Goal: Task Accomplishment & Management: Use online tool/utility

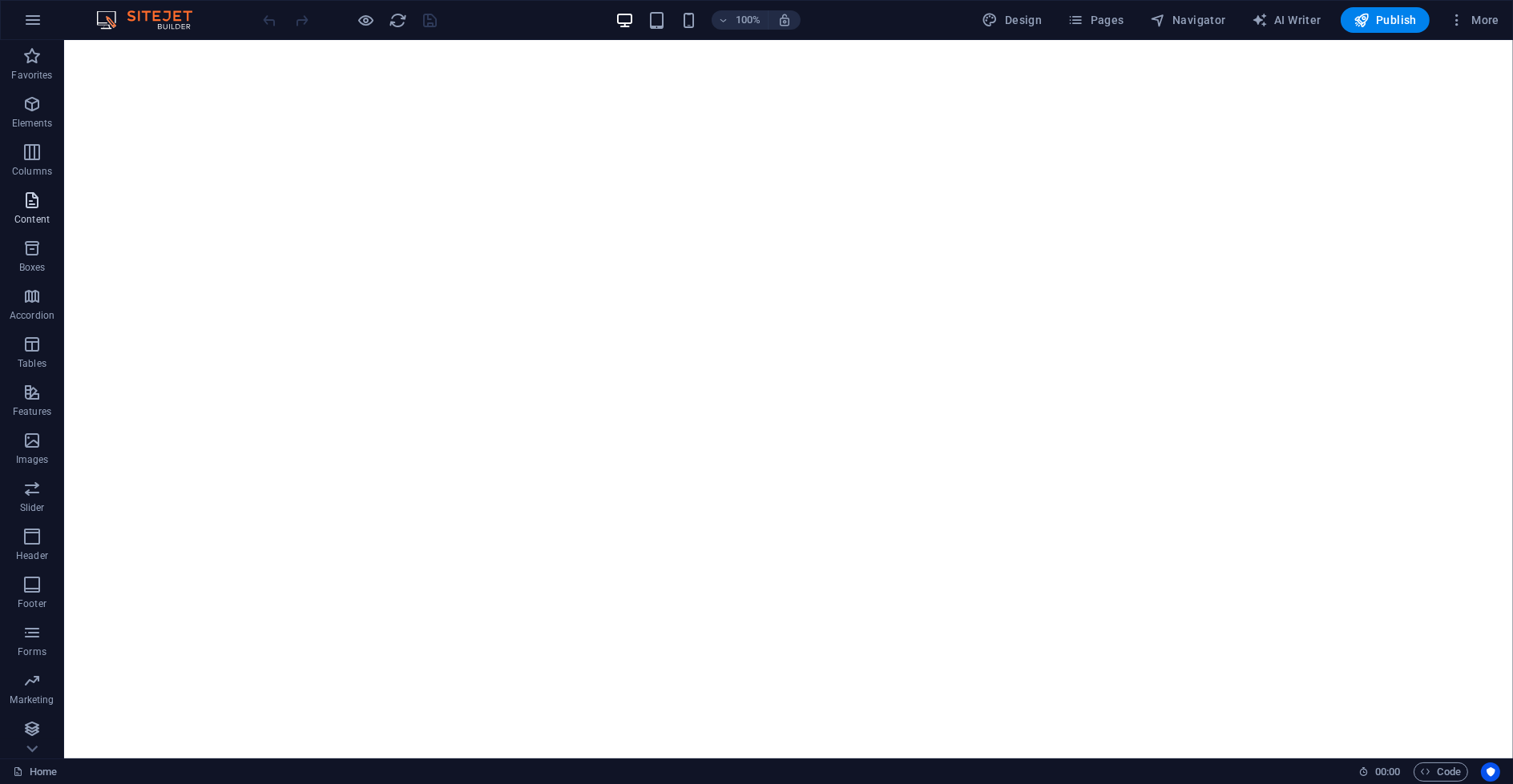
click at [38, 205] on icon "button" at bounding box center [32, 200] width 19 height 19
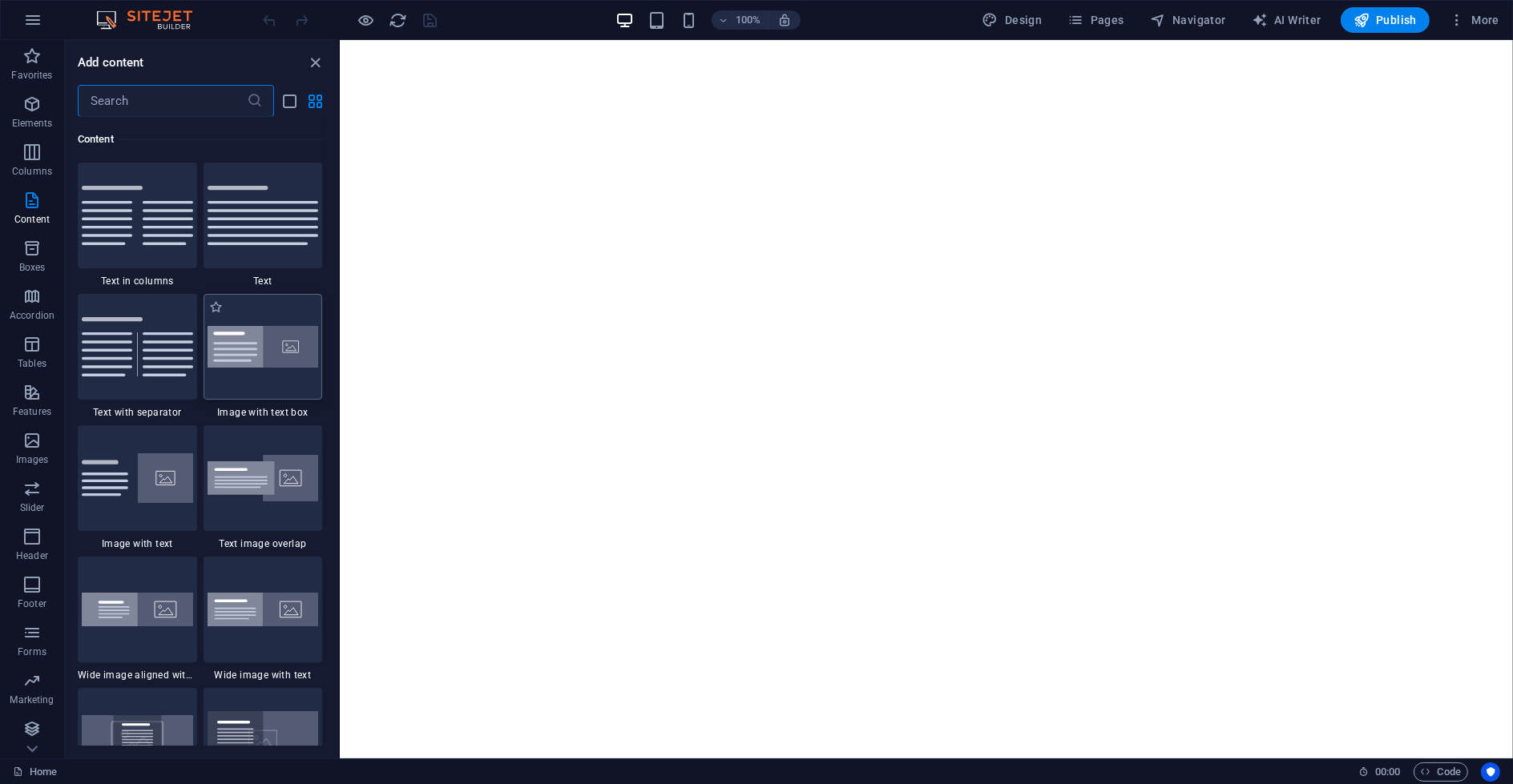
scroll to position [2980, 0]
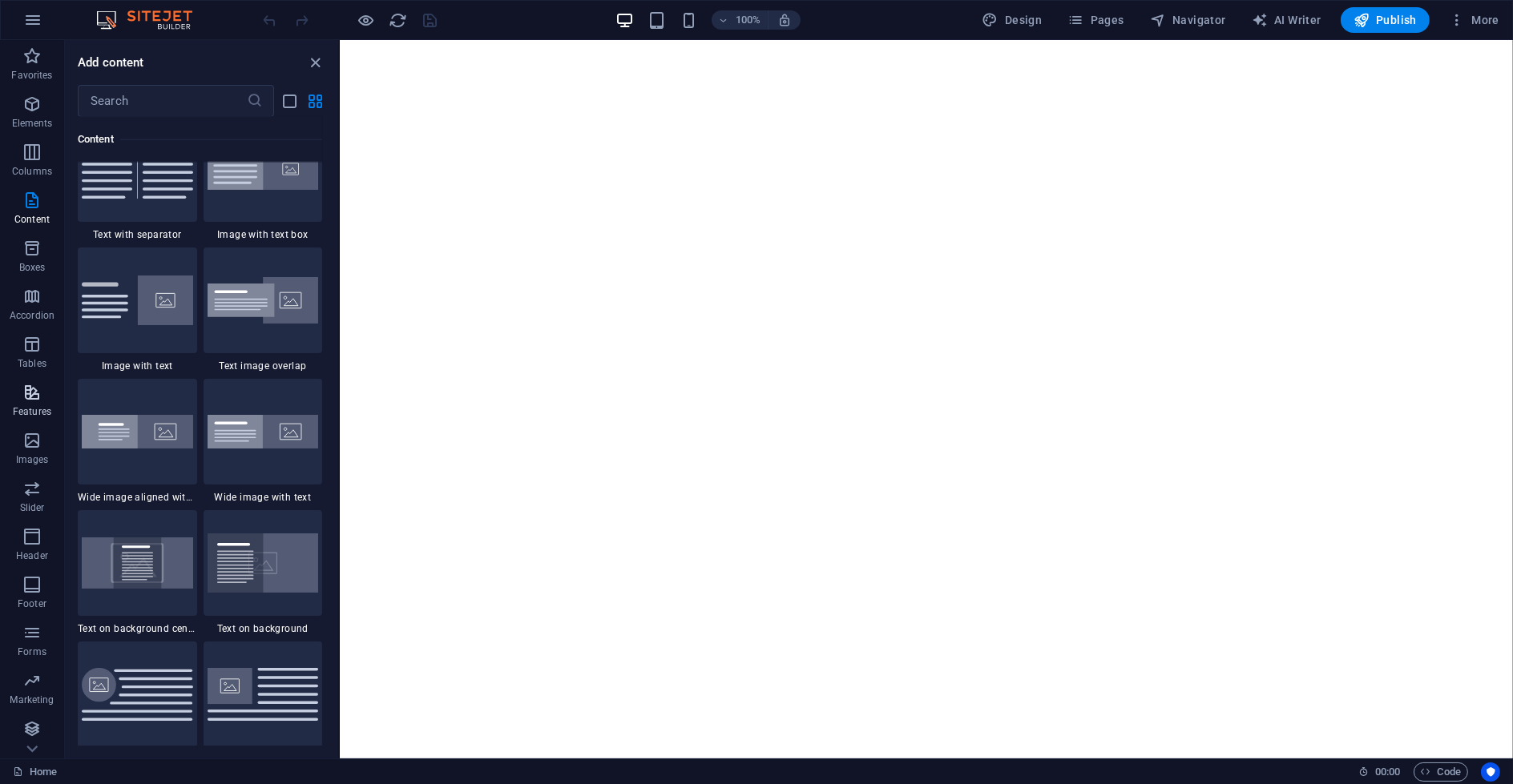
click at [33, 382] on button "Features" at bounding box center [31, 400] width 64 height 48
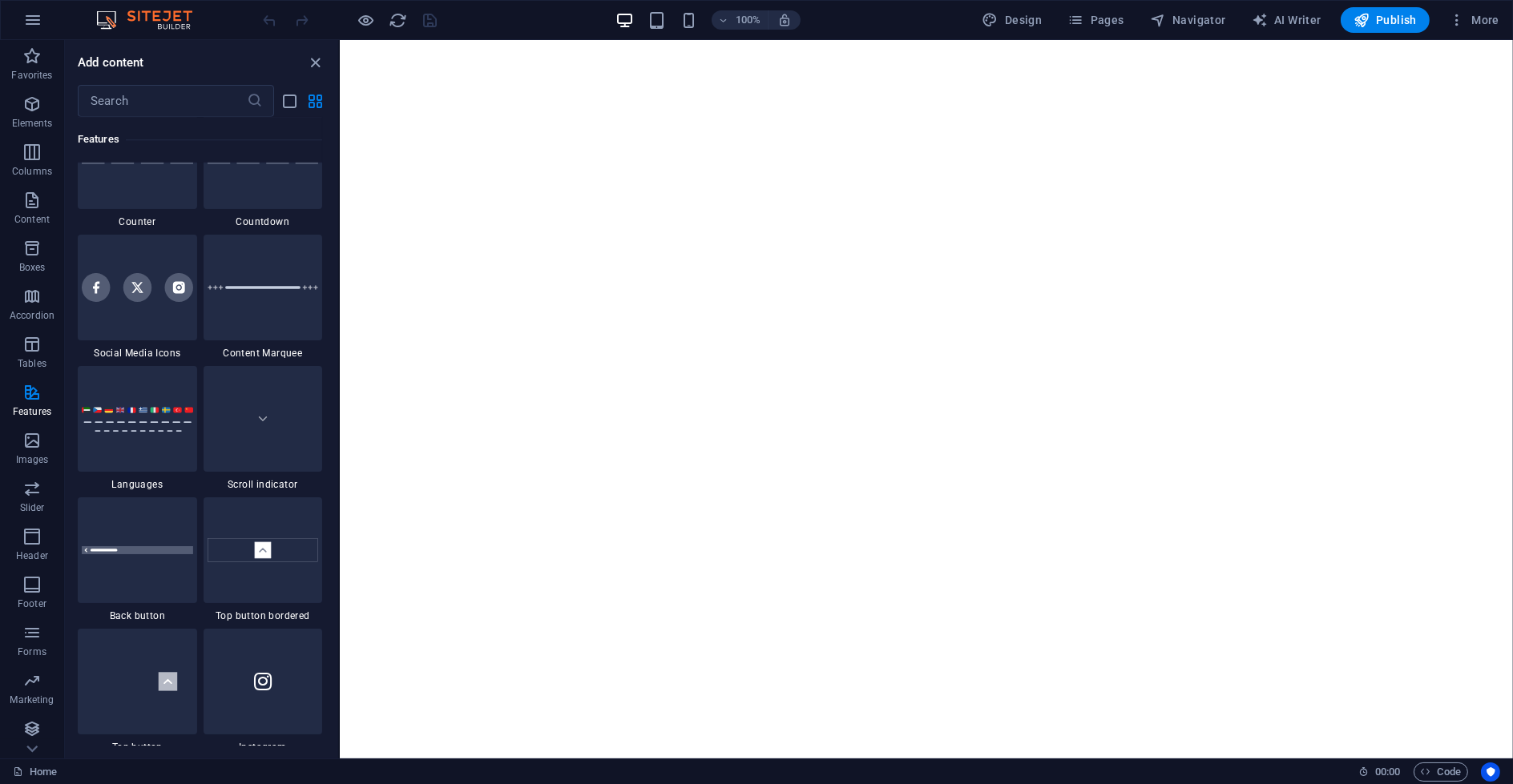
scroll to position [7310, 0]
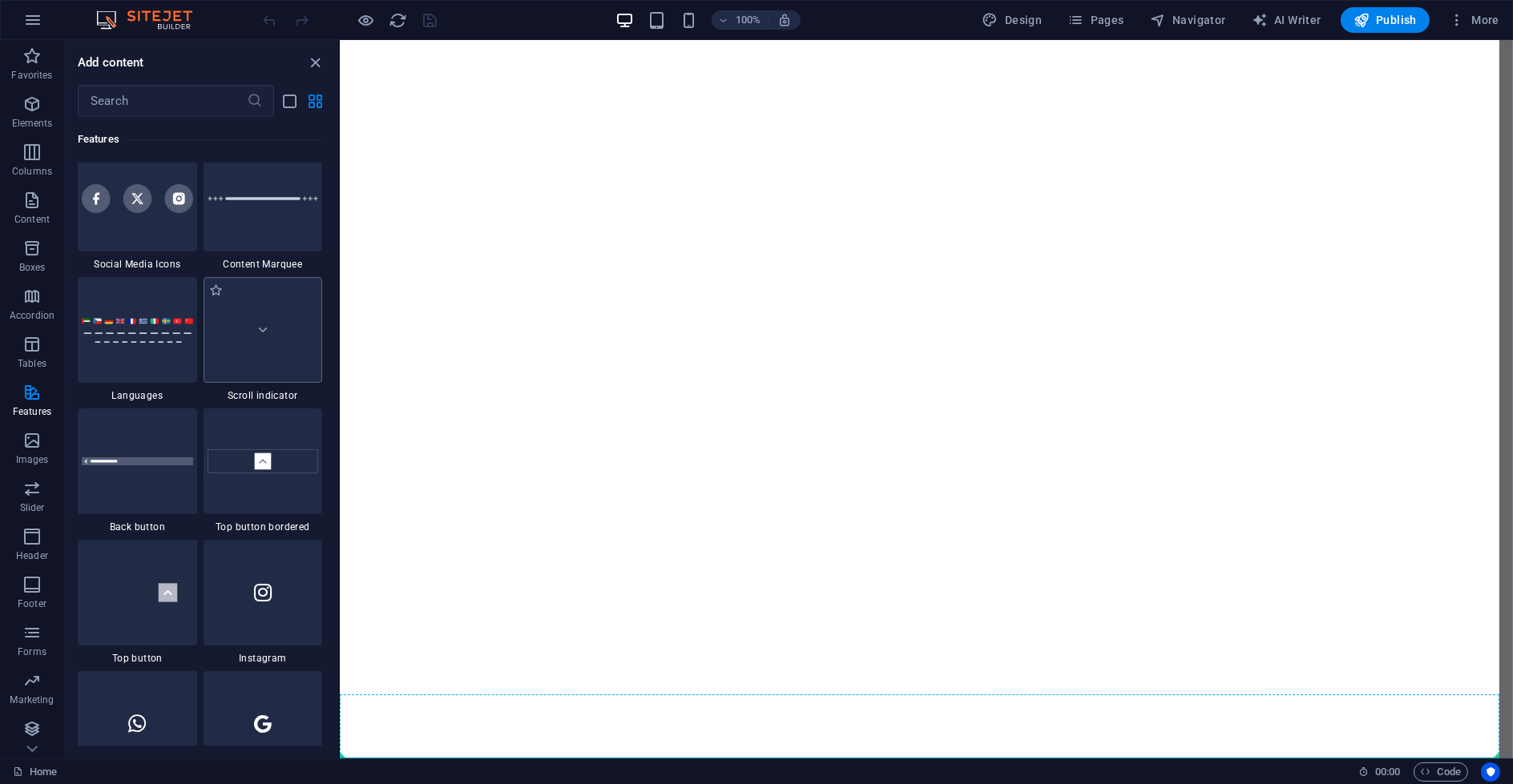
select select "rem"
select select "px"
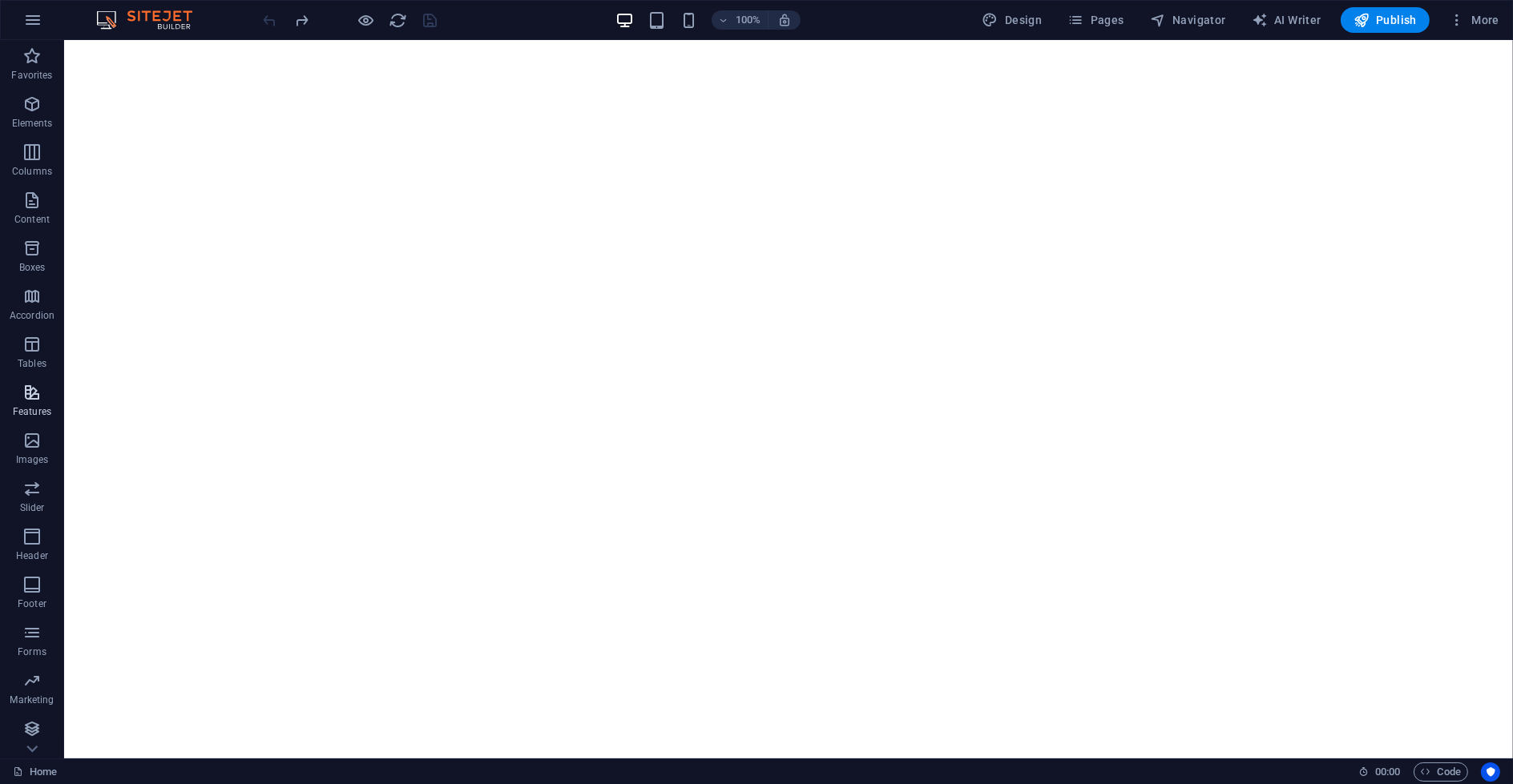
click at [34, 385] on icon "button" at bounding box center [32, 392] width 19 height 19
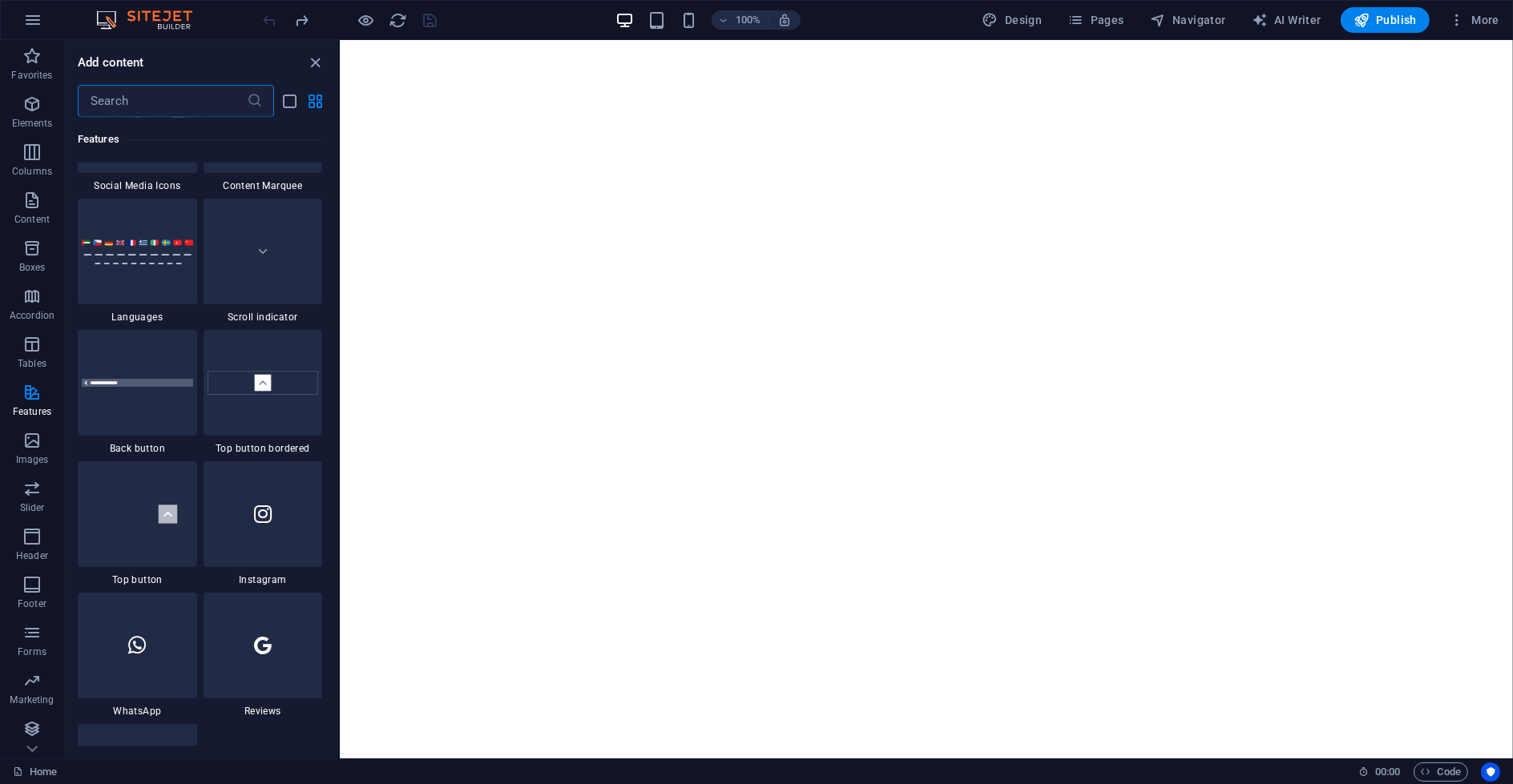
scroll to position [7309, 0]
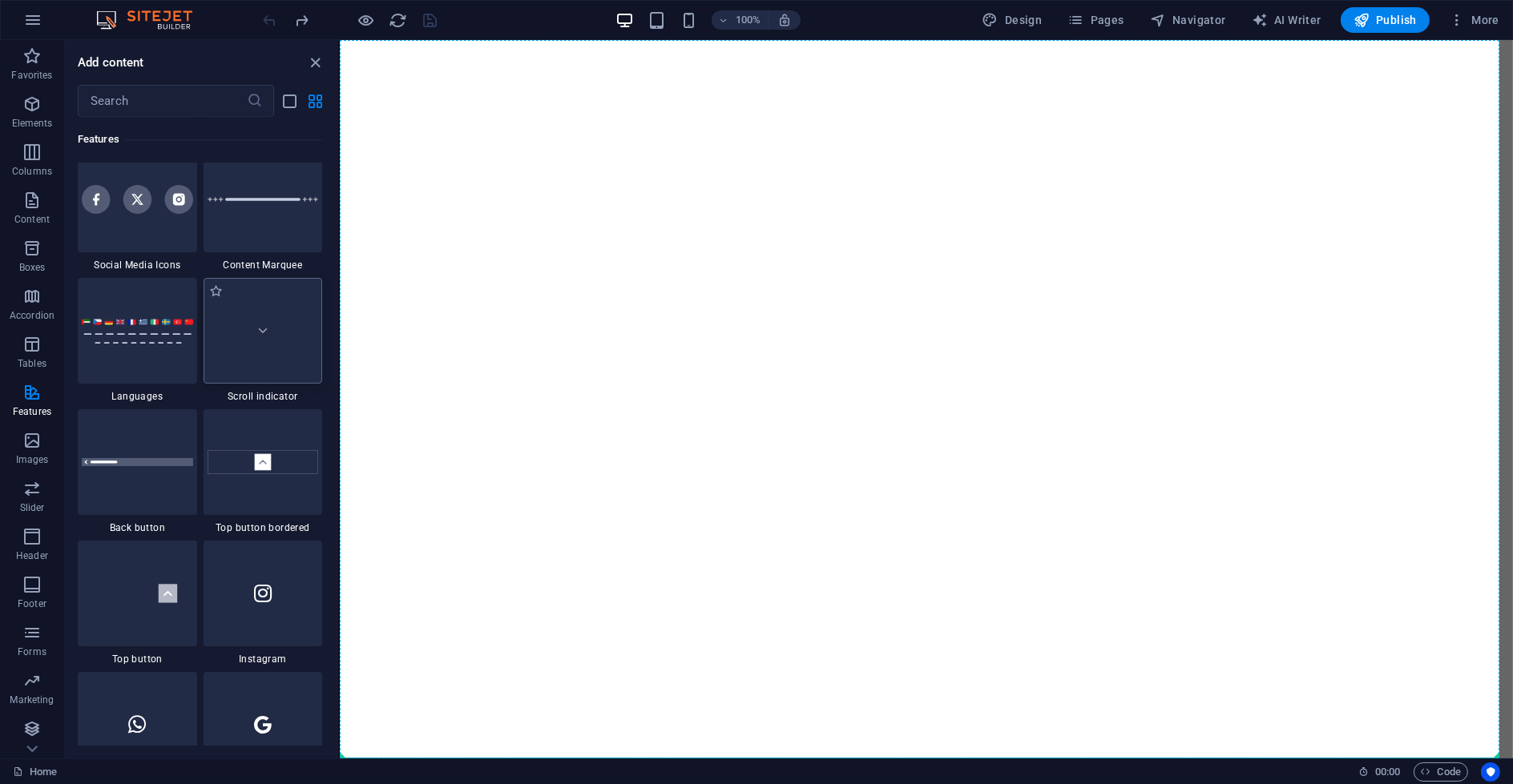
select select "rem"
select select "px"
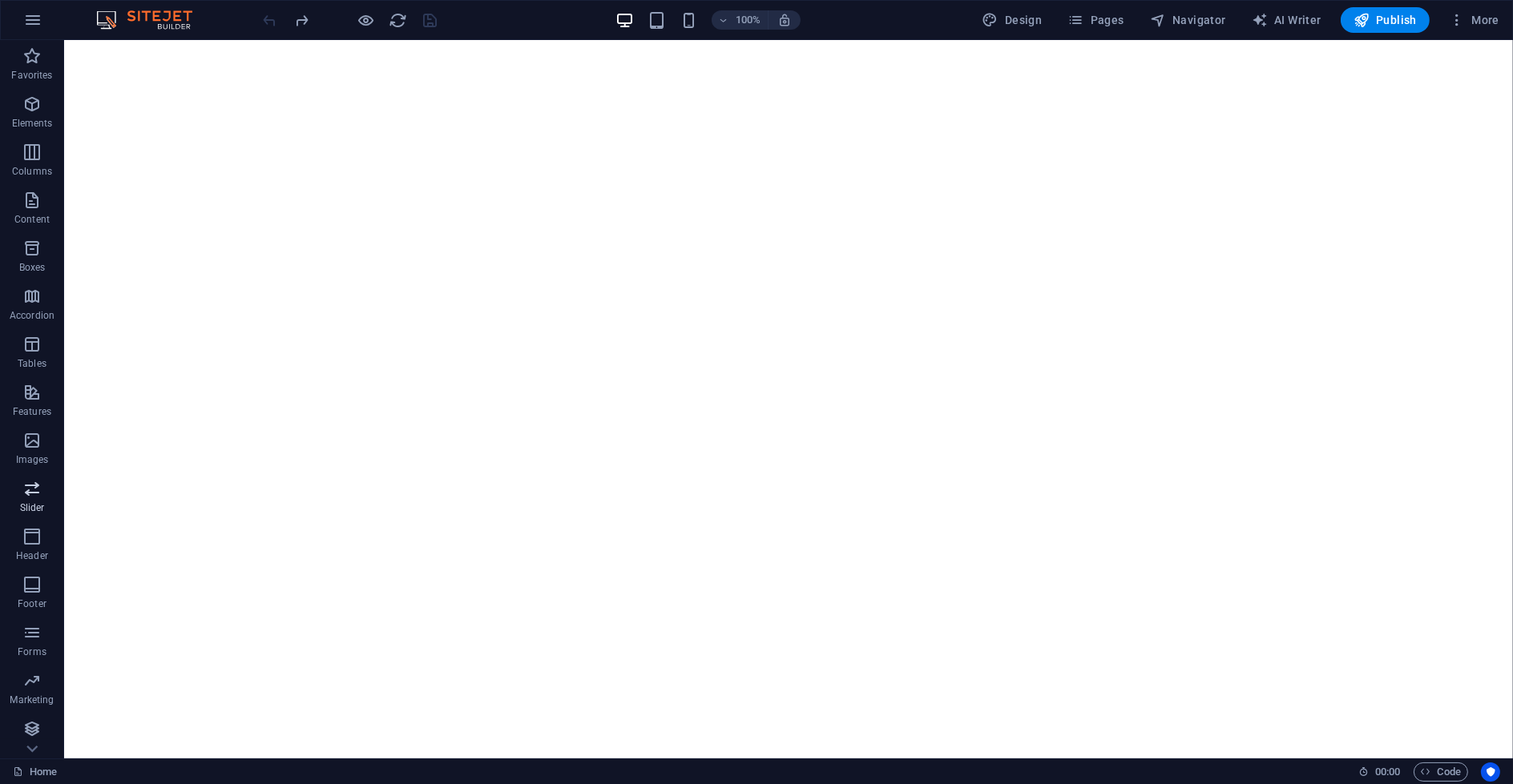
click at [39, 494] on icon "button" at bounding box center [32, 489] width 19 height 19
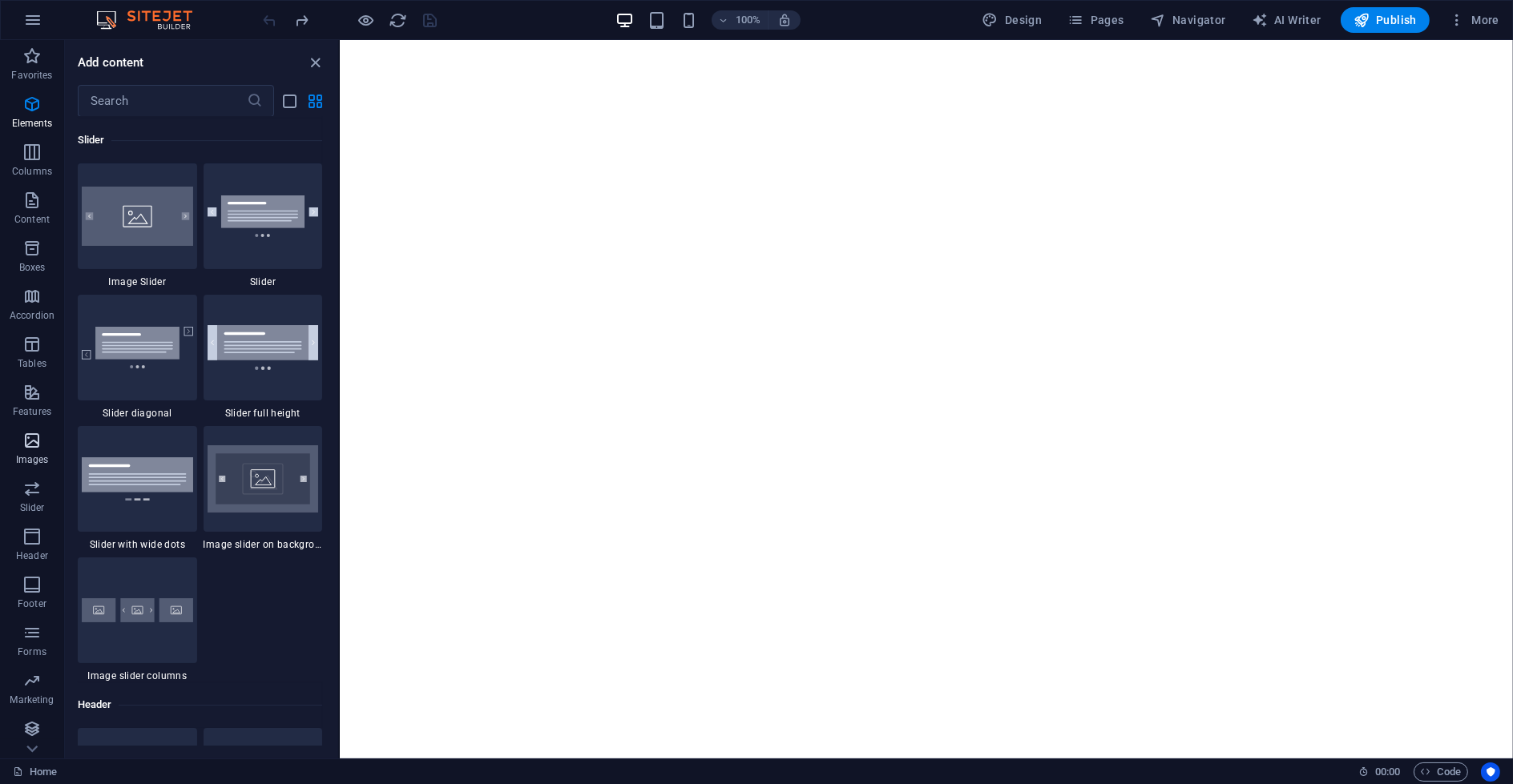
click at [33, 456] on p "Images" at bounding box center [32, 460] width 33 height 13
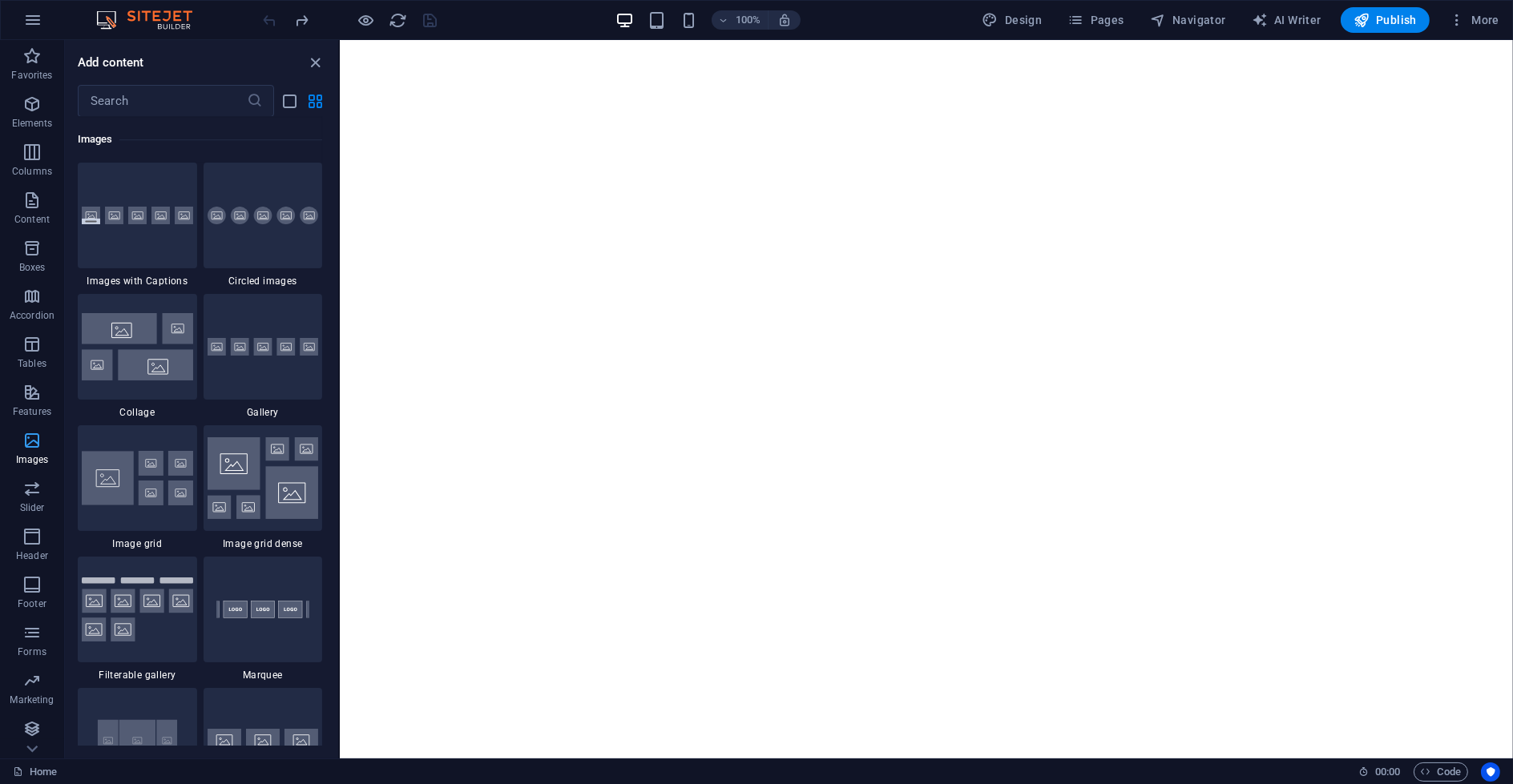
scroll to position [8121, 0]
click at [32, 213] on p "Content" at bounding box center [31, 219] width 35 height 13
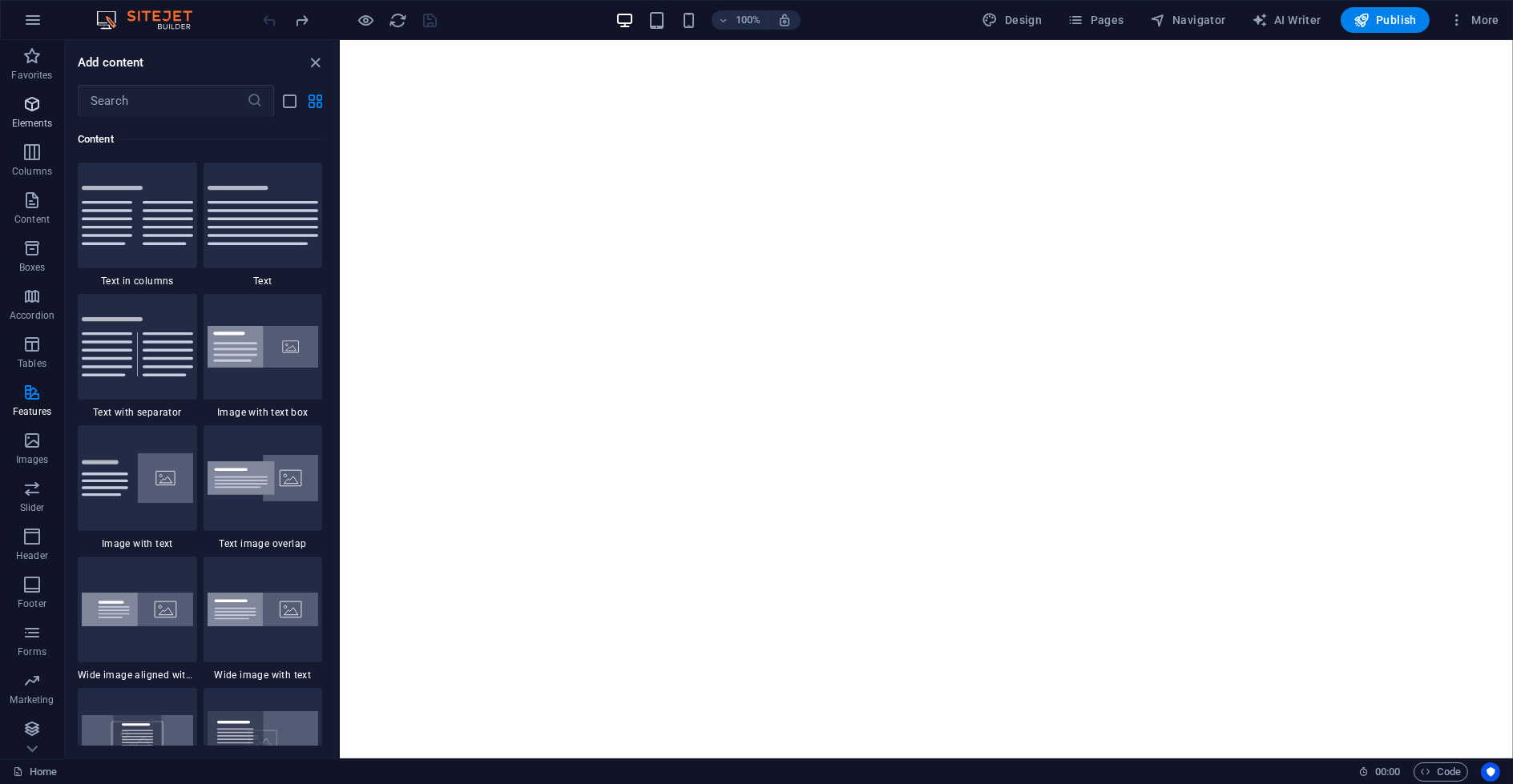
click at [30, 116] on span "Elements" at bounding box center [31, 114] width 64 height 38
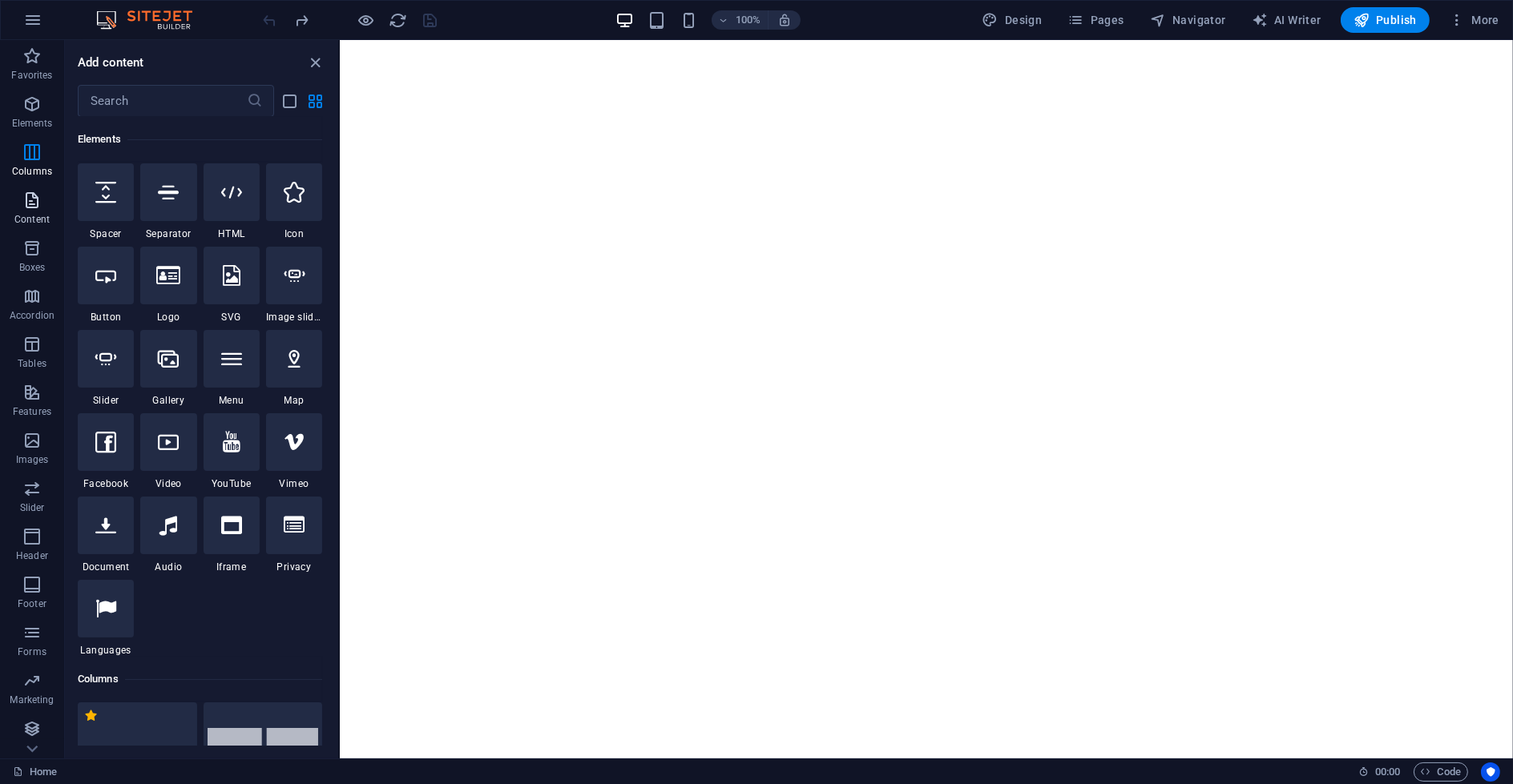
scroll to position [170, 0]
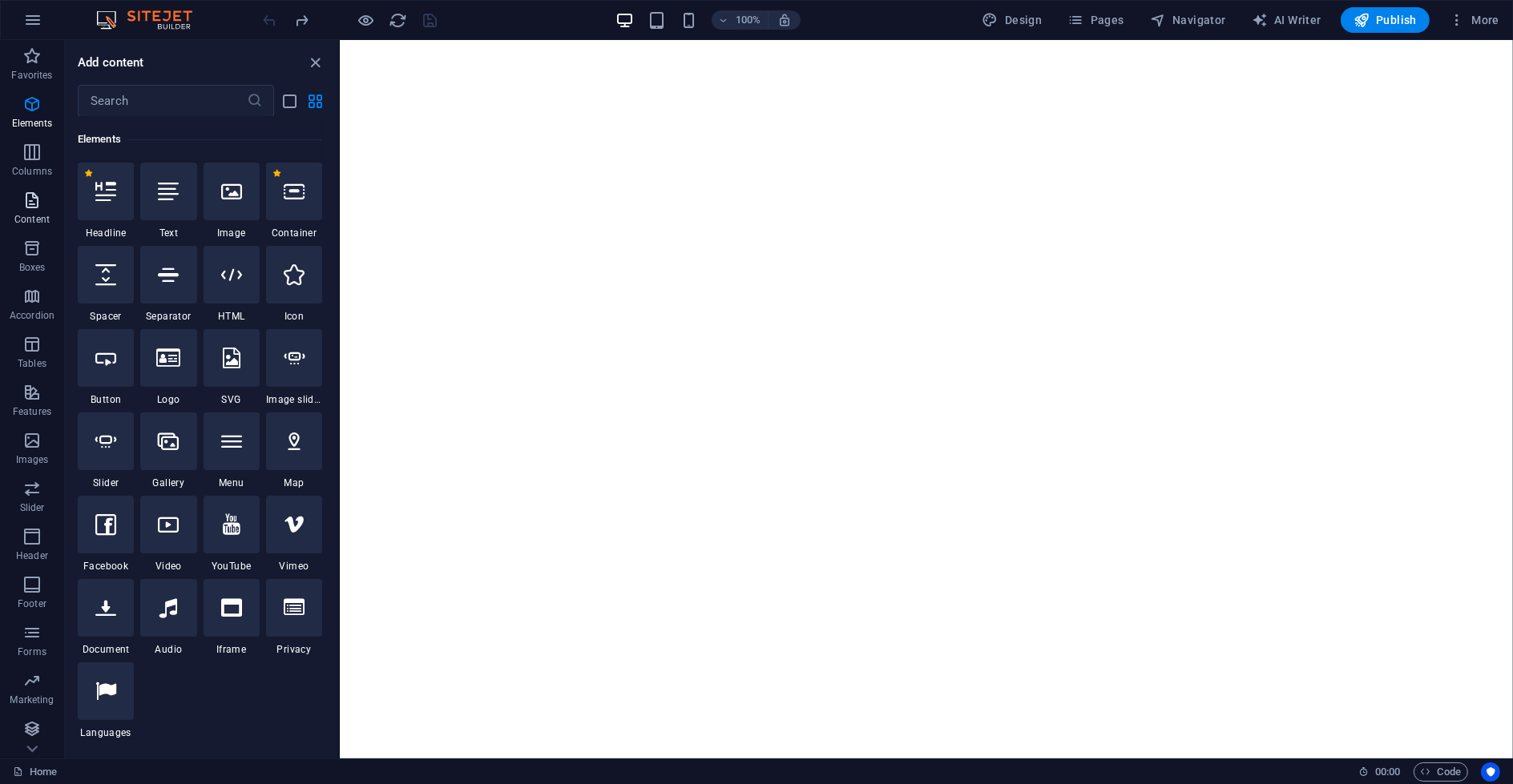
click at [24, 213] on p "Content" at bounding box center [31, 219] width 35 height 13
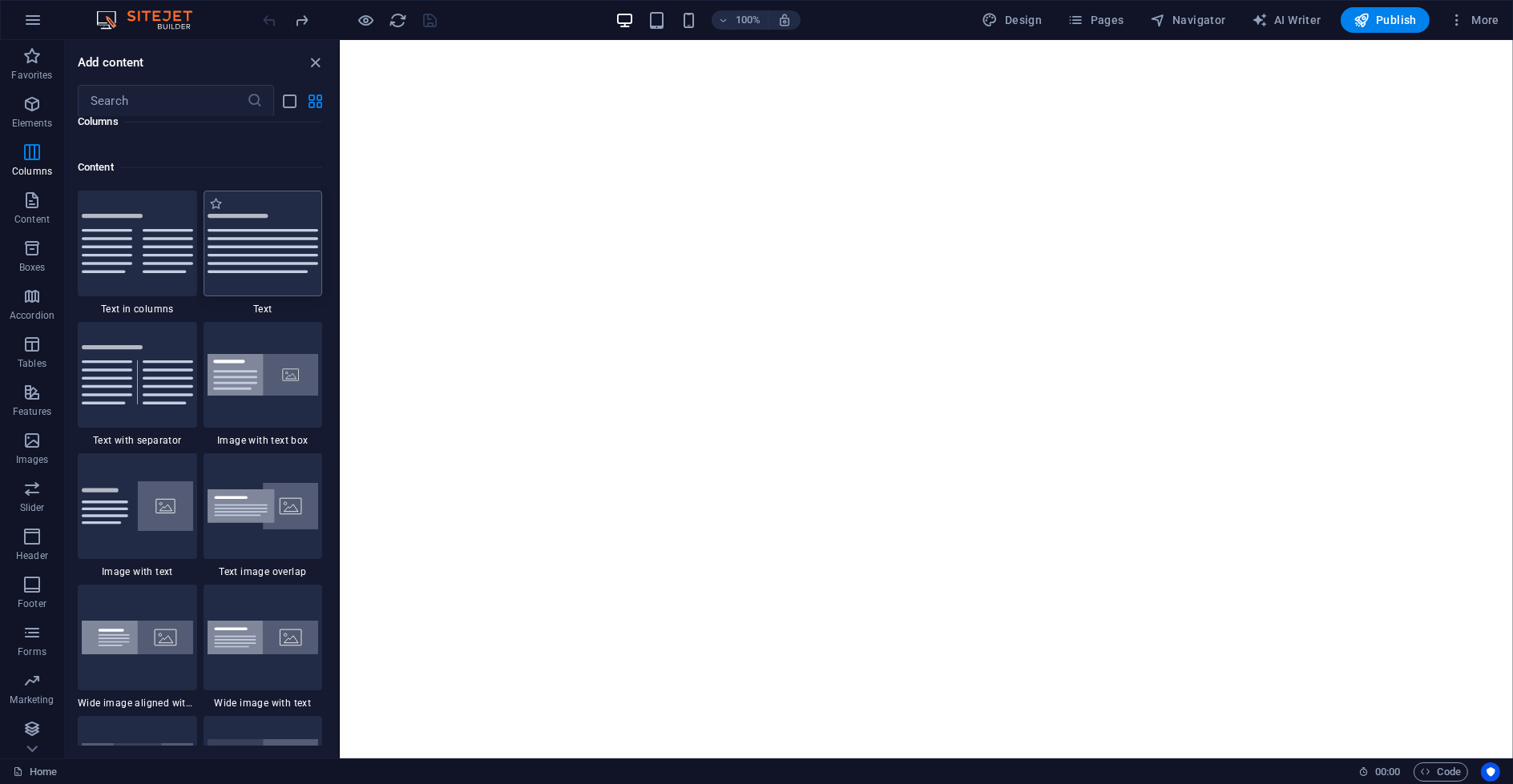
scroll to position [2802, 0]
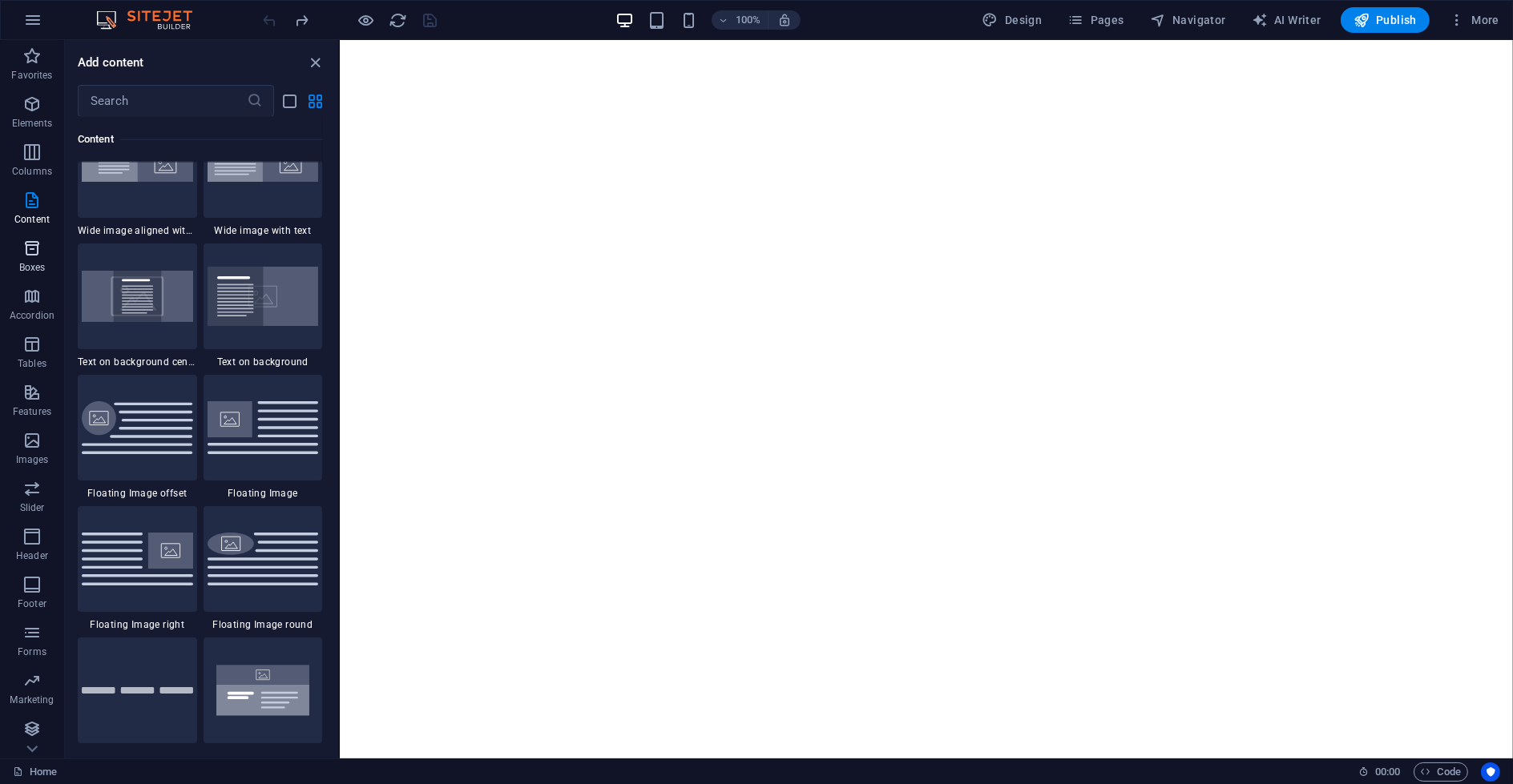
click at [33, 248] on icon "button" at bounding box center [32, 248] width 19 height 19
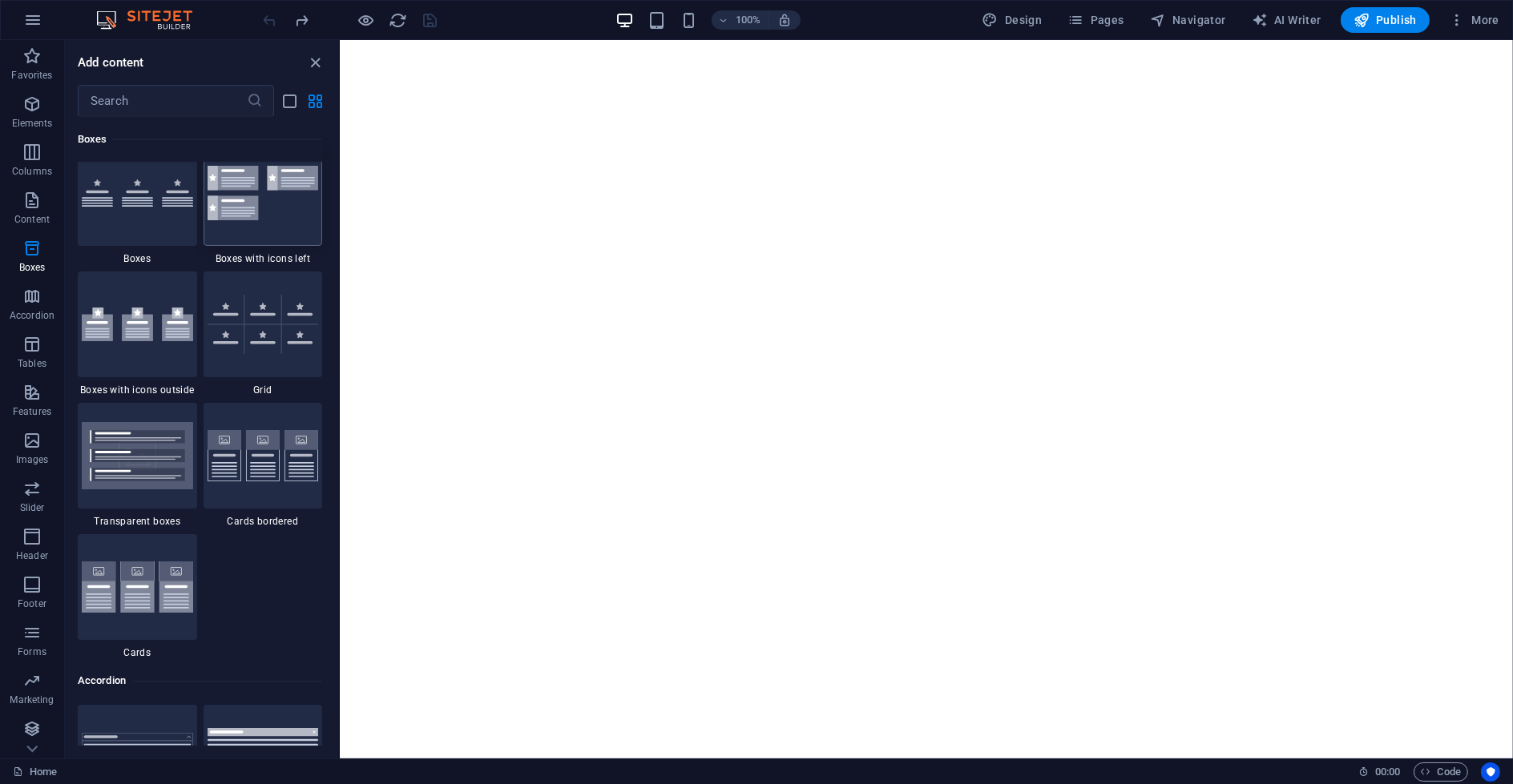
scroll to position [4595, 0]
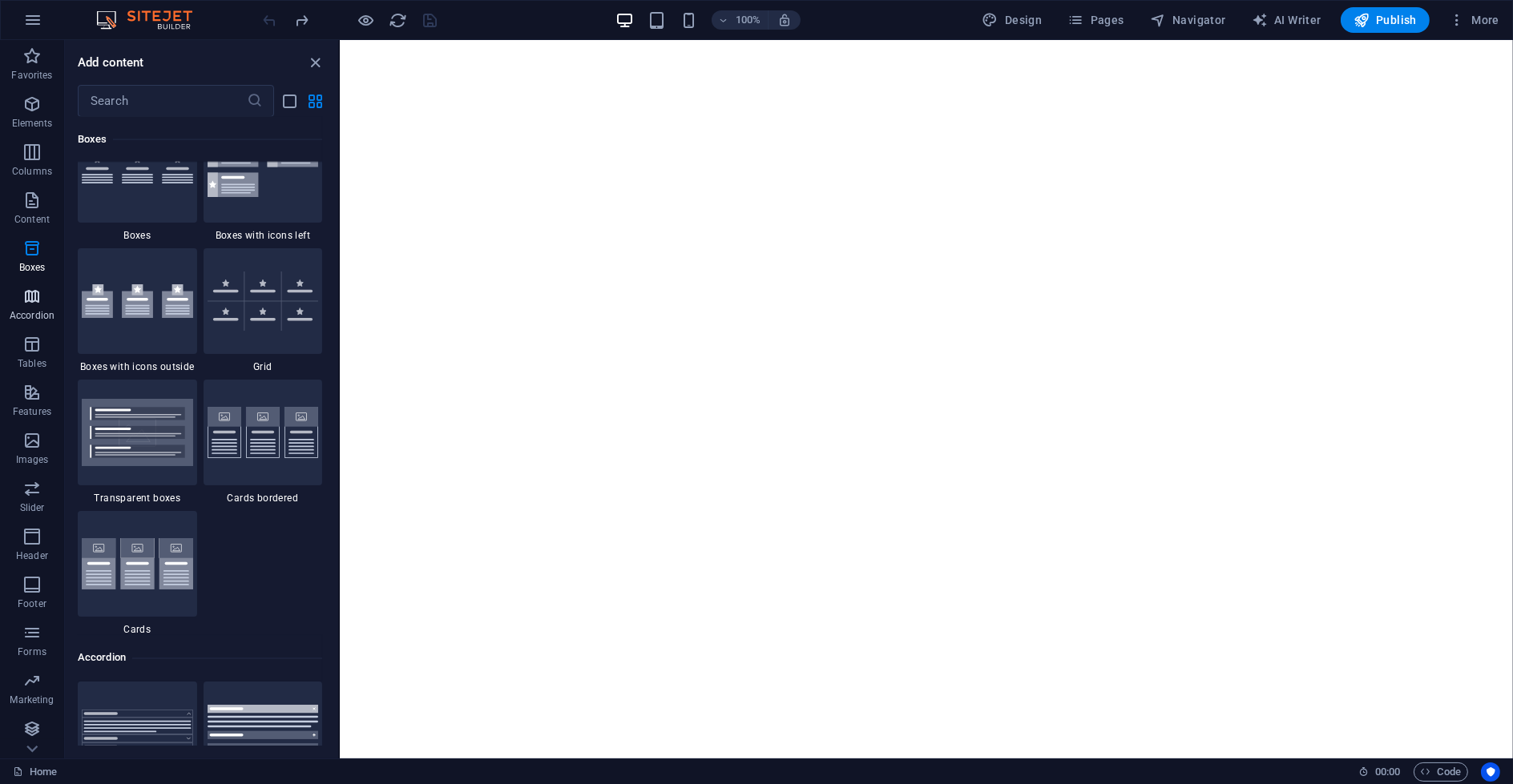
click at [32, 311] on p "Accordion" at bounding box center [31, 316] width 45 height 13
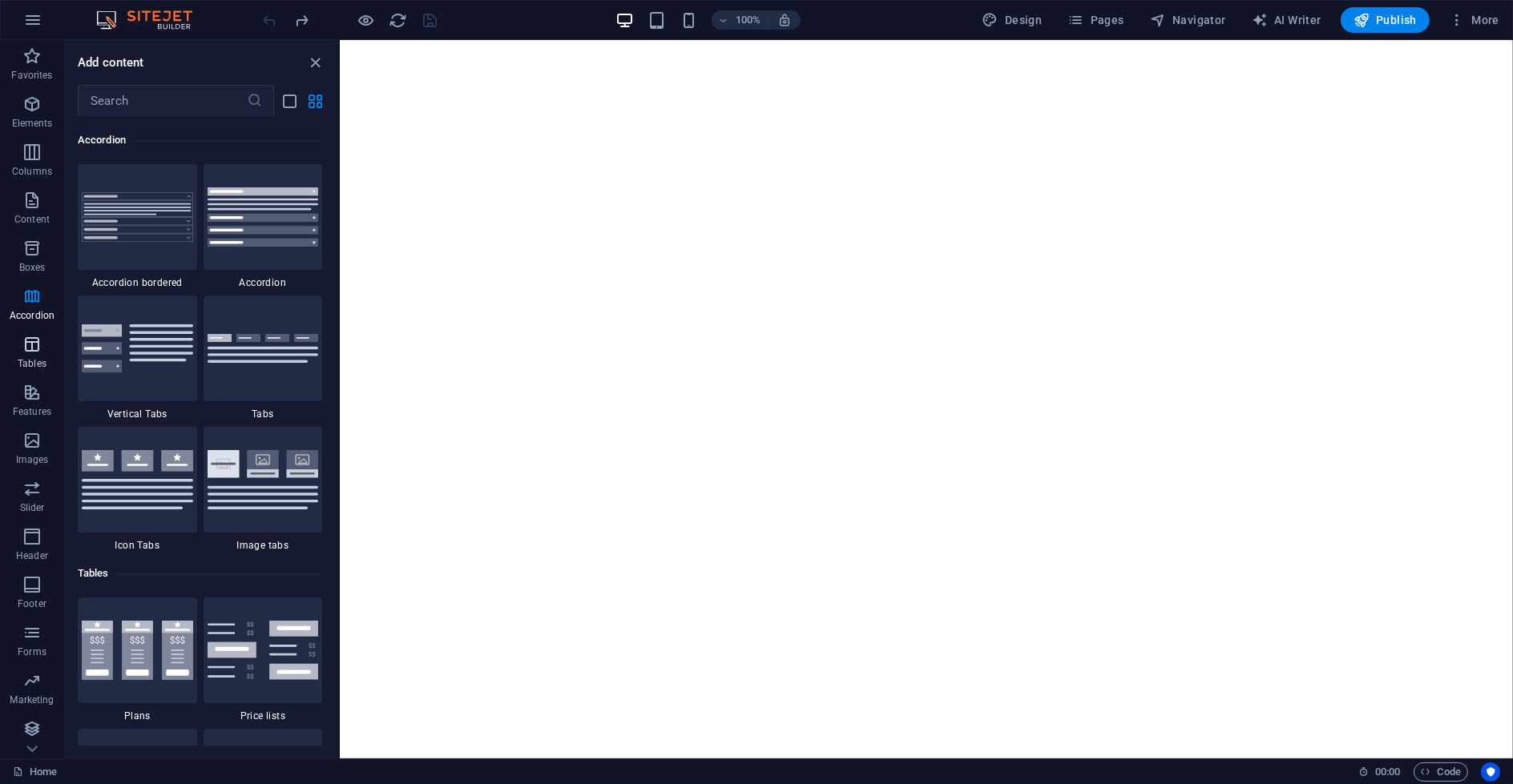
click at [40, 350] on icon "button" at bounding box center [32, 344] width 19 height 19
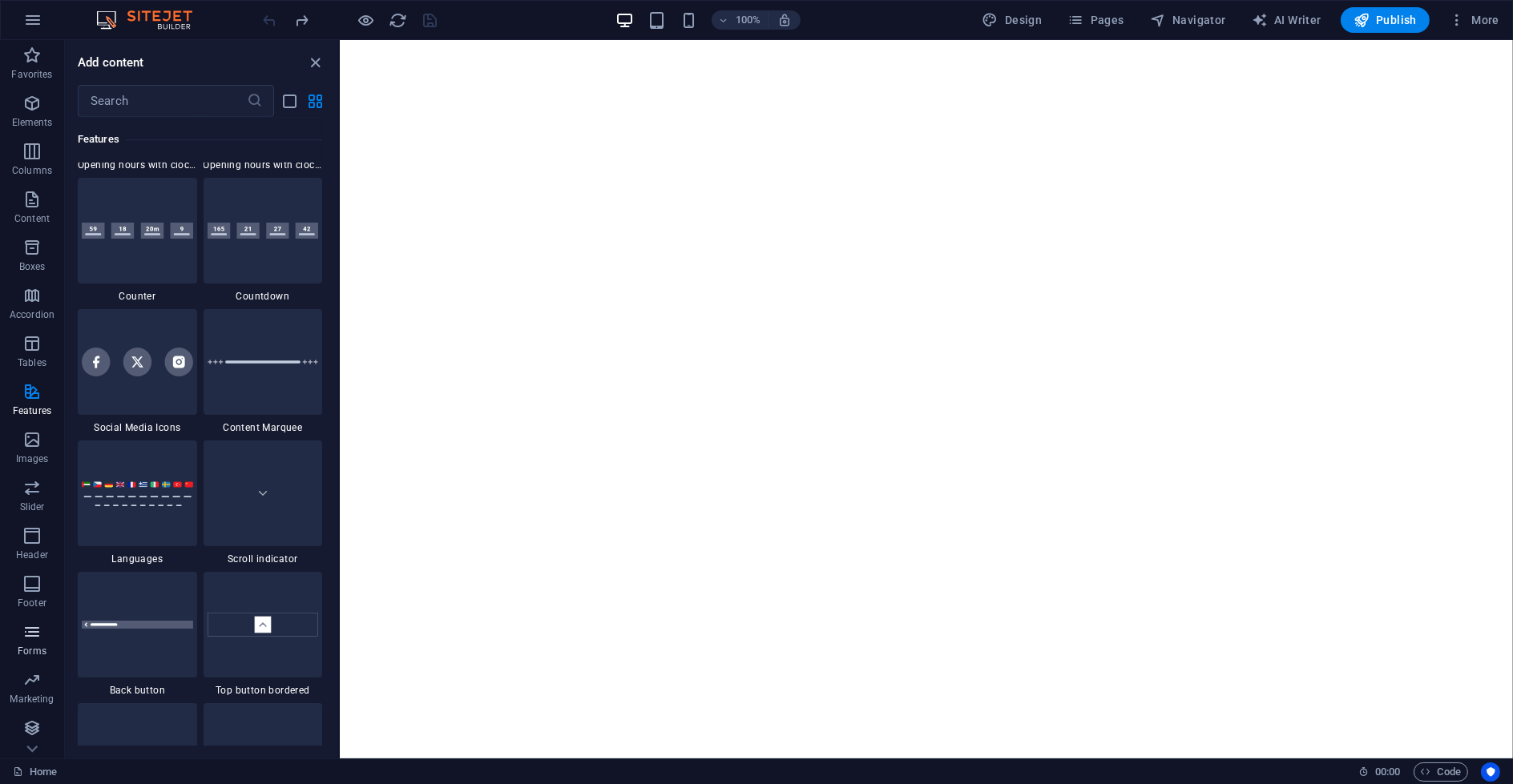
scroll to position [2, 0]
click at [33, 664] on icon "button" at bounding box center [32, 727] width 19 height 19
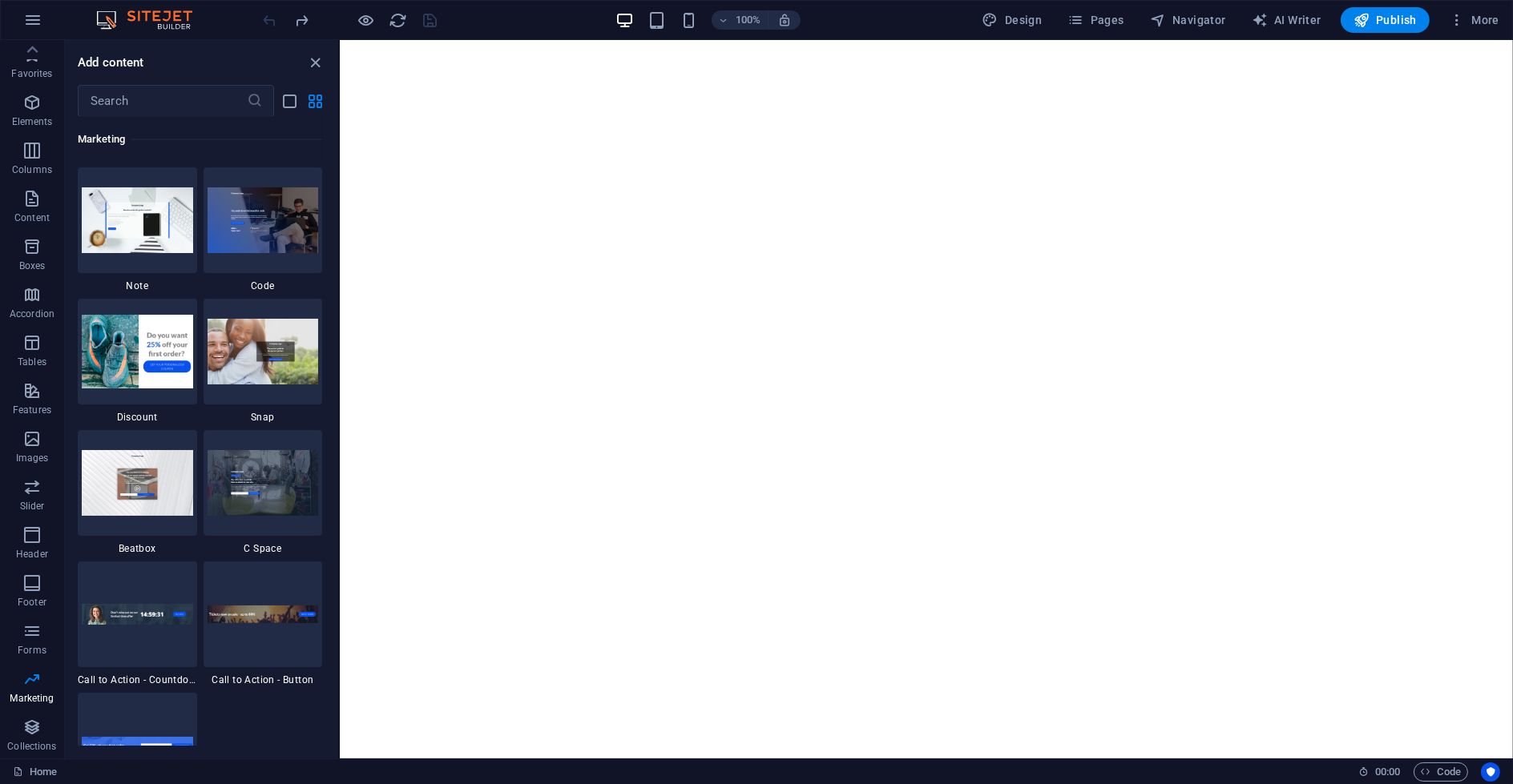
scroll to position [13236, 0]
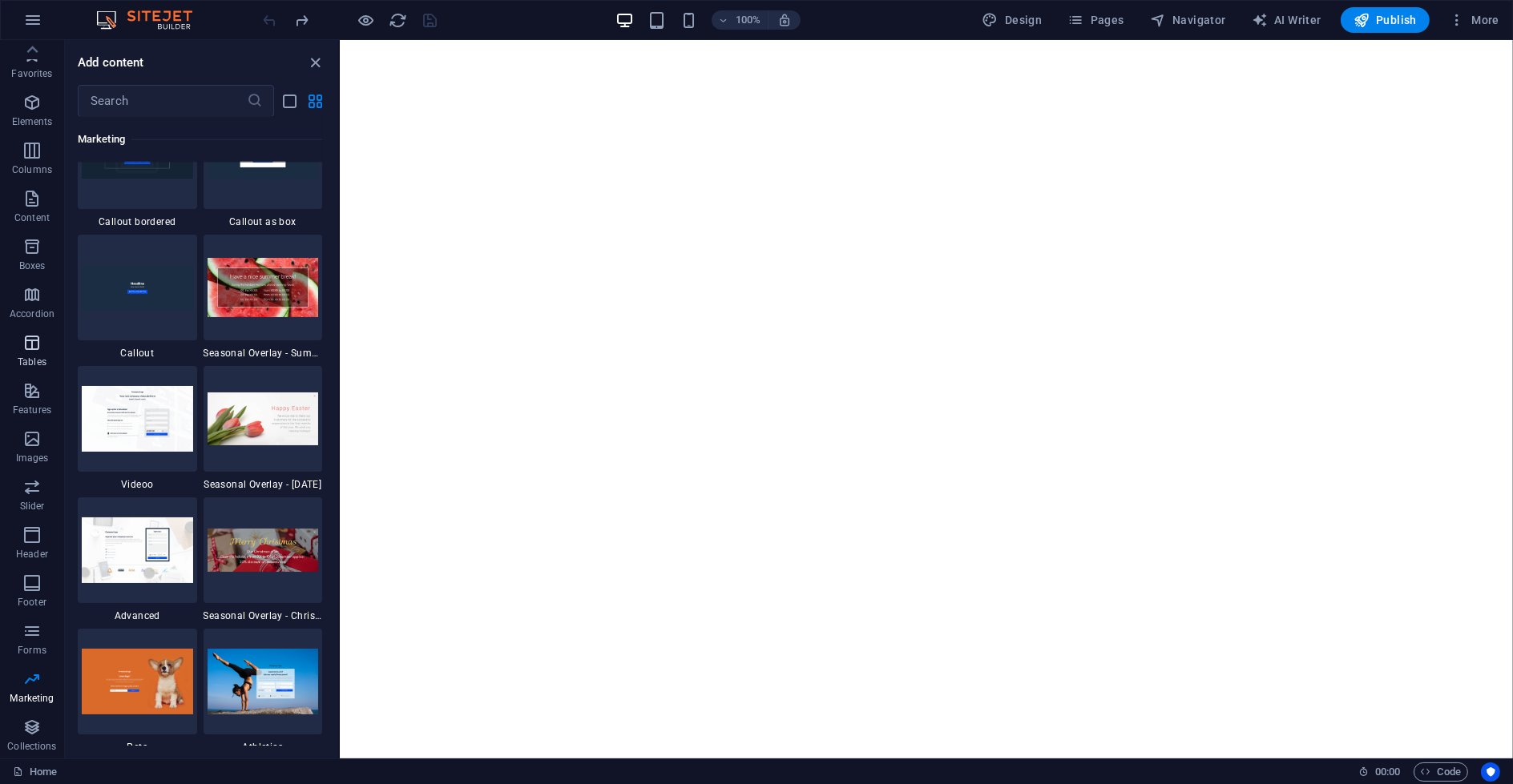
click at [33, 370] on span "Tables" at bounding box center [31, 352] width 64 height 38
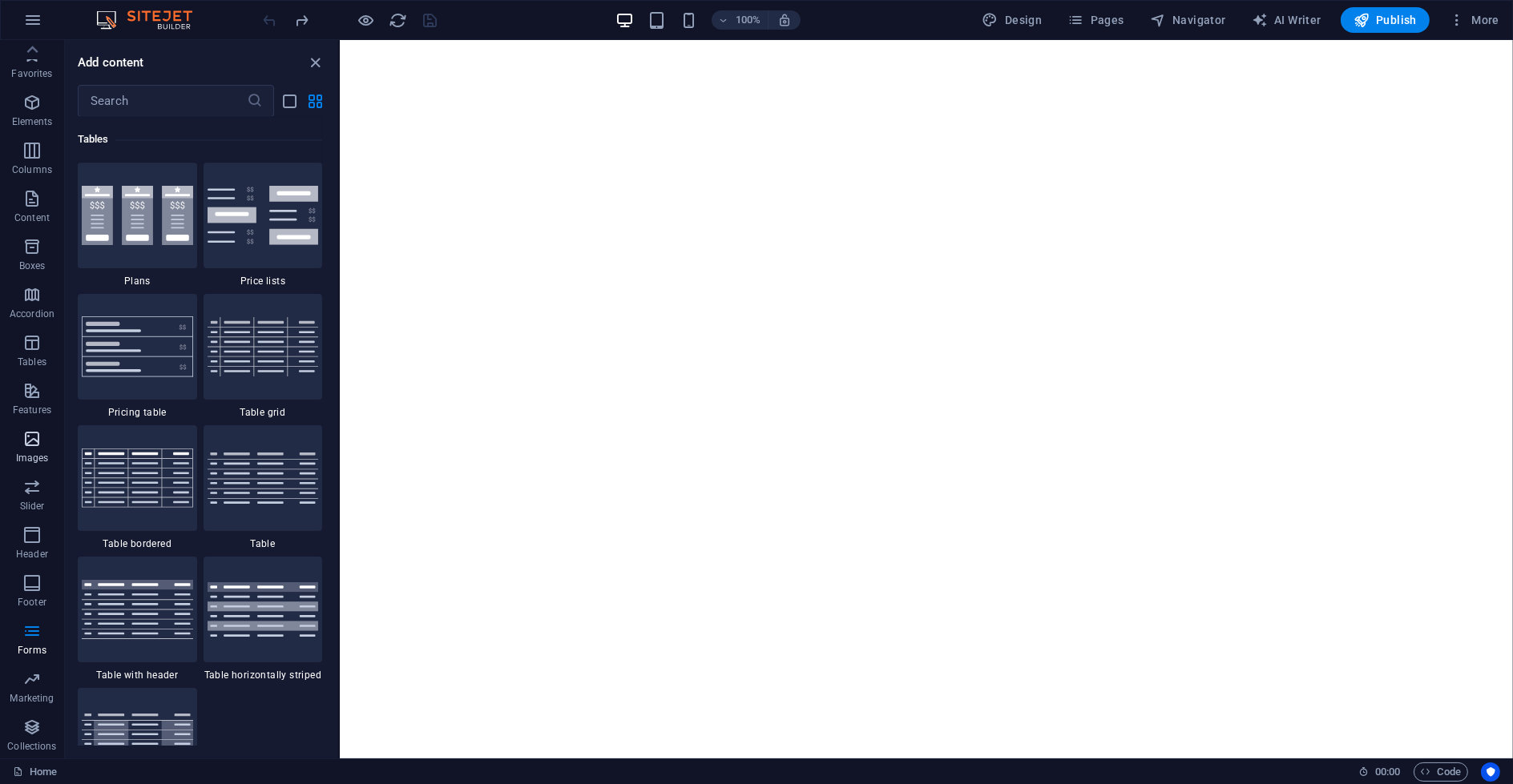
scroll to position [5546, 0]
click at [32, 105] on icon "button" at bounding box center [32, 102] width 19 height 19
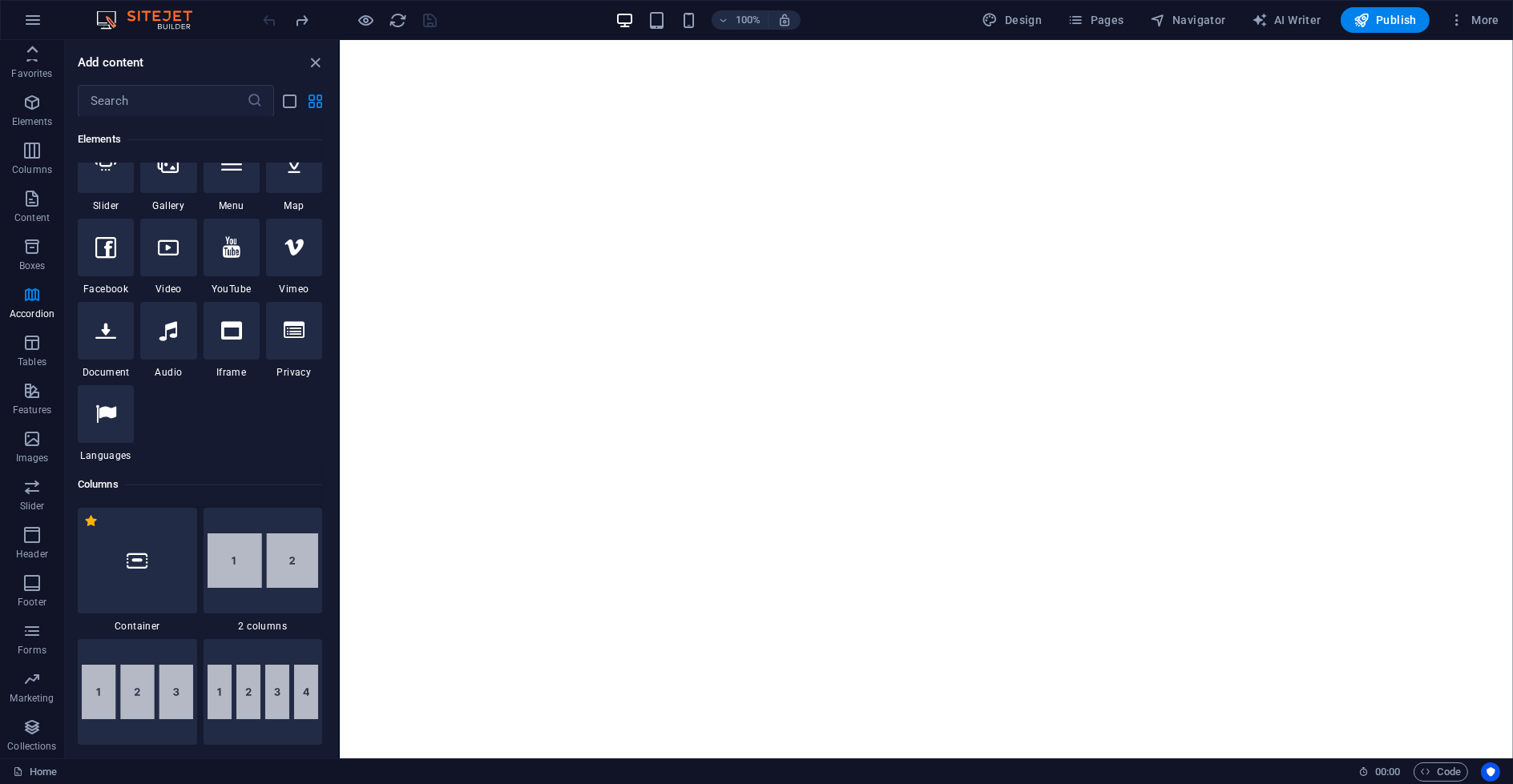
scroll to position [170, 0]
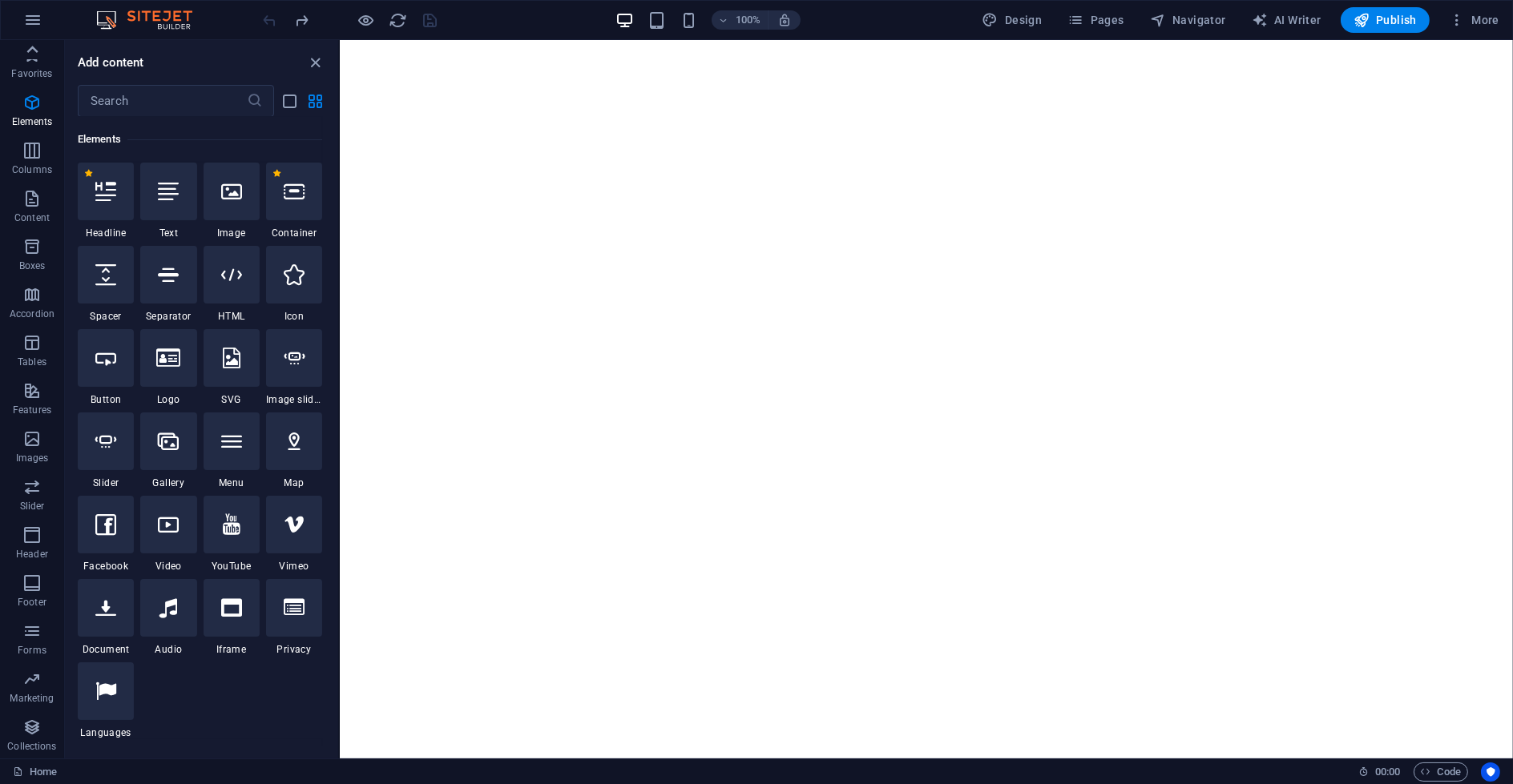
click at [33, 59] on icon at bounding box center [32, 50] width 23 height 23
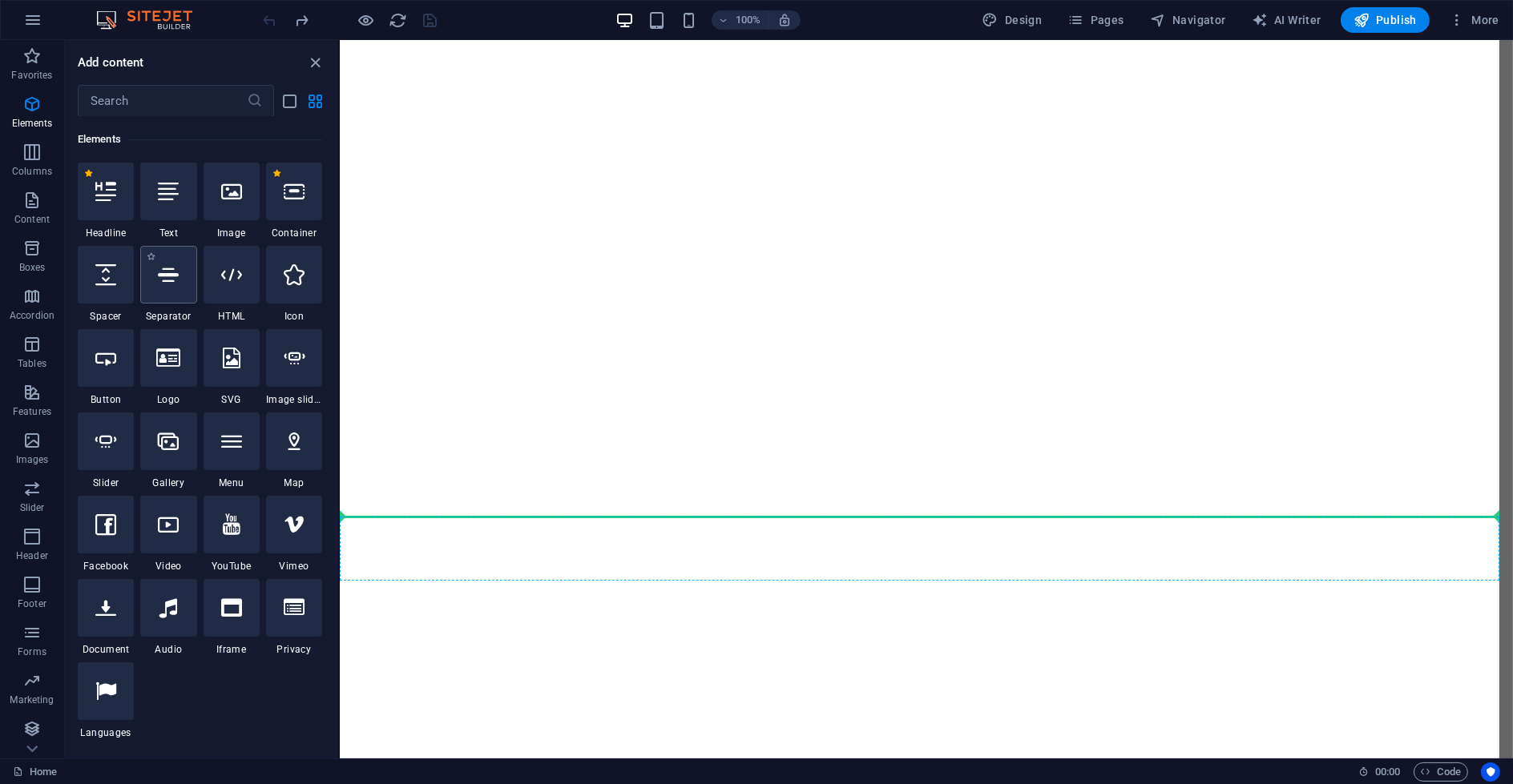
select select "%"
select select "px"
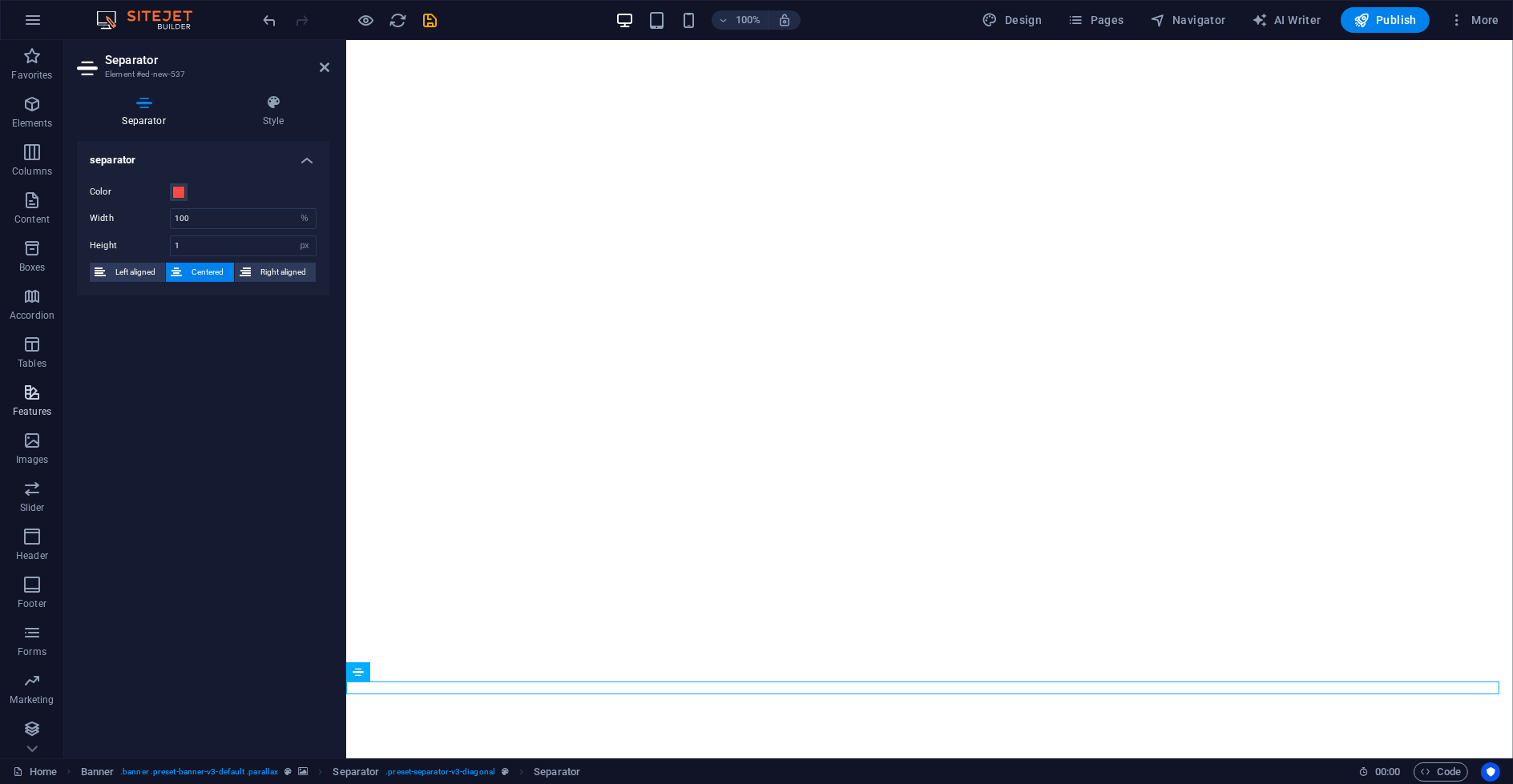
click at [31, 401] on icon "button" at bounding box center [32, 392] width 19 height 19
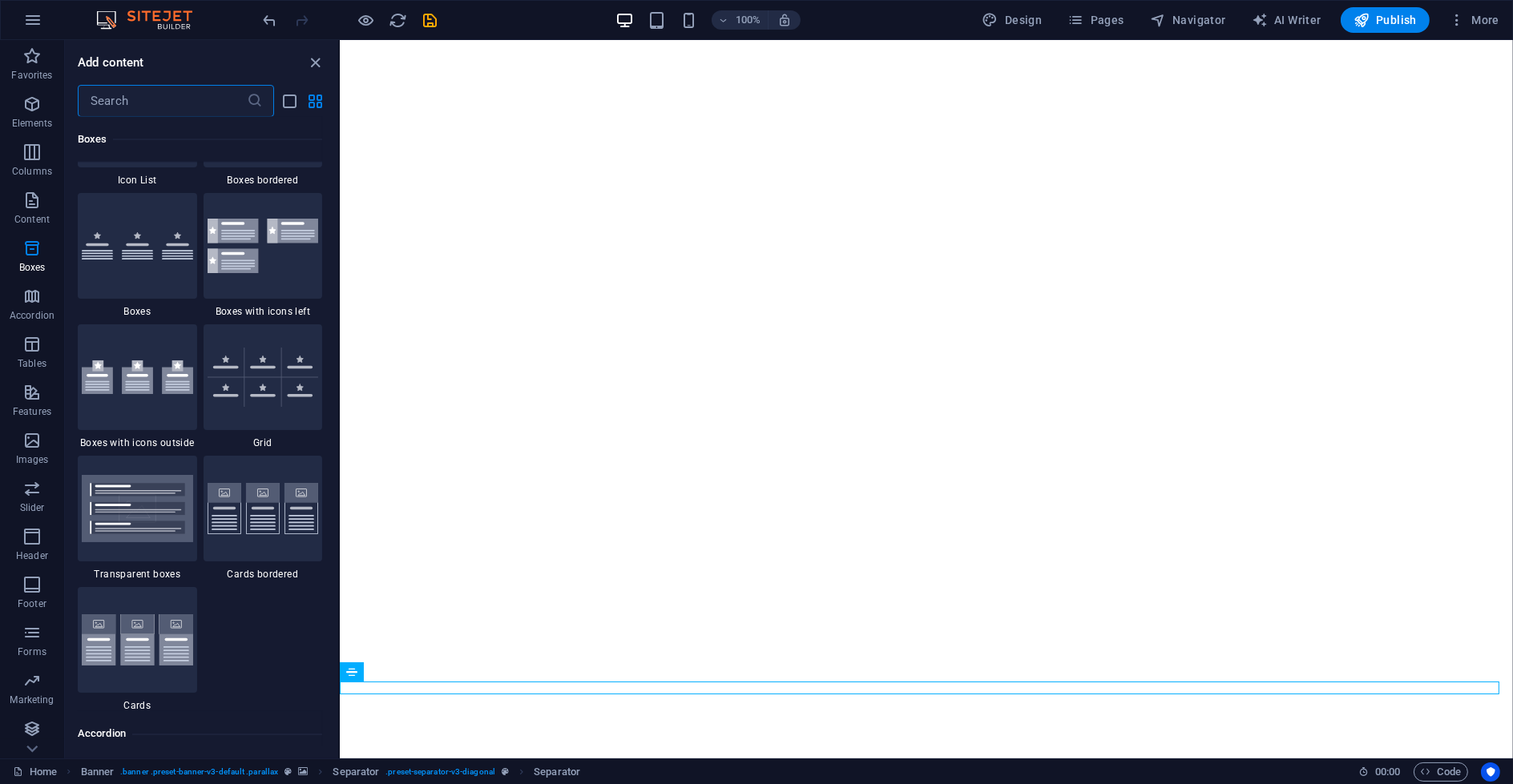
scroll to position [4456, 0]
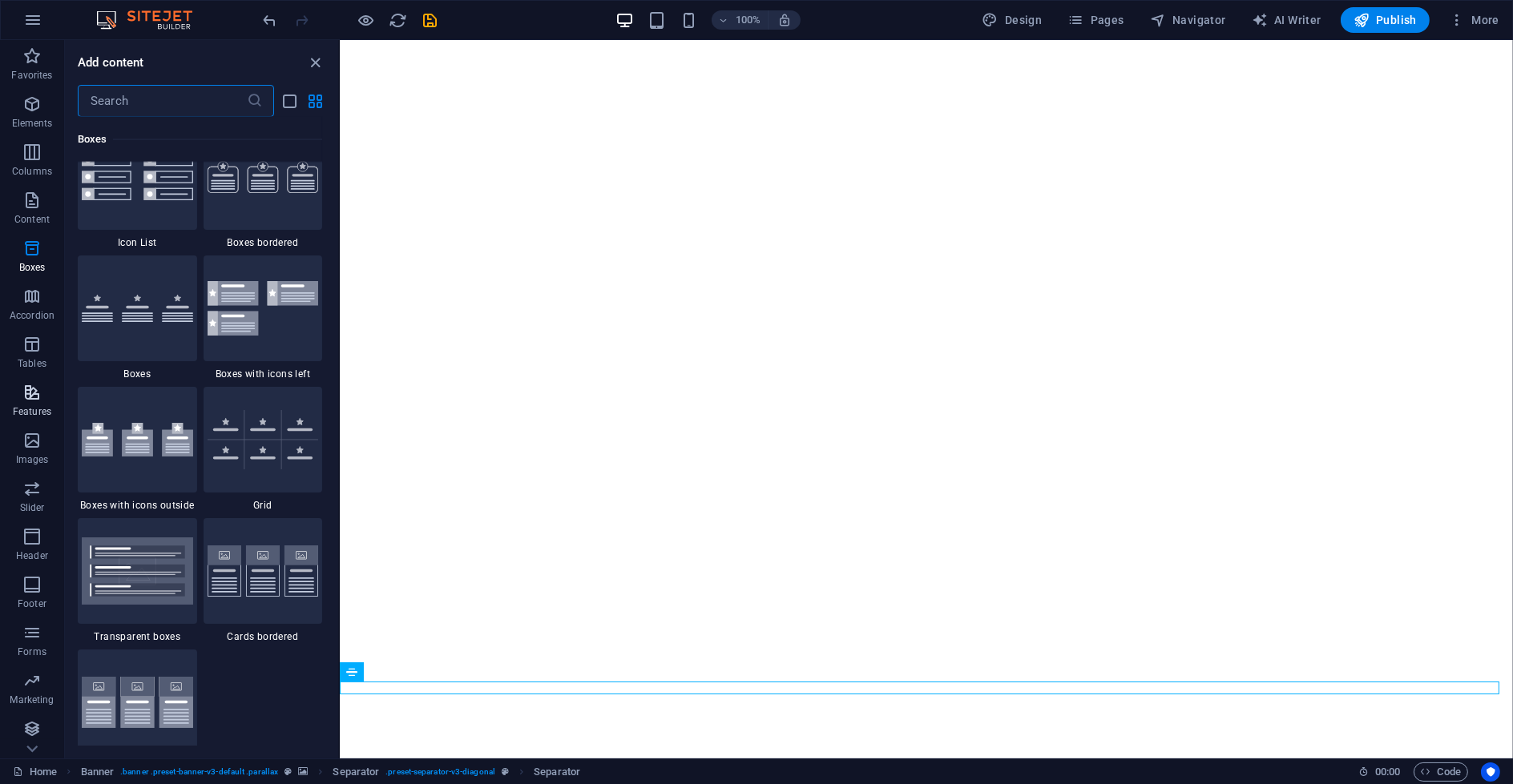
click at [33, 397] on icon "button" at bounding box center [32, 392] width 19 height 19
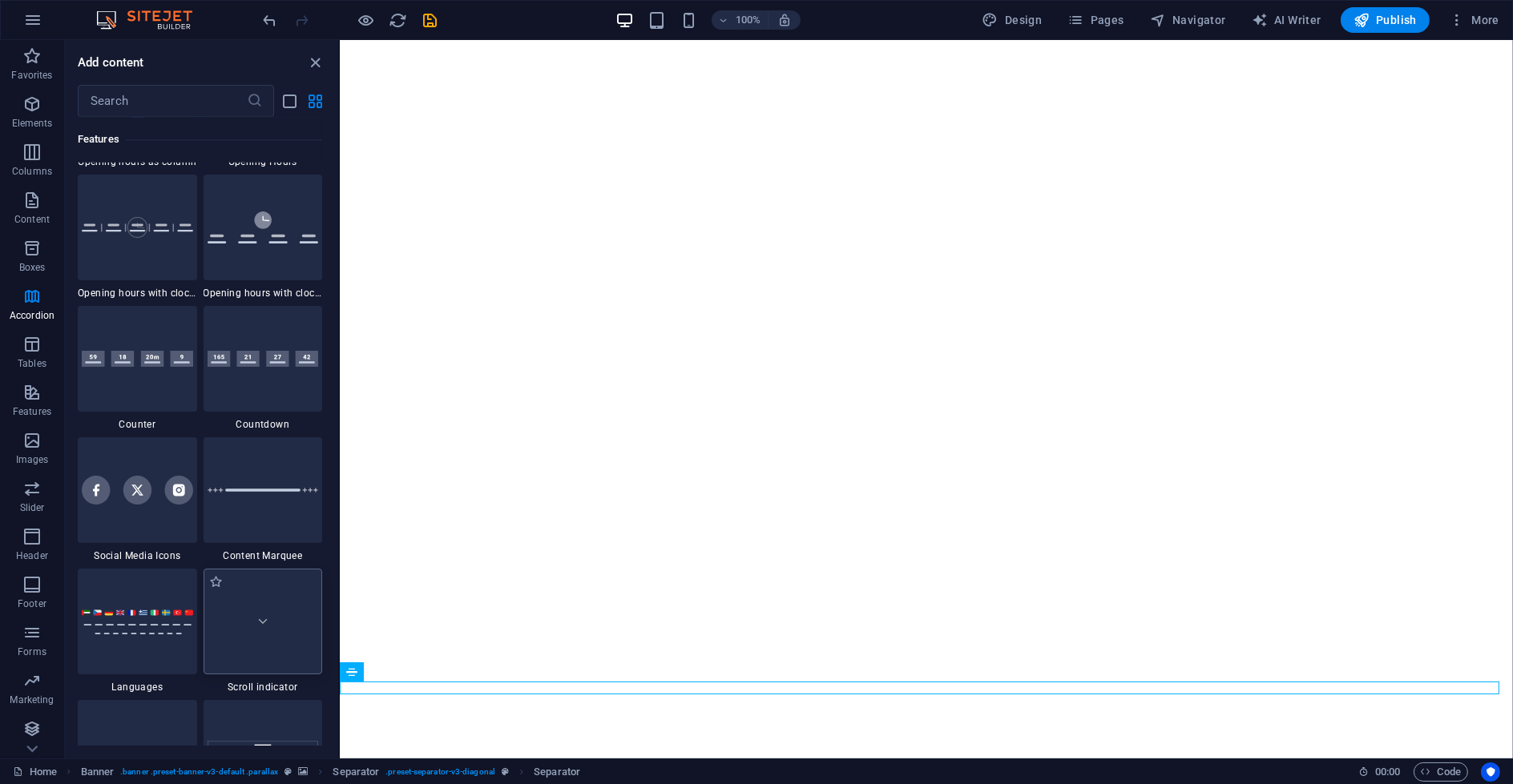
scroll to position [7132, 0]
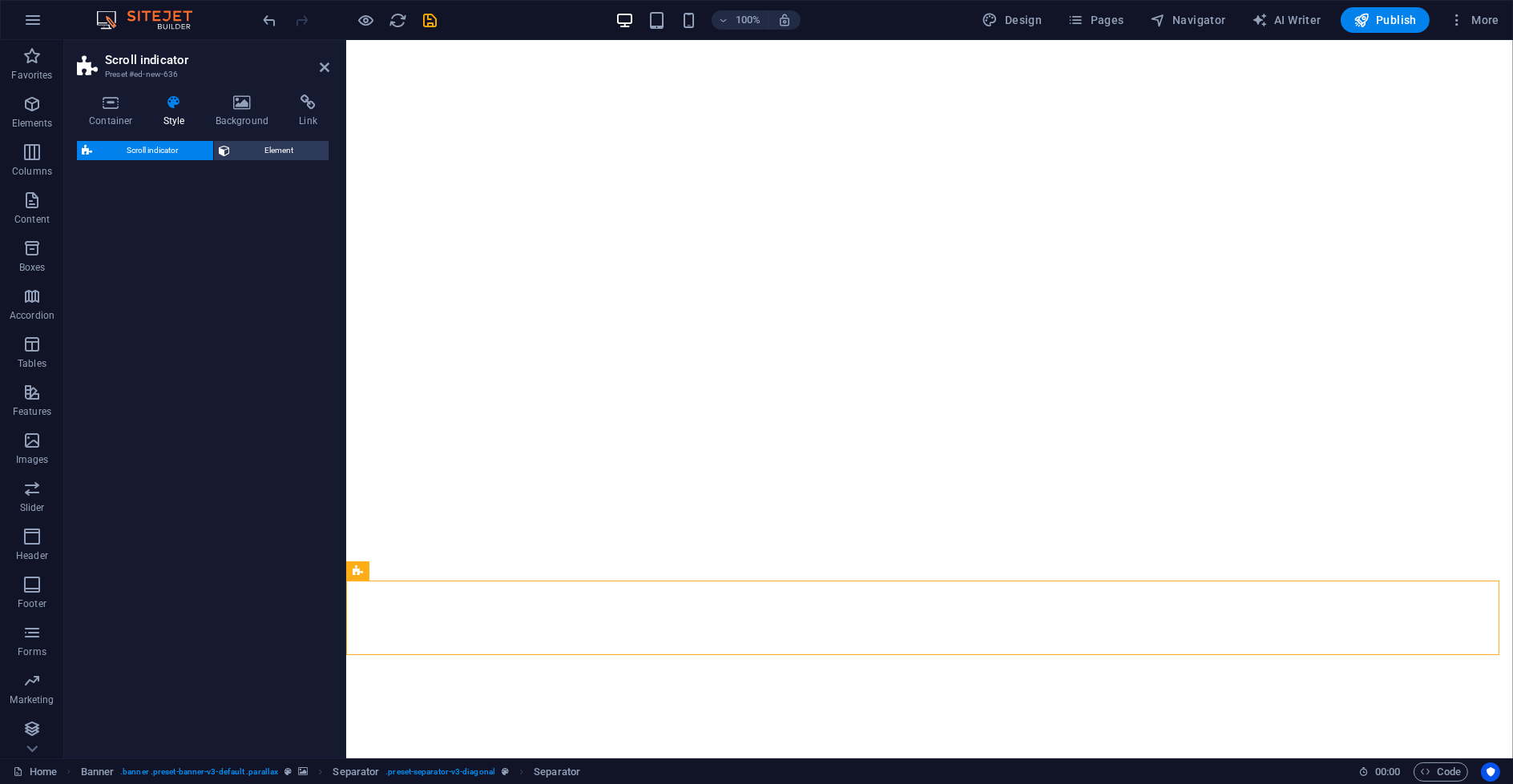
select select "rem"
select select "px"
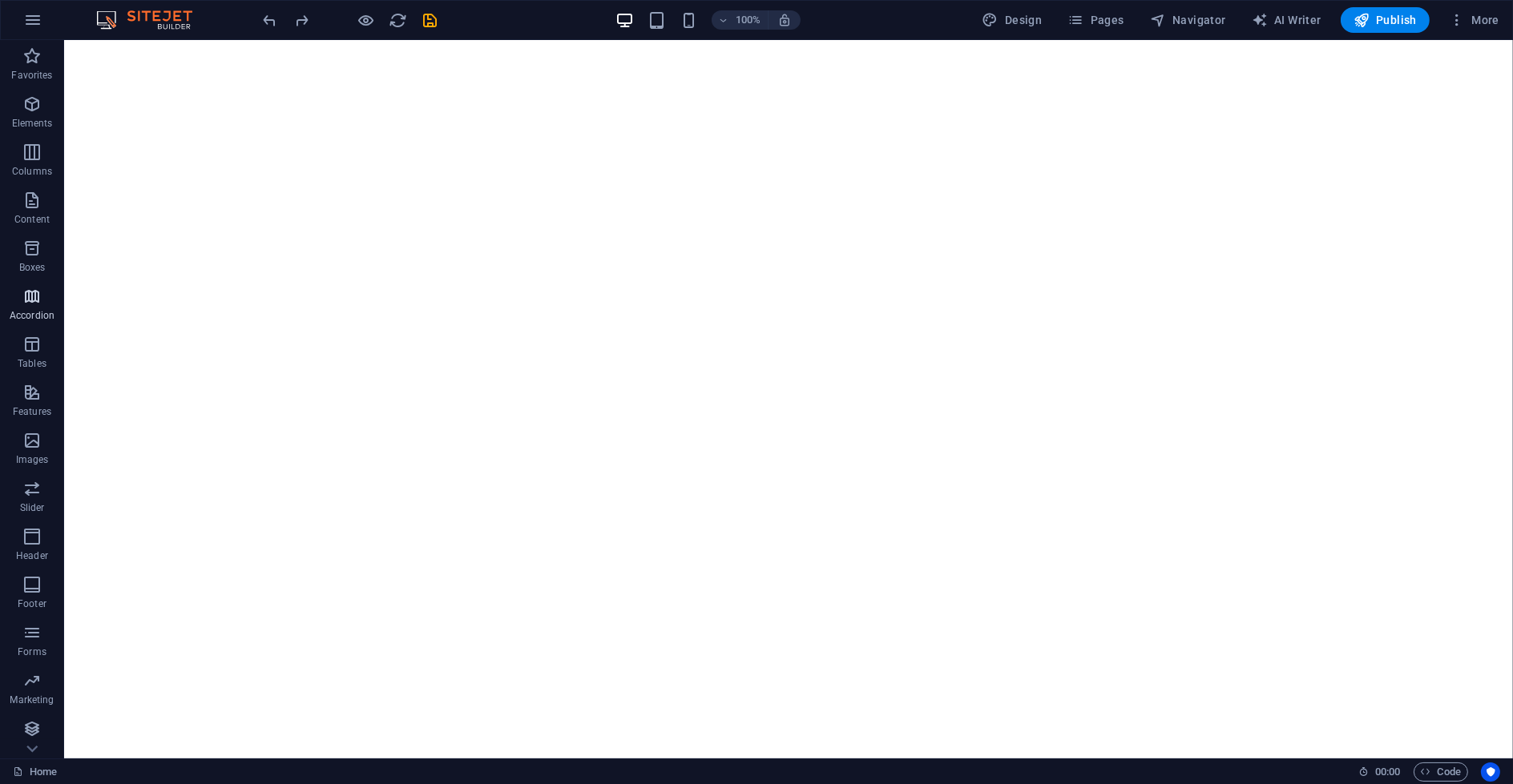
click at [16, 306] on span "Accordion" at bounding box center [31, 306] width 64 height 38
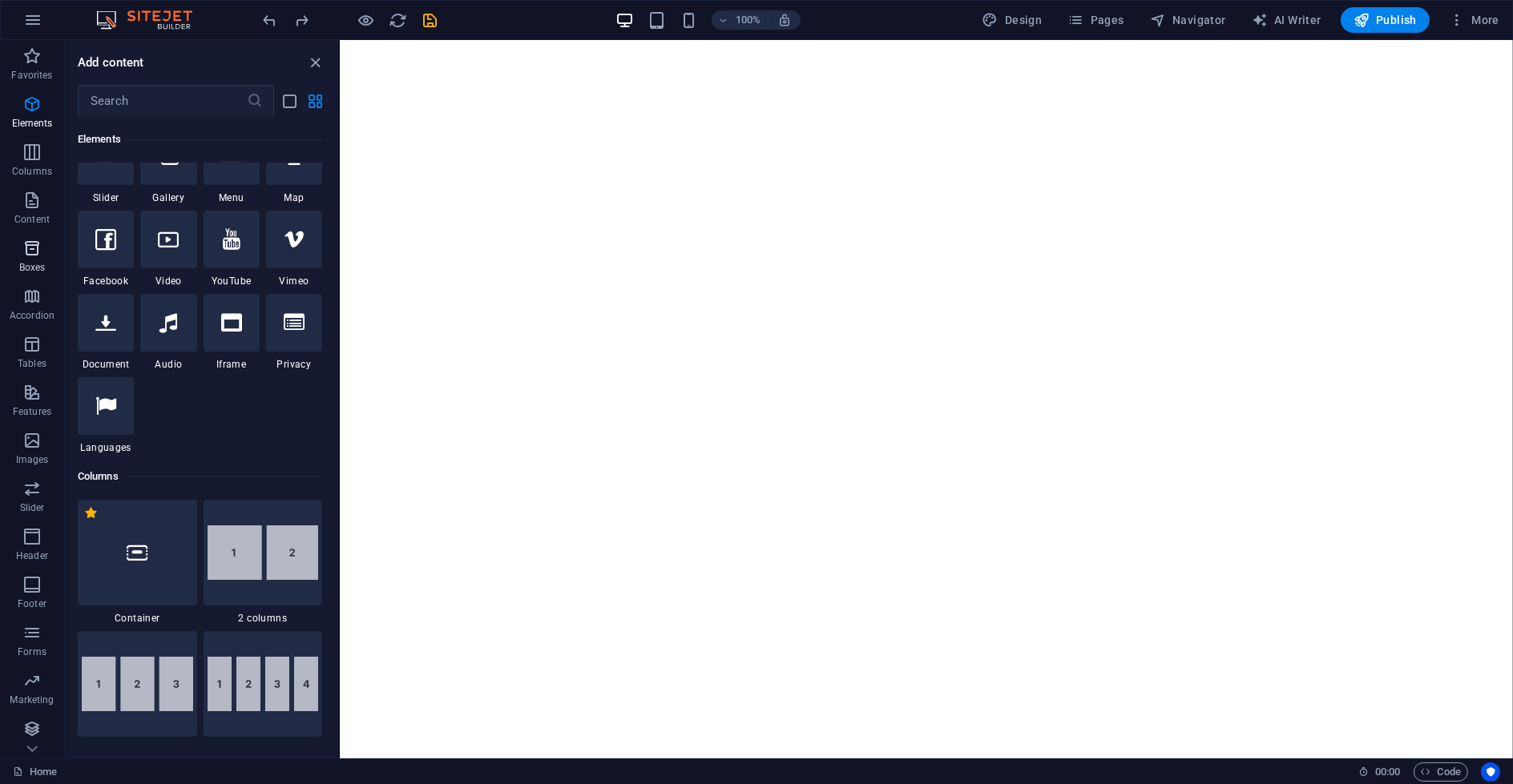
click at [29, 267] on p "Boxes" at bounding box center [32, 267] width 26 height 13
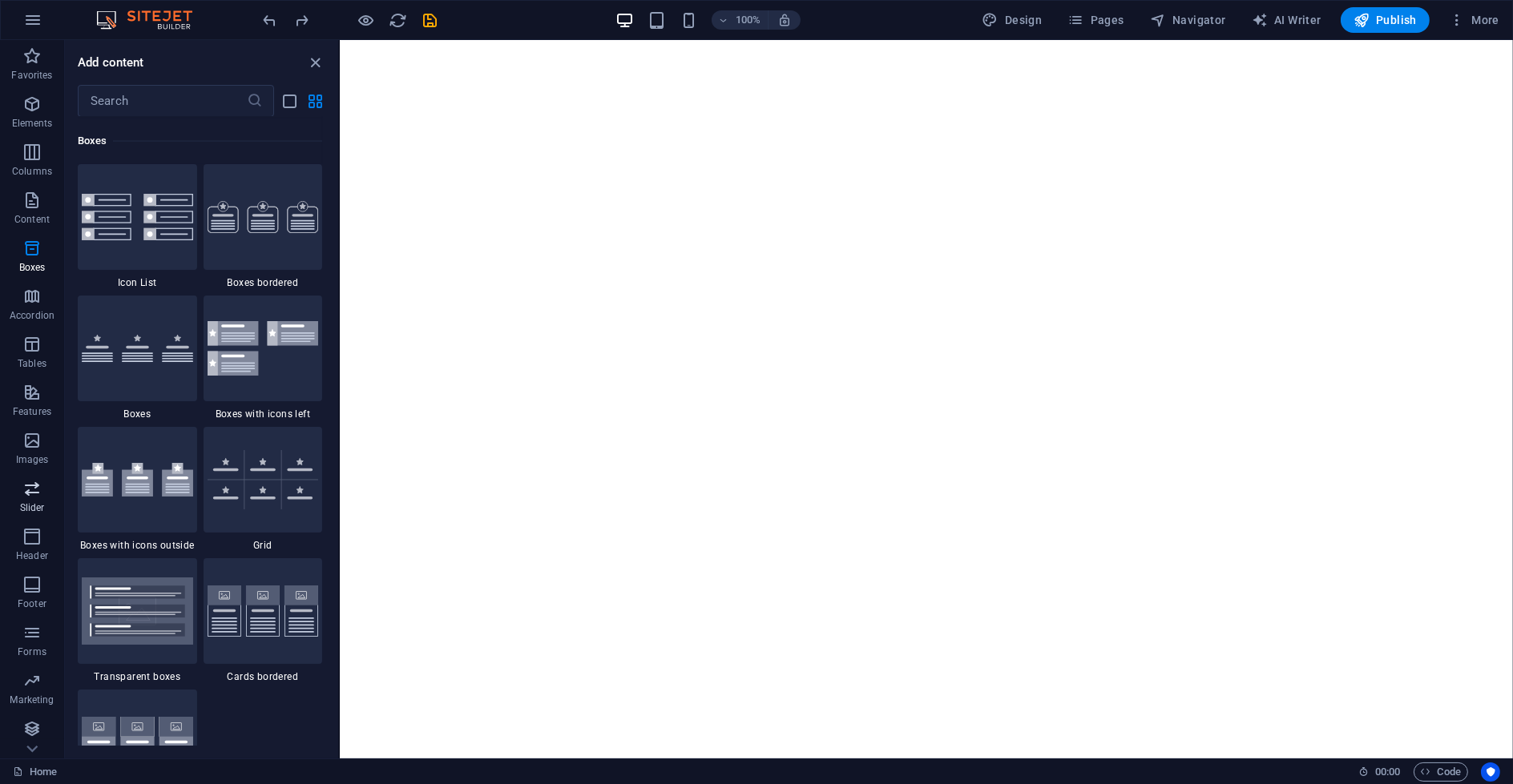
click at [30, 512] on p "Slider" at bounding box center [32, 508] width 24 height 13
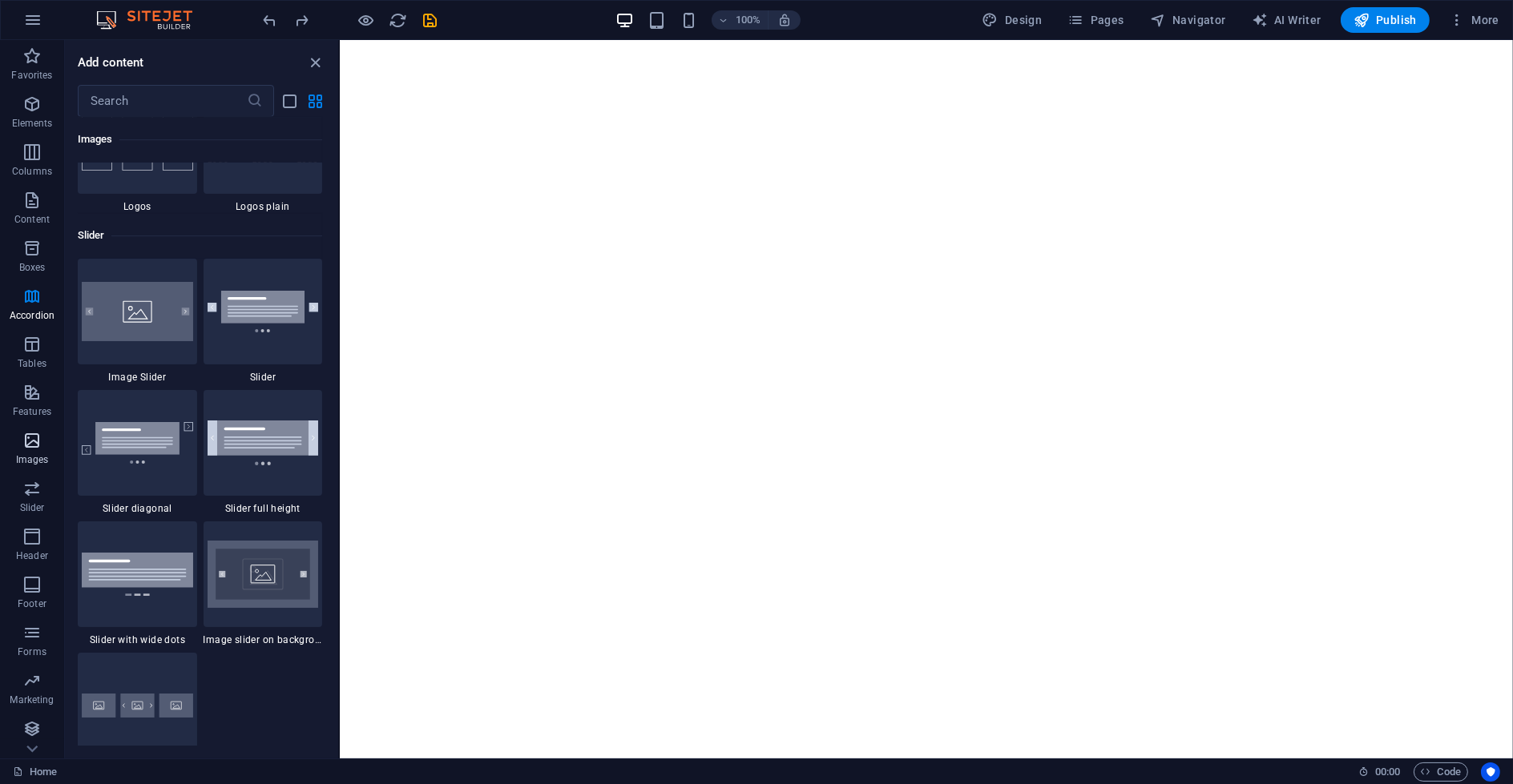
click at [37, 457] on p "Images" at bounding box center [32, 460] width 33 height 13
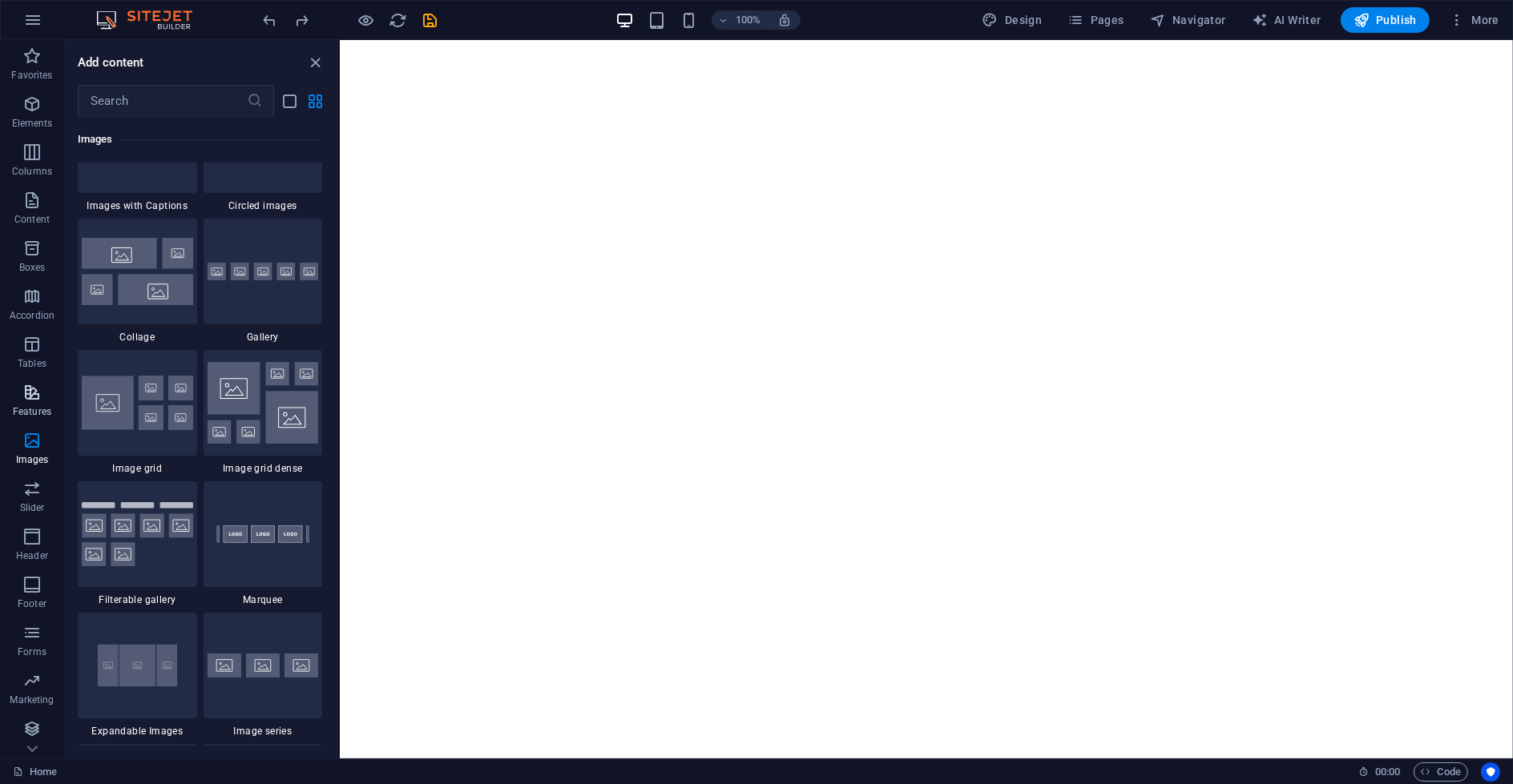
click at [30, 406] on p "Features" at bounding box center [32, 412] width 38 height 13
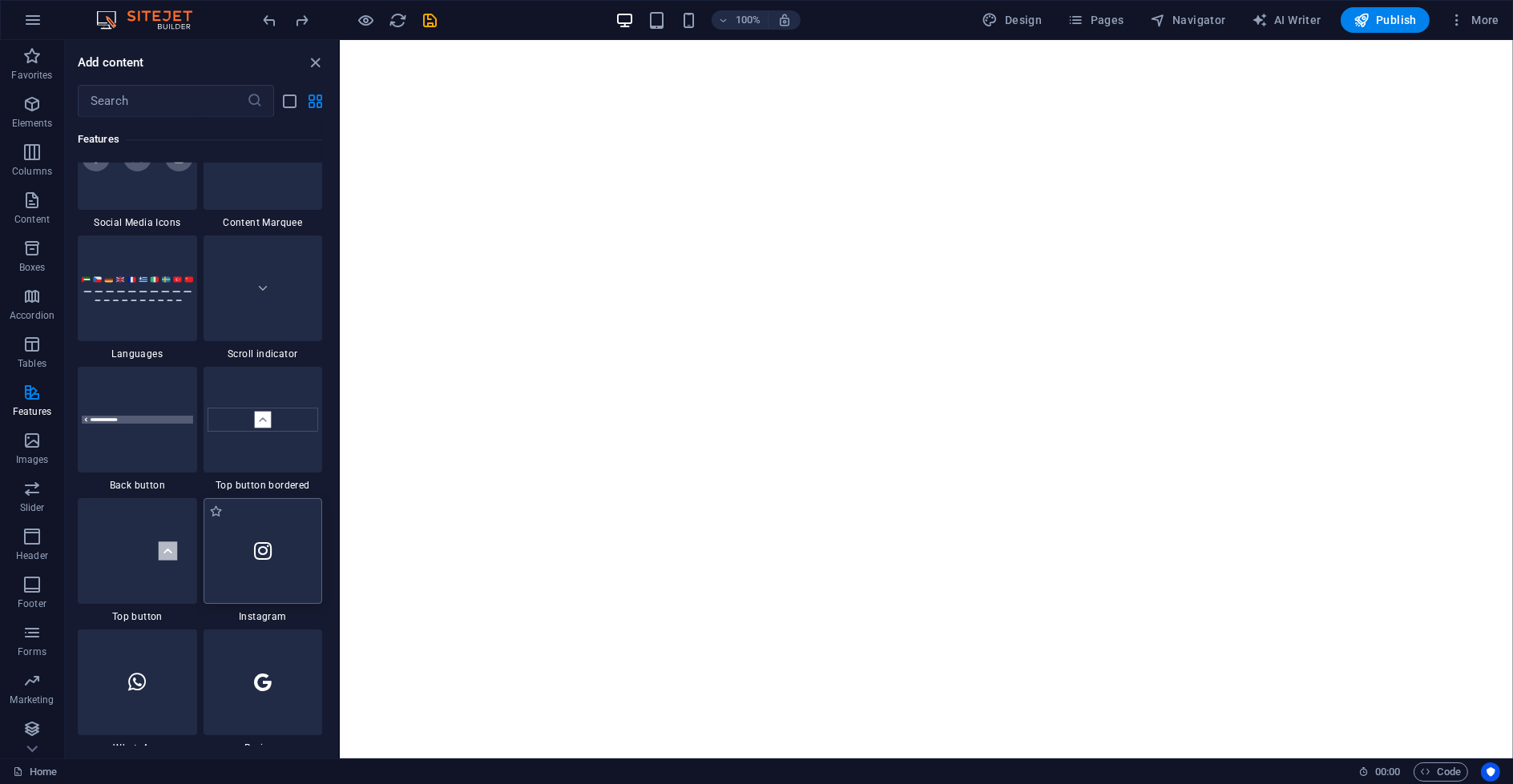
scroll to position [7399, 0]
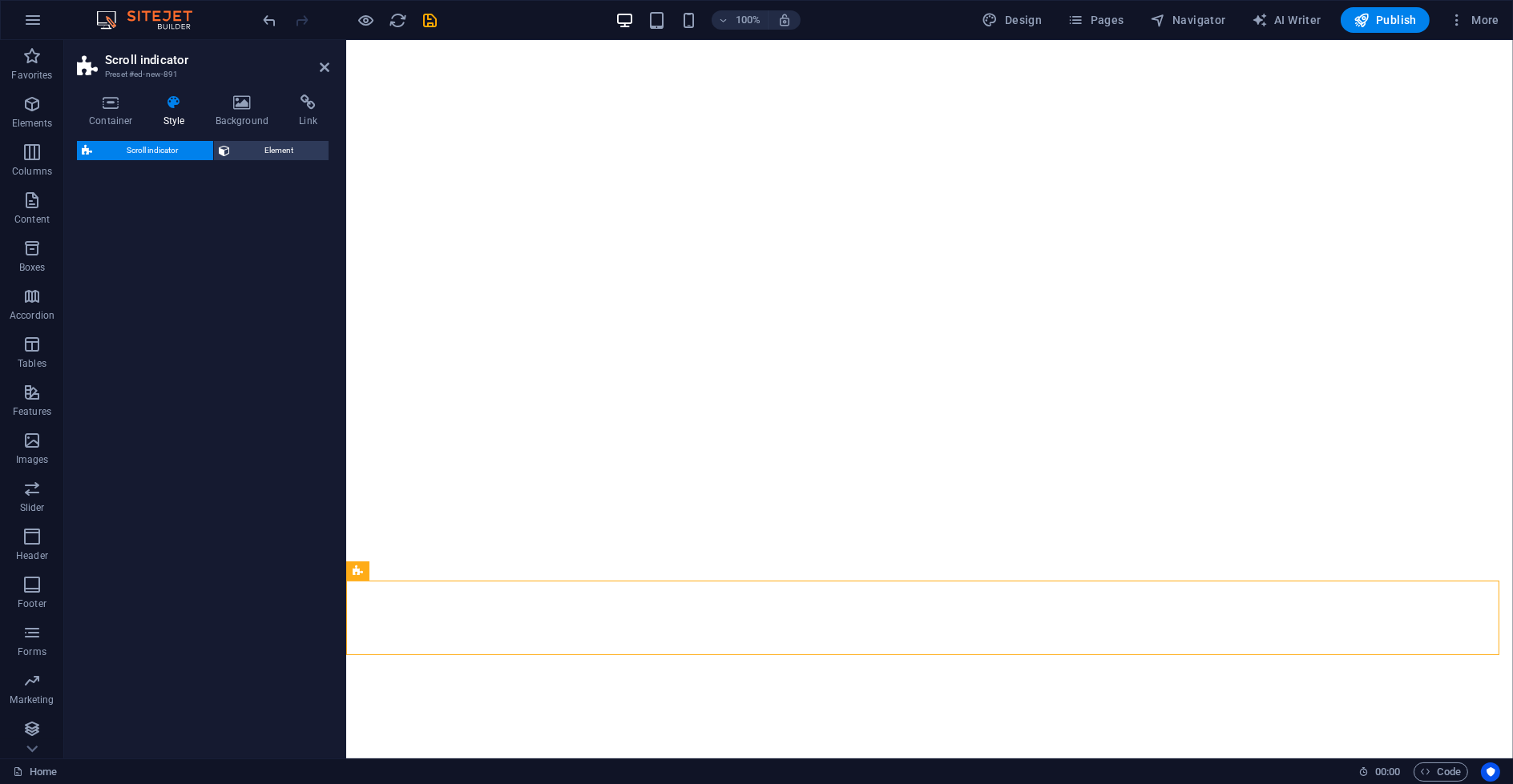
select select "rem"
select select "px"
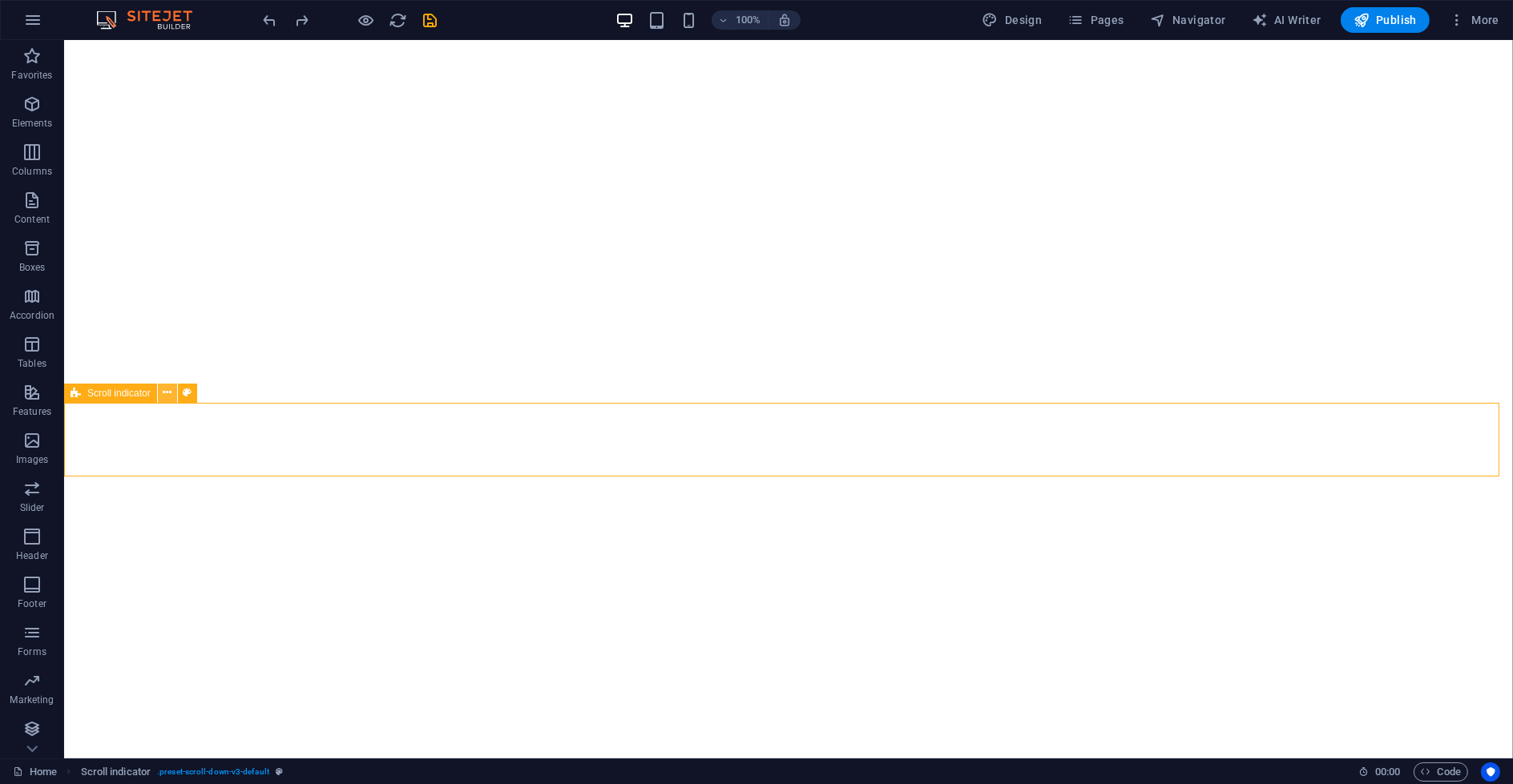
click at [168, 391] on icon at bounding box center [167, 392] width 9 height 17
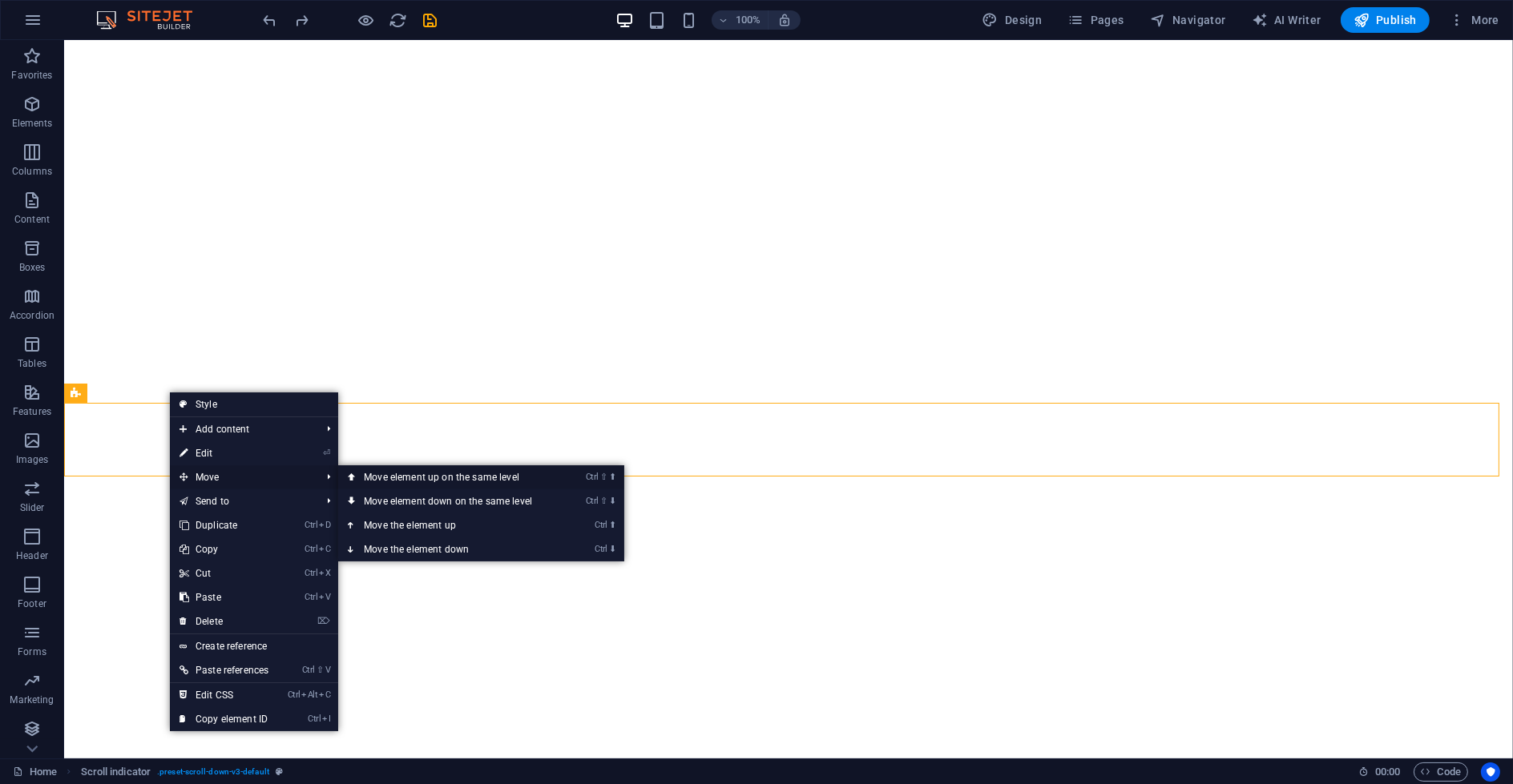
click at [401, 475] on link "Ctrl ⇧ ⬆ Move element up on the same level" at bounding box center [451, 476] width 226 height 24
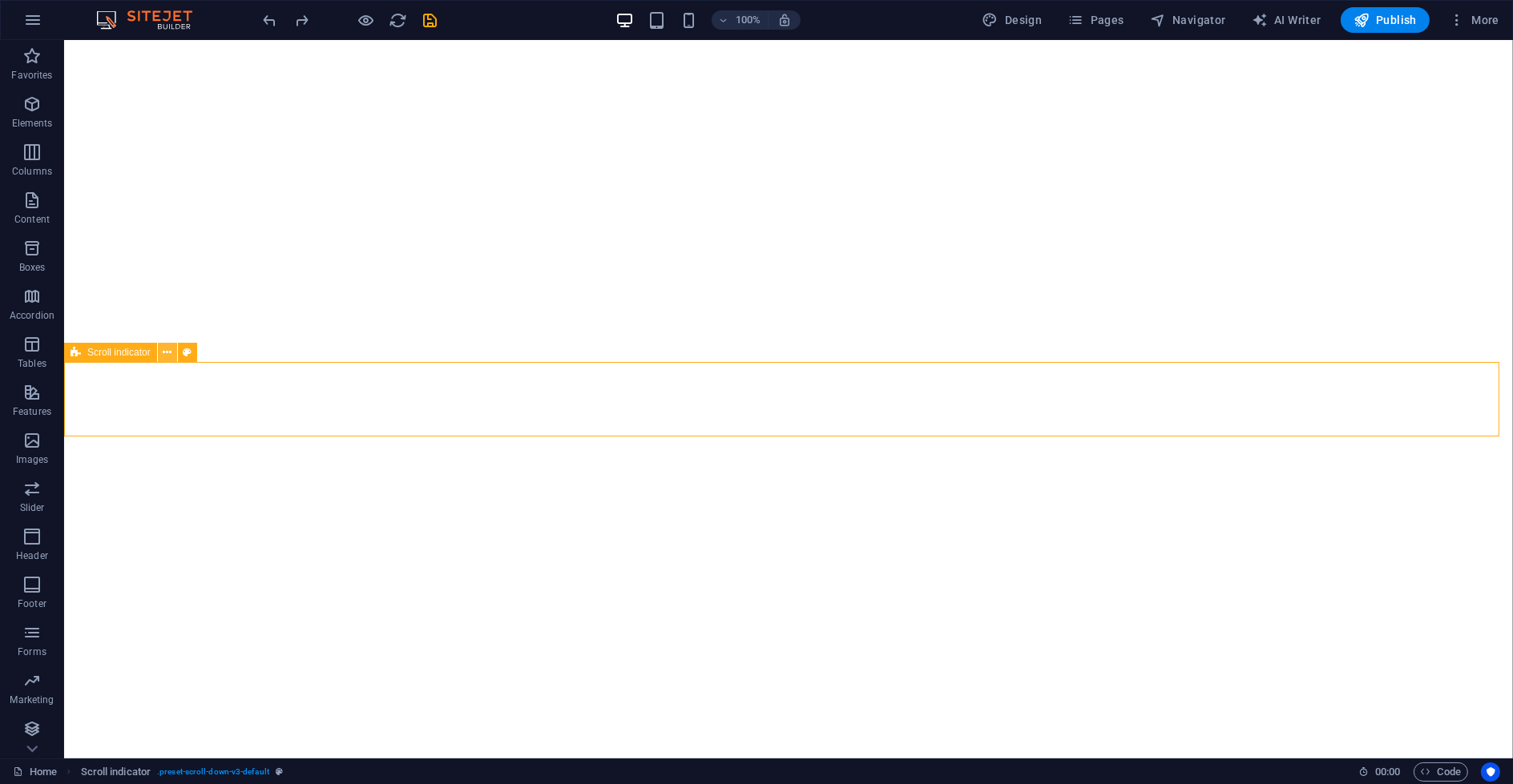
click at [162, 354] on button at bounding box center [168, 352] width 19 height 19
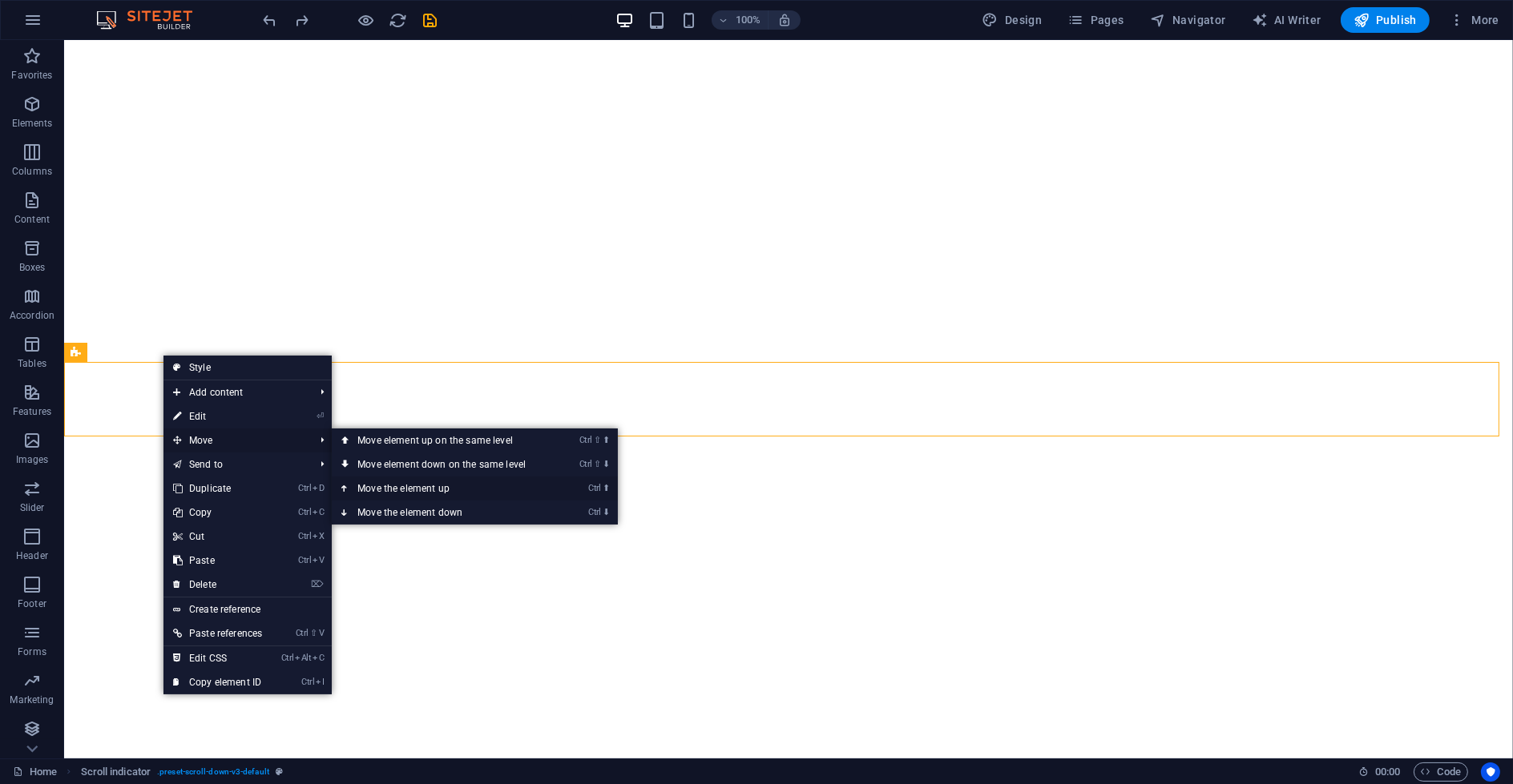
click at [436, 485] on link "Ctrl ⬆ Move the element up" at bounding box center [444, 488] width 226 height 24
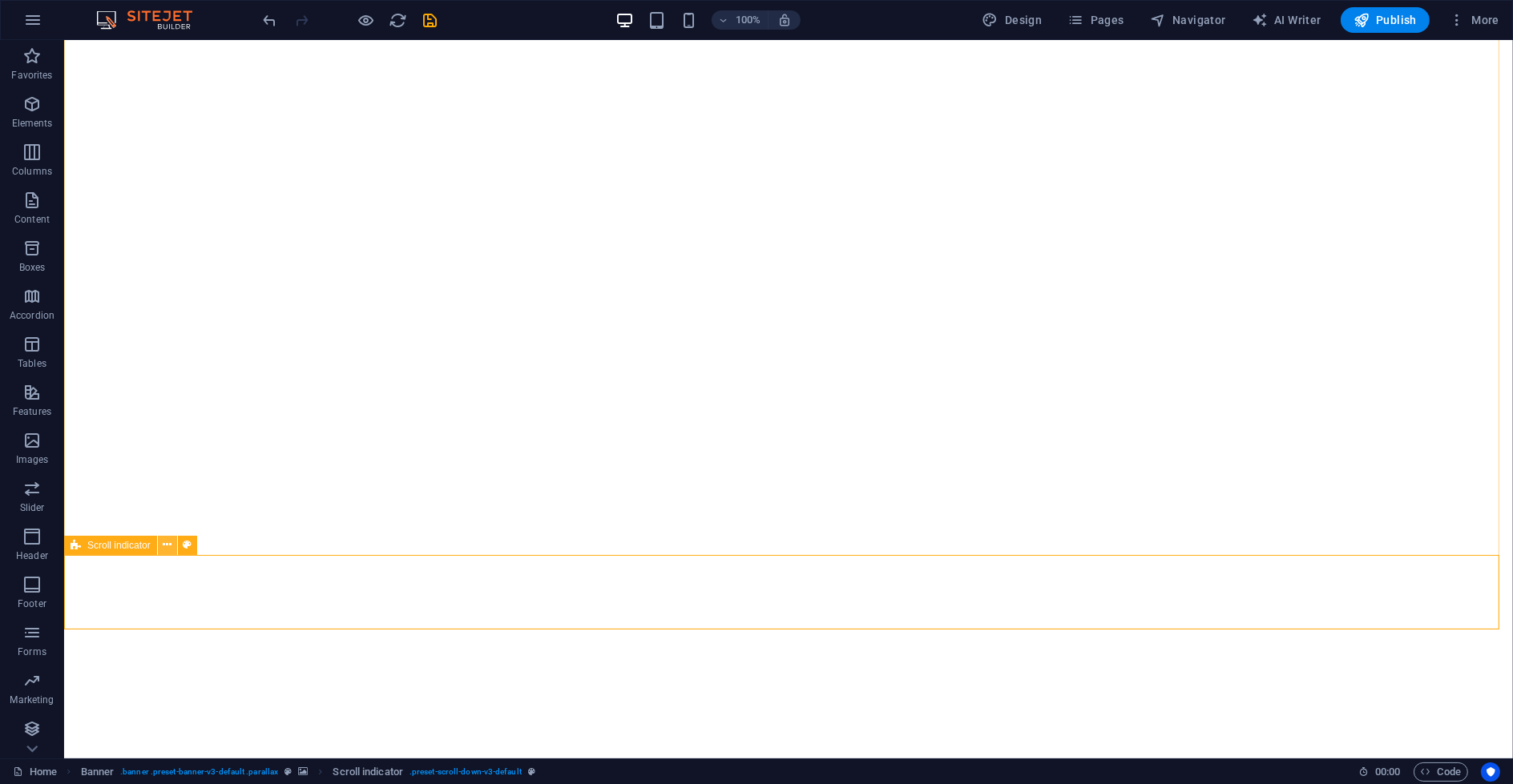
click at [159, 546] on button at bounding box center [168, 545] width 19 height 19
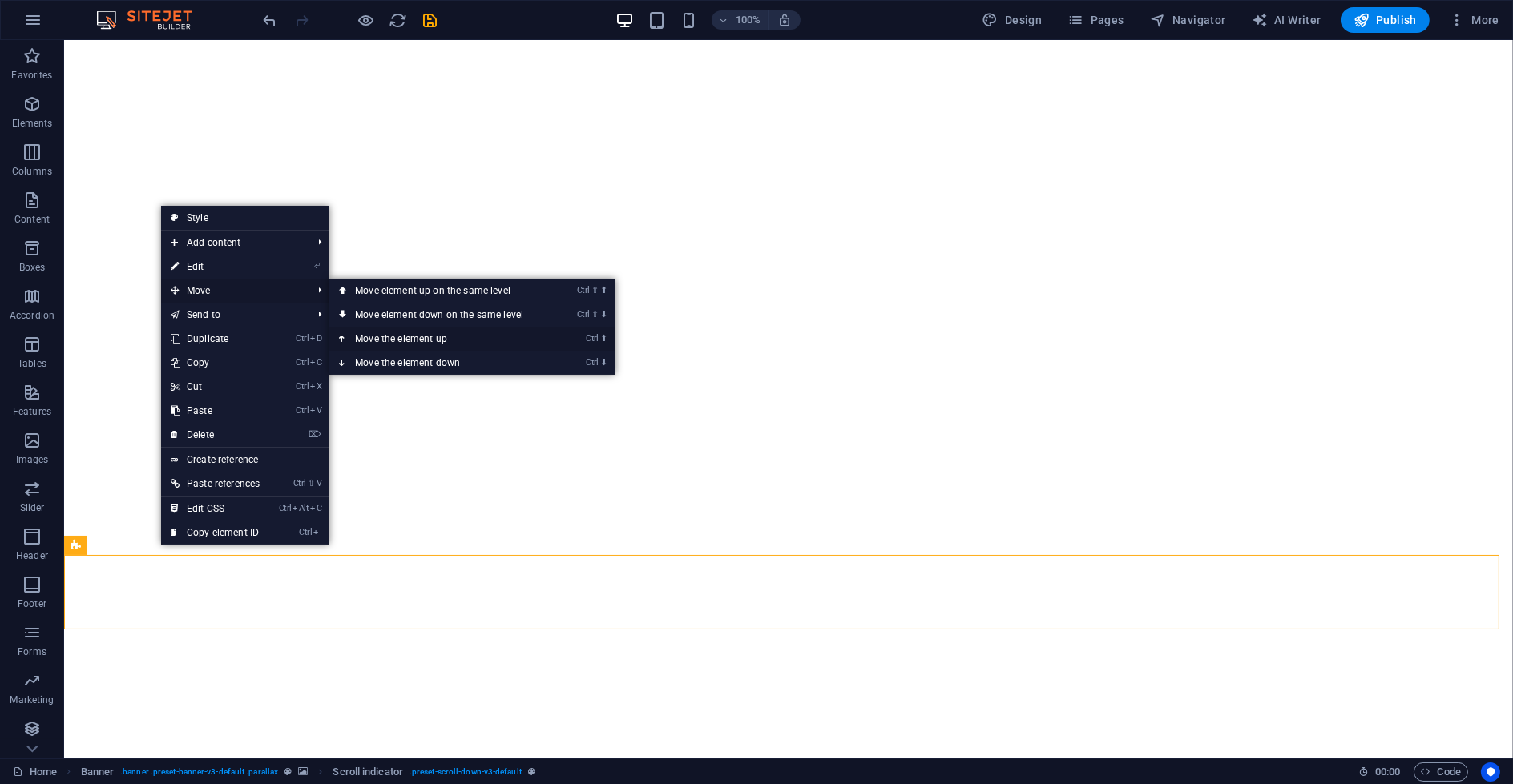
click at [430, 343] on link "Ctrl ⬆ Move the element up" at bounding box center [443, 338] width 226 height 24
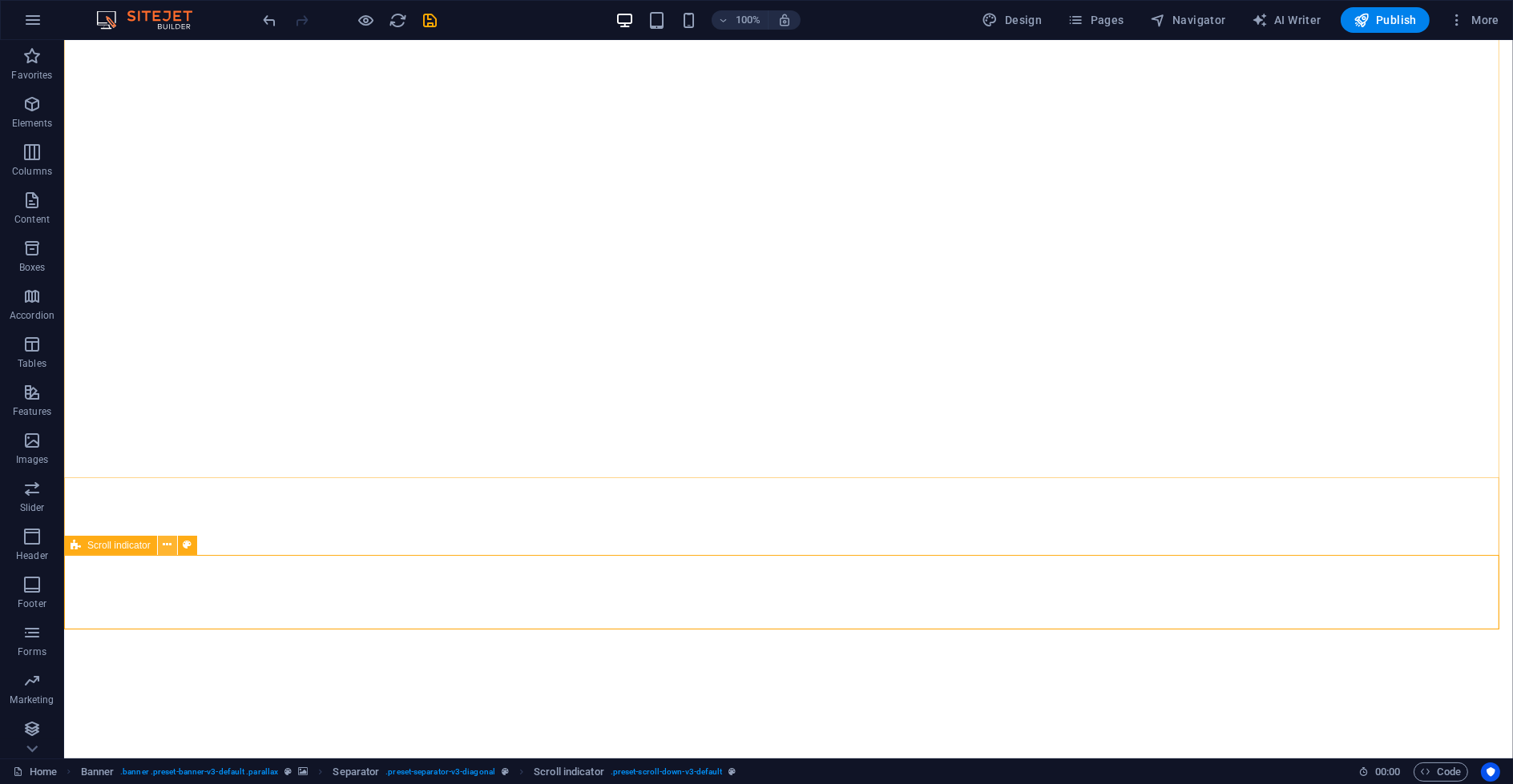
click at [159, 549] on button at bounding box center [168, 545] width 19 height 19
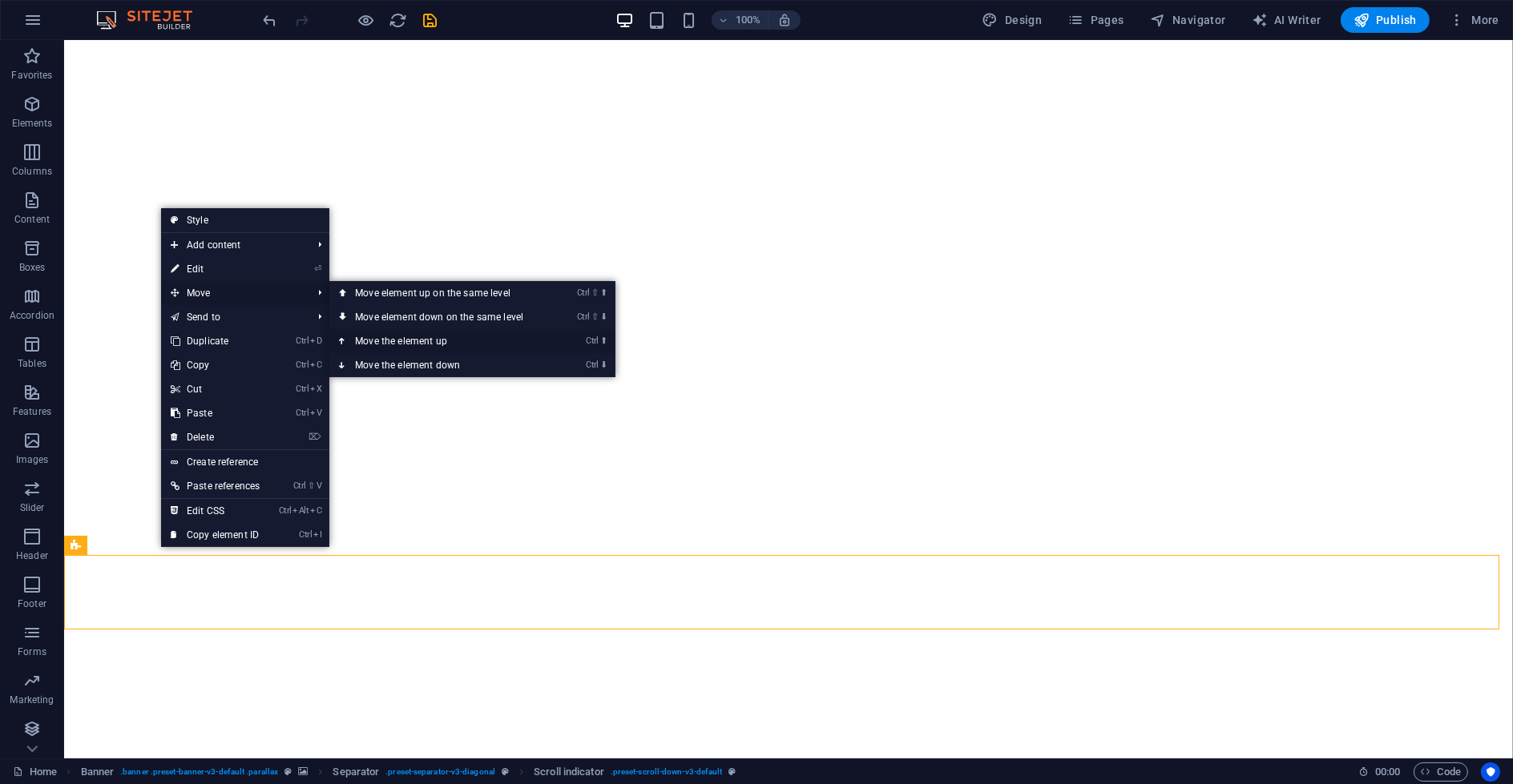
click at [409, 348] on link "Ctrl ⬆ Move the element up" at bounding box center [443, 341] width 226 height 24
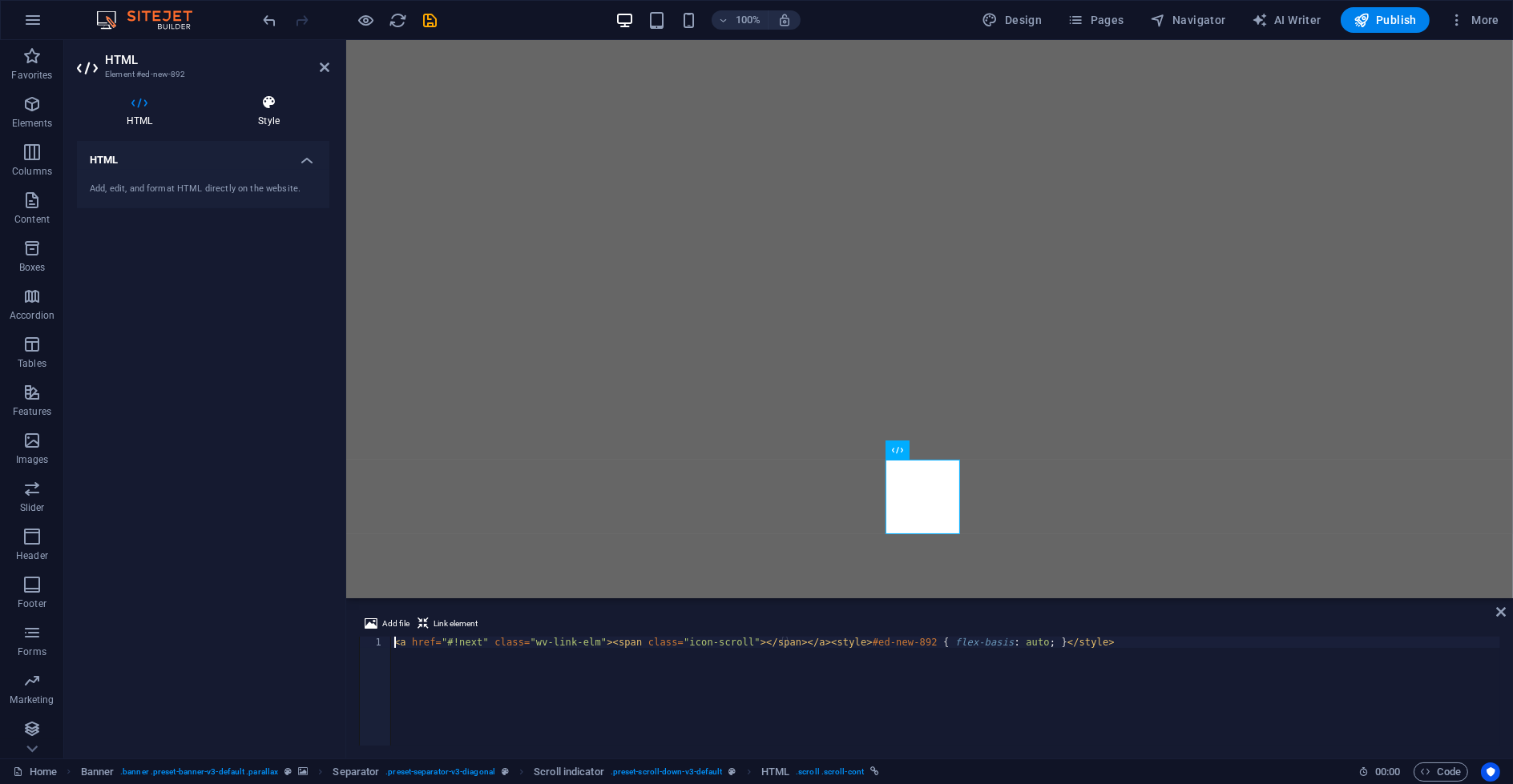
click at [248, 104] on icon at bounding box center [268, 102] width 121 height 16
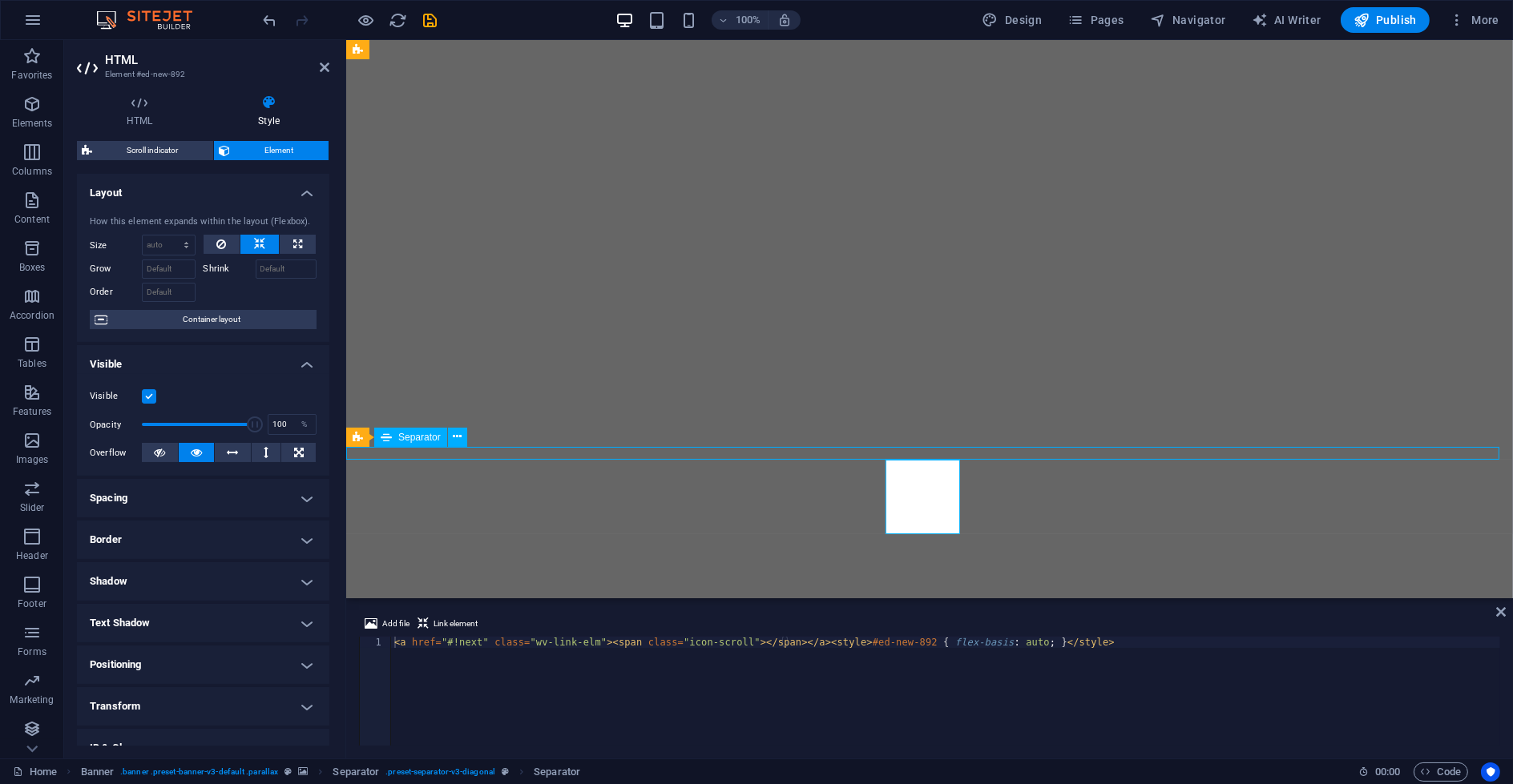
select select "%"
select select "px"
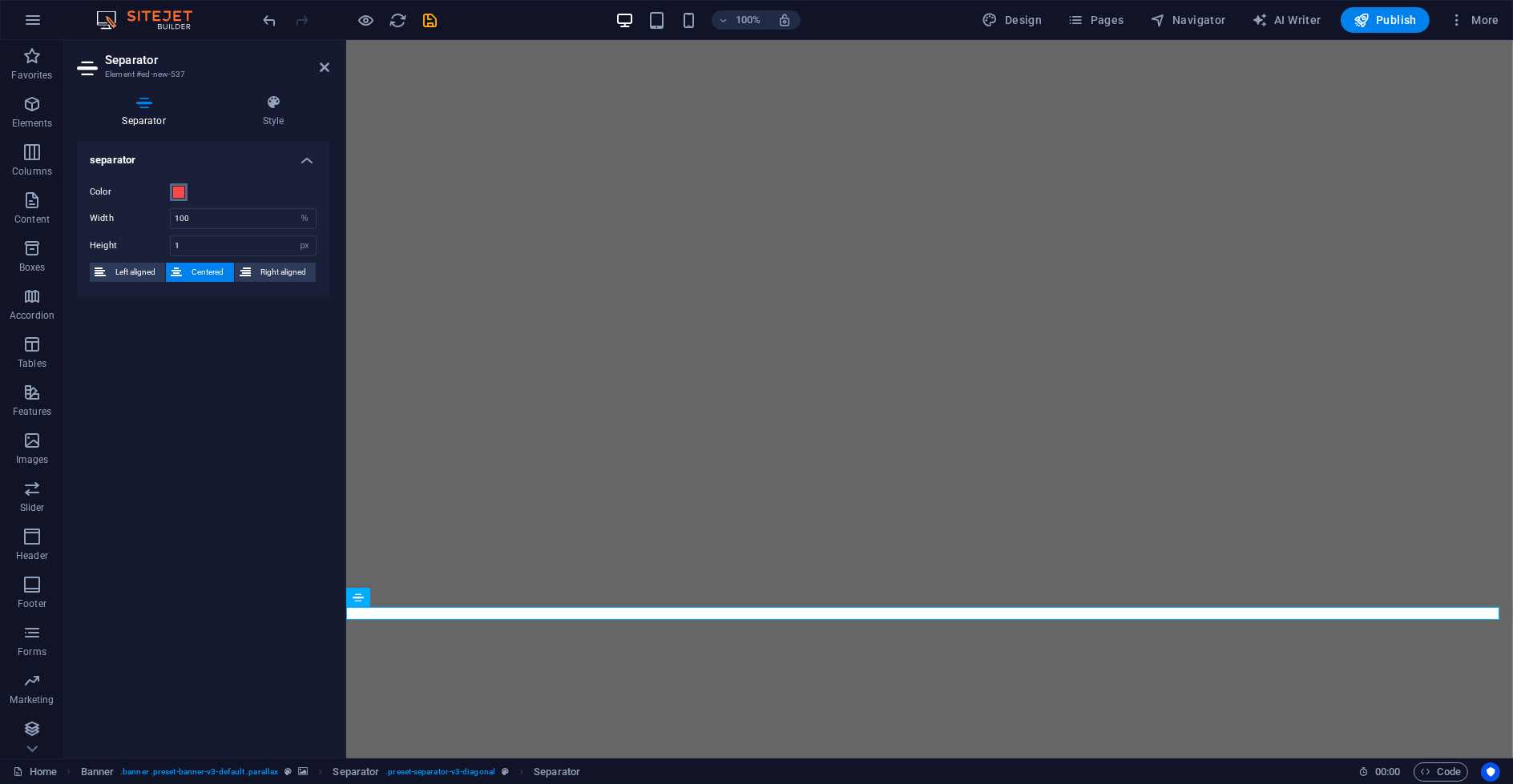
click at [184, 190] on span at bounding box center [178, 192] width 13 height 13
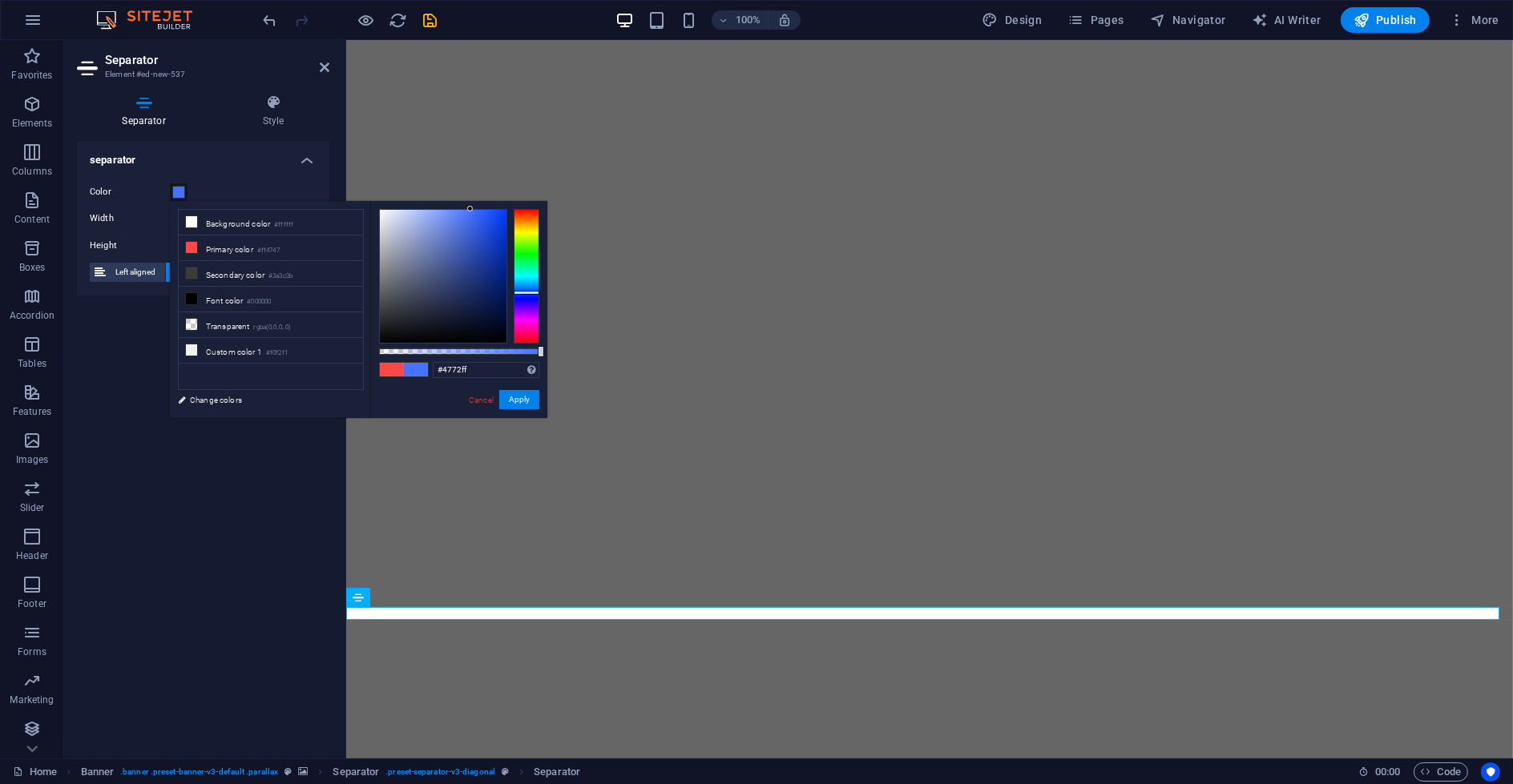
click at [529, 292] on div at bounding box center [526, 276] width 25 height 135
drag, startPoint x: 476, startPoint y: 220, endPoint x: 489, endPoint y: 204, distance: 20.6
click at [482, 192] on body "3.forgalis.com Home Favorites Elements Columns Content Boxes Accordion Tables F…" at bounding box center [756, 392] width 1513 height 784
click at [522, 288] on div at bounding box center [526, 288] width 25 height 4
type input "#005fe6"
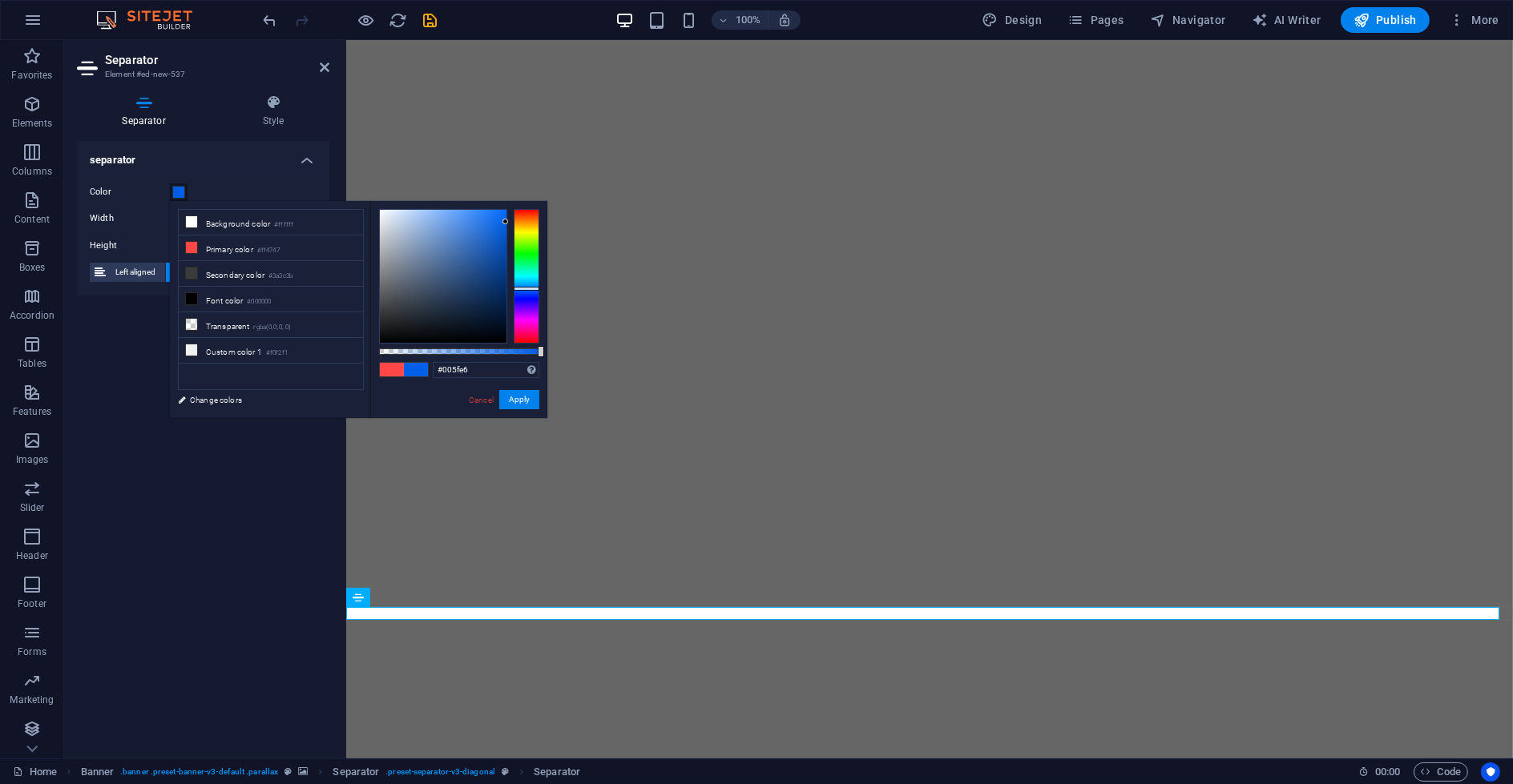
drag, startPoint x: 480, startPoint y: 225, endPoint x: 519, endPoint y: 222, distance: 39.1
click at [519, 222] on div at bounding box center [458, 276] width 160 height 135
click at [523, 400] on button "Apply" at bounding box center [519, 399] width 40 height 19
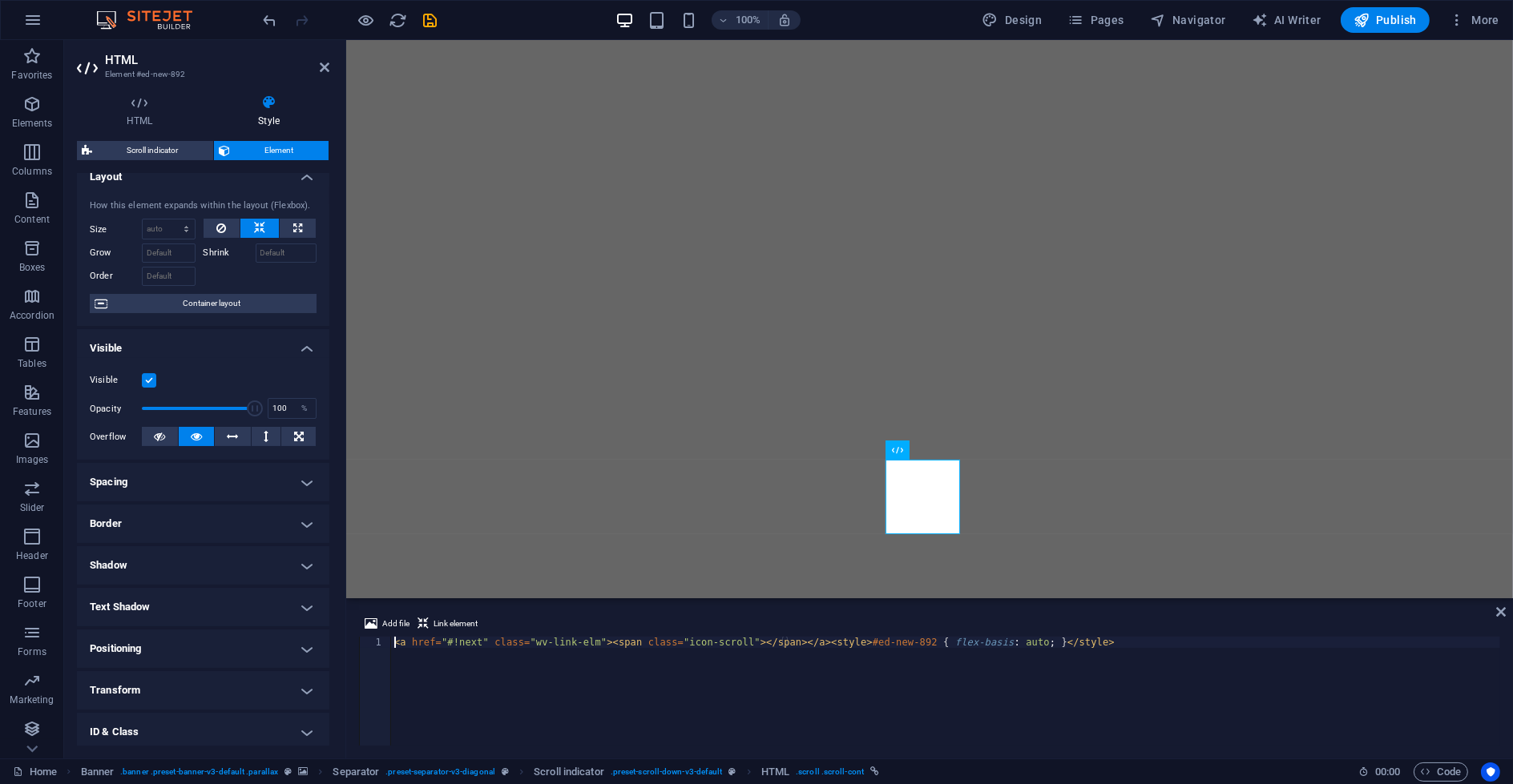
scroll to position [0, 0]
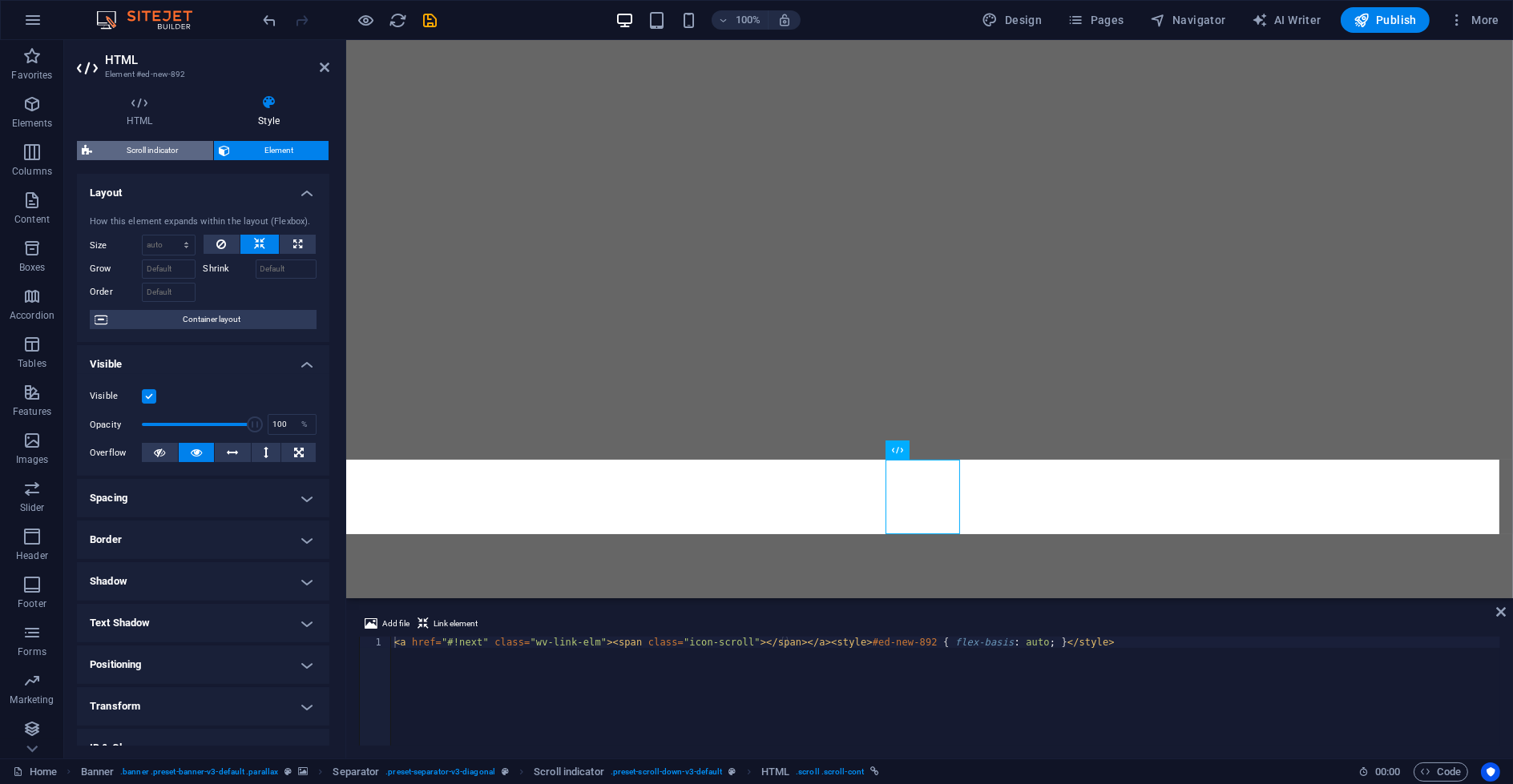
click at [157, 149] on span "Scroll indicator" at bounding box center [152, 150] width 111 height 19
select select "rem"
select select "px"
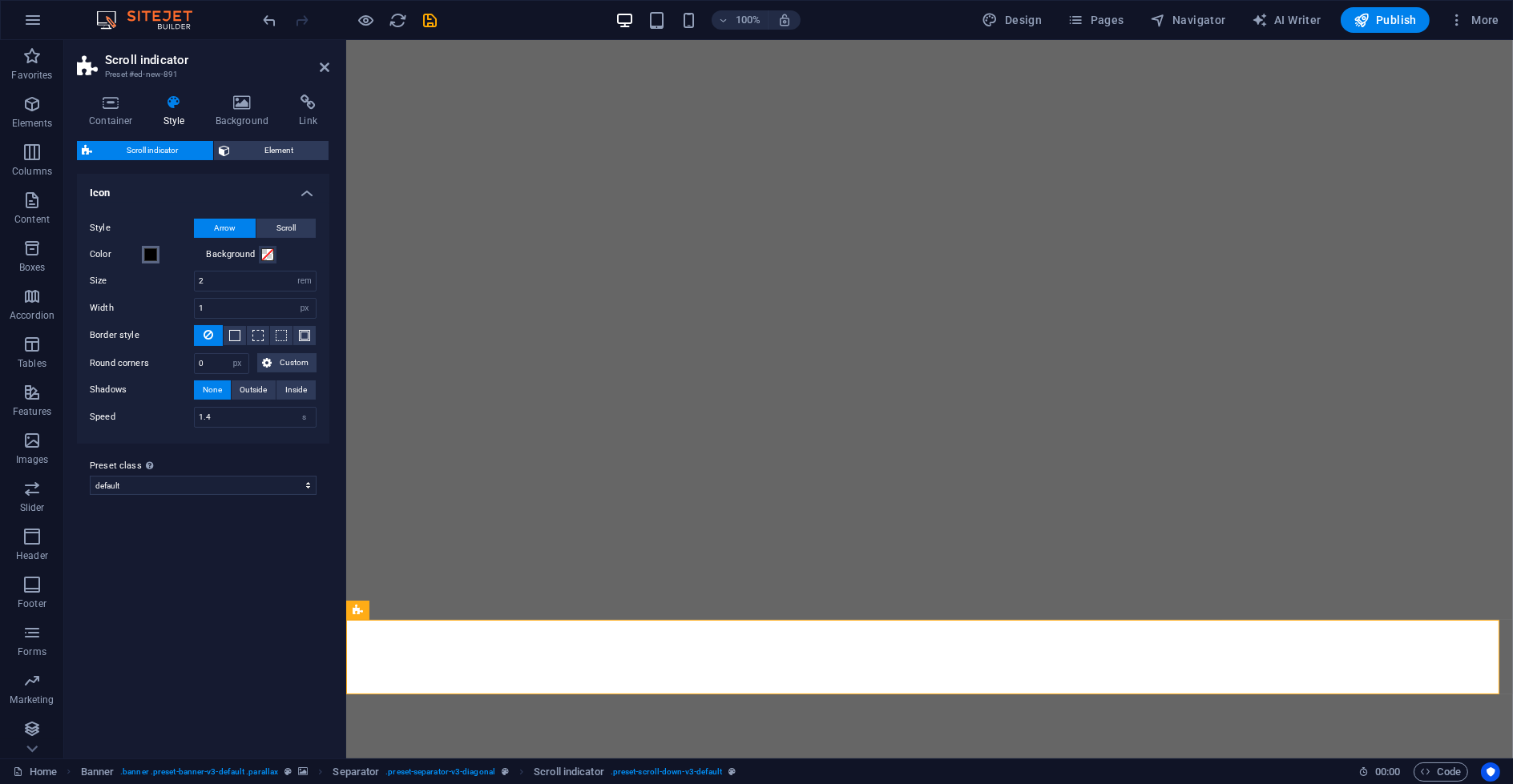
click at [150, 246] on button "Color" at bounding box center [150, 254] width 17 height 17
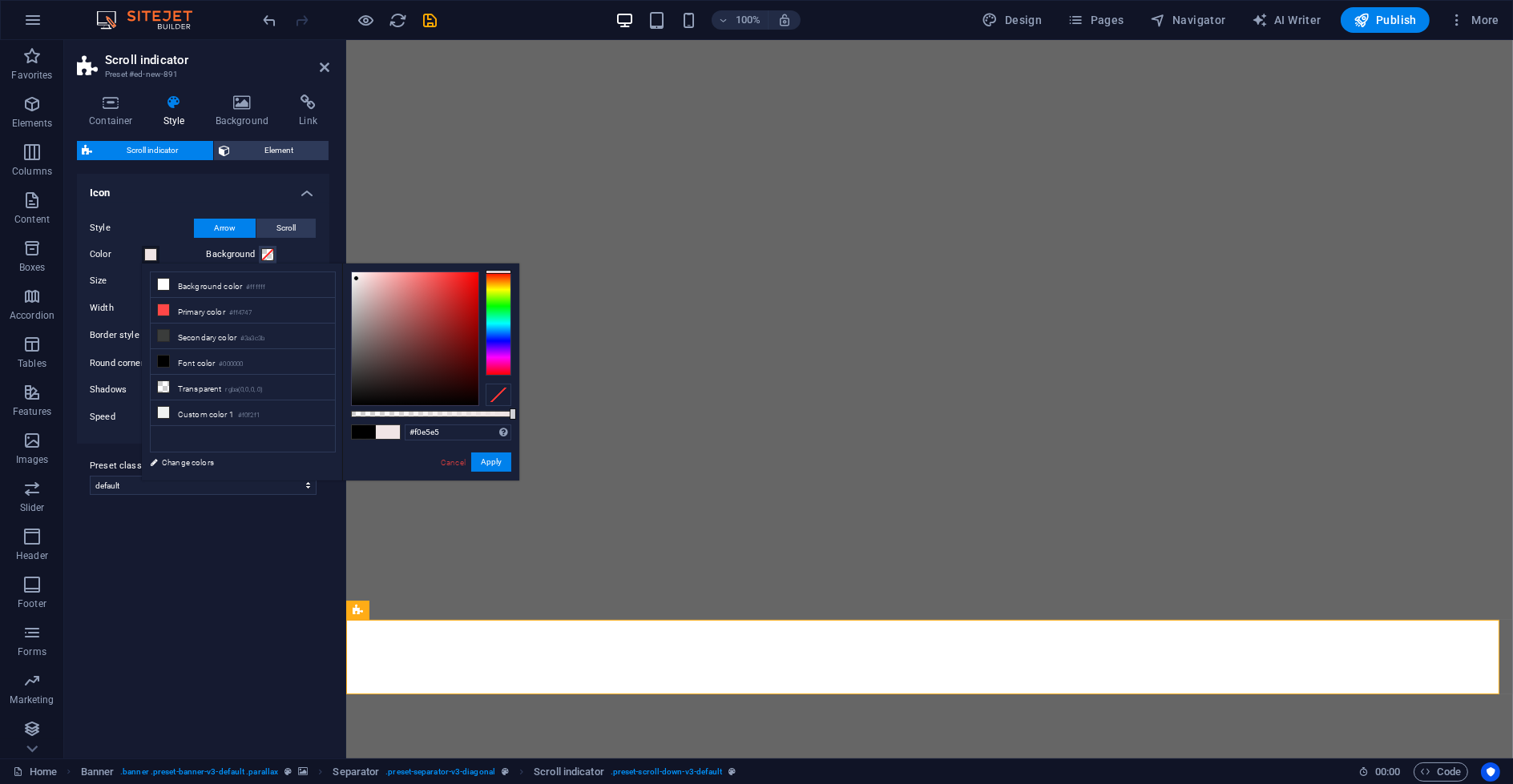
drag, startPoint x: 464, startPoint y: 350, endPoint x: 357, endPoint y: 279, distance: 128.4
click at [357, 279] on div at bounding box center [415, 339] width 127 height 133
click at [292, 408] on li "Custom color 1 #f0f2f1" at bounding box center [242, 413] width 185 height 25
type input "#f0f2f1"
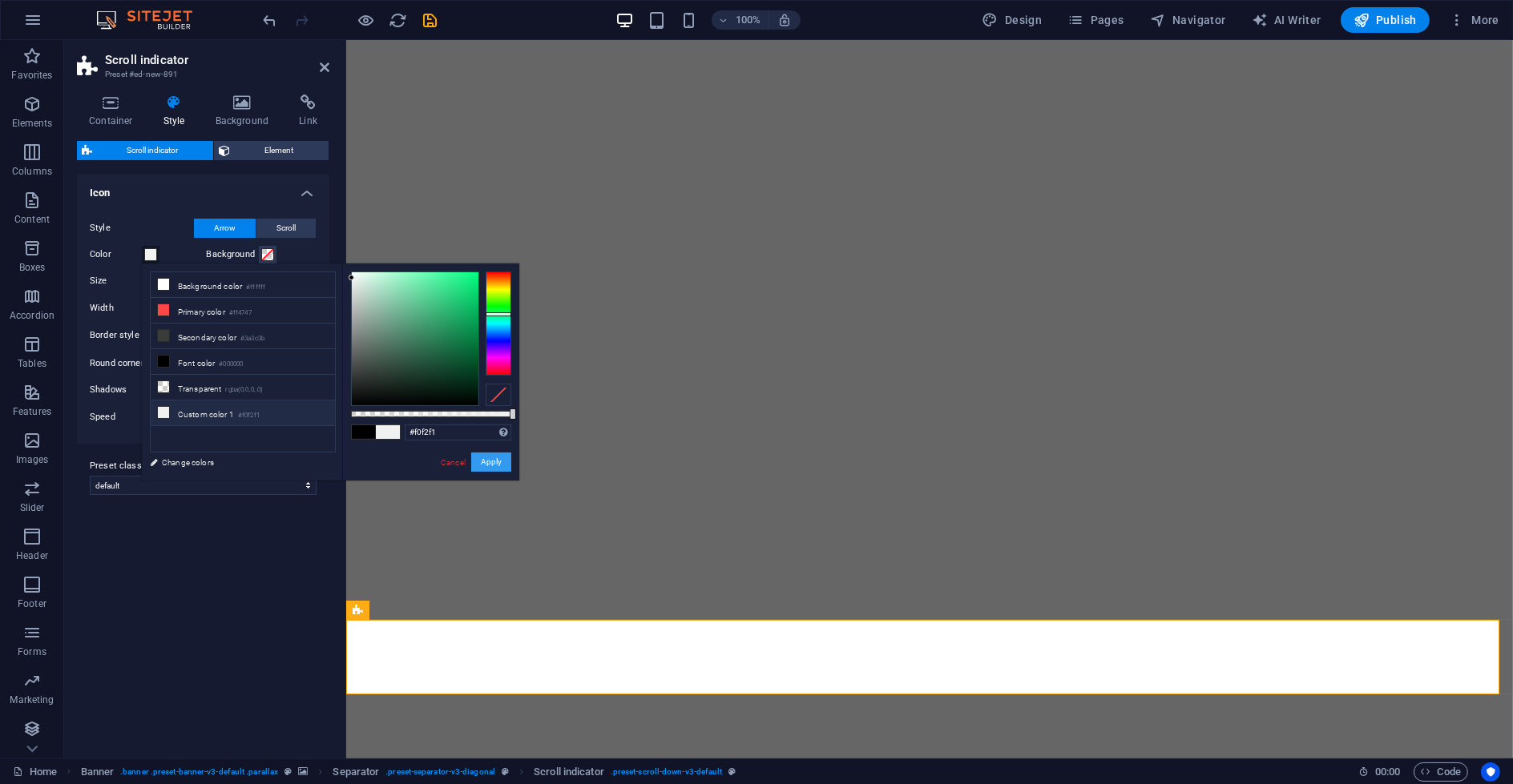
click at [500, 468] on button "Apply" at bounding box center [492, 462] width 40 height 19
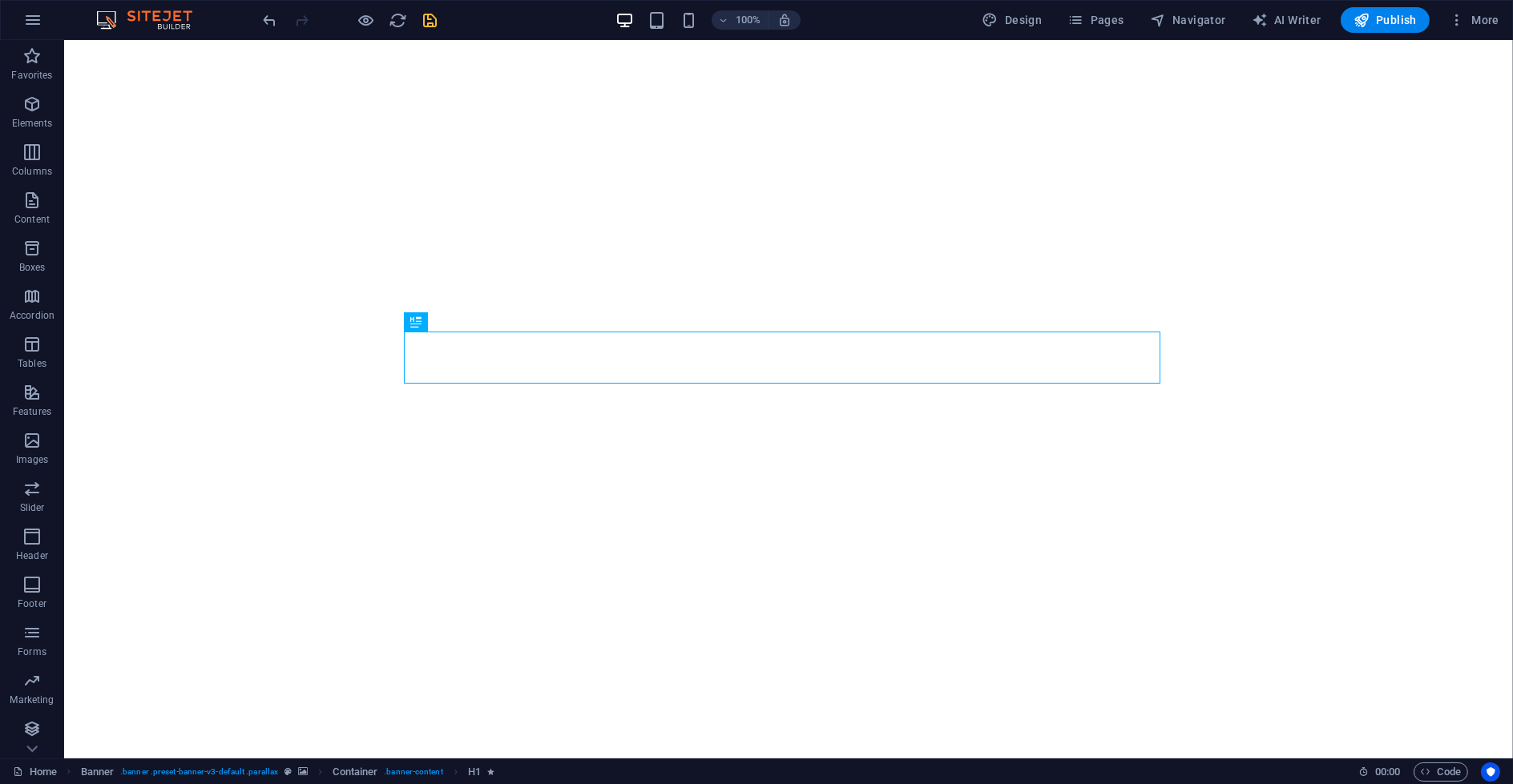
click at [428, 10] on div at bounding box center [350, 19] width 179 height 25
click at [428, 16] on icon "save" at bounding box center [430, 20] width 18 height 18
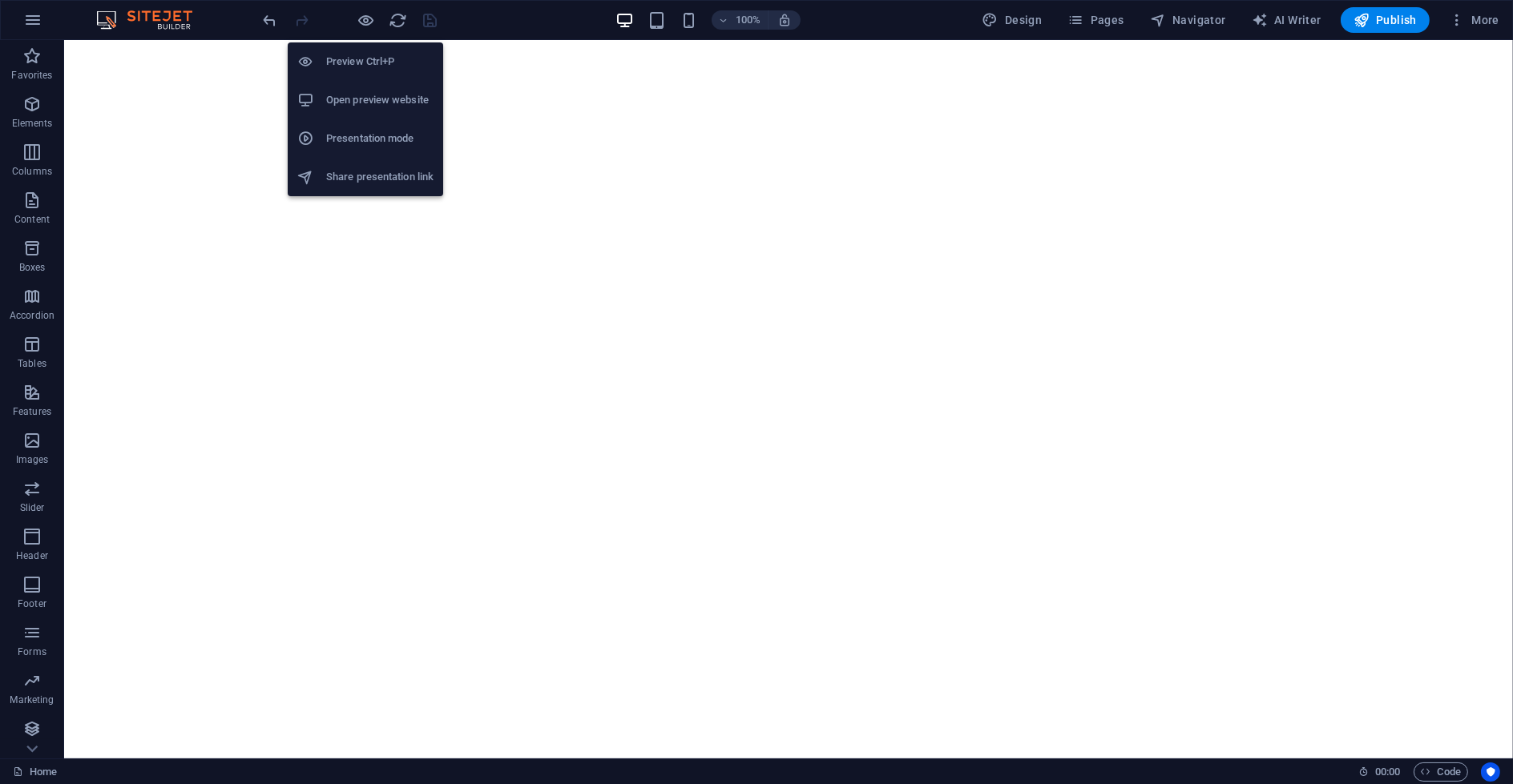
click at [359, 86] on li "Open preview website" at bounding box center [366, 101] width 156 height 38
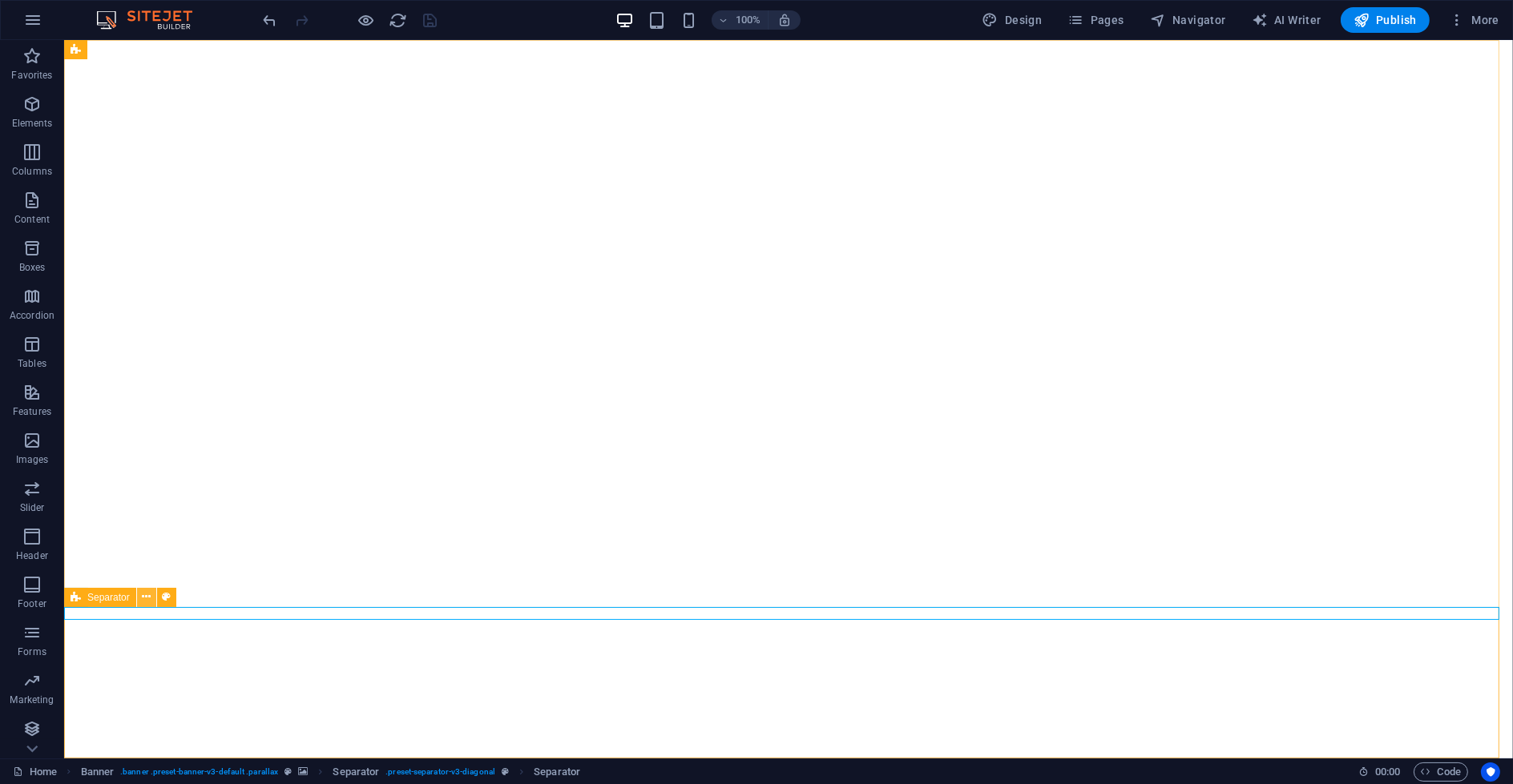
click at [141, 599] on button at bounding box center [147, 598] width 19 height 19
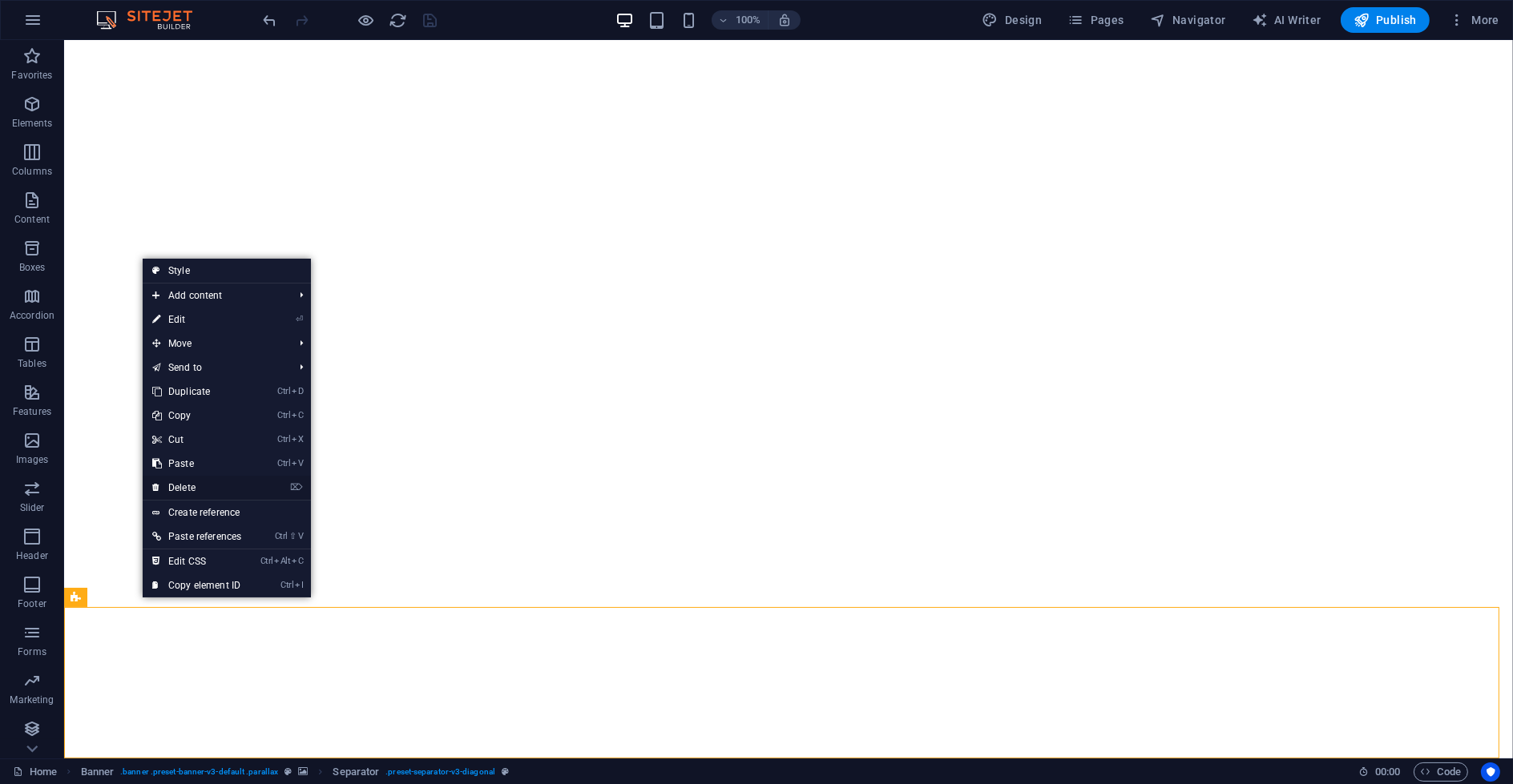
click at [198, 482] on link "⌦ Delete" at bounding box center [197, 487] width 108 height 24
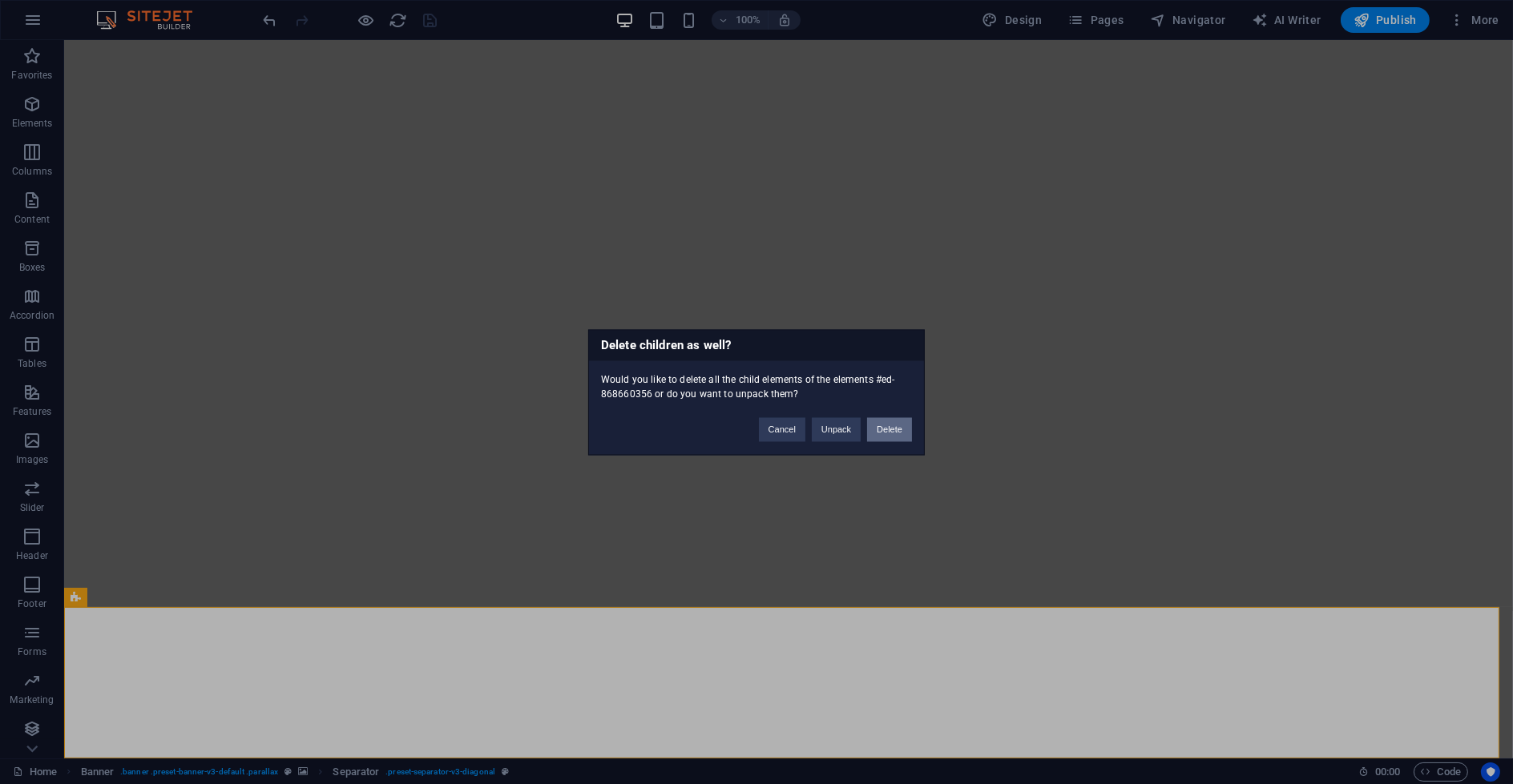
click at [874, 434] on button "Delete" at bounding box center [889, 428] width 45 height 24
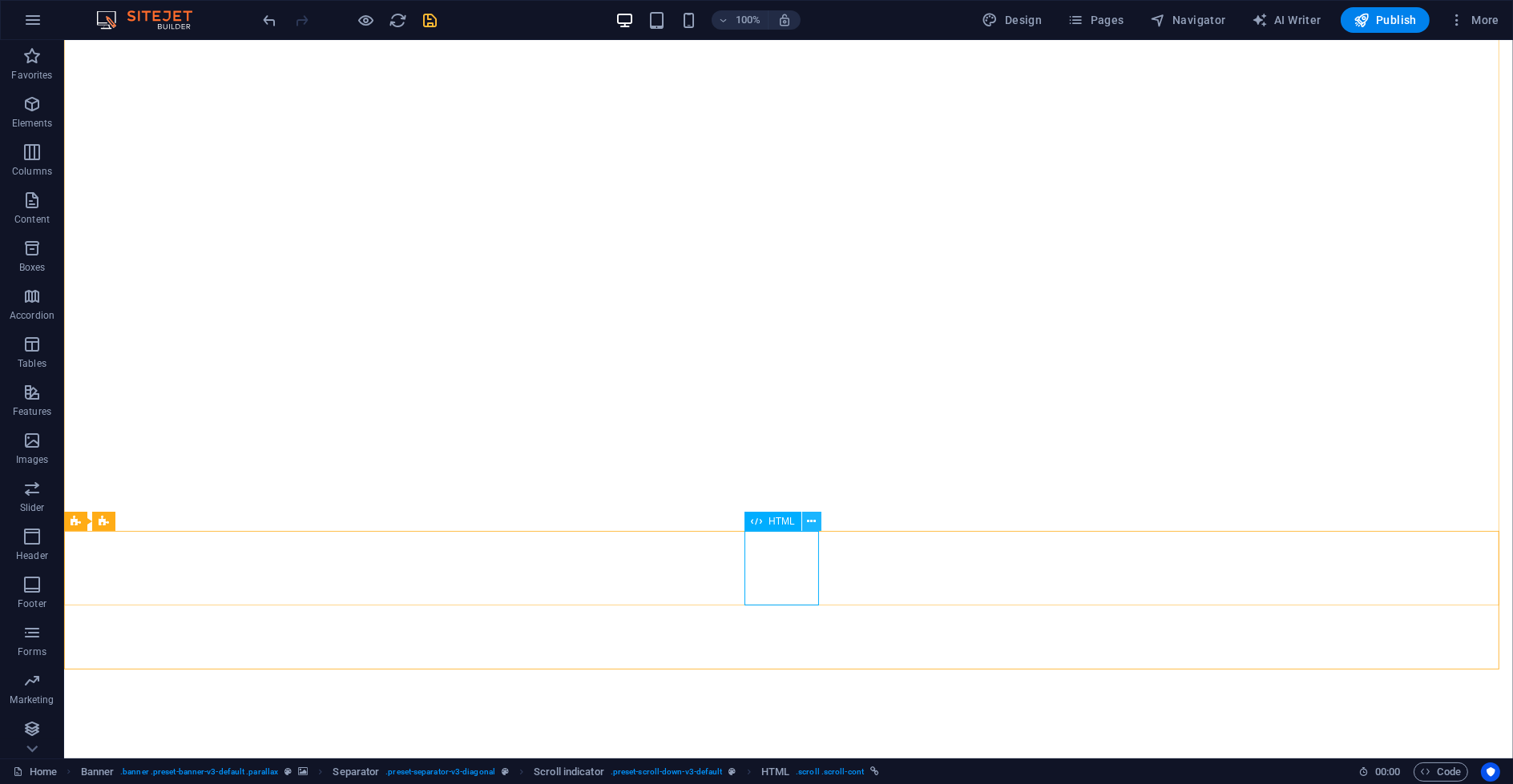
click at [813, 524] on icon at bounding box center [812, 521] width 9 height 17
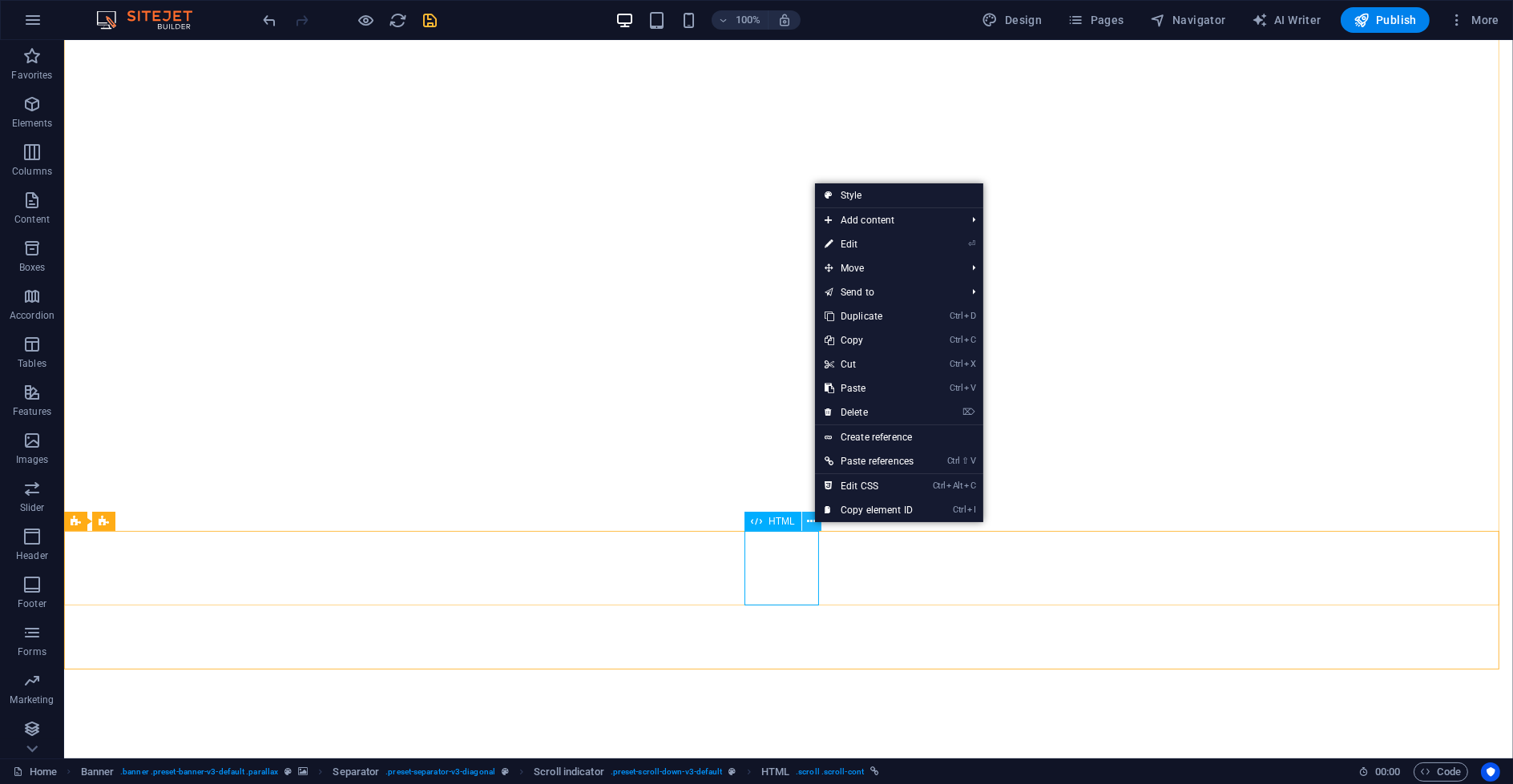
click at [812, 524] on icon at bounding box center [812, 521] width 9 height 17
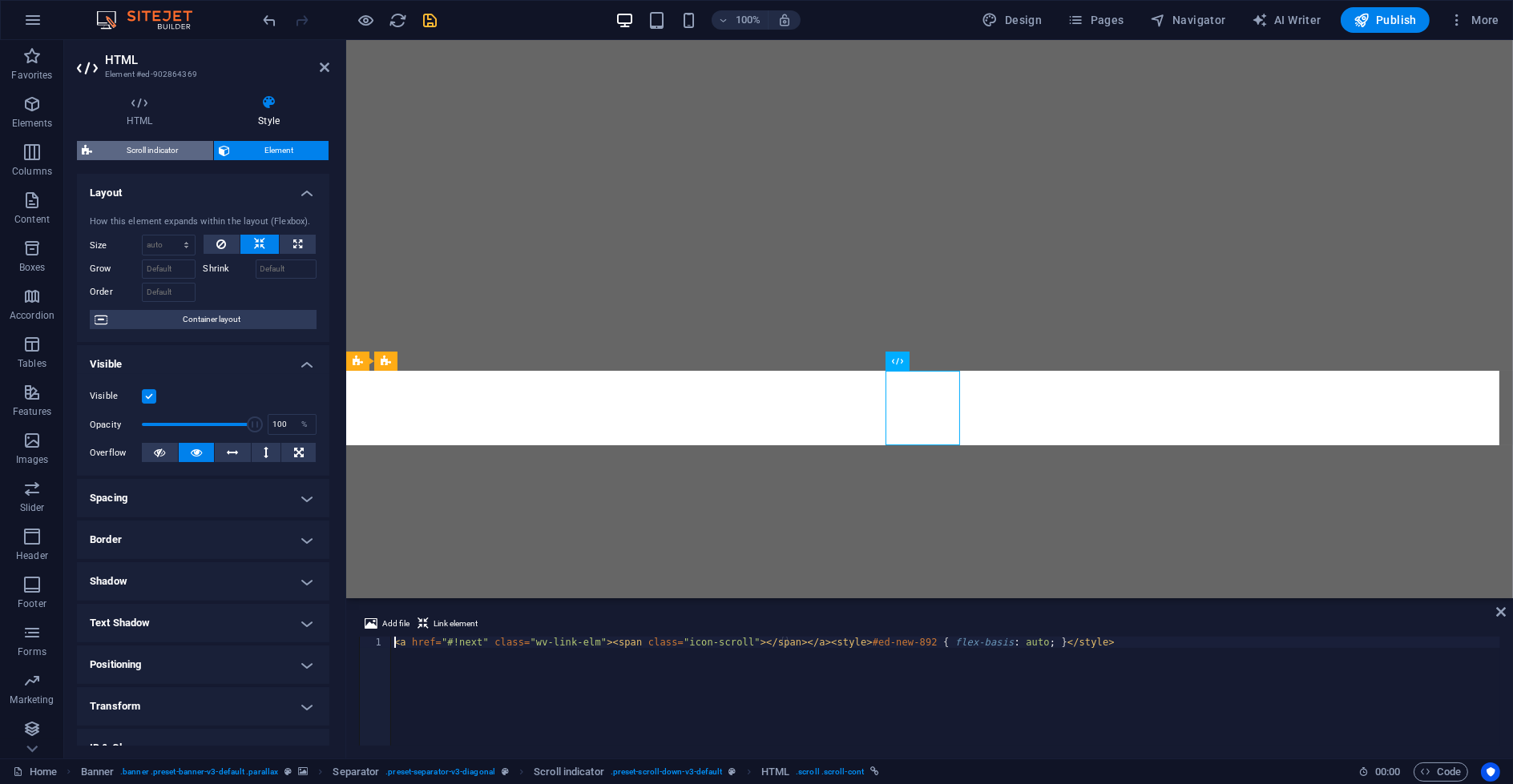
click at [177, 155] on span "Scroll indicator" at bounding box center [152, 150] width 111 height 19
select select "rem"
select select "px"
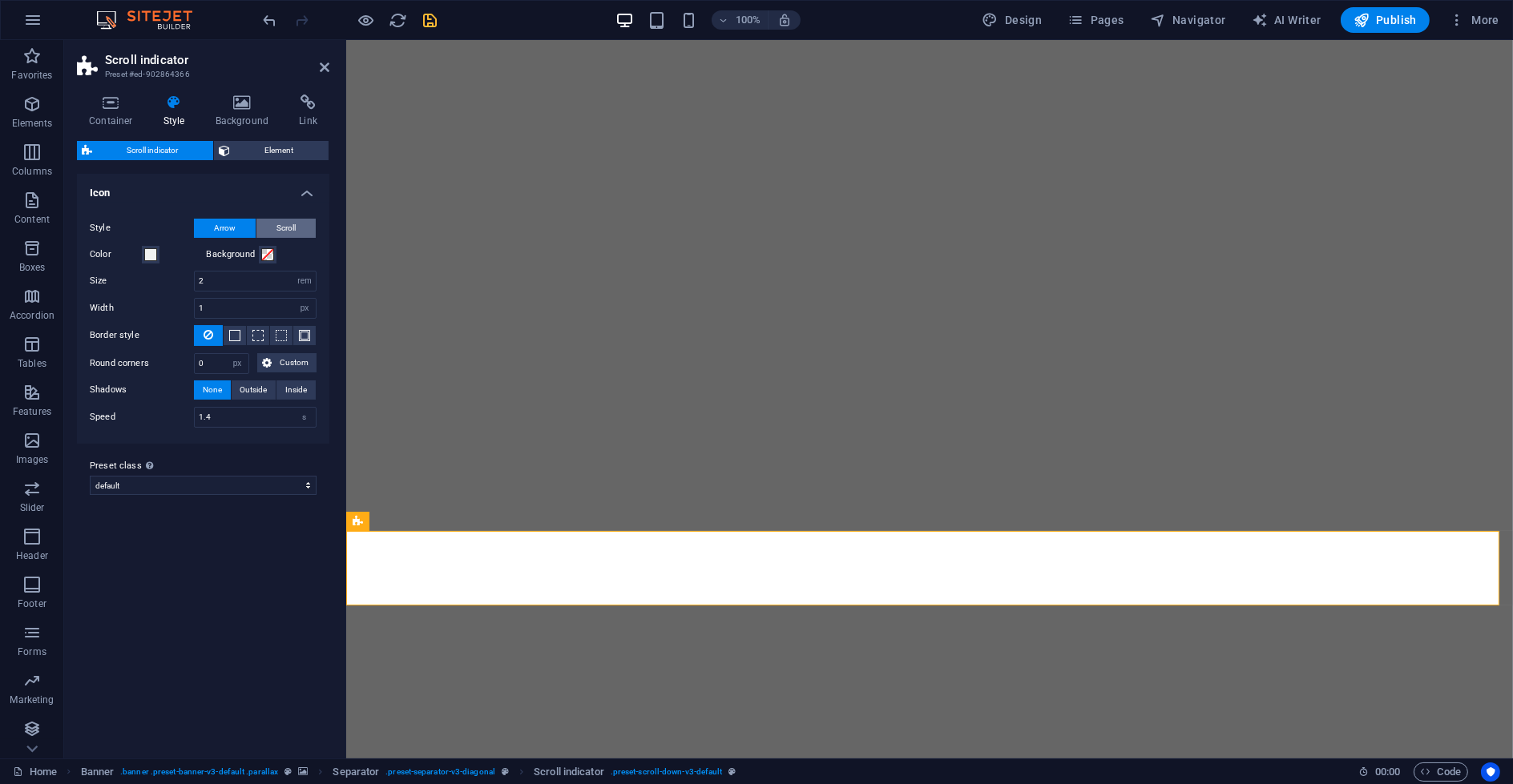
click at [274, 232] on button "Scroll" at bounding box center [286, 228] width 59 height 19
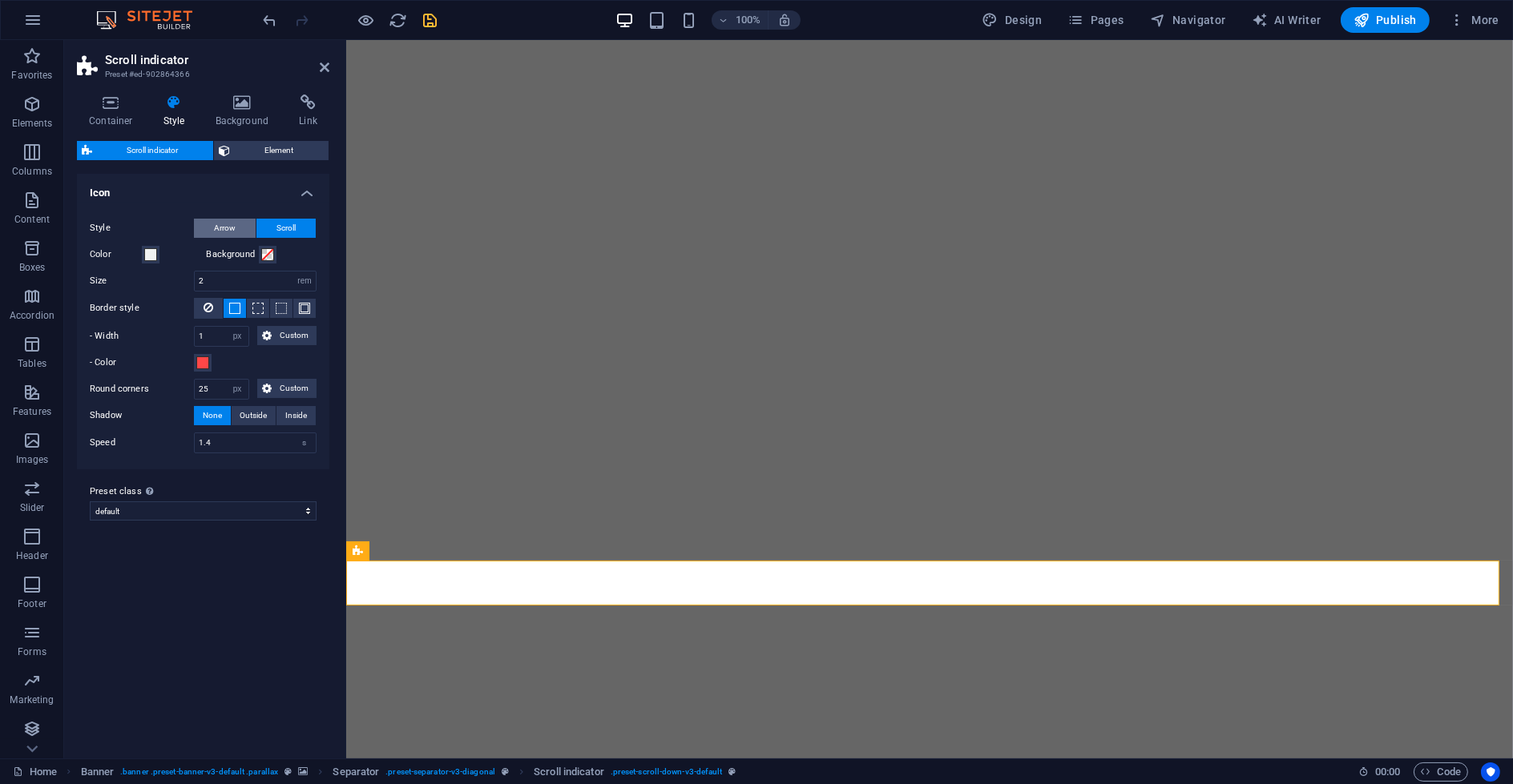
click at [225, 232] on span "Arrow" at bounding box center [225, 228] width 22 height 19
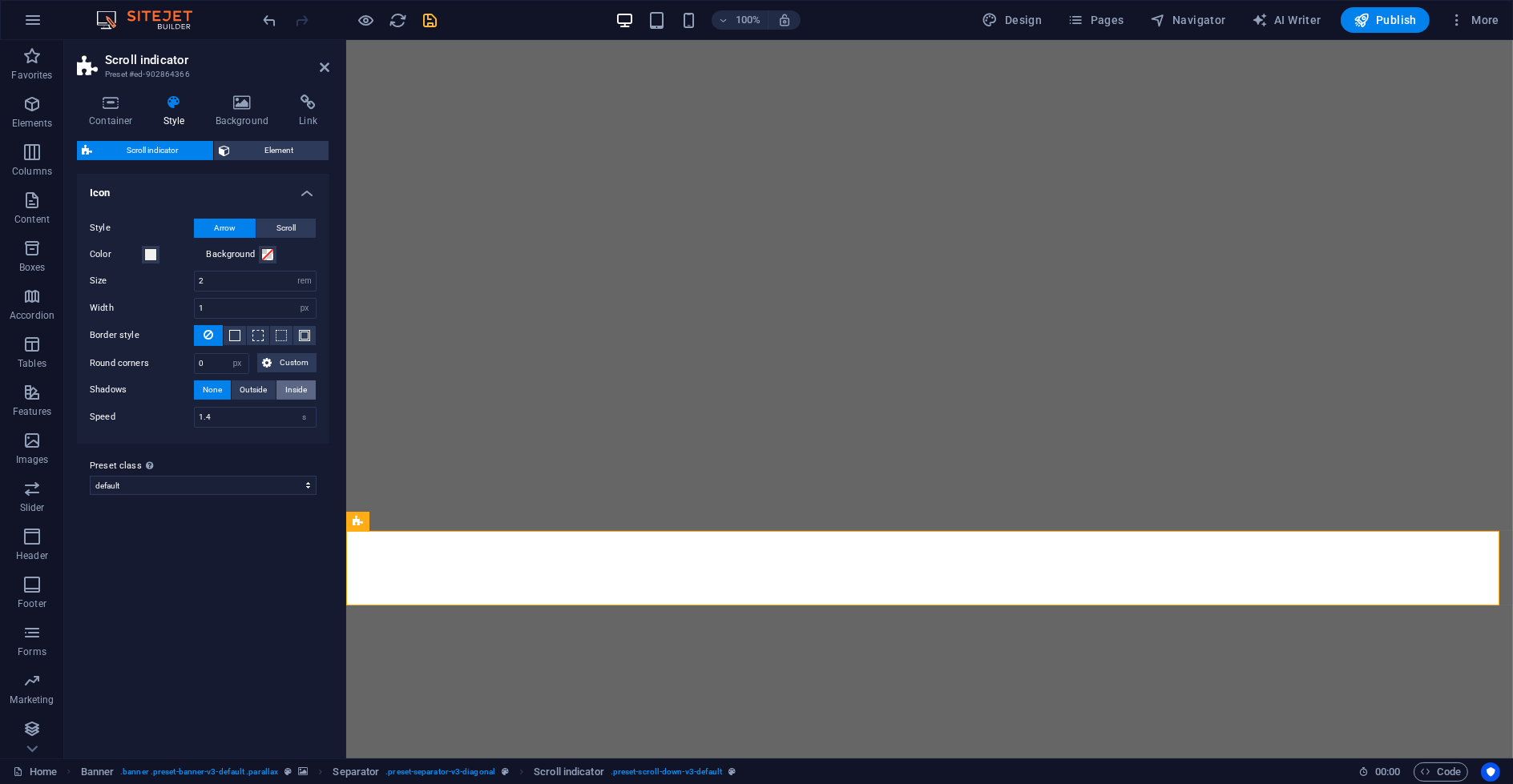
click at [291, 396] on span "Inside" at bounding box center [296, 390] width 22 height 19
type input "2"
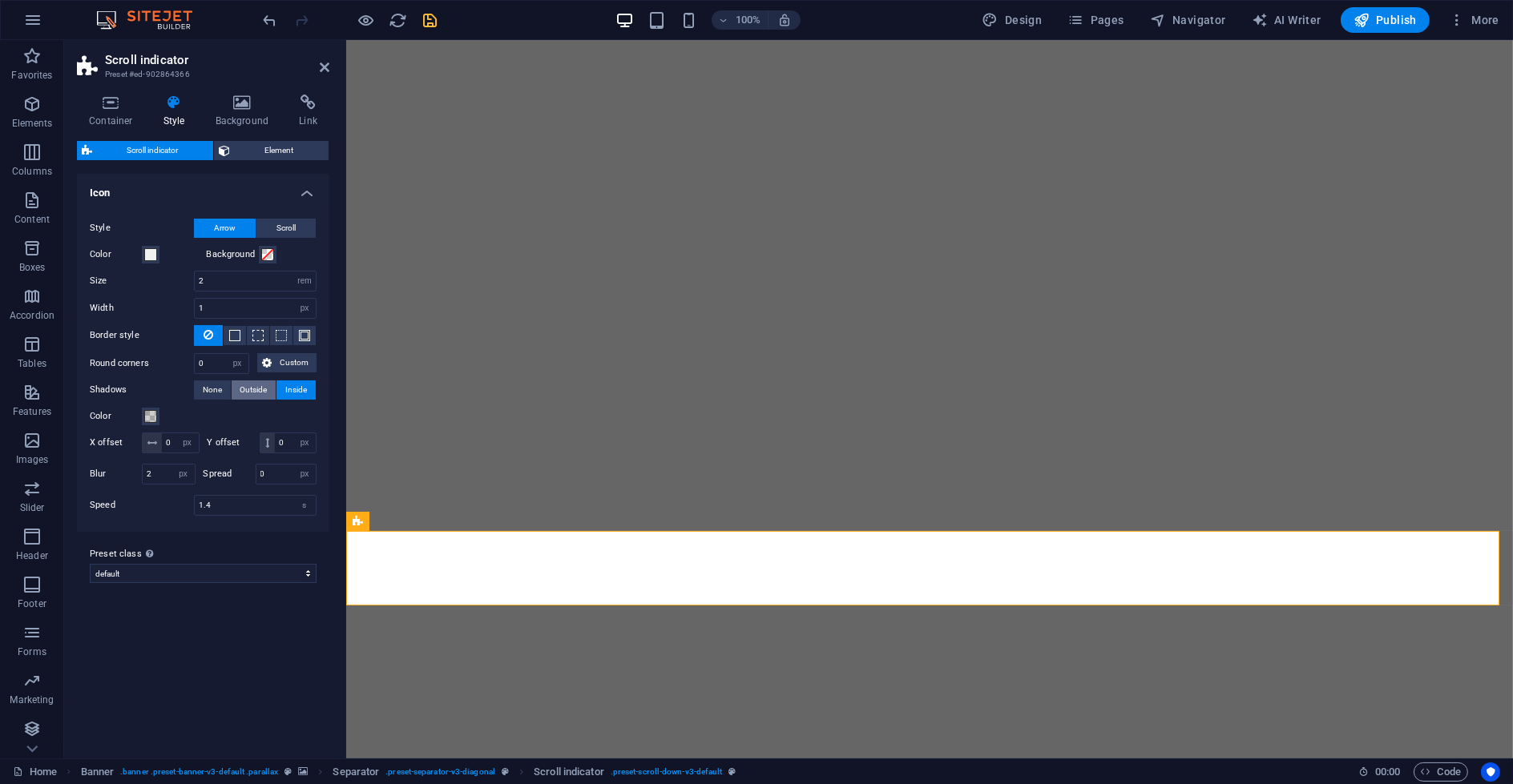
click at [264, 387] on span "Outside" at bounding box center [254, 390] width 27 height 19
click at [154, 412] on span at bounding box center [150, 416] width 13 height 13
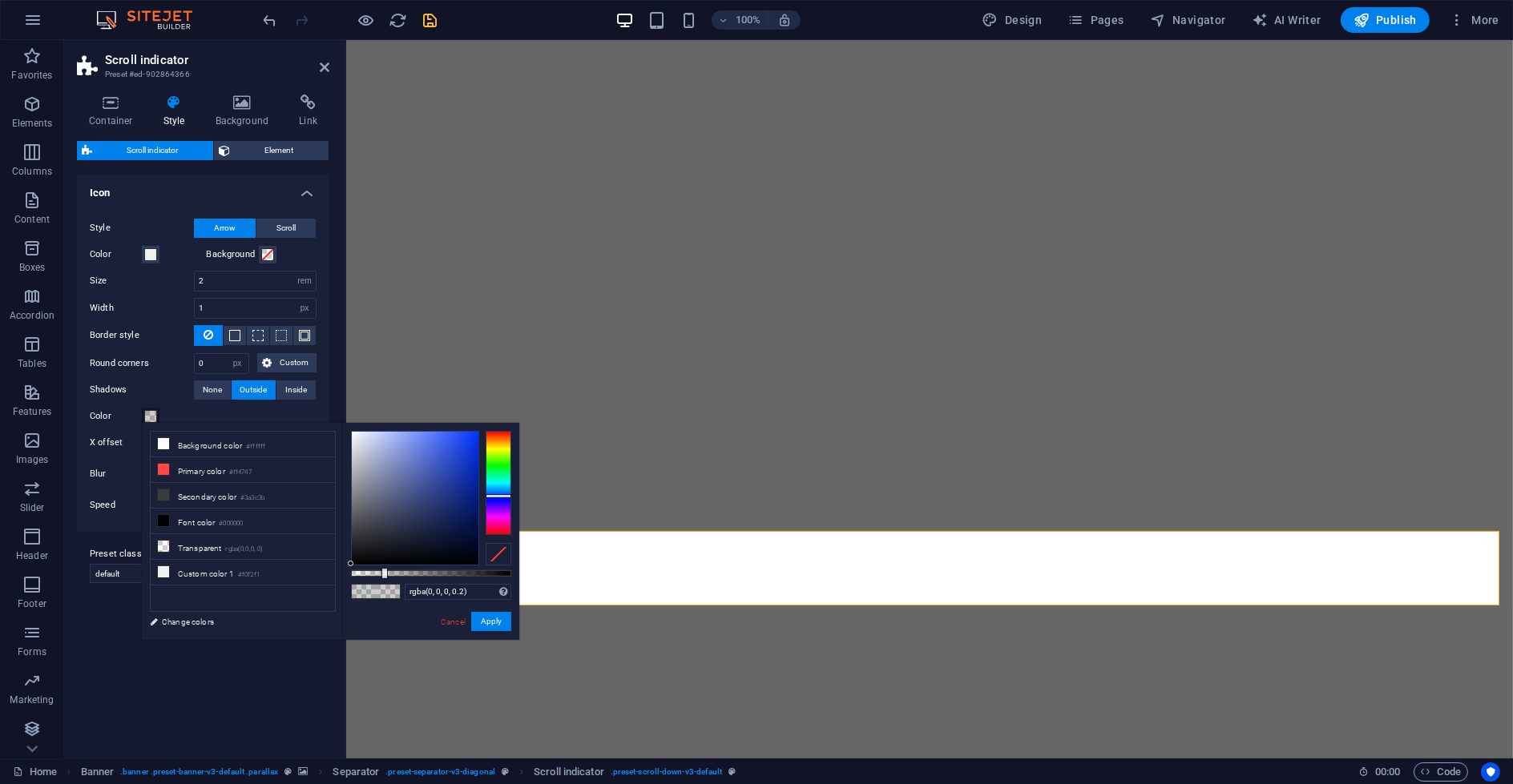
click at [494, 496] on div at bounding box center [498, 482] width 25 height 104
drag, startPoint x: 391, startPoint y: 469, endPoint x: 484, endPoint y: 489, distance: 95.1
click at [426, 464] on div at bounding box center [415, 498] width 127 height 133
click at [490, 501] on div at bounding box center [498, 482] width 25 height 104
drag, startPoint x: 456, startPoint y: 454, endPoint x: 474, endPoint y: 448, distance: 19.0
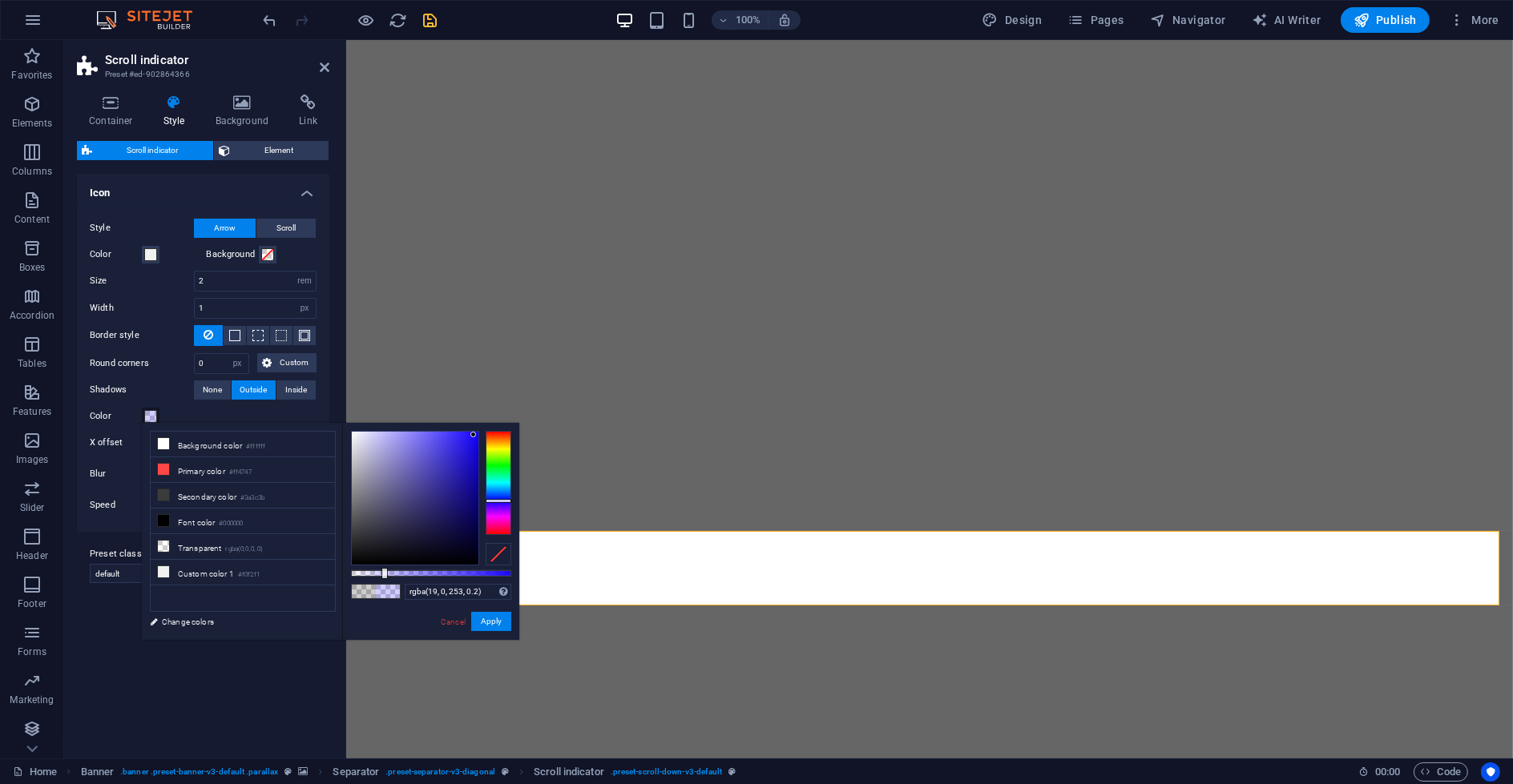
click at [480, 432] on div at bounding box center [430, 498] width 160 height 135
drag, startPoint x: 383, startPoint y: 570, endPoint x: 517, endPoint y: 577, distance: 134.2
click at [518, 577] on div "#1300fd Supported formats #0852ed rgb(8, 82, 237) rgba(8, 82, 237, 90%) hsv(221…" at bounding box center [430, 648] width 178 height 449
click at [475, 456] on div at bounding box center [415, 498] width 127 height 133
click at [497, 494] on div at bounding box center [498, 495] width 25 height 4
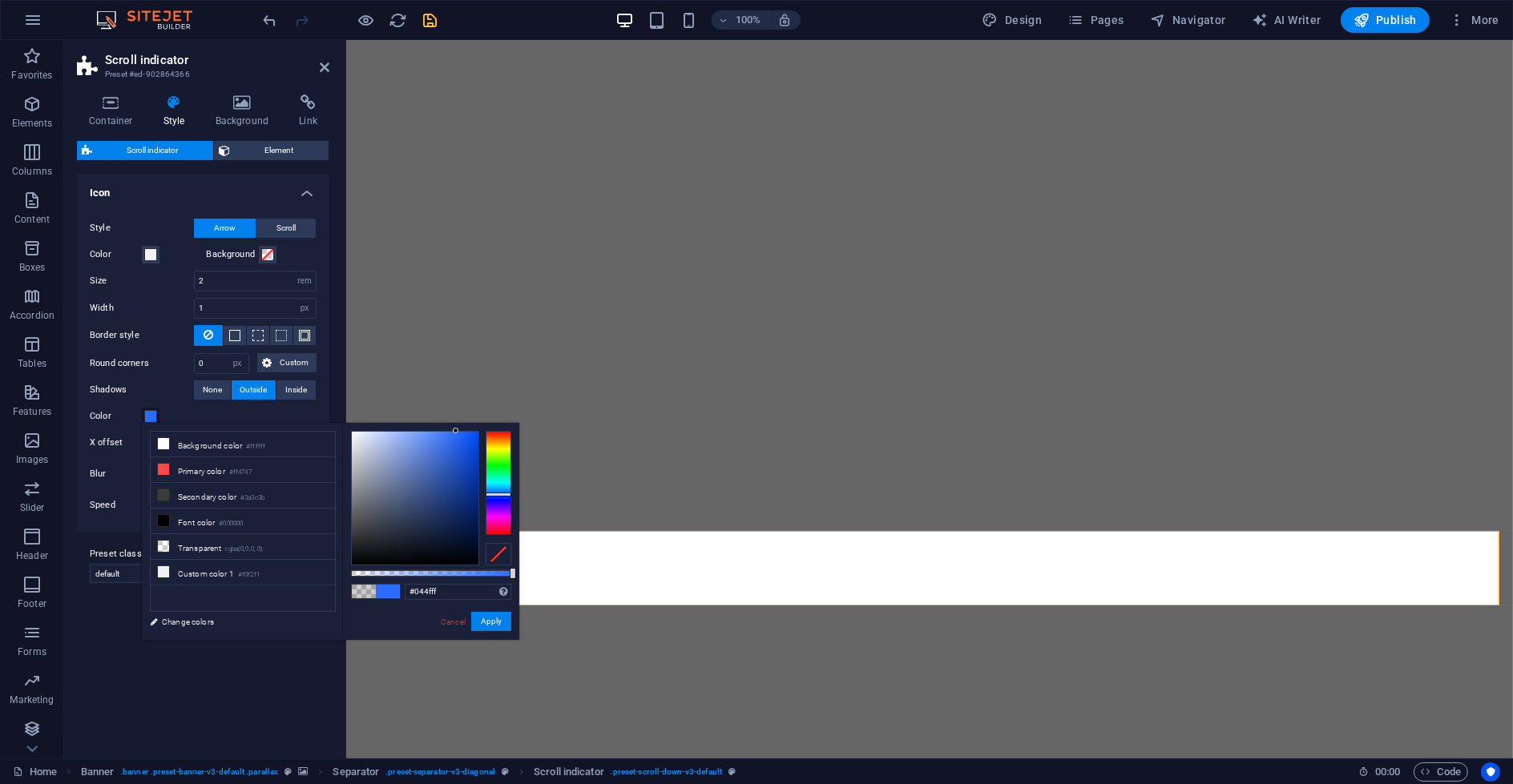
type input "#004cff"
drag, startPoint x: 456, startPoint y: 428, endPoint x: 499, endPoint y: 409, distance: 47.0
click at [499, 409] on body "3.forgalis.com Home Favorites Elements Columns Content Boxes Accordion Tables F…" at bounding box center [756, 392] width 1513 height 784
click at [485, 627] on button "Apply" at bounding box center [492, 621] width 40 height 19
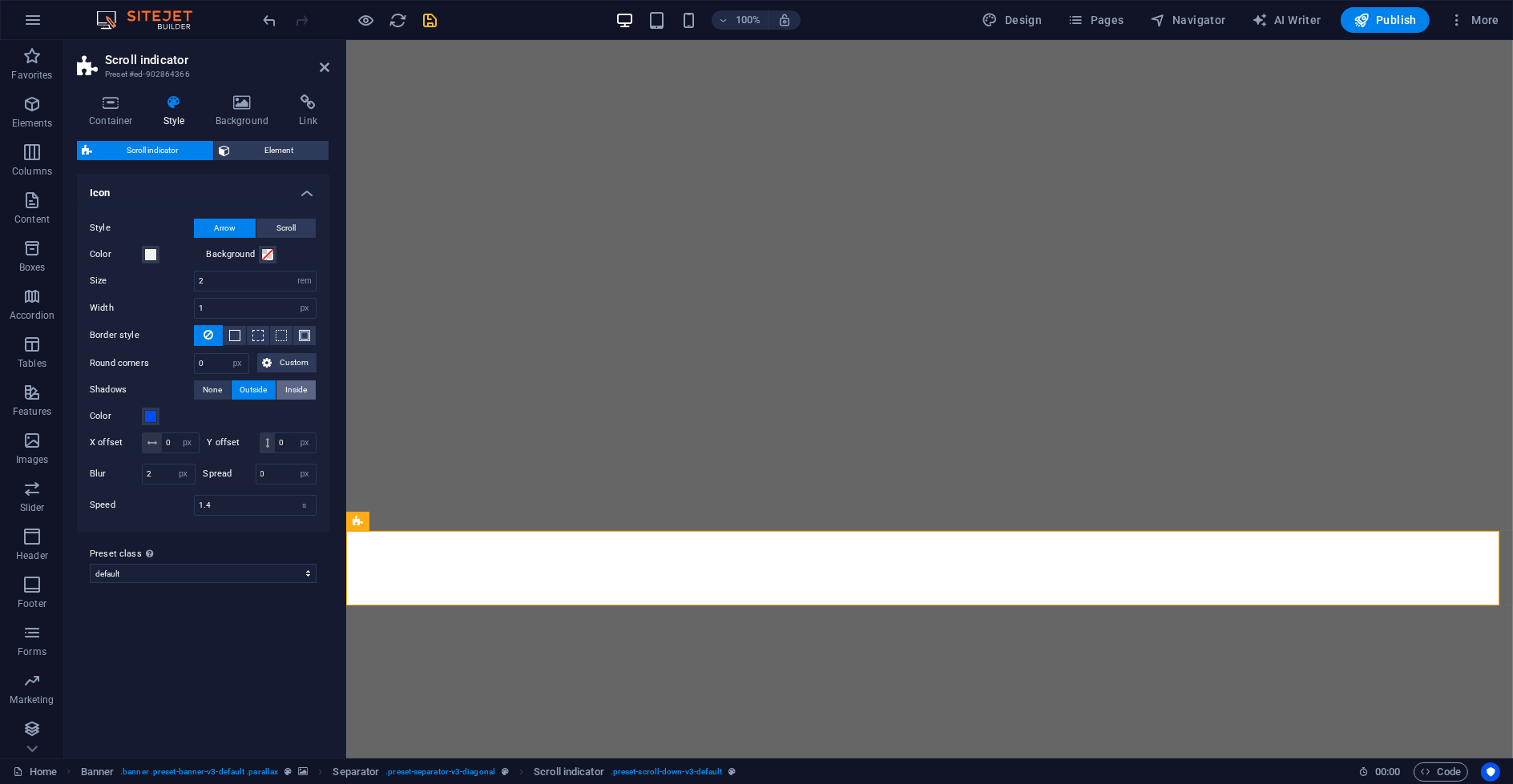
click at [292, 387] on span "Inside" at bounding box center [296, 390] width 22 height 19
click at [210, 386] on span "None" at bounding box center [213, 390] width 19 height 19
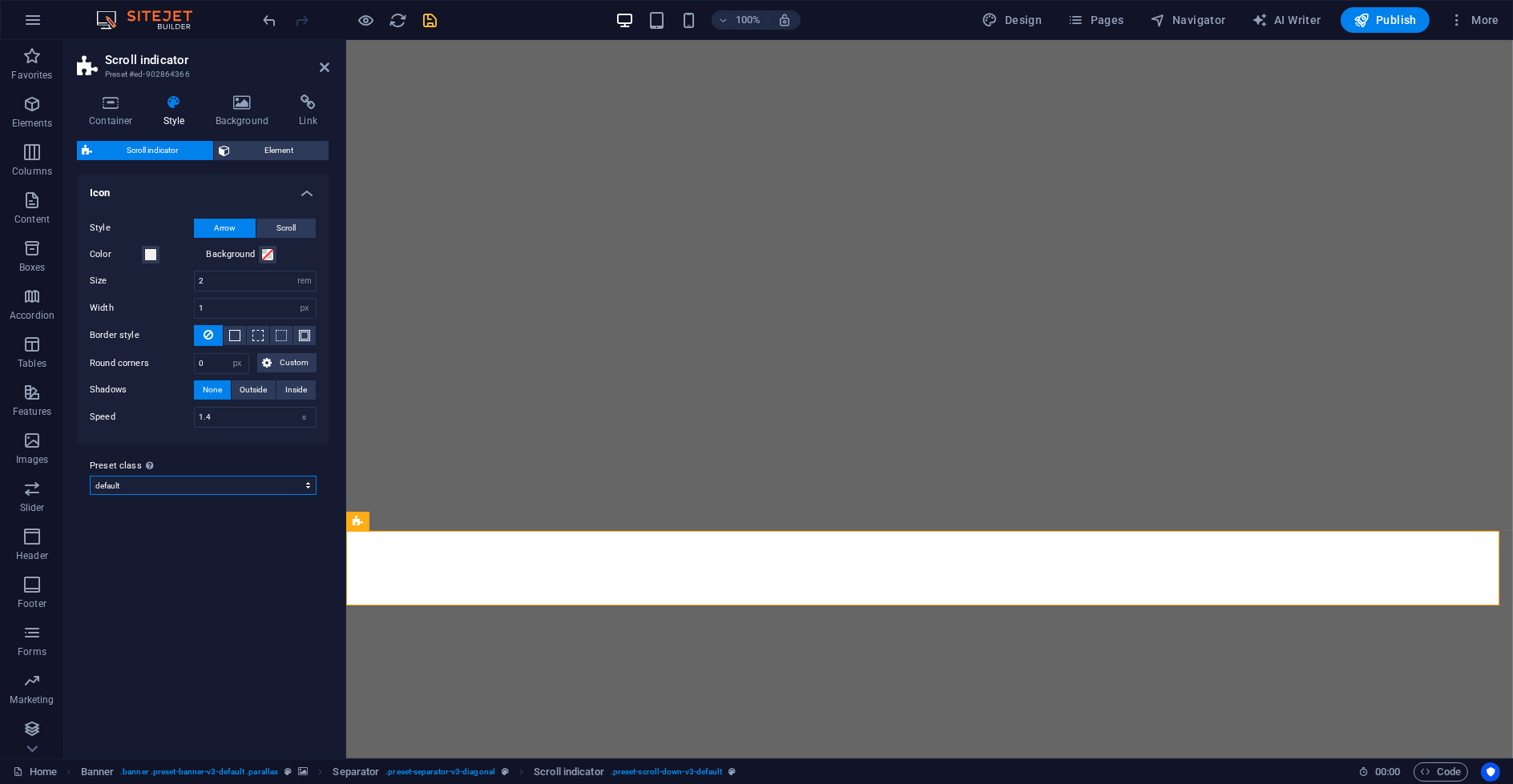
click at [165, 482] on select "default Add preset class" at bounding box center [203, 485] width 227 height 19
click at [183, 457] on label "Preset class Above chosen variant and settings affect all elements which carry …" at bounding box center [203, 466] width 227 height 19
click at [183, 475] on select "default Add preset class" at bounding box center [203, 485] width 227 height 19
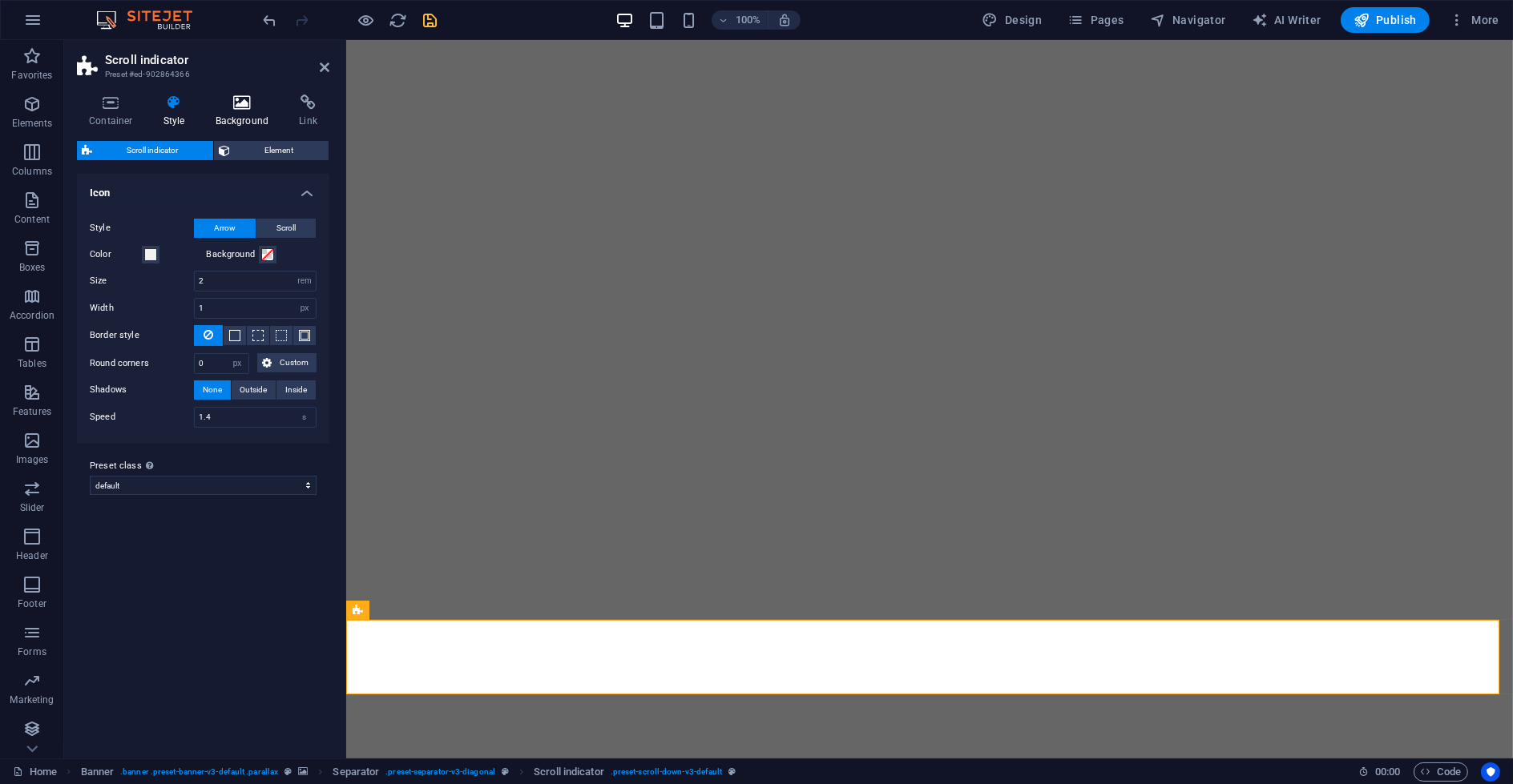
click at [228, 101] on icon at bounding box center [242, 102] width 78 height 16
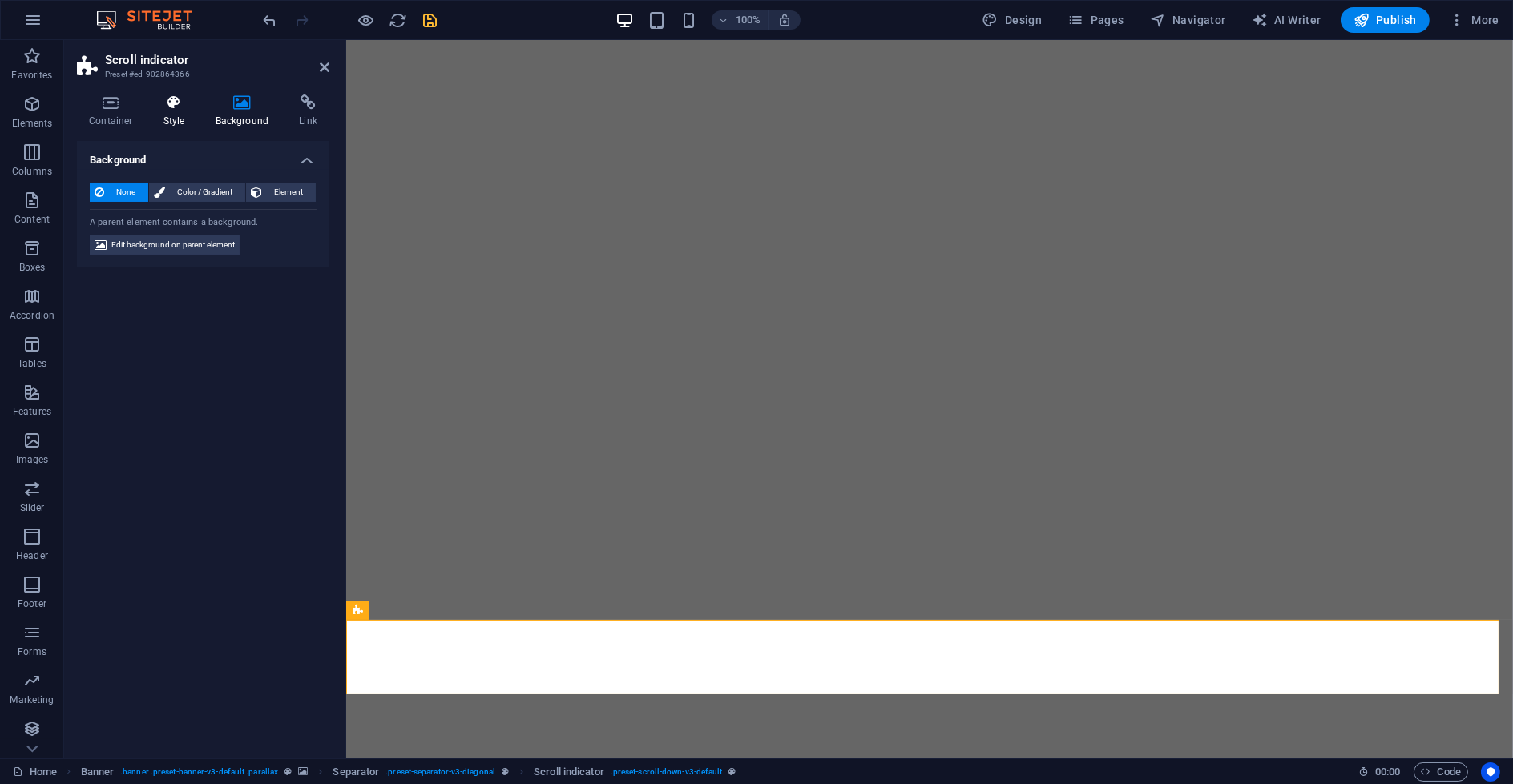
click at [183, 112] on h4 "Style" at bounding box center [178, 111] width 52 height 33
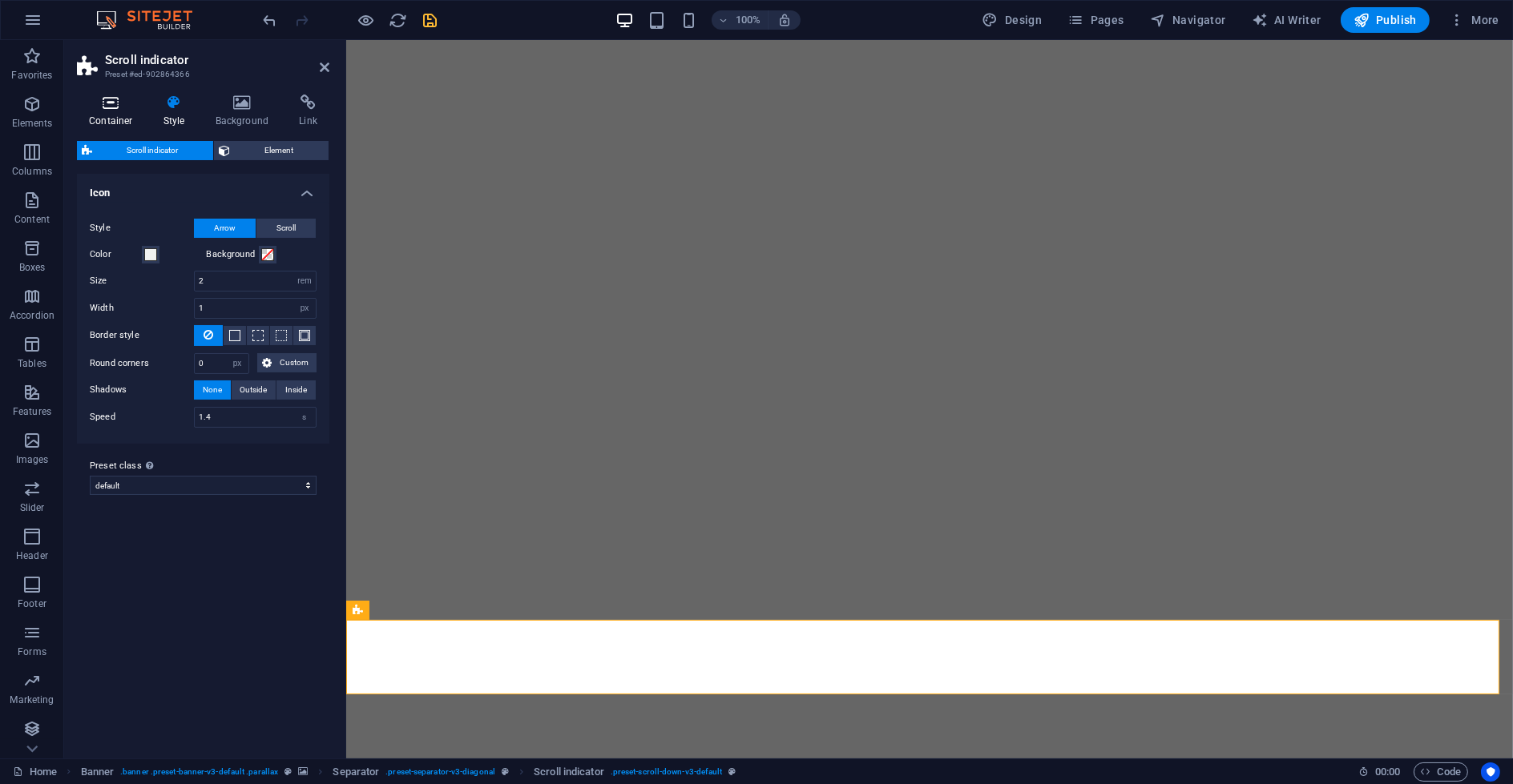
click at [94, 110] on h4 "Container" at bounding box center [114, 111] width 74 height 33
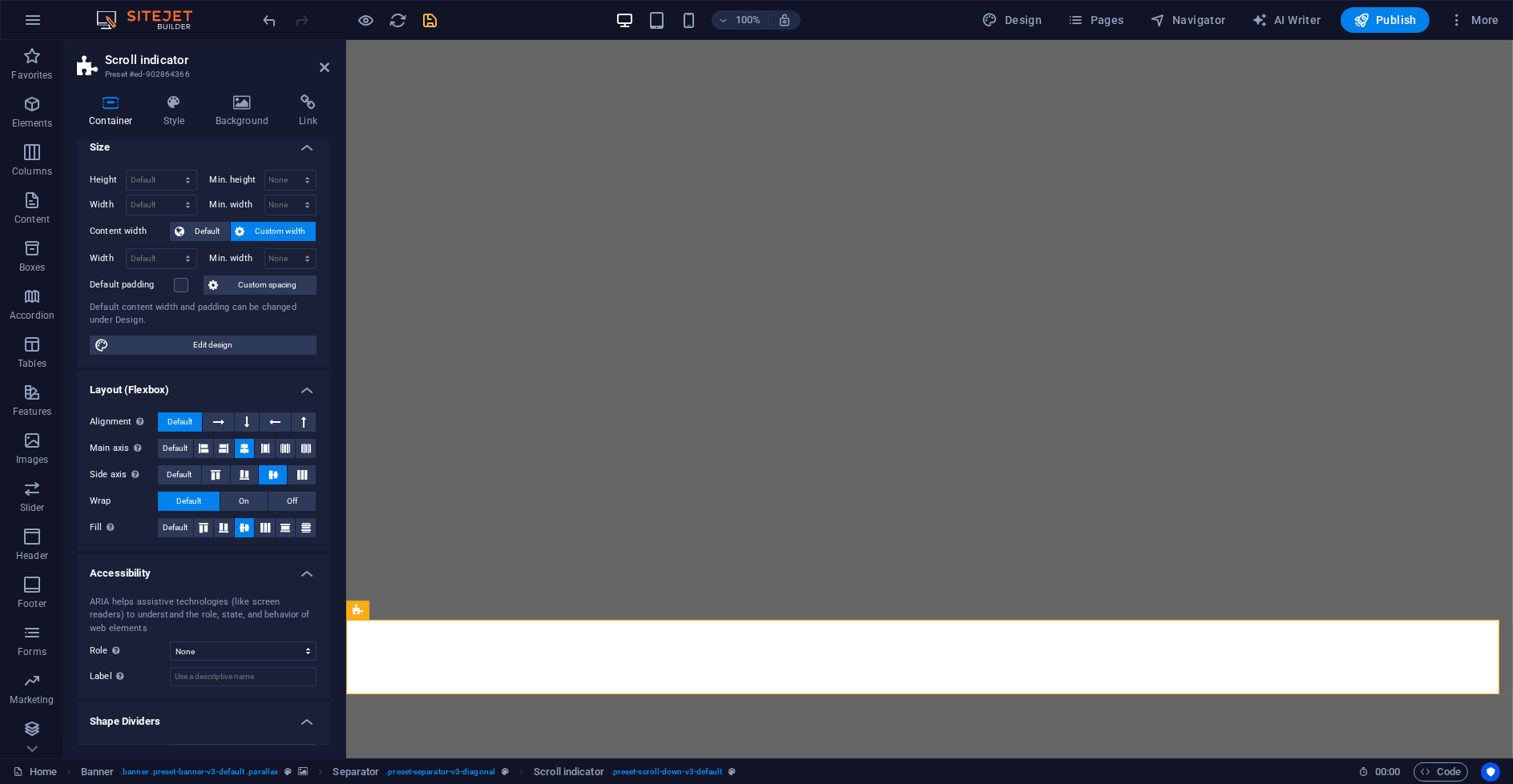
scroll to position [42, 0]
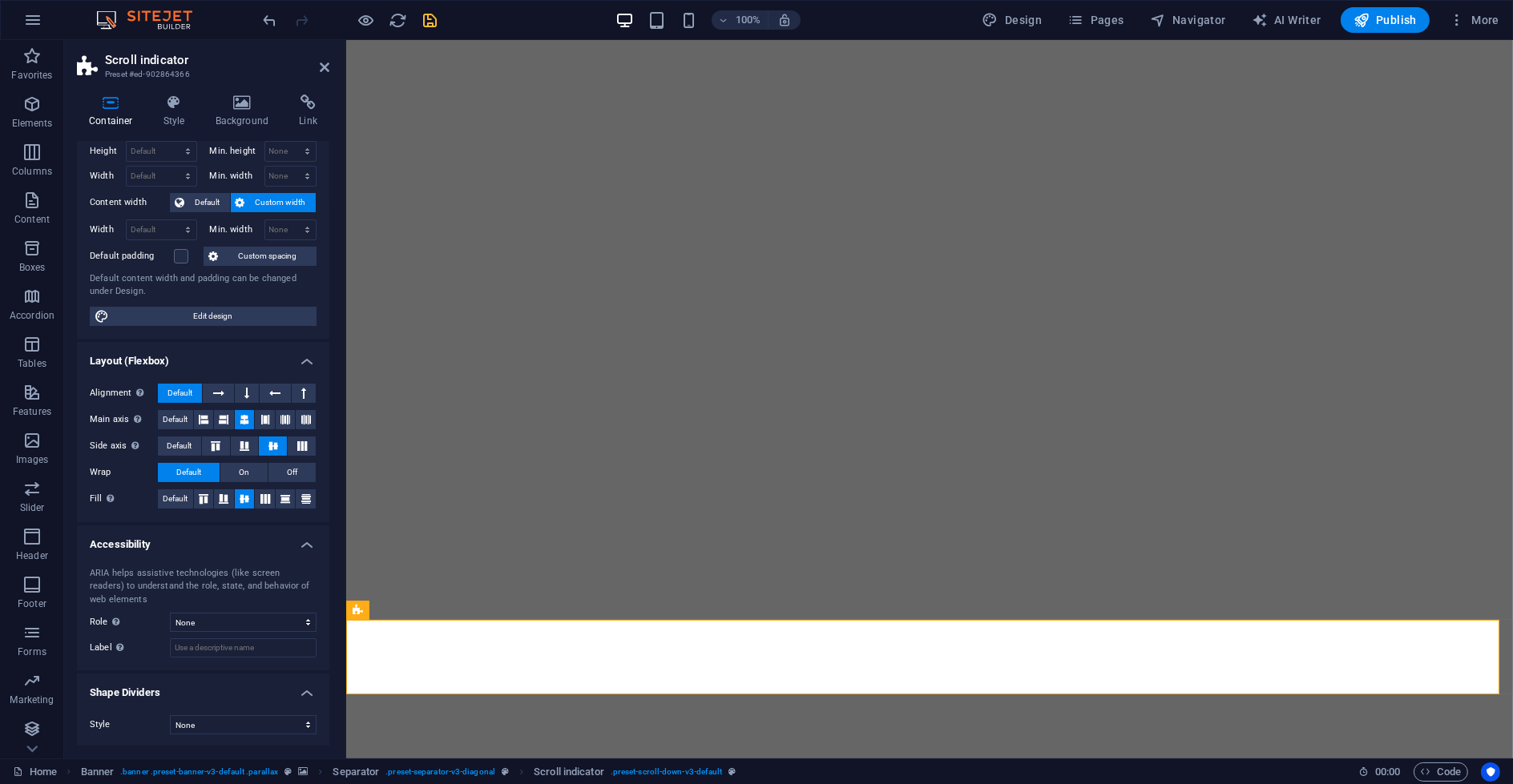
click at [162, 81] on div "Container Style Background Link Size Height Default px rem % vh vw Min. height …" at bounding box center [203, 420] width 278 height 676
click at [171, 92] on div "Container Style Background Link Size Height Default px rem % vh vw Min. height …" at bounding box center [203, 420] width 278 height 676
click at [176, 98] on icon at bounding box center [174, 102] width 45 height 16
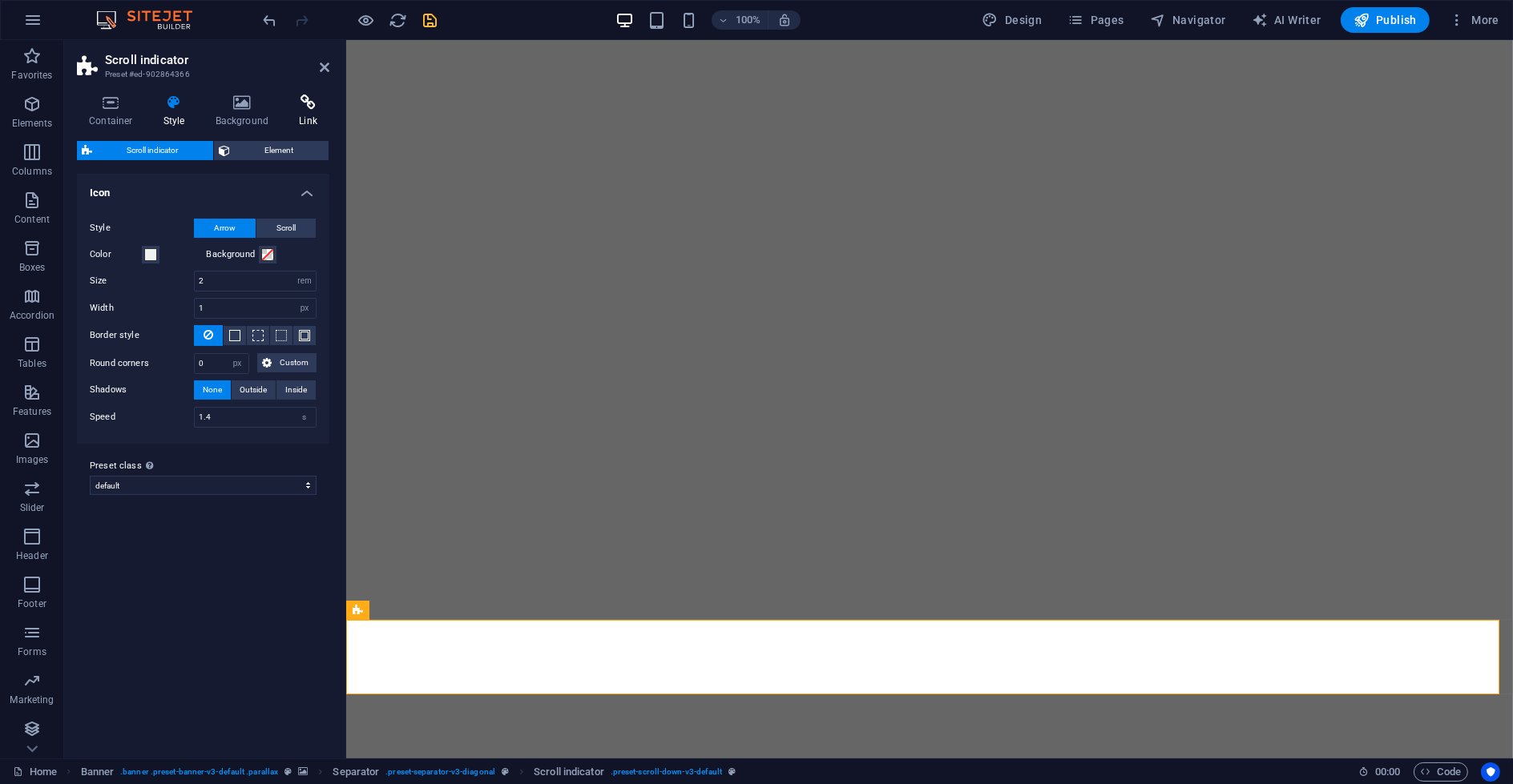
click at [328, 98] on icon at bounding box center [308, 102] width 43 height 16
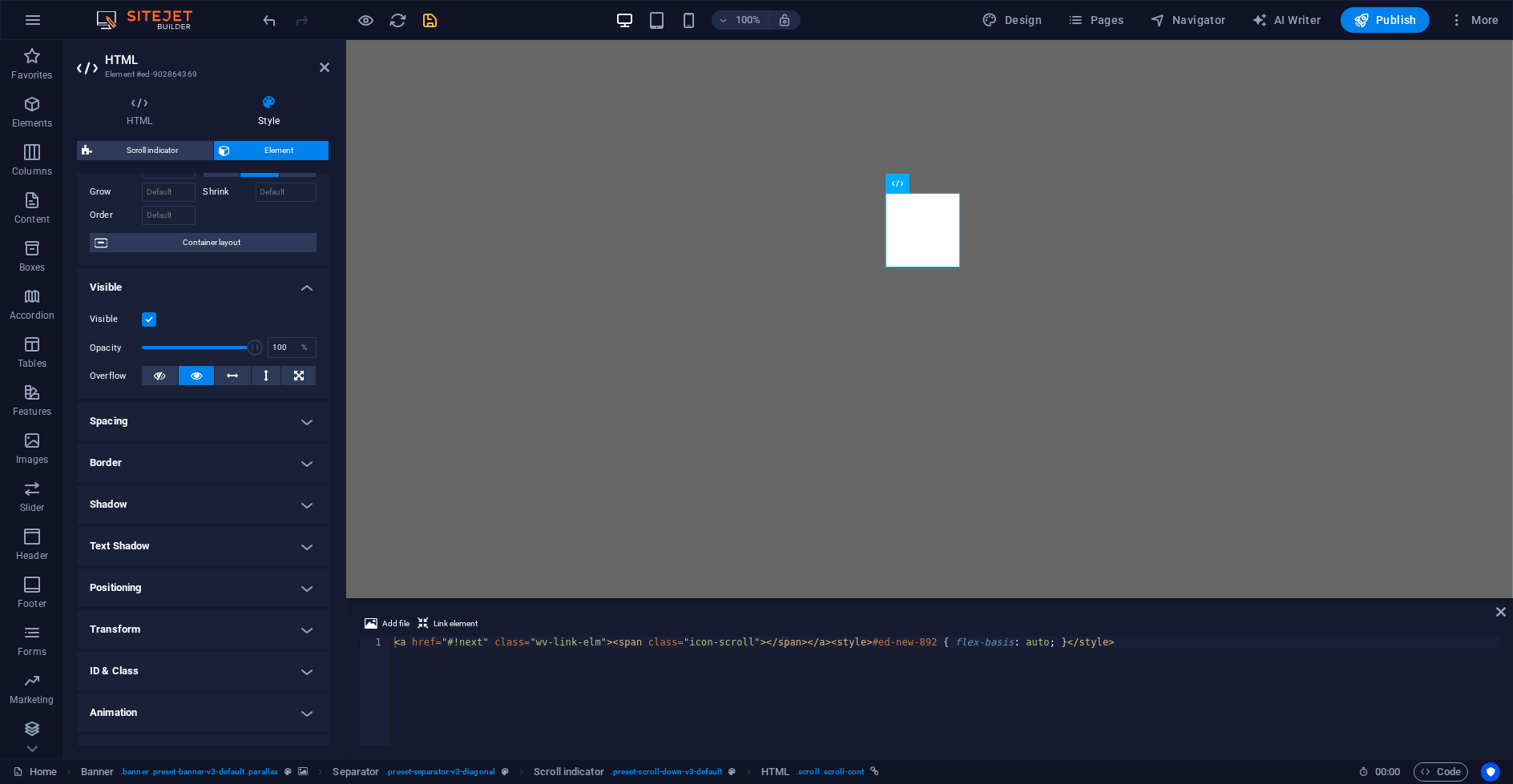
scroll to position [103, 0]
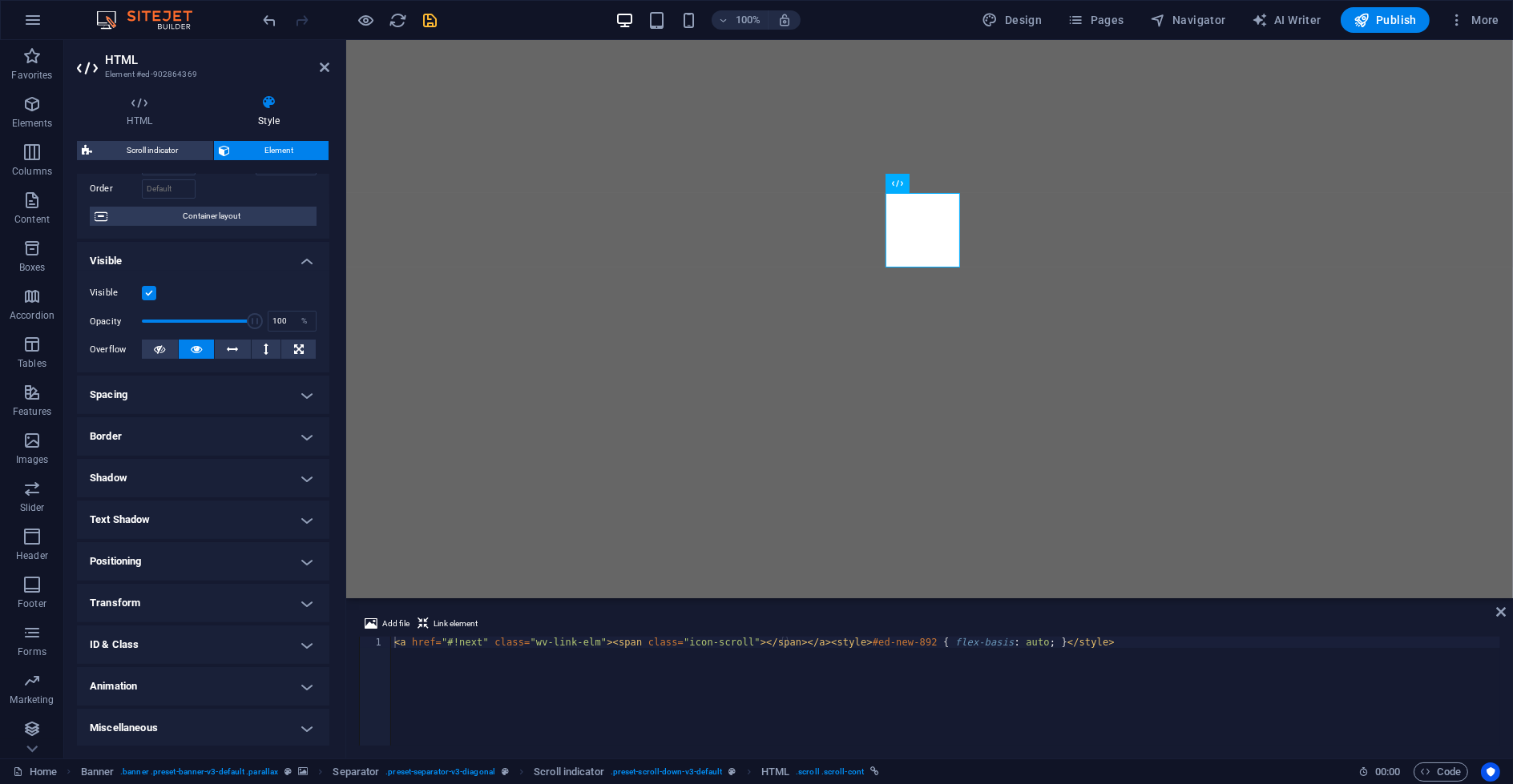
click at [275, 595] on h4 "Transform" at bounding box center [203, 603] width 253 height 38
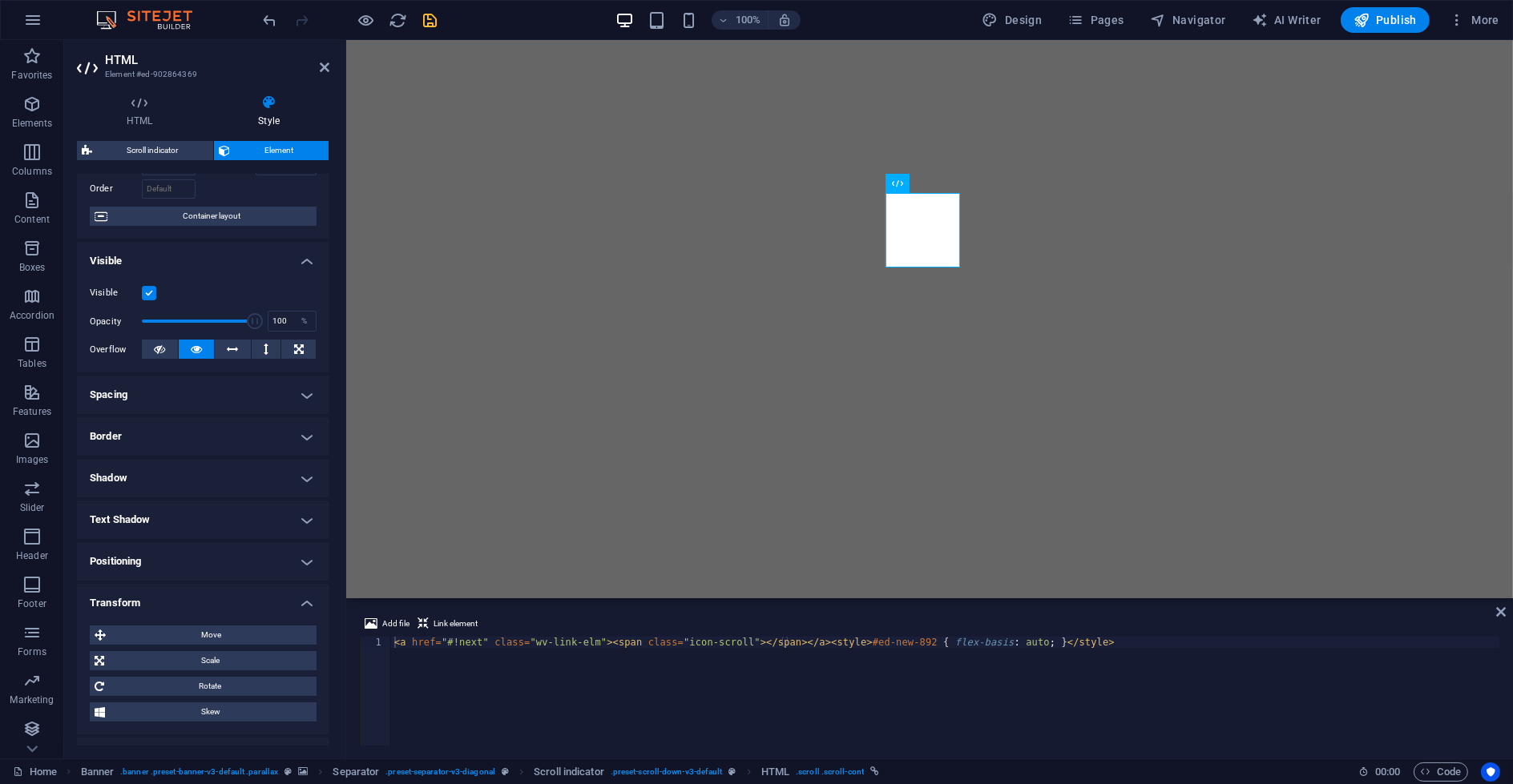
click at [275, 594] on h4 "Transform" at bounding box center [203, 598] width 253 height 29
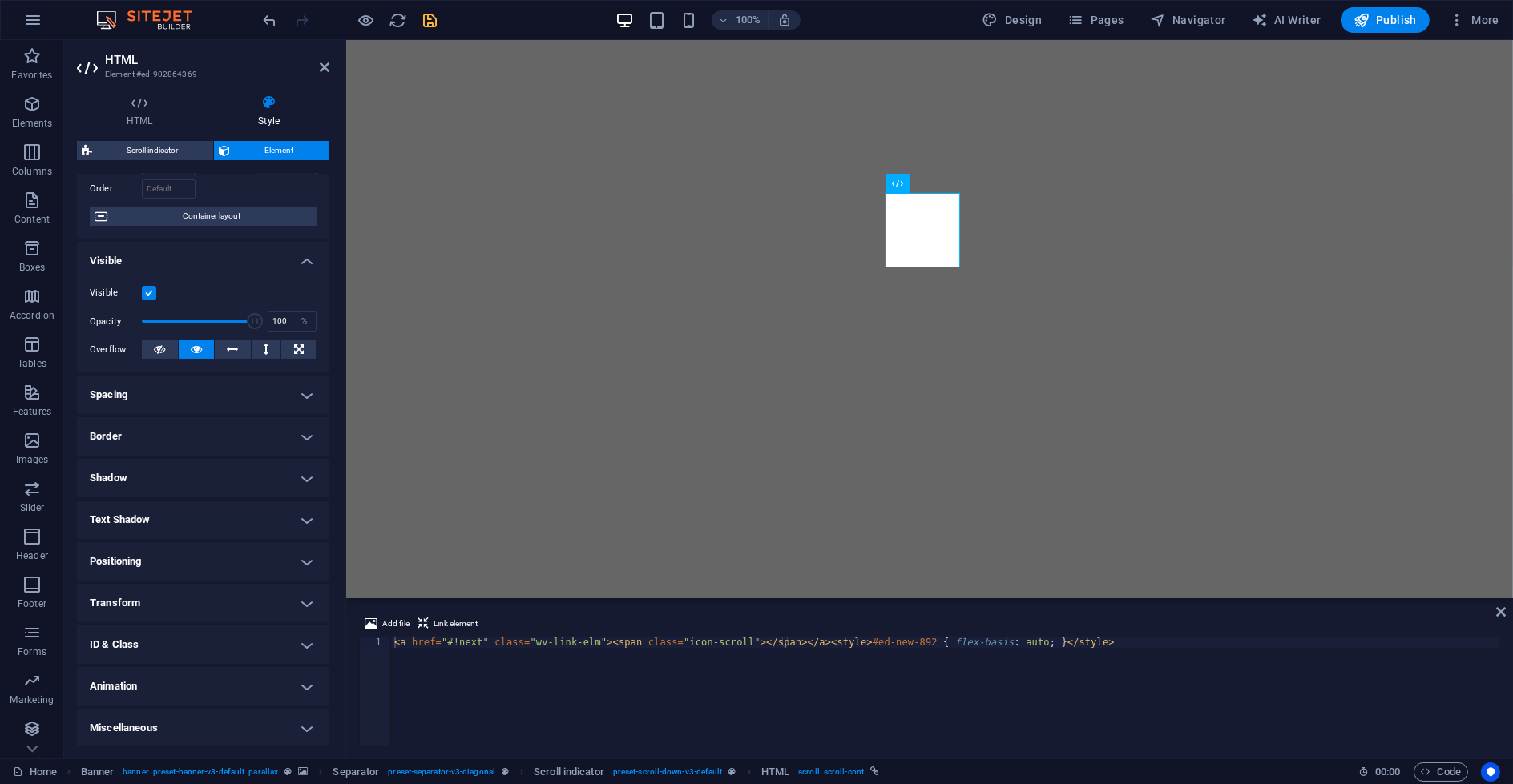
click at [246, 546] on h4 "Positioning" at bounding box center [203, 561] width 253 height 38
click at [246, 546] on h4 "Positioning" at bounding box center [203, 556] width 253 height 29
click at [246, 664] on h4 "Miscellaneous" at bounding box center [203, 728] width 253 height 38
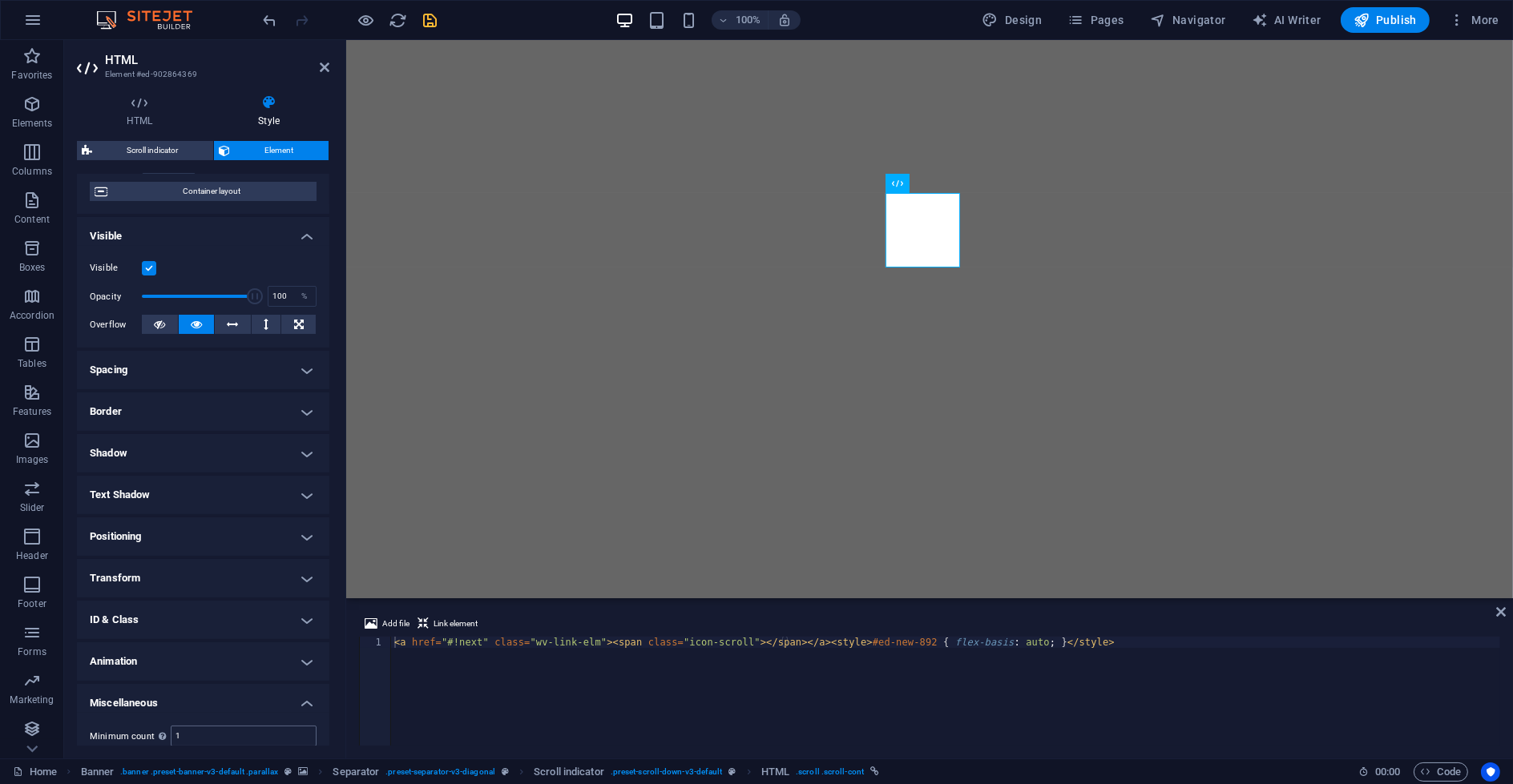
scroll to position [202, 0]
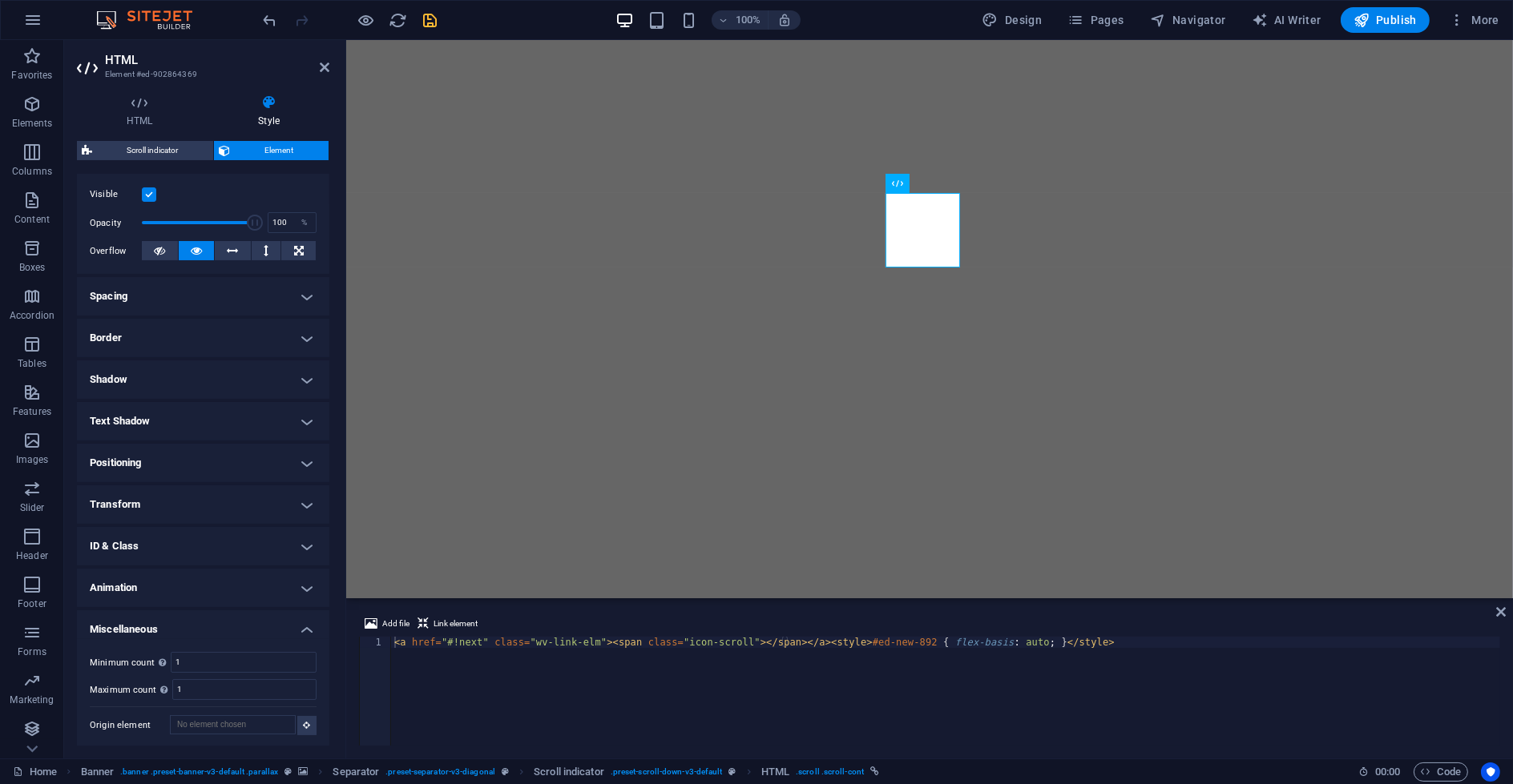
click at [231, 617] on h4 "Miscellaneous" at bounding box center [203, 624] width 253 height 29
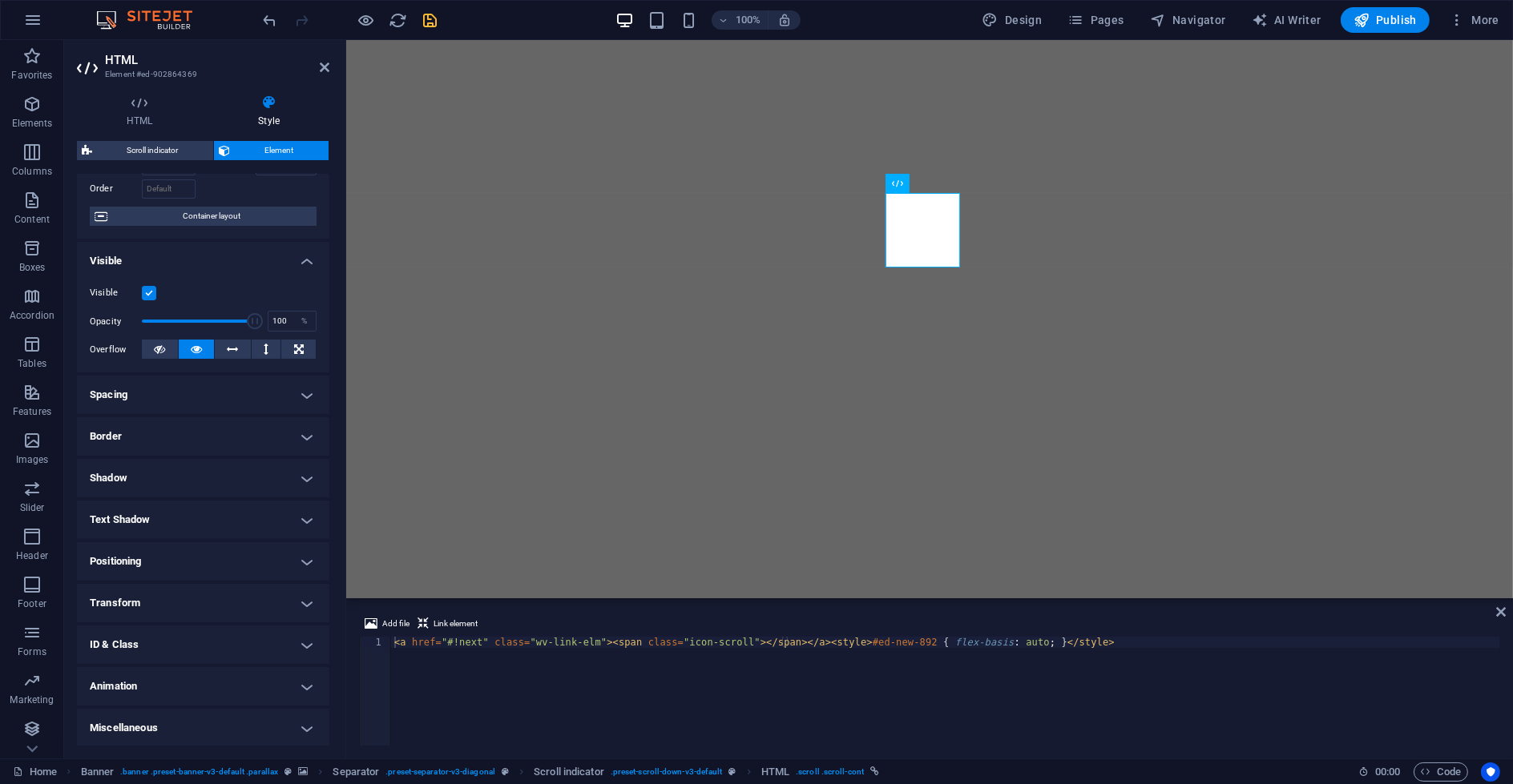
click at [213, 663] on h4 "ID & Class" at bounding box center [203, 645] width 253 height 38
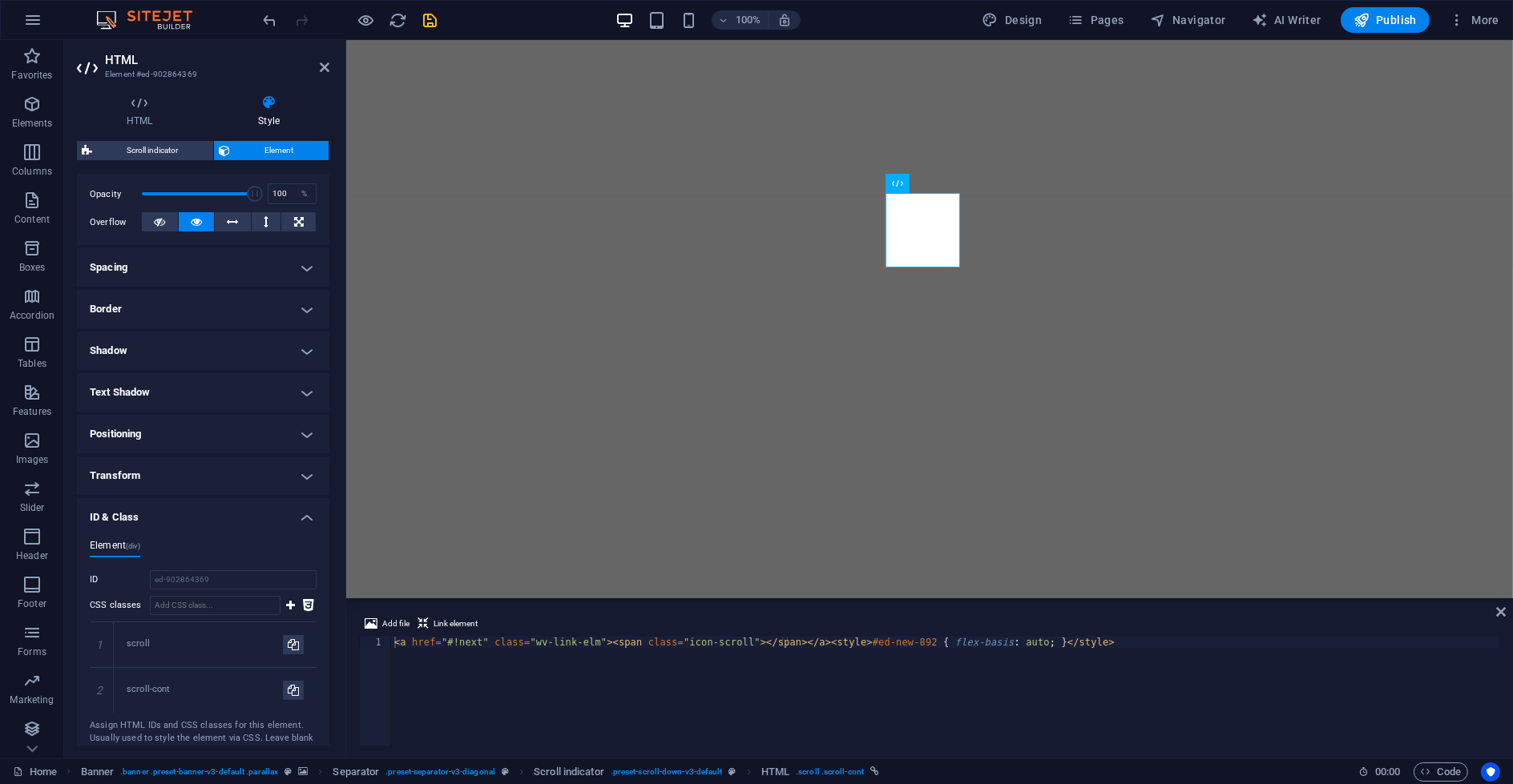
scroll to position [338, 0]
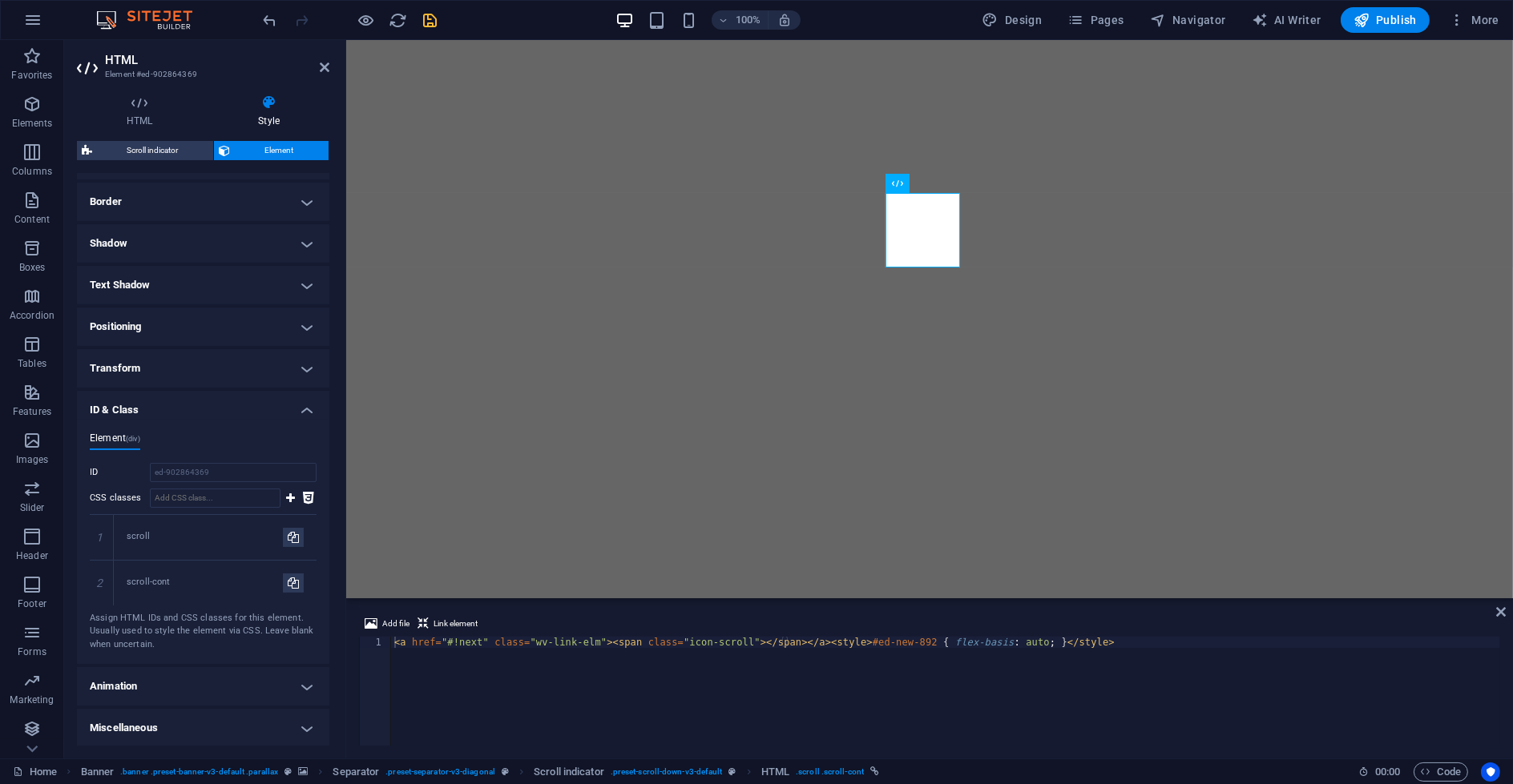
click at [178, 399] on h4 "ID & Class" at bounding box center [203, 405] width 253 height 29
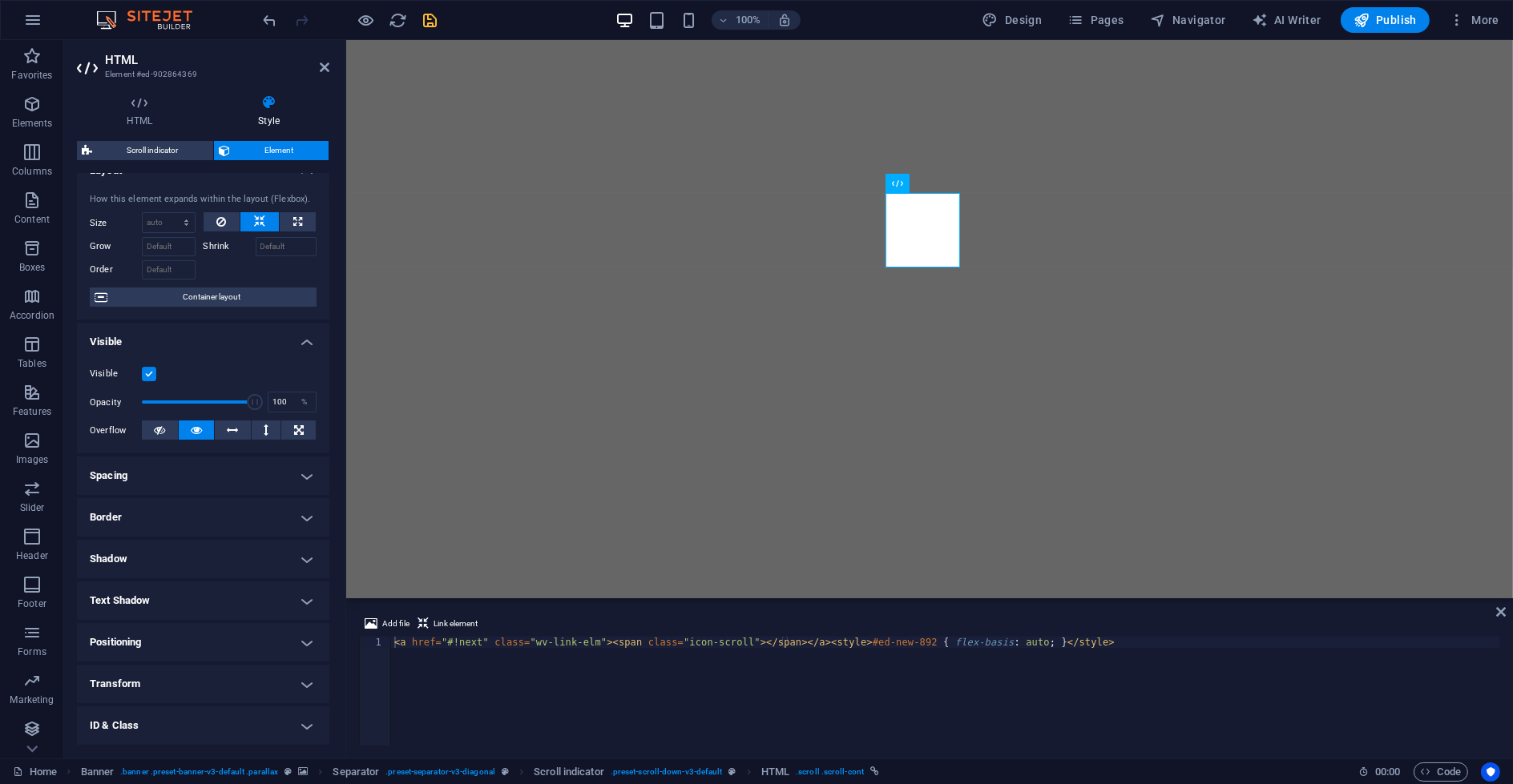
scroll to position [0, 0]
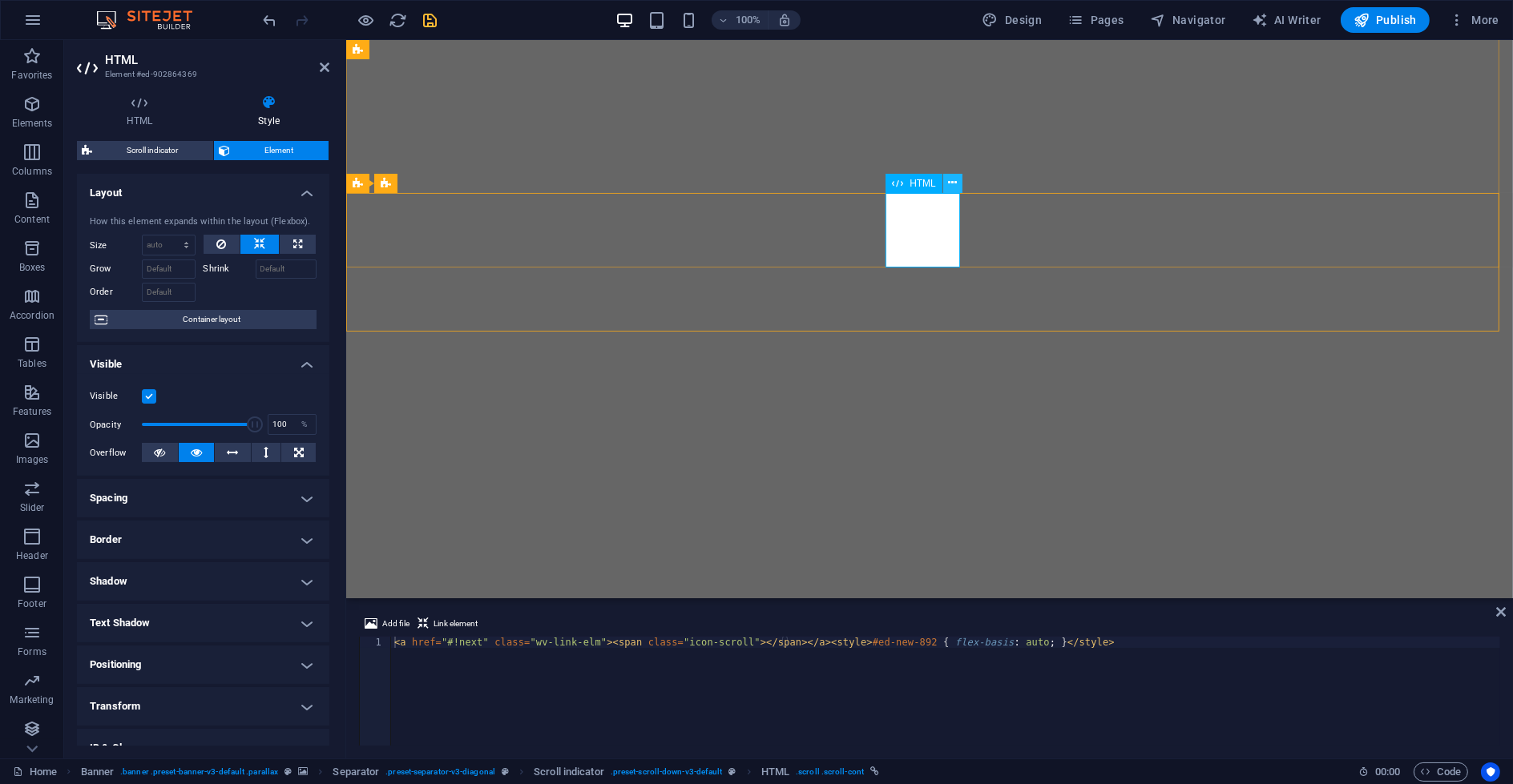
click at [874, 177] on icon at bounding box center [952, 183] width 9 height 17
click at [430, 20] on icon "save" at bounding box center [430, 20] width 18 height 18
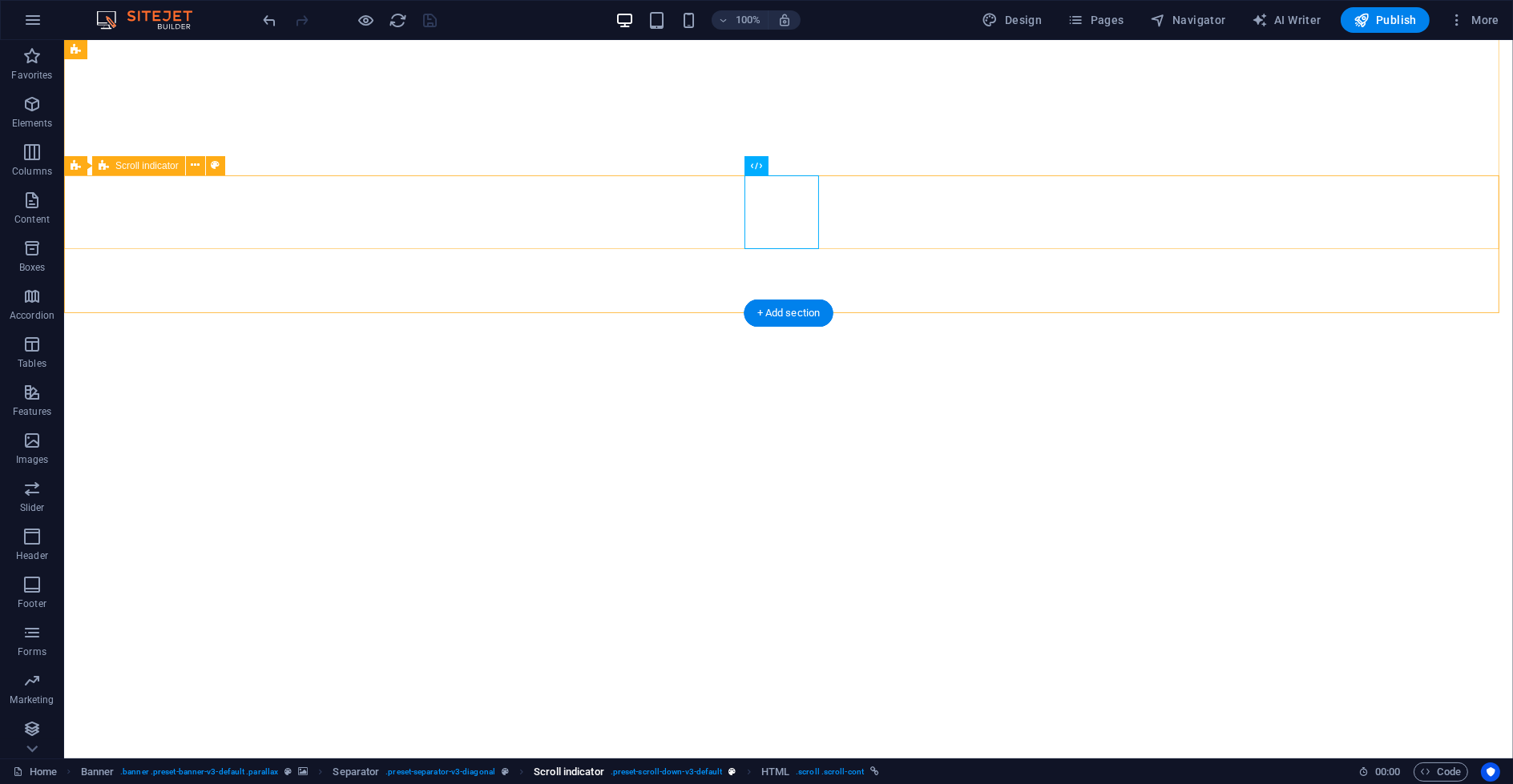
click at [673, 664] on span ". preset-scroll-down-v3-default" at bounding box center [666, 772] width 112 height 19
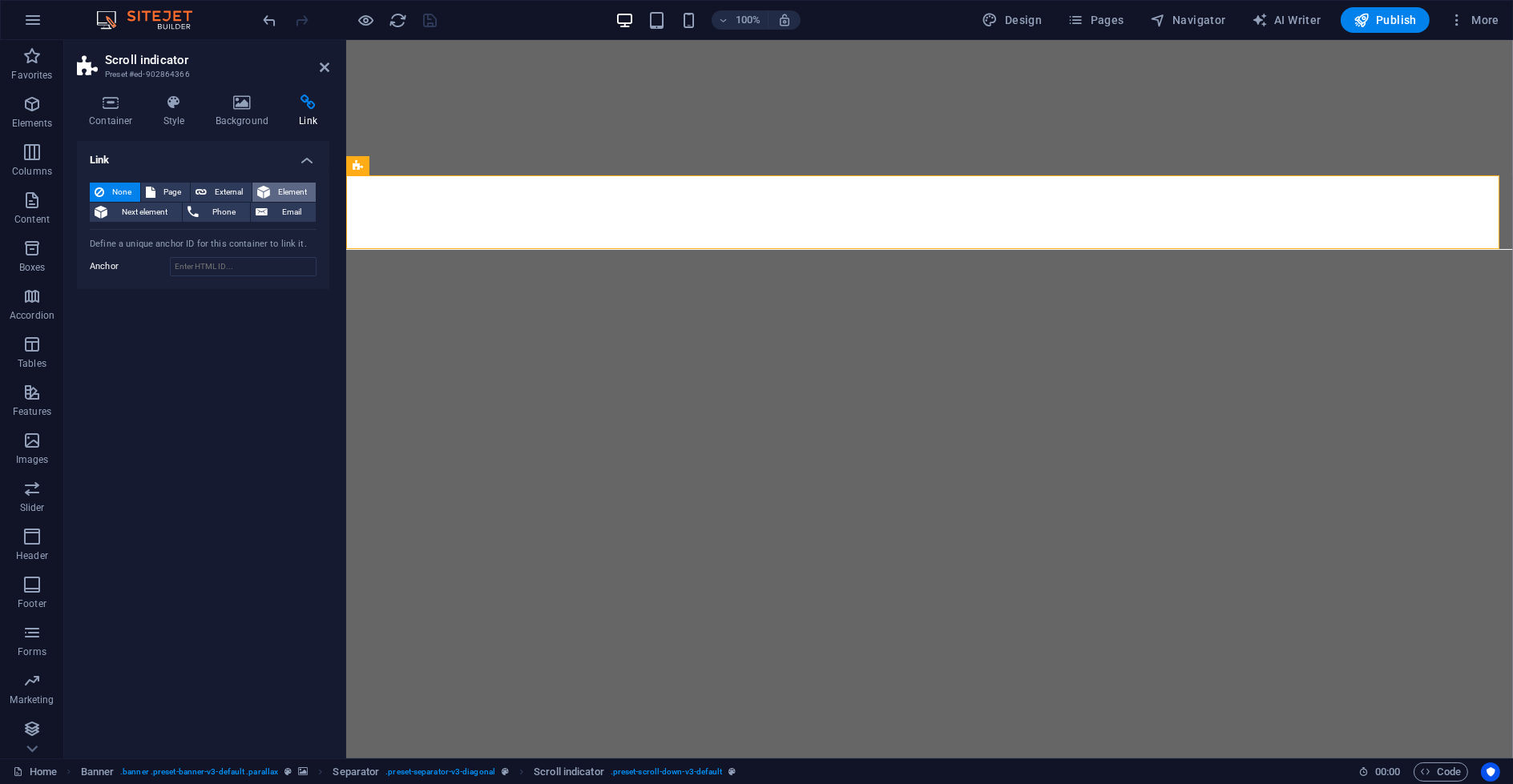
click at [274, 188] on button "Element" at bounding box center [284, 192] width 63 height 19
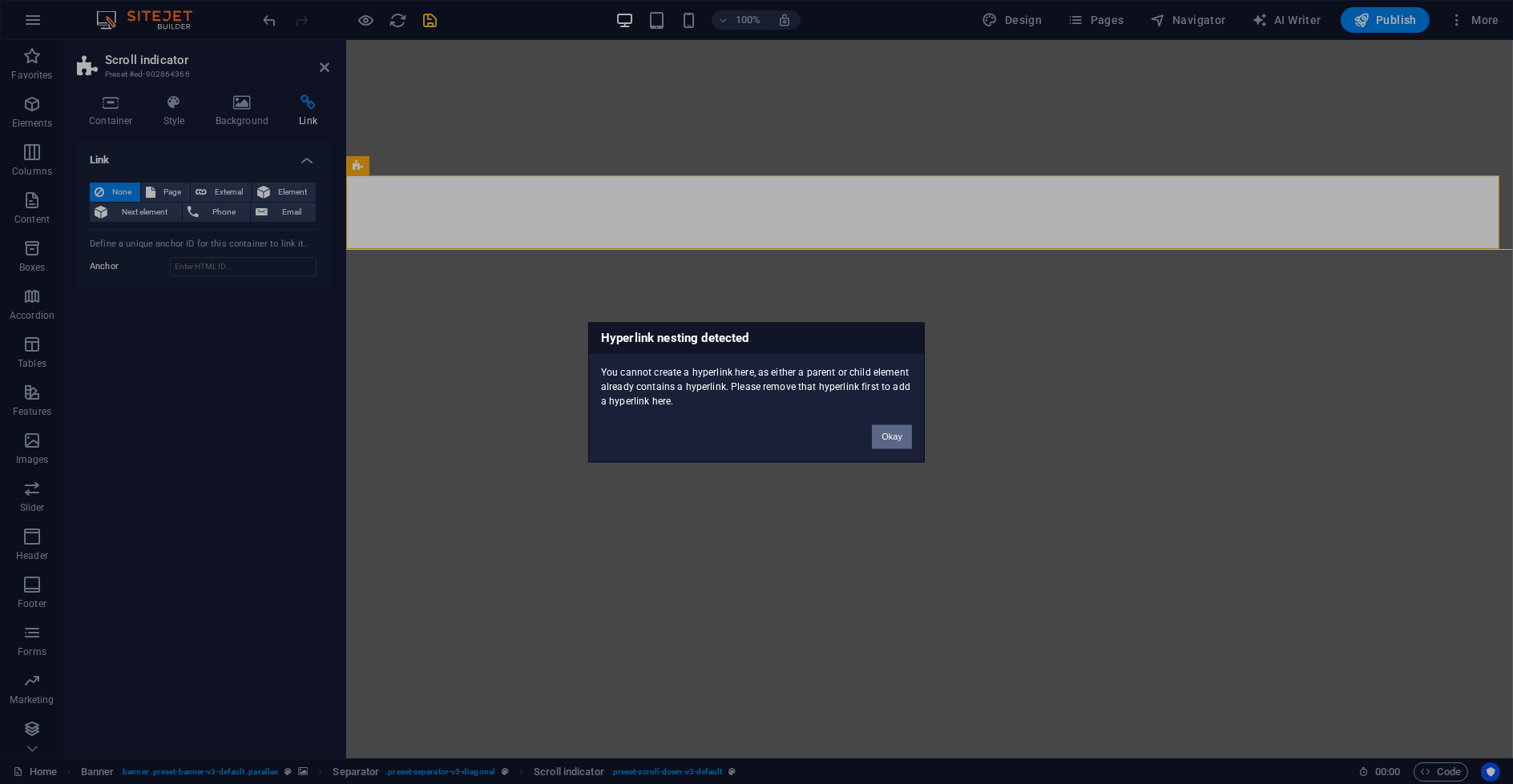
click at [874, 434] on button "Okay" at bounding box center [892, 436] width 40 height 24
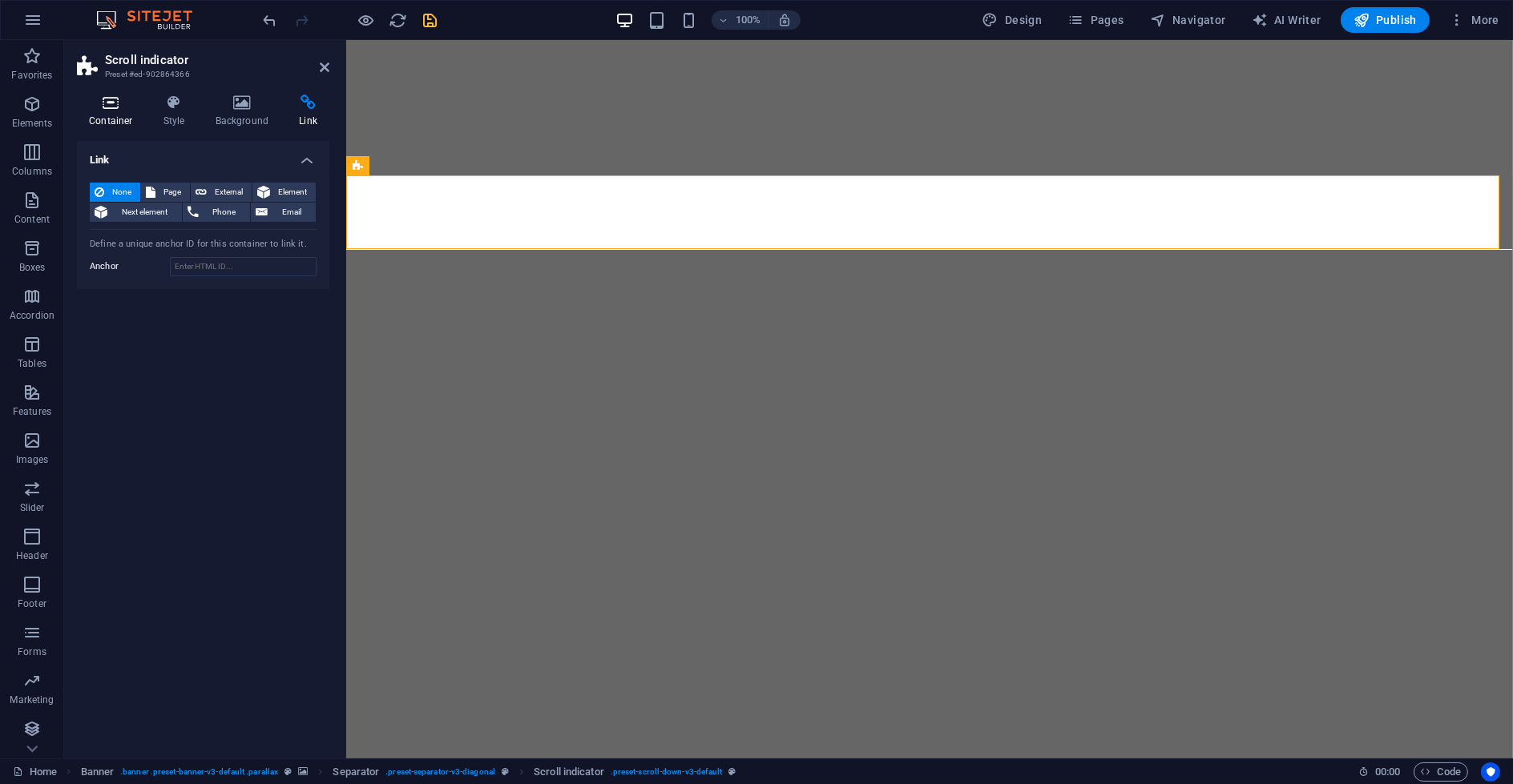
click at [122, 117] on h4 "Container" at bounding box center [114, 111] width 74 height 33
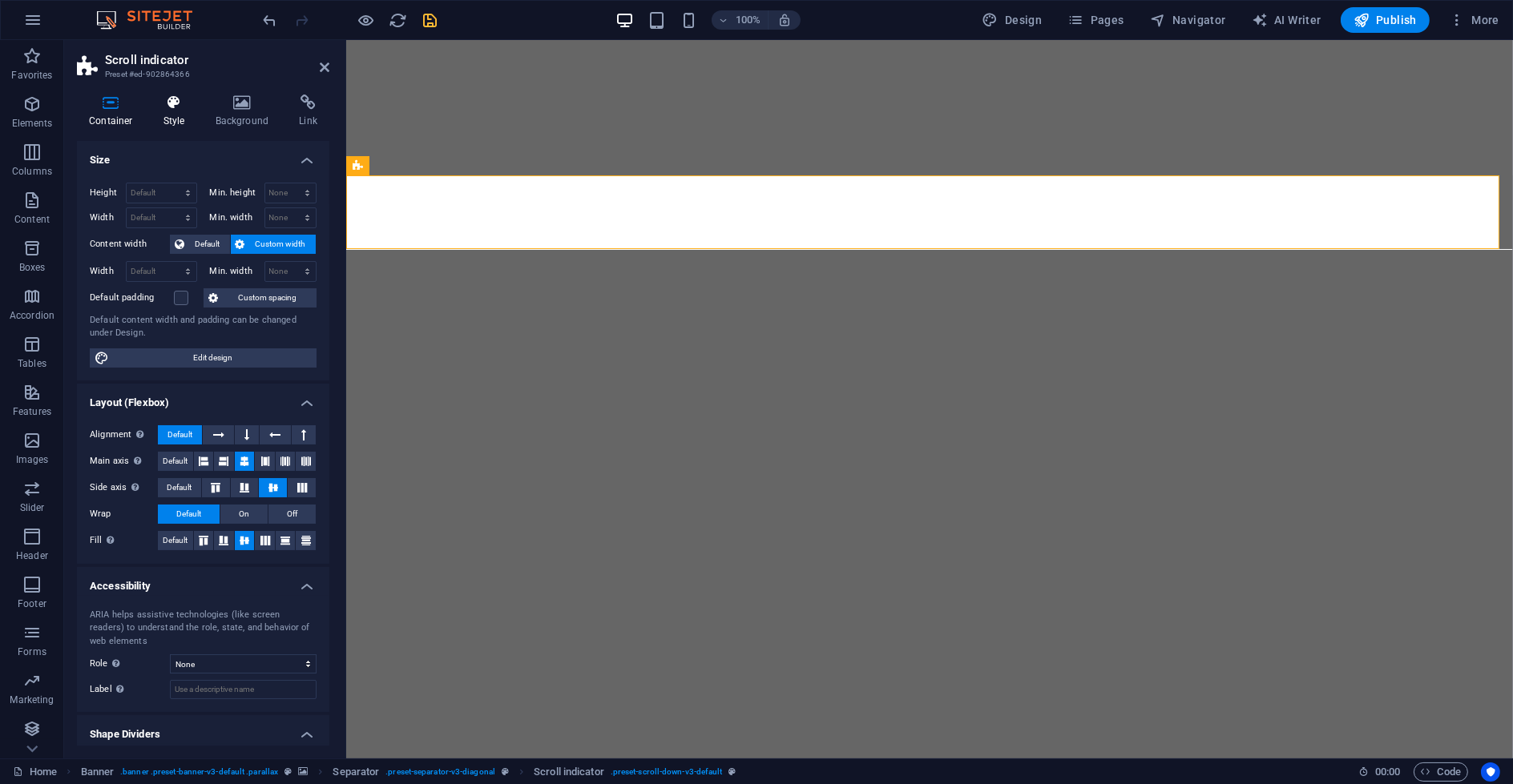
click at [168, 114] on h4 "Style" at bounding box center [178, 111] width 52 height 33
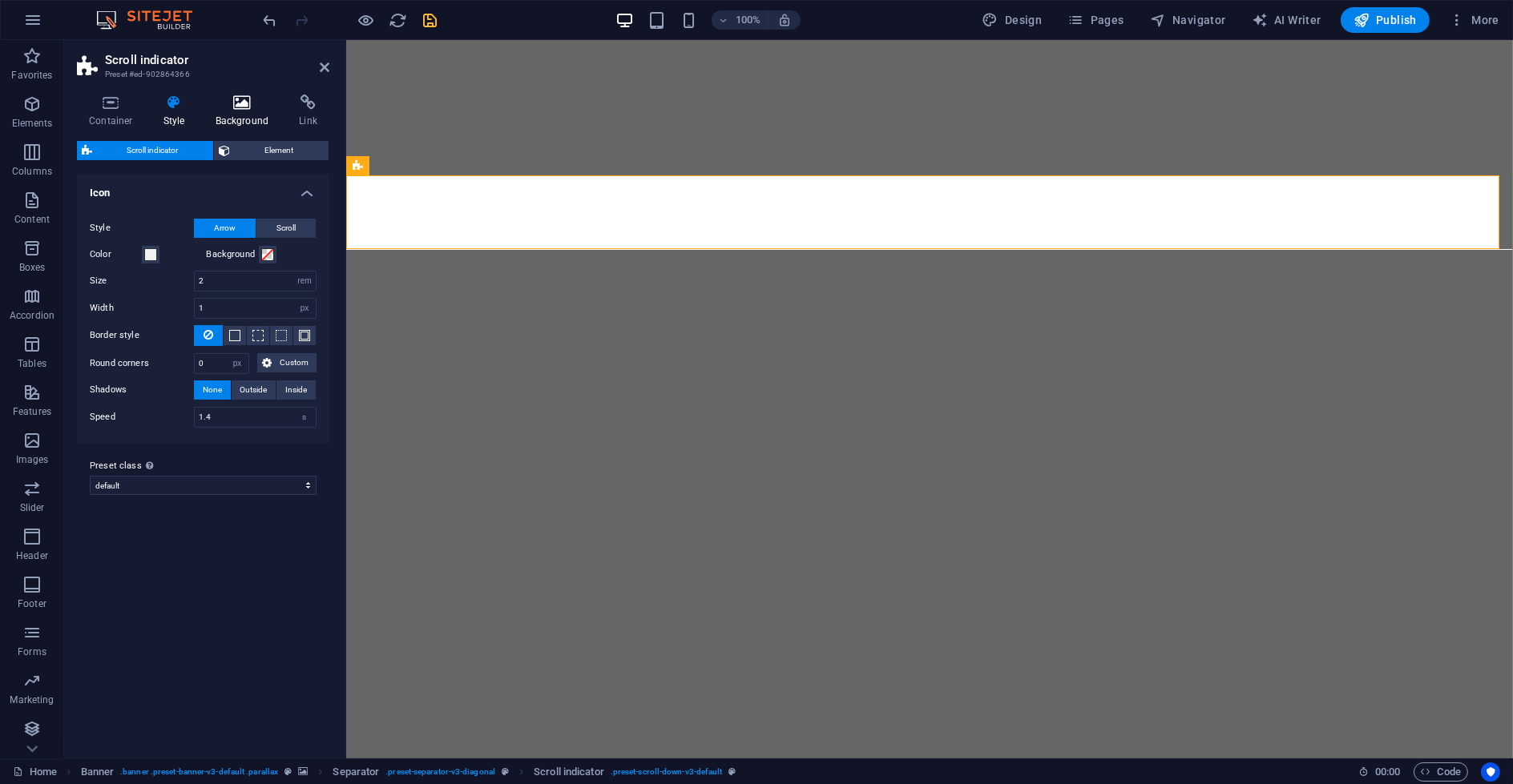
click at [220, 109] on icon at bounding box center [242, 102] width 78 height 16
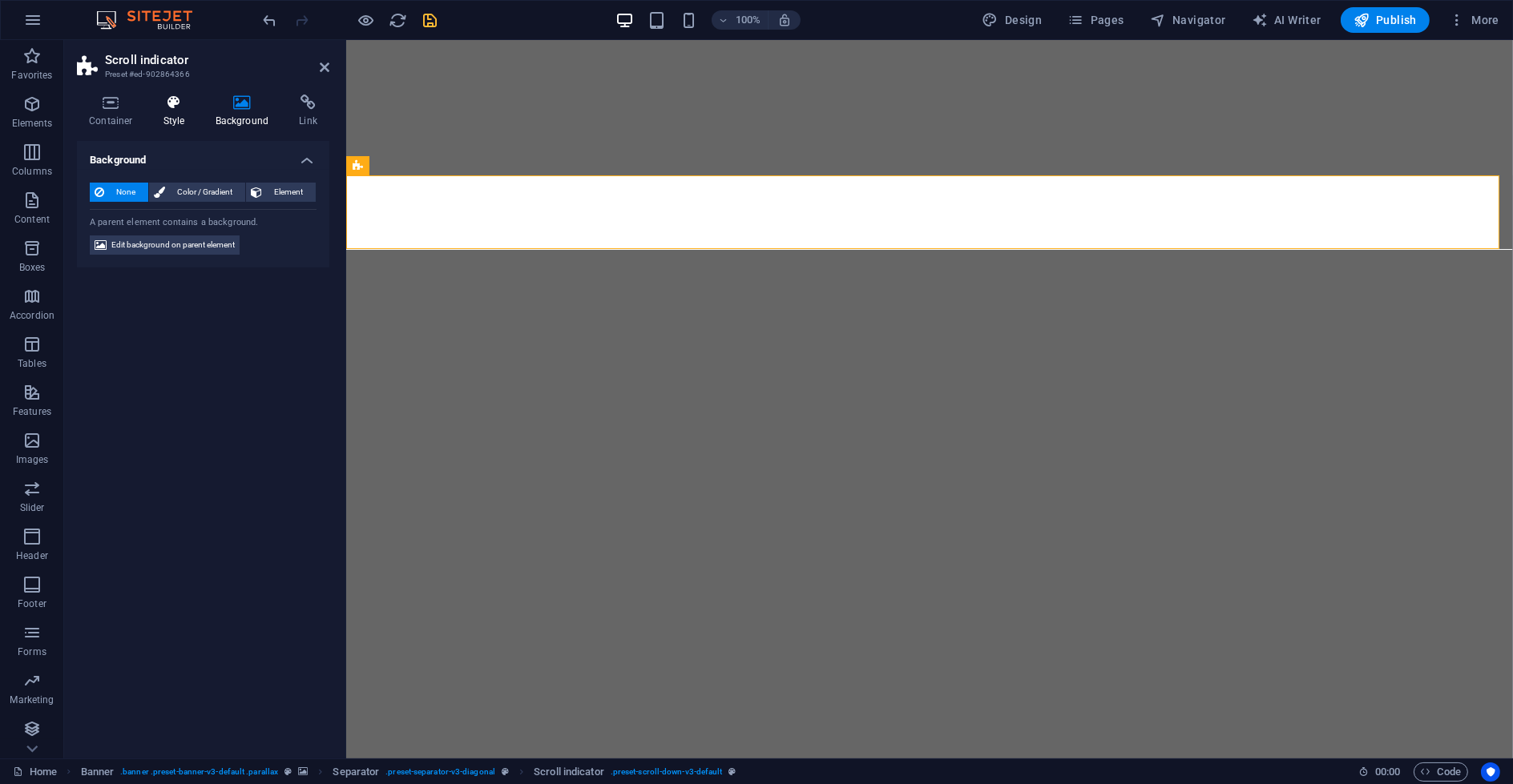
click at [169, 109] on icon at bounding box center [174, 102] width 45 height 16
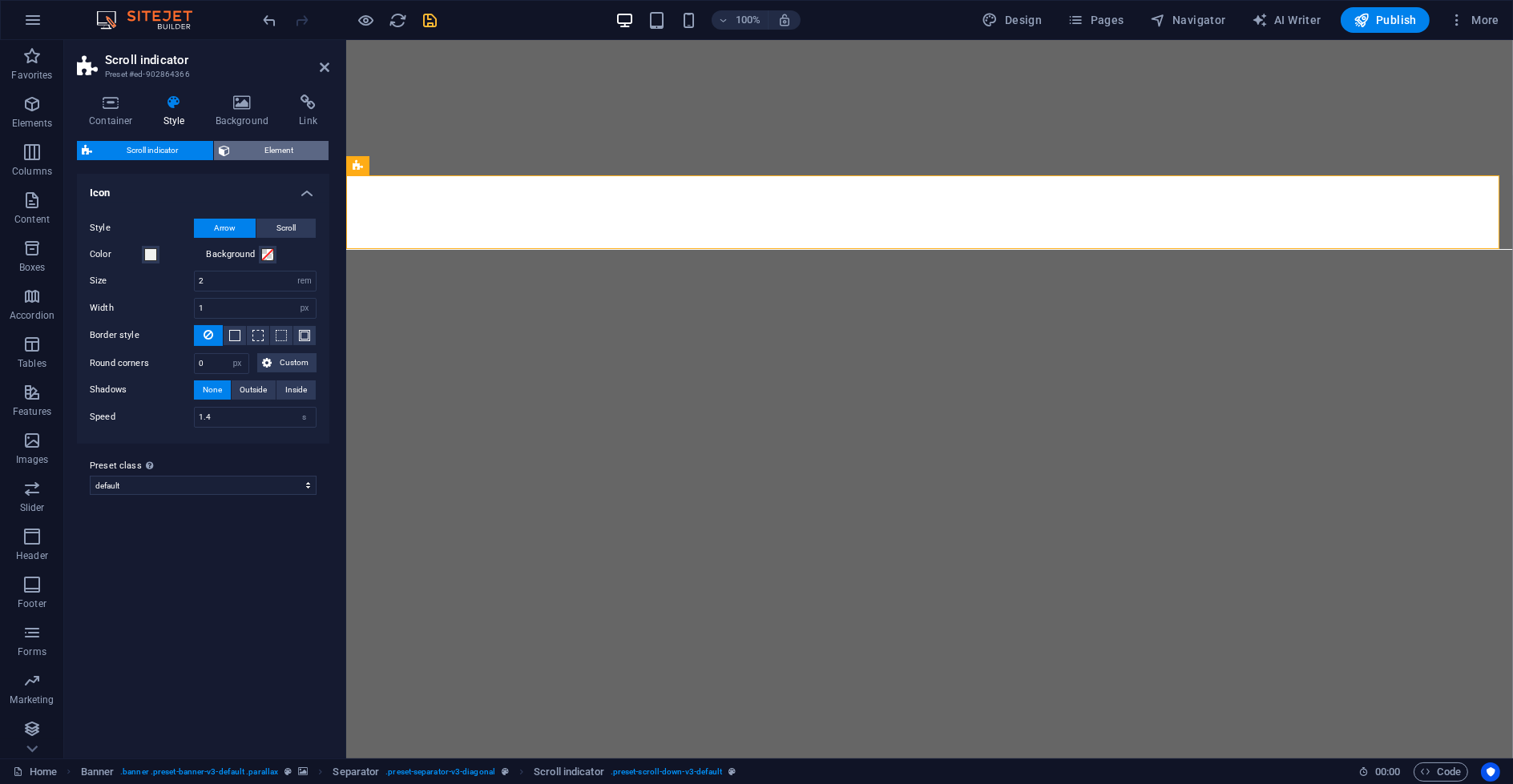
click at [261, 146] on span "Element" at bounding box center [279, 150] width 89 height 19
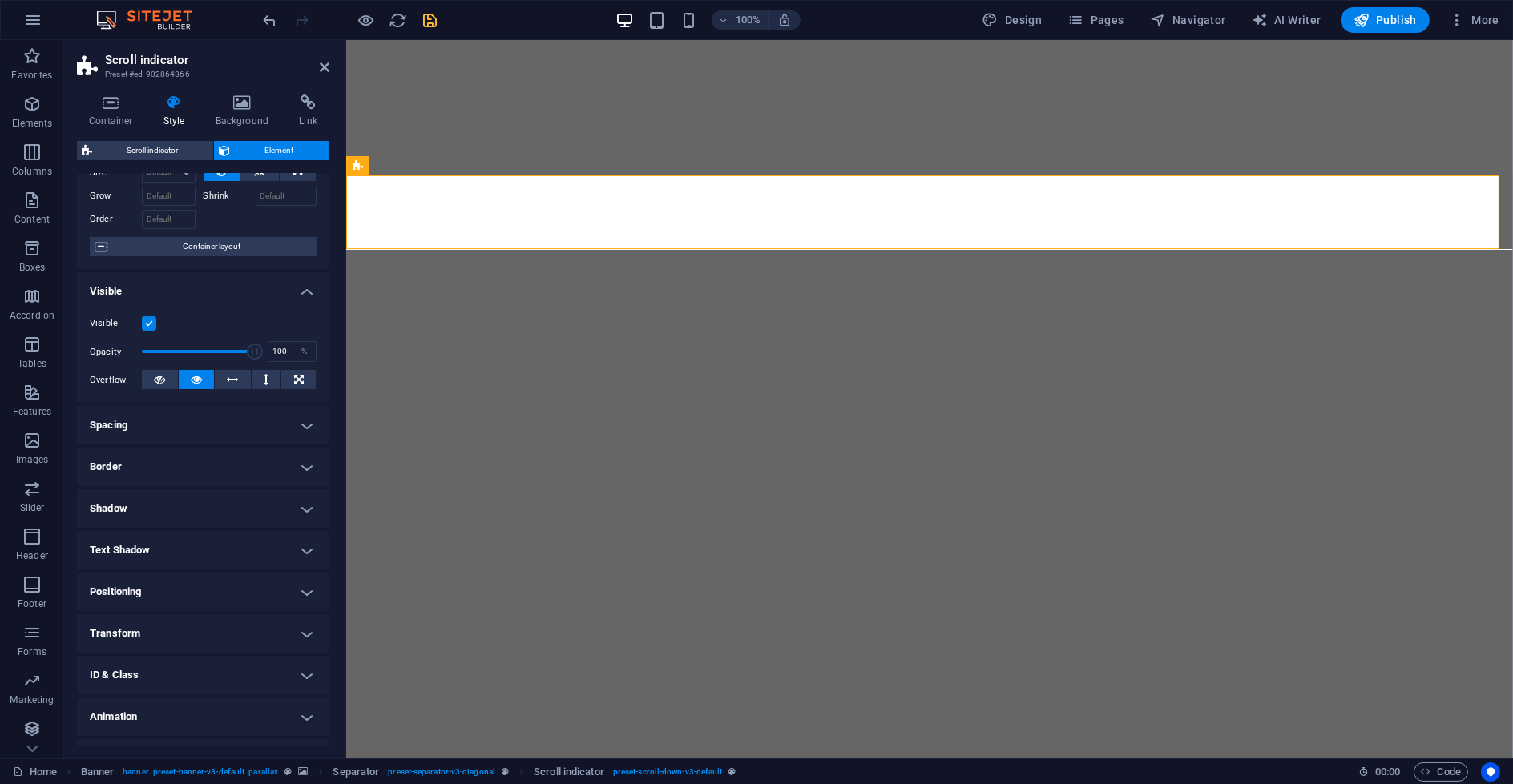
scroll to position [103, 0]
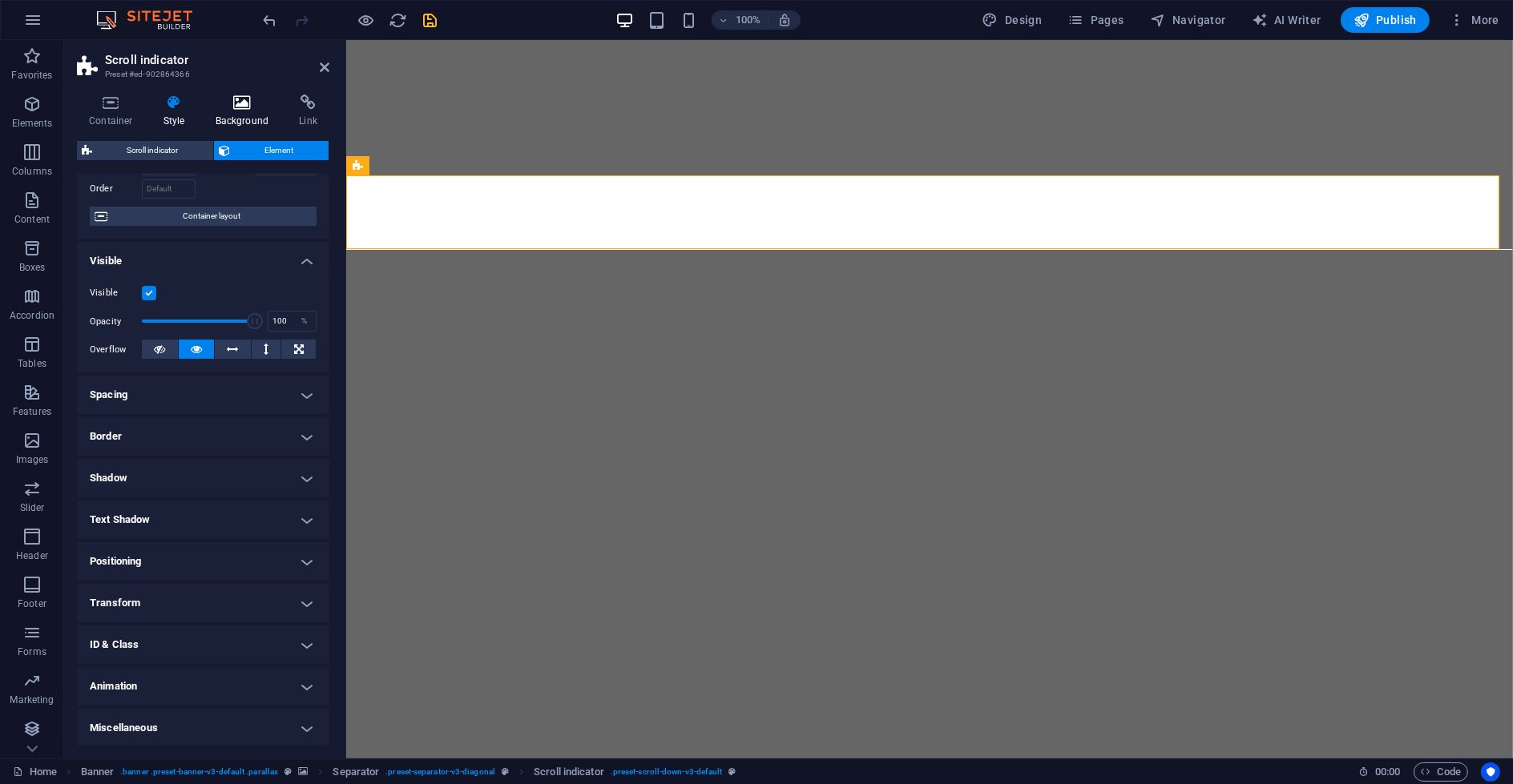
click at [269, 103] on icon at bounding box center [242, 102] width 78 height 16
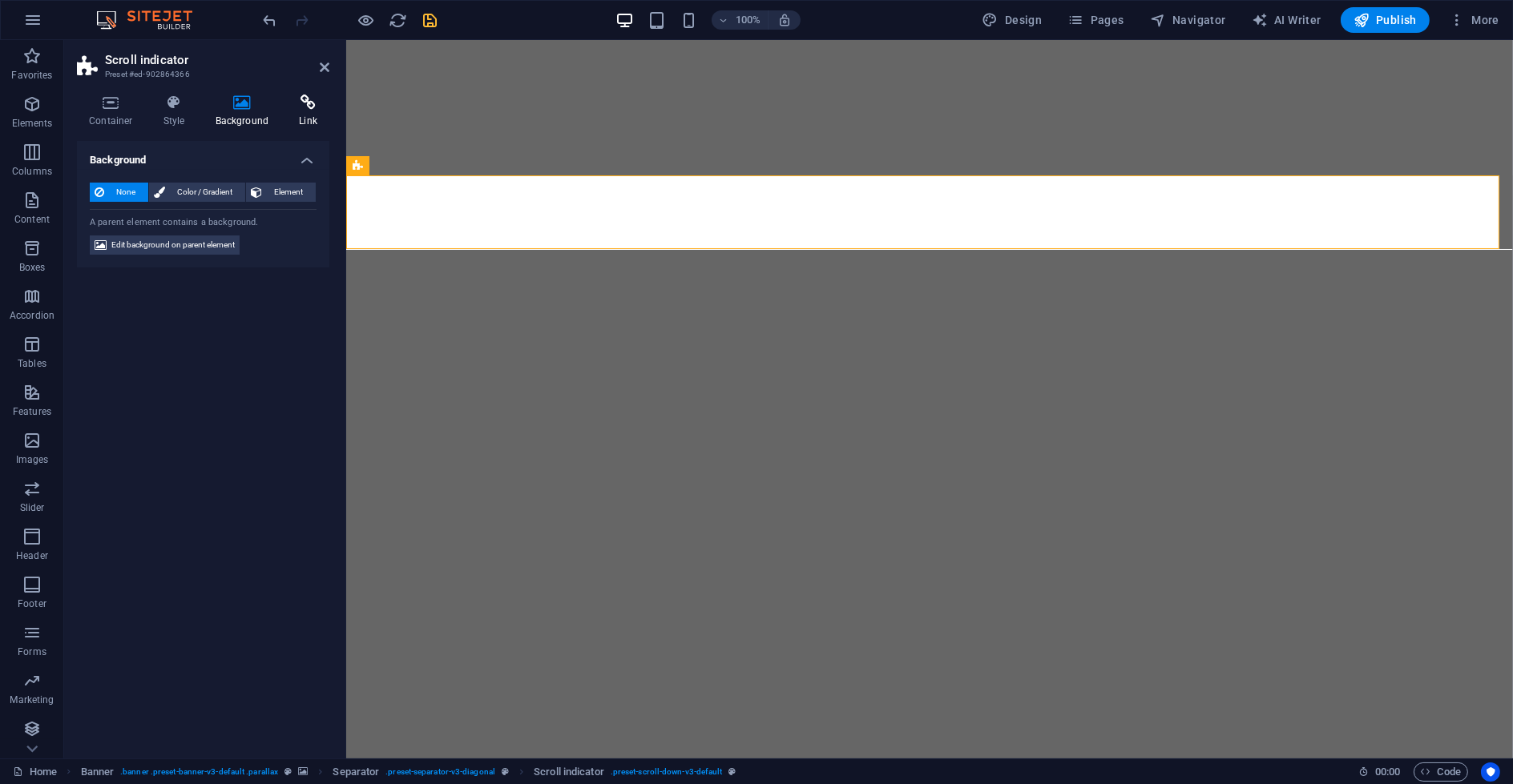
click at [295, 110] on icon at bounding box center [308, 102] width 43 height 16
click at [199, 105] on h4 "Style" at bounding box center [178, 111] width 52 height 33
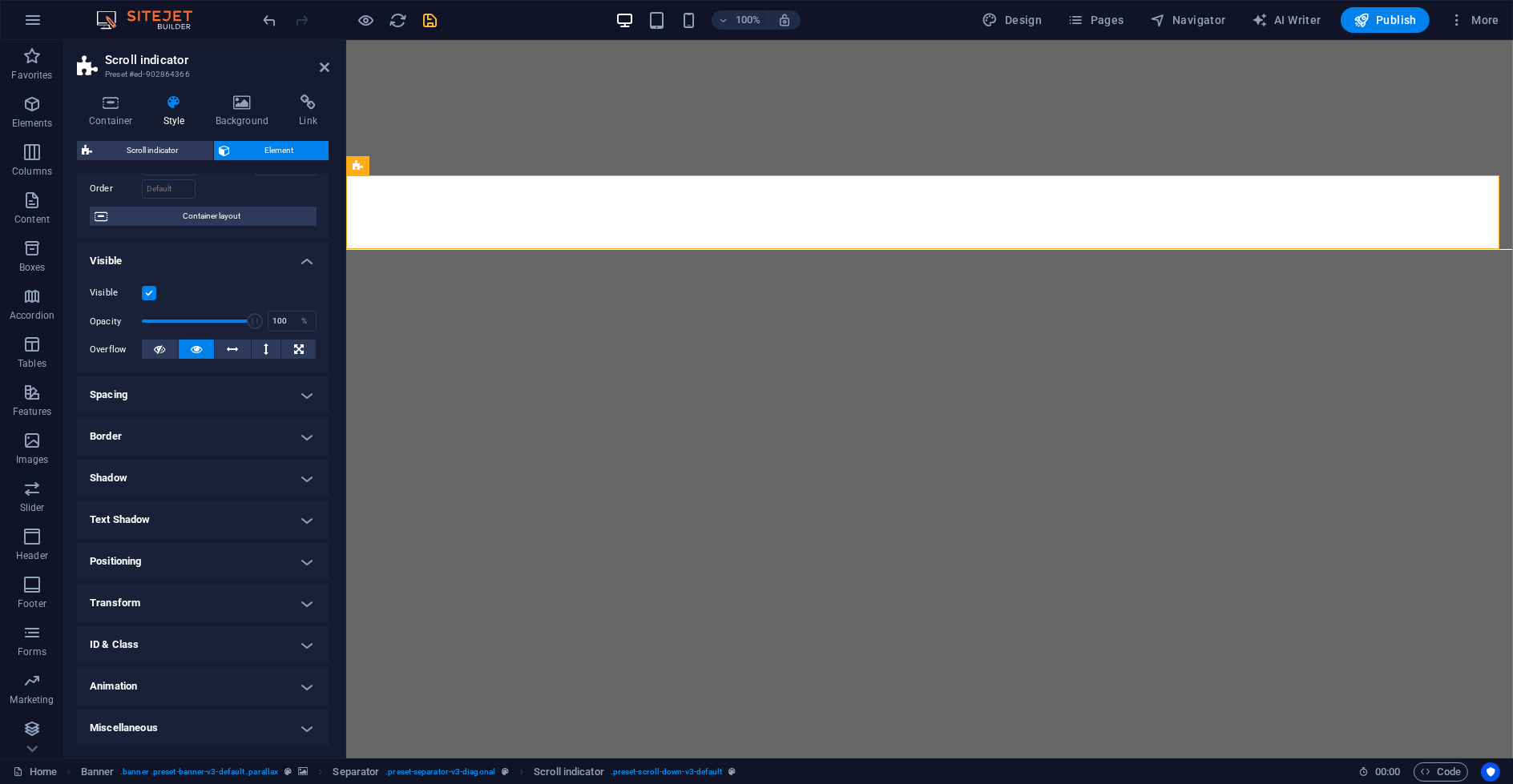
click at [174, 110] on icon at bounding box center [174, 102] width 45 height 16
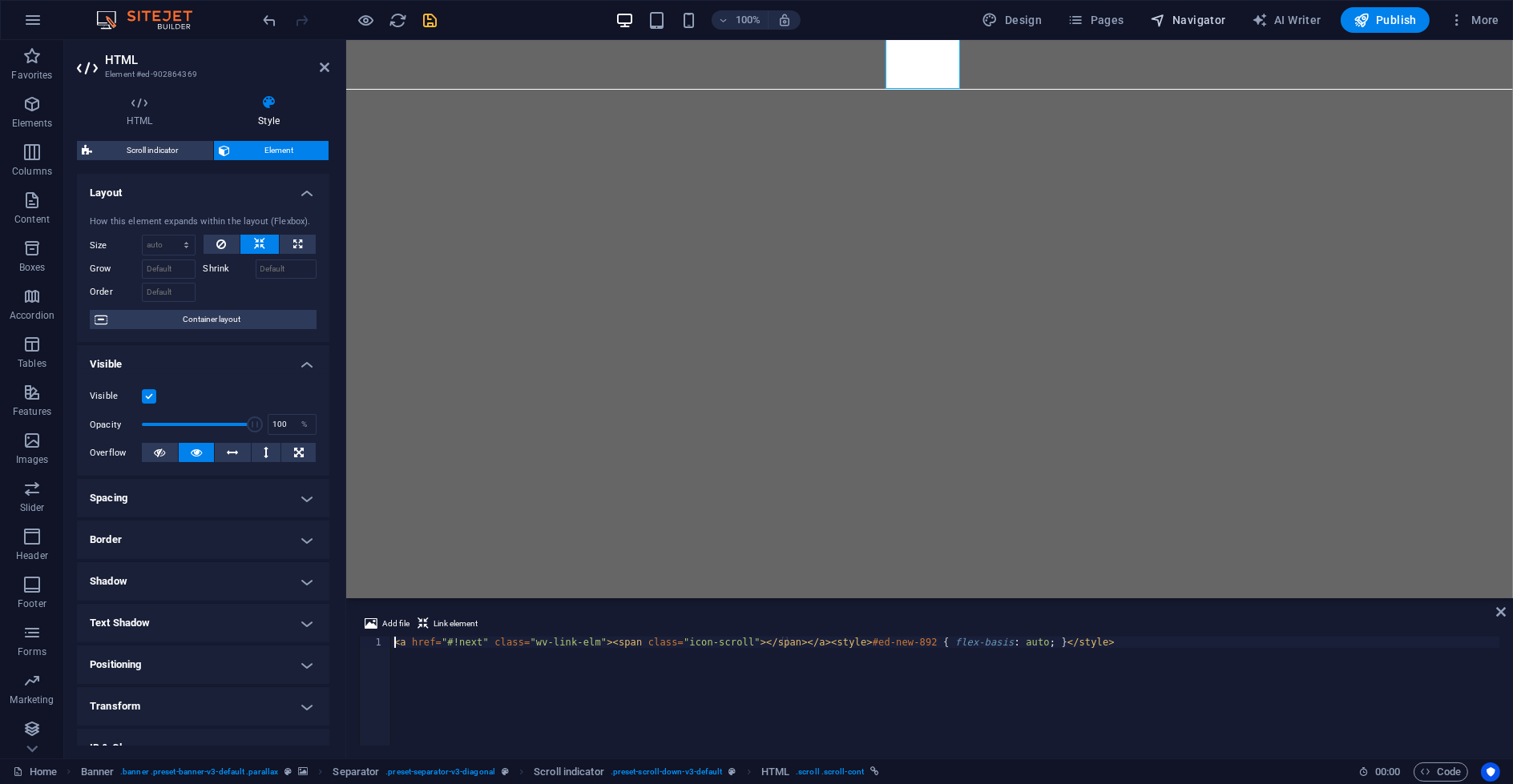
click at [874, 25] on span "Navigator" at bounding box center [1188, 20] width 76 height 16
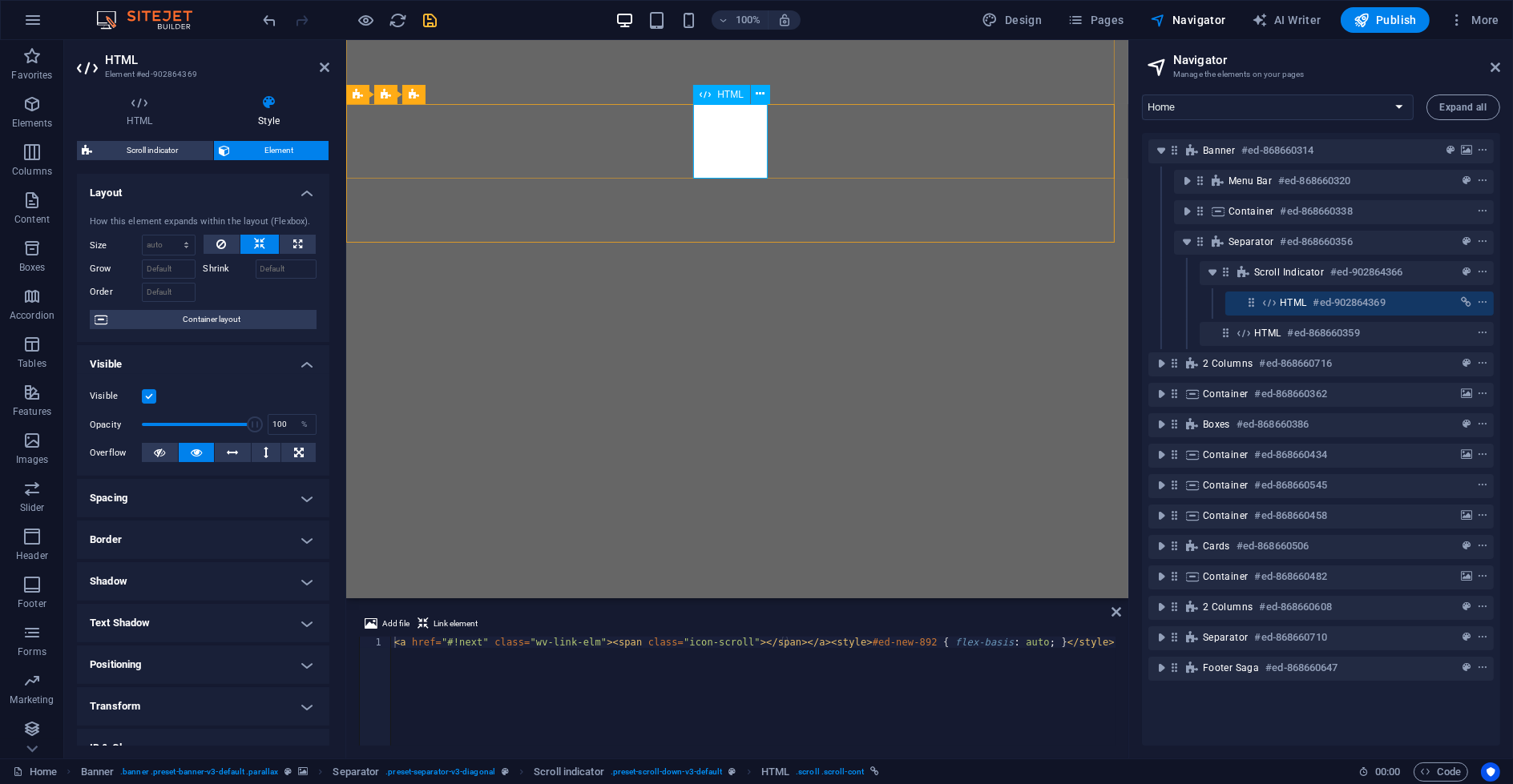
click at [874, 302] on h6 "#ed-902864369" at bounding box center [1349, 302] width 72 height 19
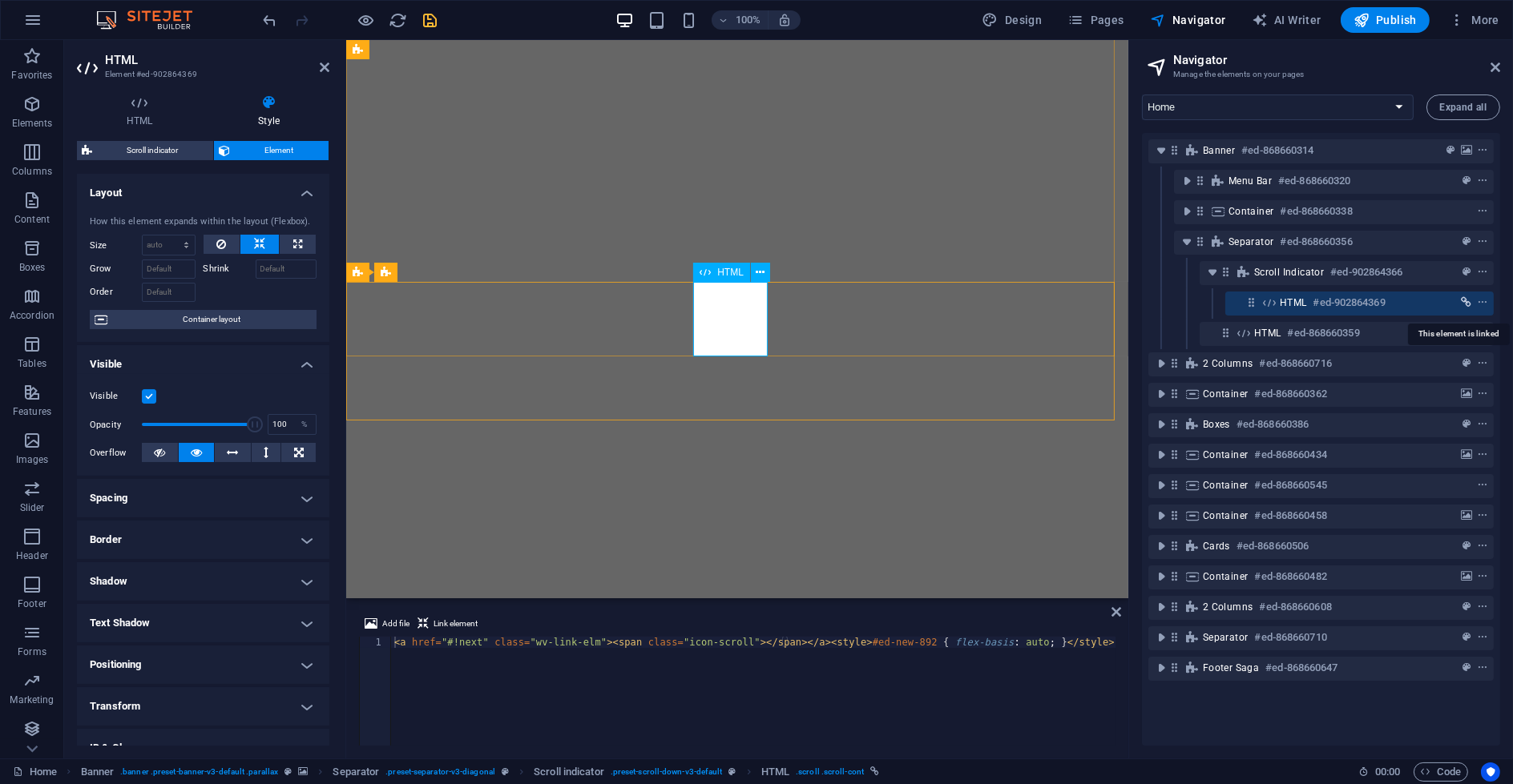
click at [874, 303] on icon "link" at bounding box center [1467, 302] width 10 height 11
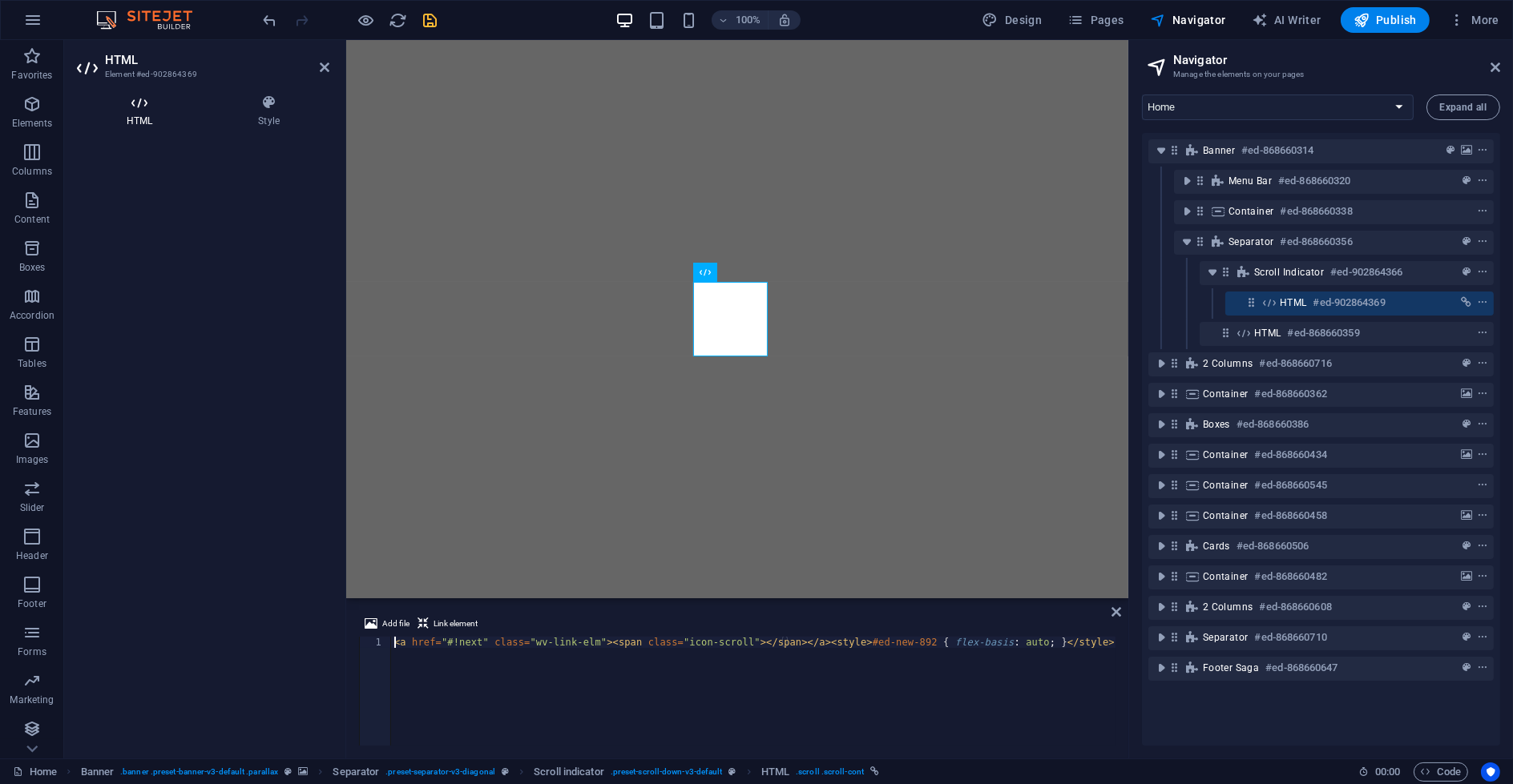
click at [132, 116] on h4 "HTML" at bounding box center [143, 111] width 131 height 33
click at [256, 101] on icon at bounding box center [268, 102] width 121 height 16
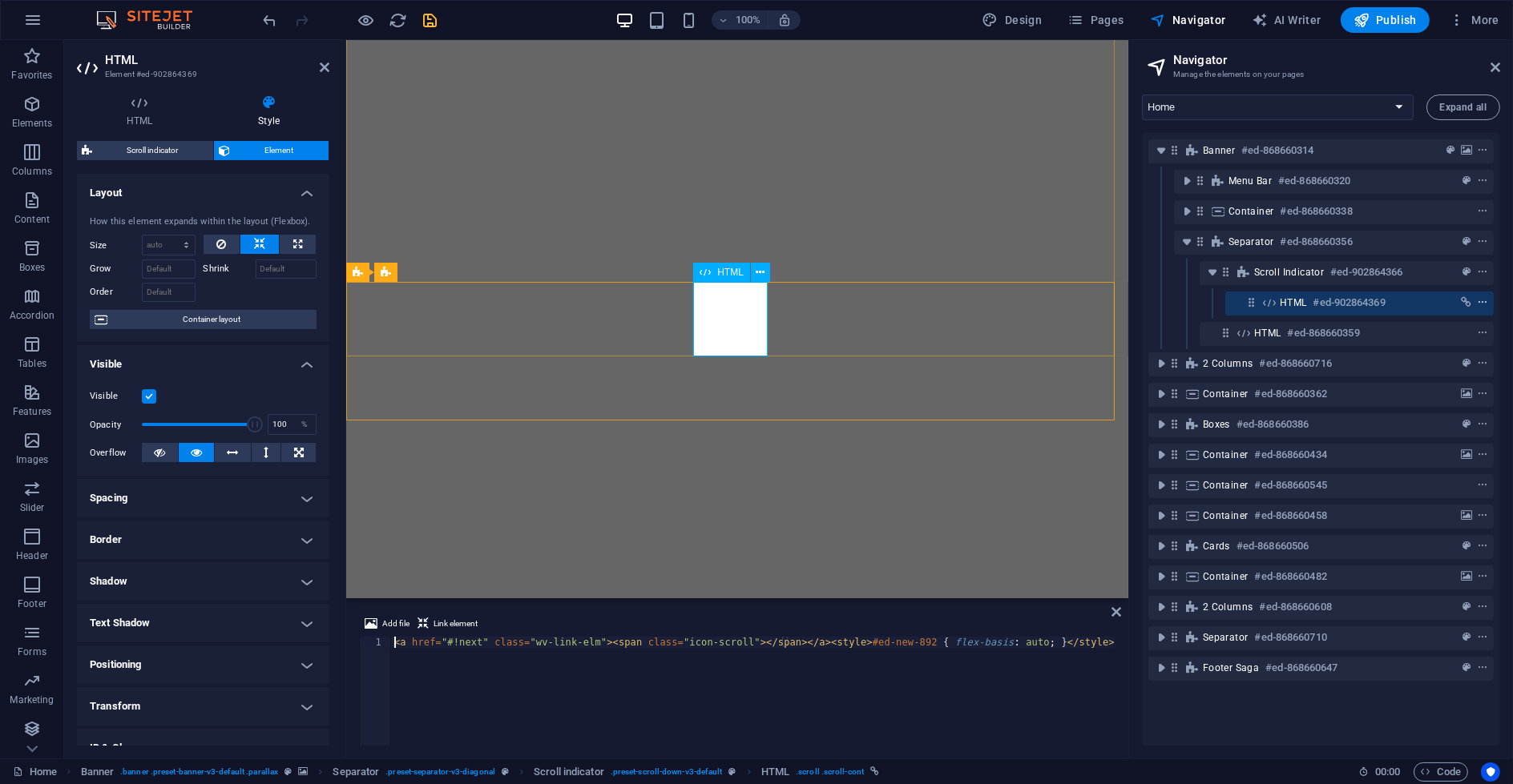
click at [874, 304] on icon "context-menu" at bounding box center [1482, 302] width 11 height 11
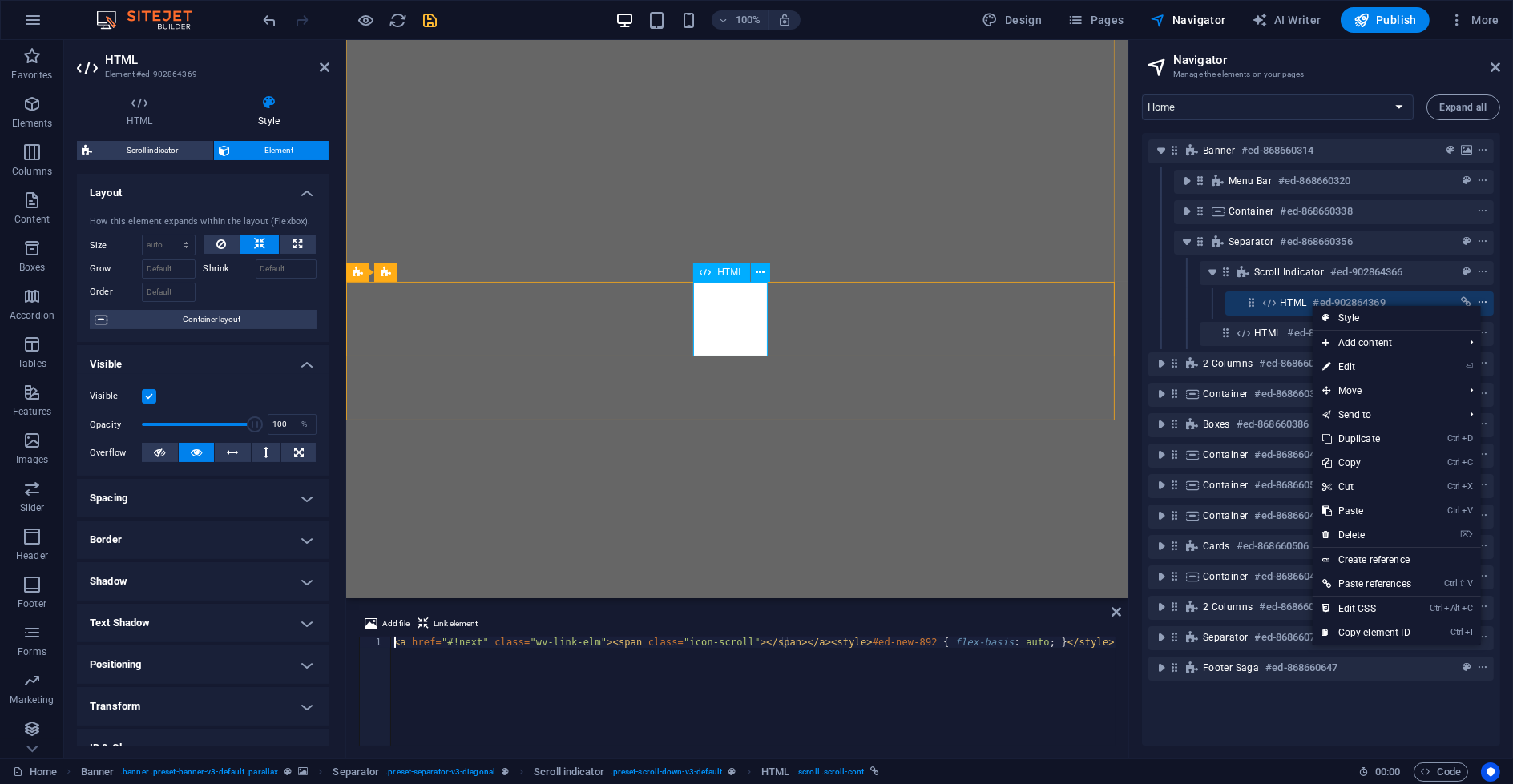
click at [874, 304] on icon "context-menu" at bounding box center [1482, 302] width 11 height 11
click at [874, 302] on icon at bounding box center [1269, 302] width 17 height 13
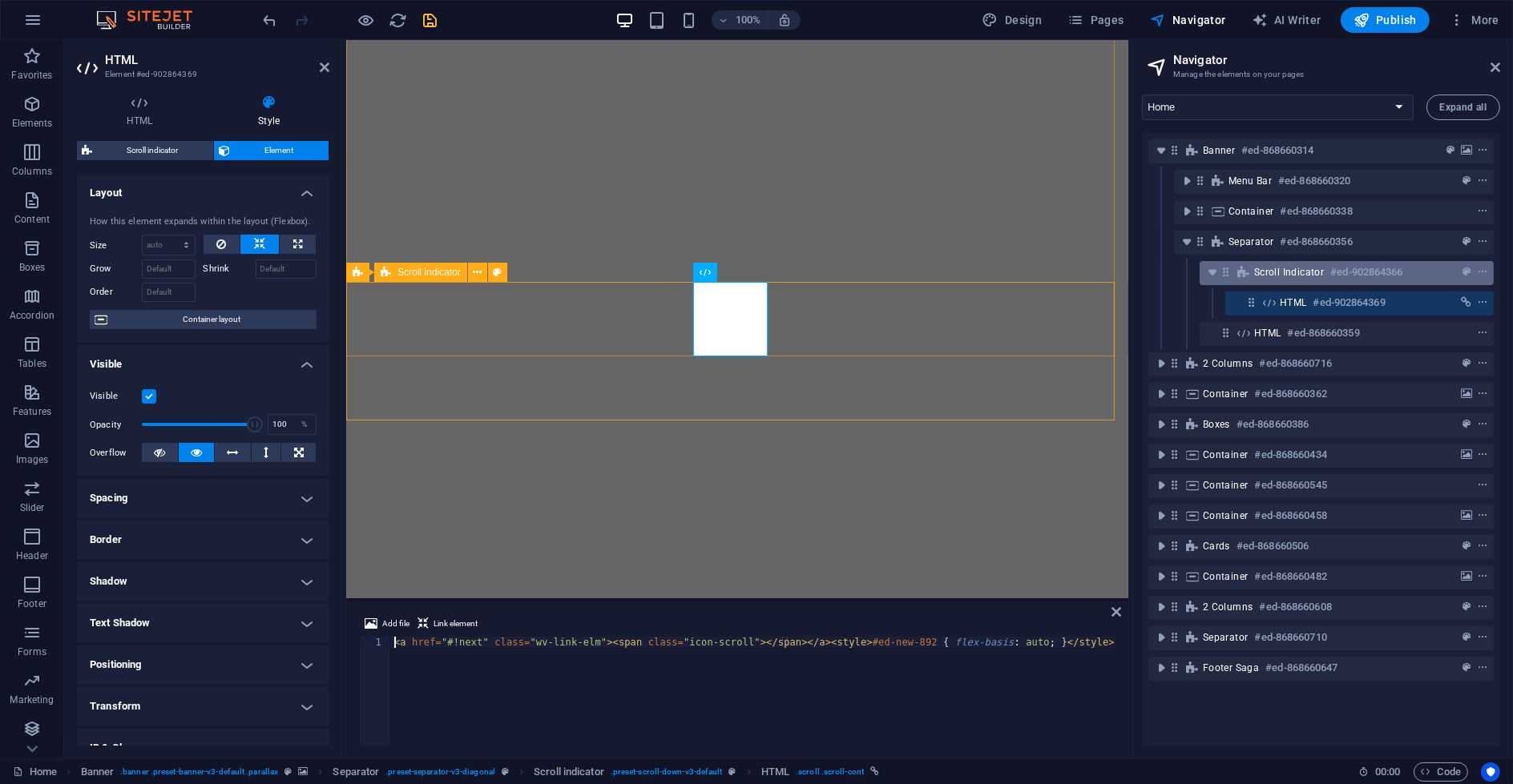
click at [874, 268] on span "Scroll indicator" at bounding box center [1289, 272] width 70 height 13
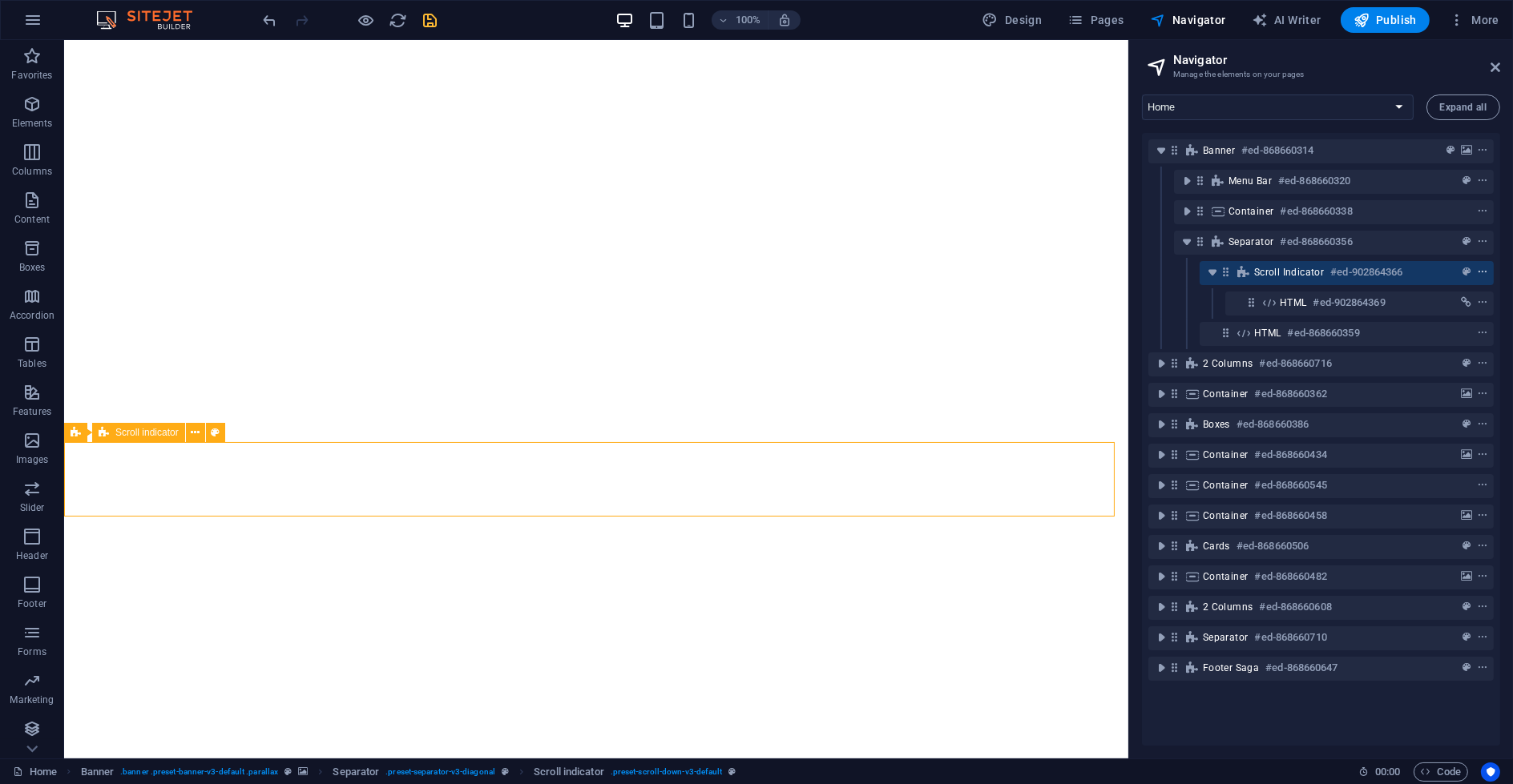
click at [874, 272] on icon "context-menu" at bounding box center [1482, 272] width 11 height 11
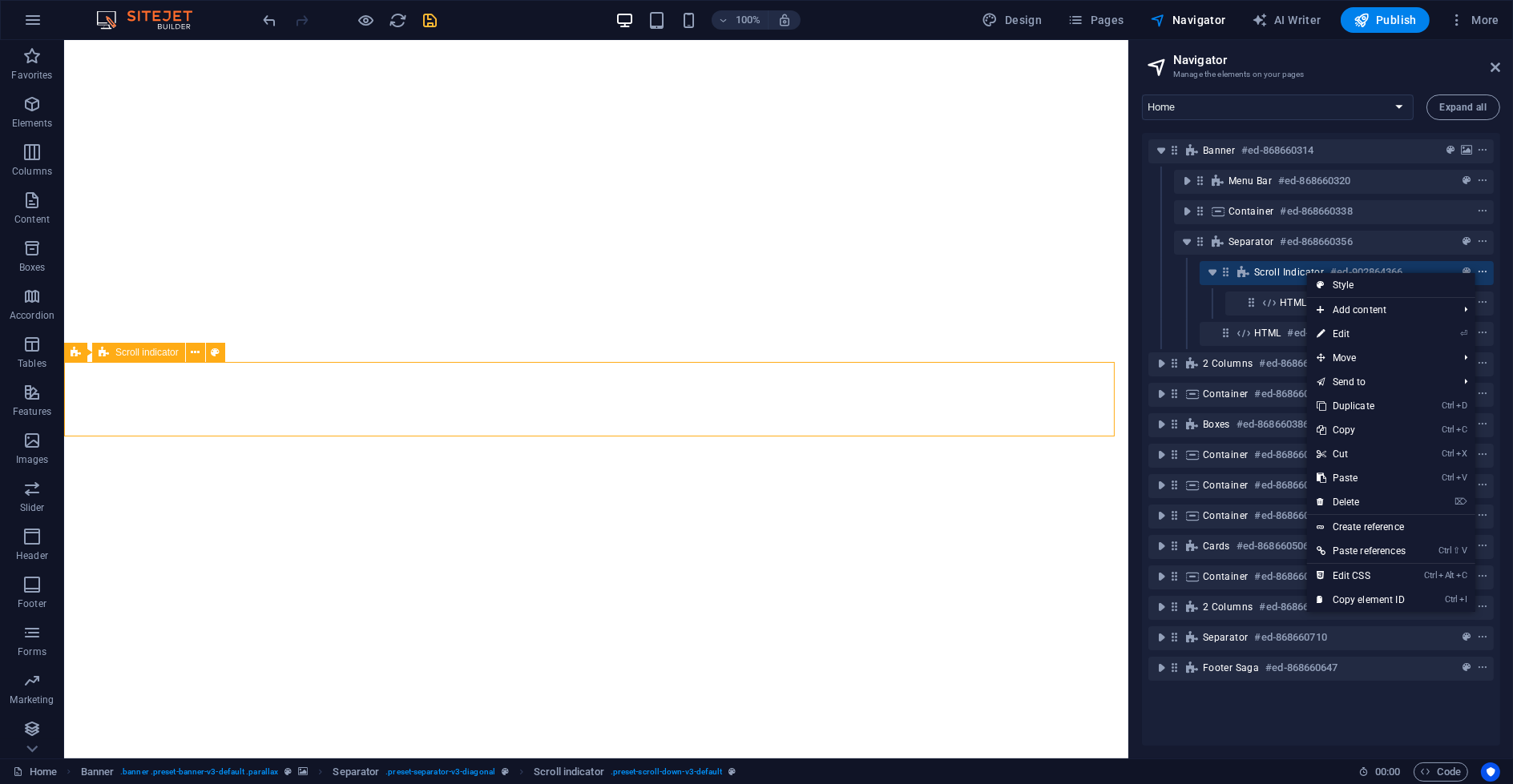
click at [874, 272] on icon "context-menu" at bounding box center [1482, 272] width 11 height 11
click at [874, 268] on icon at bounding box center [1226, 272] width 14 height 14
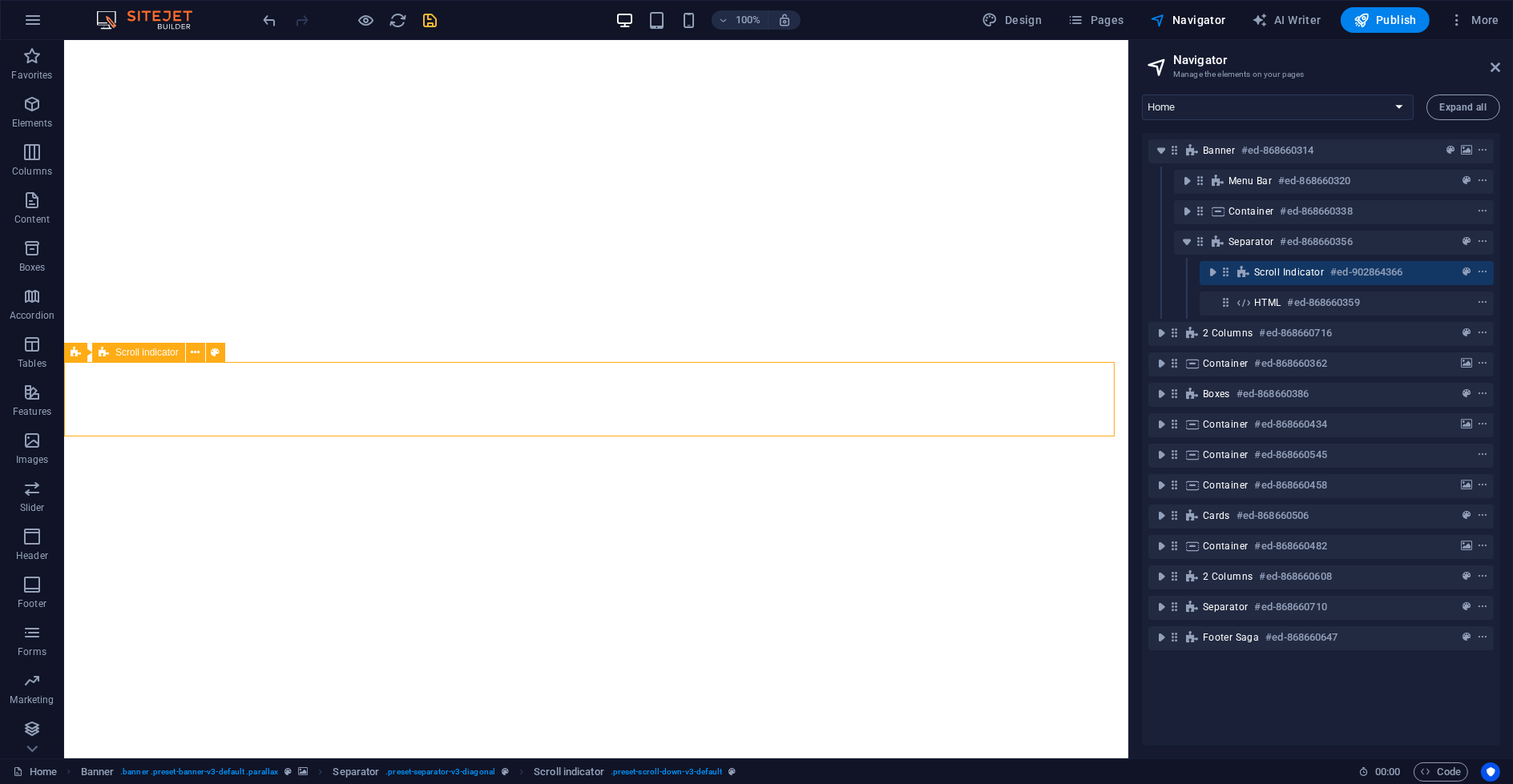
click at [874, 268] on icon at bounding box center [1226, 272] width 14 height 14
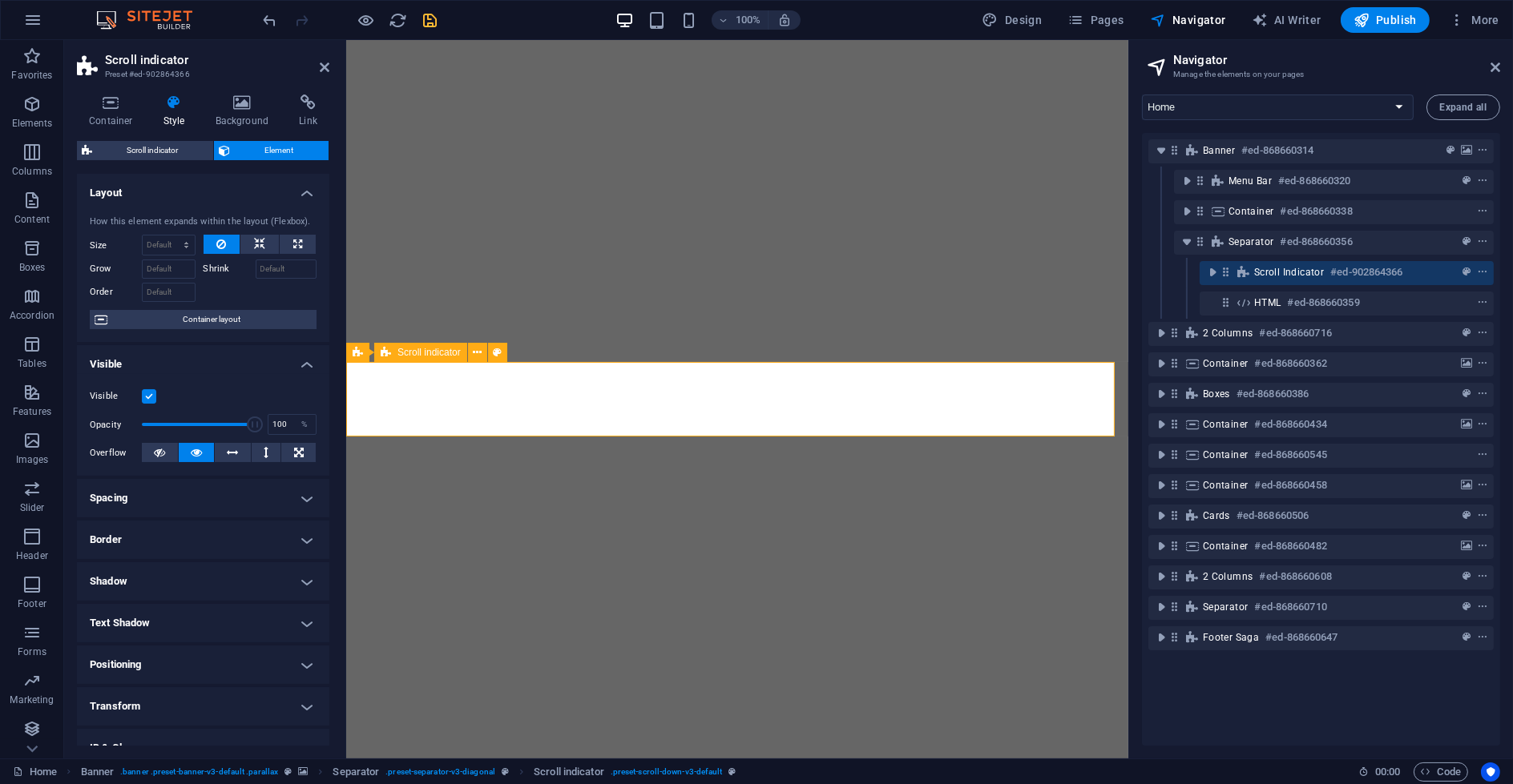
click at [874, 274] on icon at bounding box center [1244, 272] width 17 height 13
click at [874, 270] on span "Scroll indicator" at bounding box center [1289, 272] width 70 height 13
click at [874, 274] on icon "toggle-expand" at bounding box center [1212, 272] width 16 height 16
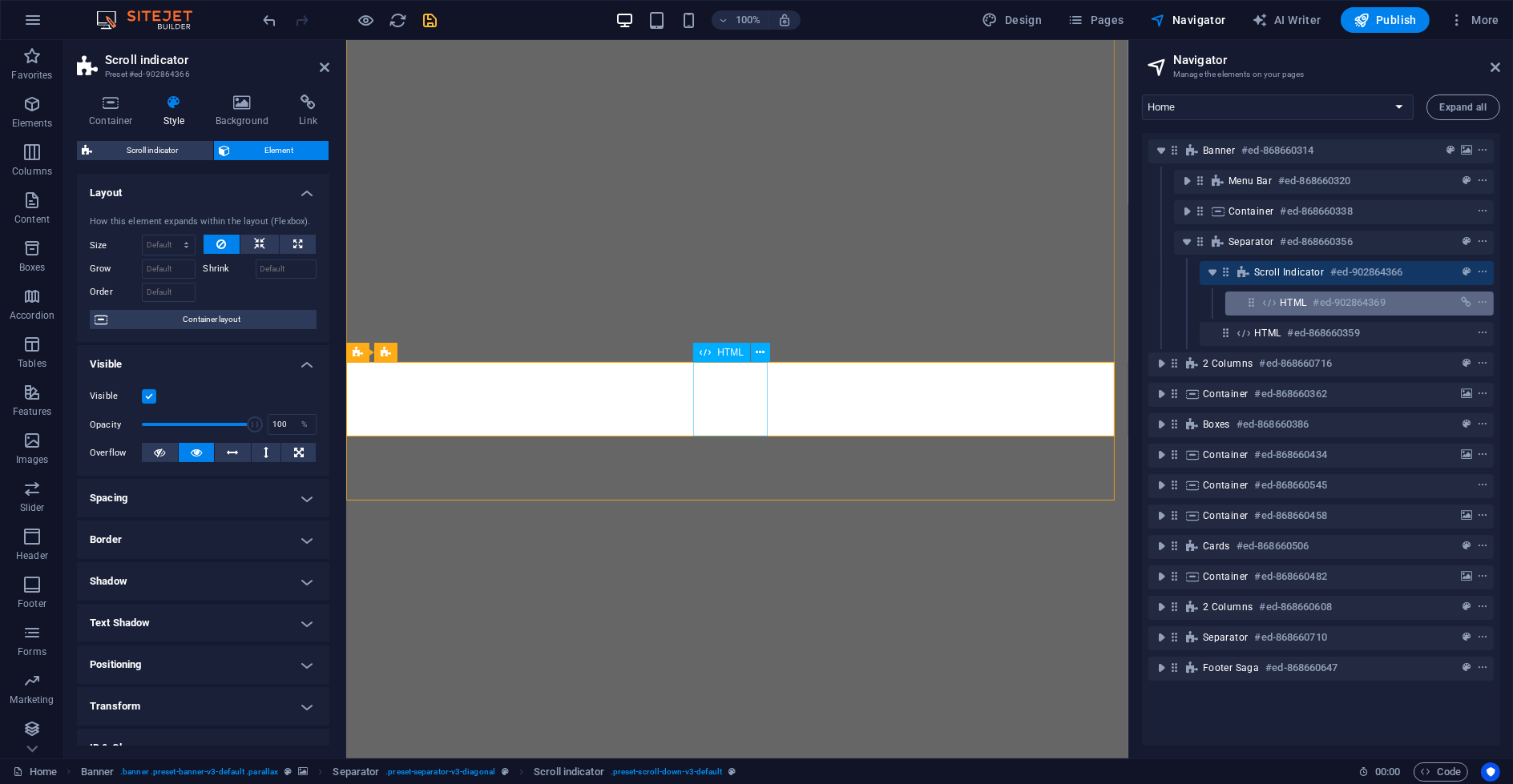
click at [874, 304] on h6 "#ed-902864369" at bounding box center [1349, 302] width 72 height 19
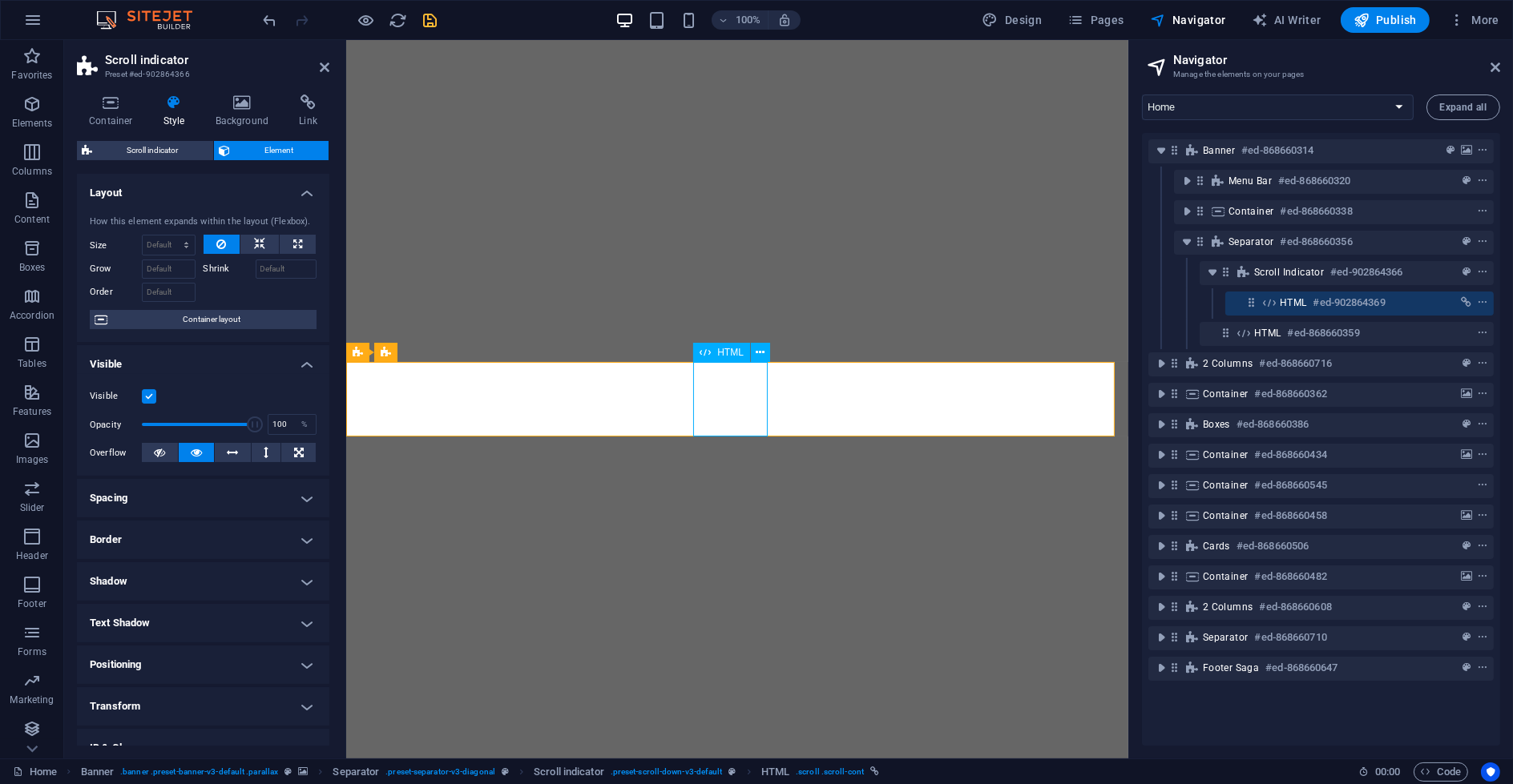
click at [874, 302] on div "HTML #ed-902864369" at bounding box center [1346, 302] width 134 height 19
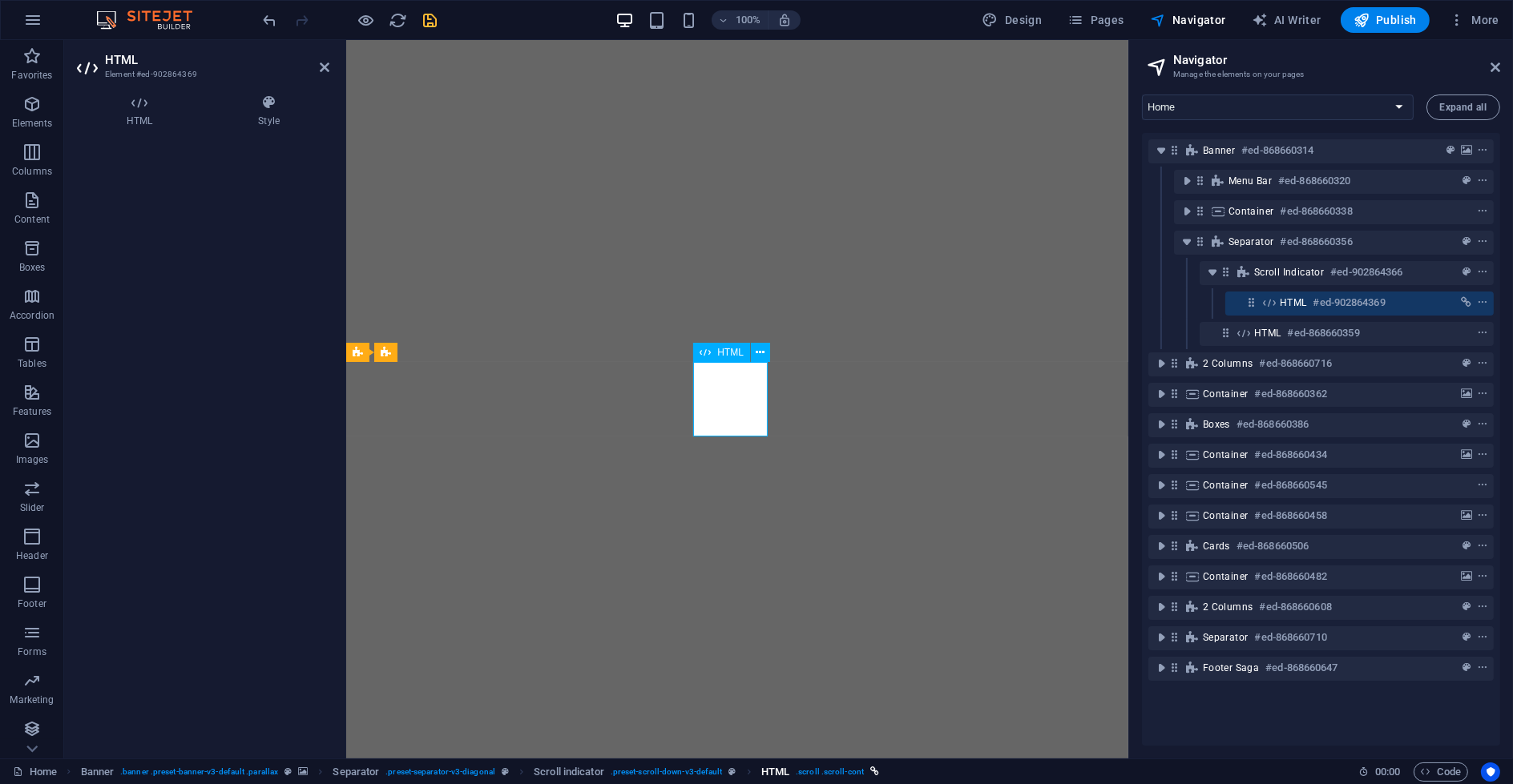
click at [797, 664] on span ". scroll .scroll-cont" at bounding box center [830, 772] width 68 height 19
click at [815, 664] on span ". scroll .scroll-cont" at bounding box center [830, 772] width 68 height 19
click at [767, 664] on span "HTML" at bounding box center [776, 772] width 28 height 19
click at [132, 112] on h4 "HTML" at bounding box center [143, 111] width 131 height 33
click at [167, 188] on div "Add, edit, and format HTML directly on the website." at bounding box center [203, 190] width 227 height 14
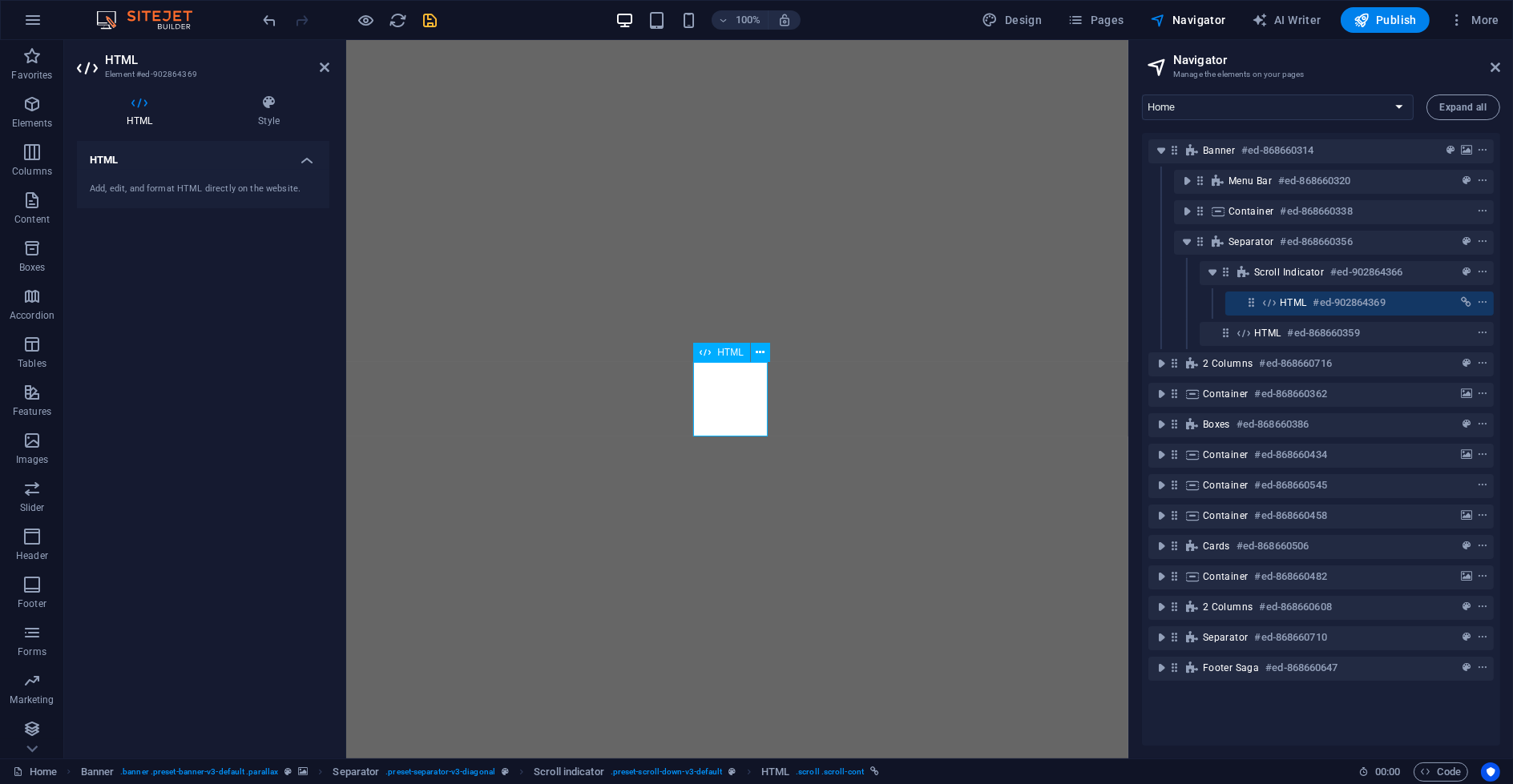
click at [193, 199] on div "Add, edit, and format HTML directly on the website." at bounding box center [203, 189] width 253 height 39
click at [137, 161] on h4 "HTML" at bounding box center [203, 155] width 253 height 29
click at [137, 161] on h4 "HTML" at bounding box center [203, 160] width 253 height 38
click at [874, 306] on icon "context-menu" at bounding box center [1482, 302] width 11 height 11
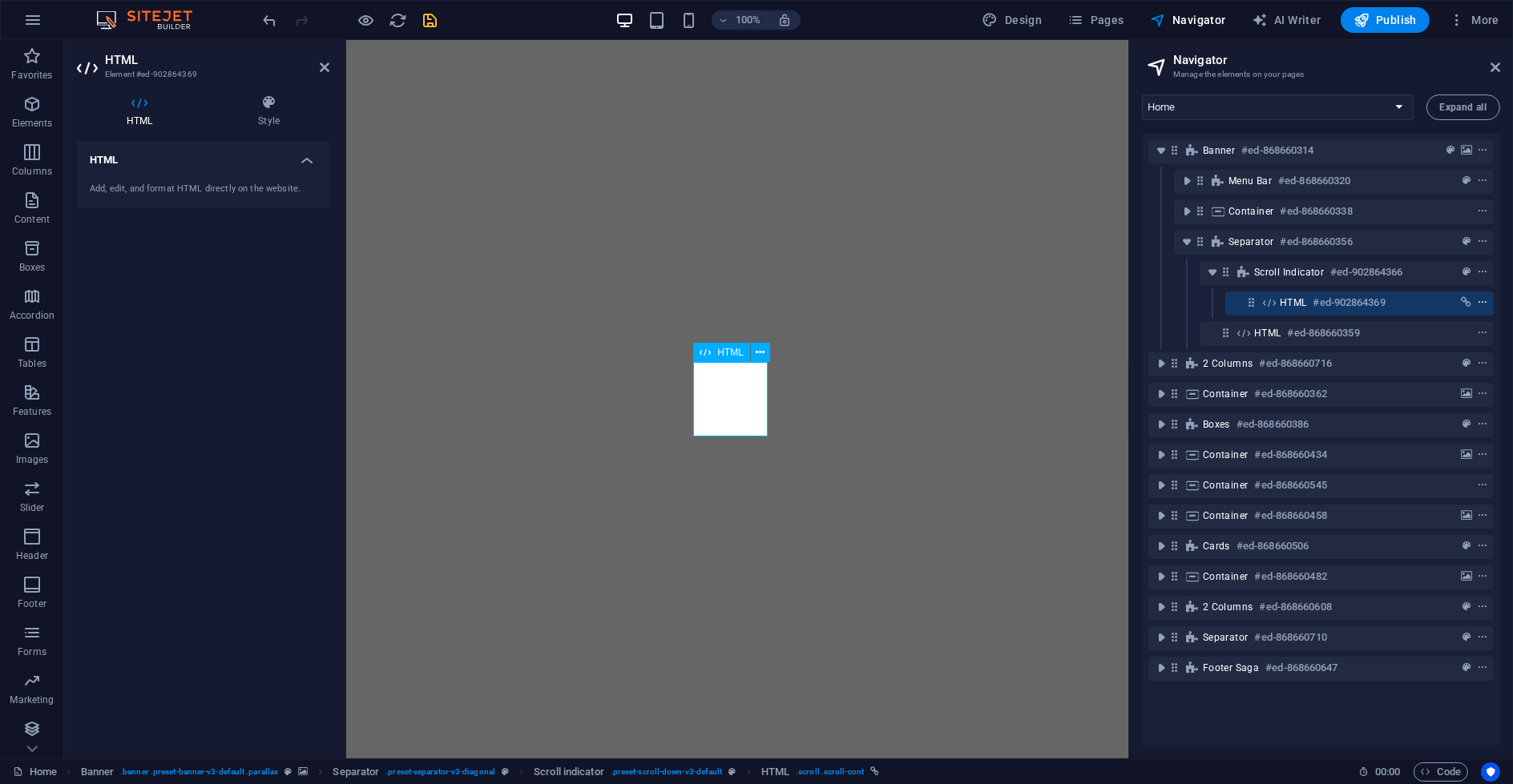
click at [874, 301] on icon "context-menu" at bounding box center [1482, 302] width 11 height 11
click at [874, 300] on icon "link" at bounding box center [1467, 302] width 10 height 11
click at [874, 273] on icon "context-menu" at bounding box center [1482, 272] width 11 height 11
click at [874, 273] on h6 "#ed-902864366" at bounding box center [1366, 273] width 72 height 19
click at [874, 235] on h6 "#ed-868660356" at bounding box center [1316, 242] width 72 height 19
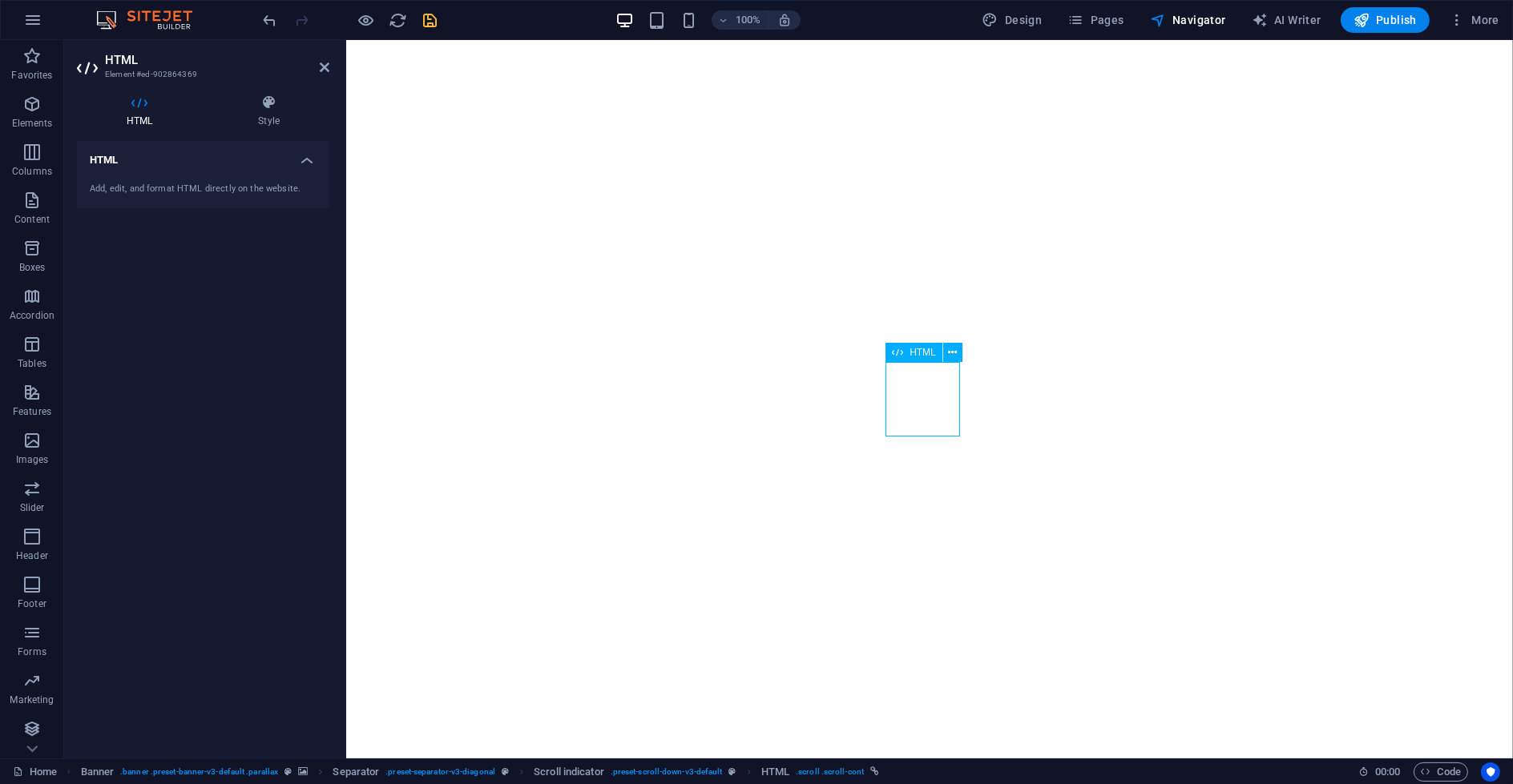
click at [385, 18] on div at bounding box center [350, 19] width 179 height 25
click at [396, 24] on icon "reload" at bounding box center [398, 20] width 18 height 18
click at [394, 17] on icon "reload" at bounding box center [398, 20] width 18 height 18
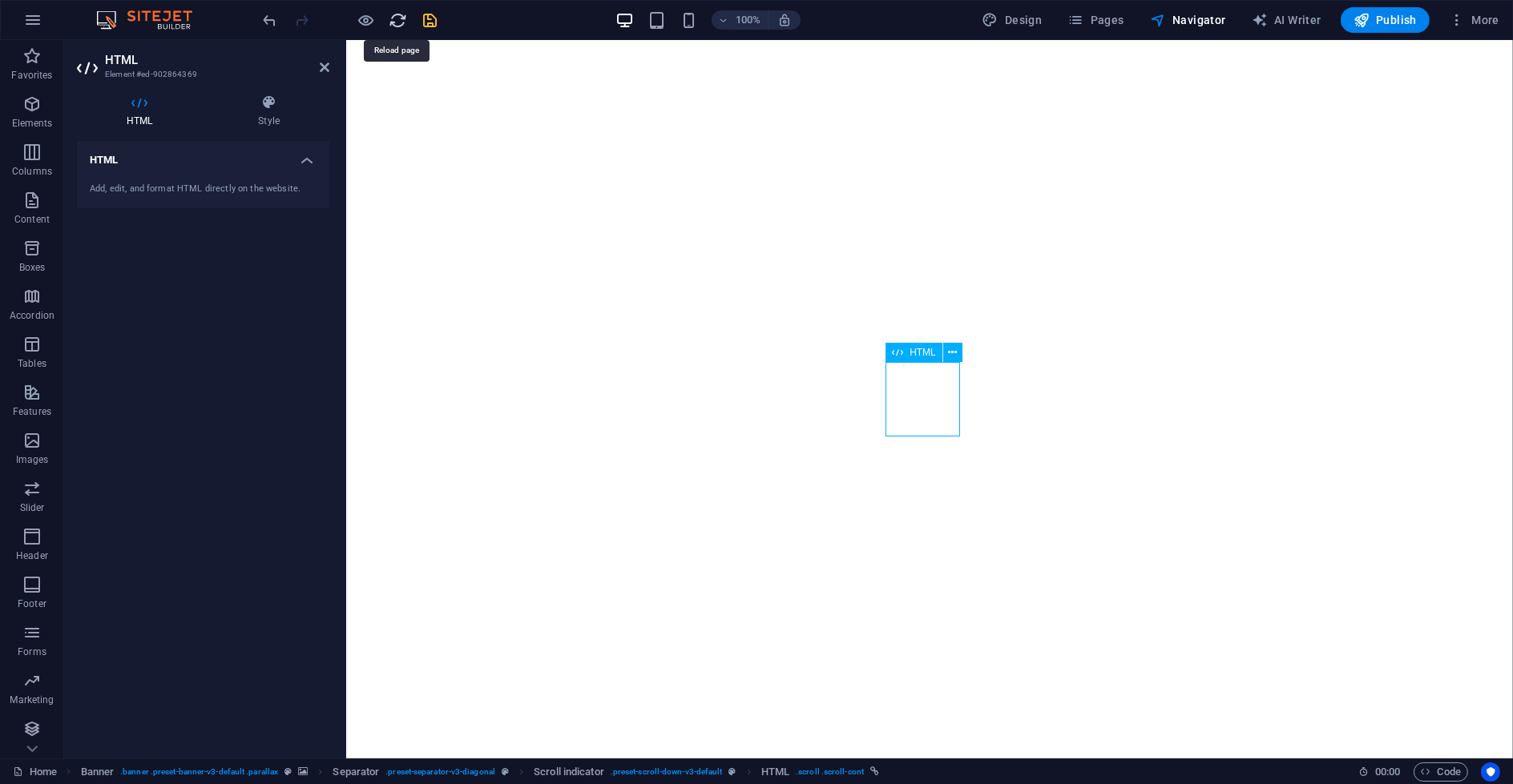
click at [394, 17] on icon "reload" at bounding box center [398, 20] width 18 height 18
click at [324, 66] on icon at bounding box center [324, 67] width 10 height 13
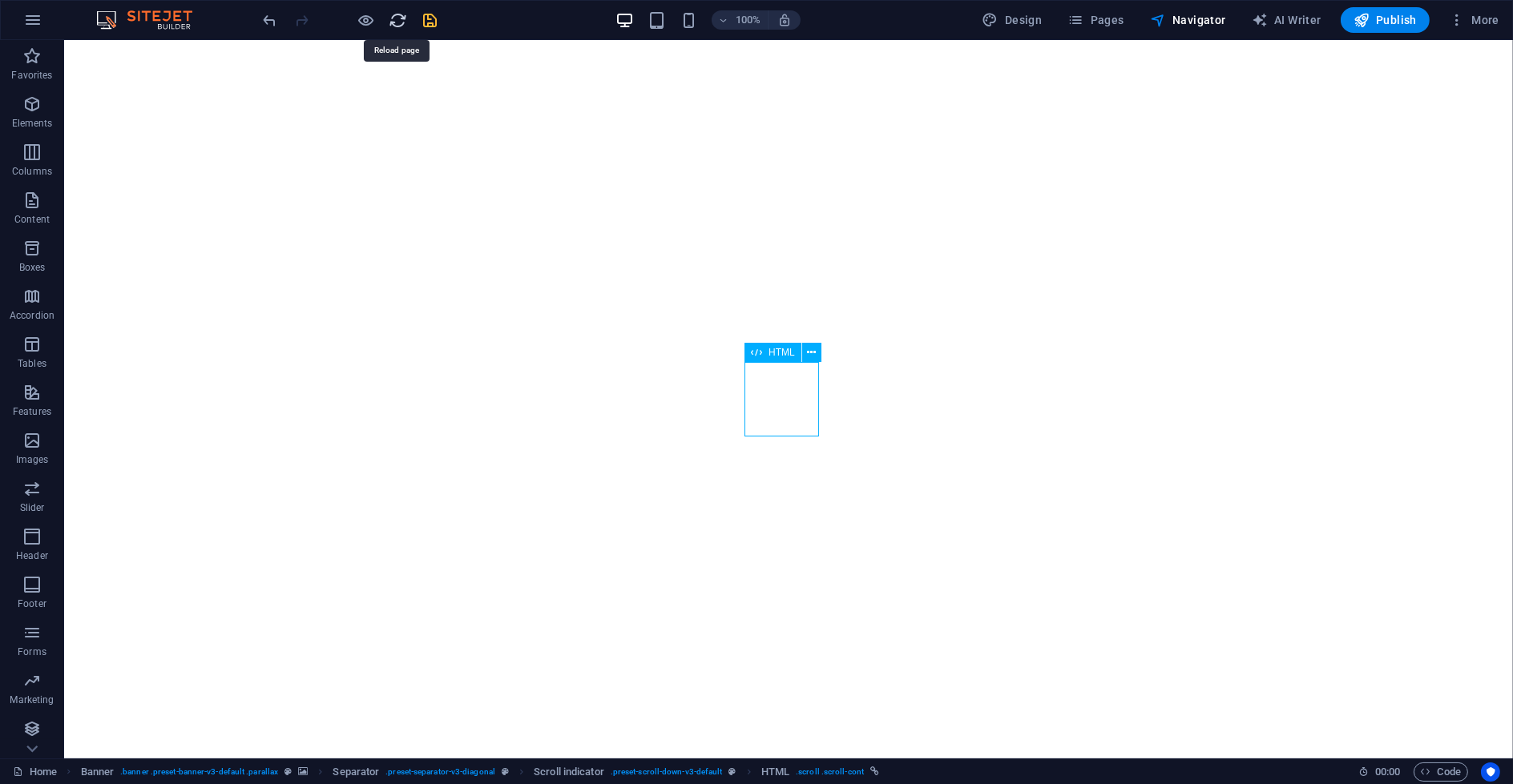
click at [399, 17] on icon "reload" at bounding box center [398, 20] width 18 height 18
click at [425, 16] on icon "save" at bounding box center [430, 20] width 18 height 18
click at [392, 23] on icon "reload" at bounding box center [398, 20] width 18 height 18
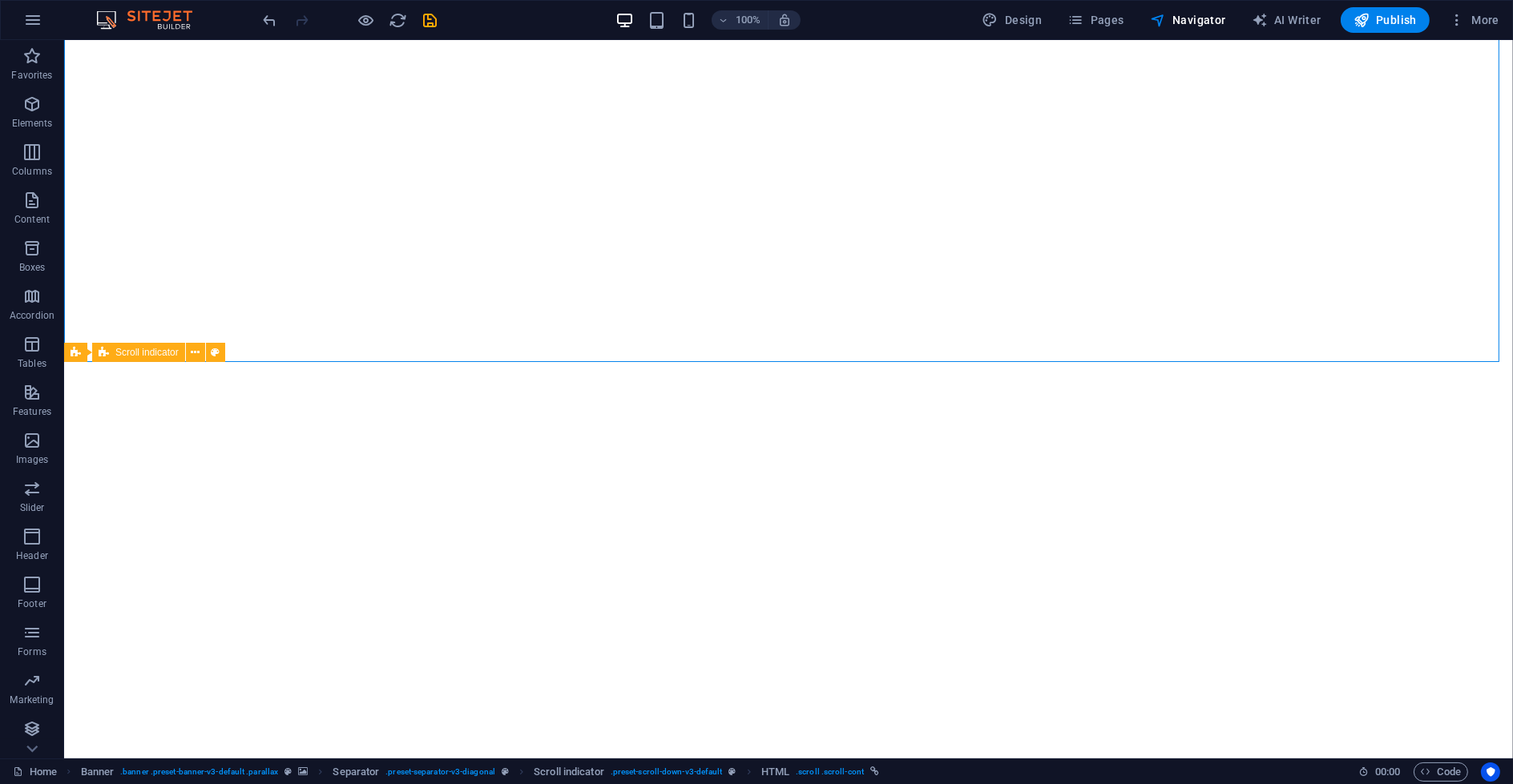
click at [411, 17] on div at bounding box center [350, 19] width 179 height 25
click at [396, 17] on icon "reload" at bounding box center [398, 20] width 18 height 18
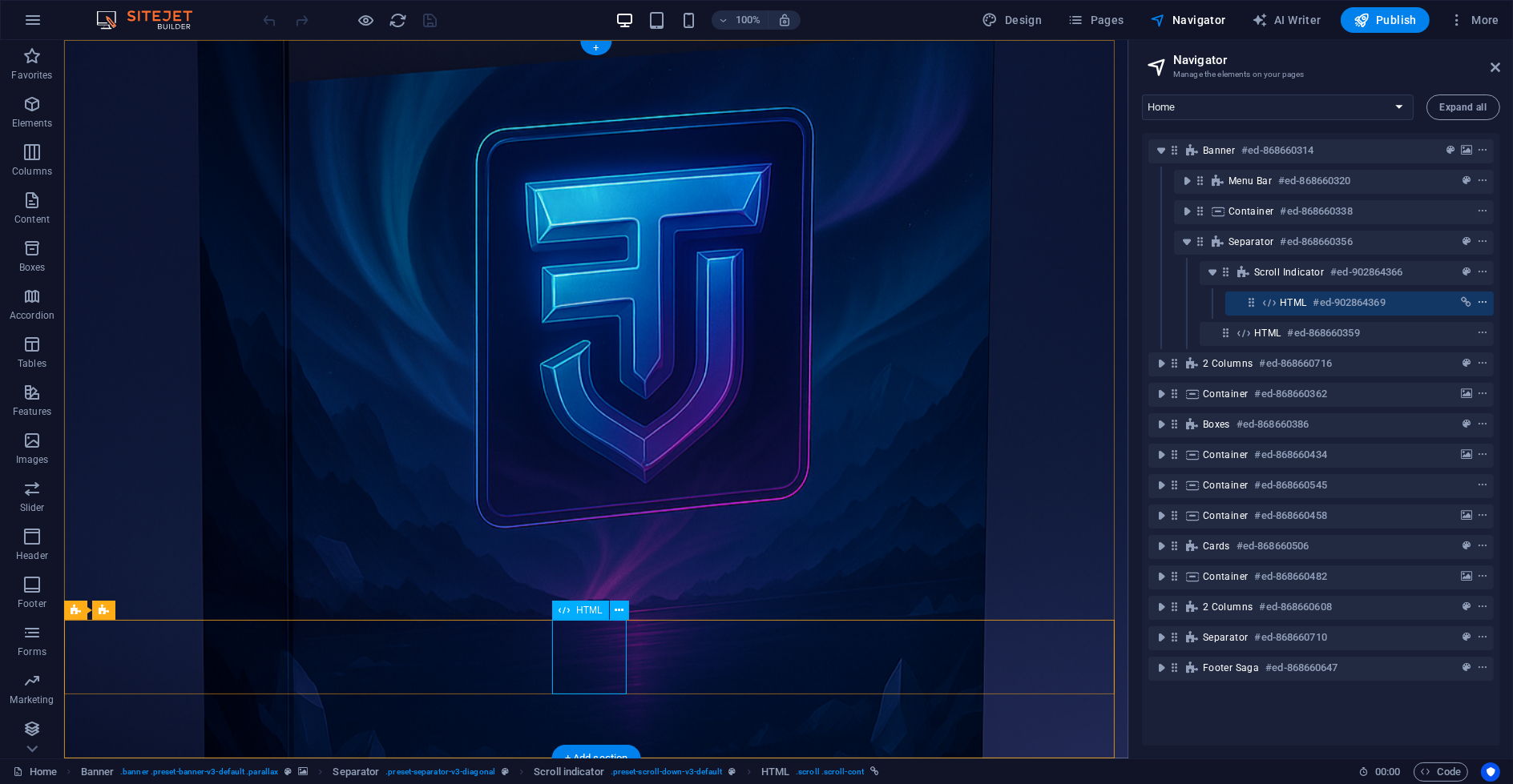
click at [1483, 303] on icon "context-menu" at bounding box center [1482, 302] width 11 height 11
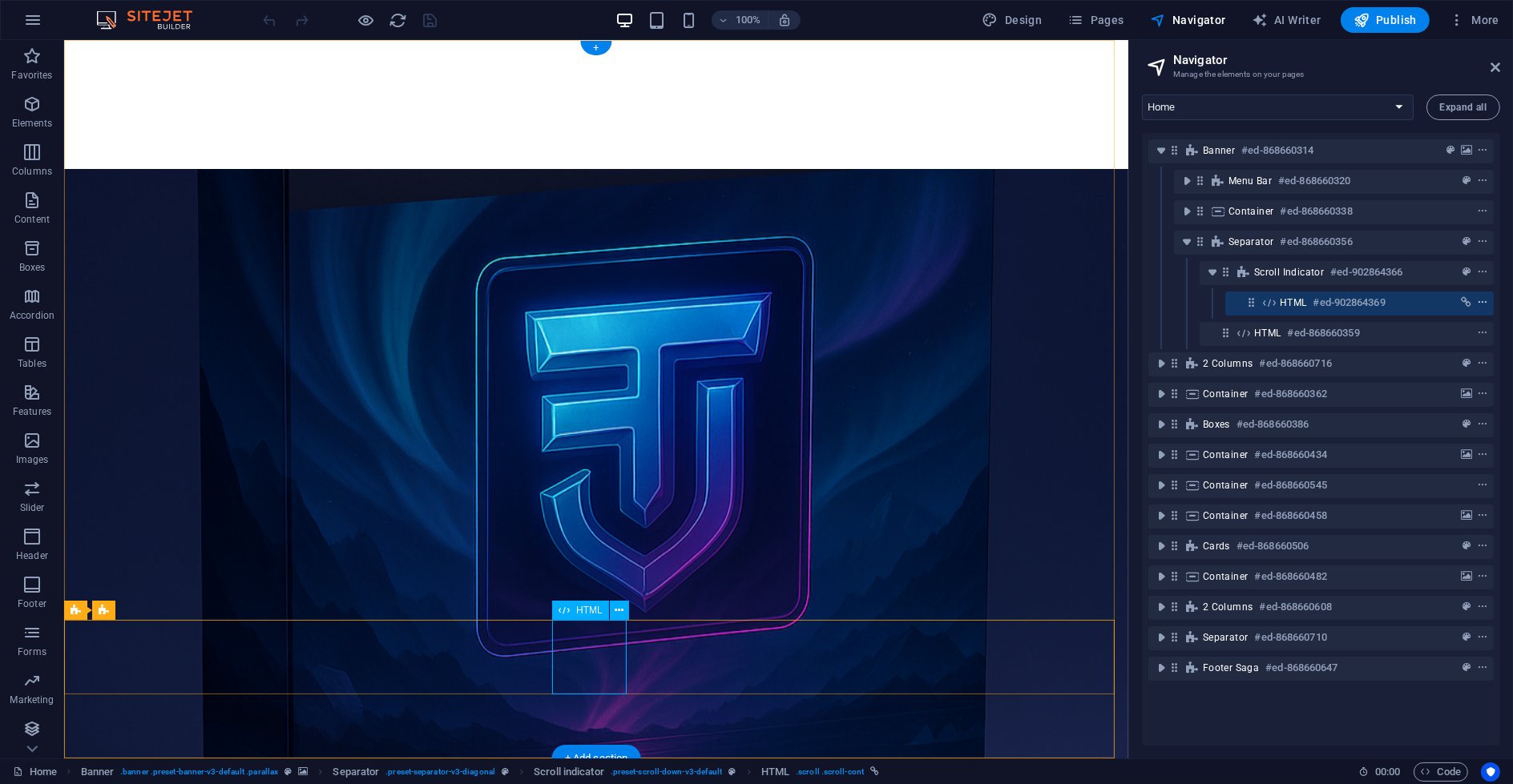
scroll to position [258, 0]
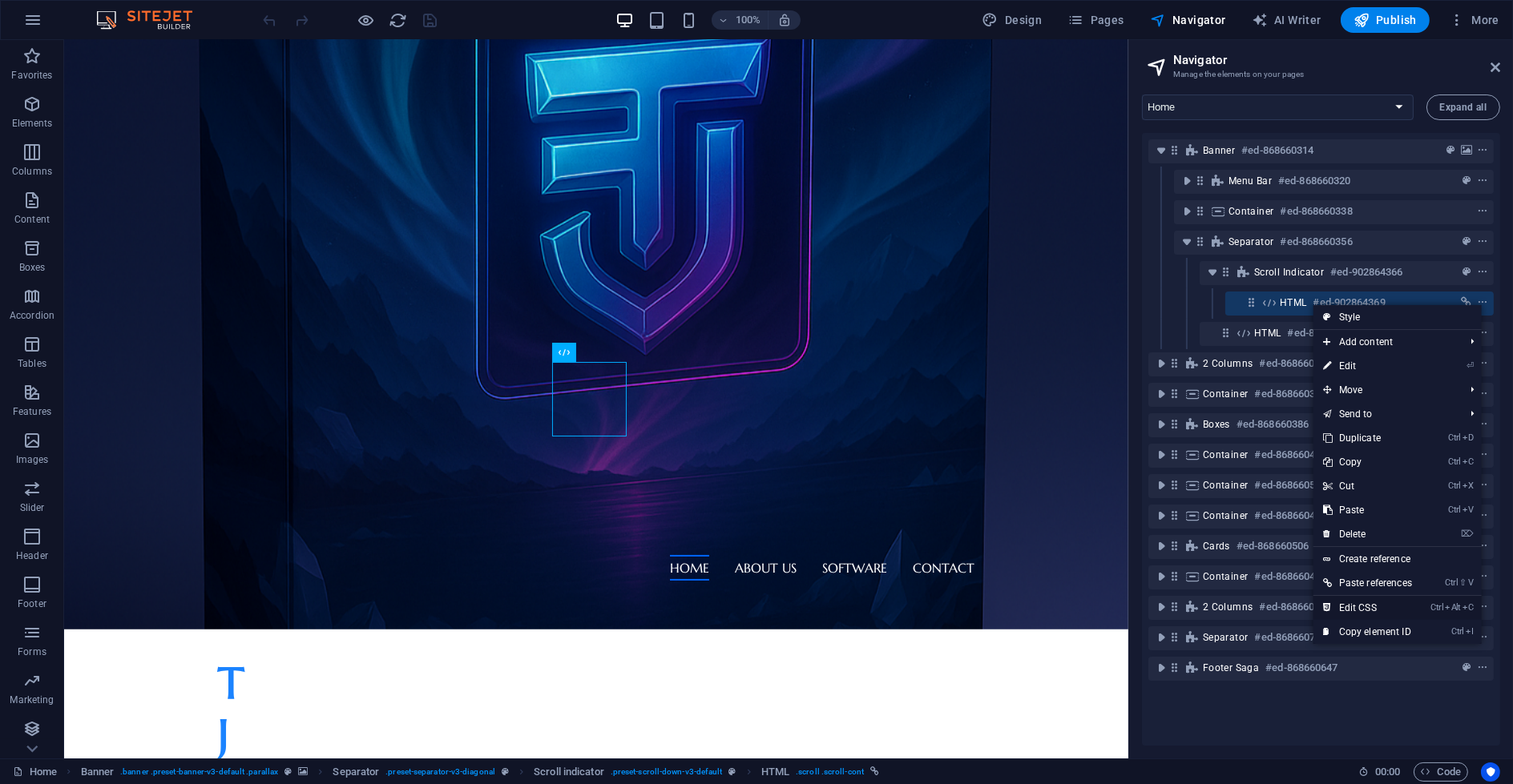
click at [1404, 609] on link "Ctrl Alt C Edit CSS" at bounding box center [1368, 607] width 108 height 24
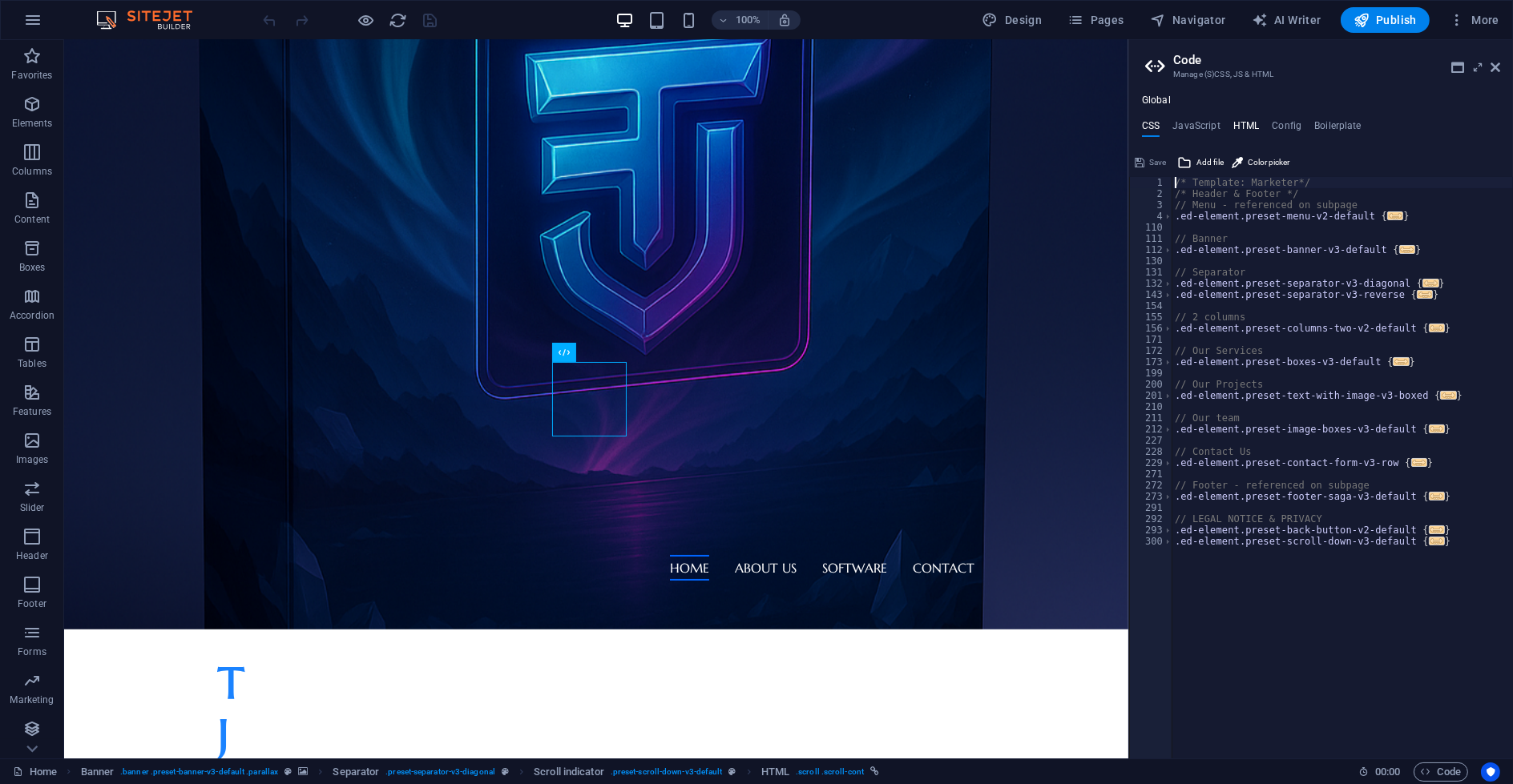
click at [1248, 122] on h4 "HTML" at bounding box center [1246, 128] width 26 height 17
type textarea "<a href="#main-content" class="wv-link-content button">Skip to main content</a>"
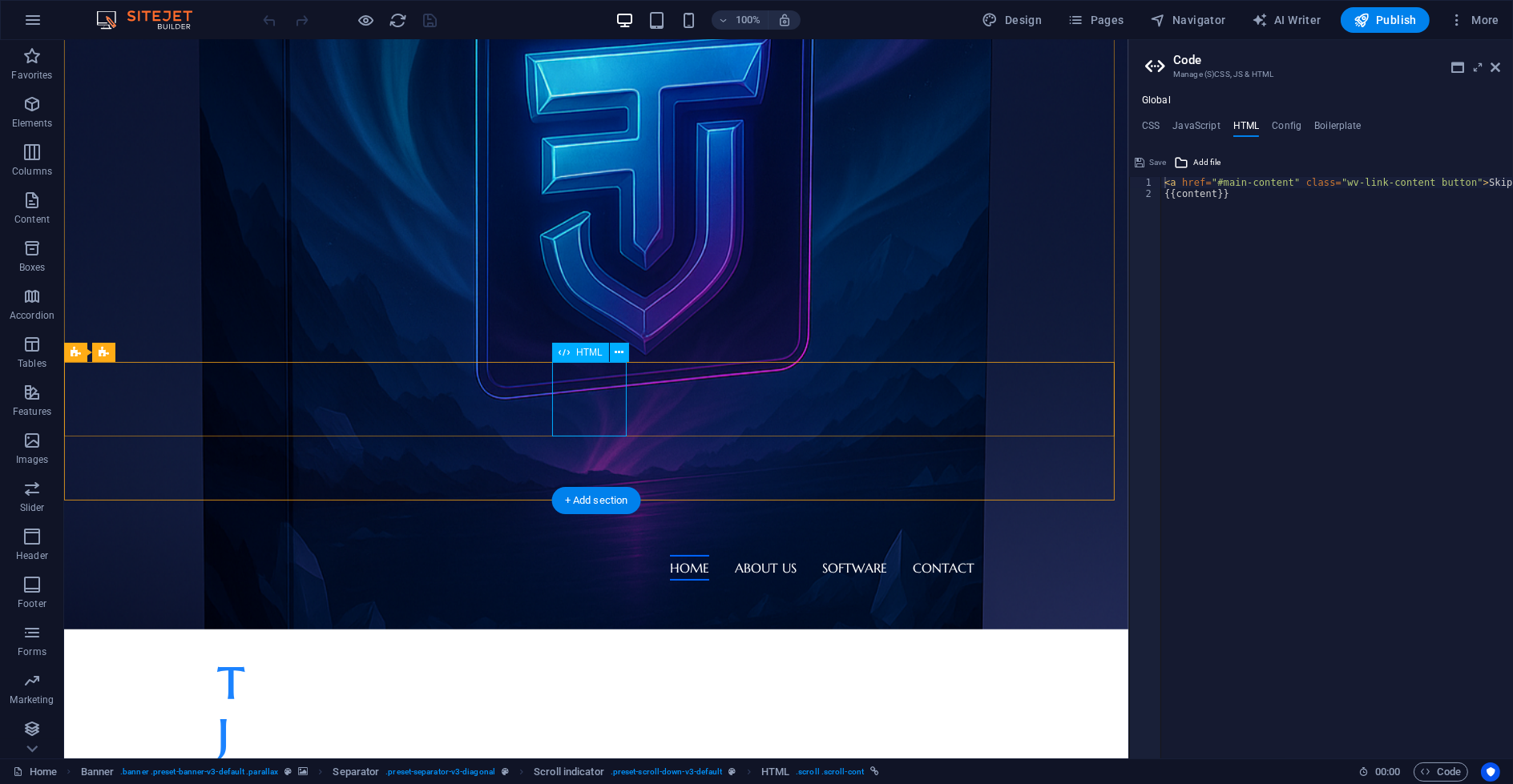
click at [1285, 124] on h4 "Config" at bounding box center [1286, 128] width 30 height 17
type textarea "$color-background: #ffffff;"
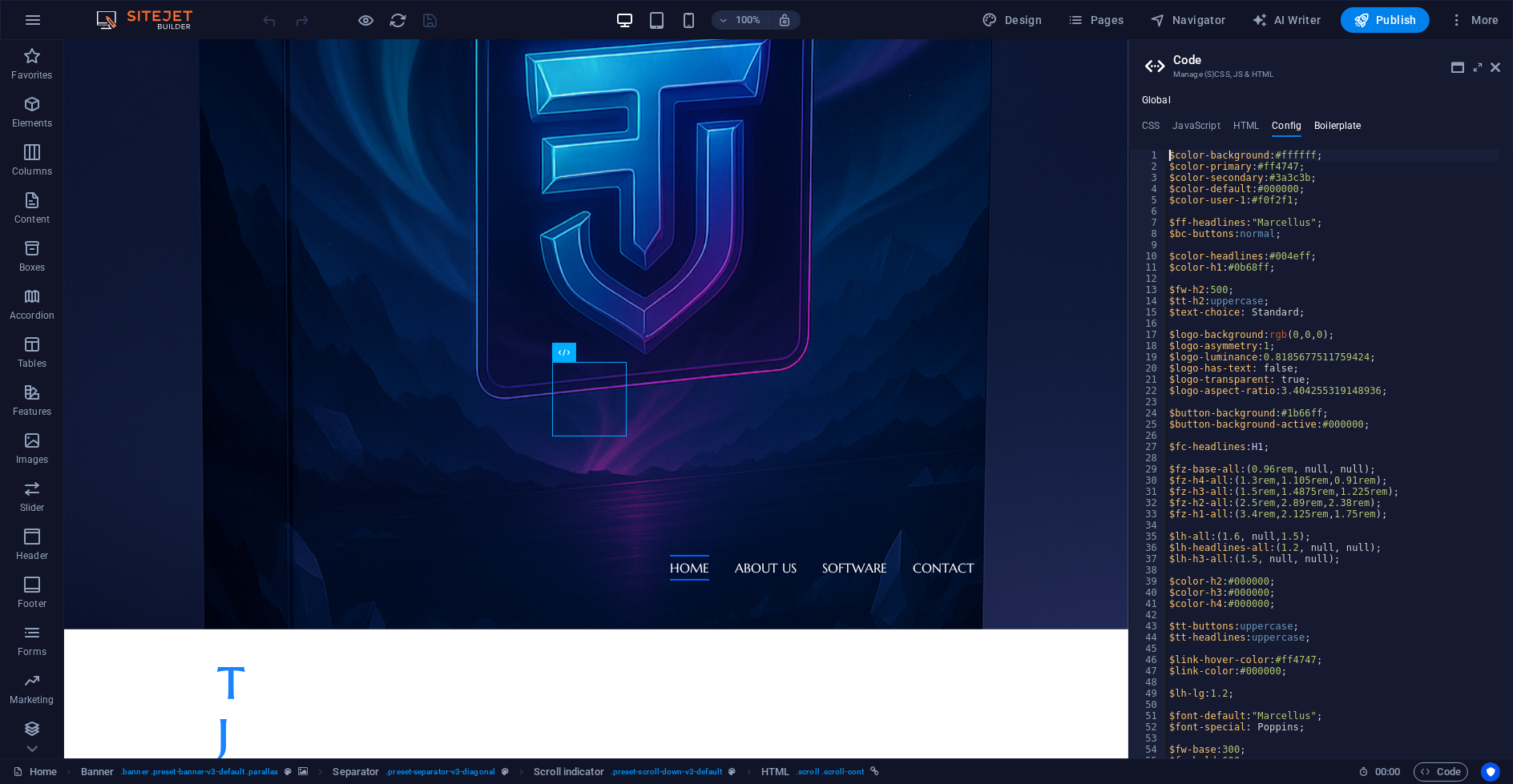
click at [1336, 128] on h4 "Boilerplate" at bounding box center [1338, 128] width 47 height 17
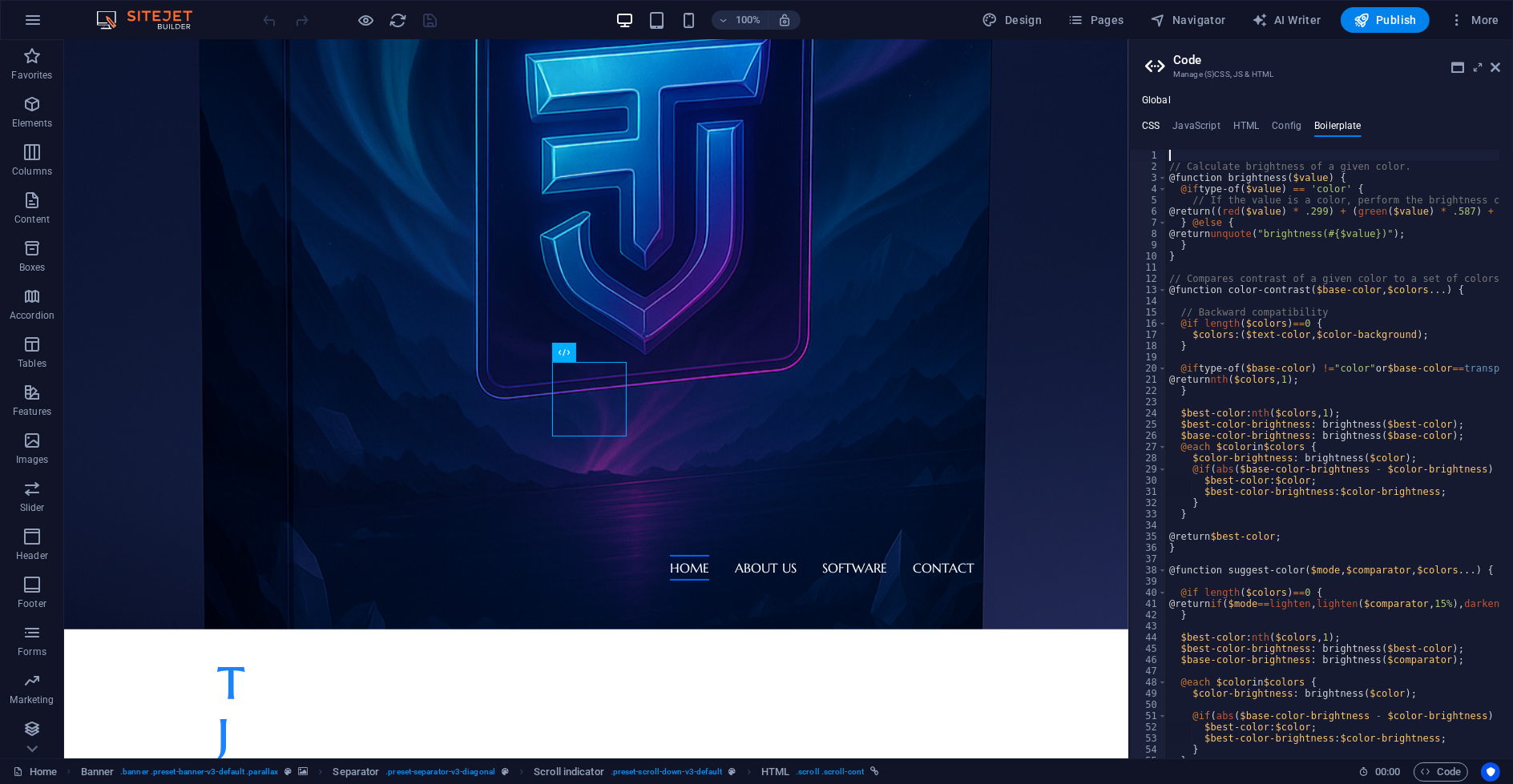
click at [1154, 127] on h4 "CSS" at bounding box center [1151, 128] width 17 height 17
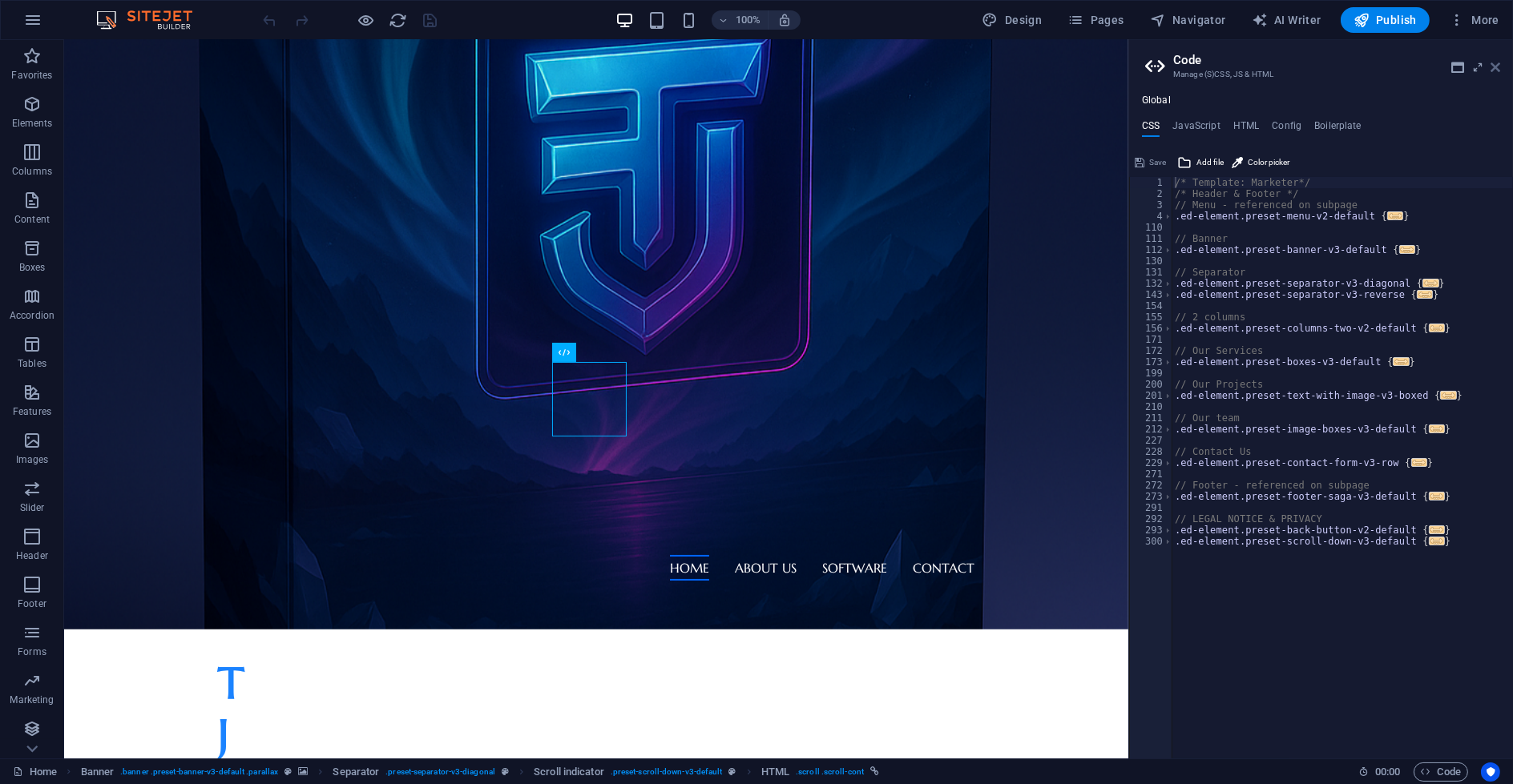
click at [1496, 67] on icon at bounding box center [1495, 67] width 10 height 13
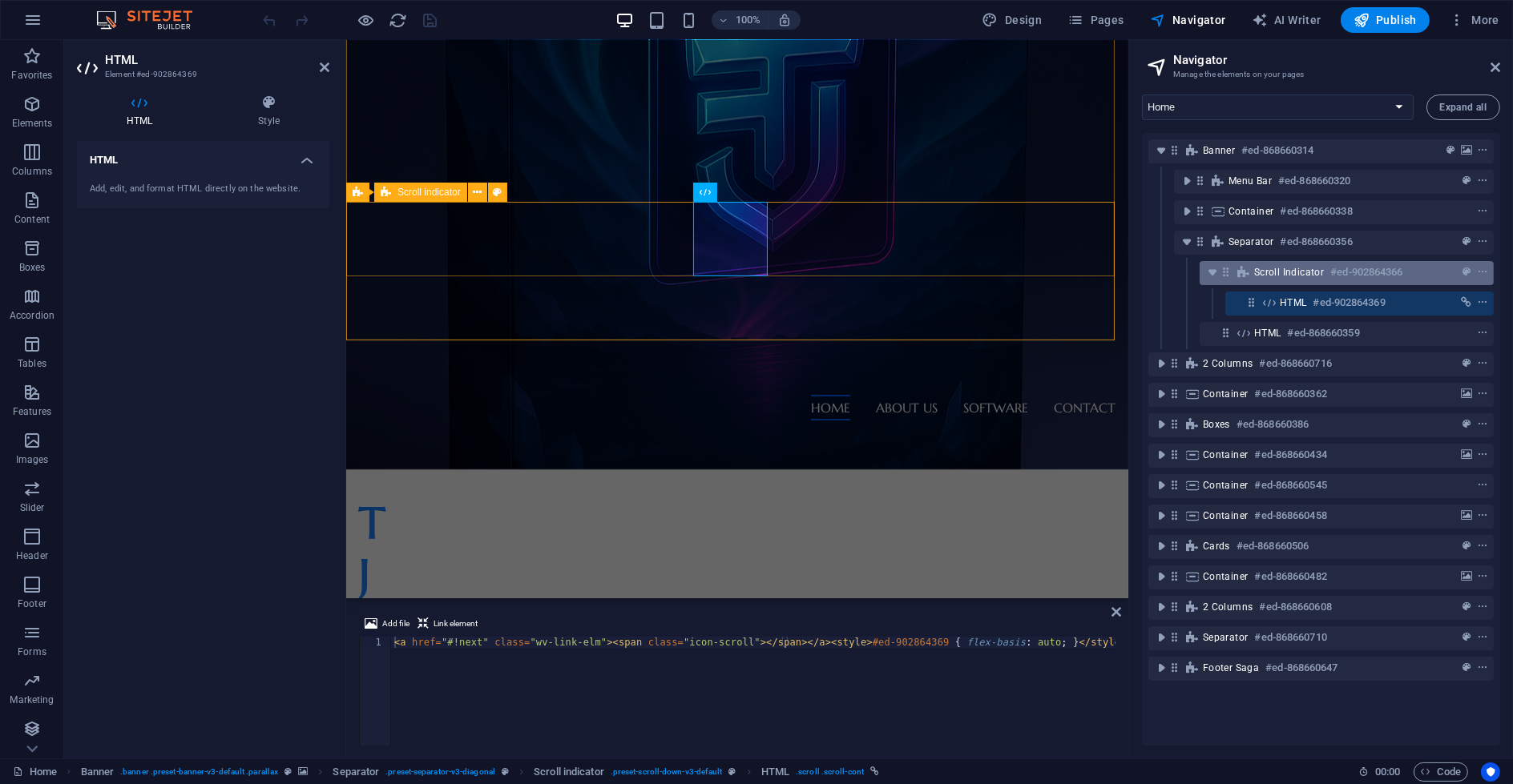
click at [1312, 274] on span "Scroll indicator" at bounding box center [1289, 272] width 70 height 13
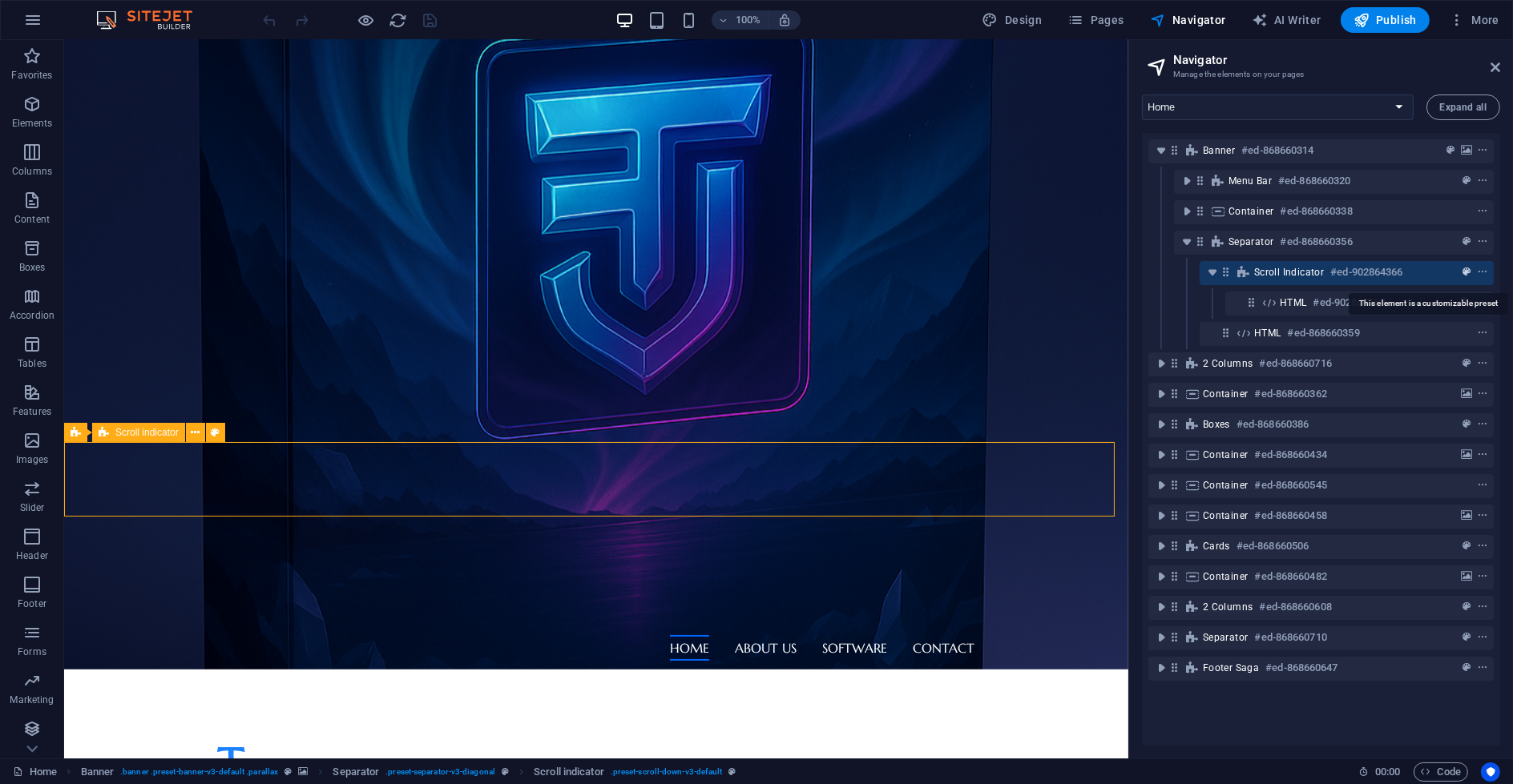
click at [1462, 275] on icon "preset" at bounding box center [1466, 272] width 8 height 11
select select "rem"
select select "px"
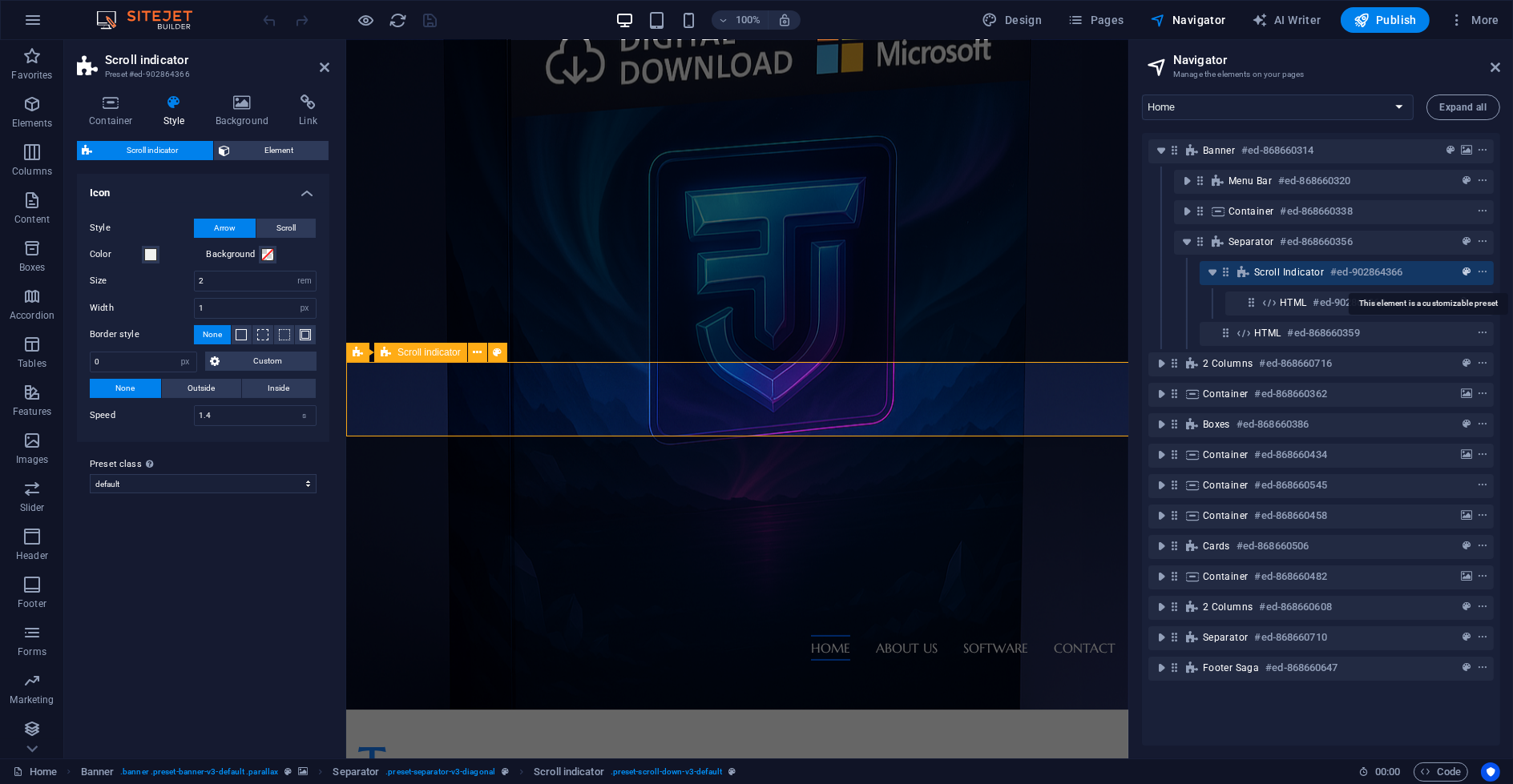
scroll to position [258, 0]
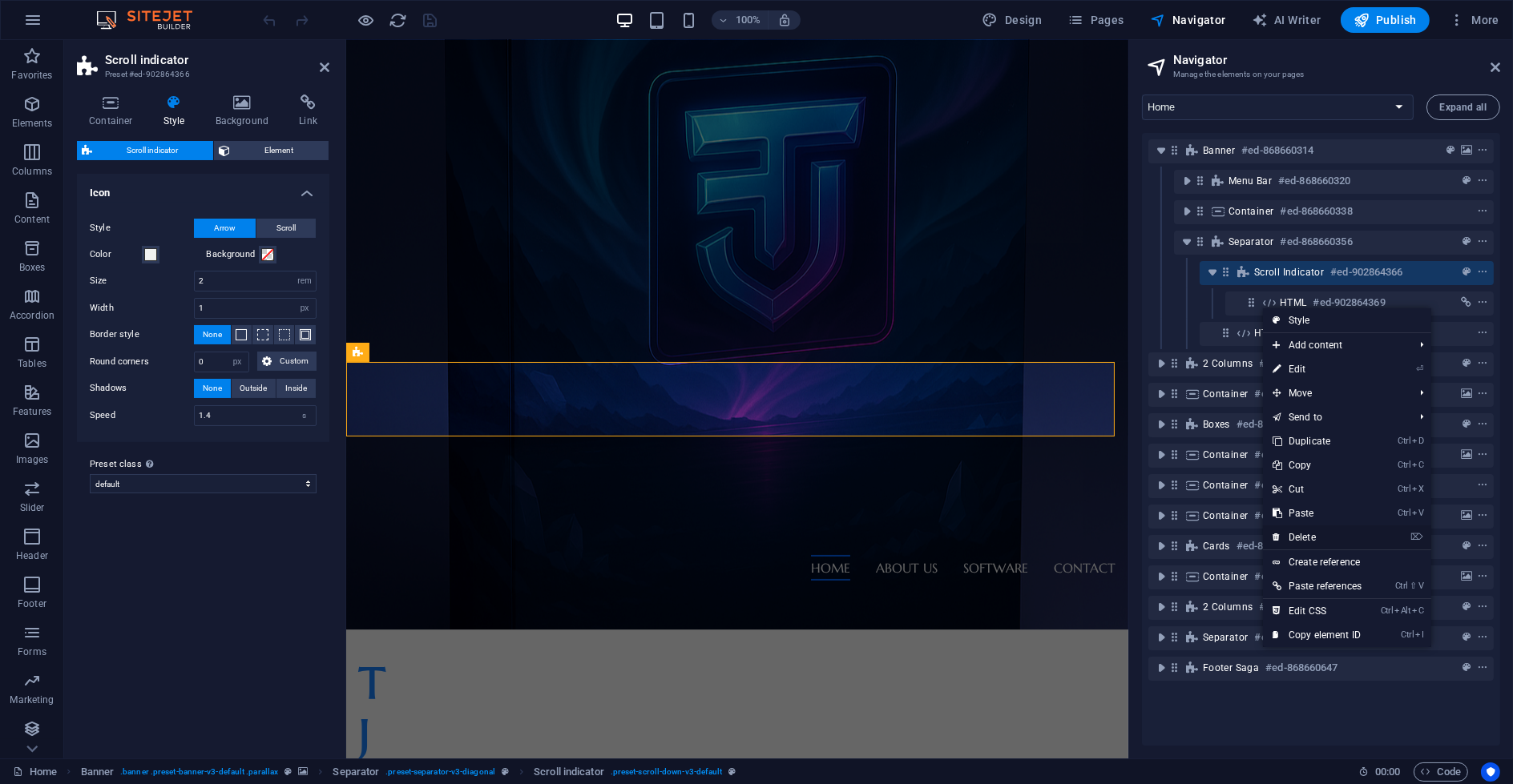
click at [1332, 542] on link "⌦ Delete" at bounding box center [1317, 537] width 108 height 24
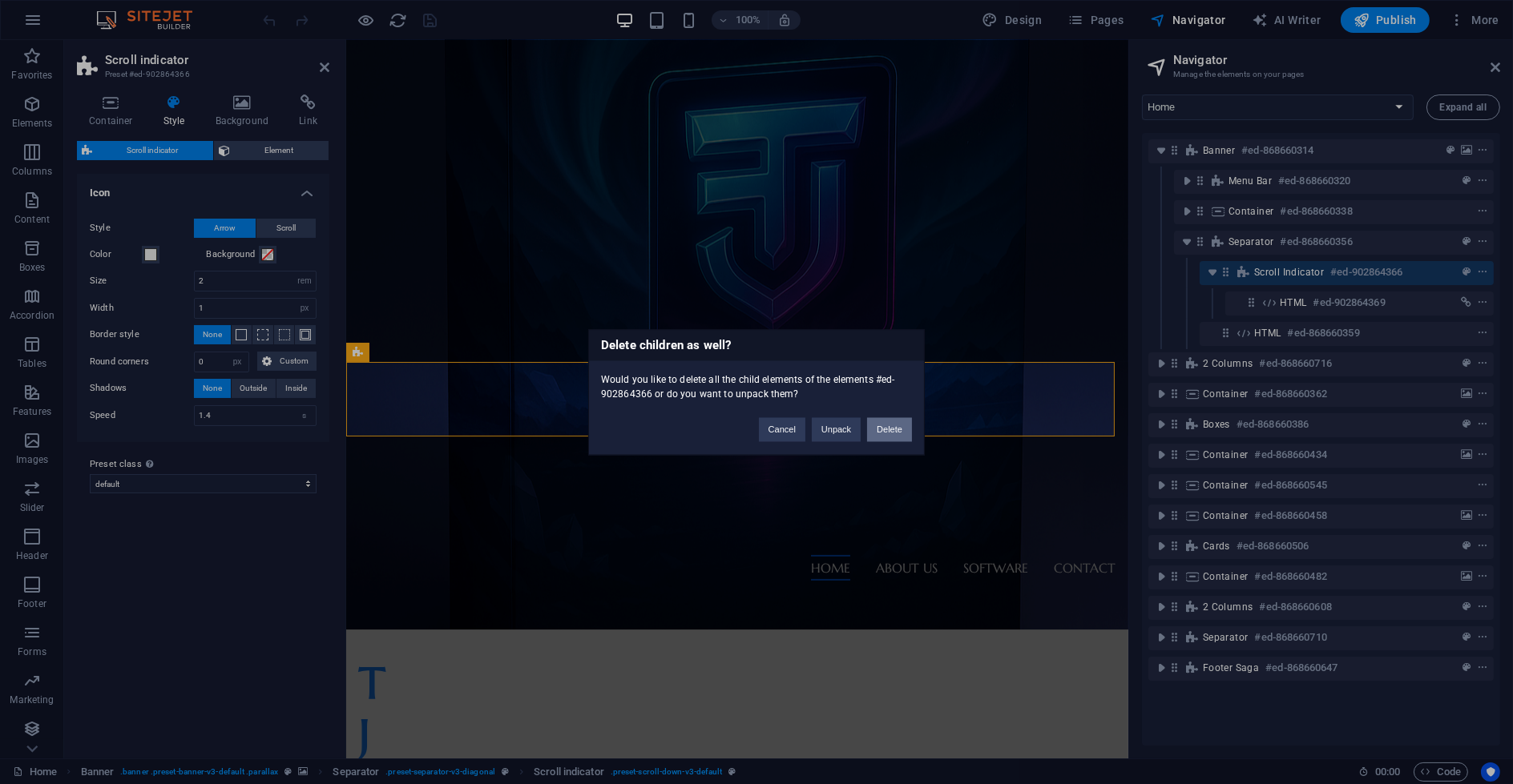
click at [883, 433] on button "Delete" at bounding box center [889, 428] width 45 height 24
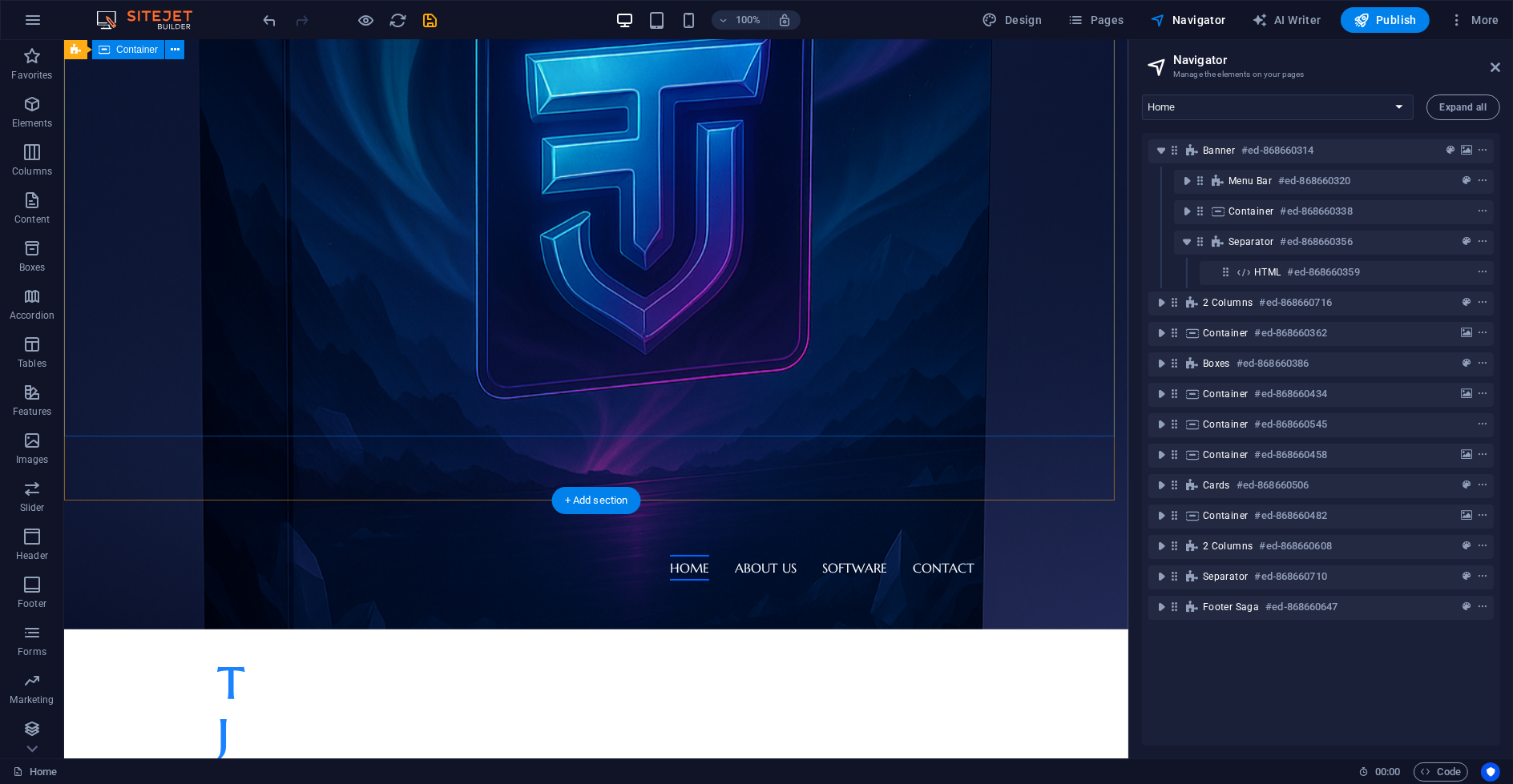
click at [907, 593] on div "T rading J ournal Learn more" at bounding box center [596, 735] width 1064 height 284
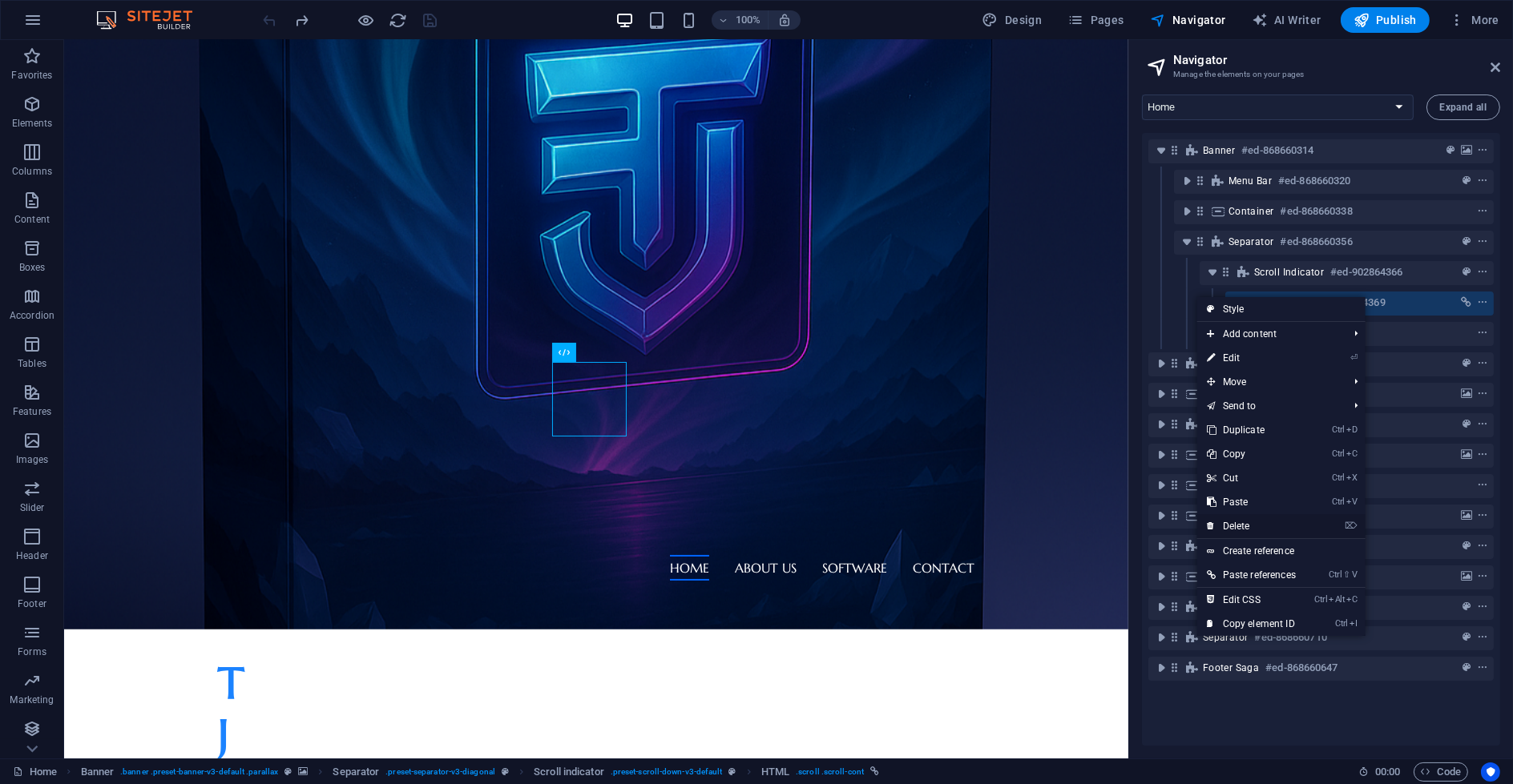
click at [1254, 523] on link "⌦ Delete" at bounding box center [1252, 525] width 108 height 24
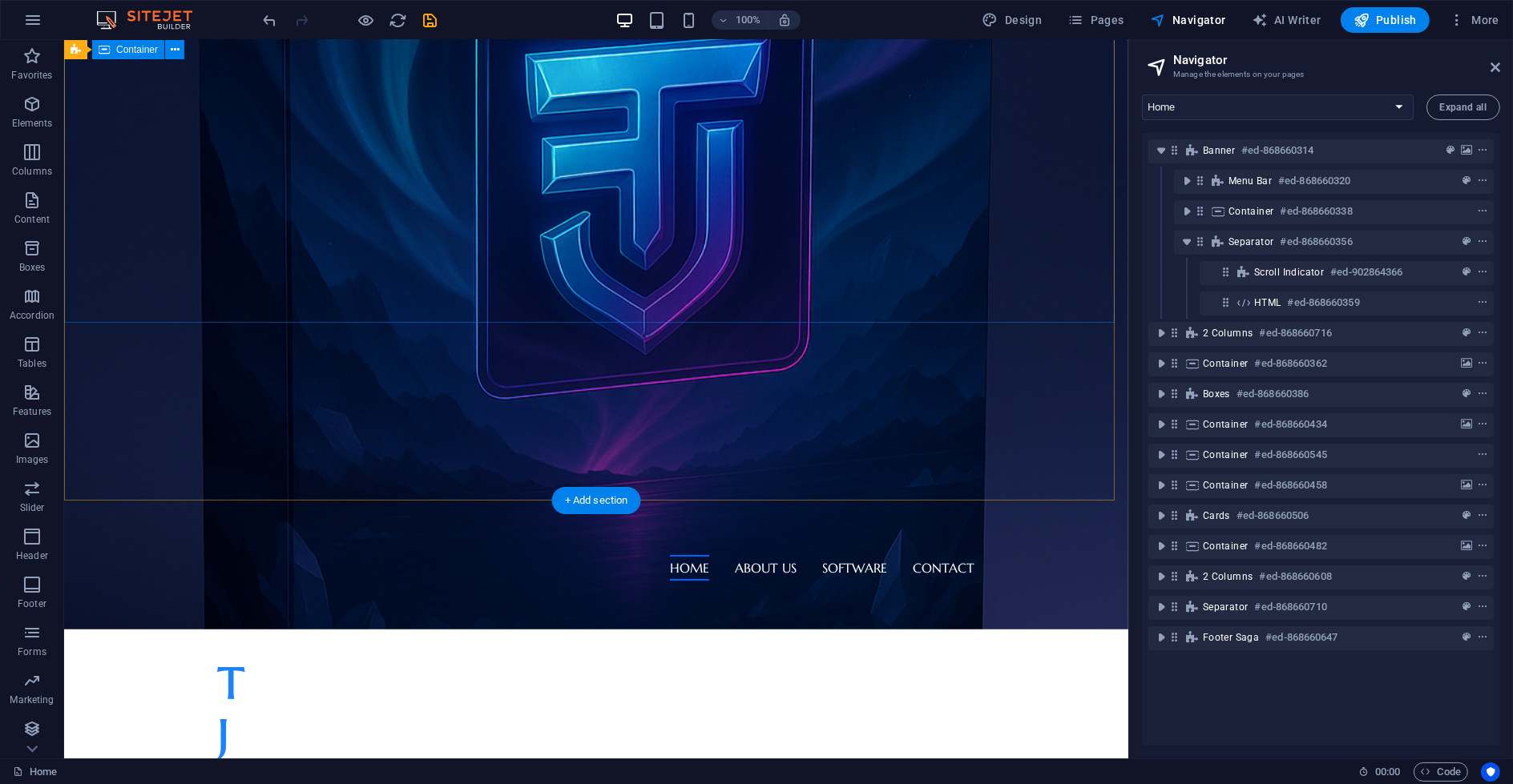
click at [752, 593] on div "T rading J ournal Learn more" at bounding box center [596, 735] width 1064 height 284
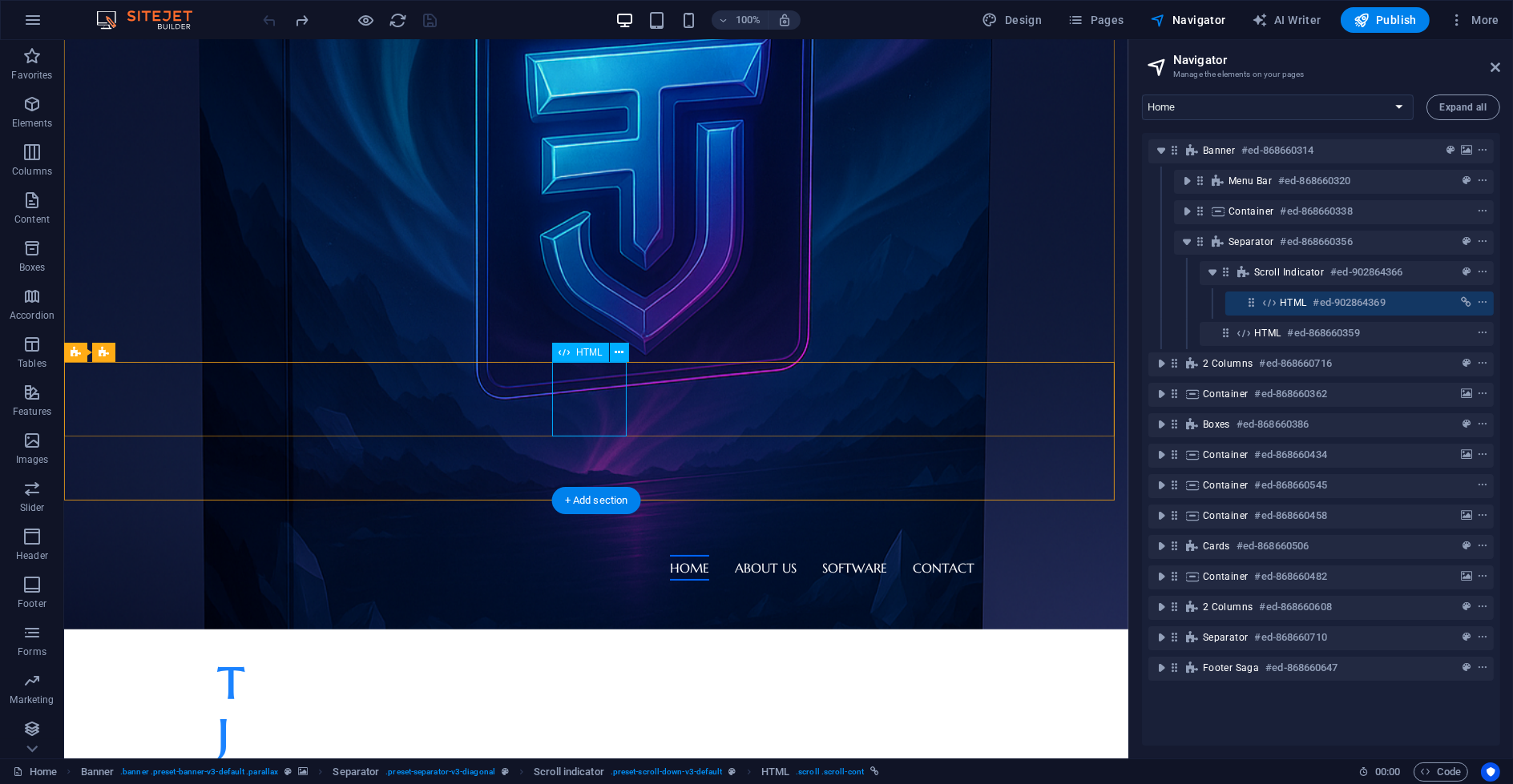
click at [1376, 305] on h6 "#ed-902864369" at bounding box center [1349, 302] width 72 height 19
click at [1480, 303] on icon "context-menu" at bounding box center [1482, 302] width 11 height 11
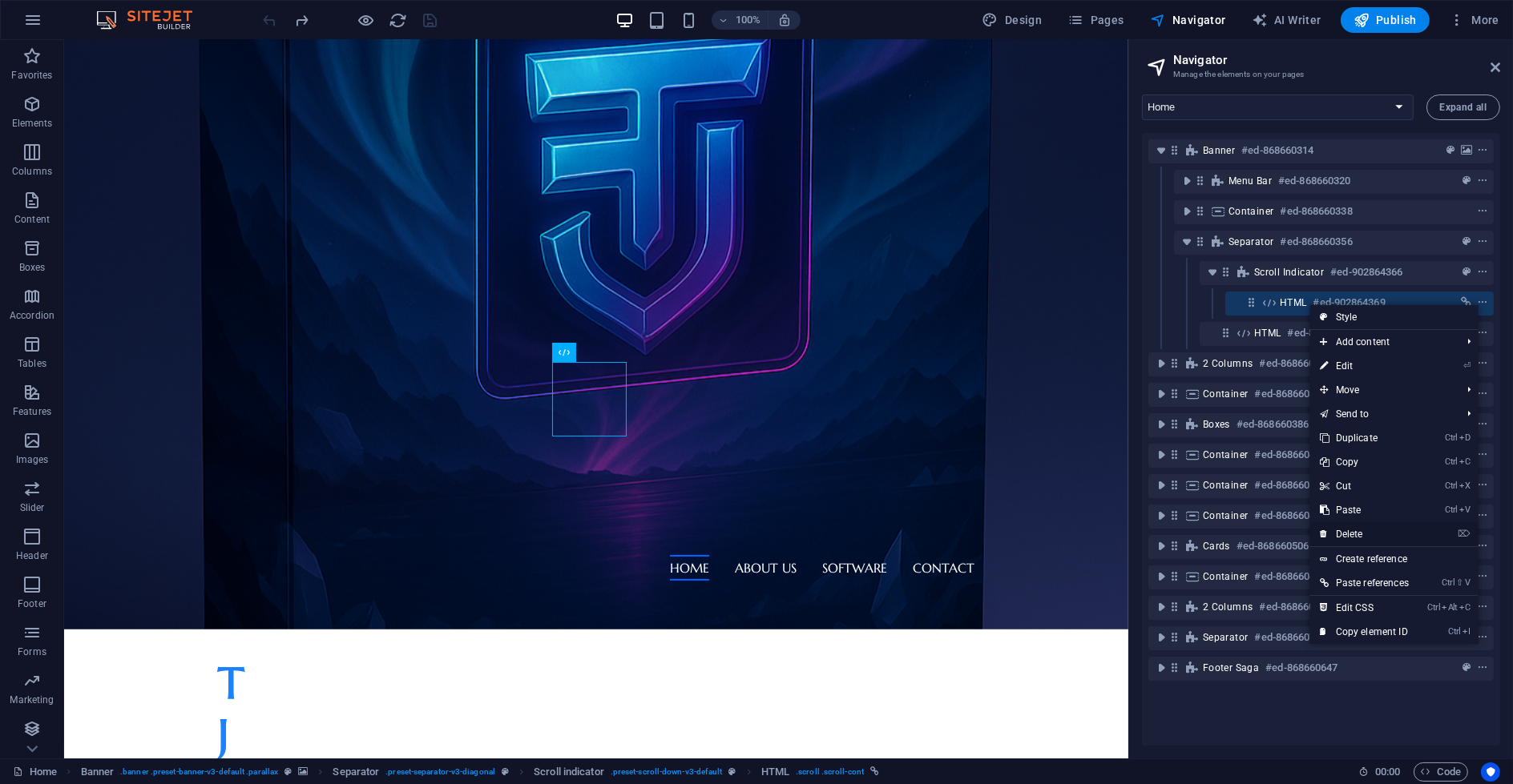
click at [1364, 531] on link "⌦ Delete" at bounding box center [1364, 533] width 108 height 24
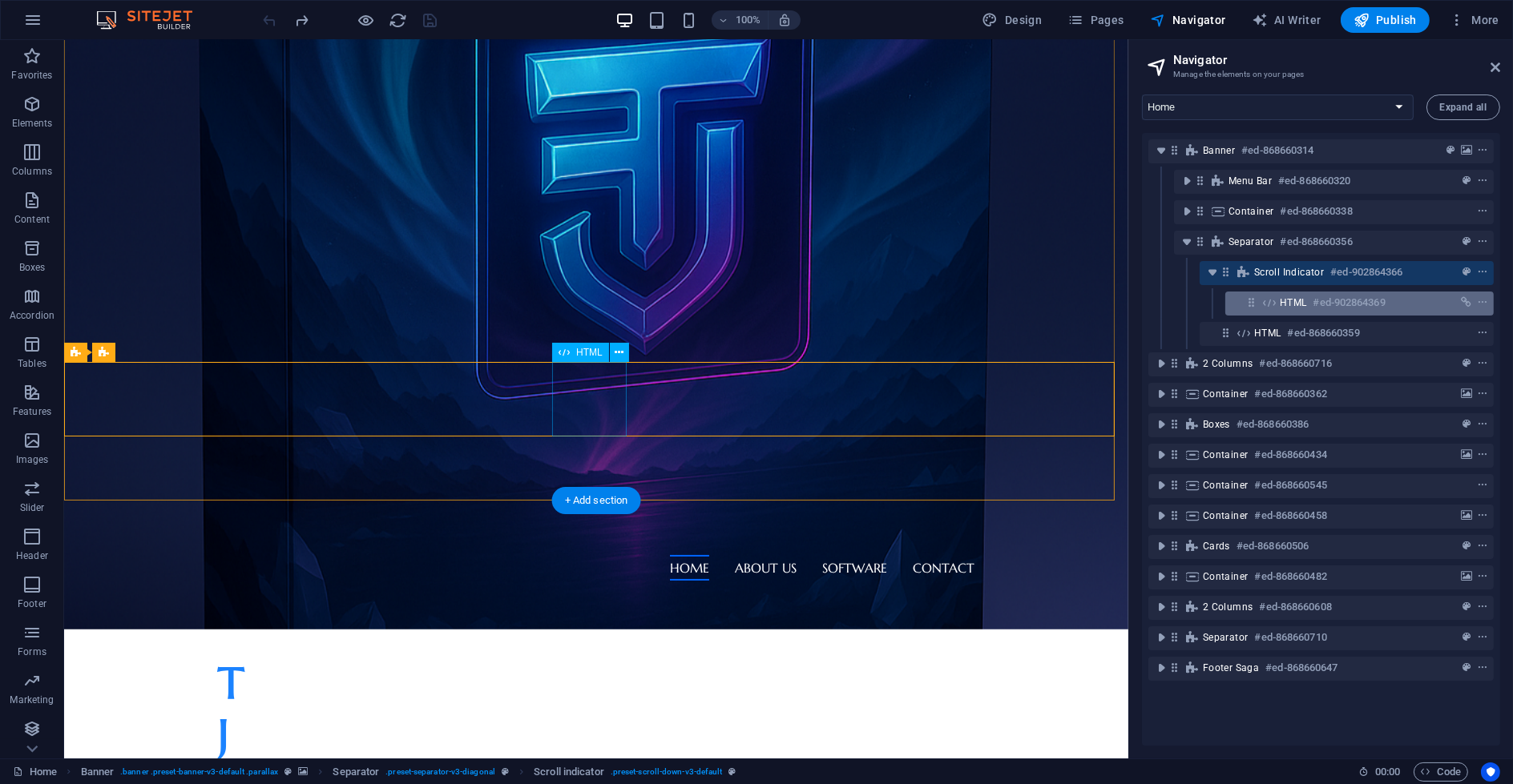
click at [1279, 293] on div "HTML #ed-902864369" at bounding box center [1359, 303] width 268 height 24
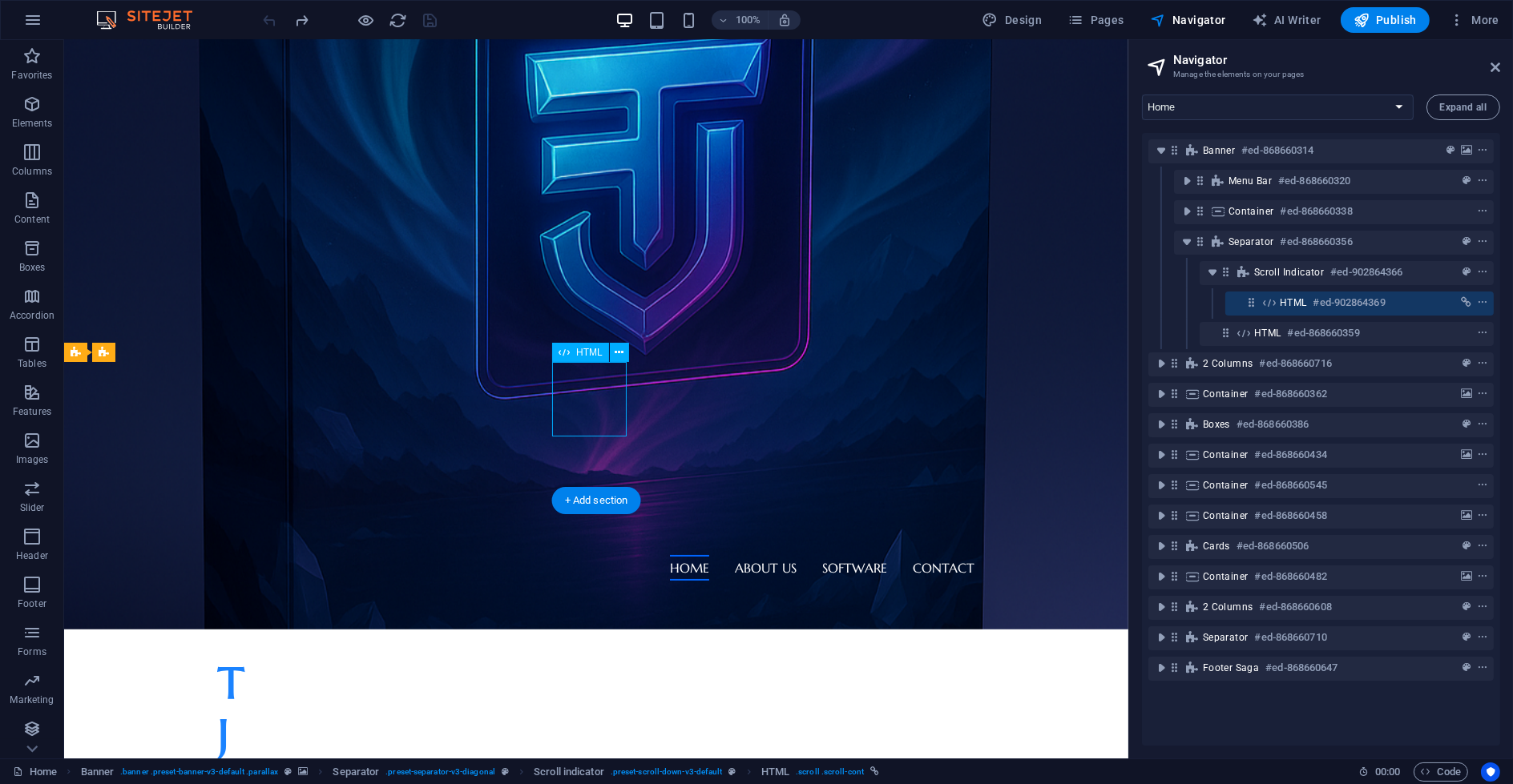
click at [1252, 302] on icon at bounding box center [1252, 302] width 14 height 14
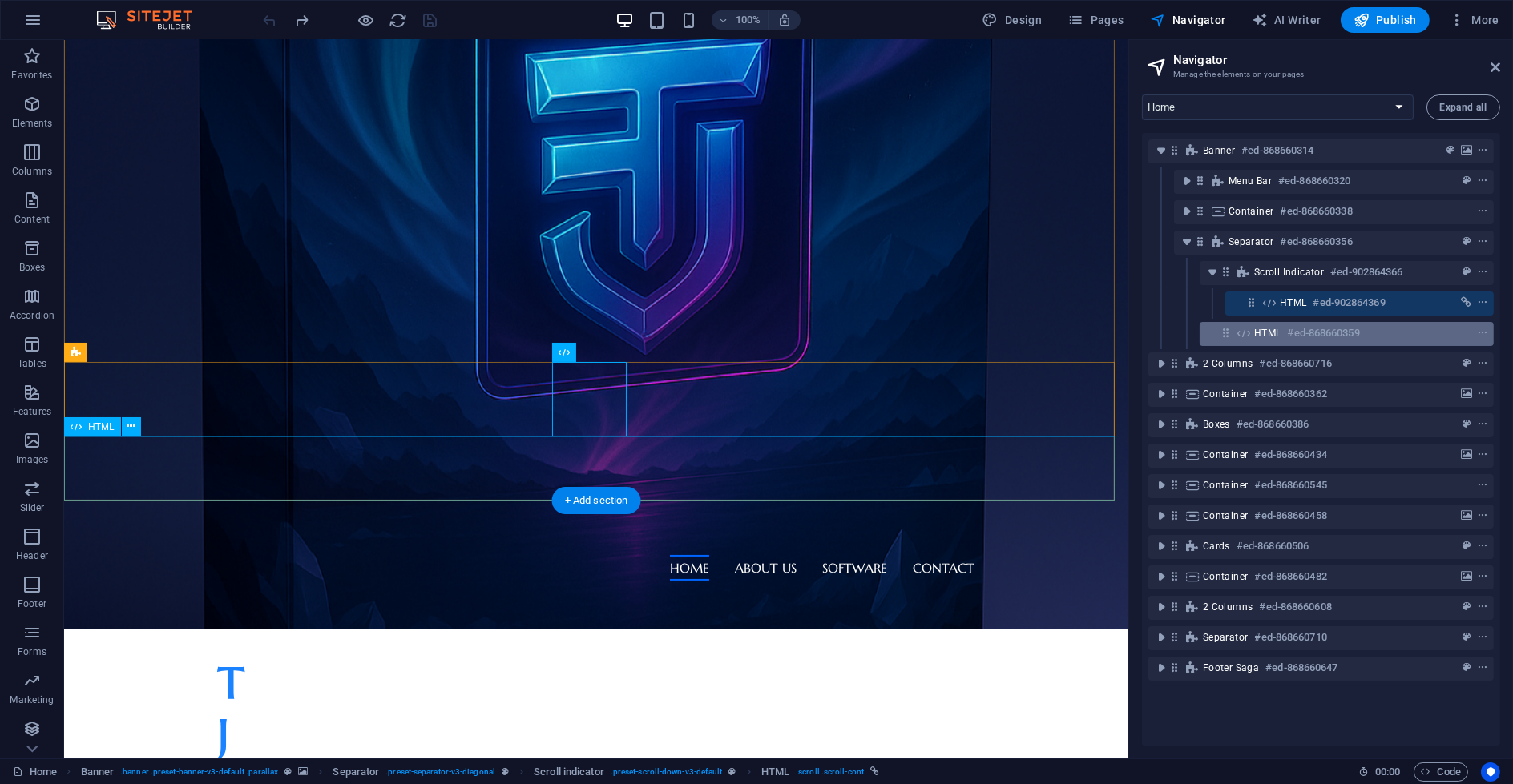
click at [1245, 336] on icon at bounding box center [1244, 333] width 17 height 13
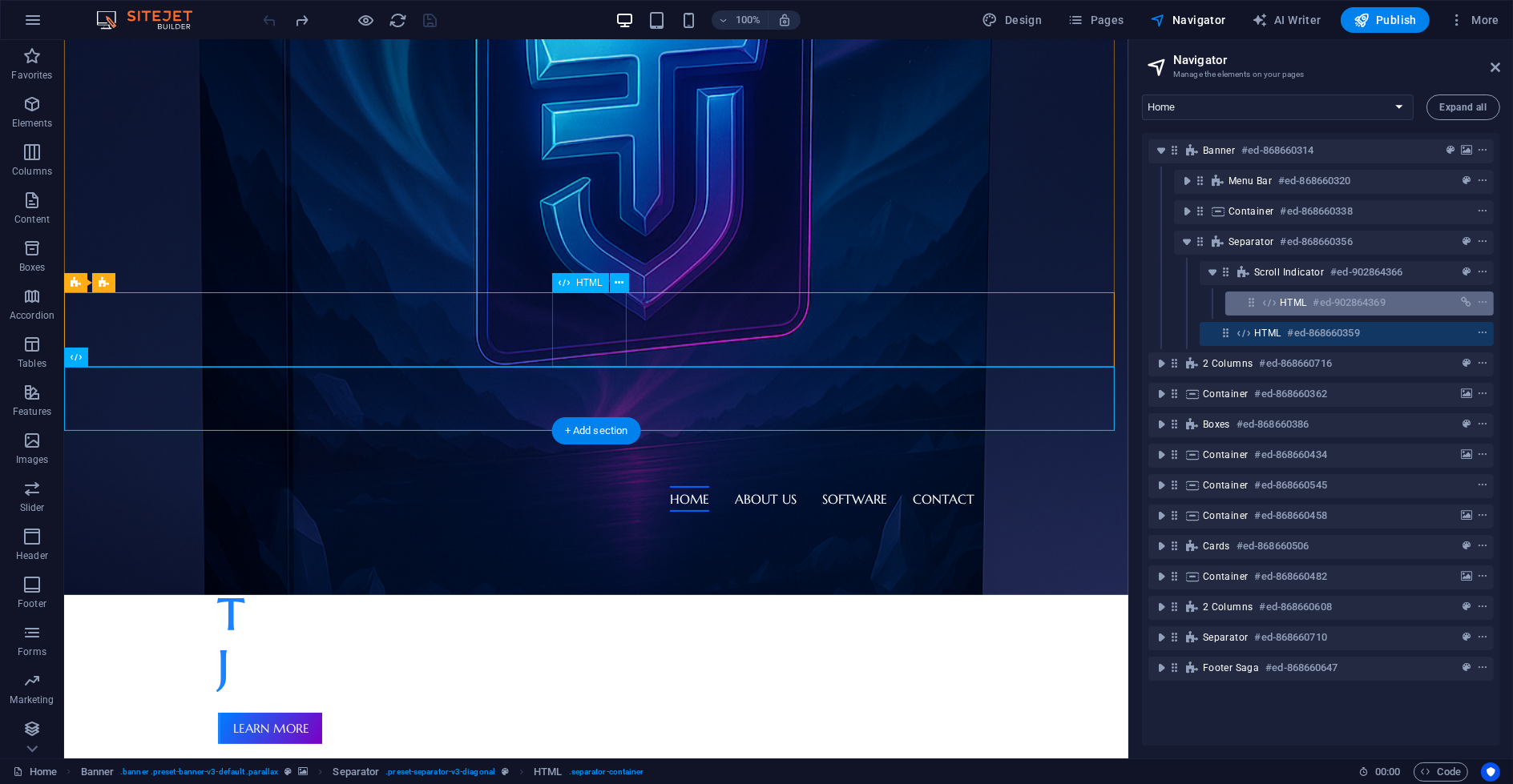
click at [1392, 295] on div "HTML #ed-902864369" at bounding box center [1346, 302] width 134 height 19
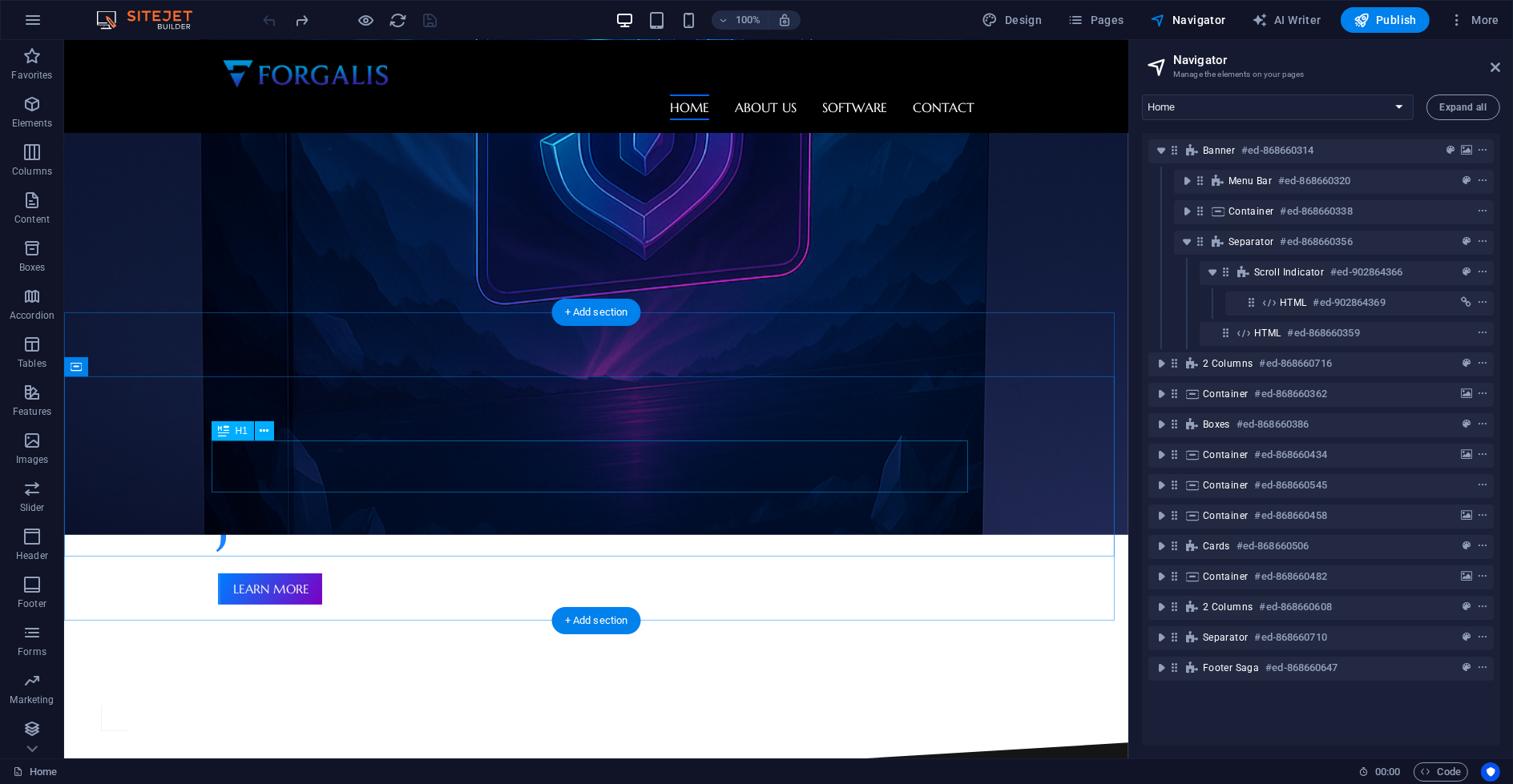
scroll to position [435, 0]
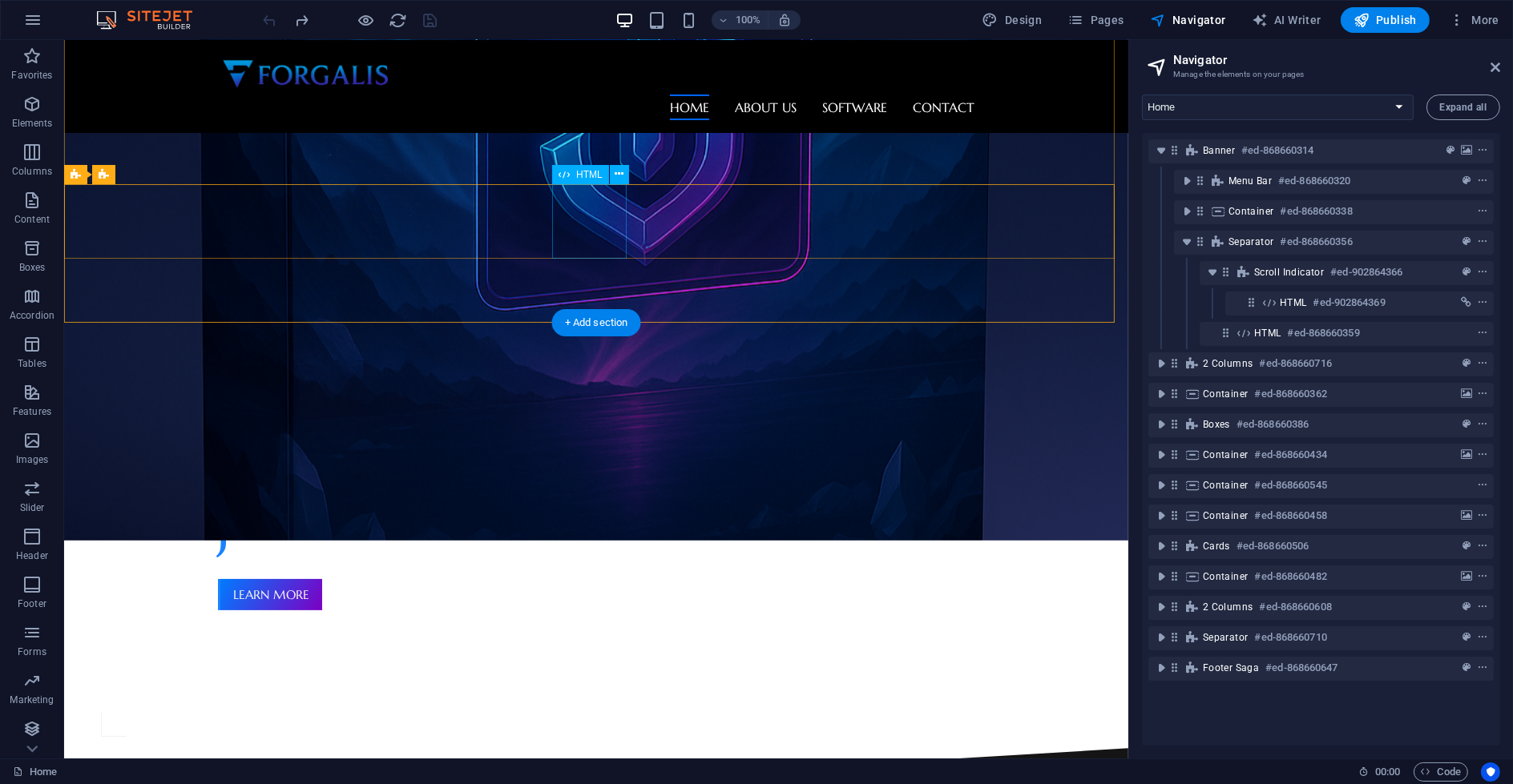
click at [139, 675] on div at bounding box center [101, 711] width 74 height 74
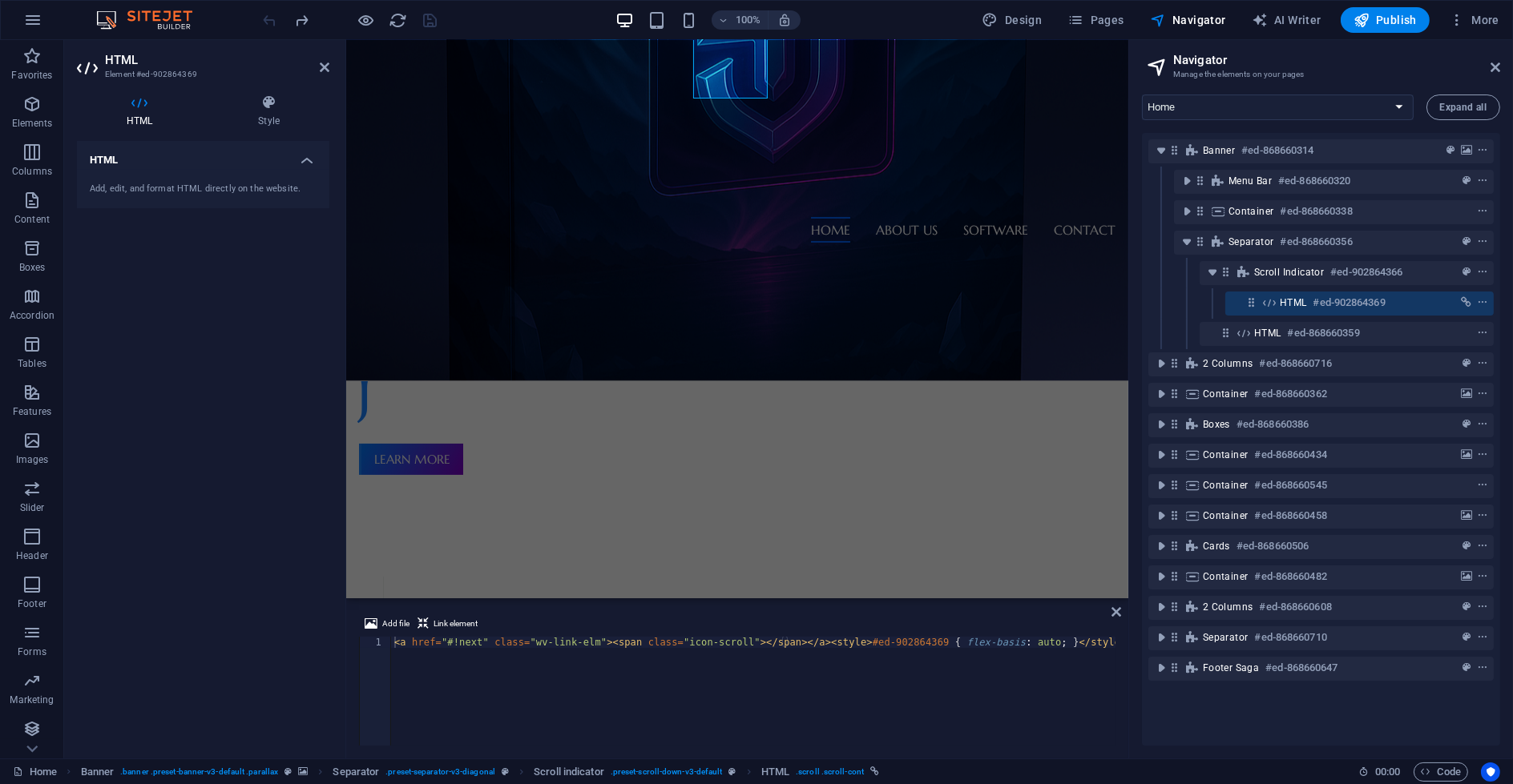
drag, startPoint x: 213, startPoint y: 273, endPoint x: 238, endPoint y: 267, distance: 25.7
click at [213, 273] on div "HTML Add, edit, and format HTML directly on the website." at bounding box center [203, 443] width 253 height 605
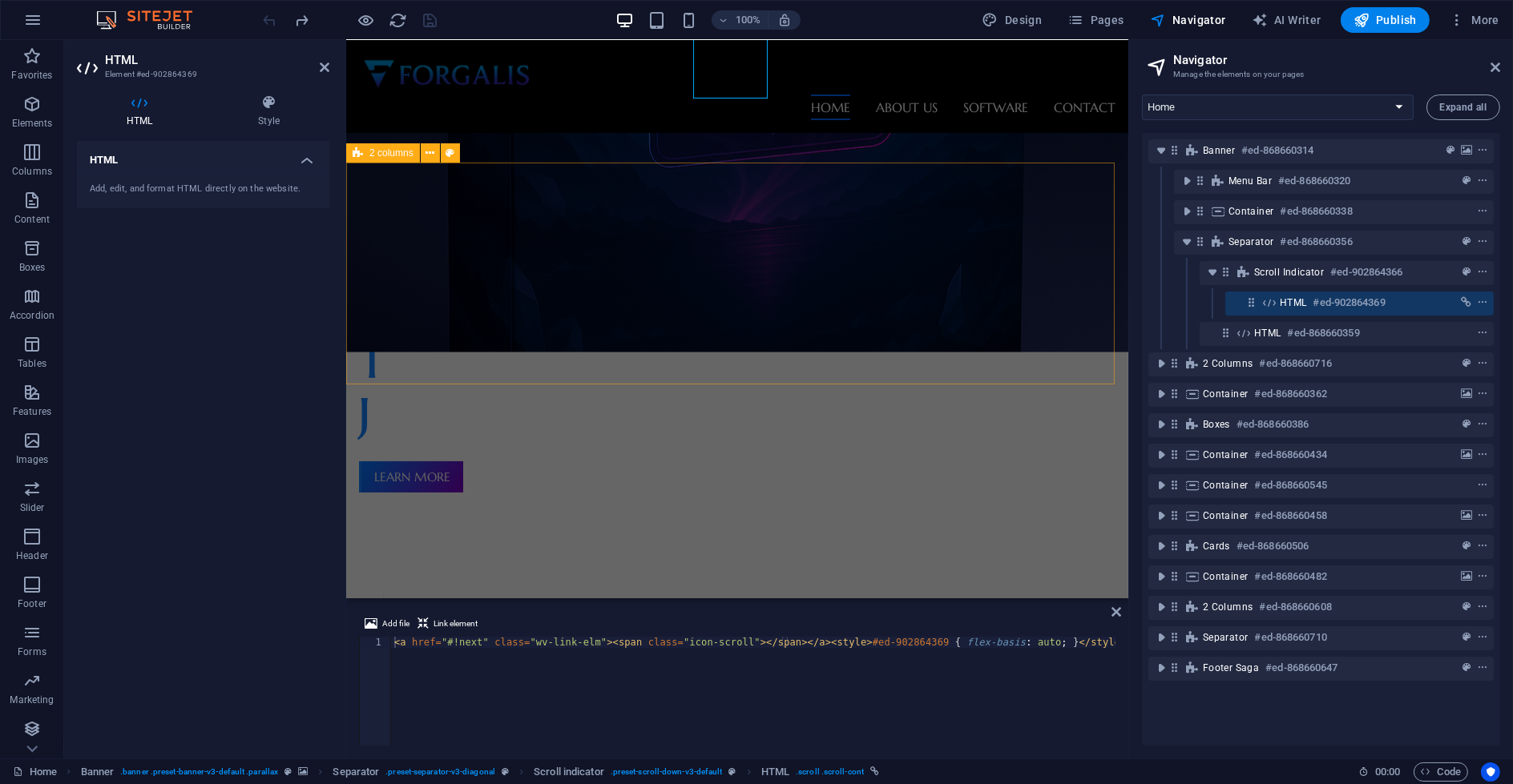
scroll to position [258, 0]
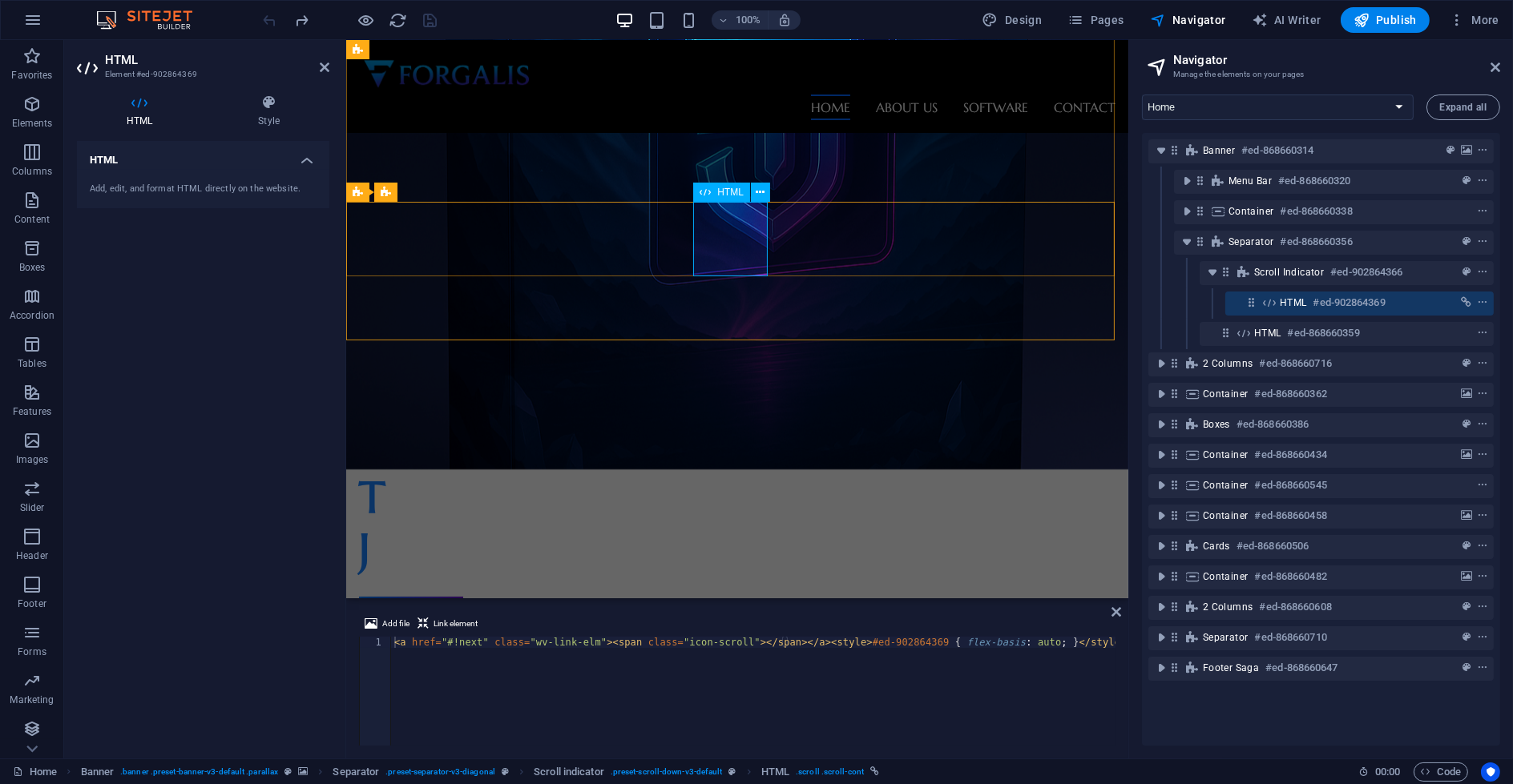
click at [420, 692] on div at bounding box center [382, 729] width 74 height 74
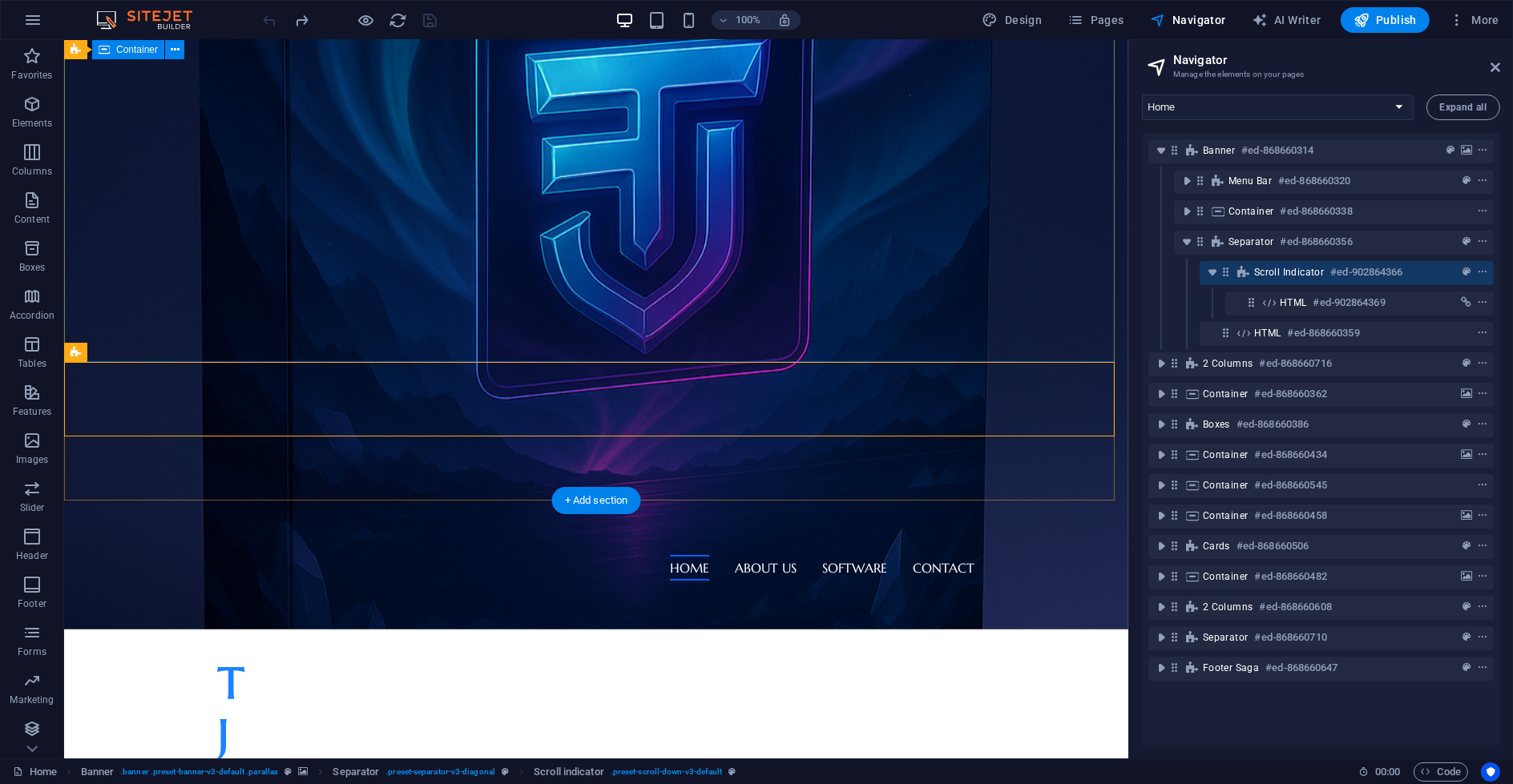
click at [399, 593] on div "T rading J ournal Learn more" at bounding box center [596, 735] width 1064 height 284
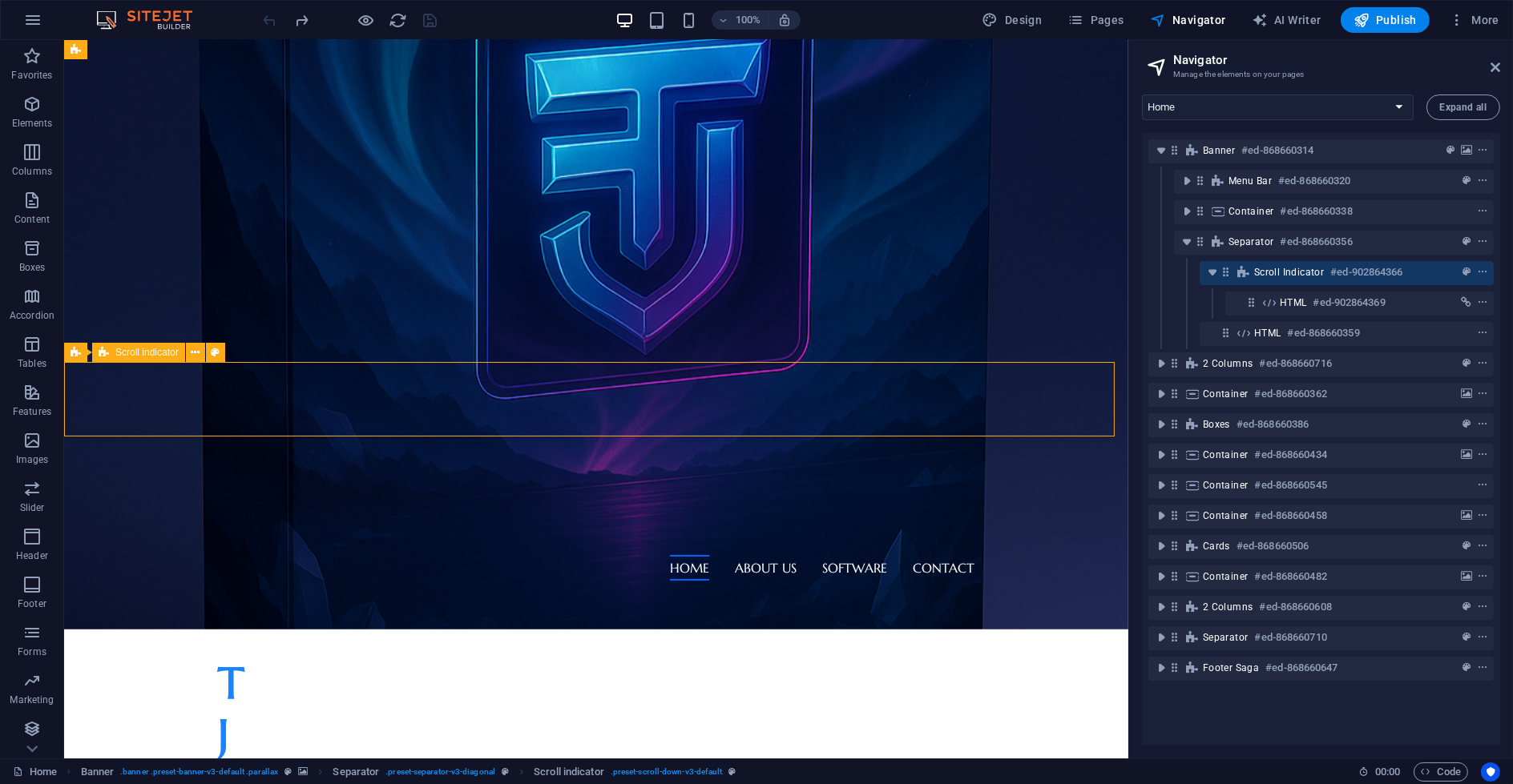
select select "rem"
select select "px"
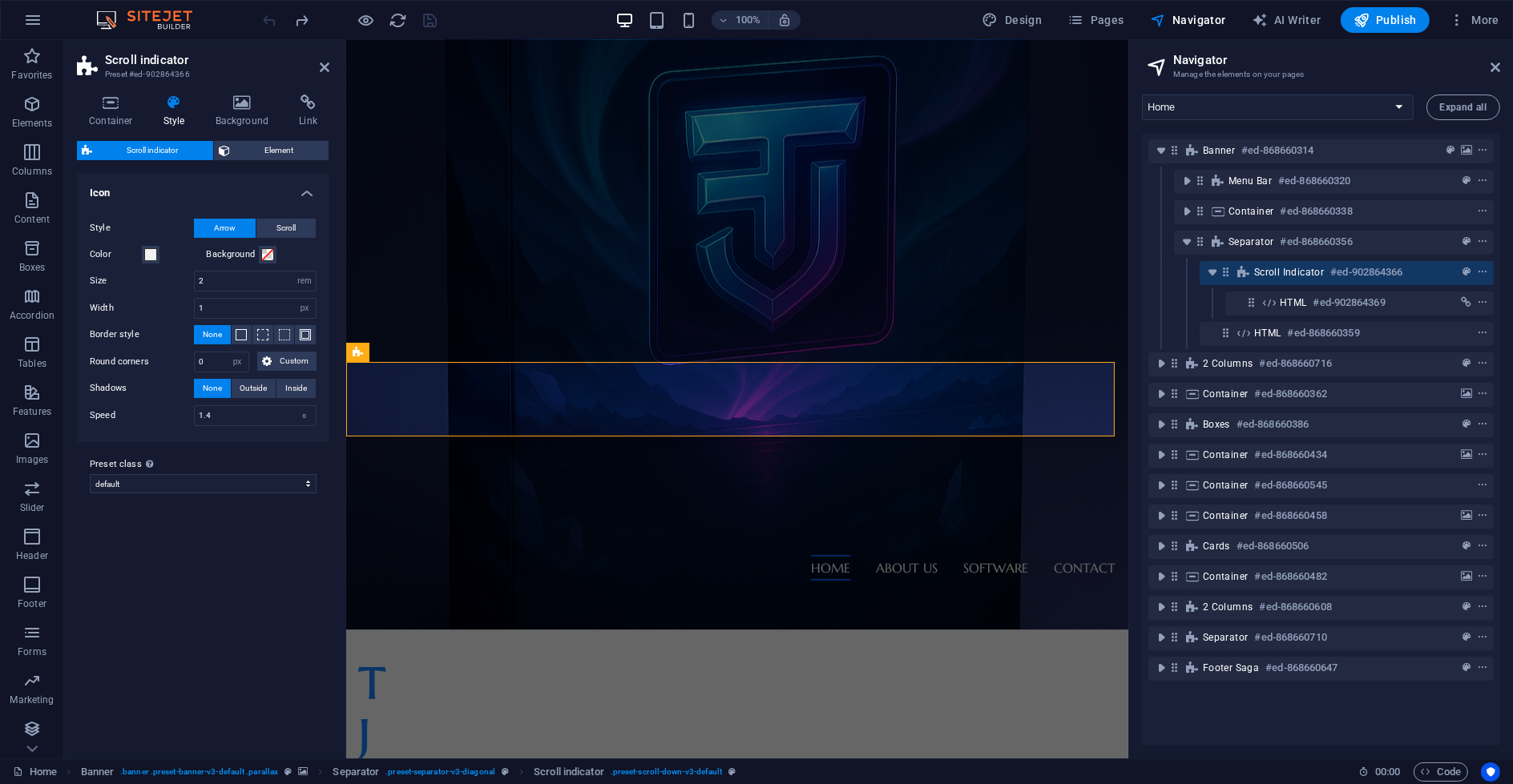
click at [91, 590] on div "Variants Default Icon Style Arrow Scroll Color Background Size 2 px rem vh vw W…" at bounding box center [203, 460] width 253 height 572
click at [168, 526] on div "Variants Default Icon Style Arrow Scroll Color Background Size 2 px rem vh vw W…" at bounding box center [203, 460] width 253 height 572
click at [259, 149] on span "Element" at bounding box center [279, 150] width 89 height 19
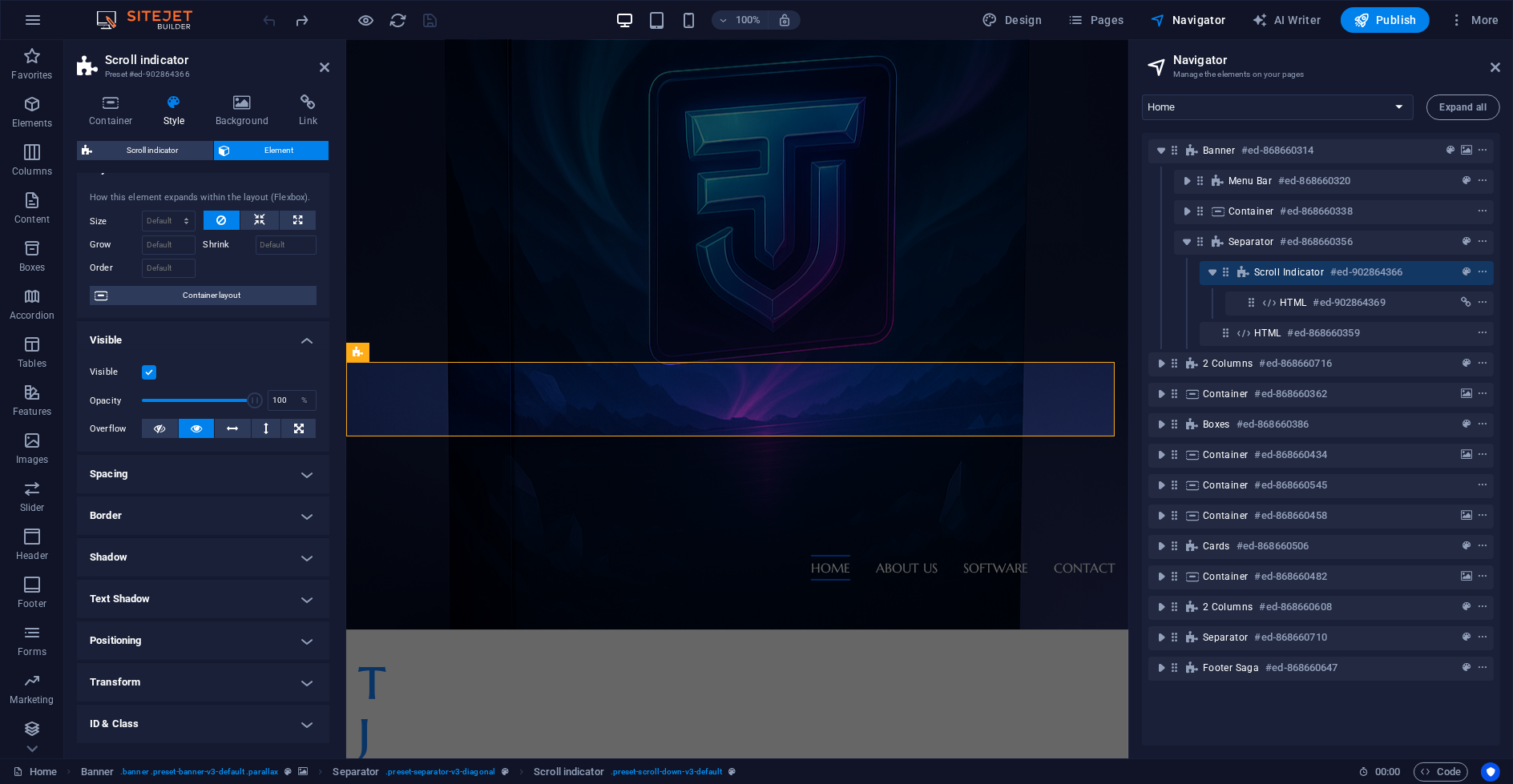
scroll to position [103, 0]
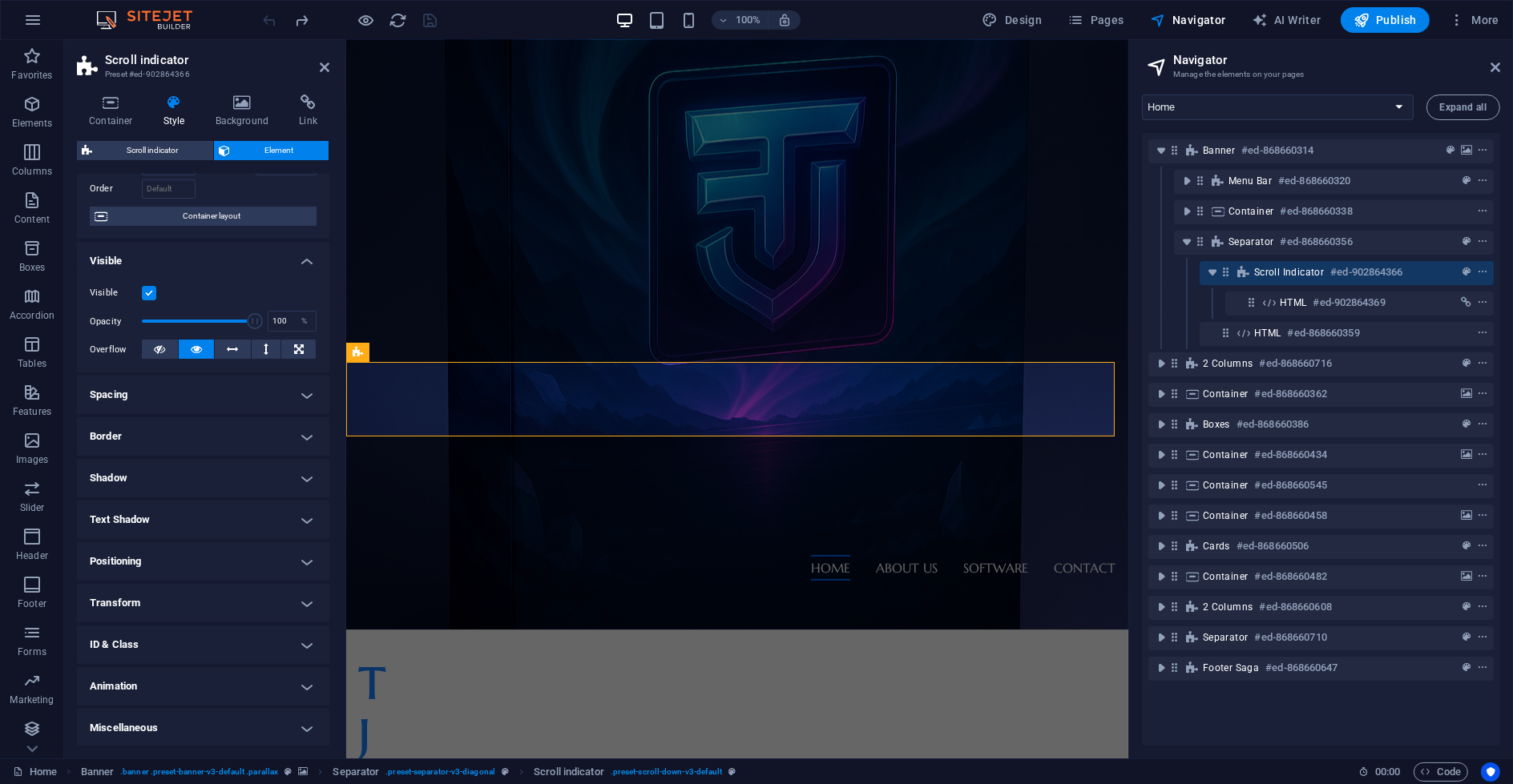
click at [172, 91] on div "Container Style Background Link Size Height Default px rem % vh vw Min. height …" at bounding box center [203, 420] width 278 height 676
click at [233, 104] on icon at bounding box center [242, 102] width 78 height 16
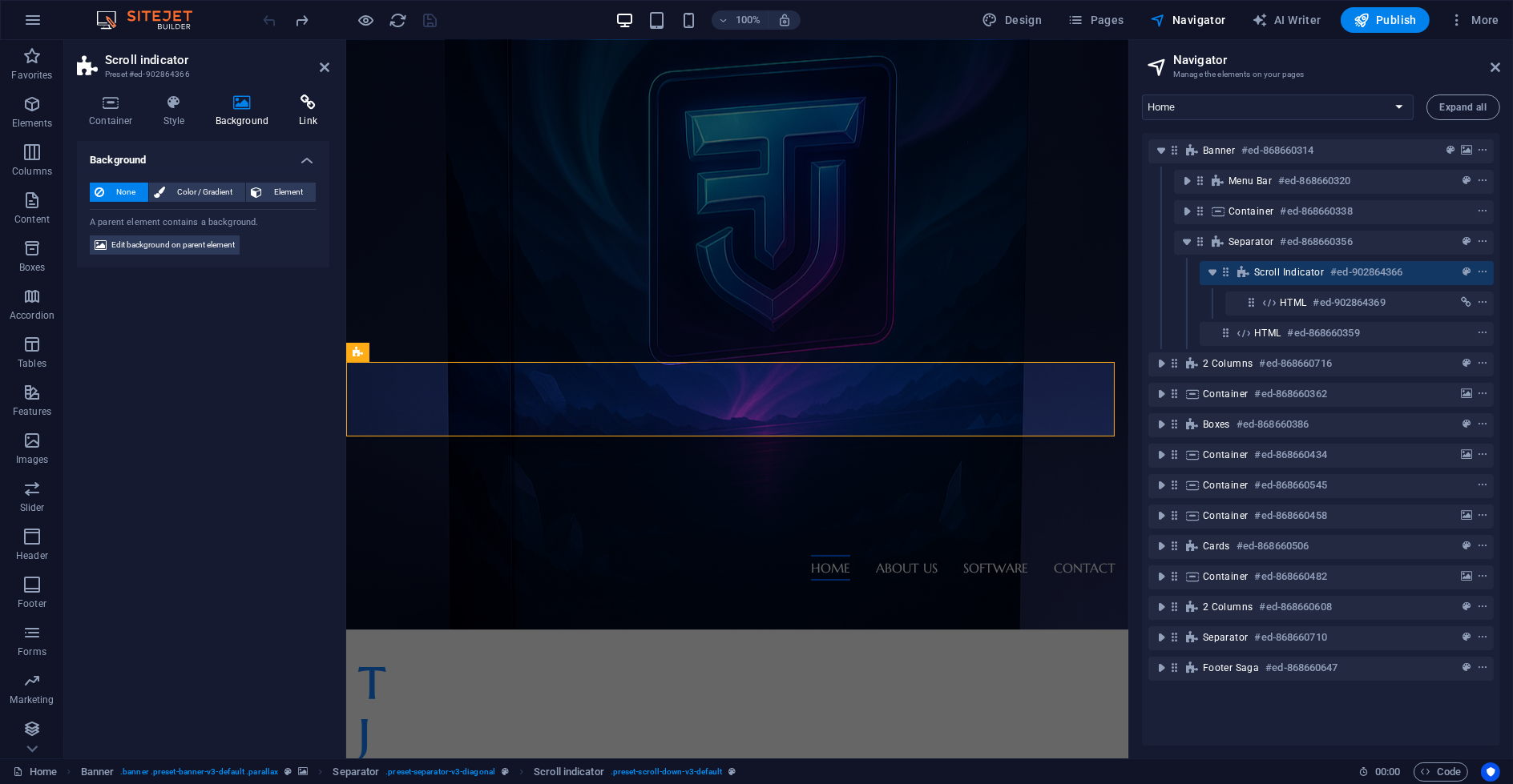
click at [304, 108] on icon at bounding box center [308, 102] width 43 height 16
click at [164, 413] on div "Link None Page External Element Next element Phone Email Page Home Subpage Lega…" at bounding box center [203, 443] width 253 height 605
click at [142, 219] on span "Next element" at bounding box center [144, 212] width 65 height 19
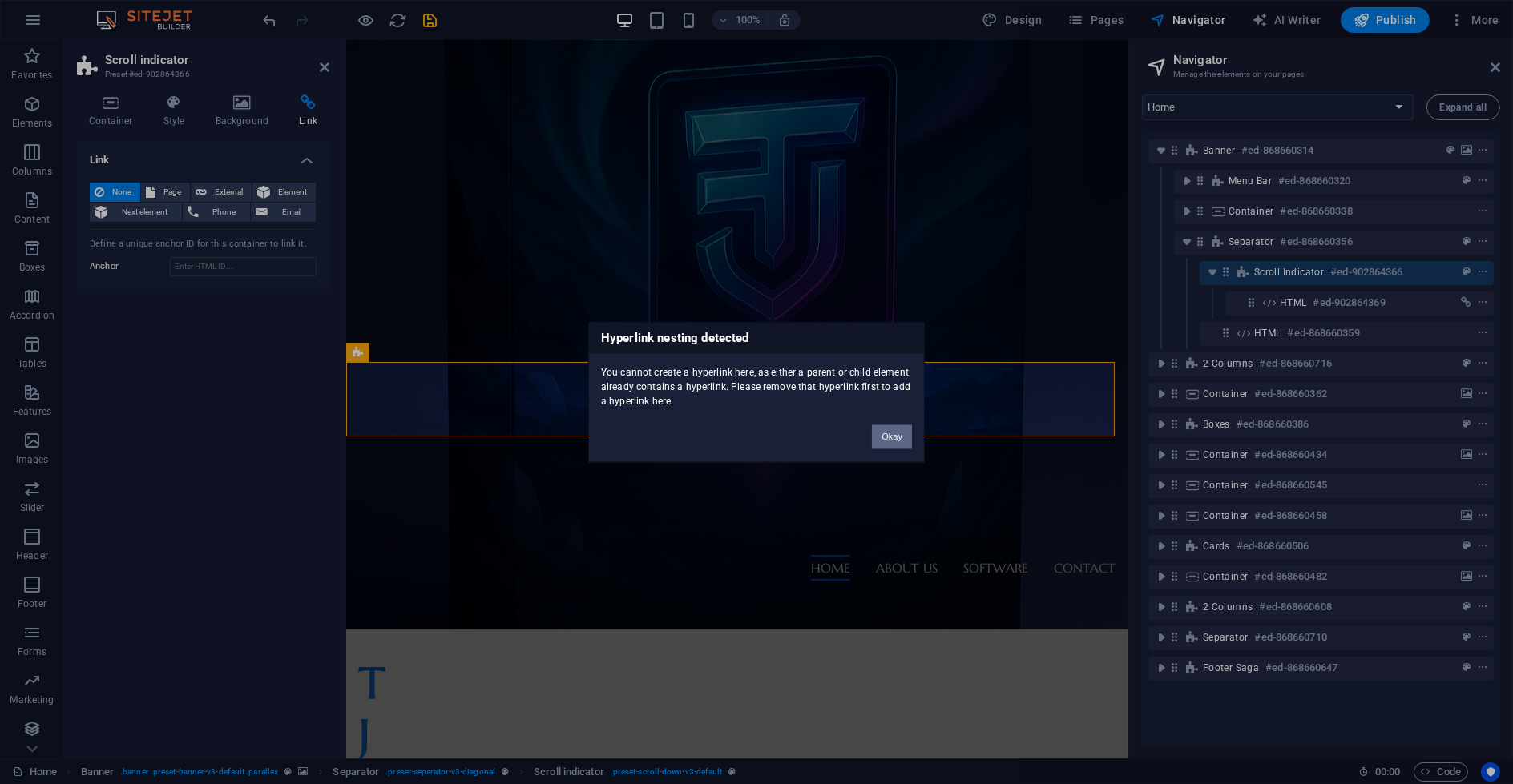
click at [876, 441] on button "Okay" at bounding box center [892, 436] width 40 height 24
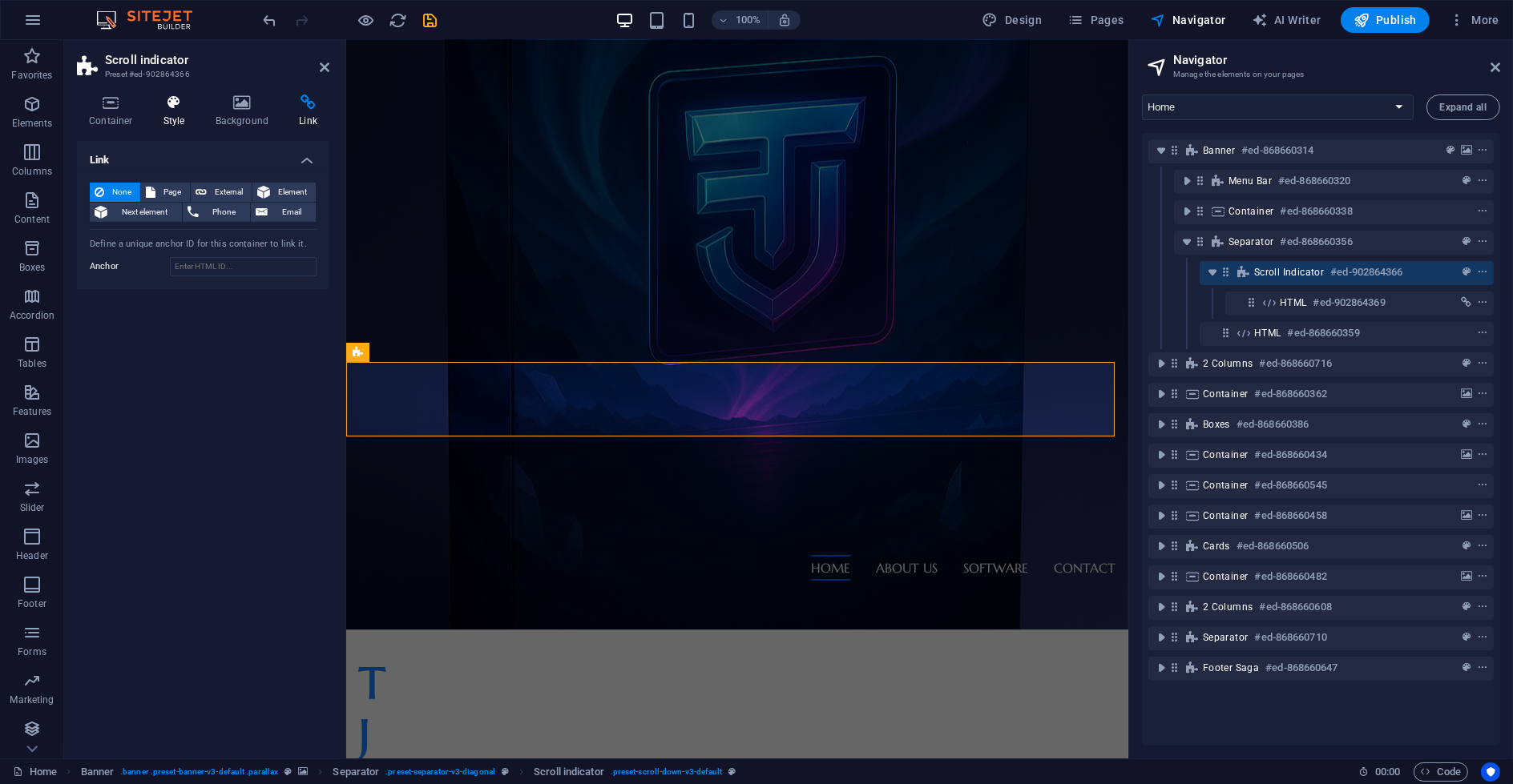
click at [151, 121] on h4 "Style" at bounding box center [178, 111] width 52 height 33
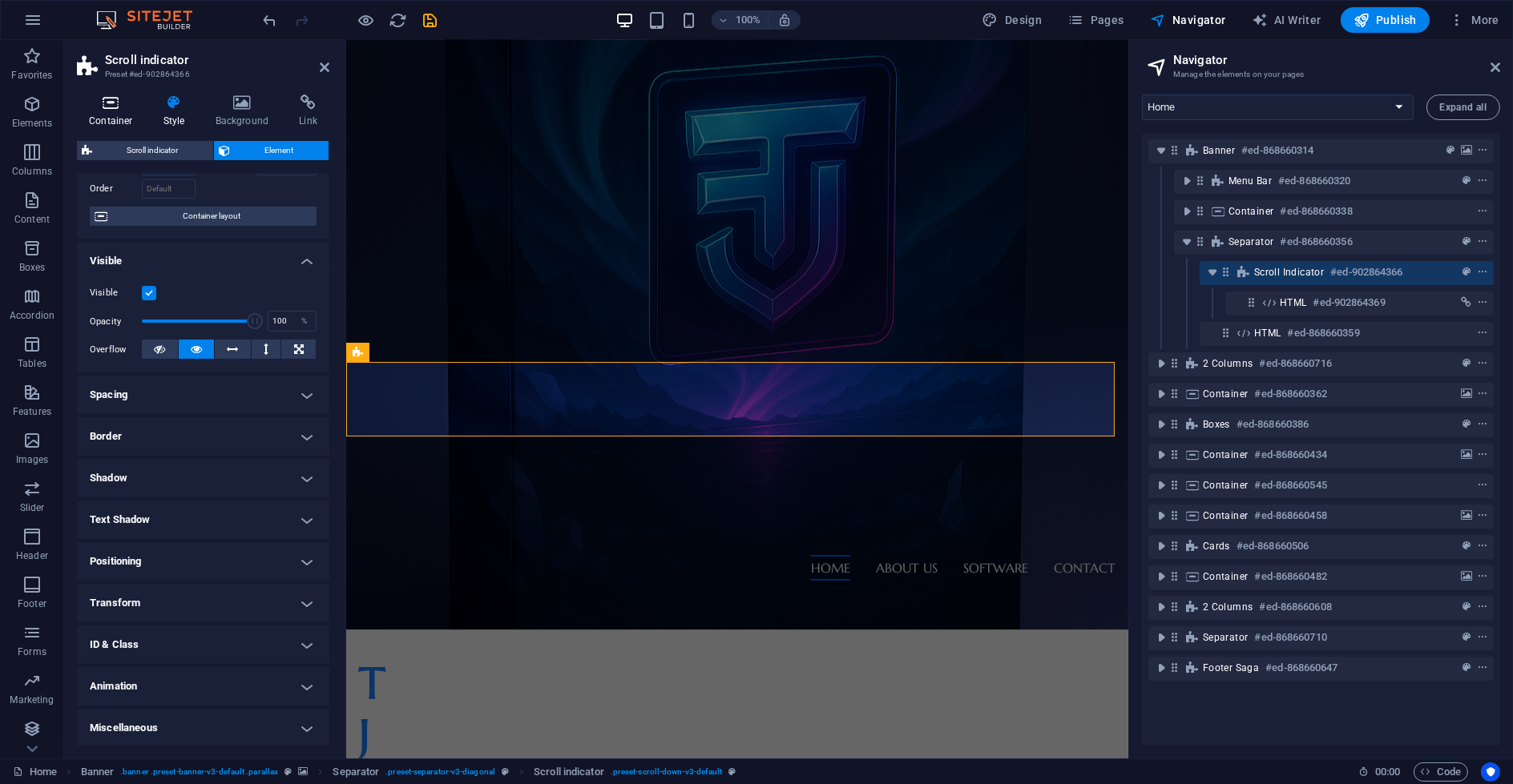
click at [119, 108] on icon at bounding box center [111, 102] width 68 height 16
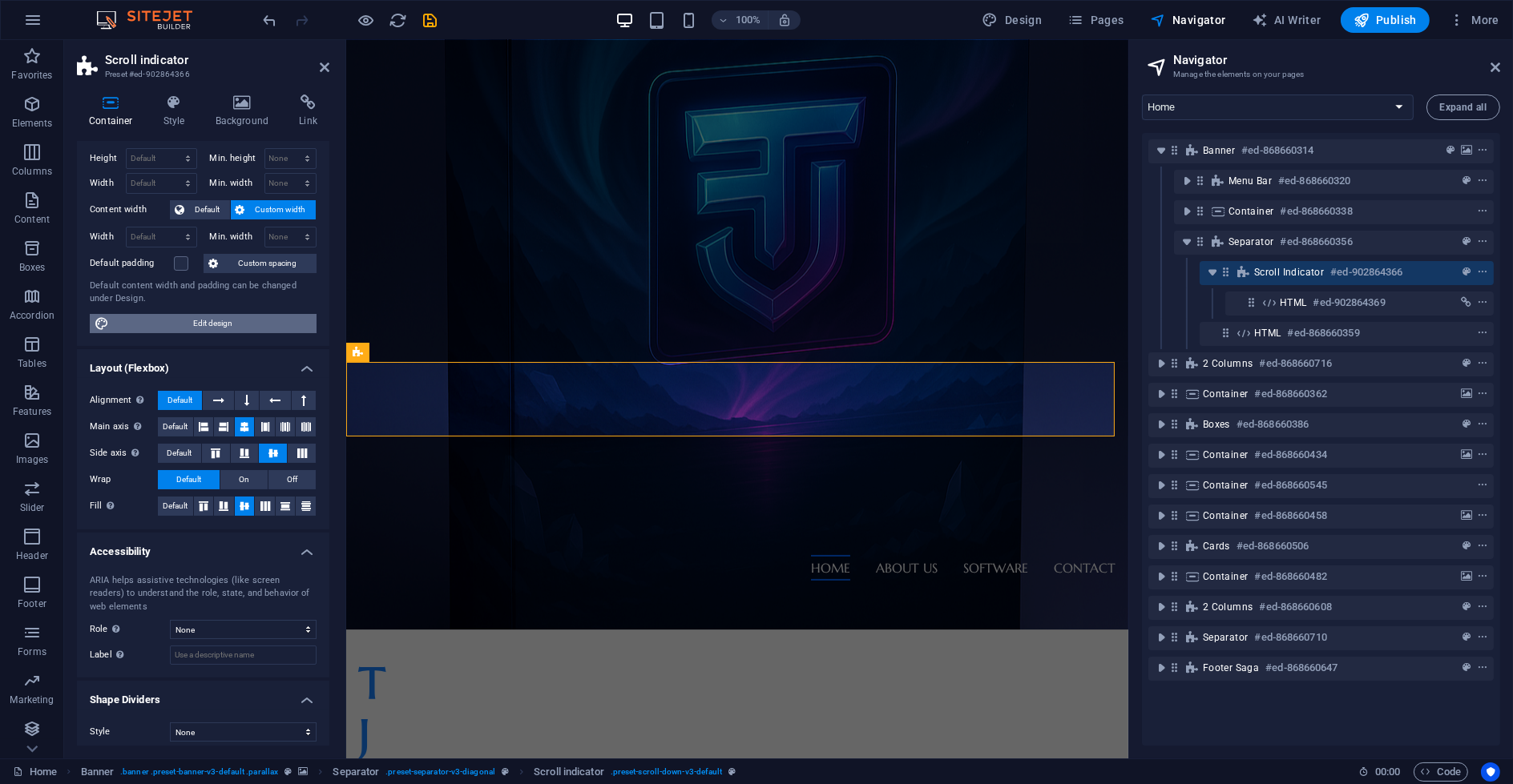
scroll to position [42, 0]
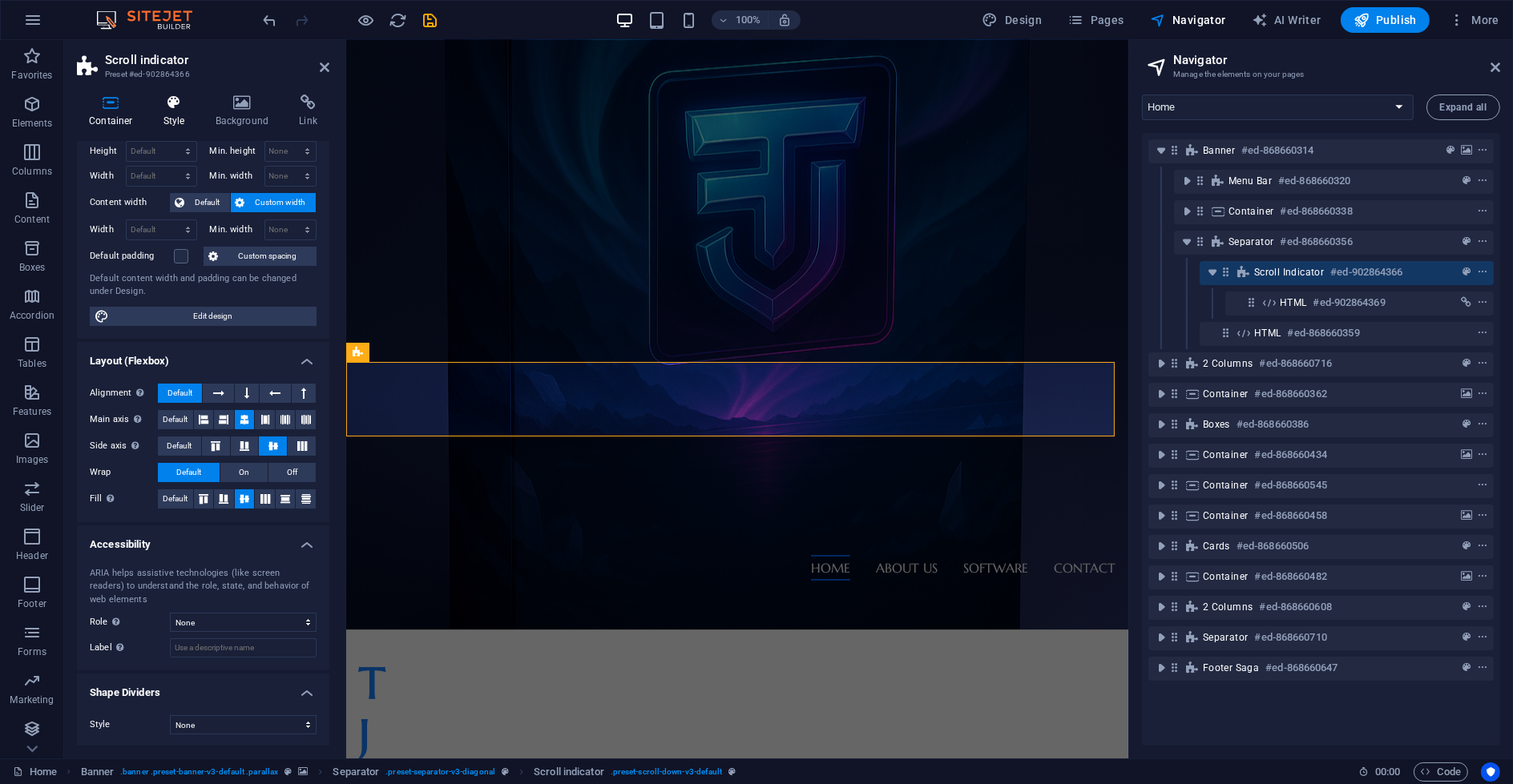
click at [185, 99] on icon at bounding box center [174, 102] width 45 height 16
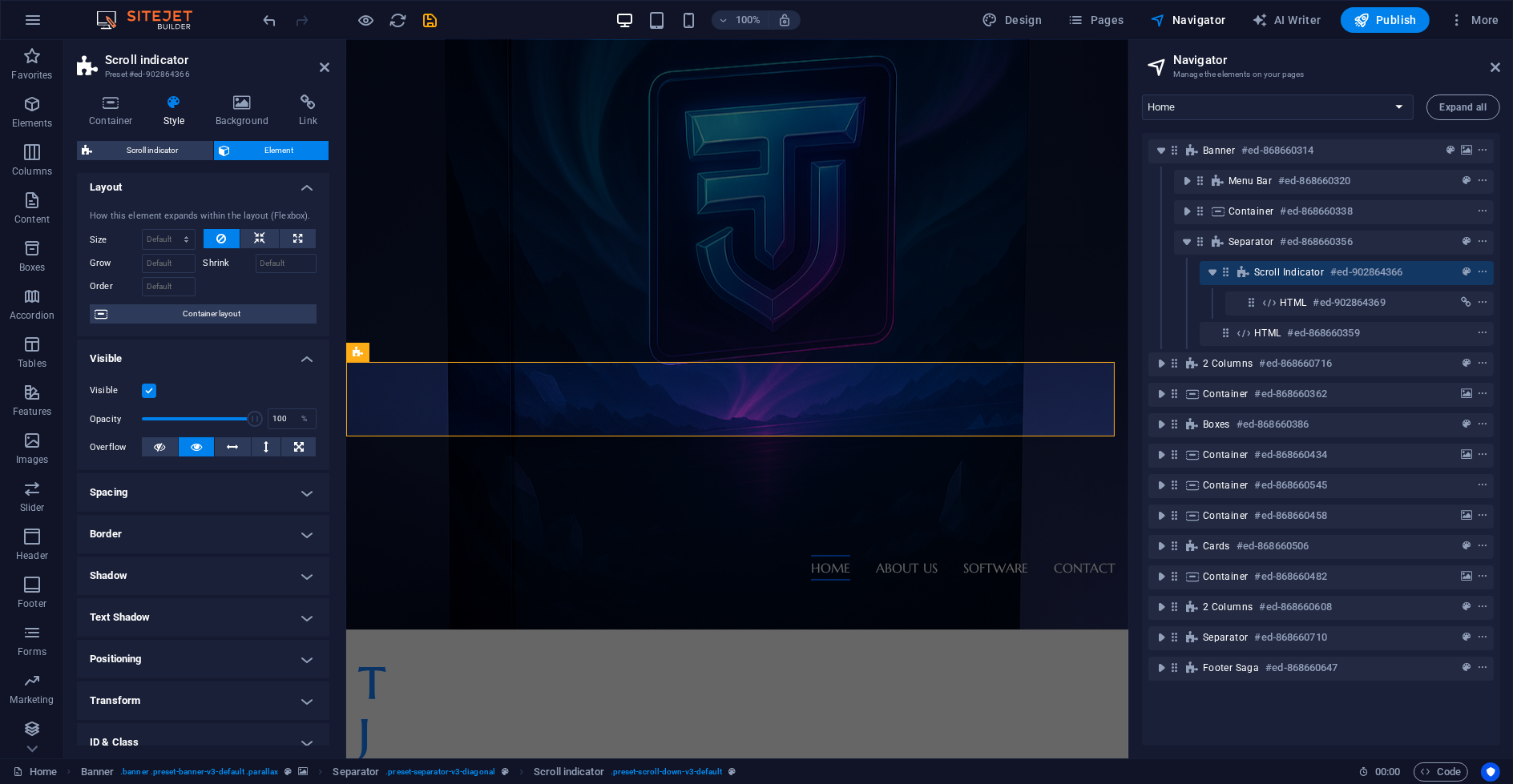
scroll to position [0, 0]
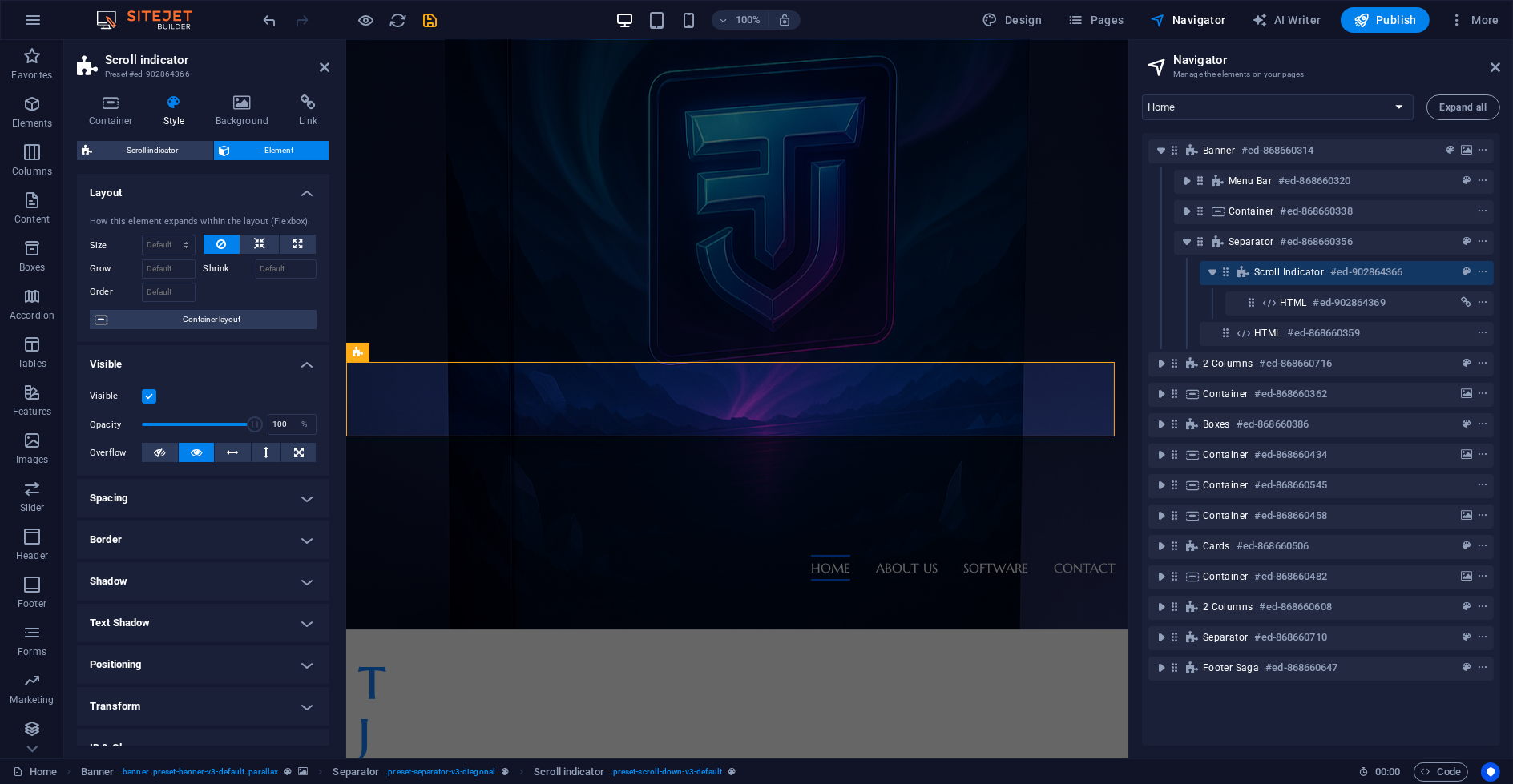
click at [162, 510] on h4 "Spacing" at bounding box center [203, 498] width 253 height 38
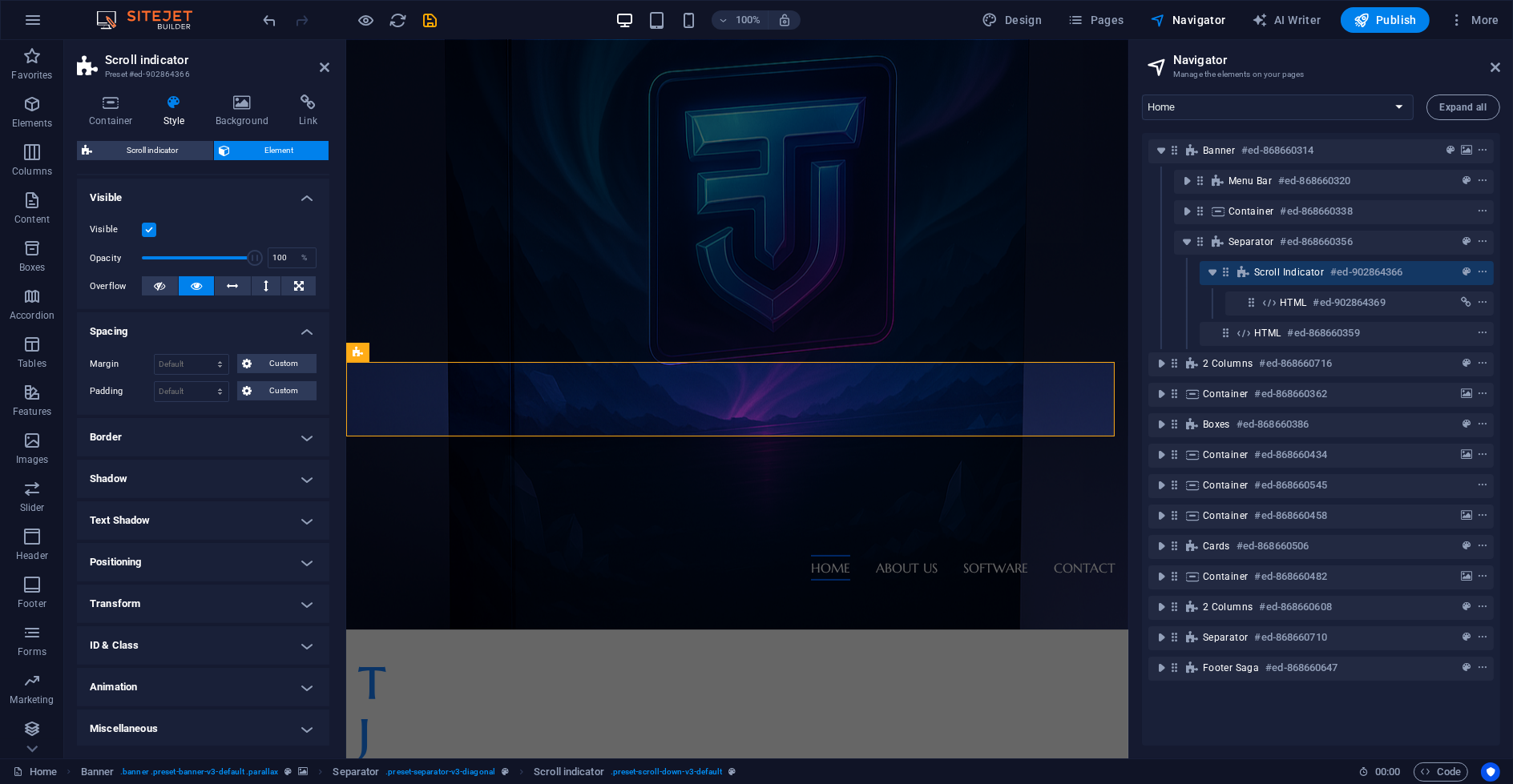
click at [168, 449] on h4 "Border" at bounding box center [203, 437] width 253 height 38
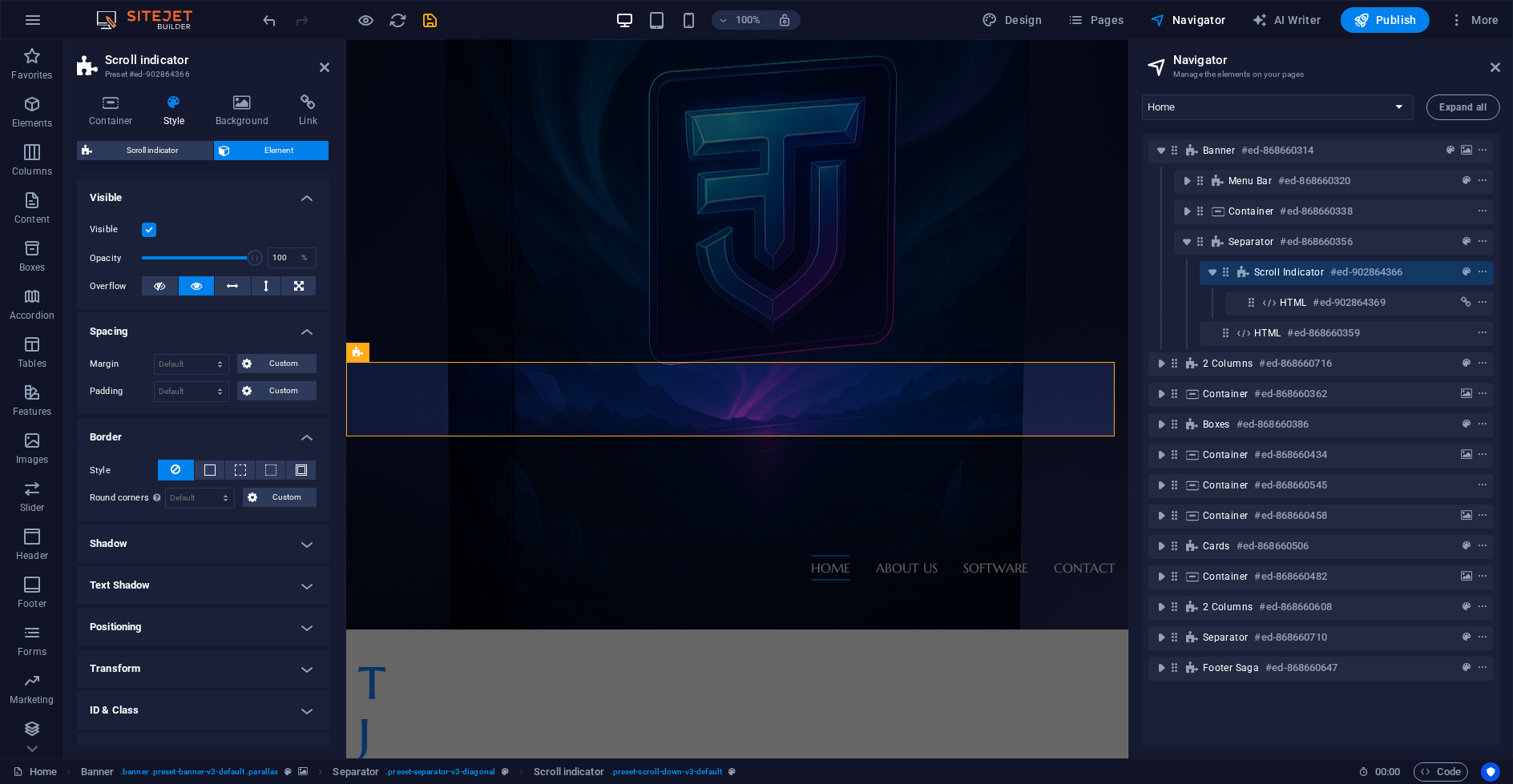
scroll to position [231, 0]
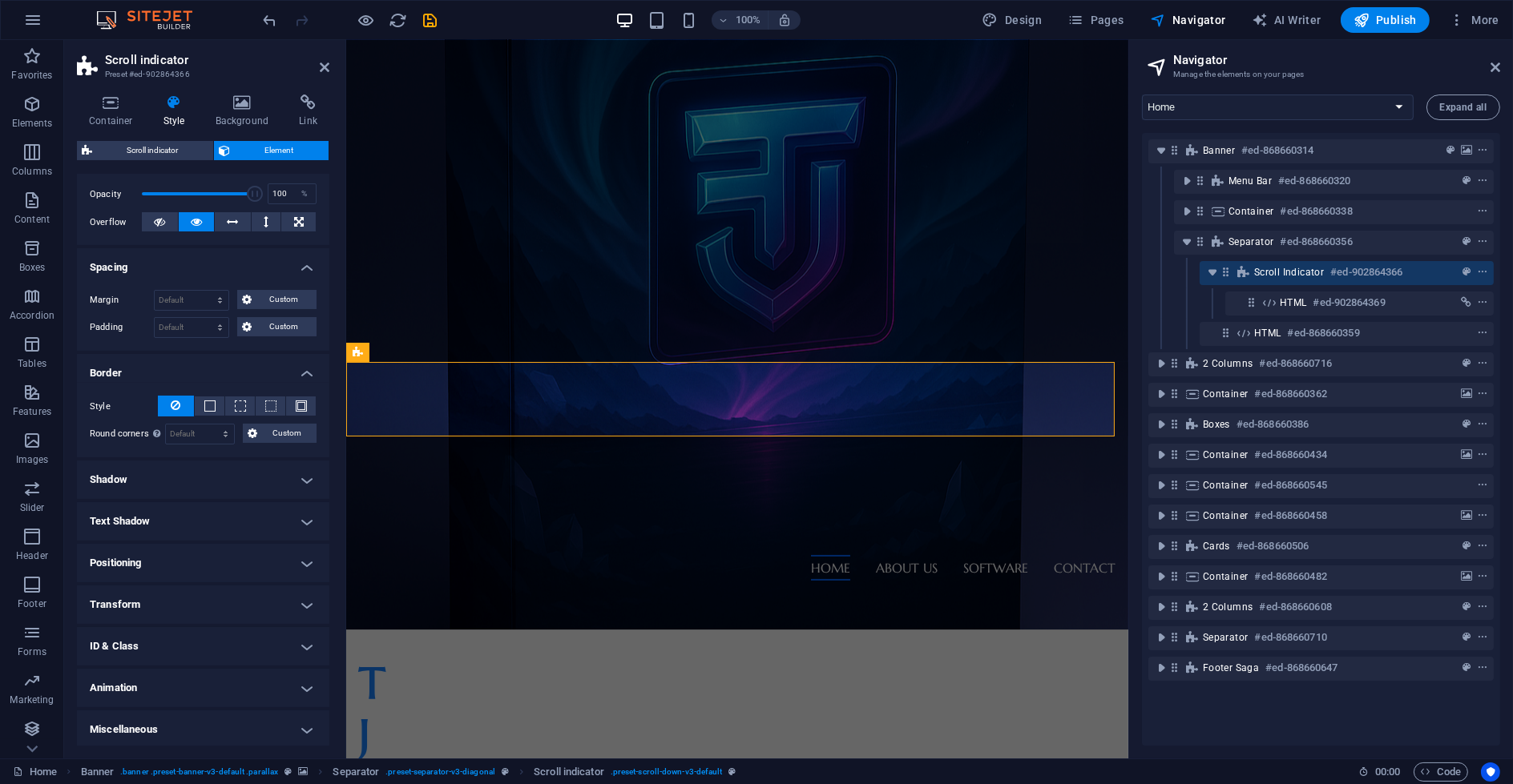
click at [174, 586] on h4 "Transform" at bounding box center [203, 605] width 253 height 38
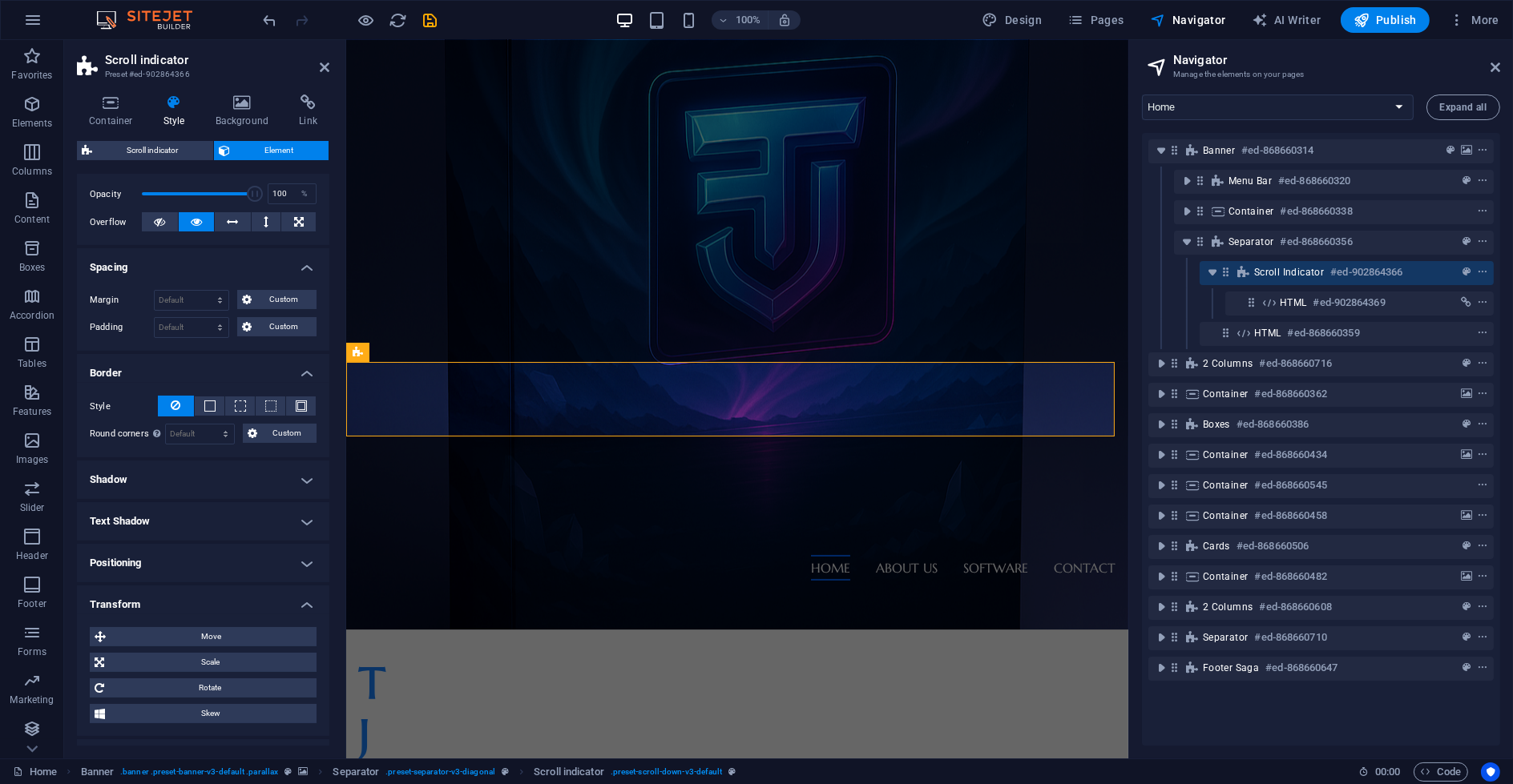
click at [185, 551] on h4 "Positioning" at bounding box center [203, 563] width 253 height 38
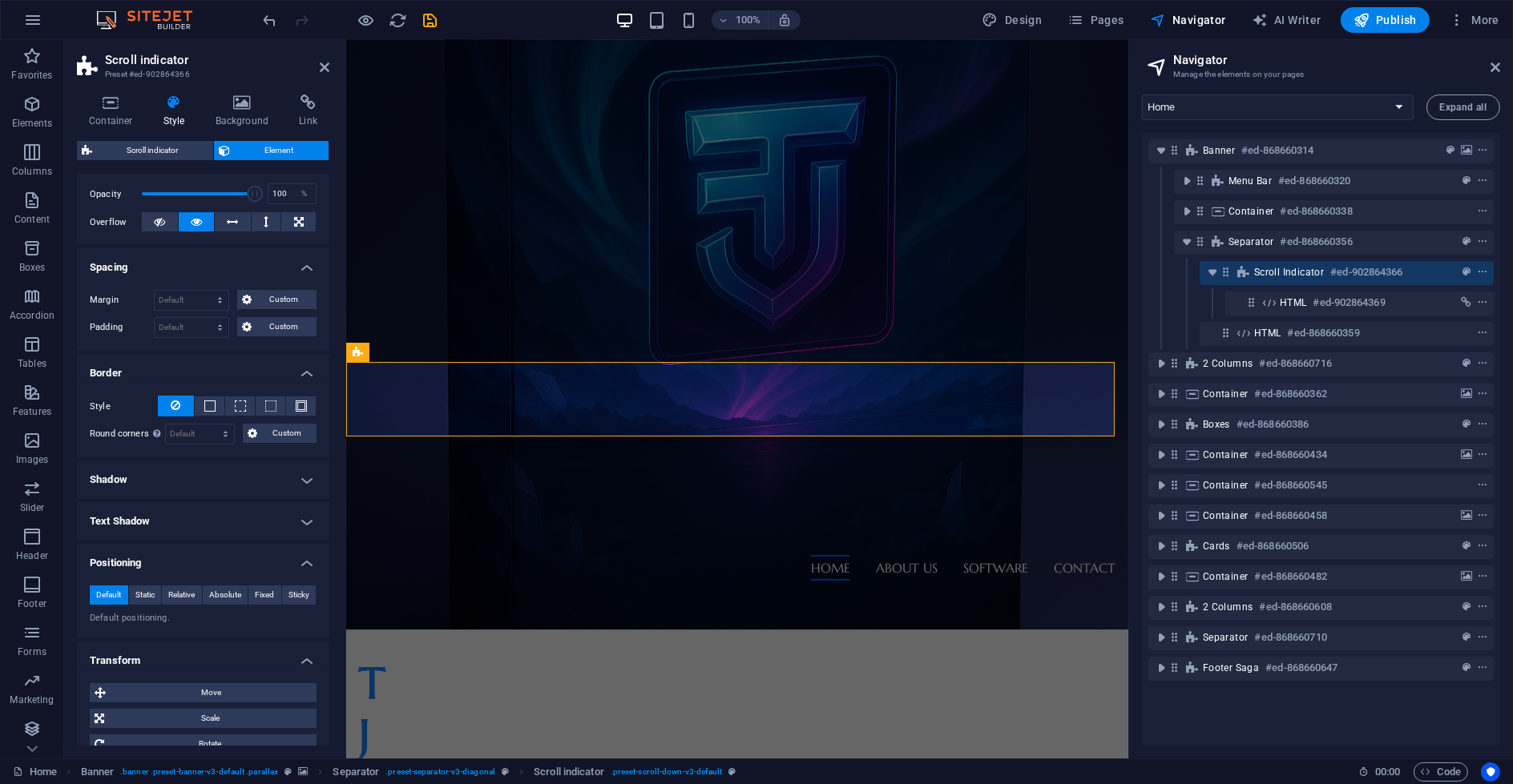
click at [181, 514] on h4 "Text Shadow" at bounding box center [203, 522] width 253 height 38
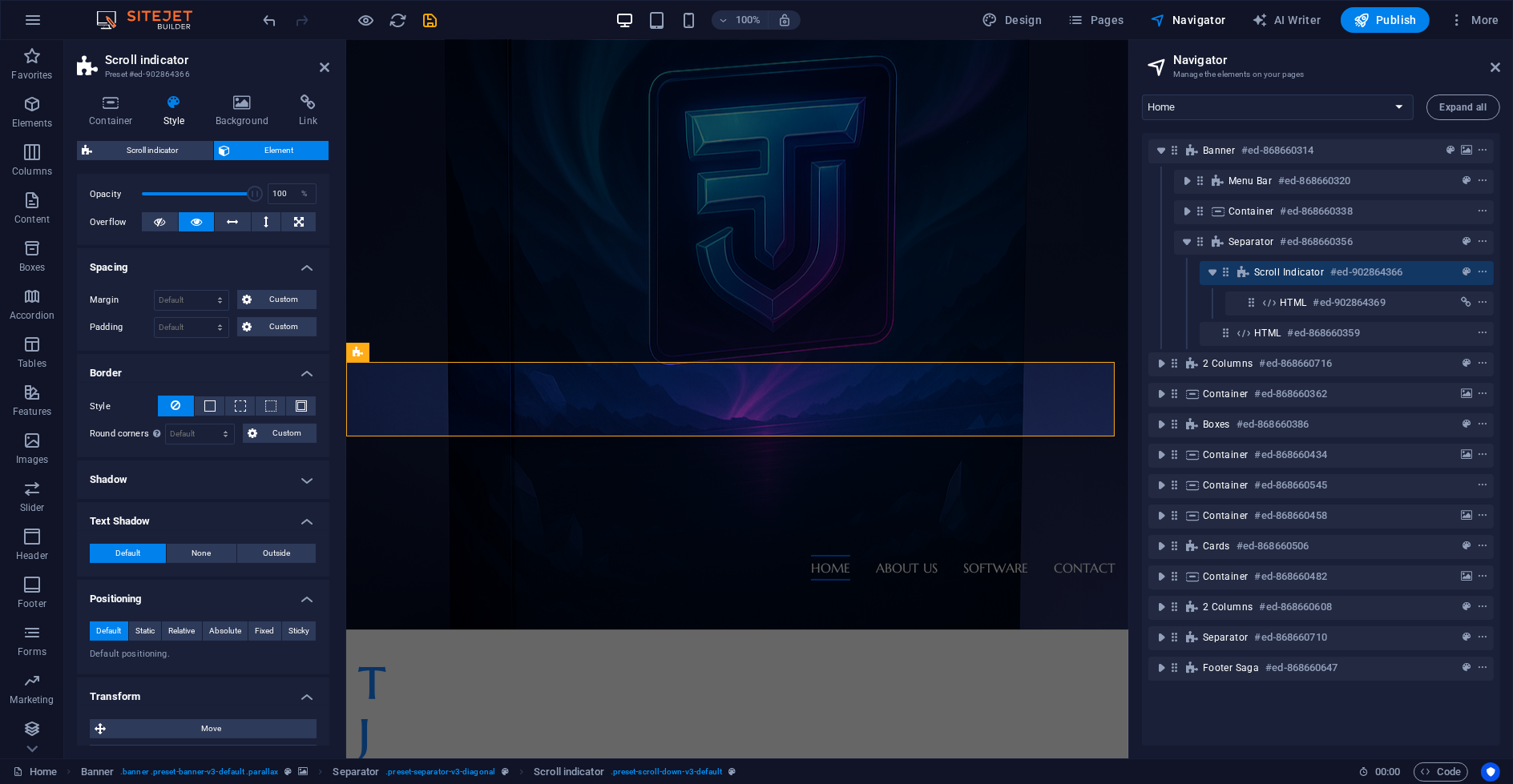
click at [195, 489] on h4 "Shadow" at bounding box center [203, 480] width 253 height 38
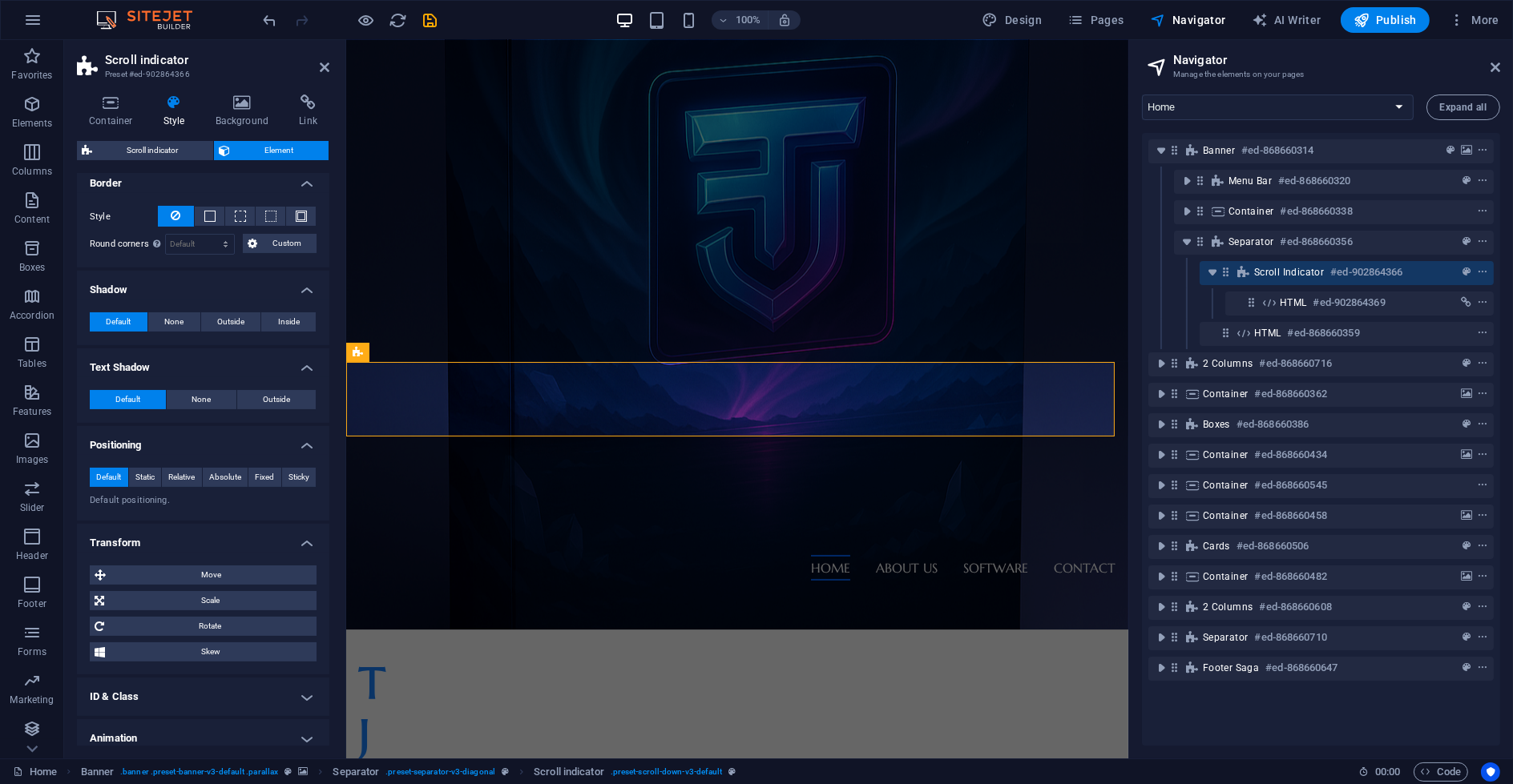
scroll to position [470, 0]
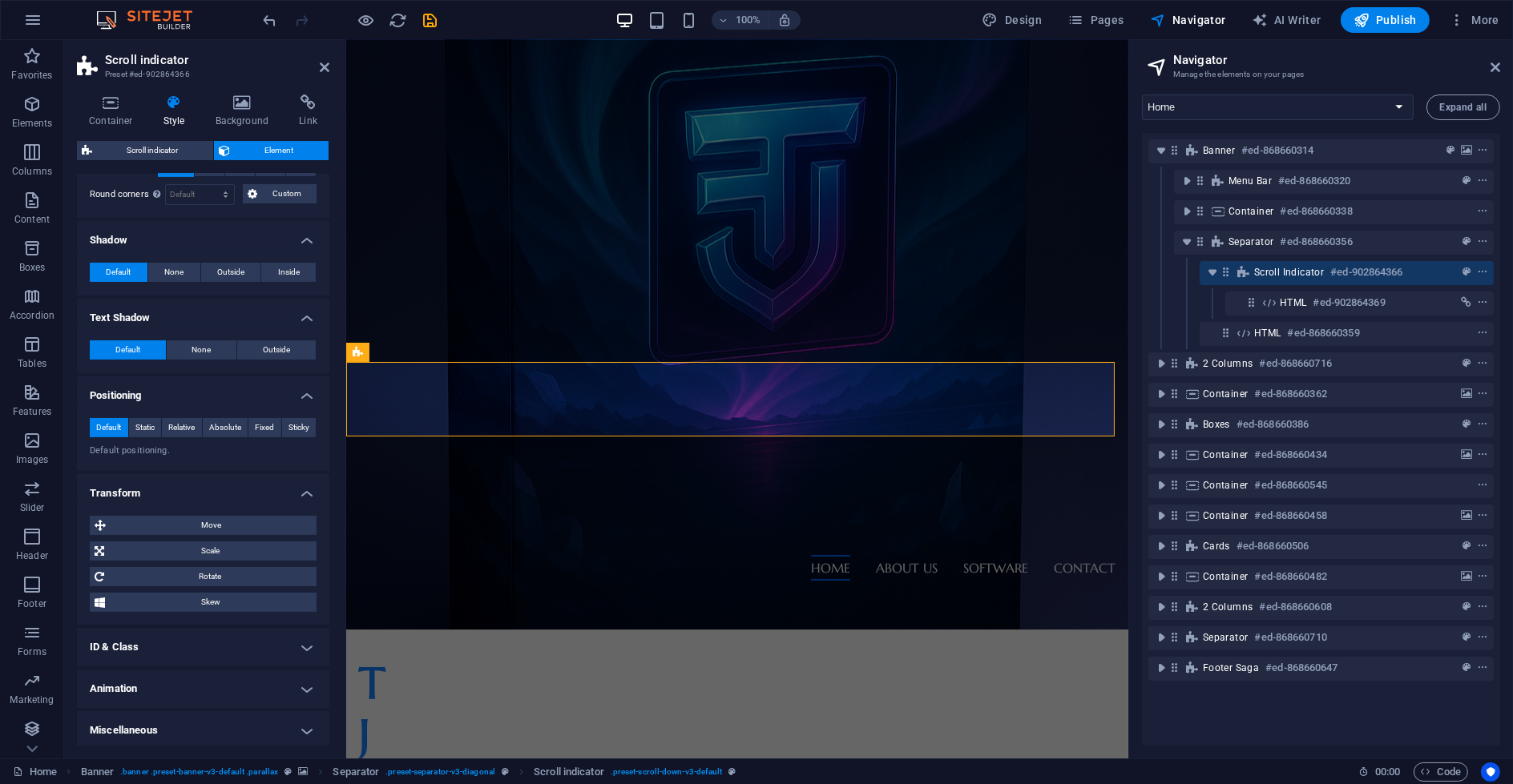
click at [185, 651] on h4 "ID & Class" at bounding box center [203, 647] width 253 height 38
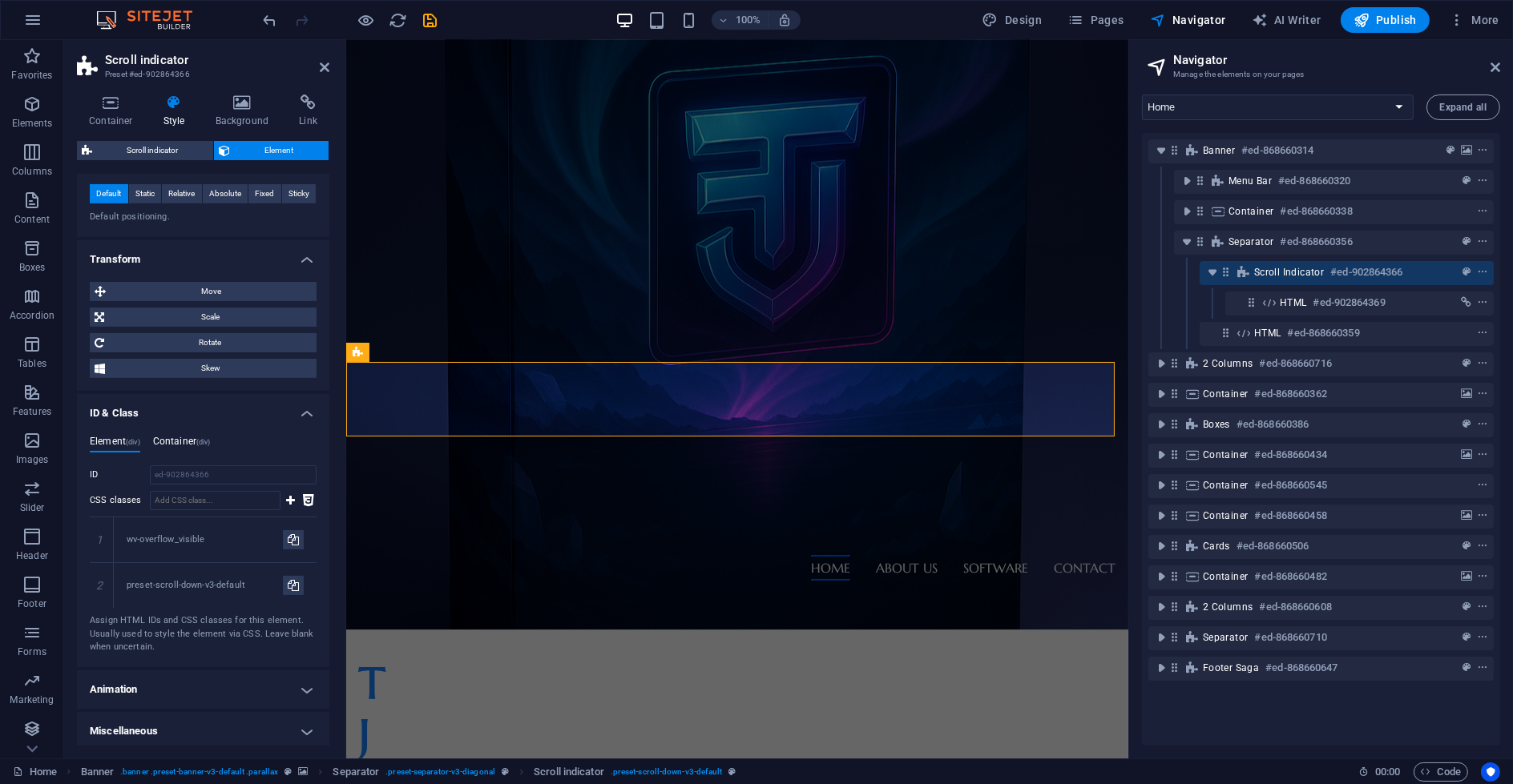
click at [172, 439] on h4 "Container (div)" at bounding box center [182, 444] width 58 height 17
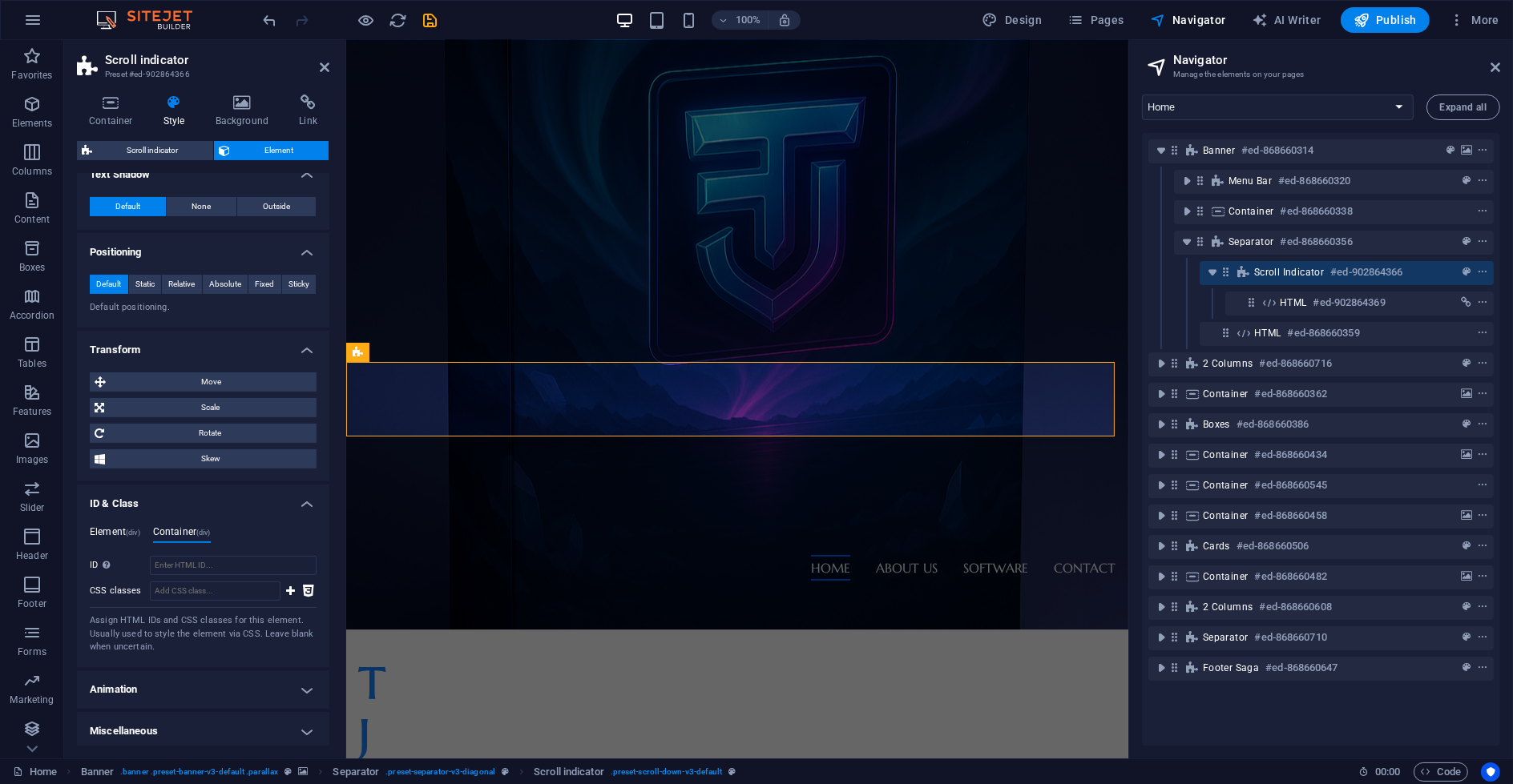
click at [118, 530] on h4 "Element (div)" at bounding box center [115, 535] width 51 height 17
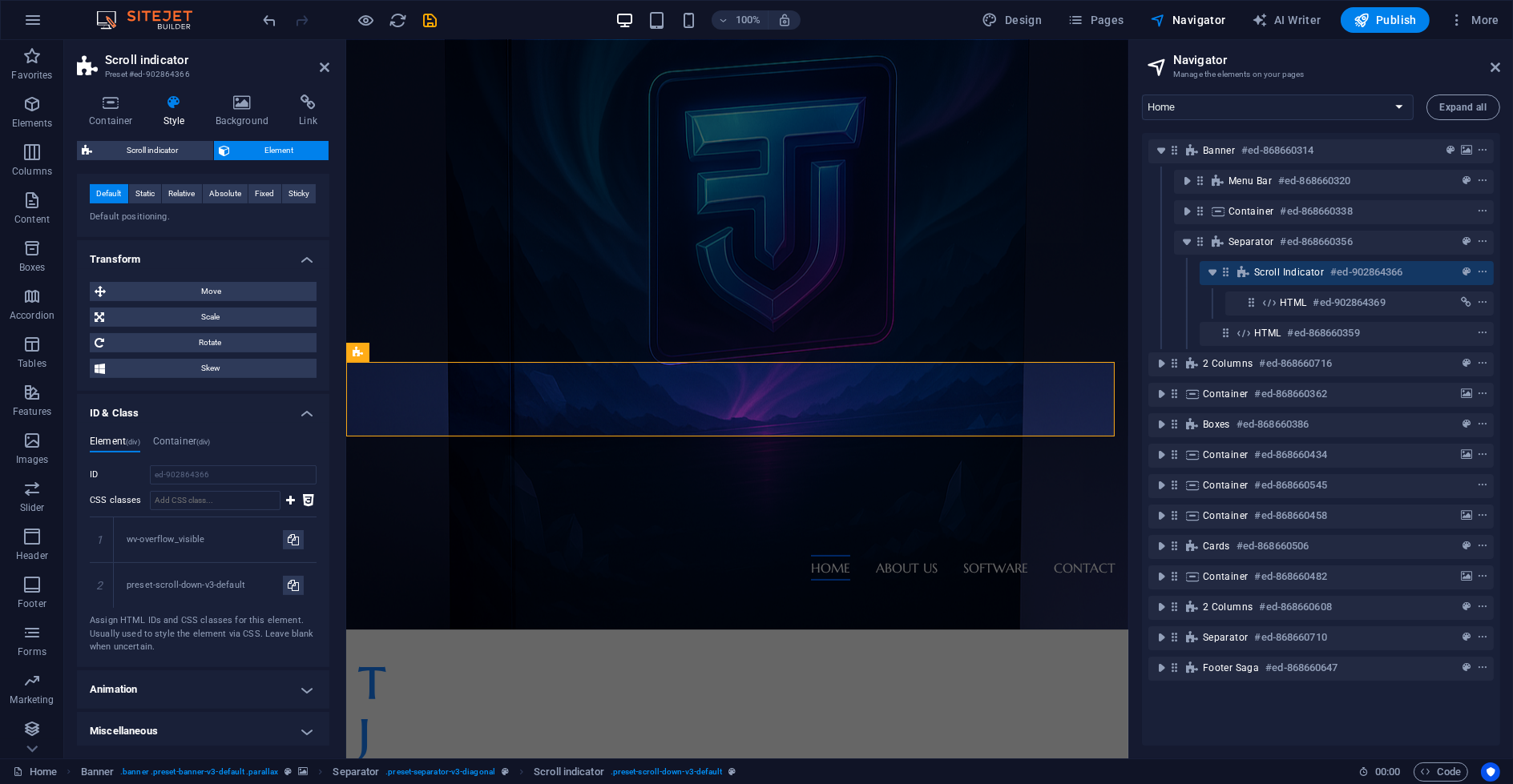
click at [184, 689] on h4 "Animation" at bounding box center [203, 690] width 253 height 38
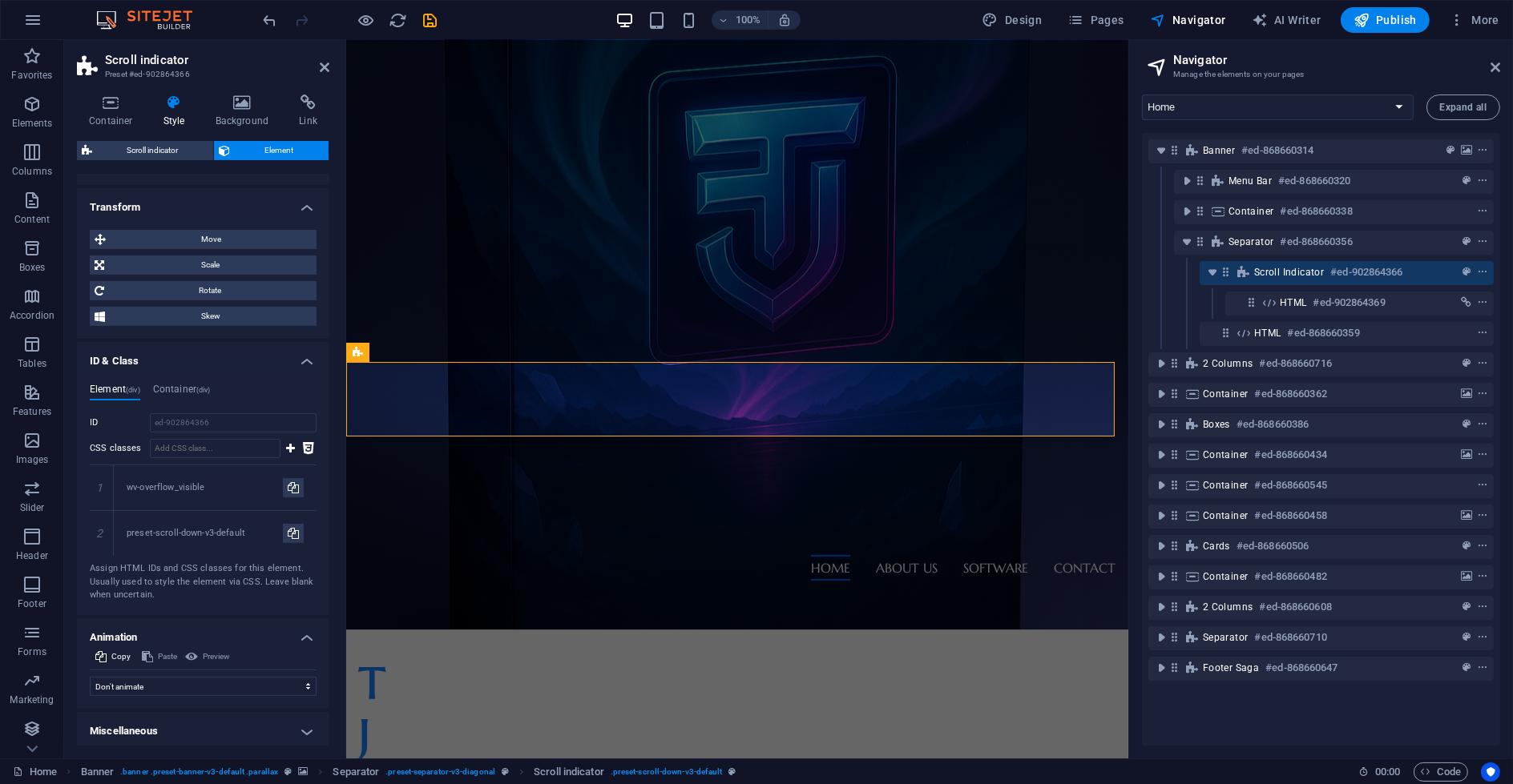
click at [171, 721] on h4 "Miscellaneous" at bounding box center [203, 732] width 253 height 38
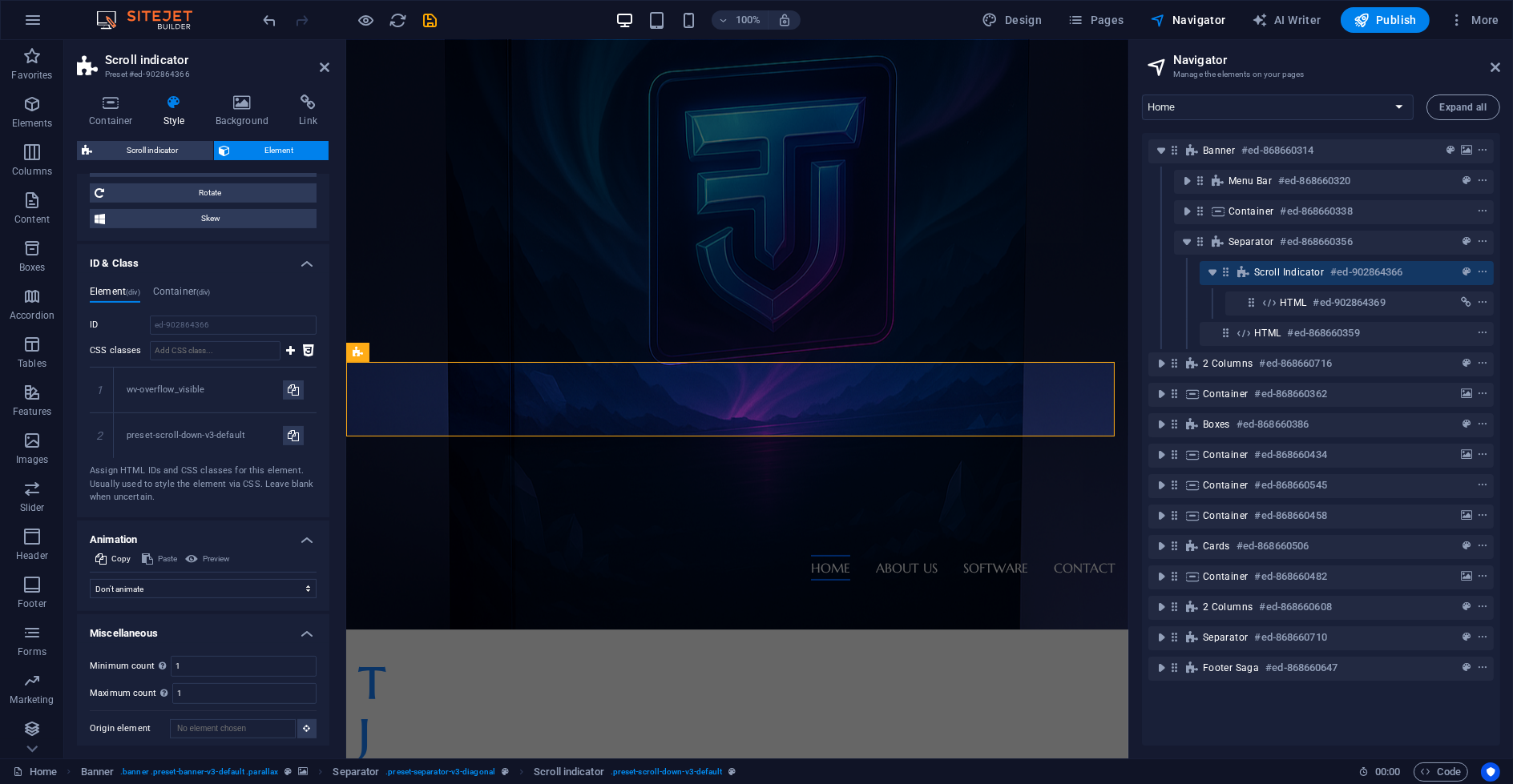
scroll to position [855, 0]
click at [178, 108] on icon at bounding box center [174, 102] width 45 height 16
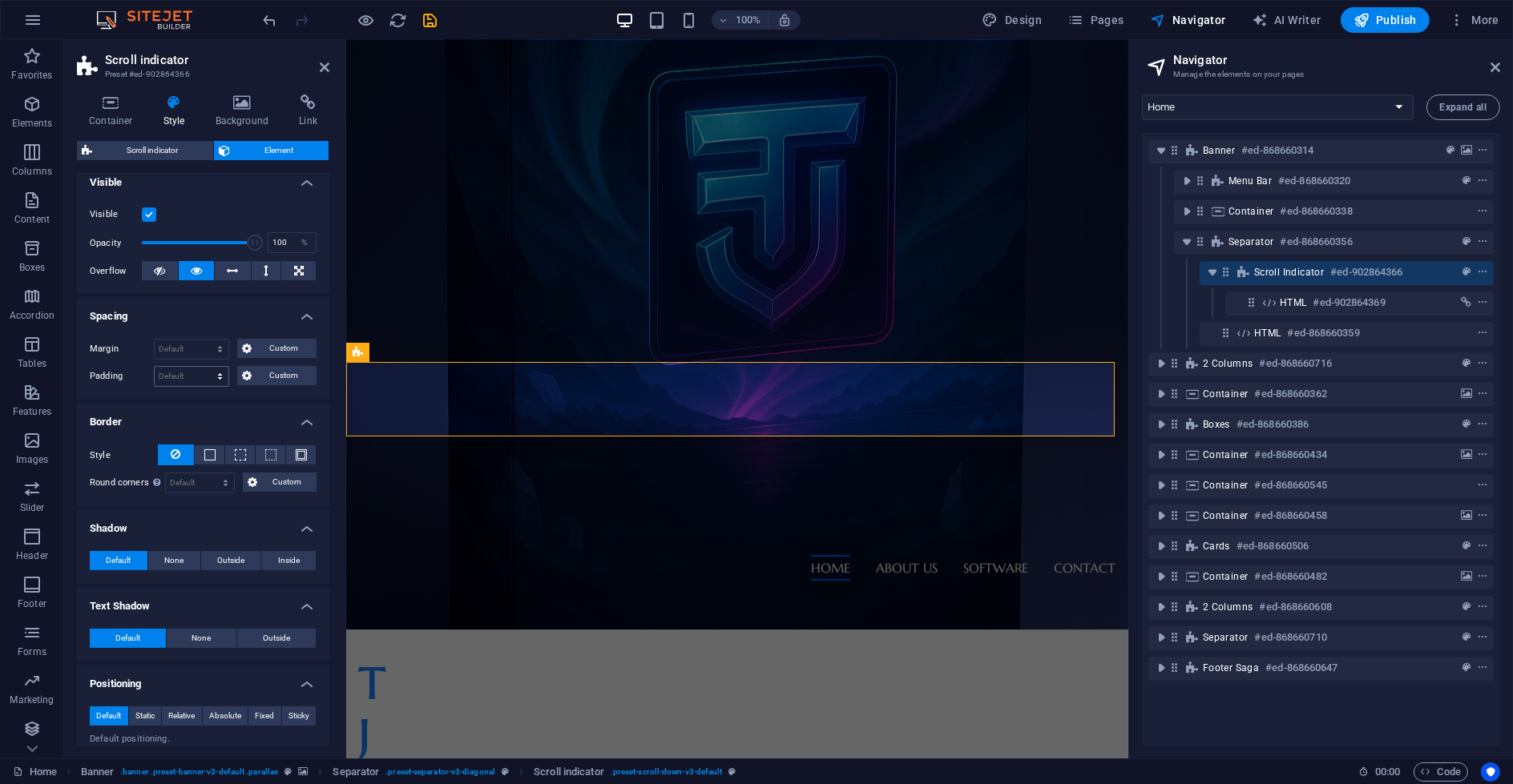
scroll to position [0, 0]
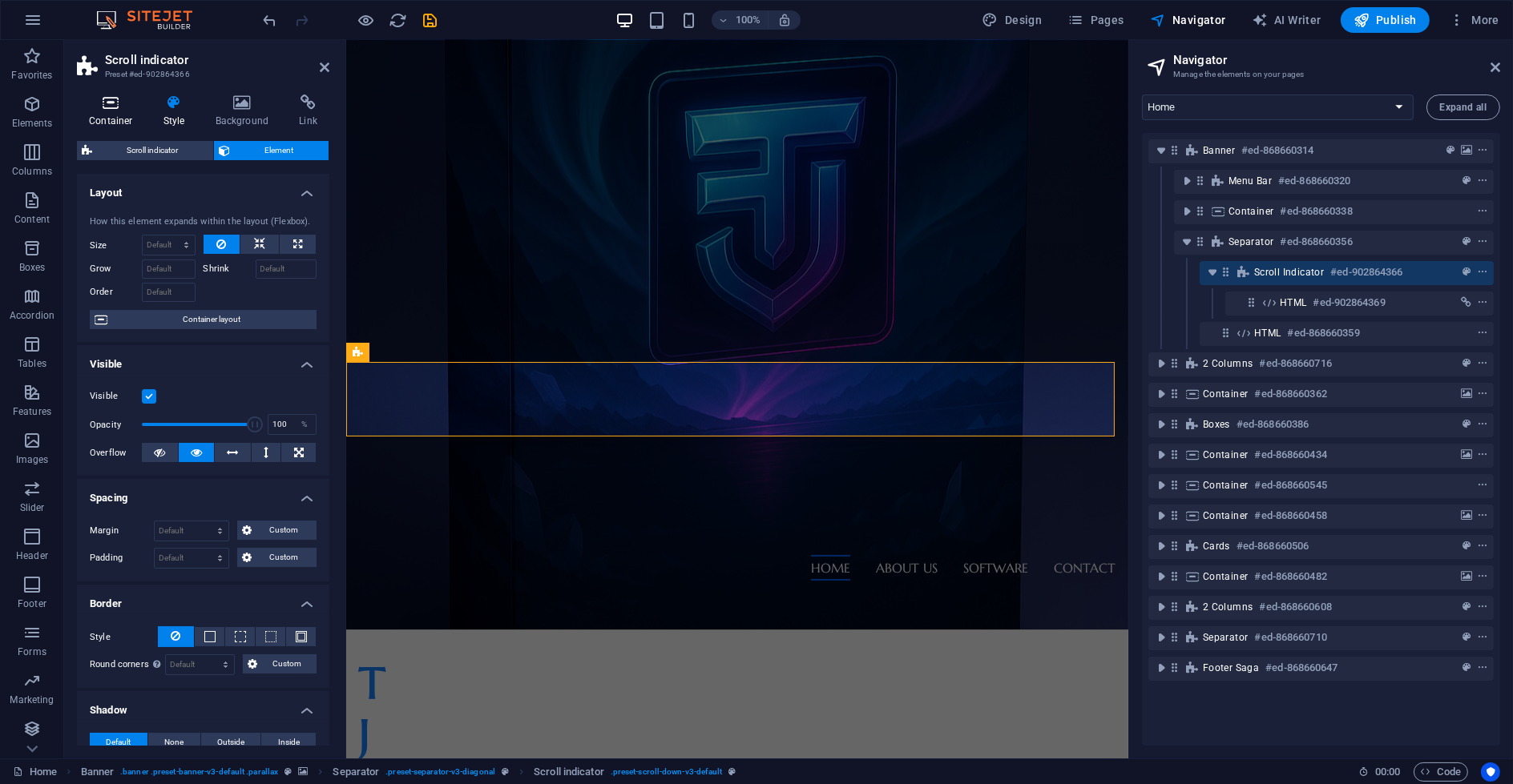
click at [114, 112] on h4 "Container" at bounding box center [114, 111] width 74 height 33
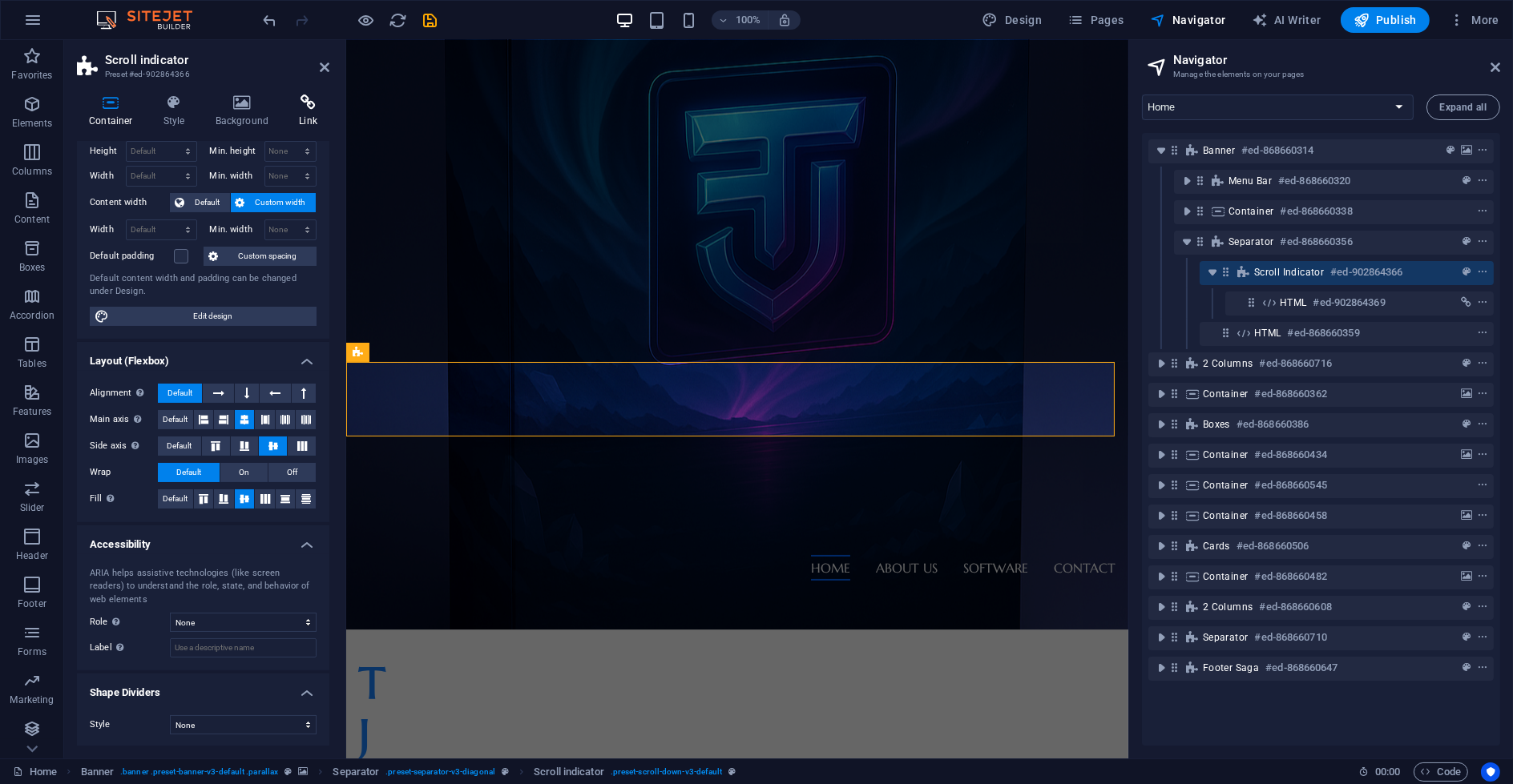
click at [311, 120] on h4 "Link" at bounding box center [308, 111] width 43 height 33
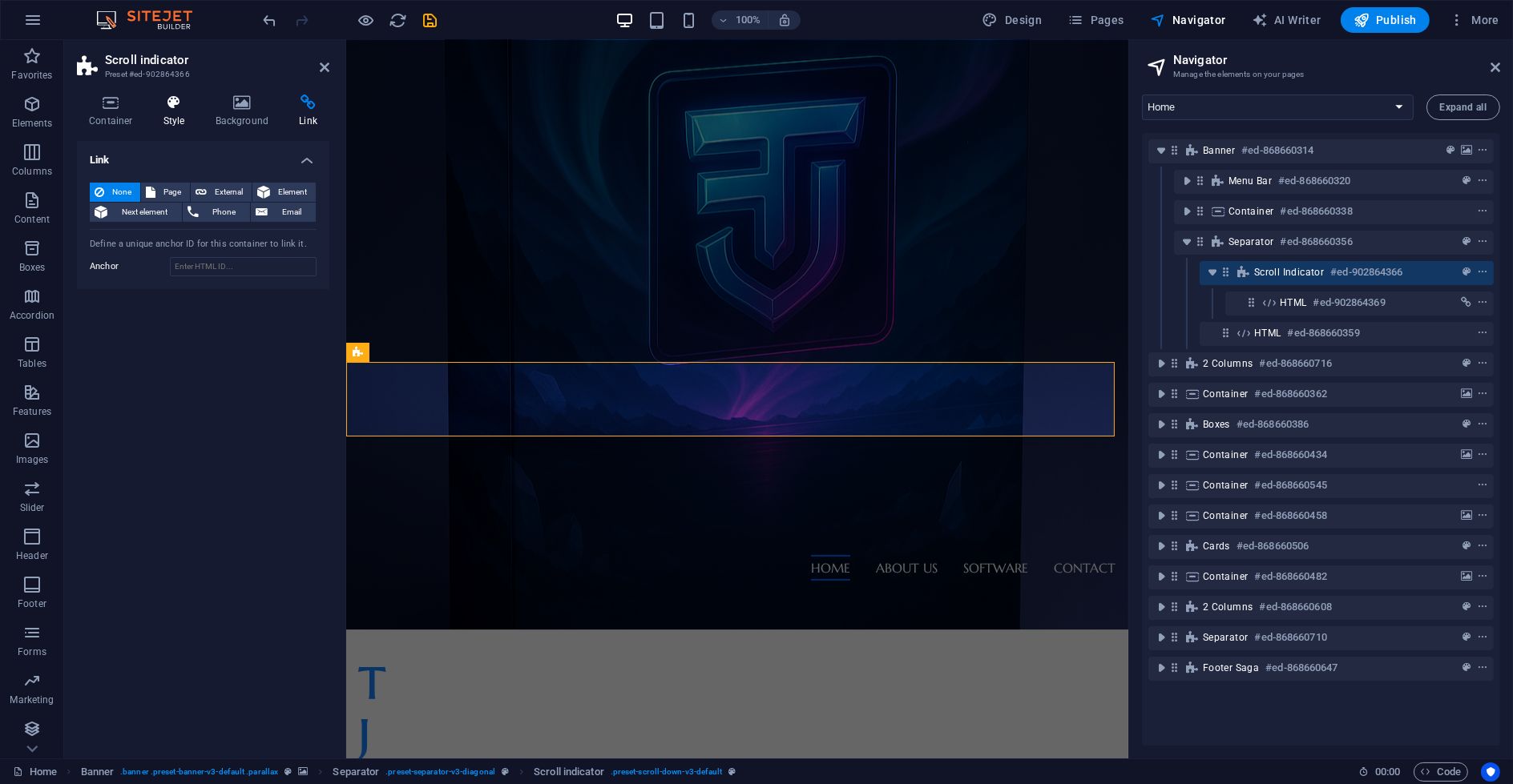
click at [174, 100] on icon at bounding box center [174, 102] width 45 height 16
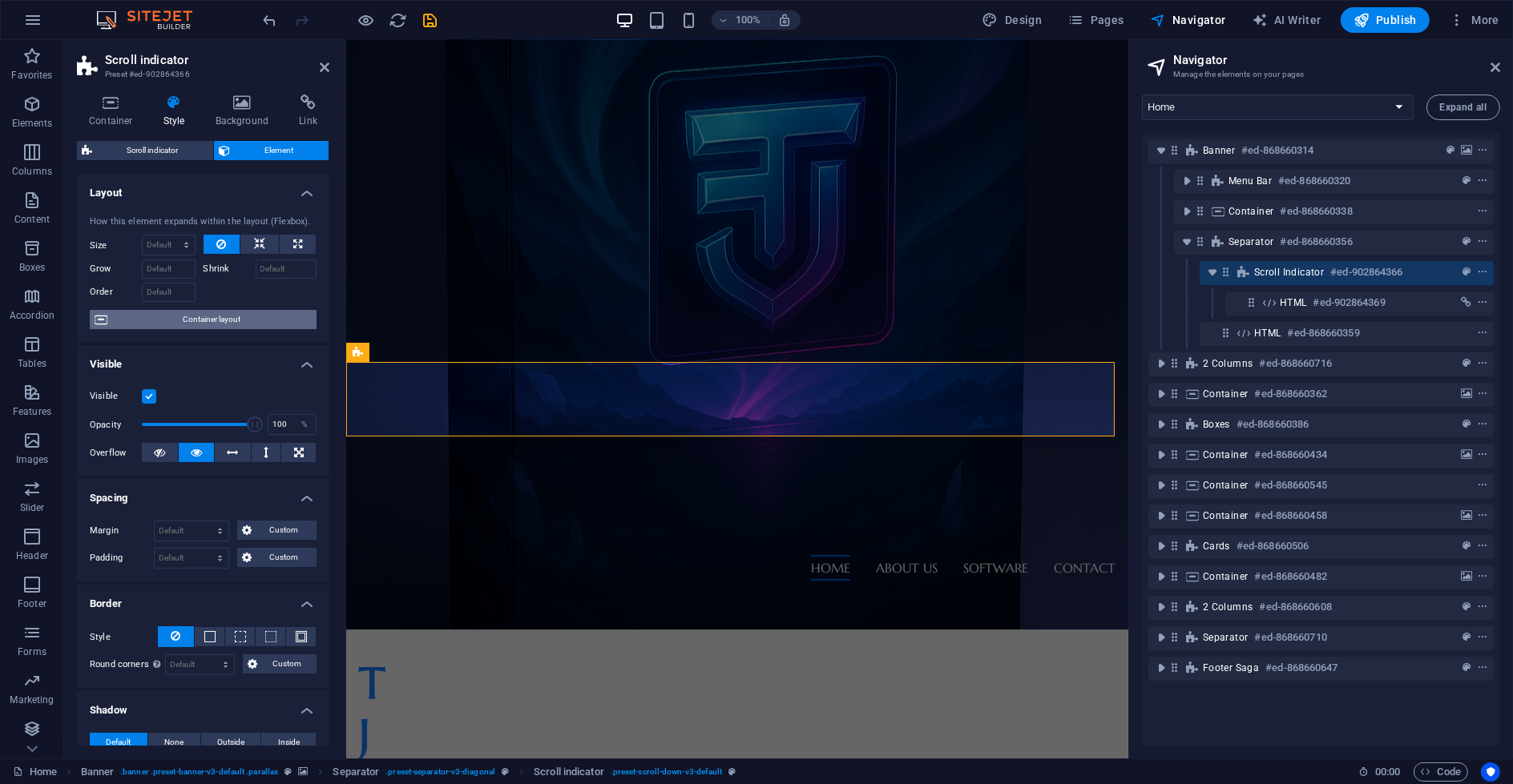
click at [200, 318] on span "Container layout" at bounding box center [212, 320] width 199 height 19
select select "diagonal"
select select "rem"
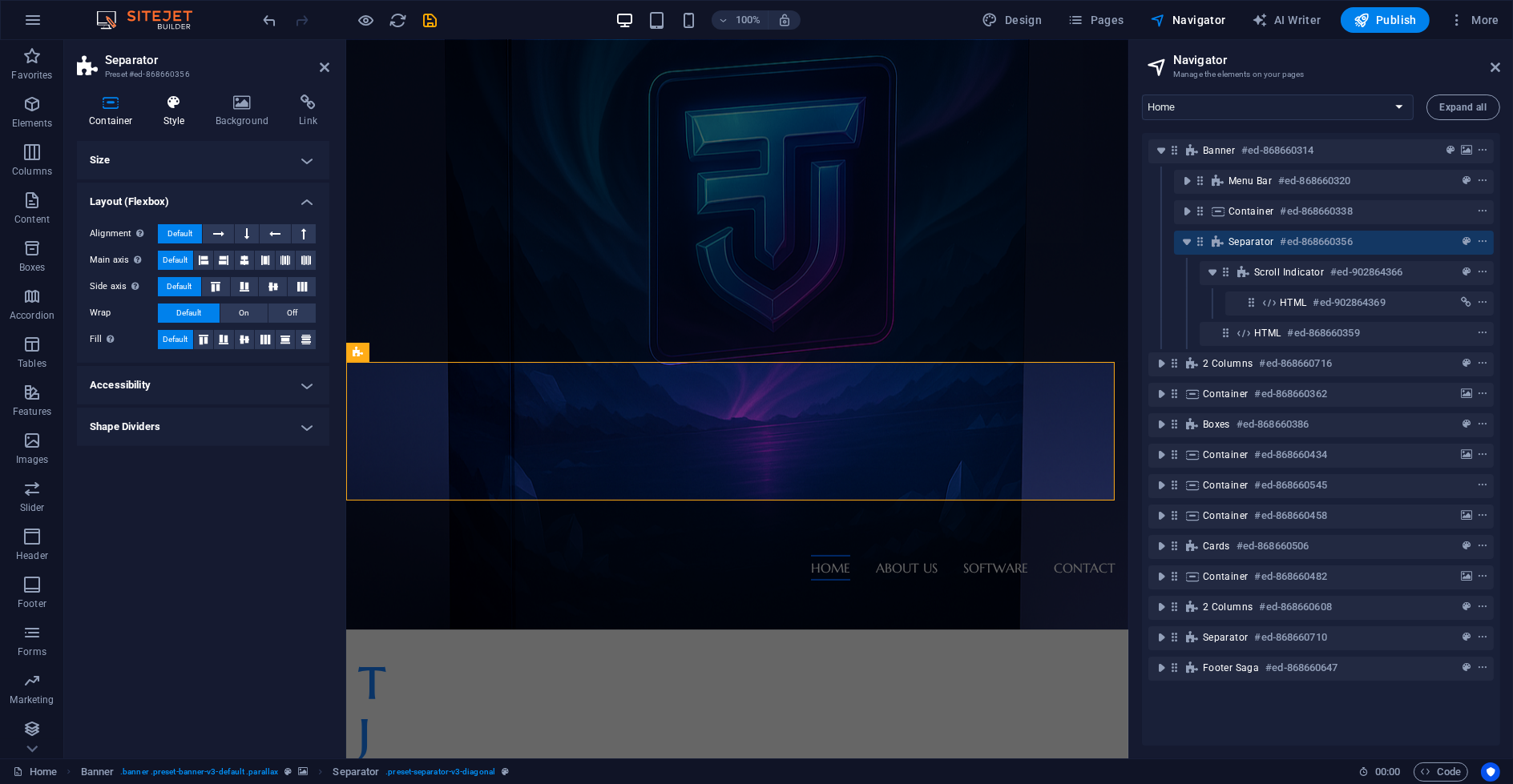
click at [180, 108] on icon at bounding box center [174, 102] width 45 height 16
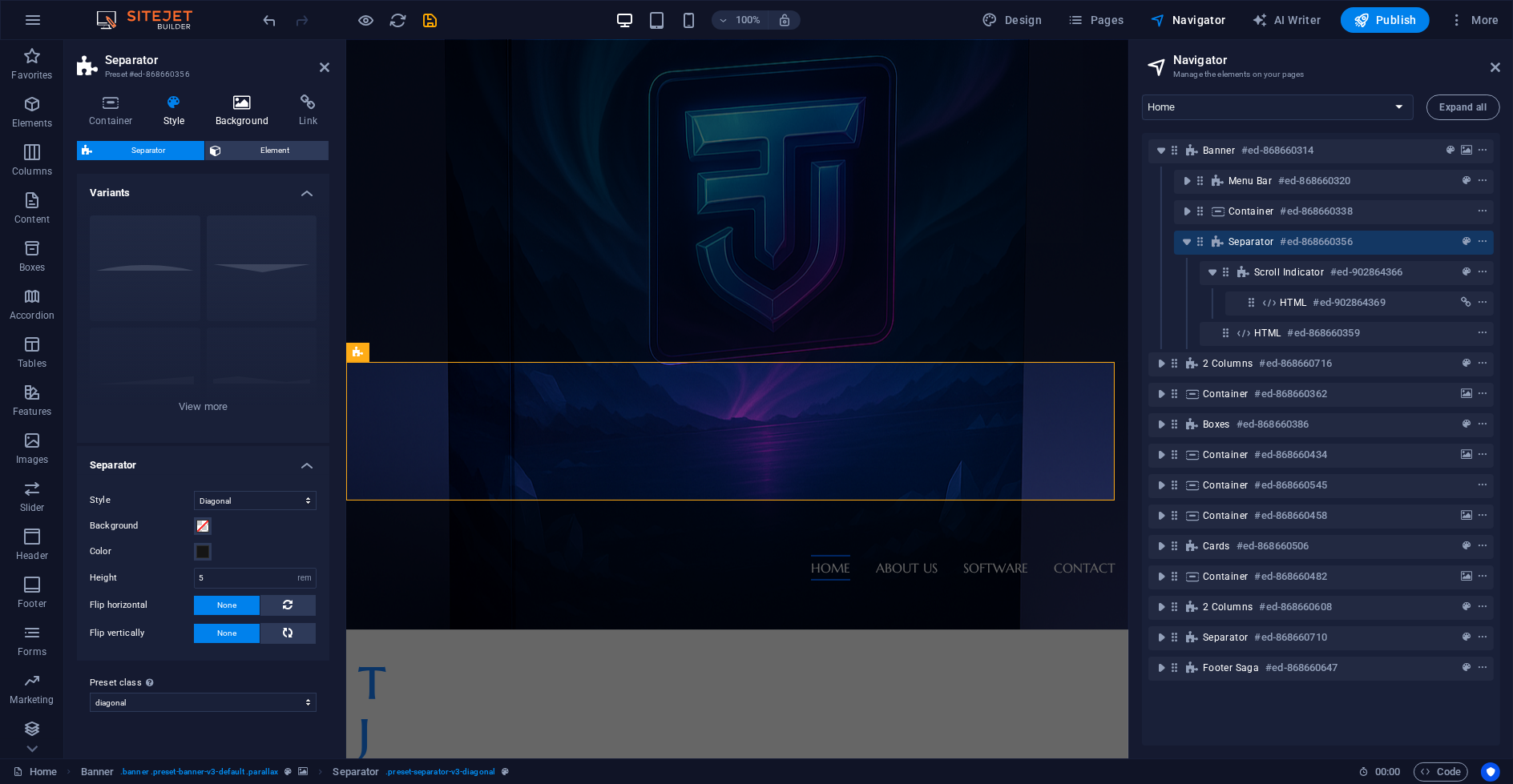
click at [234, 111] on h4 "Background" at bounding box center [246, 111] width 84 height 33
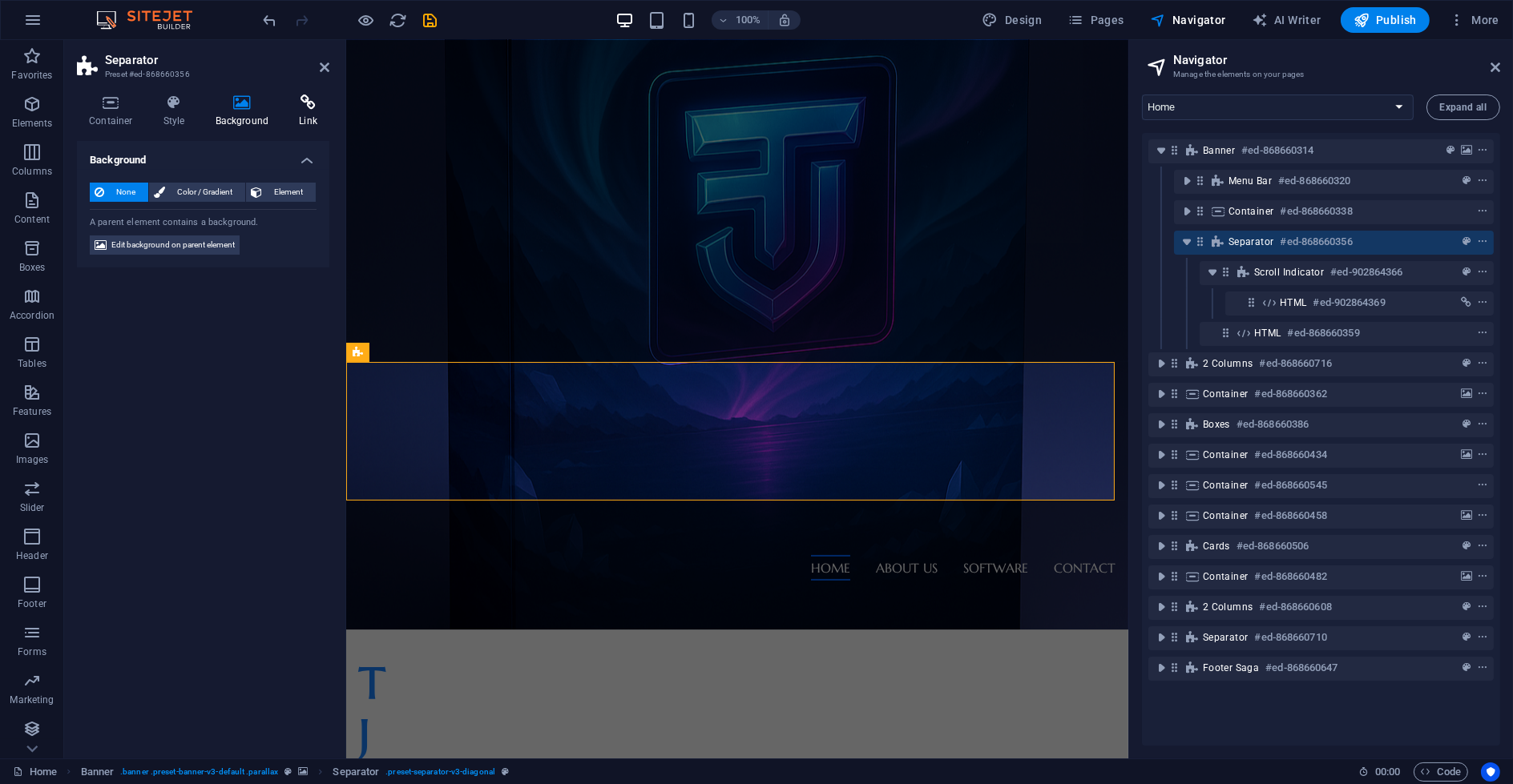
click at [297, 110] on icon at bounding box center [308, 102] width 43 height 16
click at [172, 106] on icon at bounding box center [174, 102] width 45 height 16
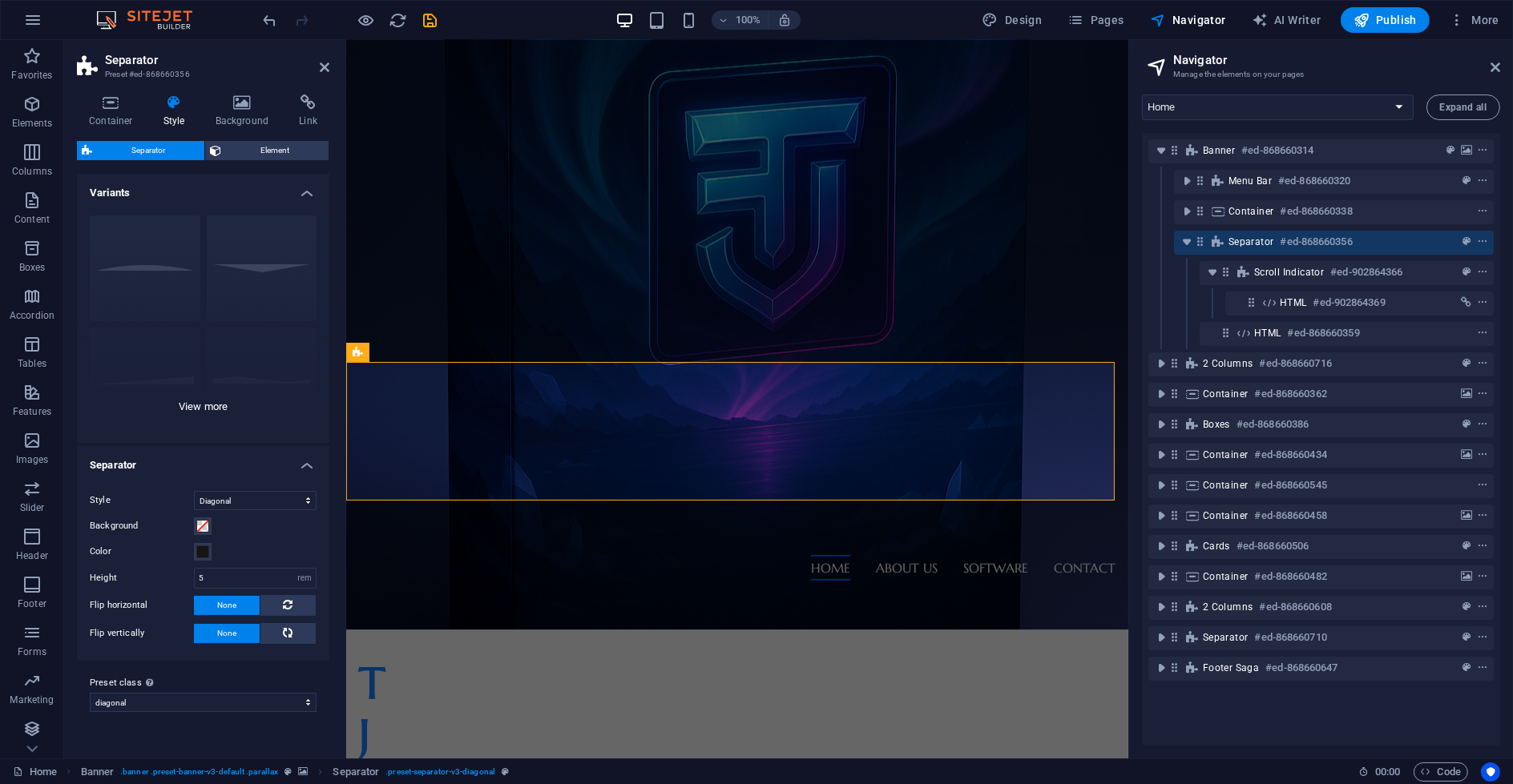
click at [217, 394] on div "Circle Default Diagonal Polygon 1 Polygon 2 Square Zigzag" at bounding box center [203, 323] width 253 height 240
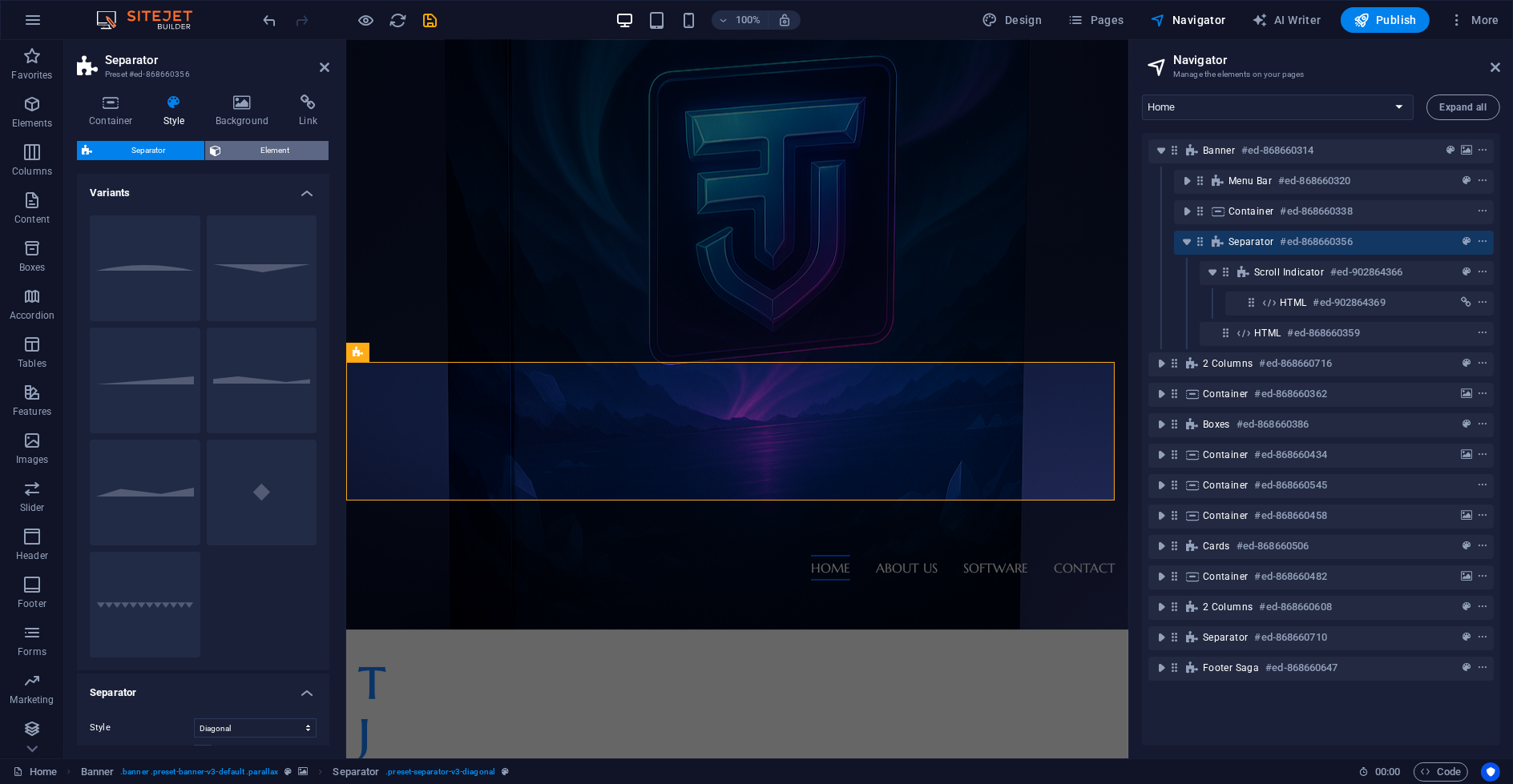
click at [263, 153] on span "Element" at bounding box center [275, 150] width 98 height 19
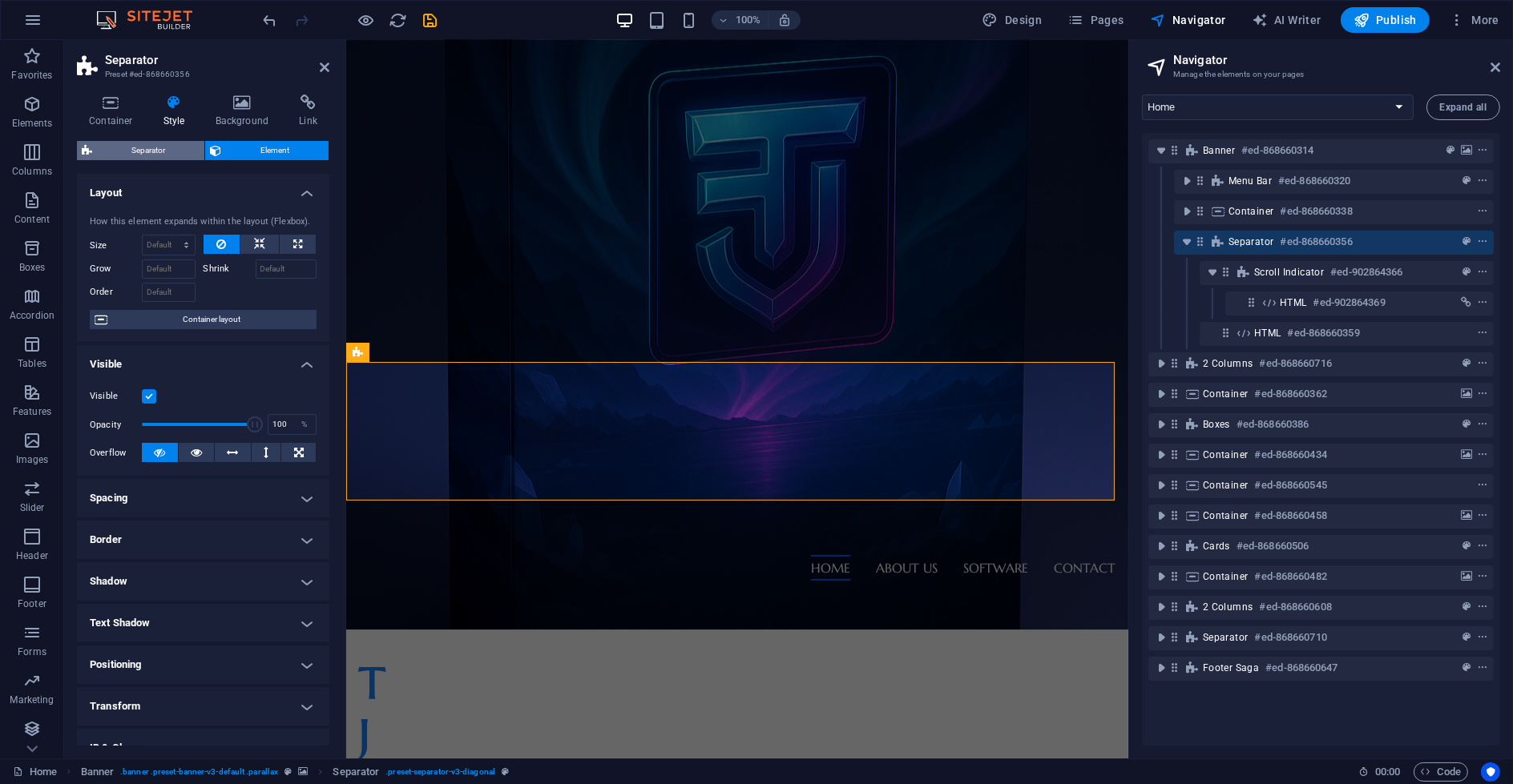
click at [184, 148] on span "Separator" at bounding box center [148, 150] width 102 height 19
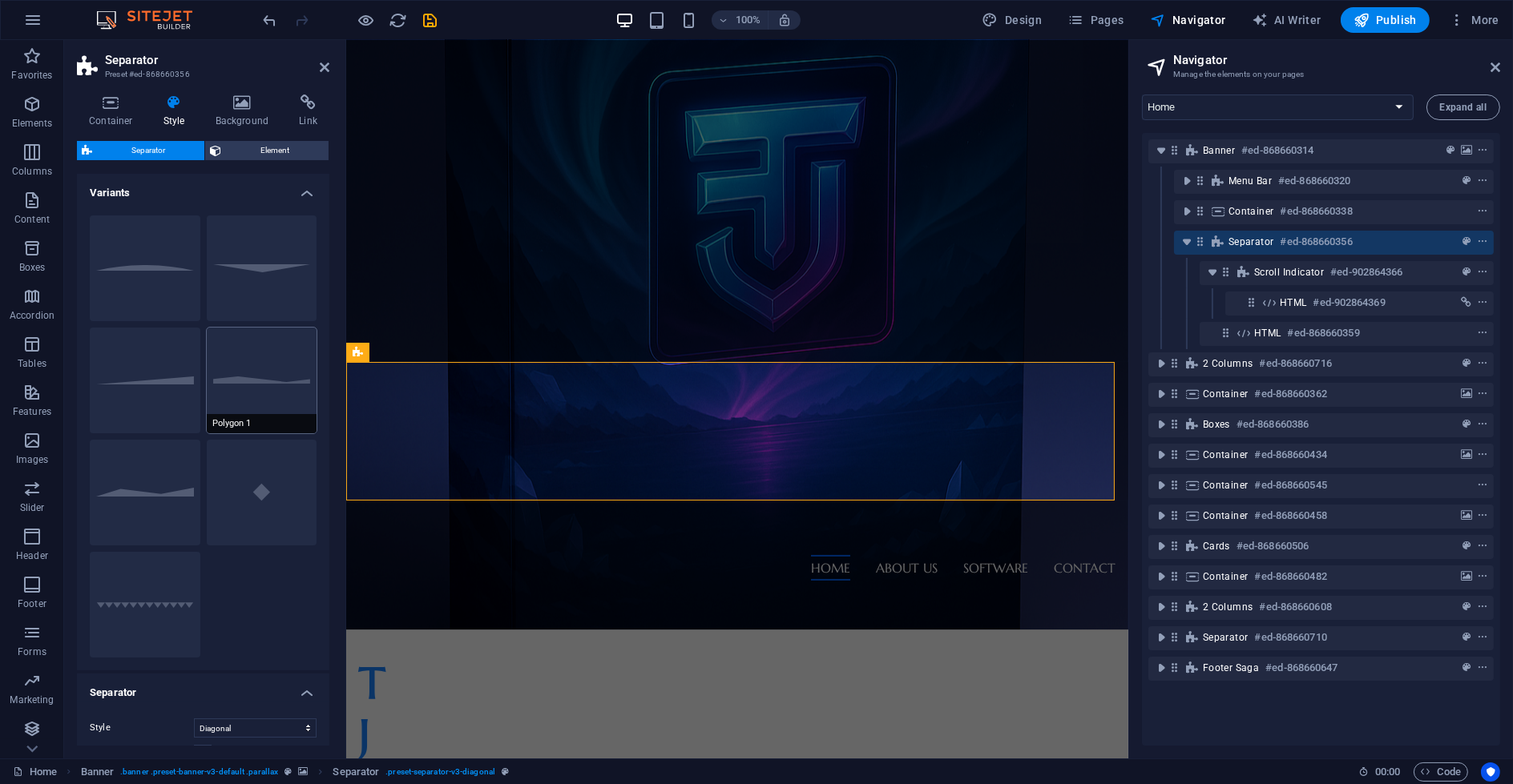
scroll to position [204, 0]
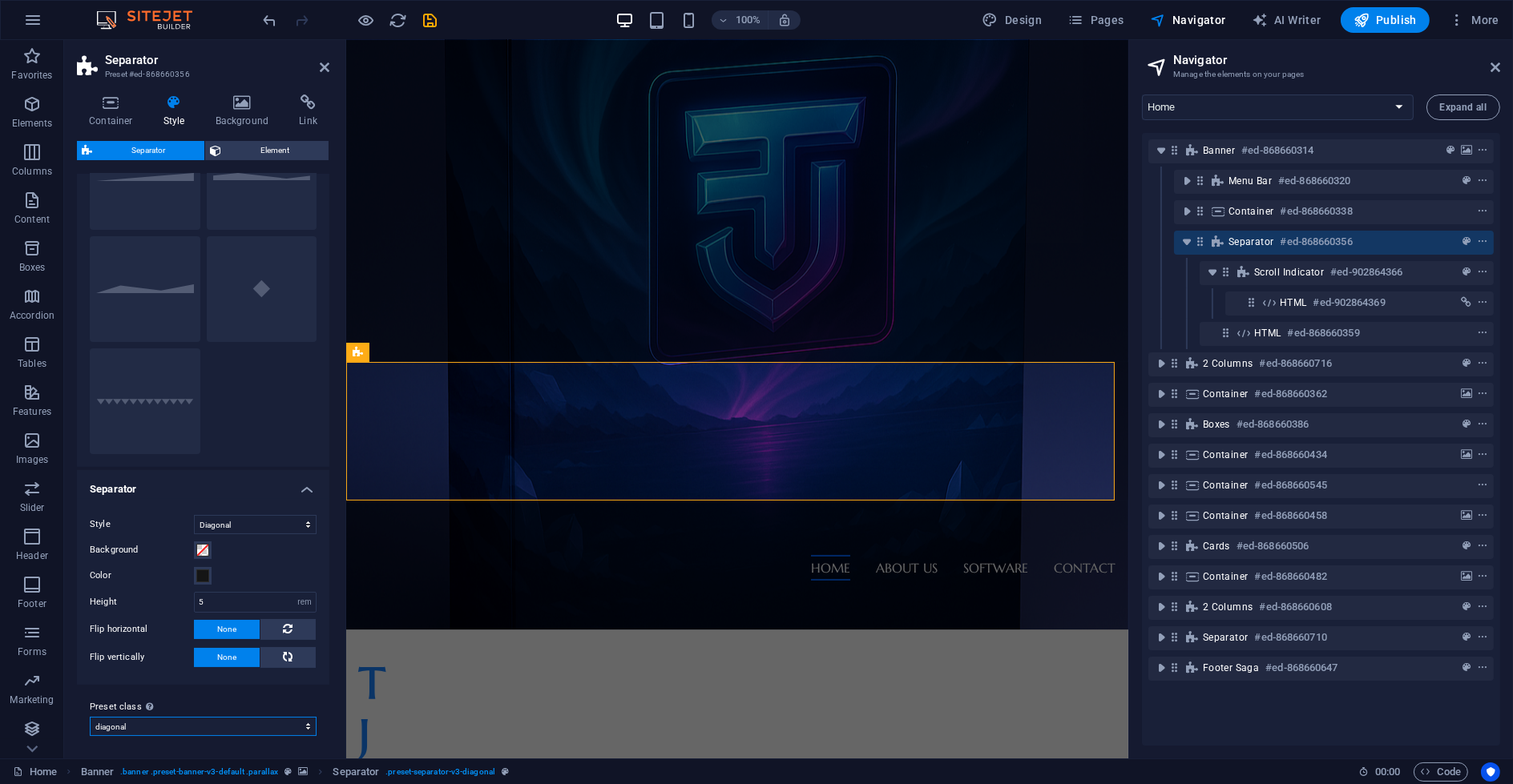
click at [172, 726] on select "diagonal reverse Add preset class" at bounding box center [203, 726] width 227 height 19
click at [174, 727] on select "diagonal reverse Add preset class" at bounding box center [203, 726] width 227 height 19
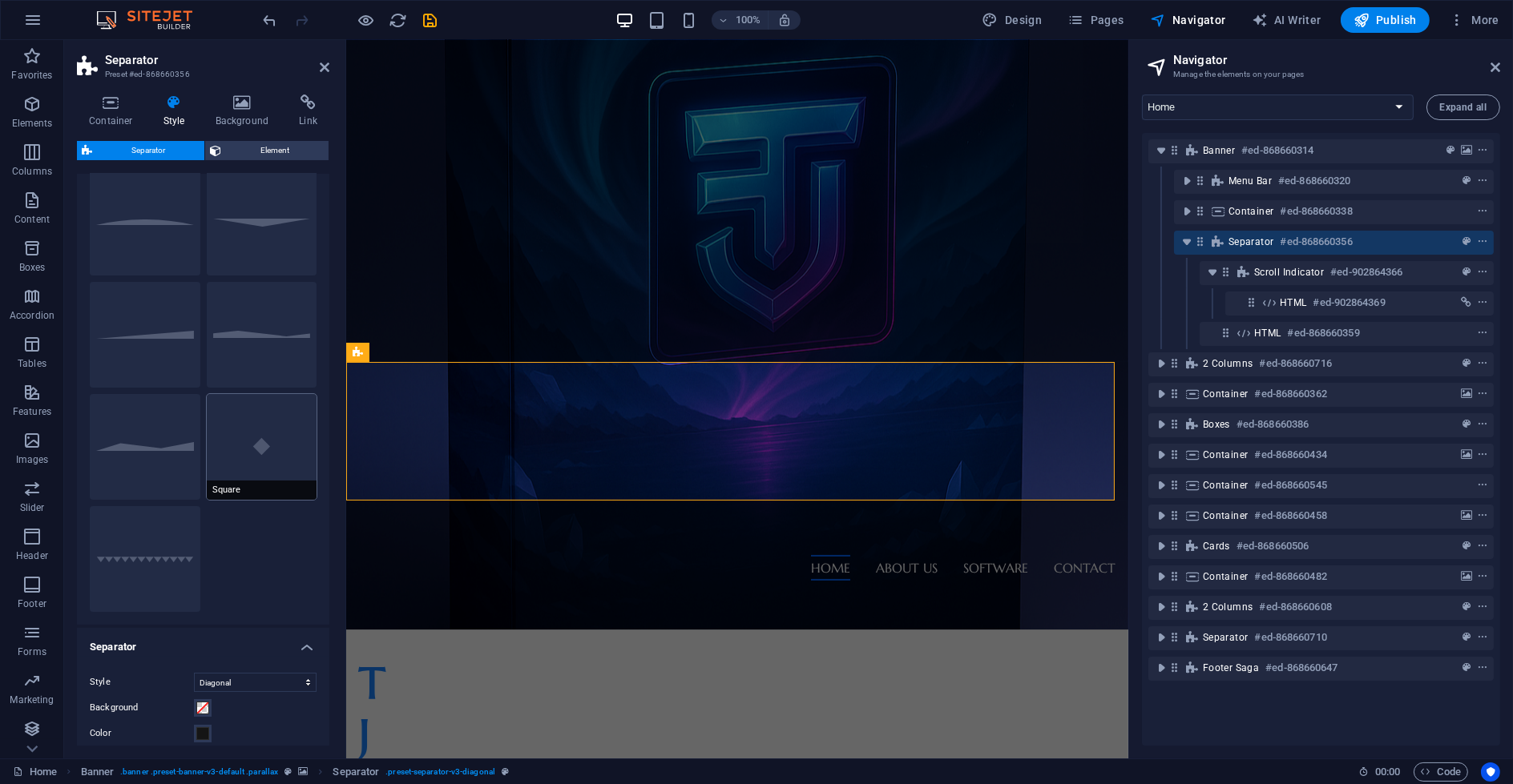
scroll to position [0, 0]
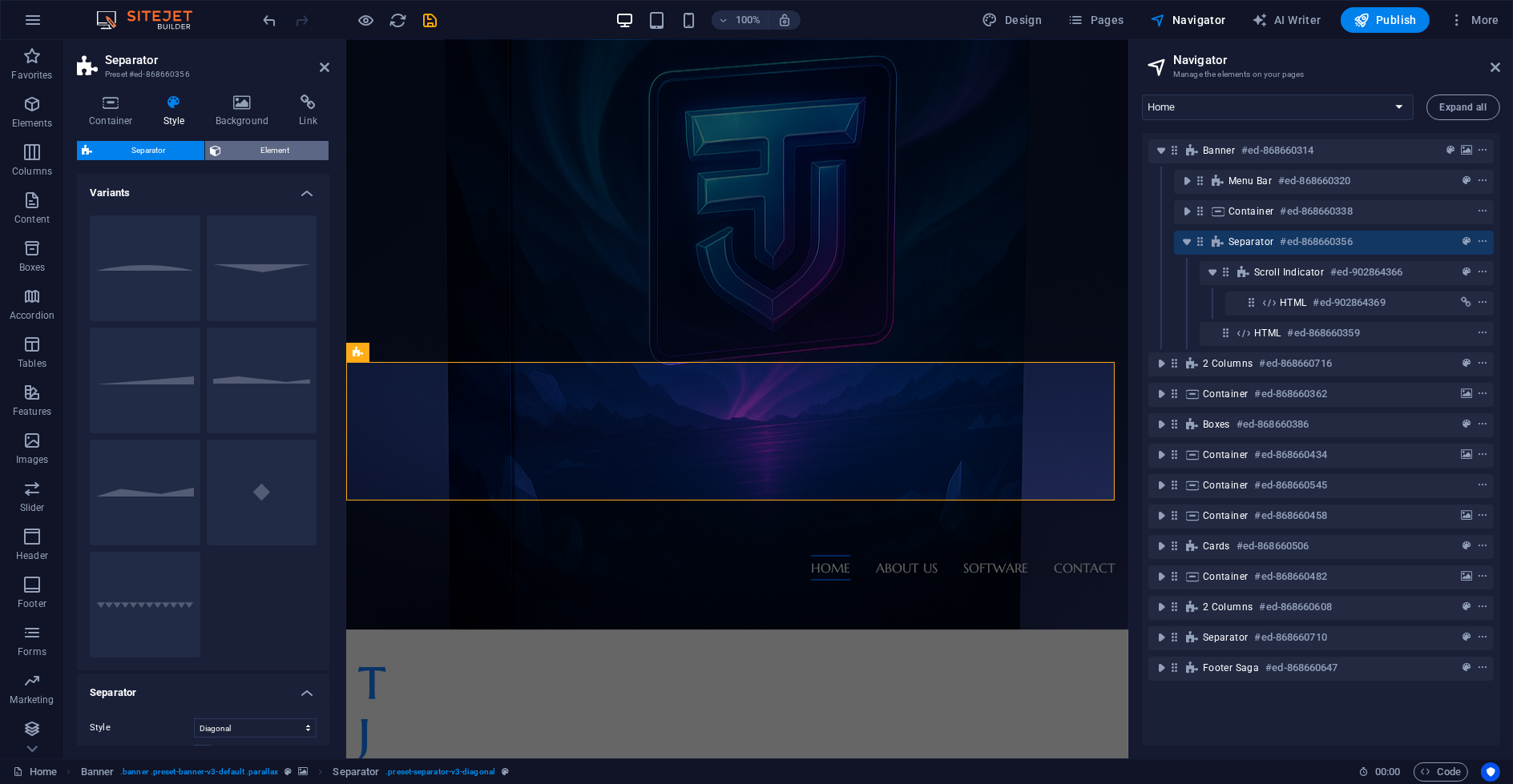
click at [261, 144] on span "Element" at bounding box center [275, 150] width 98 height 19
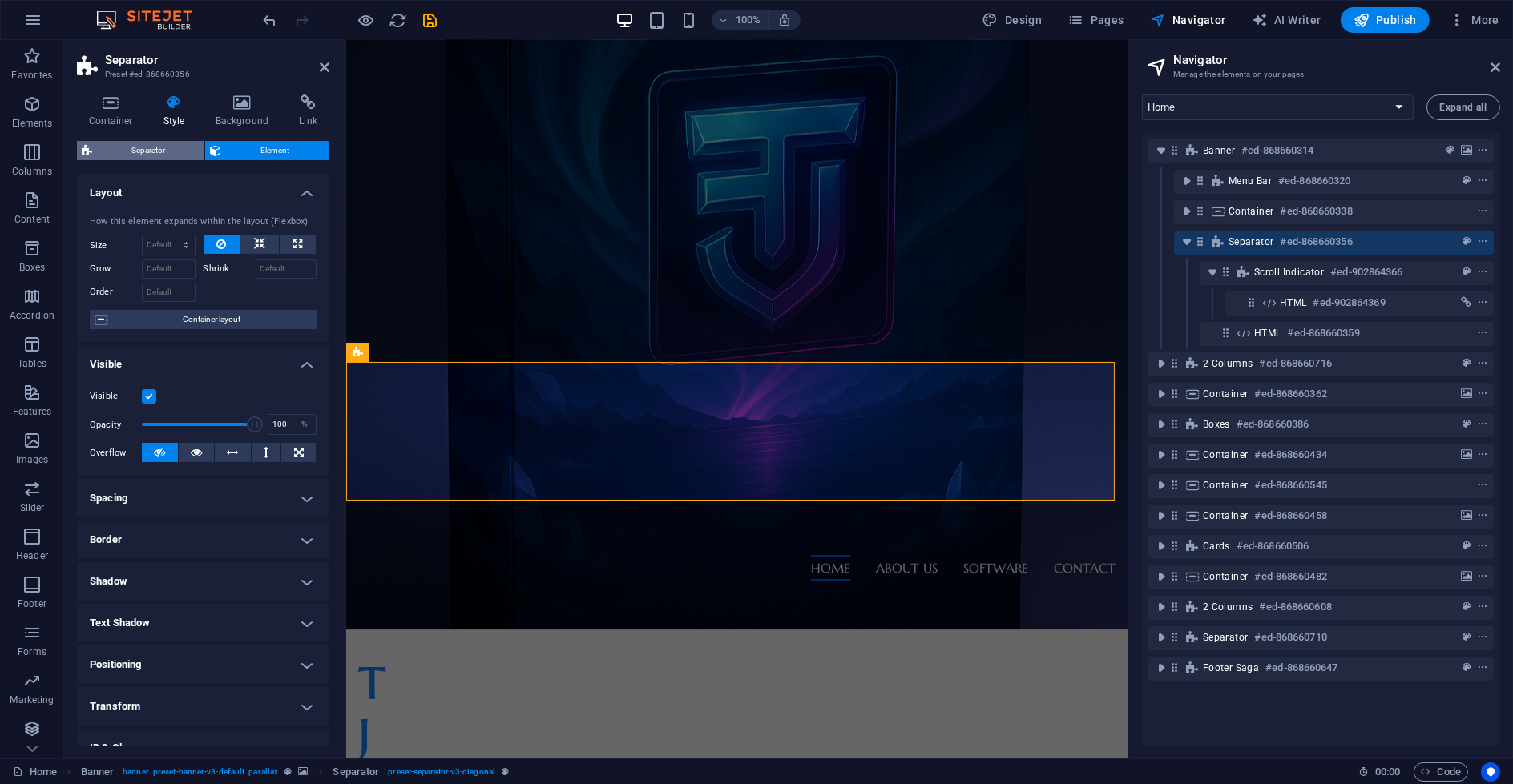
click at [144, 147] on span "Separator" at bounding box center [148, 150] width 102 height 19
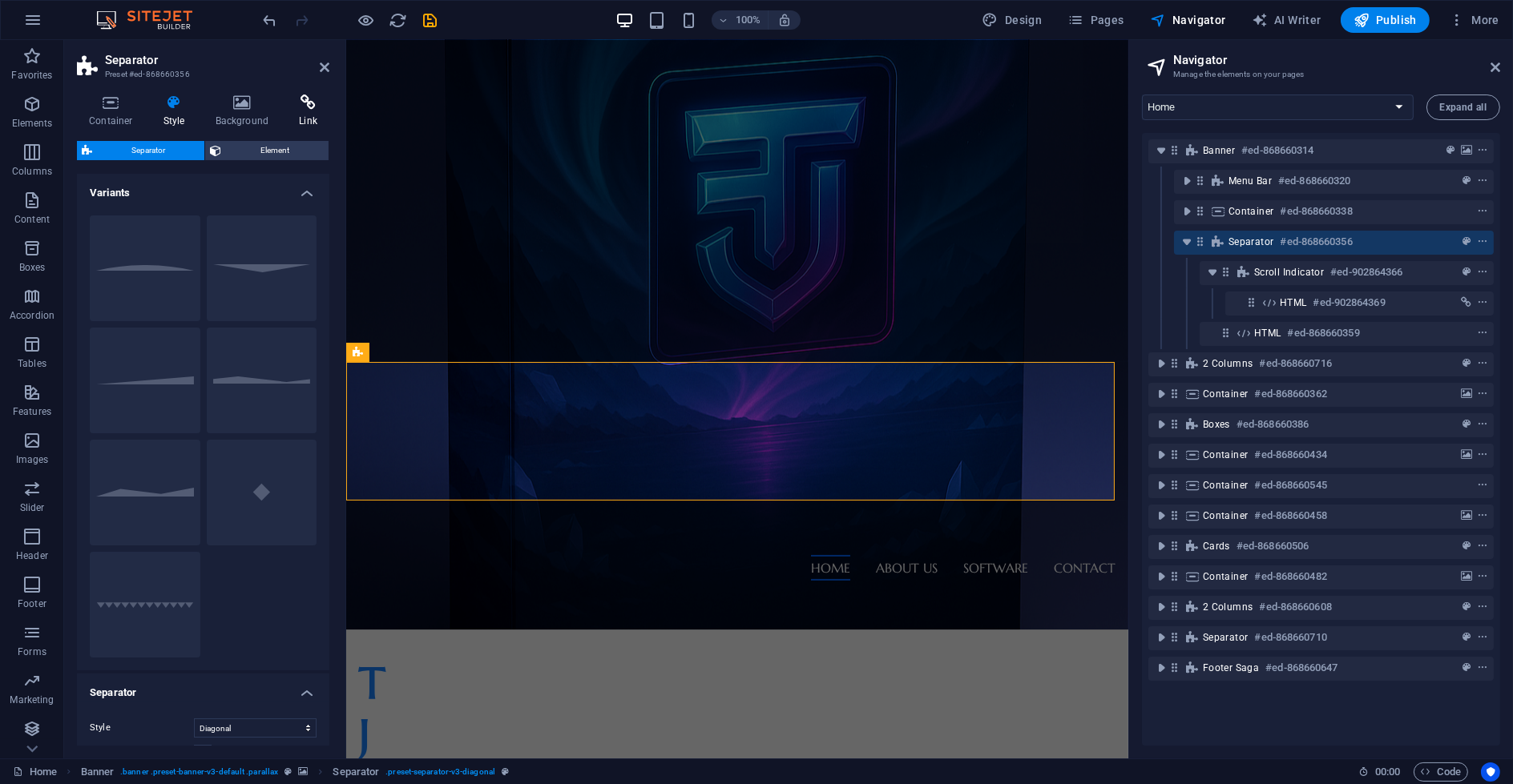
click at [289, 105] on icon at bounding box center [308, 102] width 43 height 16
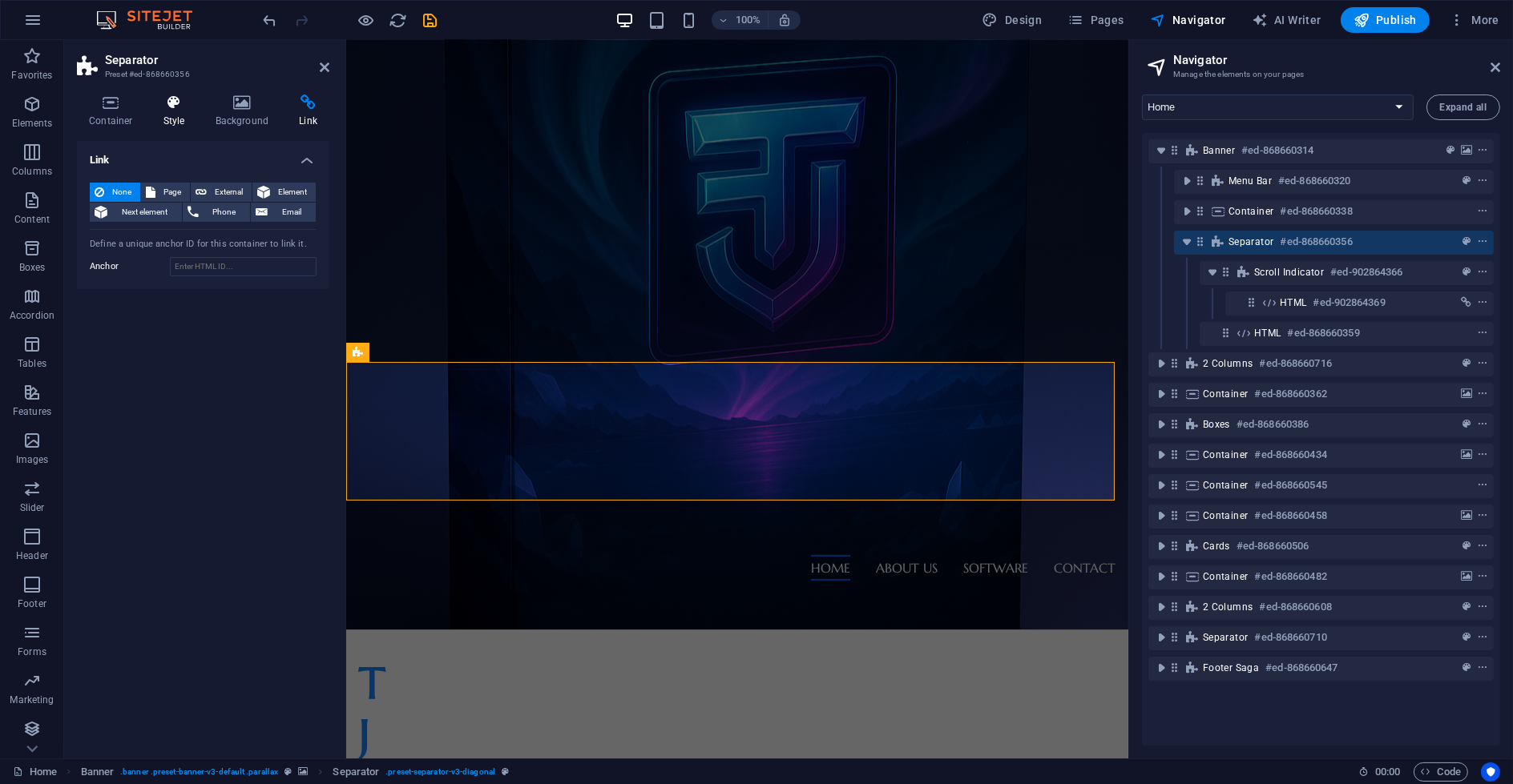
click at [178, 108] on icon at bounding box center [174, 102] width 45 height 16
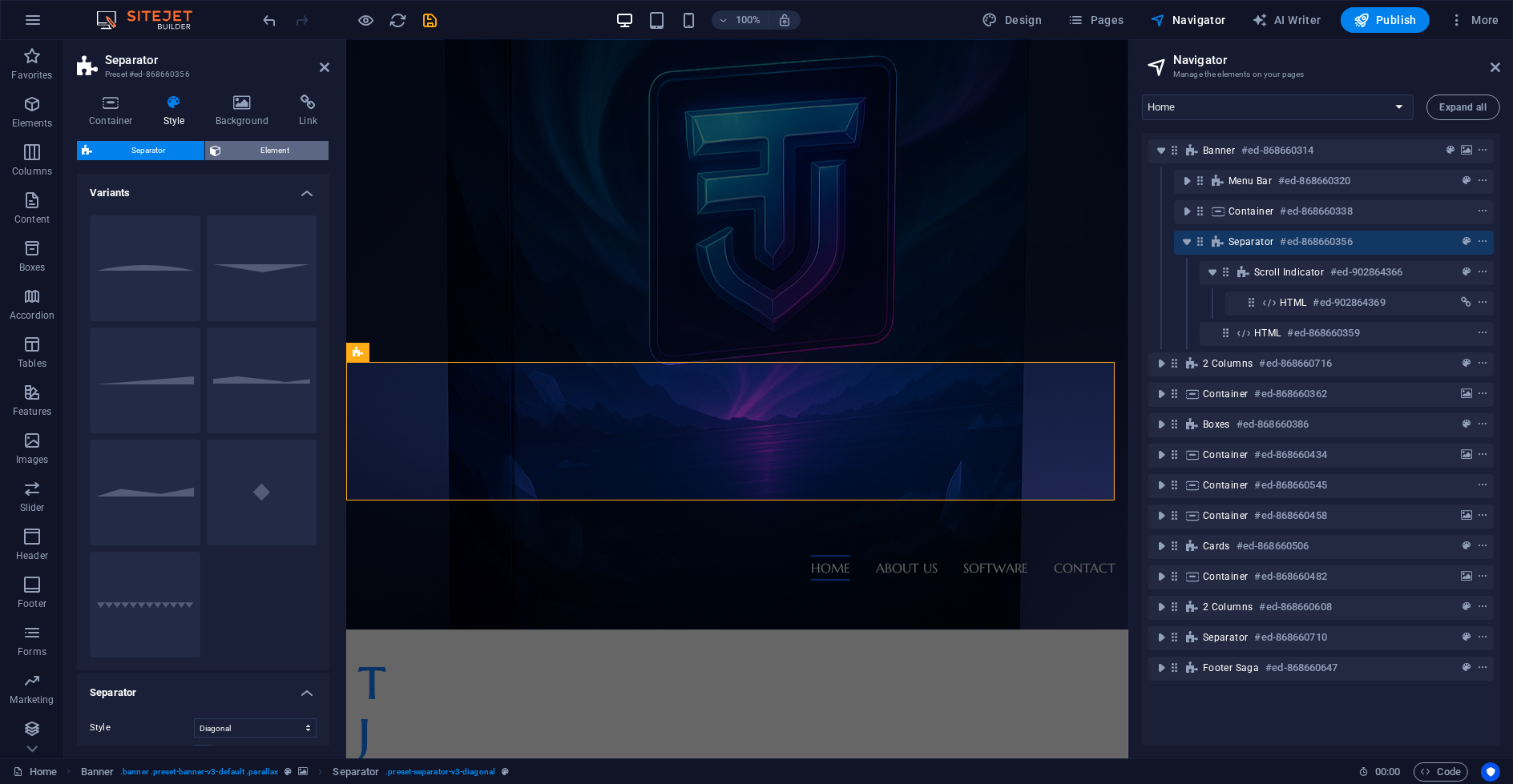
click at [256, 154] on span "Element" at bounding box center [275, 150] width 98 height 19
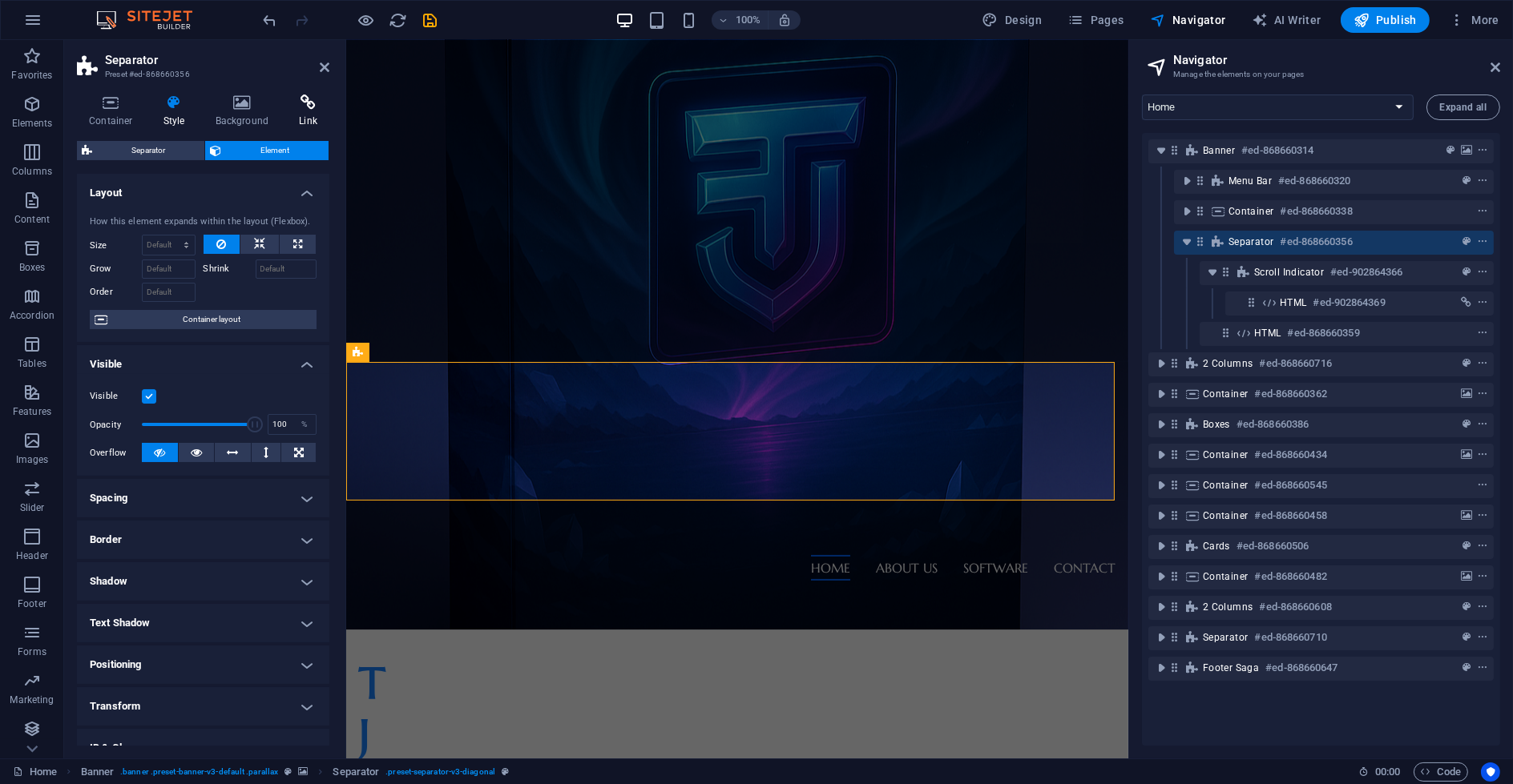
click at [310, 111] on h4 "Link" at bounding box center [308, 111] width 43 height 33
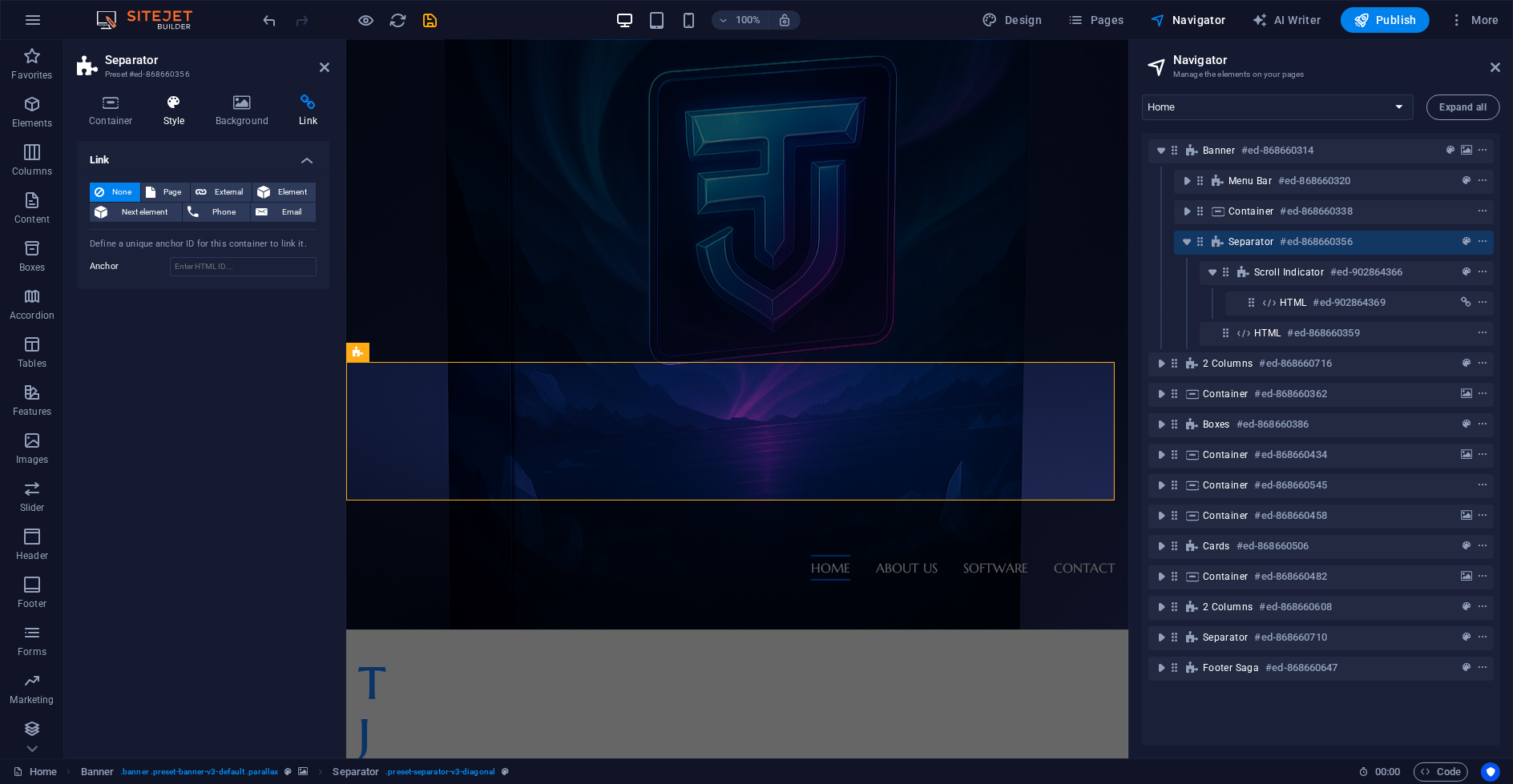
click at [169, 105] on icon at bounding box center [174, 102] width 45 height 16
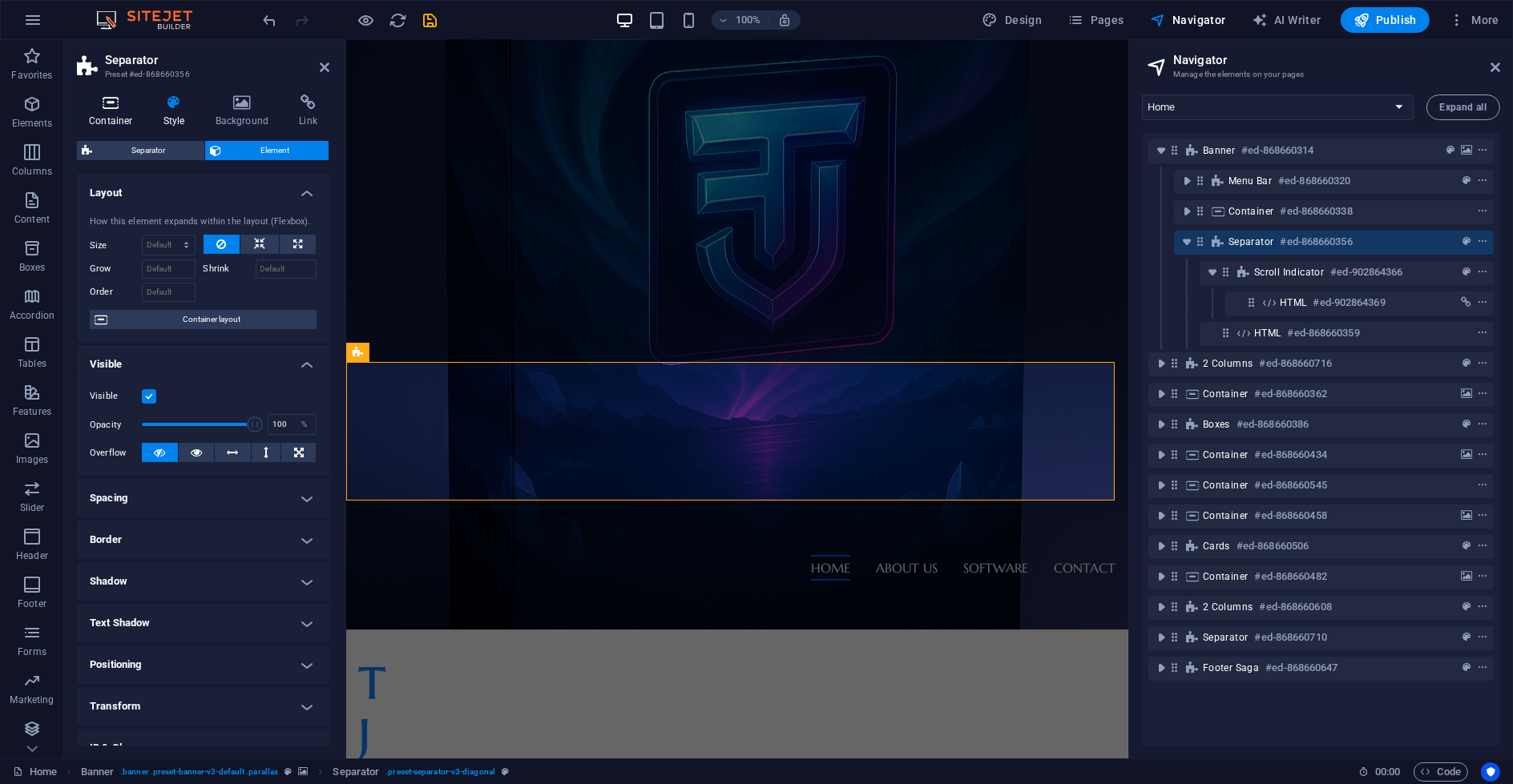
click at [110, 111] on h4 "Container" at bounding box center [114, 111] width 74 height 33
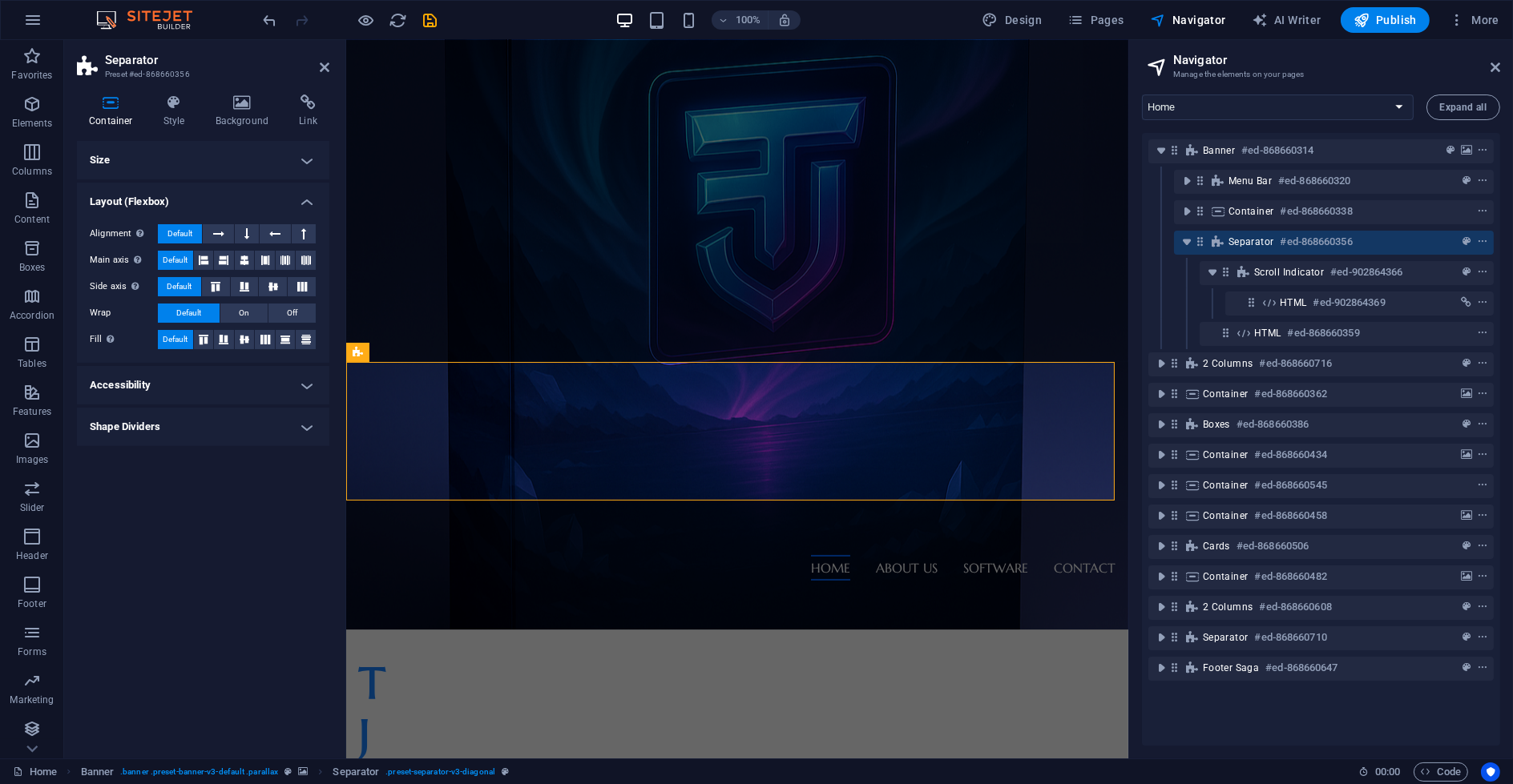
click at [182, 432] on h4 "Shape Dividers" at bounding box center [203, 427] width 253 height 38
click at [181, 389] on h4 "Accessibility" at bounding box center [203, 385] width 253 height 38
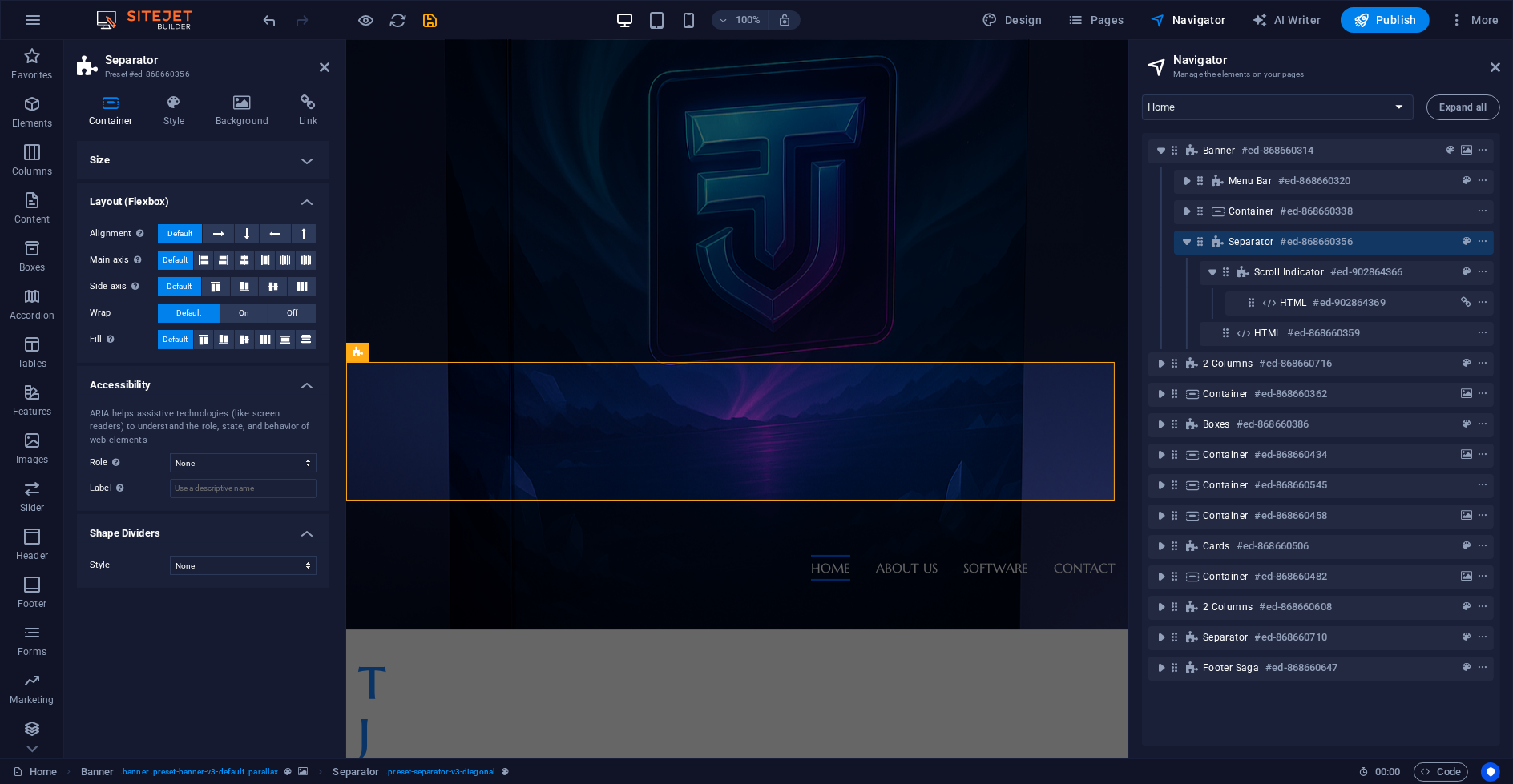
click at [158, 162] on h4 "Size" at bounding box center [203, 160] width 253 height 38
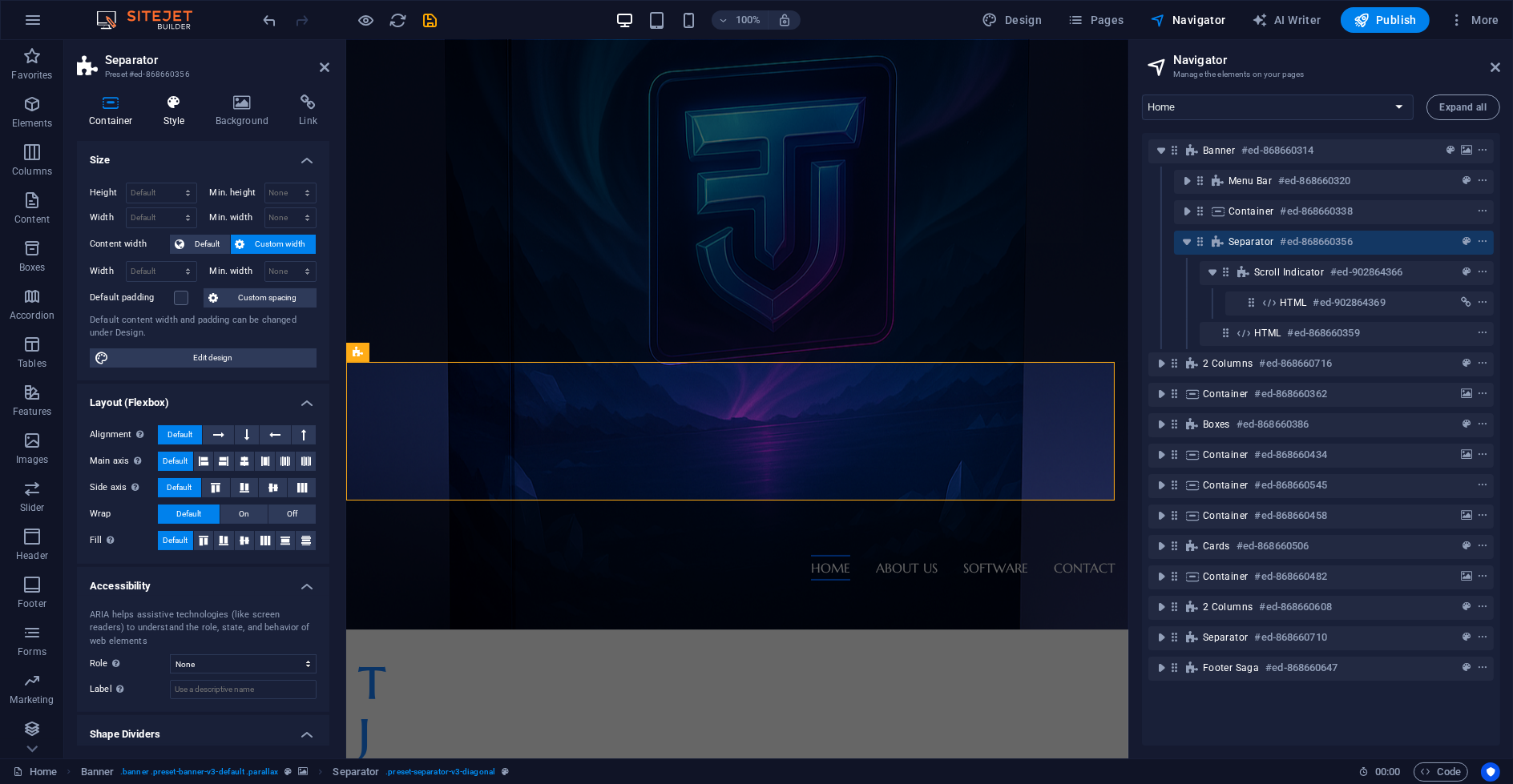
click at [157, 110] on icon at bounding box center [174, 102] width 45 height 16
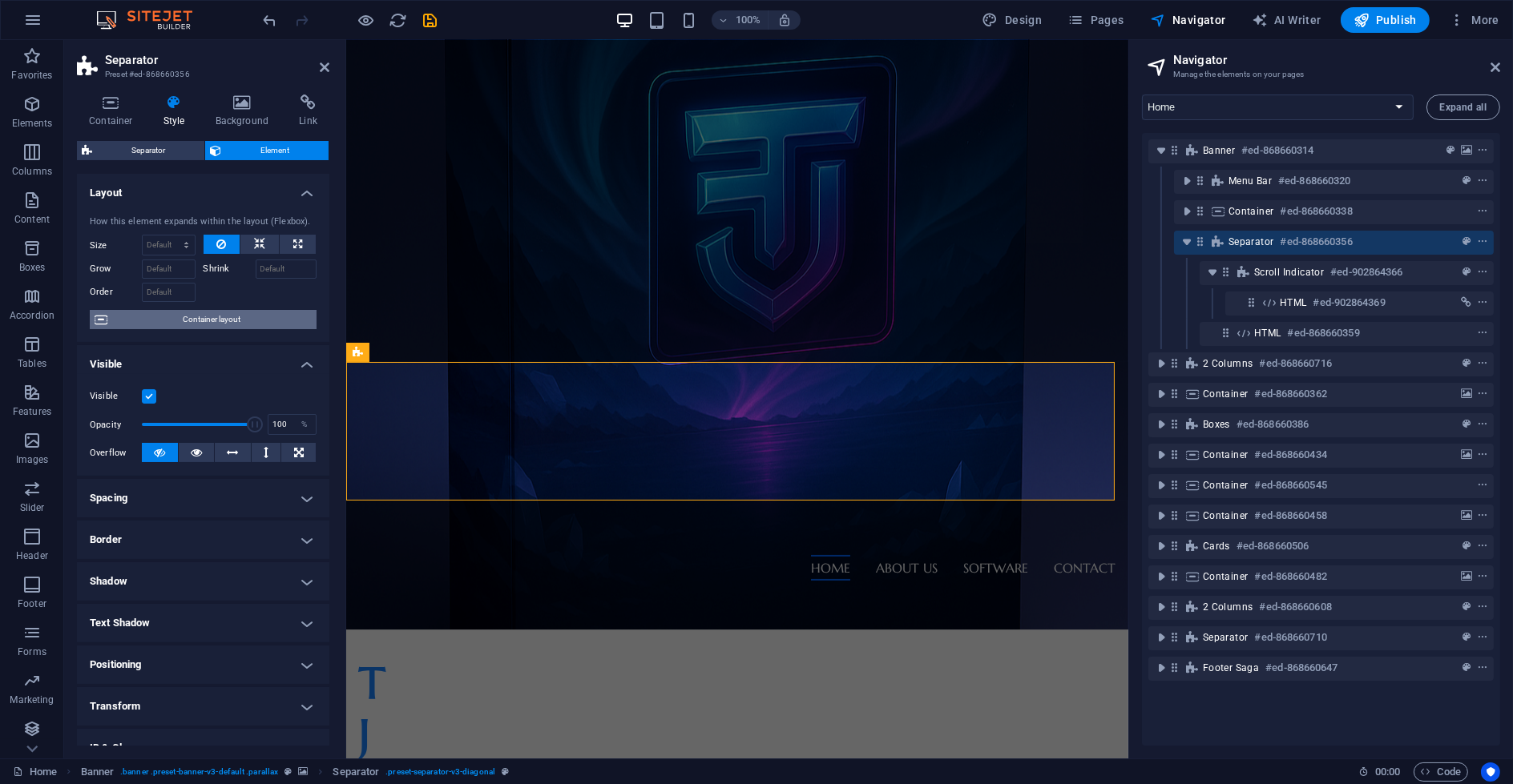
click at [225, 322] on span "Container layout" at bounding box center [212, 320] width 199 height 19
select select "header"
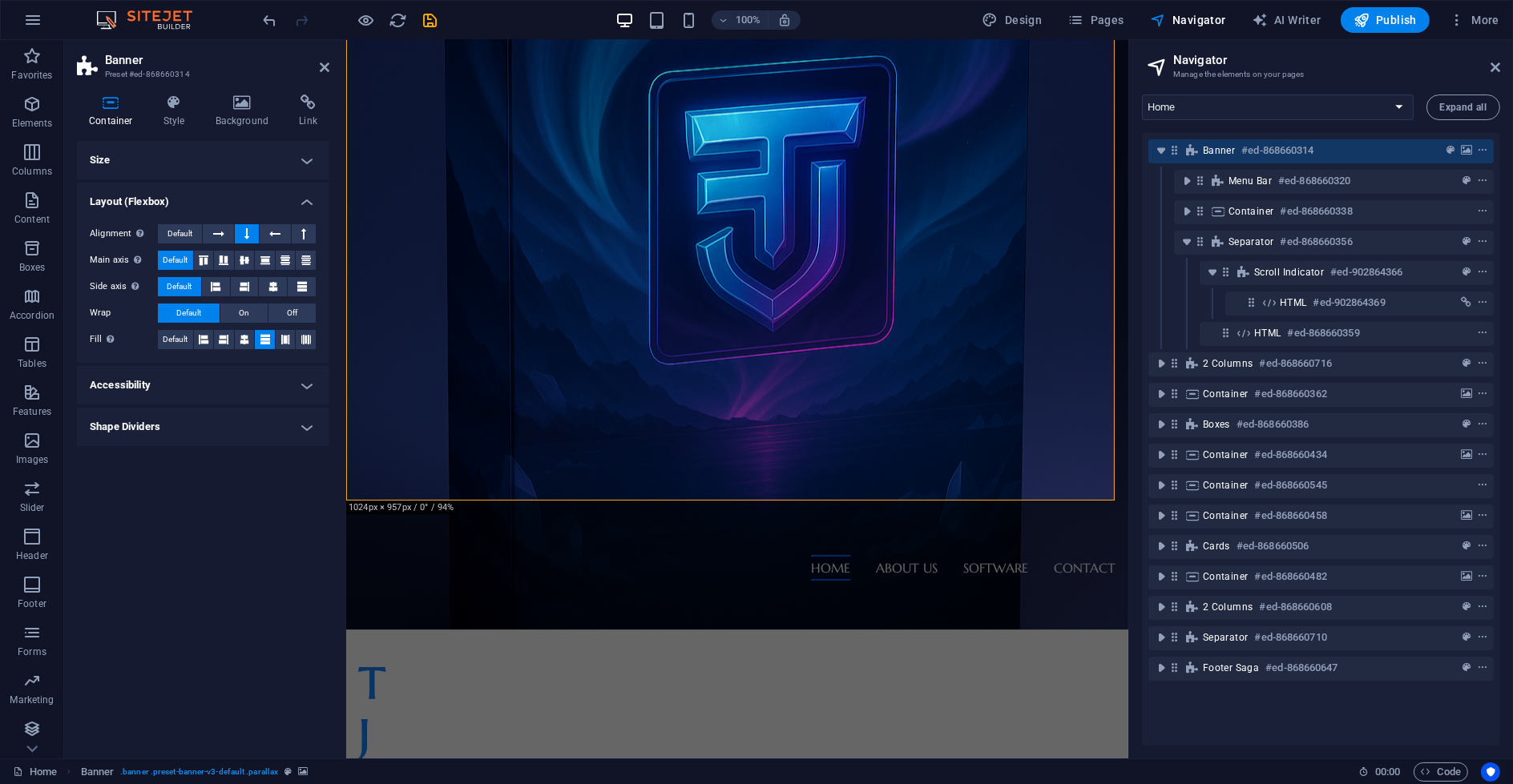
click at [222, 428] on h4 "Shape Dividers" at bounding box center [203, 427] width 253 height 38
click at [215, 391] on h4 "Accessibility" at bounding box center [203, 385] width 253 height 38
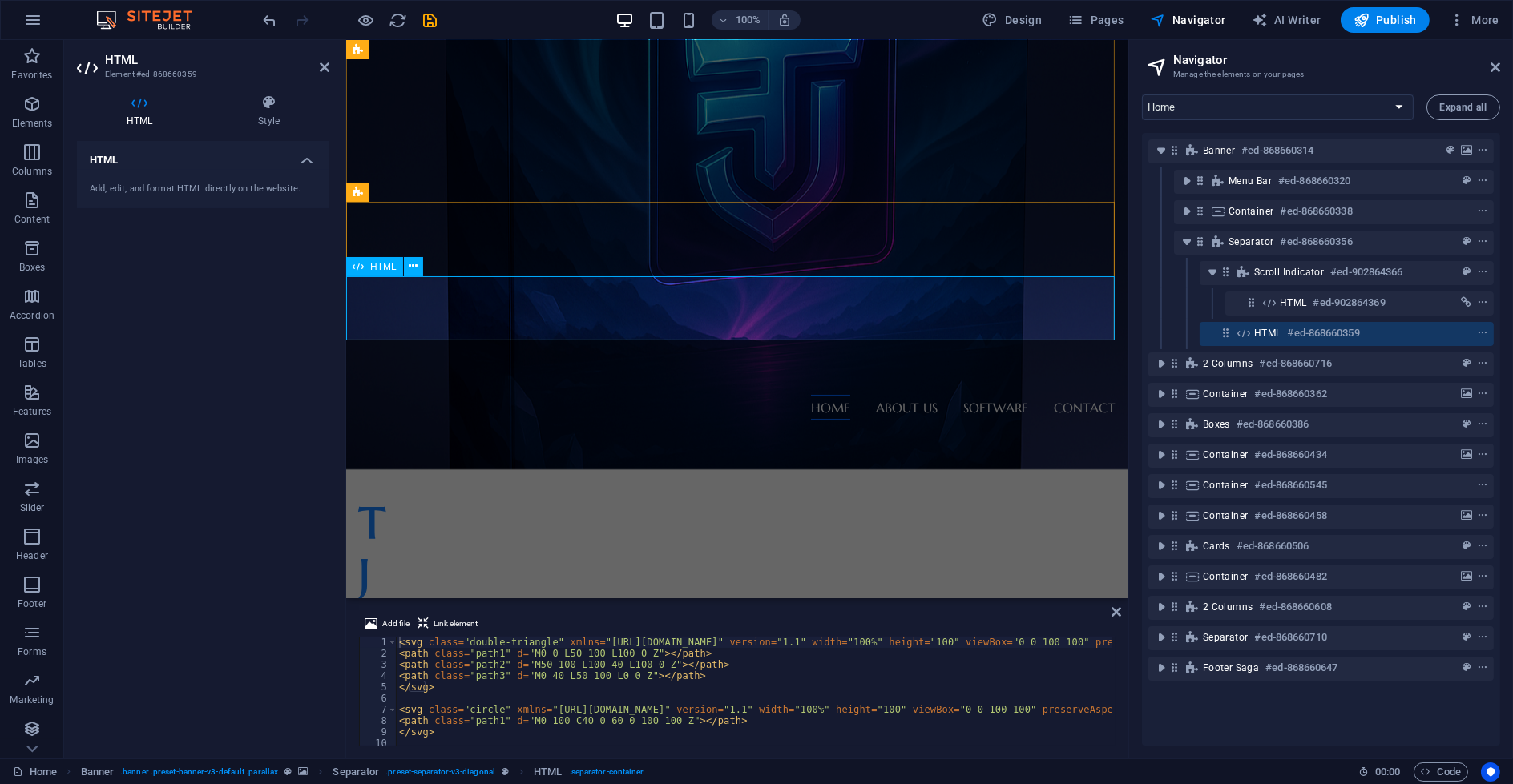
click at [261, 108] on icon at bounding box center [268, 102] width 121 height 16
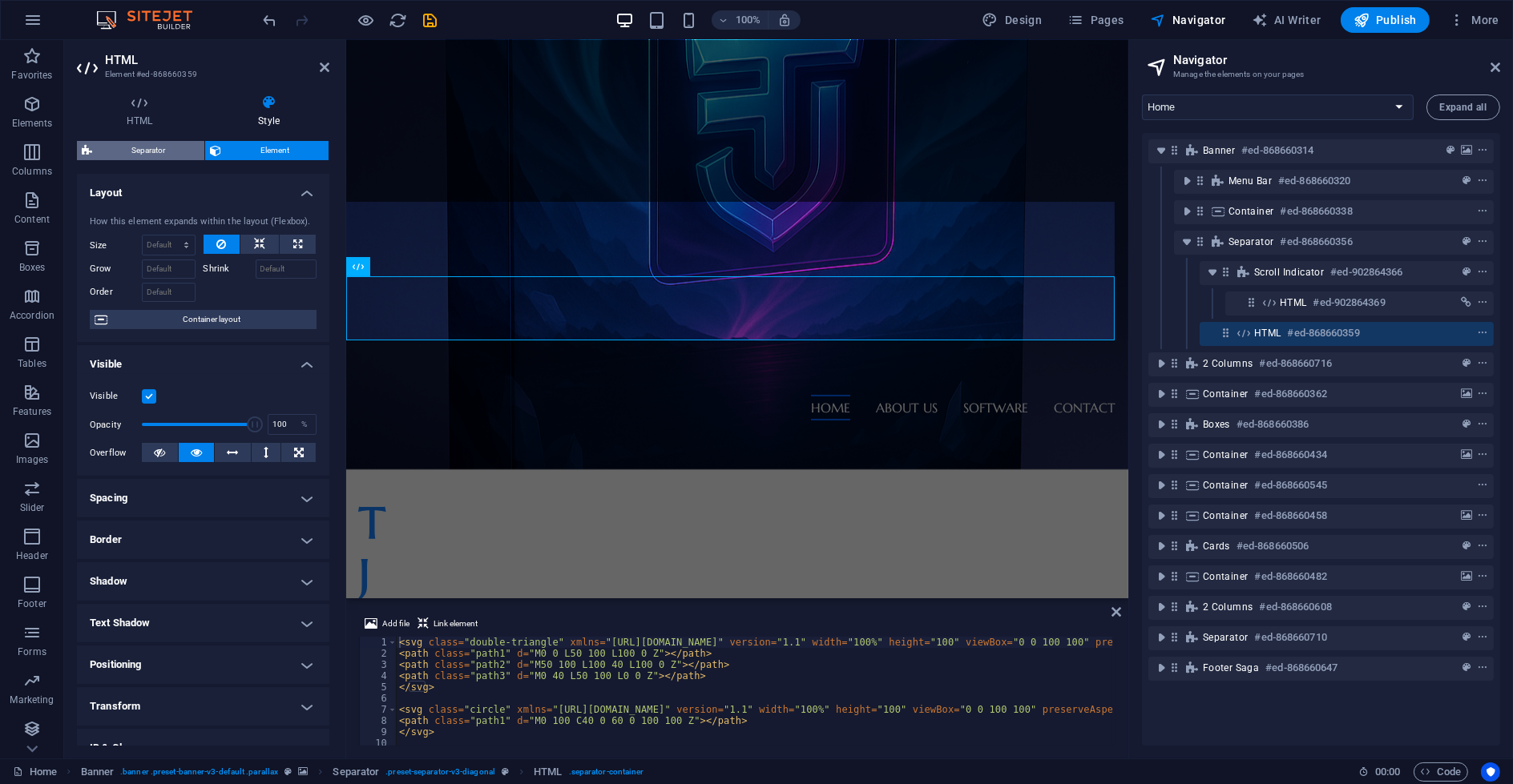
click at [160, 144] on span "Separator" at bounding box center [148, 150] width 102 height 19
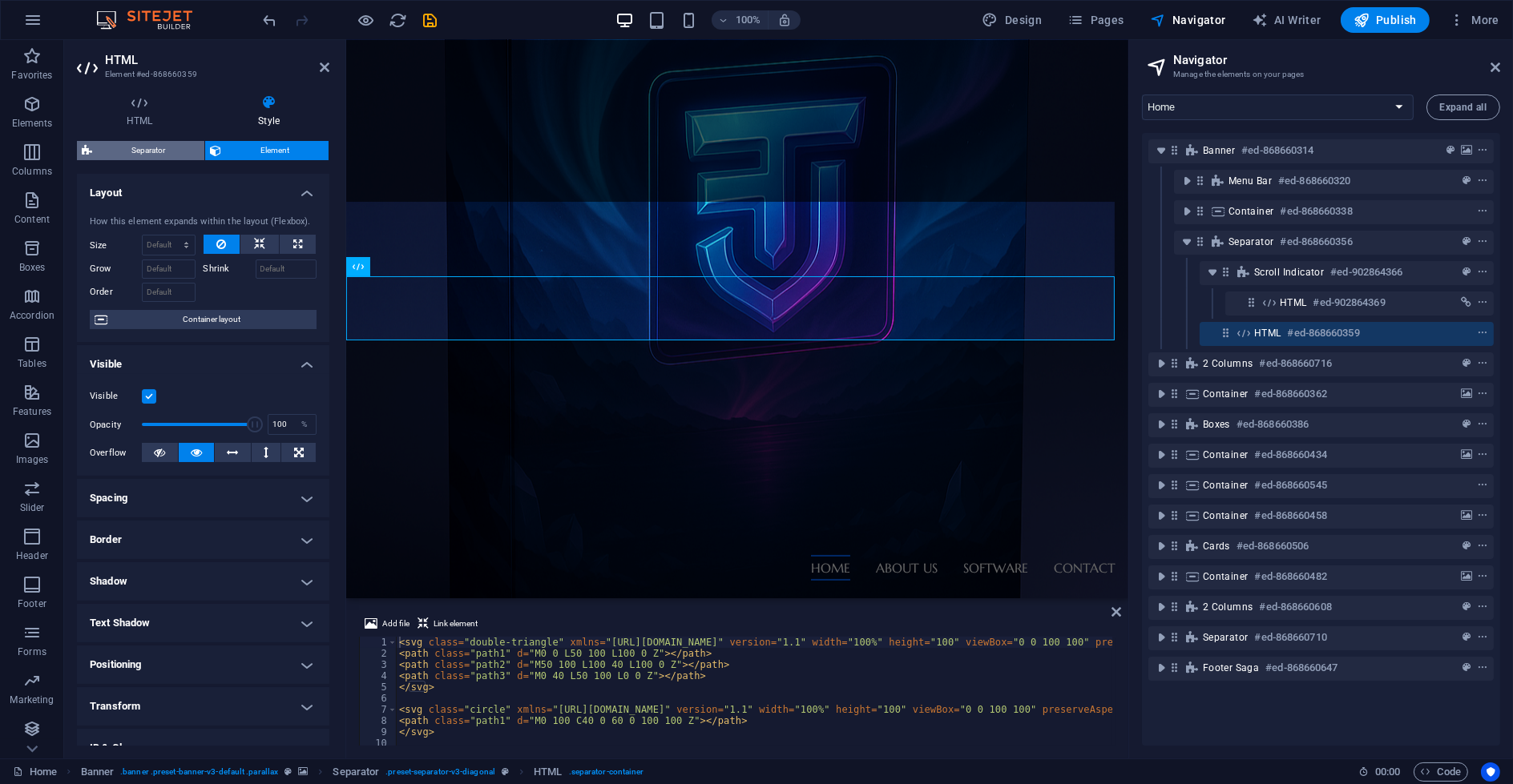
select select "diagonal"
select select "rem"
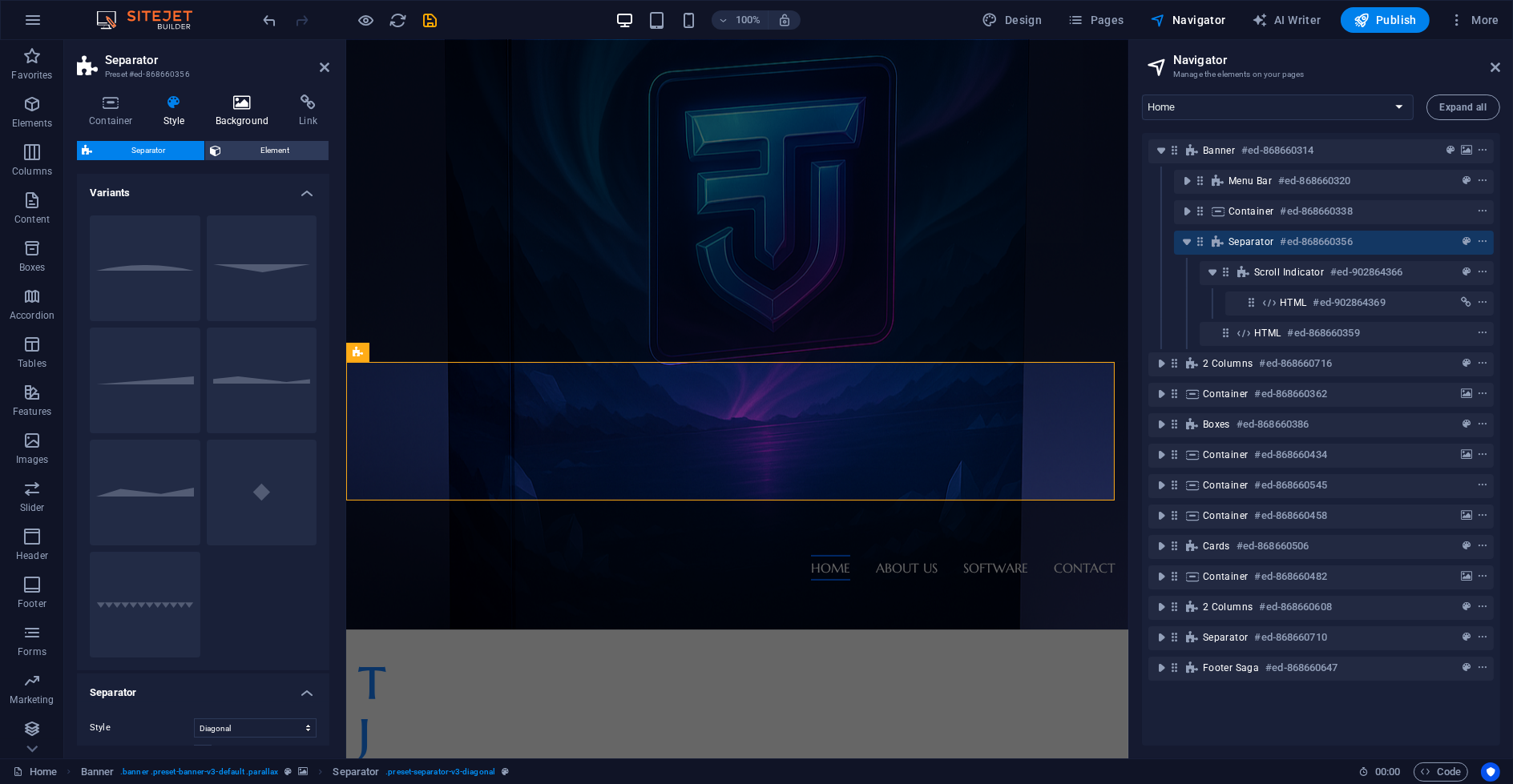
click at [245, 100] on icon at bounding box center [242, 102] width 78 height 16
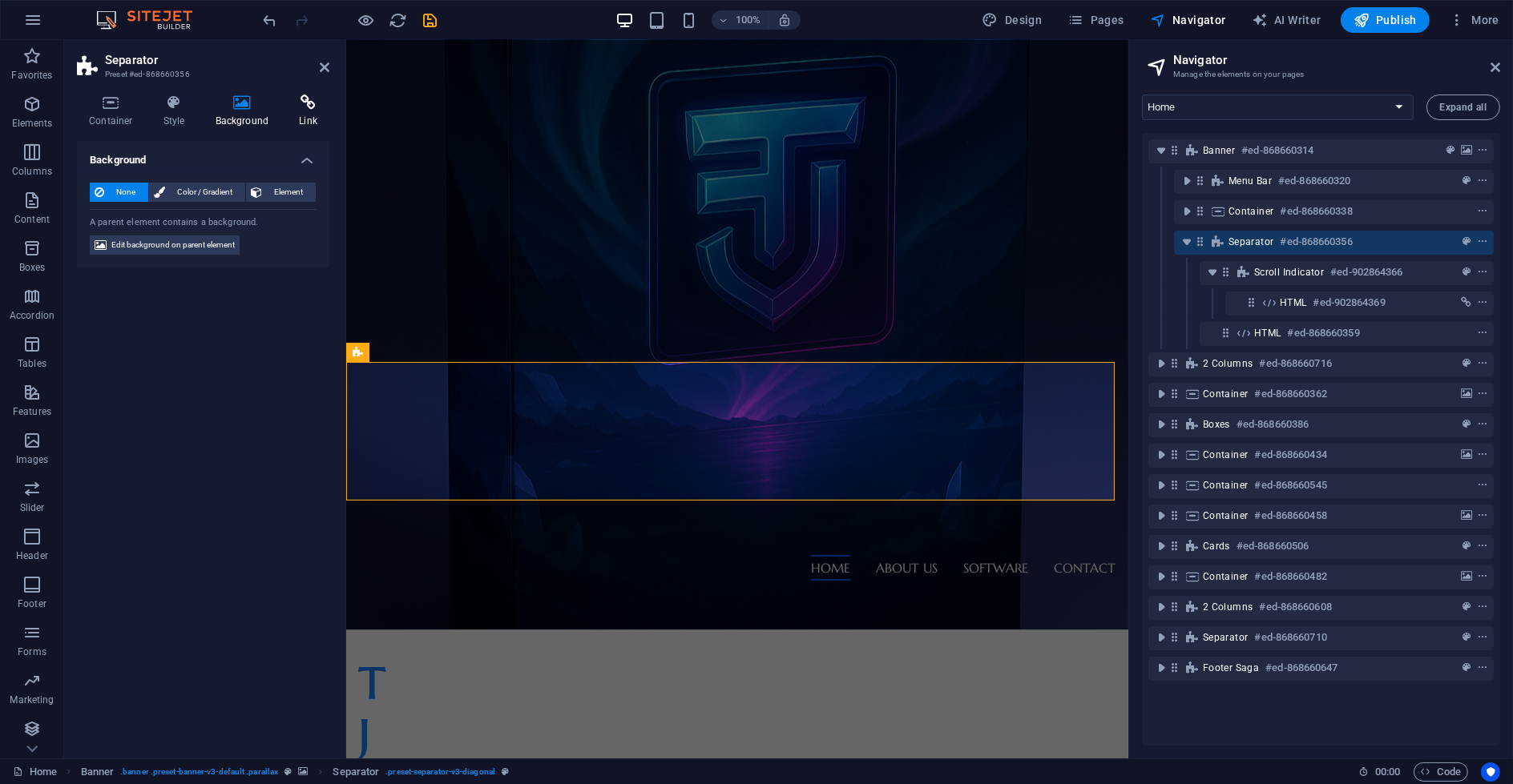
click at [298, 110] on h4 "Link" at bounding box center [308, 111] width 43 height 33
click at [254, 108] on icon at bounding box center [242, 102] width 78 height 16
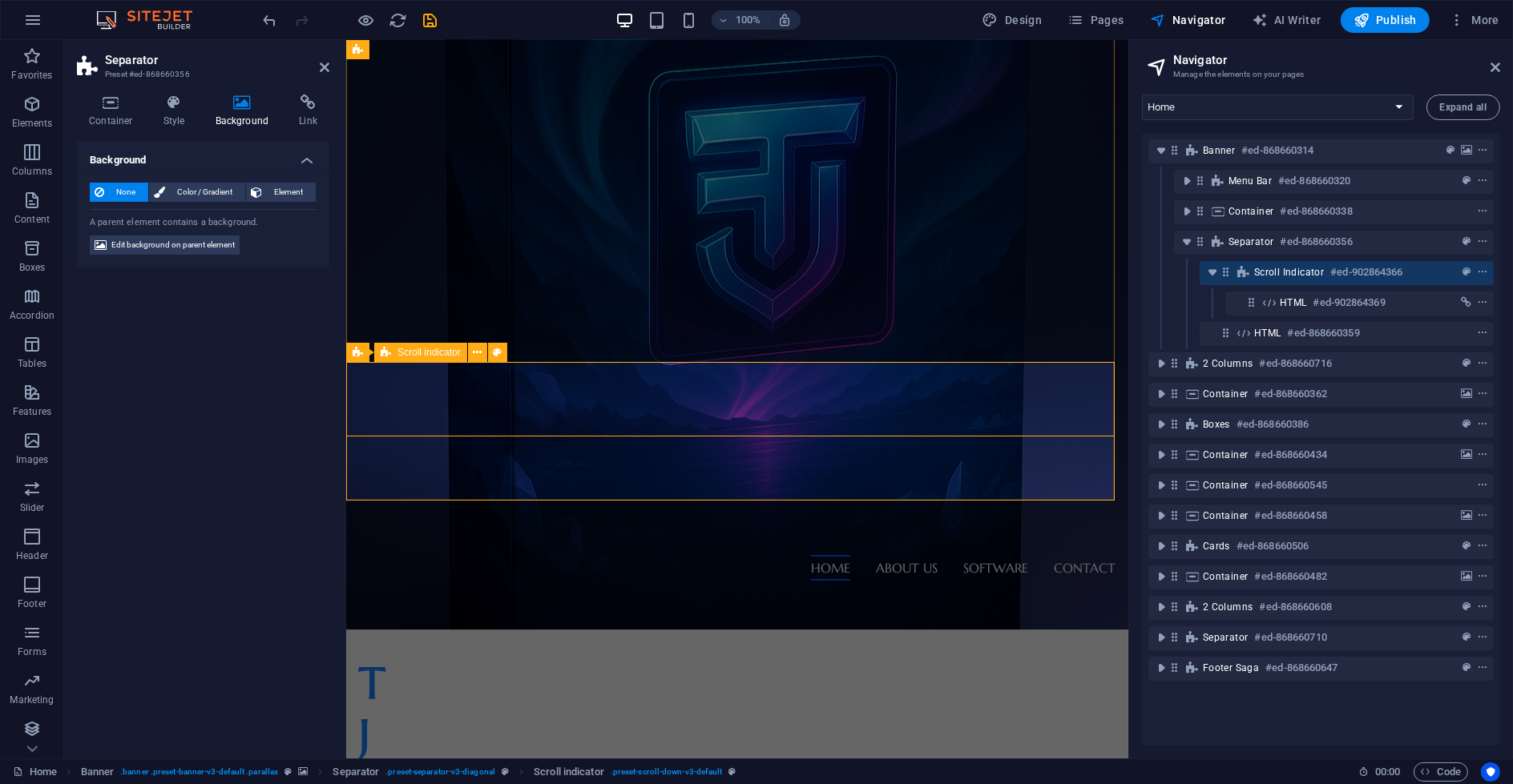
drag, startPoint x: 769, startPoint y: 423, endPoint x: 1046, endPoint y: 422, distance: 277.0
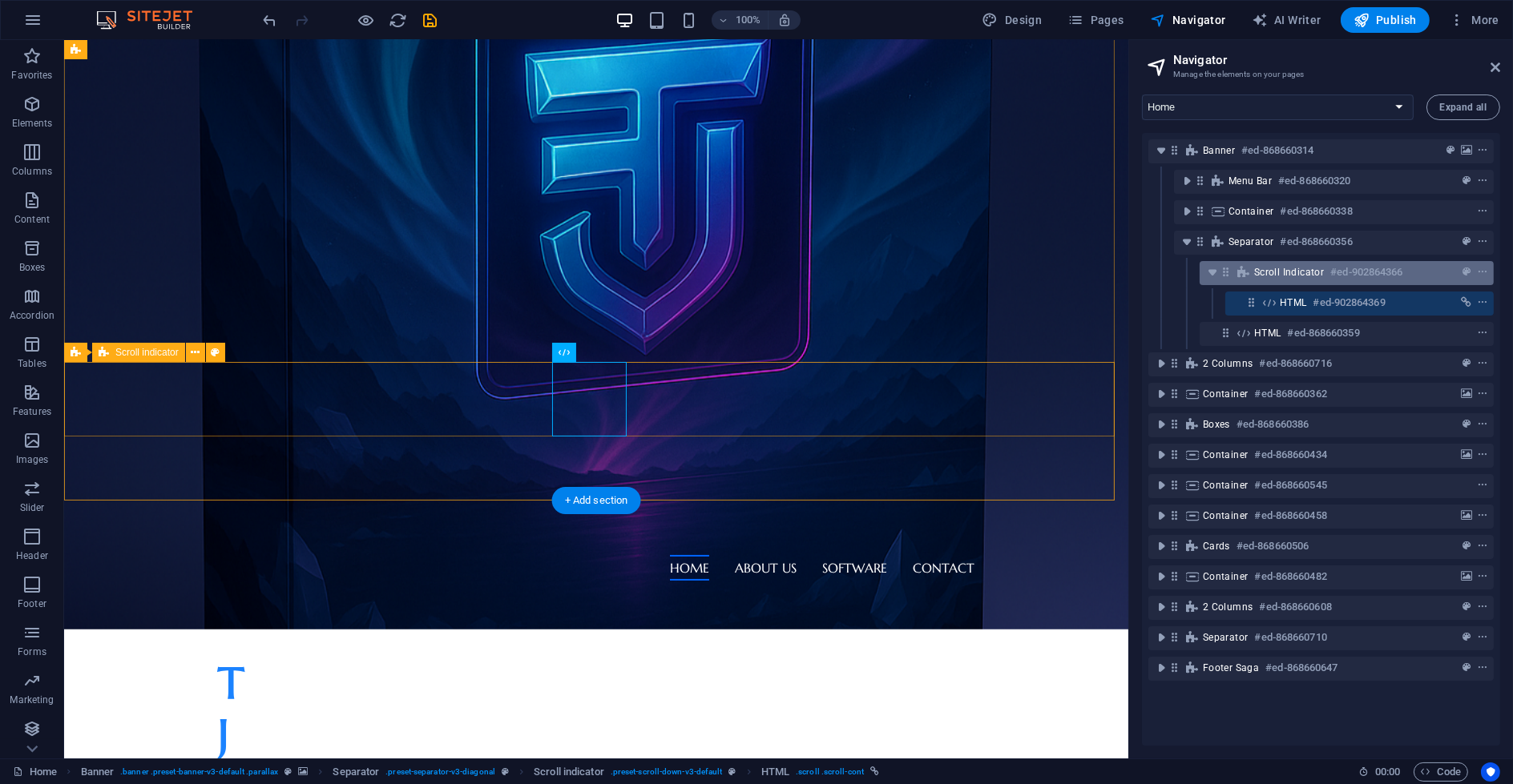
click at [1415, 268] on div at bounding box center [1453, 273] width 75 height 19
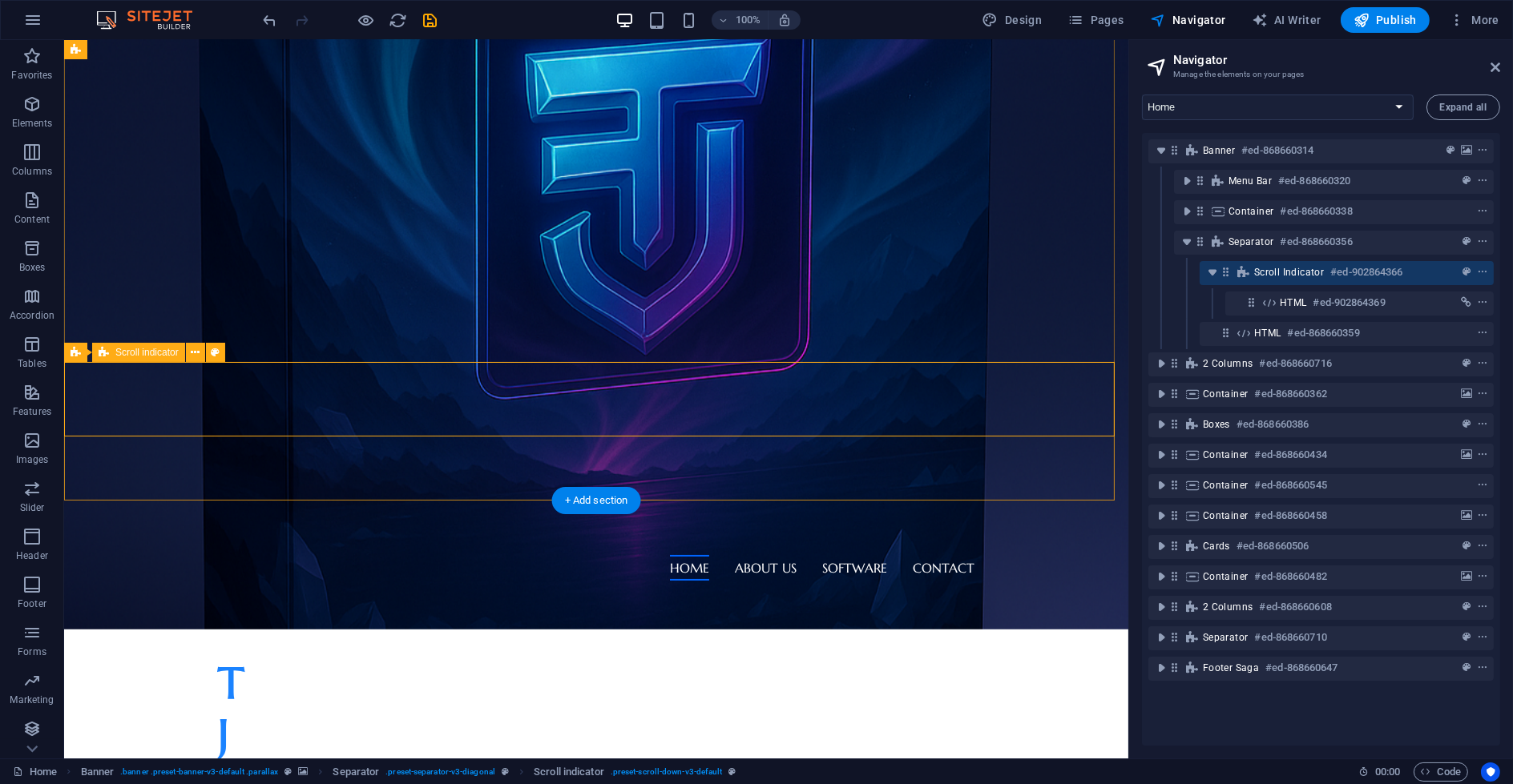
click at [1436, 267] on div at bounding box center [1453, 273] width 75 height 19
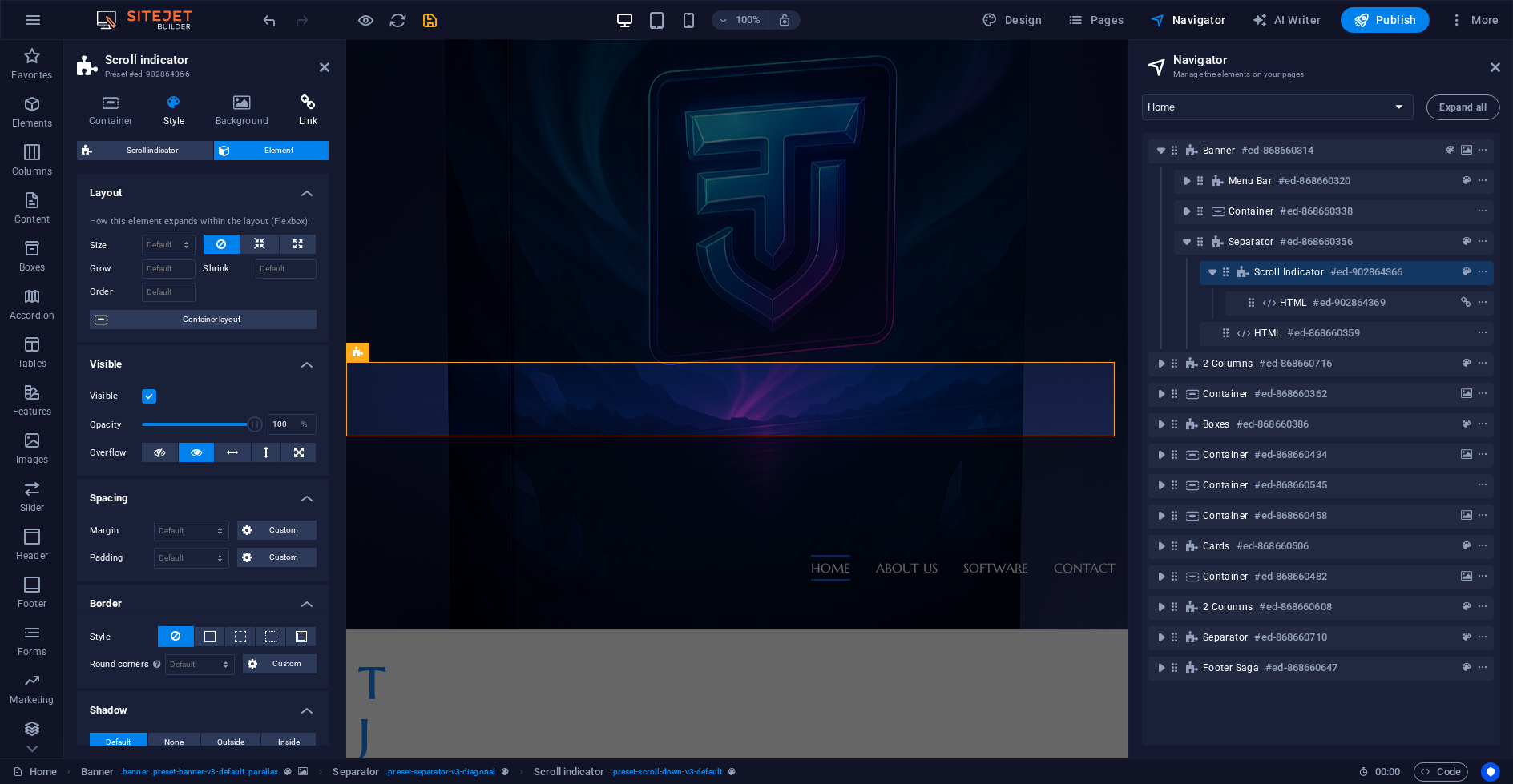
click at [289, 110] on h4 "Link" at bounding box center [308, 111] width 43 height 33
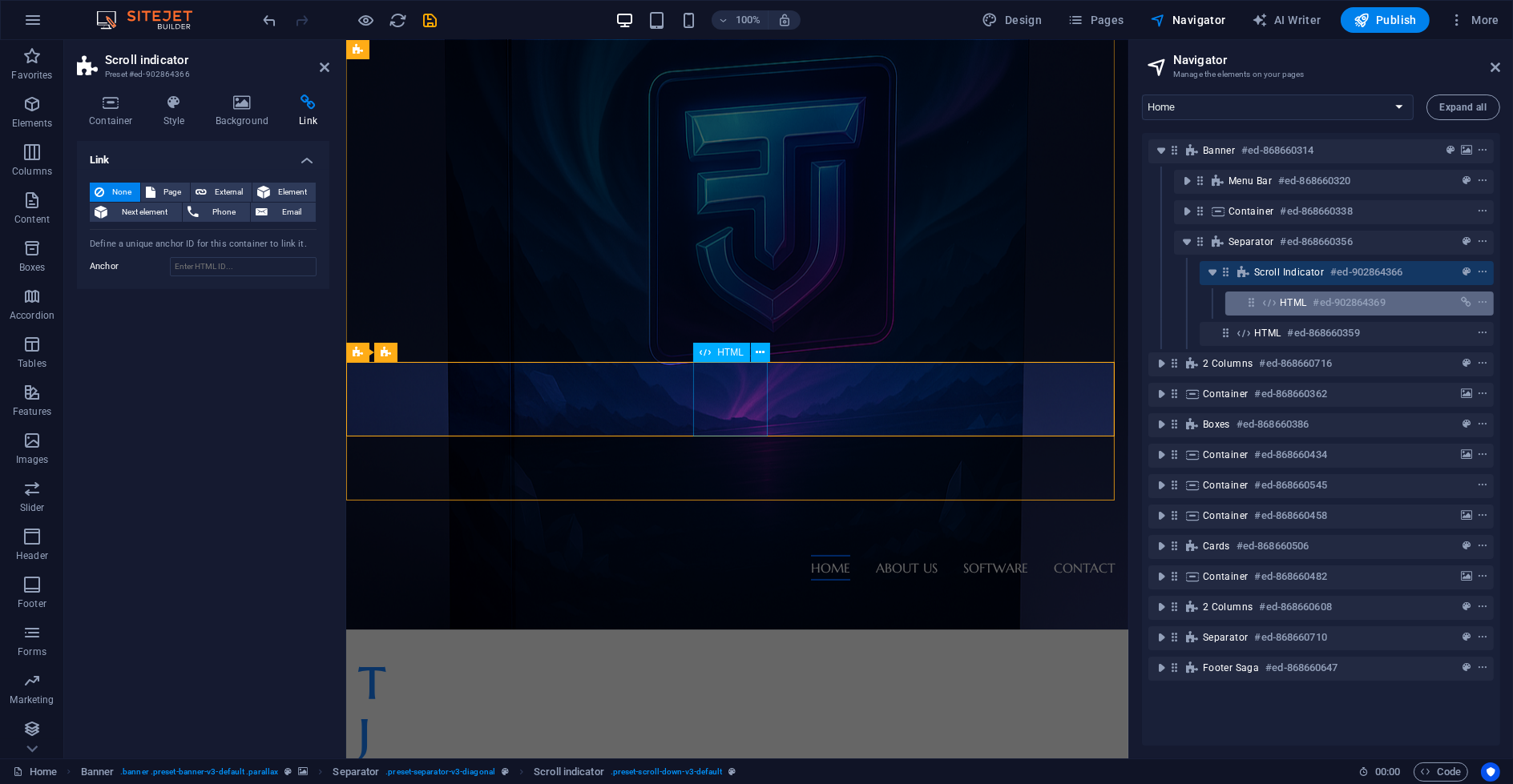
click at [1426, 313] on div "HTML #ed-902864369" at bounding box center [1359, 303] width 268 height 24
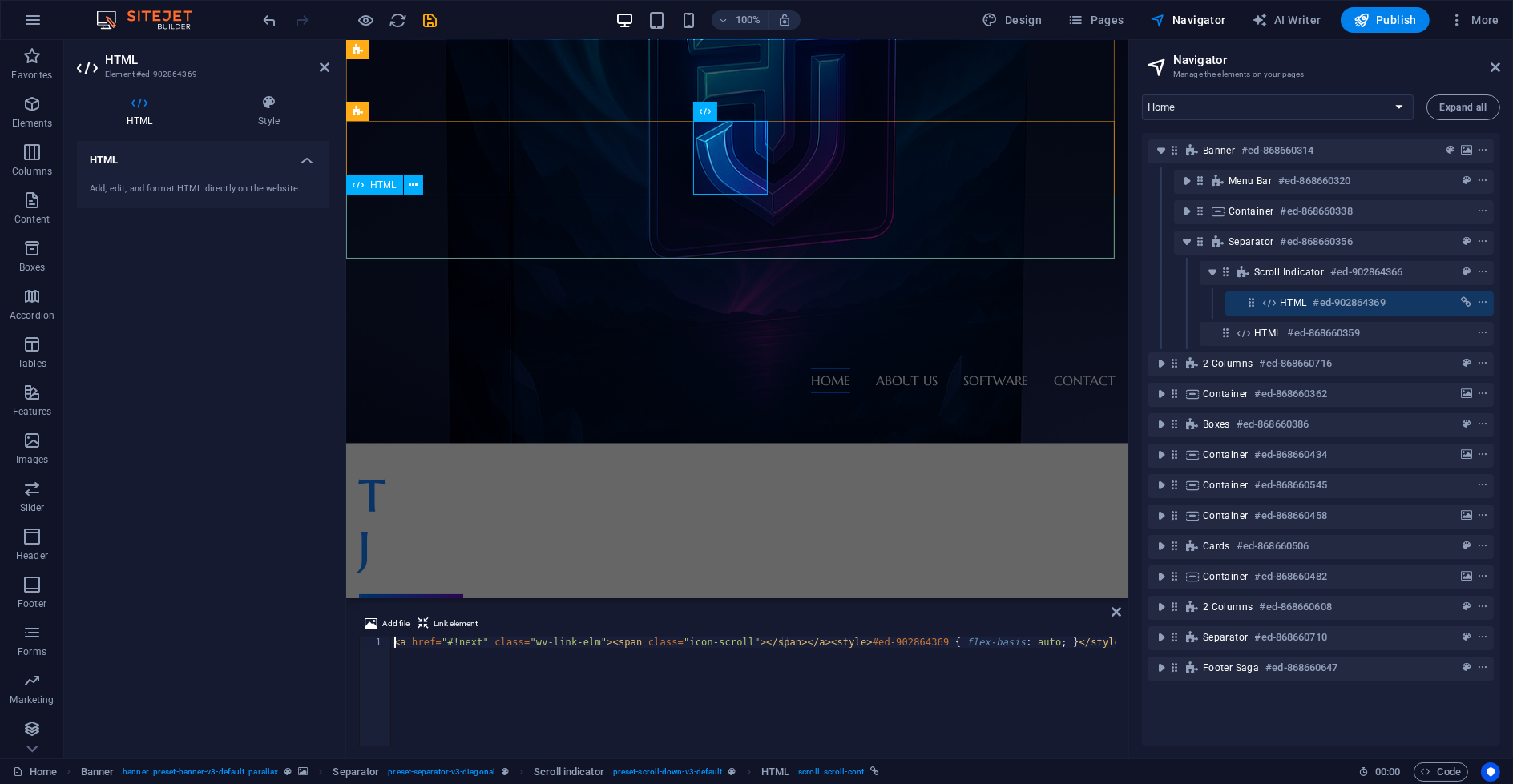
scroll to position [435, 0]
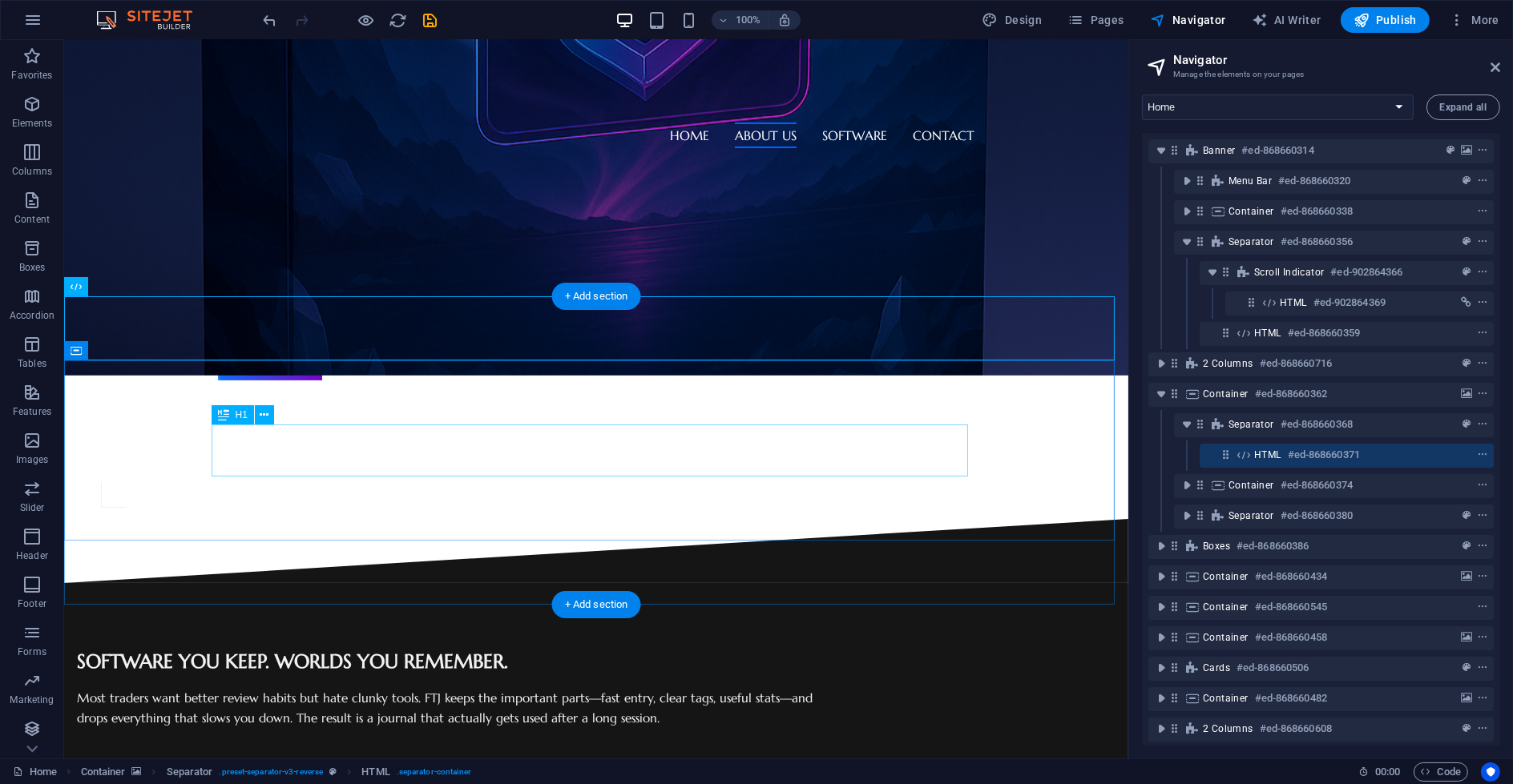
scroll to position [703, 0]
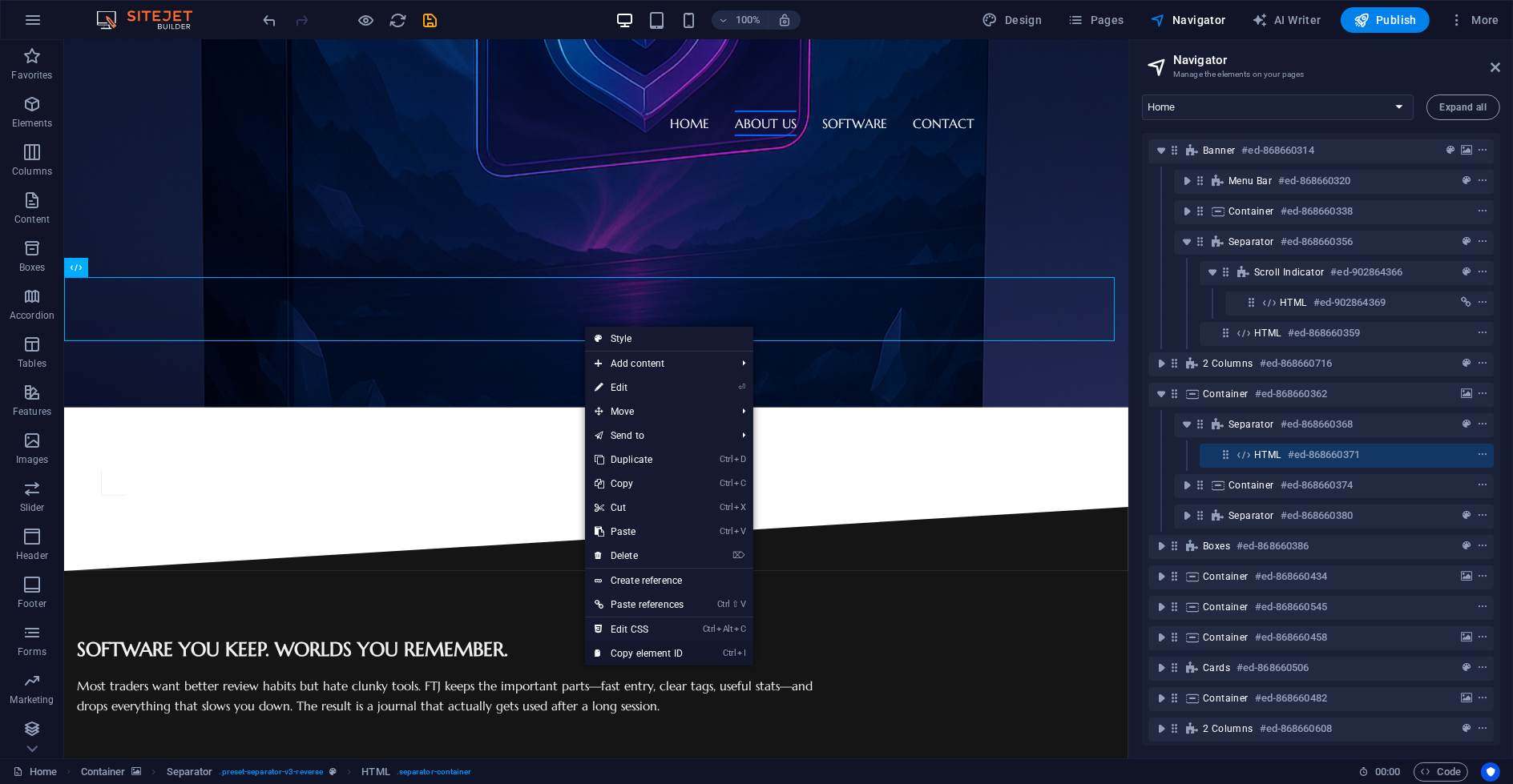
click at [690, 655] on link "Ctrl I Copy element ID" at bounding box center [639, 653] width 108 height 24
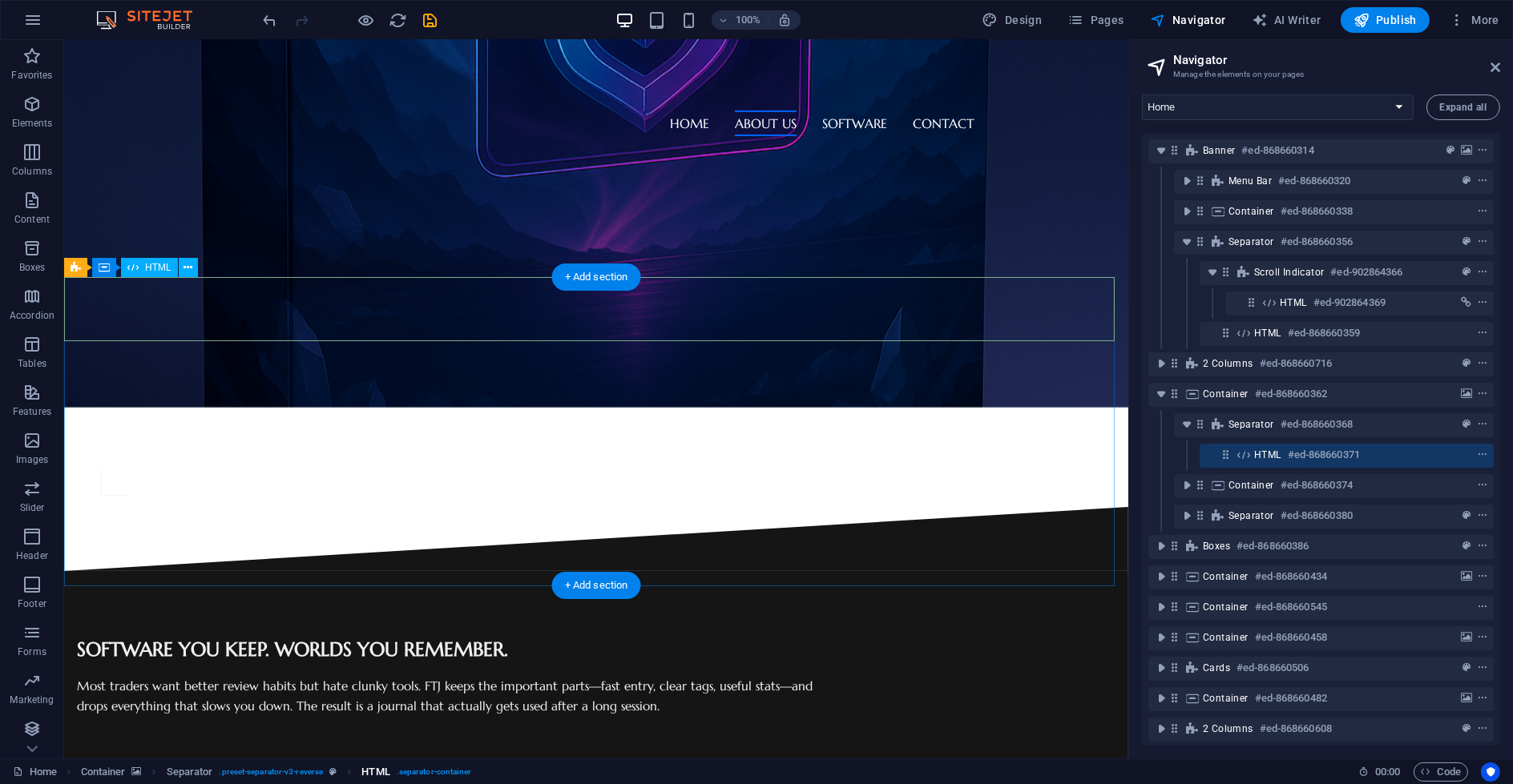
click at [450, 769] on span ". separator-container" at bounding box center [435, 772] width 75 height 19
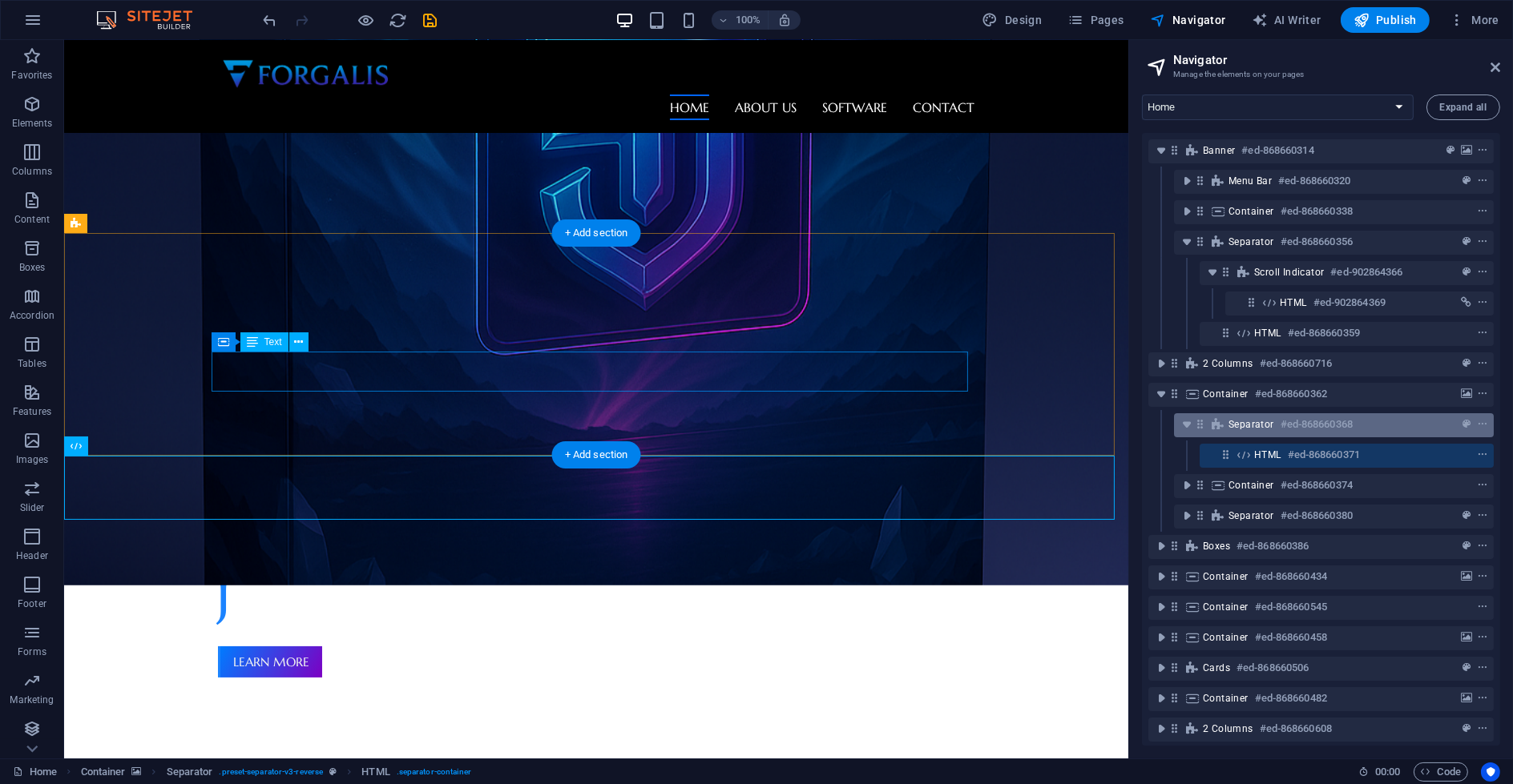
scroll to position [347, 0]
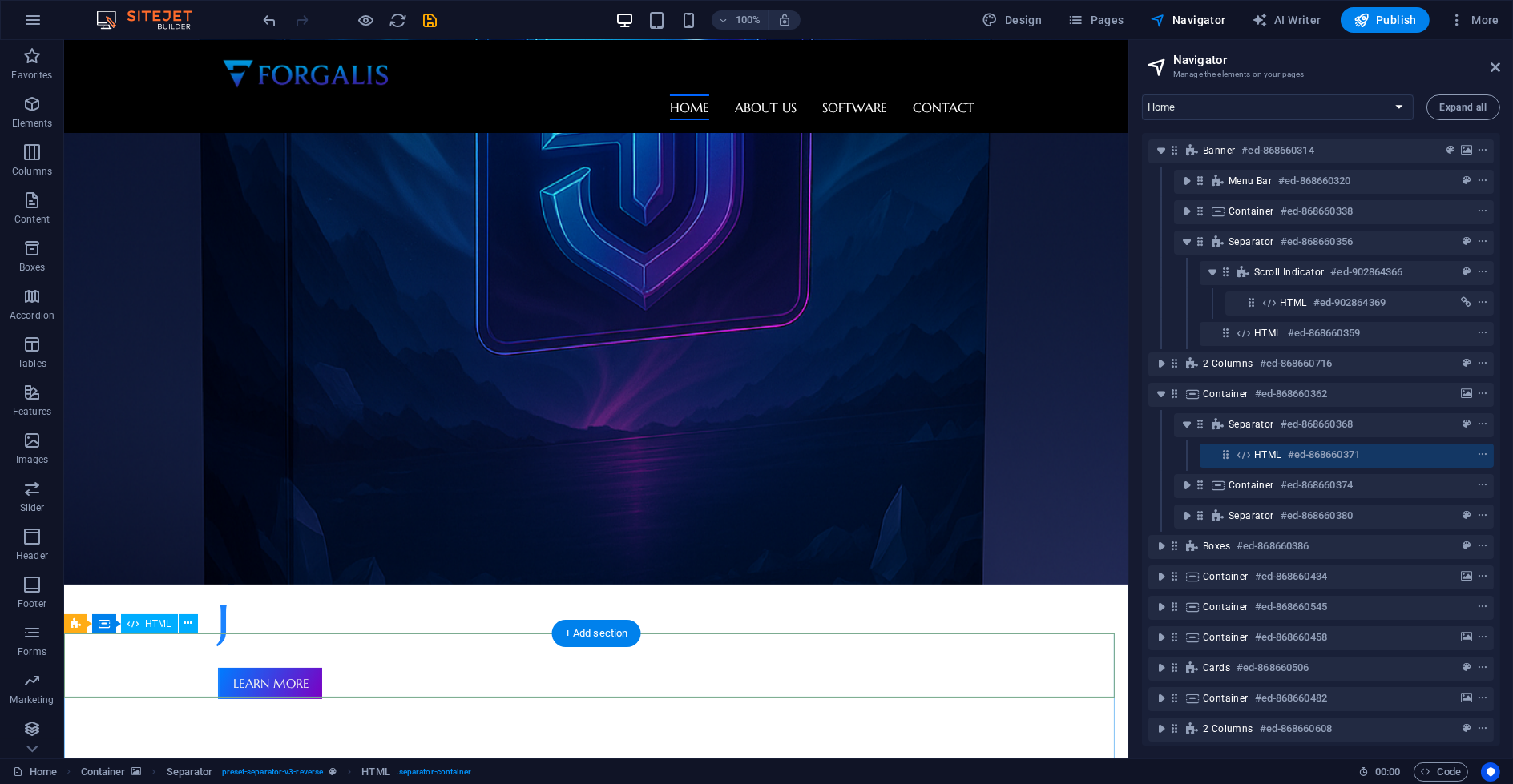
click at [1387, 460] on div "HTML #ed-868660371" at bounding box center [1334, 454] width 159 height 19
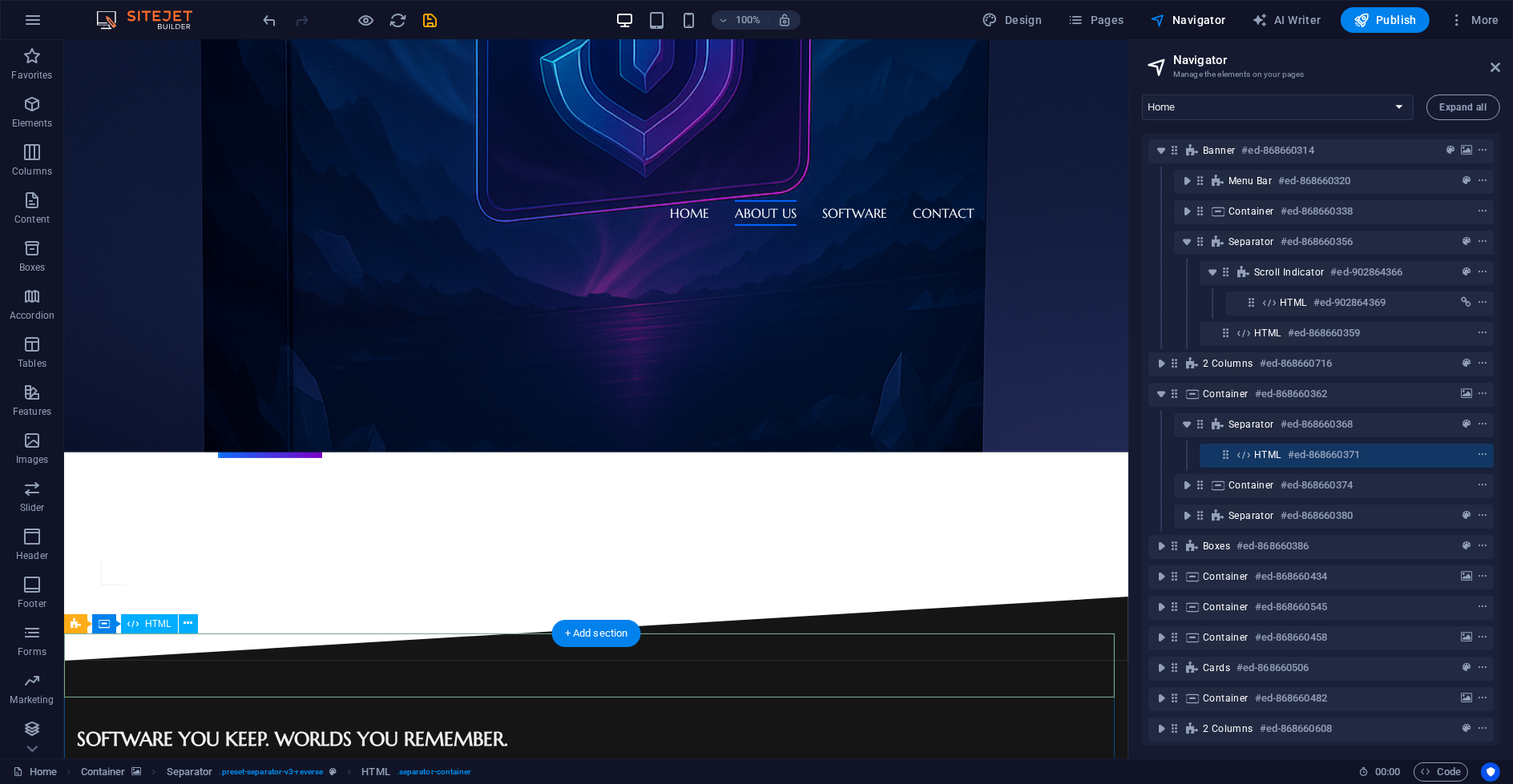
click at [1387, 460] on div "HTML #ed-868660371" at bounding box center [1334, 454] width 159 height 19
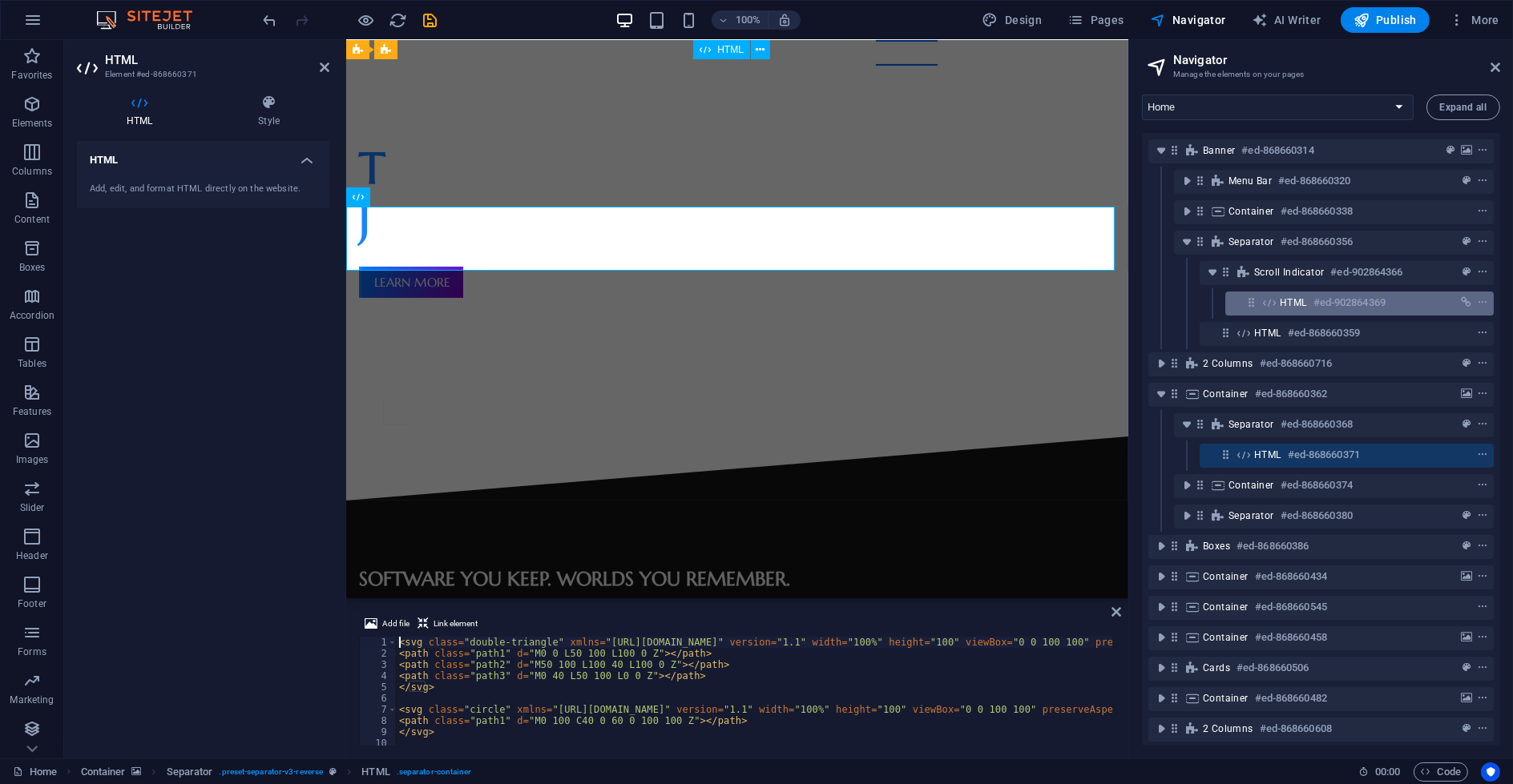
click at [1396, 306] on div "HTML #ed-902864369" at bounding box center [1346, 302] width 134 height 19
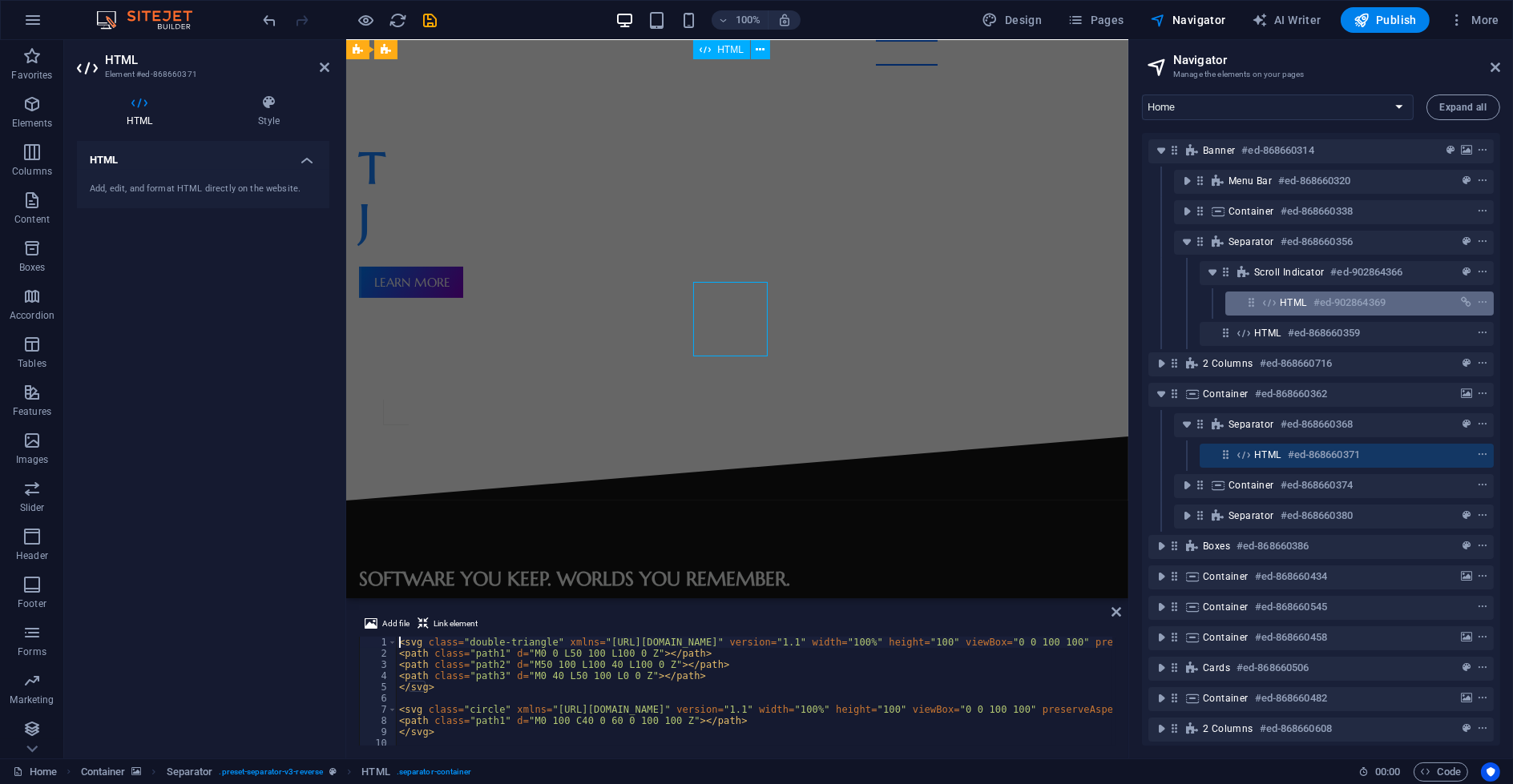
scroll to position [177, 0]
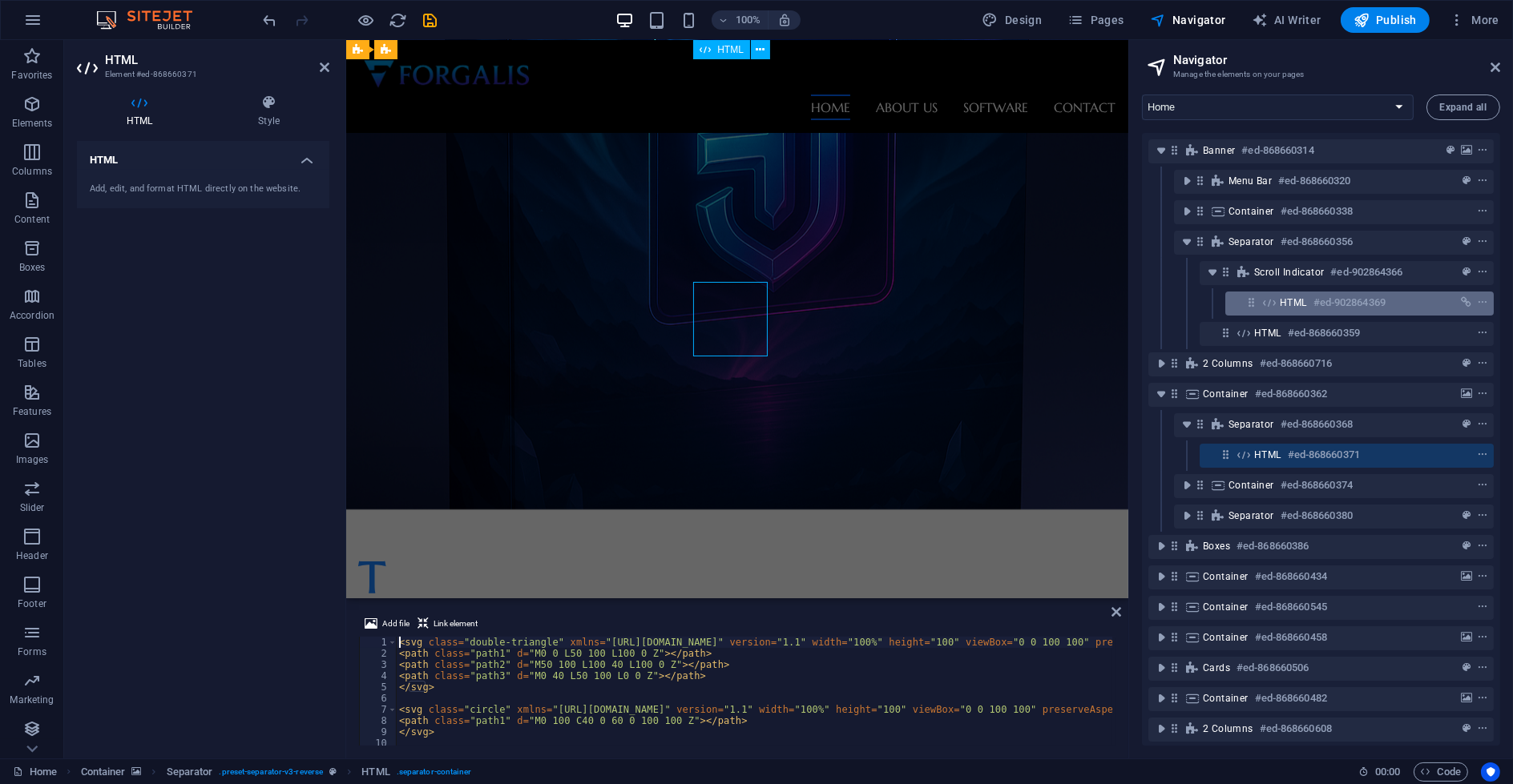
click at [1396, 306] on div "HTML #ed-902864369" at bounding box center [1346, 302] width 134 height 19
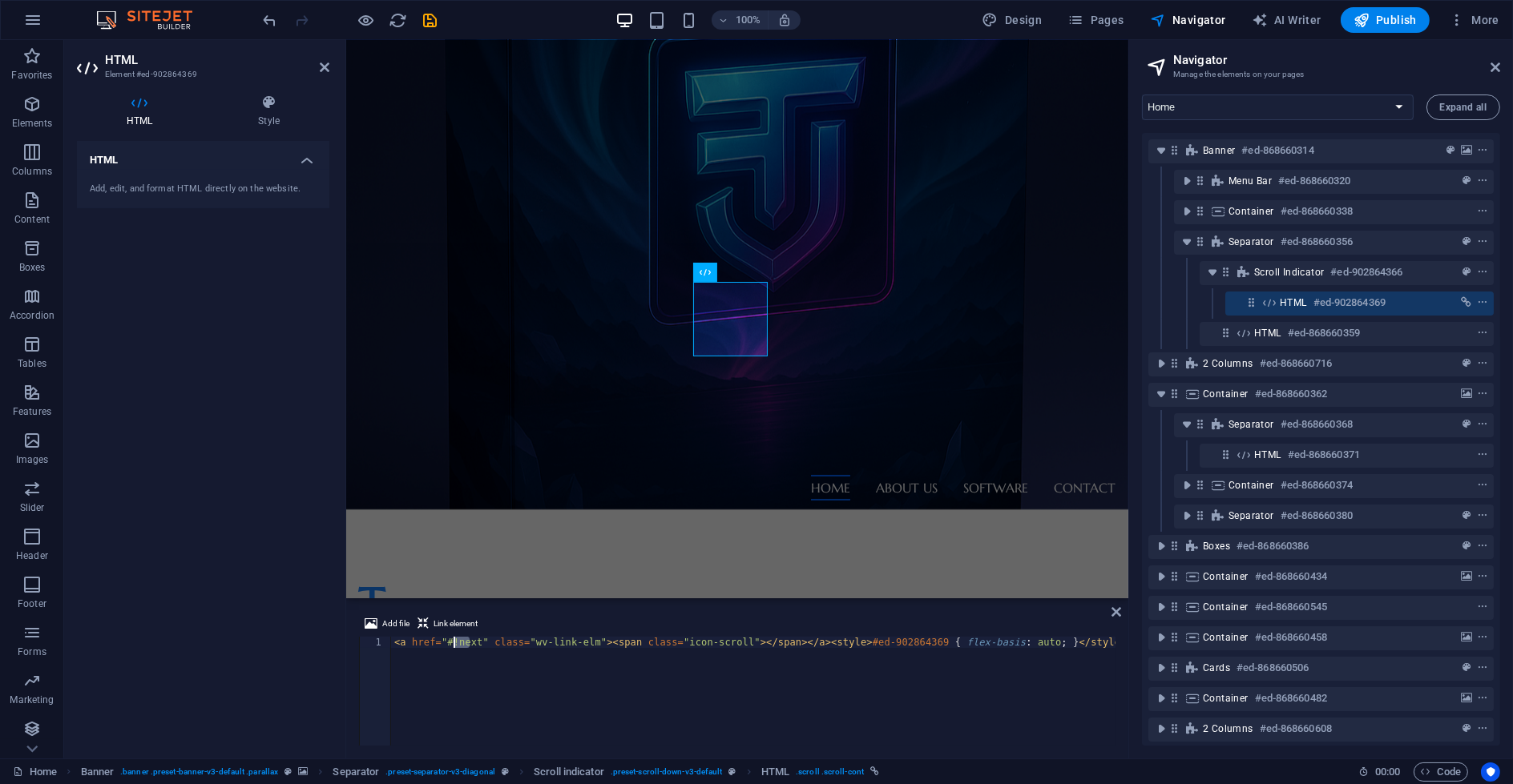
drag, startPoint x: 472, startPoint y: 641, endPoint x: 455, endPoint y: 643, distance: 17.1
click at [455, 643] on div "< a href = "#!next" class = "wv-link-elm" > < span class = "icon-scroll" > </ s…" at bounding box center [753, 702] width 724 height 131
click at [477, 641] on div "< a href = "#!next" class = "wv-link-elm" > < span class = "icon-scroll" > </ s…" at bounding box center [753, 702] width 724 height 131
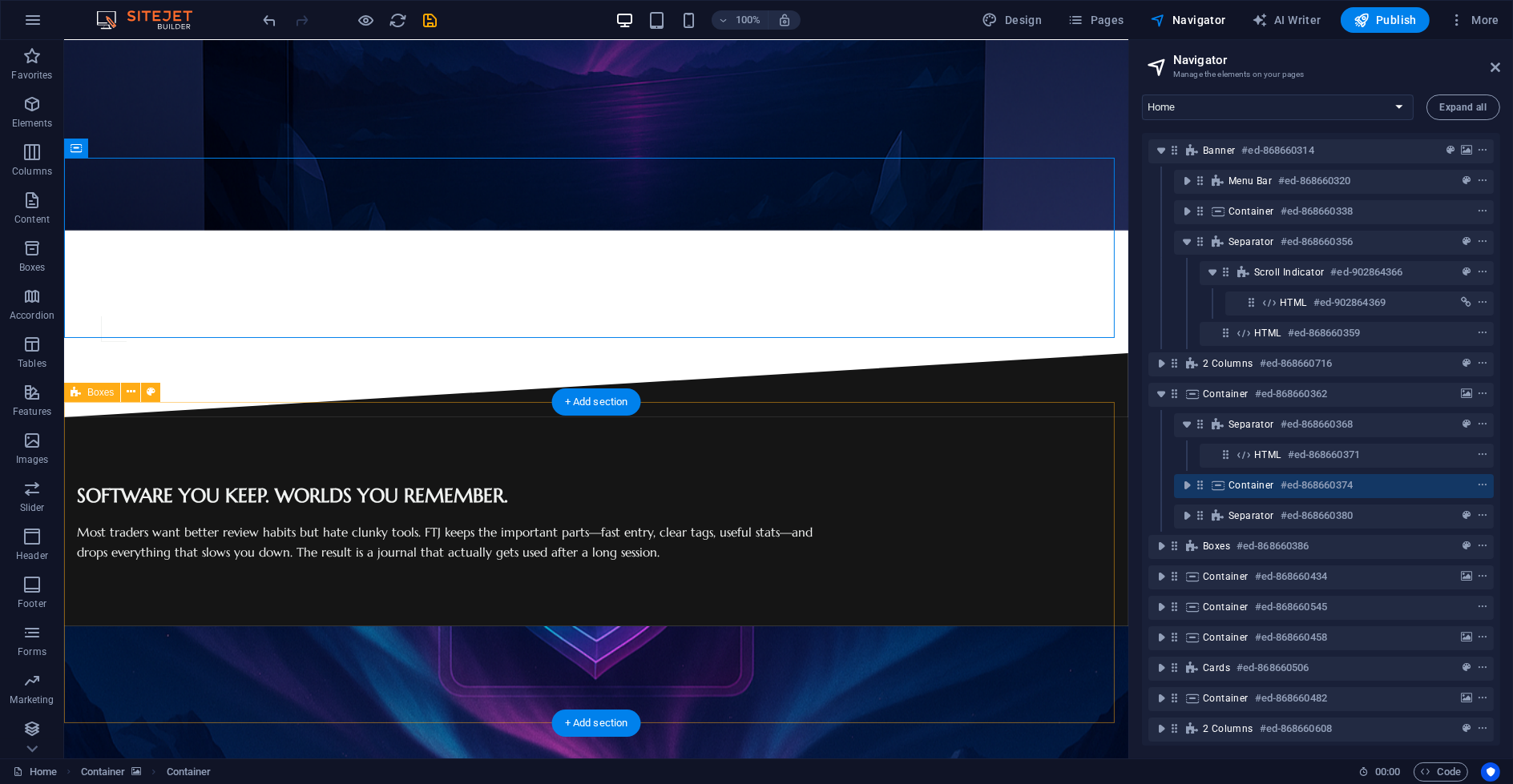
scroll to position [890, 0]
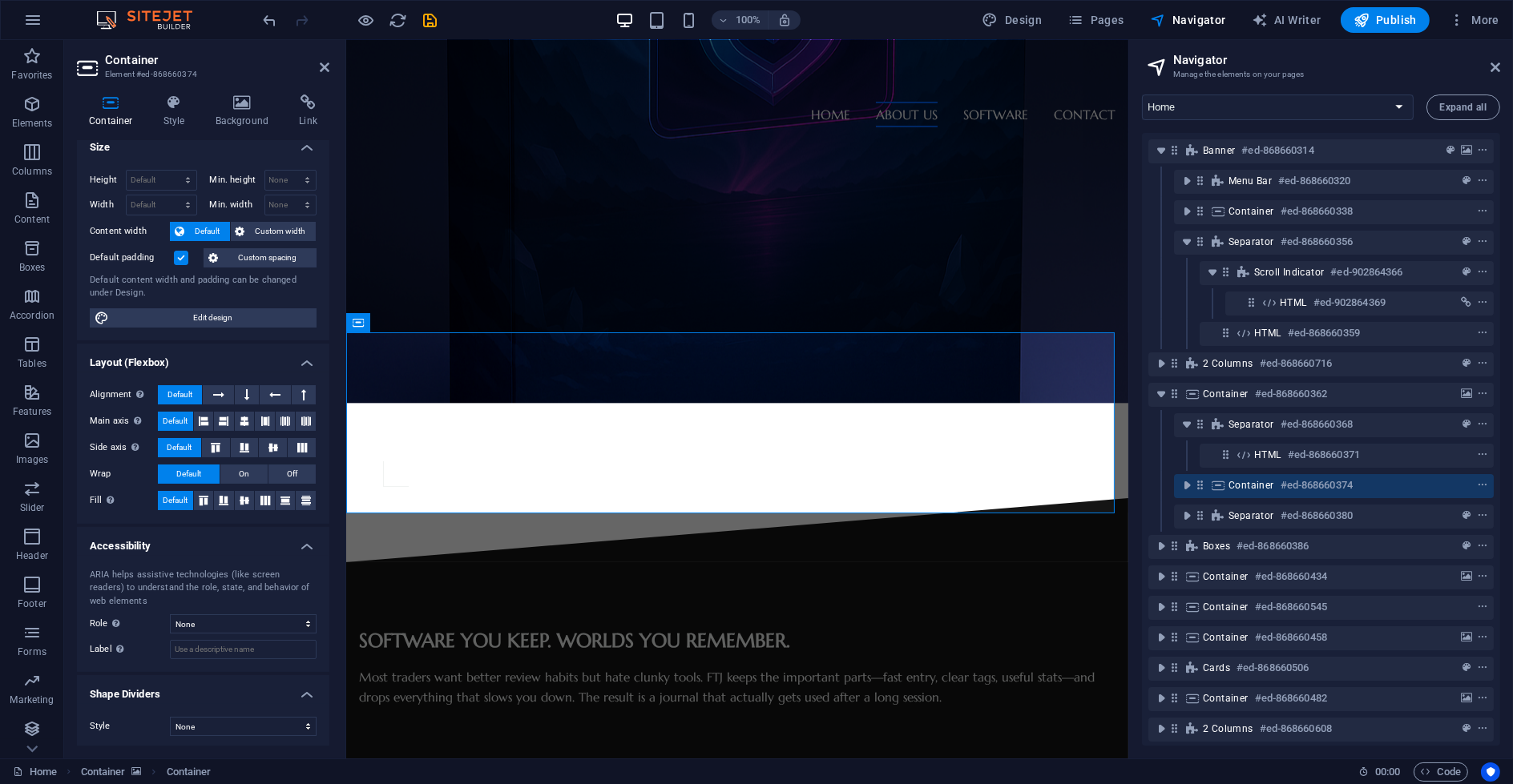
scroll to position [14, 0]
click at [180, 101] on icon at bounding box center [174, 102] width 45 height 16
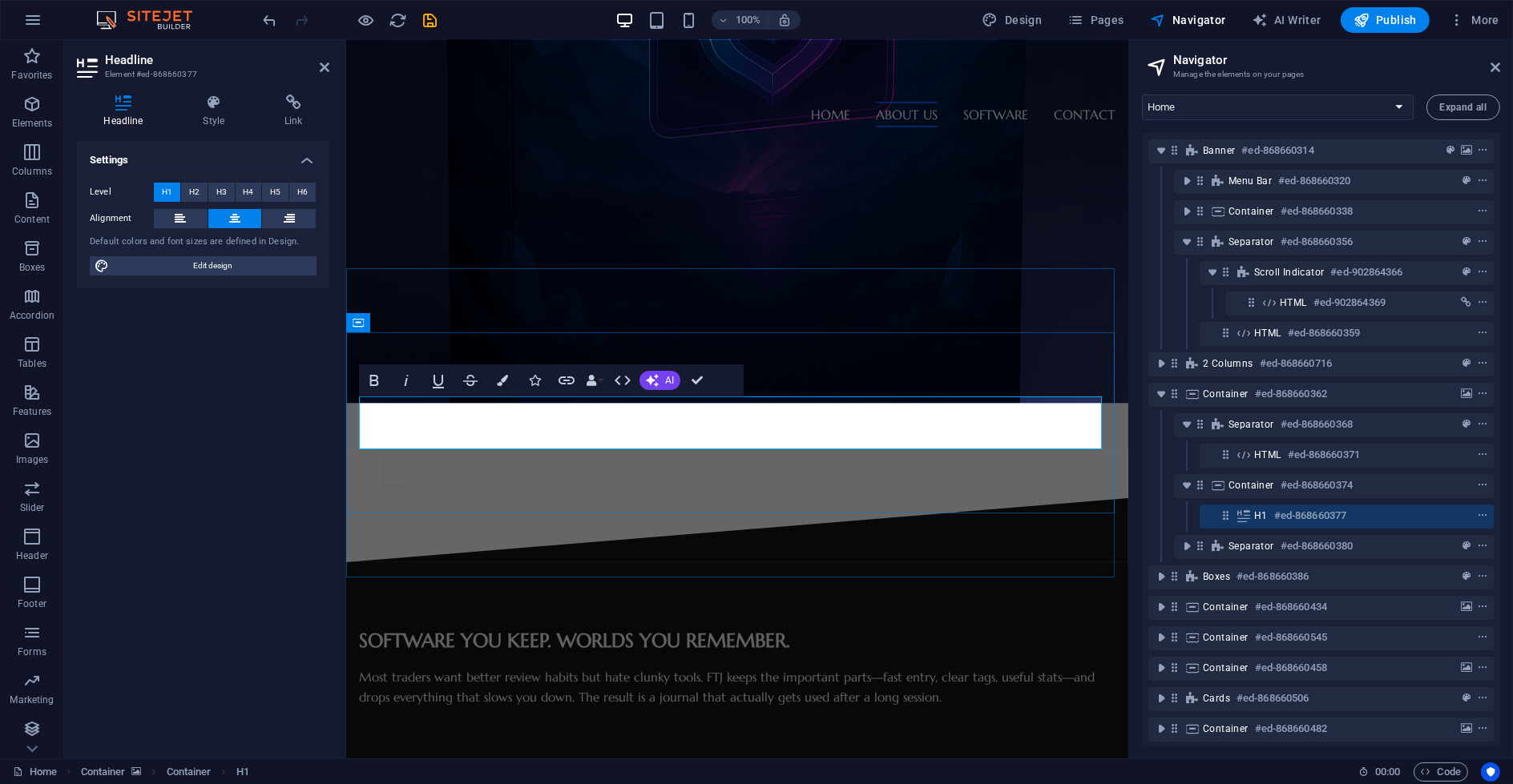
click at [225, 116] on h4 "Style" at bounding box center [217, 111] width 81 height 33
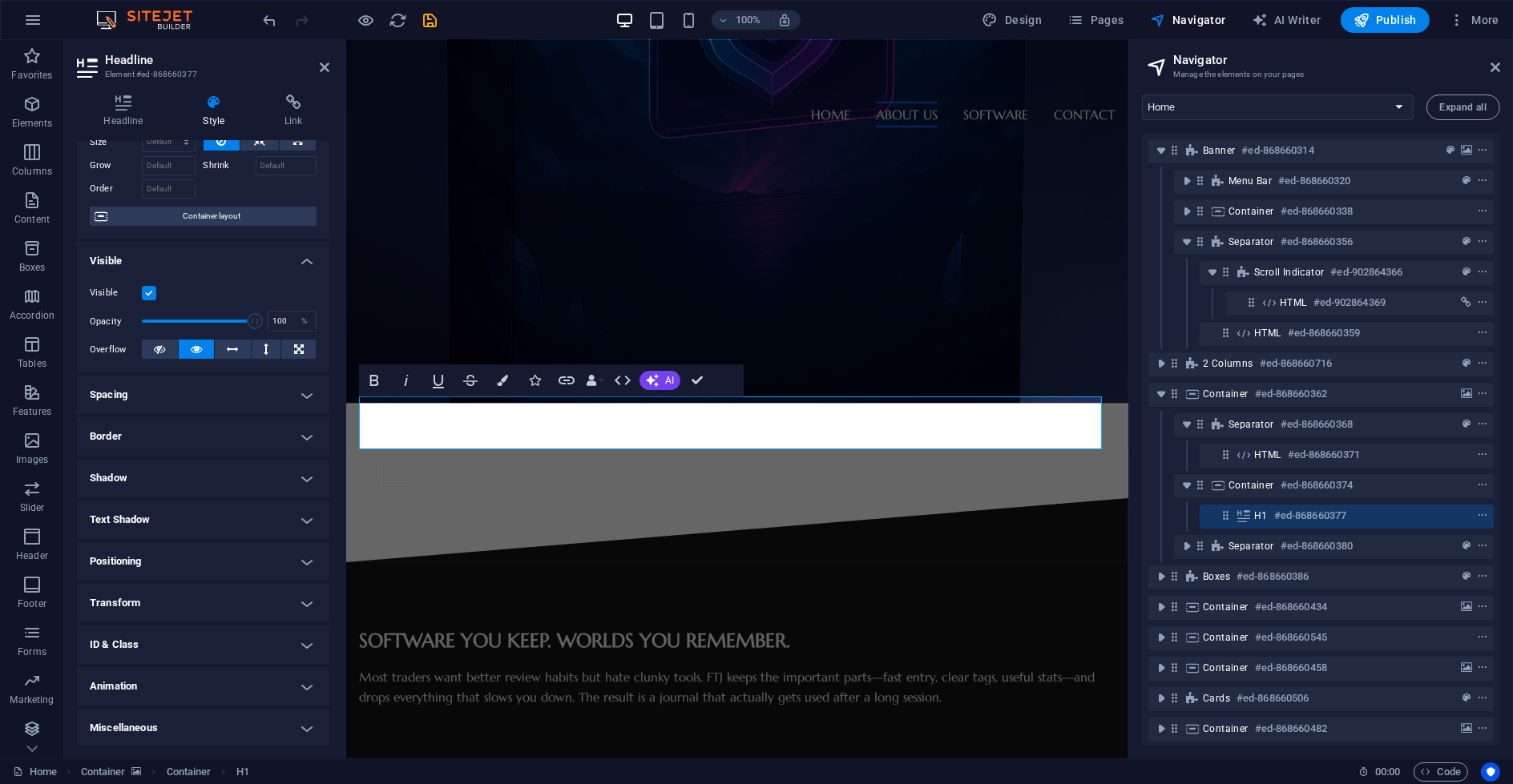
click at [228, 633] on h4 "ID & Class" at bounding box center [203, 645] width 253 height 38
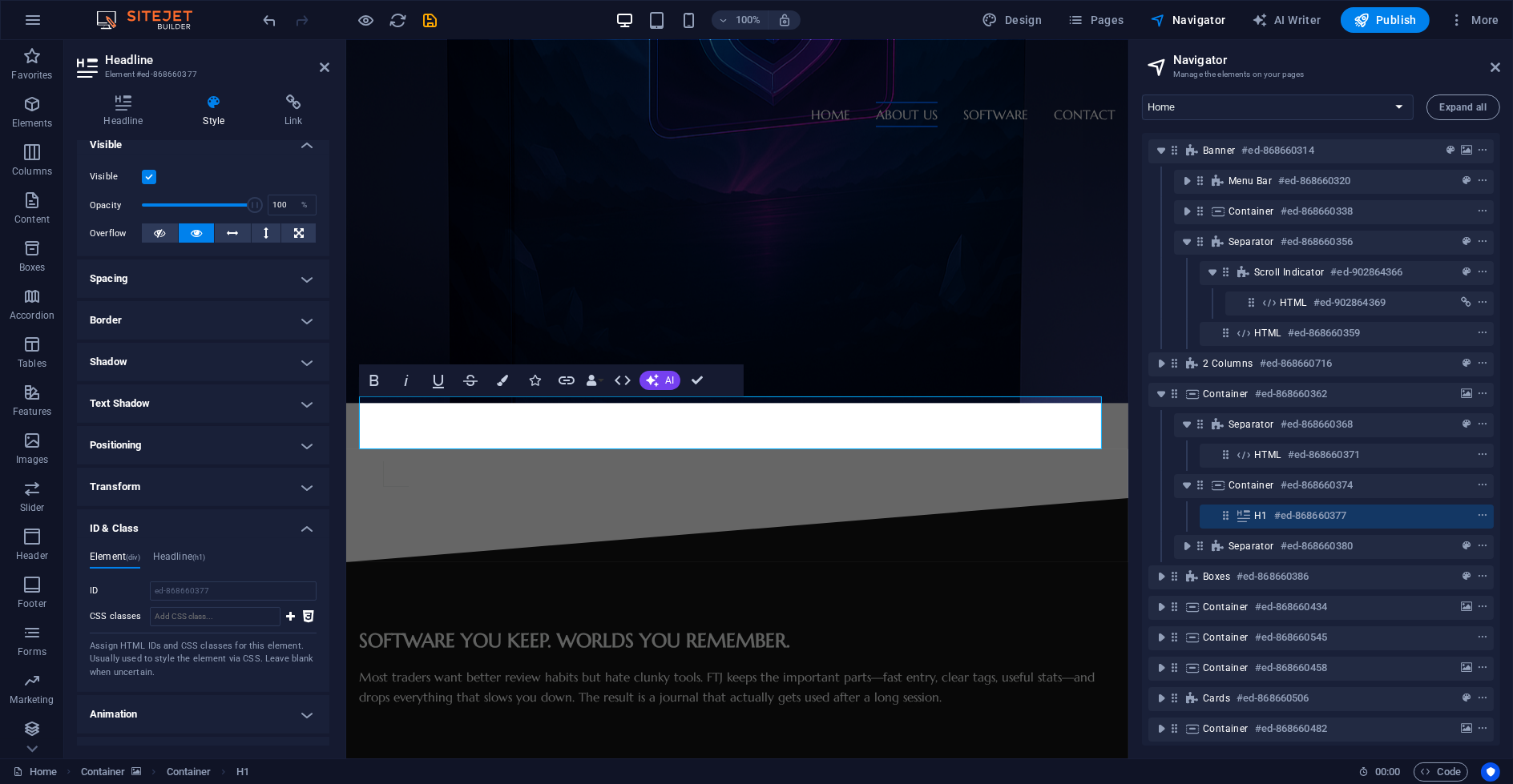
scroll to position [215, 0]
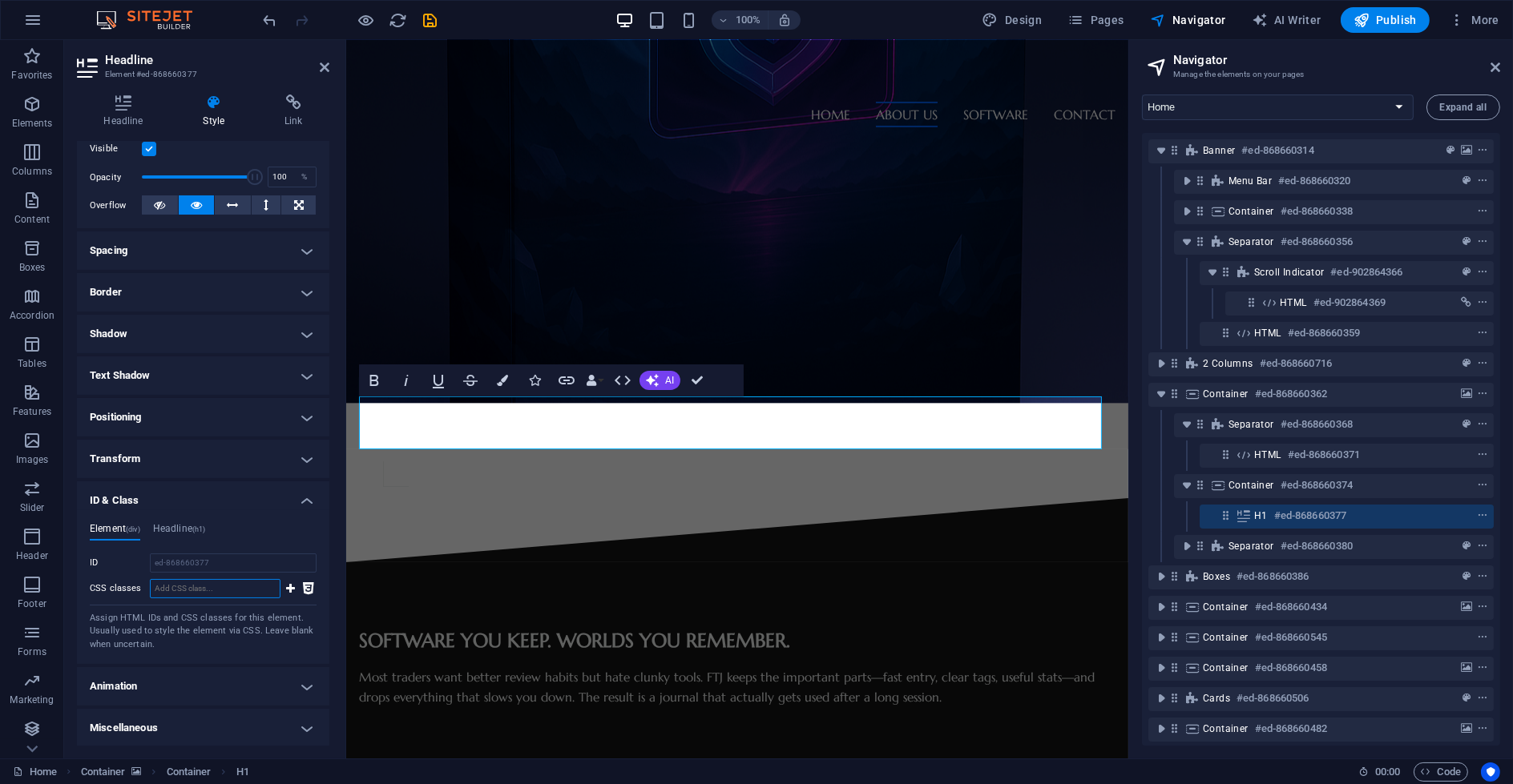
click at [217, 587] on input "CSS classes" at bounding box center [214, 588] width 130 height 19
type input "philosophy"
click at [286, 591] on icon at bounding box center [290, 588] width 9 height 19
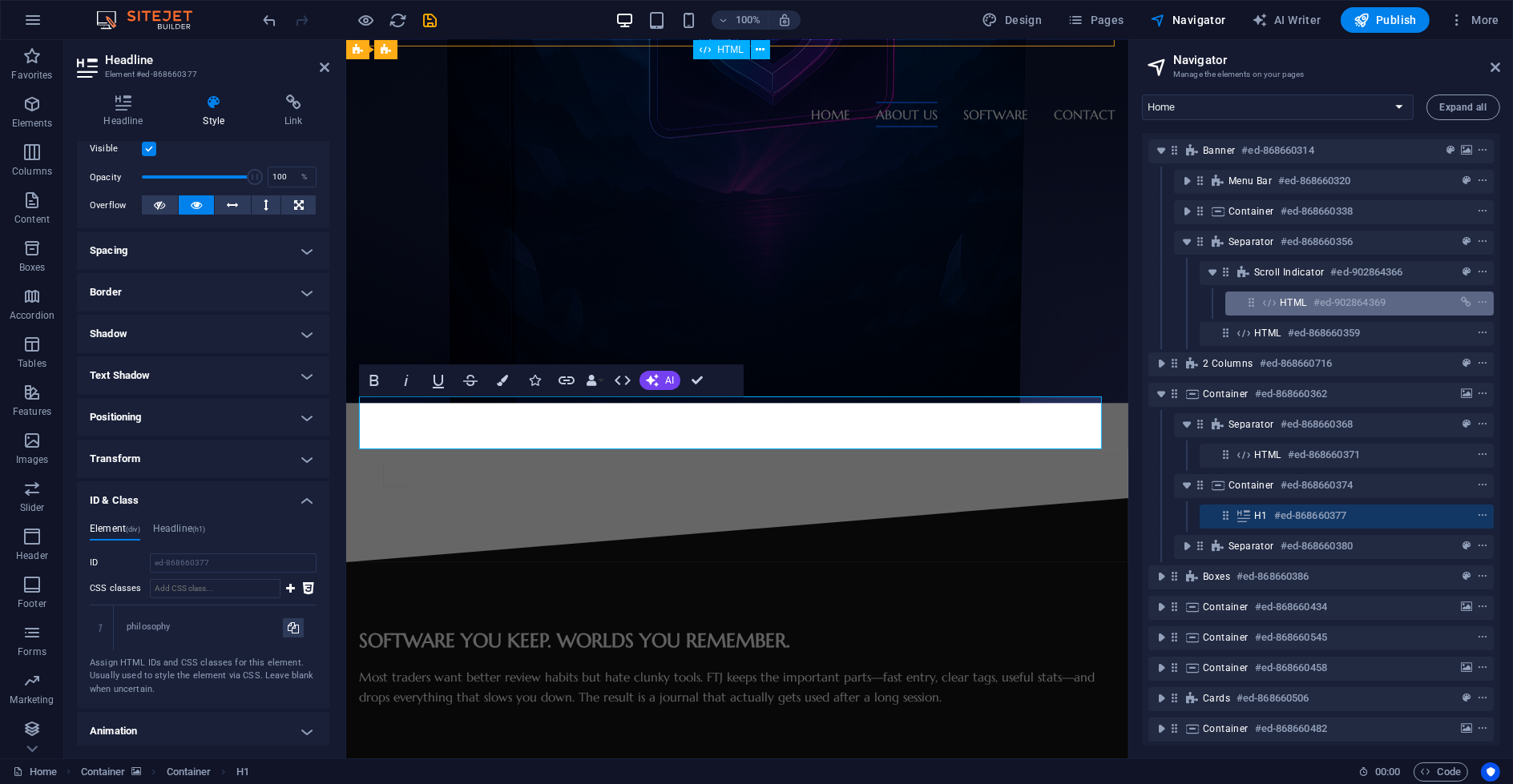
click at [1364, 306] on h6 "#ed-902864369" at bounding box center [1349, 302] width 72 height 19
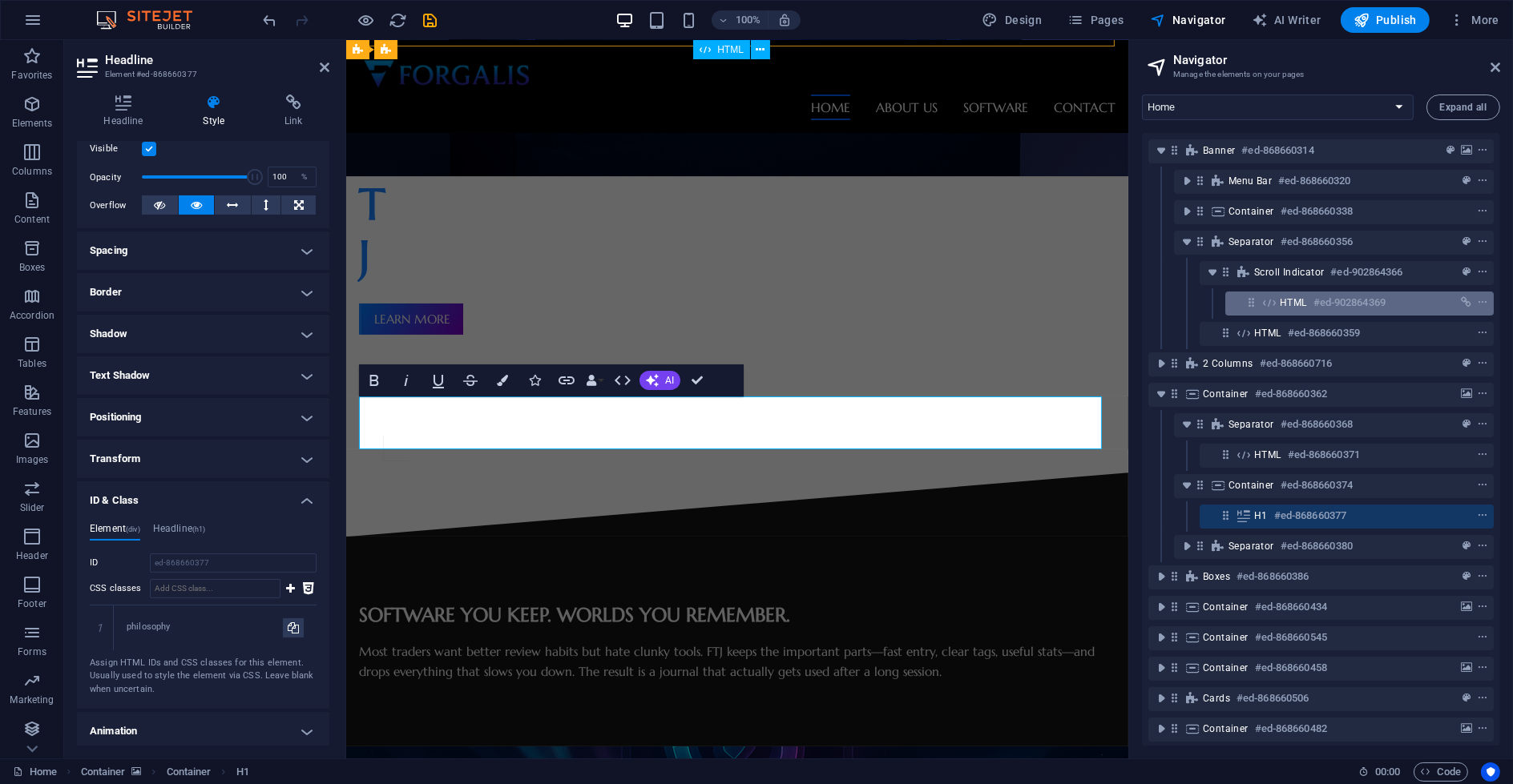
scroll to position [258, 0]
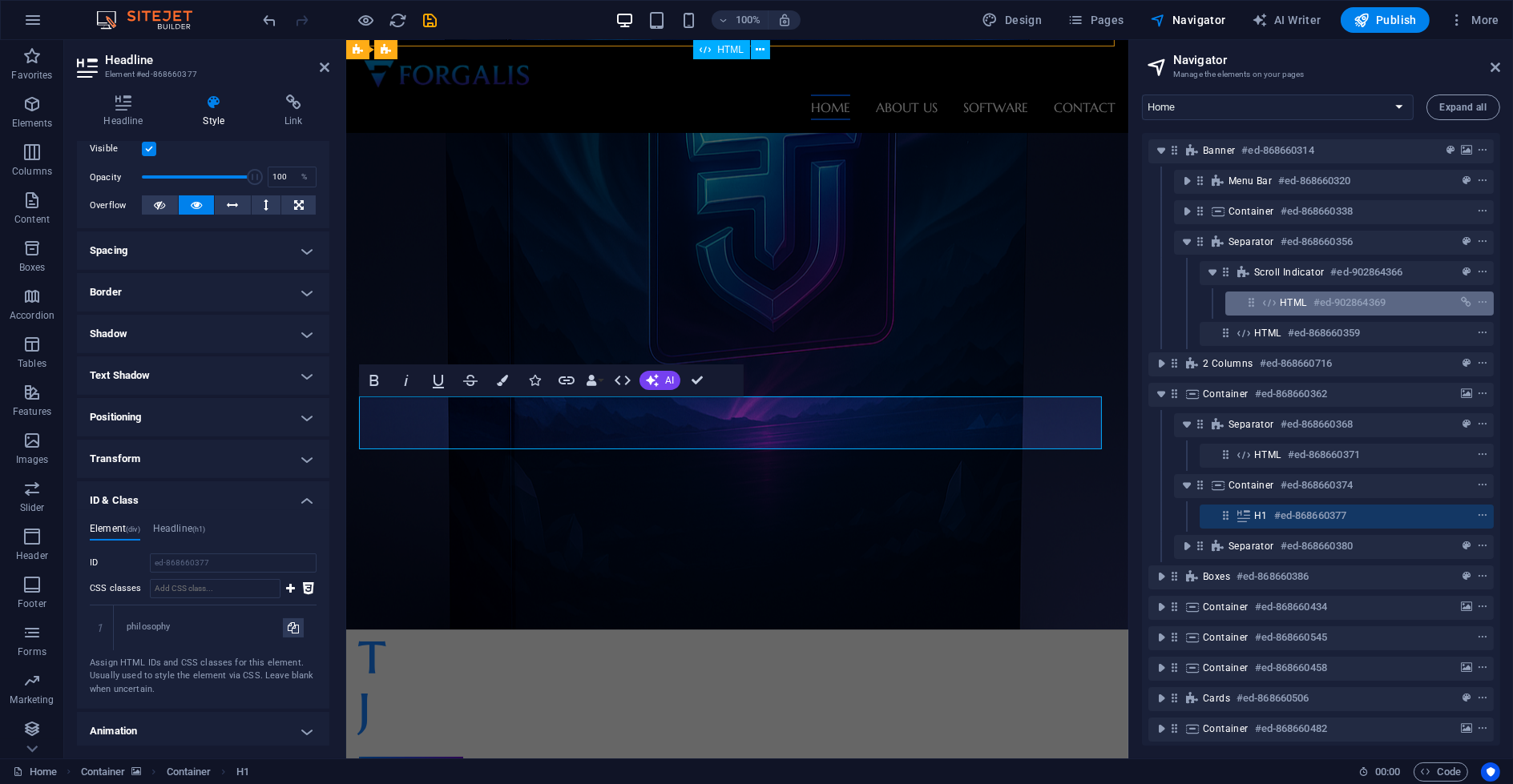
click at [1364, 306] on h6 "#ed-902864369" at bounding box center [1349, 302] width 72 height 19
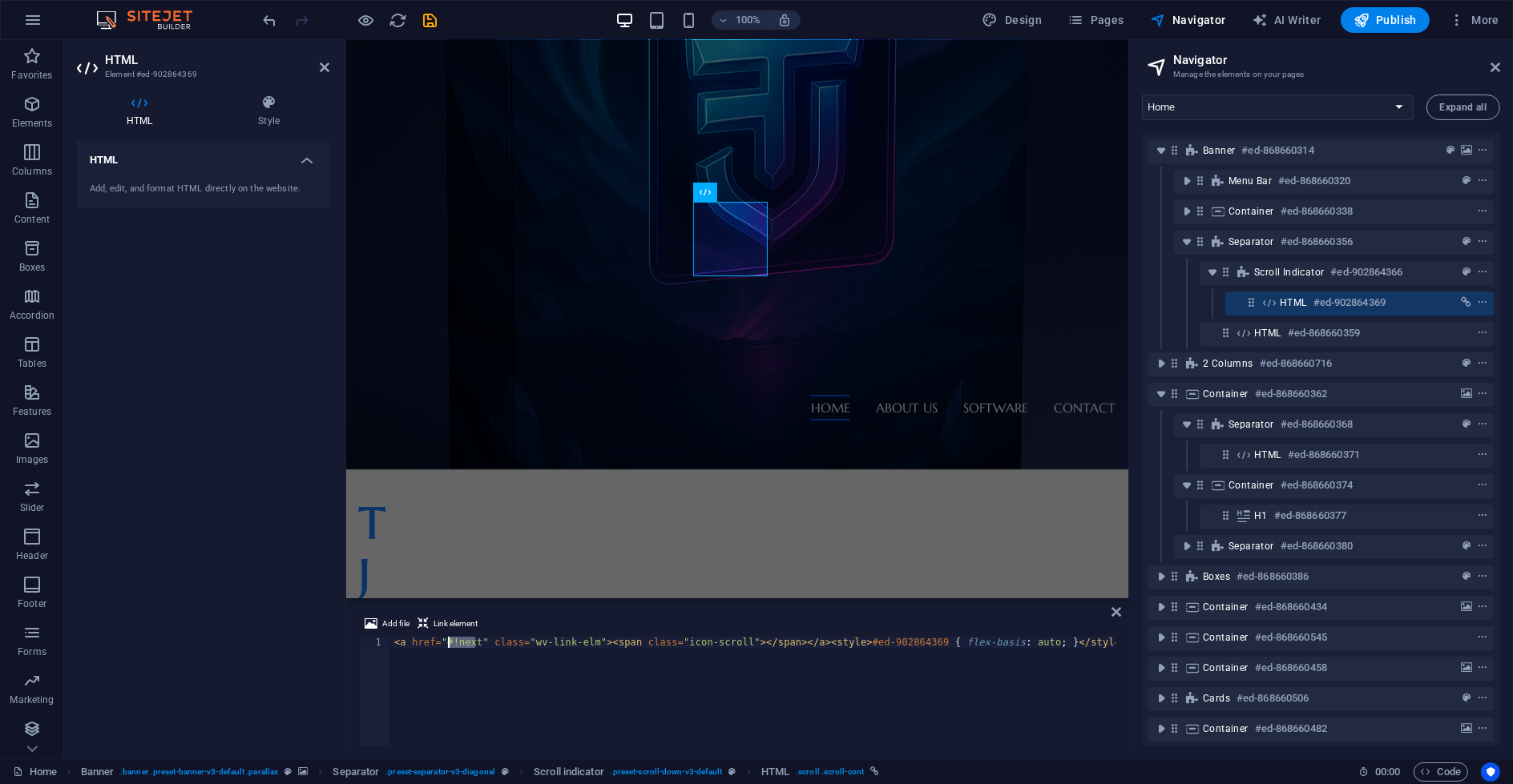
drag, startPoint x: 474, startPoint y: 643, endPoint x: 450, endPoint y: 640, distance: 24.2
click at [450, 640] on div "< a href = "#!next" class = "wv-link-elm" > < span class = "icon-scroll" > </ s…" at bounding box center [753, 702] width 724 height 131
paste textarea "philosophy"
type textarea "<a href="#philosophy" class="wv-link-elm"><span class="icon-scroll"></span></a>…"
click at [0, 0] on div "100% Design Pages Navigator AI Writer Publish More" at bounding box center [0, 0] width 0 height 0
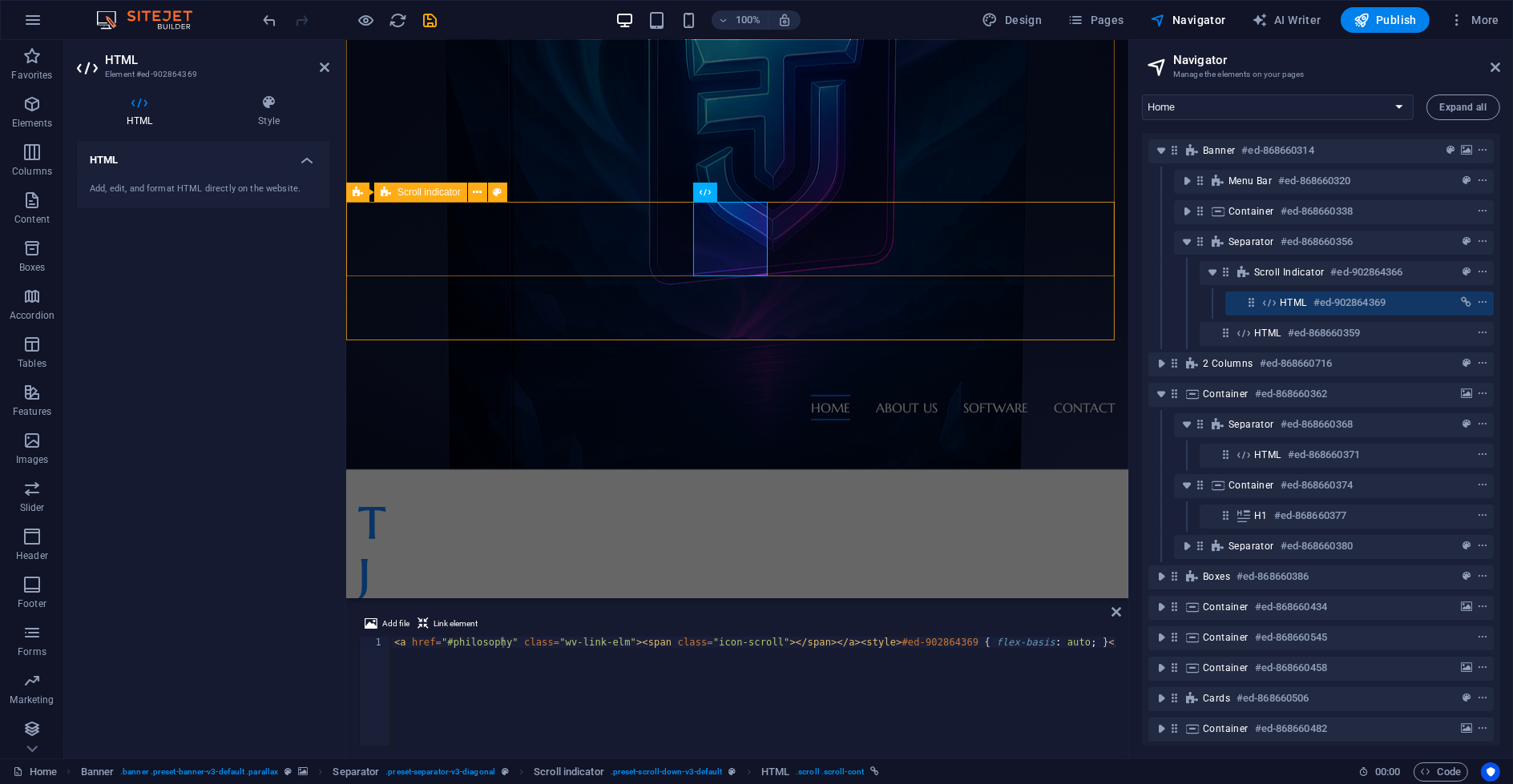
click at [569, 717] on div at bounding box center [736, 753] width 782 height 74
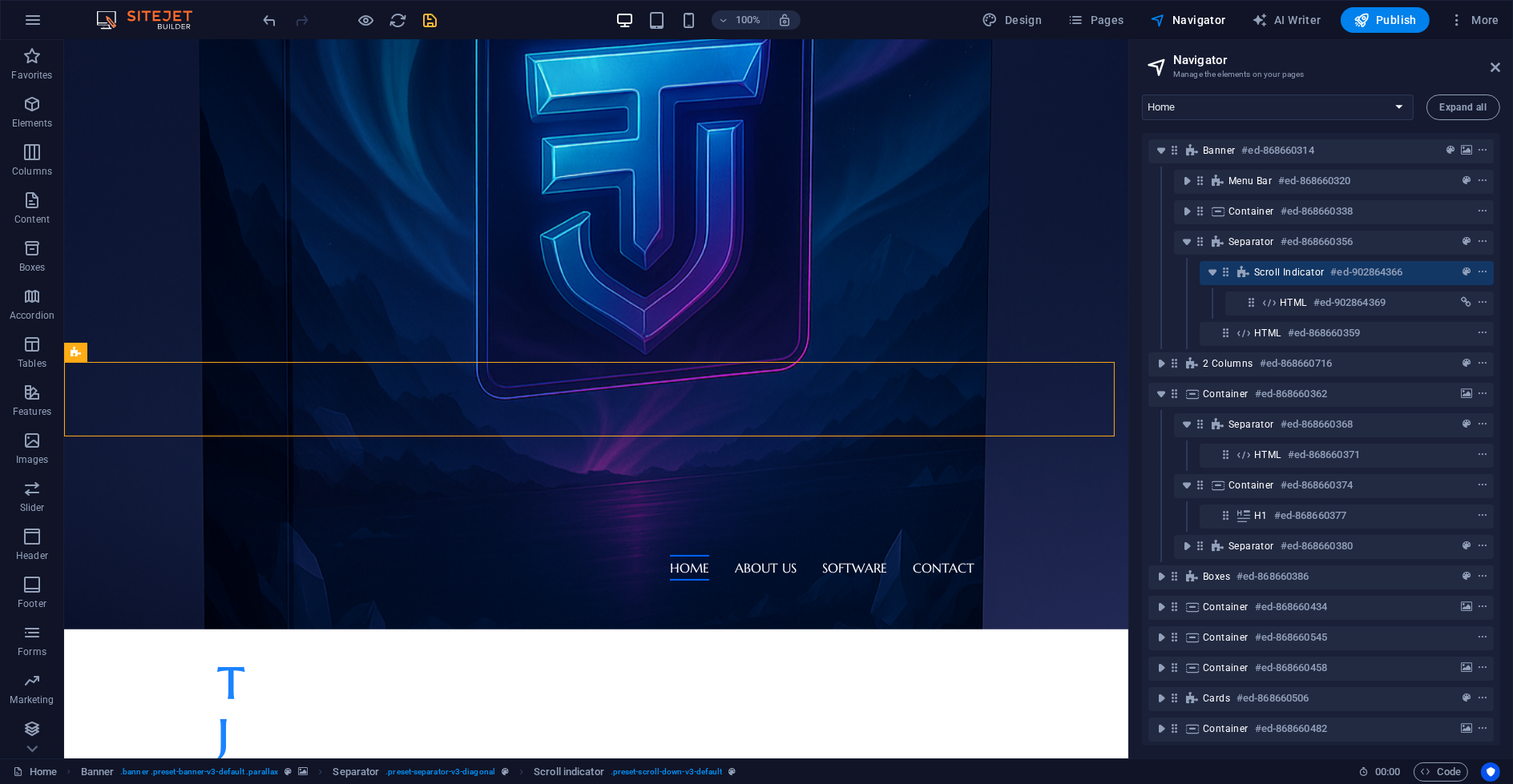
click at [0, 0] on icon "save" at bounding box center [0, 0] width 0 height 0
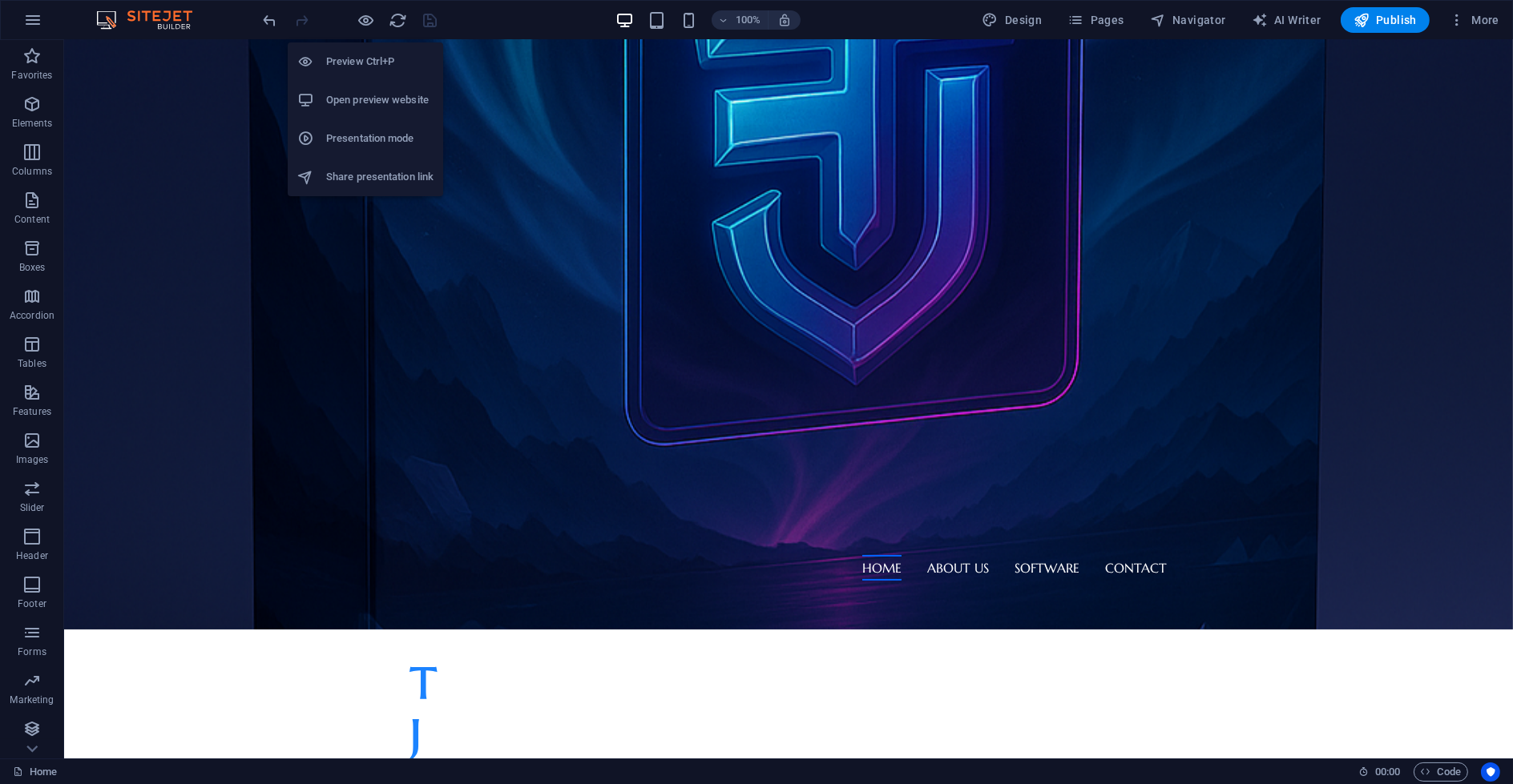
click at [376, 98] on h6 "Open preview website" at bounding box center [380, 101] width 108 height 19
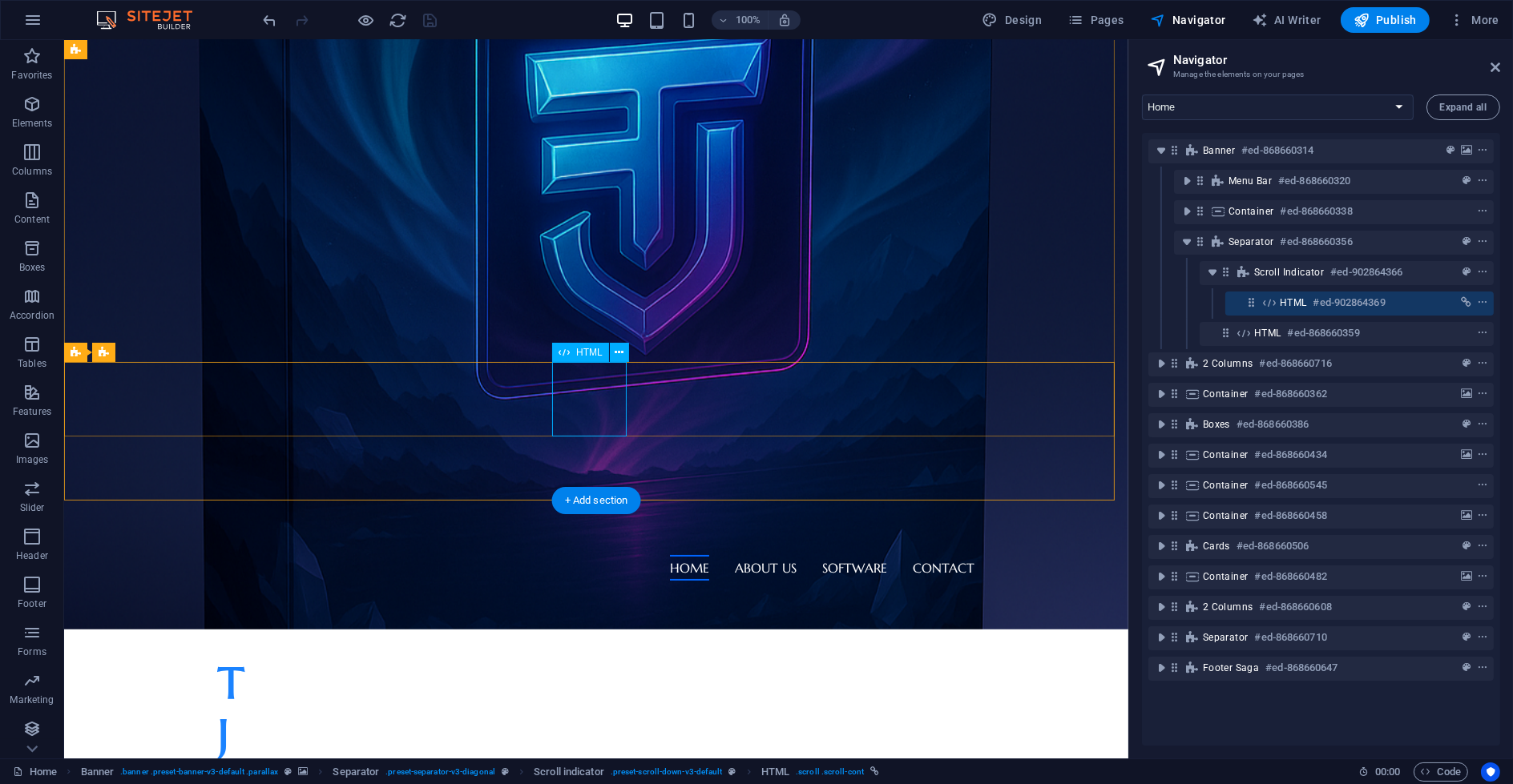
click at [1411, 308] on div "HTML #ed-902864369" at bounding box center [1346, 302] width 134 height 19
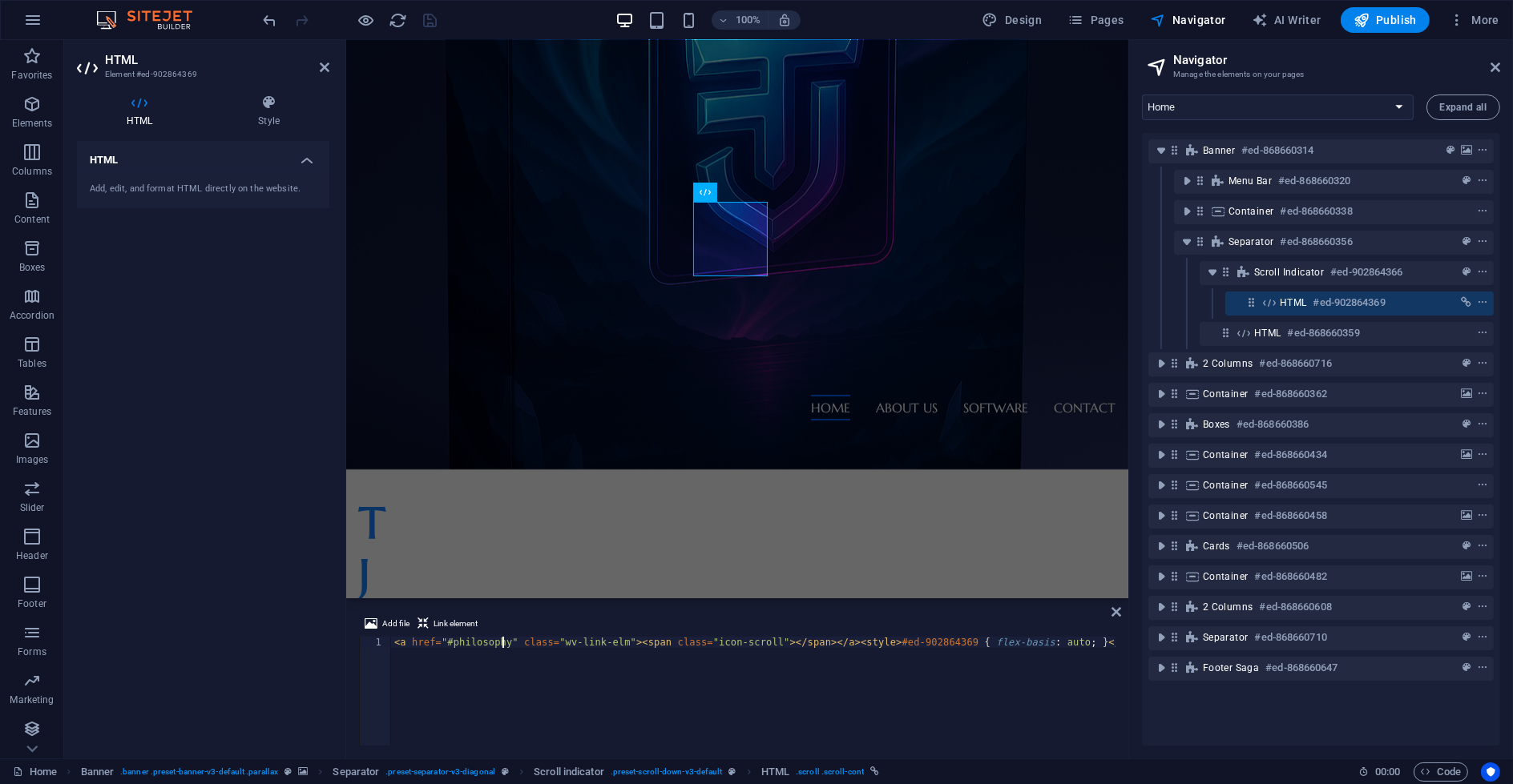
click at [445, 646] on div "< a href = "#philosophy" class = "wv-link-elm" > < span class = "icon-scroll" >…" at bounding box center [753, 702] width 724 height 131
click at [449, 646] on div "< a href = "#philosophy" class = "wv-link-elm" > < span class = "icon-scroll" >…" at bounding box center [753, 702] width 724 height 131
type textarea "<a href="philosophy" class="wv-link-elm"><span class="icon-scroll"></span></a><…"
click at [690, 651] on div "< a href = "philosophy" class = "wv-link-elm" > < span class = "icon-scroll" > …" at bounding box center [753, 702] width 724 height 131
click at [925, 717] on div at bounding box center [736, 753] width 782 height 74
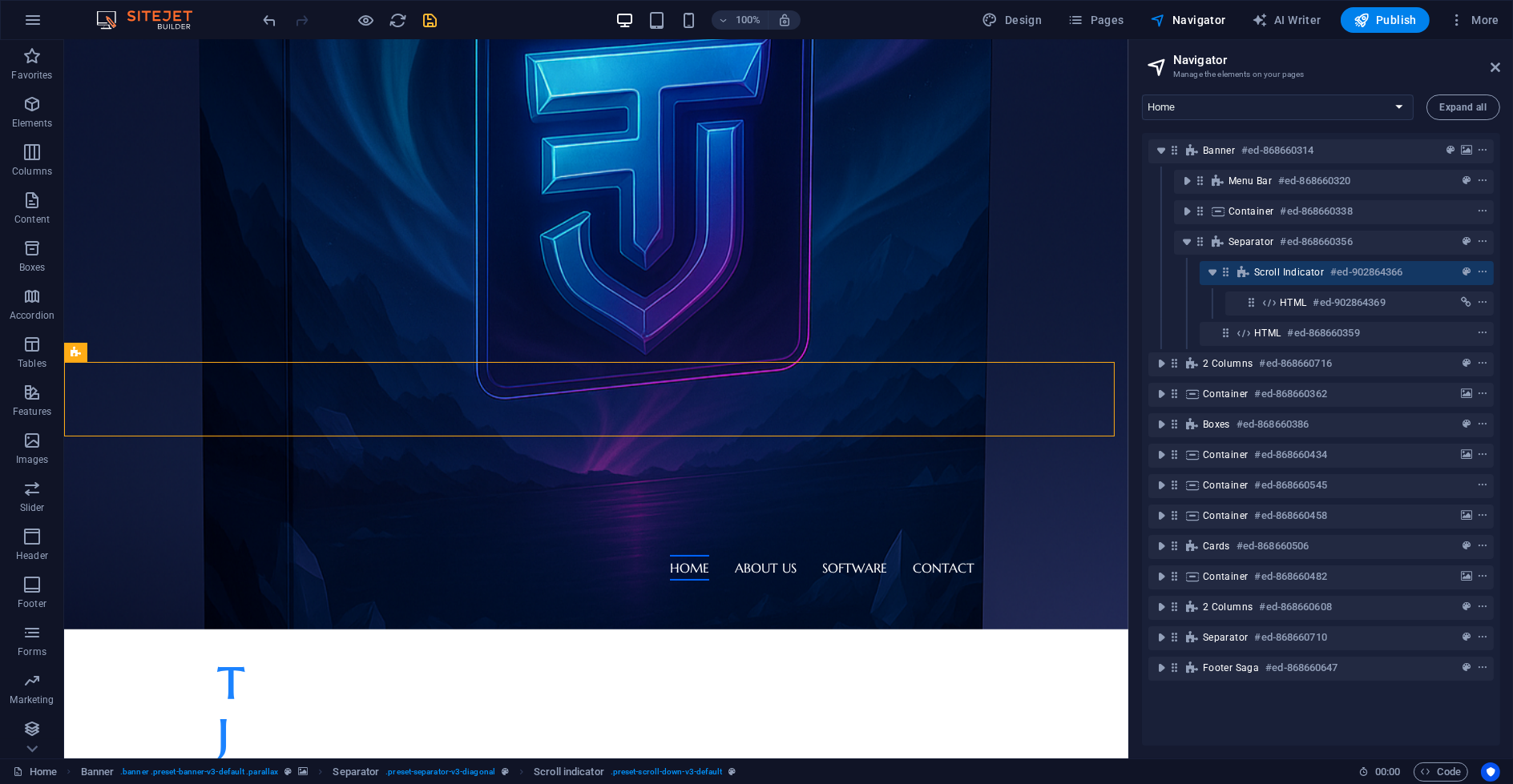
click at [431, 17] on icon "save" at bounding box center [430, 20] width 18 height 18
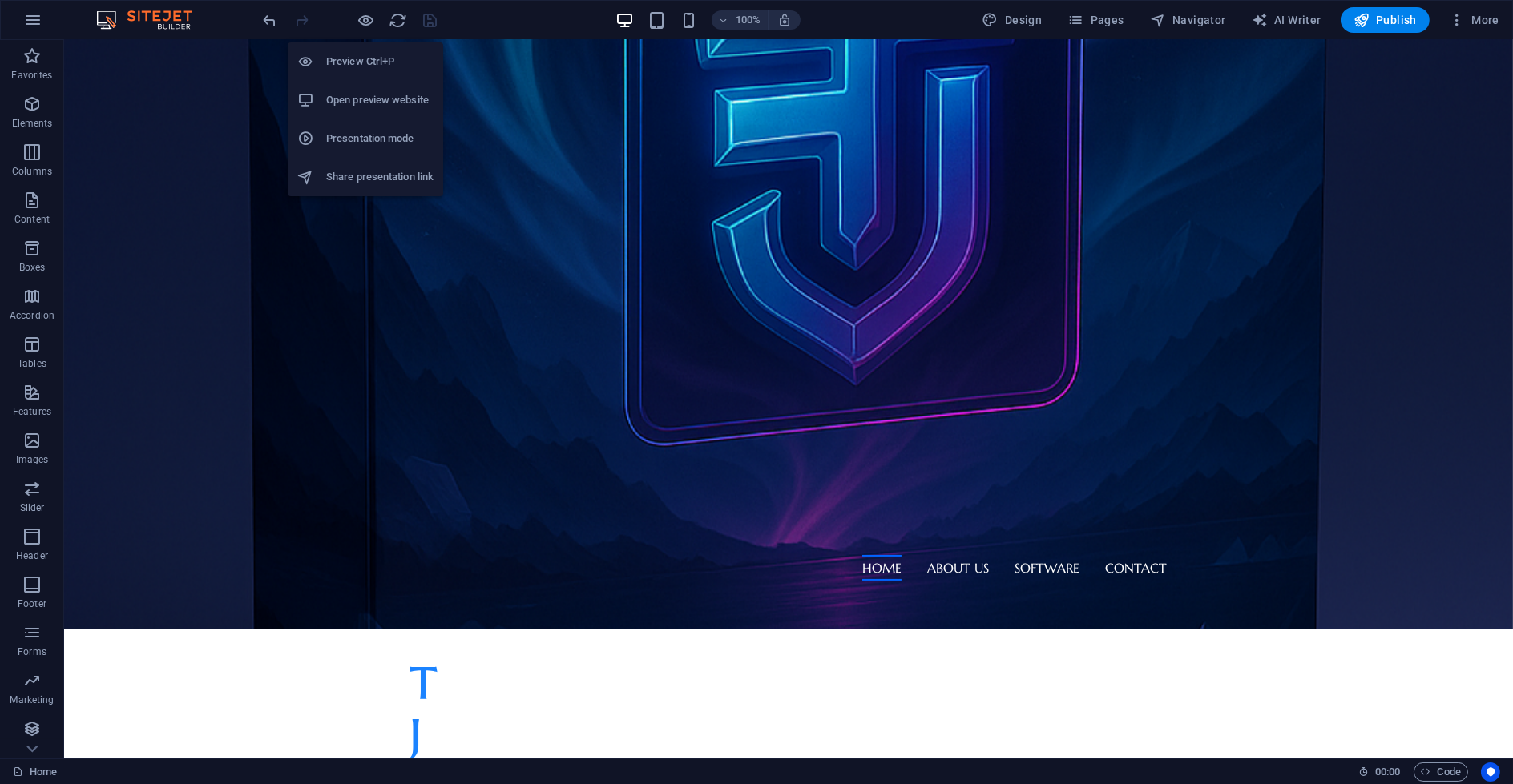
click at [373, 106] on h6 "Open preview website" at bounding box center [380, 101] width 108 height 19
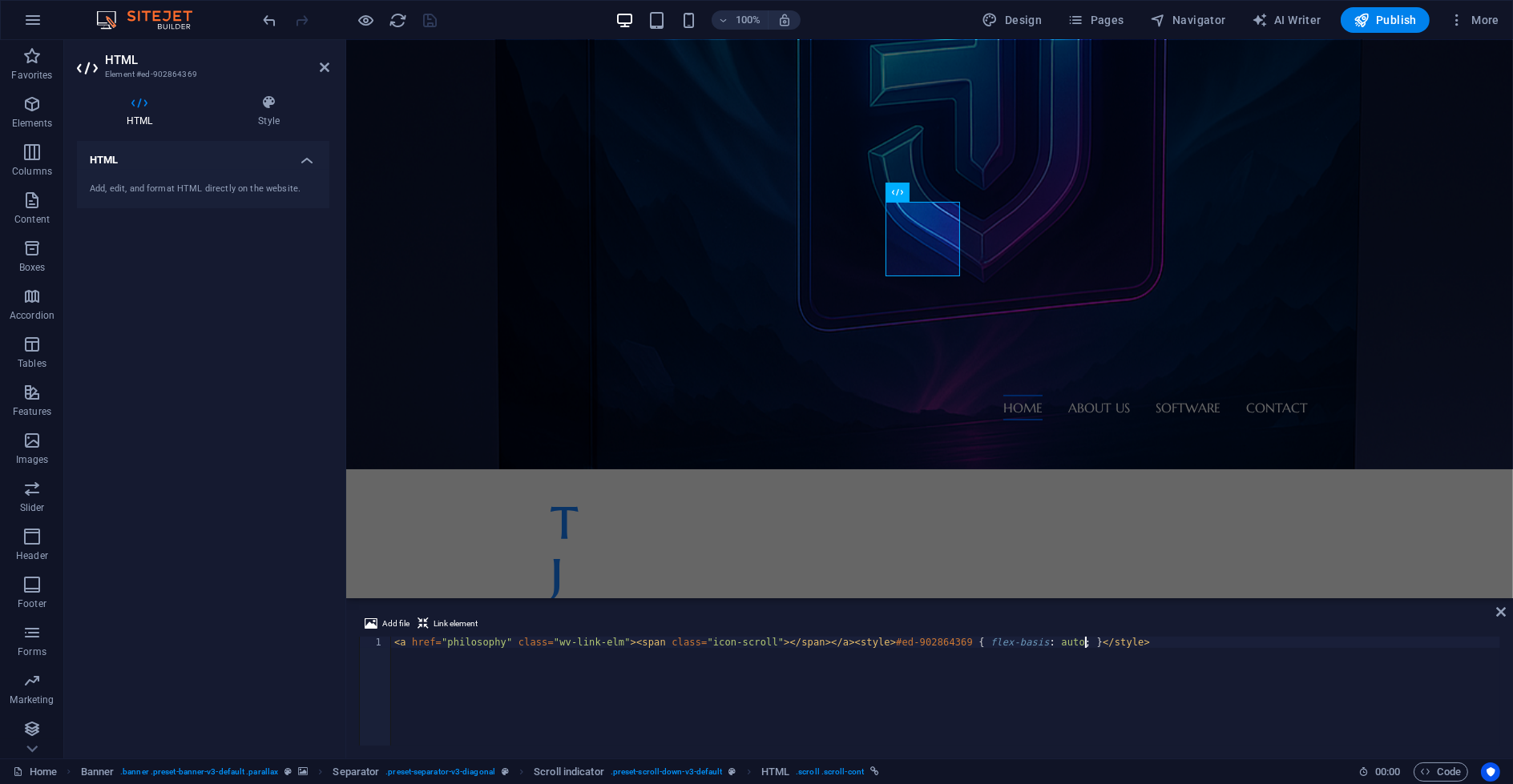
click at [442, 647] on div "< a href = "philosophy" class = "wv-link-elm" > < span class = "icon-scroll" > …" at bounding box center [945, 702] width 1109 height 131
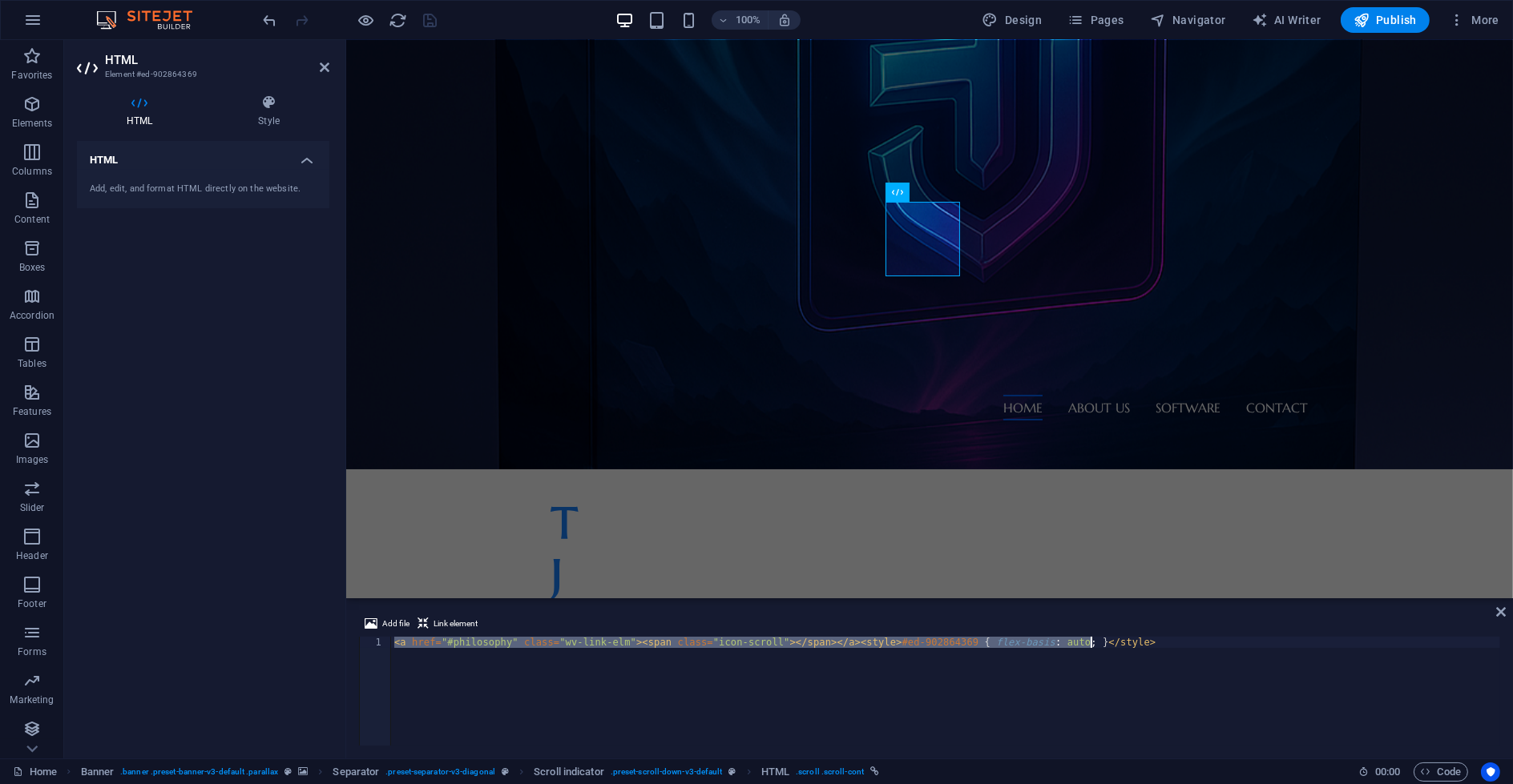
type textarea "<a href="#philosophy" class="wv-link-elm"><span class="icon-scroll"></span></a>…"
click at [171, 306] on div "HTML Add, edit, and format HTML directly on the website." at bounding box center [203, 443] width 253 height 605
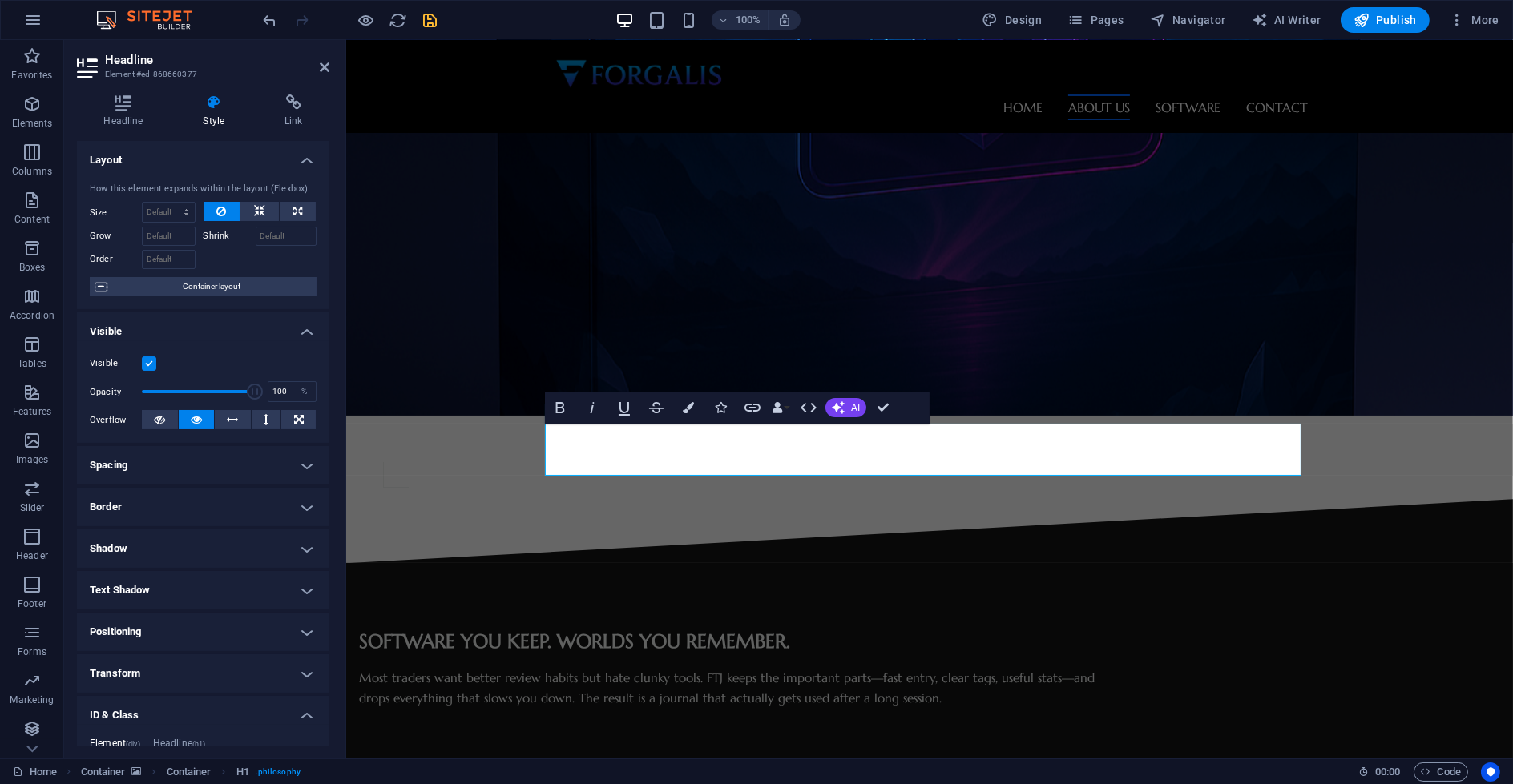
scroll to position [260, 0]
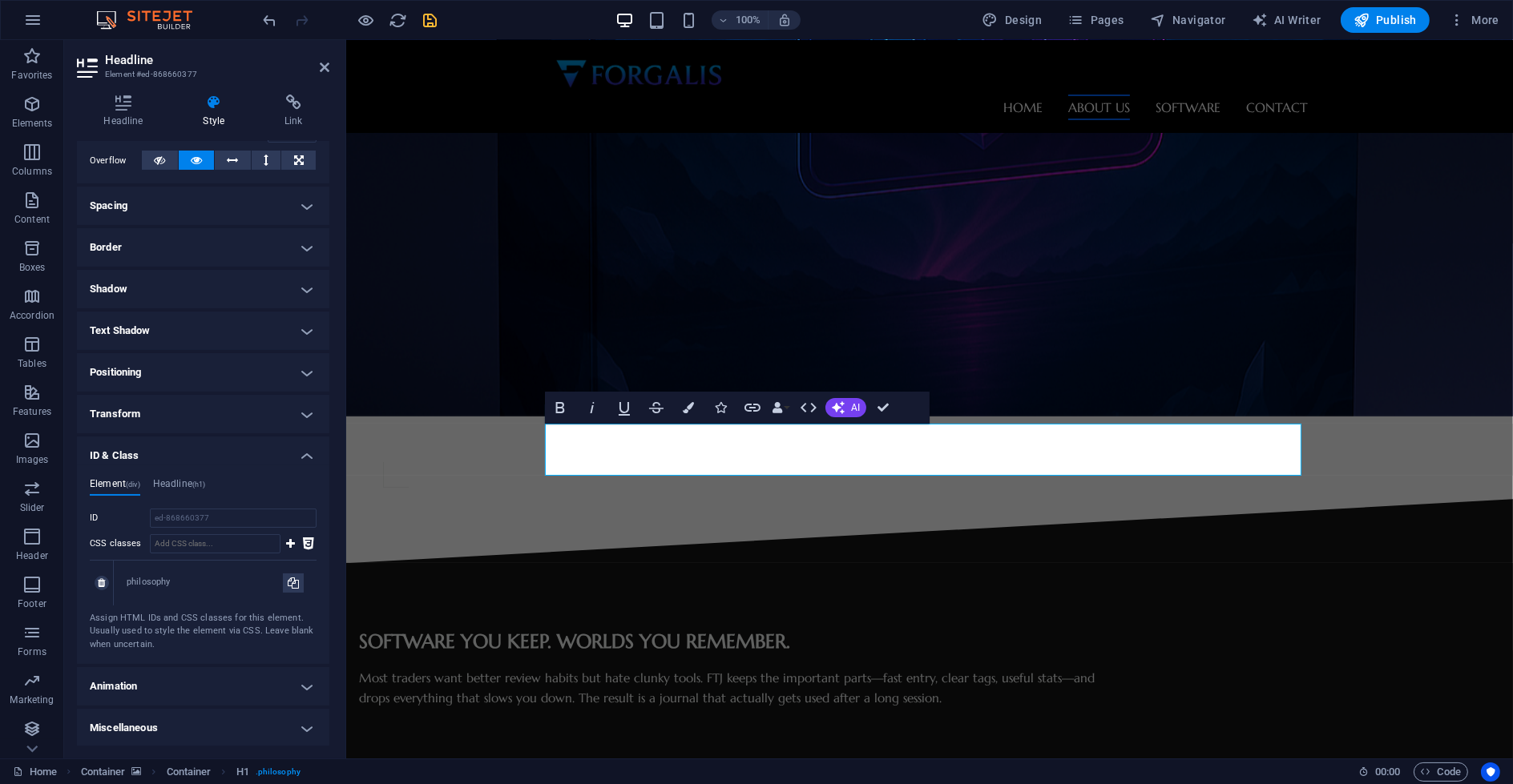
click at [155, 576] on div "philosophy" at bounding box center [205, 583] width 157 height 14
drag, startPoint x: 159, startPoint y: 585, endPoint x: 123, endPoint y: 585, distance: 36.0
click at [123, 585] on div "philosophy" at bounding box center [215, 582] width 203 height 45
copy div "philosophy"
click at [201, 518] on input "ed-868660377" at bounding box center [233, 518] width 167 height 19
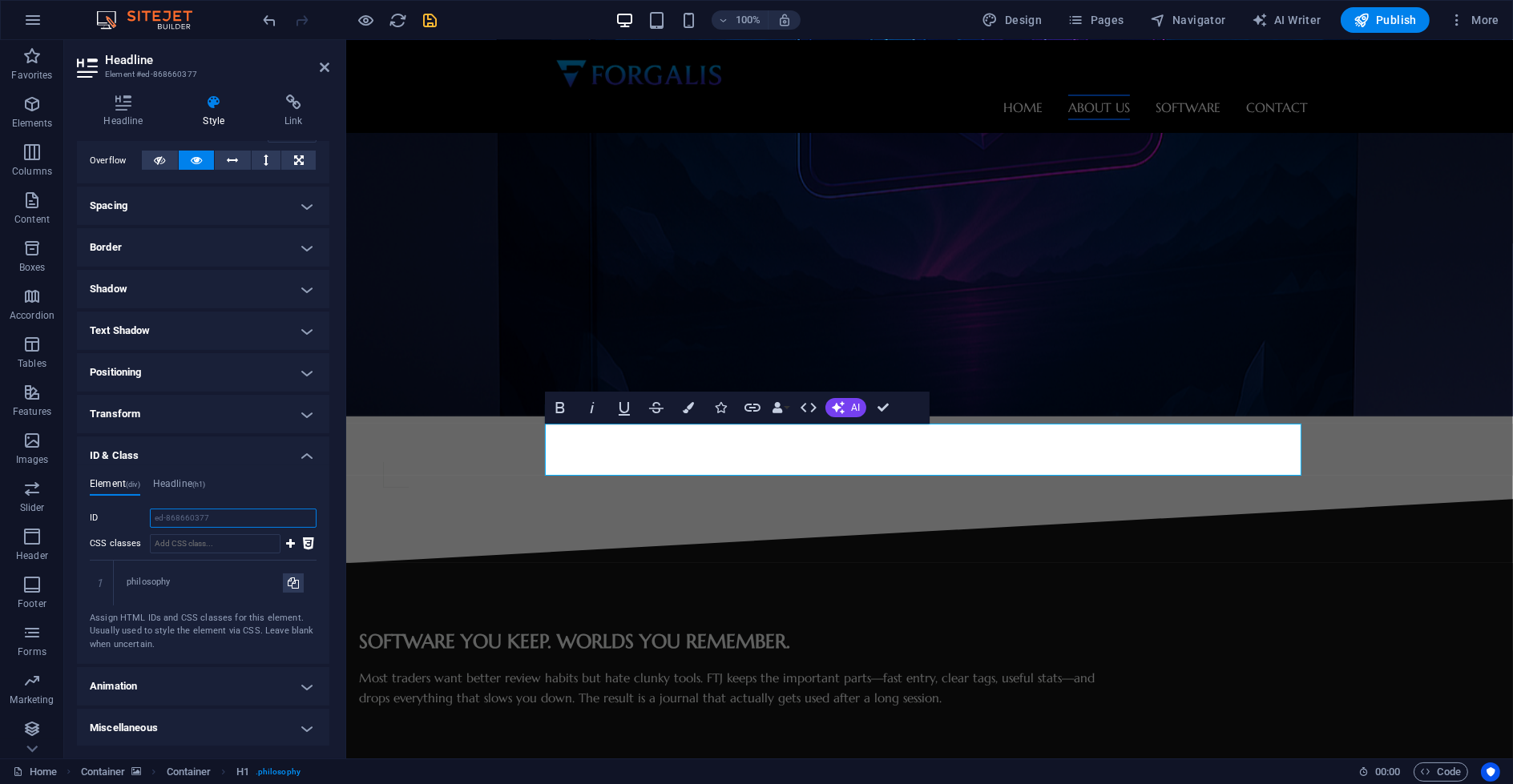
click at [206, 522] on input "ed-868660377" at bounding box center [233, 518] width 167 height 19
click at [197, 523] on input "ed-868660377" at bounding box center [233, 518] width 167 height 19
click at [199, 517] on input "ed-868660377" at bounding box center [233, 518] width 167 height 19
click at [185, 538] on input "CSS classes" at bounding box center [214, 544] width 130 height 19
type input "philosophy"
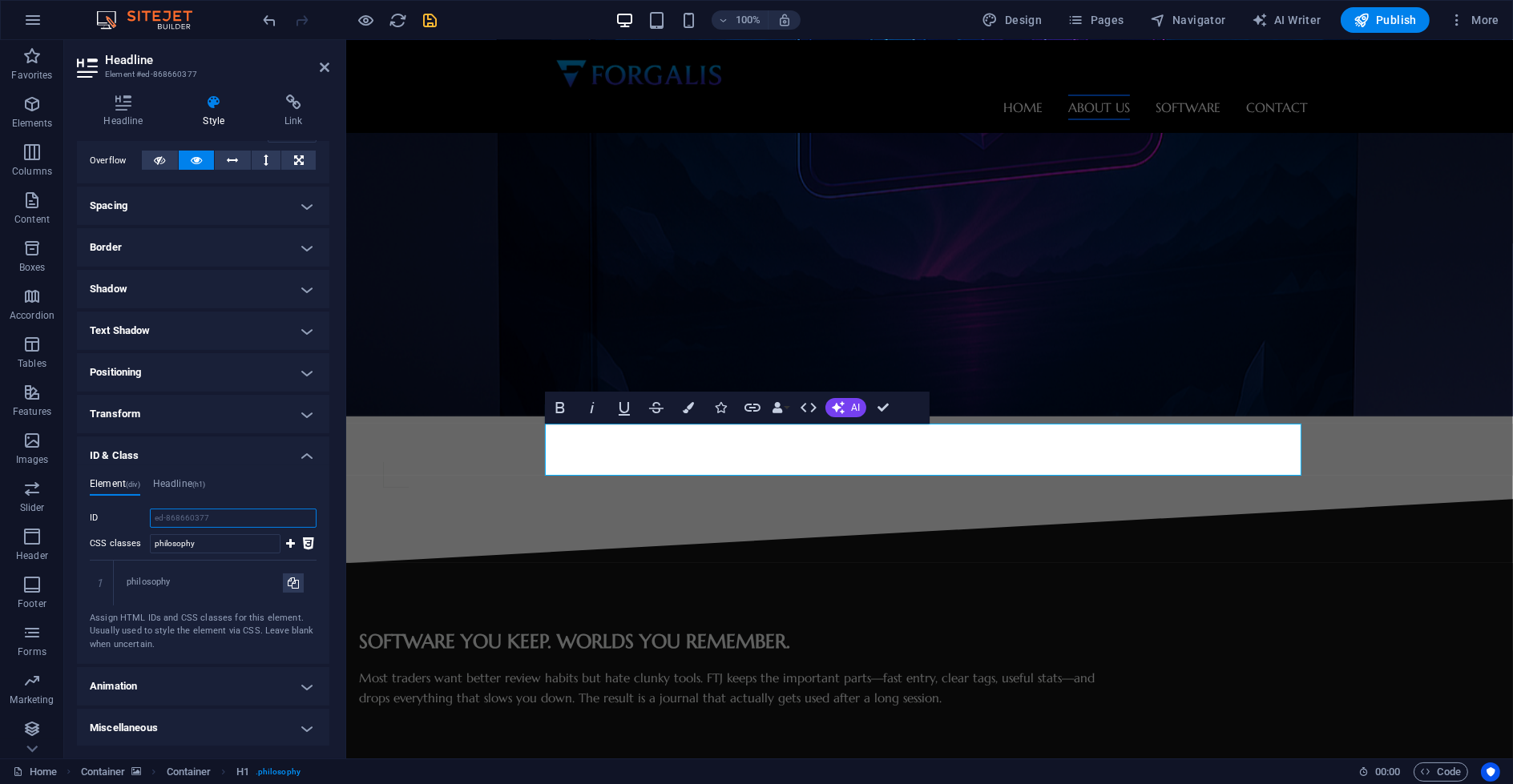
click at [215, 517] on input "ed-868660377" at bounding box center [233, 518] width 167 height 19
click at [311, 572] on div "philosophy" at bounding box center [215, 582] width 203 height 45
click at [192, 625] on div "Assign HTML IDs and CSS classes for this element. Usually used to style the ele…" at bounding box center [203, 632] width 227 height 40
click at [102, 581] on icon at bounding box center [101, 583] width 7 height 10
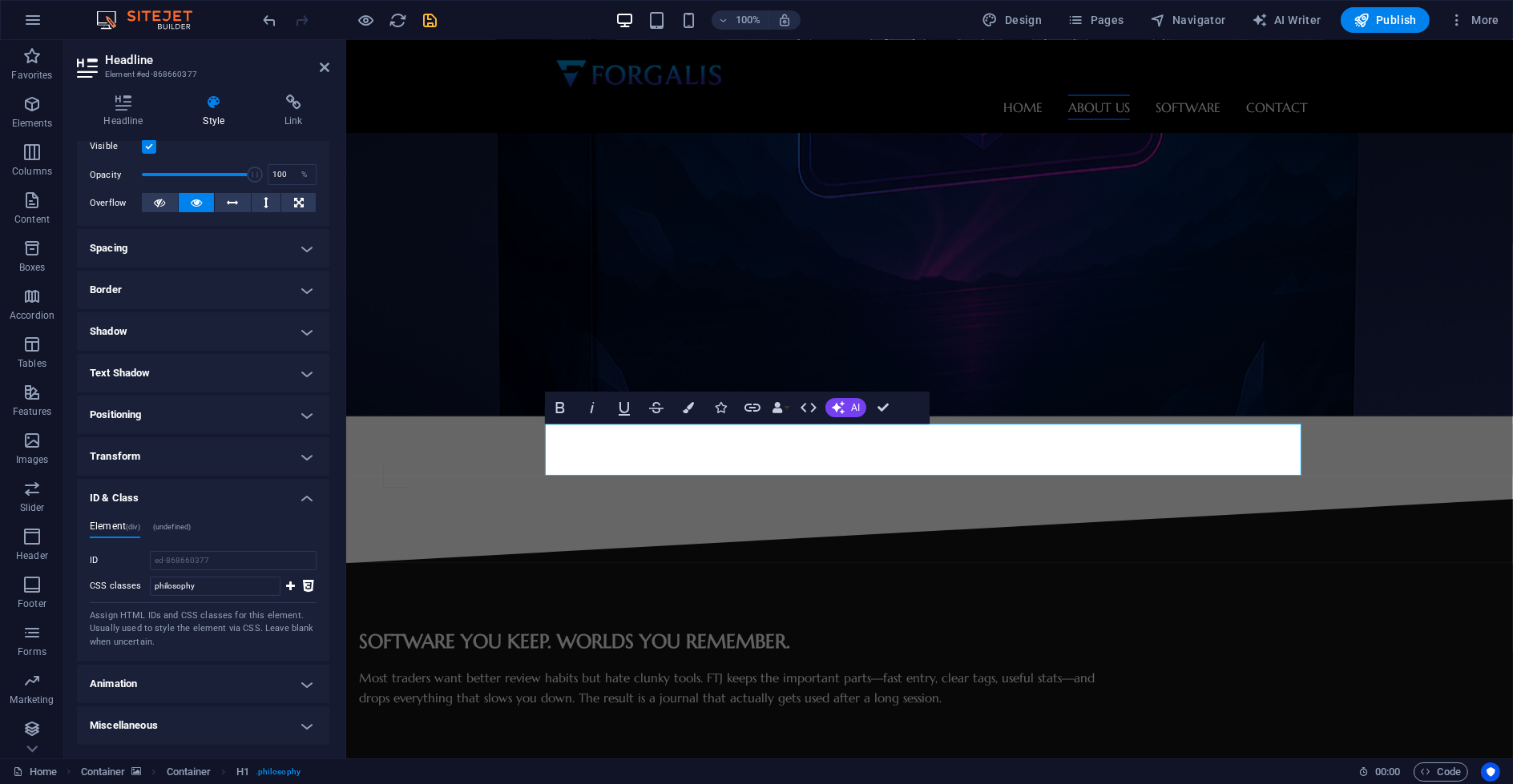
scroll to position [215, 0]
click at [120, 590] on label "CSS classes" at bounding box center [120, 588] width 60 height 19
click at [150, 590] on input "philosophy" at bounding box center [214, 588] width 130 height 19
click at [136, 508] on li "ID & Class Element (div) (undefined) ID ed-868660377 CSS classes philosophy Ass…" at bounding box center [203, 572] width 253 height 183
click at [137, 503] on h4 "ID & Class" at bounding box center [203, 496] width 253 height 29
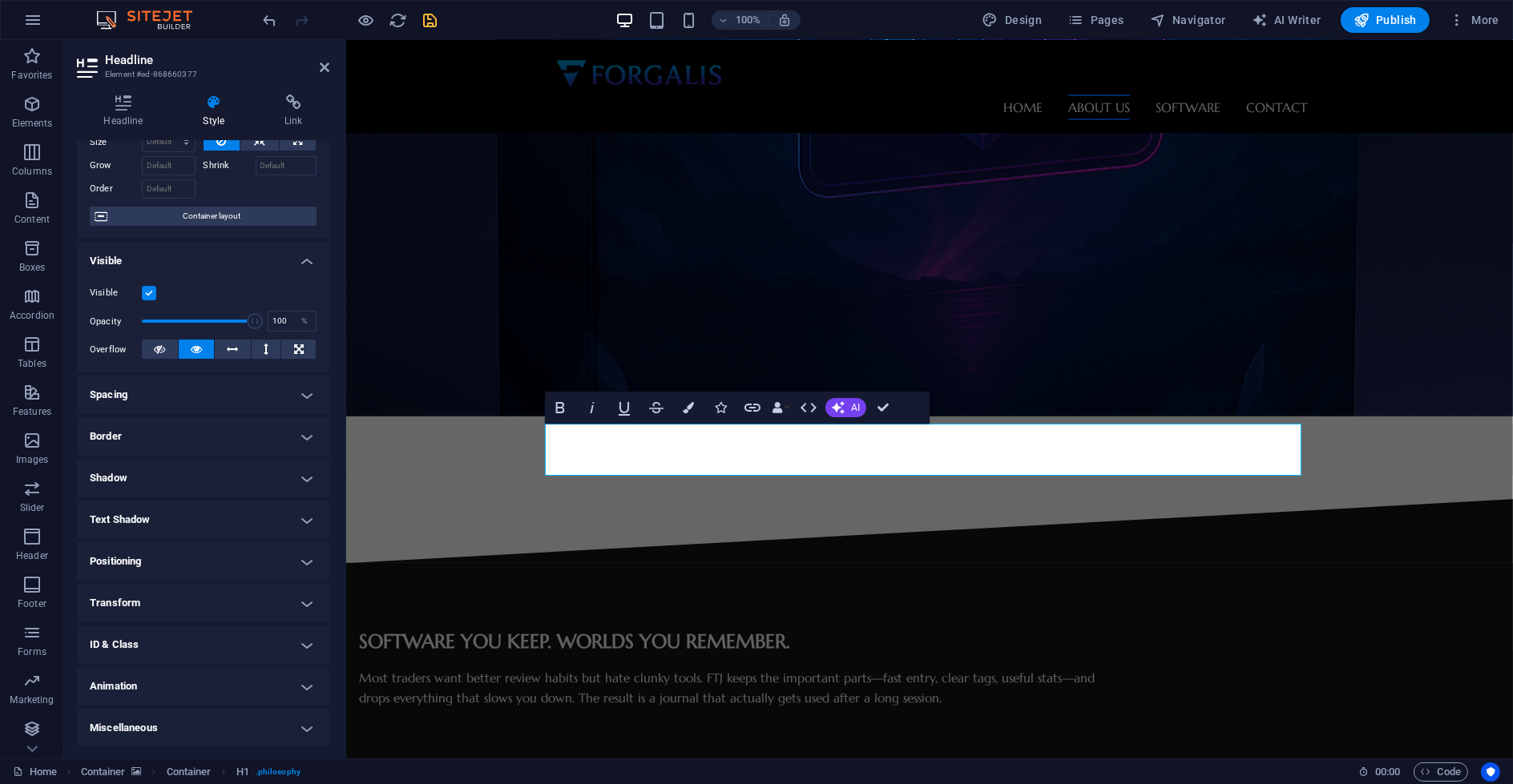
click at [185, 649] on h4 "ID & Class" at bounding box center [203, 645] width 253 height 38
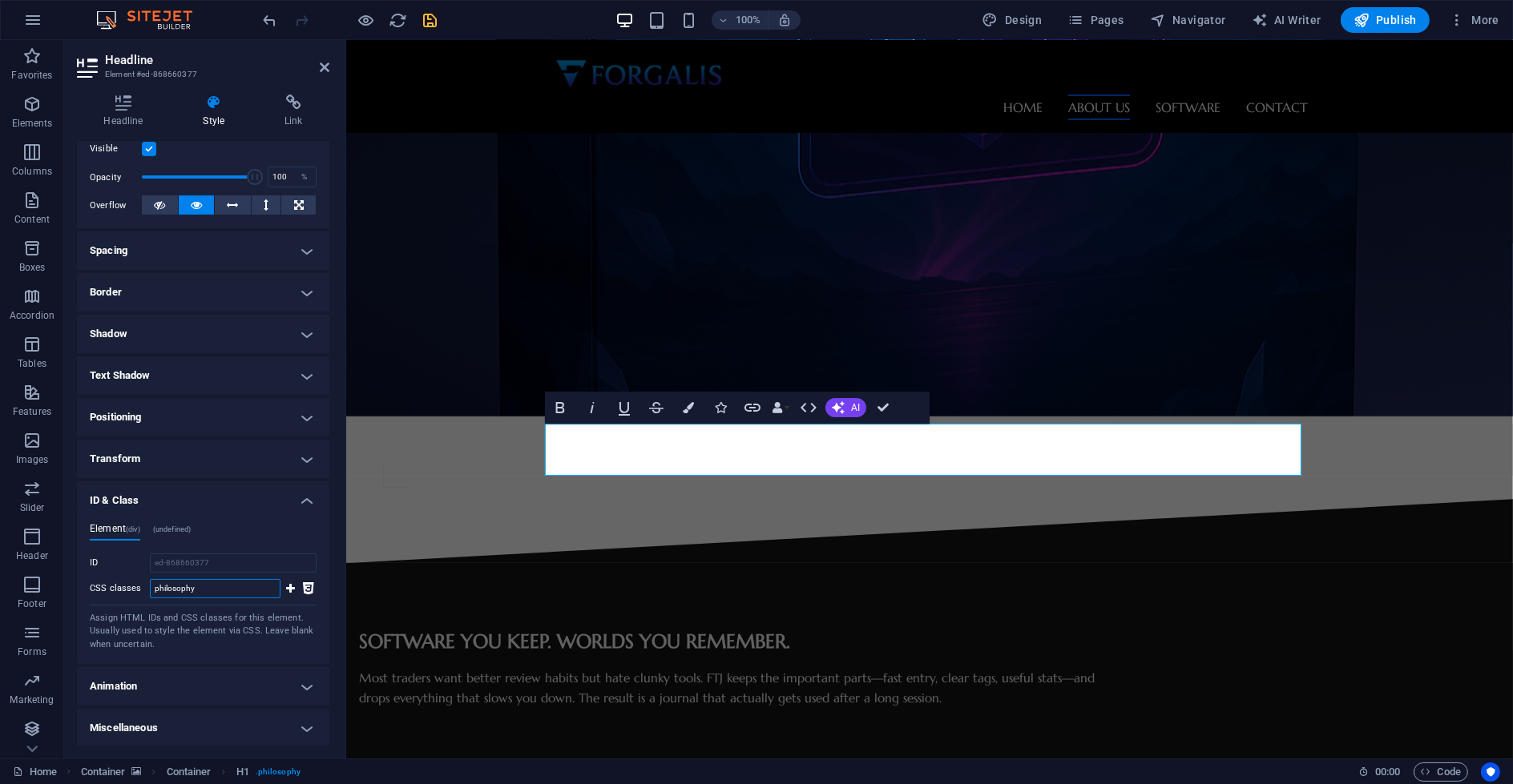
click at [177, 579] on input "philosophy" at bounding box center [214, 588] width 130 height 19
click at [206, 565] on input "ed-868660377" at bounding box center [233, 563] width 167 height 19
click at [164, 530] on span "(undefined)" at bounding box center [172, 529] width 38 height 8
click at [121, 522] on div "Element (div) (undefined) ID ed-868660377 CSS classes philosophy Assign HTML ID…" at bounding box center [203, 587] width 253 height 154
click at [213, 588] on input "CSS classes" at bounding box center [214, 588] width 130 height 19
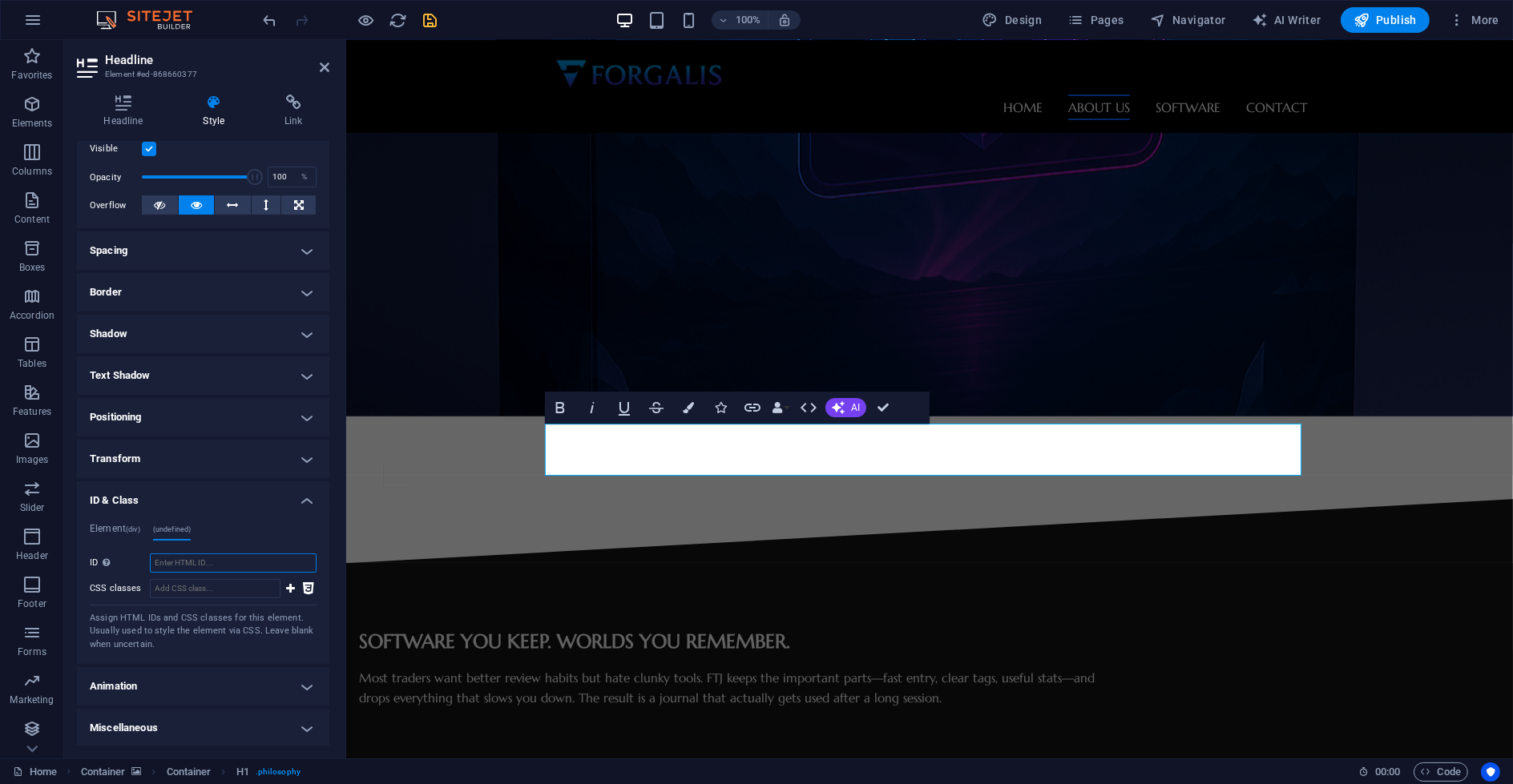
click at [215, 557] on input "ID Space and special character (except "-" or "_") are not accepted" at bounding box center [233, 563] width 167 height 19
drag, startPoint x: 622, startPoint y: 451, endPoint x: 602, endPoint y: 451, distance: 20.0
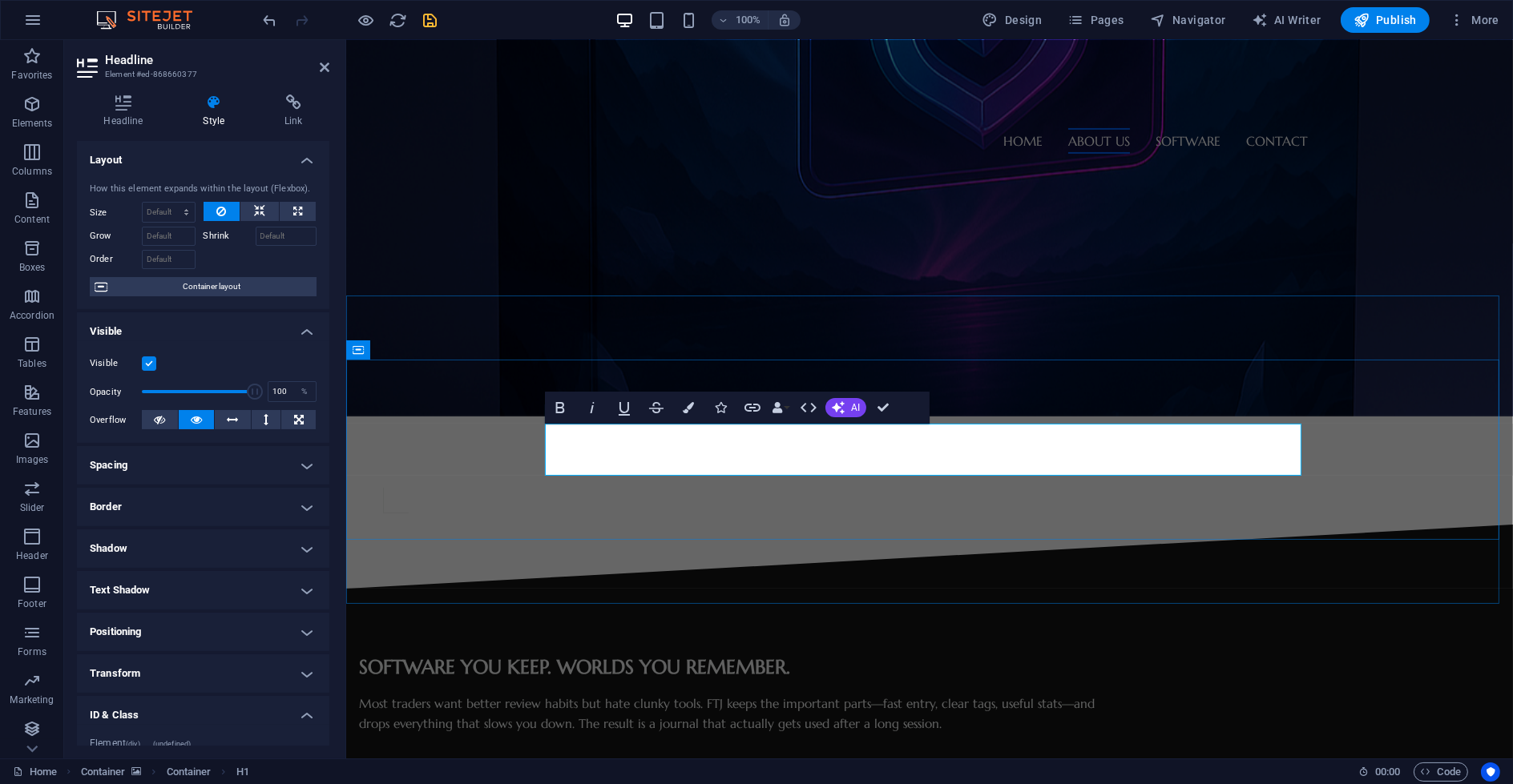
drag, startPoint x: 610, startPoint y: 454, endPoint x: 473, endPoint y: 448, distance: 137.1
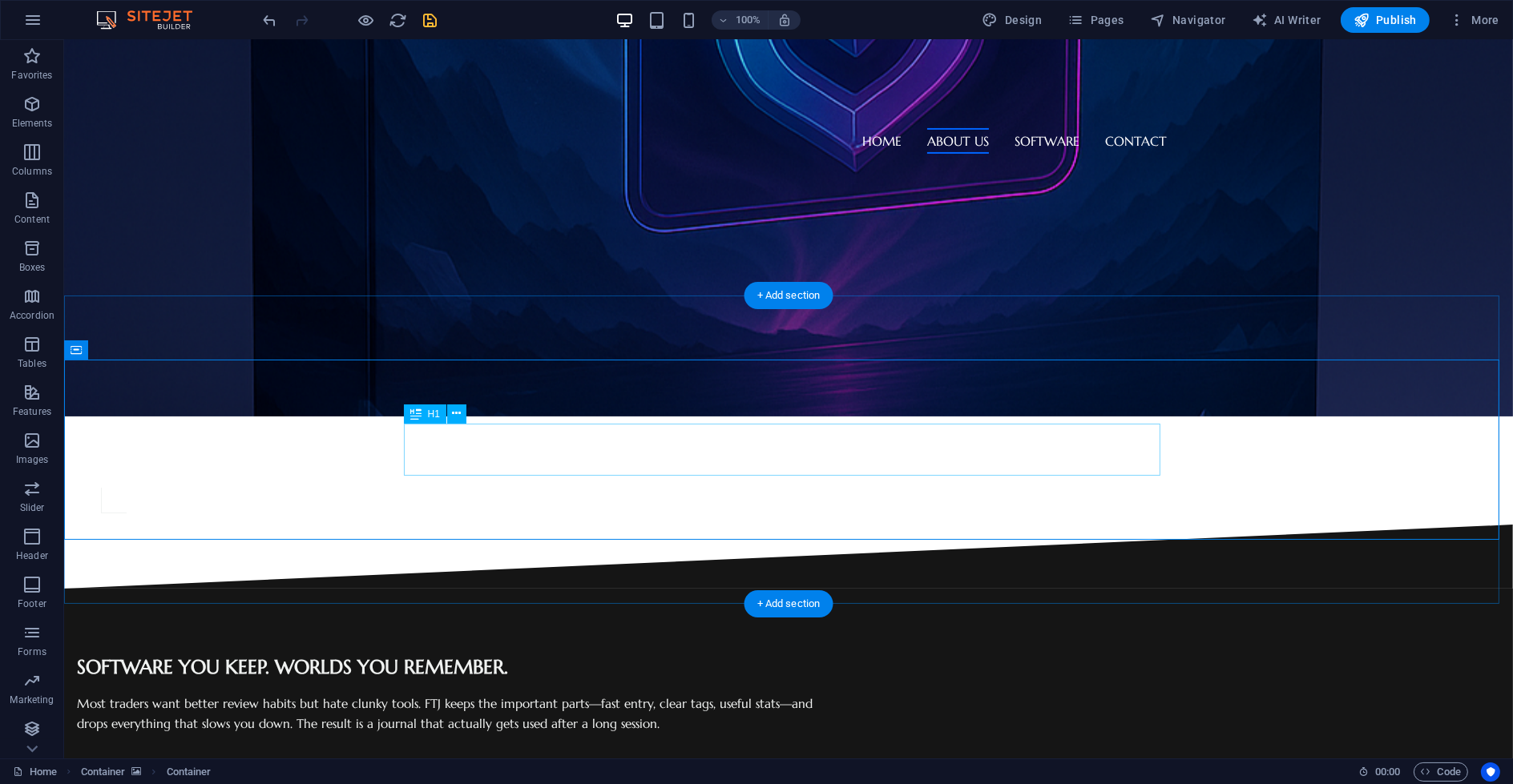
click at [457, 416] on icon at bounding box center [457, 413] width 9 height 17
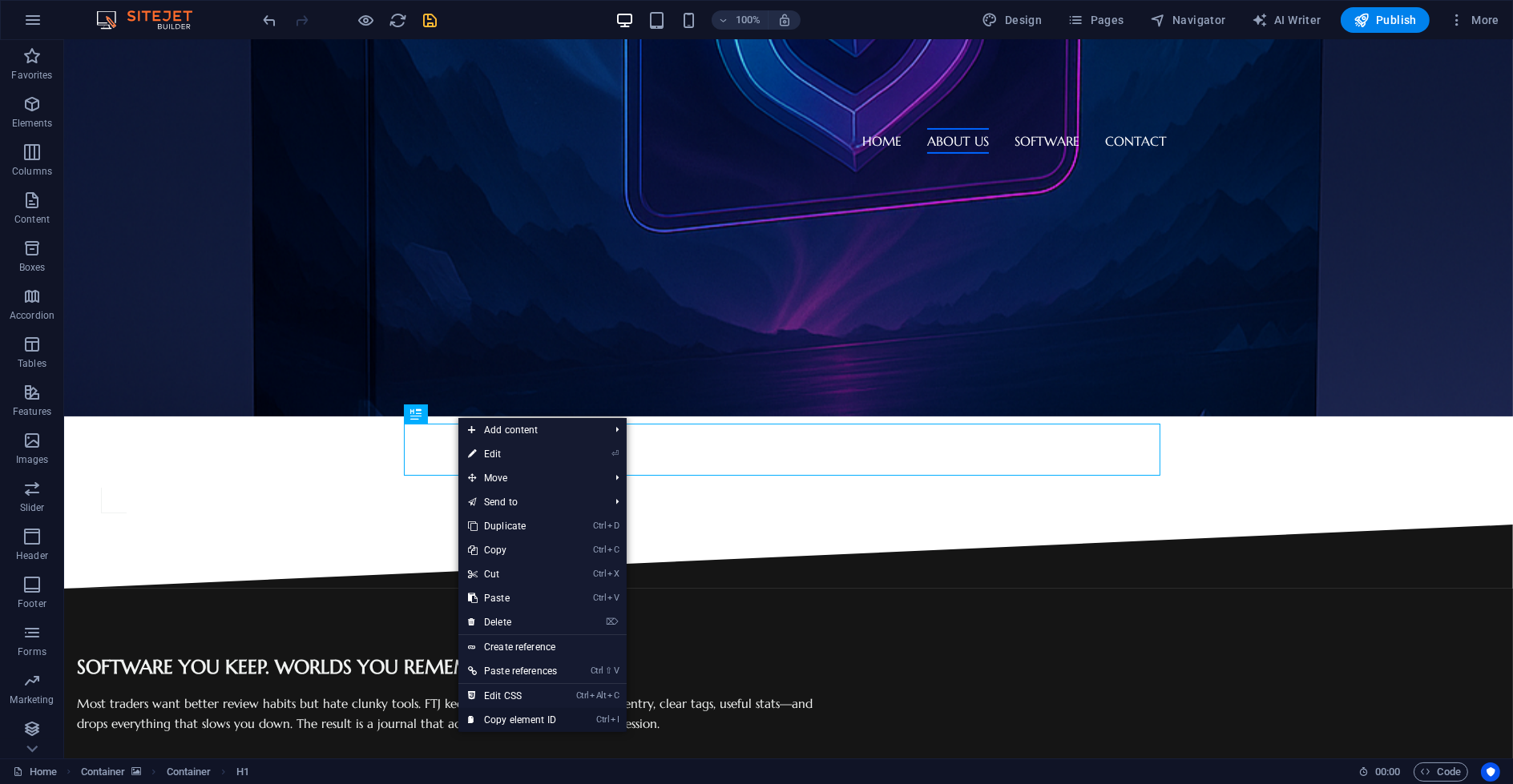
click at [561, 719] on link "Ctrl I Copy element ID" at bounding box center [512, 719] width 108 height 24
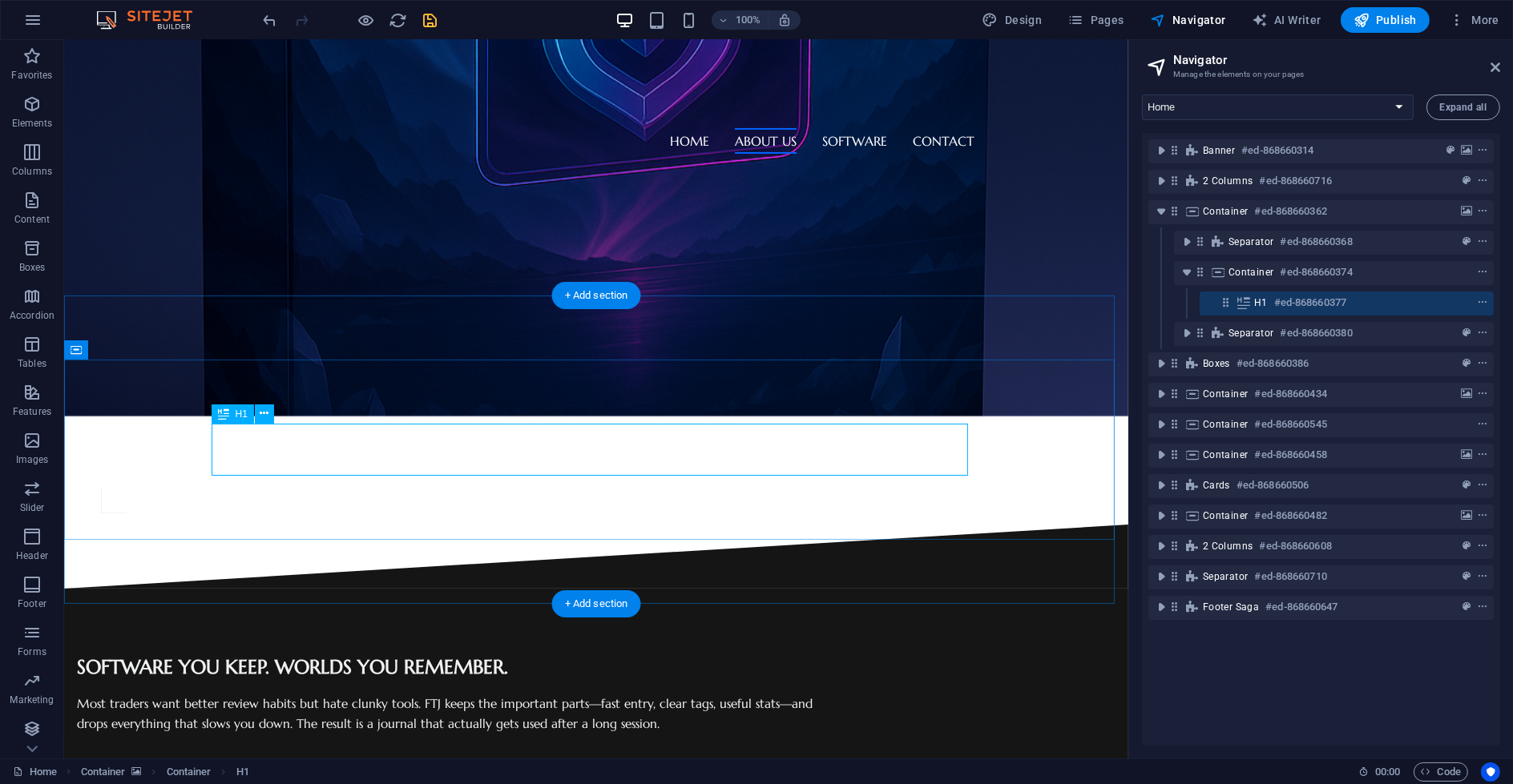
click at [1392, 297] on div "H1 #ed-868660377" at bounding box center [1334, 302] width 159 height 19
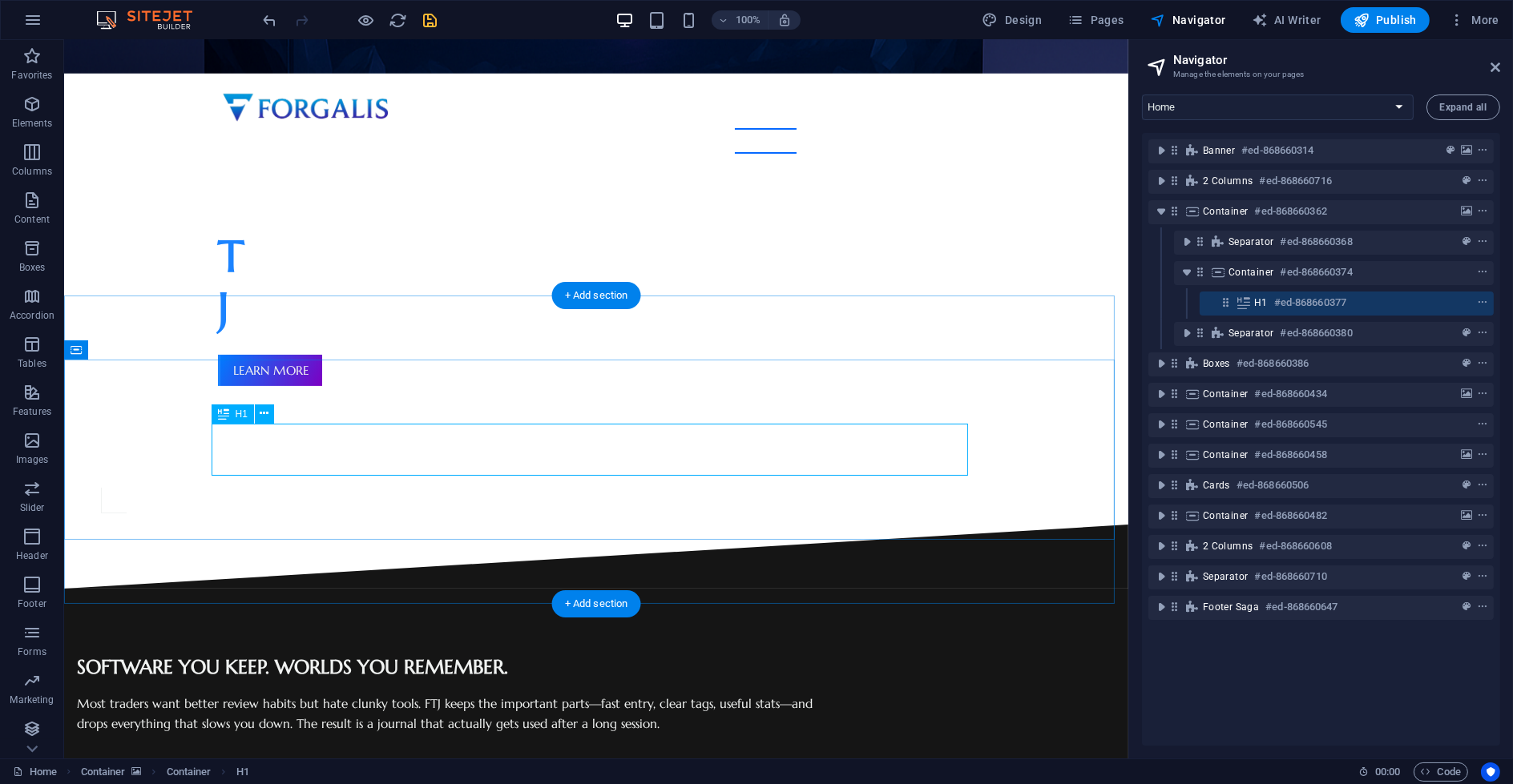
scroll to position [734, 0]
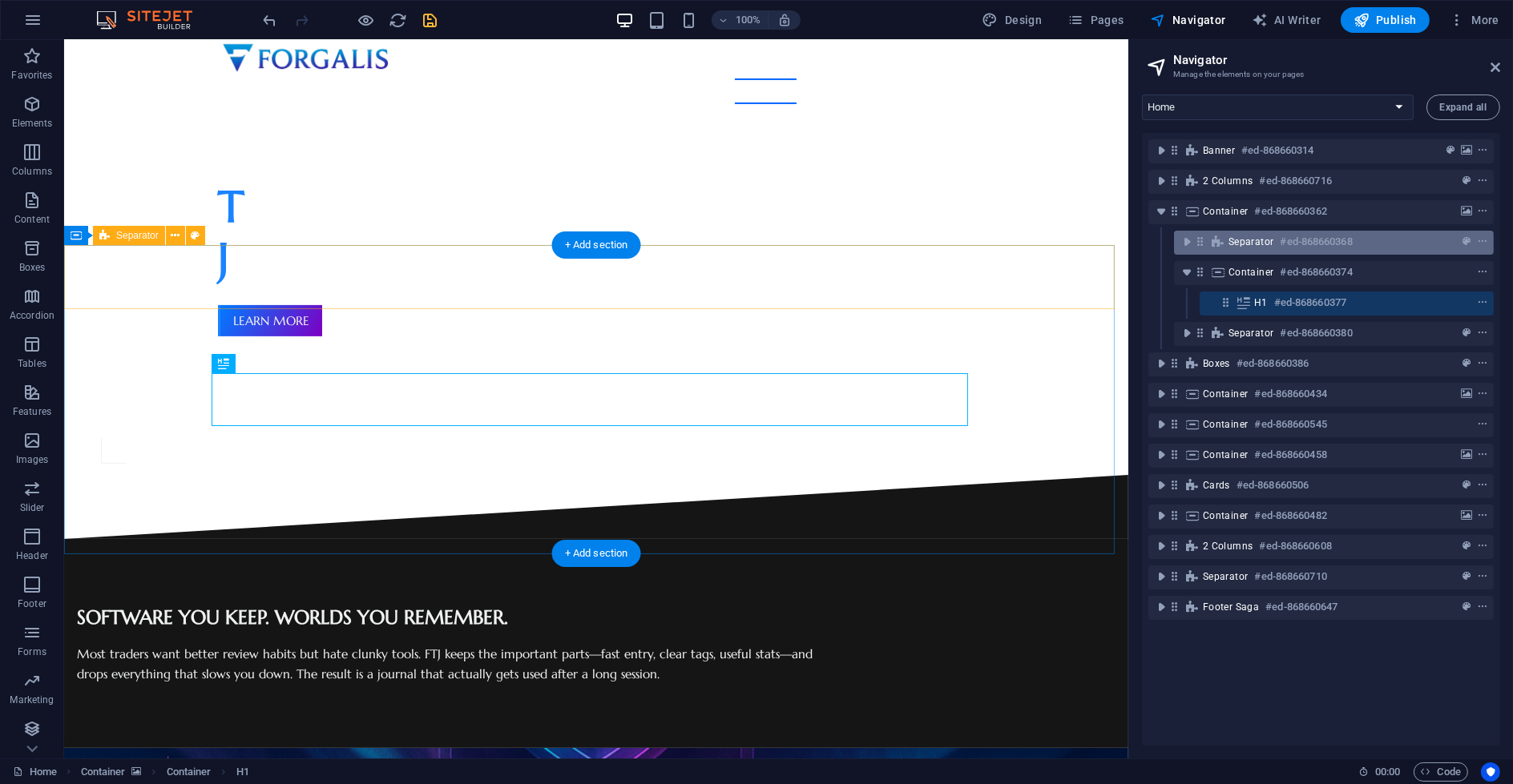
click at [1391, 253] on div "Separator #ed-868660368" at bounding box center [1334, 242] width 320 height 24
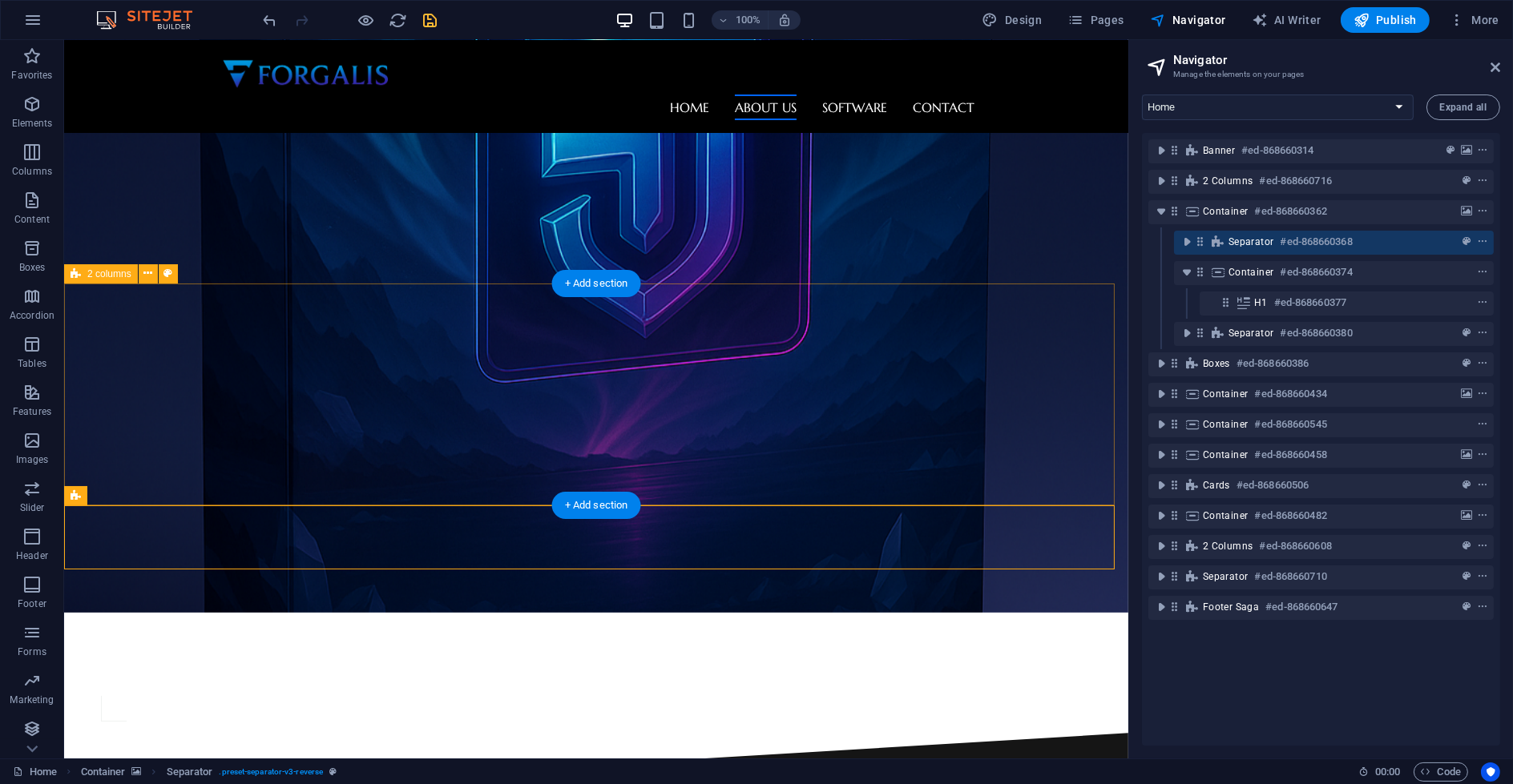
scroll to position [346, 0]
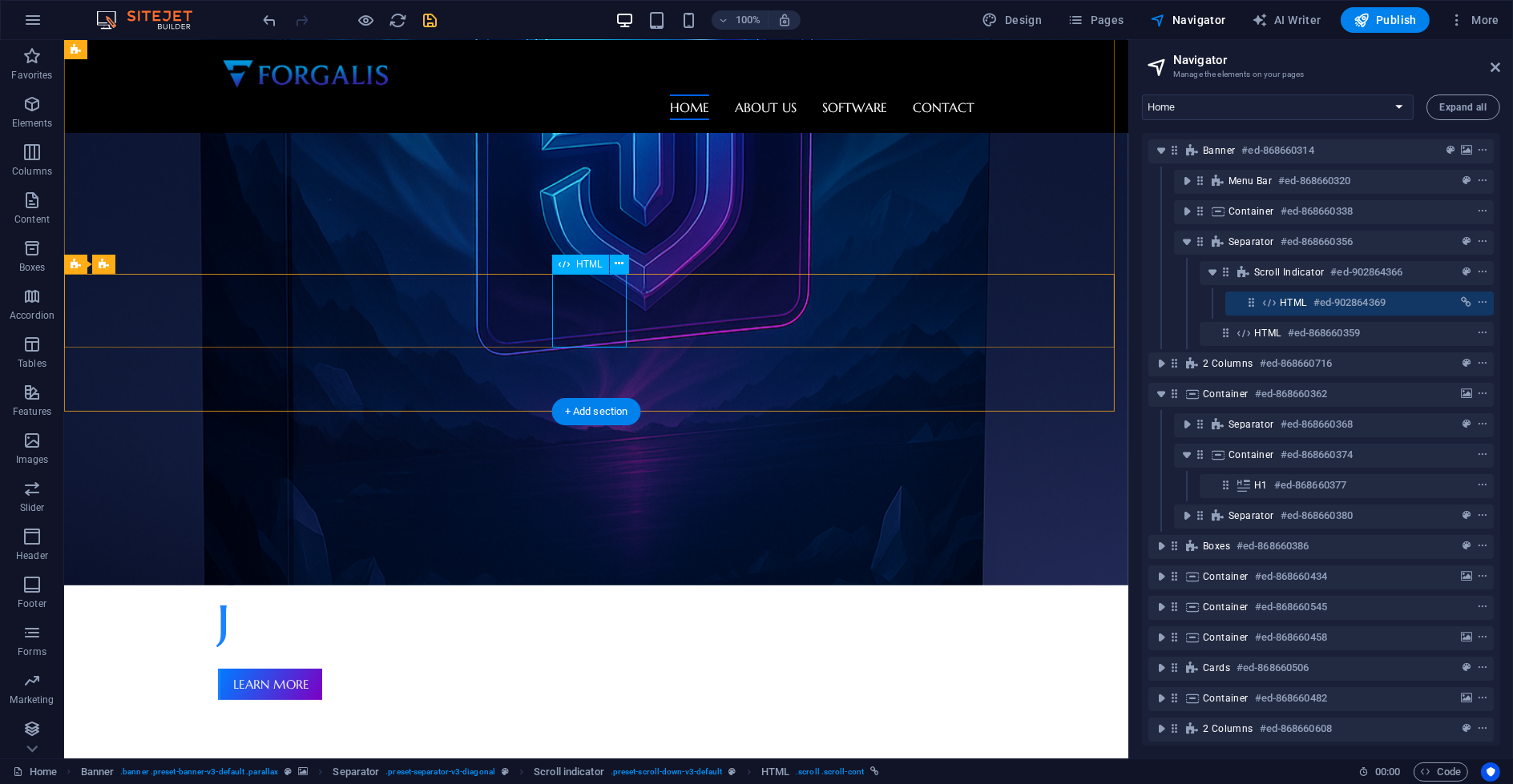
click at [1399, 298] on div "HTML #ed-902864369" at bounding box center [1346, 302] width 134 height 19
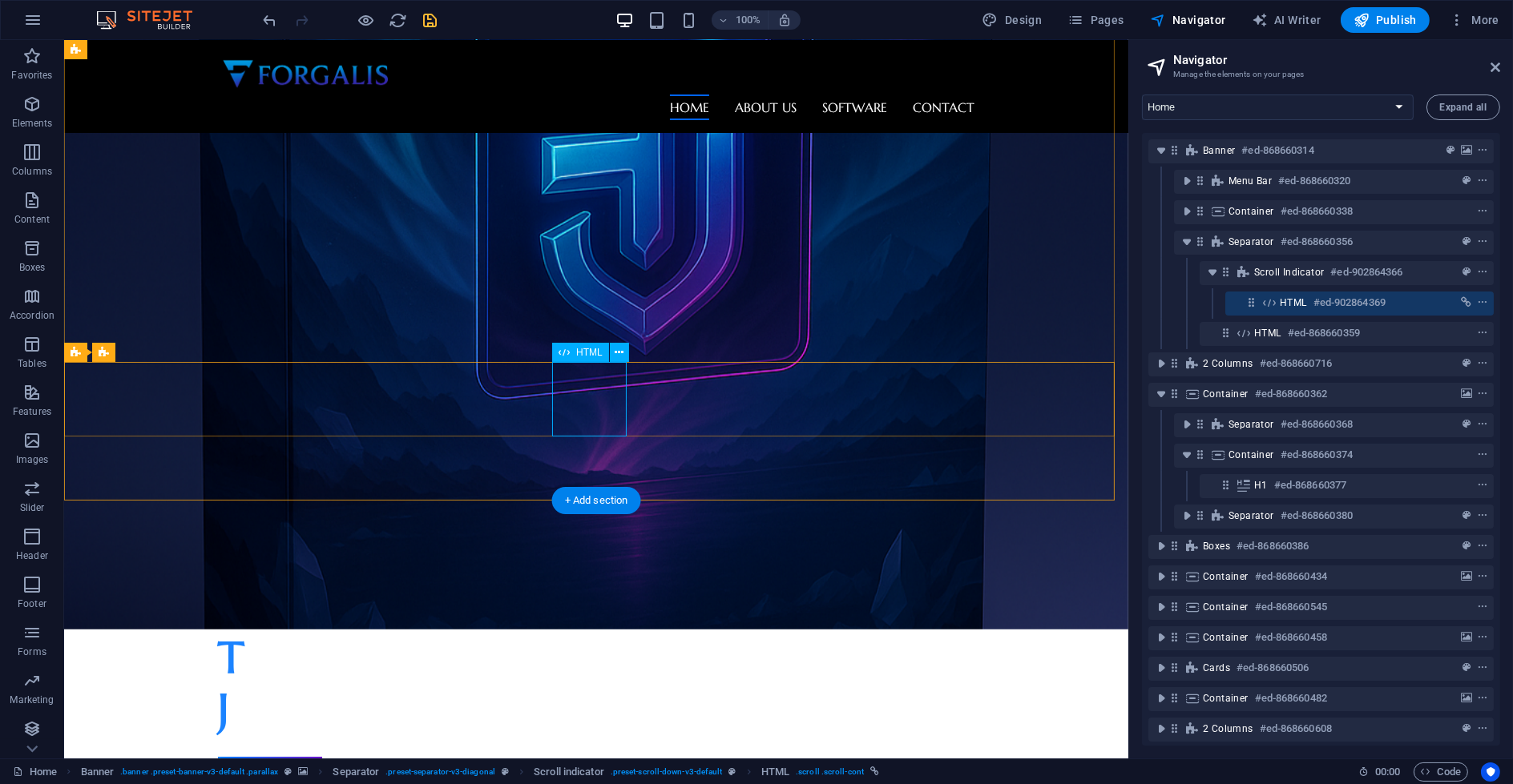
click at [1399, 298] on div "HTML #ed-902864369" at bounding box center [1346, 302] width 134 height 19
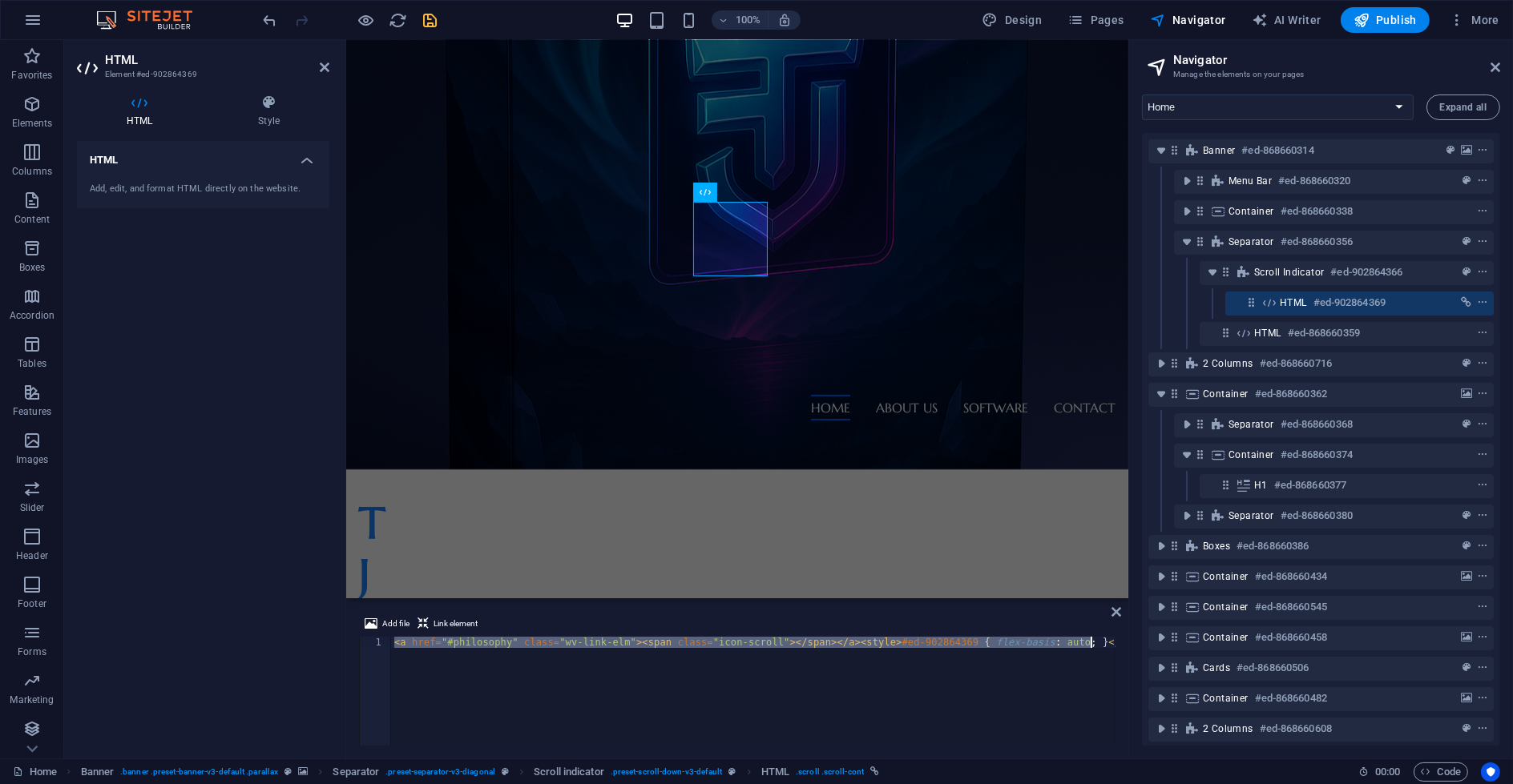
click at [483, 668] on div "< a href = "#philosophy" class = "wv-link-elm" > < span class = "icon-scroll" >…" at bounding box center [753, 690] width 724 height 109
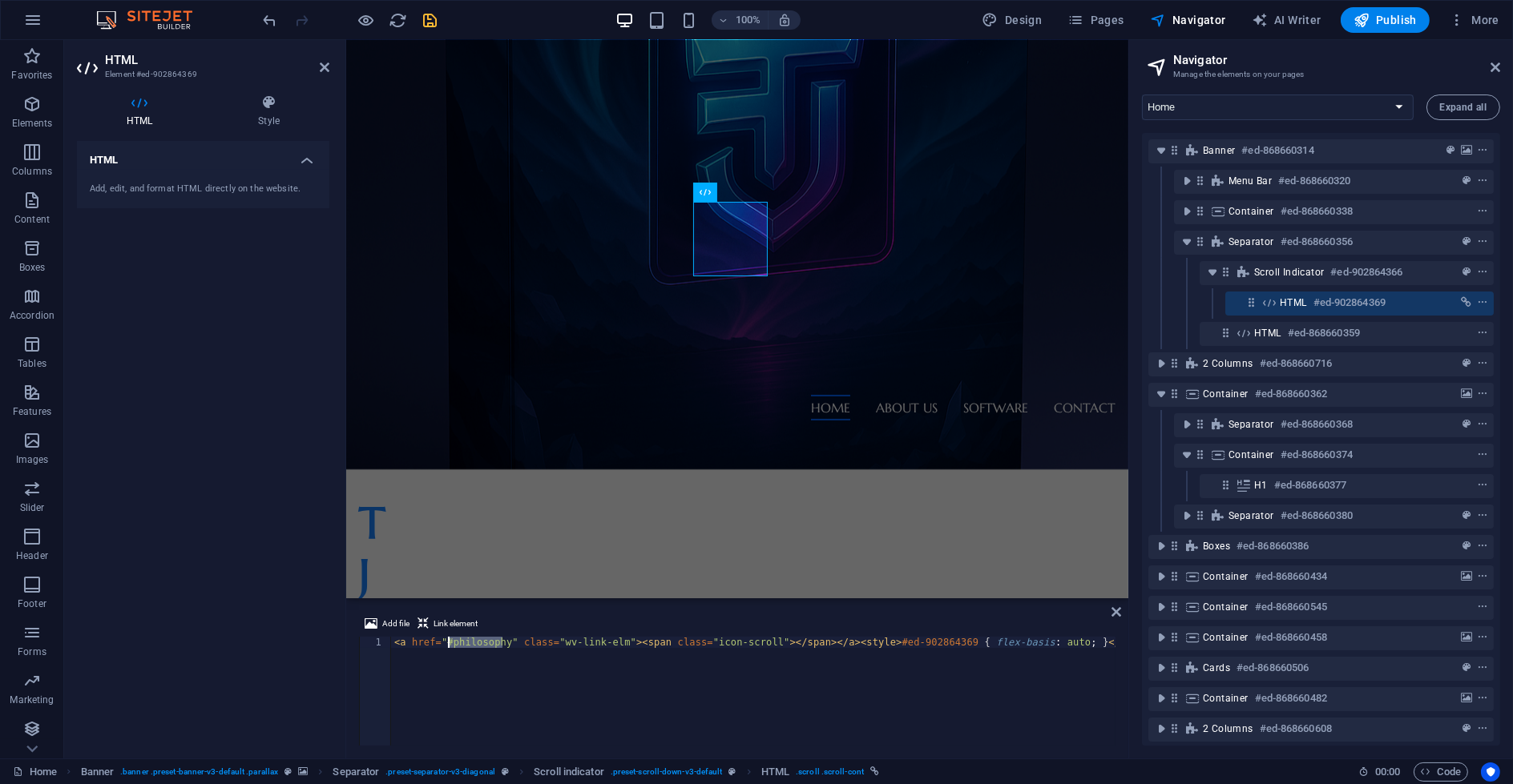
drag, startPoint x: 502, startPoint y: 645, endPoint x: 448, endPoint y: 647, distance: 54.0
click at [448, 647] on div "< a href = "#philosophy" class = "wv-link-elm" > < span class = "icon-scroll" >…" at bounding box center [753, 702] width 724 height 131
paste textarea "#ed-868660377"
click at [450, 642] on div "< a href = "##ed-868660377" class = "wv-link-elm" > < span class = "icon-scroll…" at bounding box center [753, 702] width 724 height 131
type textarea "<a href="#ed-868660377" class="wv-link-elm"><span class="icon-scroll"></span></…"
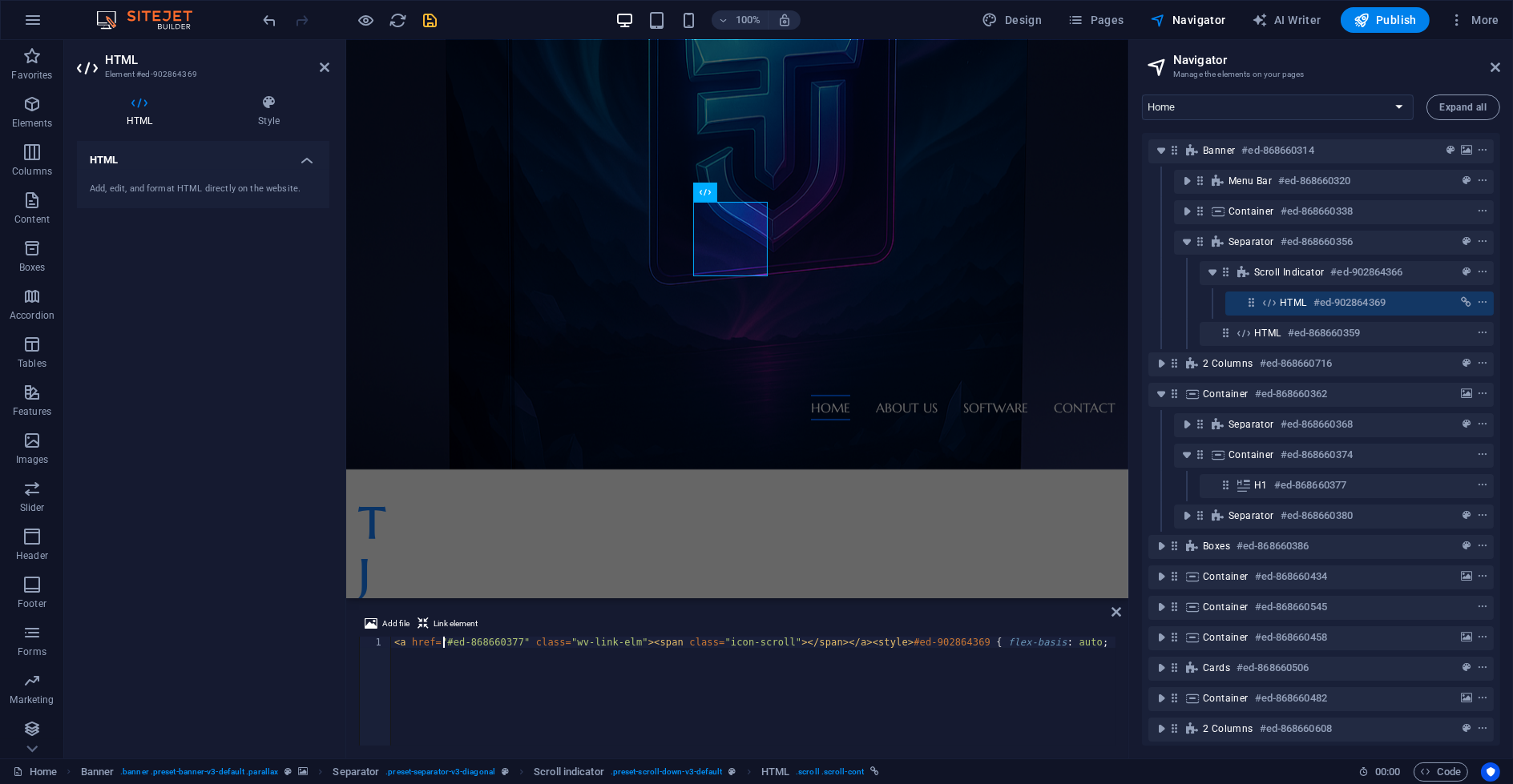
click at [617, 666] on div "< a href = "#ed-868660377" class = "wv-link-elm" > < span class = "icon-scroll"…" at bounding box center [753, 702] width 724 height 131
click at [636, 645] on div "< a href = "#ed-868660377" class = "wv-link-elm" > < span class = "icon-scroll"…" at bounding box center [753, 702] width 724 height 131
click at [435, 20] on icon "save" at bounding box center [430, 20] width 18 height 18
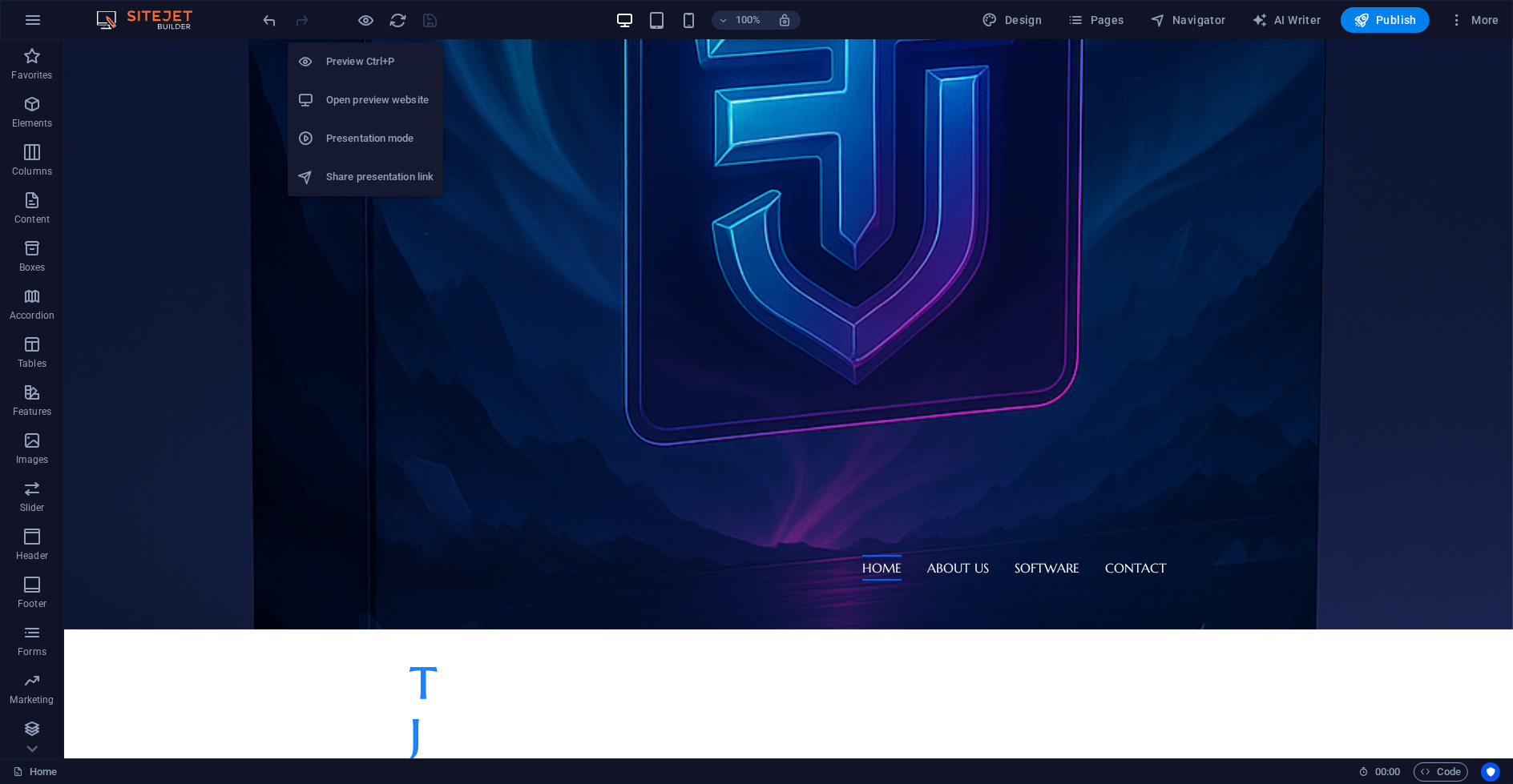
click at [379, 93] on h6 "Open preview website" at bounding box center [380, 101] width 108 height 19
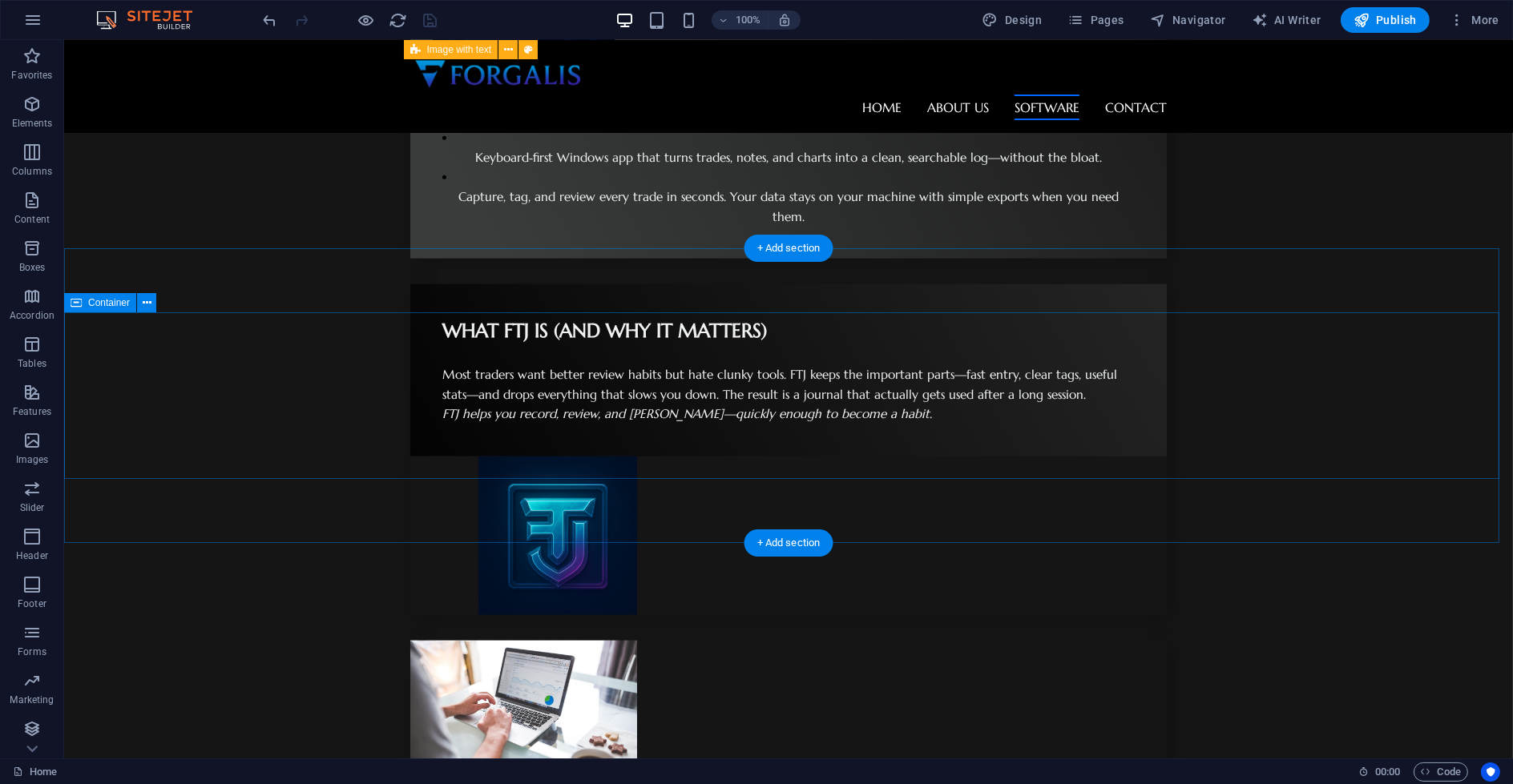
scroll to position [3292, 0]
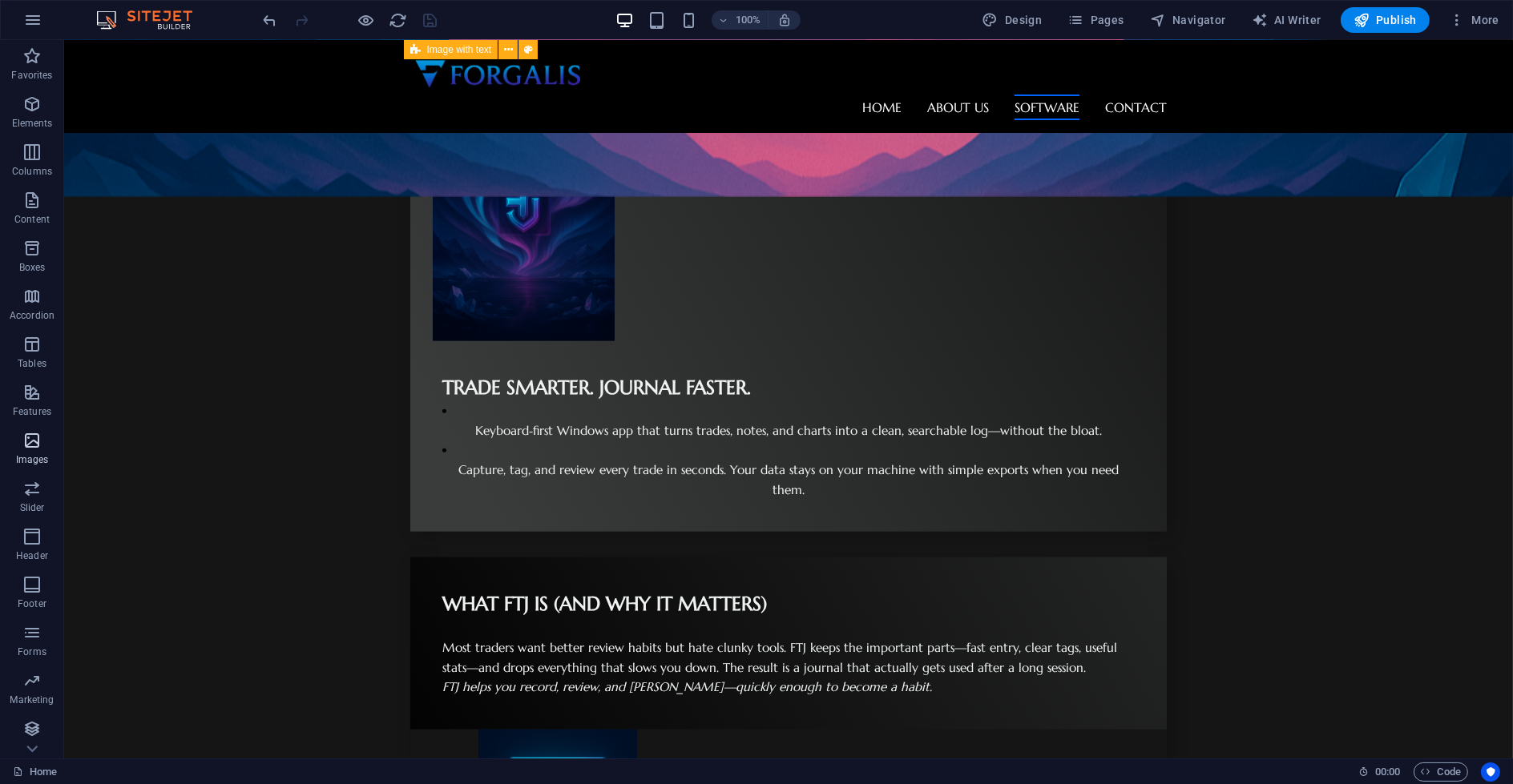
click at [36, 457] on p "Images" at bounding box center [32, 460] width 33 height 13
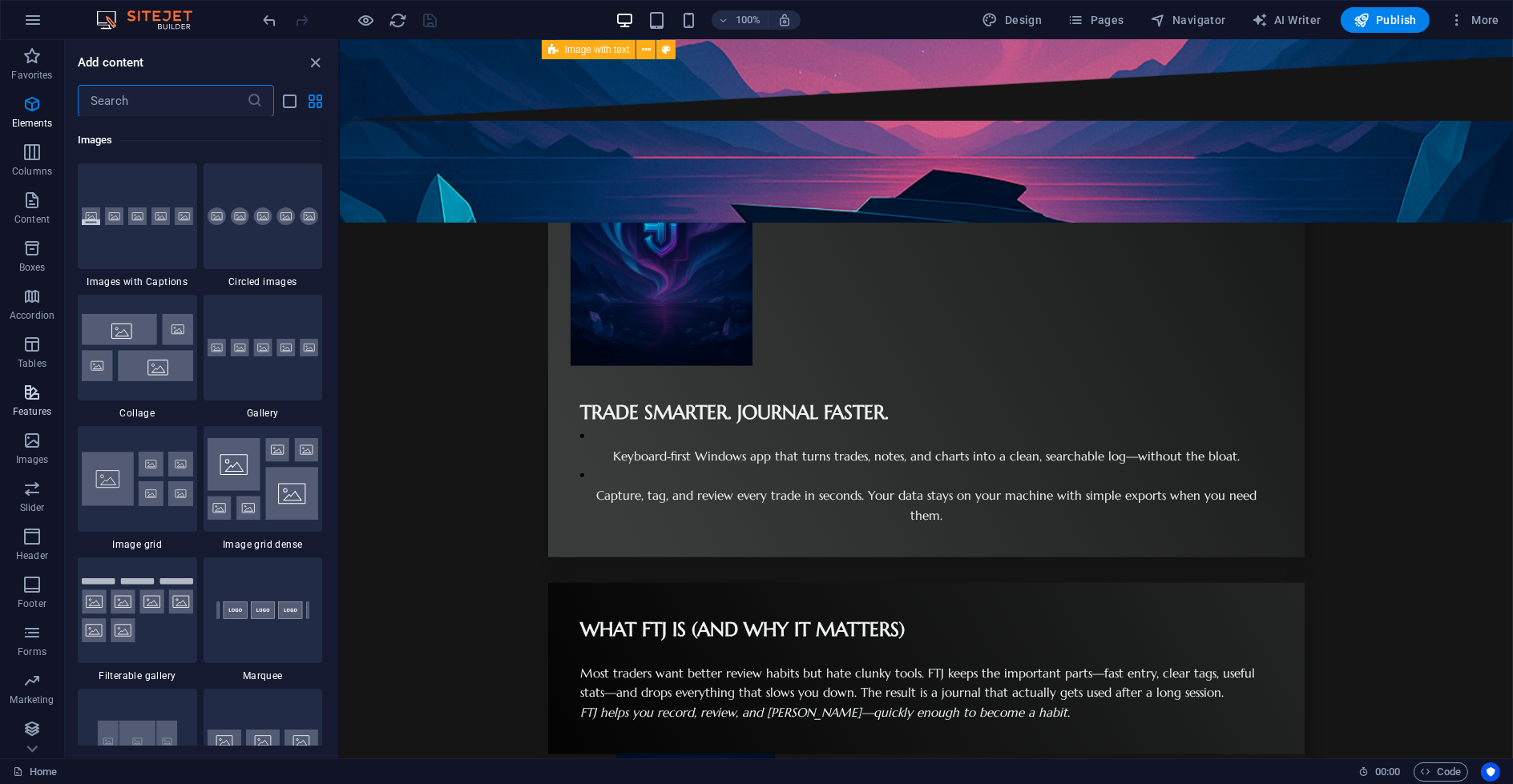
click at [30, 392] on icon "button" at bounding box center [32, 392] width 19 height 19
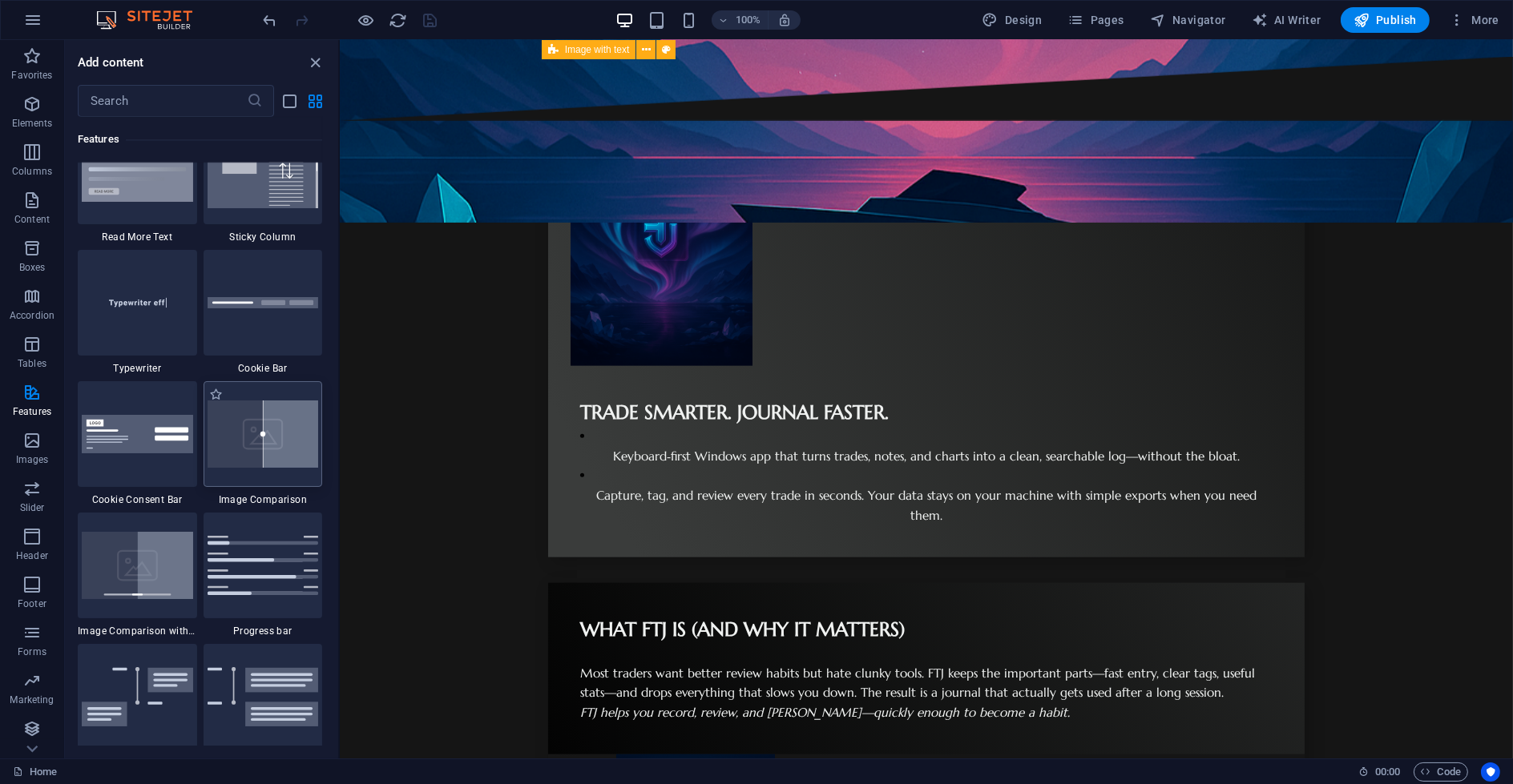
scroll to position [6242, 0]
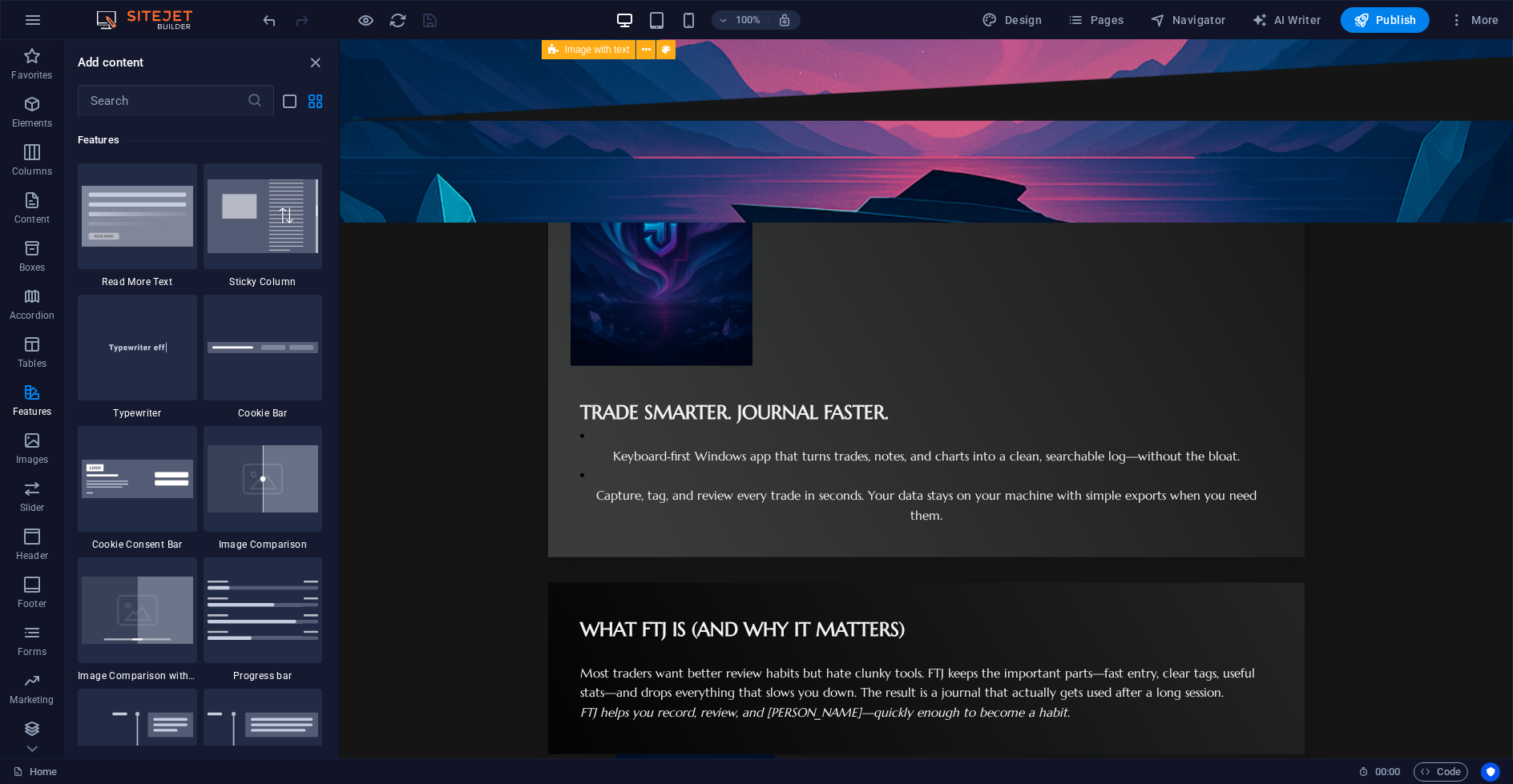
drag, startPoint x: 333, startPoint y: 374, endPoint x: 334, endPoint y: 363, distance: 11.0
click at [334, 363] on div "Favorites 1 Star Headline 1 Star Container Elements 1 Star Headline 1 Star Text…" at bounding box center [201, 431] width 273 height 628
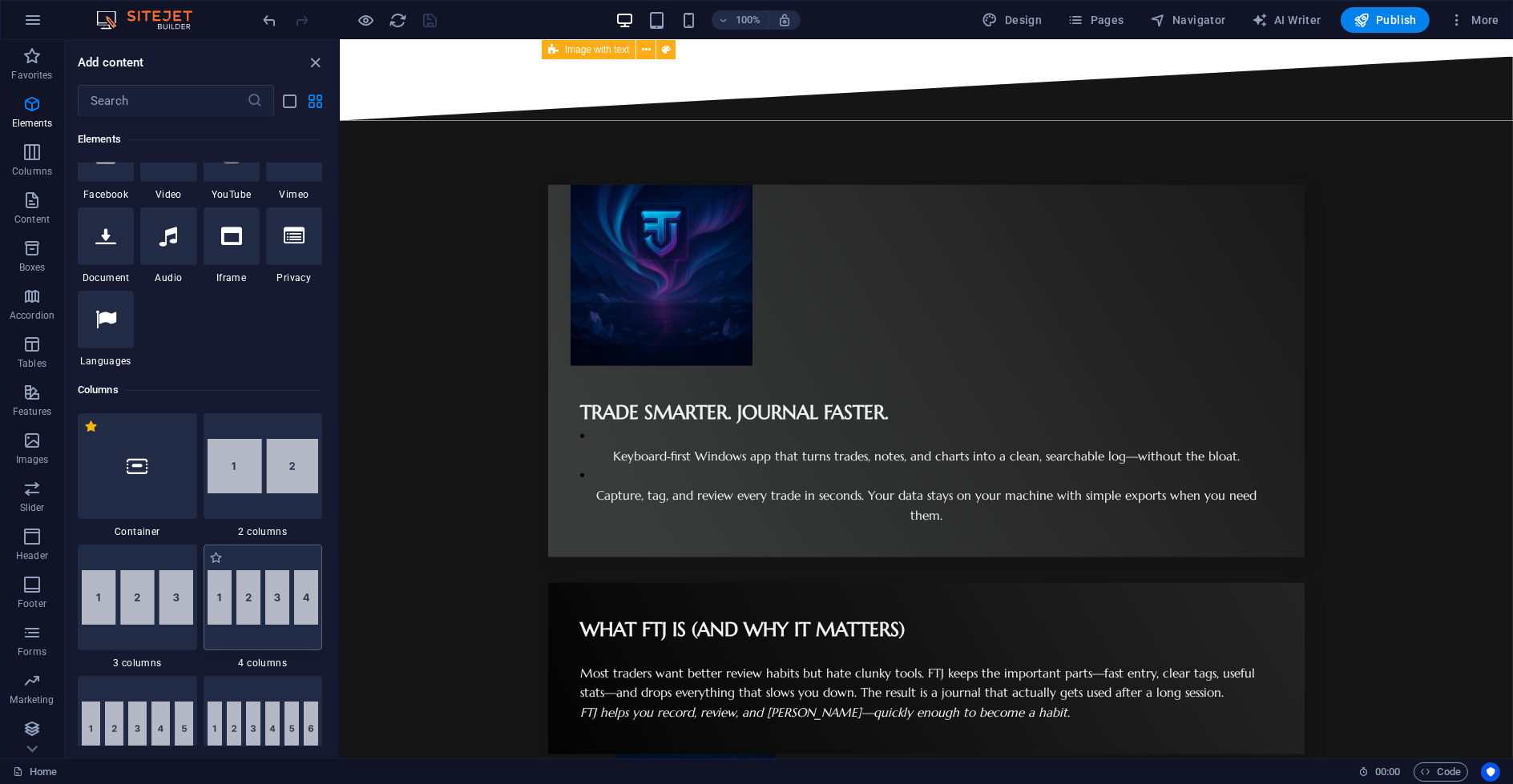
scroll to position [546, 0]
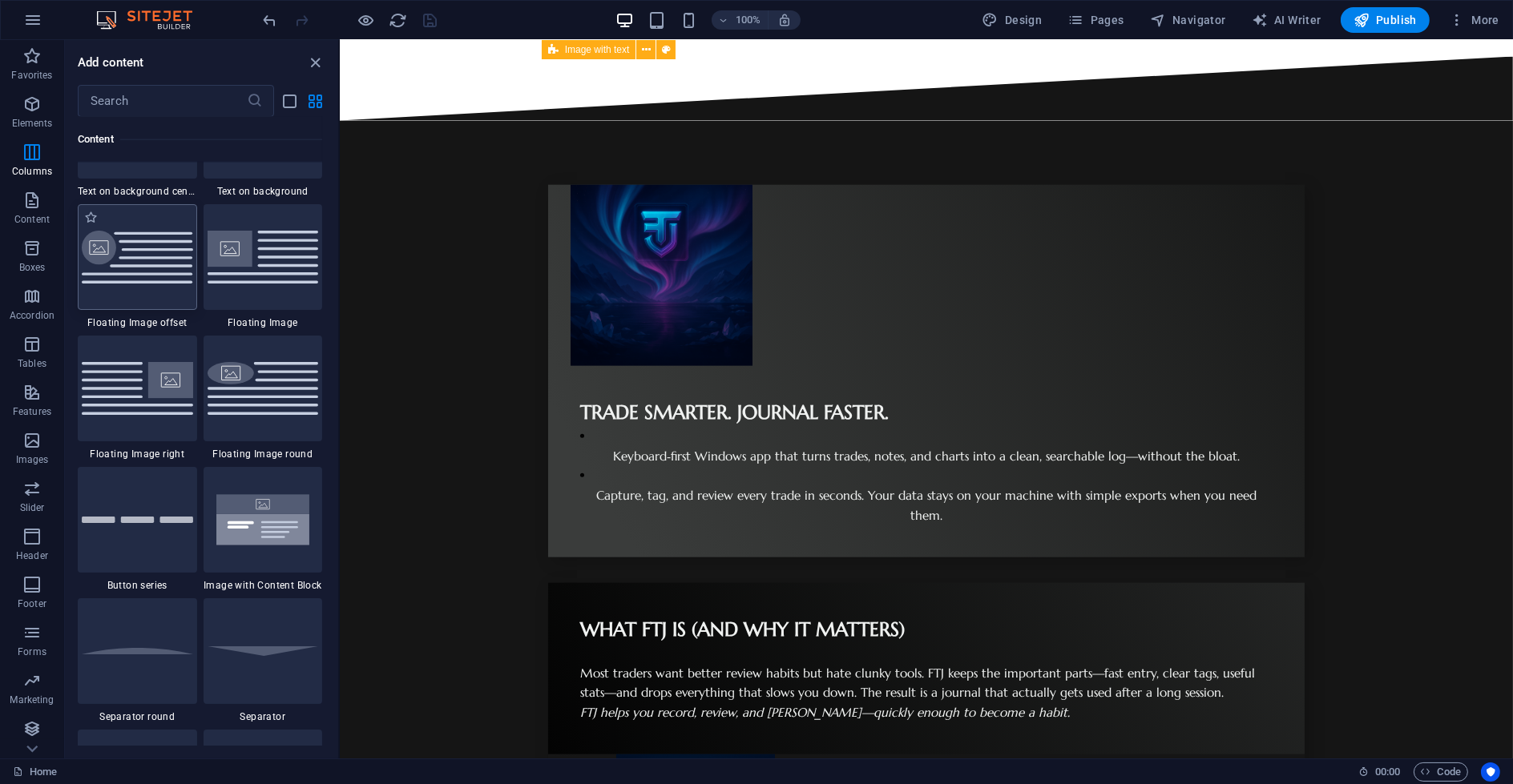
drag, startPoint x: 208, startPoint y: 342, endPoint x: 183, endPoint y: 645, distance: 304.0
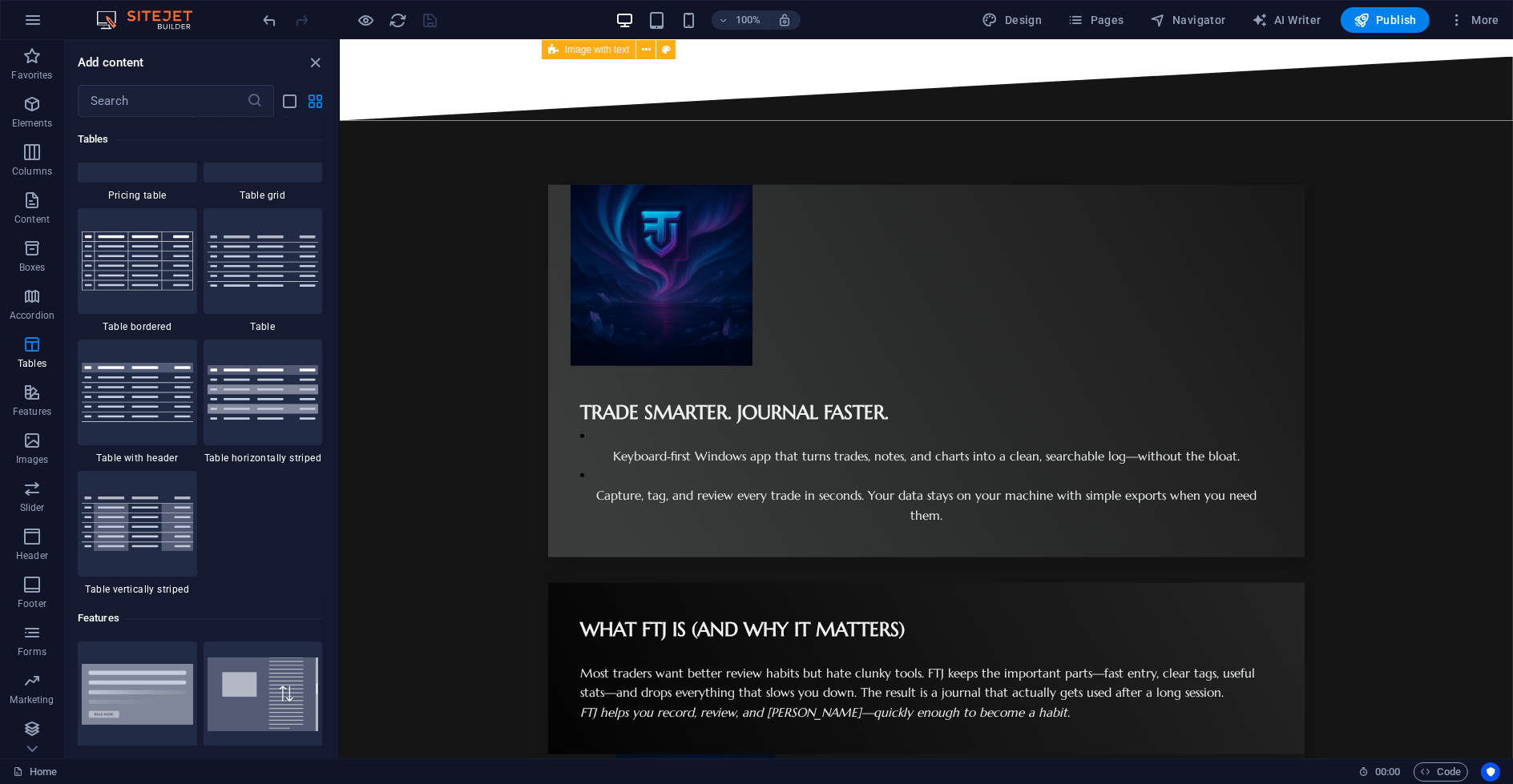
scroll to position [5808, 0]
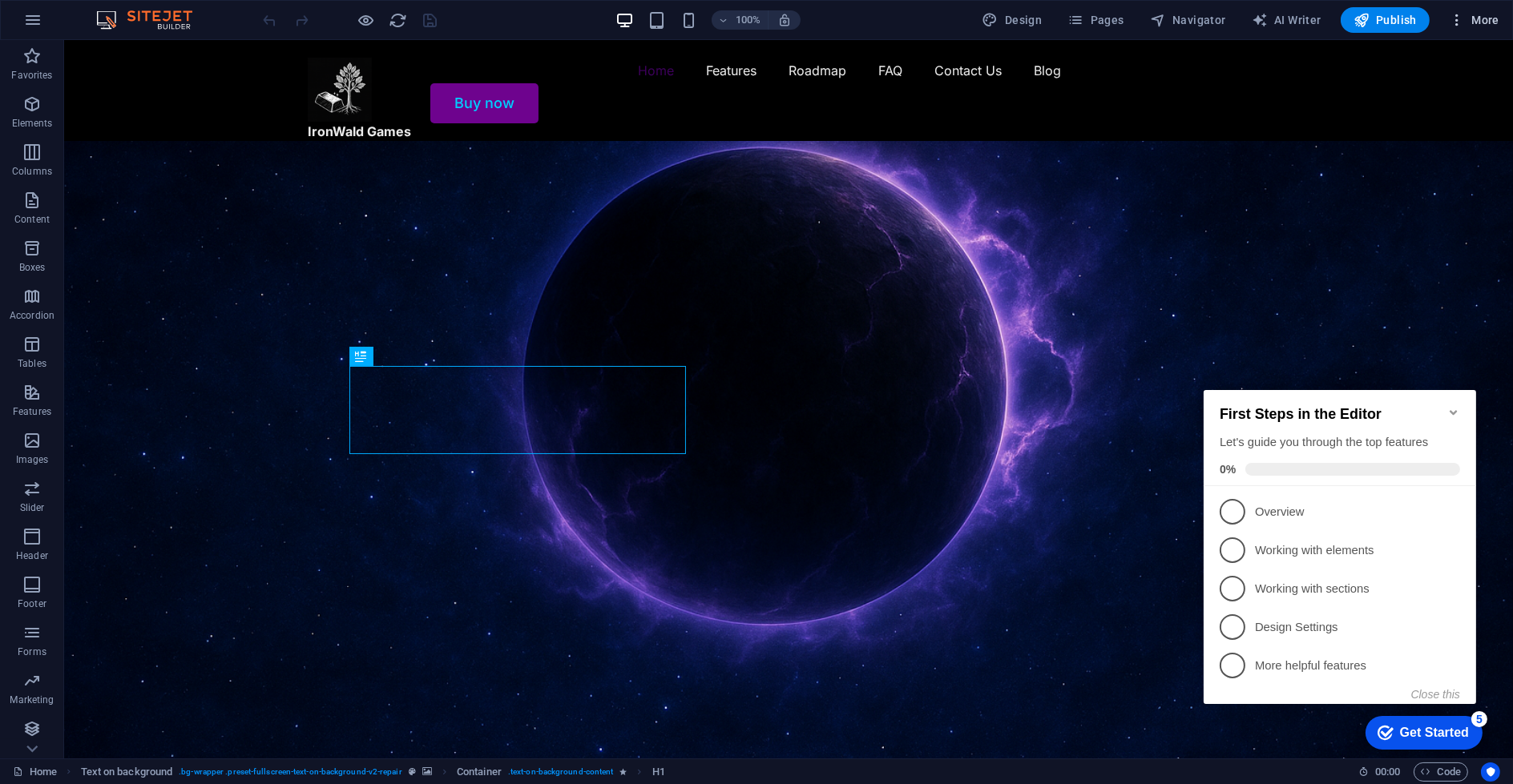
click at [1465, 18] on icon "button" at bounding box center [1457, 20] width 16 height 16
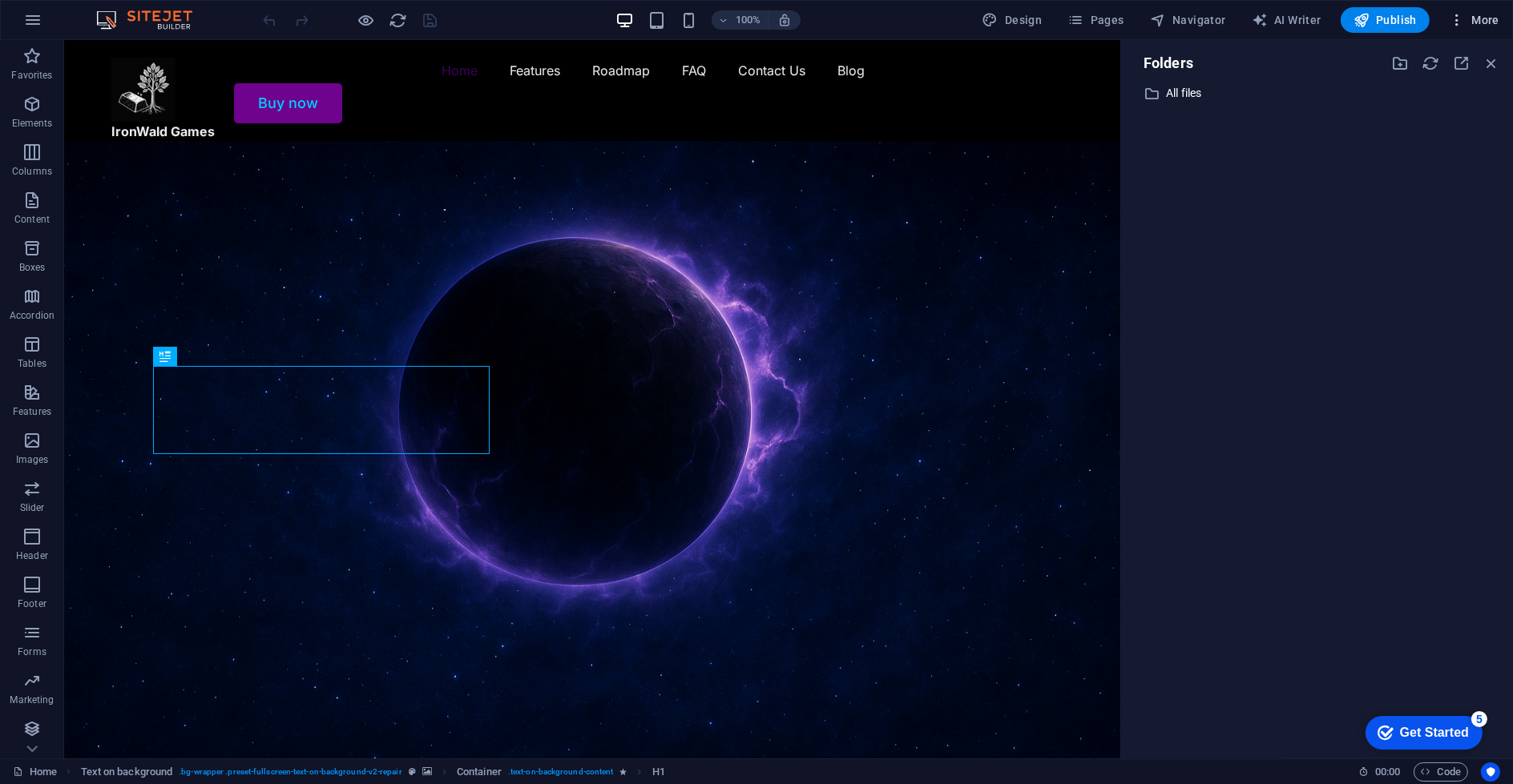
click at [1484, 17] on span "More" at bounding box center [1475, 20] width 51 height 16
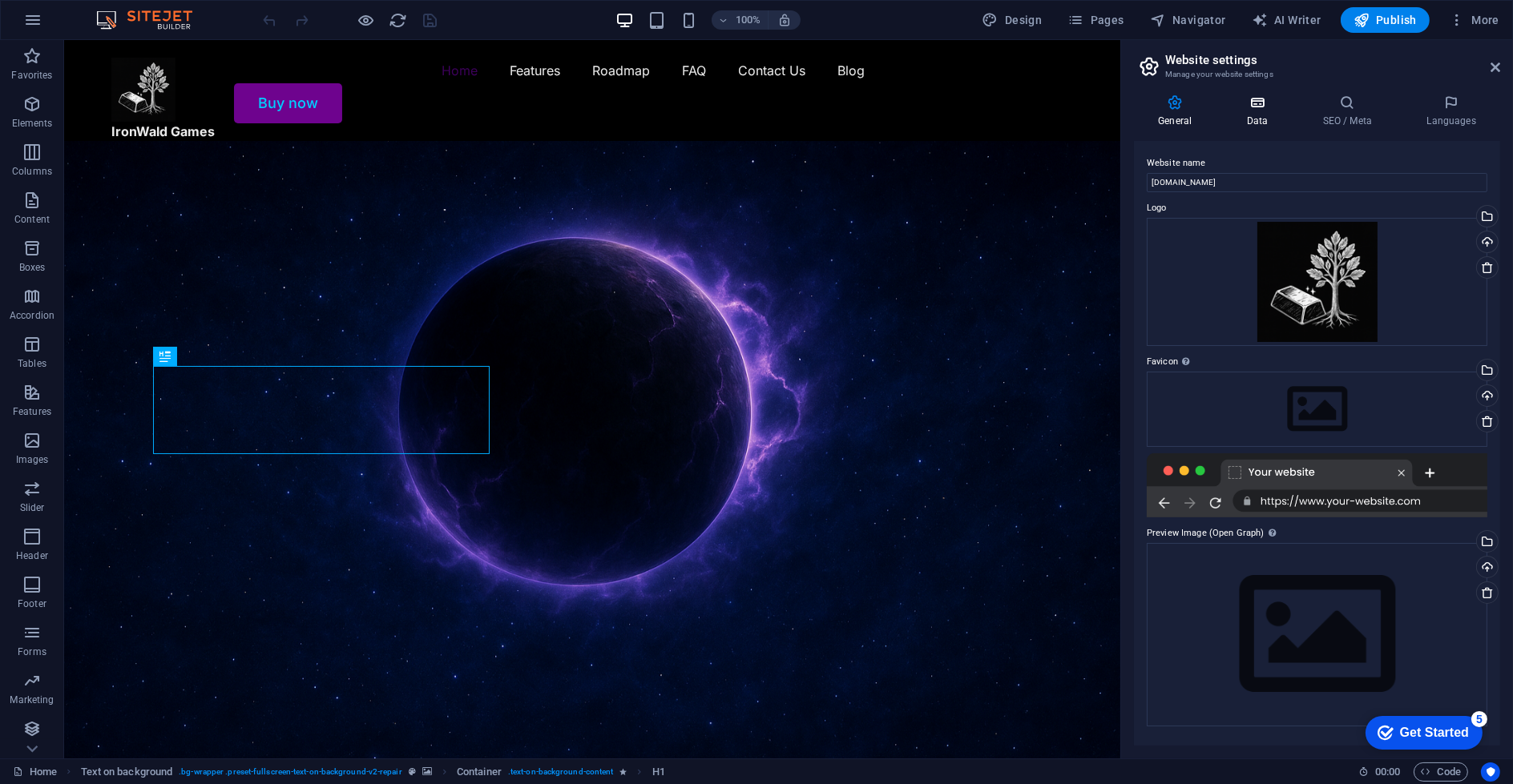
click at [1230, 114] on h4 "Data" at bounding box center [1259, 111] width 76 height 33
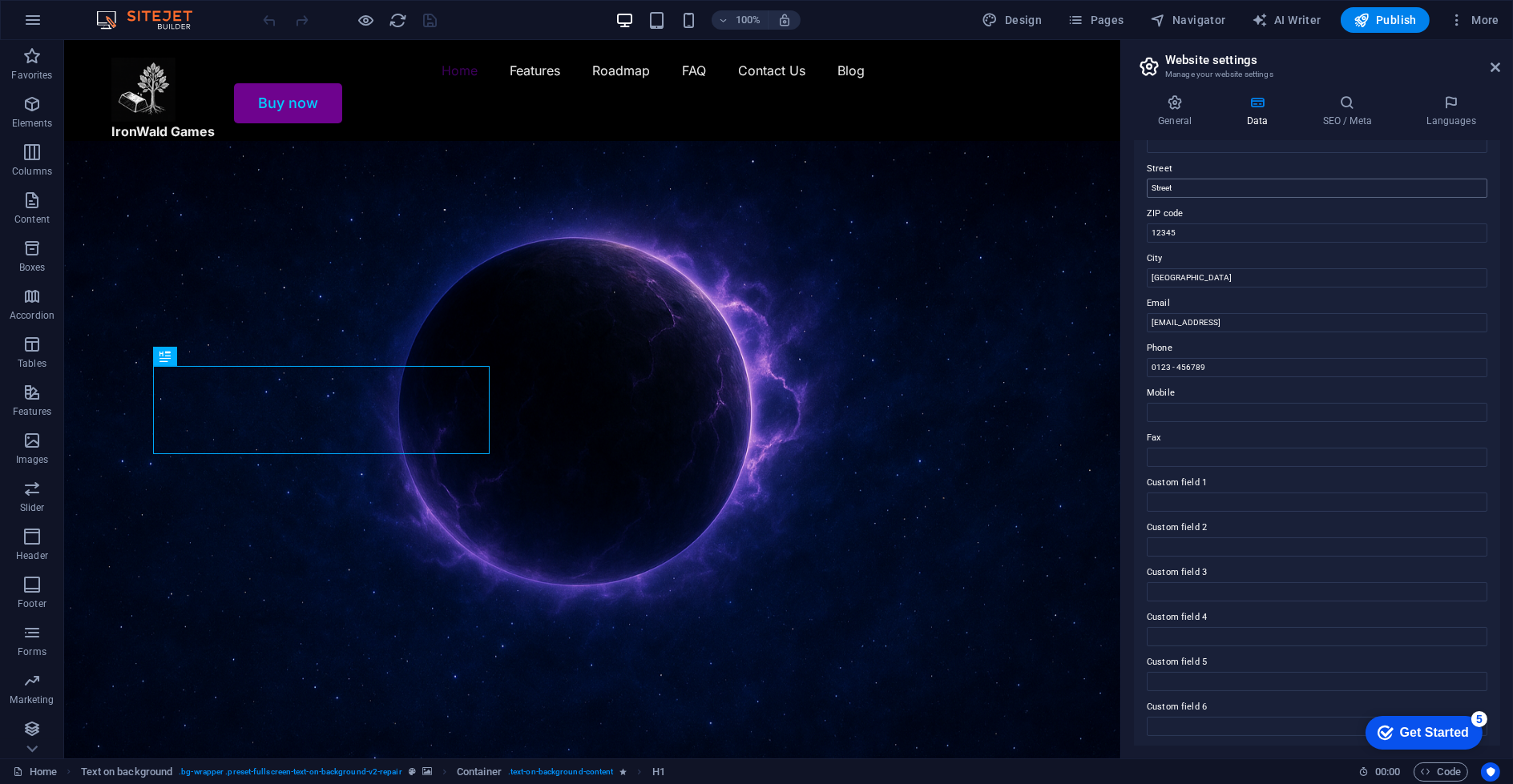
scroll to position [164, 0]
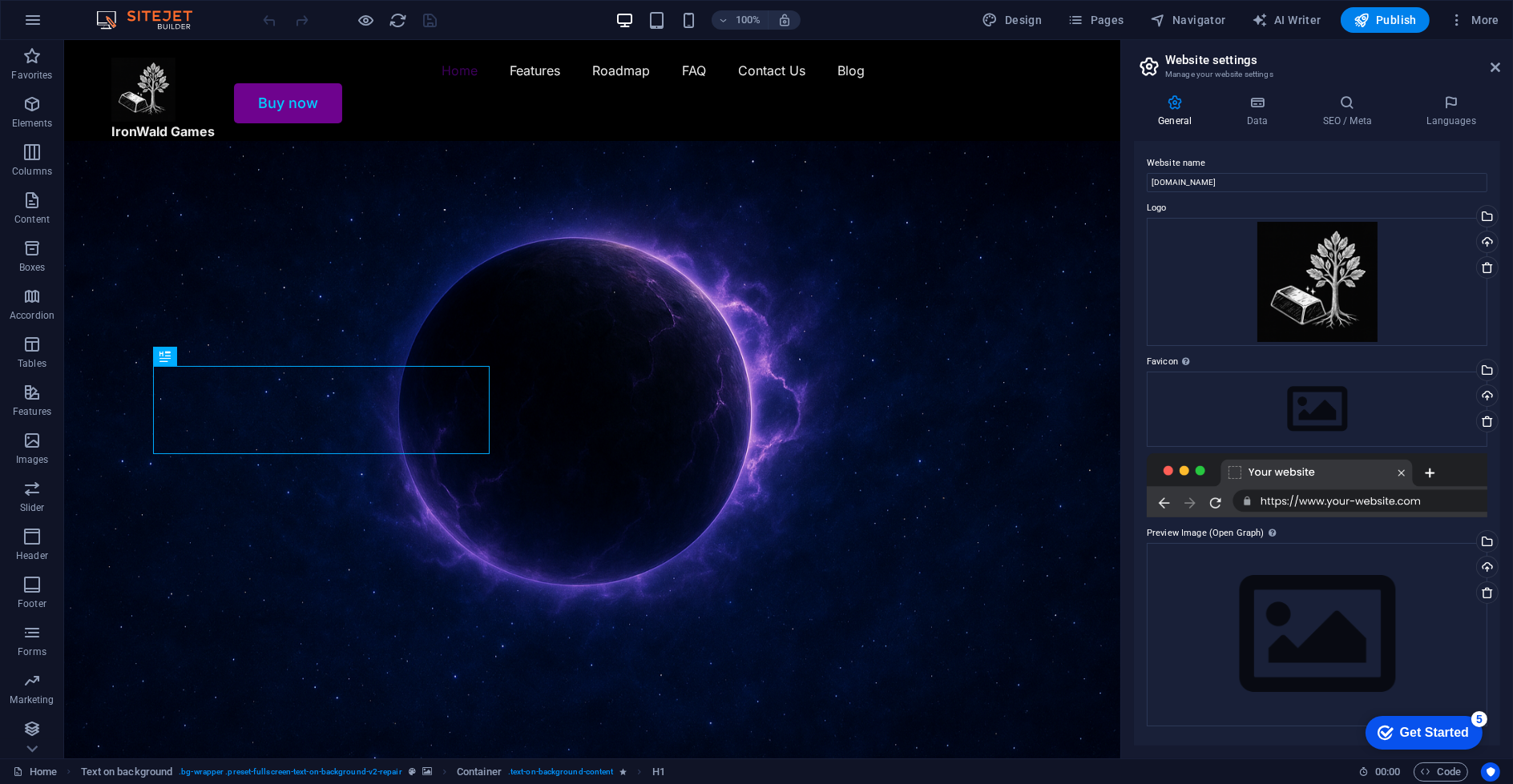
drag, startPoint x: 1140, startPoint y: 557, endPoint x: 1126, endPoint y: 336, distance: 221.4
click at [1464, 19] on icon "button" at bounding box center [1457, 20] width 16 height 16
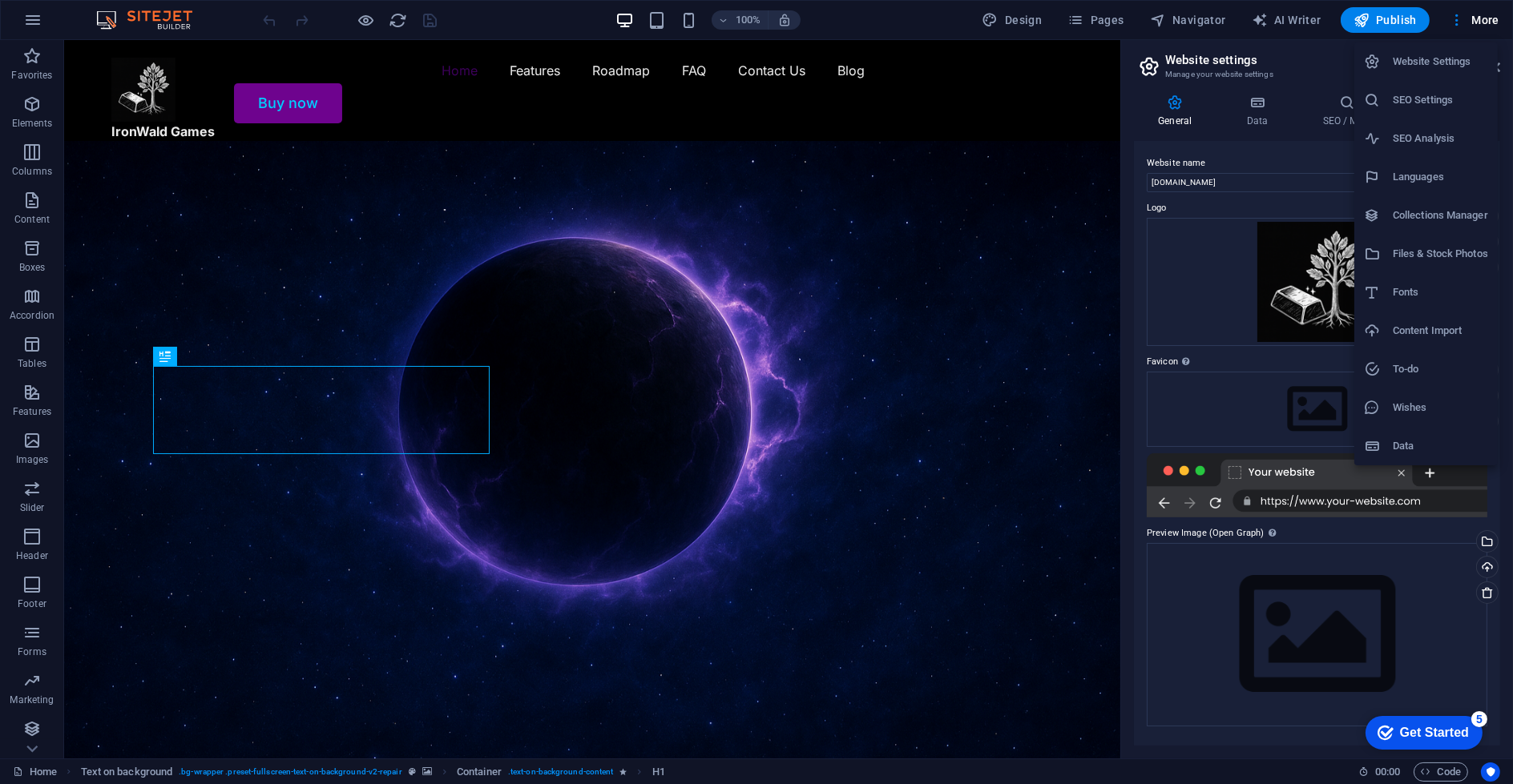
click at [1387, 447] on div at bounding box center [1378, 446] width 29 height 16
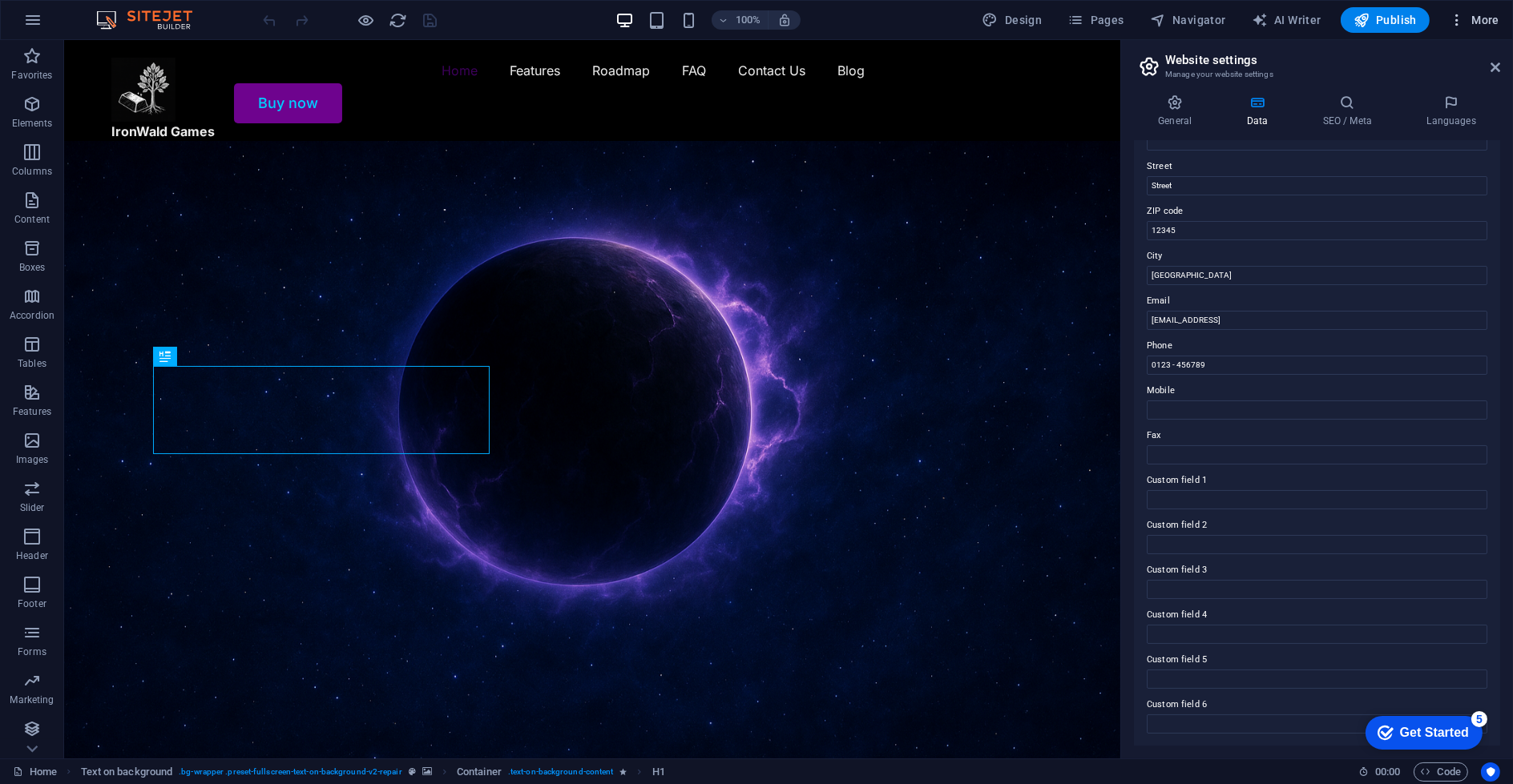
click at [1489, 23] on span "More" at bounding box center [1475, 20] width 51 height 16
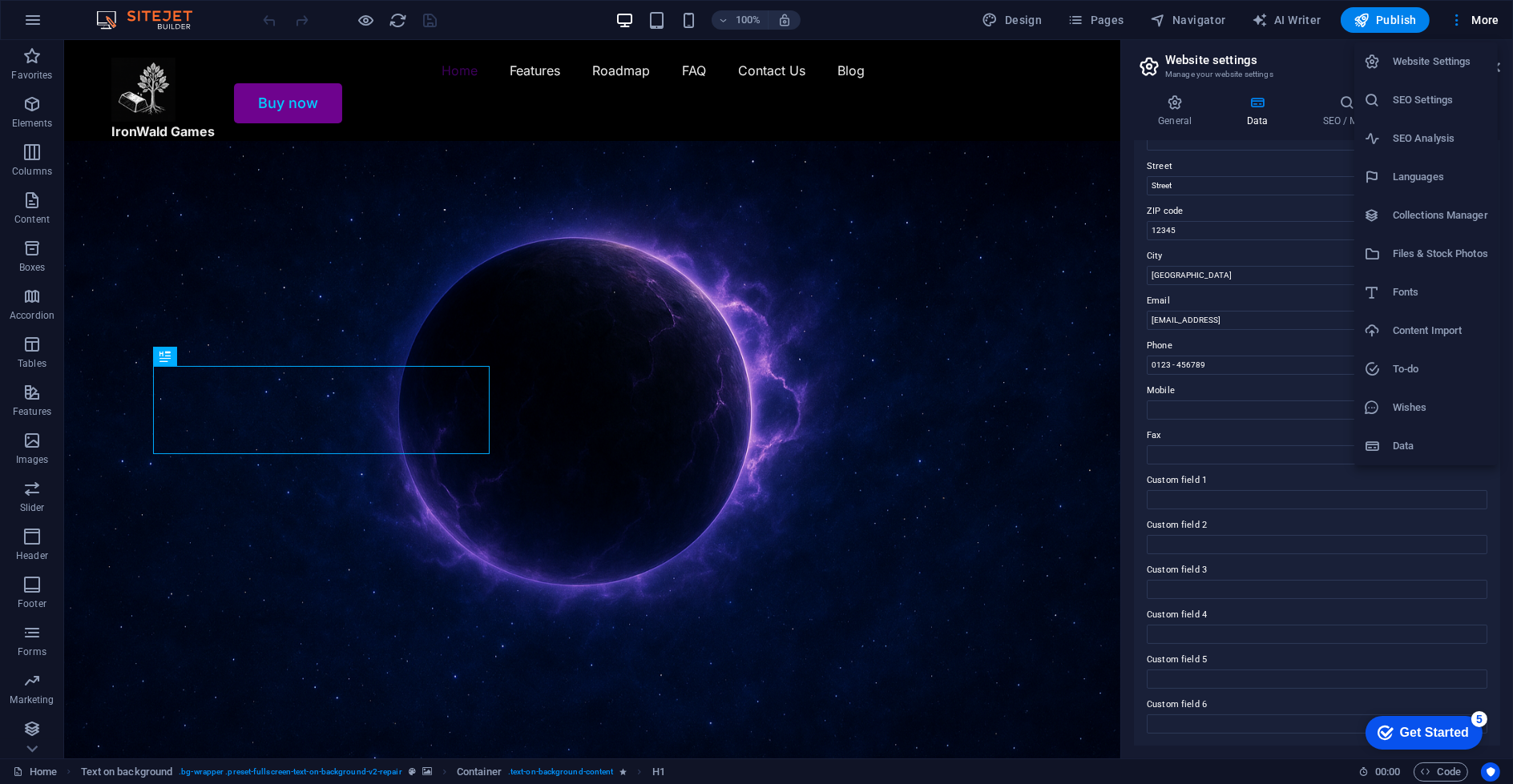
click at [1435, 260] on h6 "Files & Stock Photos" at bounding box center [1440, 253] width 95 height 19
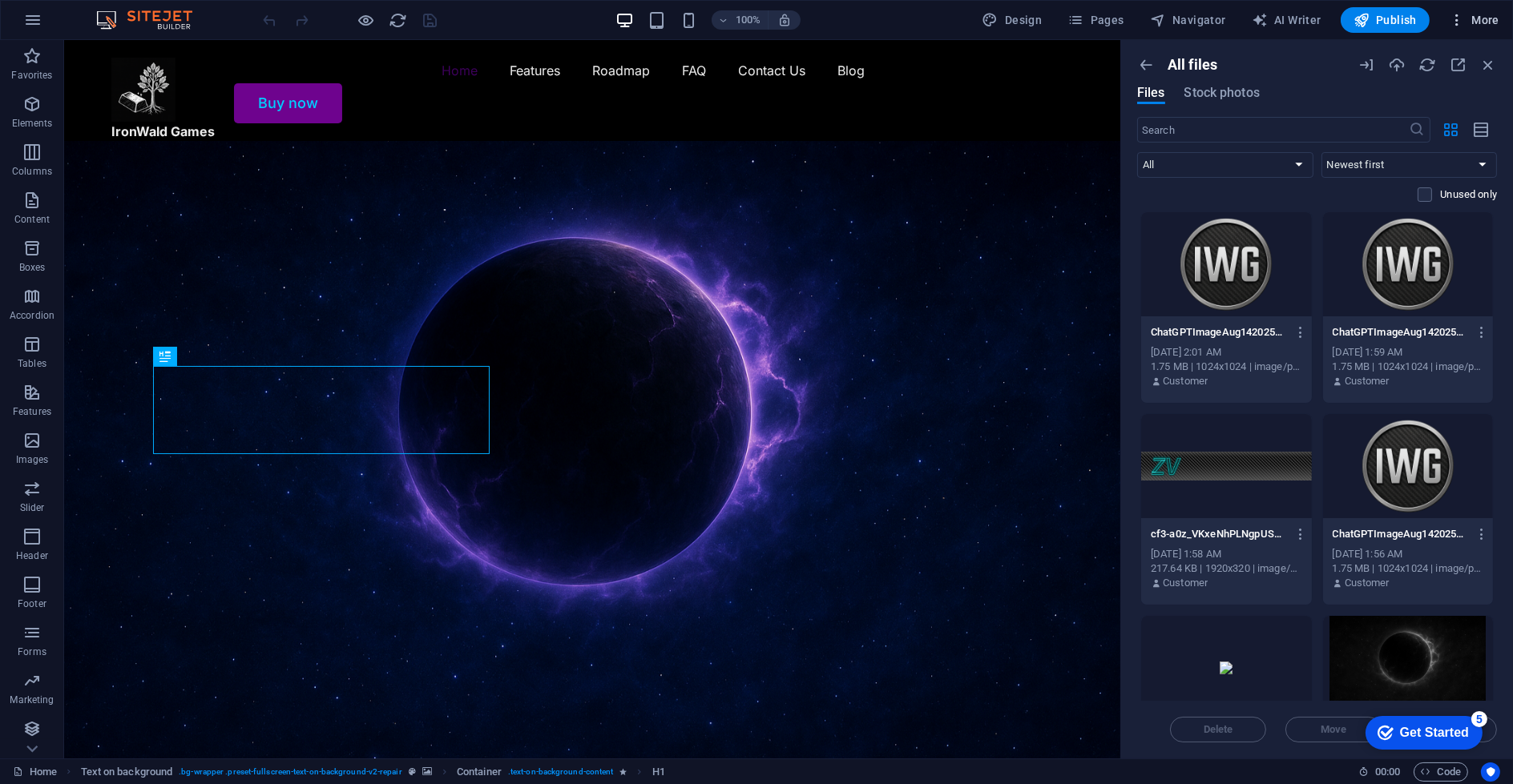
click at [1475, 24] on span "More" at bounding box center [1475, 20] width 51 height 16
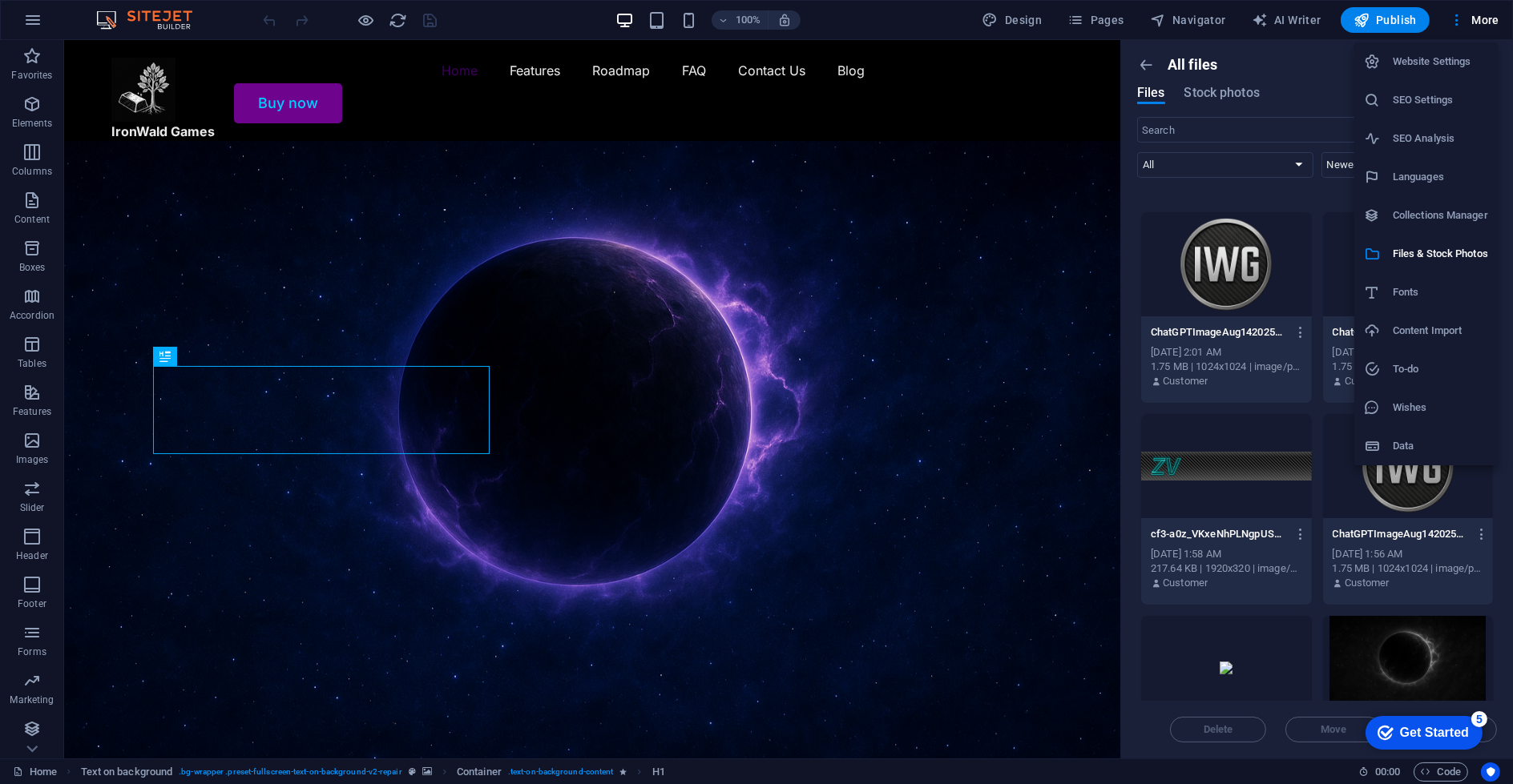
click at [1463, 216] on h6 "Collections Manager" at bounding box center [1440, 215] width 95 height 19
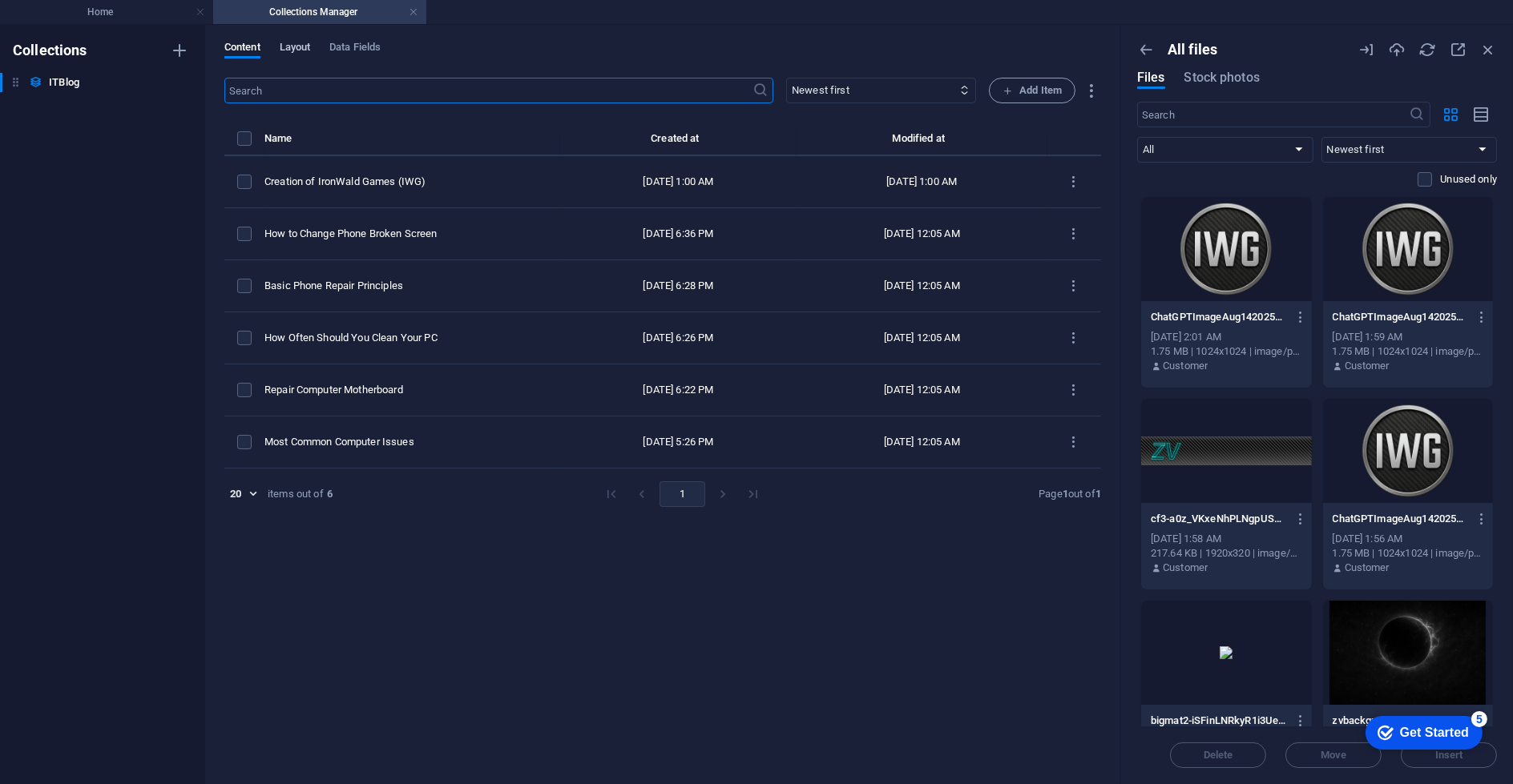
click at [311, 48] on span "Layout" at bounding box center [296, 49] width 31 height 23
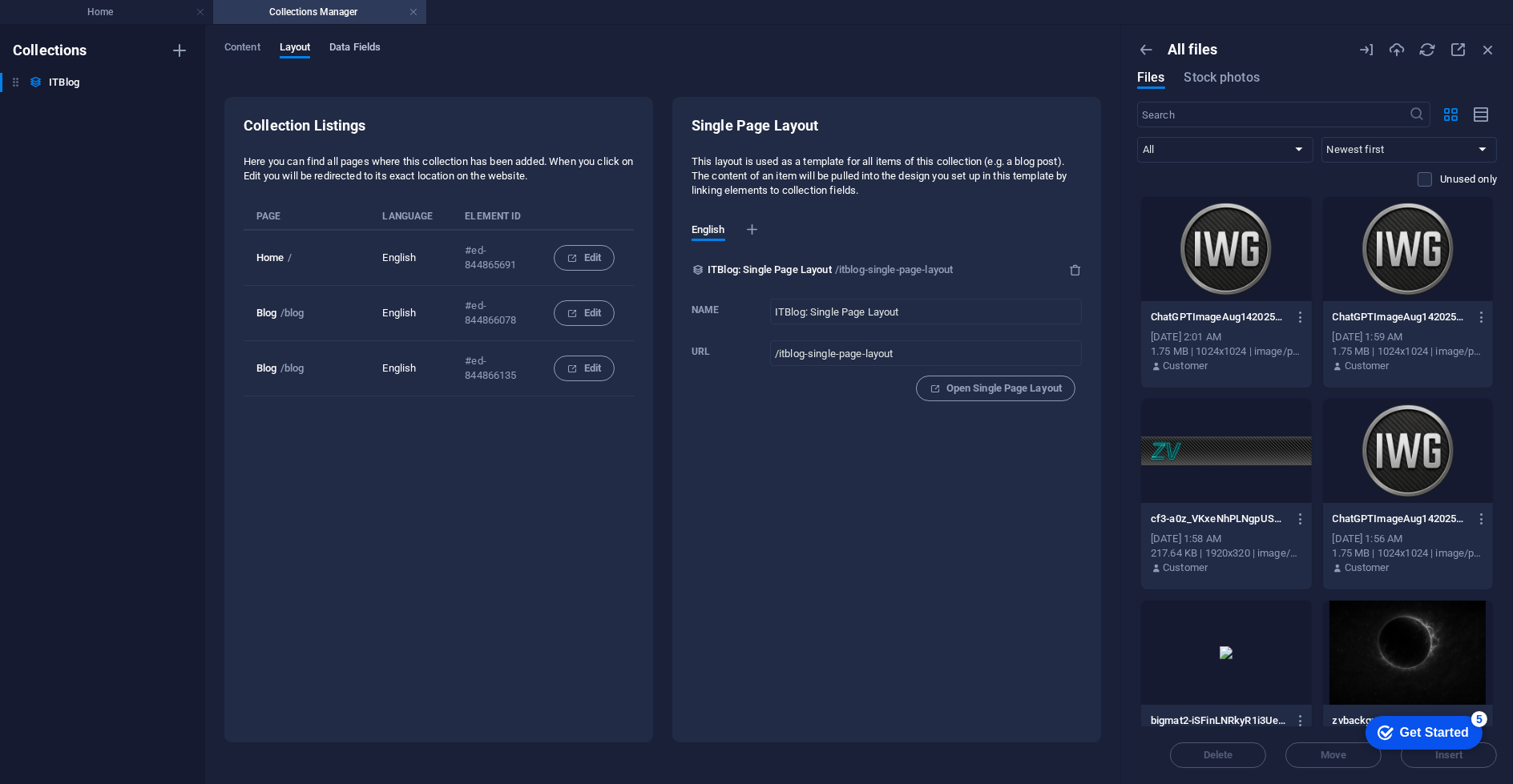
click at [353, 43] on span "Data Fields" at bounding box center [355, 49] width 52 height 23
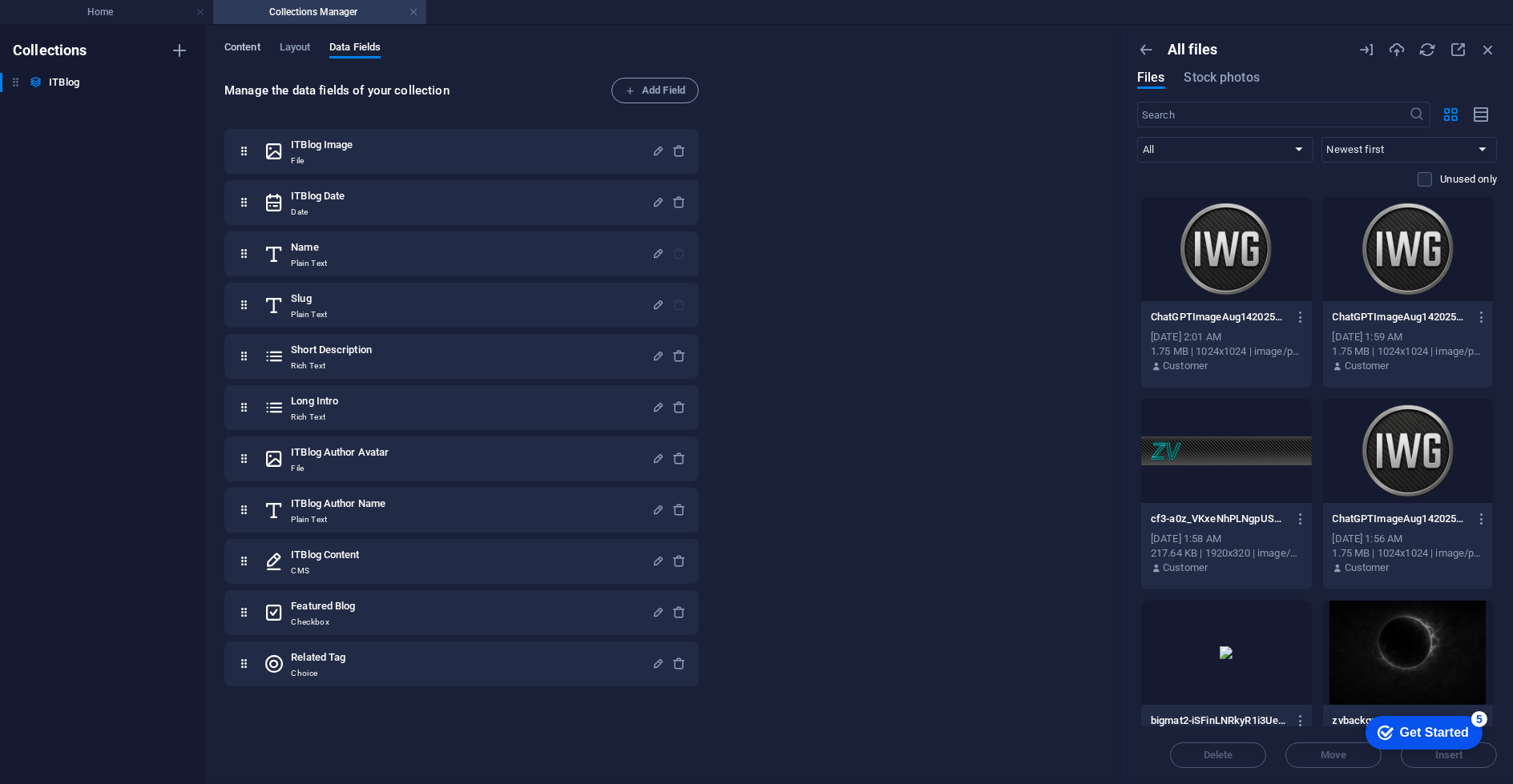
click at [250, 40] on span "Content" at bounding box center [242, 49] width 36 height 23
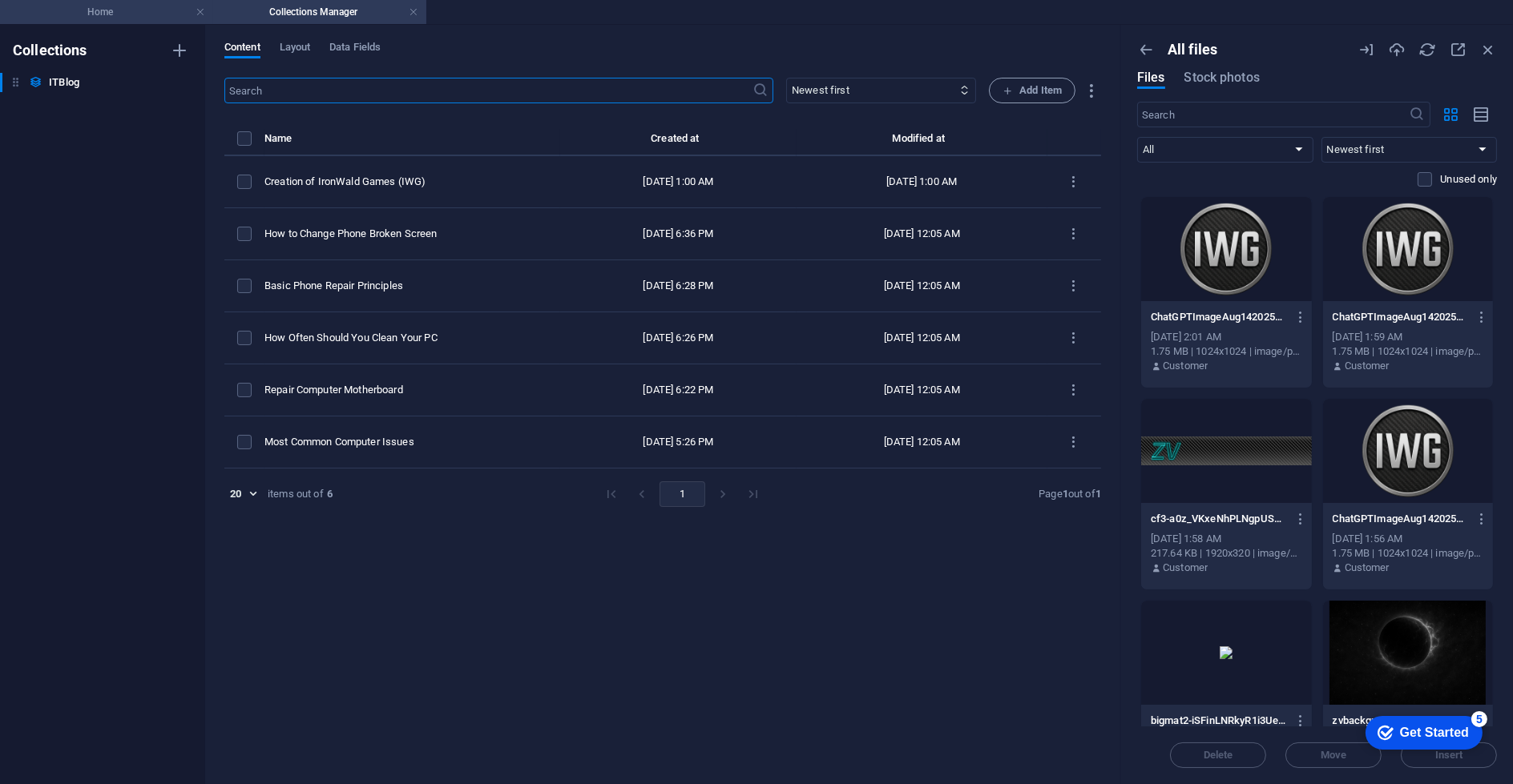
click at [120, 17] on h4 "Home" at bounding box center [107, 12] width 213 height 17
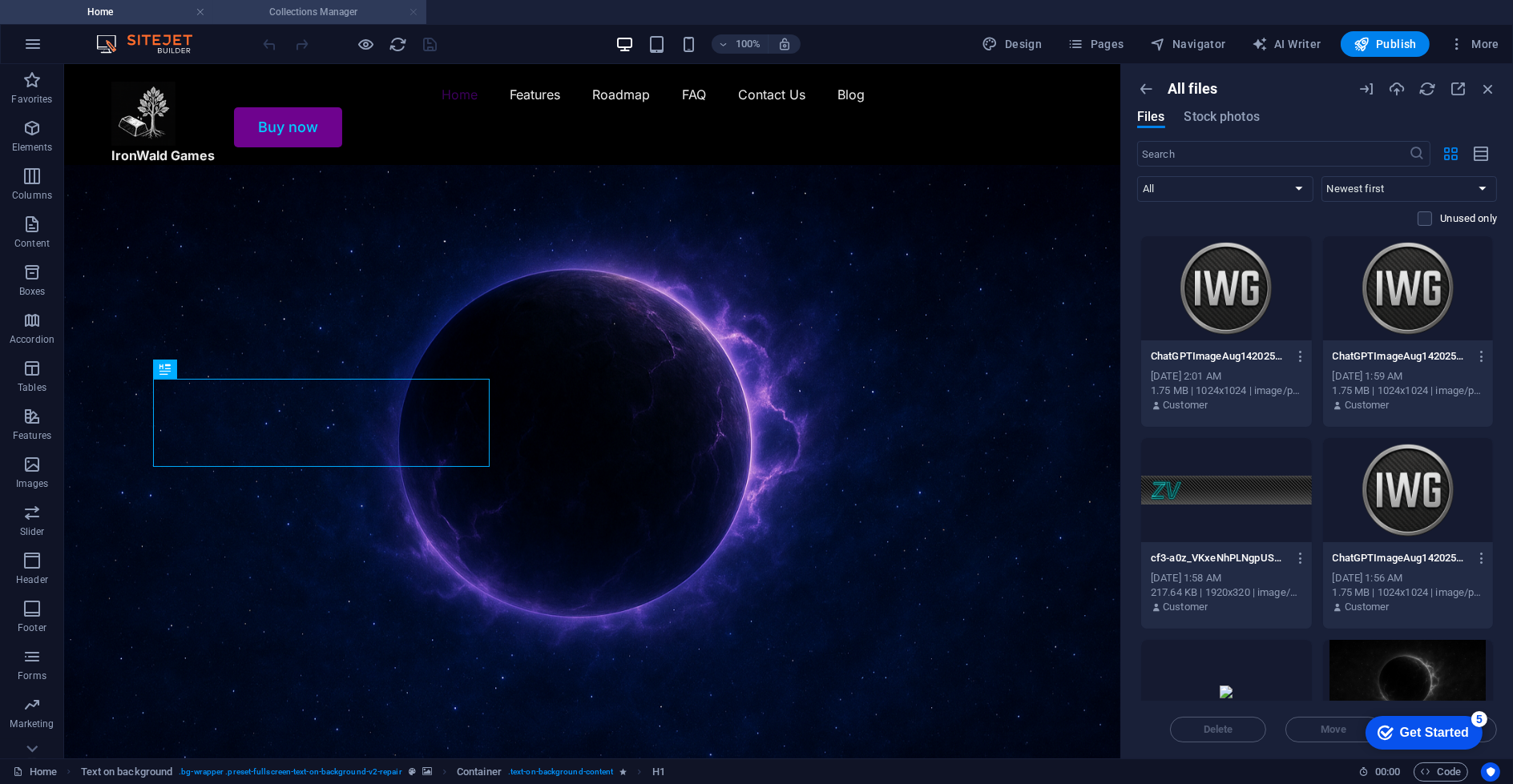
click at [411, 10] on link at bounding box center [413, 11] width 10 height 15
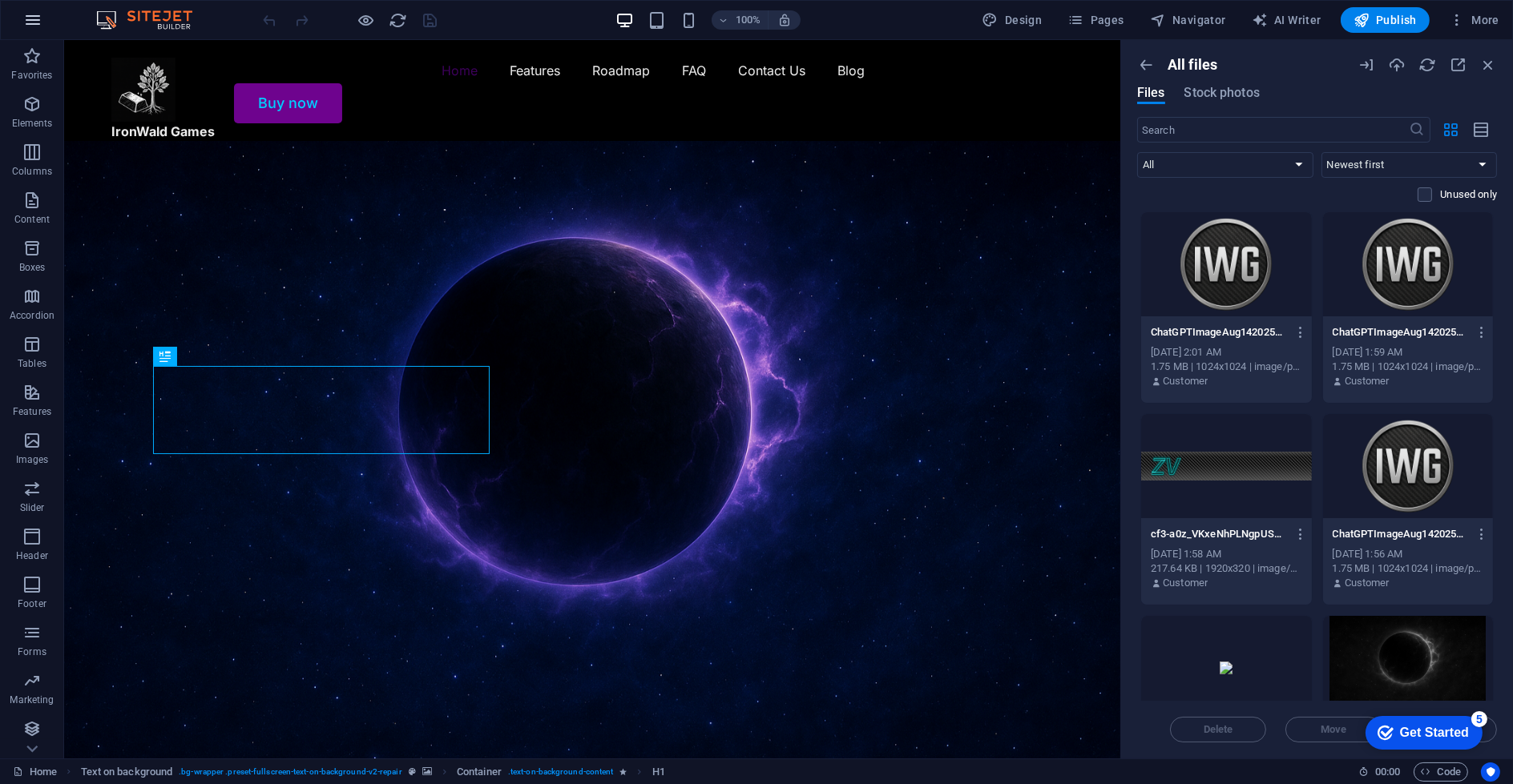
click at [33, 13] on icon "button" at bounding box center [33, 20] width 19 height 19
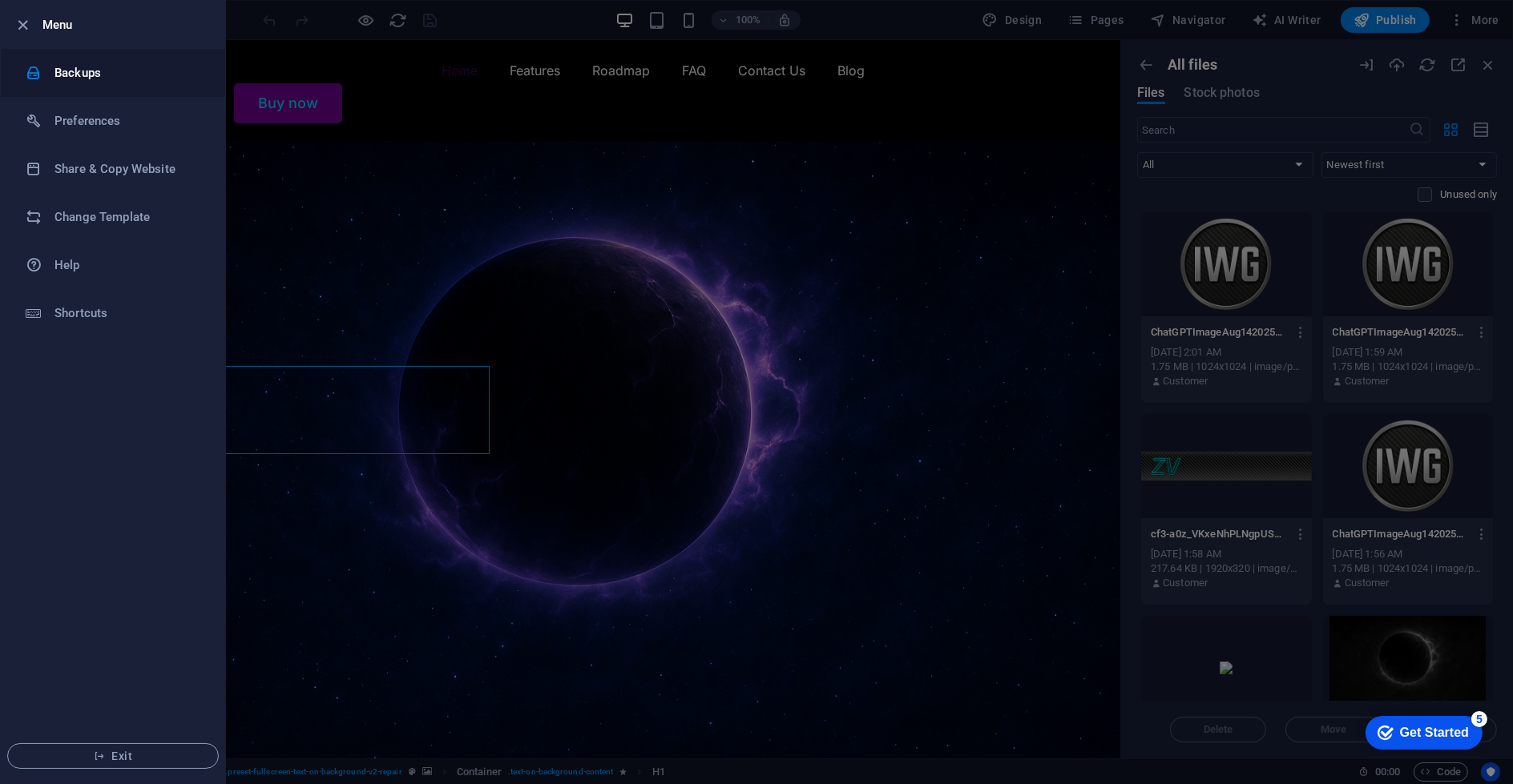
click at [111, 73] on h6 "Backups" at bounding box center [129, 73] width 149 height 19
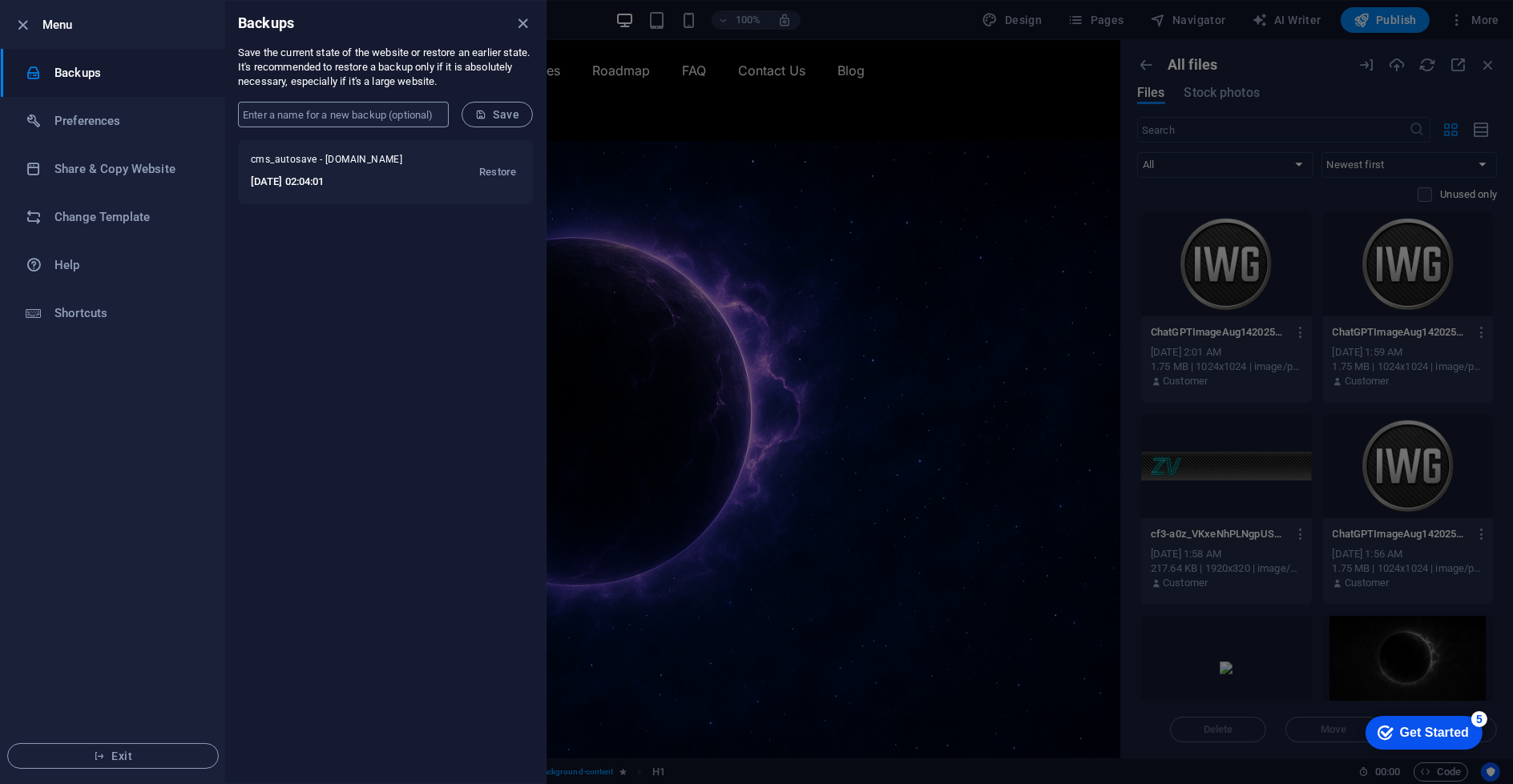
click at [394, 120] on input "text" at bounding box center [343, 114] width 211 height 25
type input "backup"
click at [491, 113] on span "Save" at bounding box center [497, 114] width 44 height 13
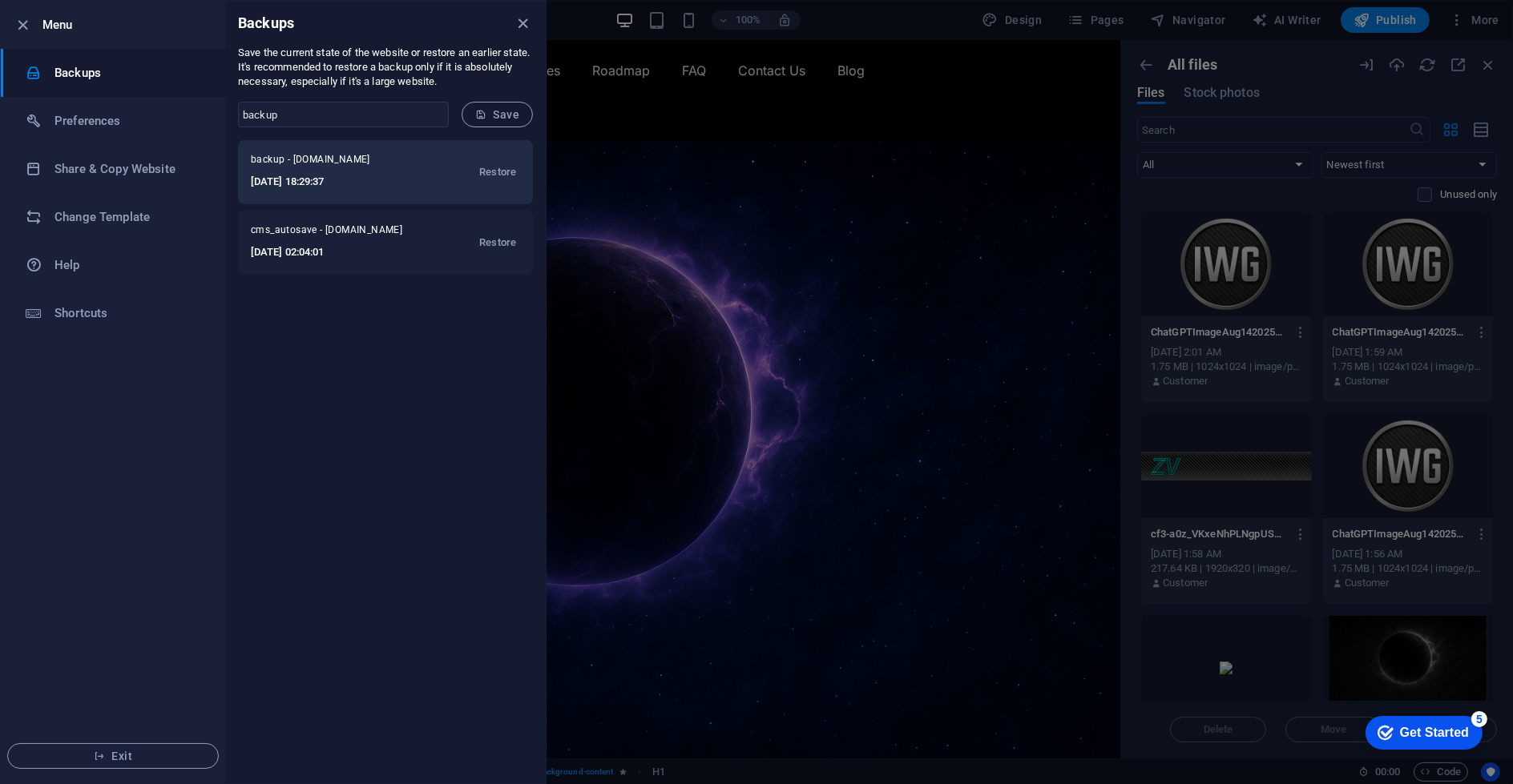
click at [325, 169] on span "backup - games.ironwald.com" at bounding box center [329, 163] width 157 height 19
drag, startPoint x: 325, startPoint y: 169, endPoint x: 311, endPoint y: 180, distance: 17.8
click at [315, 181] on h6 "2025-09-03 18:29:37" at bounding box center [329, 182] width 157 height 19
click at [270, 158] on span "backup - games.ironwald.com" at bounding box center [329, 163] width 157 height 19
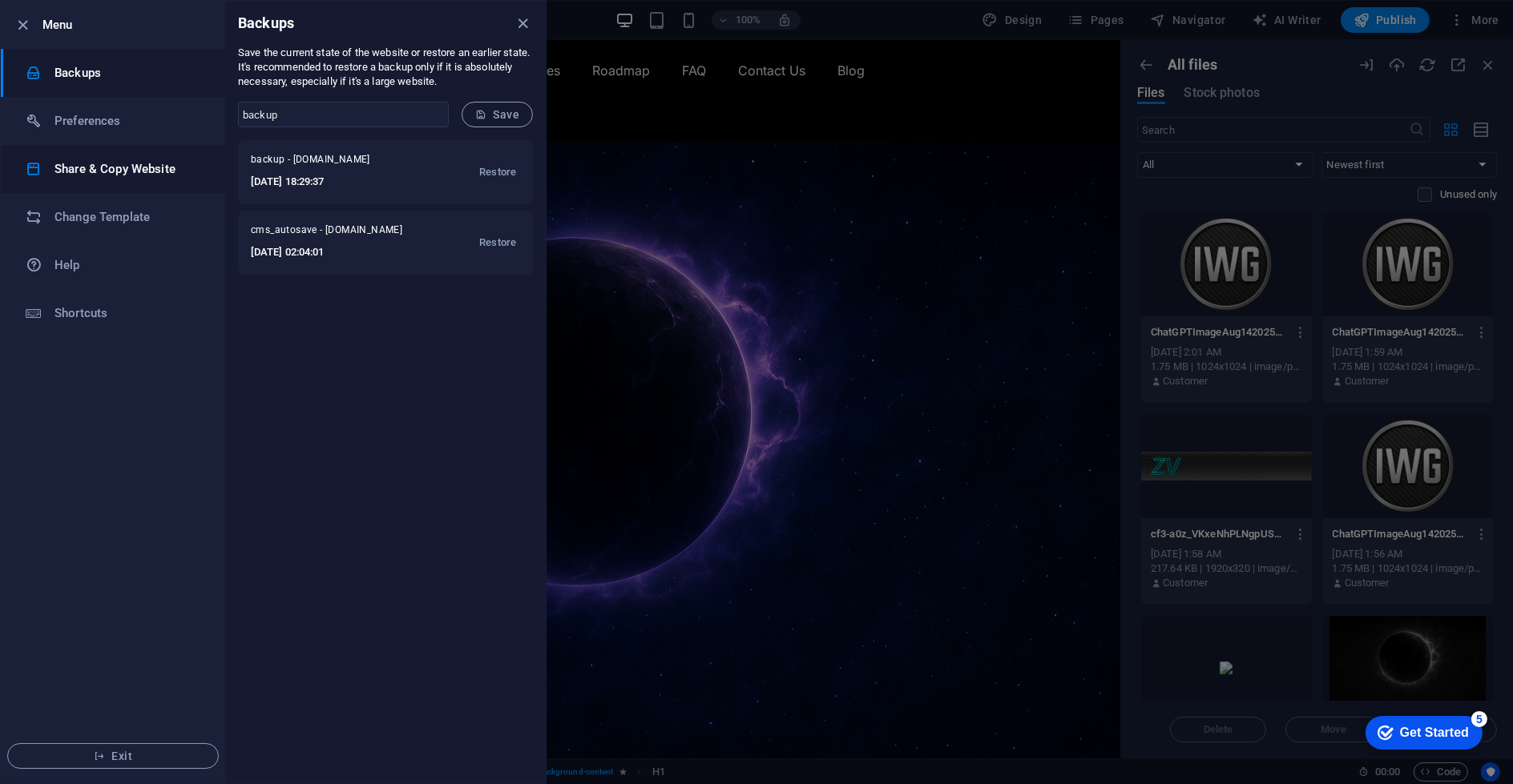
click at [132, 150] on li "Share & Copy Website" at bounding box center [113, 169] width 225 height 48
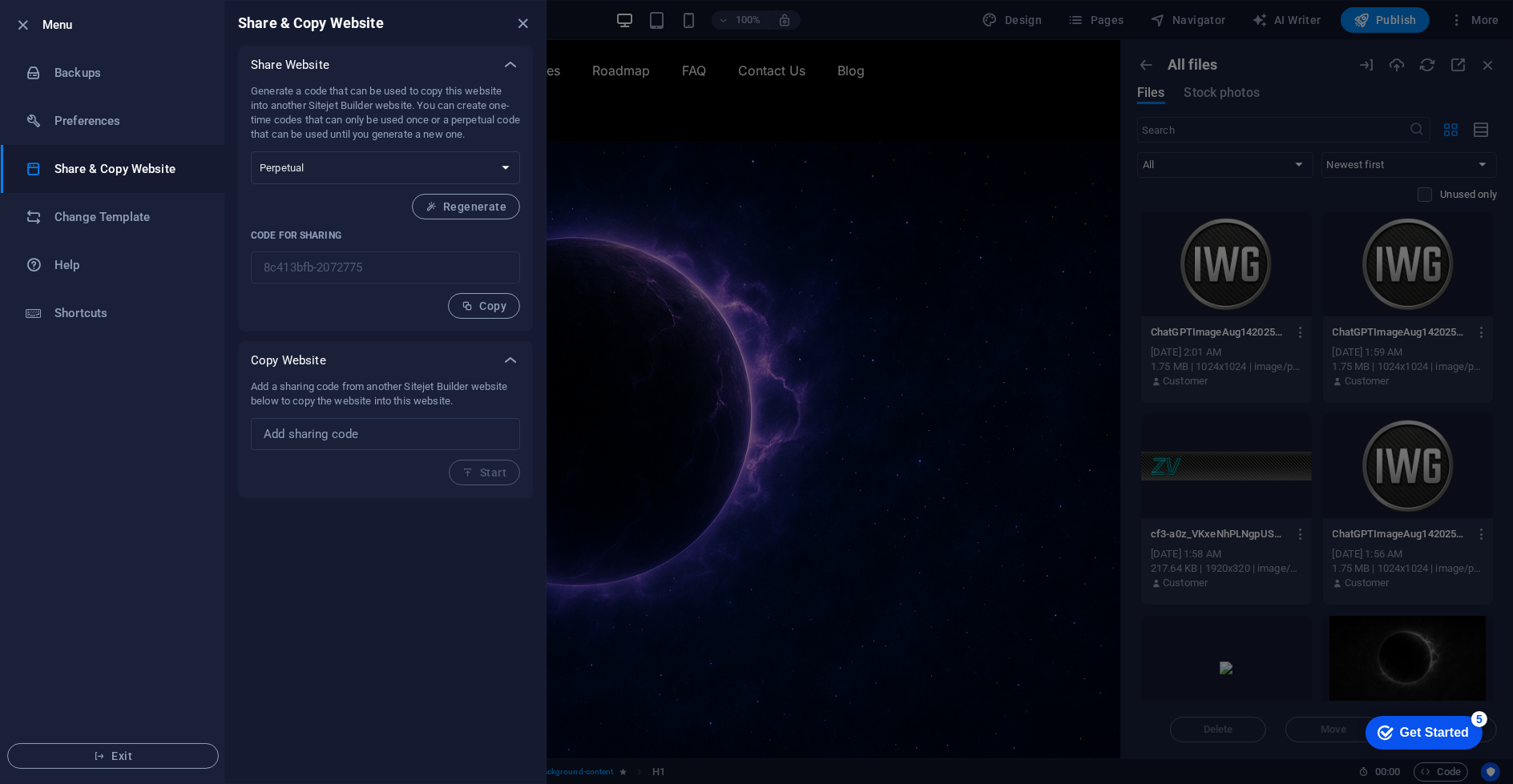
click at [477, 397] on p "Add a sharing code from another Sitejet Builder website below to copy the websi…" at bounding box center [386, 393] width 269 height 29
click at [423, 434] on input "text" at bounding box center [386, 434] width 269 height 32
click at [373, 369] on div "Copy Website" at bounding box center [385, 360] width 295 height 38
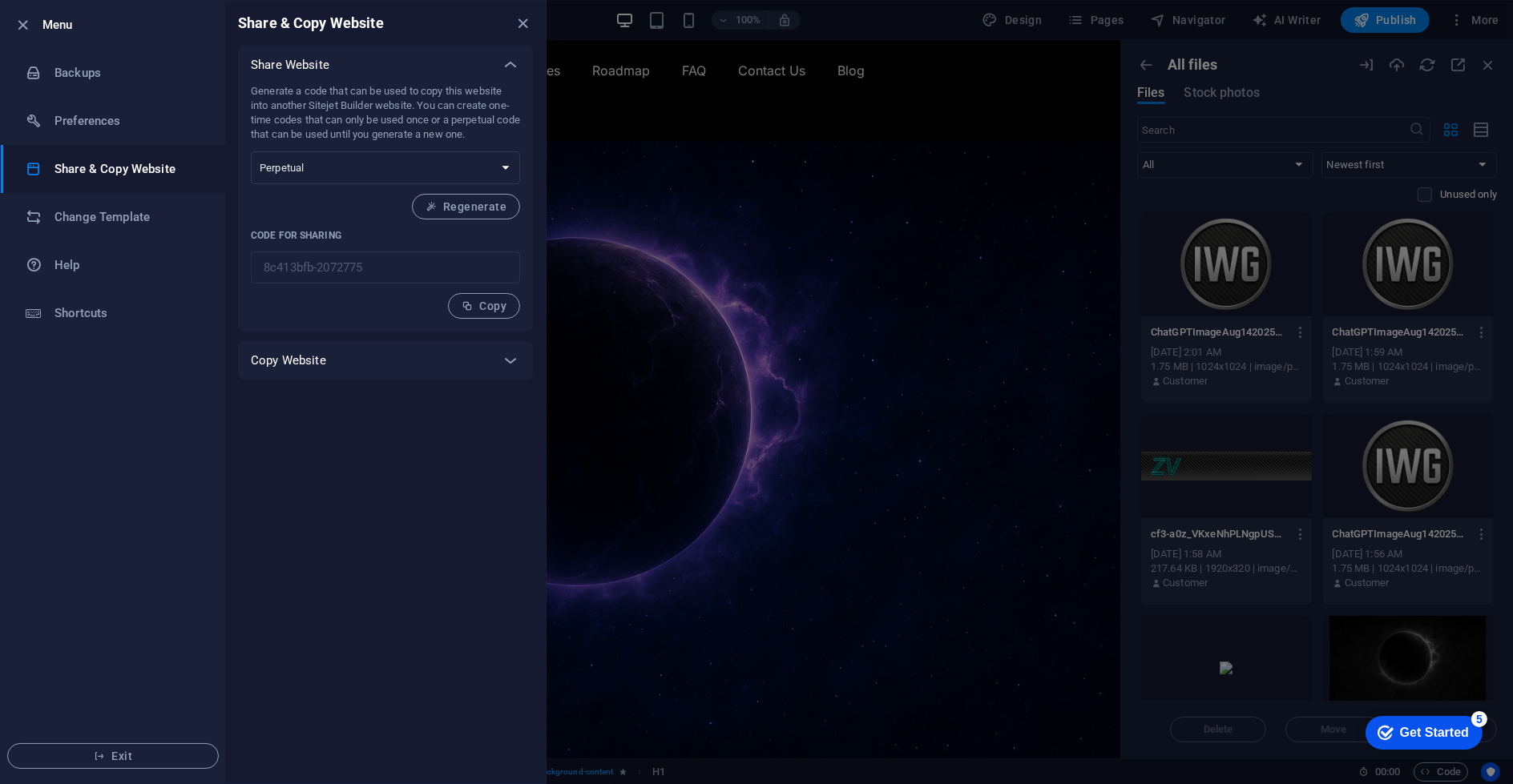
click at [373, 365] on div "Copy Website" at bounding box center [371, 360] width 241 height 16
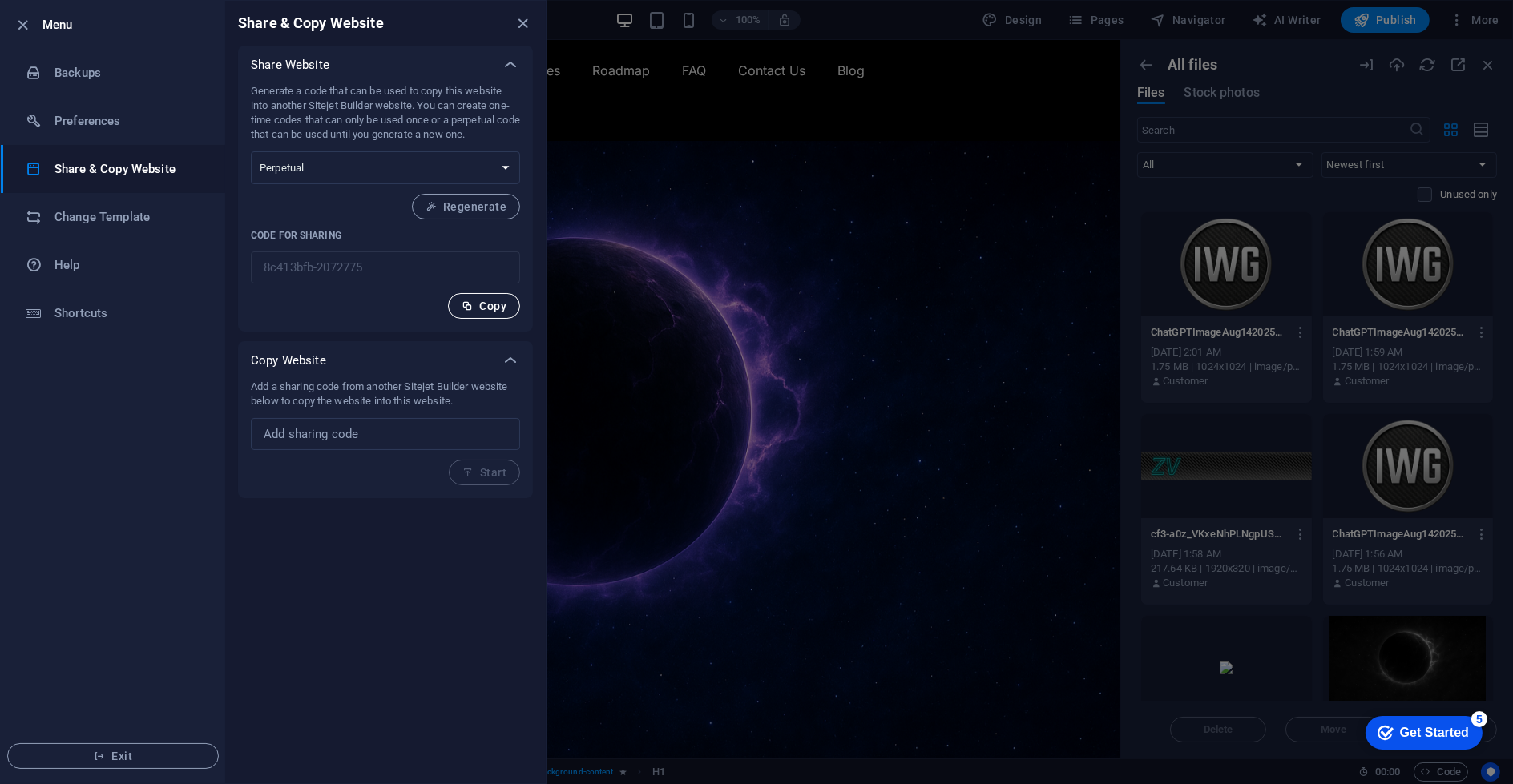
click at [479, 308] on span "Copy" at bounding box center [484, 306] width 45 height 13
click at [474, 156] on select "One-time Perpetual" at bounding box center [386, 168] width 269 height 33
select select "onetime"
click at [251, 151] on select "One-time Perpetual" at bounding box center [386, 168] width 269 height 33
click at [363, 304] on div "Generate a code that can be used to copy this website into another Sitejet Buil…" at bounding box center [386, 201] width 269 height 234
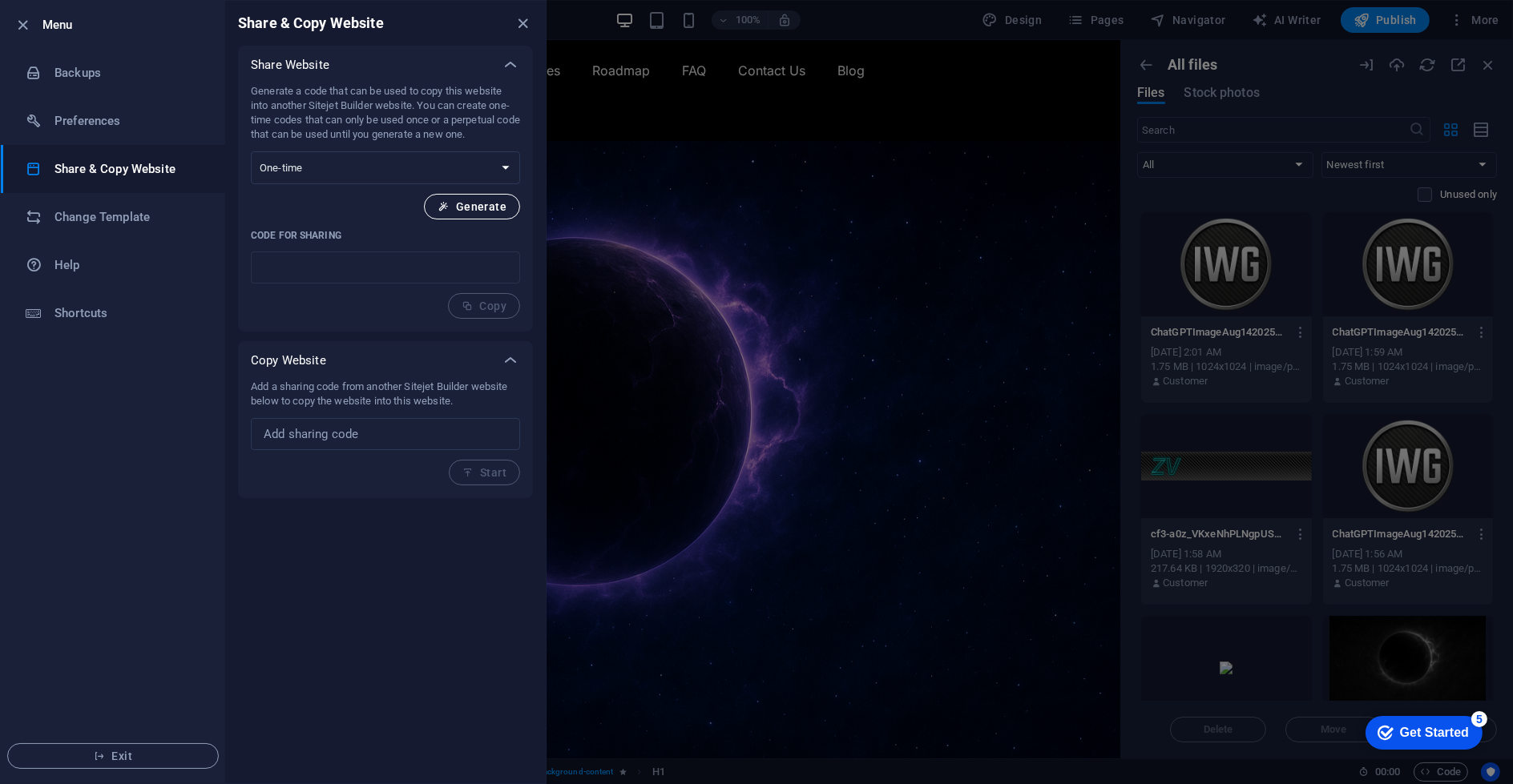
click at [453, 212] on span "Generate" at bounding box center [471, 206] width 69 height 13
type input "40edbb58-2072775"
click at [472, 297] on button "Copy" at bounding box center [484, 305] width 72 height 25
click at [704, 149] on div at bounding box center [756, 392] width 1513 height 784
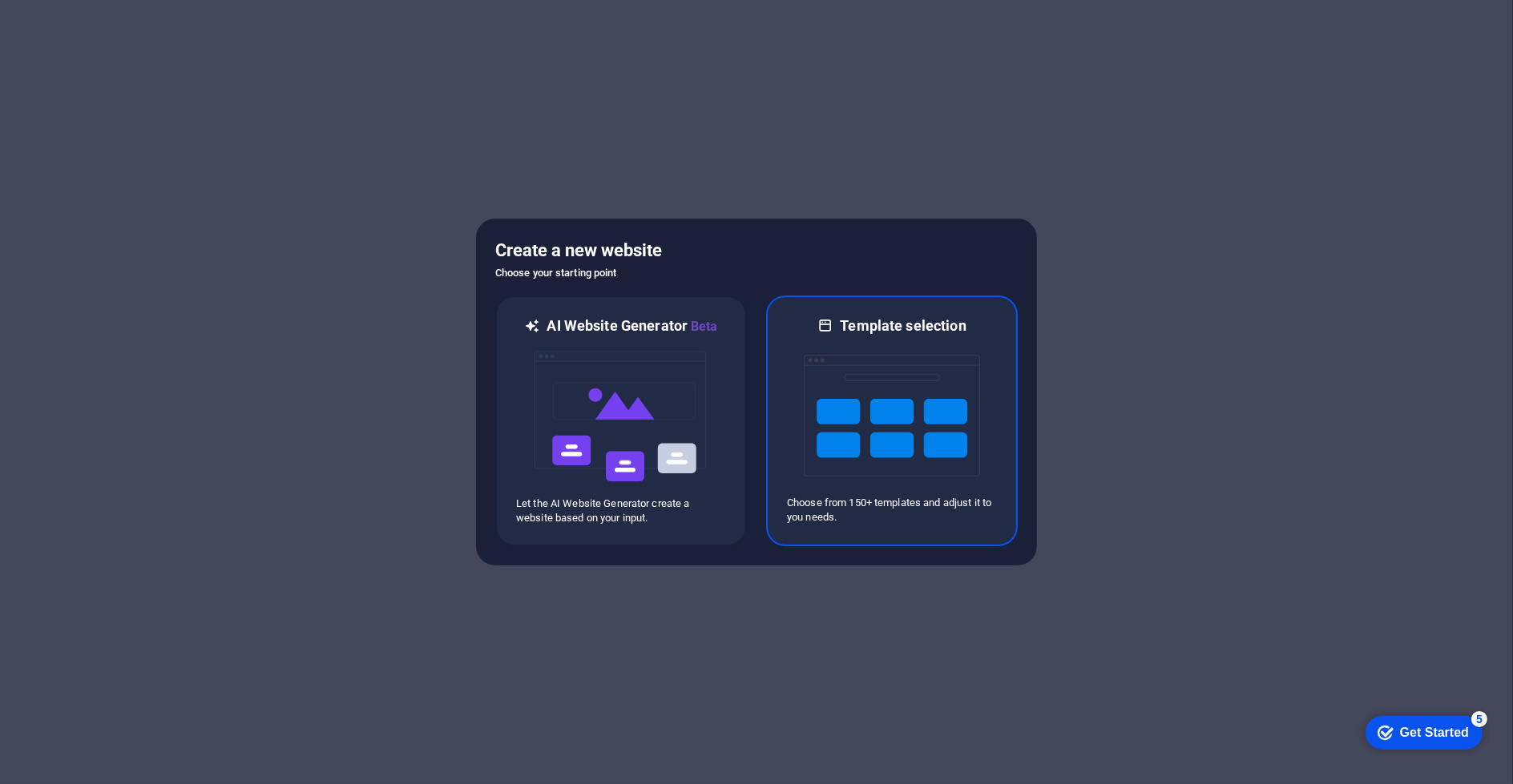
click at [952, 335] on h6 "Template selection" at bounding box center [903, 326] width 126 height 19
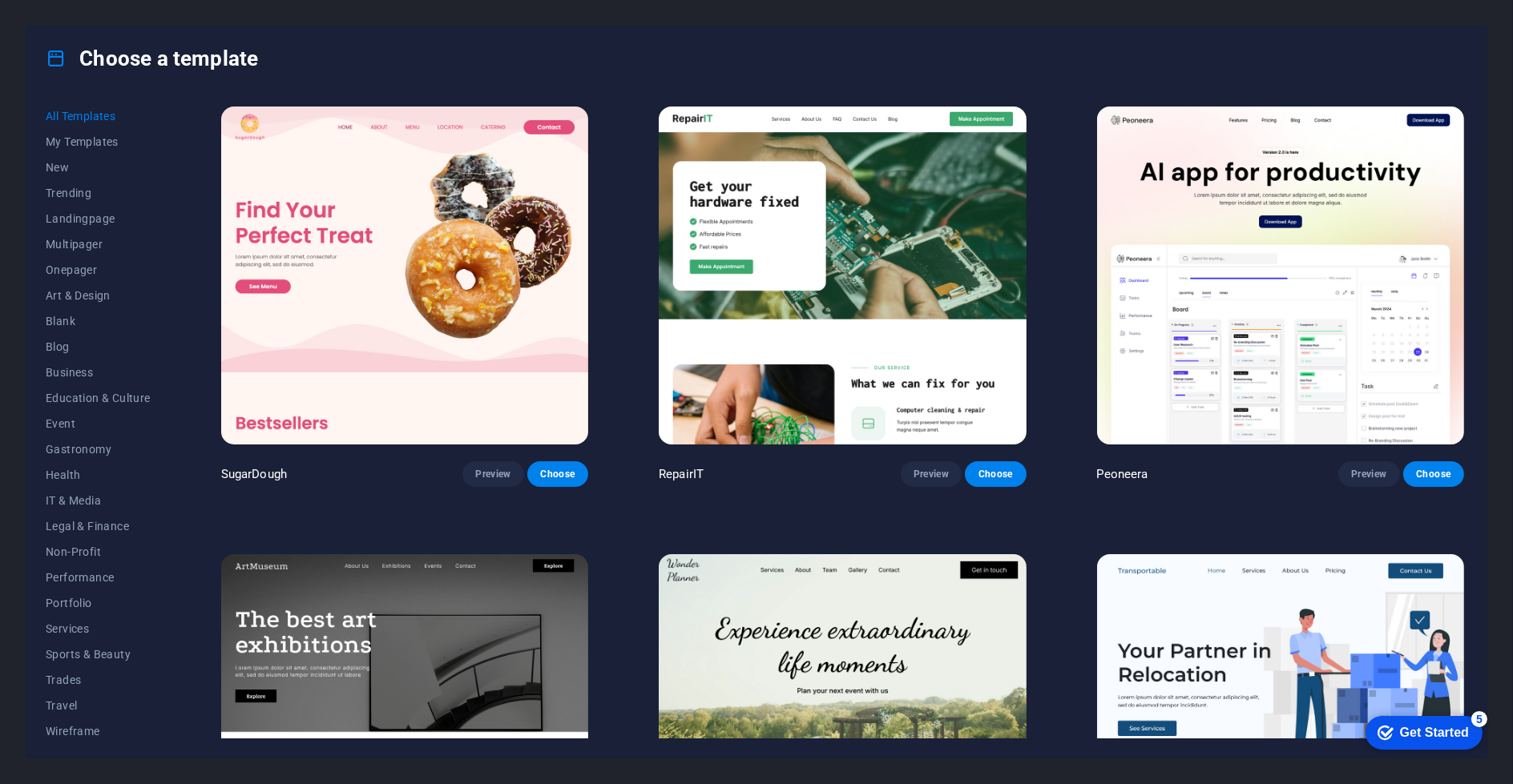
click at [1240, 357] on div "Peoneera Preview Choose" at bounding box center [1280, 295] width 373 height 384
click at [1240, 357] on img at bounding box center [1280, 275] width 367 height 338
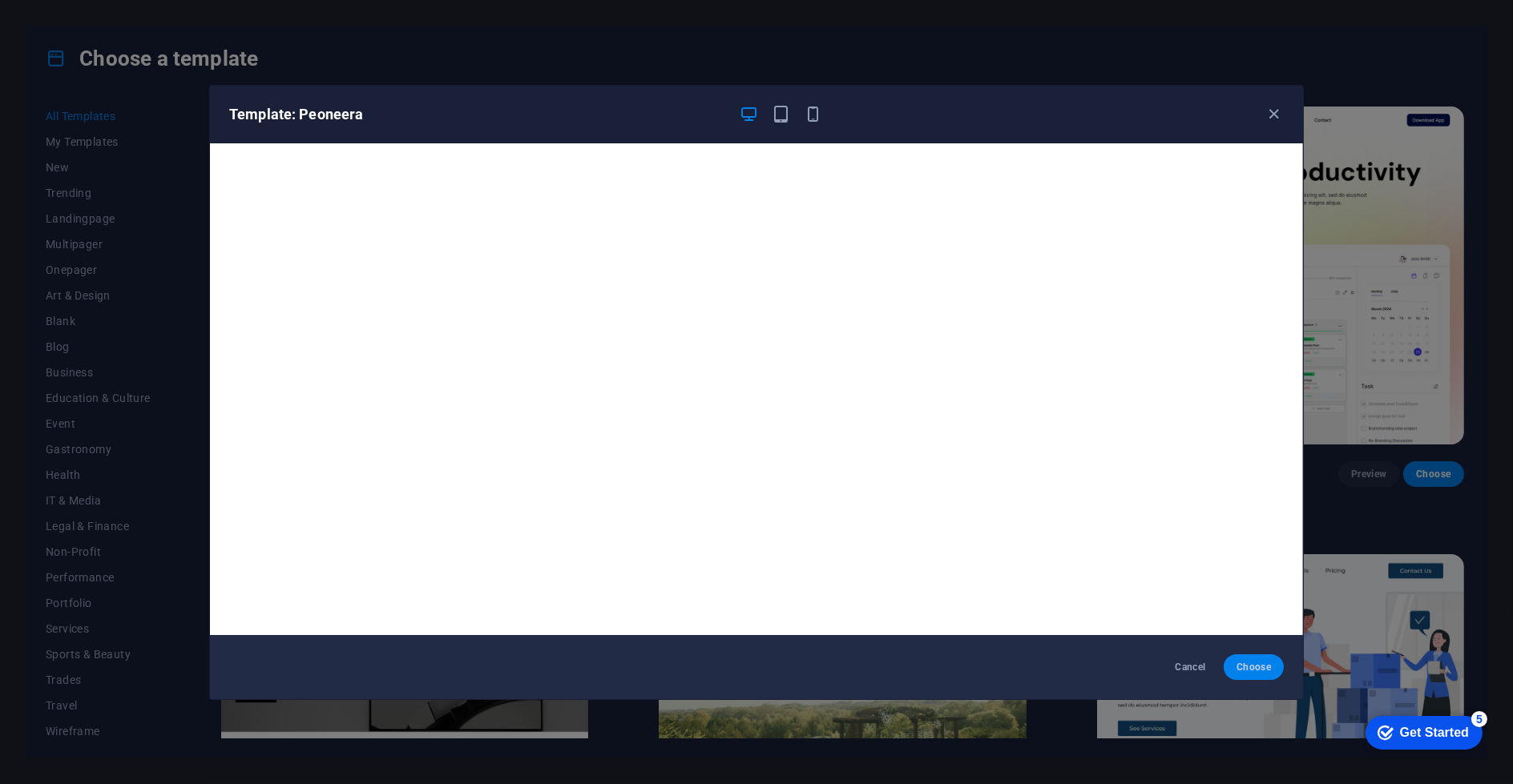
click at [1249, 665] on span "Choose" at bounding box center [1253, 667] width 34 height 13
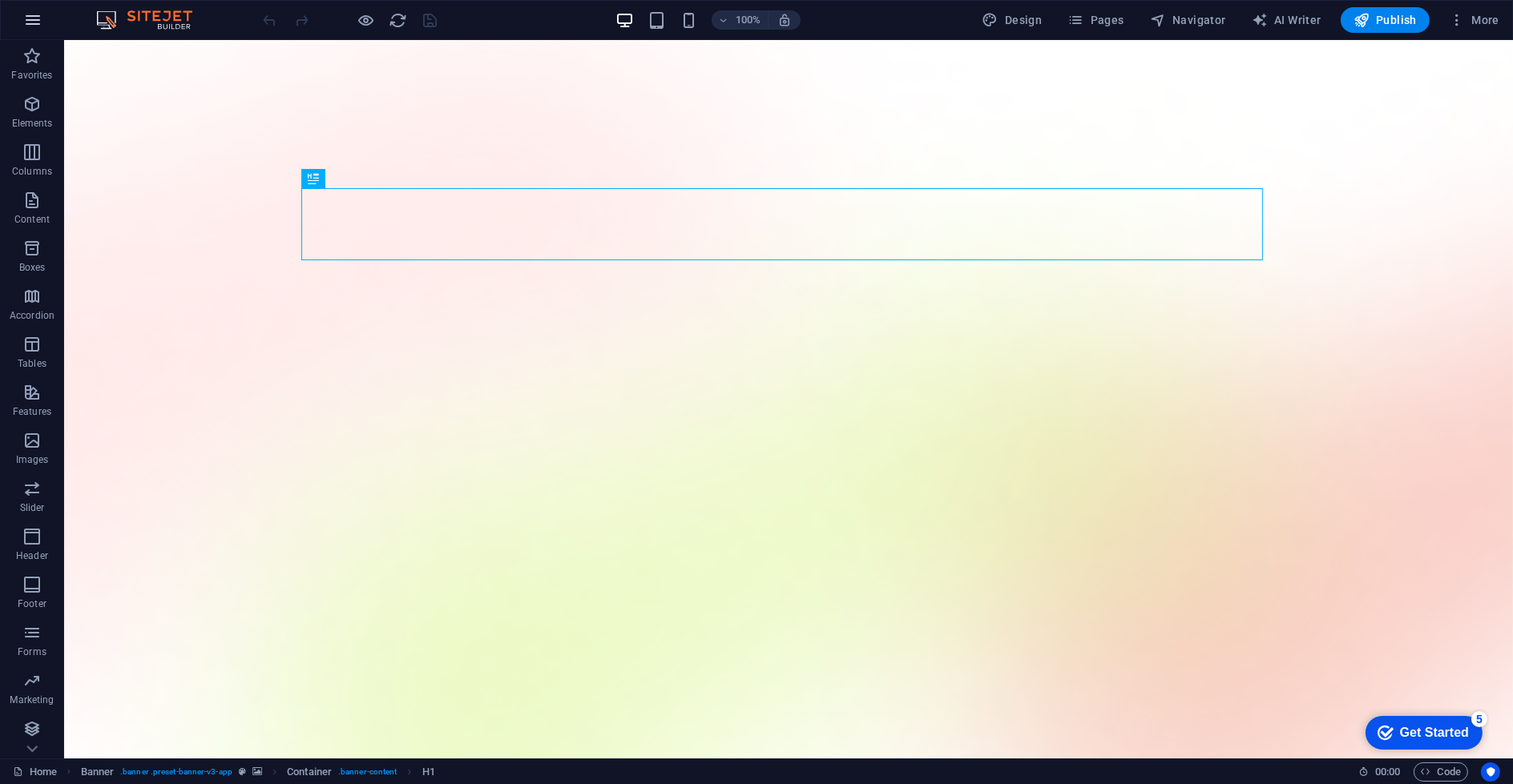
click at [41, 24] on icon "button" at bounding box center [33, 20] width 19 height 19
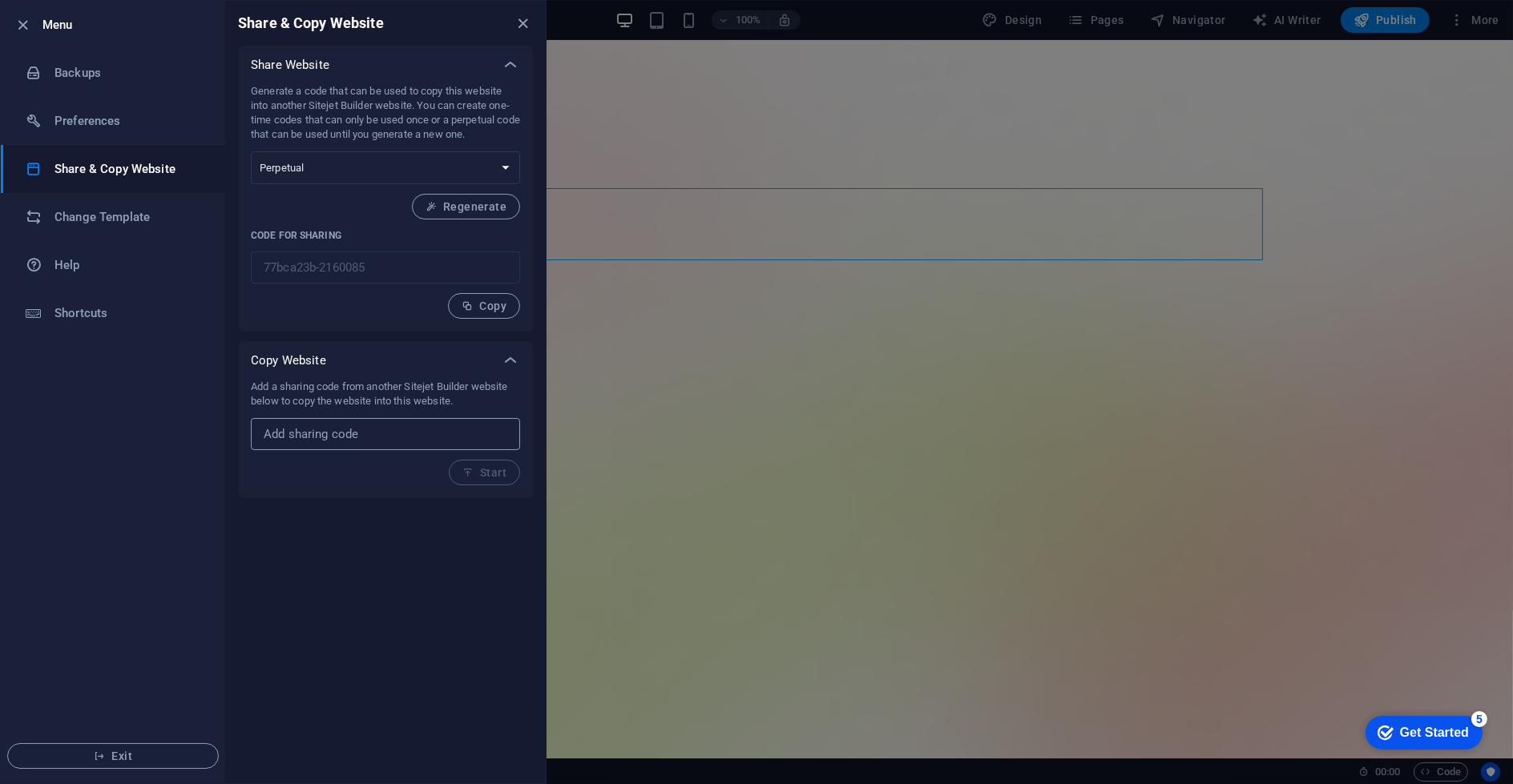
paste input "40edbb58-2072775"
type input "40edbb58-2072775"
click at [482, 469] on span "Start" at bounding box center [485, 472] width 44 height 13
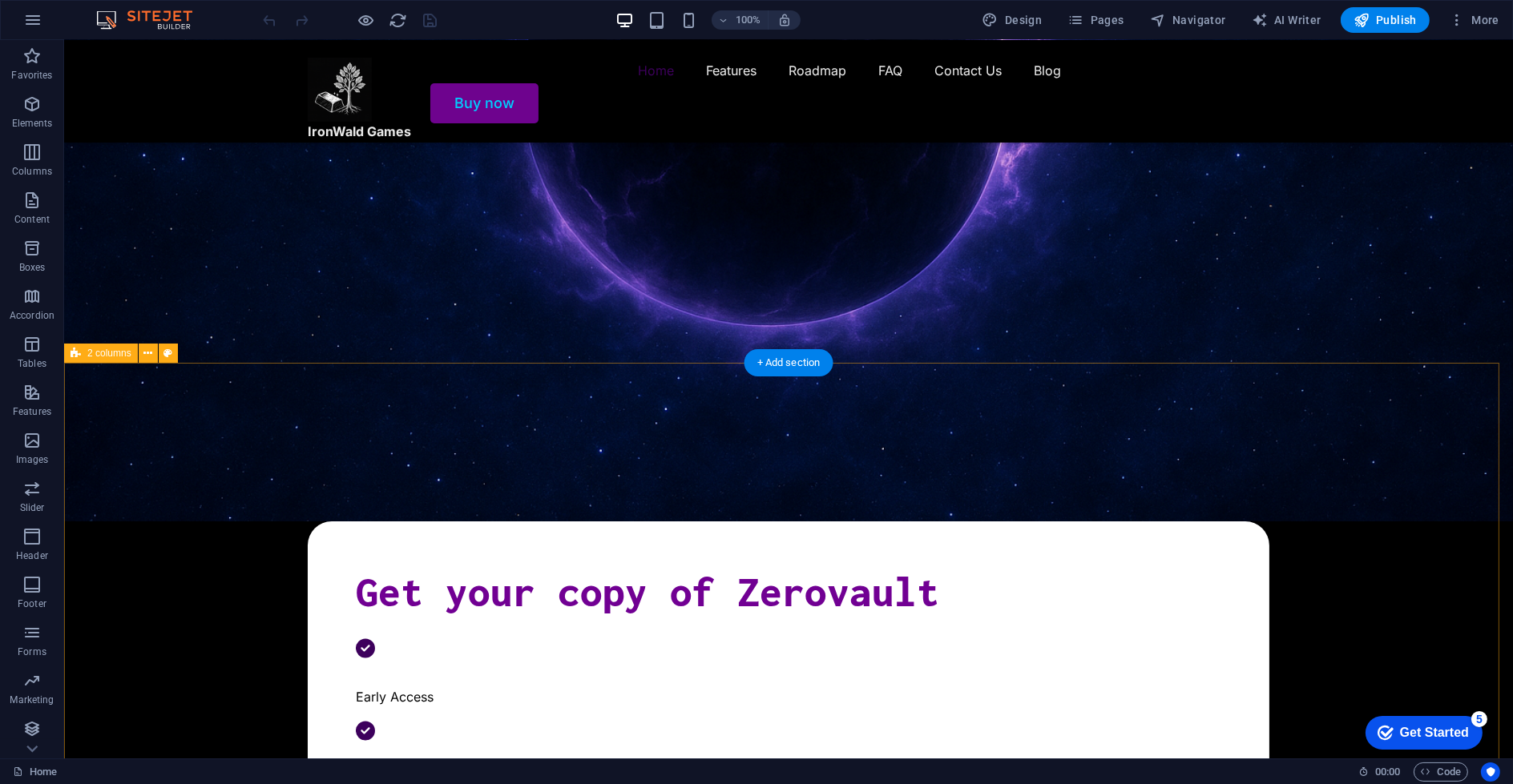
scroll to position [177, 0]
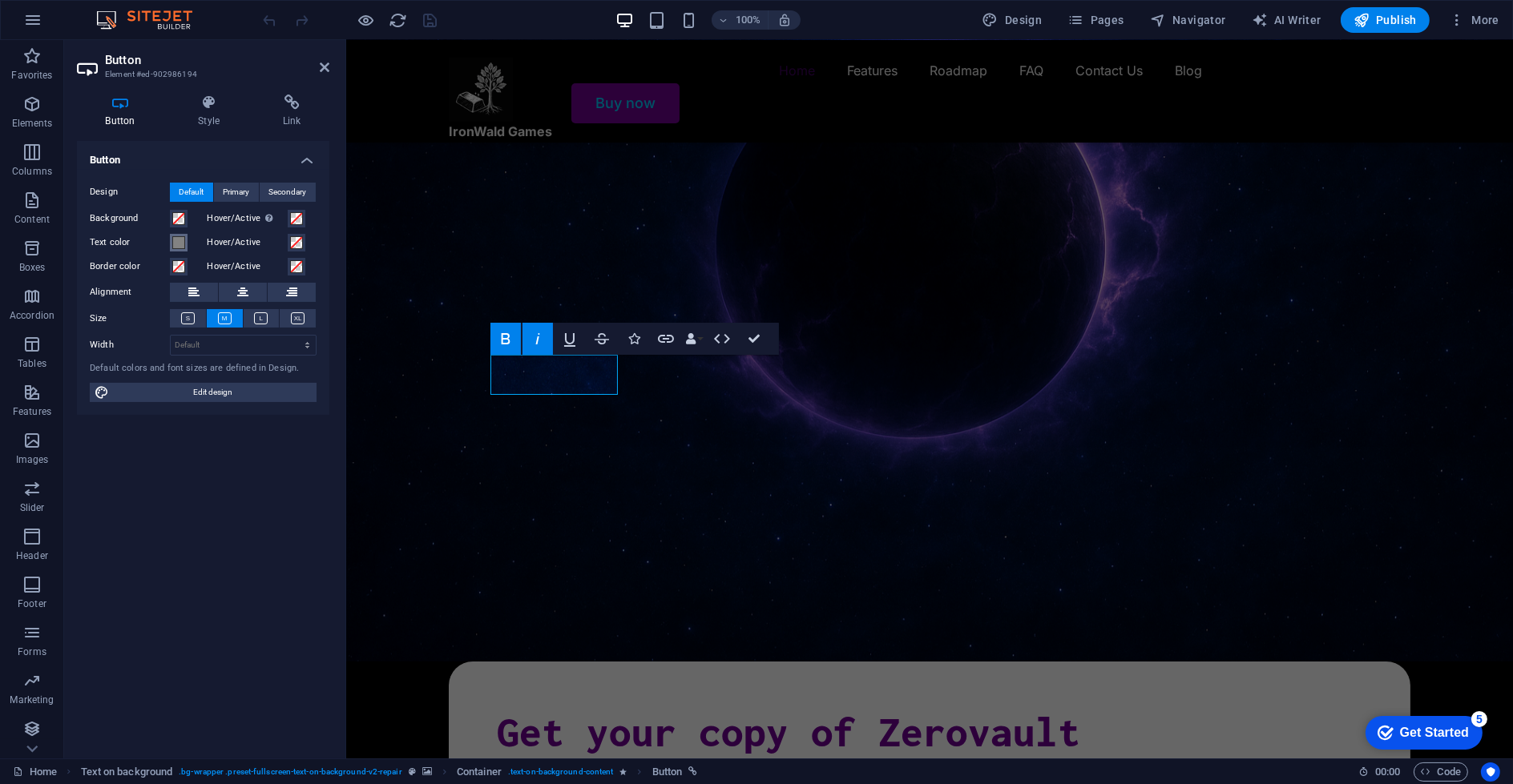
click at [182, 242] on span at bounding box center [178, 242] width 13 height 13
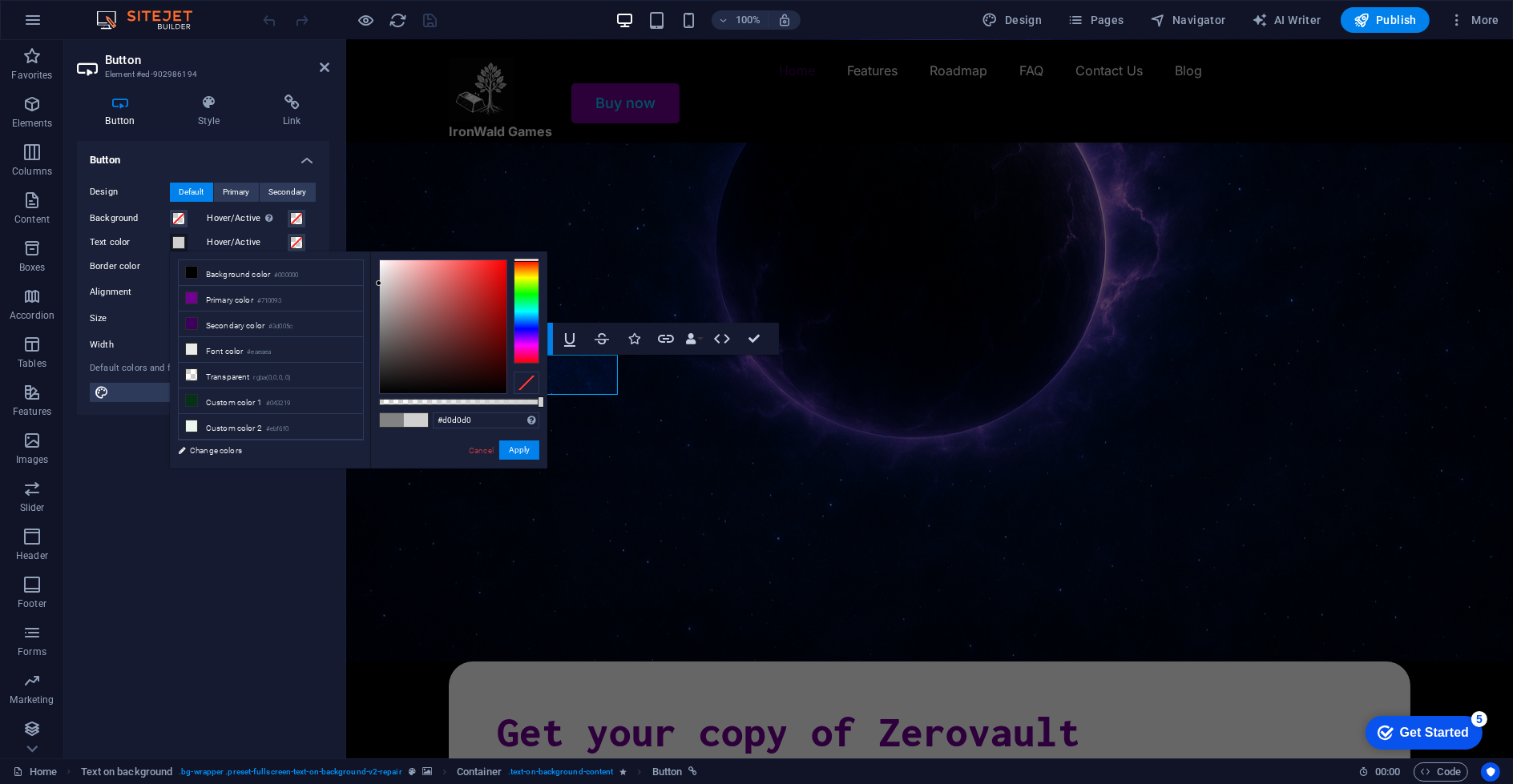
type input "#d5d5d5"
drag, startPoint x: 382, startPoint y: 311, endPoint x: 401, endPoint y: 321, distance: 21.5
click at [380, 281] on div at bounding box center [443, 327] width 127 height 133
click at [509, 447] on button "Apply" at bounding box center [519, 450] width 40 height 19
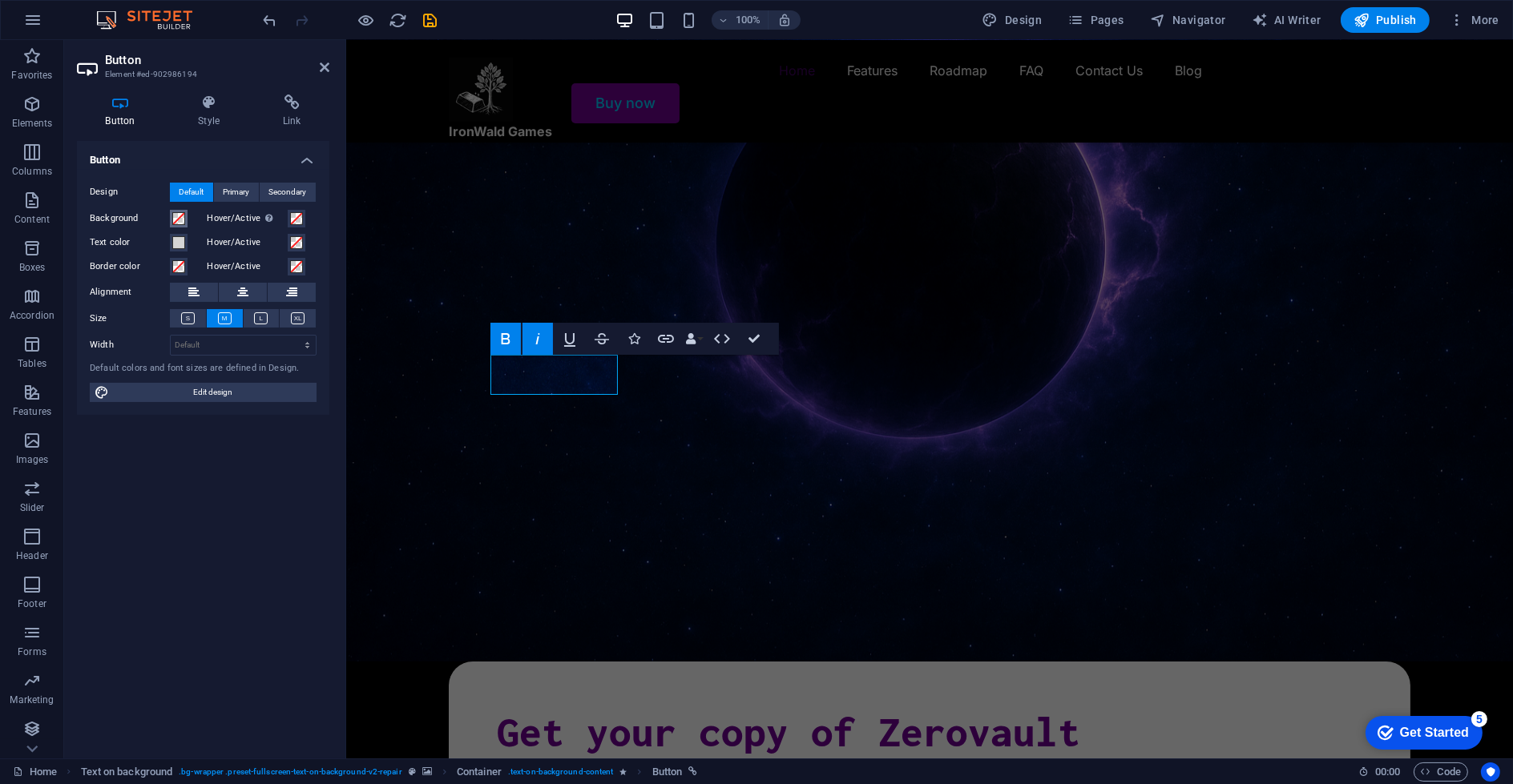
click at [170, 219] on button "Background" at bounding box center [178, 219] width 17 height 17
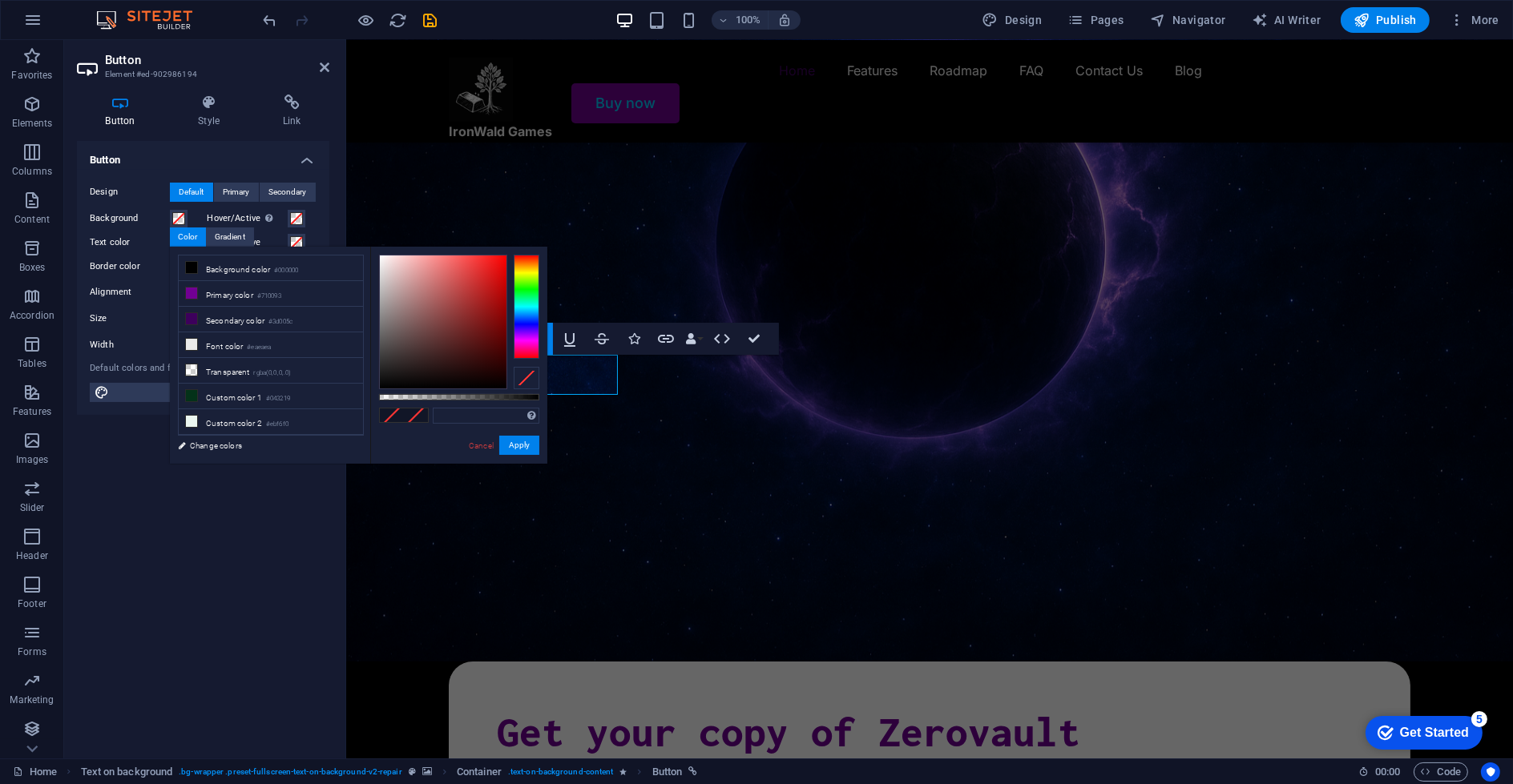
click at [311, 217] on div "Hover/Active Switch to preview mode to test the active/hover state" at bounding box center [262, 219] width 110 height 19
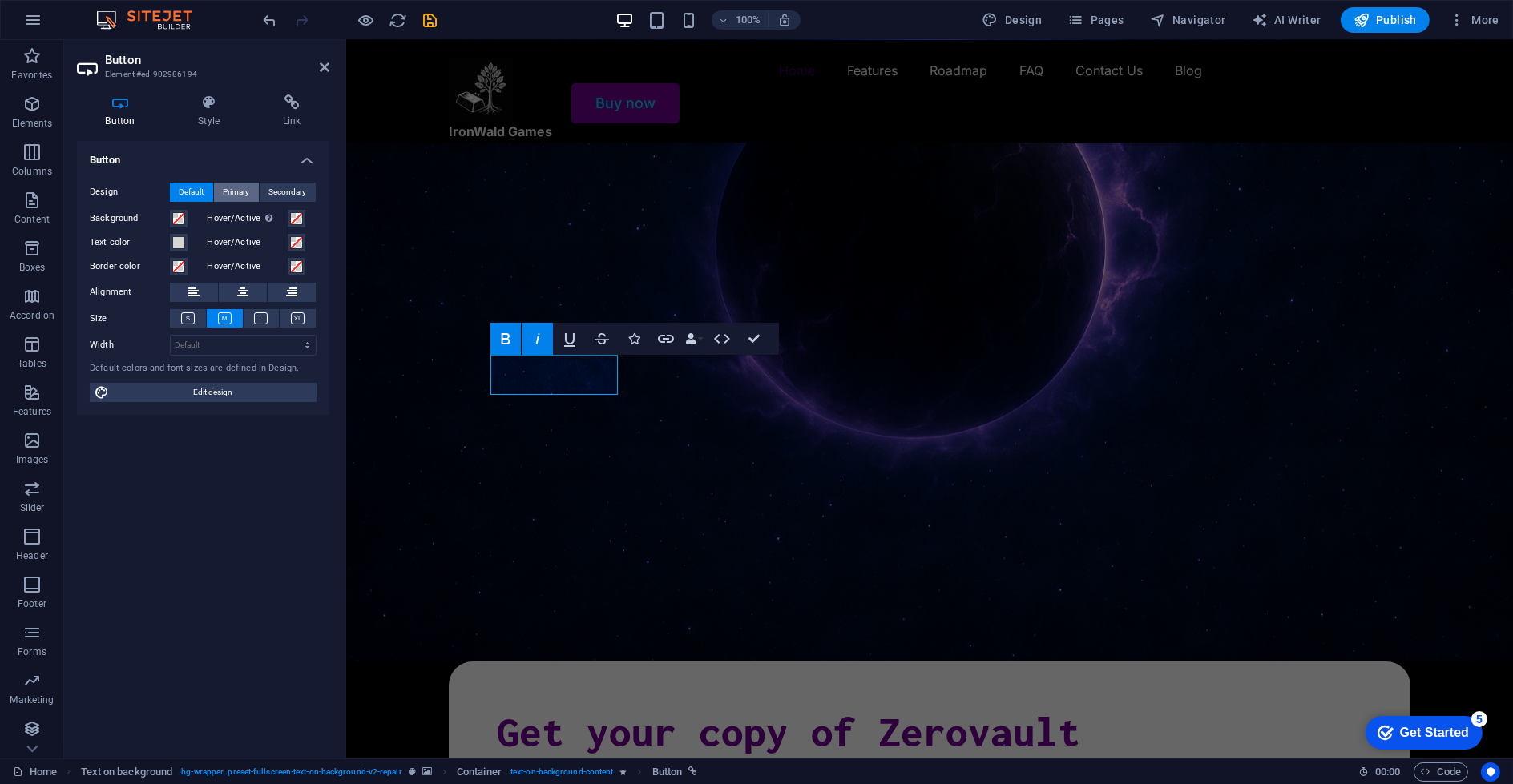
click at [242, 196] on span "Primary" at bounding box center [237, 192] width 26 height 19
click at [302, 193] on span "Secondary" at bounding box center [288, 192] width 38 height 19
click at [227, 191] on span "Primary" at bounding box center [237, 192] width 26 height 19
click at [190, 190] on span "Default" at bounding box center [192, 192] width 24 height 19
click at [295, 221] on span at bounding box center [296, 219] width 13 height 13
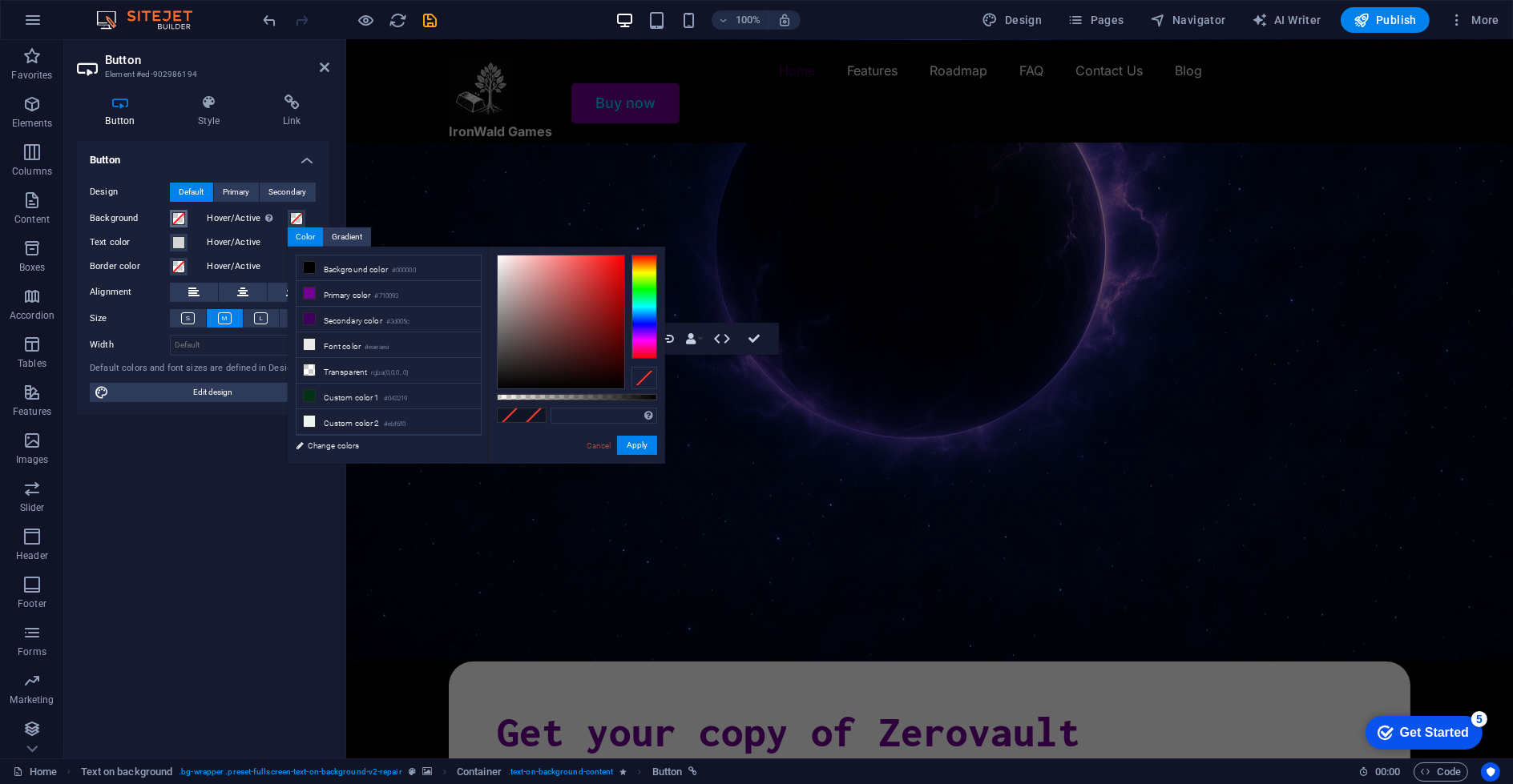
click at [179, 217] on span at bounding box center [178, 219] width 13 height 13
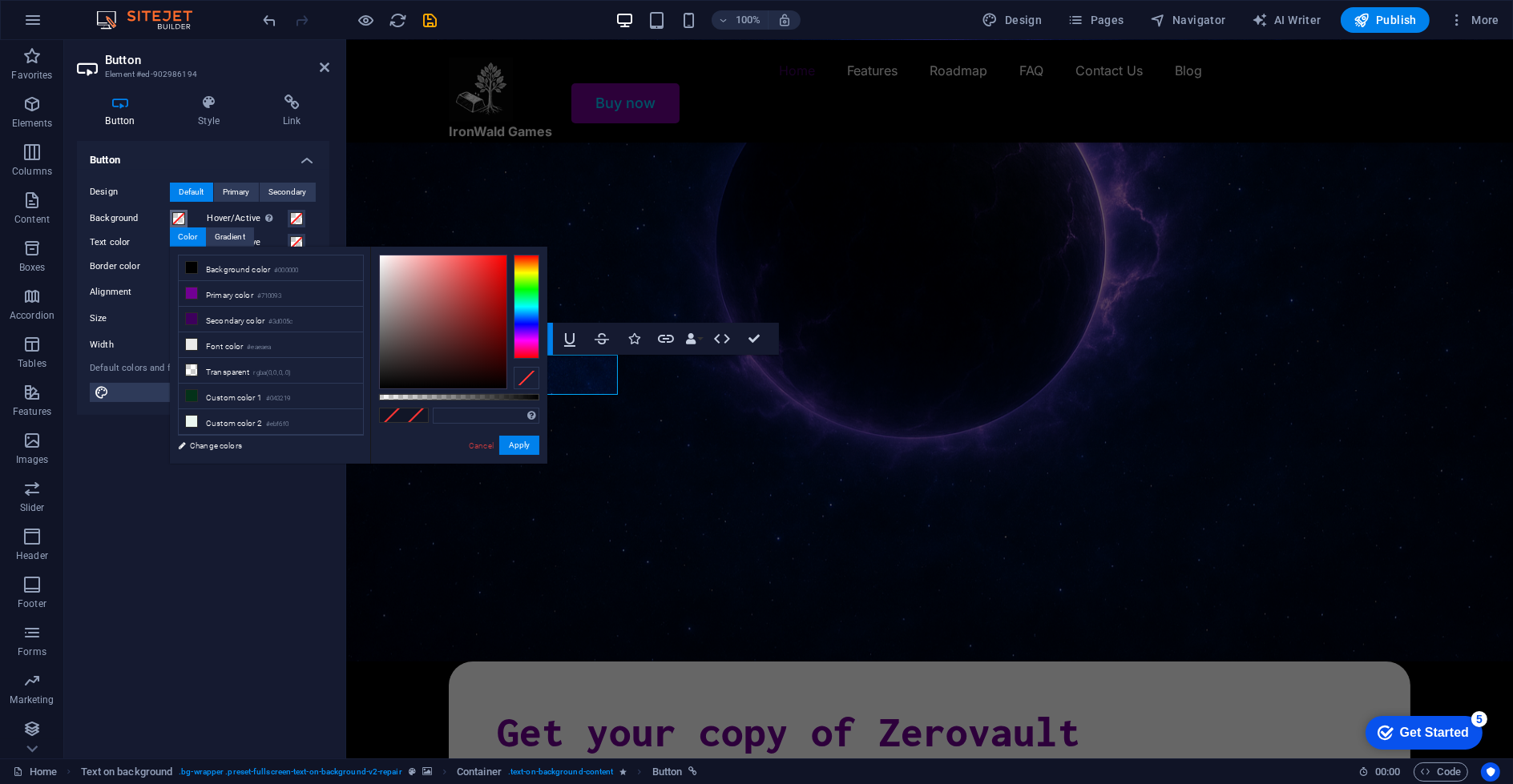
click at [179, 217] on span at bounding box center [178, 219] width 13 height 13
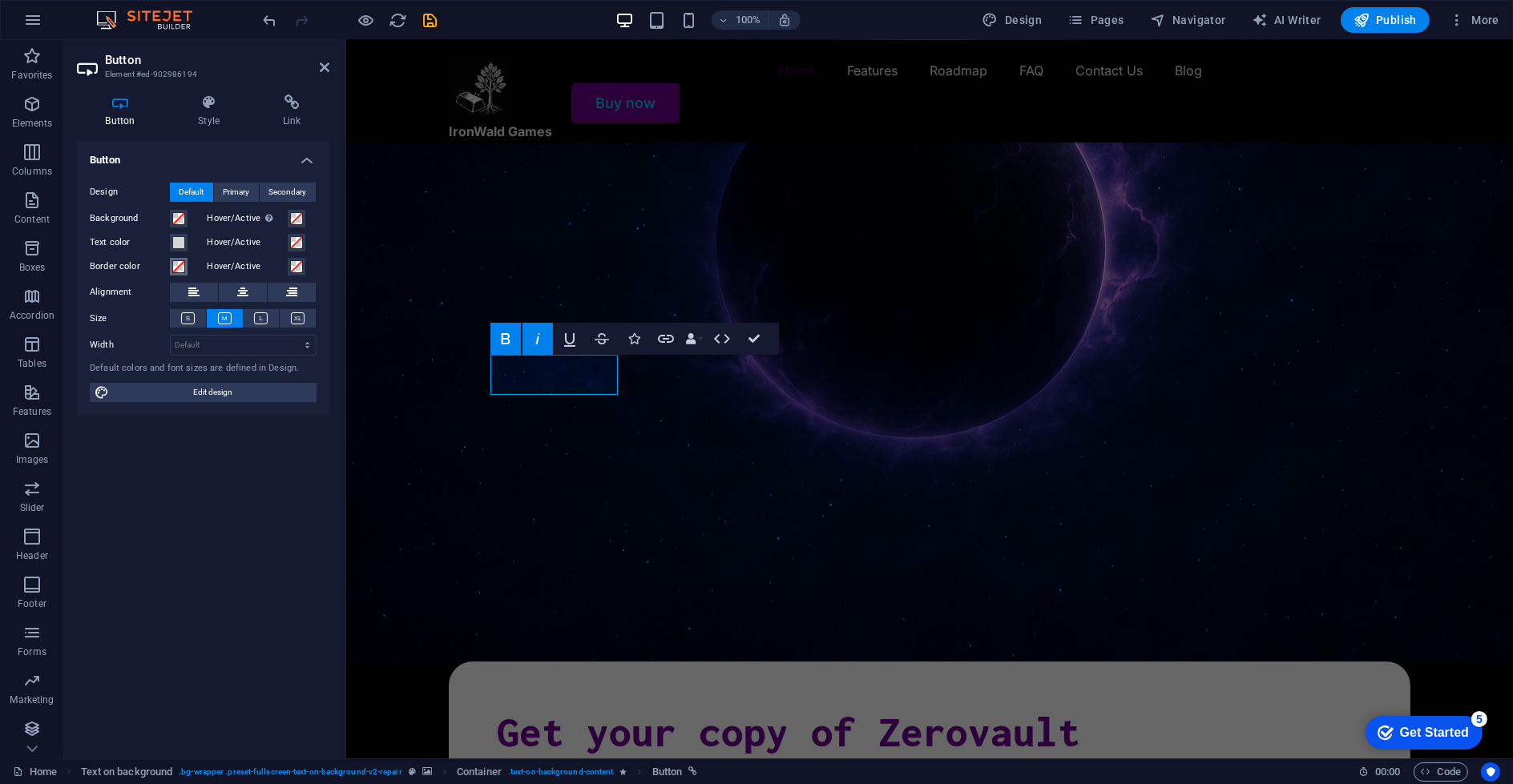
click at [174, 263] on span at bounding box center [178, 267] width 13 height 13
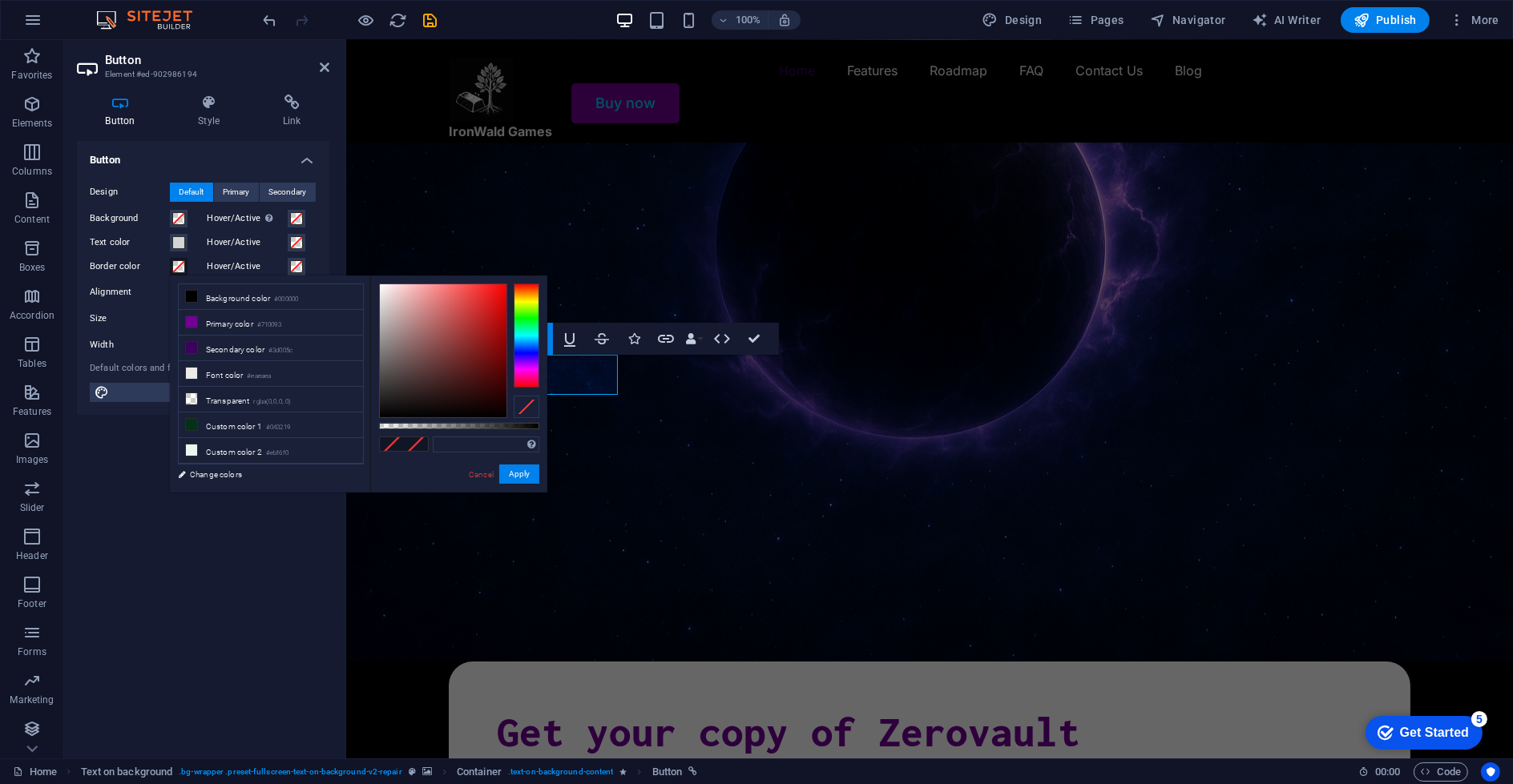
click at [174, 263] on span at bounding box center [178, 267] width 13 height 13
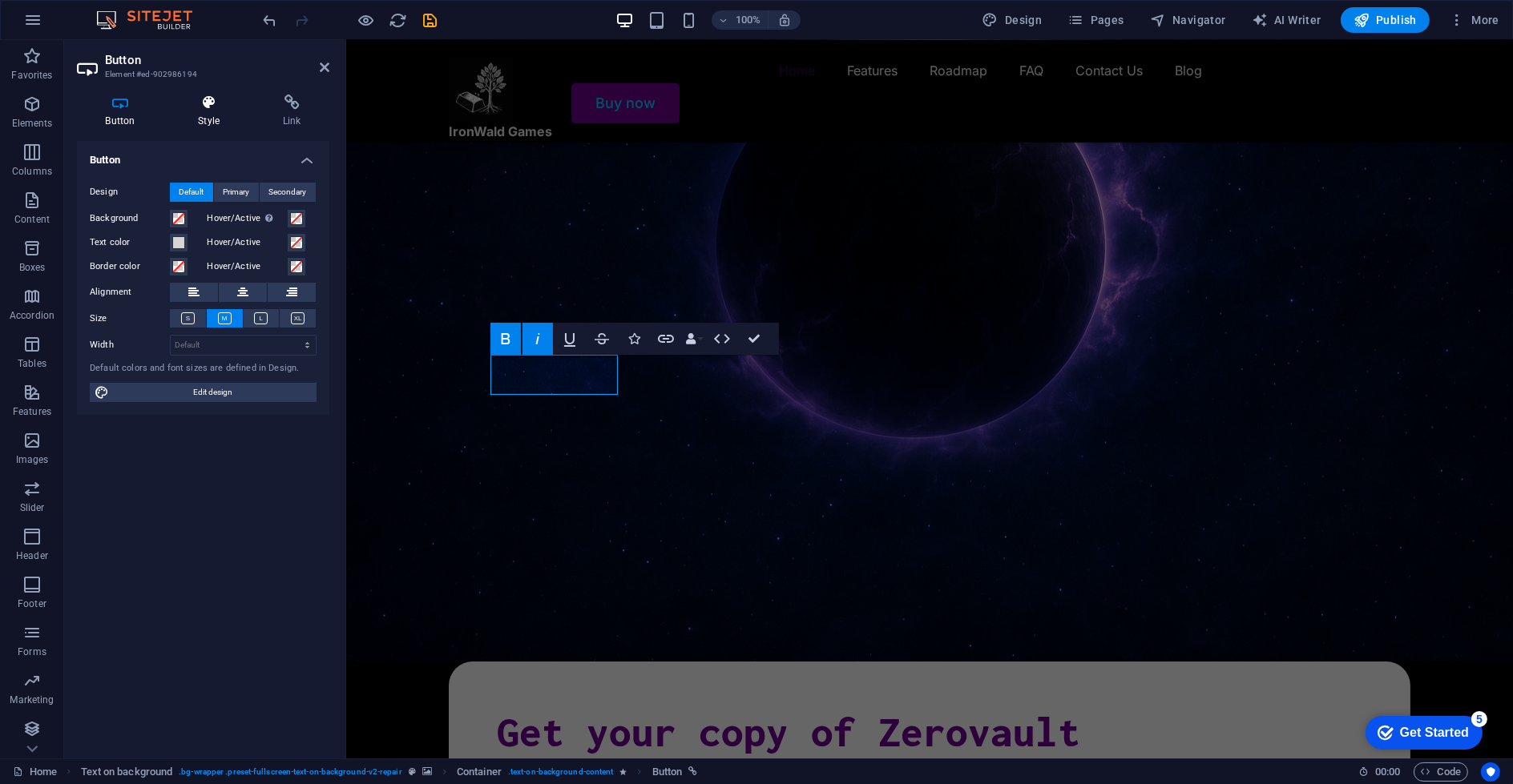
click at [206, 105] on icon at bounding box center [209, 102] width 79 height 16
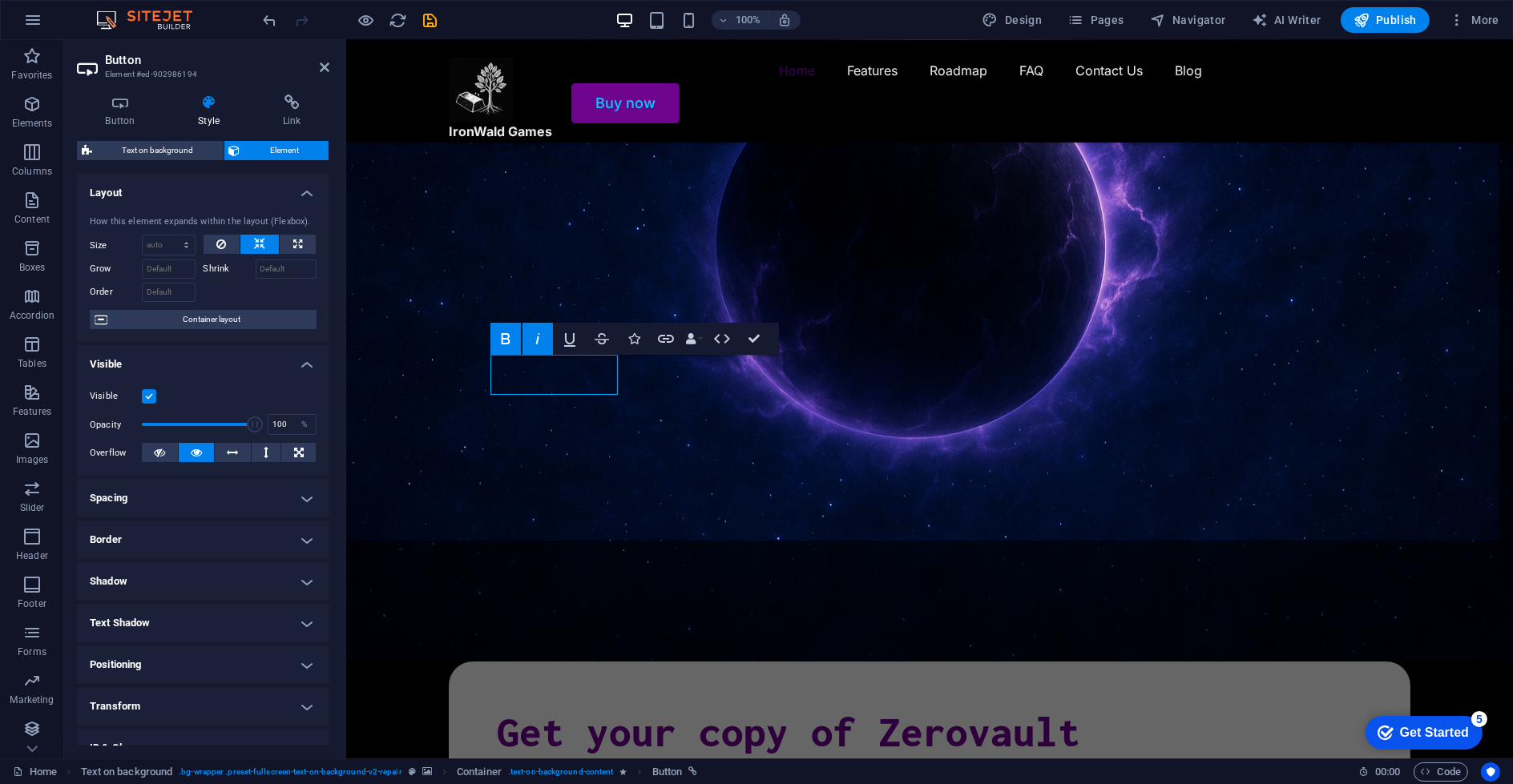
click at [143, 149] on span "Text on background" at bounding box center [157, 150] width 122 height 19
select select "%"
select select "rem"
select select "px"
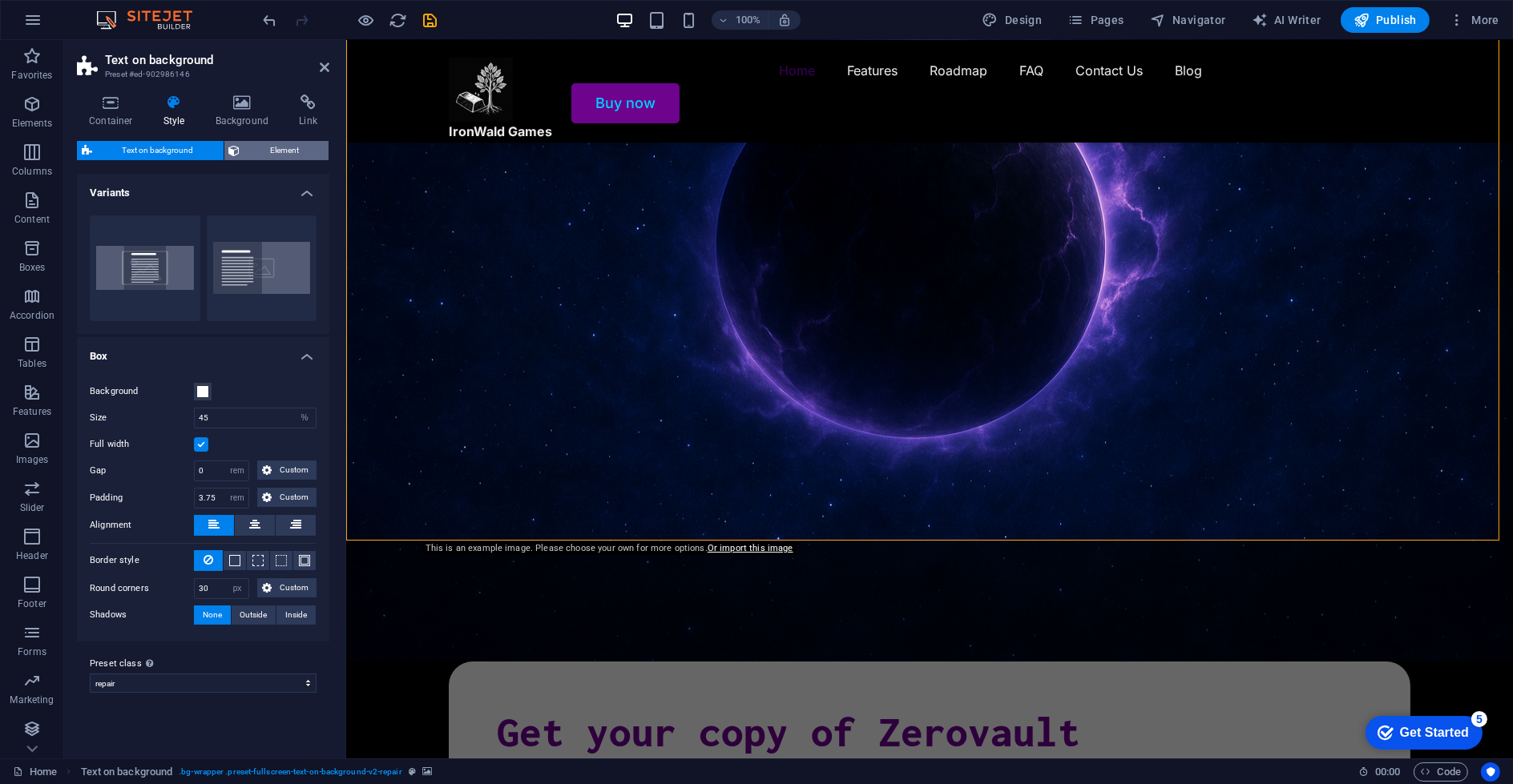
click at [245, 147] on span "Element" at bounding box center [284, 150] width 80 height 19
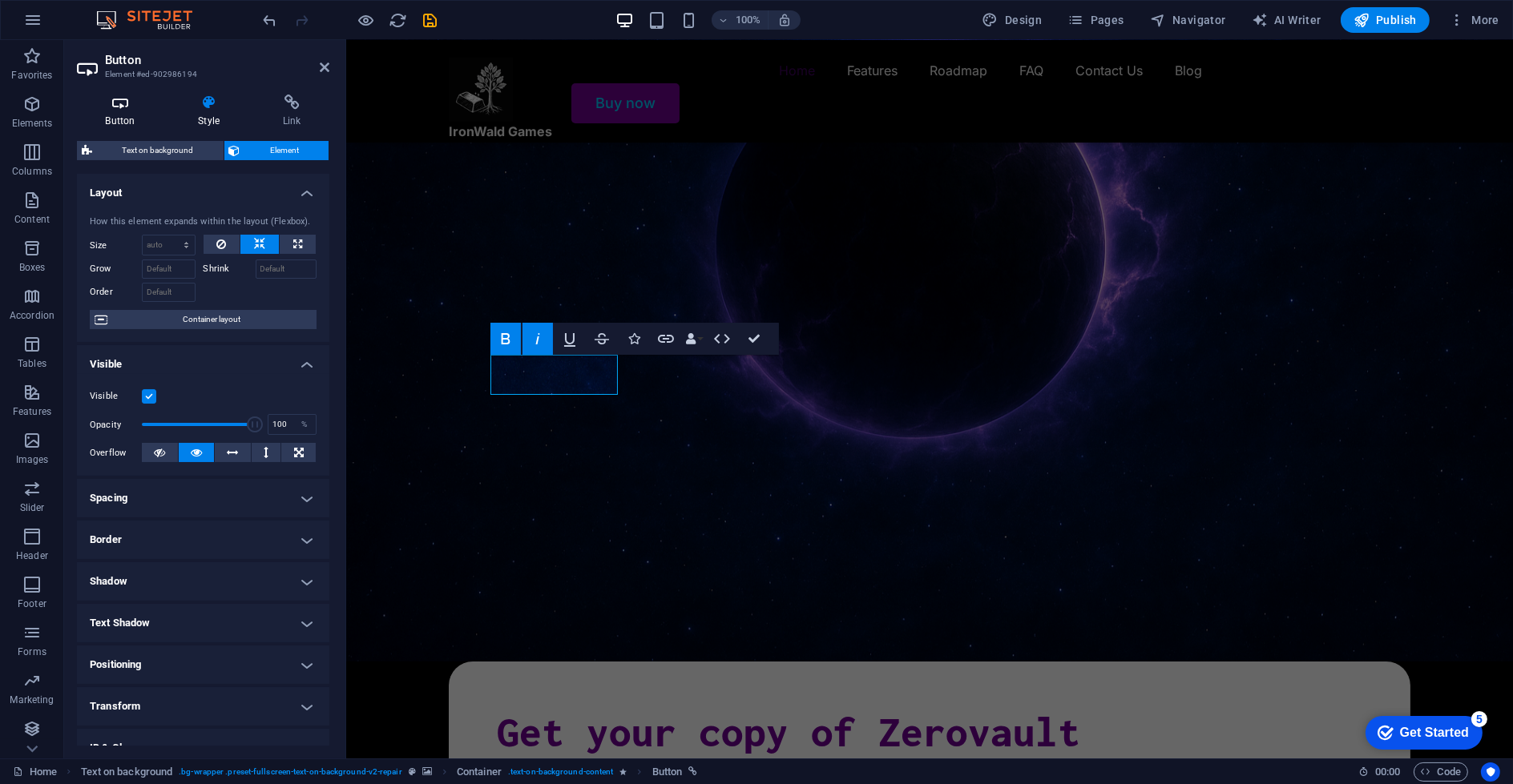
drag, startPoint x: 291, startPoint y: 120, endPoint x: 129, endPoint y: 110, distance: 162.3
click at [129, 110] on ul "Button Style Link" at bounding box center [203, 111] width 253 height 33
click at [129, 109] on icon at bounding box center [120, 102] width 87 height 16
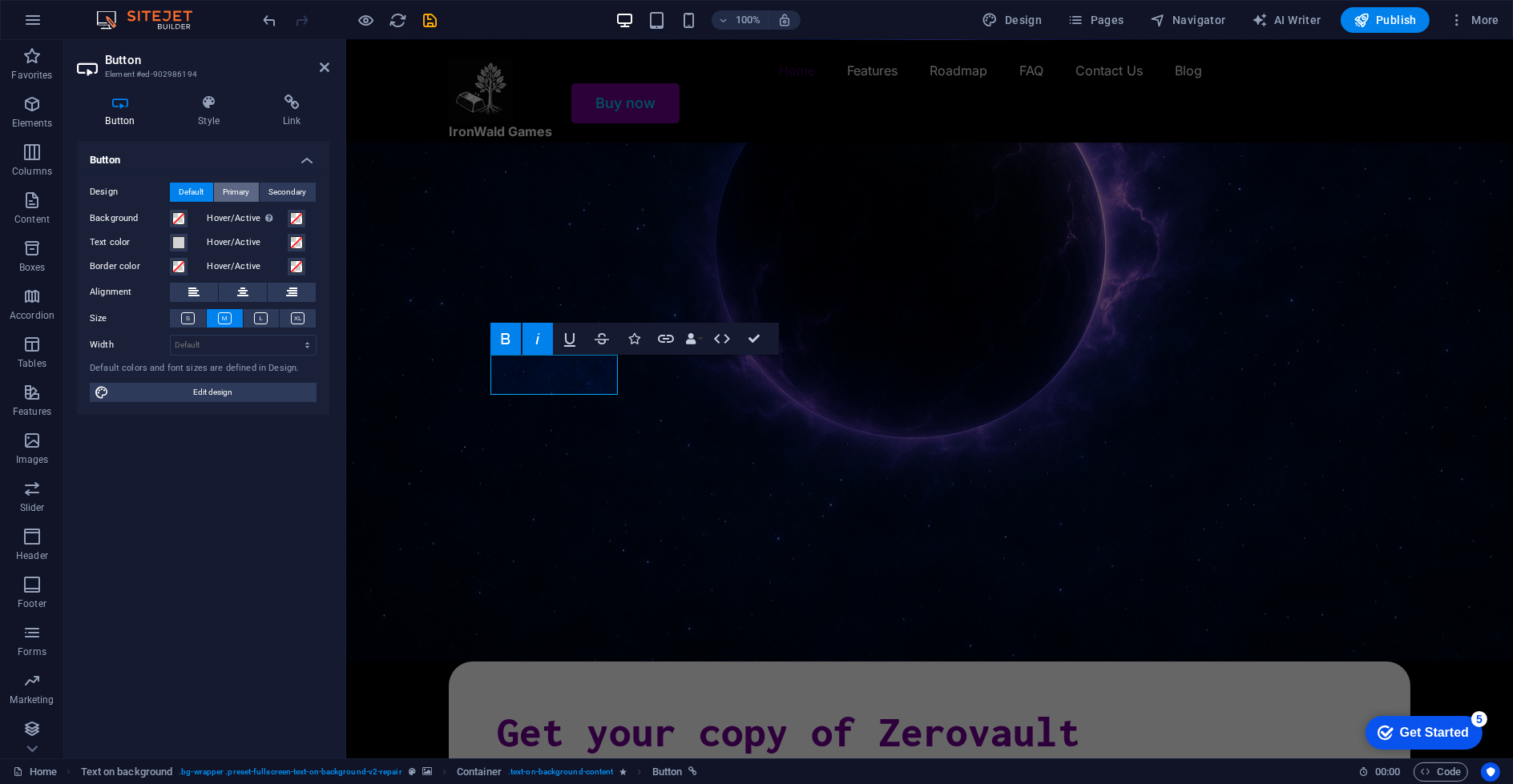
click at [239, 187] on span "Primary" at bounding box center [237, 192] width 26 height 19
click at [178, 219] on span at bounding box center [178, 219] width 13 height 13
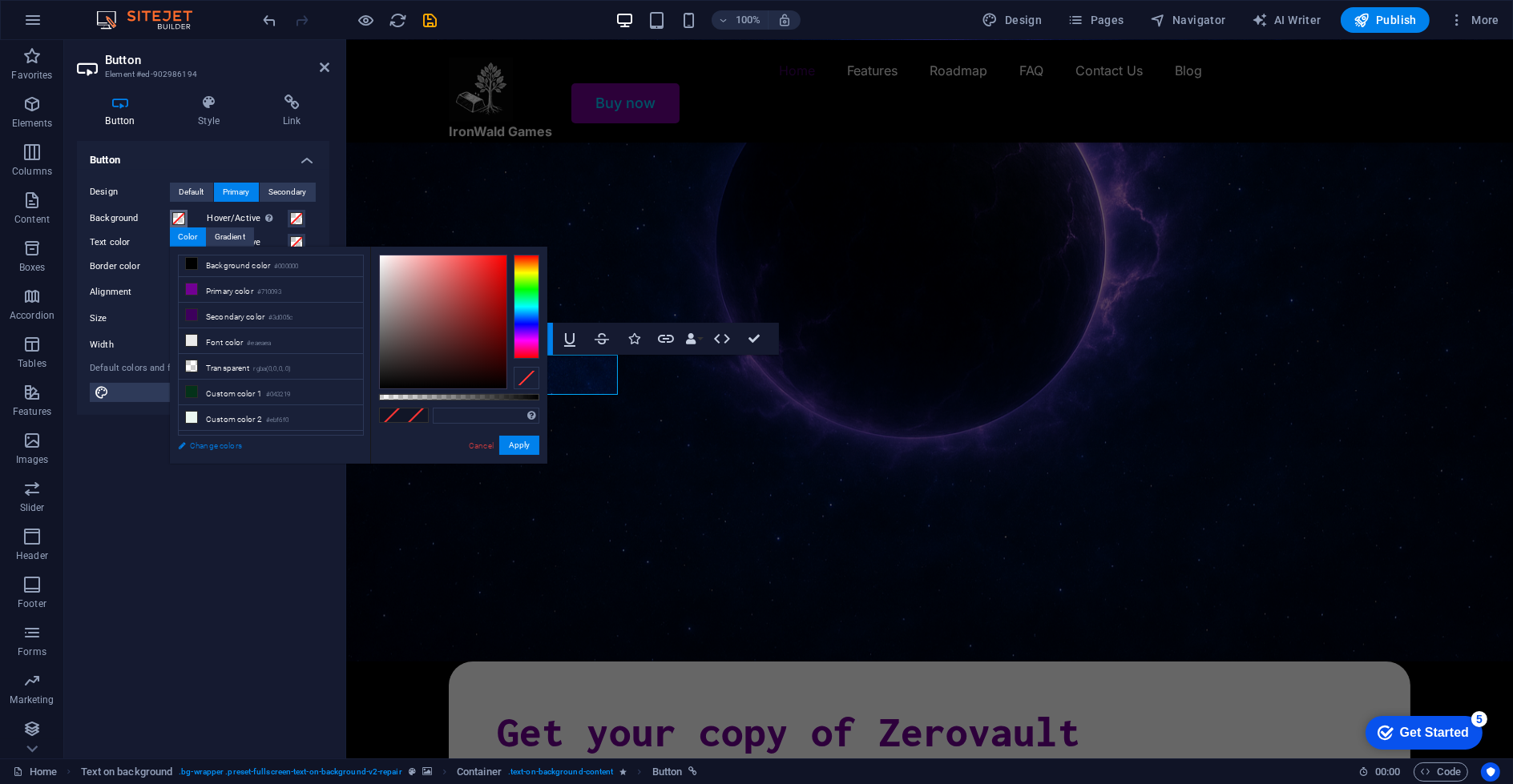
scroll to position [0, 0]
click at [179, 219] on span at bounding box center [178, 219] width 13 height 13
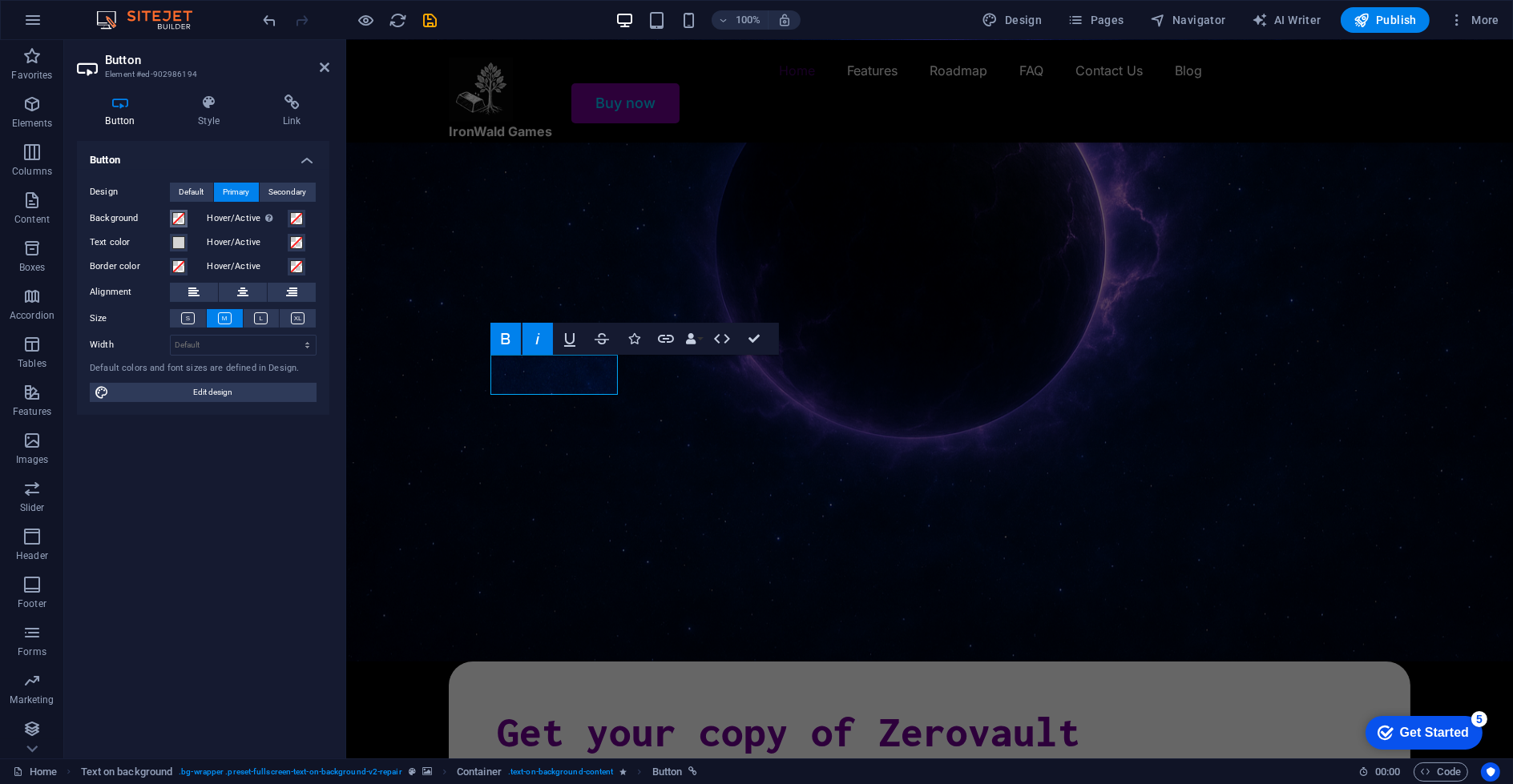
click at [179, 219] on span at bounding box center [178, 219] width 13 height 13
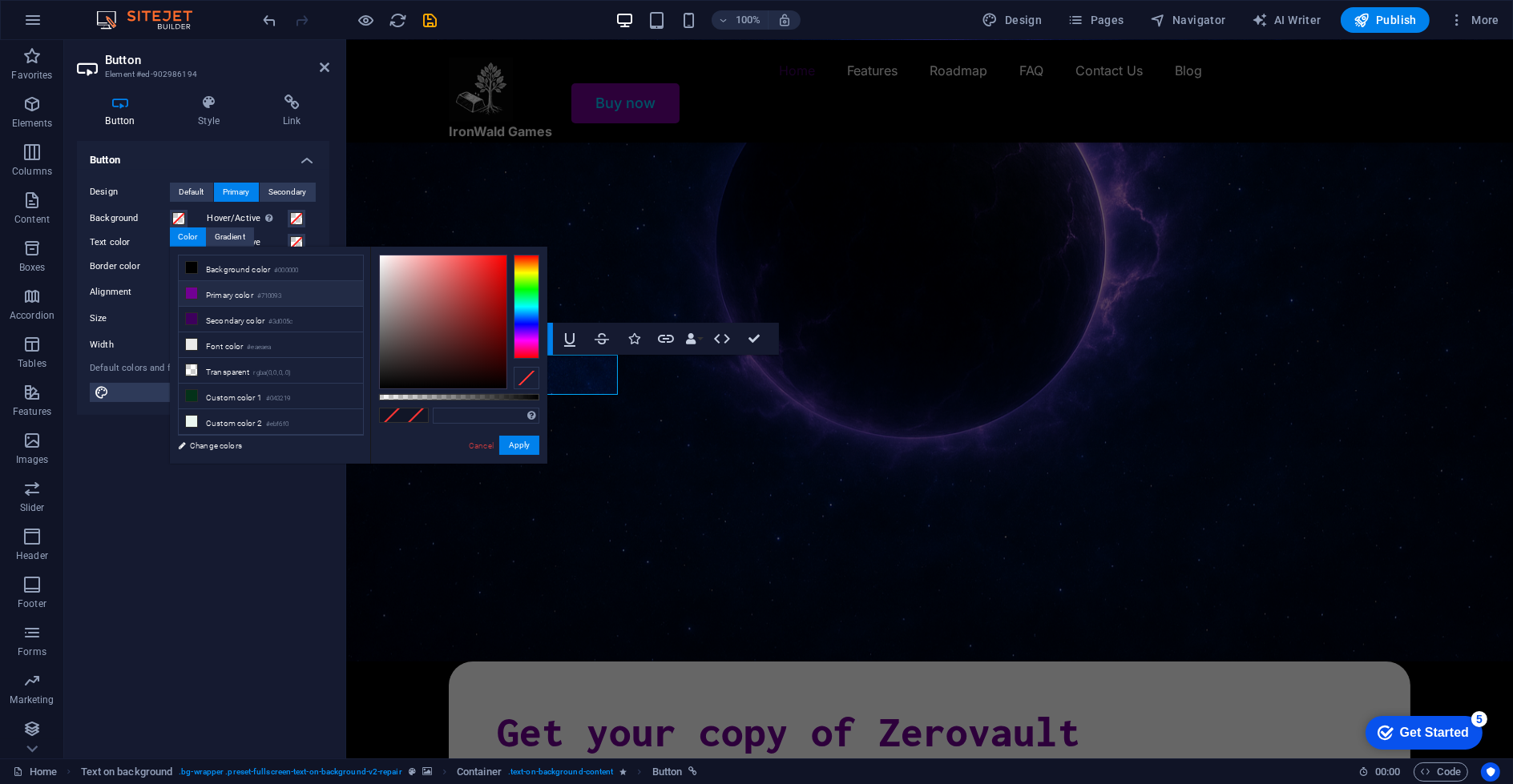
click at [196, 294] on icon at bounding box center [192, 293] width 11 height 11
type input "#710093"
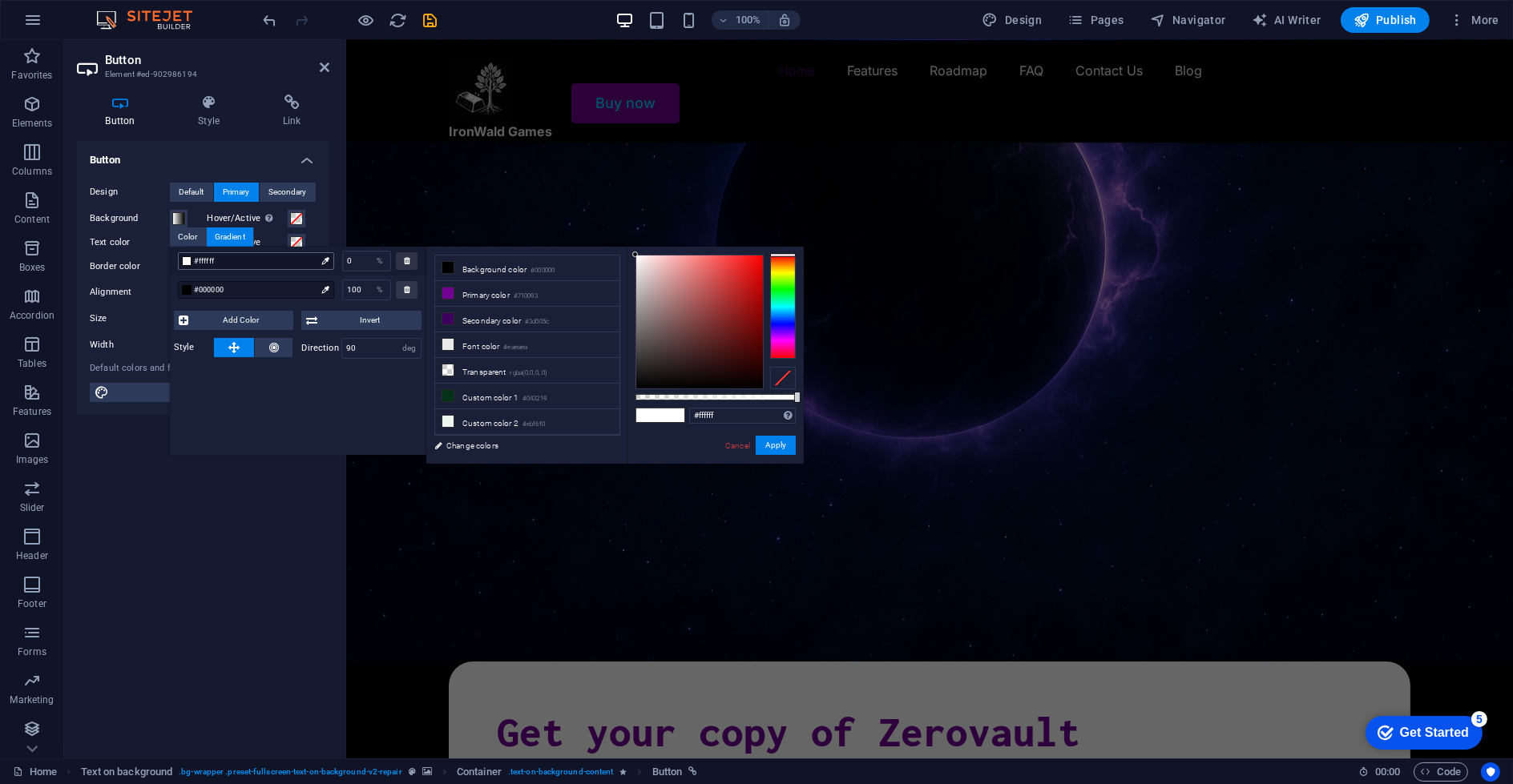
click at [225, 269] on div "#ffffff" at bounding box center [255, 261] width 157 height 17
click at [282, 263] on span "#ffffff" at bounding box center [254, 260] width 122 height 14
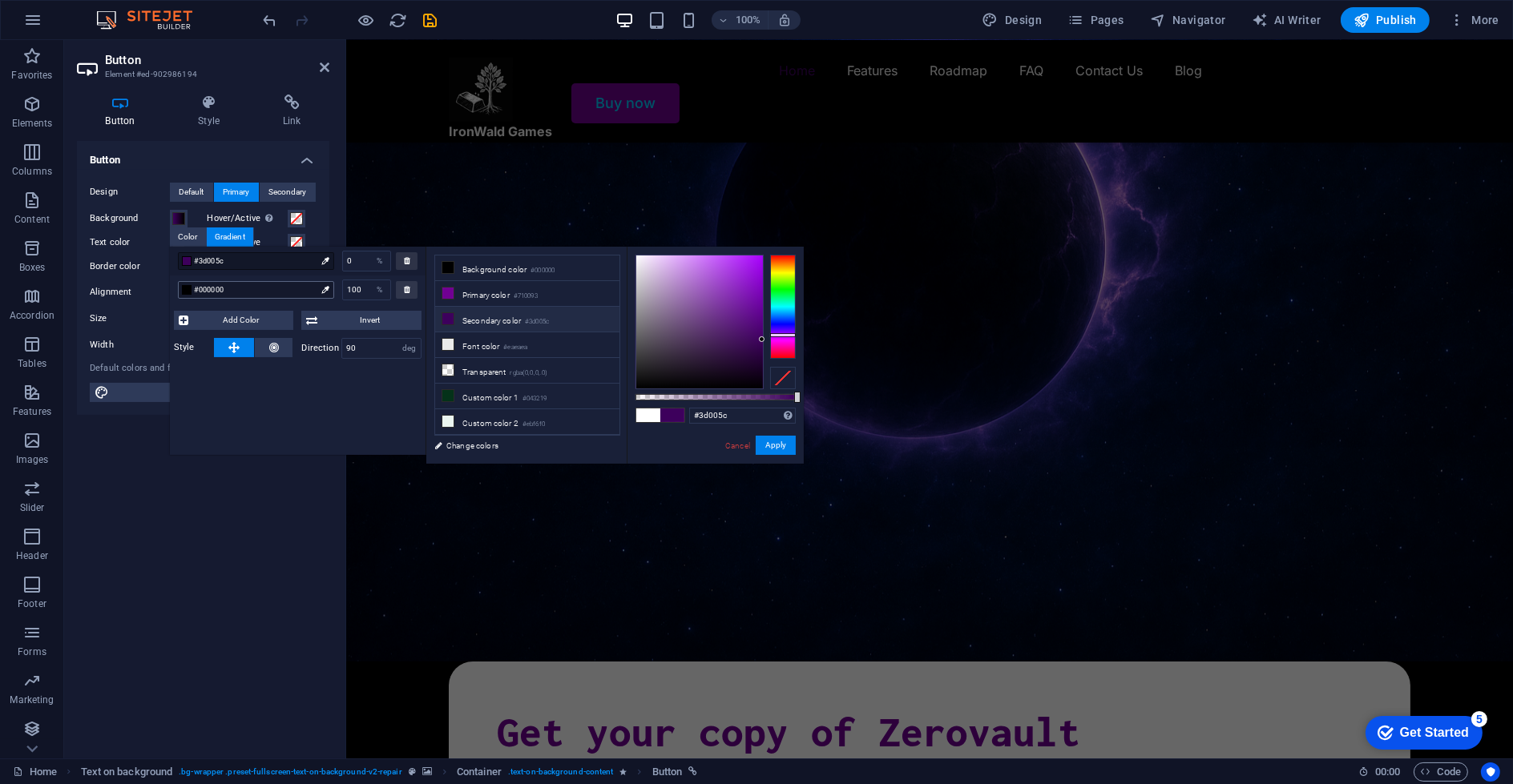
click at [252, 283] on span "#000000" at bounding box center [254, 289] width 122 height 14
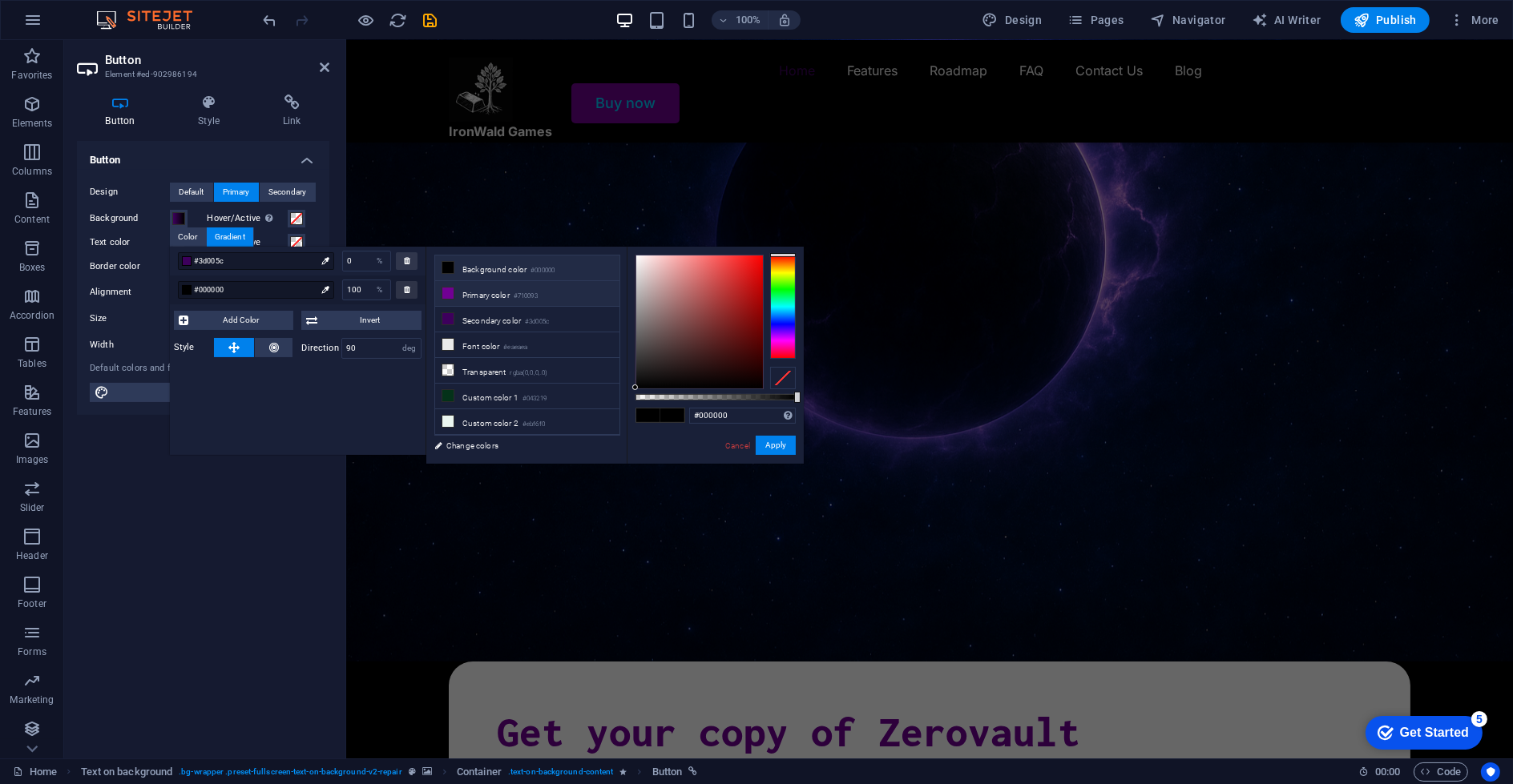
click at [505, 295] on li "Primary color #710093" at bounding box center [527, 294] width 185 height 25
type input "#710093"
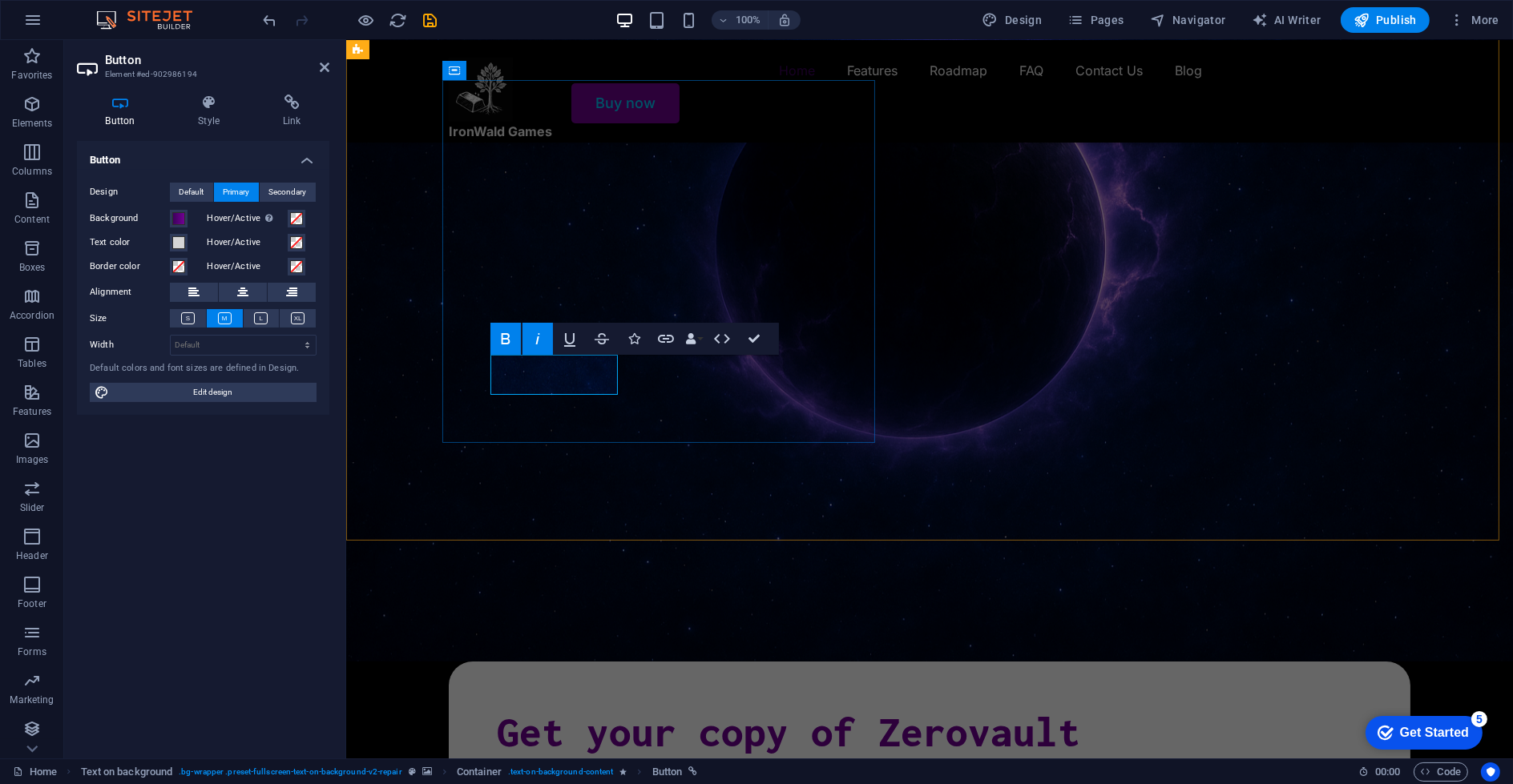
click at [401, 470] on figure at bounding box center [929, 322] width 1167 height 679
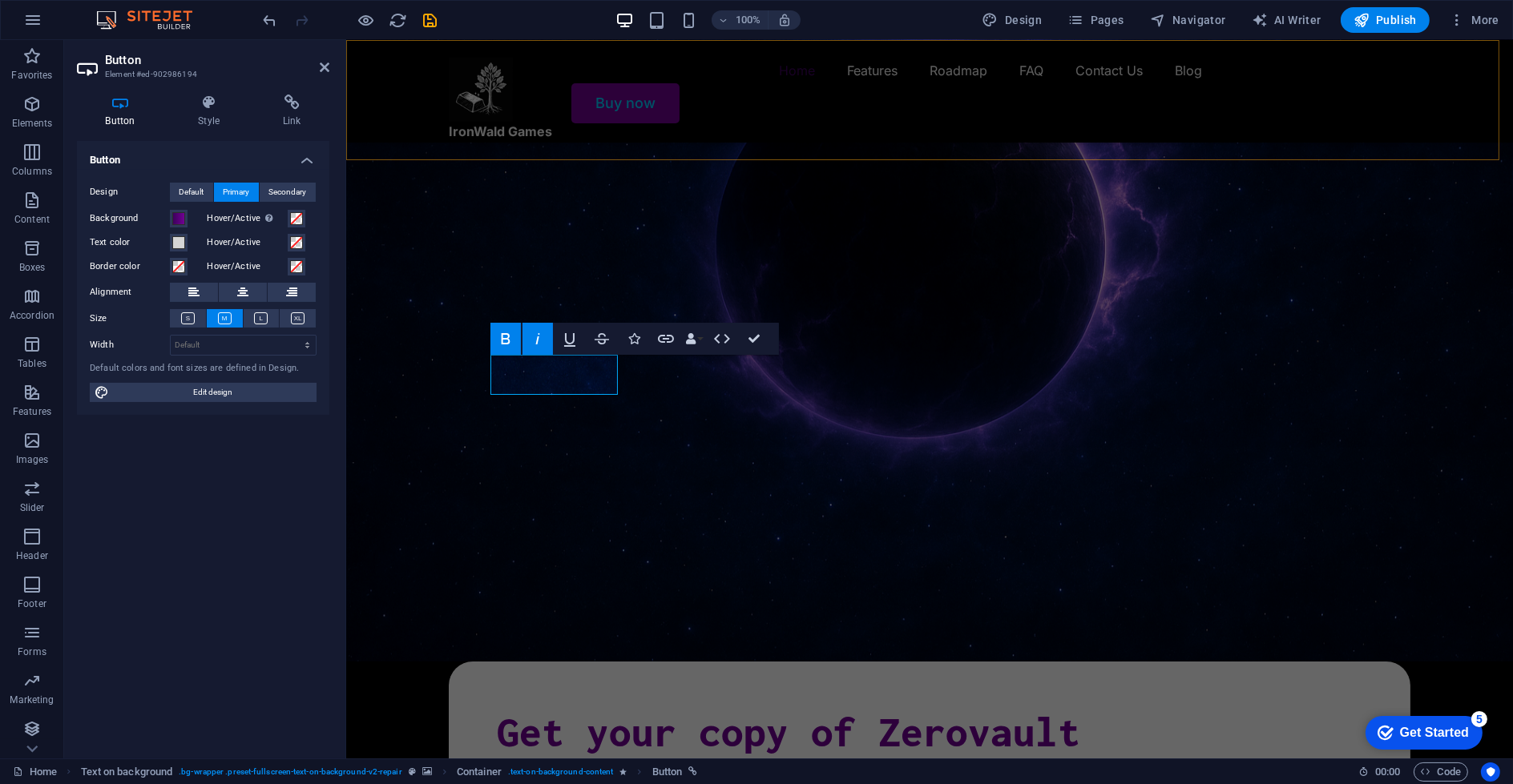
click at [1382, 112] on div "Buy now" at bounding box center [929, 103] width 962 height 40
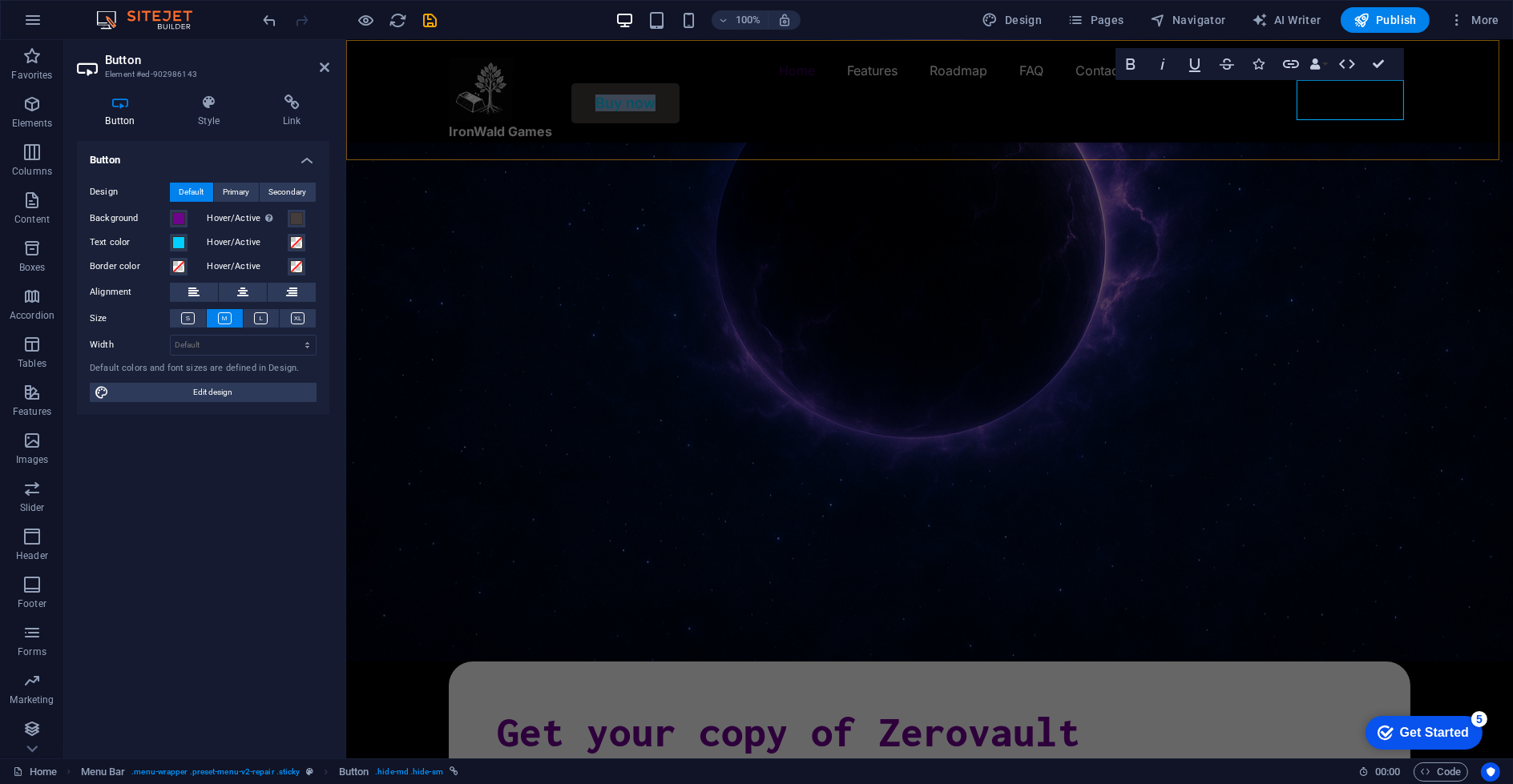
click at [679, 115] on link "Buy now" at bounding box center [624, 103] width 108 height 40
click at [177, 246] on span at bounding box center [178, 242] width 13 height 13
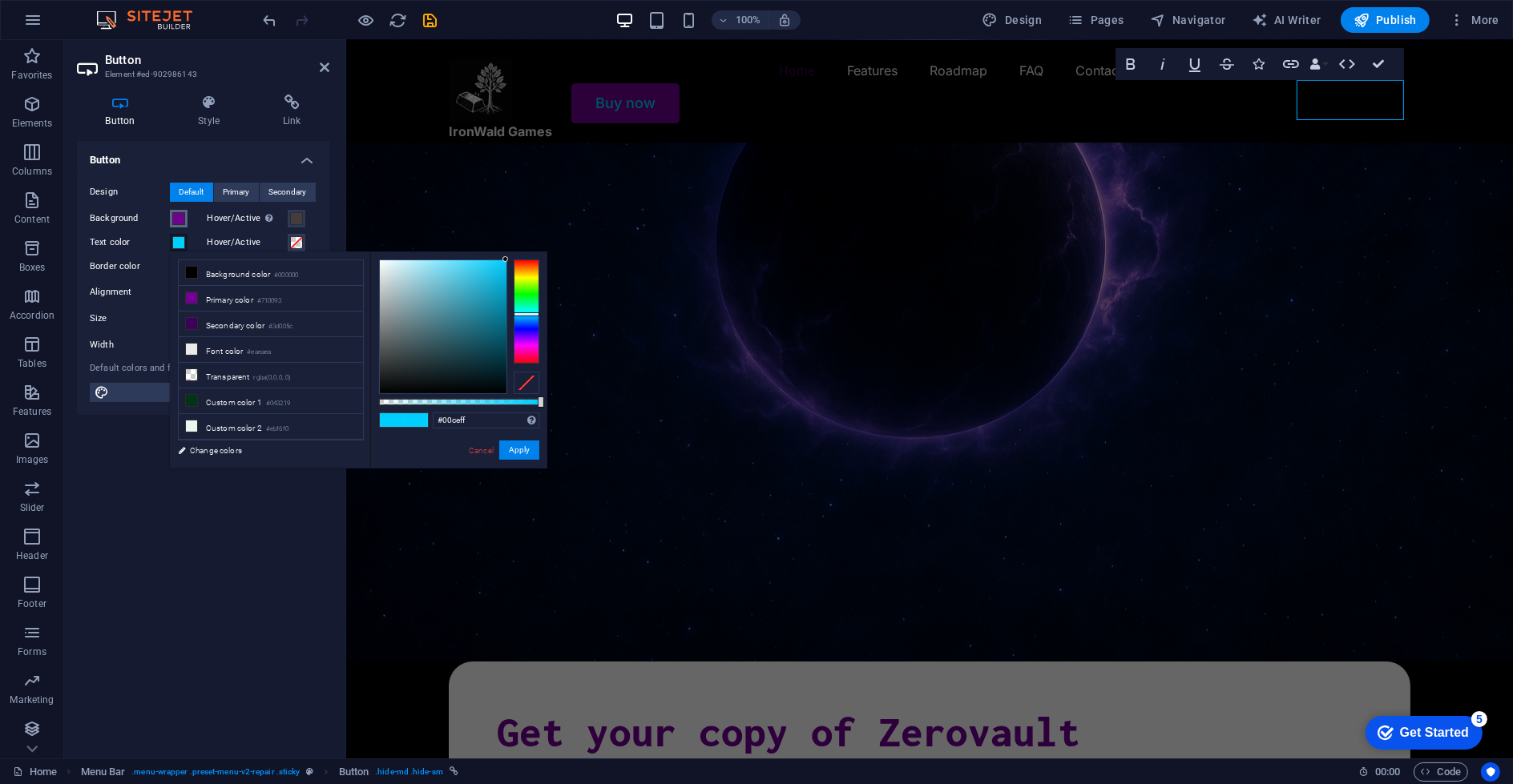
click at [178, 223] on span at bounding box center [178, 219] width 13 height 13
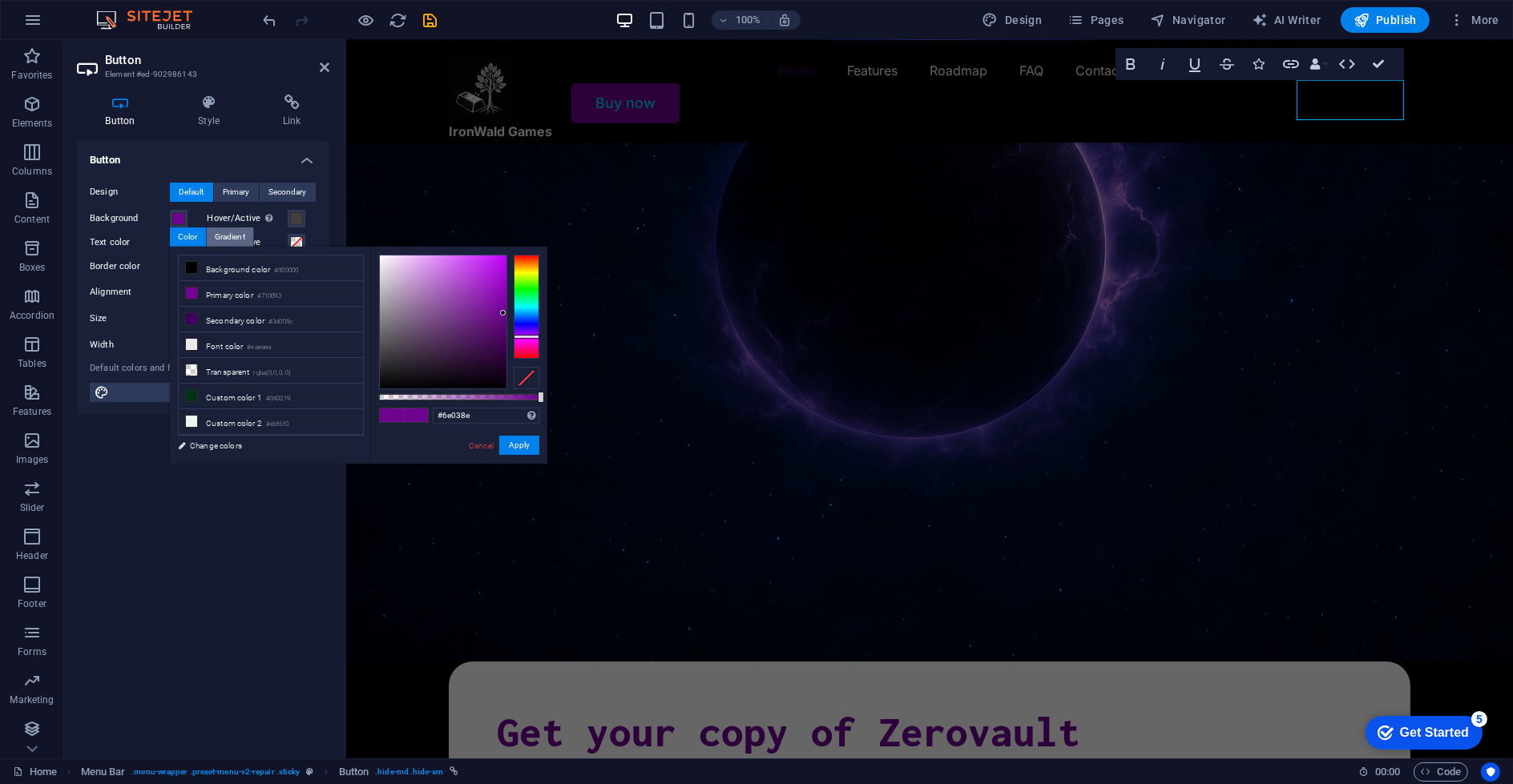
click at [222, 238] on div "Gradient" at bounding box center [229, 237] width 46 height 19
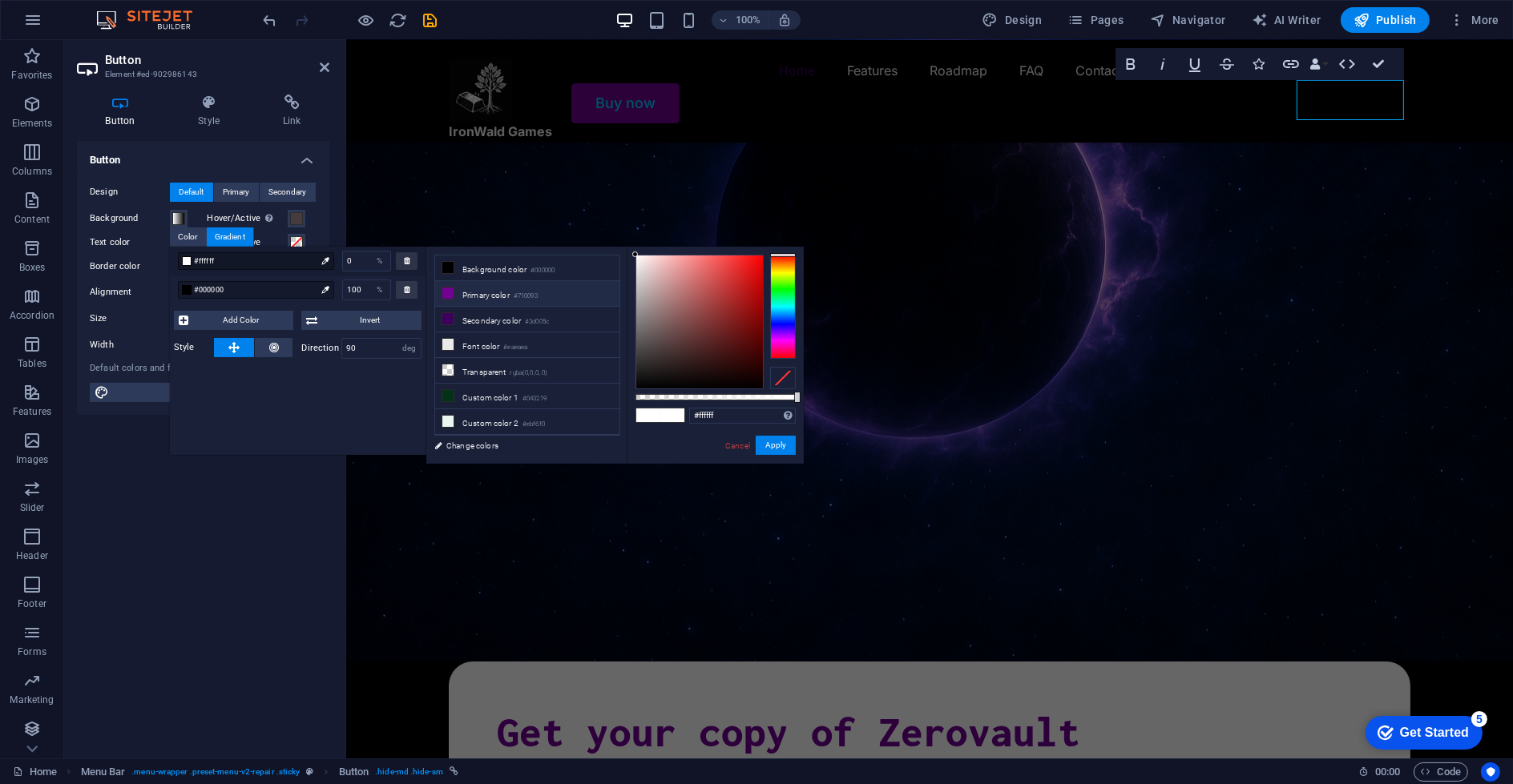
click at [504, 296] on li "Primary color #710093" at bounding box center [527, 294] width 185 height 25
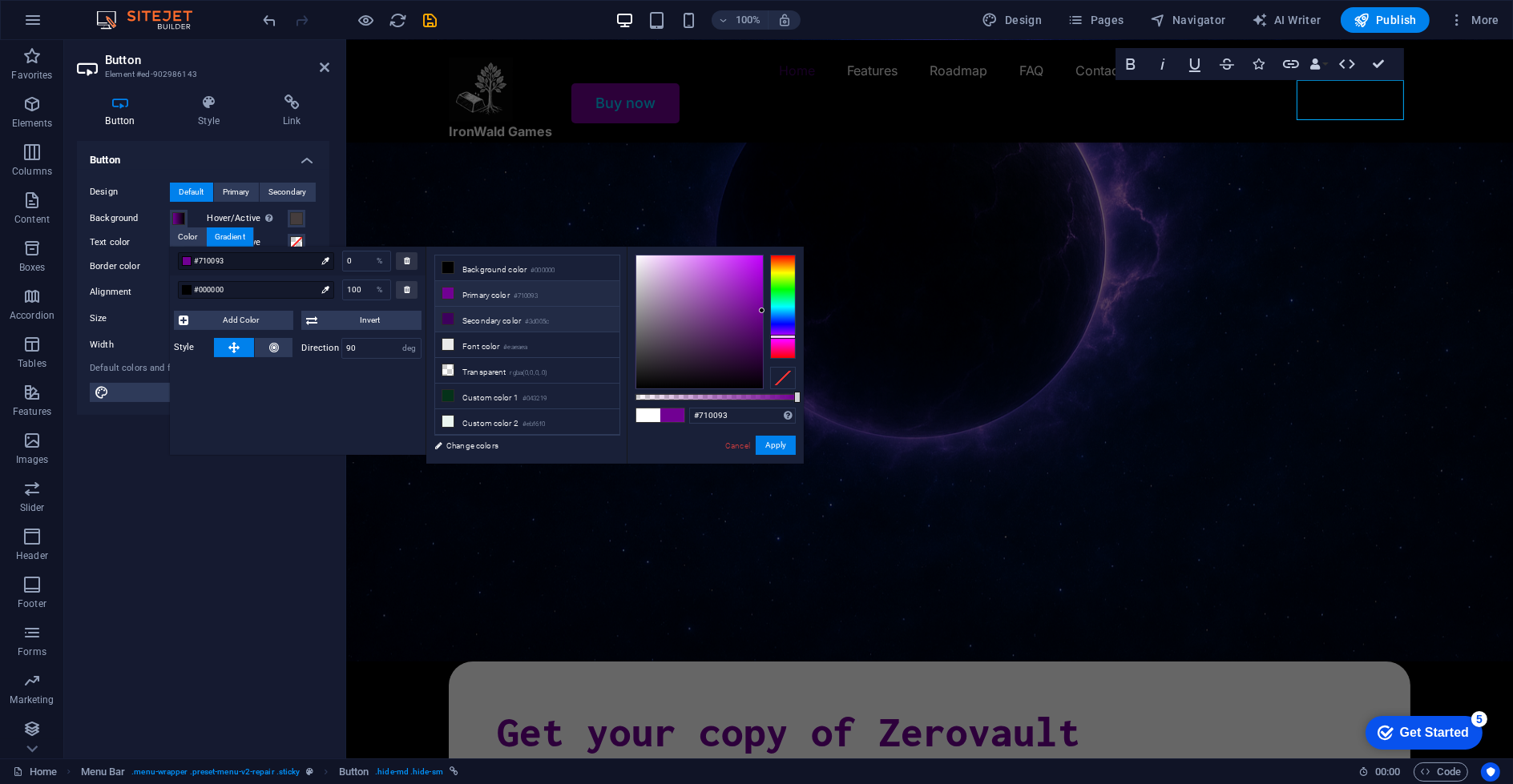
click at [503, 307] on li "Secondary color #3d005c" at bounding box center [527, 319] width 185 height 25
drag, startPoint x: 786, startPoint y: 448, endPoint x: 437, endPoint y: 406, distance: 351.5
click at [786, 448] on button "Apply" at bounding box center [776, 445] width 40 height 19
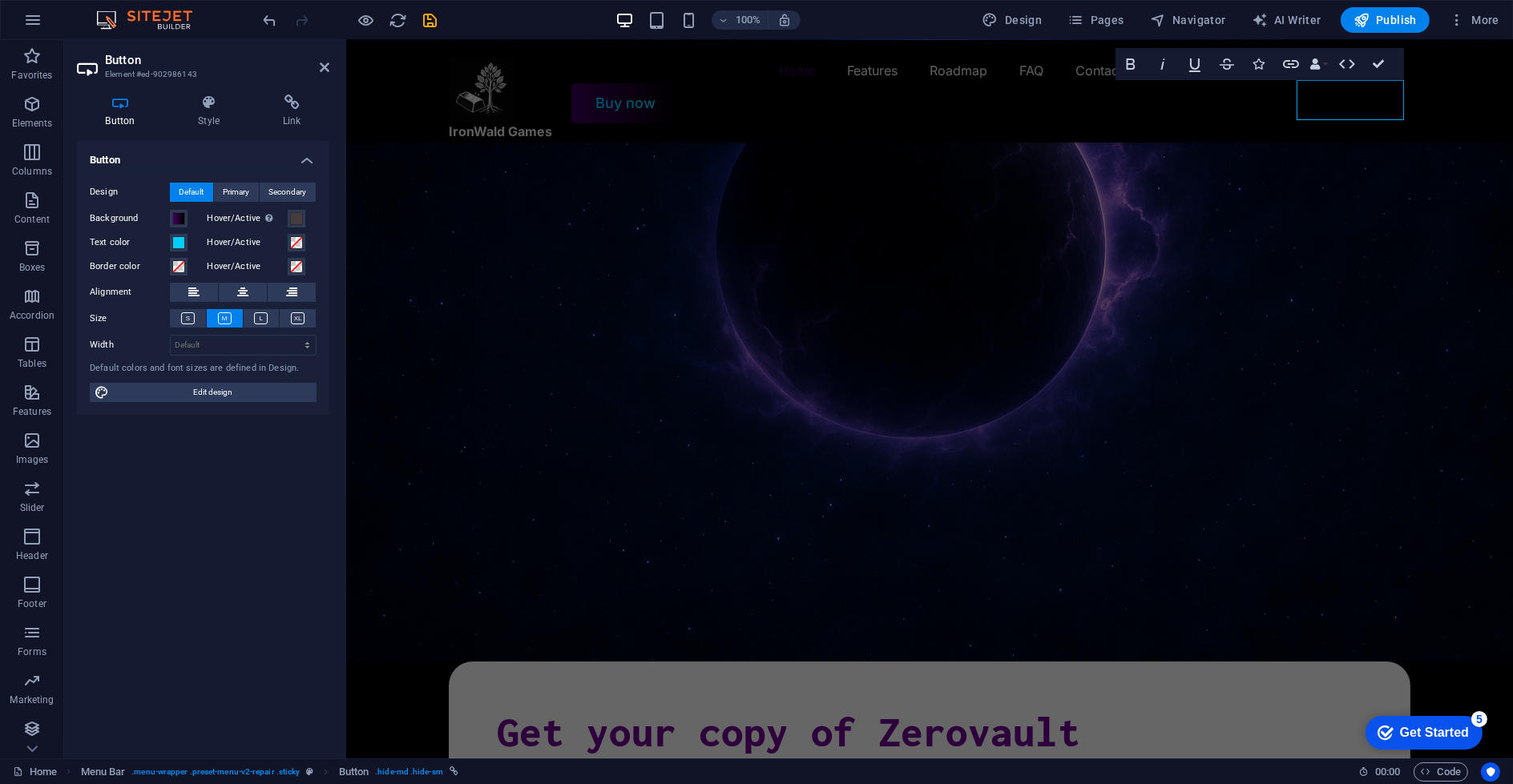
click at [1185, 231] on figure at bounding box center [929, 322] width 1167 height 679
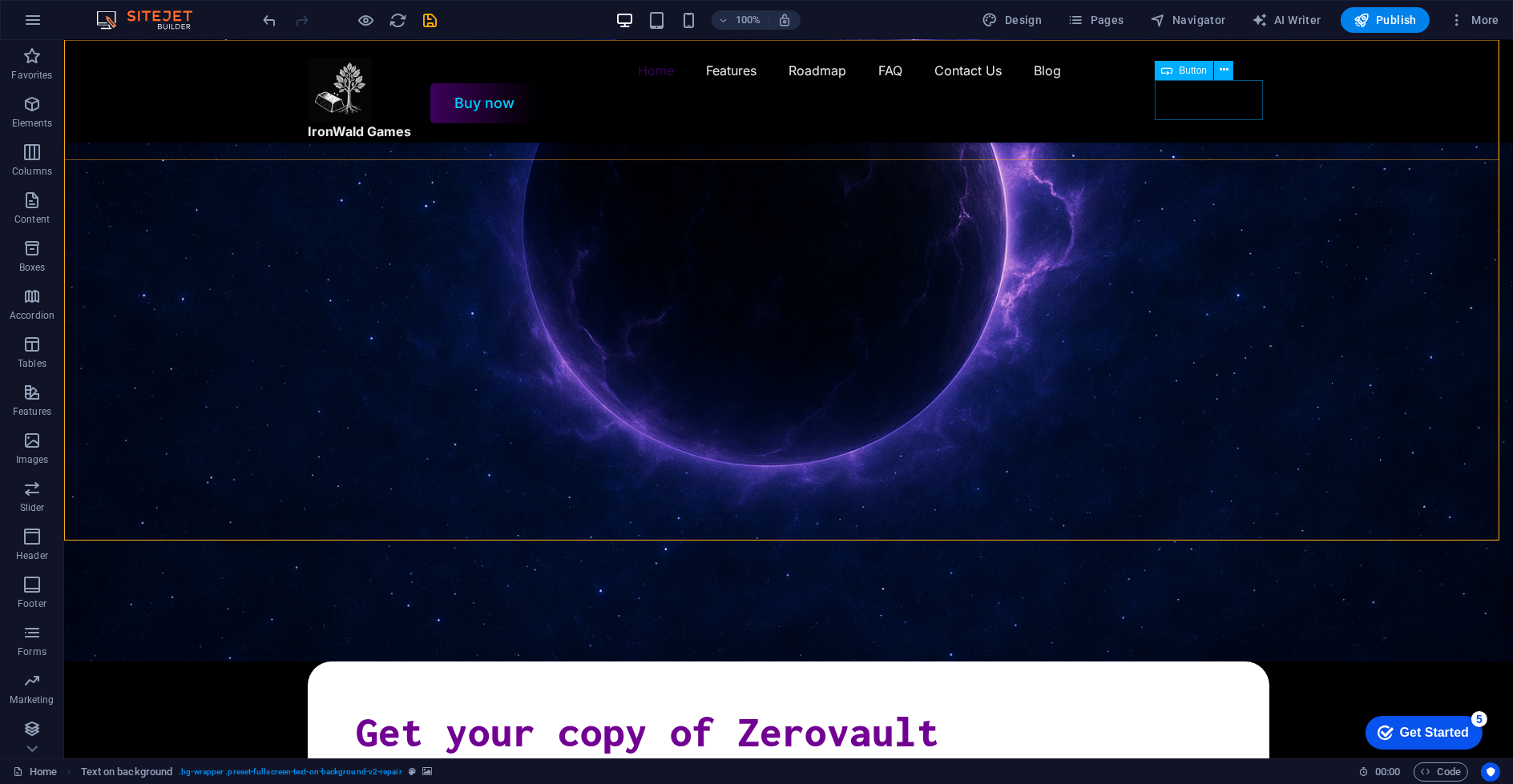
click at [1212, 108] on div "Buy now" at bounding box center [789, 103] width 962 height 40
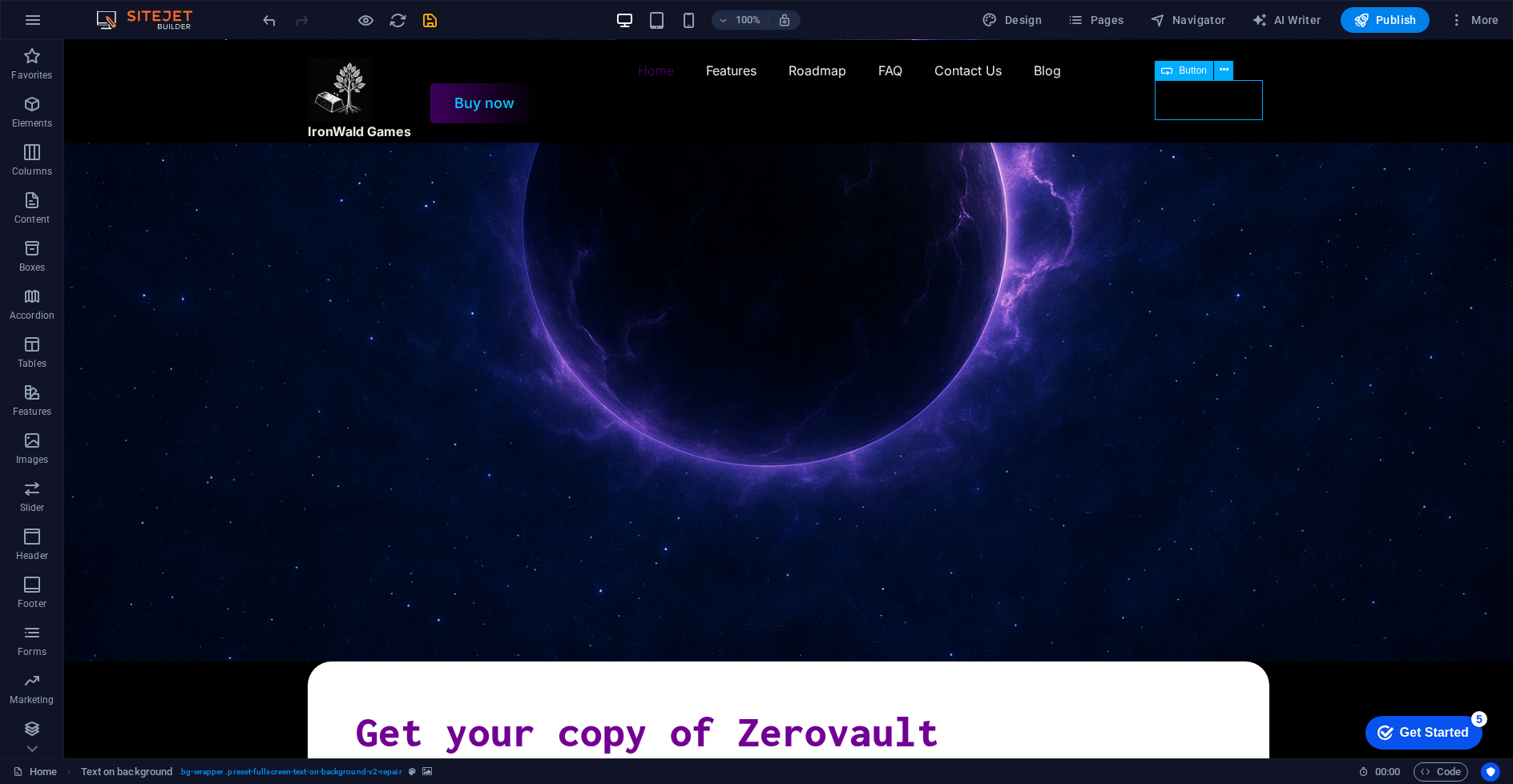
click at [1212, 108] on div "Buy now" at bounding box center [789, 103] width 962 height 40
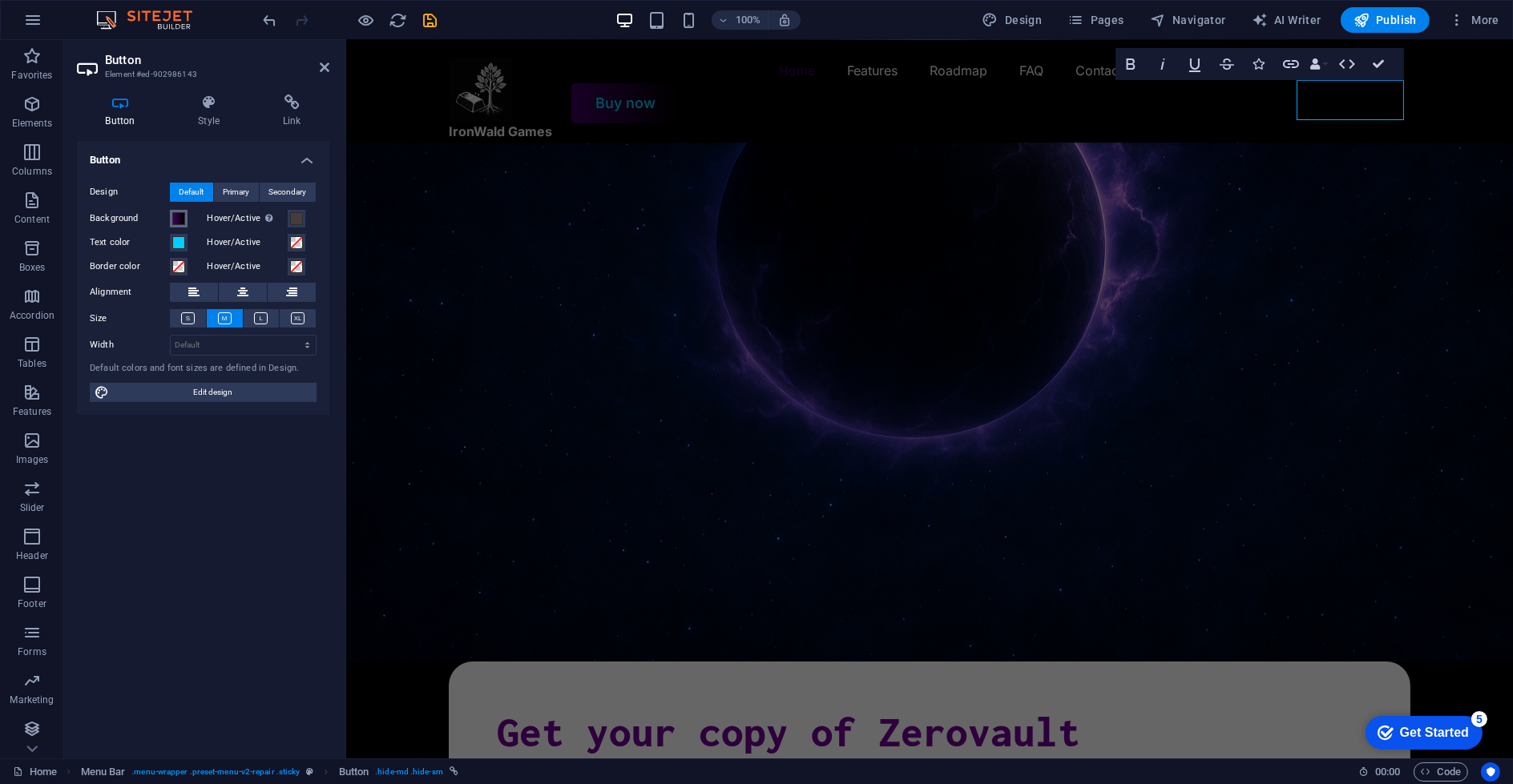
click at [183, 216] on span at bounding box center [178, 219] width 13 height 13
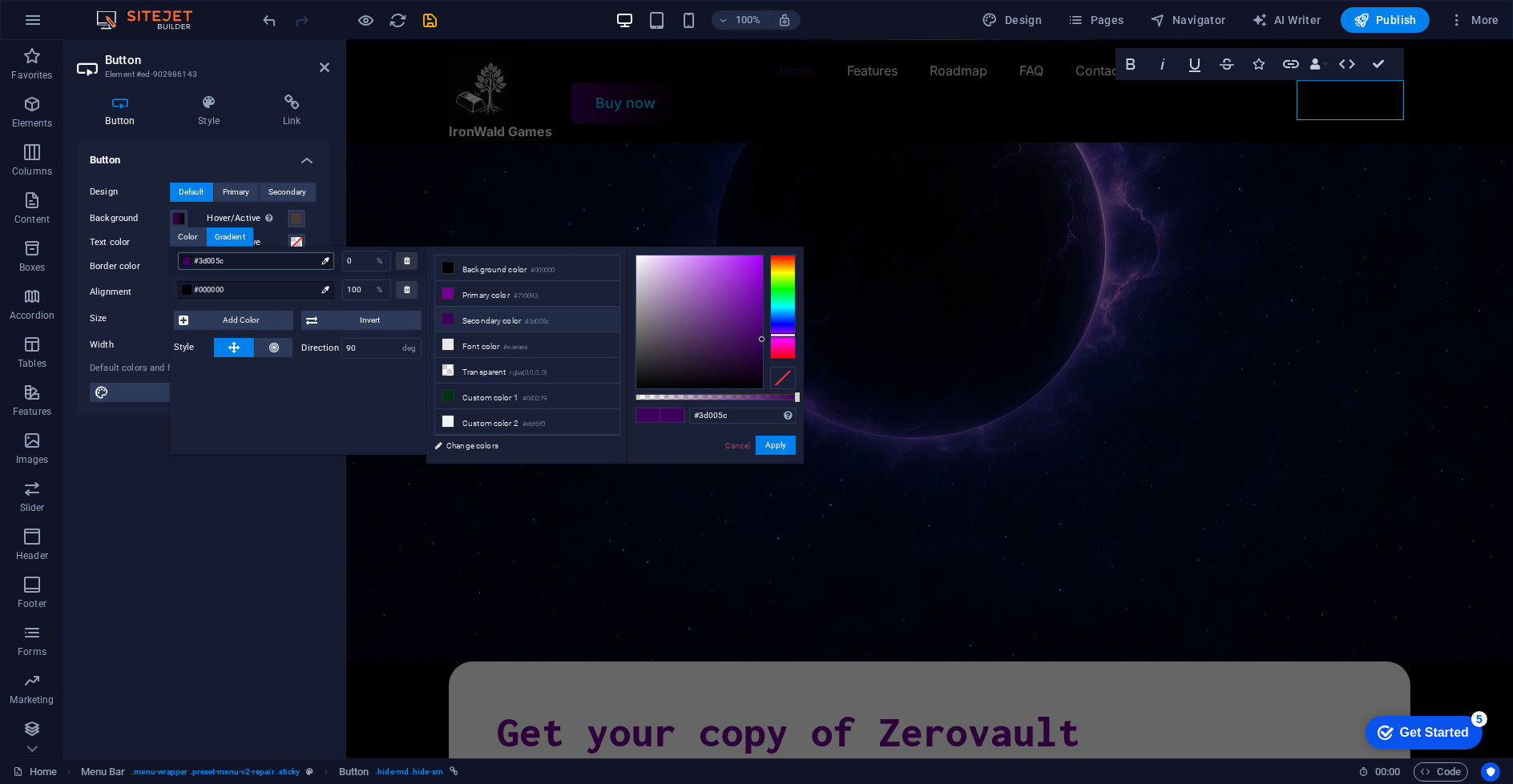
click at [234, 258] on span "#3d005c" at bounding box center [254, 260] width 122 height 14
click at [570, 295] on li "Primary color #710093" at bounding box center [527, 294] width 185 height 25
click at [254, 287] on span "#000000" at bounding box center [254, 289] width 122 height 14
click at [787, 336] on div at bounding box center [783, 306] width 25 height 104
drag, startPoint x: 714, startPoint y: 295, endPoint x: 787, endPoint y: 253, distance: 84.2
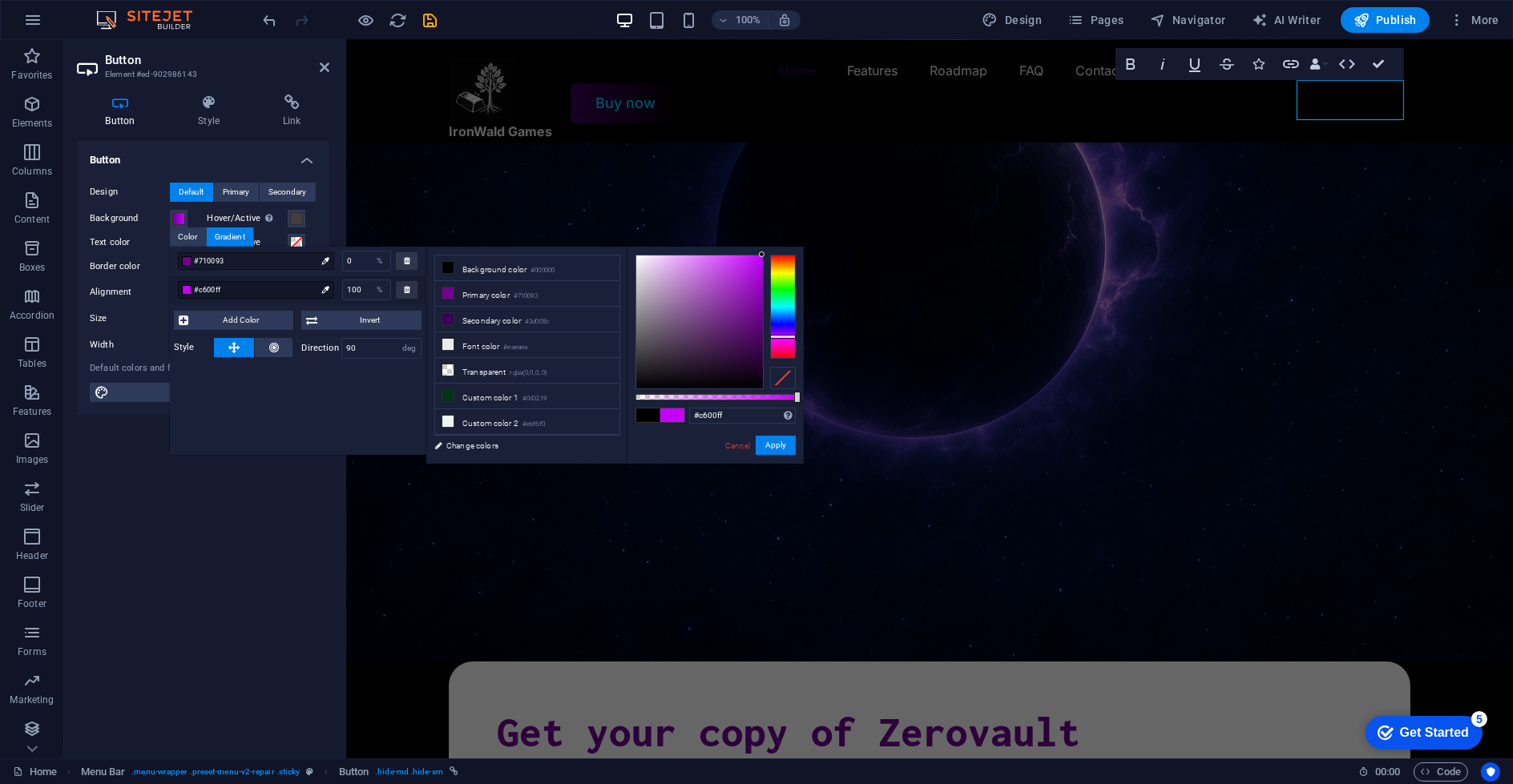
click at [787, 254] on div at bounding box center [715, 322] width 160 height 135
click at [770, 449] on button "Apply" at bounding box center [776, 445] width 40 height 19
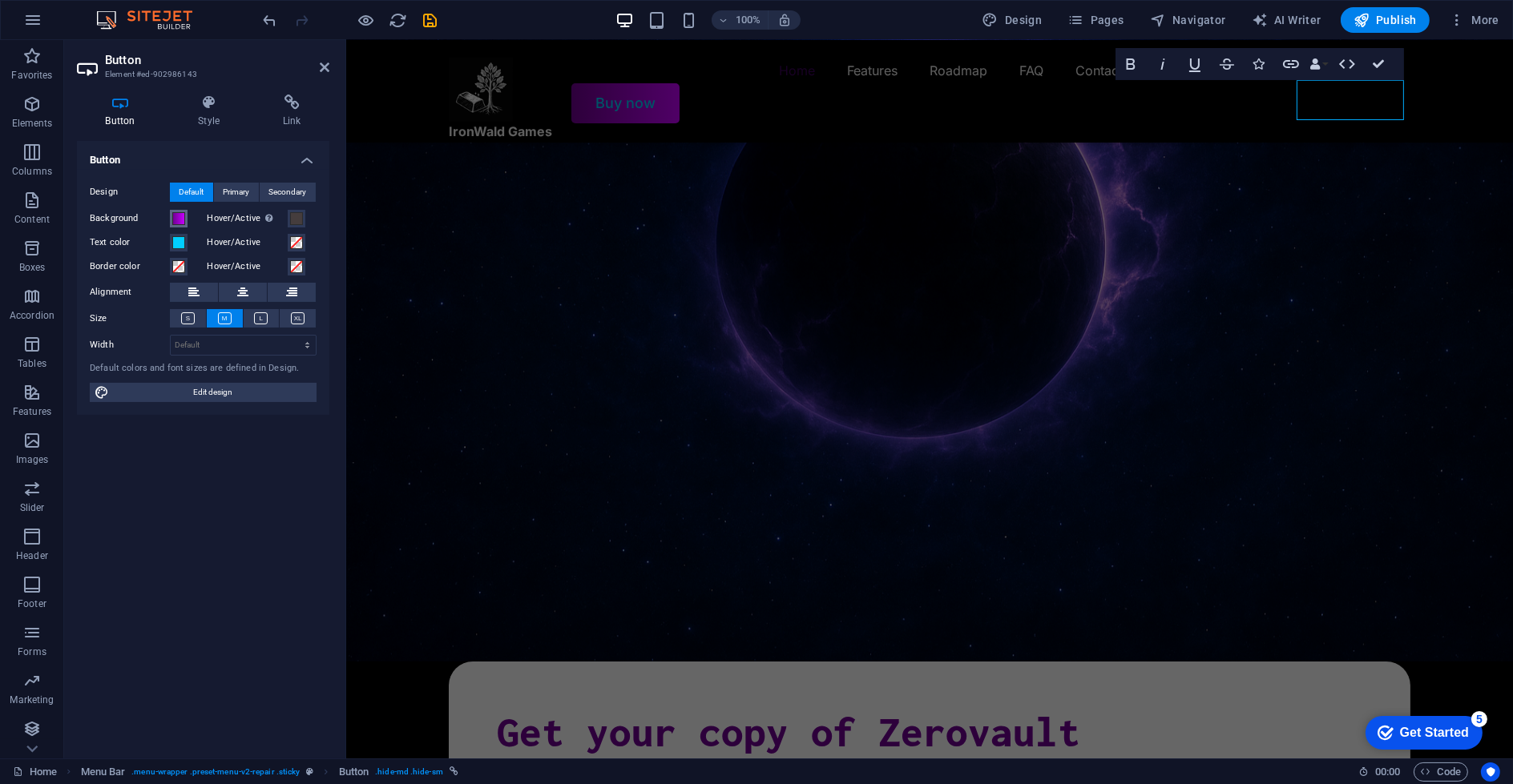
click at [185, 225] on span at bounding box center [178, 219] width 13 height 13
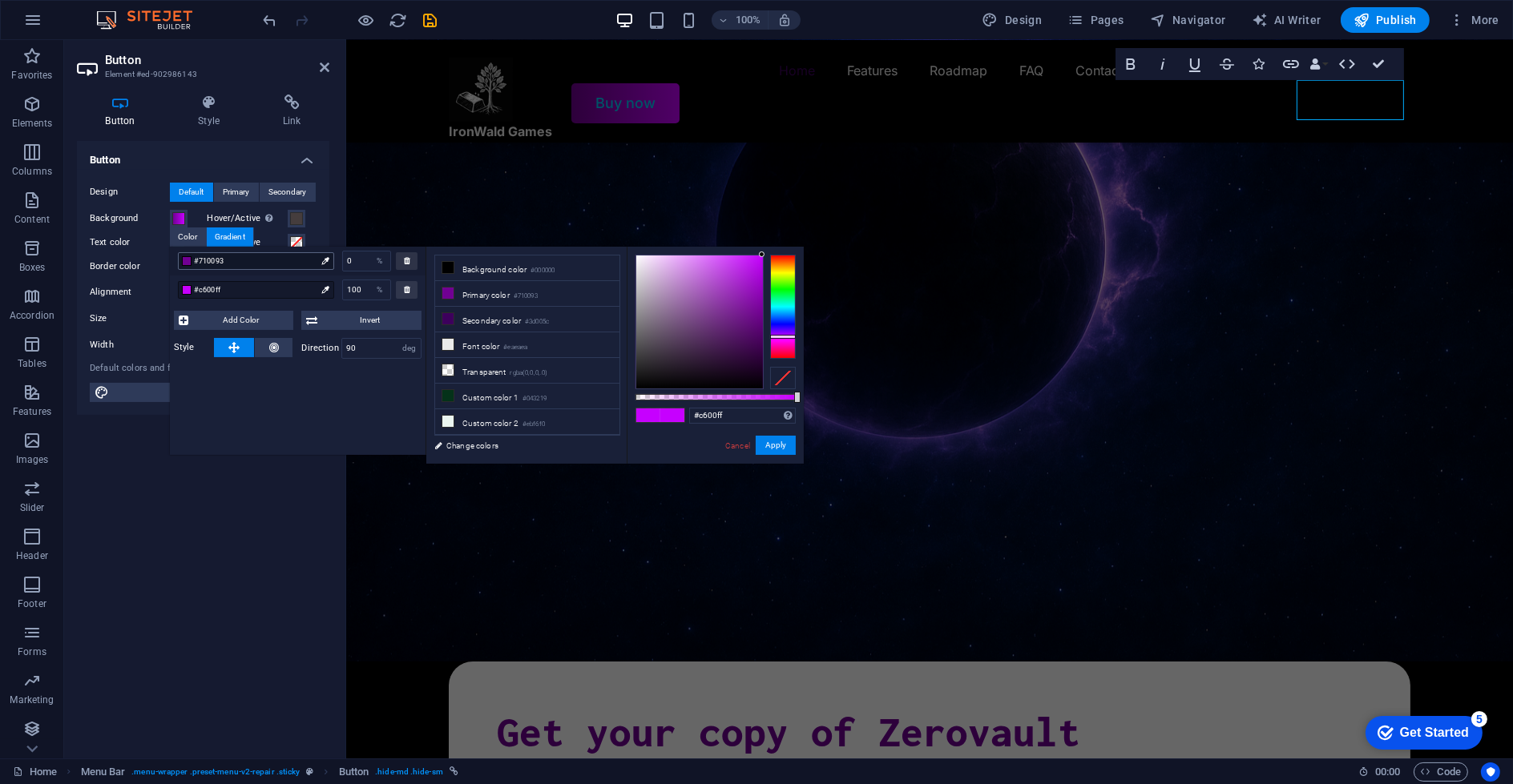
click at [263, 261] on span "#710093" at bounding box center [254, 260] width 122 height 14
drag, startPoint x: 758, startPoint y: 253, endPoint x: 755, endPoint y: 323, distance: 70.1
click at [755, 323] on div at bounding box center [755, 323] width 5 height 5
click at [391, 329] on span "Invert" at bounding box center [369, 321] width 94 height 19
drag, startPoint x: 775, startPoint y: 449, endPoint x: 338, endPoint y: 392, distance: 440.7
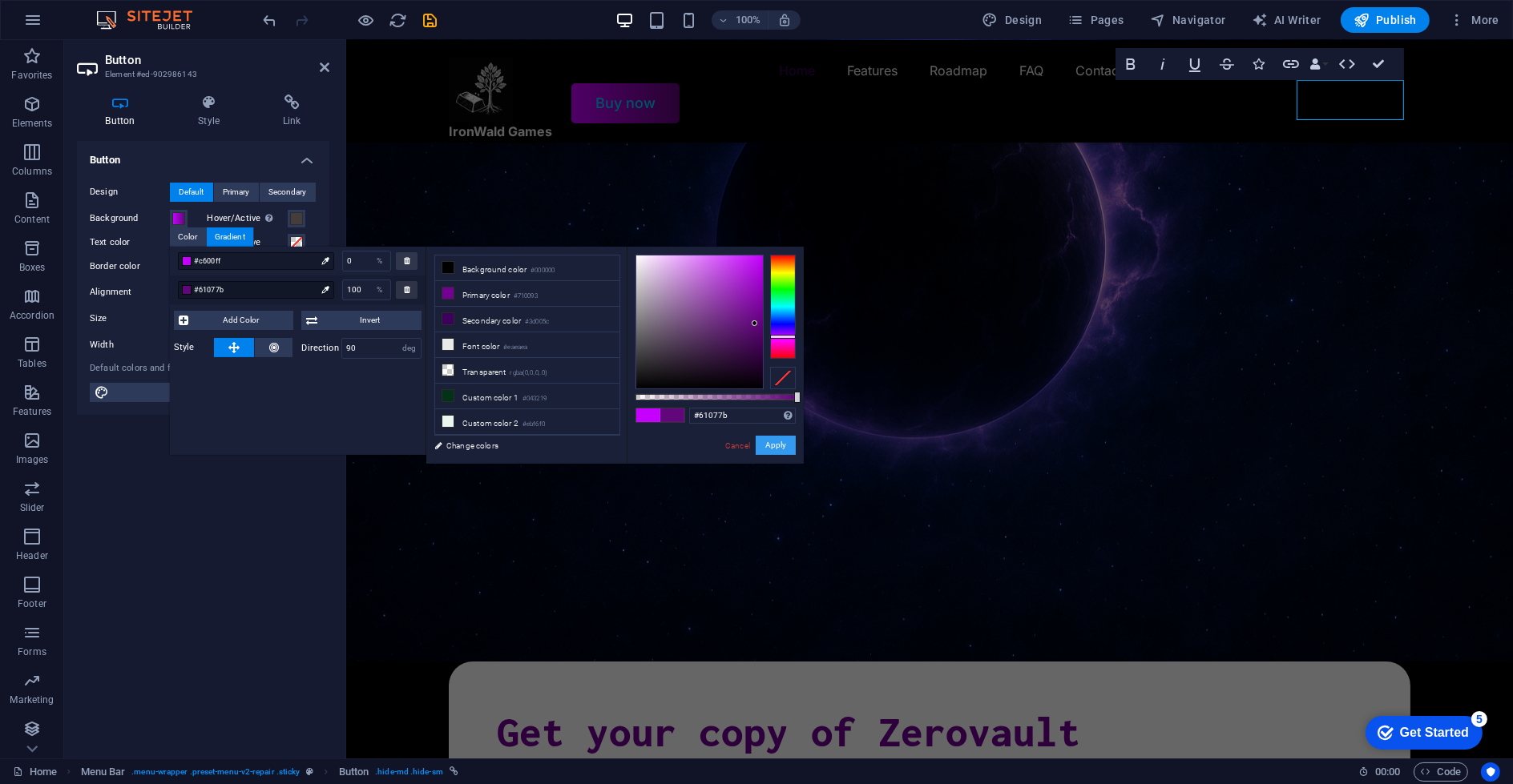
click at [775, 449] on button "Apply" at bounding box center [776, 445] width 40 height 19
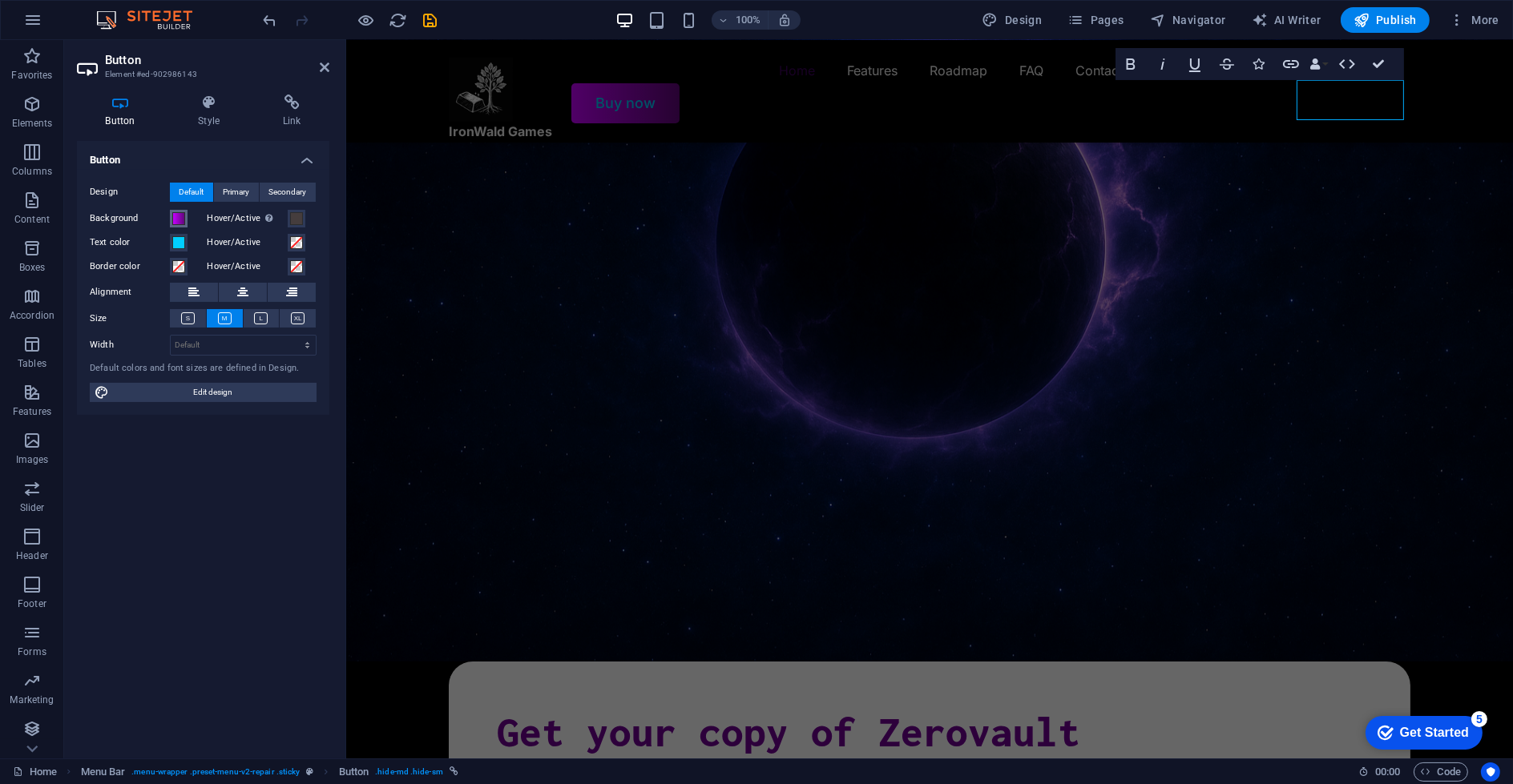
click at [176, 222] on span at bounding box center [178, 219] width 13 height 13
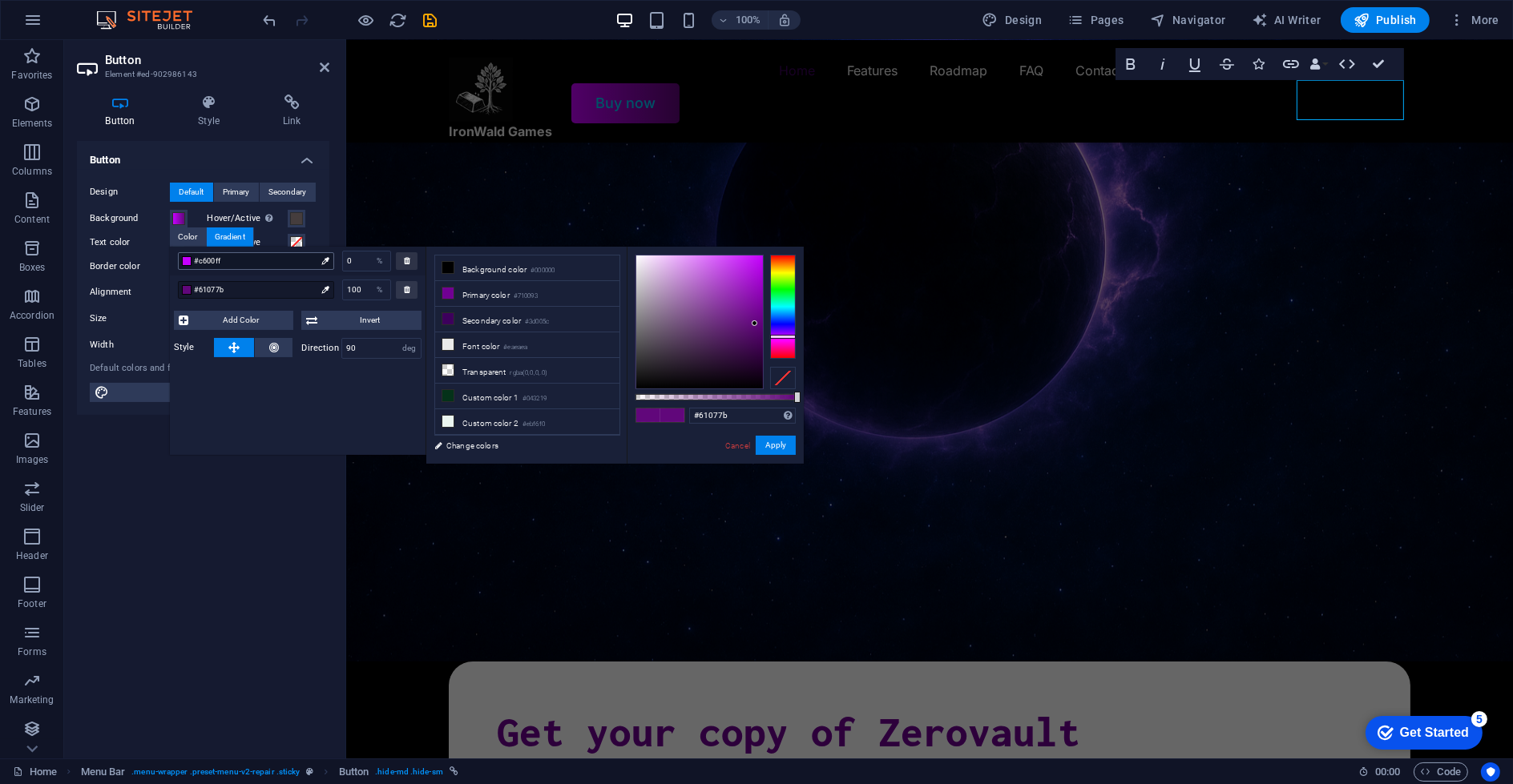
click at [254, 258] on span "#c600ff" at bounding box center [254, 260] width 122 height 14
click at [257, 255] on span "#c600ff" at bounding box center [254, 260] width 122 height 14
click at [189, 260] on div at bounding box center [186, 260] width 10 height 10
type input "#a706d5"
drag, startPoint x: 756, startPoint y: 315, endPoint x: 759, endPoint y: 276, distance: 39.1
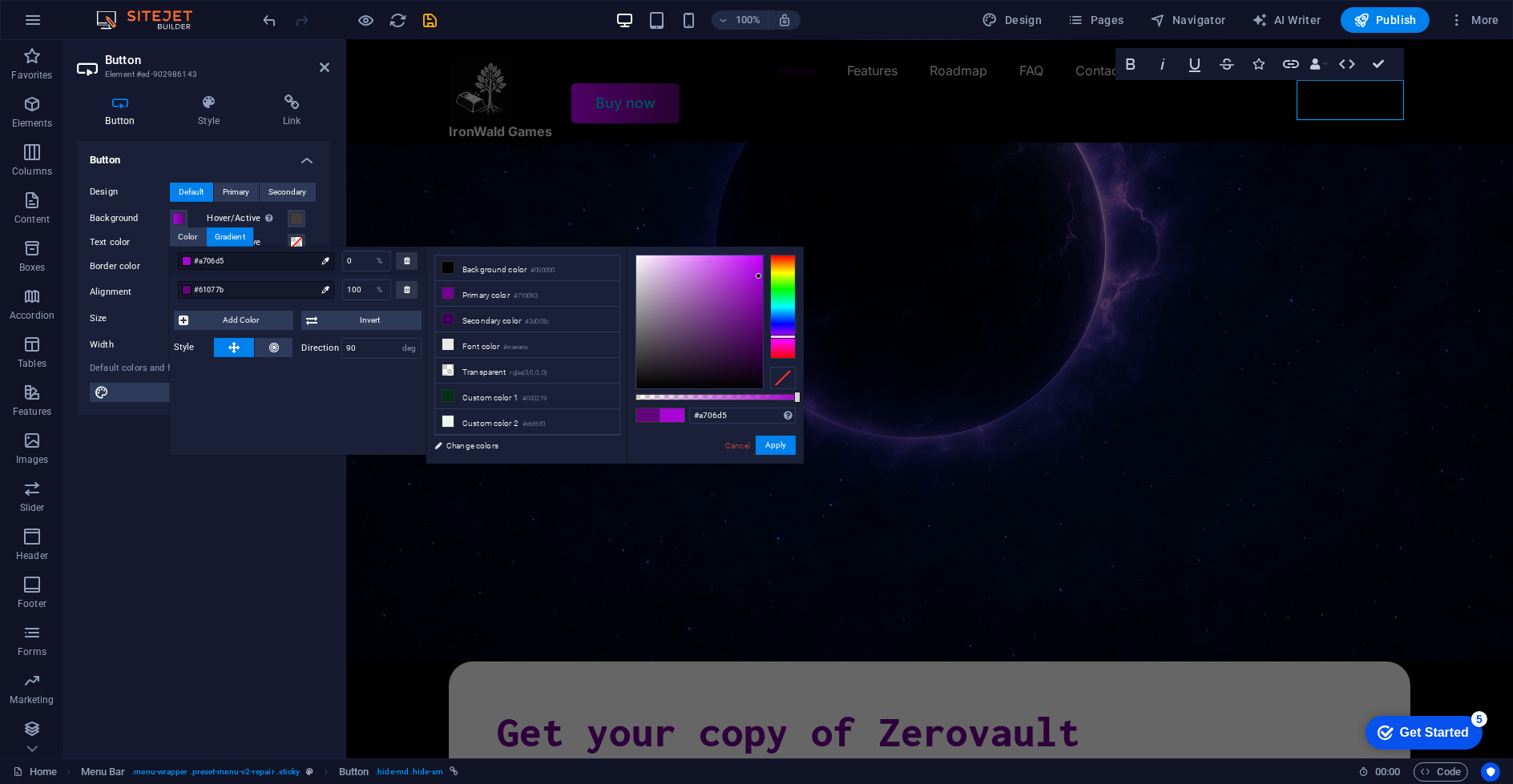
click at [759, 276] on div at bounding box center [700, 322] width 127 height 133
click at [782, 438] on button "Apply" at bounding box center [776, 445] width 40 height 19
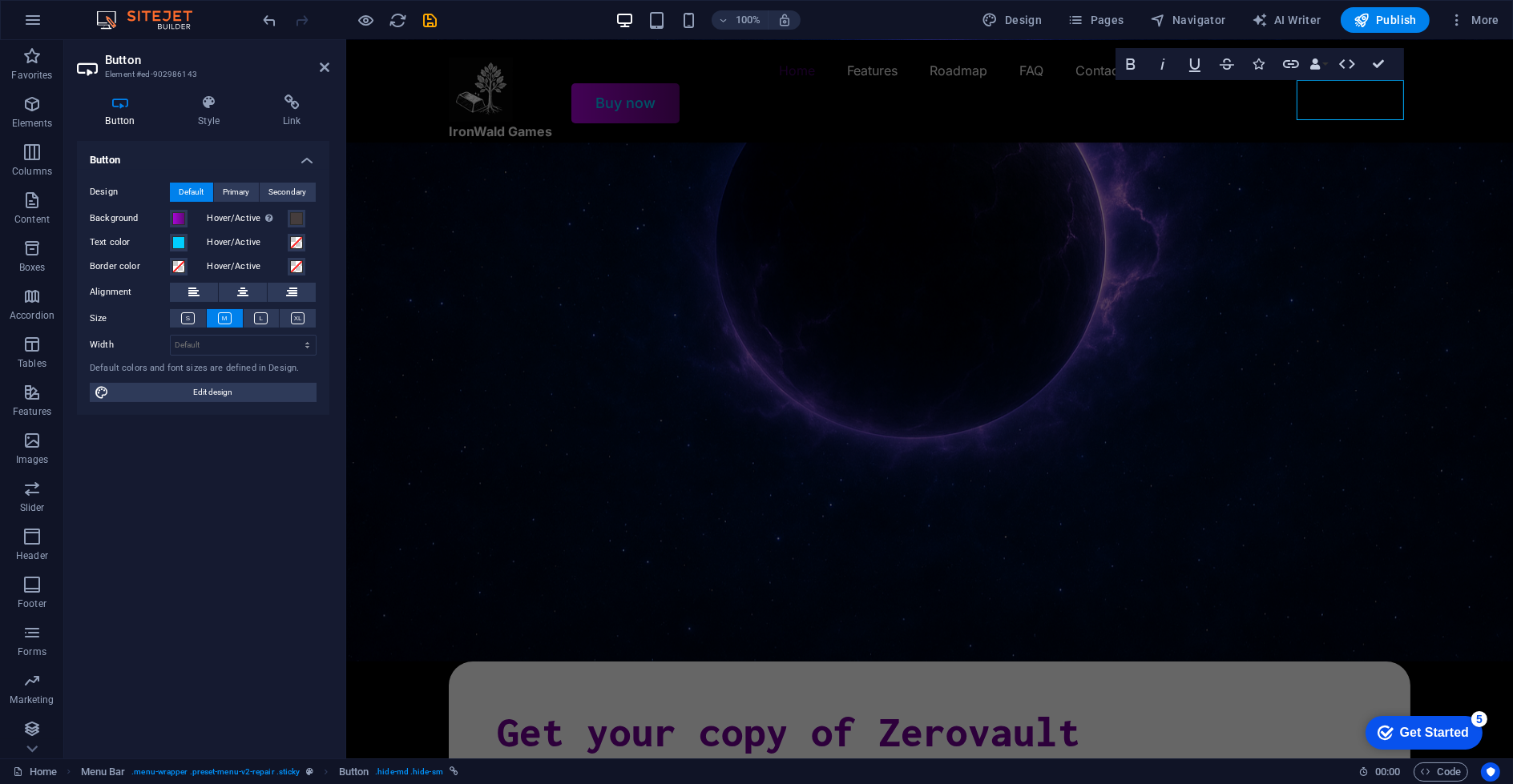
click at [1190, 183] on figure at bounding box center [929, 322] width 1167 height 679
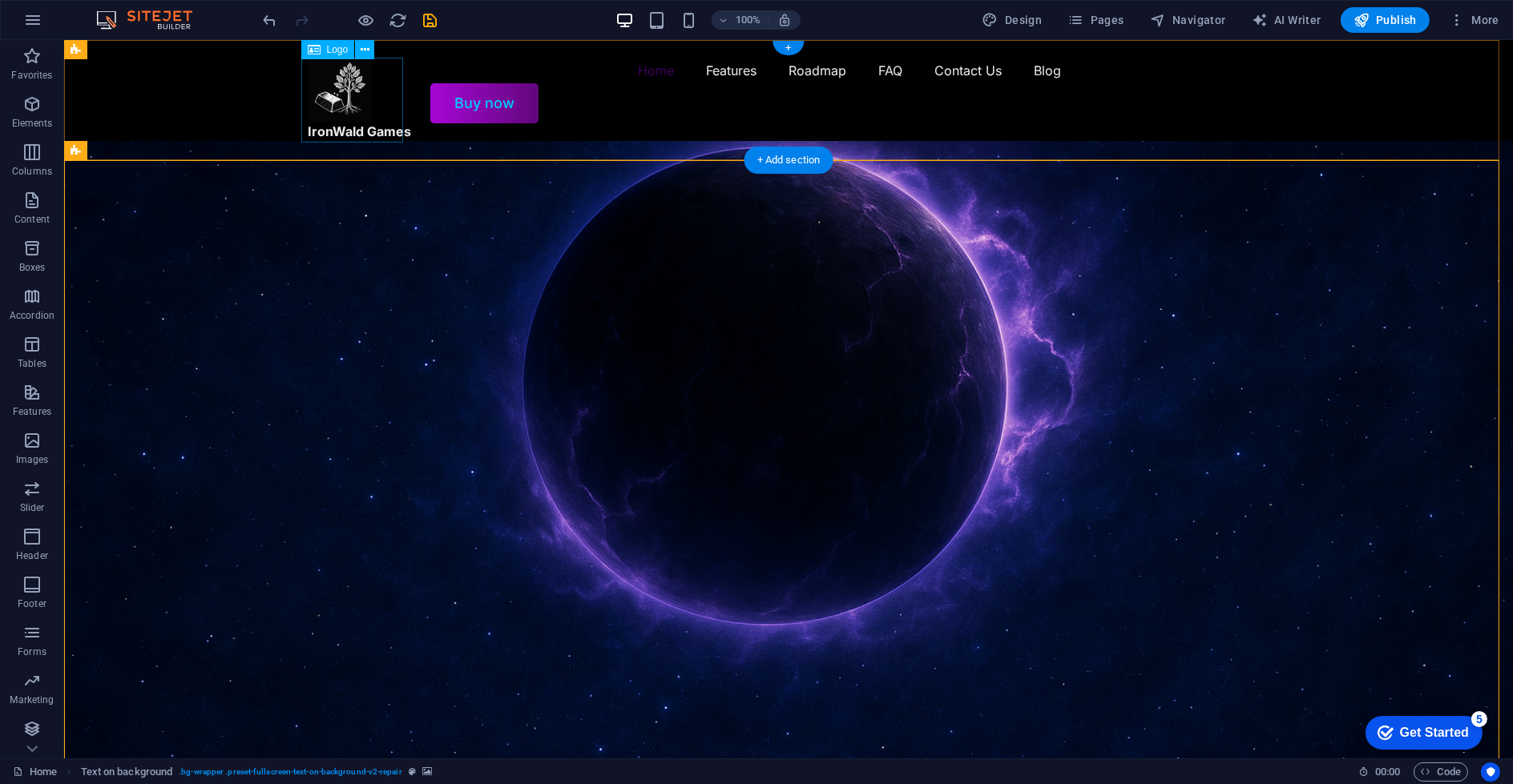
click at [343, 102] on div "IronWald Games" at bounding box center [359, 100] width 103 height 85
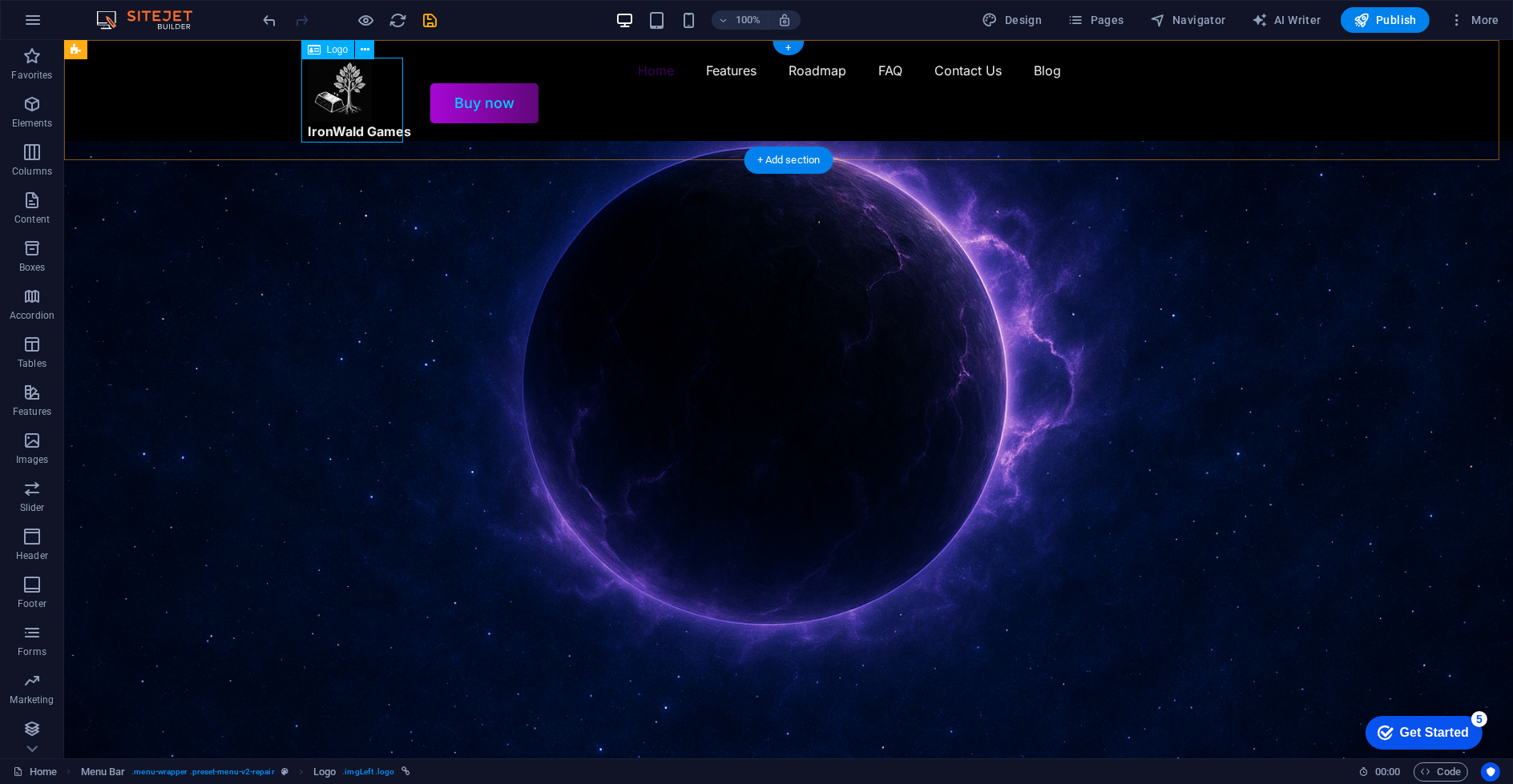
click at [373, 101] on div "IronWald Games" at bounding box center [359, 100] width 103 height 85
select select "px"
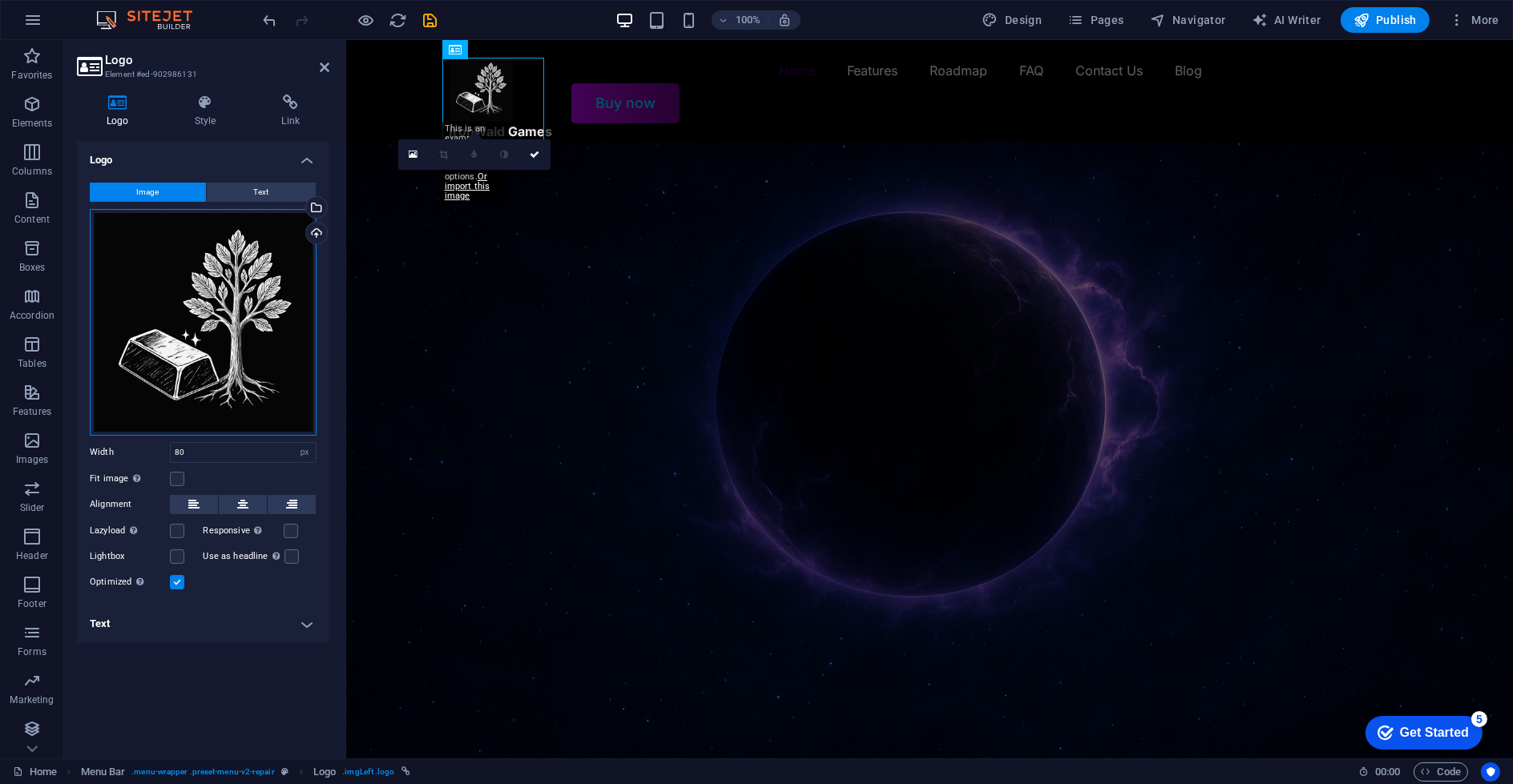
click at [223, 302] on div "Drag files here, click to choose files or select files from Files or our free s…" at bounding box center [203, 322] width 227 height 226
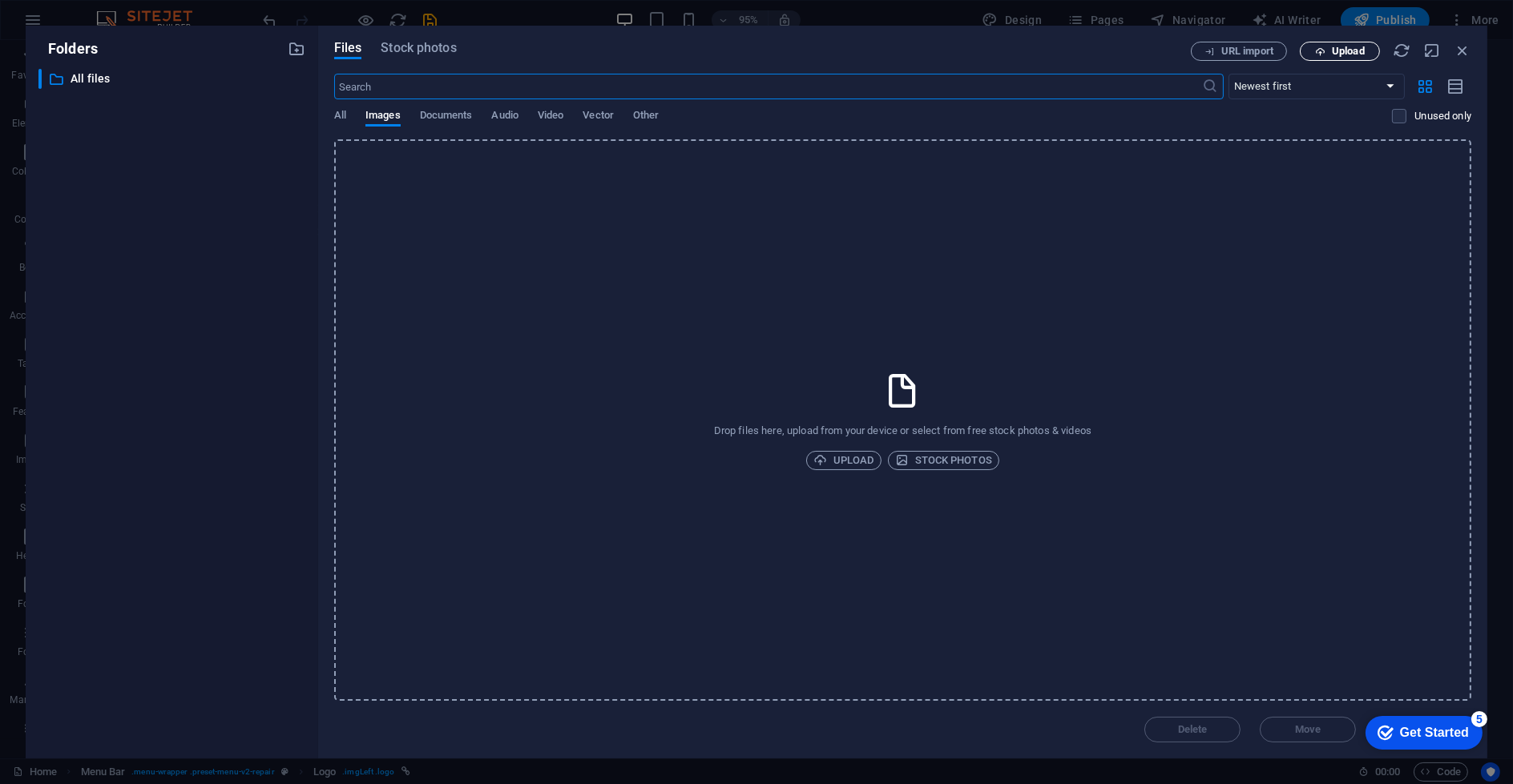
click at [1327, 56] on span "Upload" at bounding box center [1340, 52] width 66 height 10
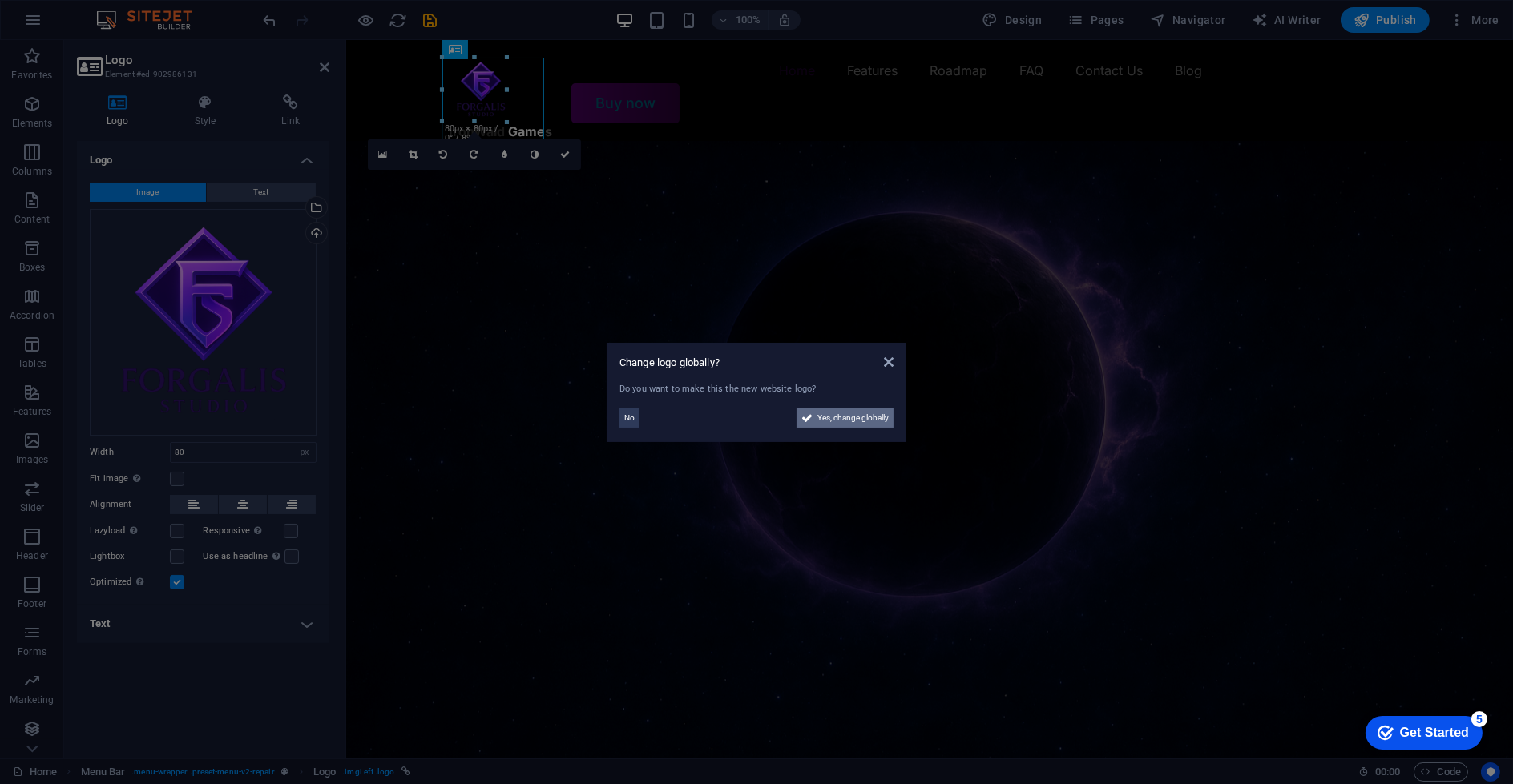
click at [811, 417] on icon at bounding box center [806, 418] width 11 height 19
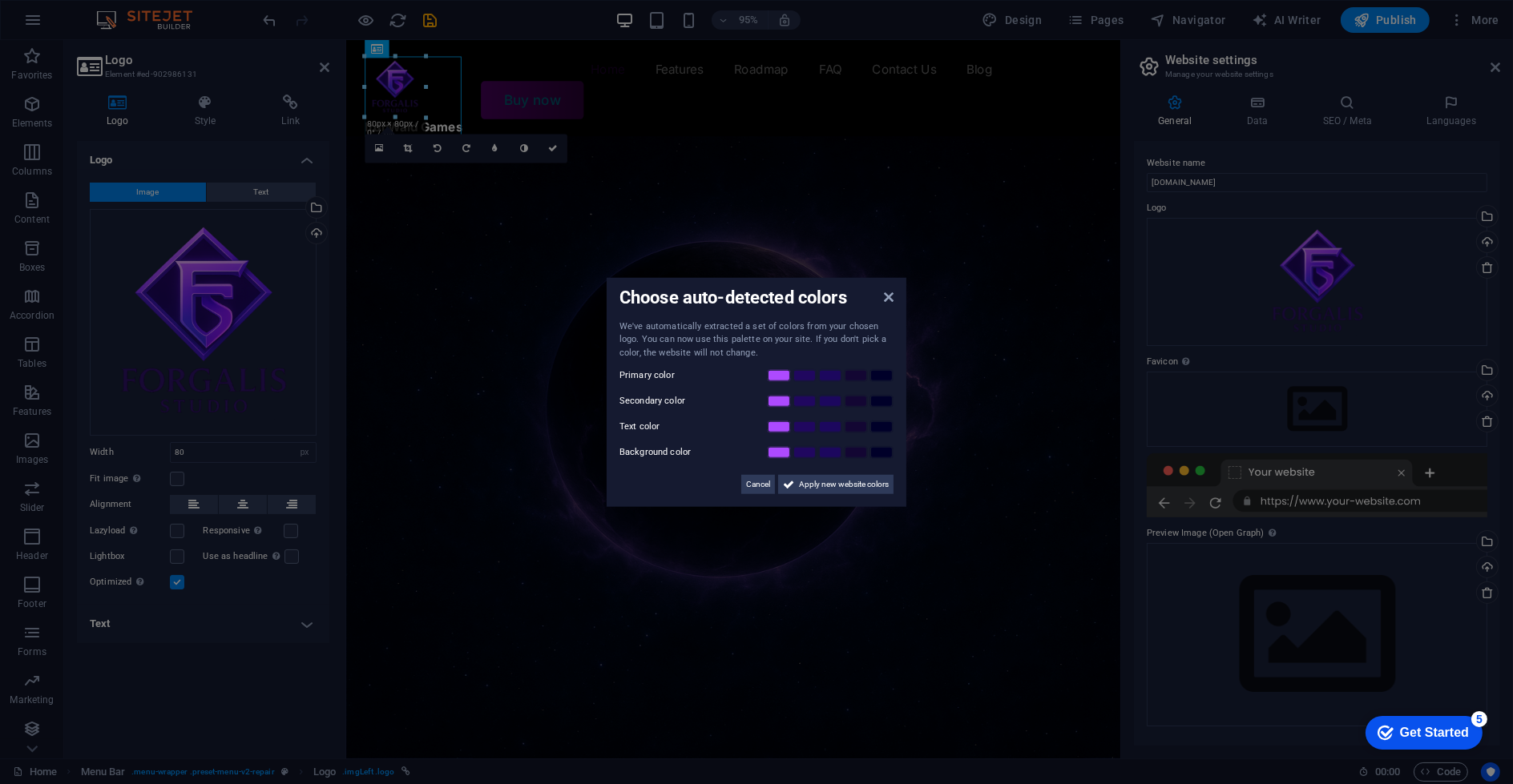
drag, startPoint x: 180, startPoint y: 72, endPoint x: 517, endPoint y: 108, distance: 338.9
click at [517, 108] on aside "Choose auto-detected colors We've automatically extracted a set of colors from …" at bounding box center [756, 392] width 1513 height 784
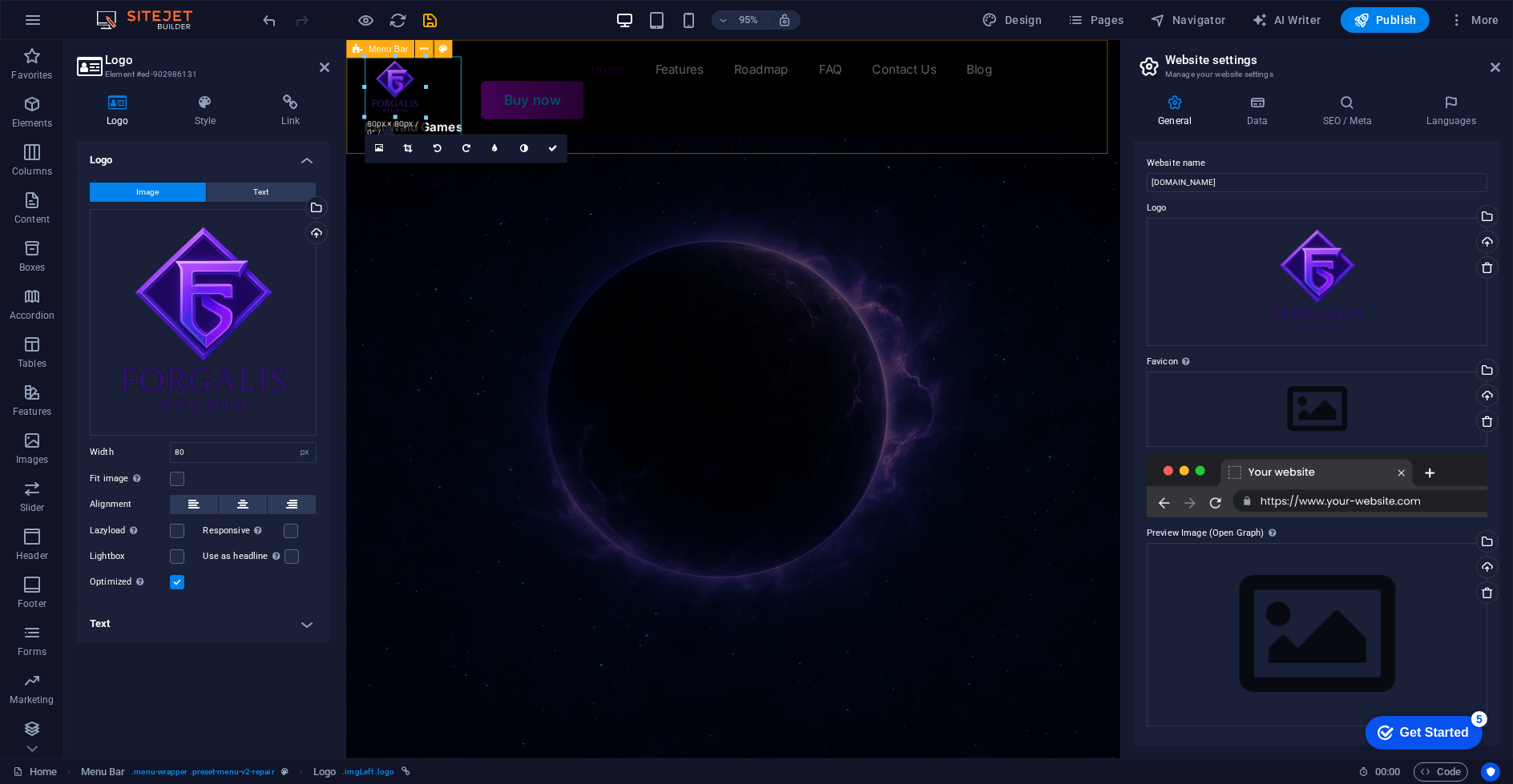
click at [495, 114] on div "IronWald Games Home Features Roadmap FAQ Contact Us Blog Buy now" at bounding box center [753, 90] width 815 height 101
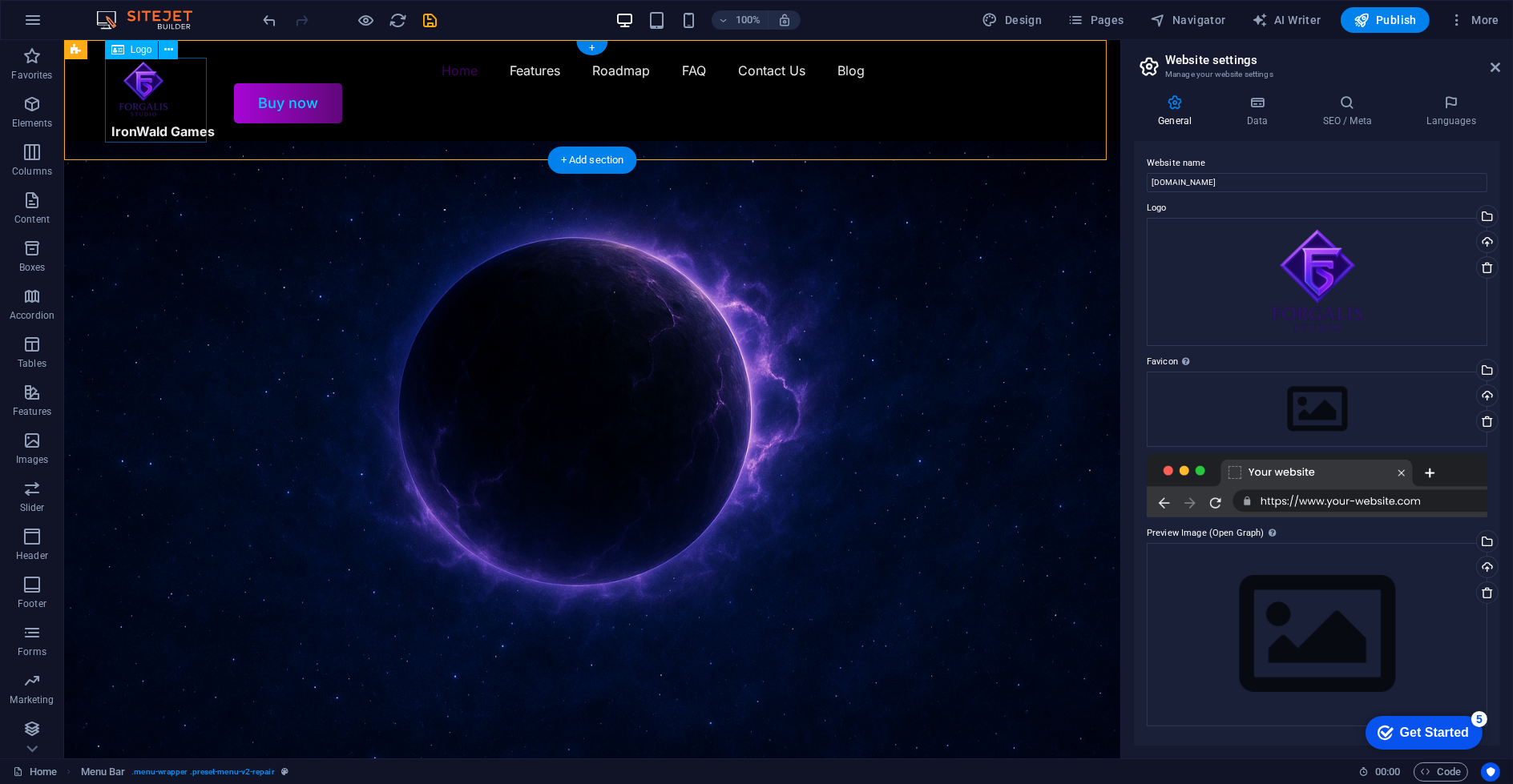
click at [174, 129] on div "IronWald Games" at bounding box center [163, 100] width 103 height 85
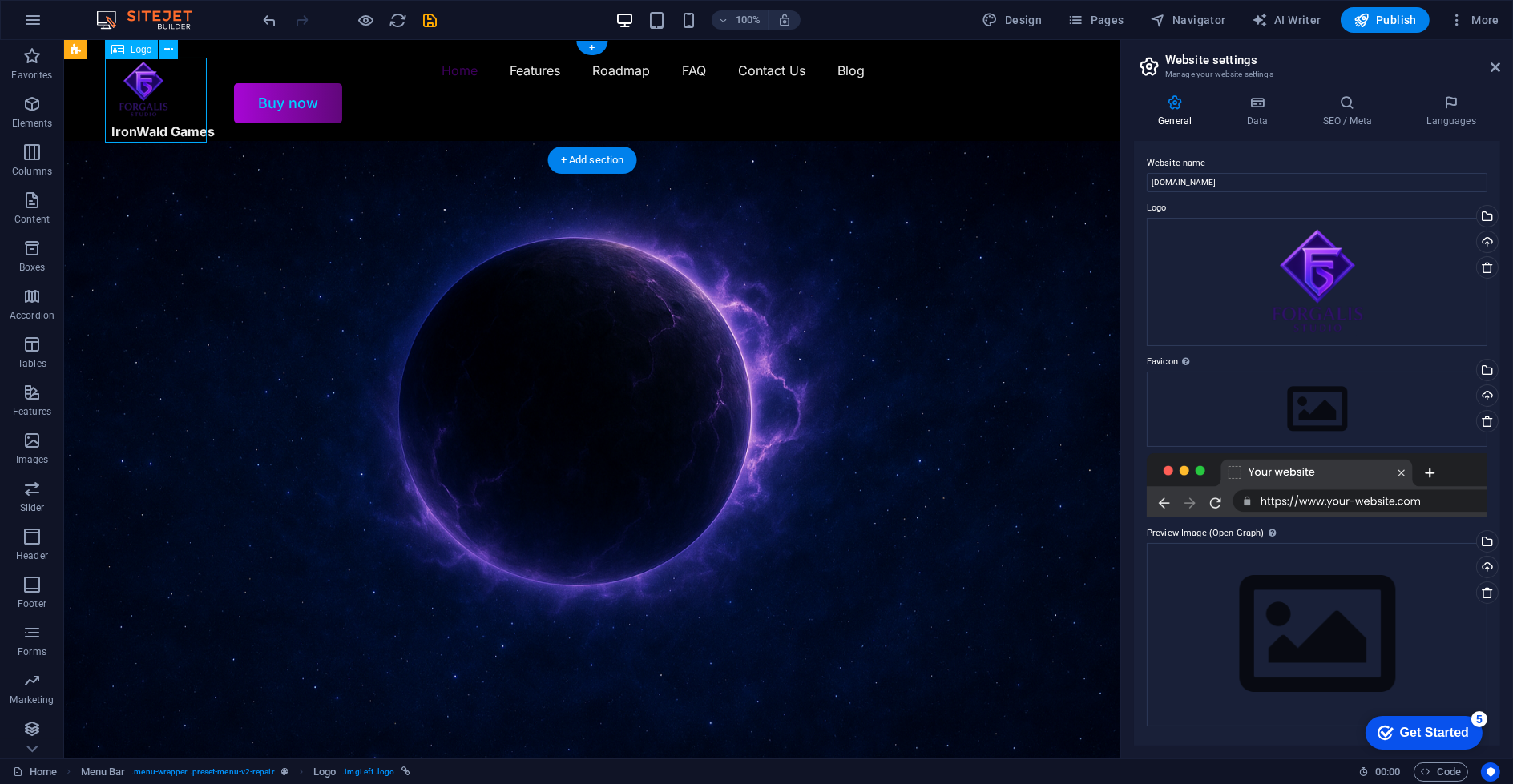
click at [174, 129] on div "IronWald Games" at bounding box center [163, 100] width 103 height 85
select select "px"
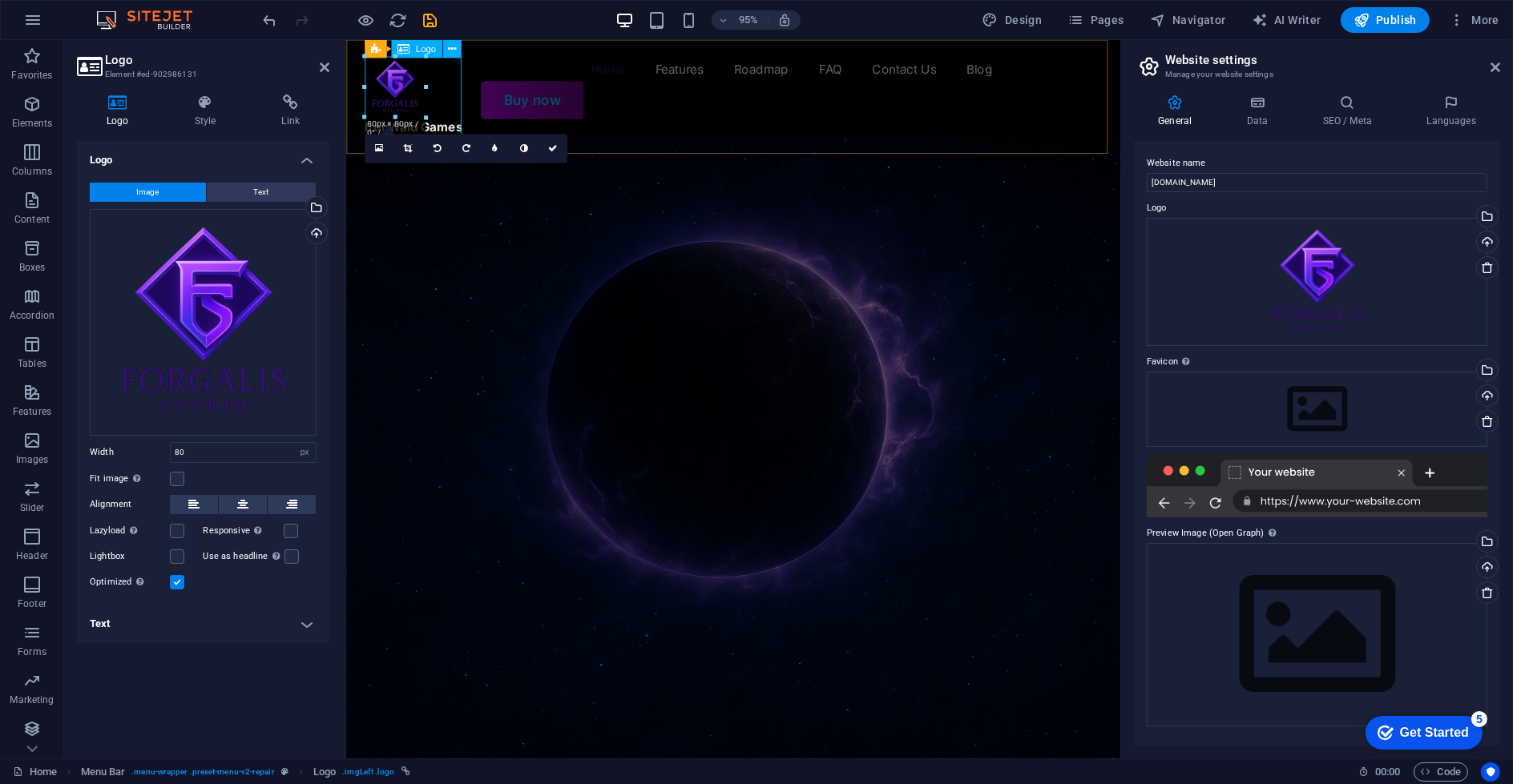
click at [446, 129] on div "IronWald Games" at bounding box center [416, 100] width 103 height 85
click at [1251, 114] on h4 "Data" at bounding box center [1259, 111] width 76 height 33
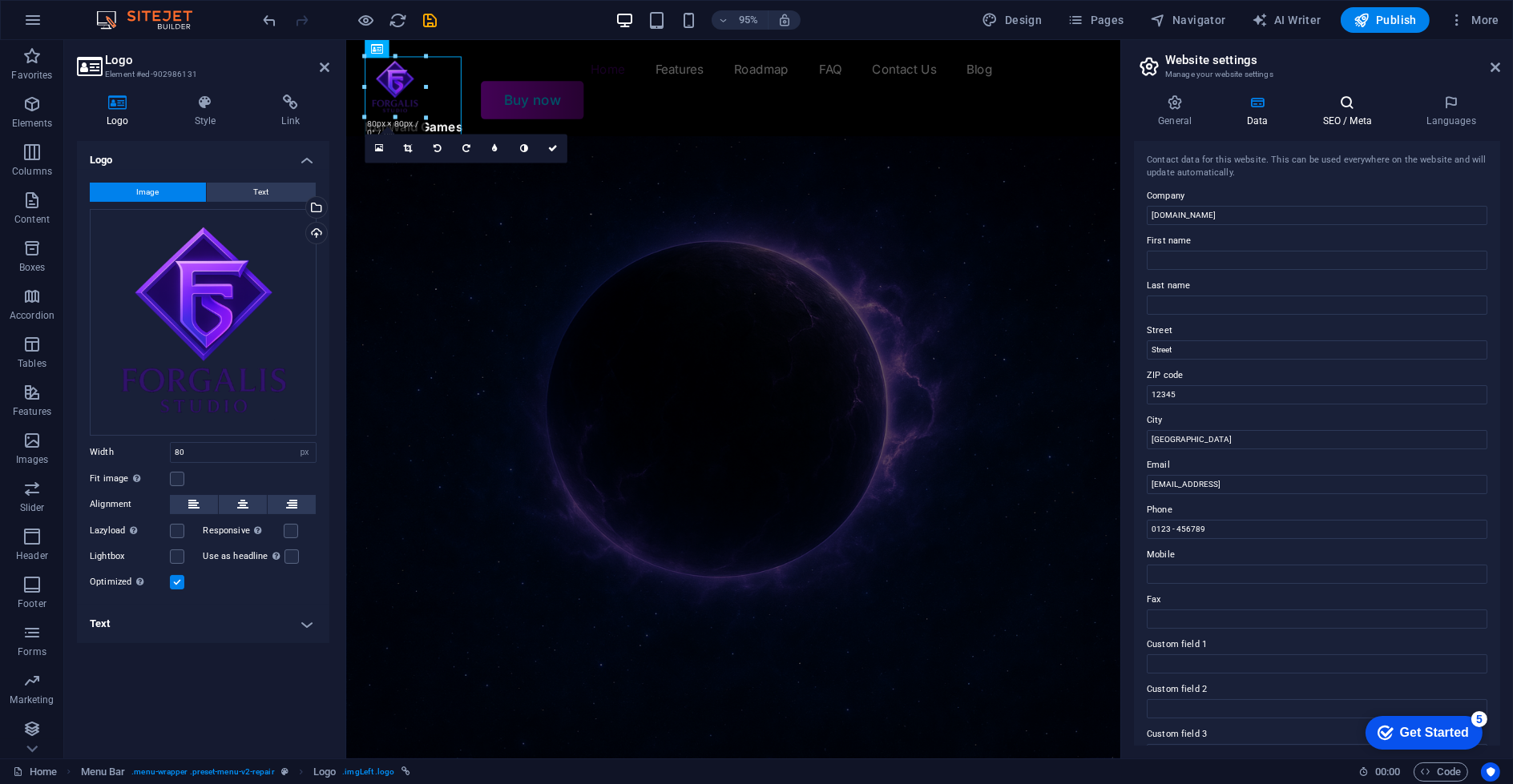
click at [1336, 116] on h4 "SEO / Meta" at bounding box center [1349, 111] width 104 height 33
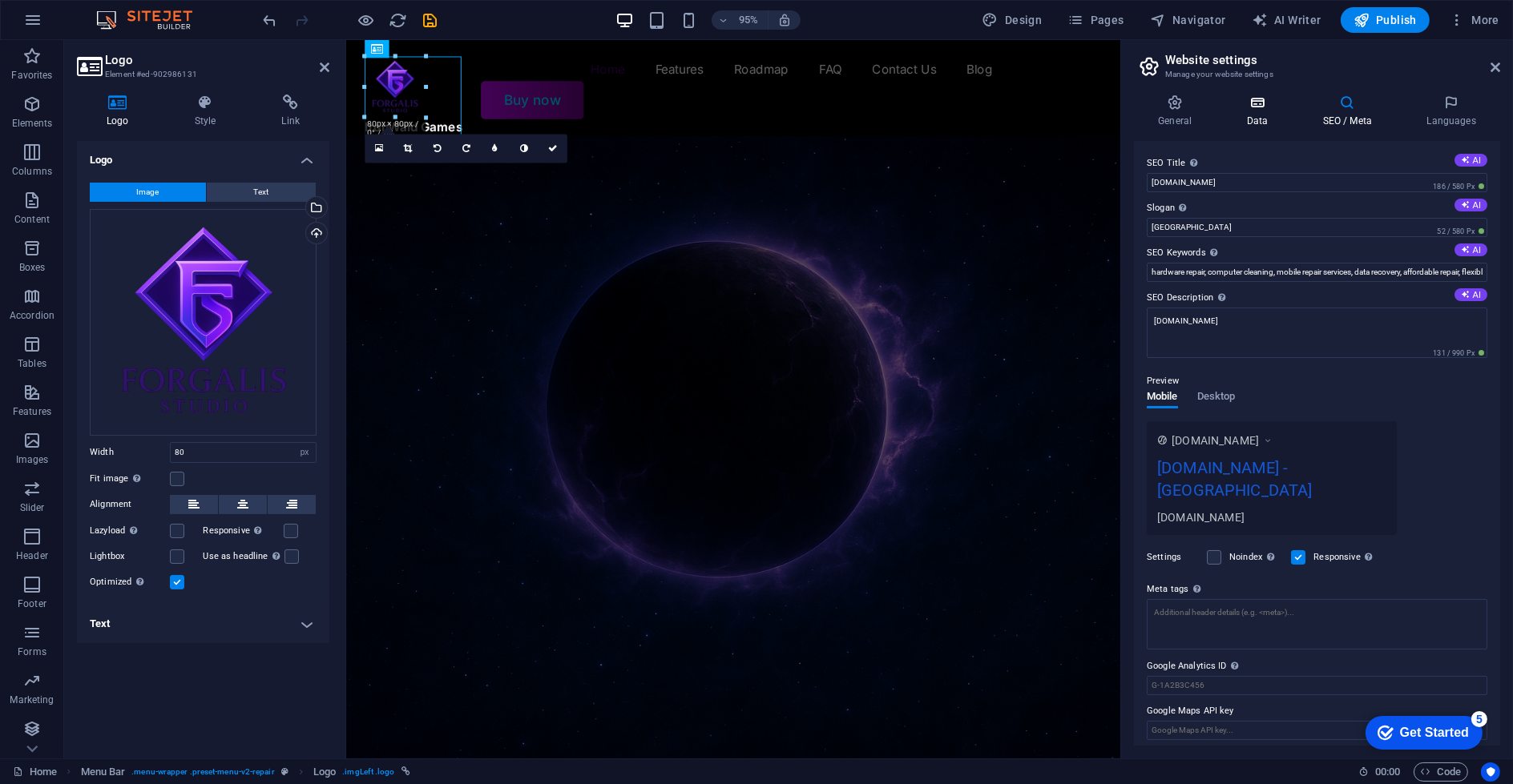
click at [1284, 102] on icon at bounding box center [1257, 102] width 70 height 16
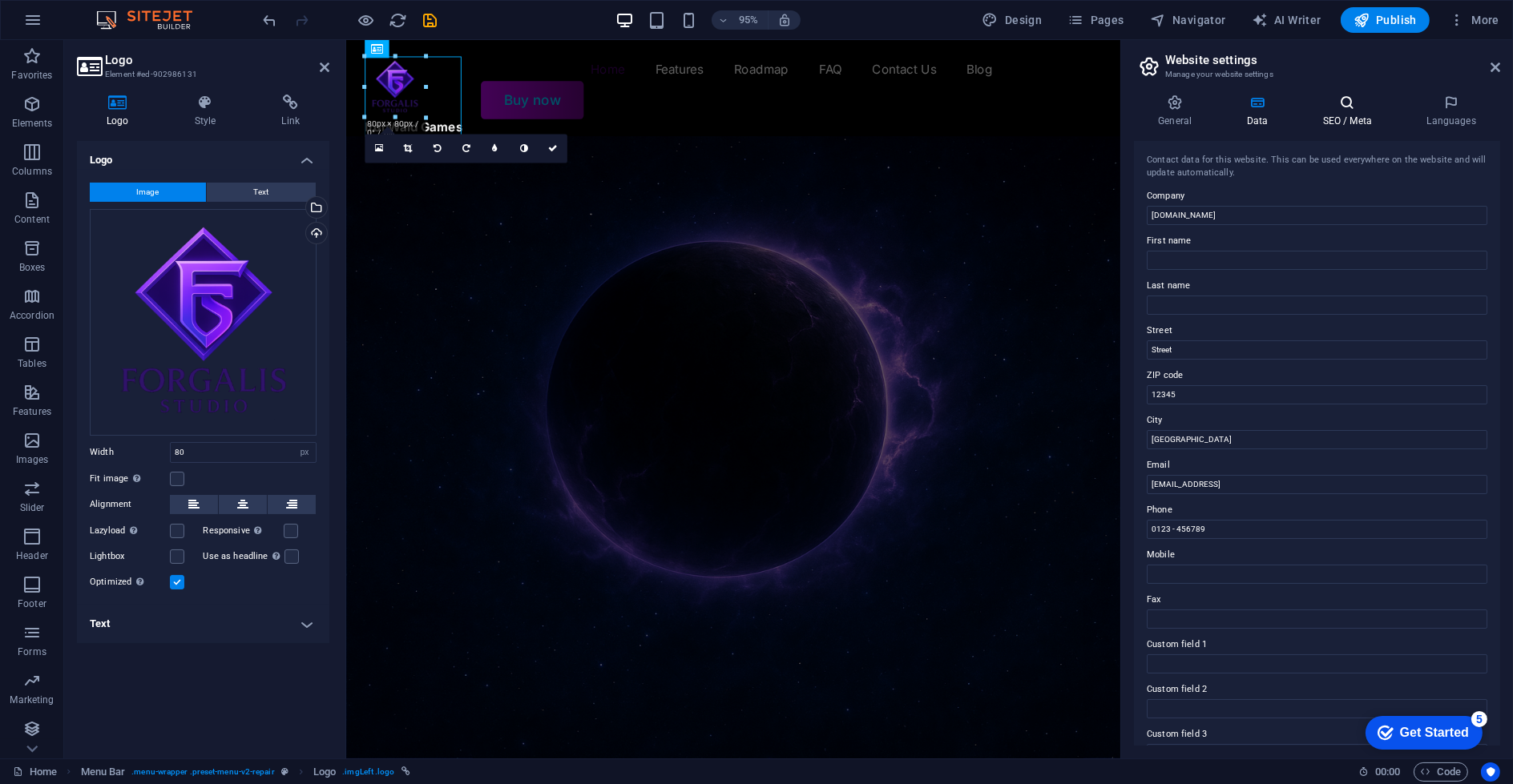
click at [1364, 103] on icon at bounding box center [1347, 102] width 98 height 16
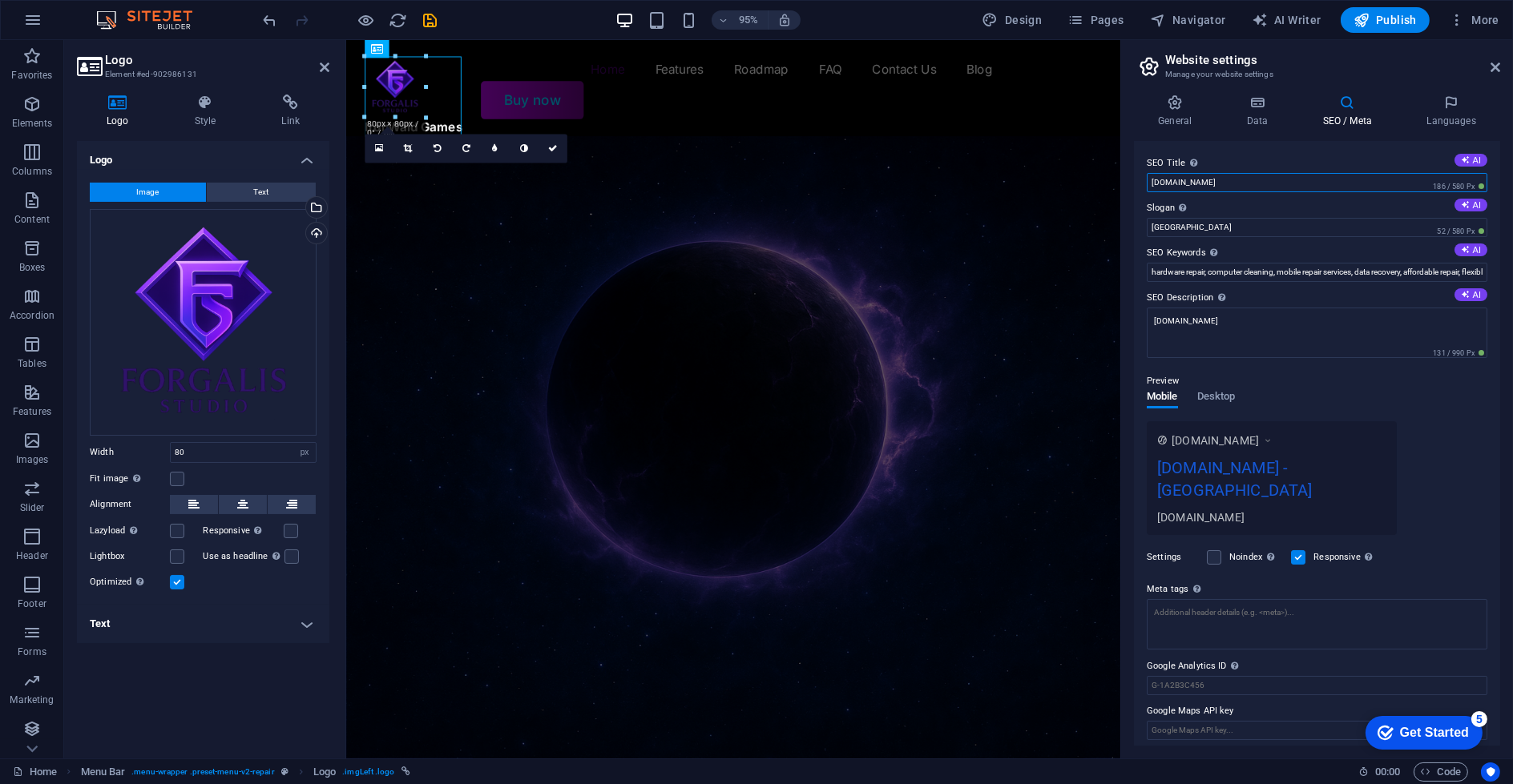
drag, startPoint x: 1251, startPoint y: 181, endPoint x: 1231, endPoint y: 177, distance: 20.4
click at [1231, 177] on input "games.ironwald.com" at bounding box center [1316, 183] width 340 height 19
drag, startPoint x: 1178, startPoint y: 180, endPoint x: 1270, endPoint y: 180, distance: 92.0
click at [1270, 180] on input "games.ironwald.com" at bounding box center [1316, 183] width 340 height 19
click at [1263, 184] on input "games.ironwald.com" at bounding box center [1316, 183] width 340 height 19
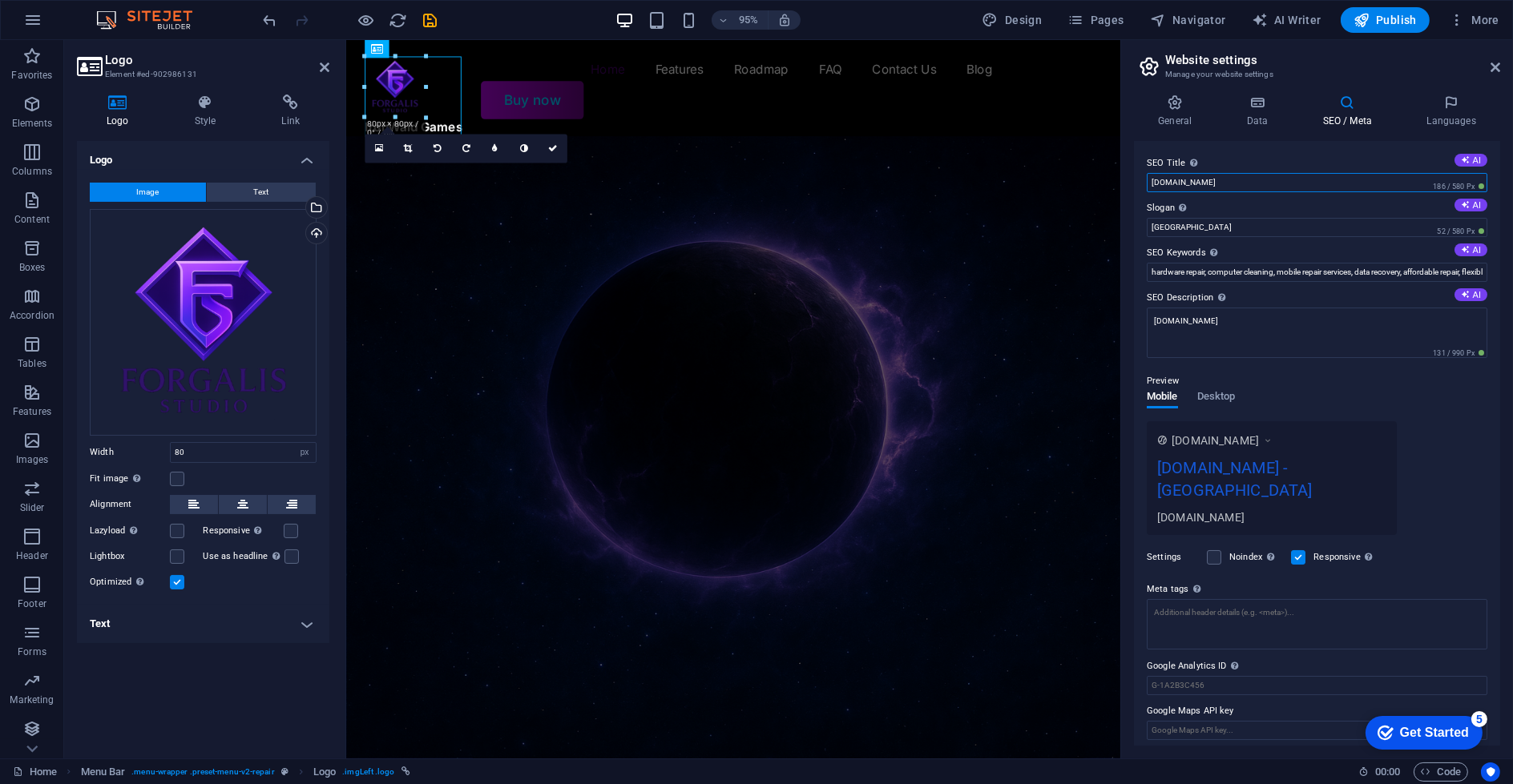
drag, startPoint x: 1605, startPoint y: 227, endPoint x: 1147, endPoint y: 186, distance: 459.8
click at [1209, 231] on input "Berlin" at bounding box center [1316, 227] width 340 height 19
drag, startPoint x: 1195, startPoint y: 231, endPoint x: 1146, endPoint y: 231, distance: 49.0
click at [1147, 231] on input "Berlin" at bounding box center [1316, 227] width 340 height 19
click at [1193, 184] on input "Forgalis Game Studio" at bounding box center [1316, 183] width 340 height 19
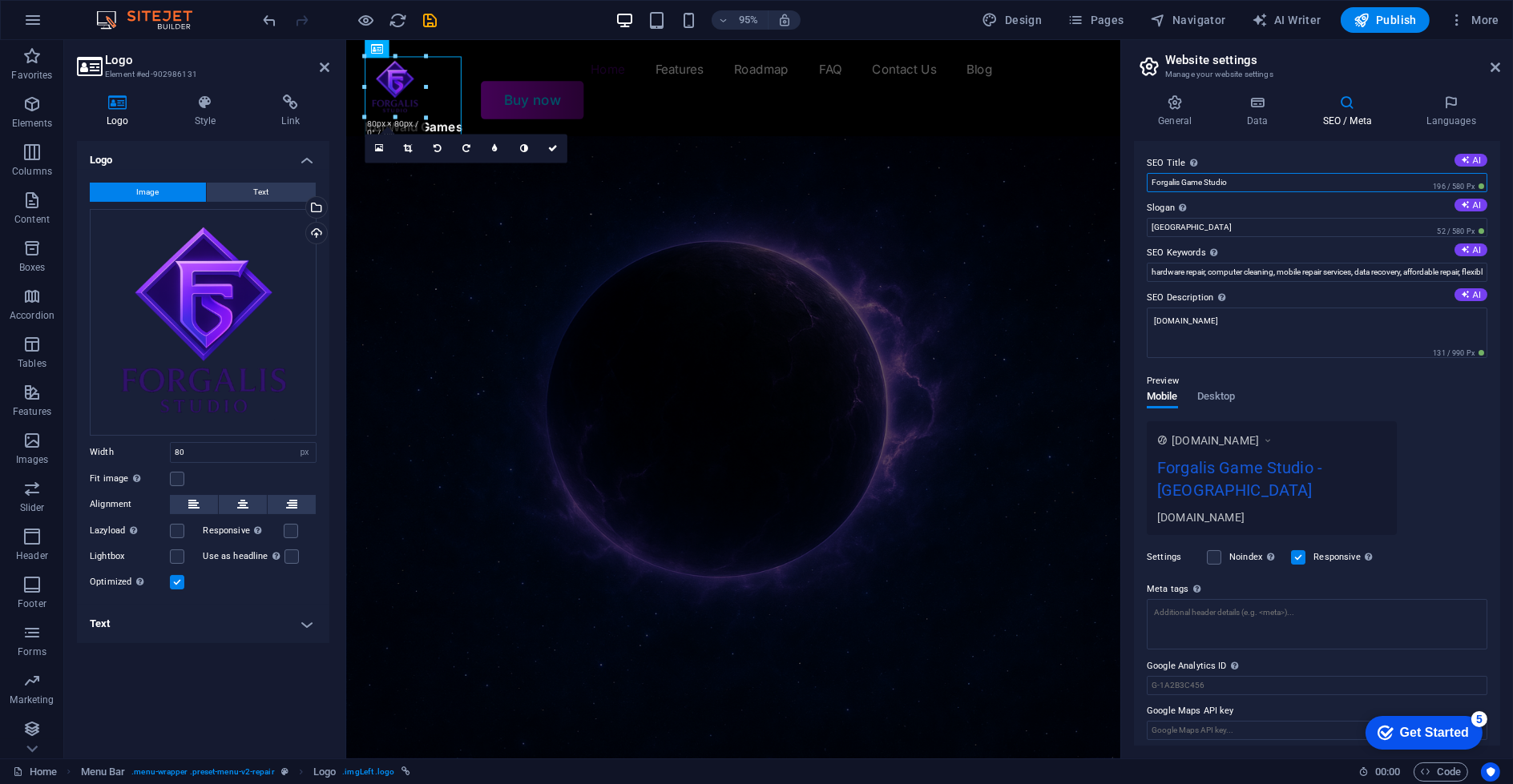
click at [1193, 184] on input "Forgalis Game Studio" at bounding box center [1316, 183] width 340 height 19
type input "Forgalis Studio"
click at [1177, 225] on input "Berlin" at bounding box center [1316, 227] width 340 height 19
type input "A gaming studio"
click at [1254, 275] on input "hardware repair, computer cleaning, mobile repair services, data recovery, affo…" at bounding box center [1316, 273] width 340 height 19
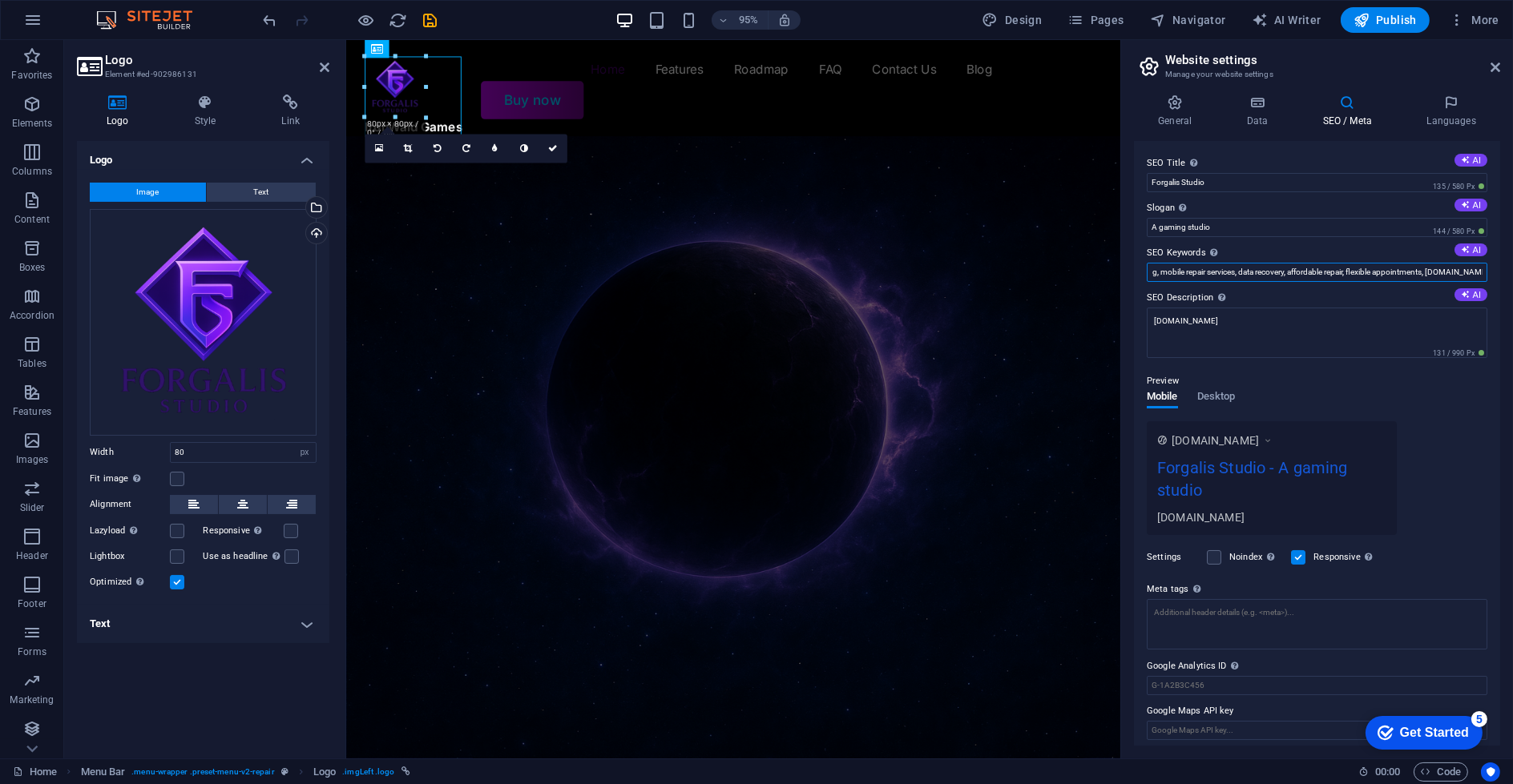
scroll to position [0, 173]
drag, startPoint x: 1210, startPoint y: 274, endPoint x: 1489, endPoint y: 282, distance: 279.1
click at [1489, 282] on div "SEO Title The title of your website - make it something that stands out in sear…" at bounding box center [1317, 443] width 366 height 605
click at [1451, 274] on input "hardware repair, computer cleaning, mobile repair services, data recovery, affo…" at bounding box center [1316, 273] width 340 height 19
drag, startPoint x: 1383, startPoint y: 276, endPoint x: 1456, endPoint y: 265, distance: 73.8
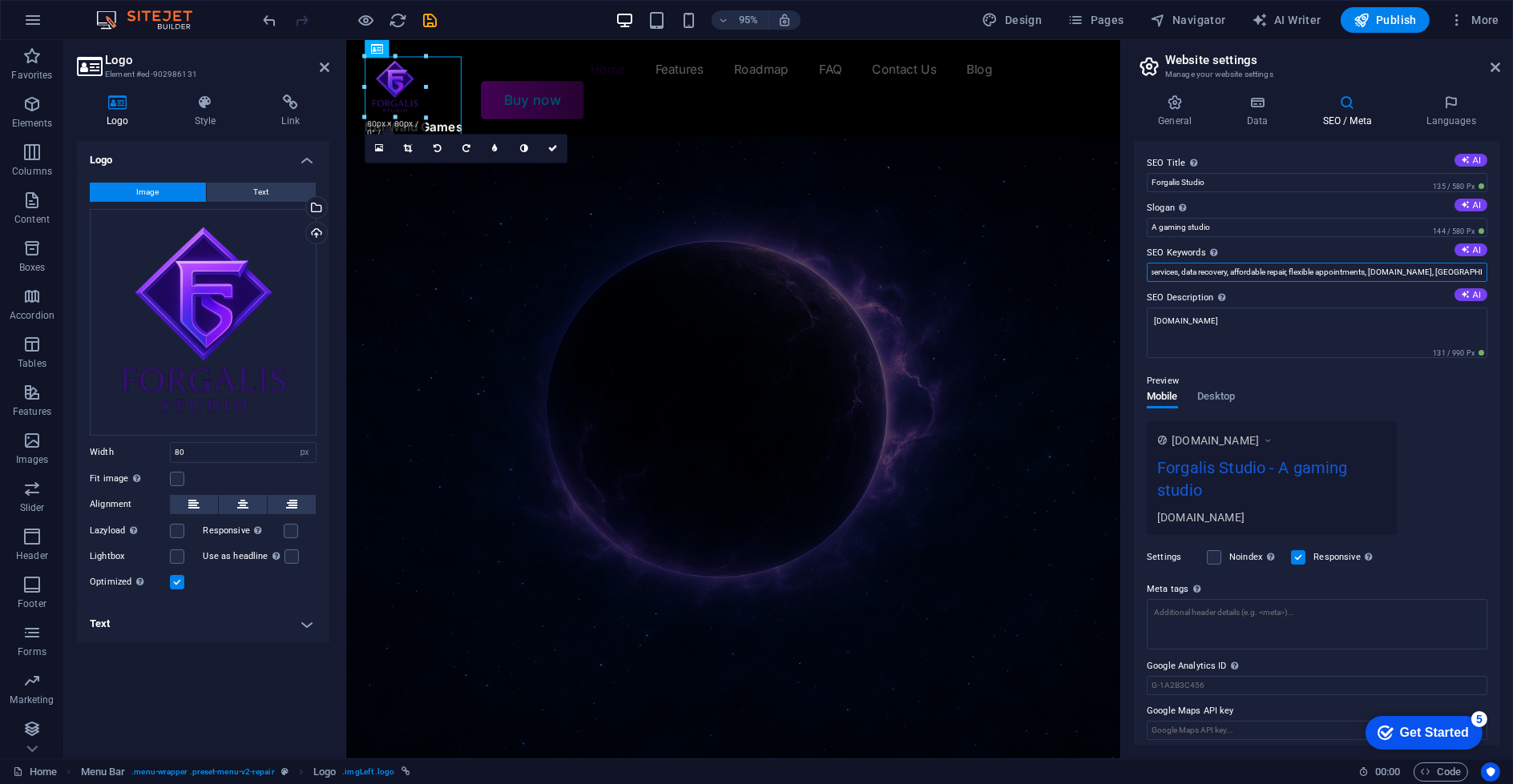
click at [1456, 265] on input "hardware repair, computer cleaning, mobile repair services, data recovery, affo…" at bounding box center [1316, 273] width 340 height 19
type input "hardware repair, computer cleaning, mobile repair services, data recovery, affo…"
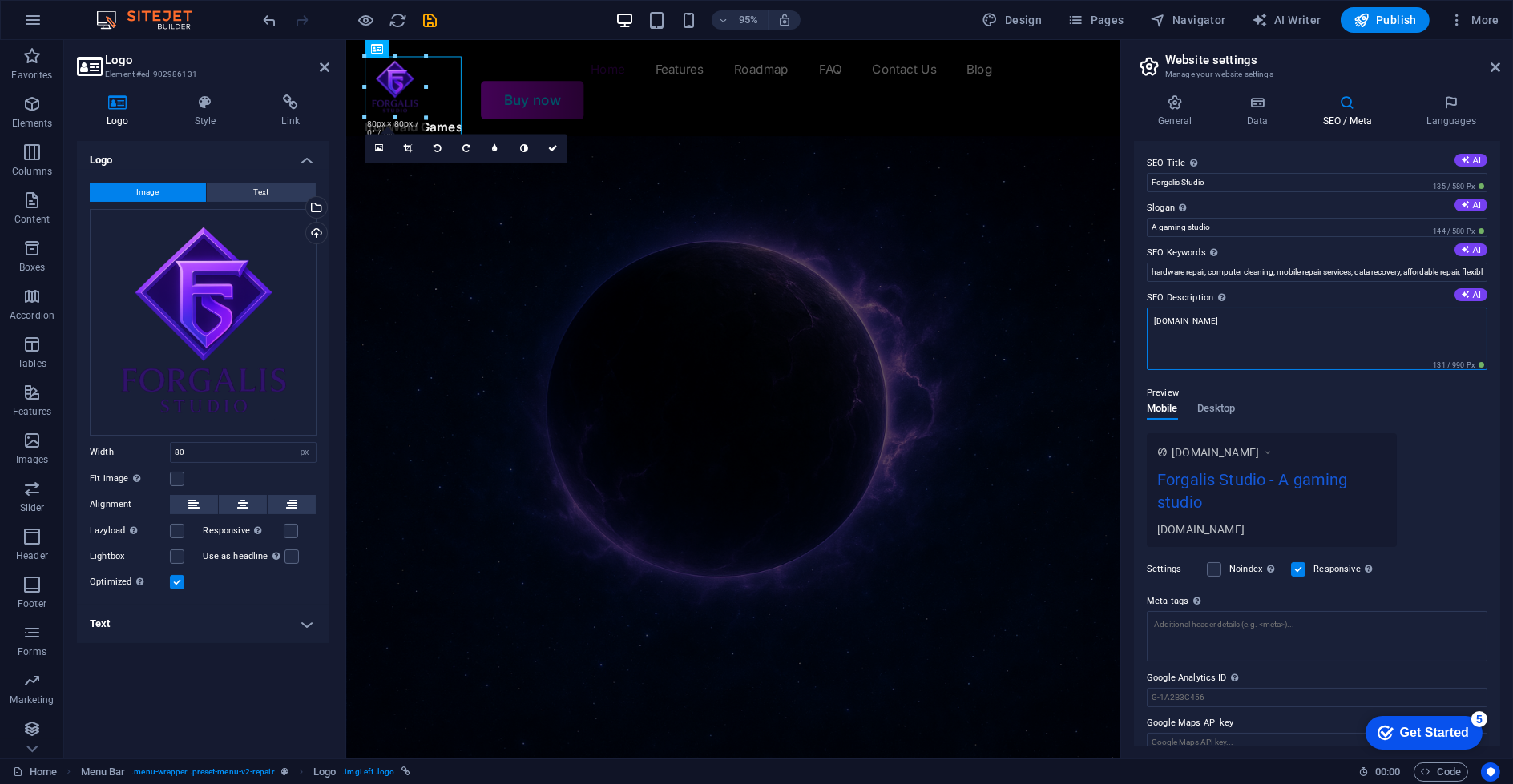
click at [1247, 321] on textarea "games.ironwald.com" at bounding box center [1316, 338] width 340 height 62
click at [1246, 321] on textarea "games.ironwald.com" at bounding box center [1316, 338] width 340 height 62
drag, startPoint x: 1271, startPoint y: 324, endPoint x: 1147, endPoint y: 323, distance: 124.0
click at [1152, 321] on textarea "games.ironwald.com" at bounding box center [1316, 338] width 340 height 62
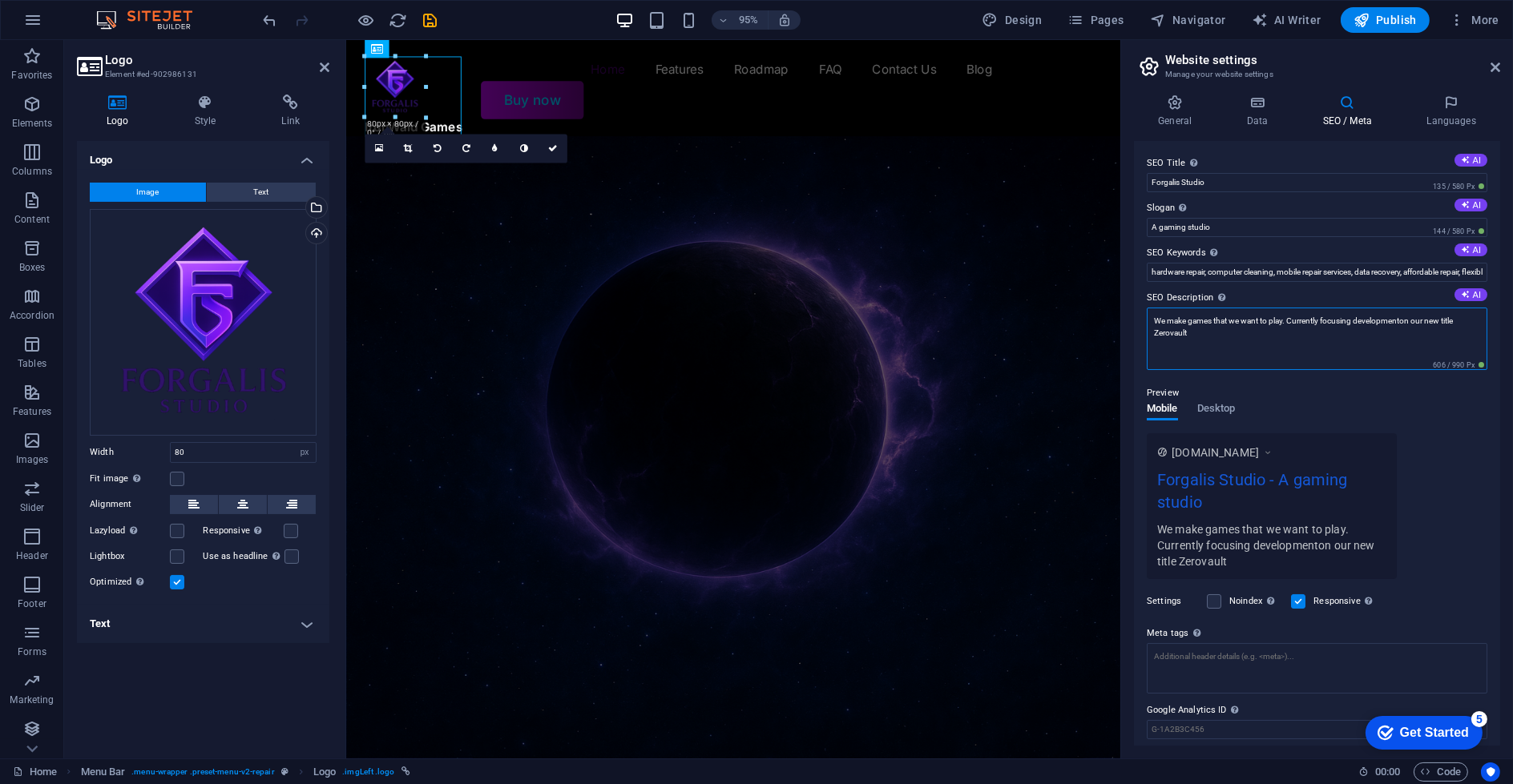
click at [1374, 322] on textarea "We make games that we want to play. Currently focusing developmenton our new ti…" at bounding box center [1316, 338] width 340 height 62
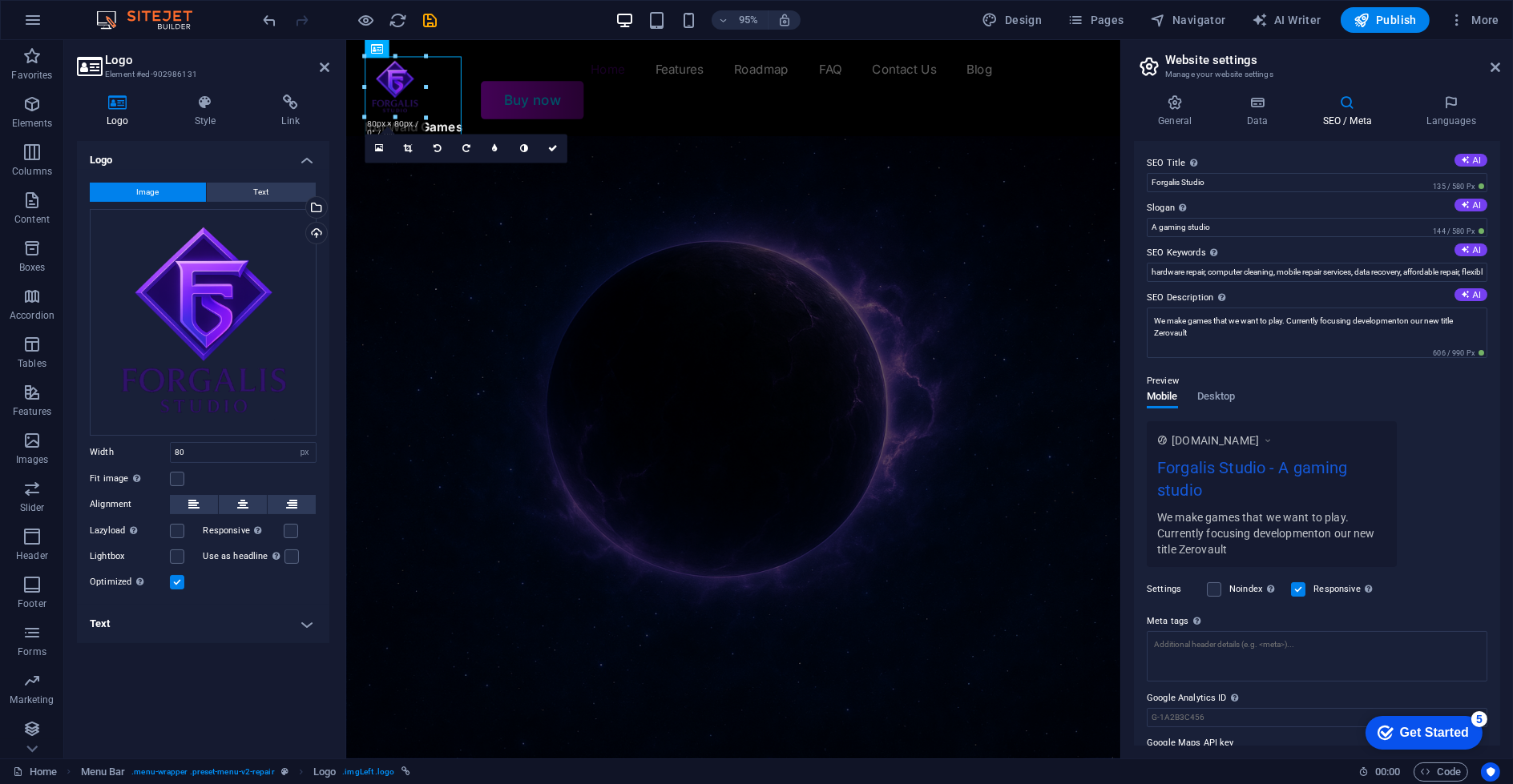
drag, startPoint x: 1374, startPoint y: 321, endPoint x: 1374, endPoint y: 302, distance: 19.0
click at [1374, 302] on label "SEO Description Describe the contents of your website - this is crucial for sea…" at bounding box center [1316, 298] width 340 height 19
click at [1374, 308] on textarea "We make games that we want to play. Currently focusing developmenton our new ti…" at bounding box center [1316, 333] width 340 height 51
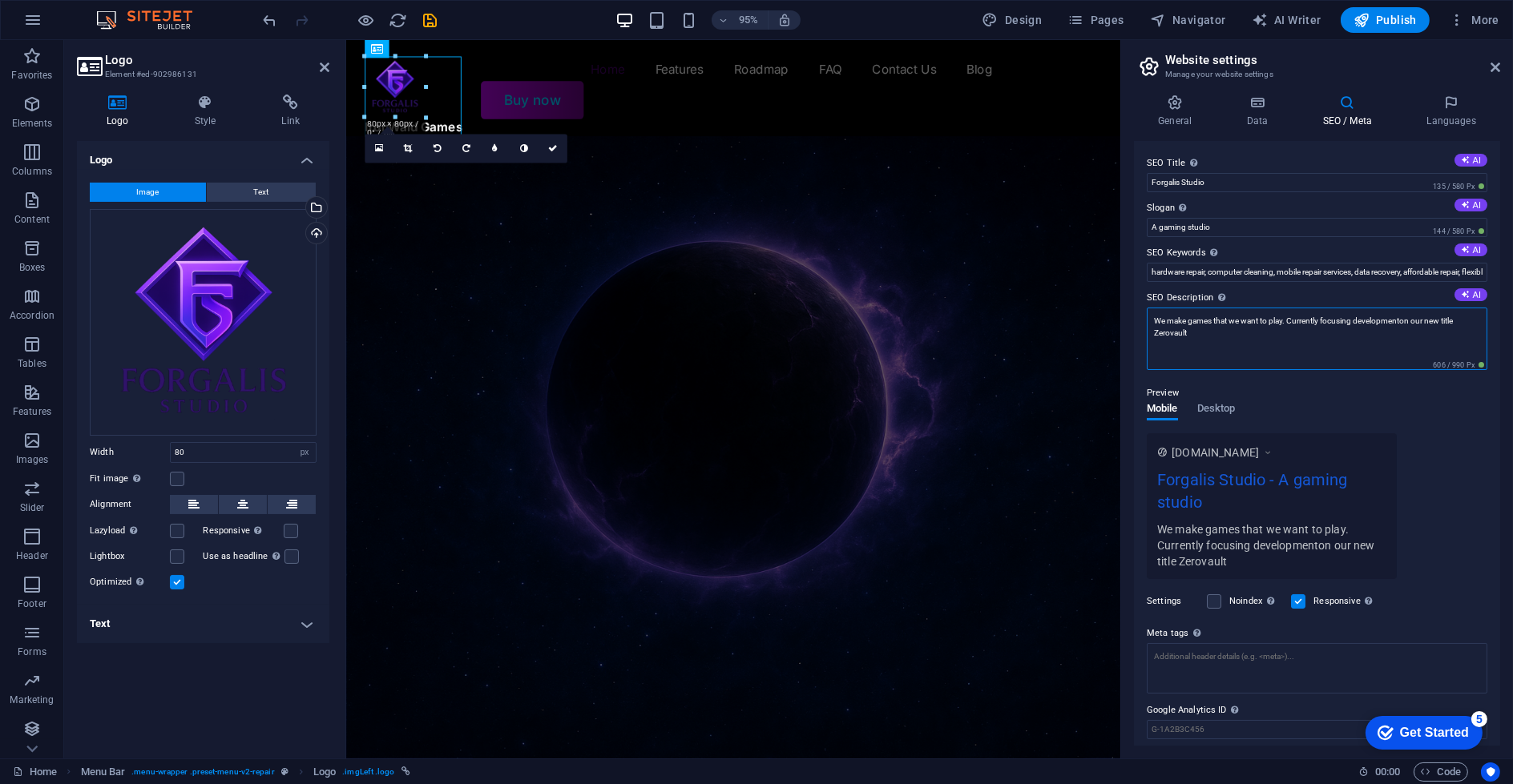
click at [1387, 318] on textarea "We make games that we want to play. Currently focusing developmenton our new ti…" at bounding box center [1316, 338] width 340 height 62
click at [1412, 323] on textarea "We make games that we want to play. Currently focusing developmenton our new ti…" at bounding box center [1316, 338] width 340 height 62
click at [1405, 324] on textarea "We make games that we want to play. Currently focusing developmenton our new ti…" at bounding box center [1316, 338] width 340 height 62
click at [1402, 325] on textarea "We make games that we want to play. Currently focusing developmenton our new ti…" at bounding box center [1316, 338] width 340 height 62
click at [1344, 357] on textarea "We make games that we want to play. Currently focusing development on our new t…" at bounding box center [1316, 338] width 340 height 62
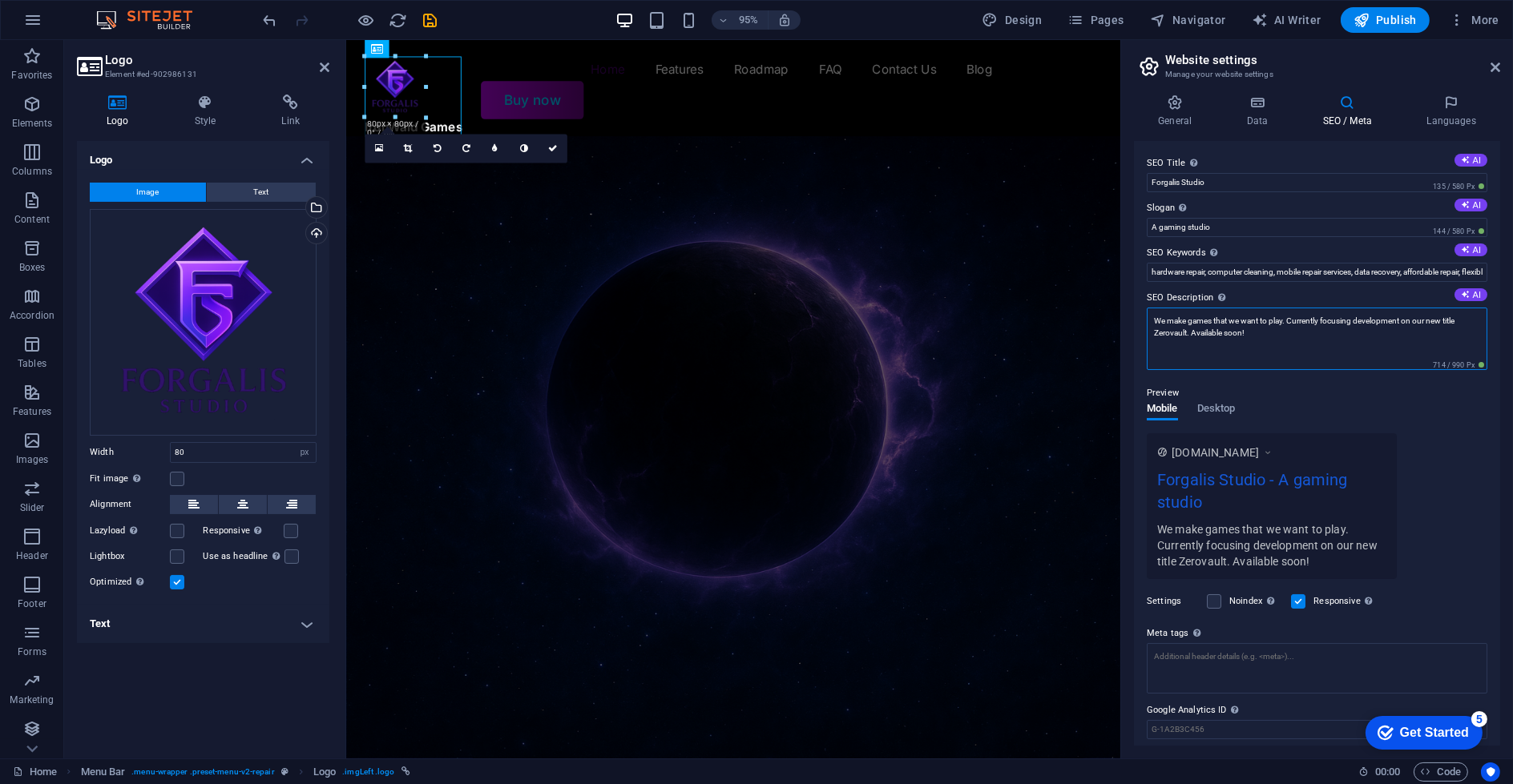
type textarea "We make games that we want to play. Currently focusing development on our new t…"
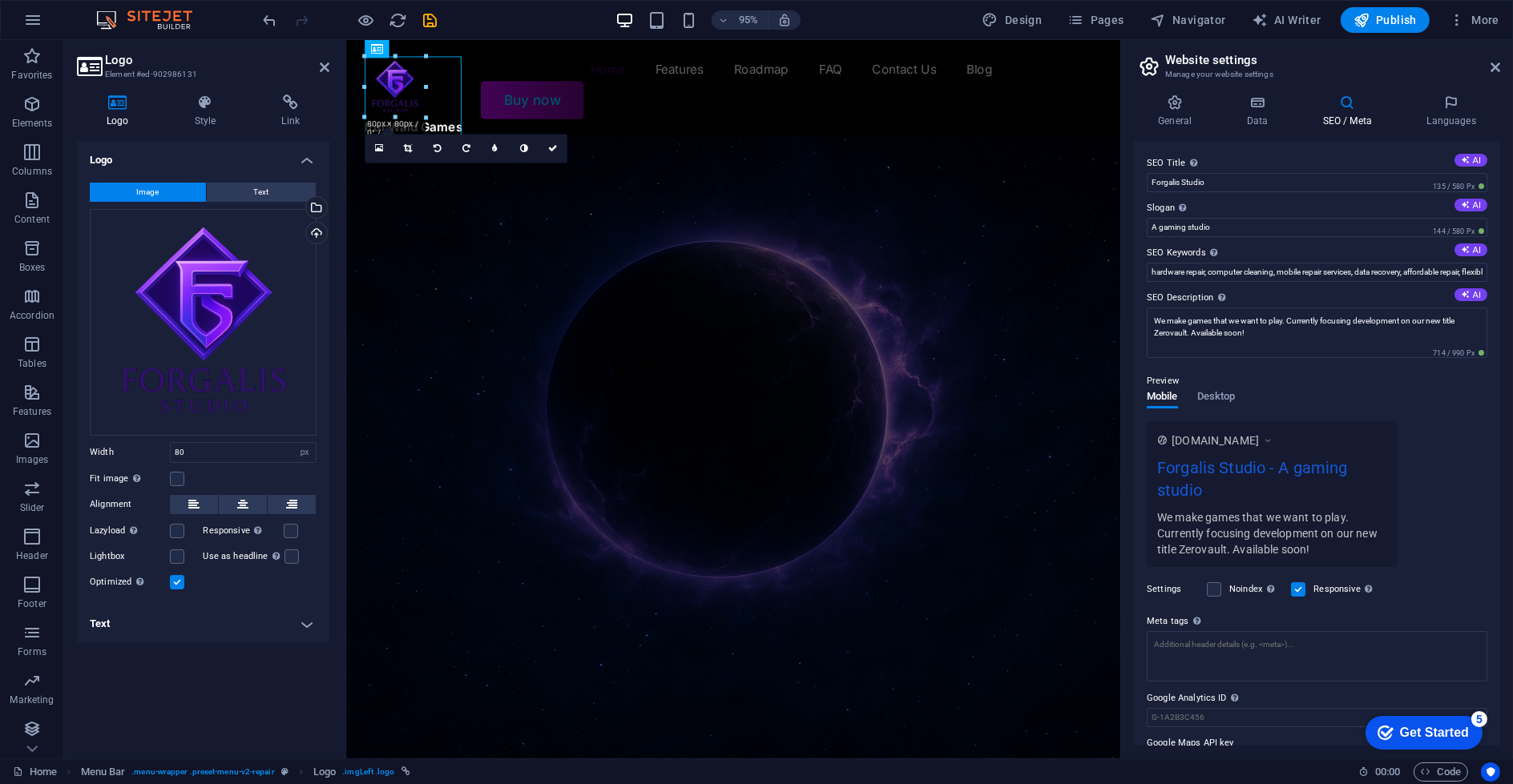
click at [1301, 376] on div "Preview Mobile Desktop www.example.com Forgalis Studio - A gaming studio We mak…" at bounding box center [1316, 463] width 340 height 208
drag, startPoint x: 1223, startPoint y: 222, endPoint x: 1138, endPoint y: 223, distance: 85.0
click at [1138, 223] on div "SEO Title The title of your website - make it something that stands out in sear…" at bounding box center [1317, 443] width 366 height 605
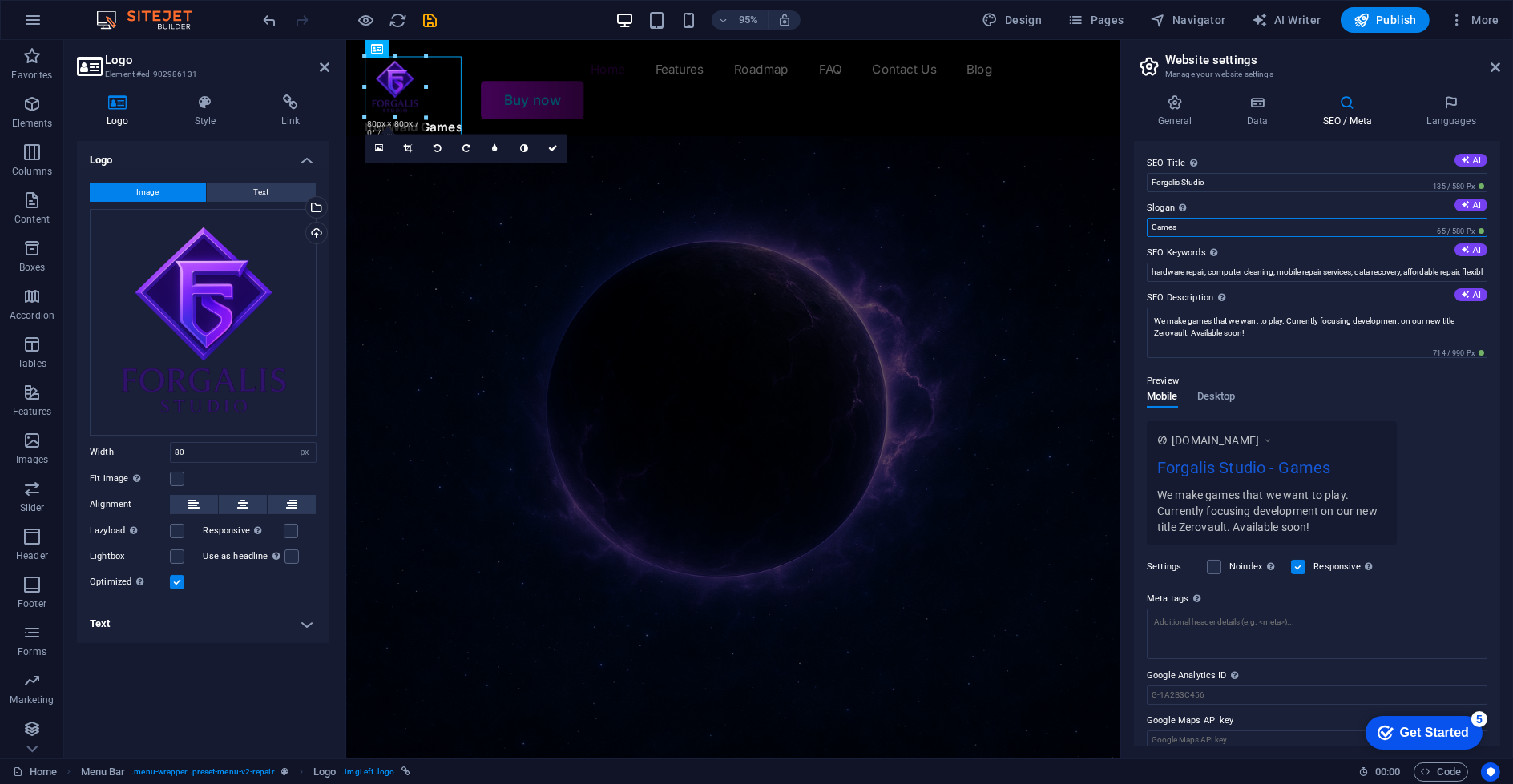
type input "Games"
click at [1288, 248] on label "SEO Keywords Comma-separated list of keywords representing your website. AI" at bounding box center [1316, 253] width 340 height 19
click at [1288, 263] on input "hardware repair, computer cleaning, mobile repair services, data recovery, affo…" at bounding box center [1316, 273] width 340 height 19
click at [827, 231] on figure at bounding box center [753, 498] width 815 height 715
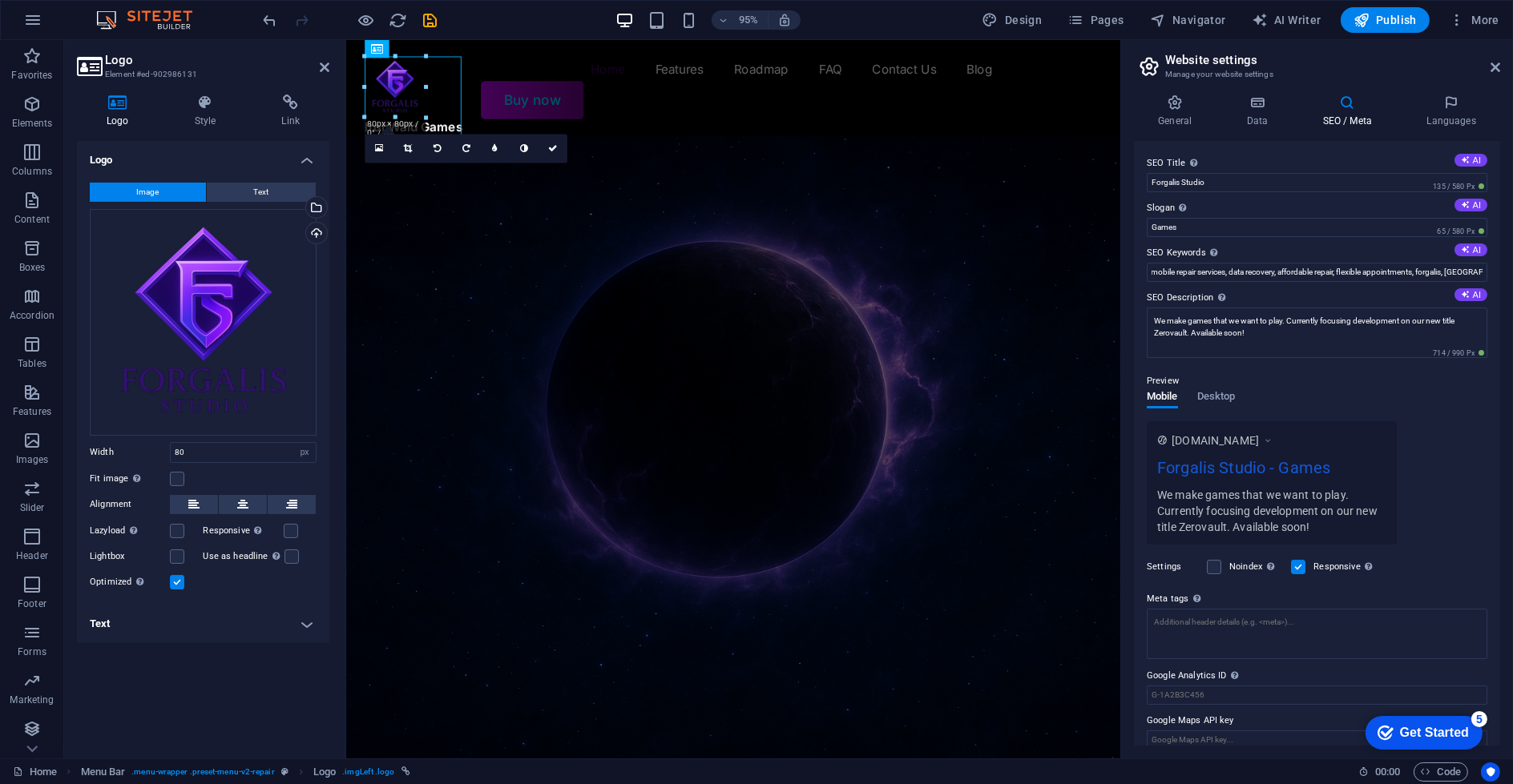
scroll to position [0, 0]
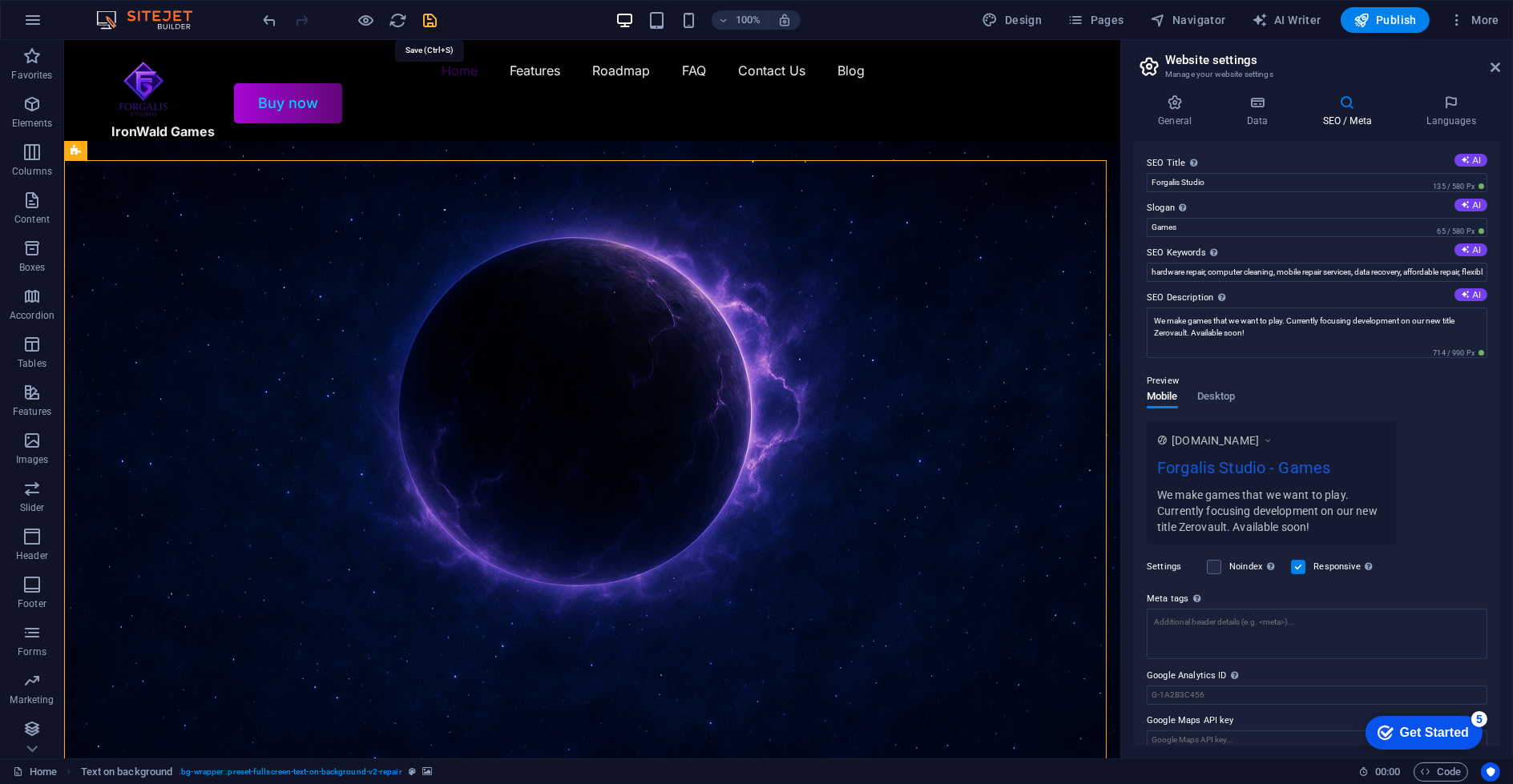
click at [423, 15] on icon "save" at bounding box center [430, 20] width 18 height 18
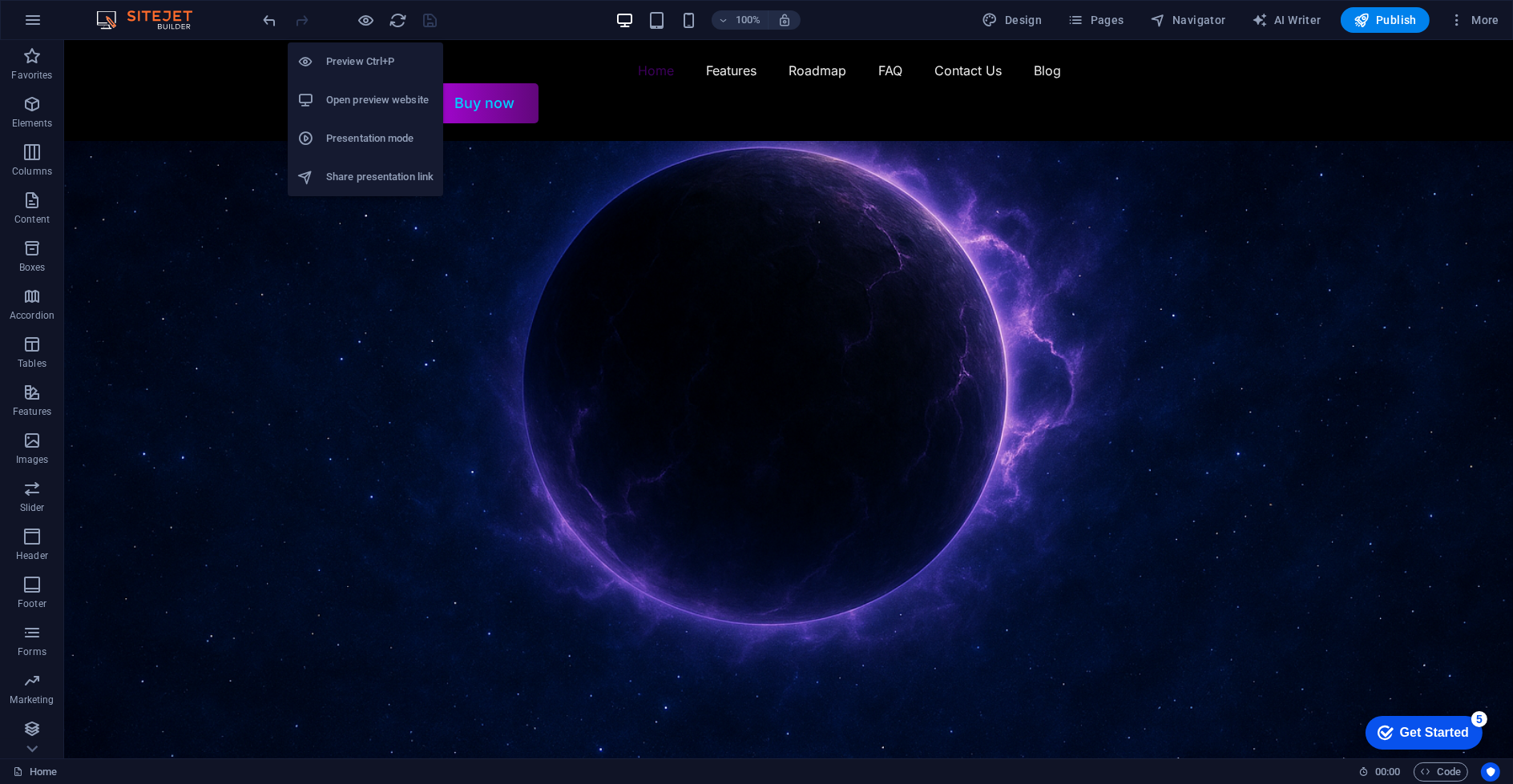
click at [378, 106] on h6 "Open preview website" at bounding box center [380, 101] width 108 height 19
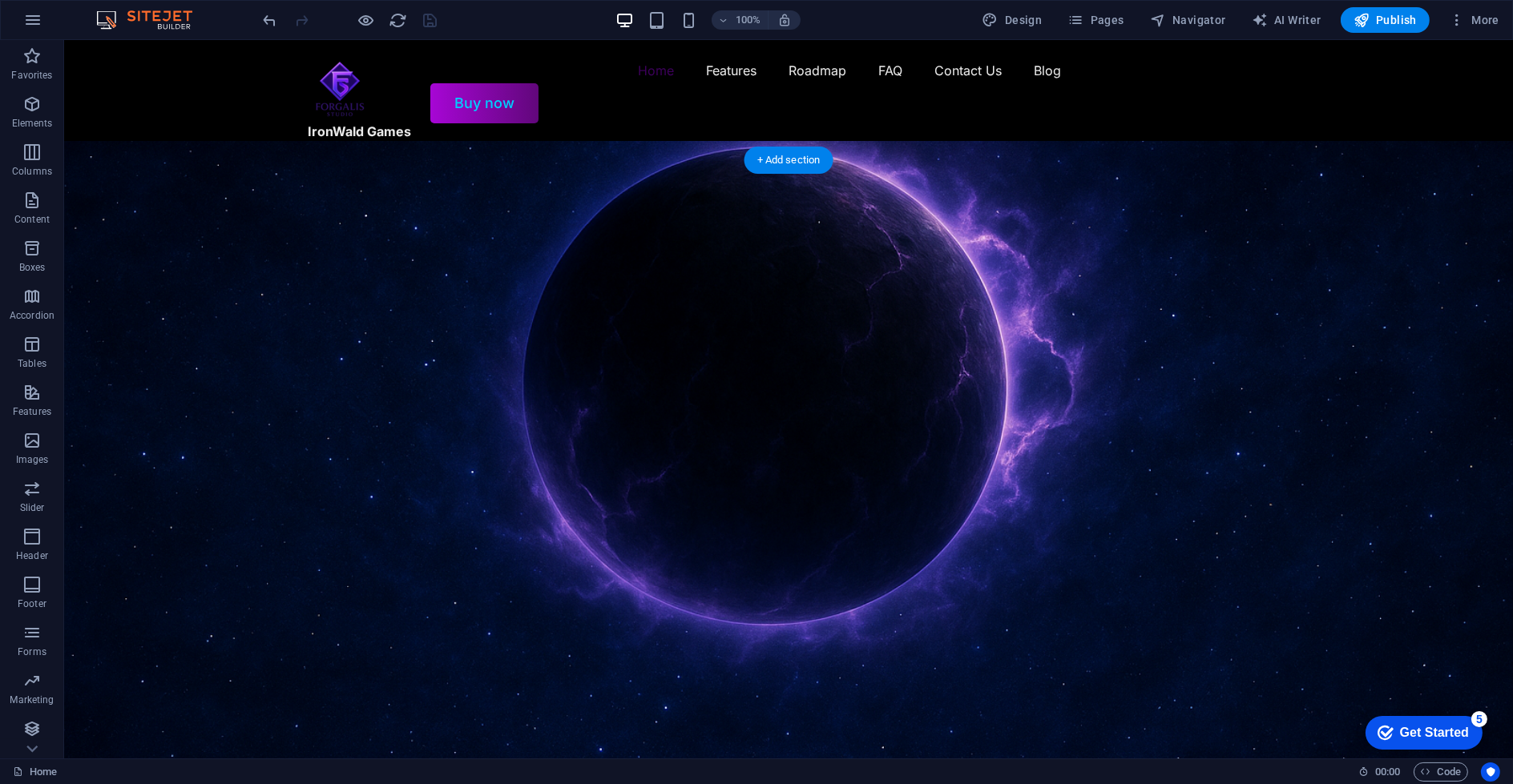
click at [948, 178] on figure at bounding box center [788, 480] width 1449 height 679
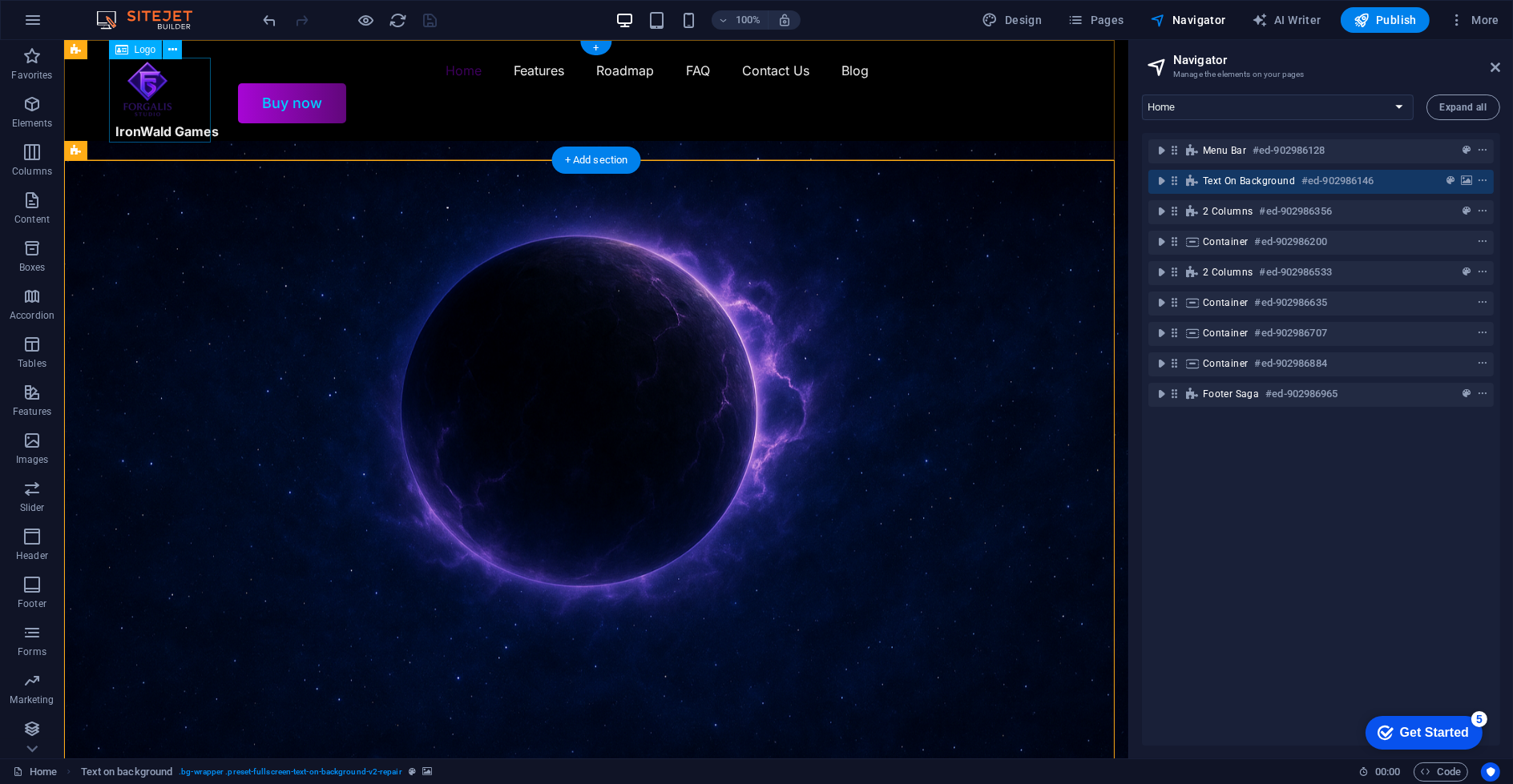
click at [190, 132] on div "IronWald Games" at bounding box center [167, 100] width 103 height 85
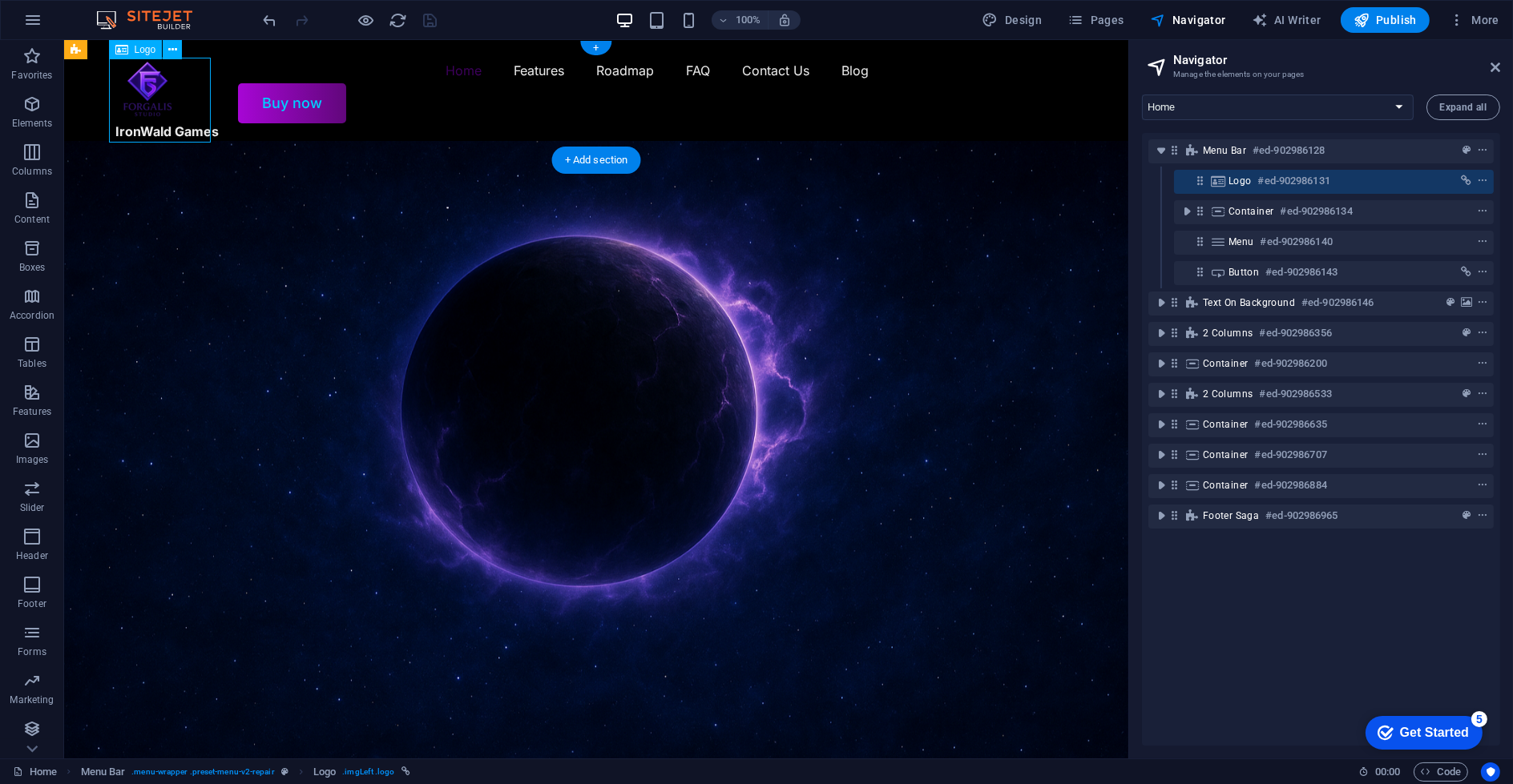
click at [190, 132] on div "IronWald Games" at bounding box center [167, 100] width 103 height 85
select select "px"
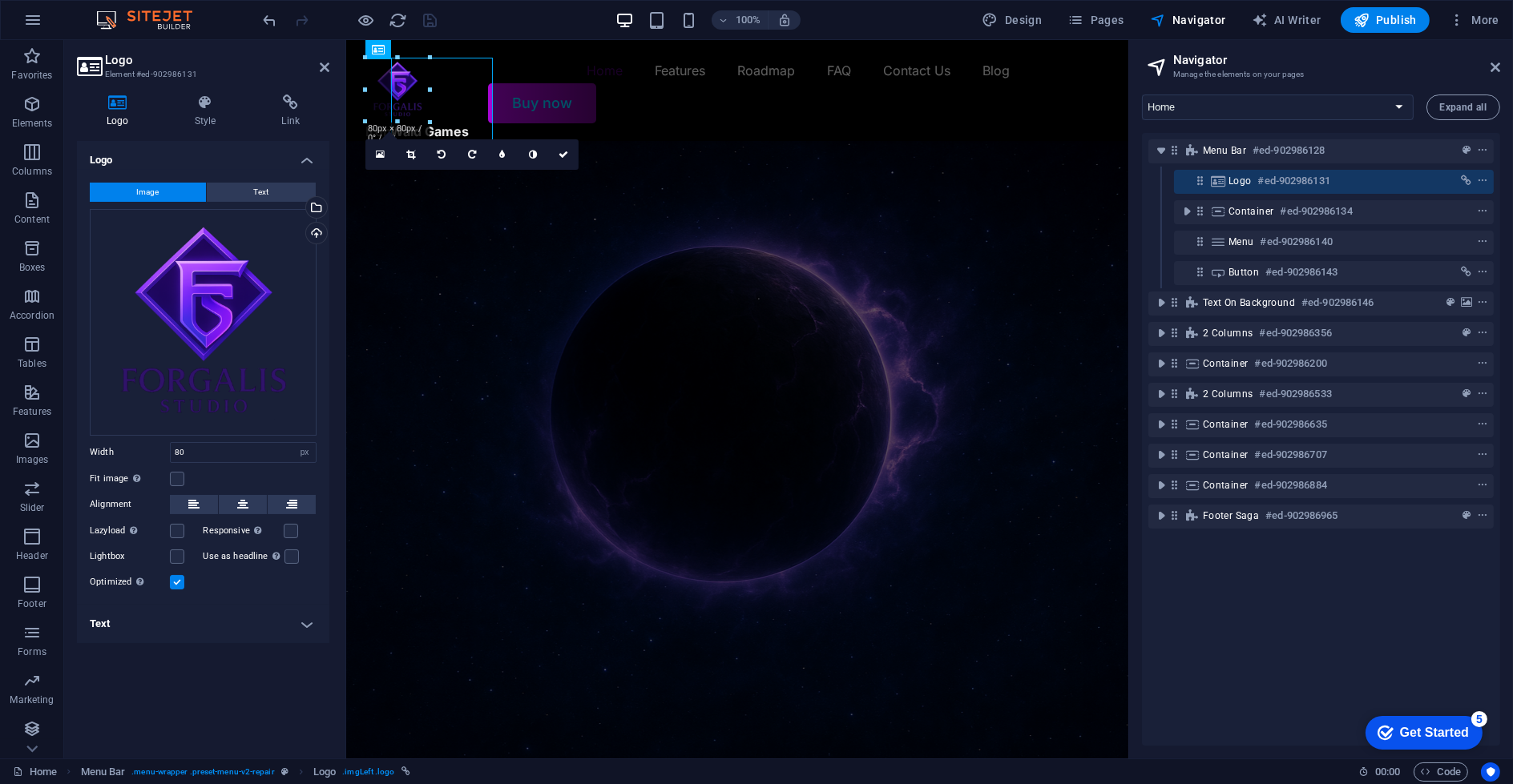
click at [190, 132] on div "Logo Style Link Logo Image Text Drag files here, click to choose files or selec…" at bounding box center [203, 420] width 253 height 651
click at [454, 130] on div "IronWald Games" at bounding box center [416, 100] width 103 height 85
click at [195, 121] on h4 "Style" at bounding box center [209, 111] width 87 height 33
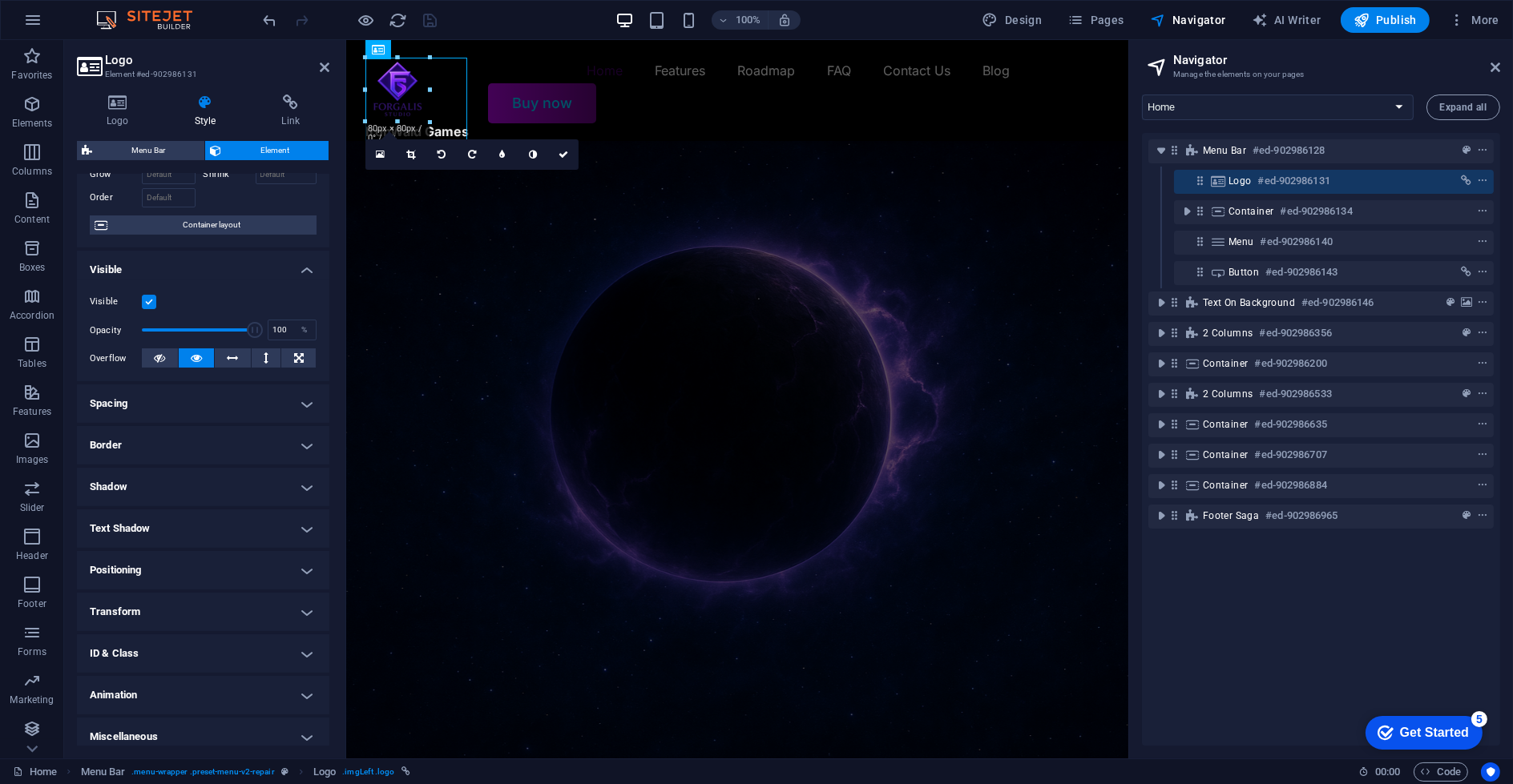
scroll to position [103, 0]
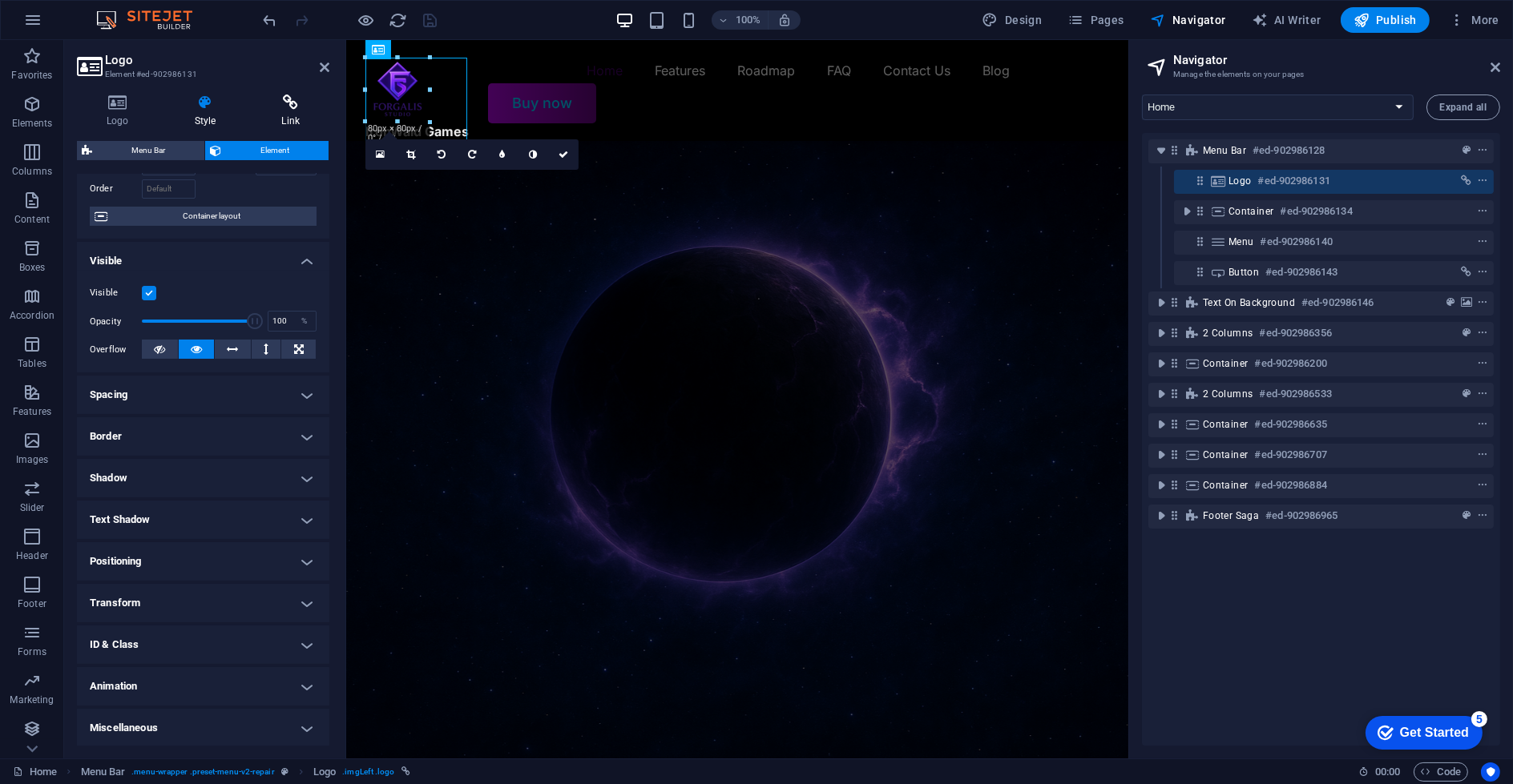
click at [297, 105] on icon at bounding box center [290, 102] width 78 height 16
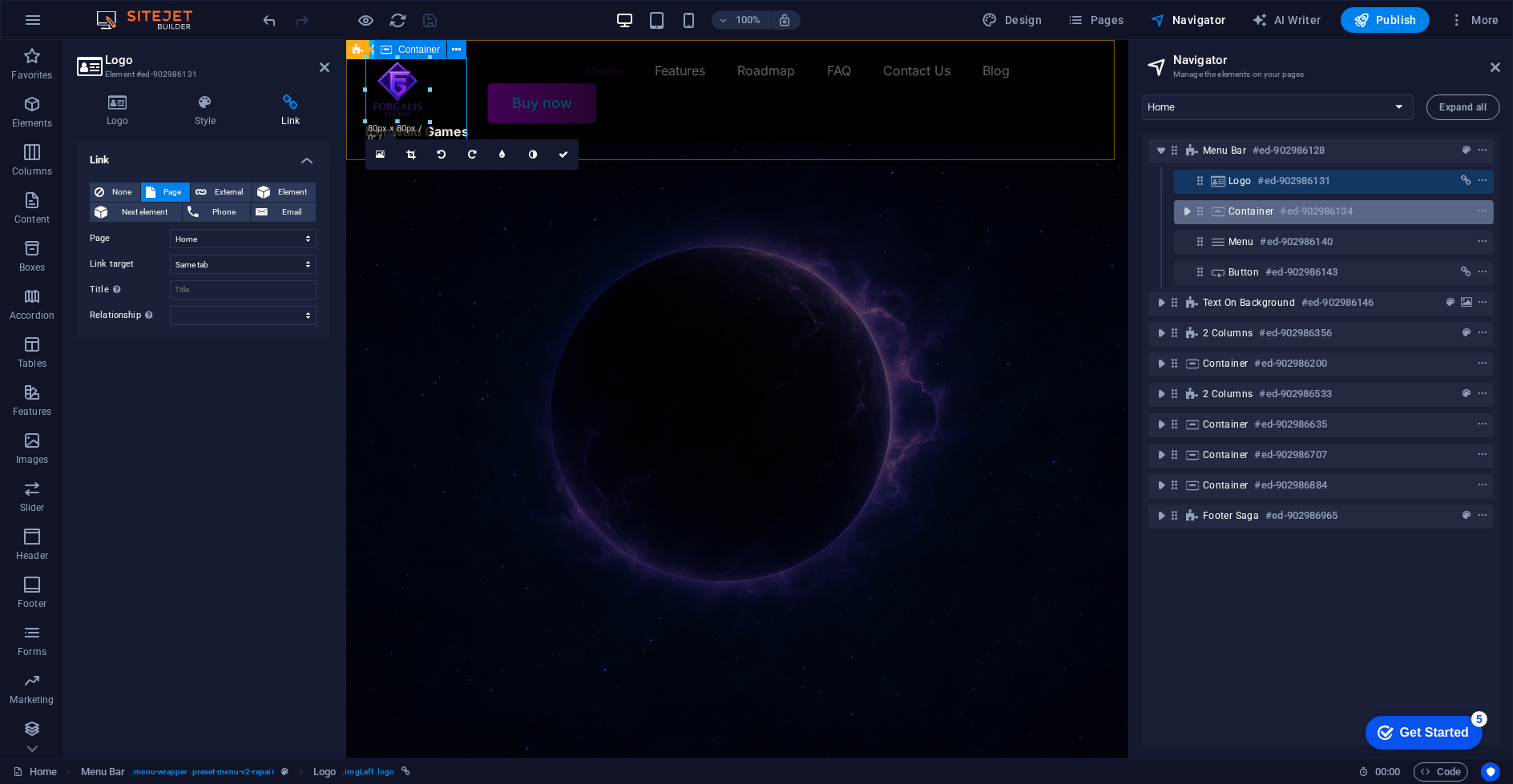
click at [1189, 206] on icon "toggle-expand" at bounding box center [1187, 212] width 16 height 16
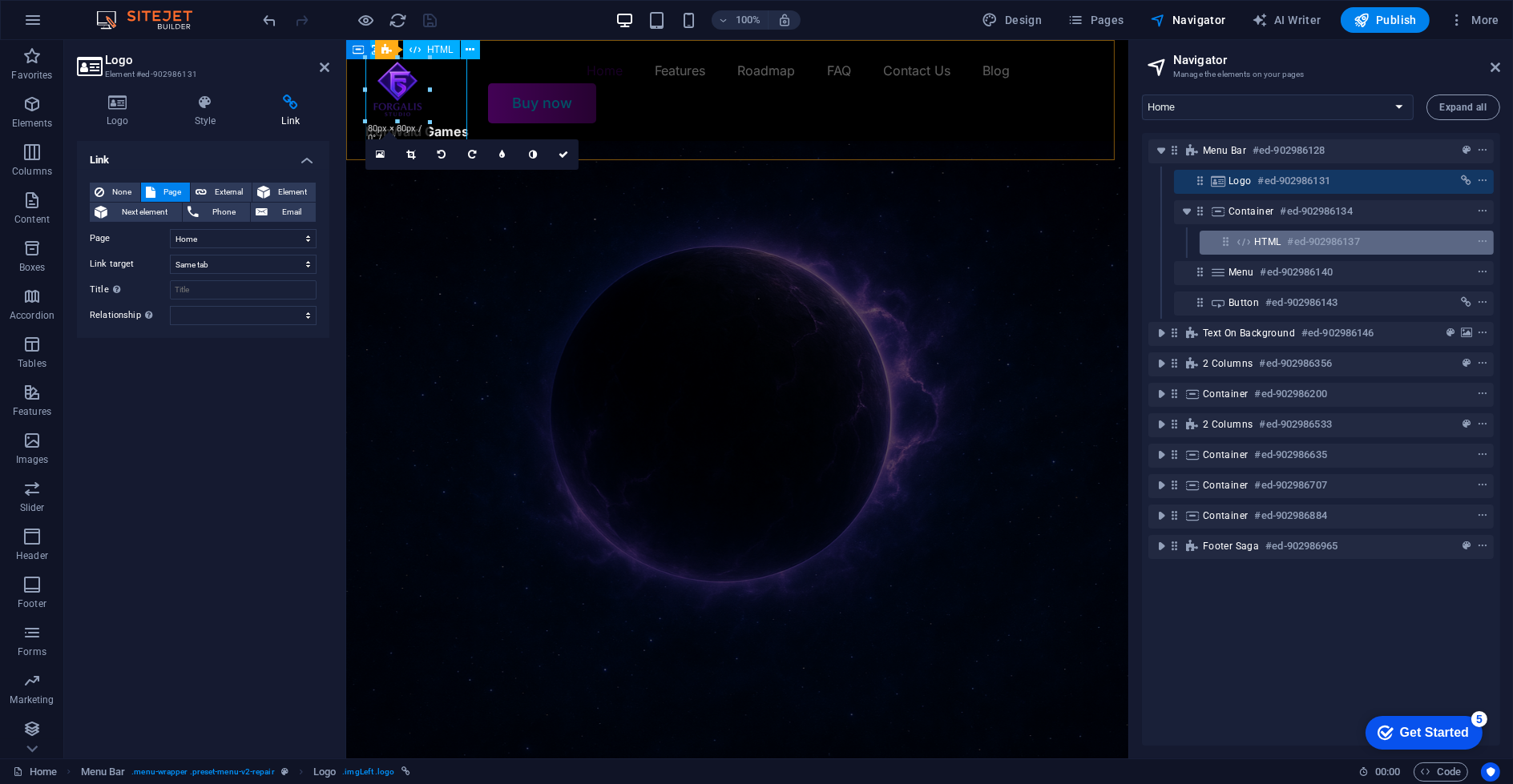
click at [1282, 235] on div "HTML #ed-902986137" at bounding box center [1334, 242] width 159 height 19
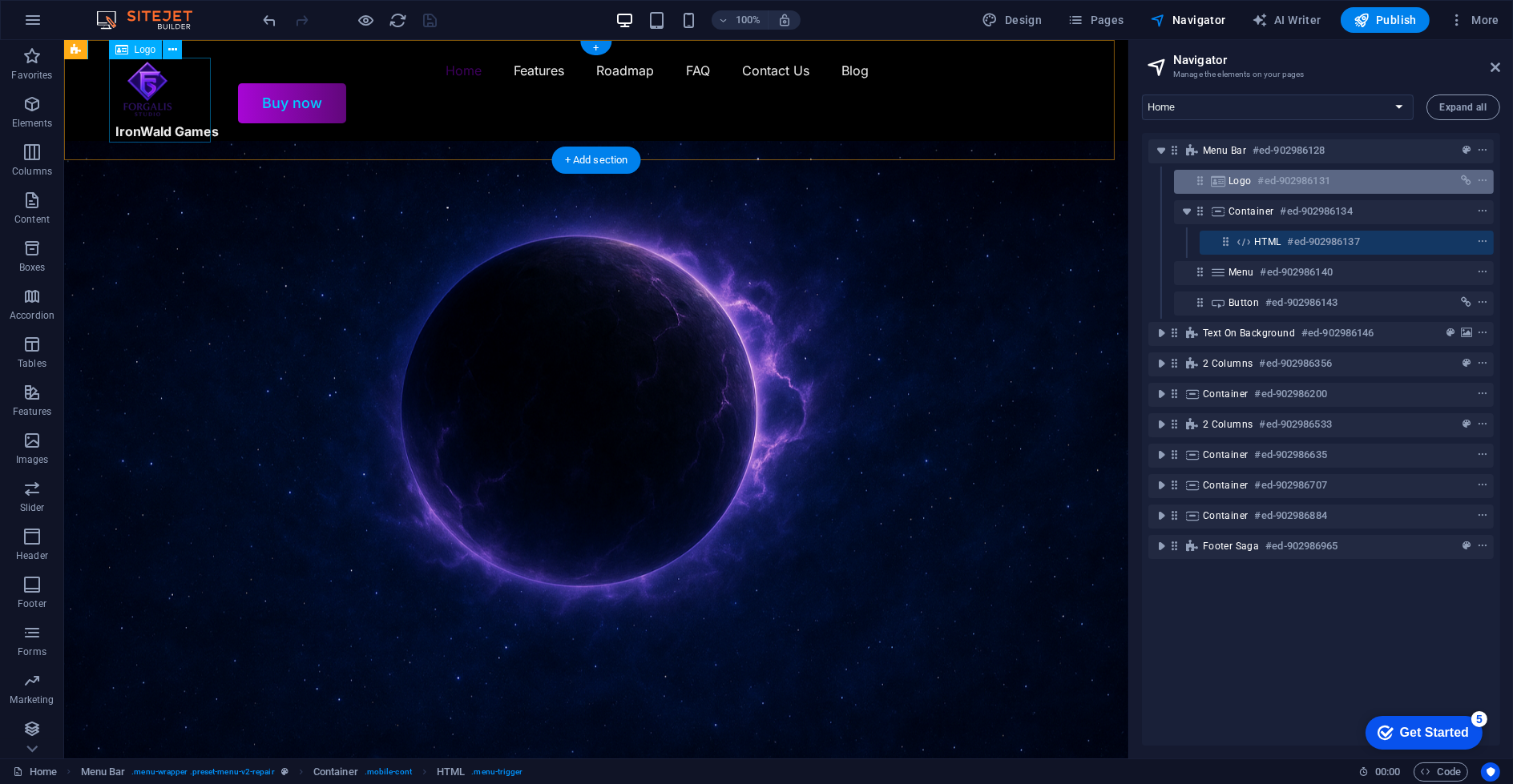
click at [1270, 184] on h6 "#ed-902986131" at bounding box center [1294, 181] width 72 height 19
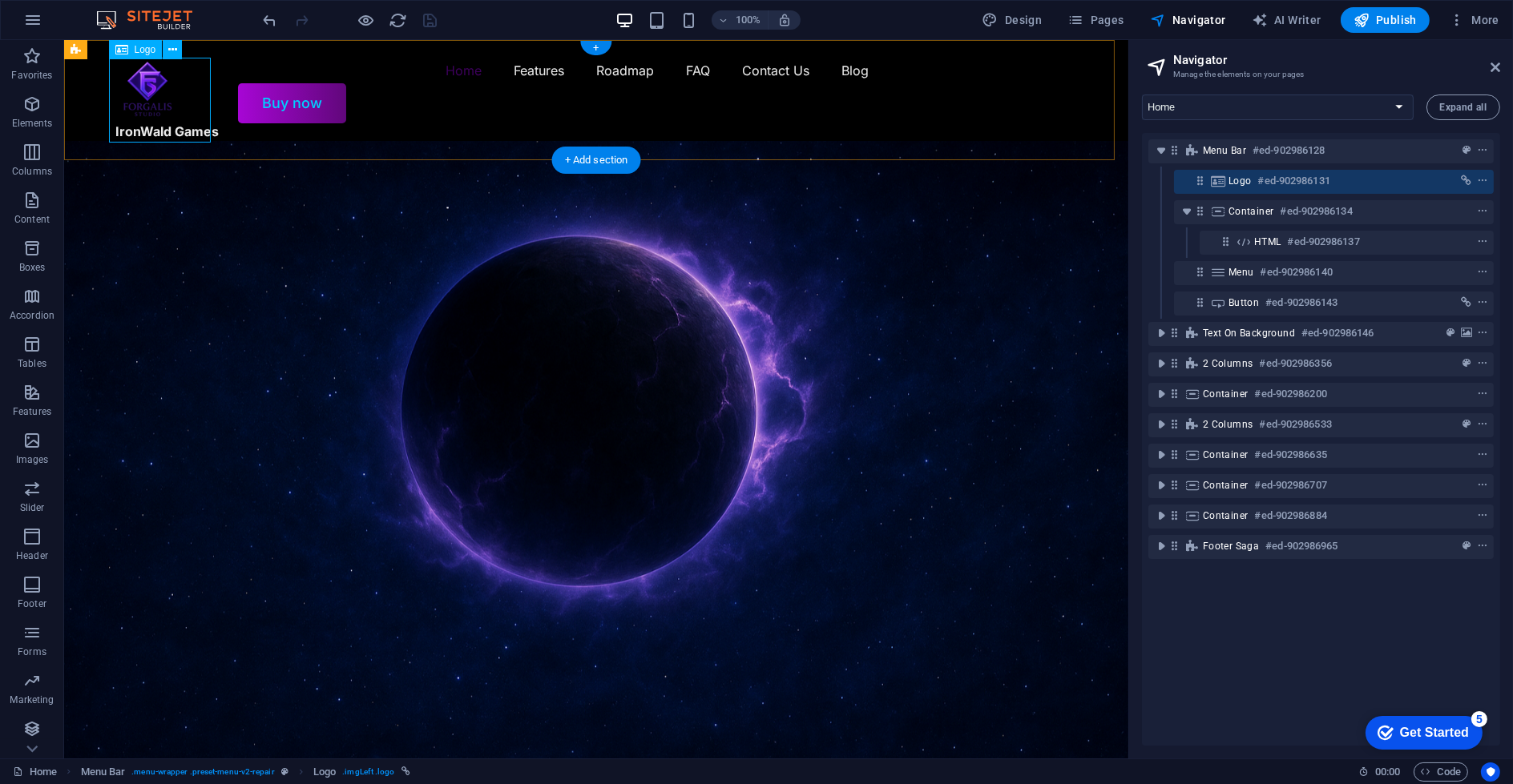
click at [1241, 186] on span "Logo" at bounding box center [1240, 181] width 24 height 13
select select
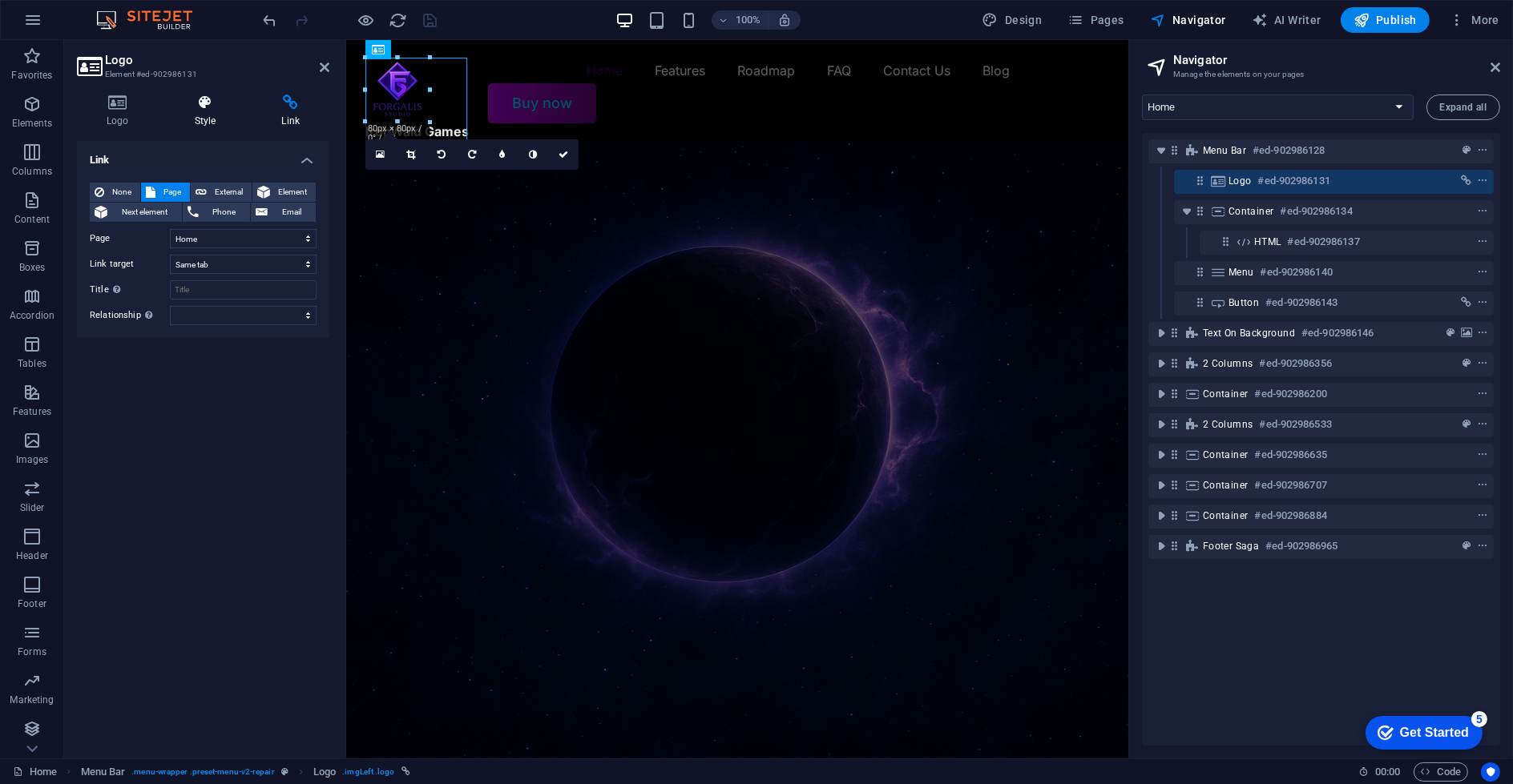
click at [201, 108] on icon at bounding box center [206, 102] width 81 height 16
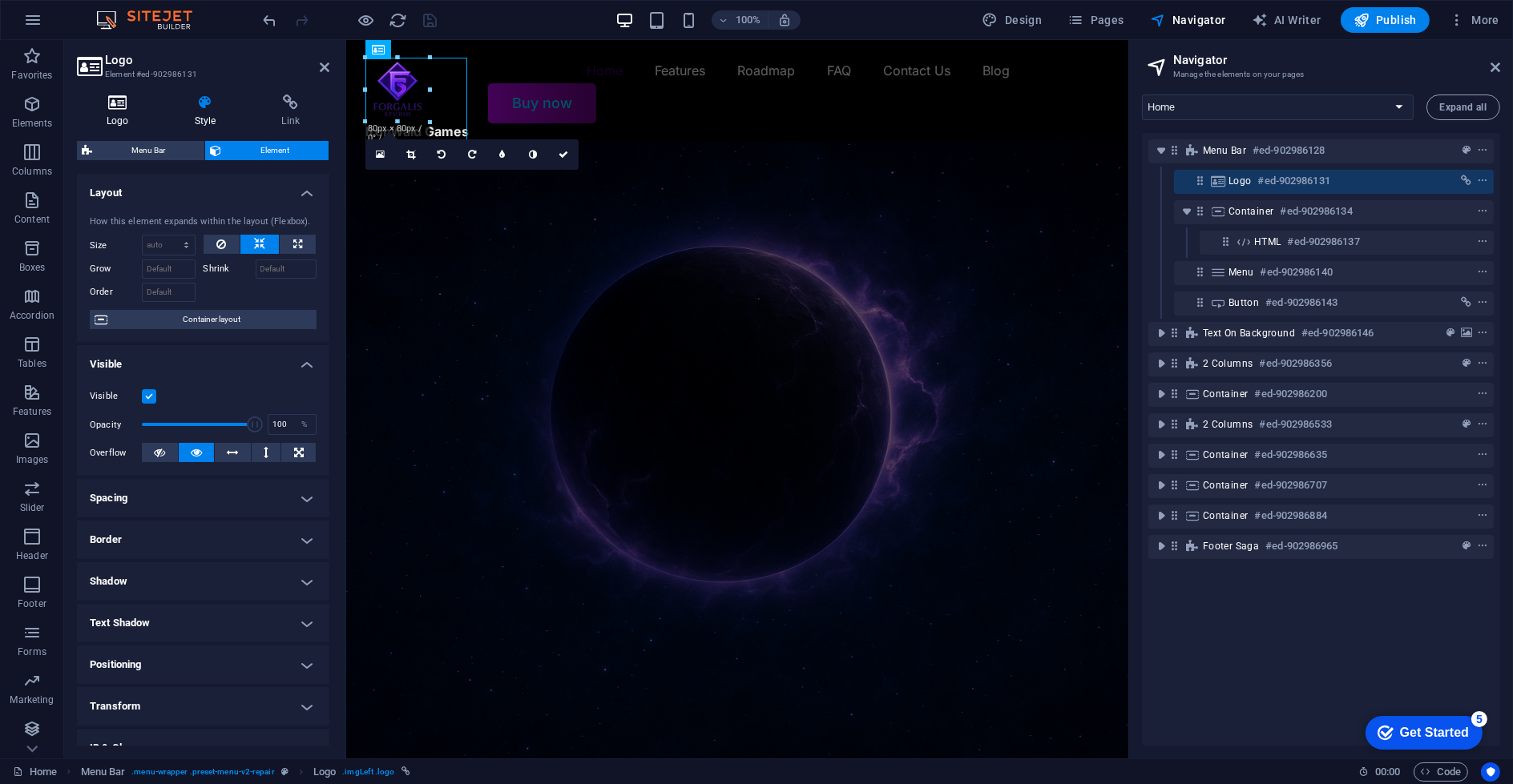
click at [144, 111] on h4 "Logo" at bounding box center [121, 111] width 88 height 33
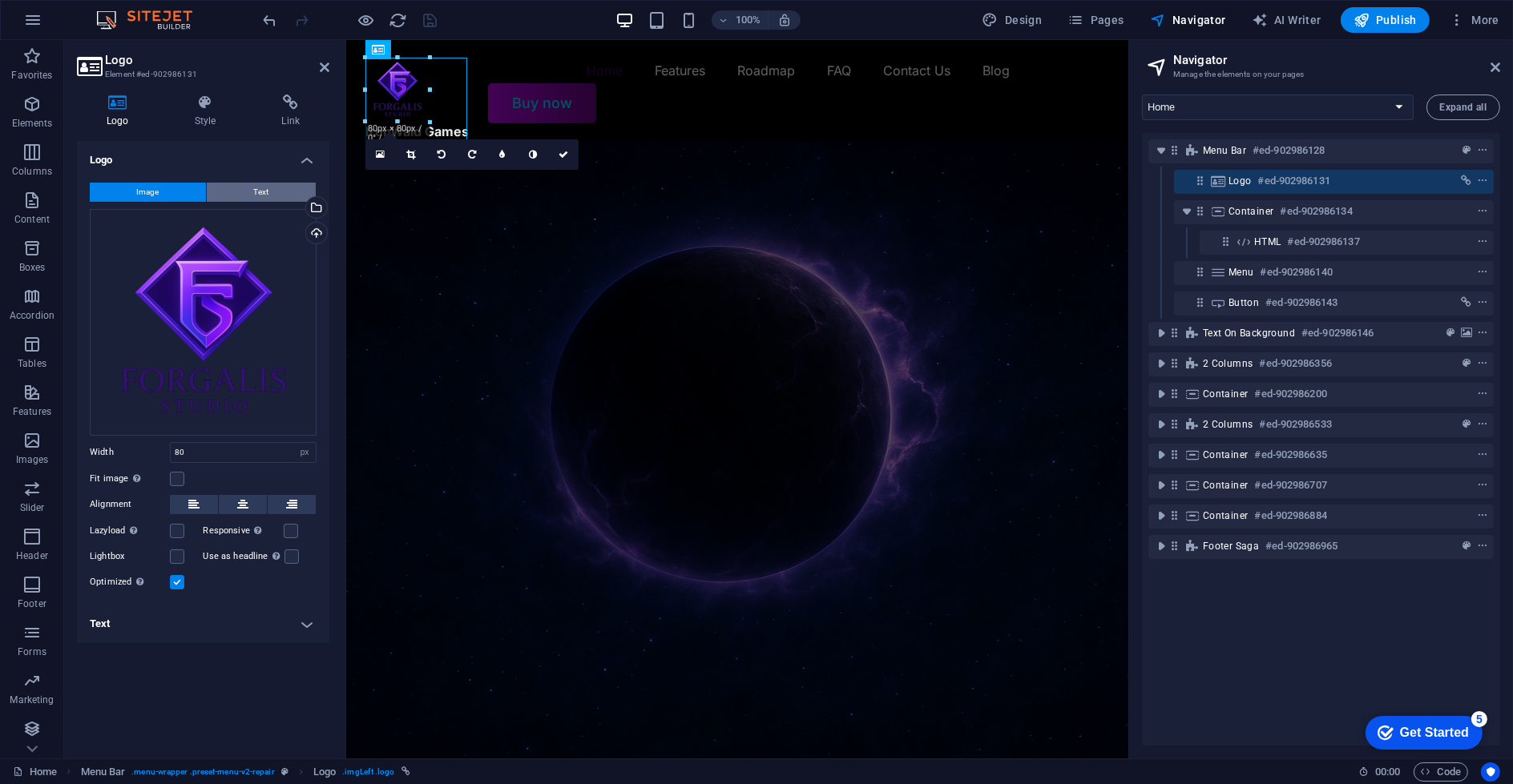
click at [255, 186] on span "Text" at bounding box center [261, 192] width 15 height 19
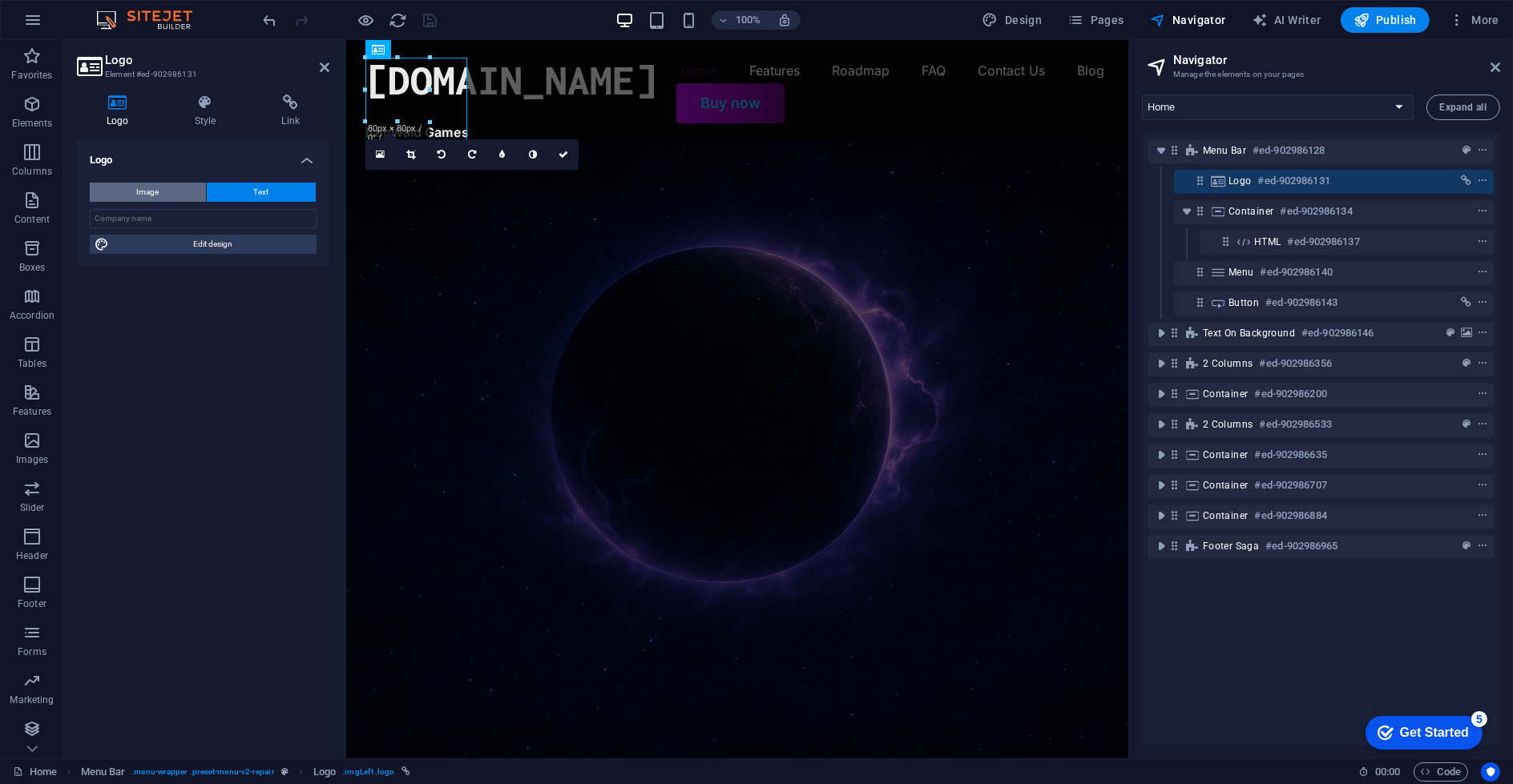
click at [178, 194] on button "Image" at bounding box center [148, 192] width 116 height 19
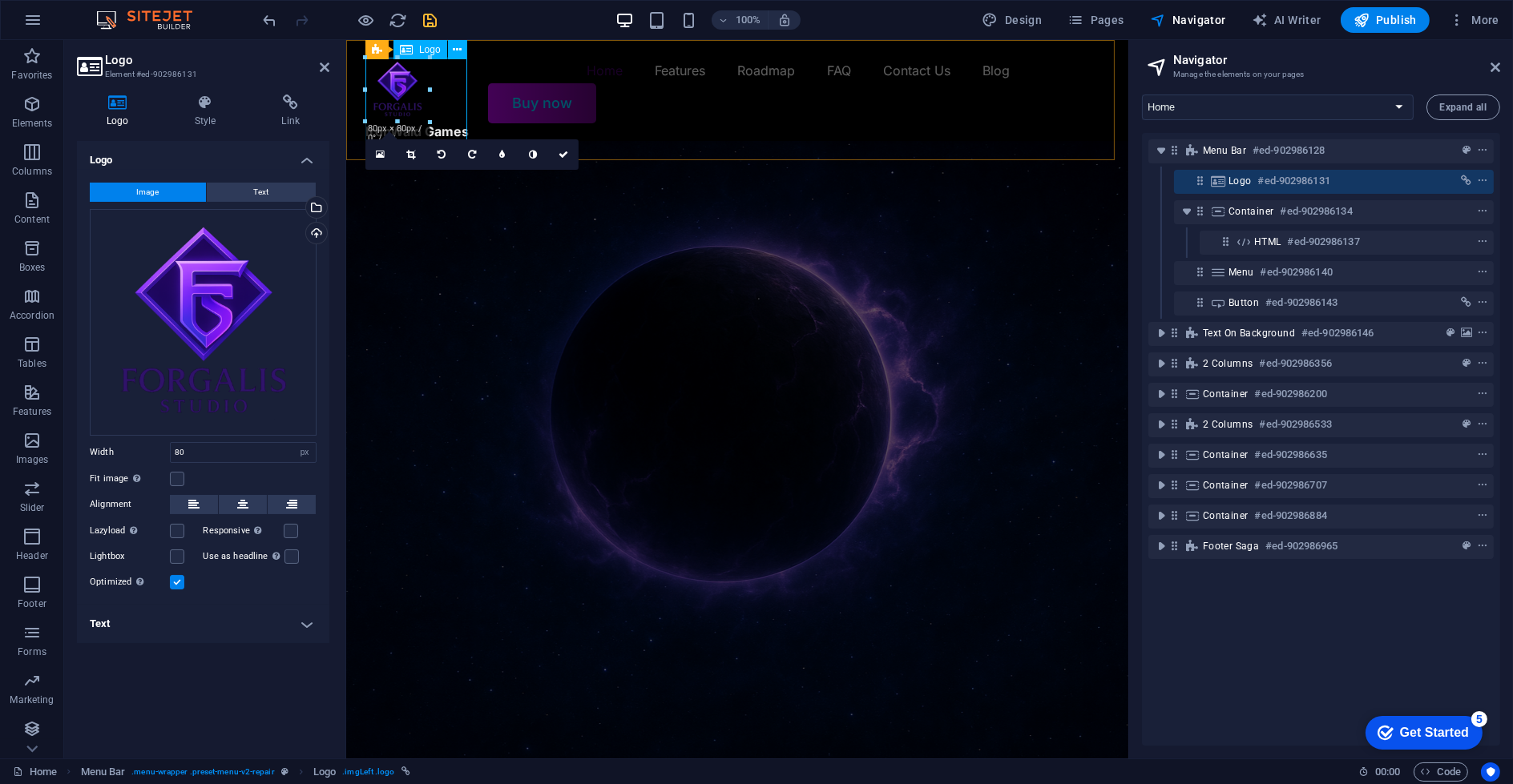
click at [448, 129] on div "IronWald Games" at bounding box center [416, 100] width 103 height 85
click at [324, 63] on header "Logo Element #ed-902986131" at bounding box center [203, 61] width 253 height 42
click at [321, 72] on icon at bounding box center [324, 67] width 10 height 13
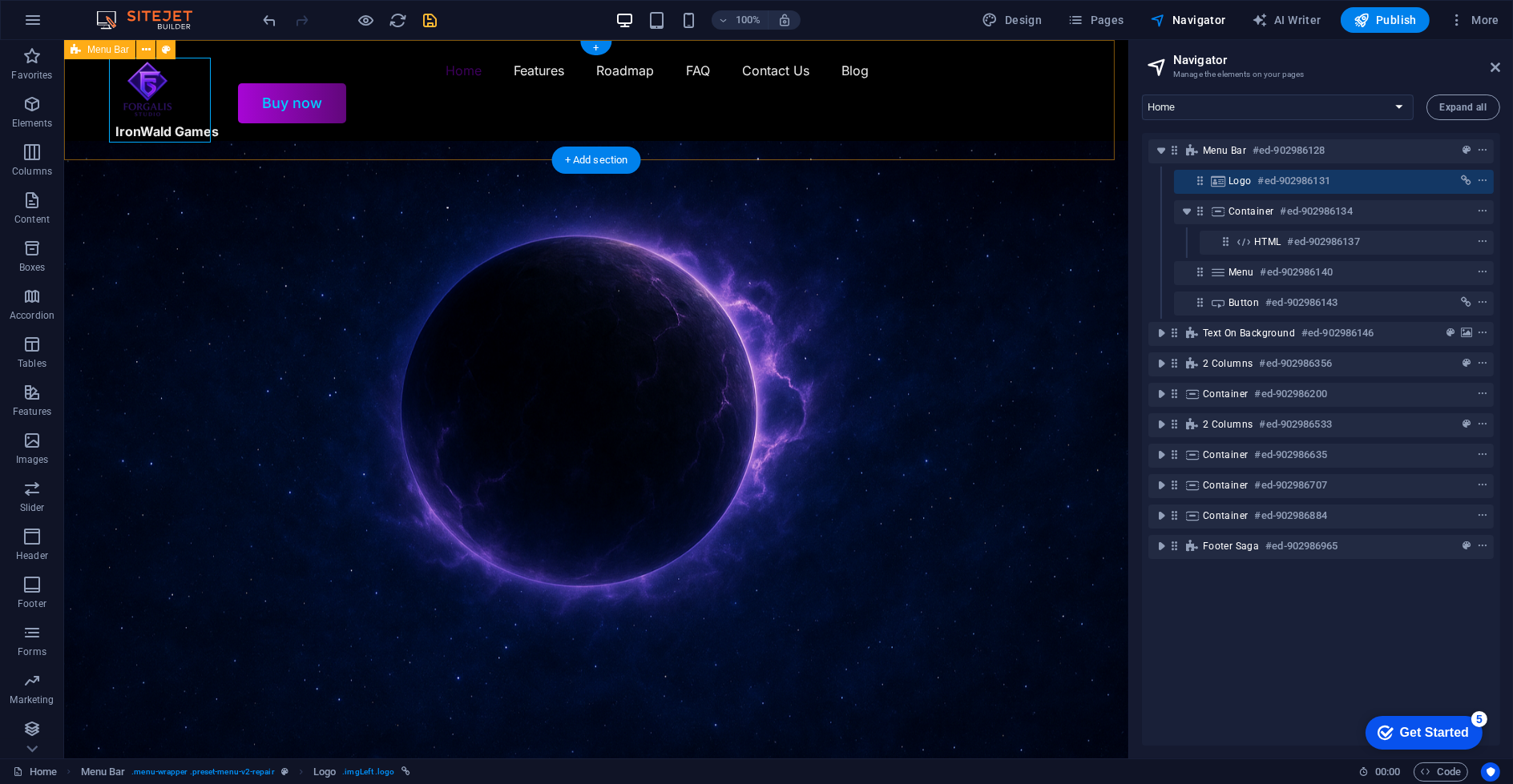
click at [195, 141] on div "IronWald Games Home Features Roadmap FAQ Contact Us Blog Buy now" at bounding box center [596, 90] width 1064 height 101
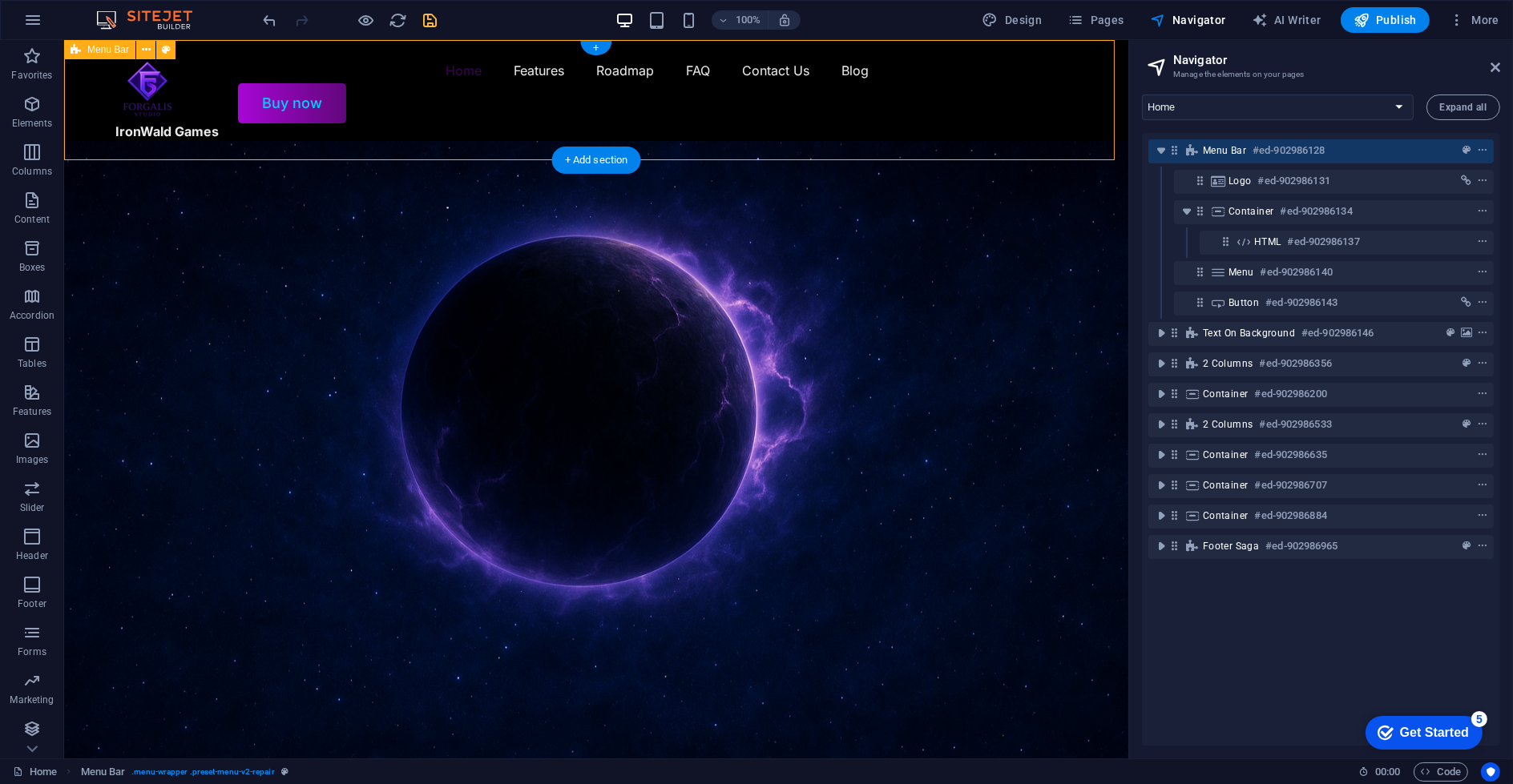
click at [192, 141] on div "IronWald Games Home Features Roadmap FAQ Contact Us Blog Buy now" at bounding box center [596, 90] width 1064 height 101
click at [187, 140] on div "IronWald Games" at bounding box center [167, 100] width 103 height 85
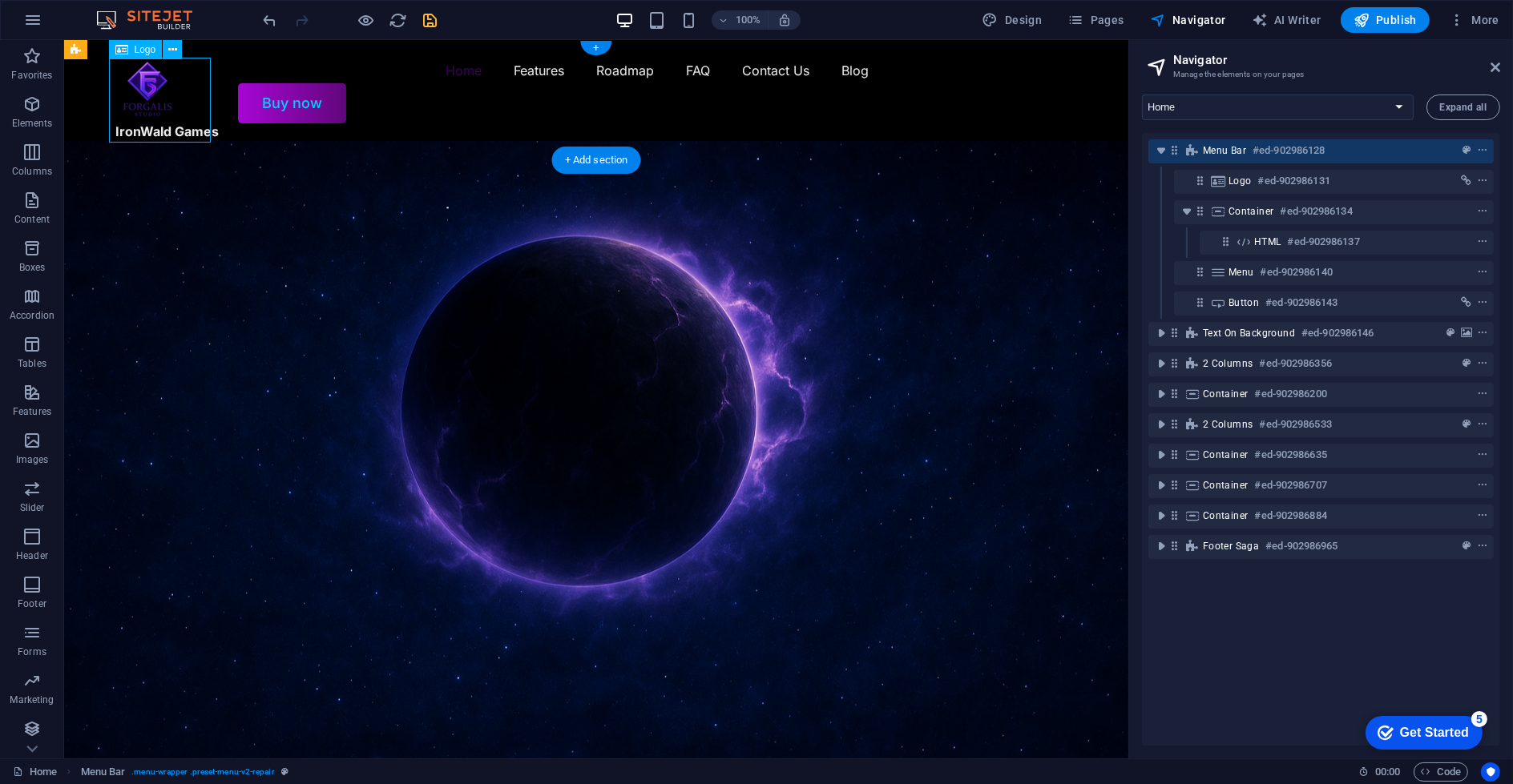
click at [187, 140] on div "IronWald Games" at bounding box center [167, 100] width 103 height 85
select select "px"
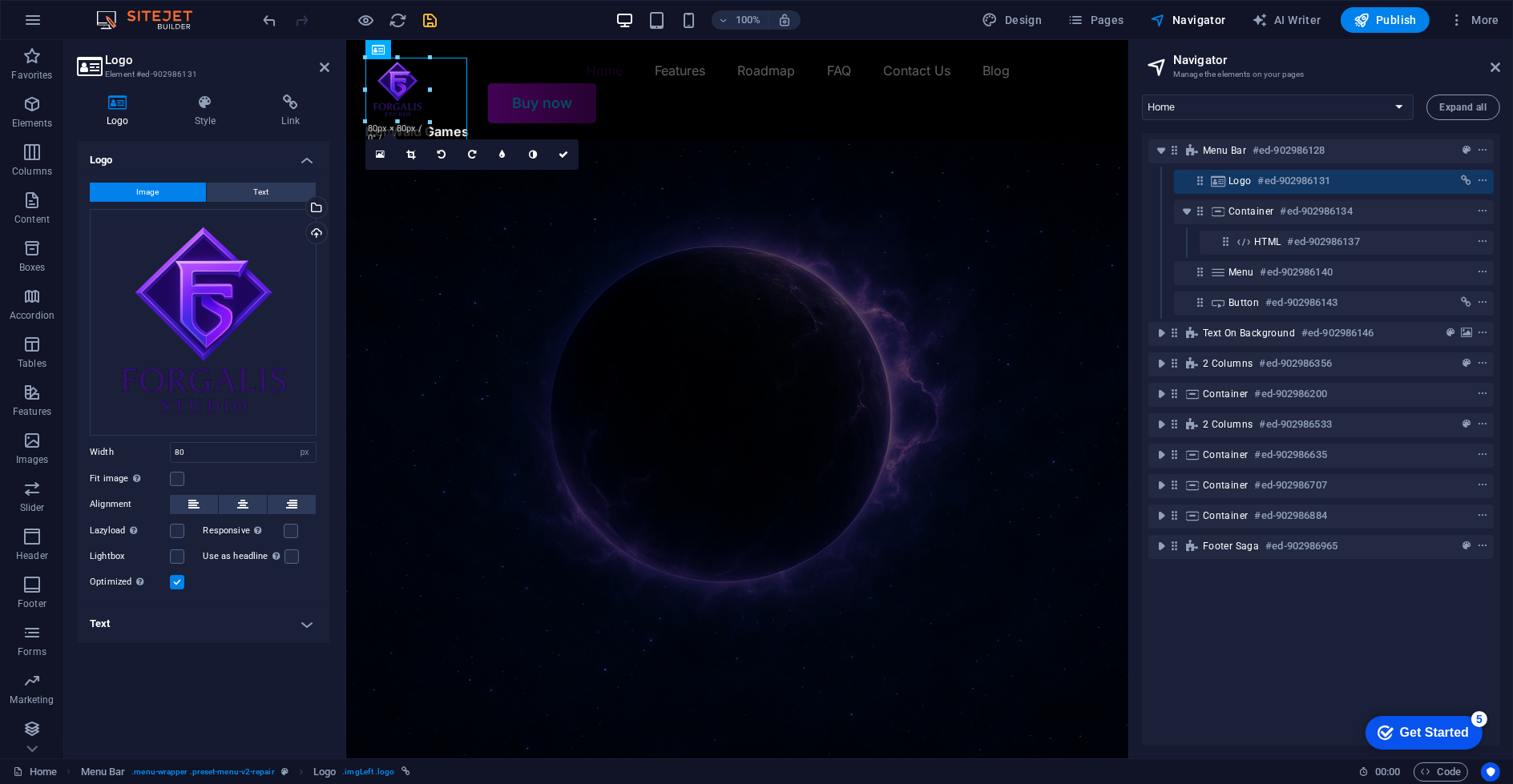
click at [187, 141] on h4 "Logo" at bounding box center [203, 155] width 253 height 29
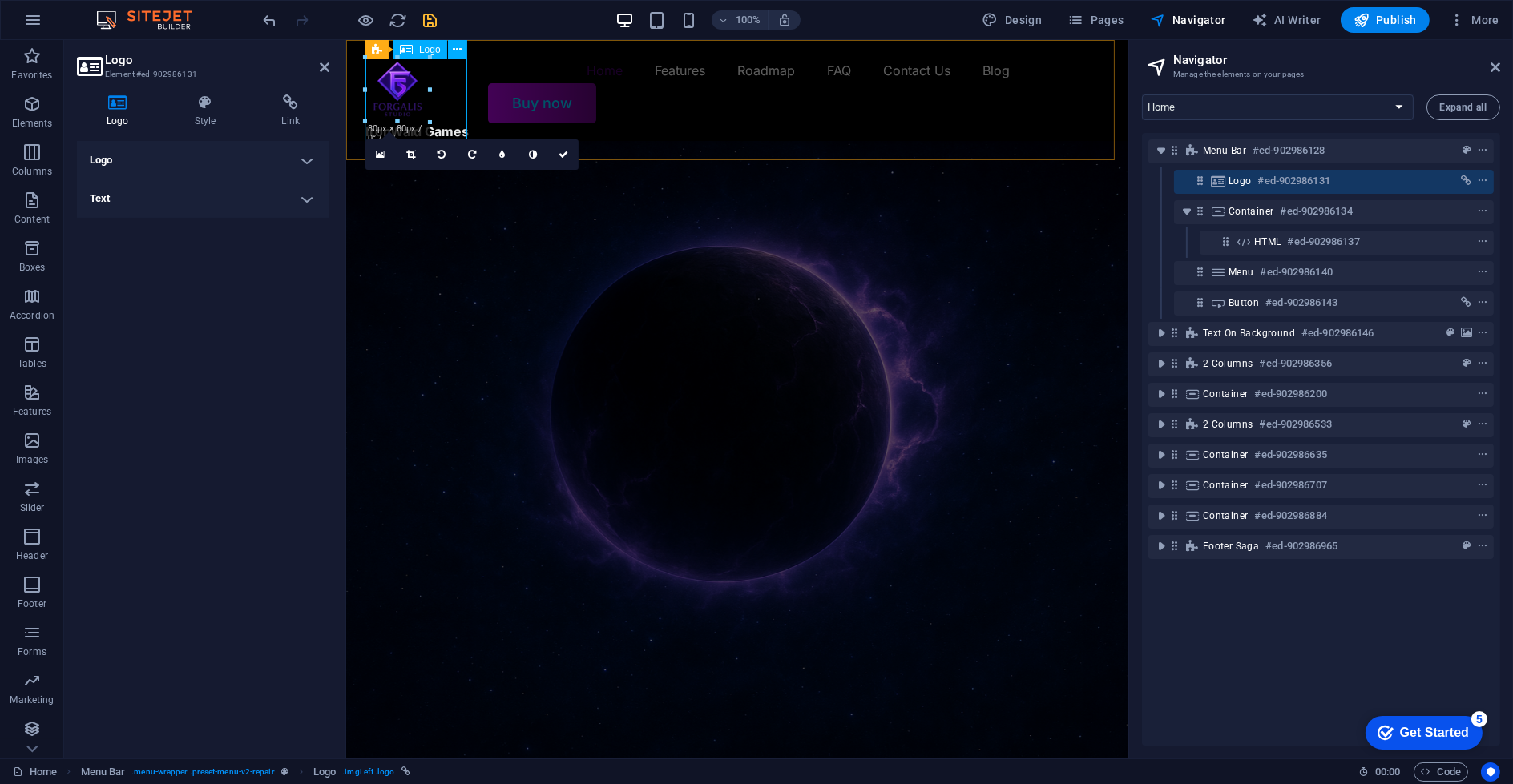
click at [453, 129] on div "IronWald Games" at bounding box center [416, 100] width 103 height 85
click at [226, 196] on h4 "Text" at bounding box center [203, 198] width 253 height 38
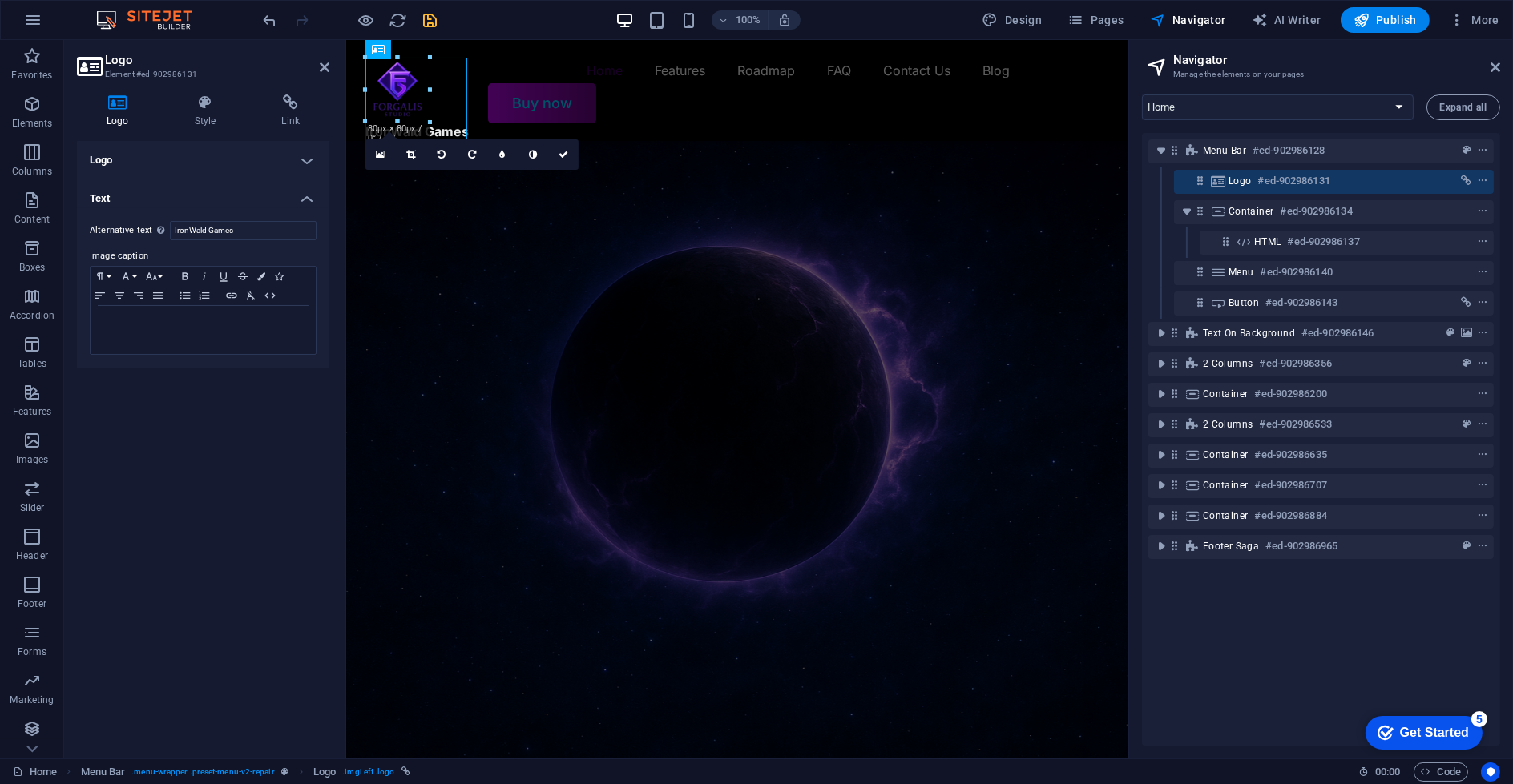
click at [206, 171] on h4 "Logo" at bounding box center [203, 160] width 253 height 38
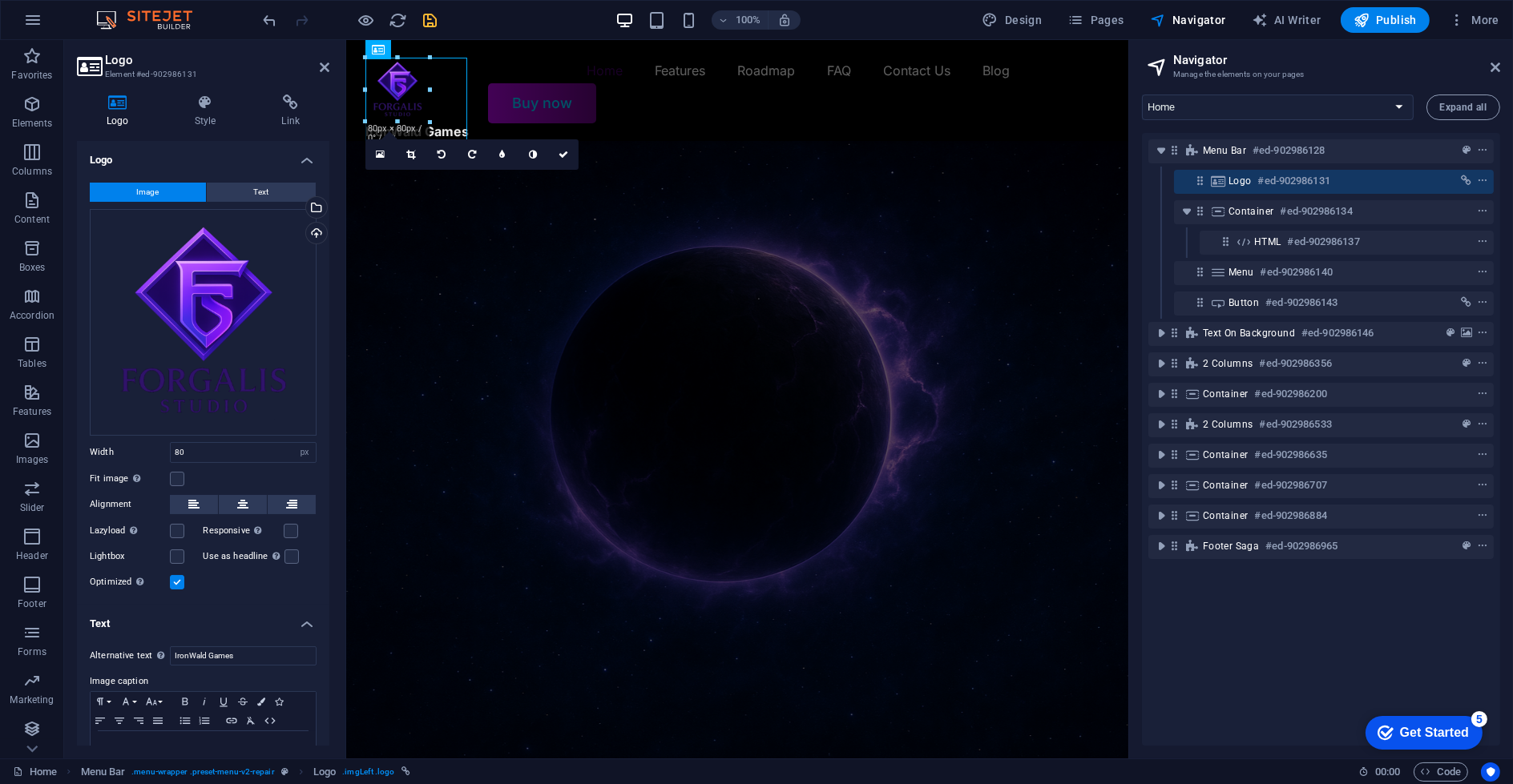
click at [206, 167] on h4 "Logo" at bounding box center [203, 155] width 253 height 29
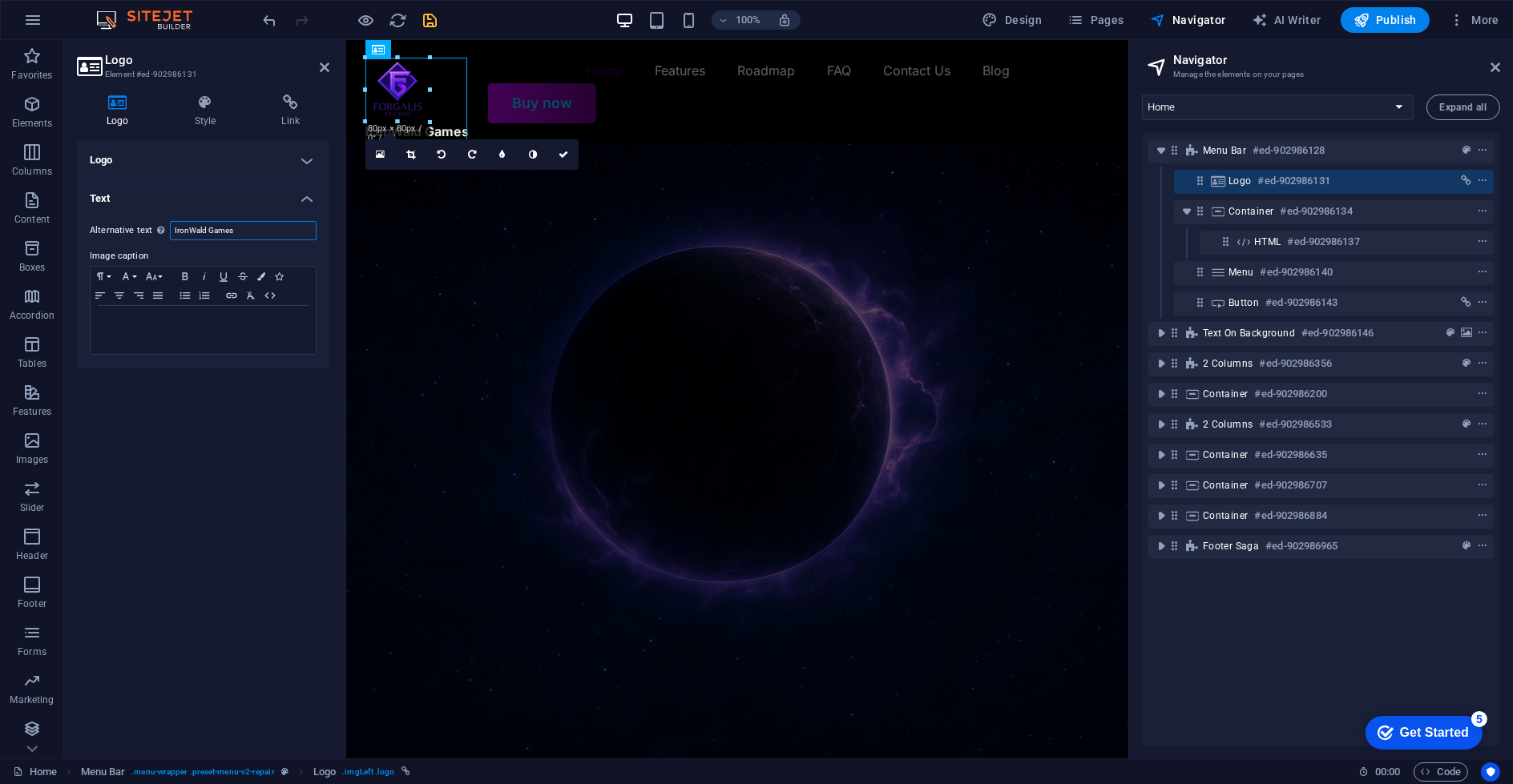
drag, startPoint x: 251, startPoint y: 231, endPoint x: 149, endPoint y: 241, distance: 102.5
click at [150, 240] on div "Alternative text The alternative text is used by devices that cannot display im…" at bounding box center [203, 288] width 253 height 160
click at [225, 415] on div "Logo Image Text Drag files here, click to choose files or select files from Fil…" at bounding box center [203, 443] width 253 height 605
click at [647, 240] on figure at bounding box center [736, 480] width 782 height 679
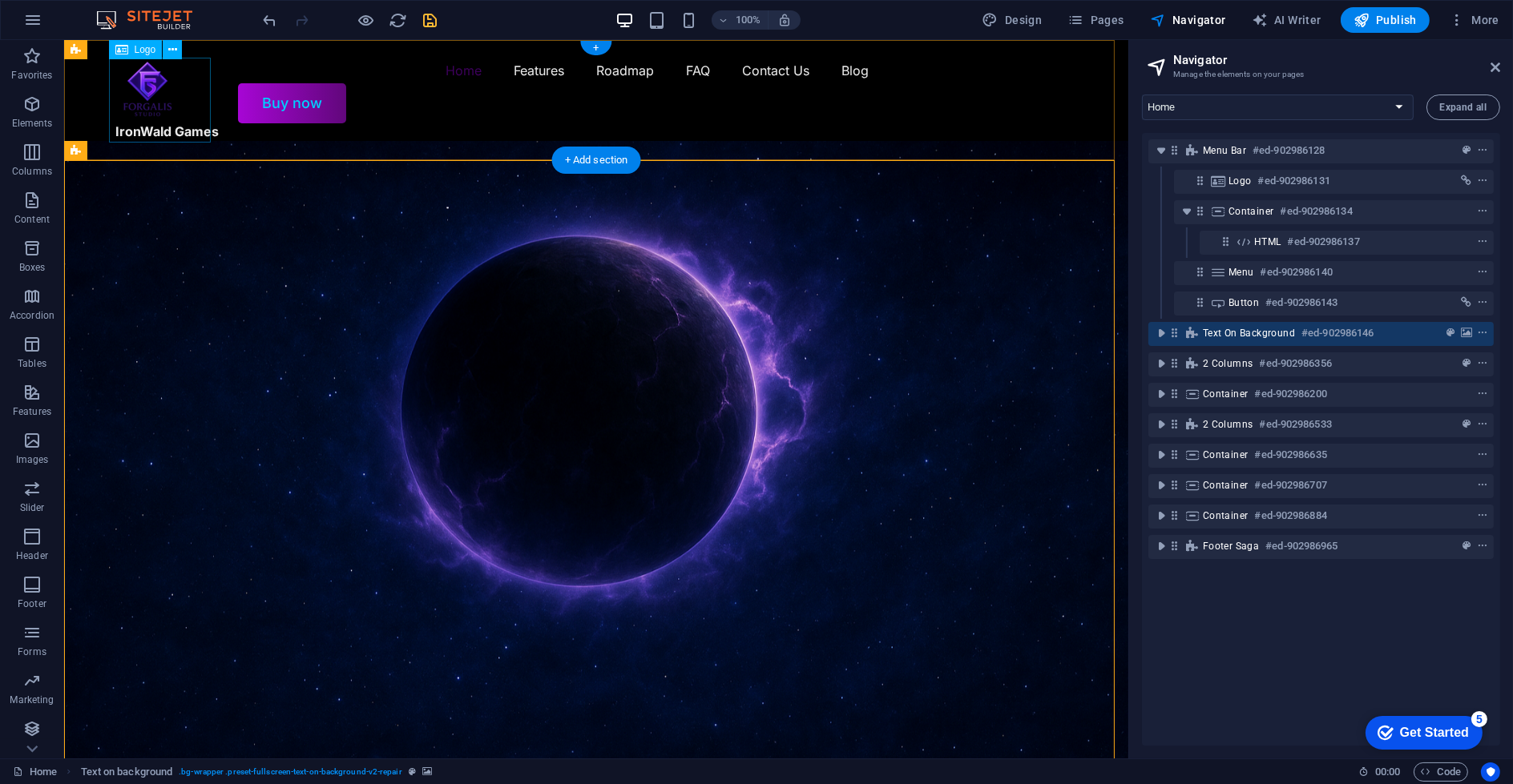
click at [178, 132] on div "IronWald Games" at bounding box center [167, 100] width 103 height 85
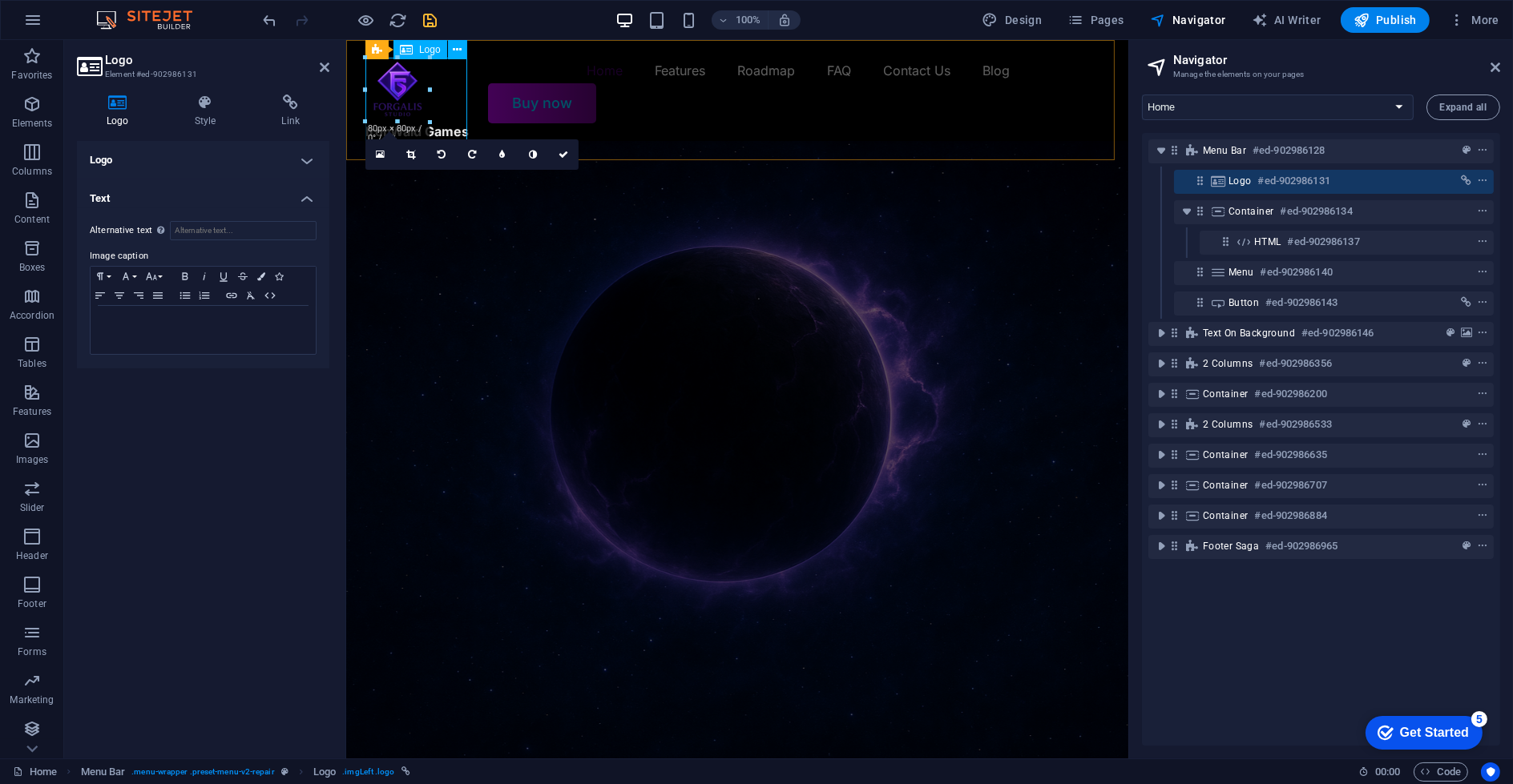
click at [452, 135] on div "IronWald Games" at bounding box center [416, 100] width 103 height 85
drag, startPoint x: 139, startPoint y: 334, endPoint x: 38, endPoint y: 280, distance: 114.5
click at [38, 280] on section "Favorites Elements Columns Content Boxes Accordion Tables Features Images Slide…" at bounding box center [564, 399] width 1128 height 718
click at [193, 123] on h4 "Style" at bounding box center [209, 111] width 87 height 33
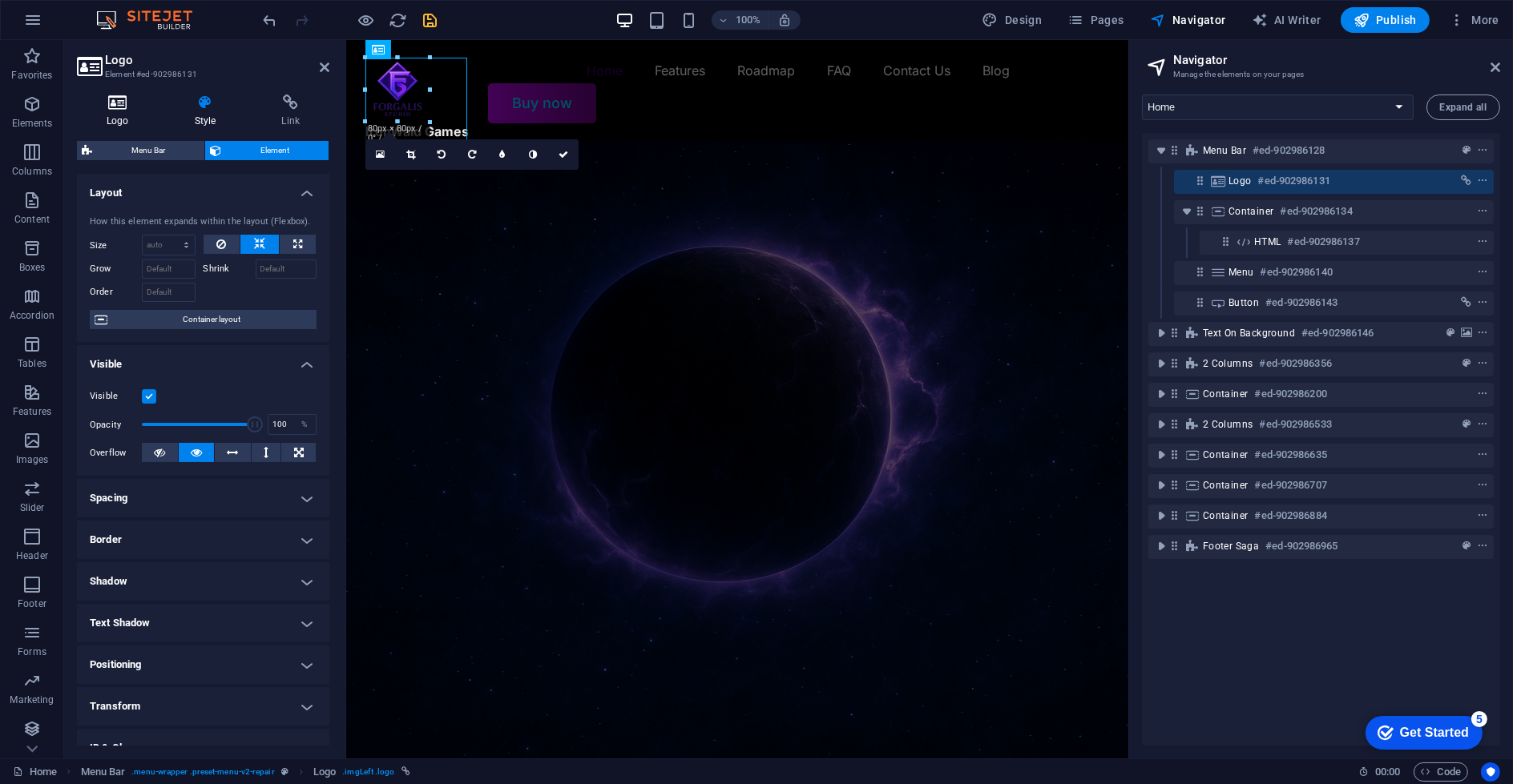
click at [141, 108] on icon at bounding box center [117, 102] width 81 height 16
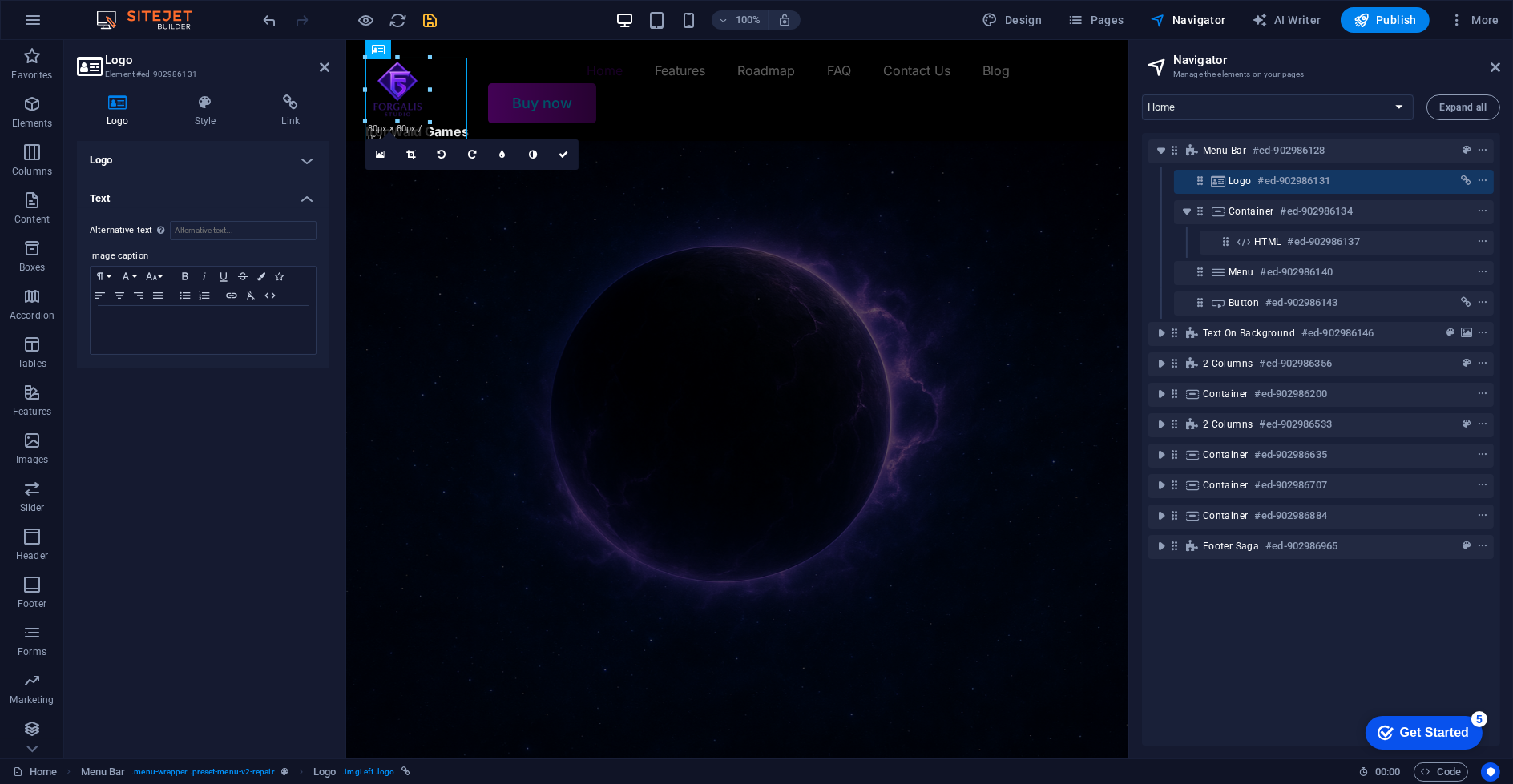
click at [156, 164] on h4 "Logo" at bounding box center [203, 160] width 253 height 38
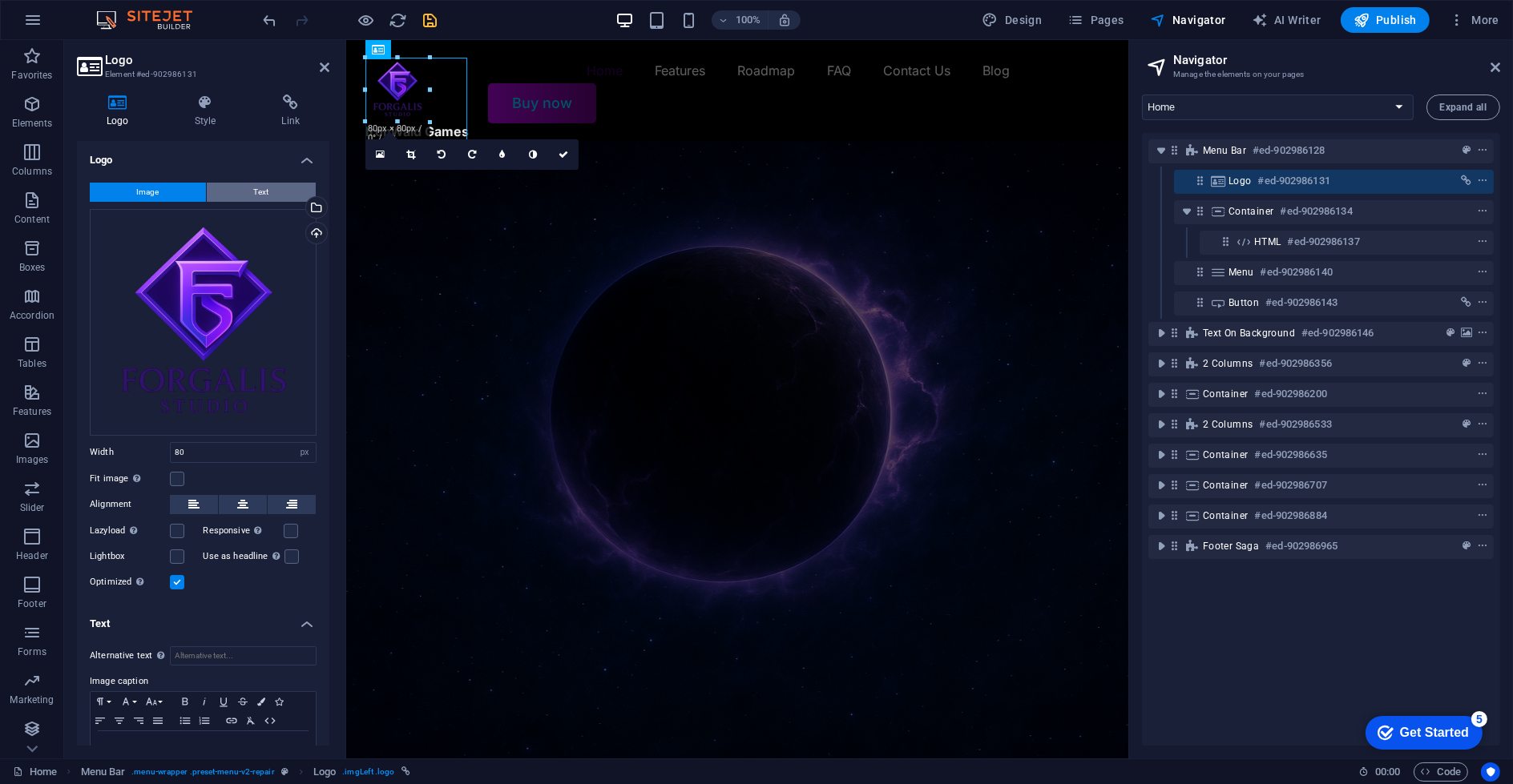
click at [229, 194] on button "Text" at bounding box center [261, 192] width 109 height 19
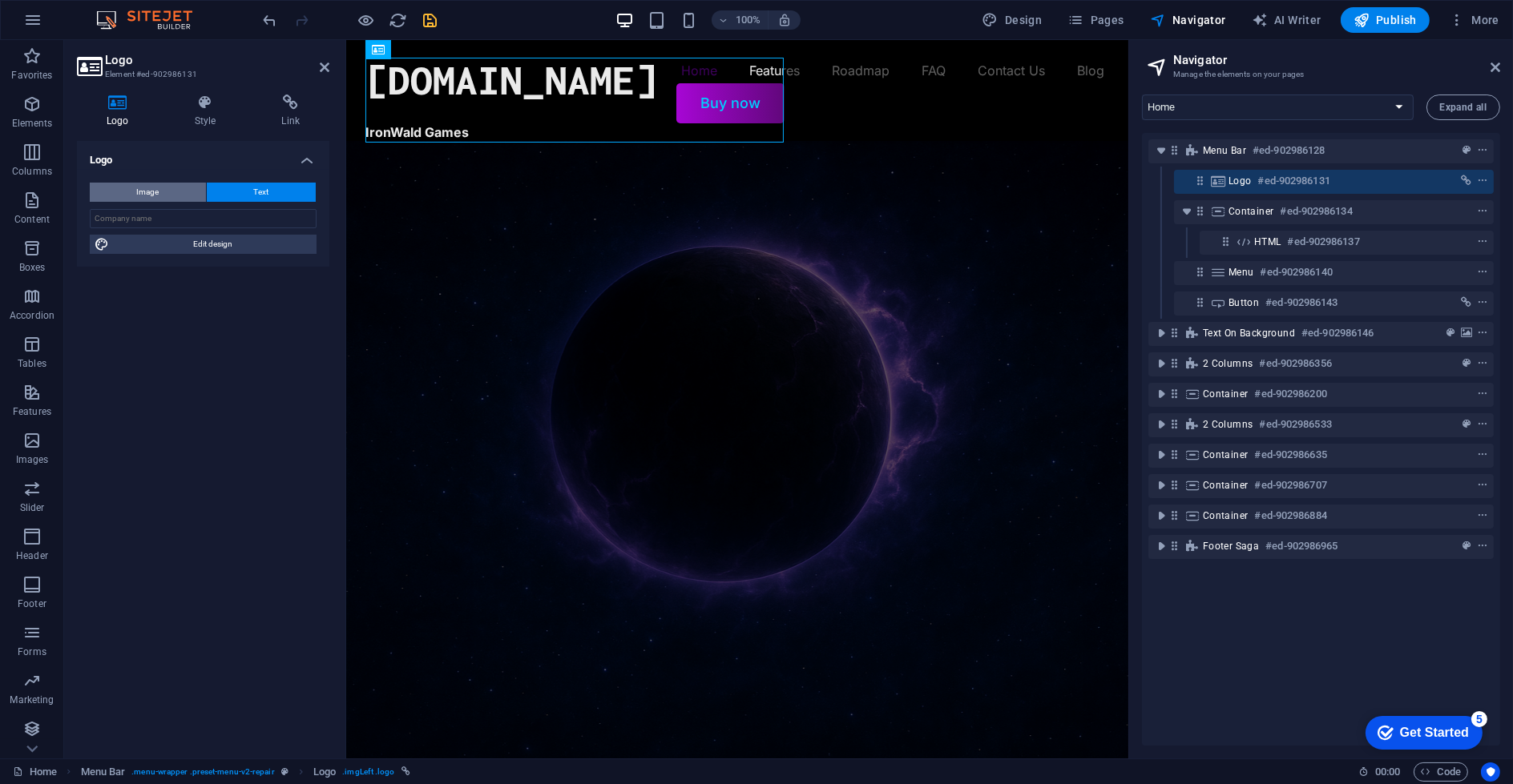
click at [192, 196] on button "Image" at bounding box center [148, 192] width 116 height 19
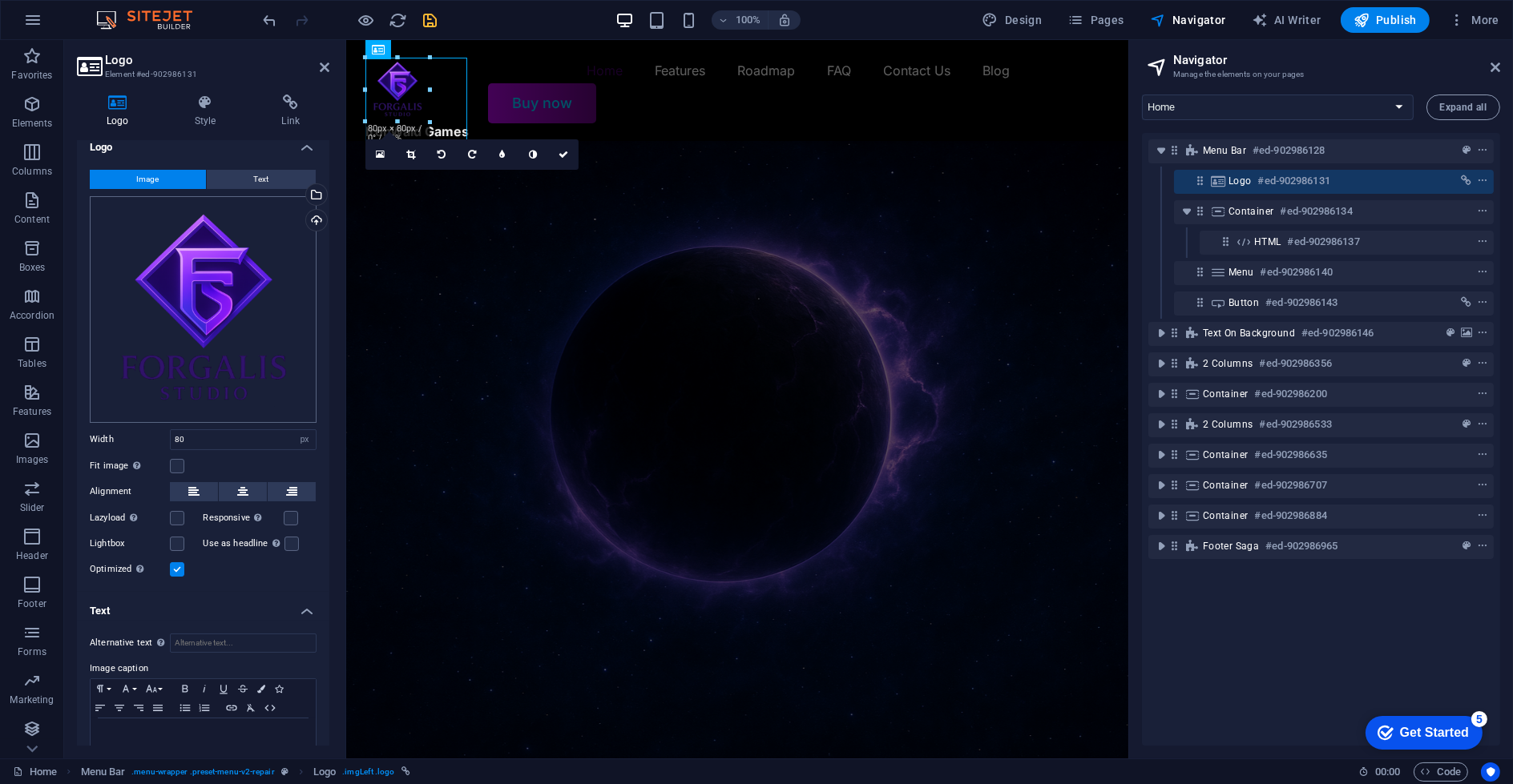
scroll to position [43, 0]
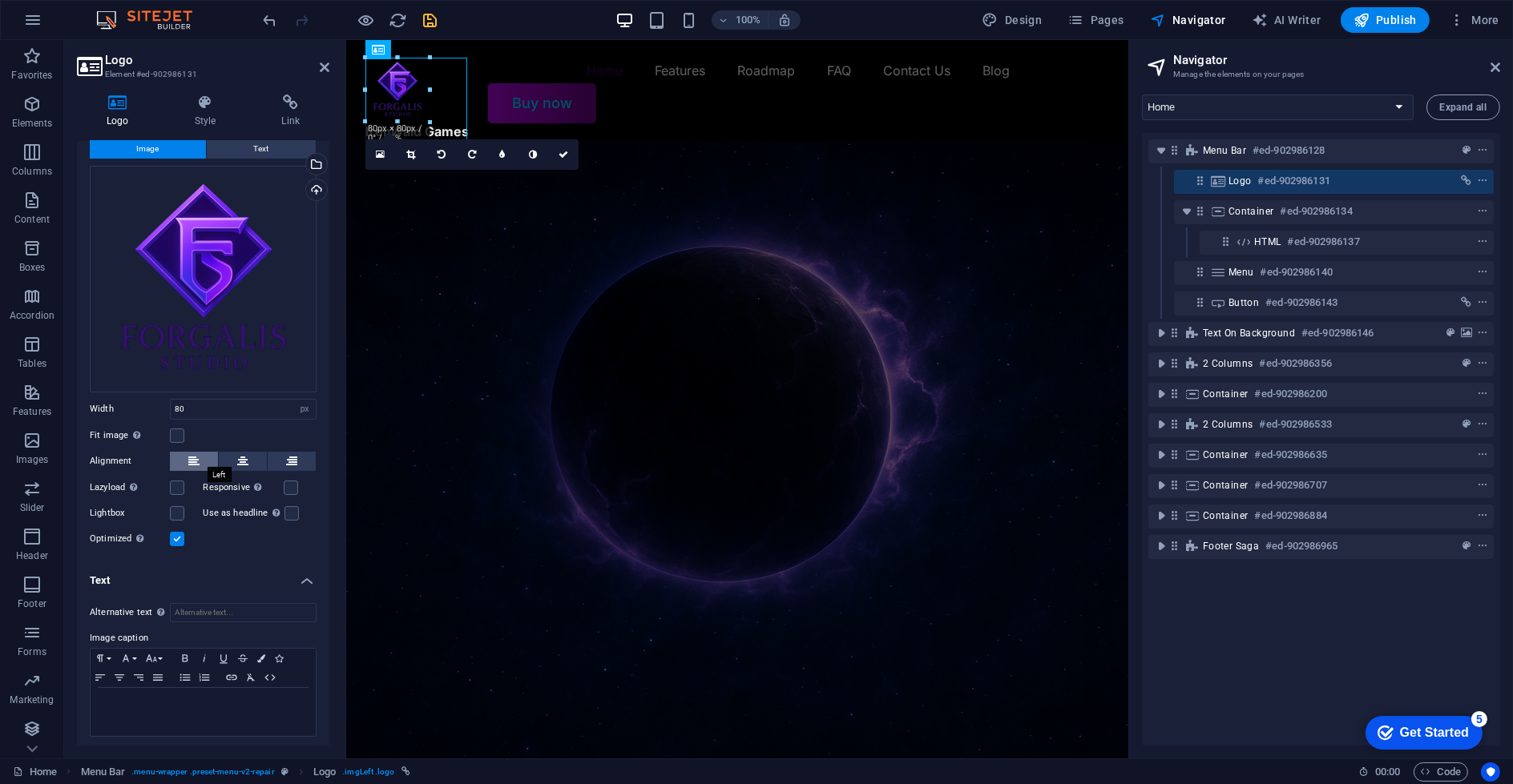
click at [200, 452] on button at bounding box center [193, 461] width 48 height 19
click at [254, 553] on div "Image Text Drag files here, click to choose files or select files from Files or…" at bounding box center [203, 344] width 253 height 435
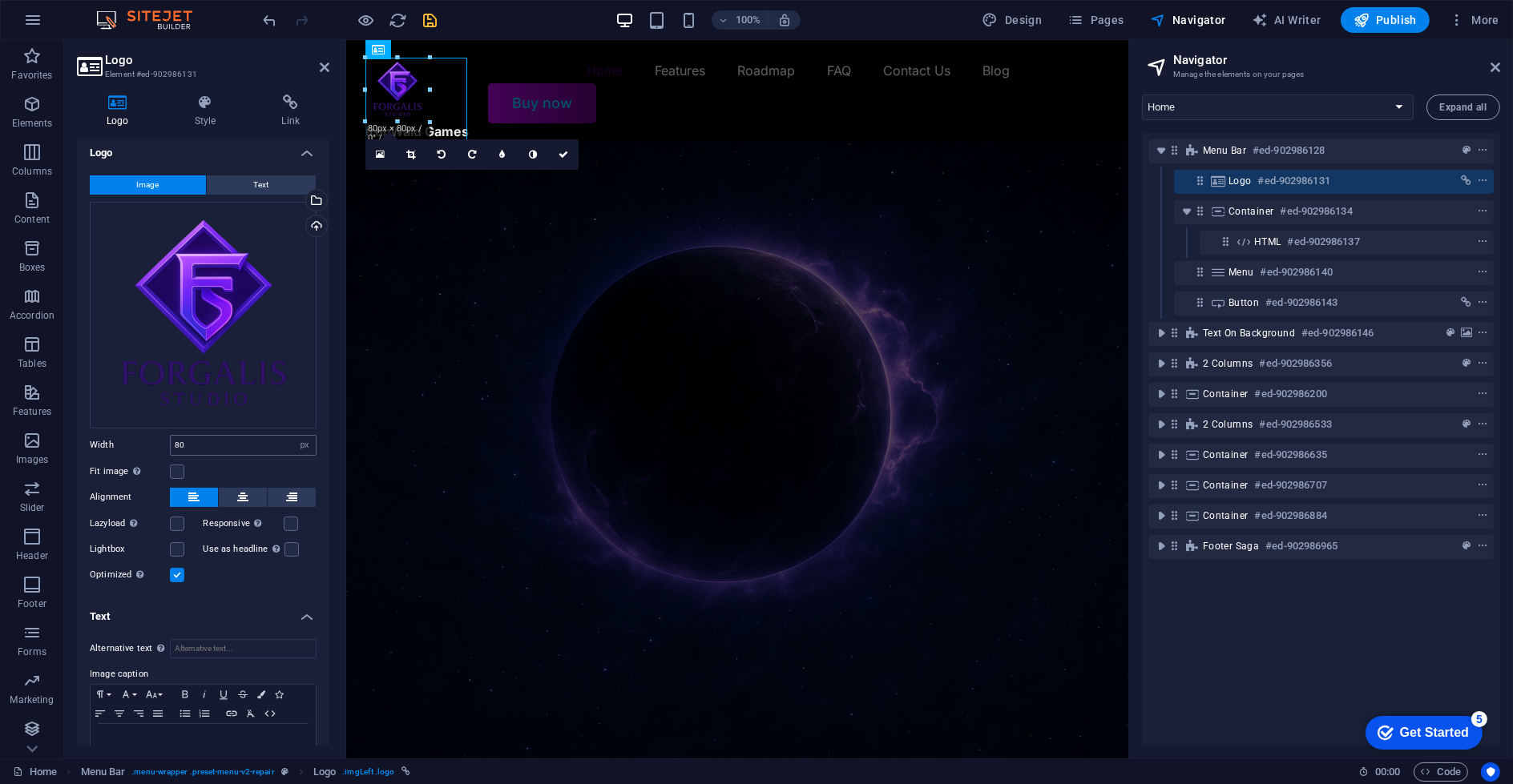
scroll to position [0, 0]
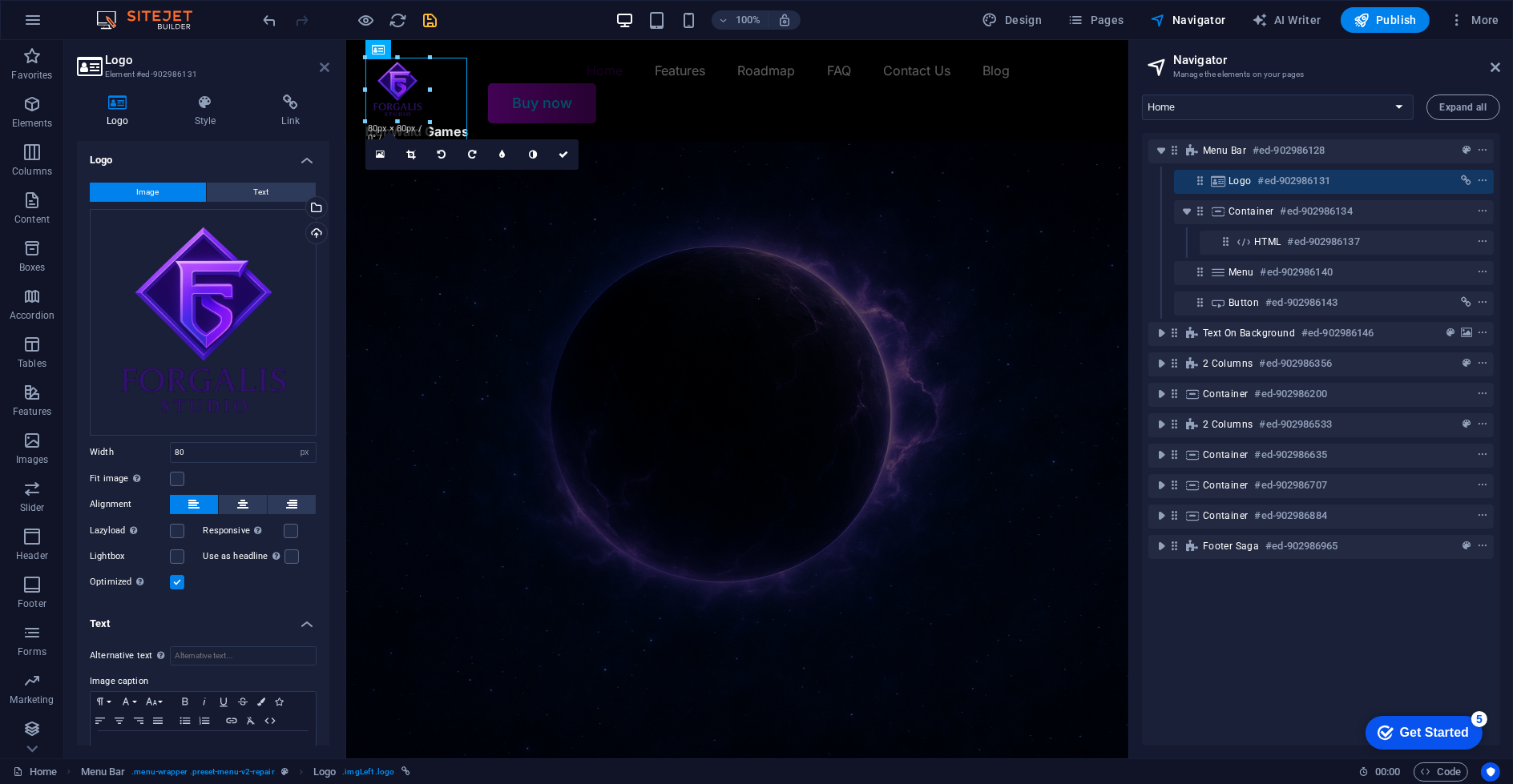
drag, startPoint x: 329, startPoint y: 62, endPoint x: 323, endPoint y: 0, distance: 62.3
click at [329, 62] on icon at bounding box center [324, 67] width 10 height 13
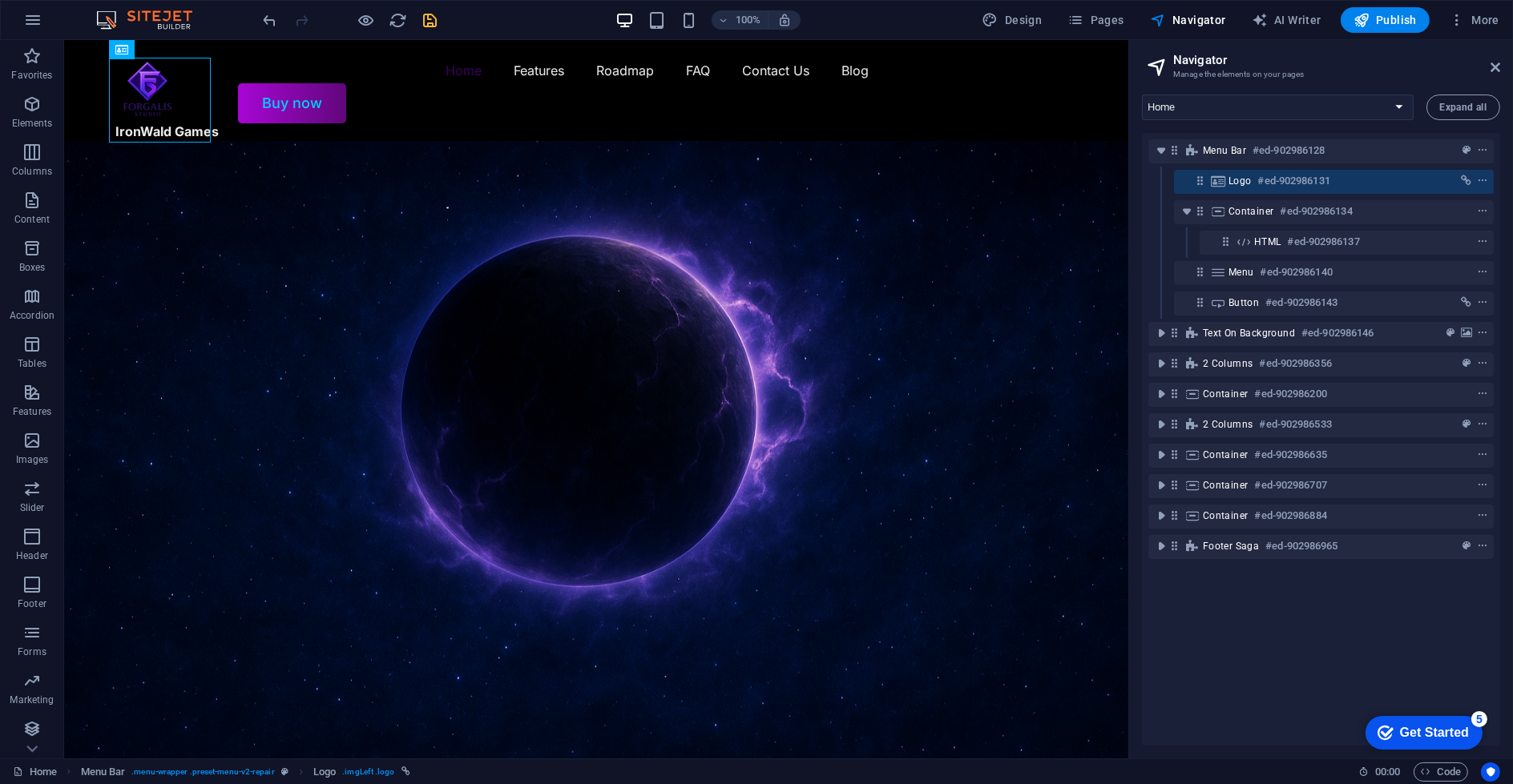
click at [436, 12] on icon "save" at bounding box center [430, 20] width 18 height 18
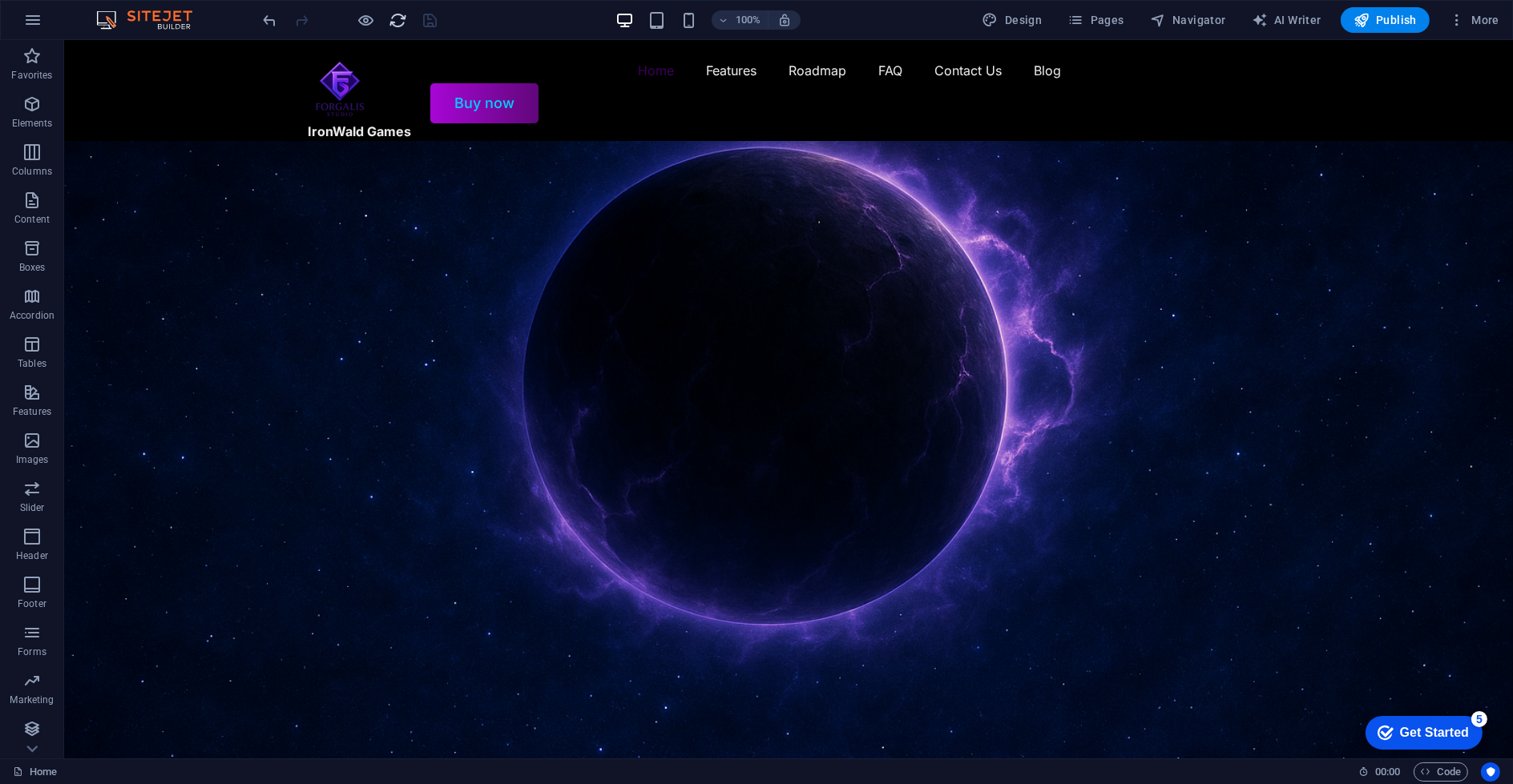
click at [402, 24] on icon "reload" at bounding box center [398, 20] width 18 height 18
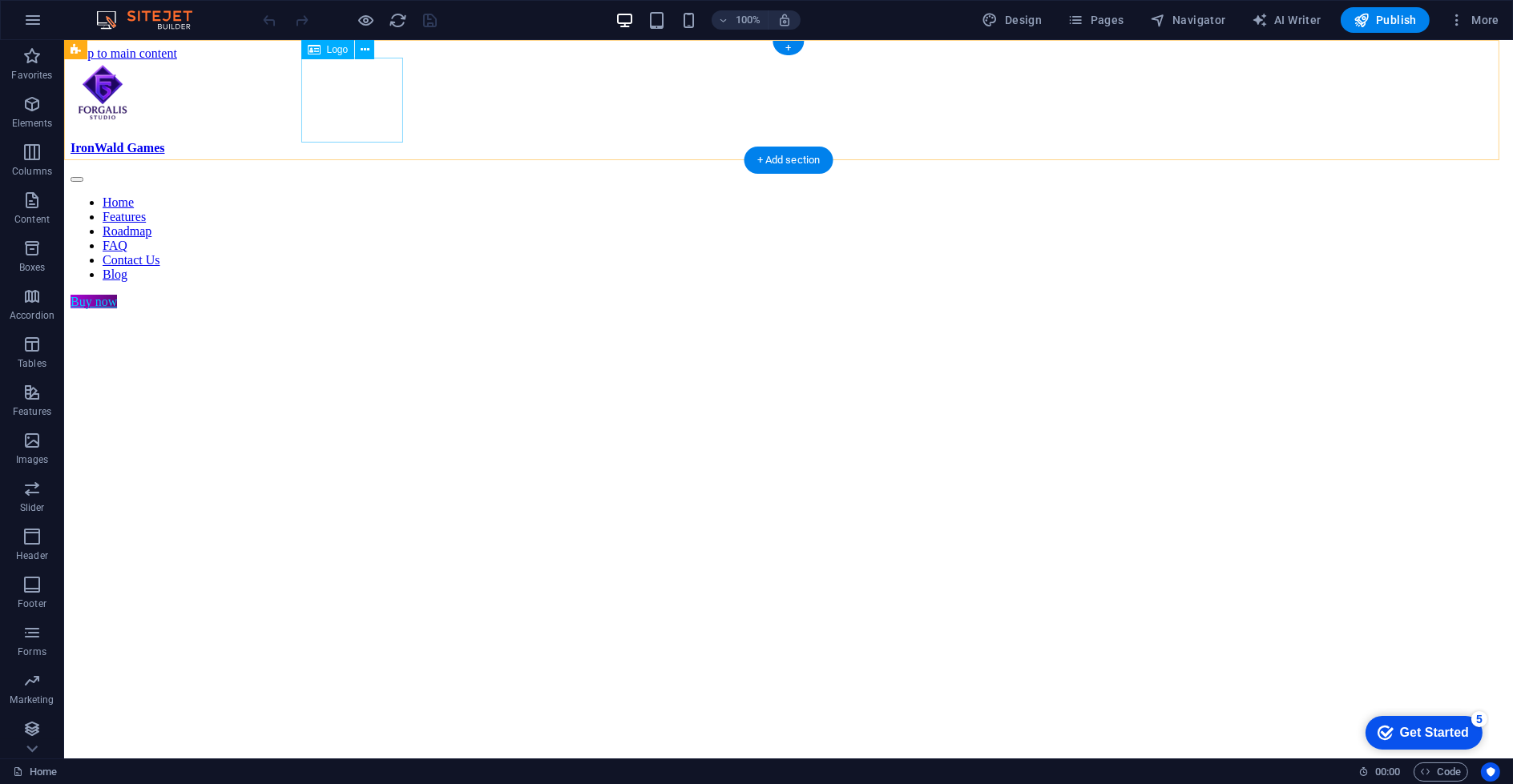
click at [378, 139] on div "IronWald Games" at bounding box center [789, 108] width 1436 height 94
click at [371, 54] on button at bounding box center [365, 50] width 19 height 19
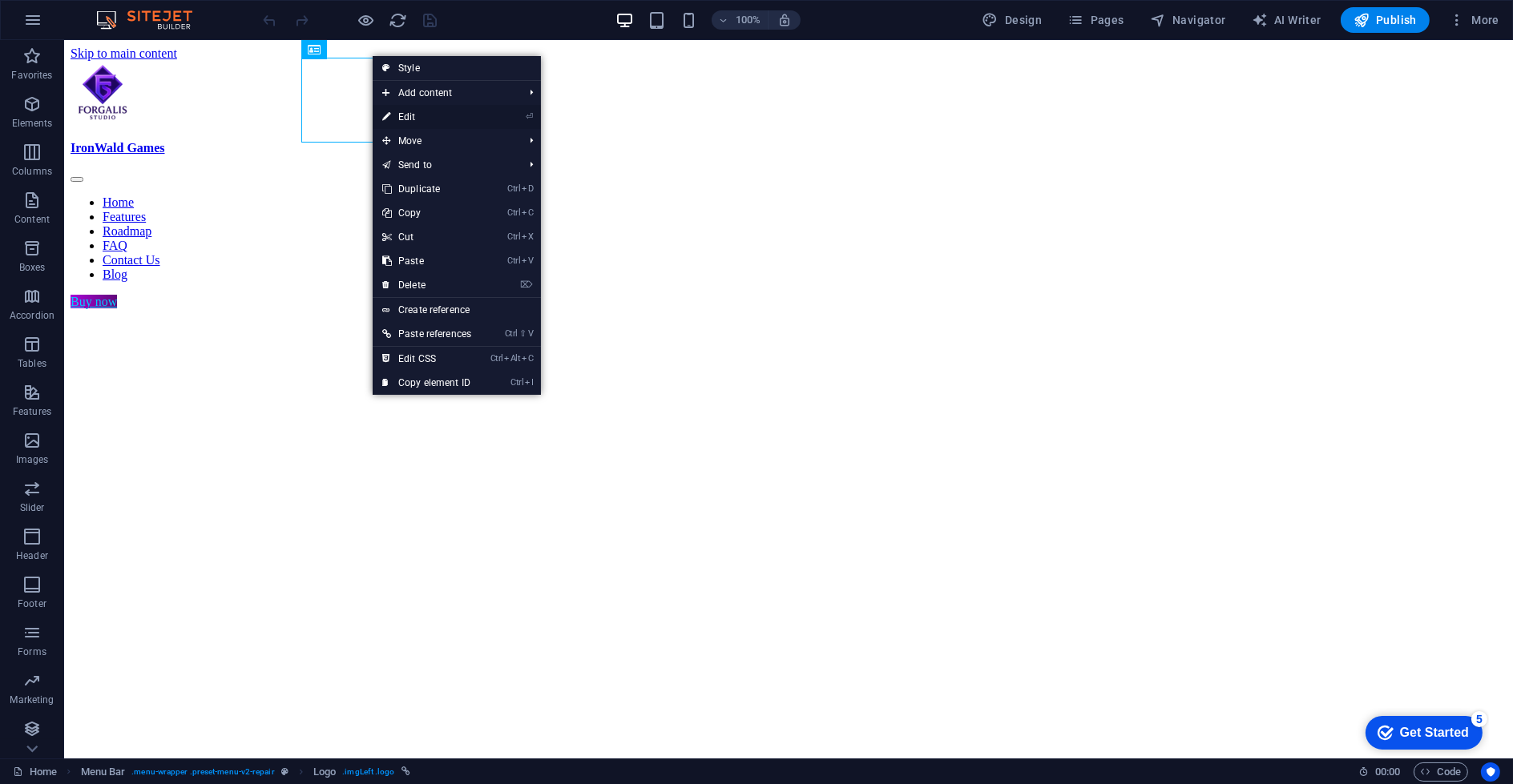
click at [511, 119] on li "⏎ Edit" at bounding box center [457, 116] width 168 height 24
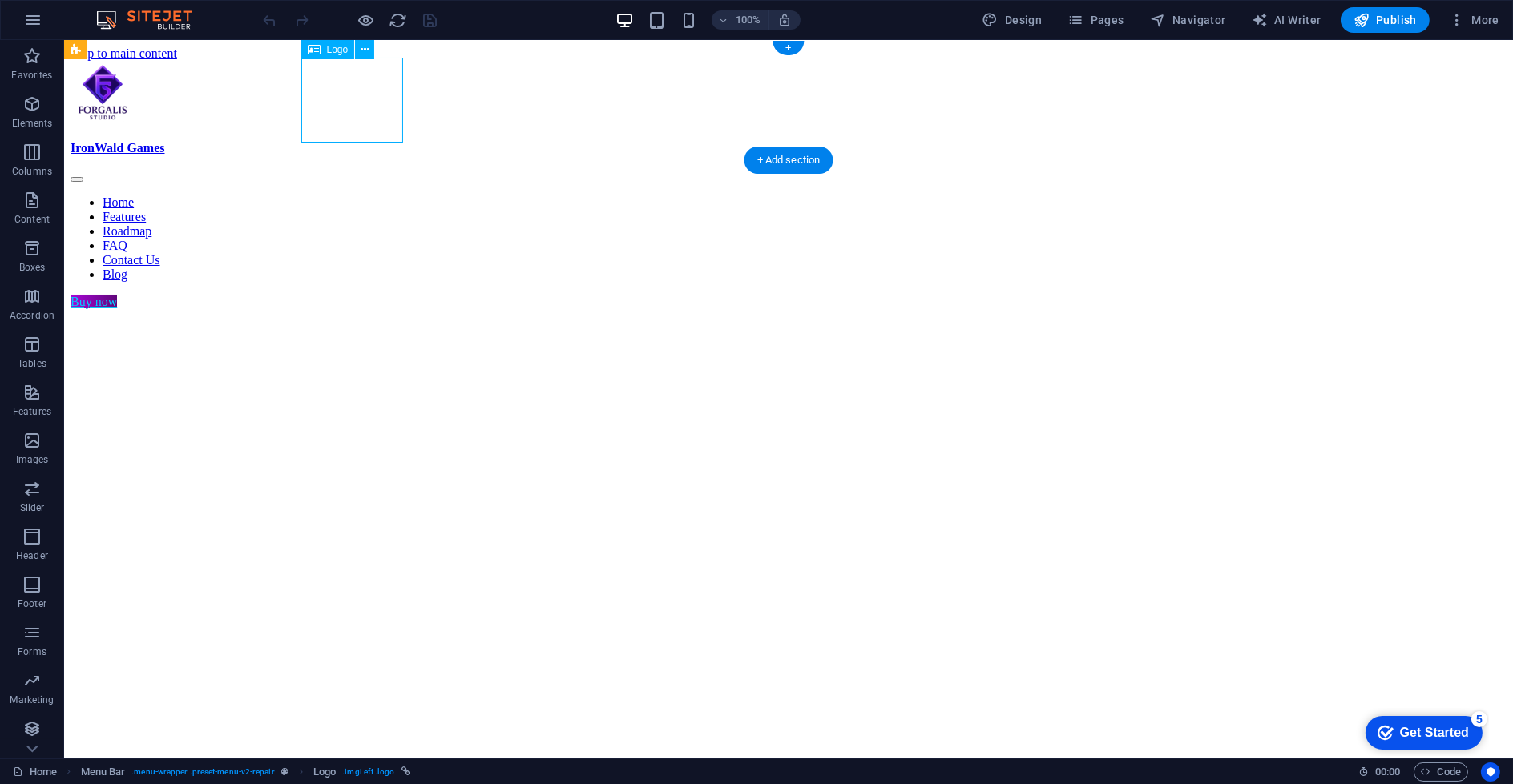
click at [332, 129] on div "IronWald Games" at bounding box center [789, 108] width 1436 height 94
select select "px"
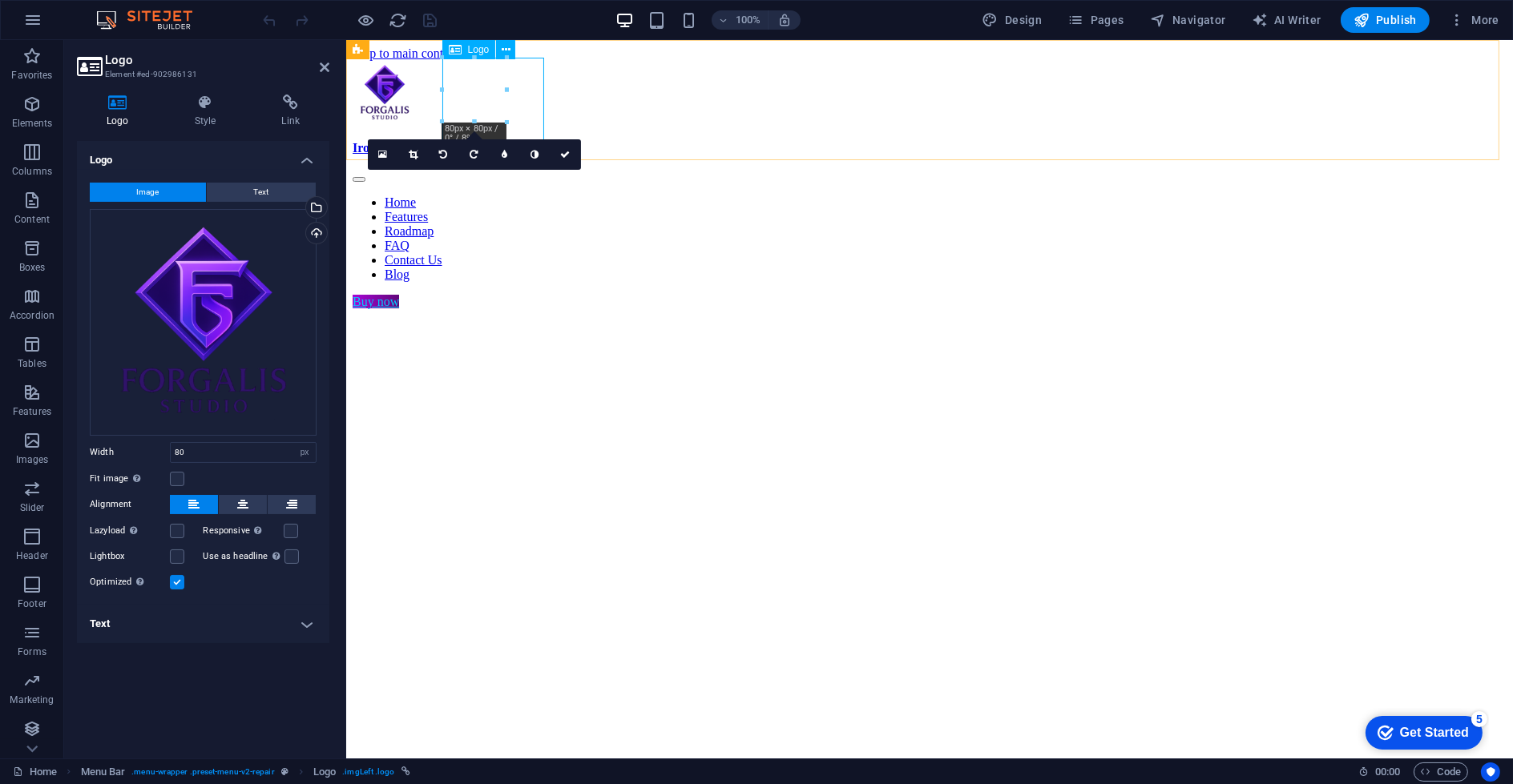
click at [515, 127] on div "IronWald Games" at bounding box center [928, 108] width 1154 height 94
drag, startPoint x: 32, startPoint y: 21, endPoint x: 376, endPoint y: 55, distance: 345.7
click at [376, 55] on div "Menu Bar" at bounding box center [382, 50] width 72 height 19
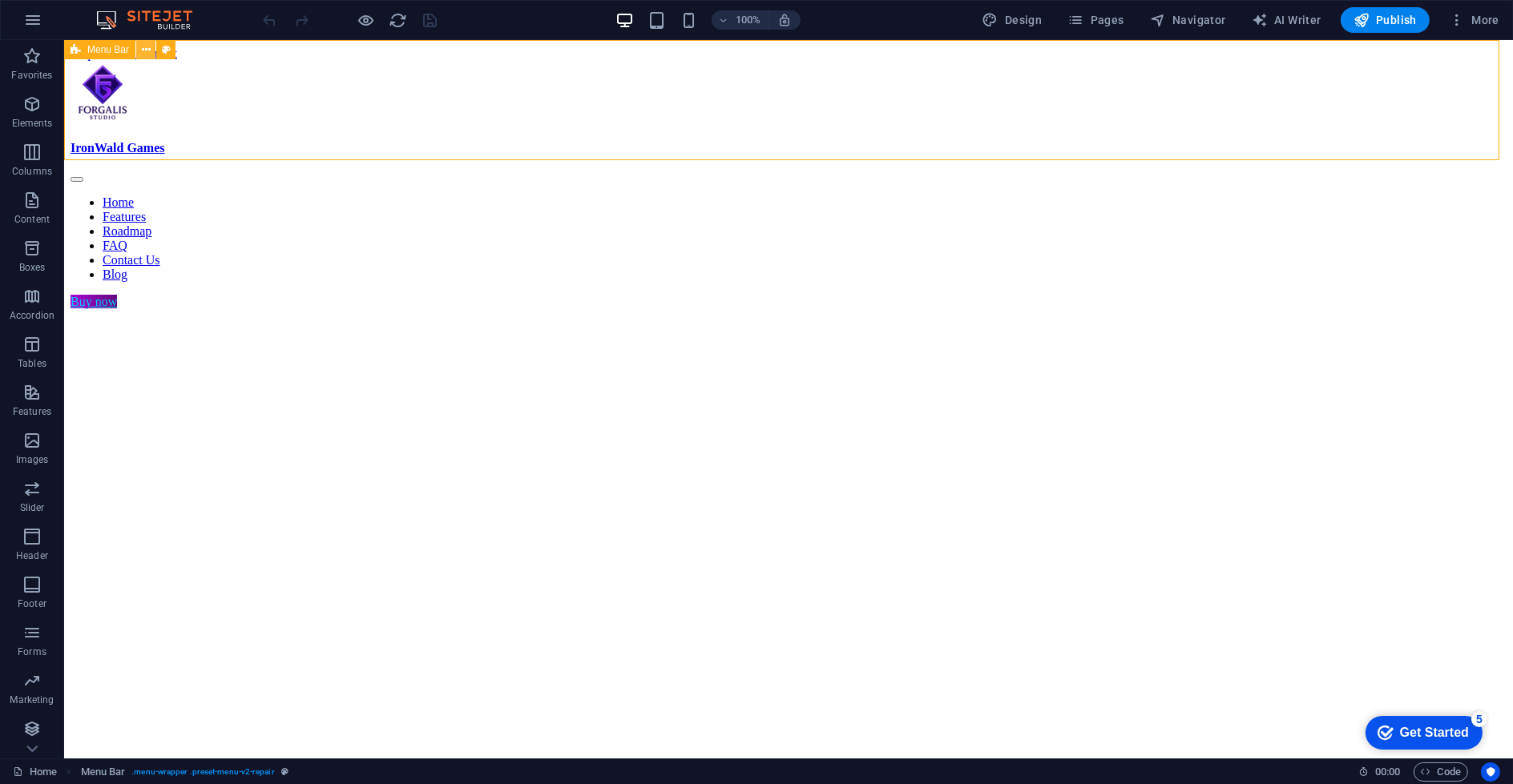
click at [149, 45] on icon at bounding box center [146, 50] width 9 height 17
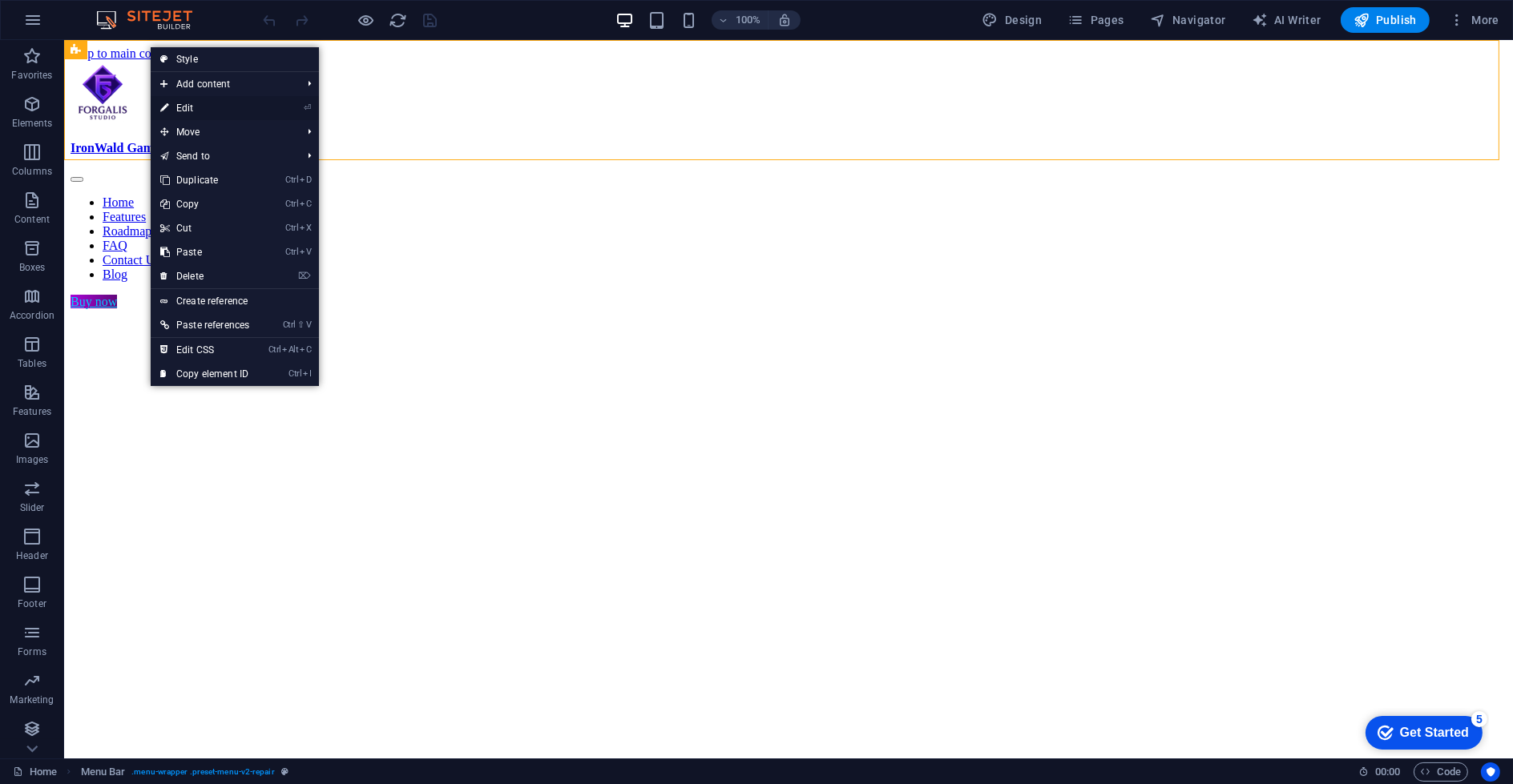
click at [188, 107] on link "⏎ Edit" at bounding box center [205, 108] width 108 height 24
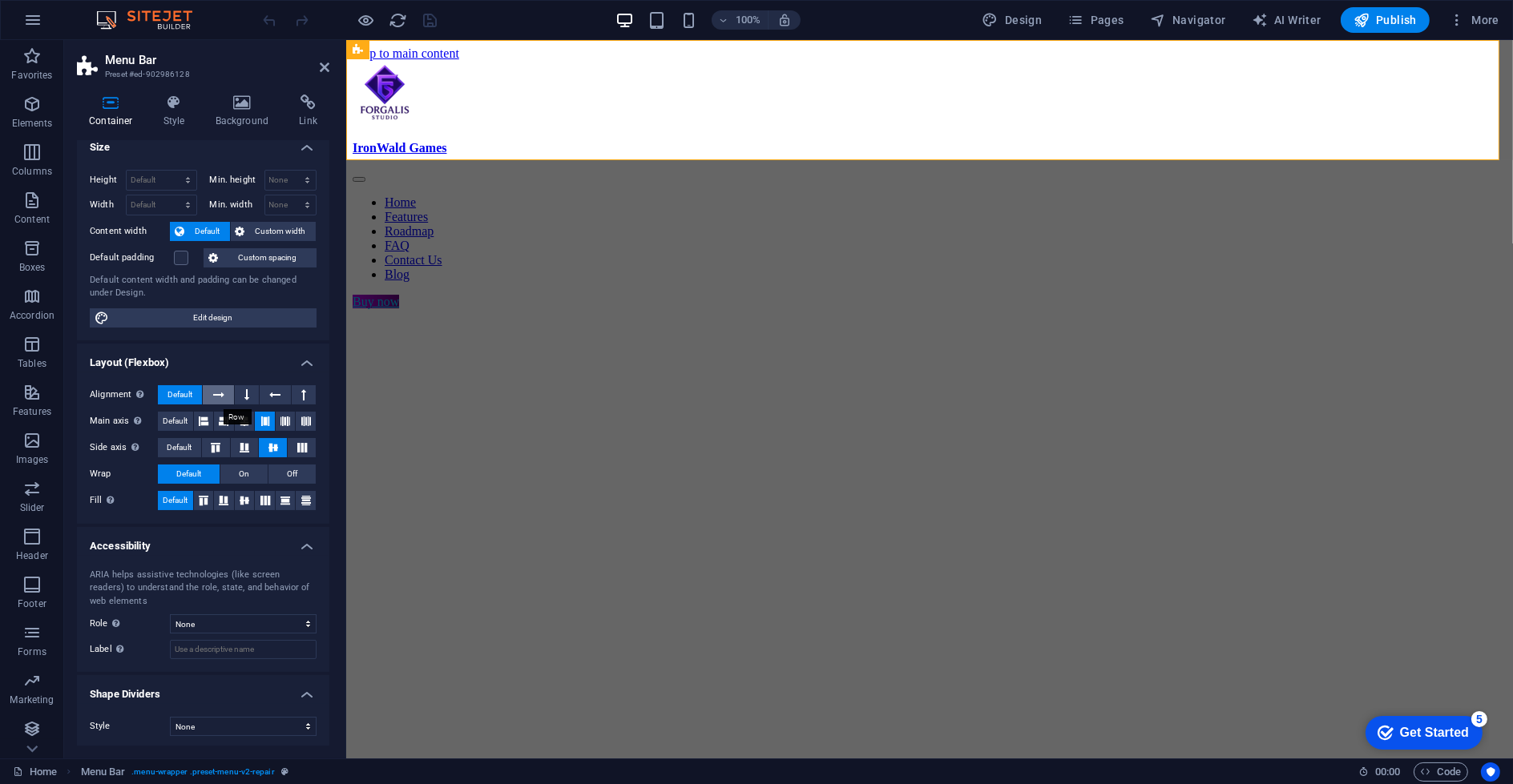
scroll to position [14, 0]
click at [700, 149] on div "IronWald Games Home Features Roadmap FAQ Contact Us Blog Buy now" at bounding box center [928, 185] width 1154 height 248
click at [183, 118] on h4 "Style" at bounding box center [178, 111] width 52 height 33
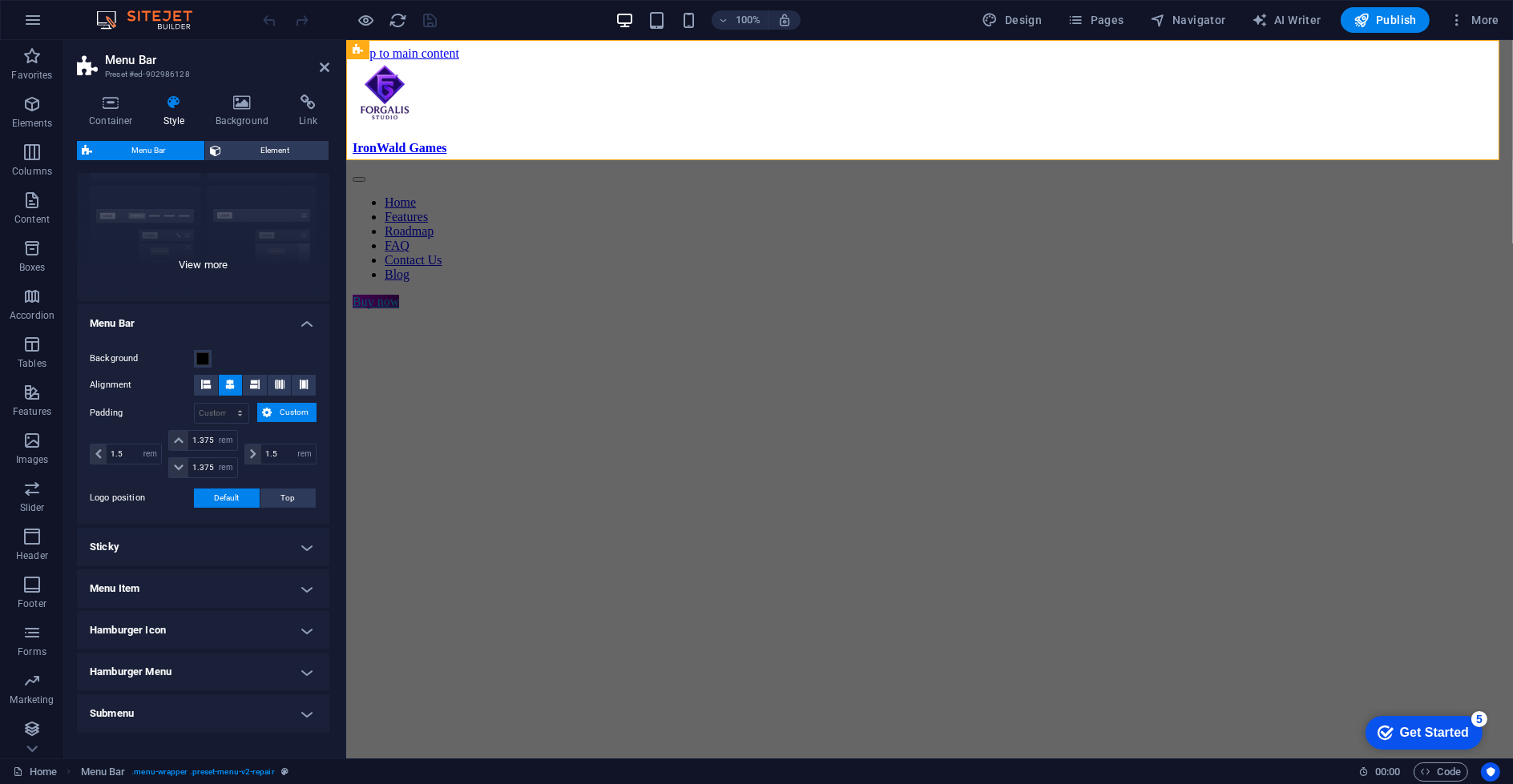
scroll to position [190, 0]
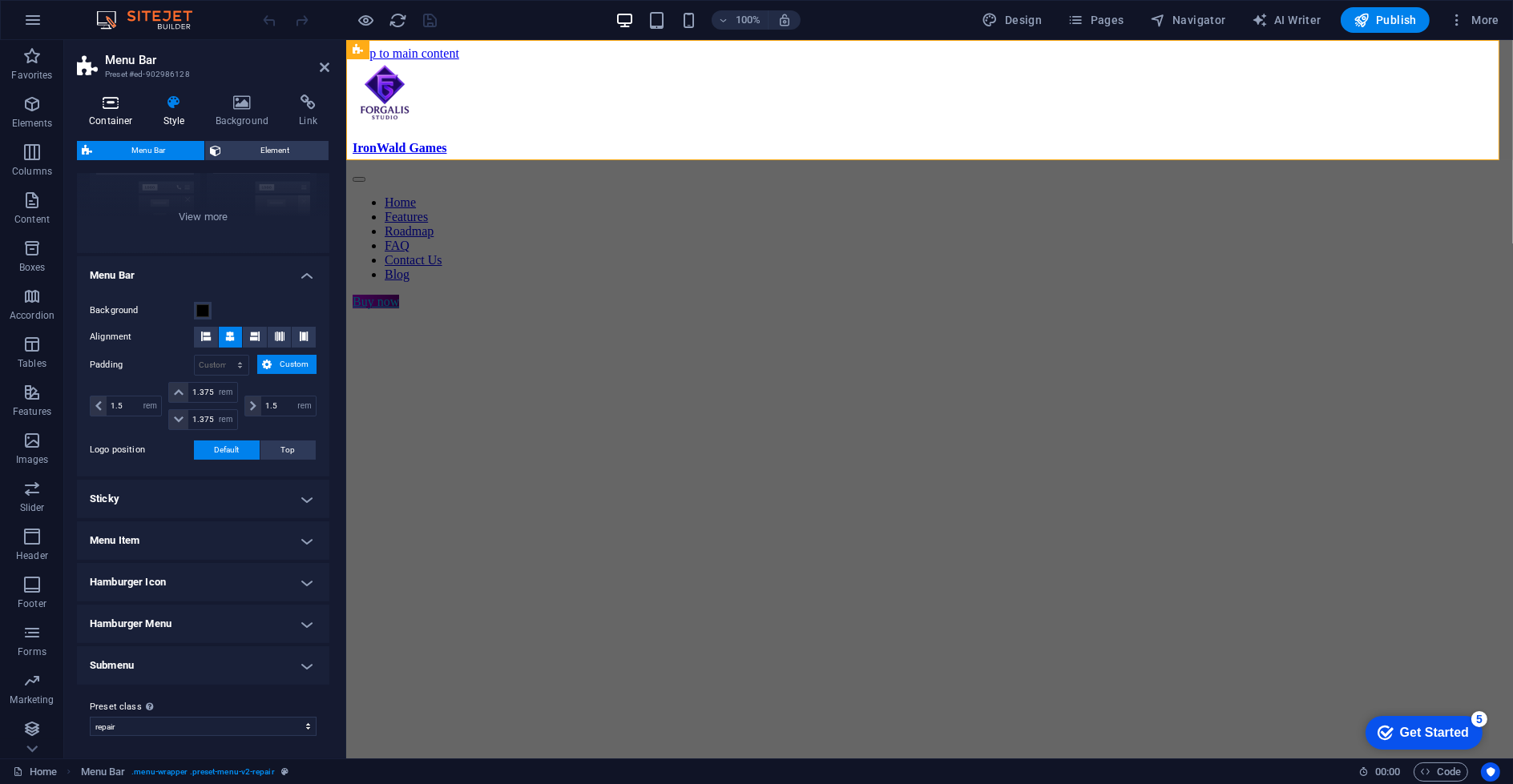
click at [121, 101] on icon at bounding box center [111, 102] width 68 height 16
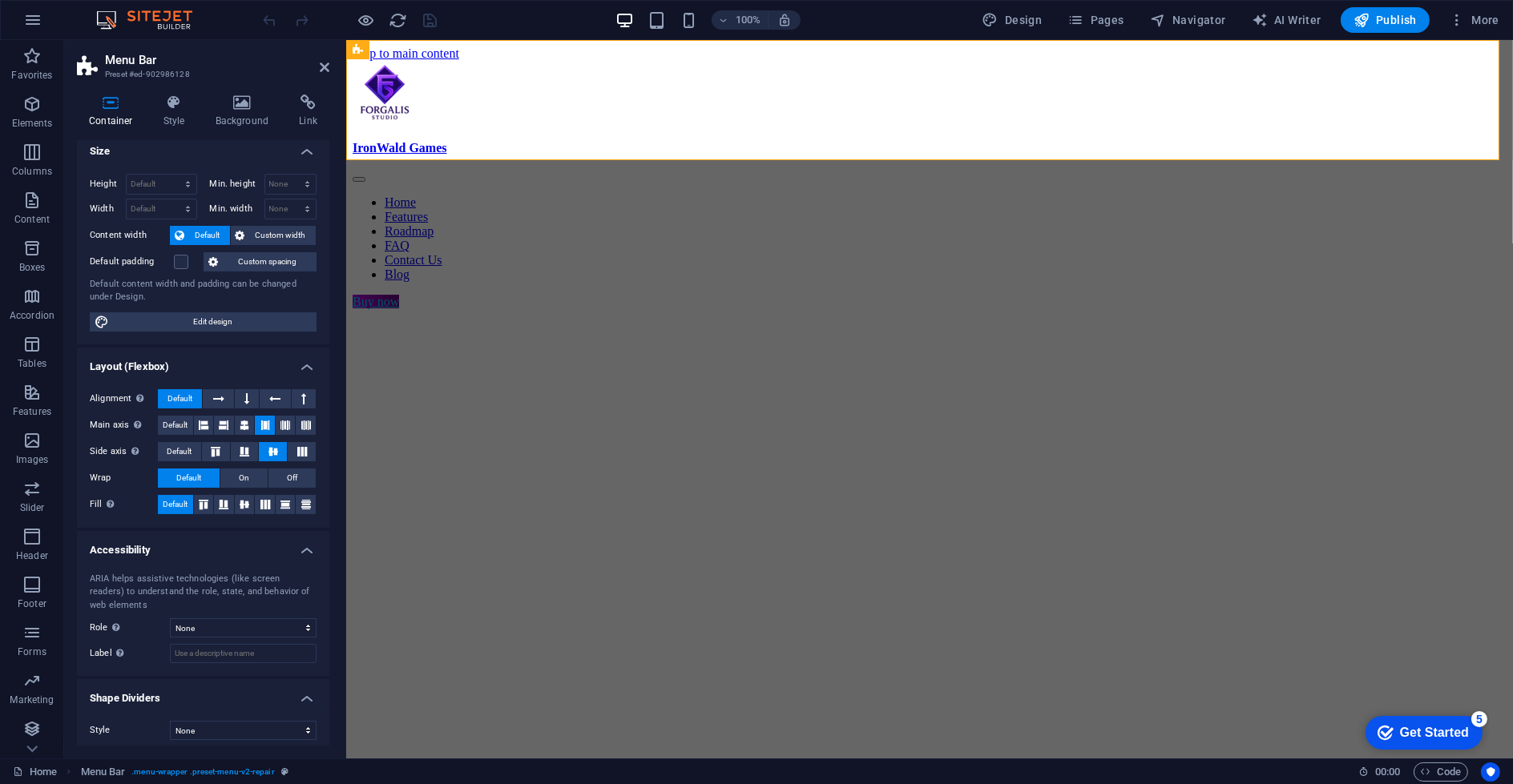
scroll to position [0, 0]
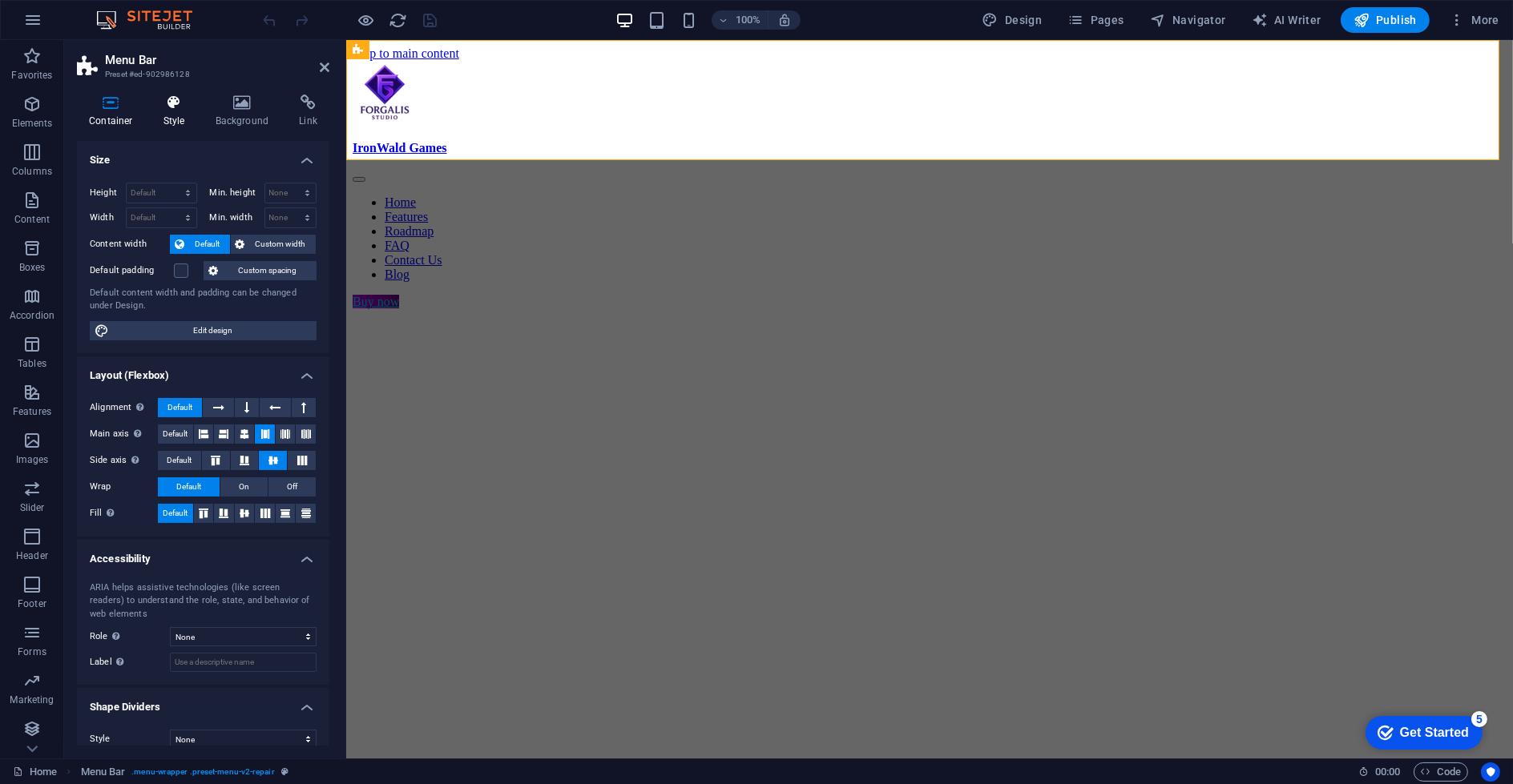
click at [178, 106] on icon at bounding box center [174, 102] width 45 height 16
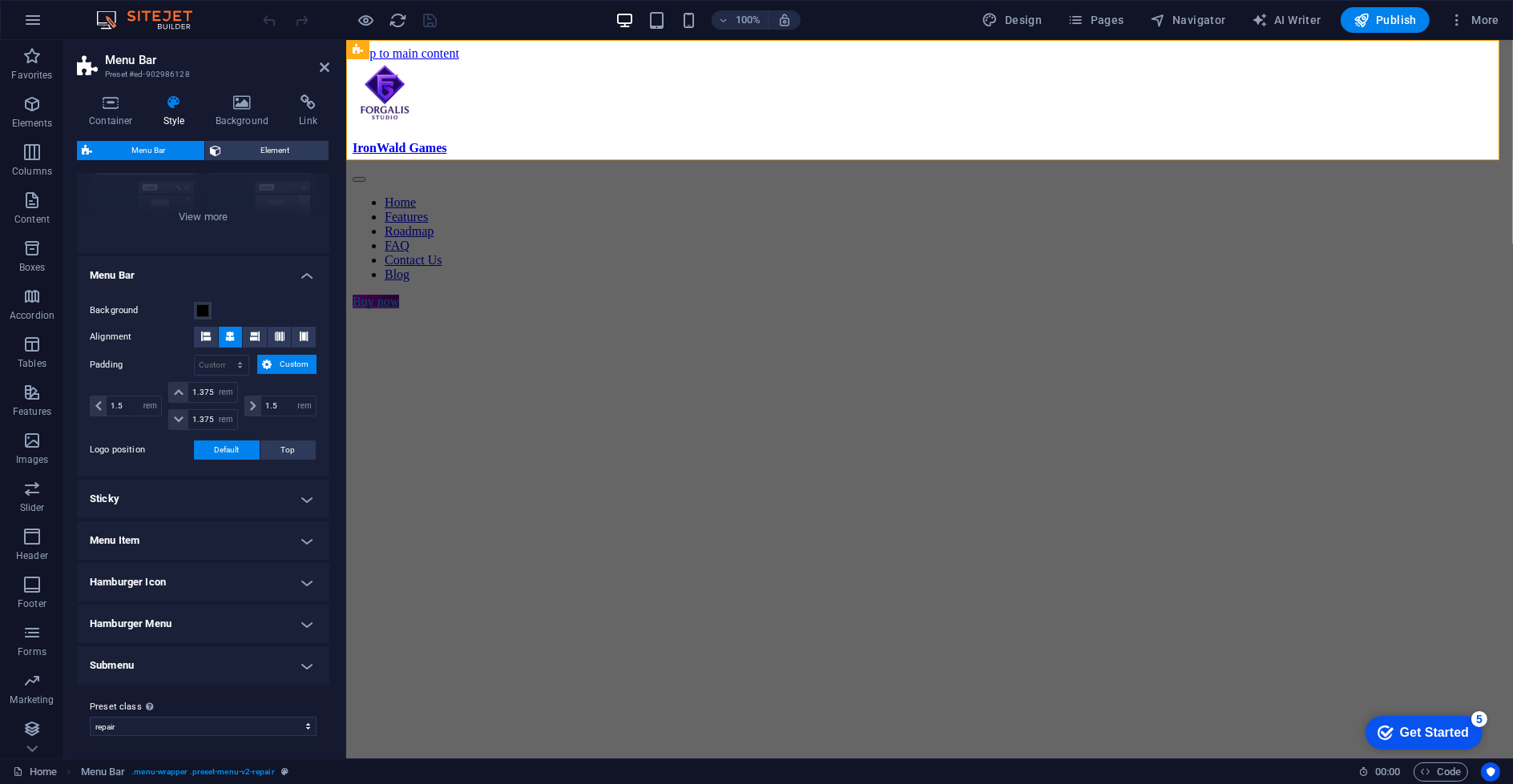
click at [676, 309] on figure at bounding box center [928, 309] width 1154 height 0
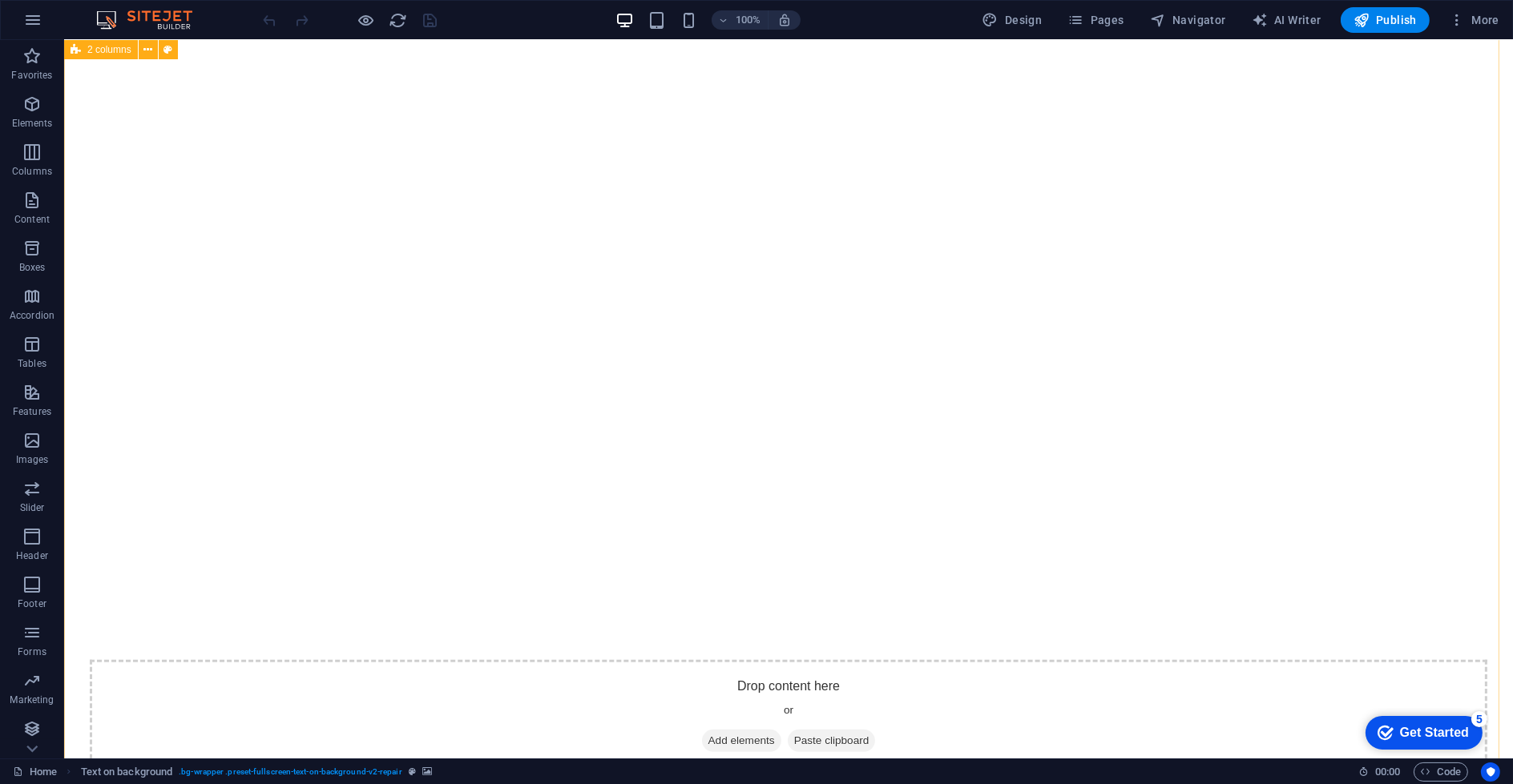
scroll to position [1423, 0]
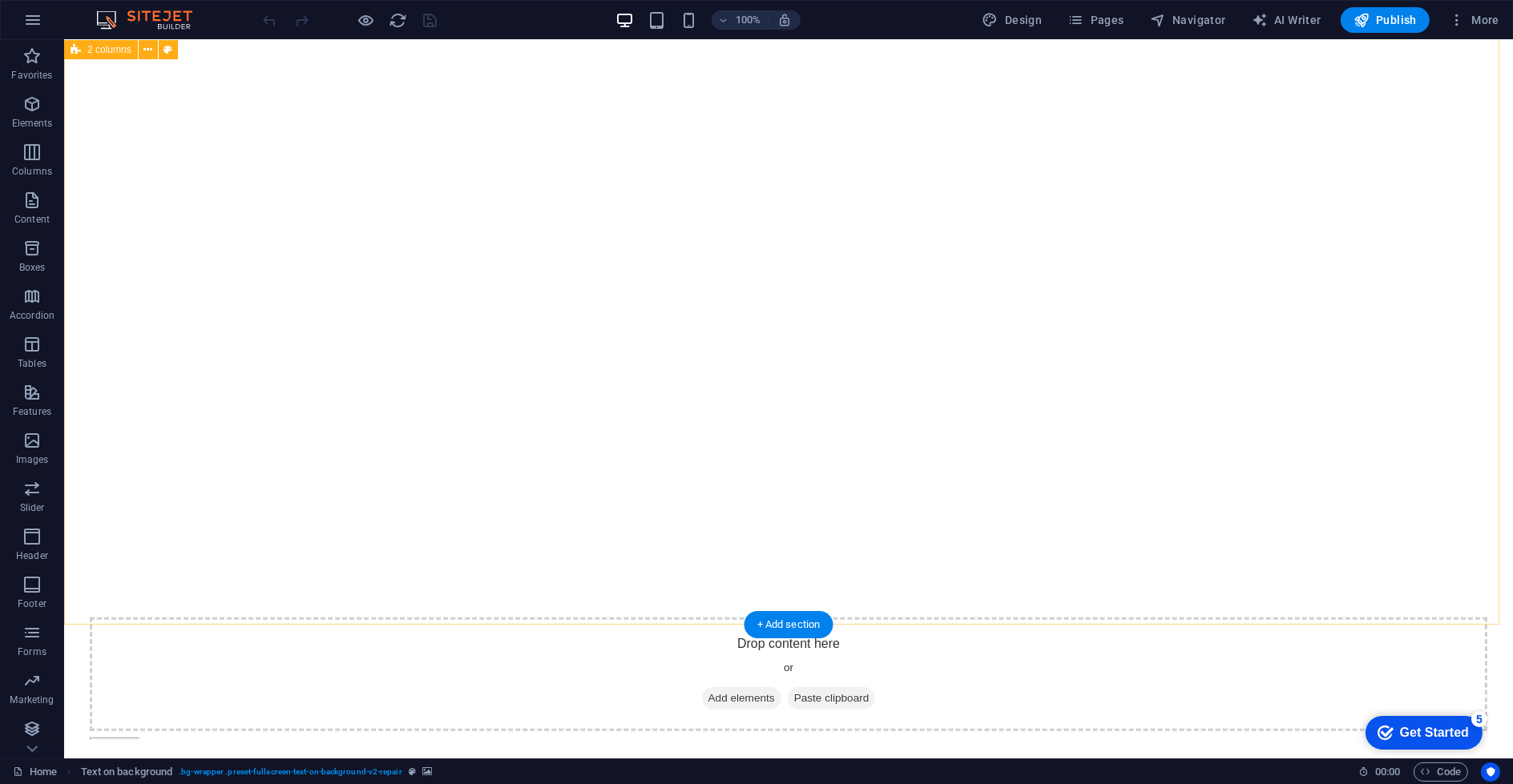
select select "px"
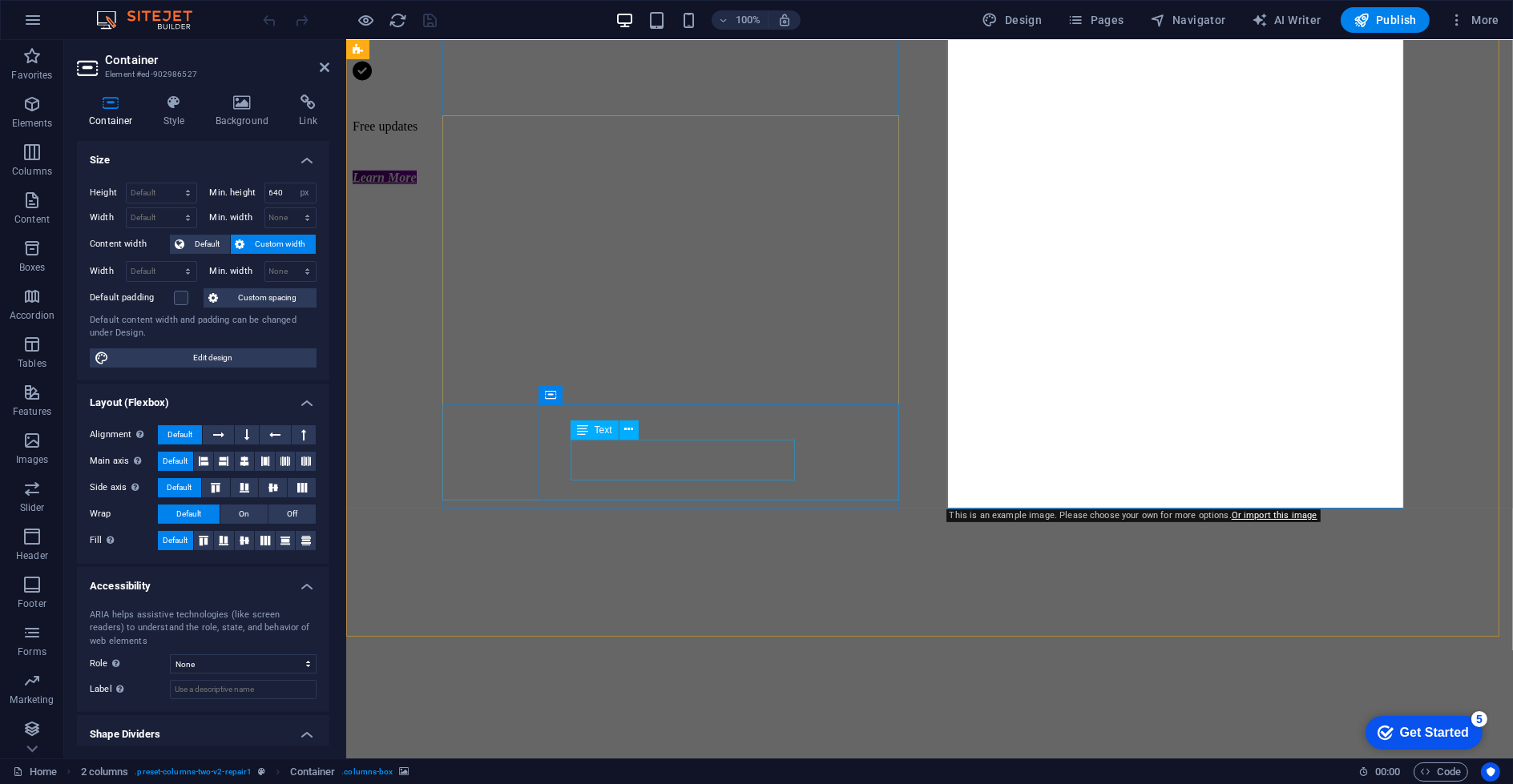
scroll to position [1156, 0]
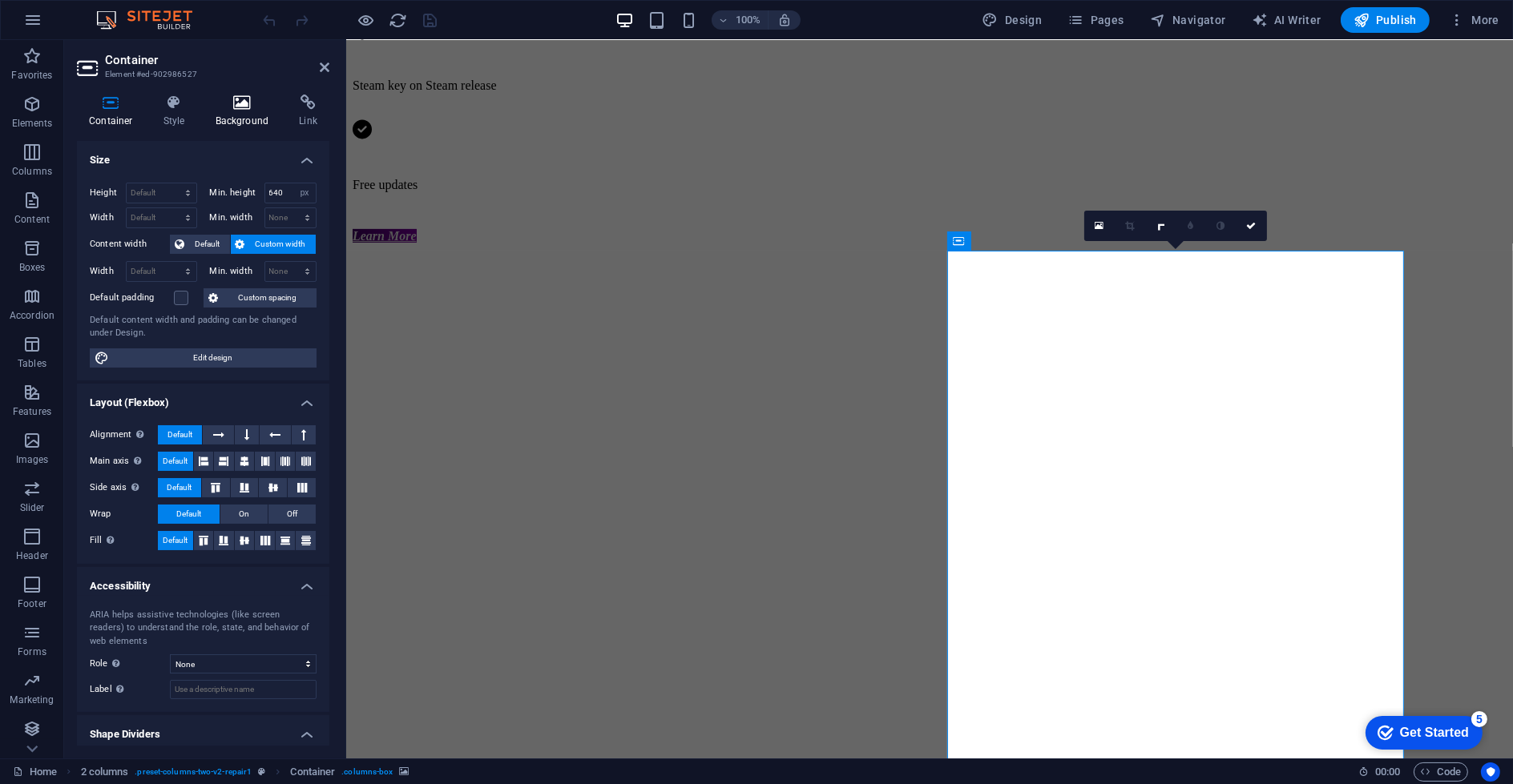
click at [244, 109] on icon at bounding box center [242, 102] width 78 height 16
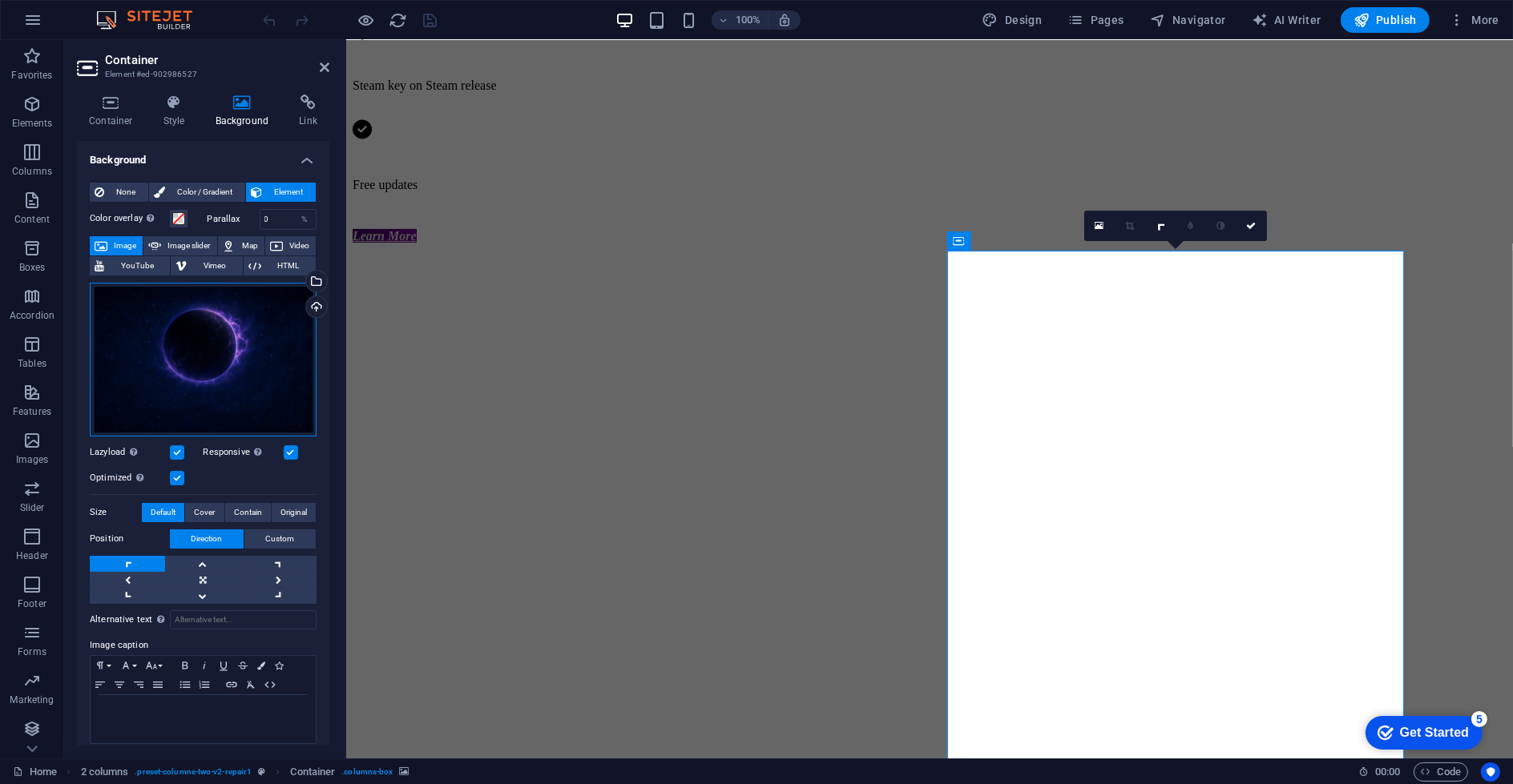
click at [228, 318] on div "Drag files here, click to choose files or select files from Files or our free s…" at bounding box center [203, 359] width 227 height 154
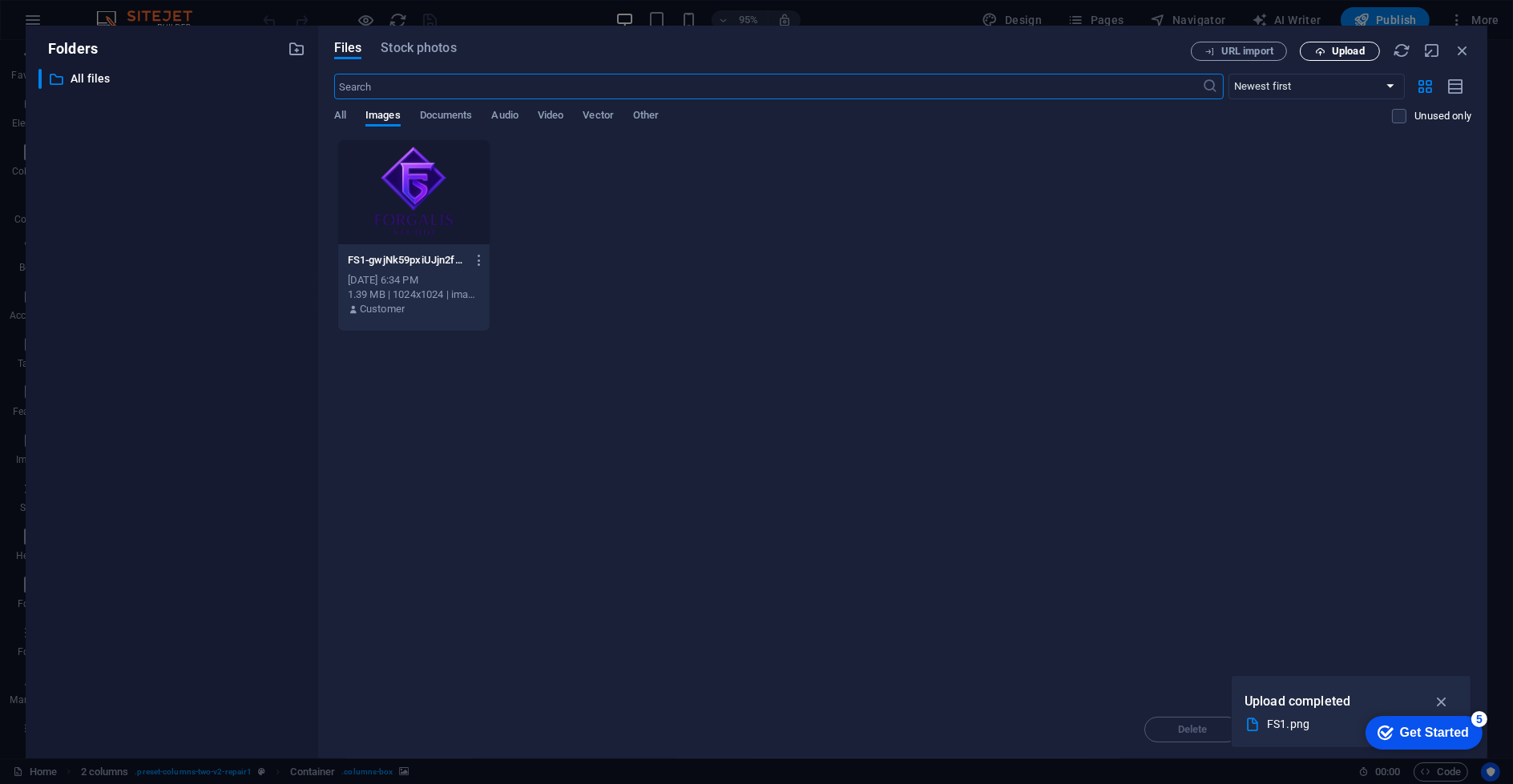
click at [1364, 45] on button "Upload" at bounding box center [1340, 52] width 80 height 19
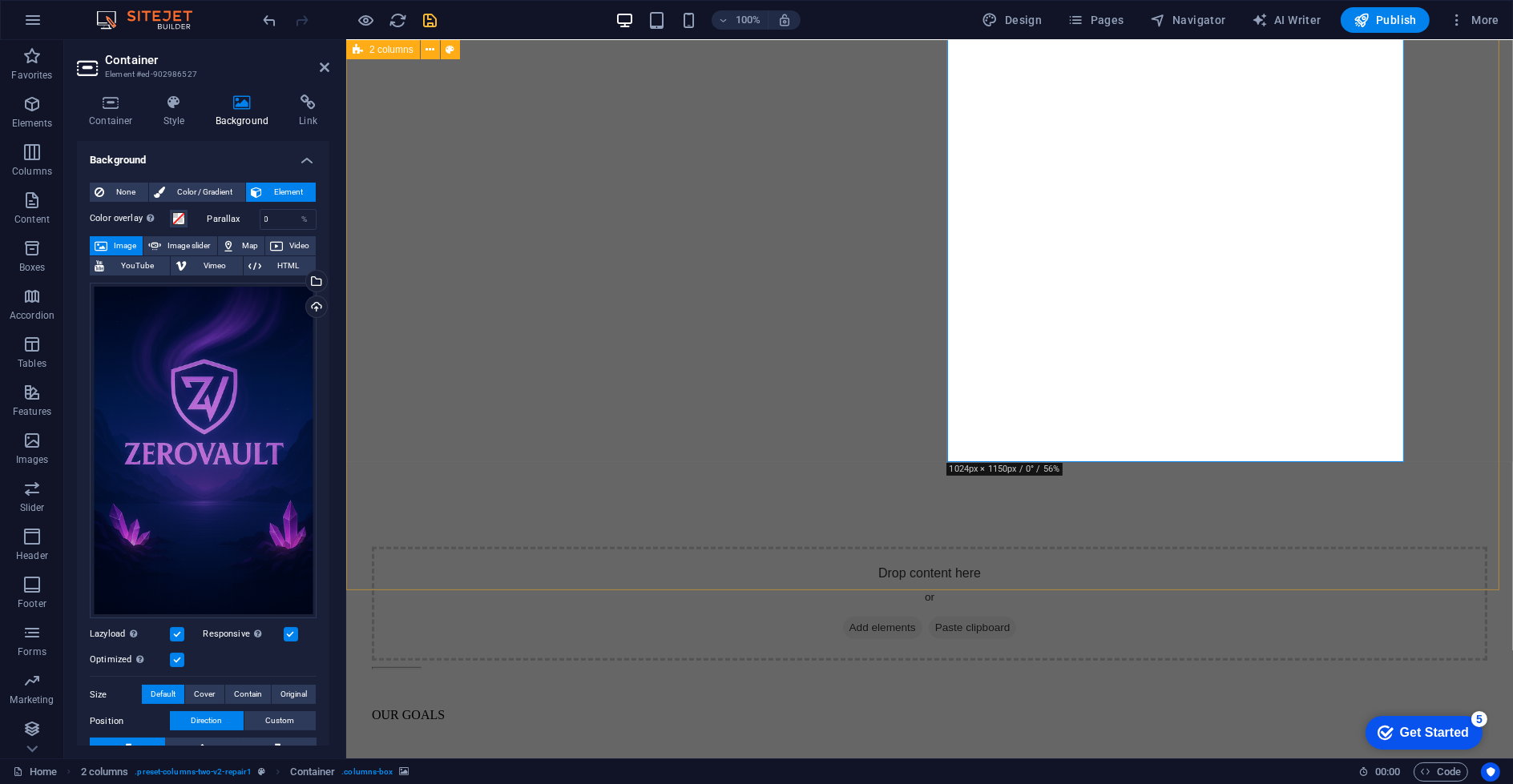
scroll to position [1512, 0]
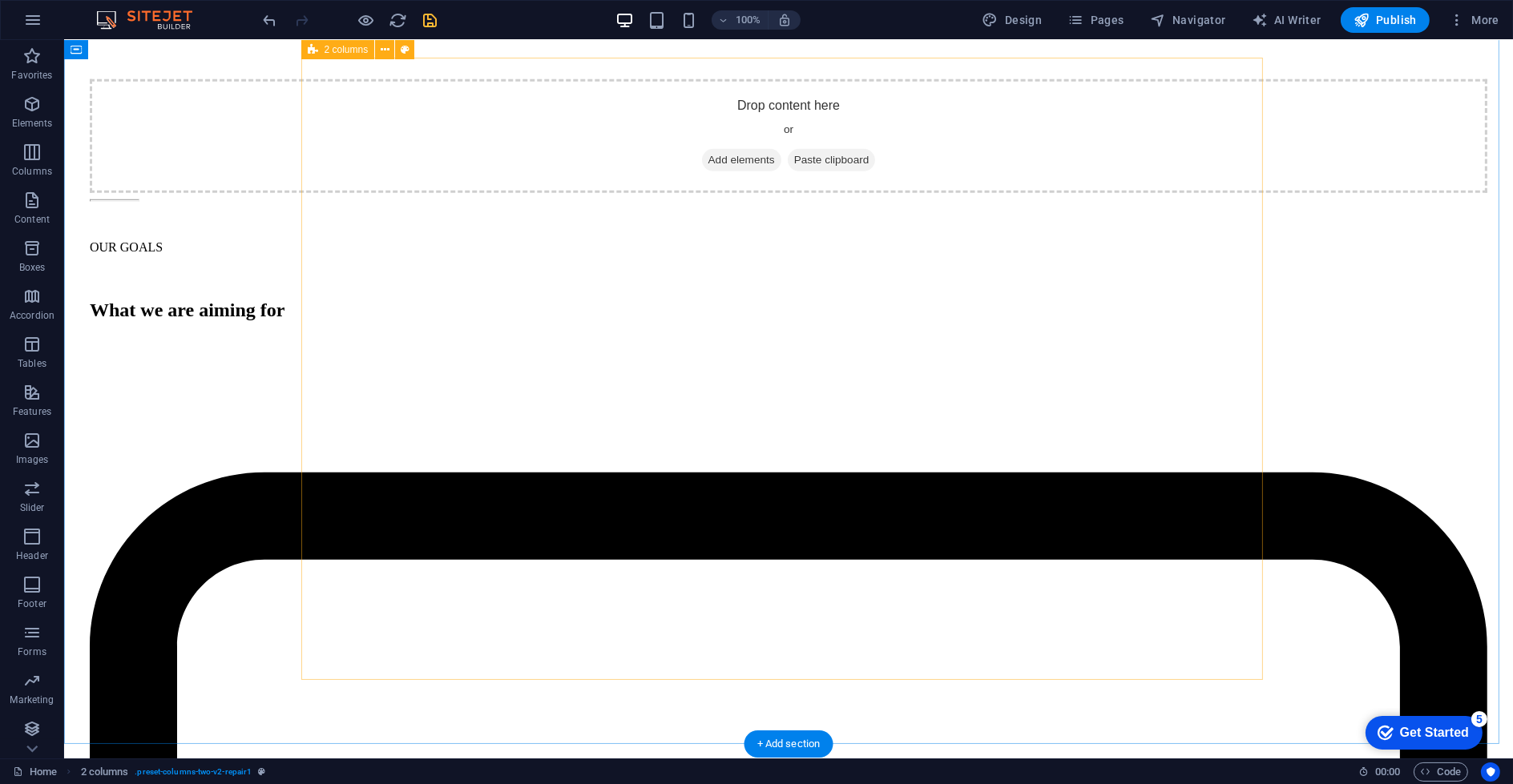
scroll to position [1957, 0]
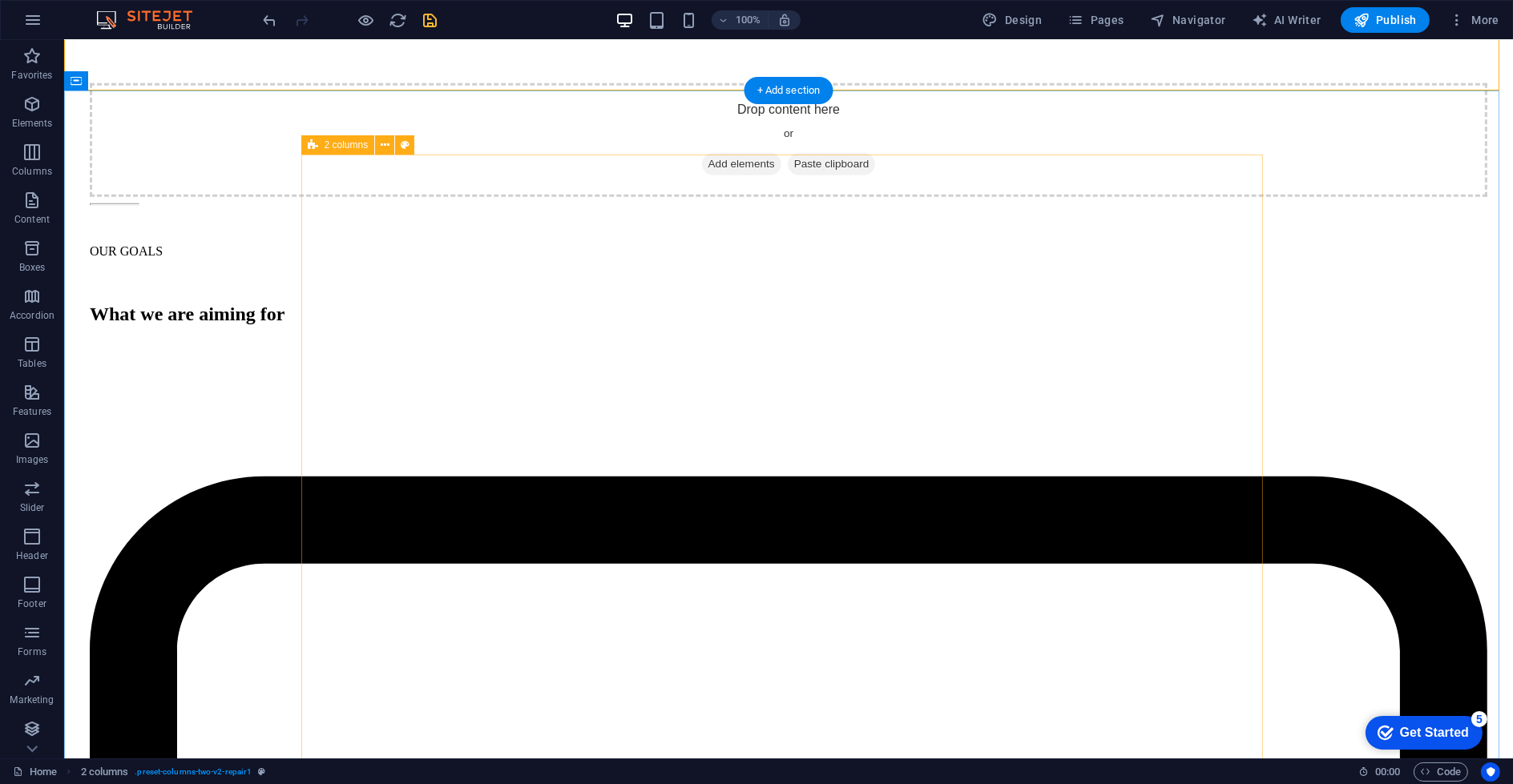
select select "px"
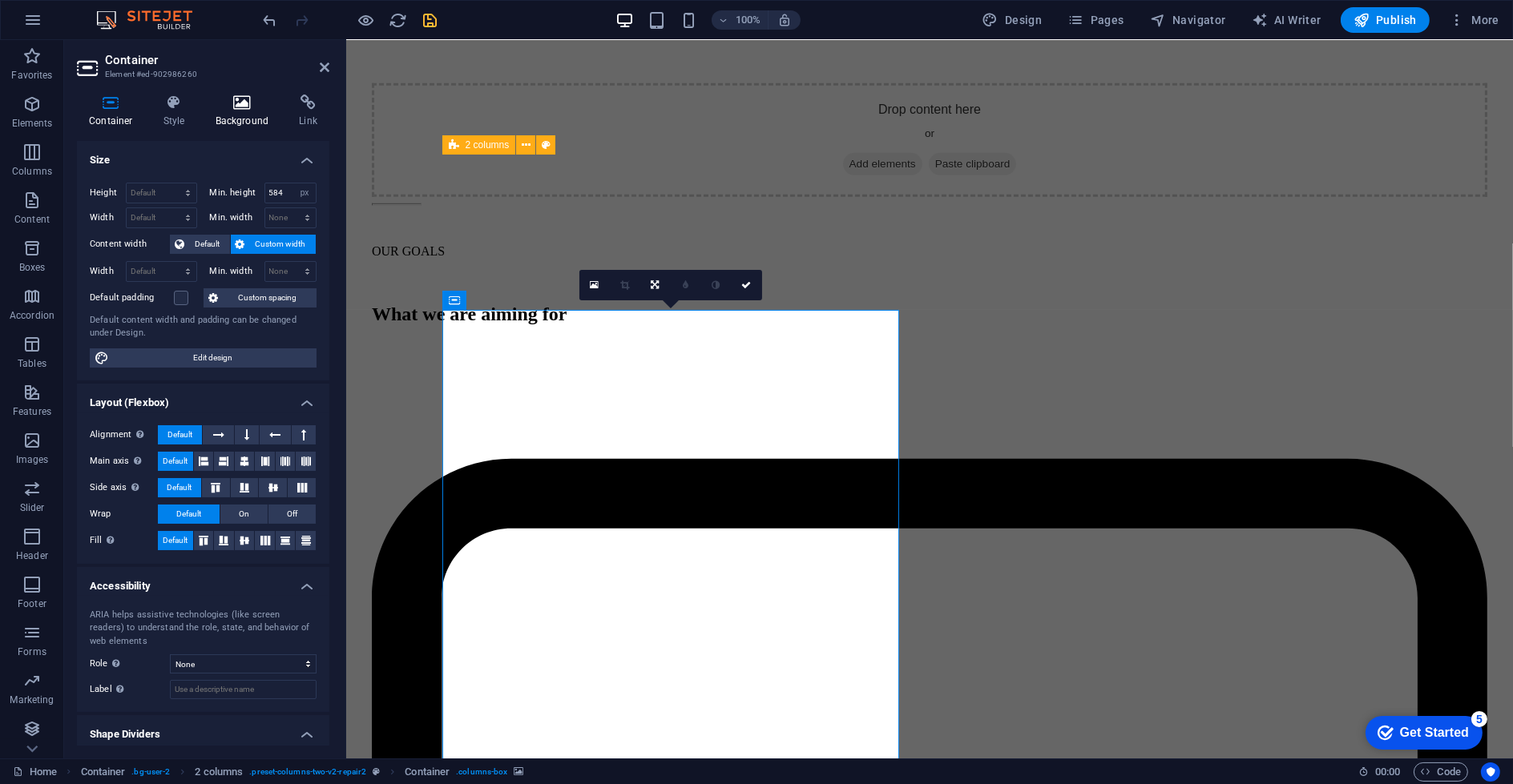
click at [220, 112] on h4 "Background" at bounding box center [246, 111] width 84 height 33
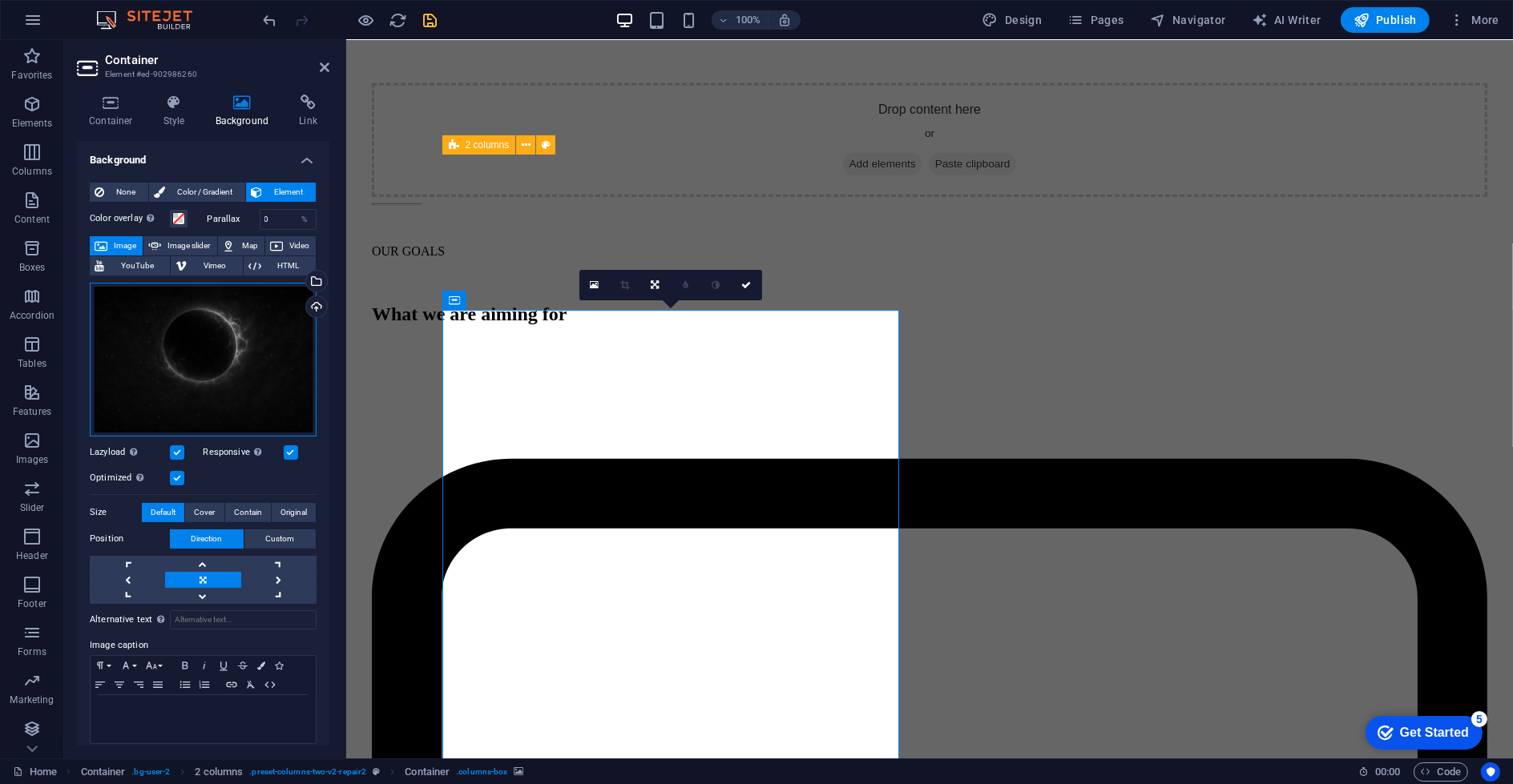
click at [205, 368] on div "Drag files here, click to choose files or select files from Files or our free s…" at bounding box center [203, 359] width 227 height 154
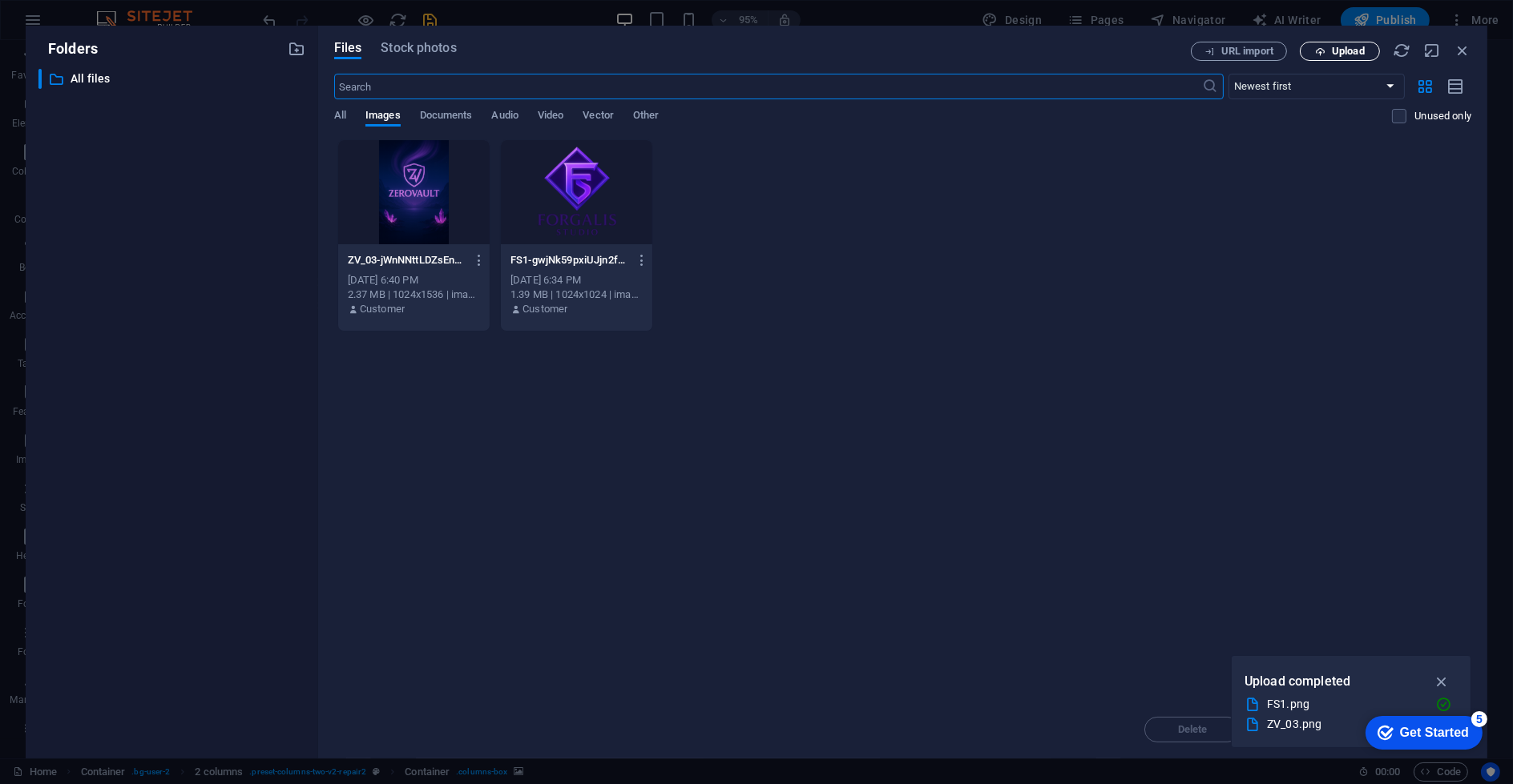
click at [1340, 49] on span "Upload" at bounding box center [1349, 51] width 33 height 10
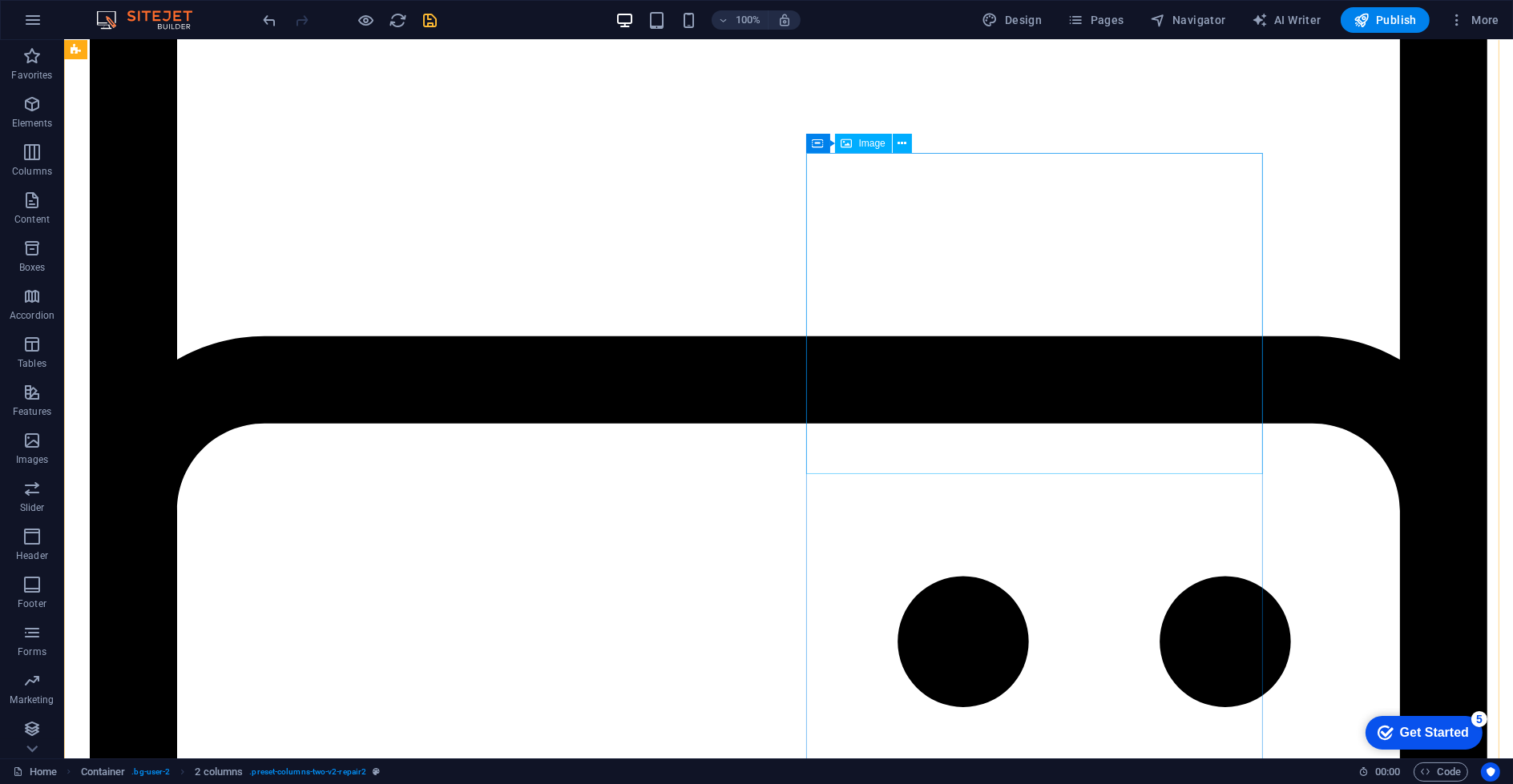
scroll to position [2669, 0]
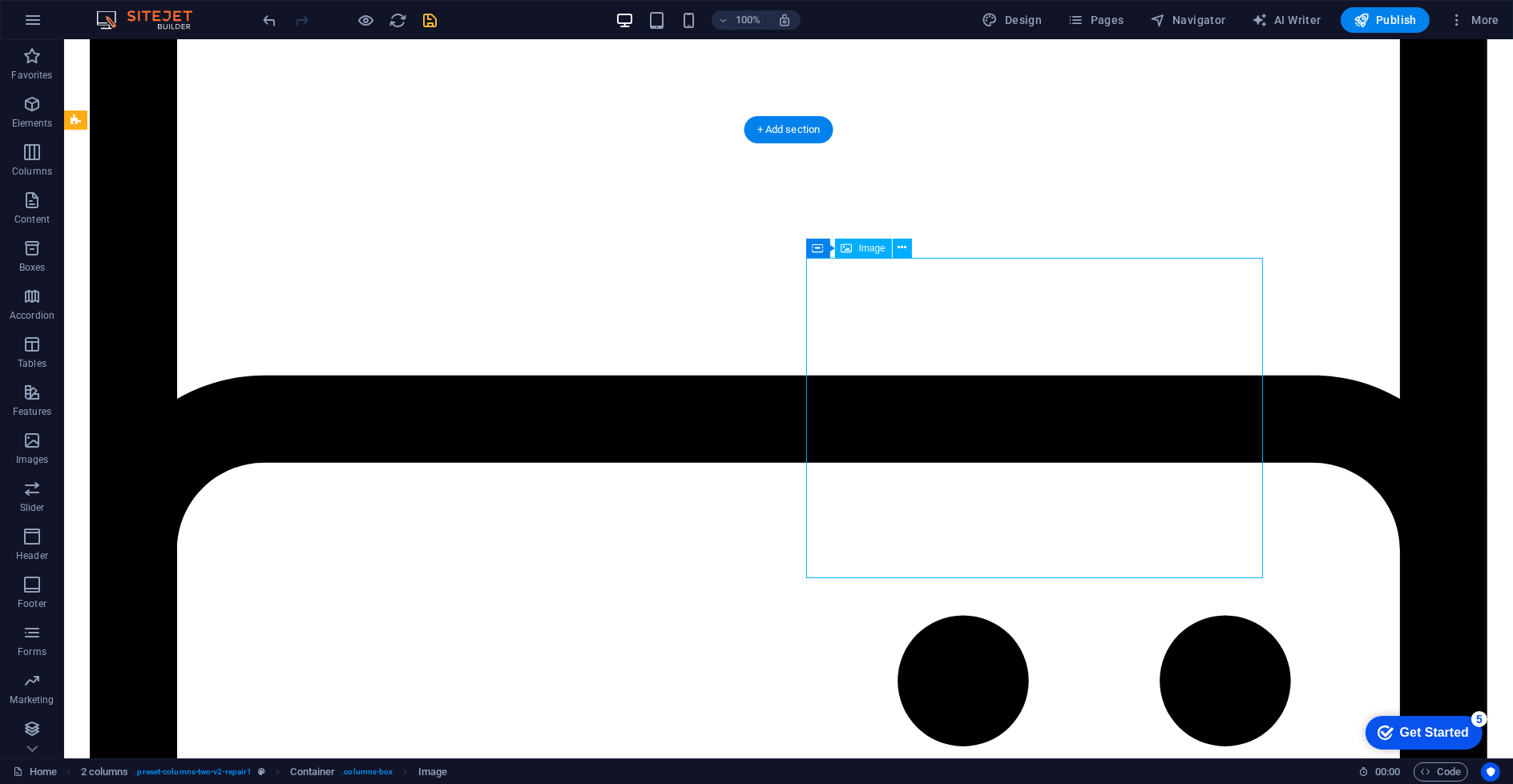
select select "%"
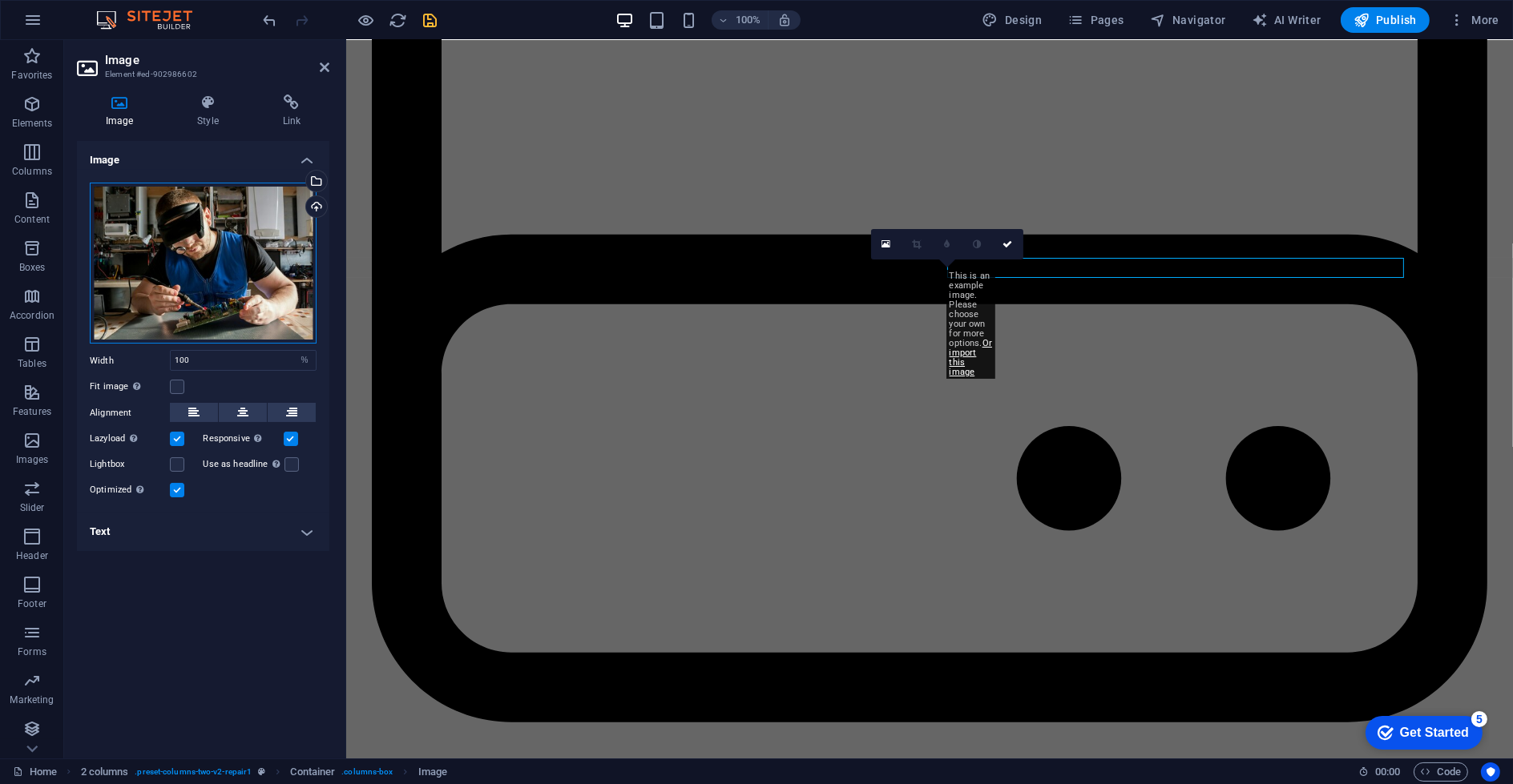
click at [189, 215] on div "Drag files here, click to choose files or select files from Files or our free s…" at bounding box center [203, 263] width 227 height 162
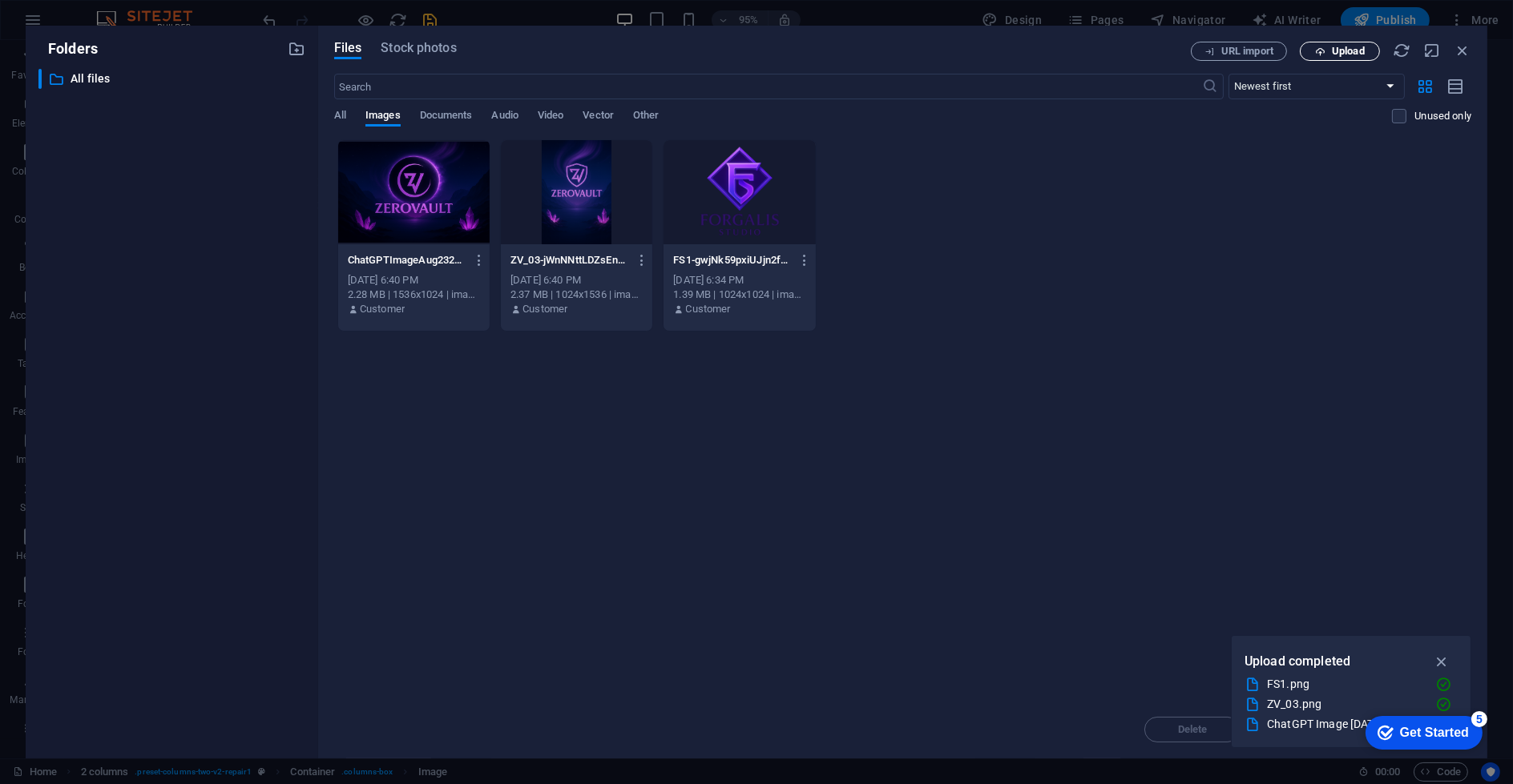
click at [1320, 47] on icon "button" at bounding box center [1321, 52] width 10 height 10
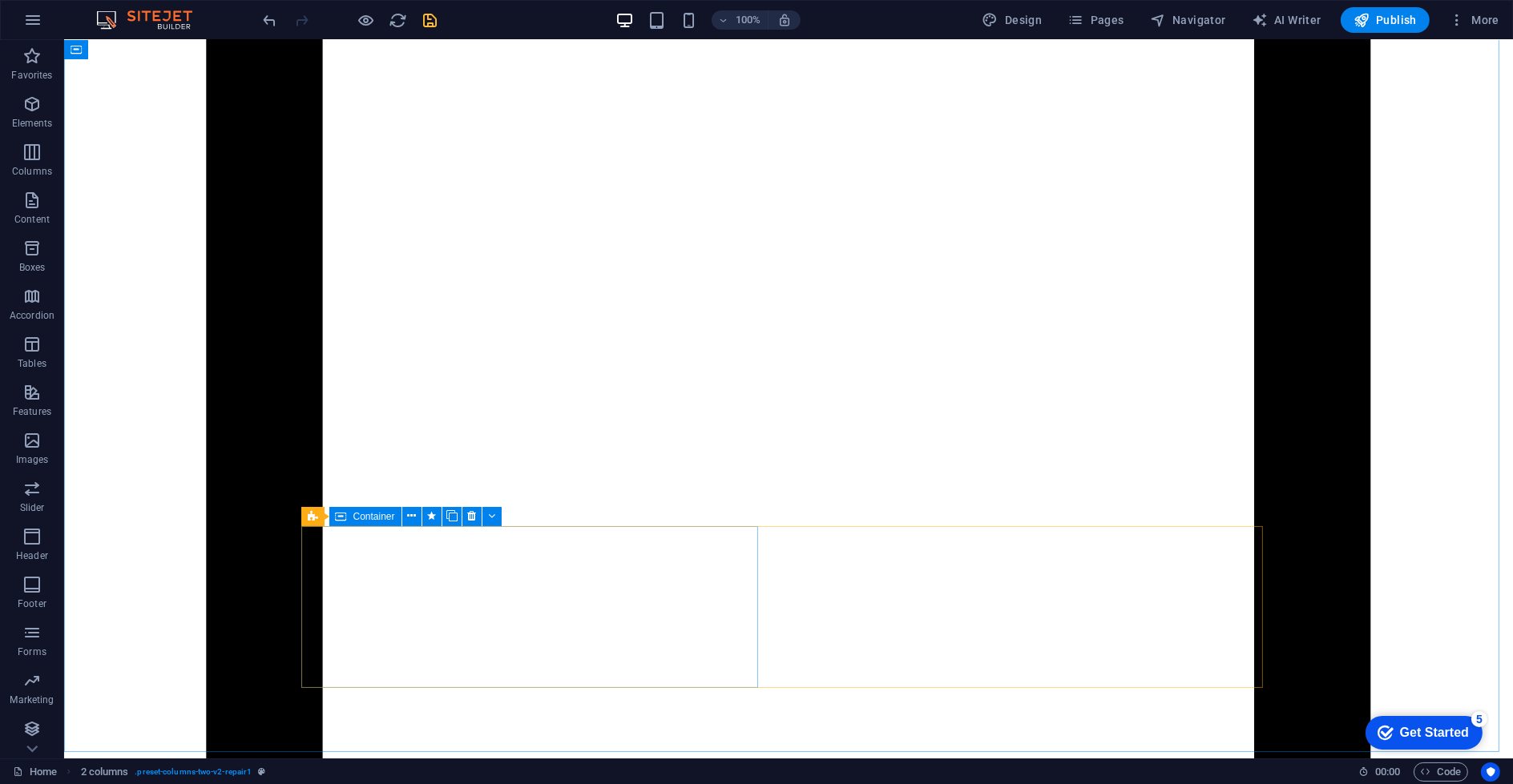
scroll to position [4715, 0]
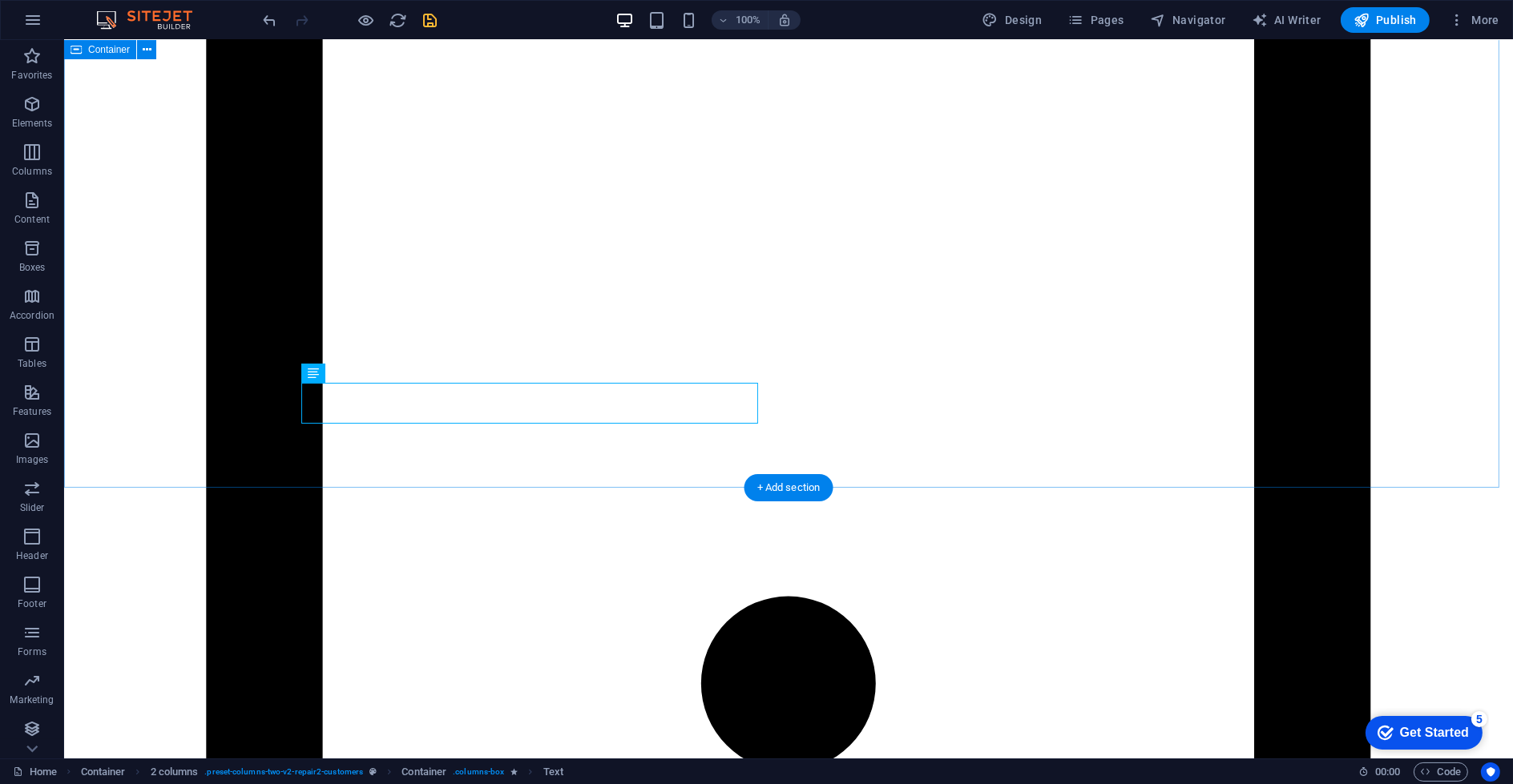
scroll to position [4538, 0]
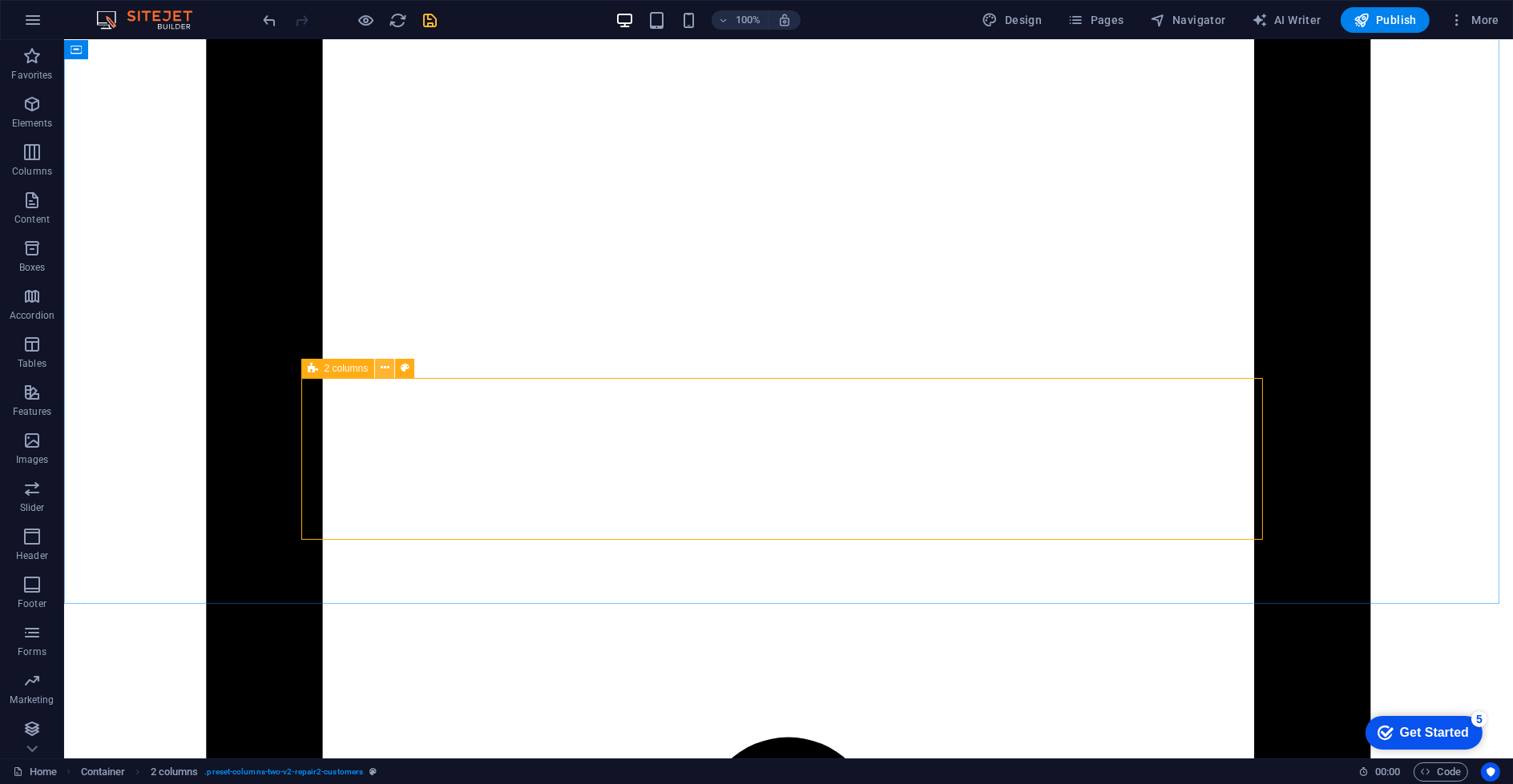
click at [375, 366] on button at bounding box center [385, 369] width 19 height 19
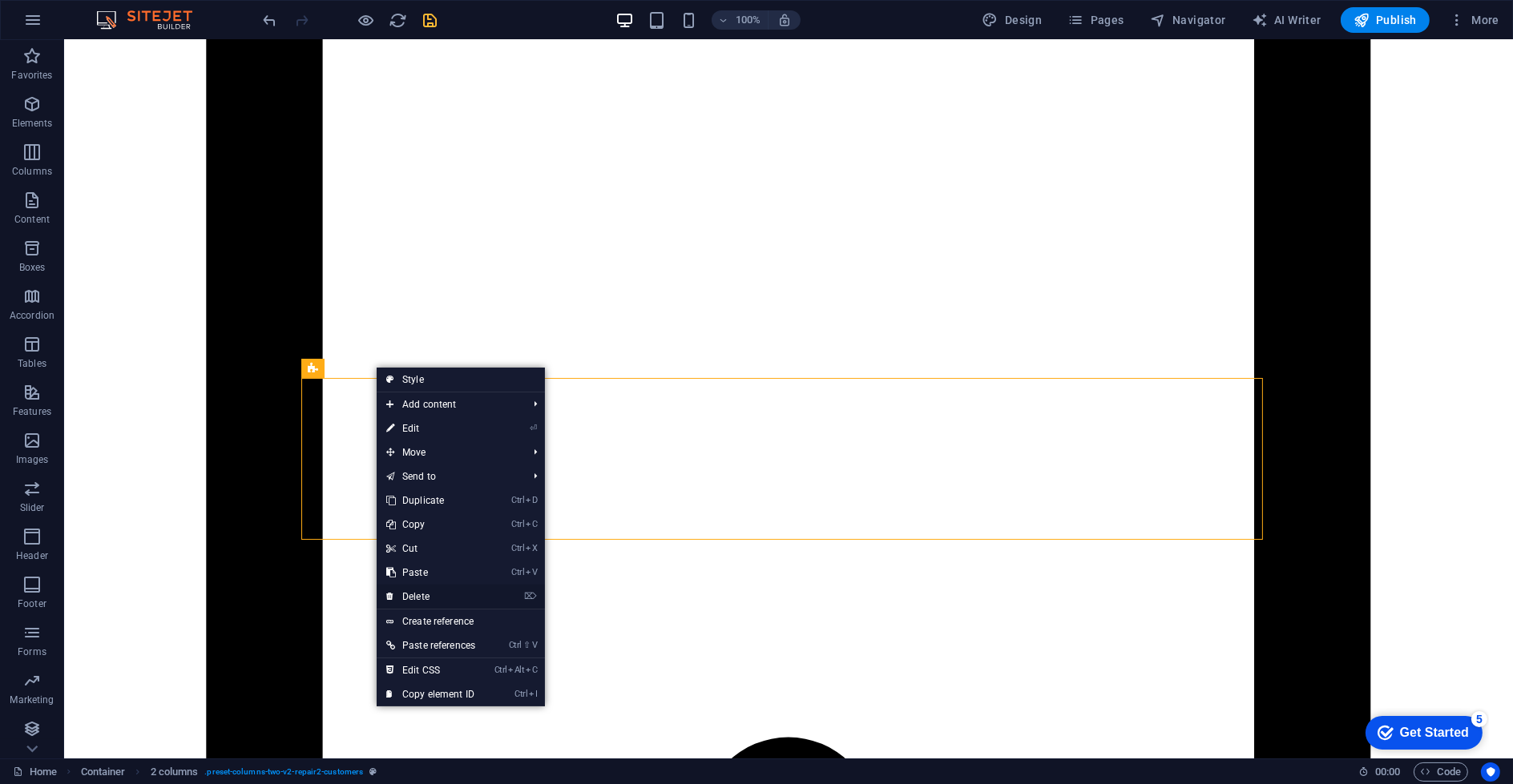
click at [437, 597] on link "⌦ Delete" at bounding box center [431, 596] width 108 height 24
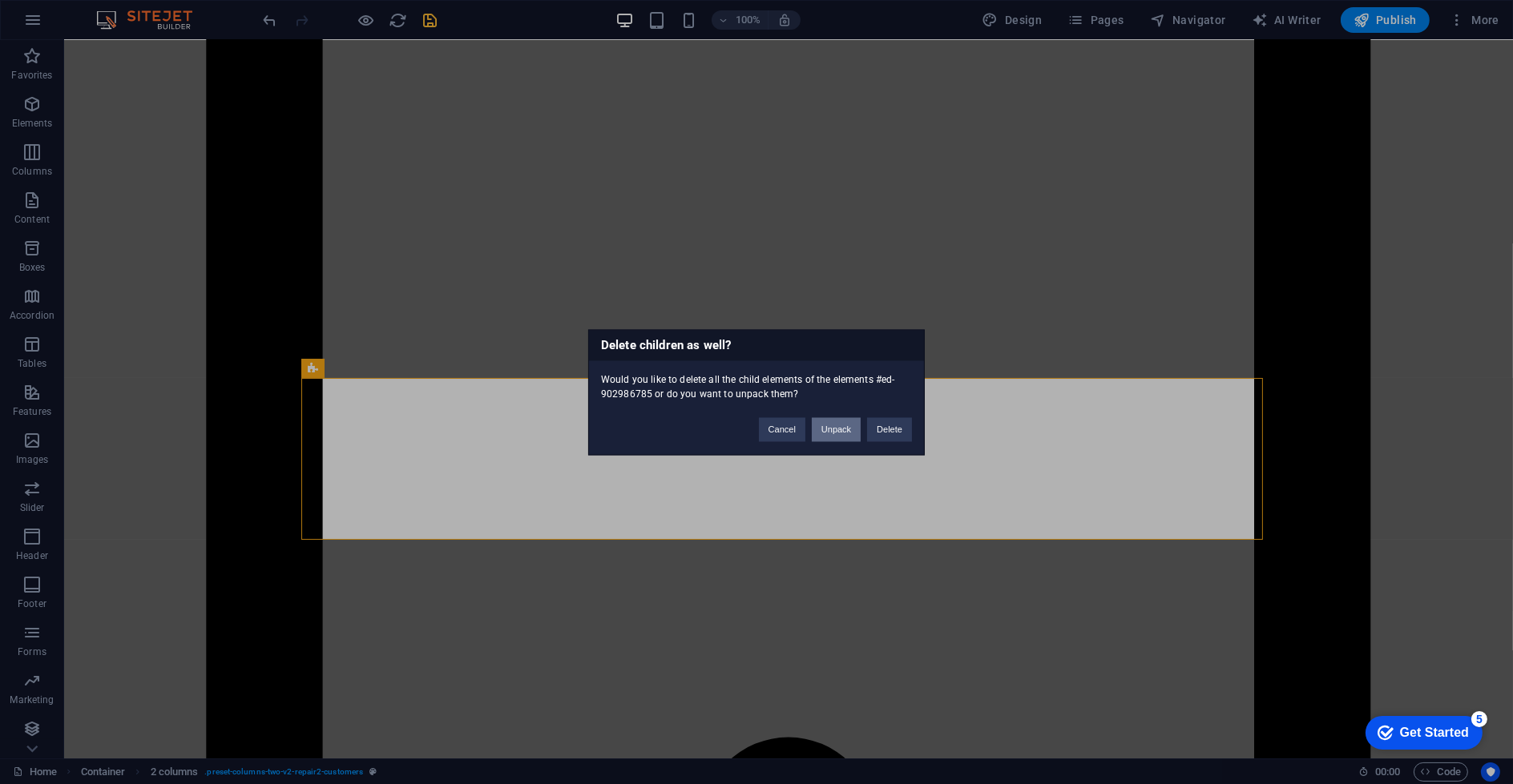
drag, startPoint x: 822, startPoint y: 428, endPoint x: 759, endPoint y: 389, distance: 74.1
click at [759, 386] on div "Delete children as well? Would you like to delete all the child elements of the…" at bounding box center [756, 392] width 337 height 126
click at [883, 434] on button "Delete" at bounding box center [889, 428] width 45 height 24
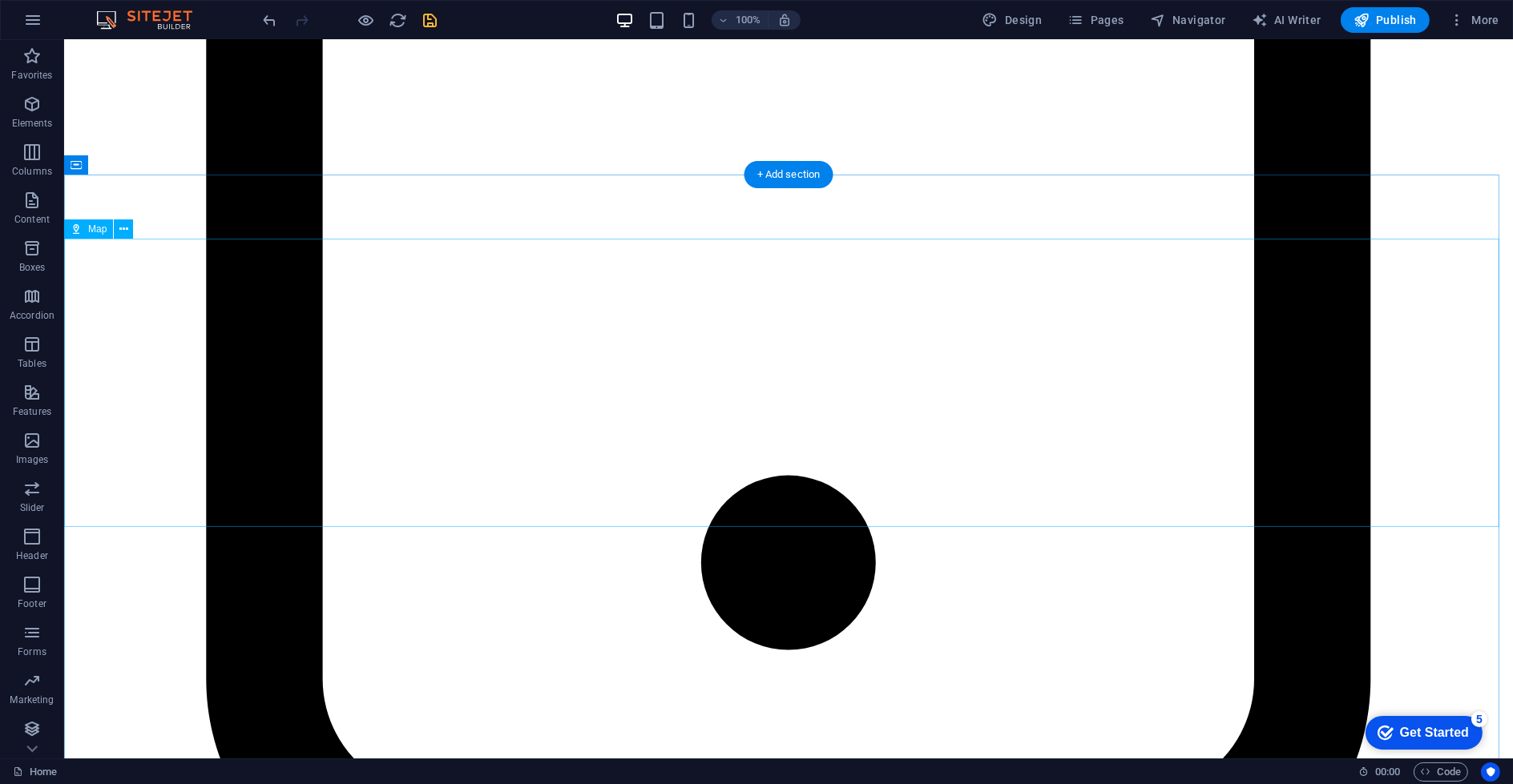
scroll to position [4805, 0]
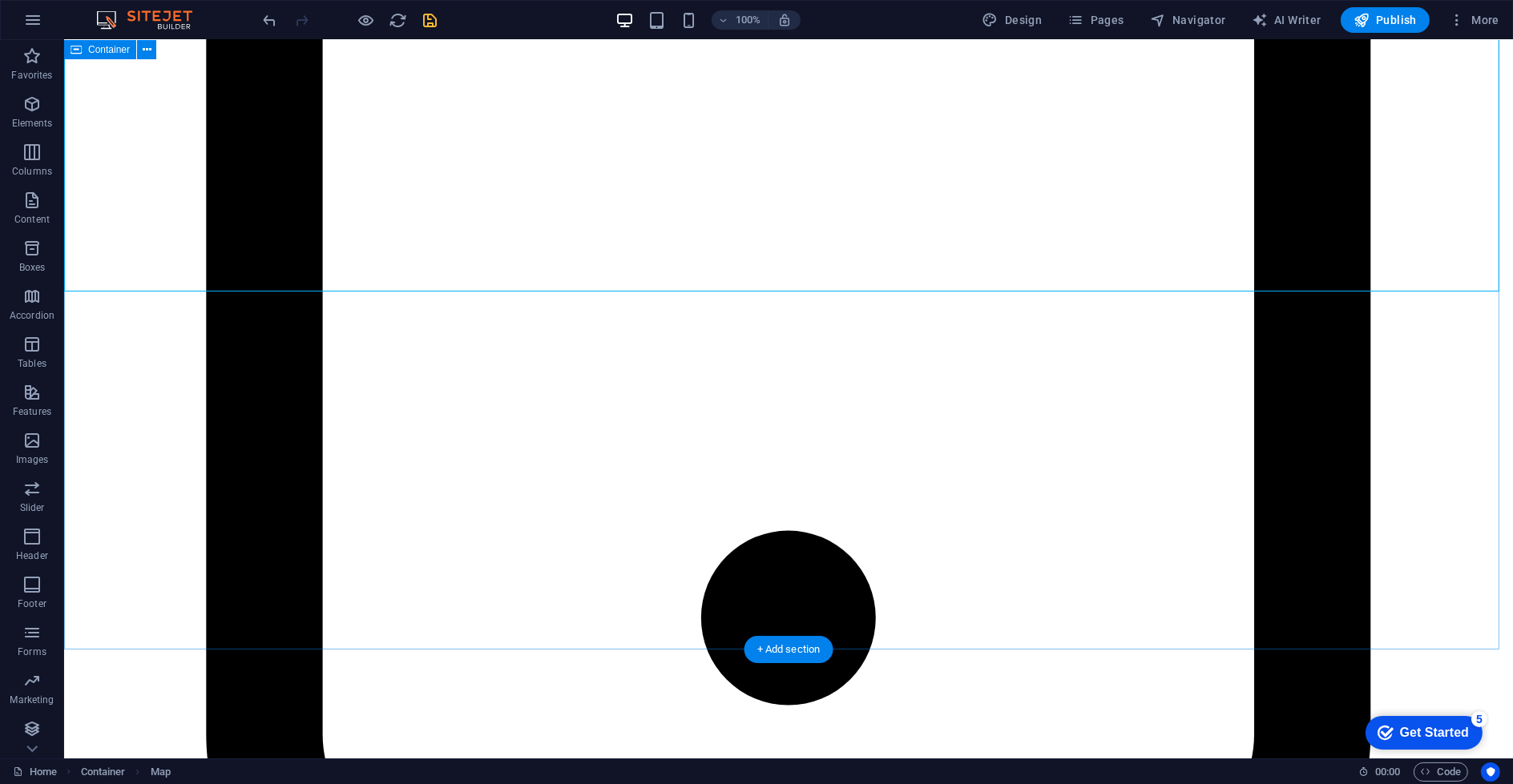
scroll to position [4715, 0]
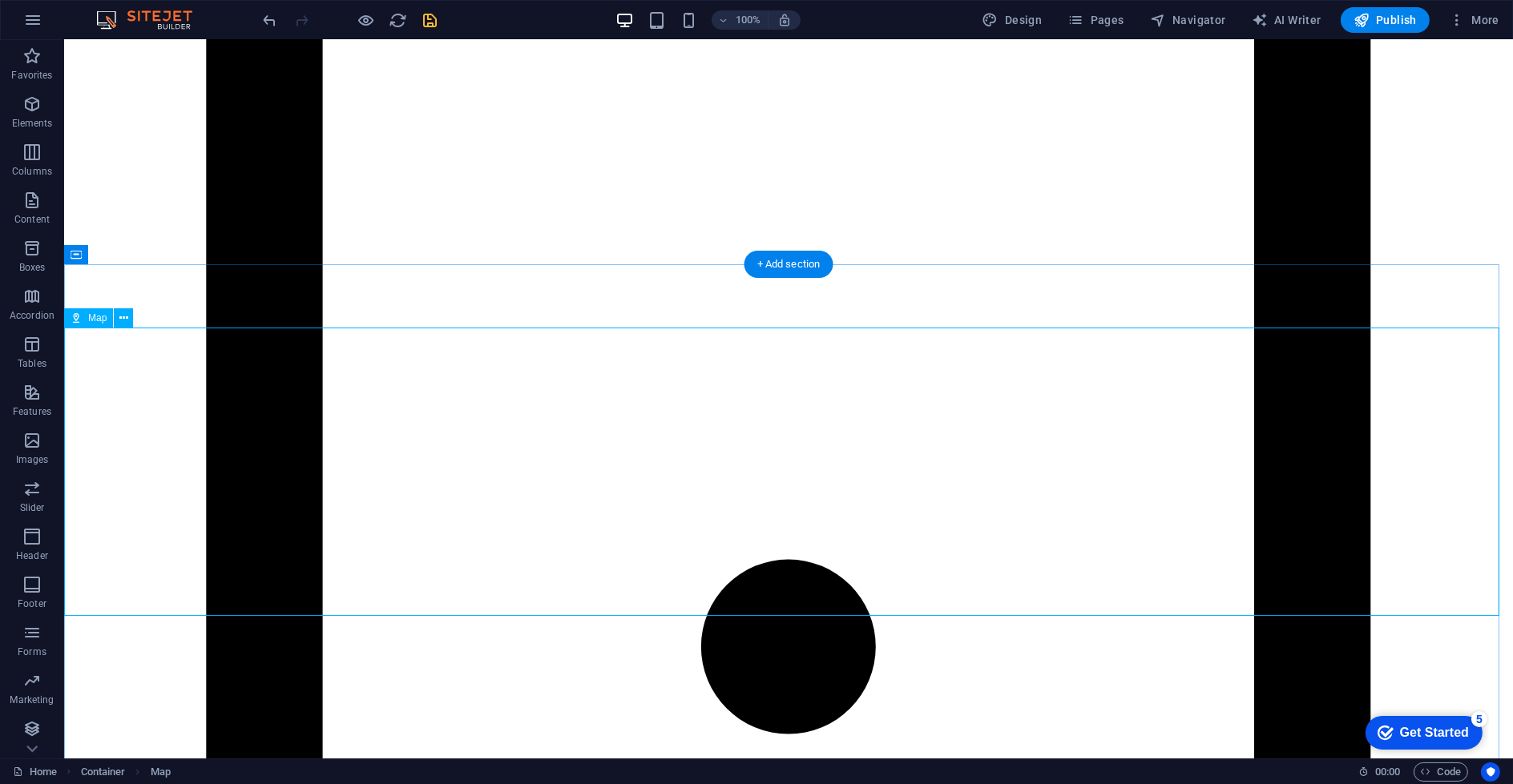
select select "1"
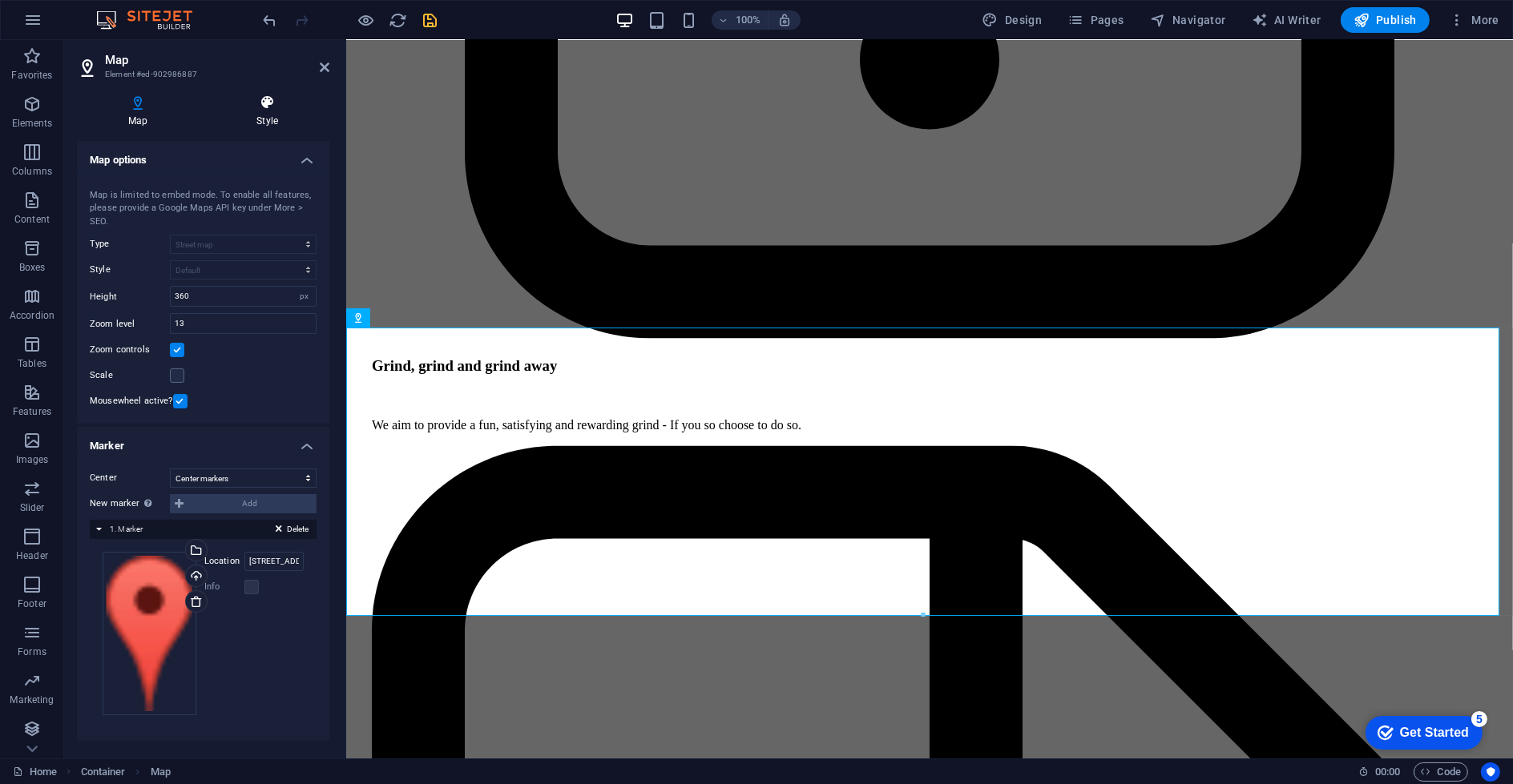
click at [258, 120] on h4 "Style" at bounding box center [268, 111] width 124 height 33
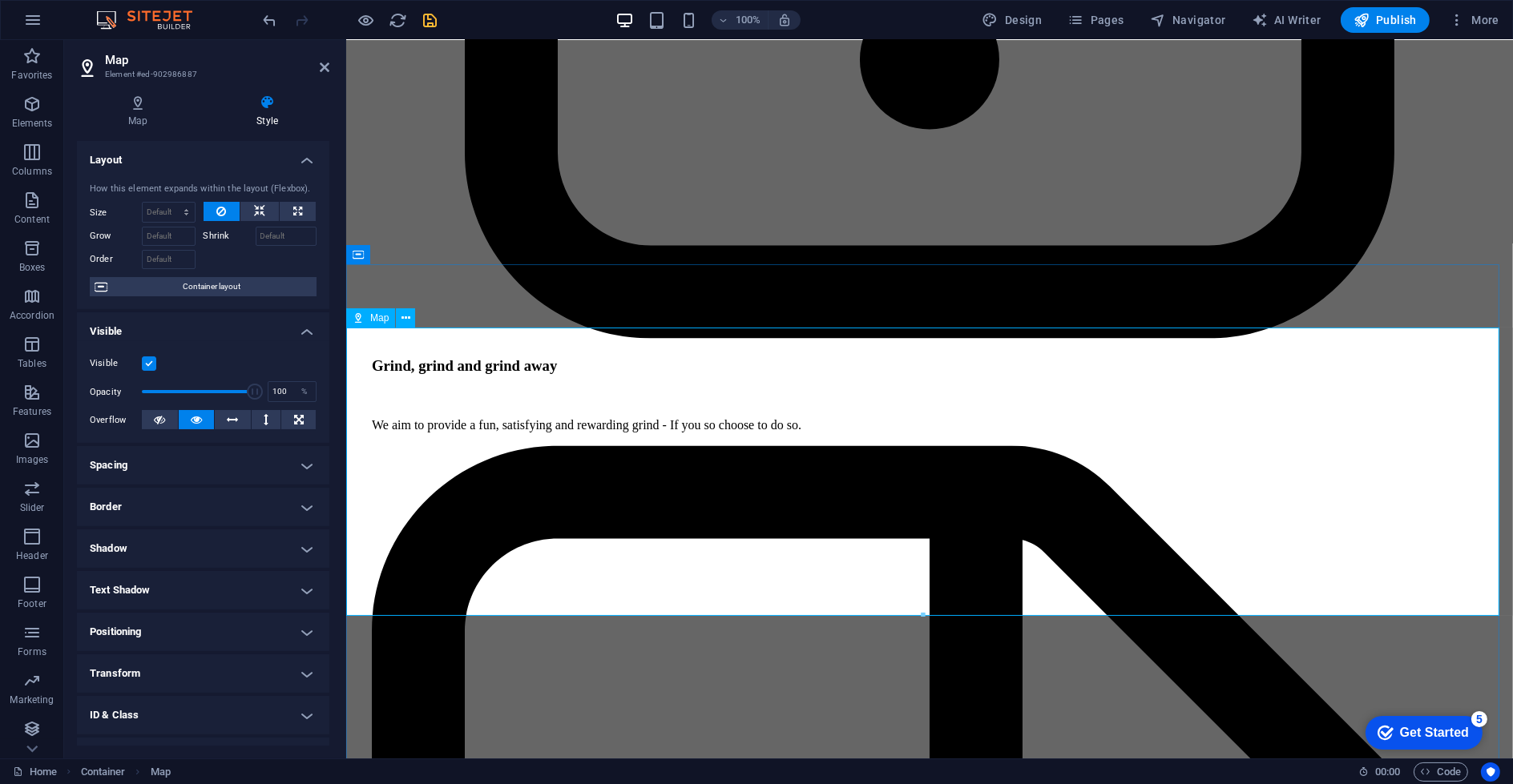
click at [414, 324] on button at bounding box center [406, 318] width 19 height 19
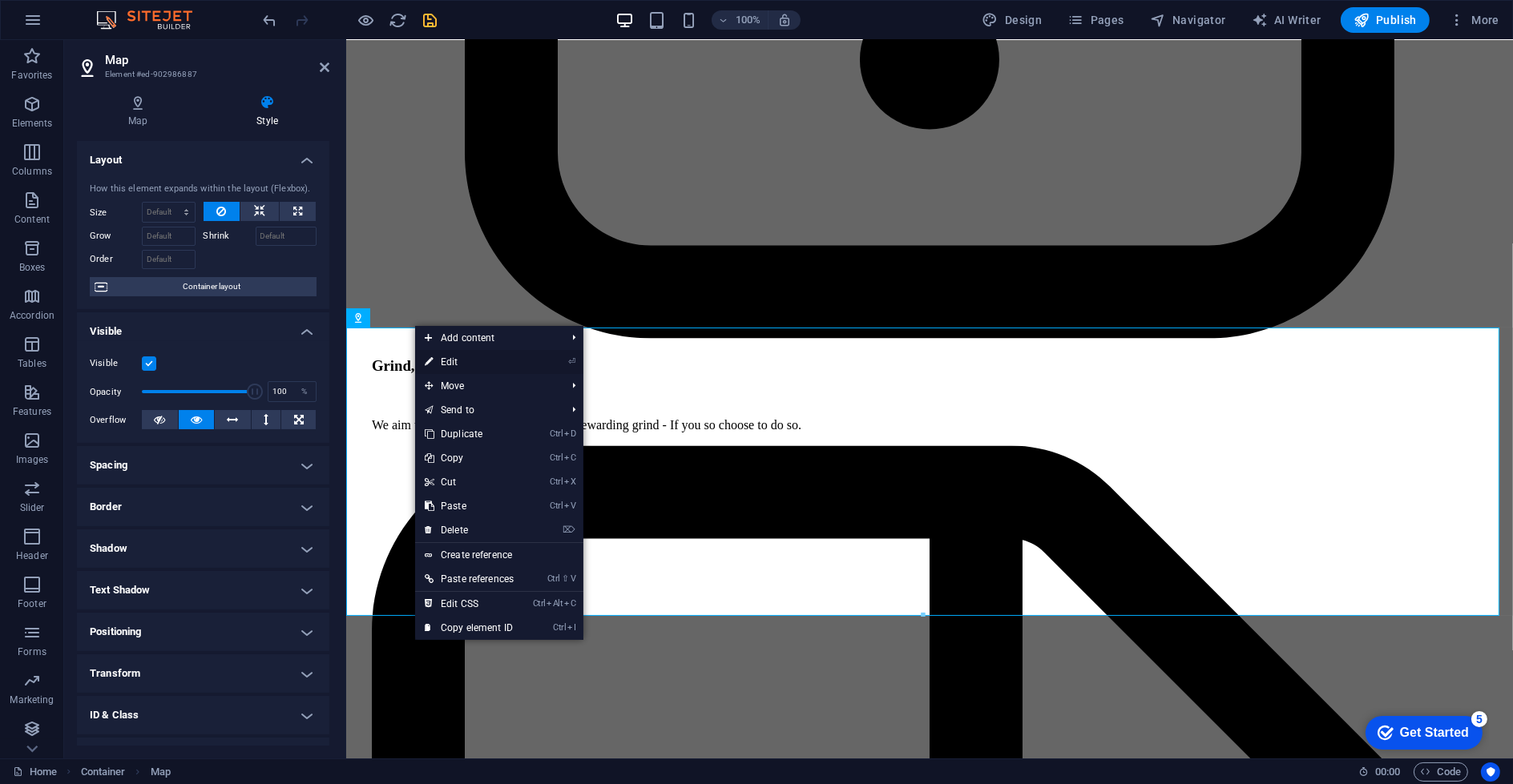
click at [483, 361] on link "⏎ Edit" at bounding box center [470, 361] width 108 height 24
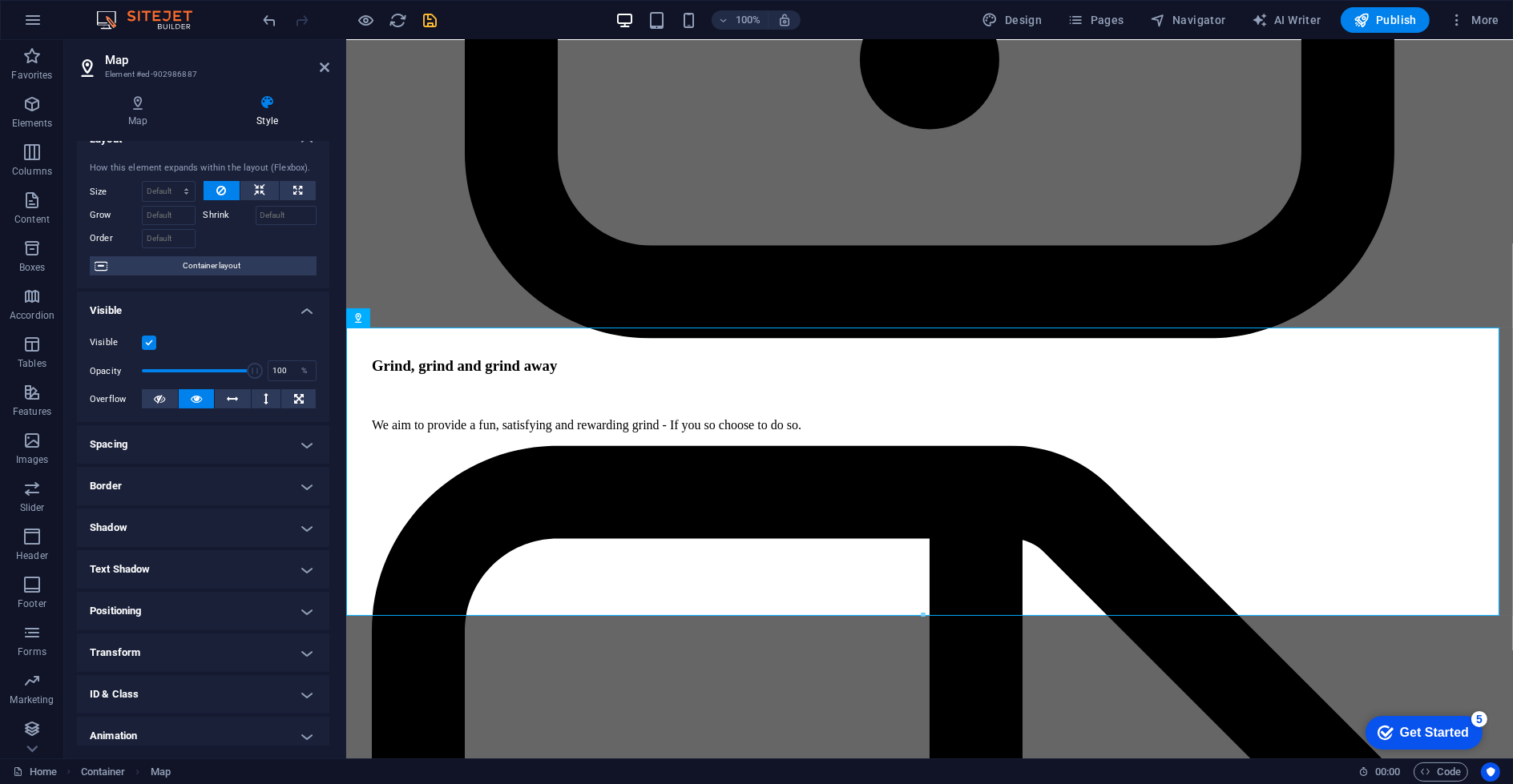
scroll to position [71, 0]
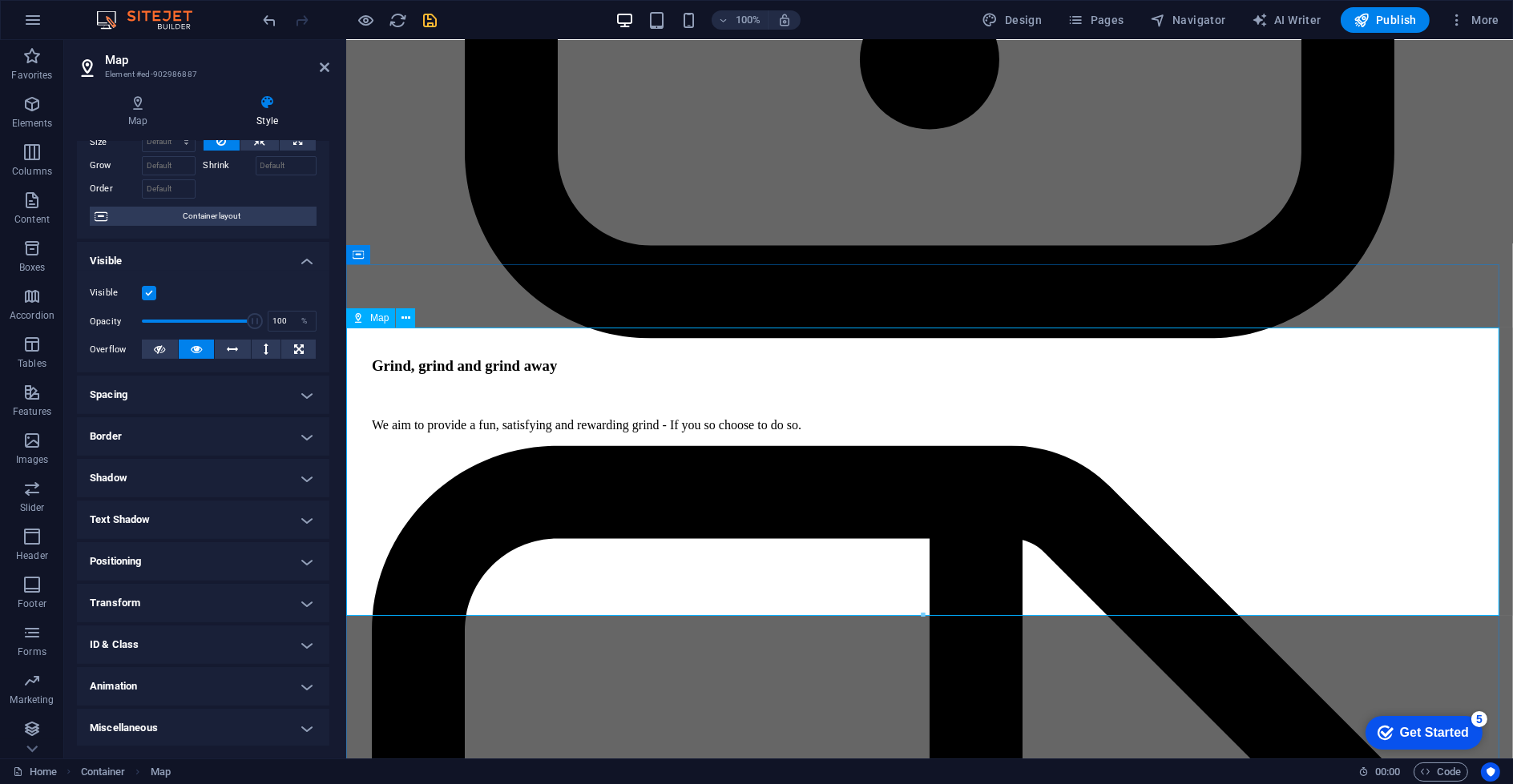
click at [144, 121] on h4 "Map" at bounding box center [141, 111] width 129 height 33
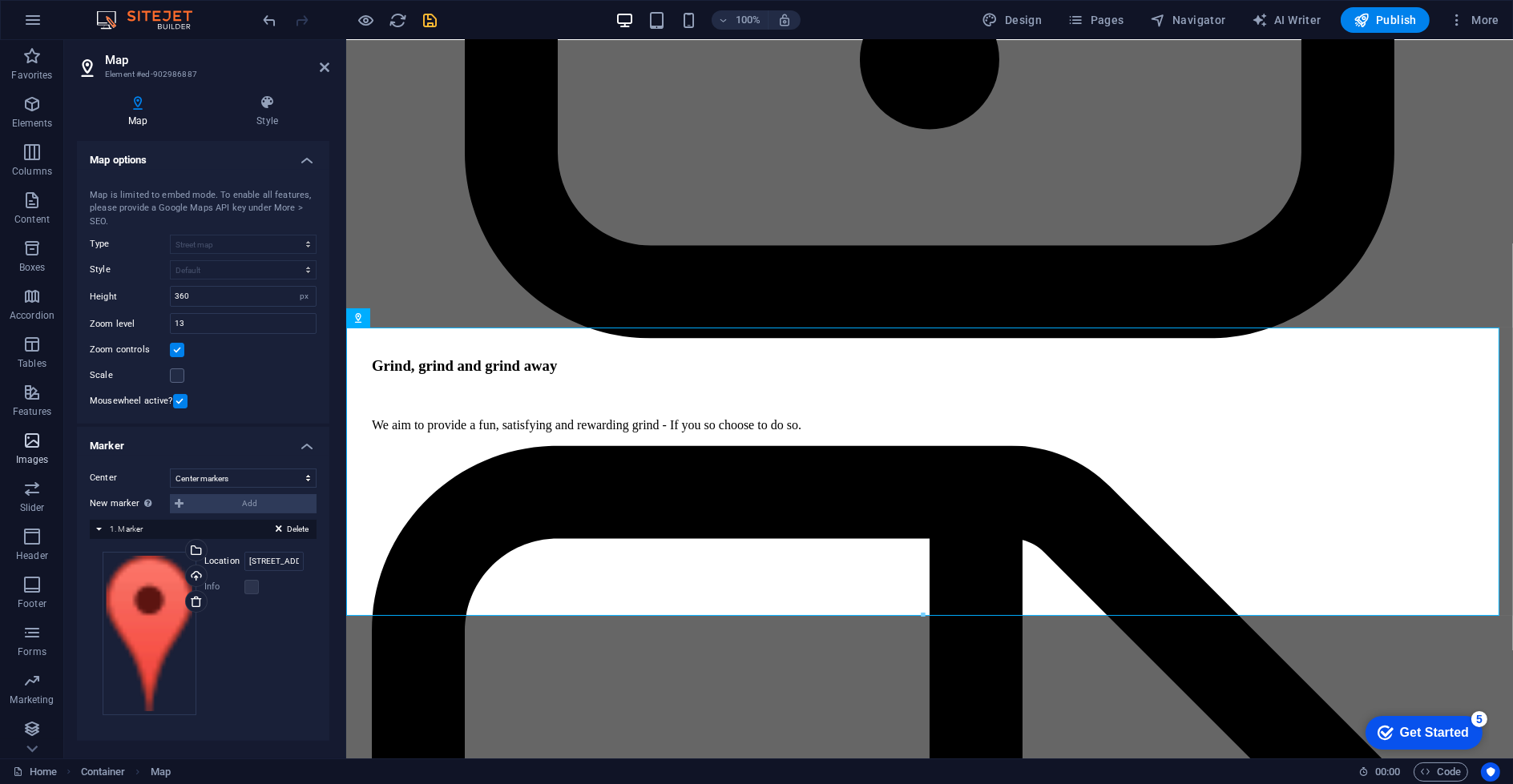
click at [41, 439] on icon "button" at bounding box center [32, 441] width 19 height 19
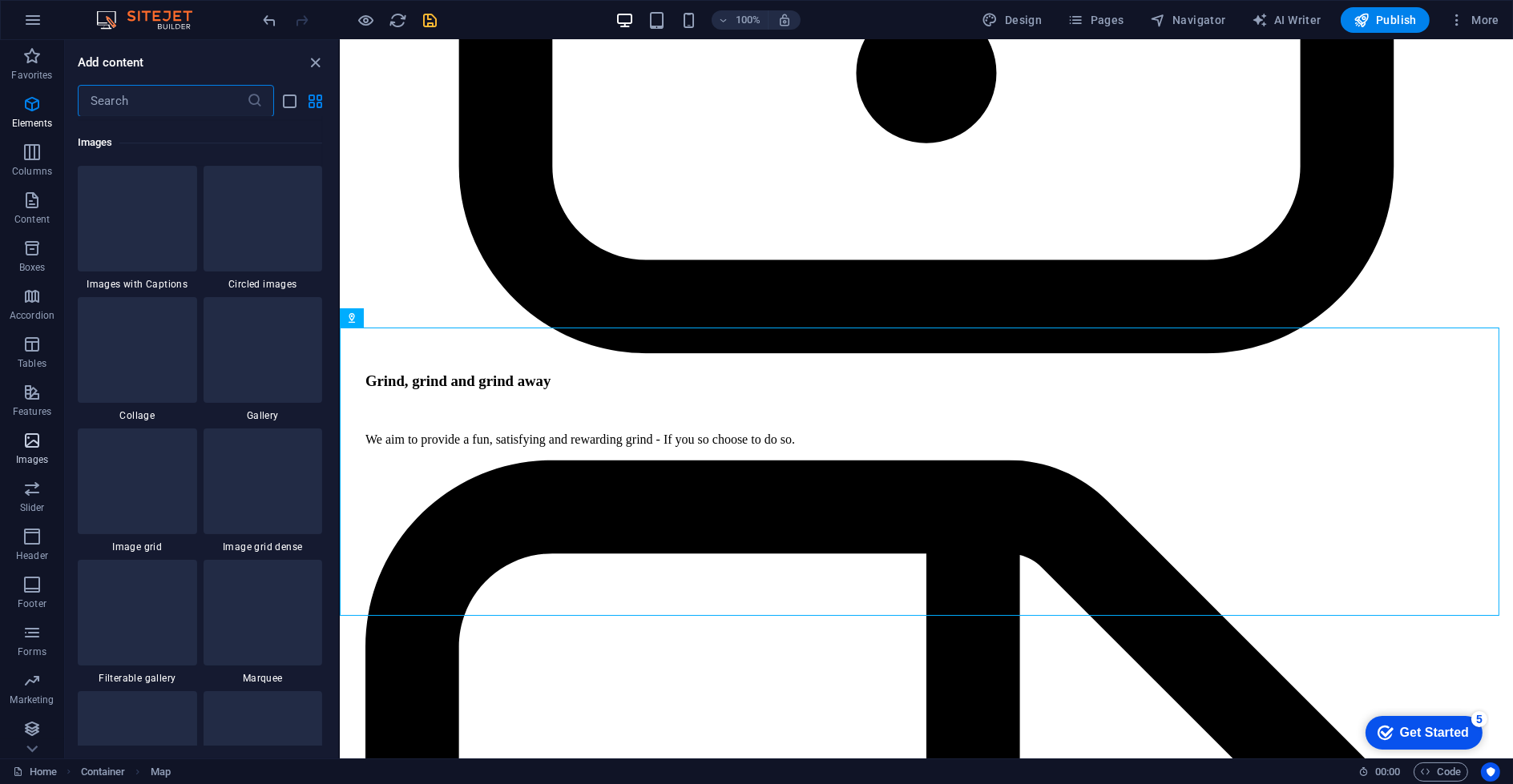
scroll to position [8121, 0]
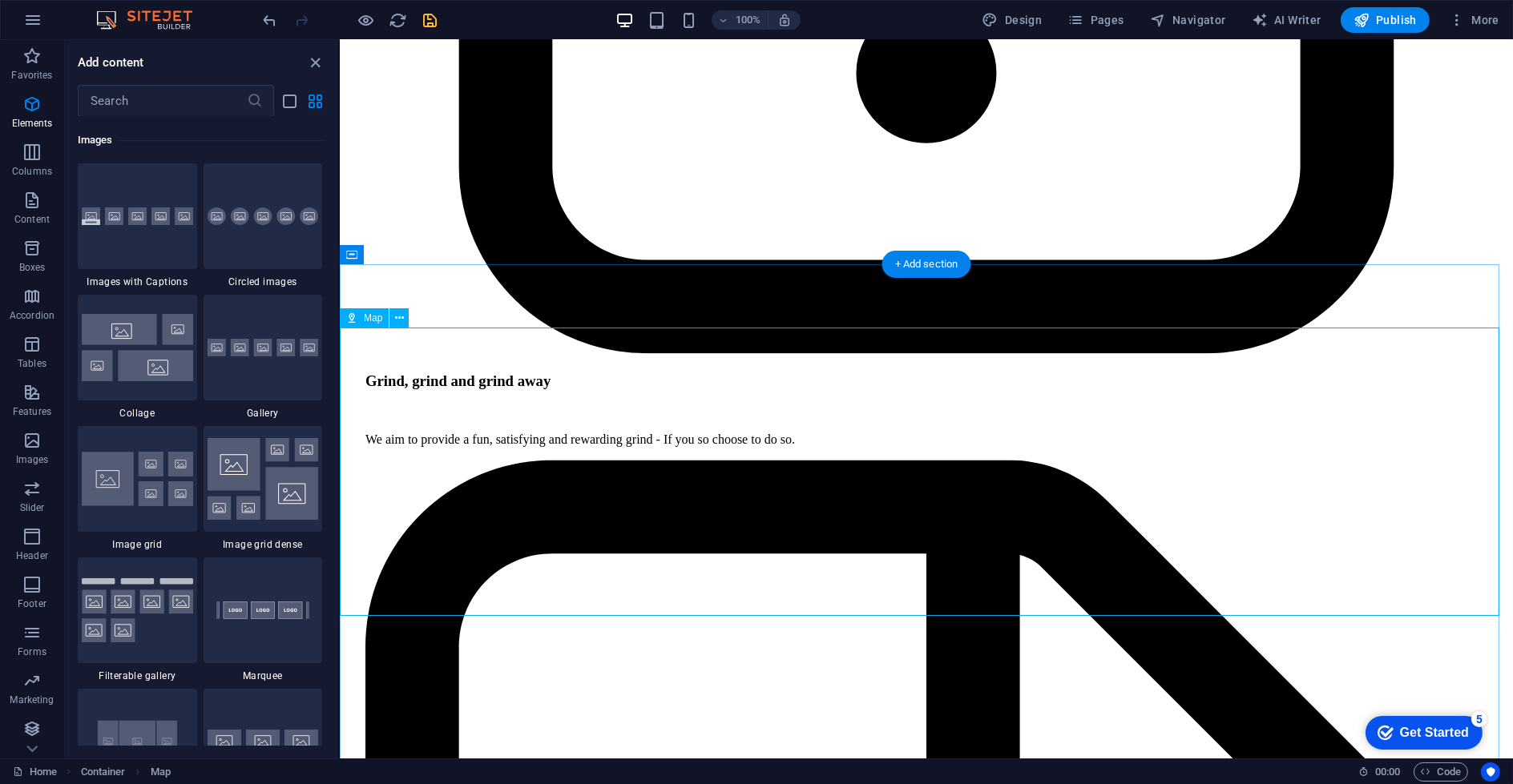
select select "1"
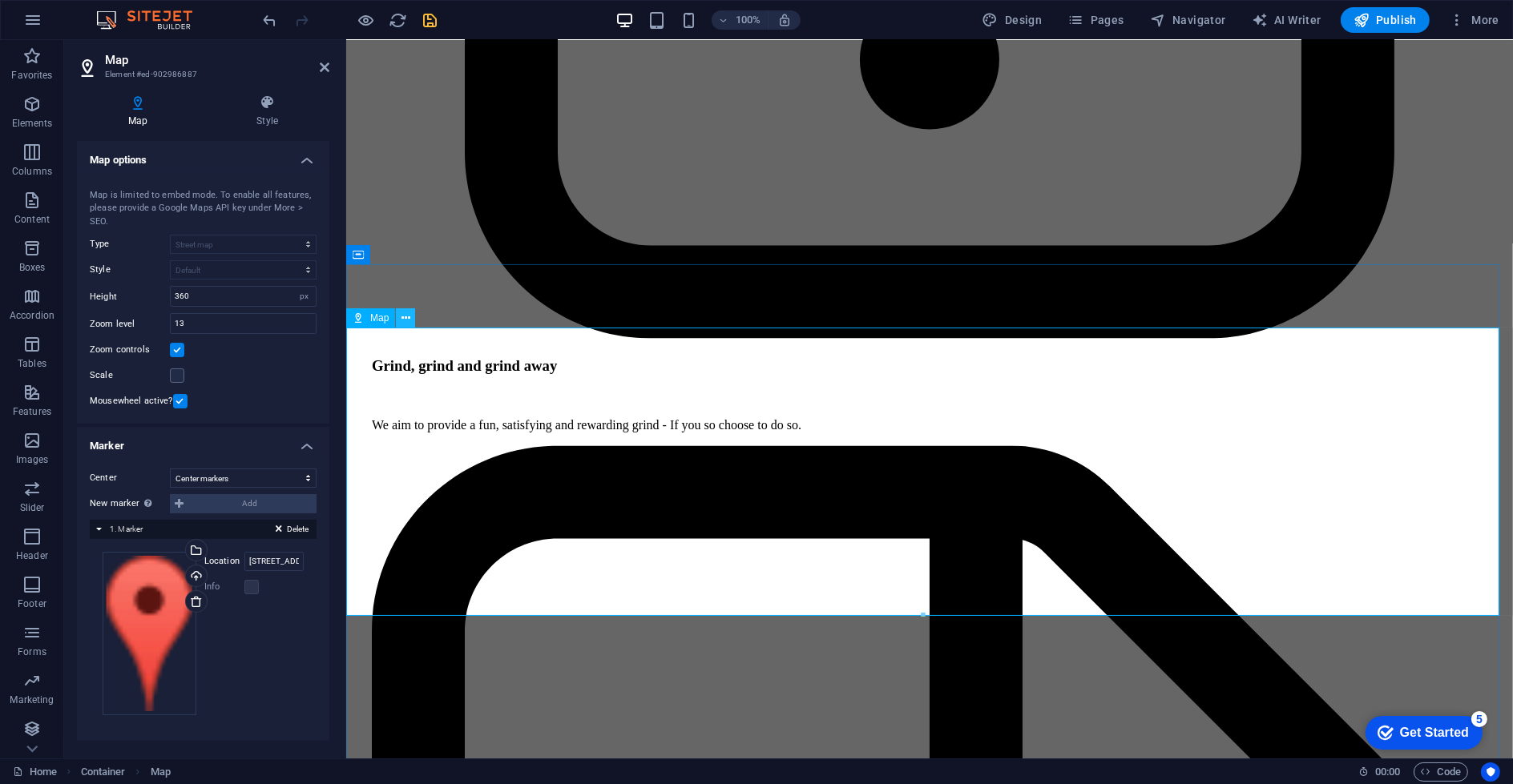
click at [401, 311] on icon at bounding box center [406, 318] width 9 height 17
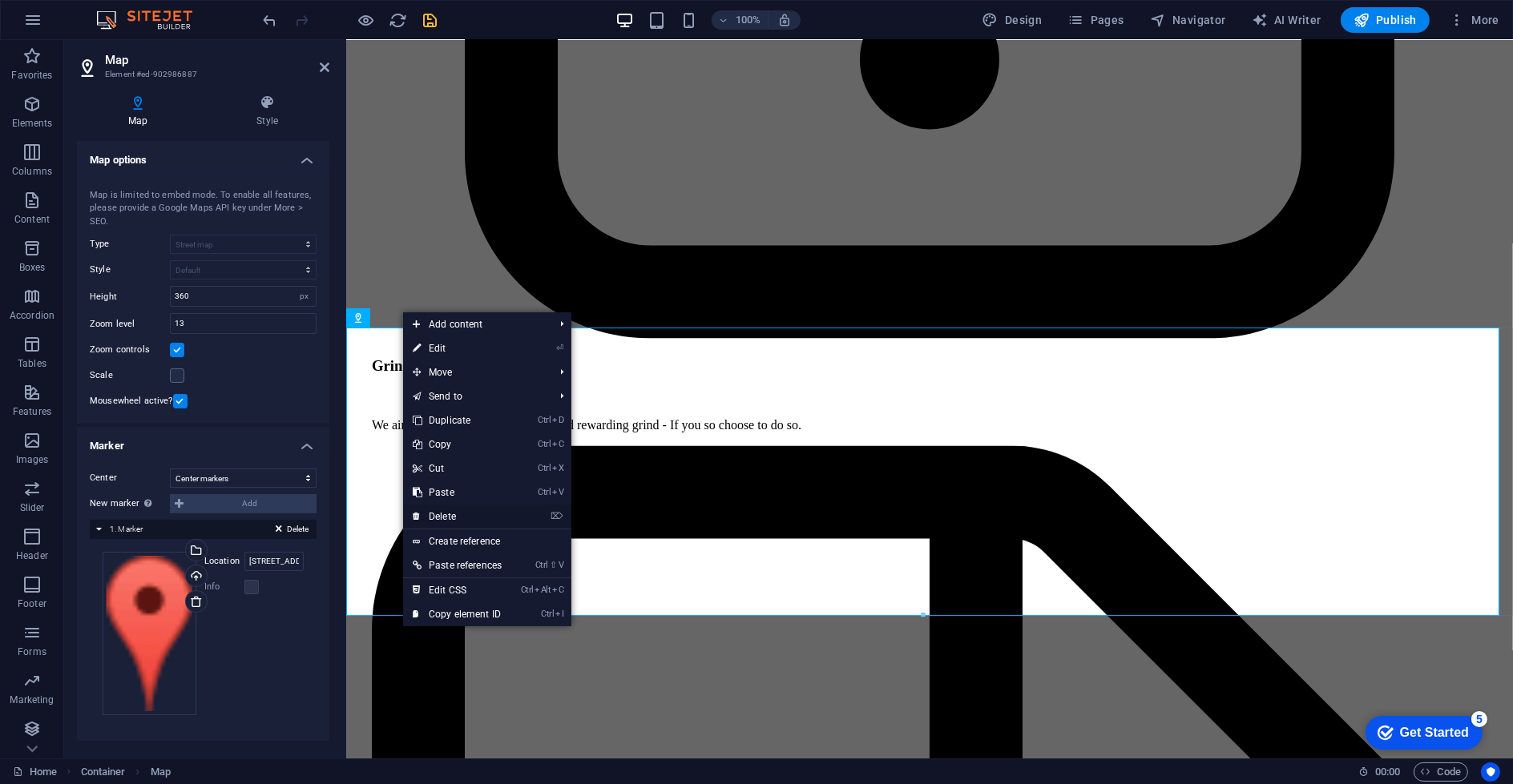
click at [478, 512] on link "⌦ Delete" at bounding box center [457, 516] width 108 height 24
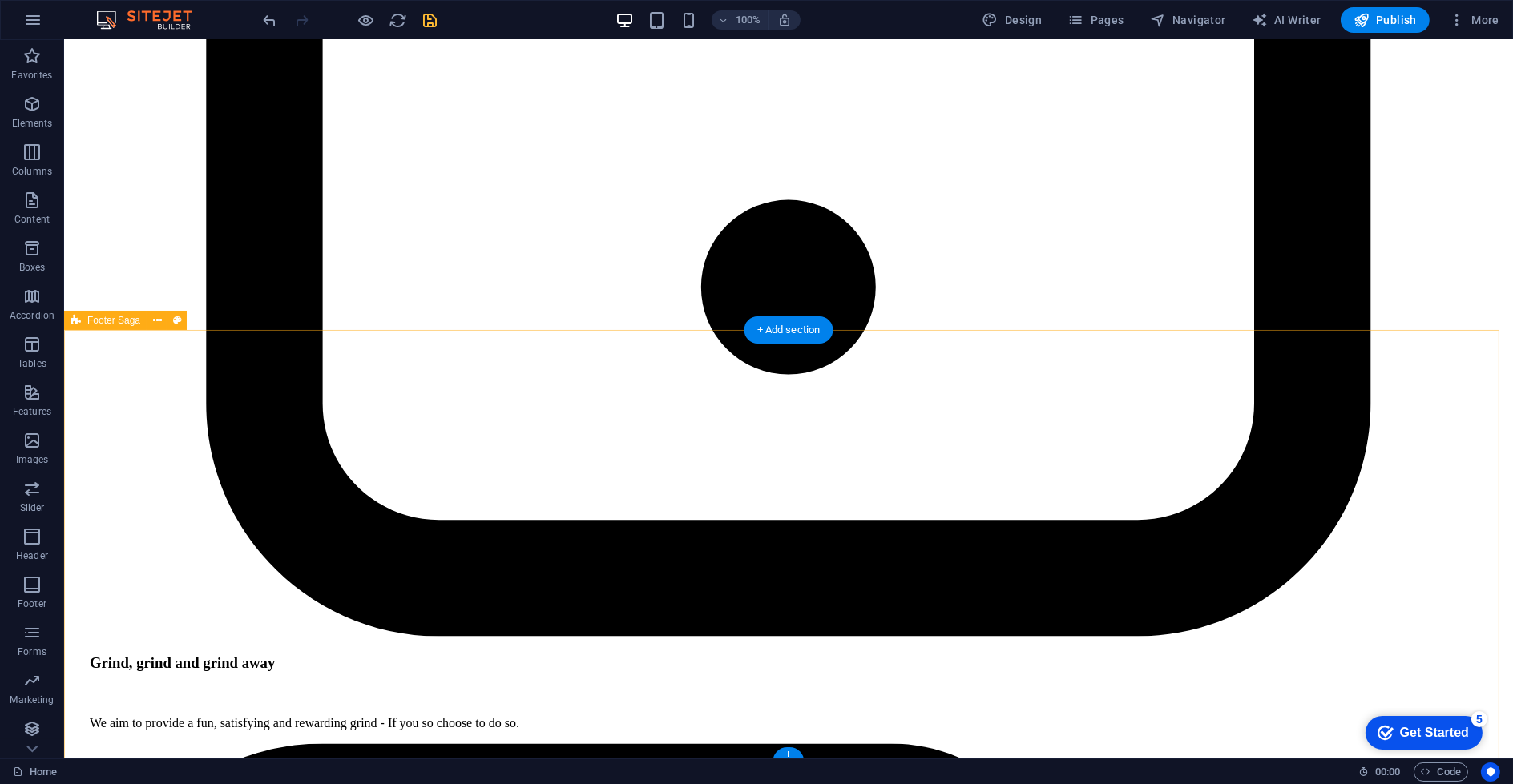
scroll to position [5076, 0]
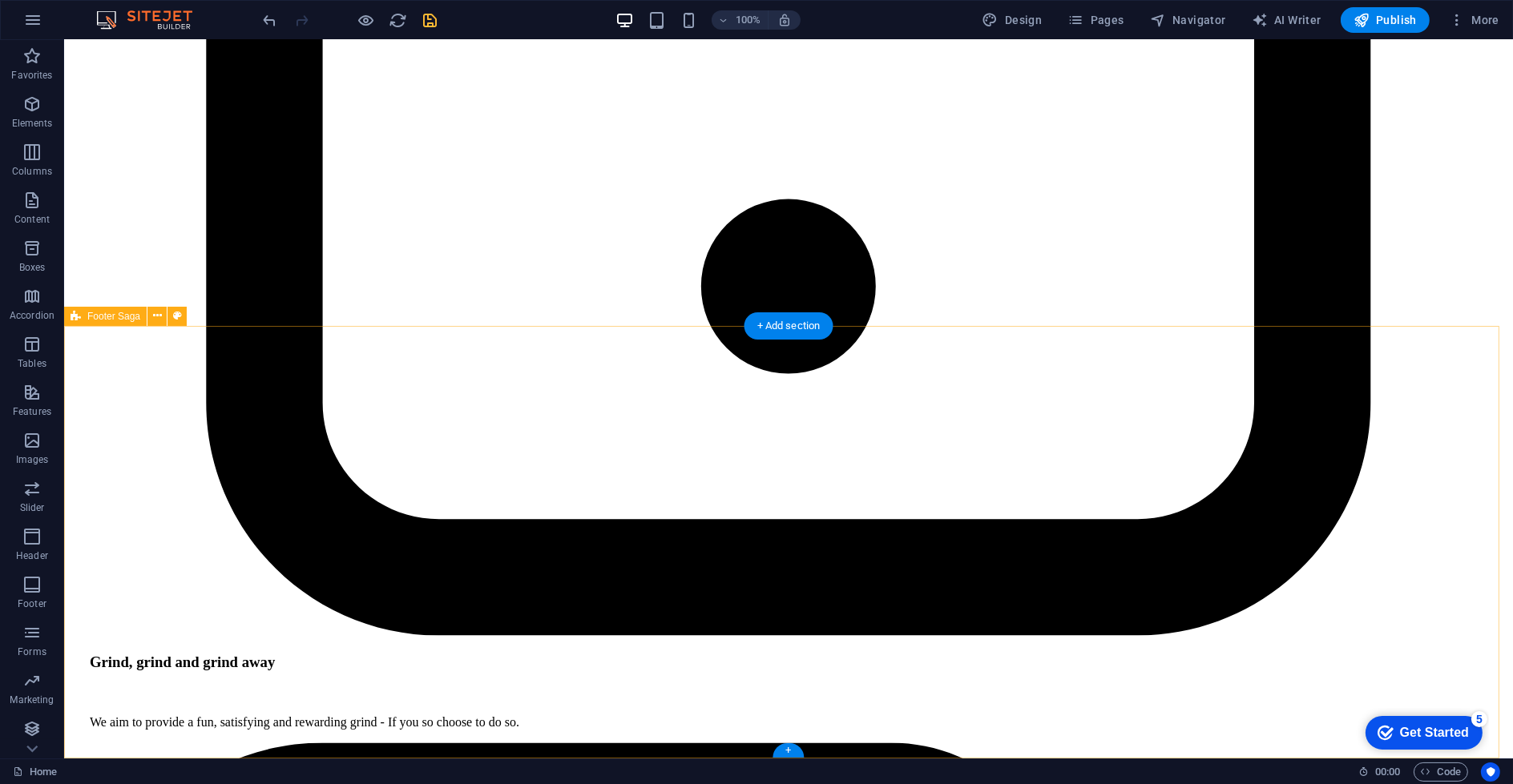
select select "rem"
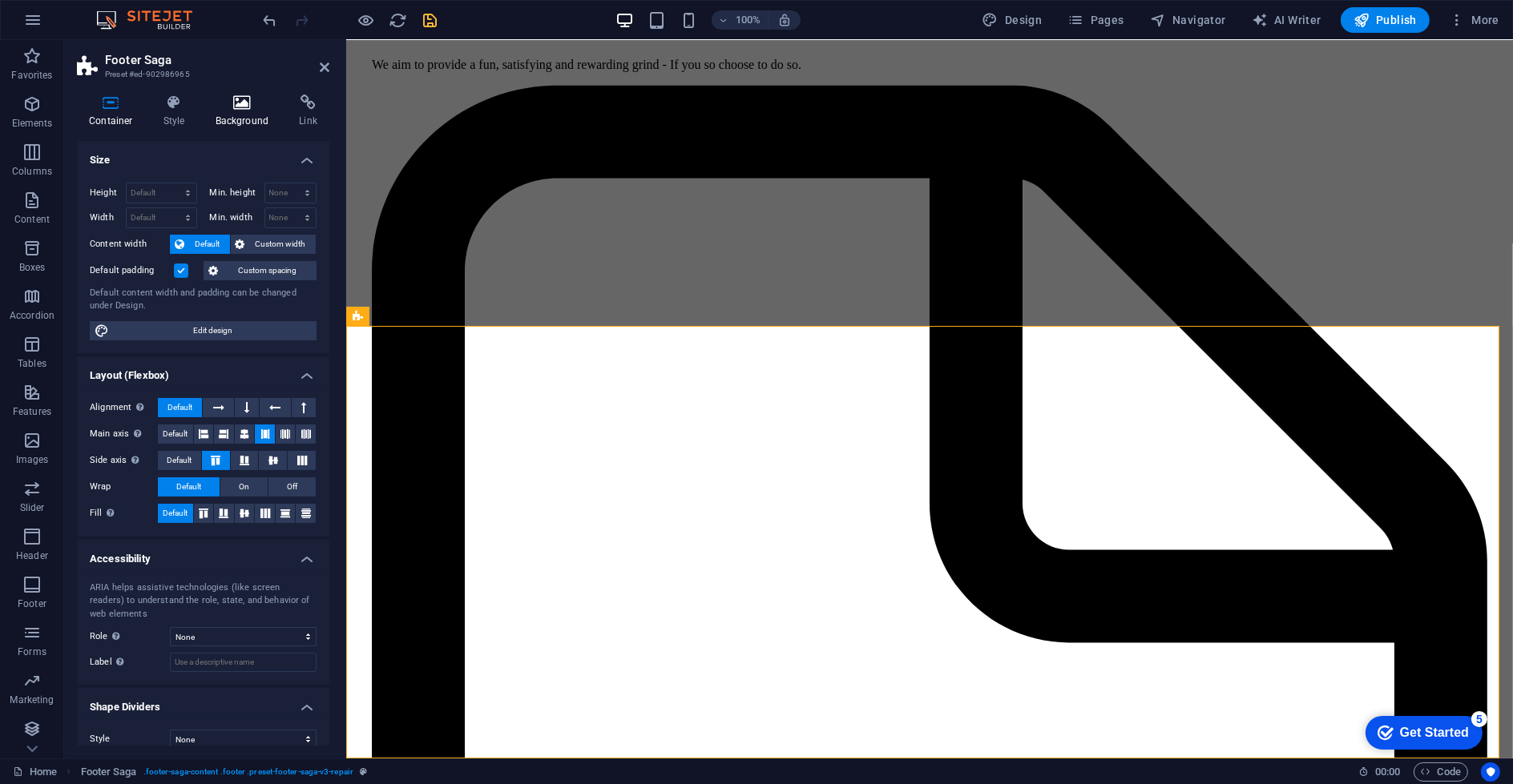
click at [240, 114] on h4 "Background" at bounding box center [246, 111] width 84 height 33
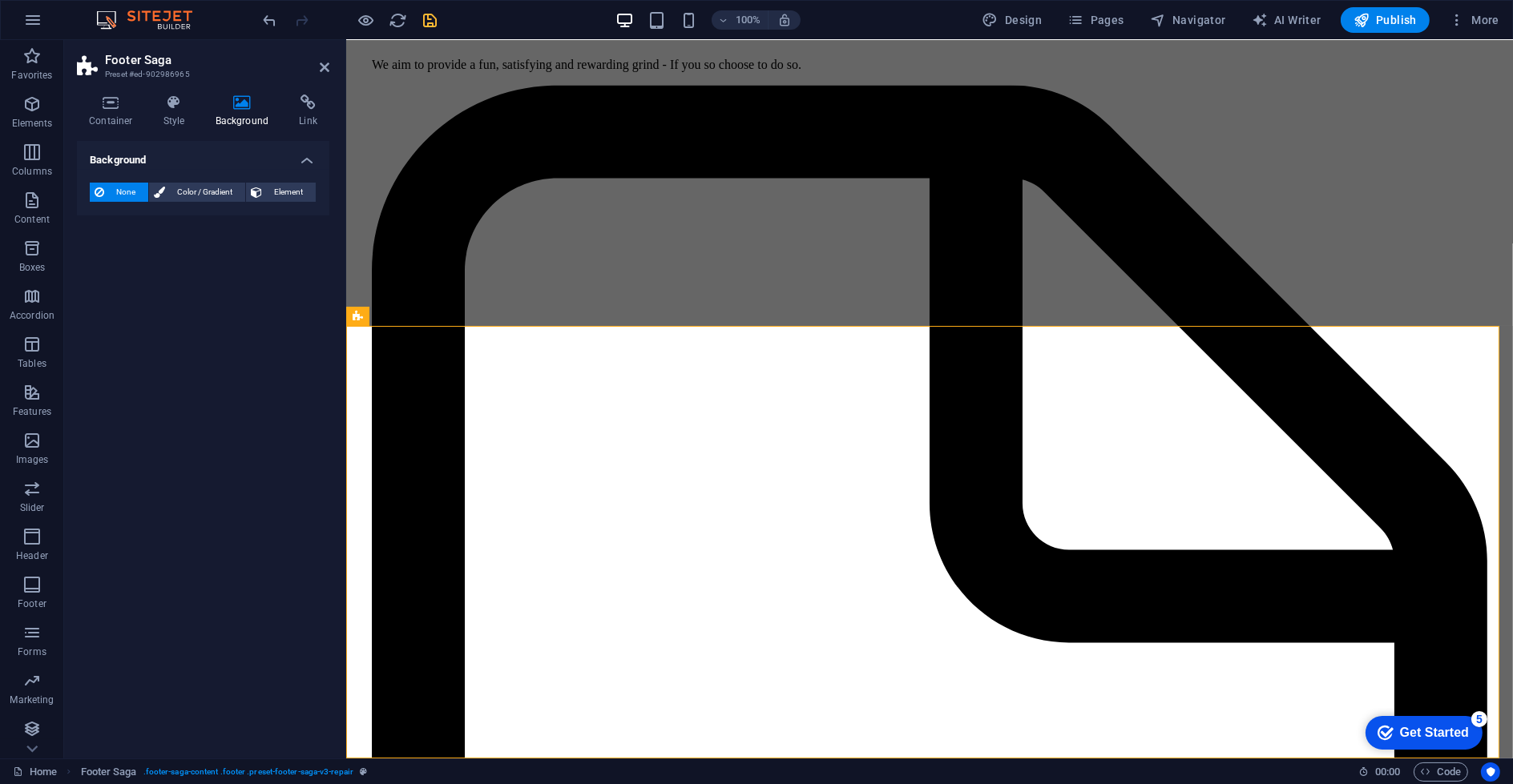
click at [283, 112] on h4 "Background" at bounding box center [246, 111] width 84 height 33
click at [301, 115] on h4 "Link" at bounding box center [308, 111] width 43 height 33
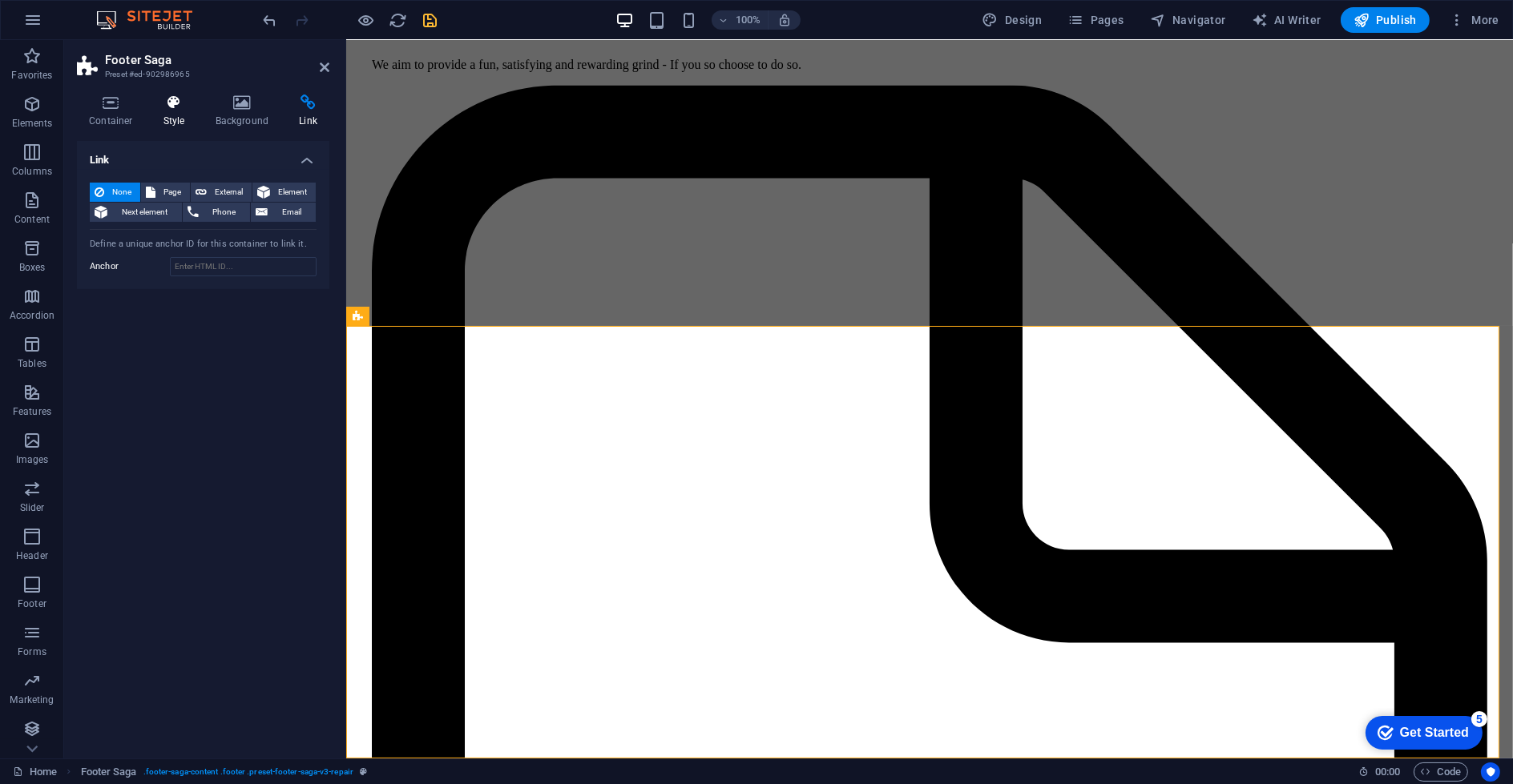
click at [201, 107] on h4 "Style" at bounding box center [178, 111] width 52 height 33
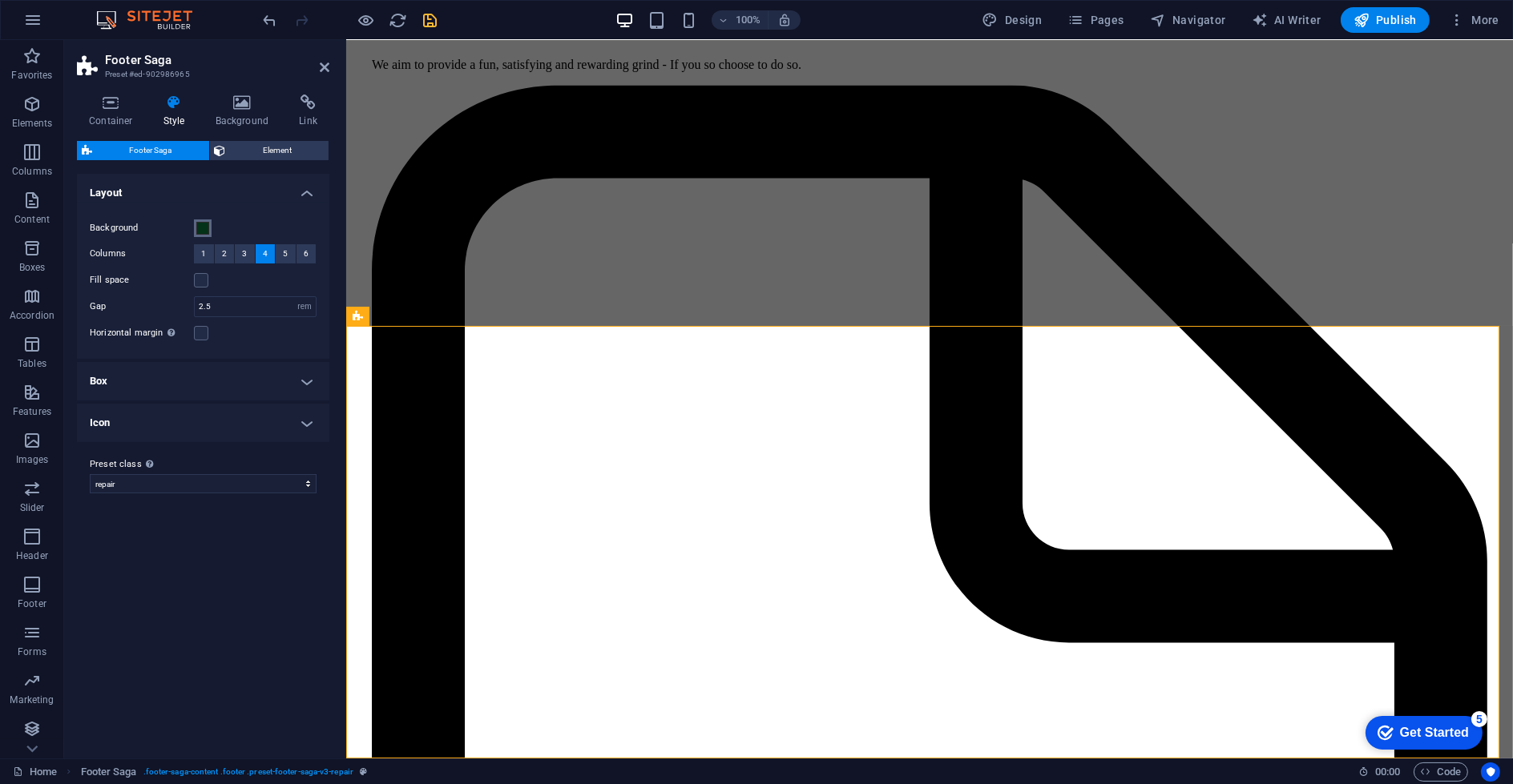
click at [206, 225] on span at bounding box center [202, 228] width 13 height 13
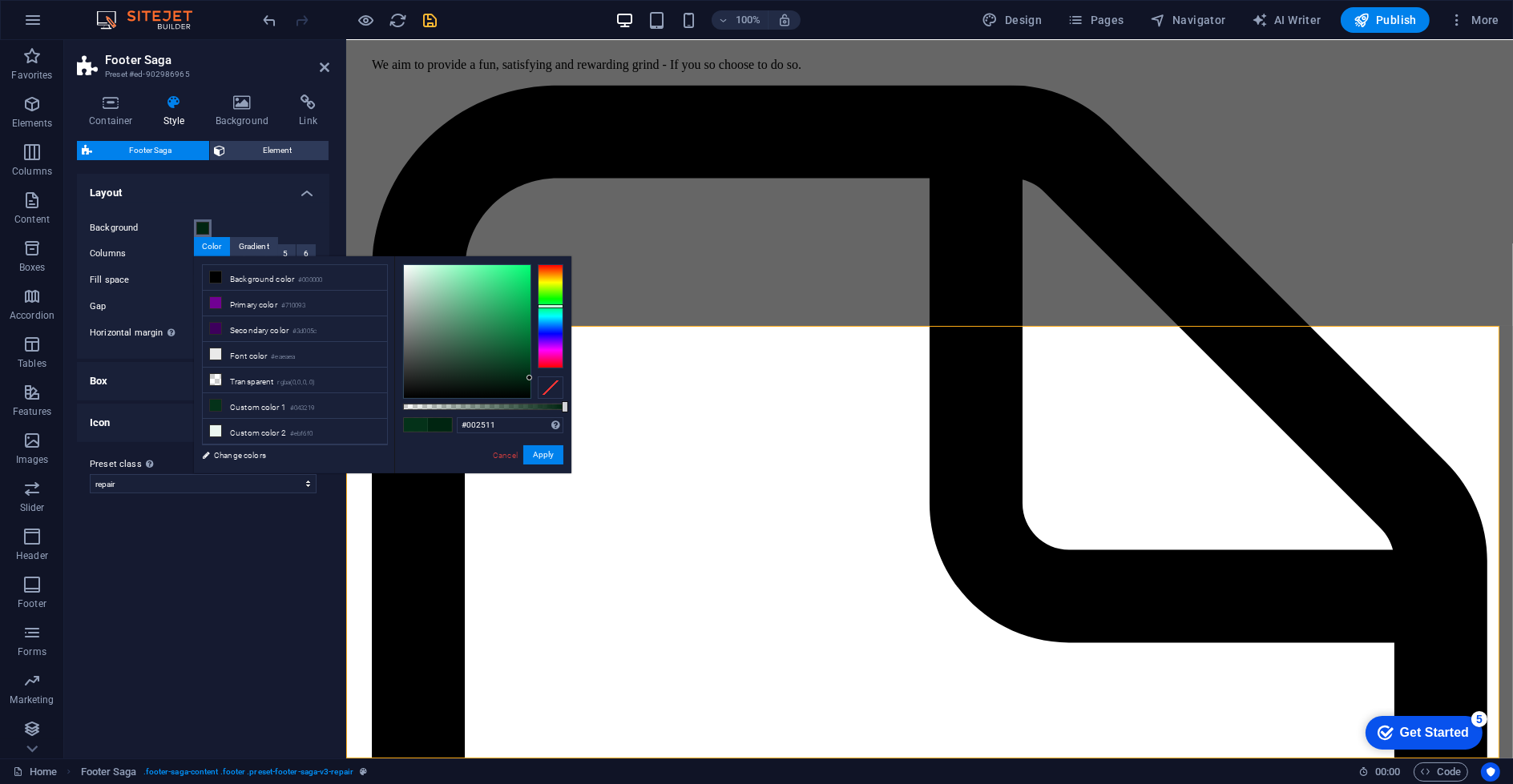
click at [532, 378] on div at bounding box center [483, 331] width 160 height 135
click at [556, 454] on button "Apply" at bounding box center [543, 454] width 40 height 19
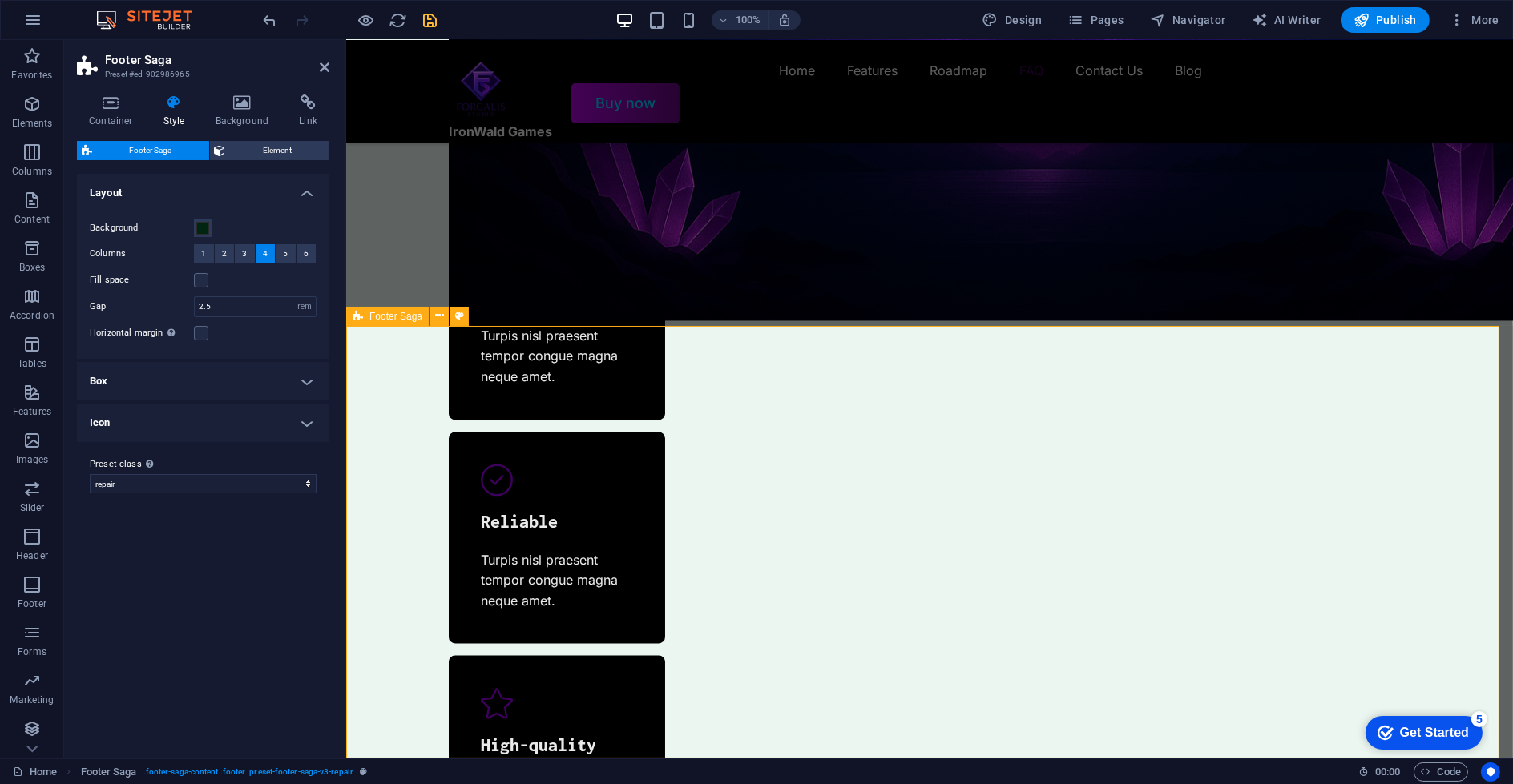
click at [209, 225] on button "Background" at bounding box center [203, 228] width 17 height 17
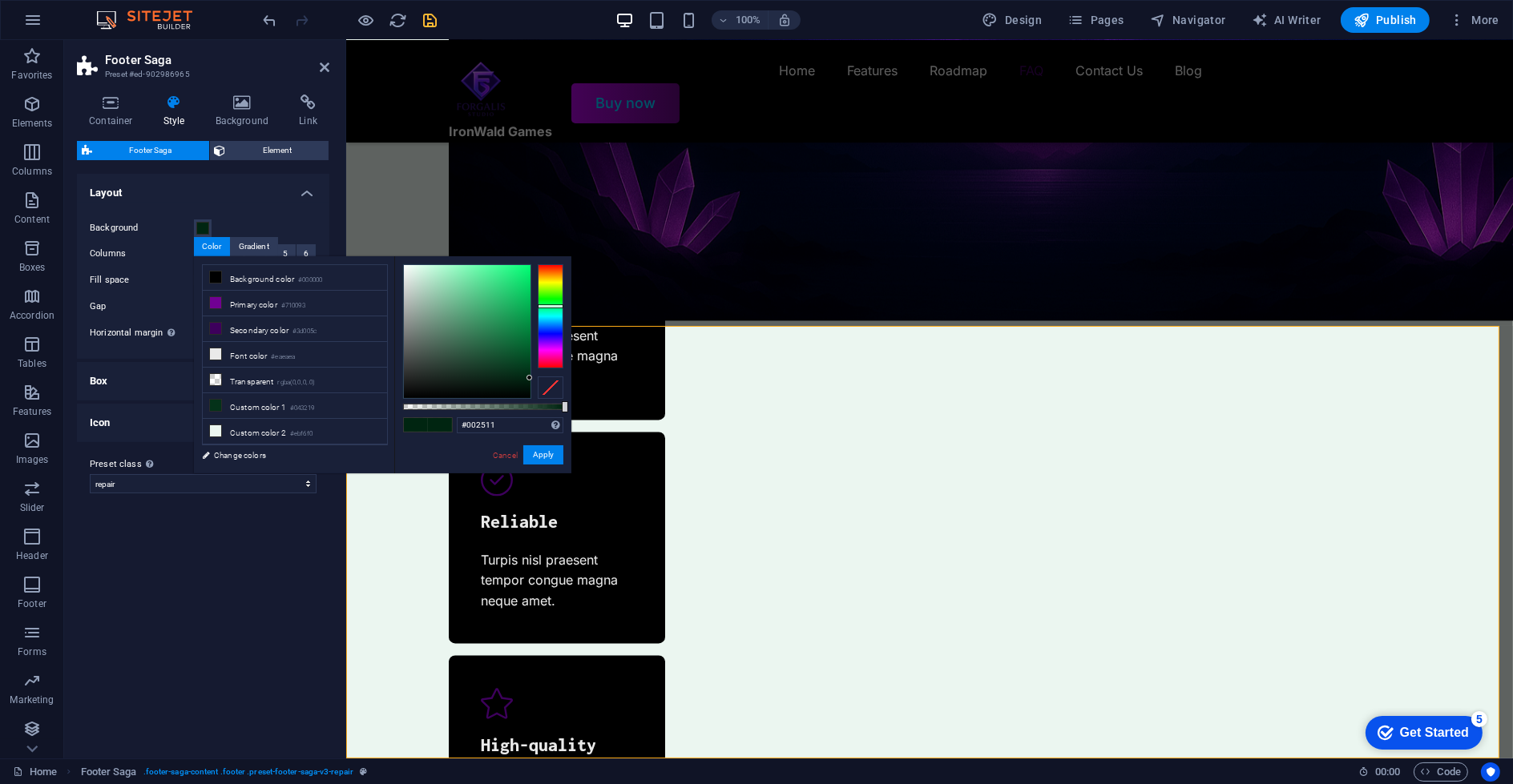
click at [531, 382] on div at bounding box center [483, 331] width 160 height 135
type input "#00170a"
click at [535, 385] on div at bounding box center [483, 331] width 160 height 135
click at [555, 454] on button "Apply" at bounding box center [543, 454] width 40 height 19
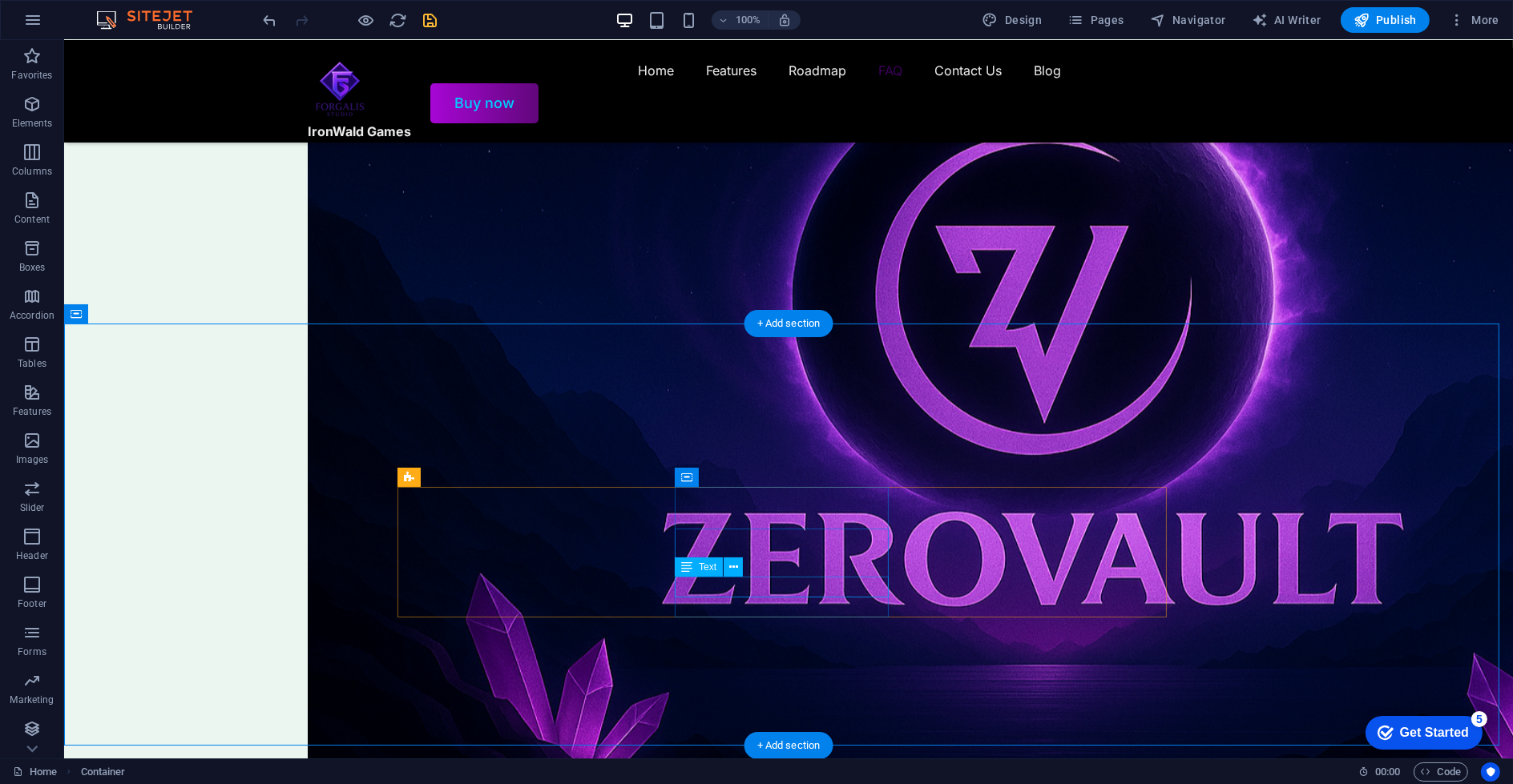
scroll to position [4898, 0]
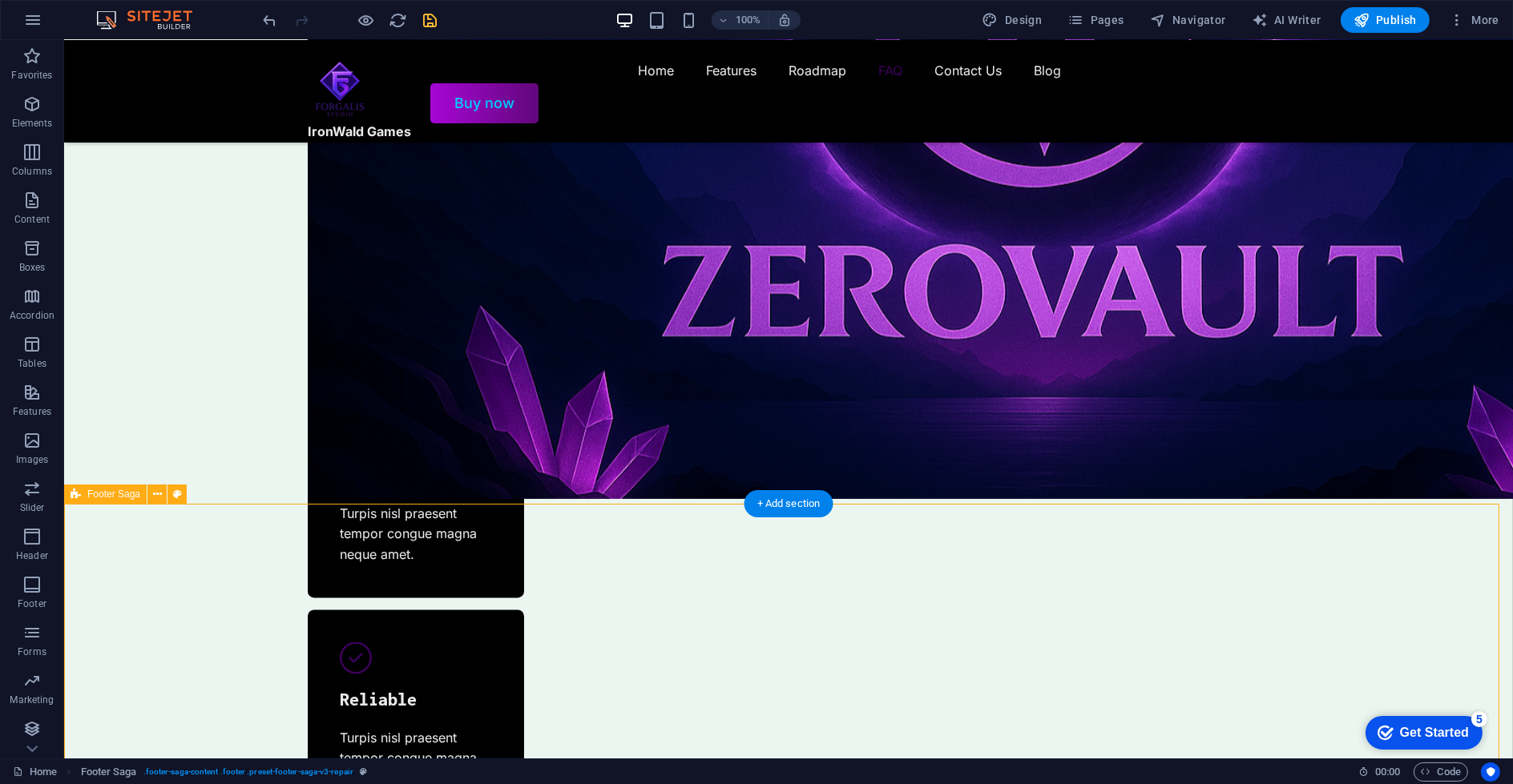
select select "rem"
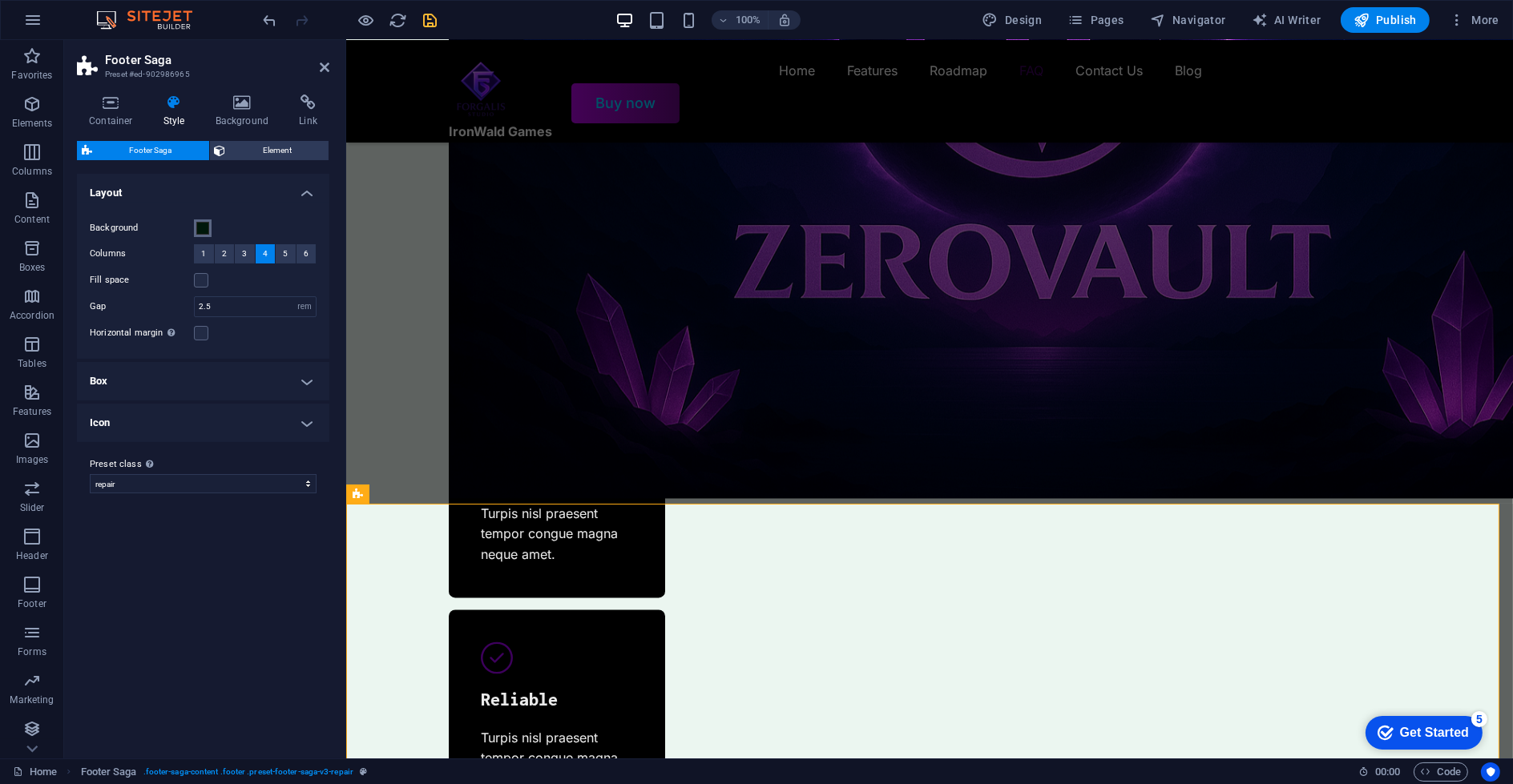
click at [200, 222] on span at bounding box center [202, 228] width 13 height 13
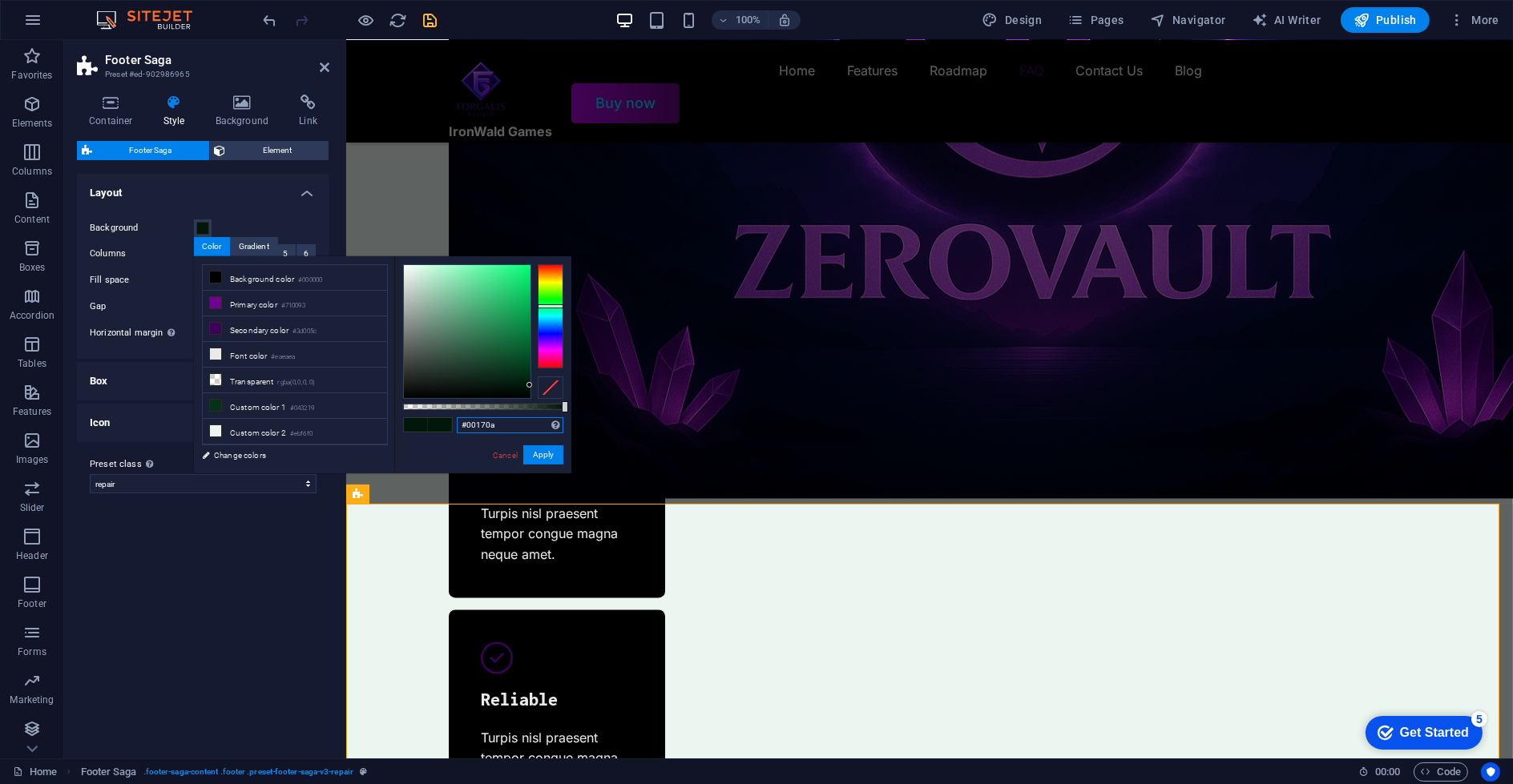
click at [474, 430] on input "#00170a" at bounding box center [510, 425] width 107 height 16
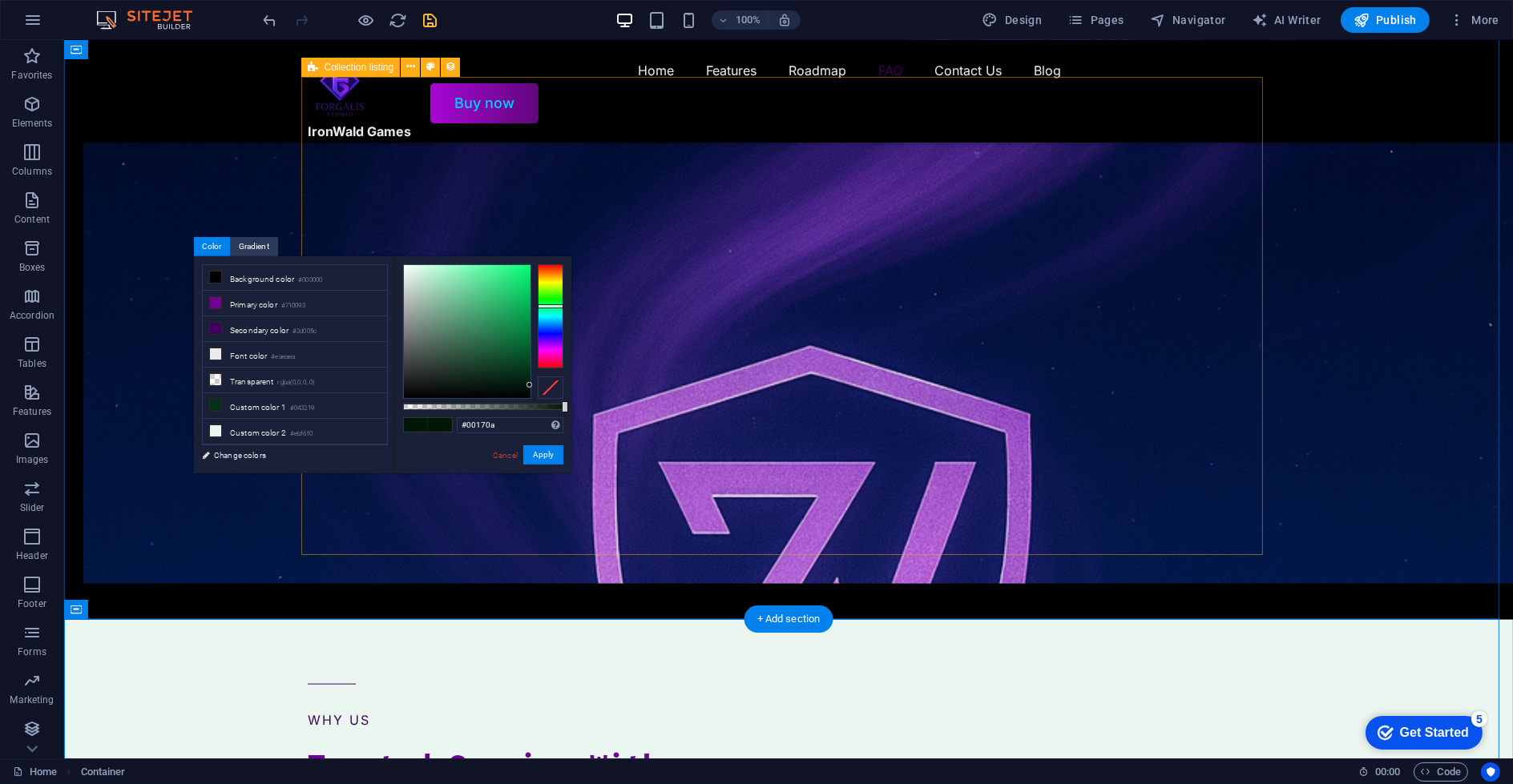
scroll to position [3474, 0]
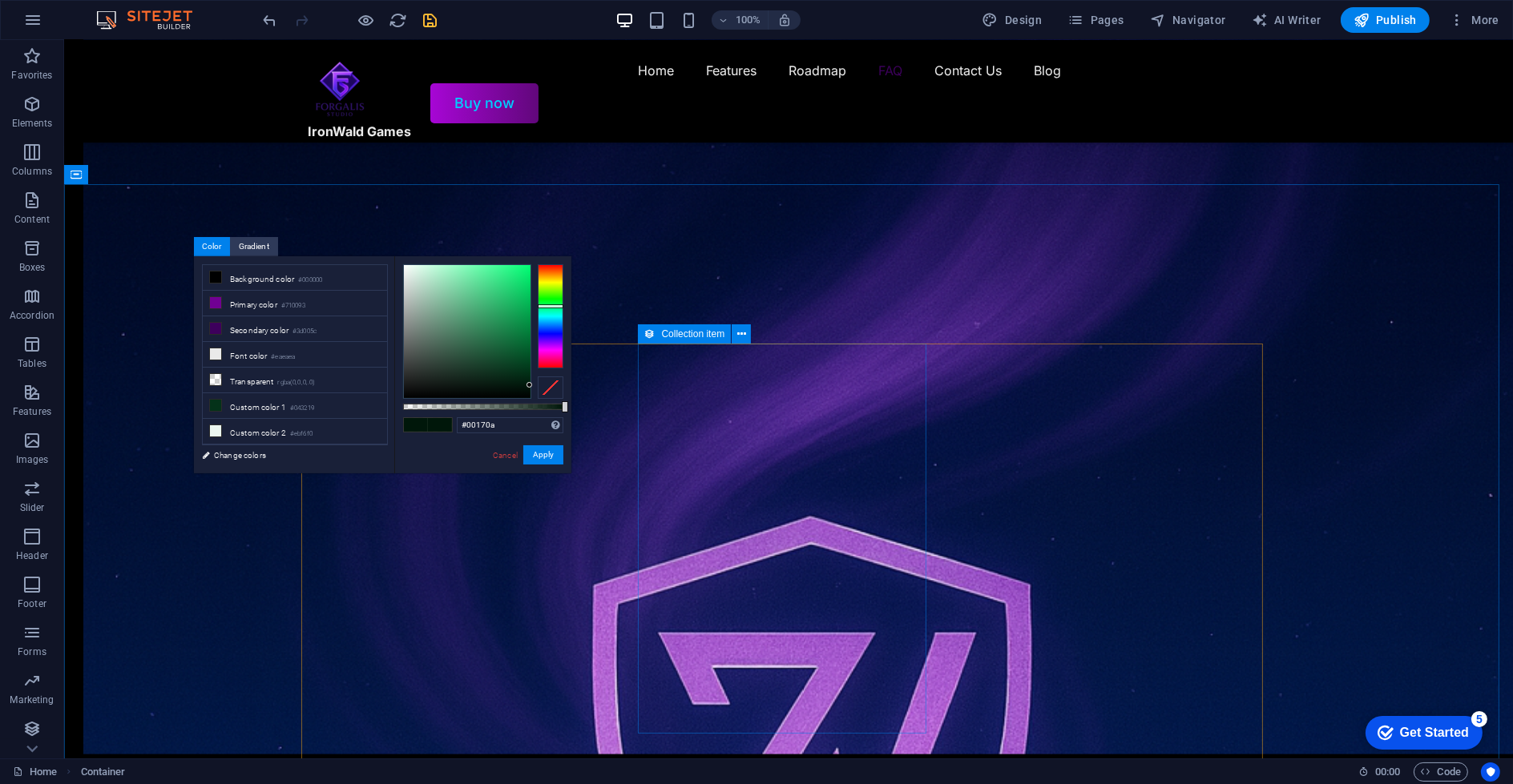
click at [548, 454] on button "Apply" at bounding box center [543, 454] width 40 height 19
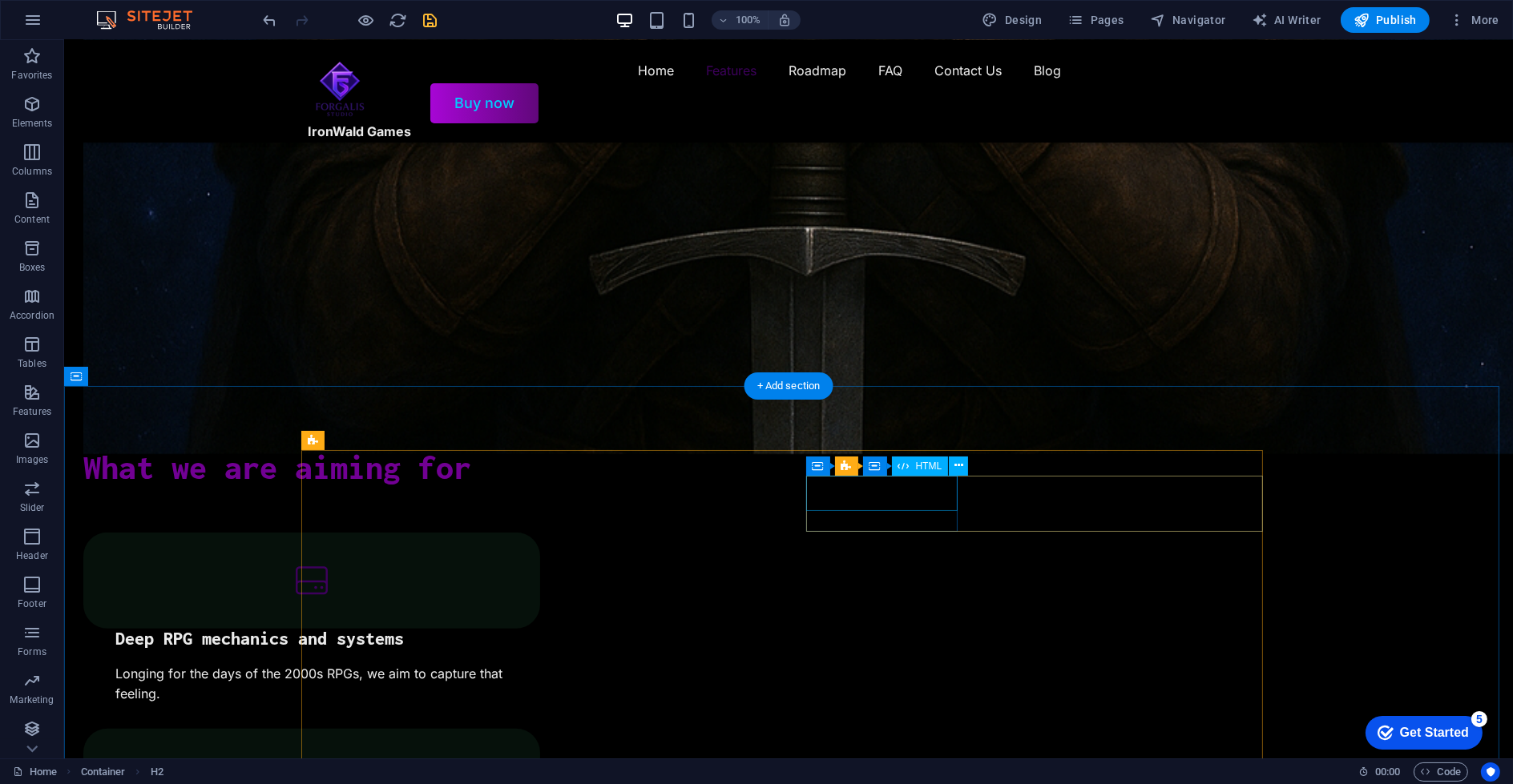
scroll to position [1338, 0]
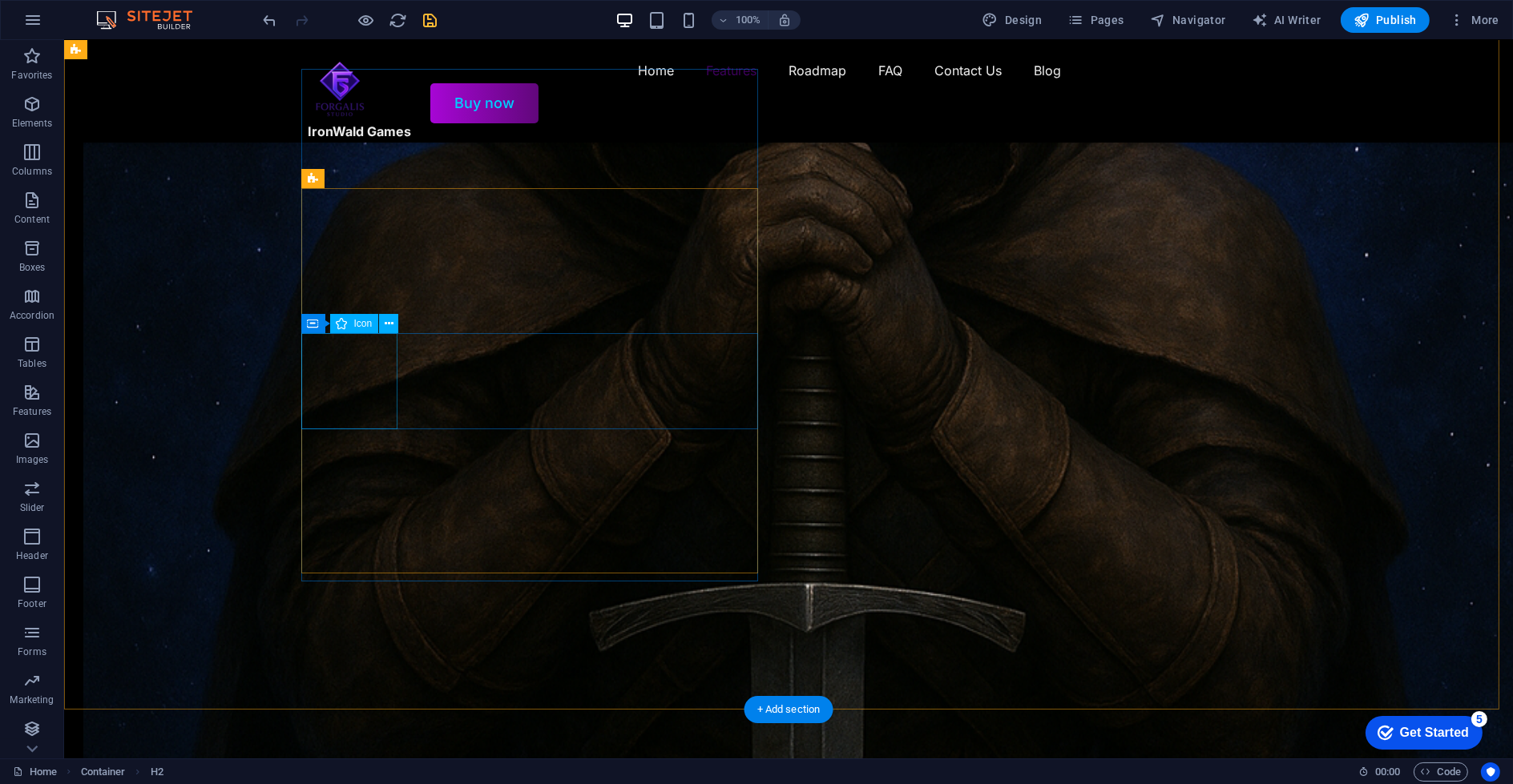
select select "xMidYMid"
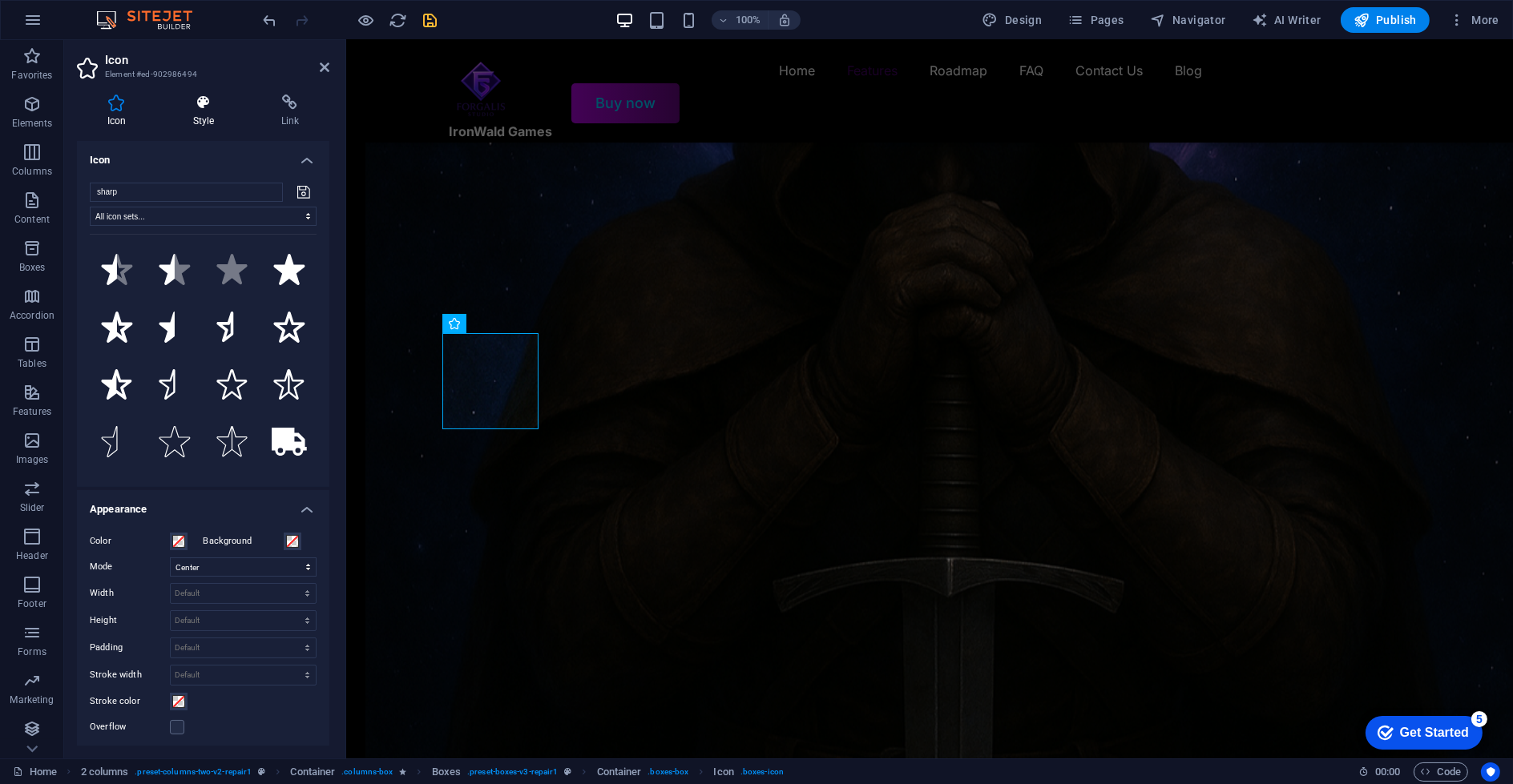
click at [201, 116] on h4 "Style" at bounding box center [206, 111] width 88 height 33
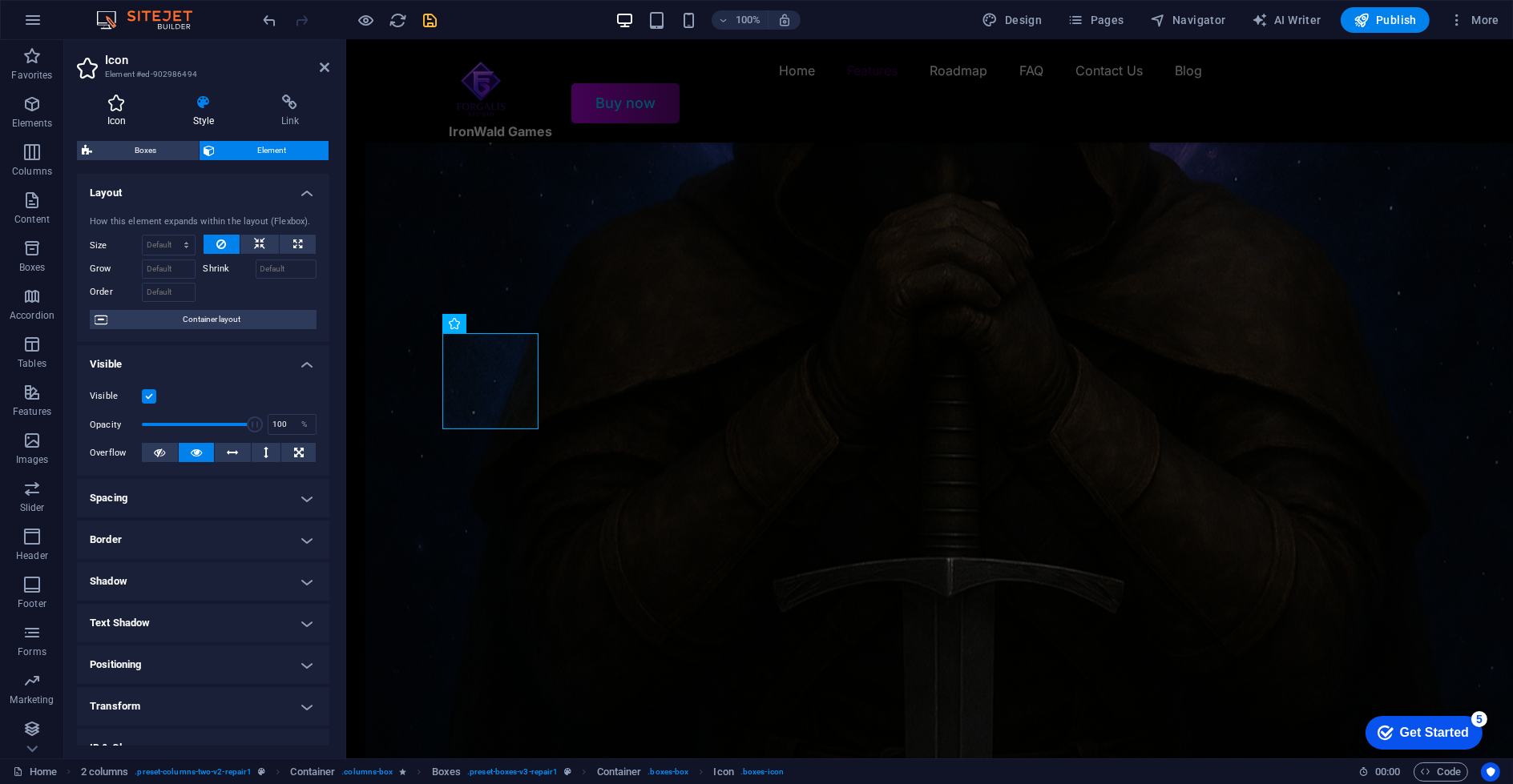
click at [116, 109] on icon at bounding box center [116, 102] width 80 height 16
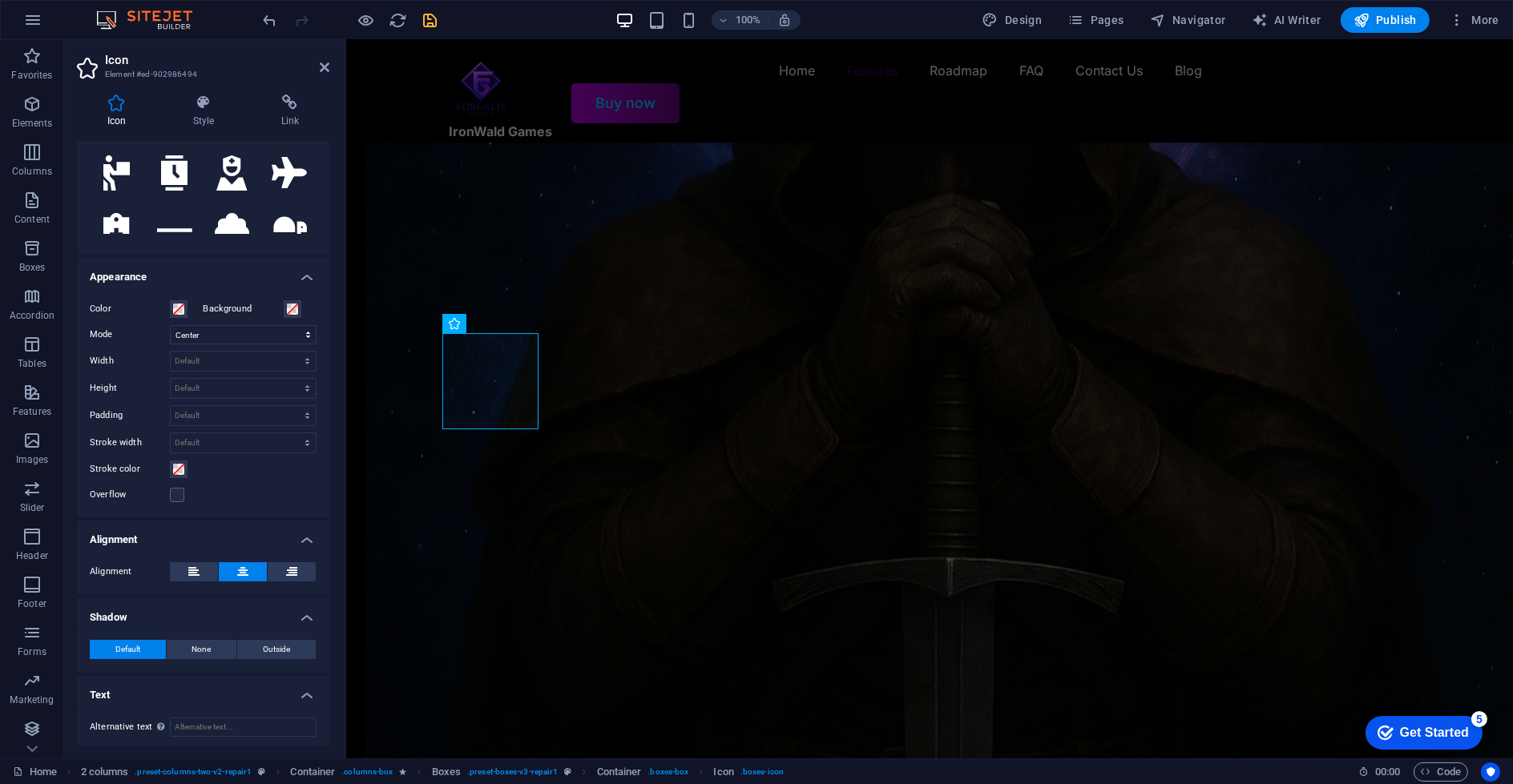
scroll to position [233, 0]
click at [481, 324] on span "Container" at bounding box center [487, 323] width 42 height 10
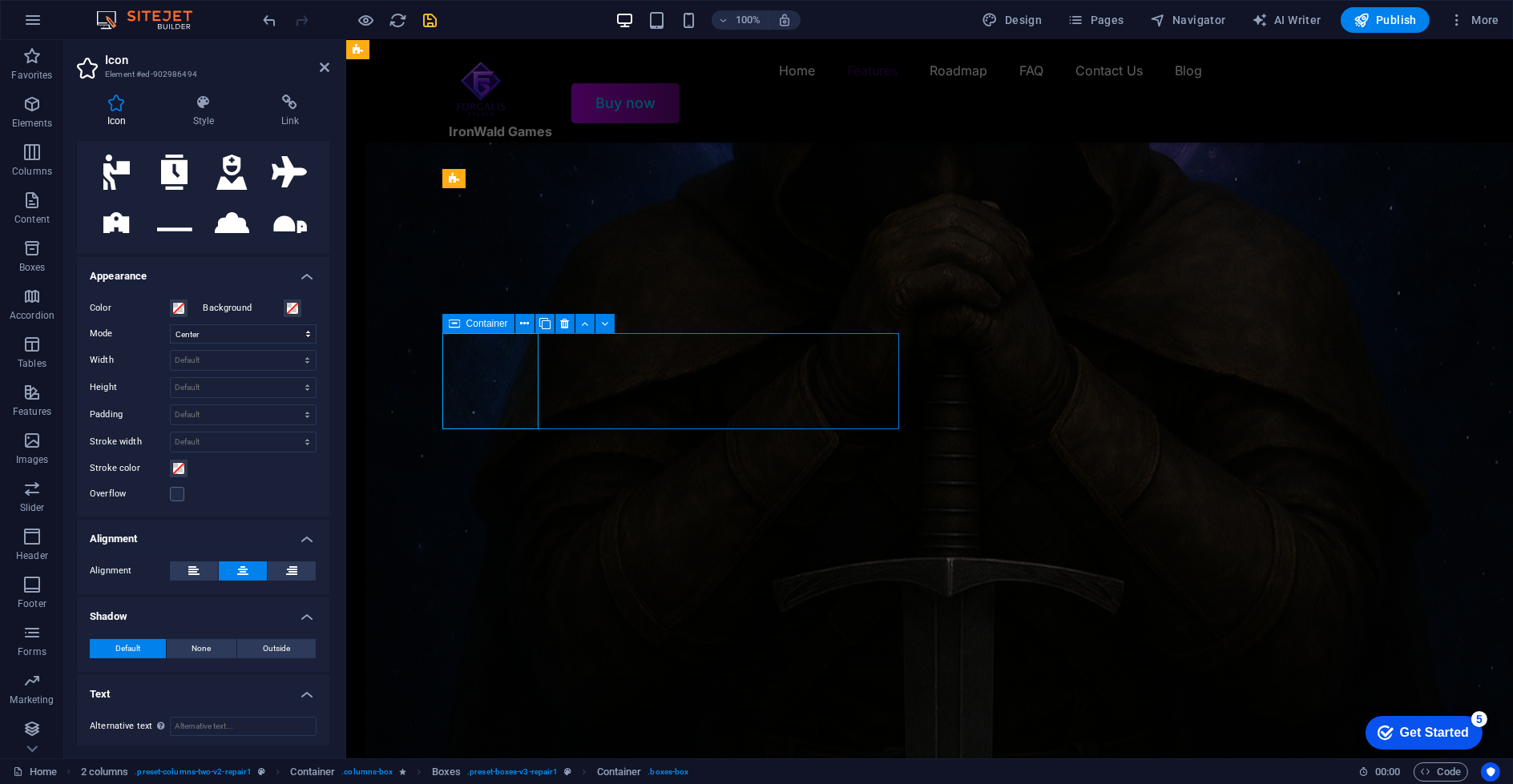
click at [481, 324] on div "Container" at bounding box center [533, 323] width 183 height 20
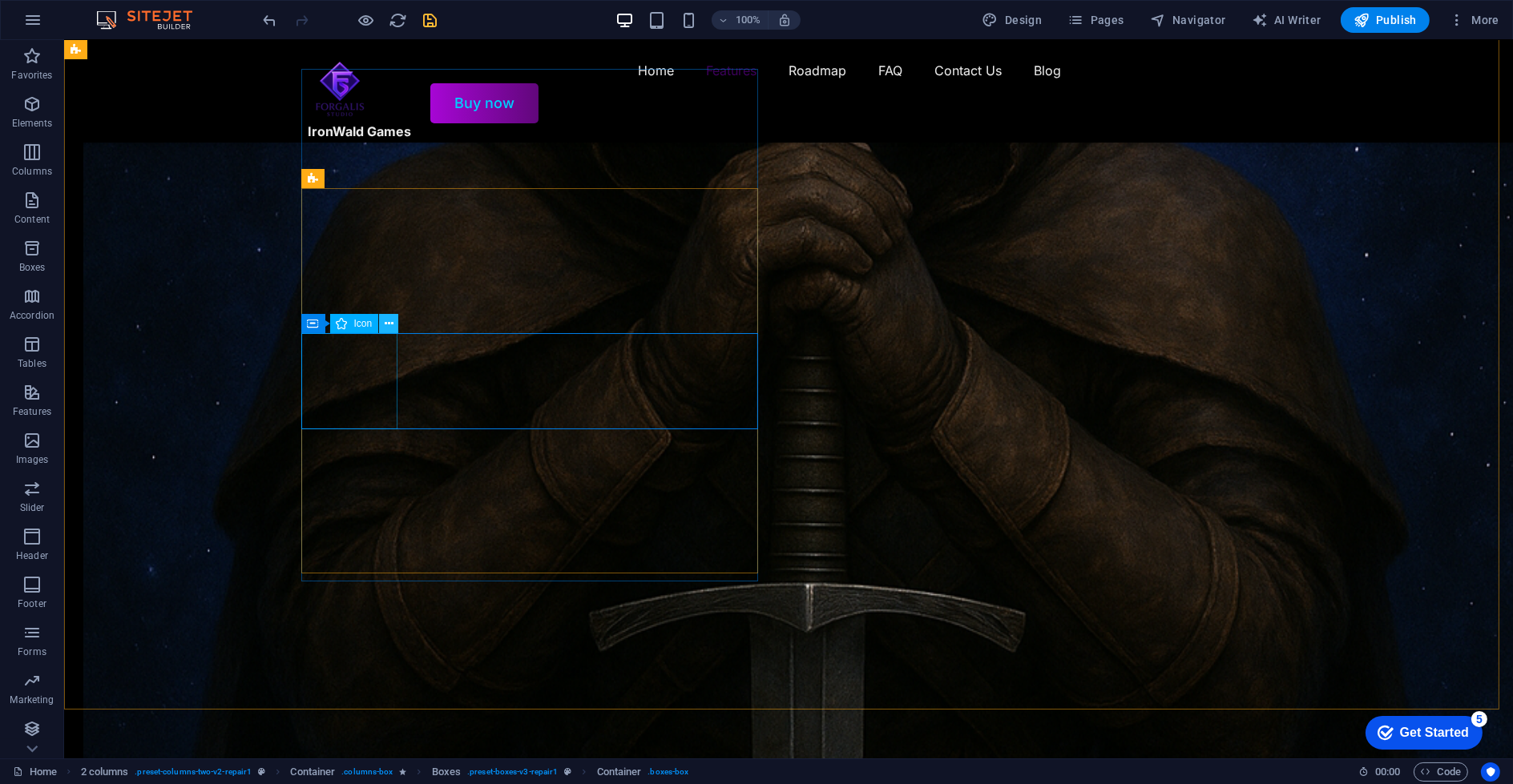
click at [387, 327] on icon at bounding box center [389, 323] width 9 height 17
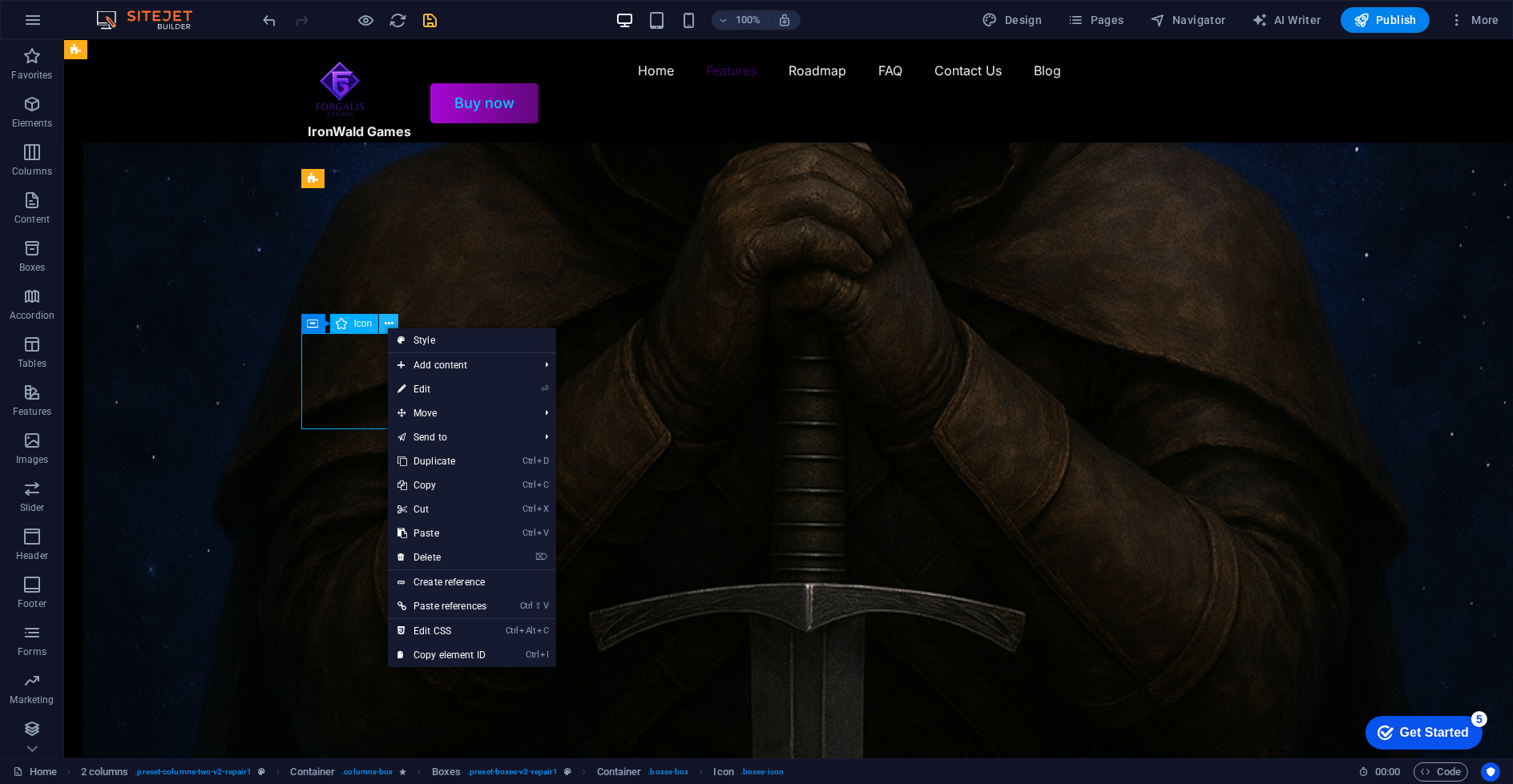
click at [387, 327] on icon at bounding box center [389, 323] width 9 height 17
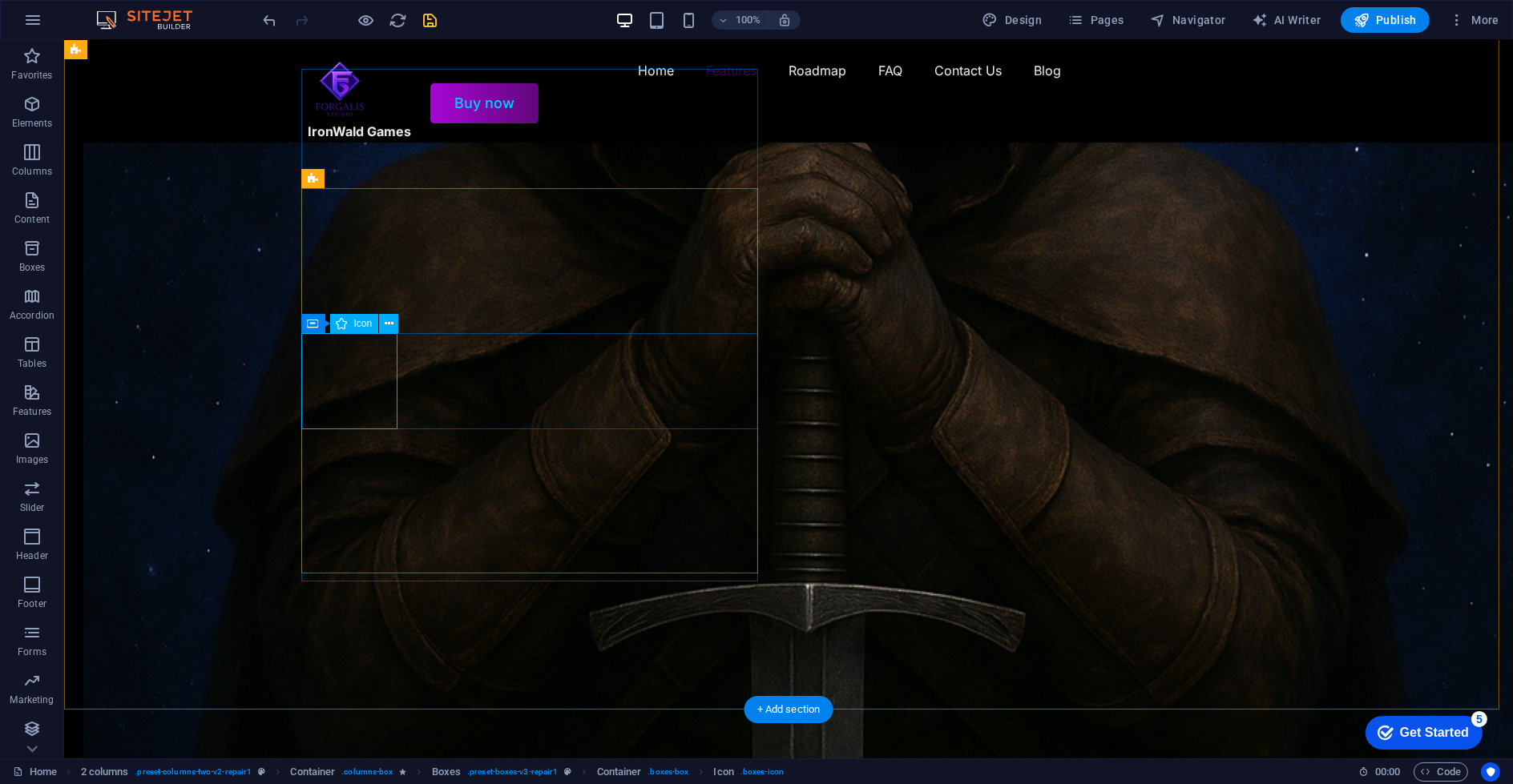
select select "xMidYMid"
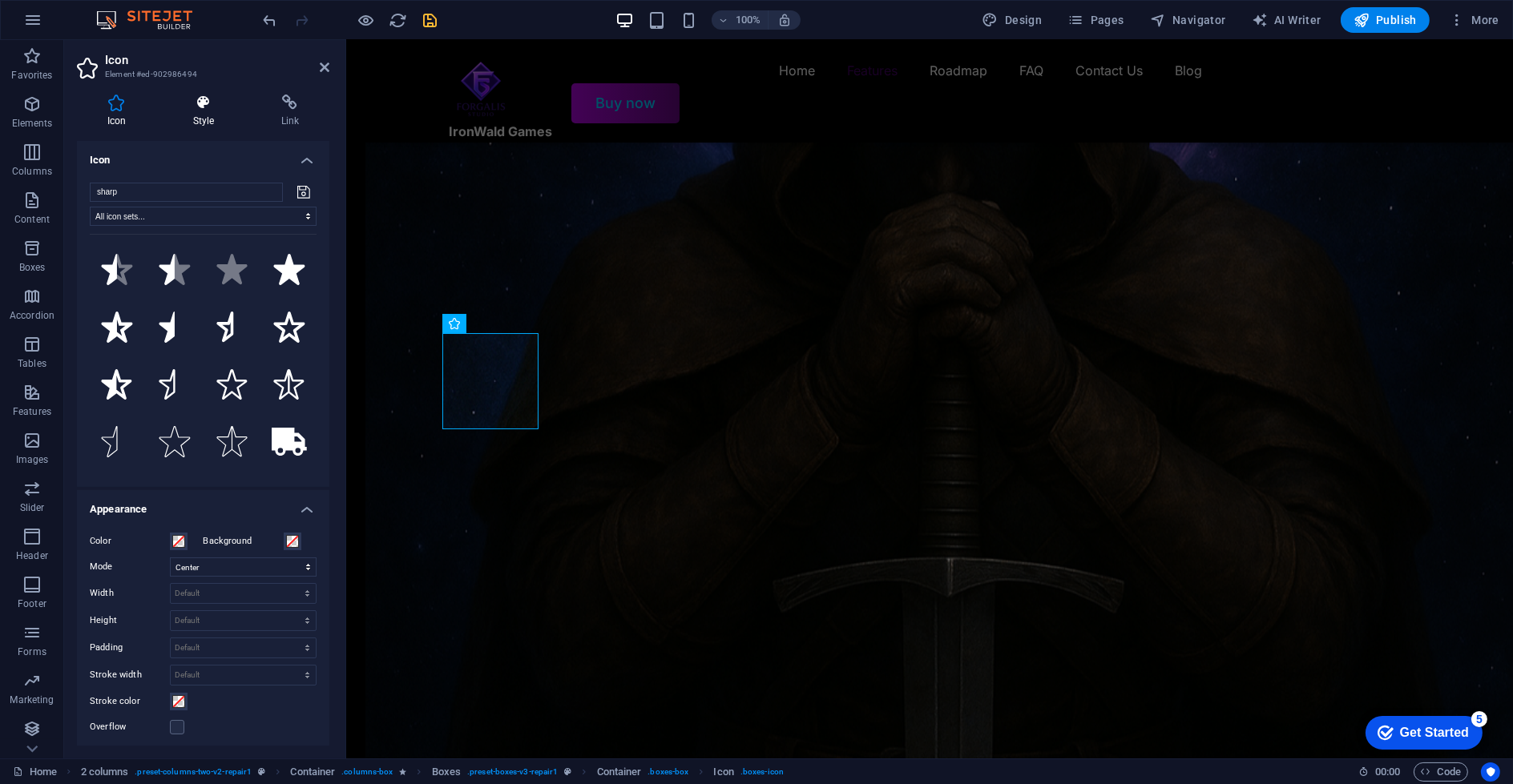
click at [199, 114] on h4 "Style" at bounding box center [206, 111] width 88 height 33
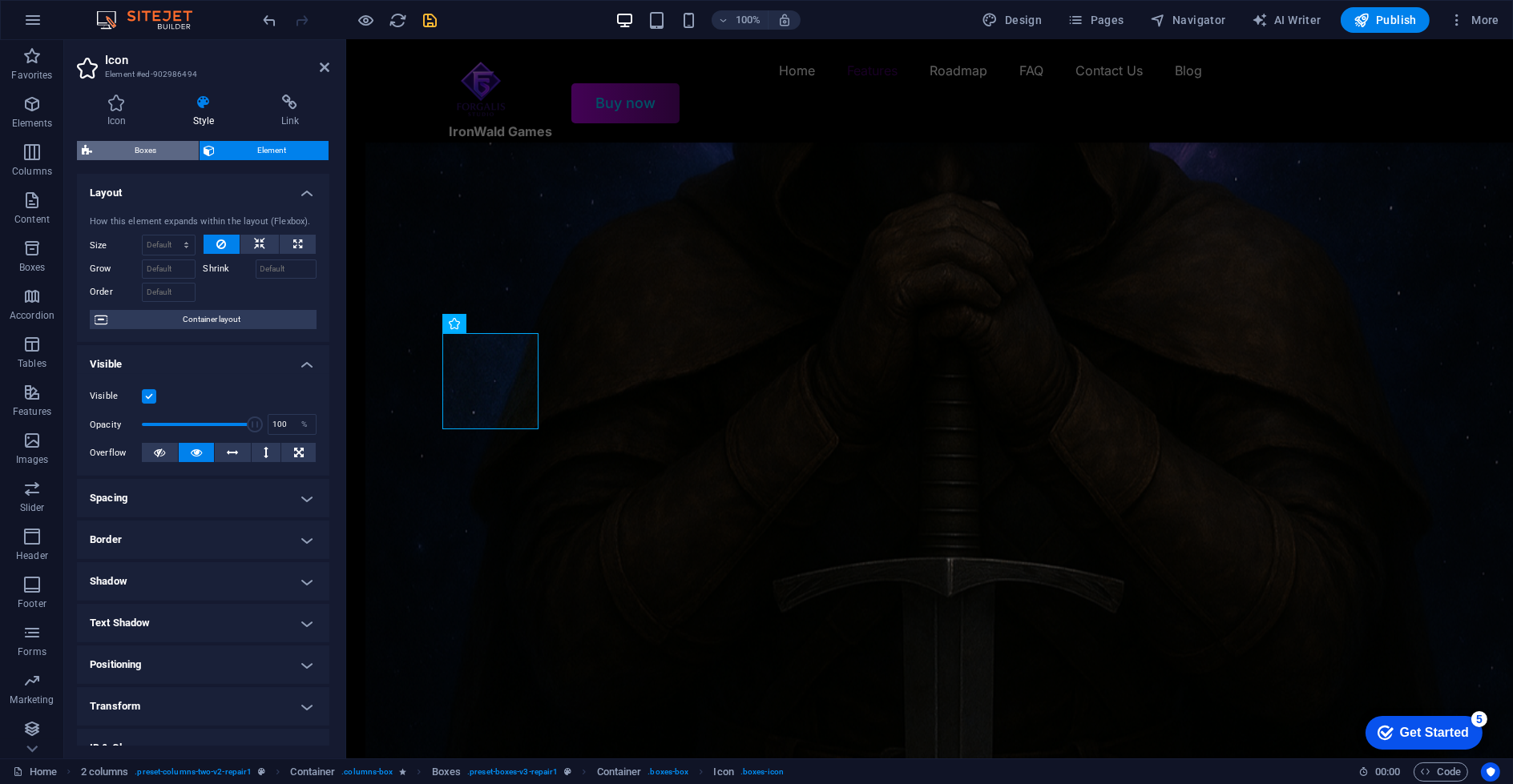
click at [153, 149] on span "Boxes" at bounding box center [145, 150] width 97 height 19
select select "rem"
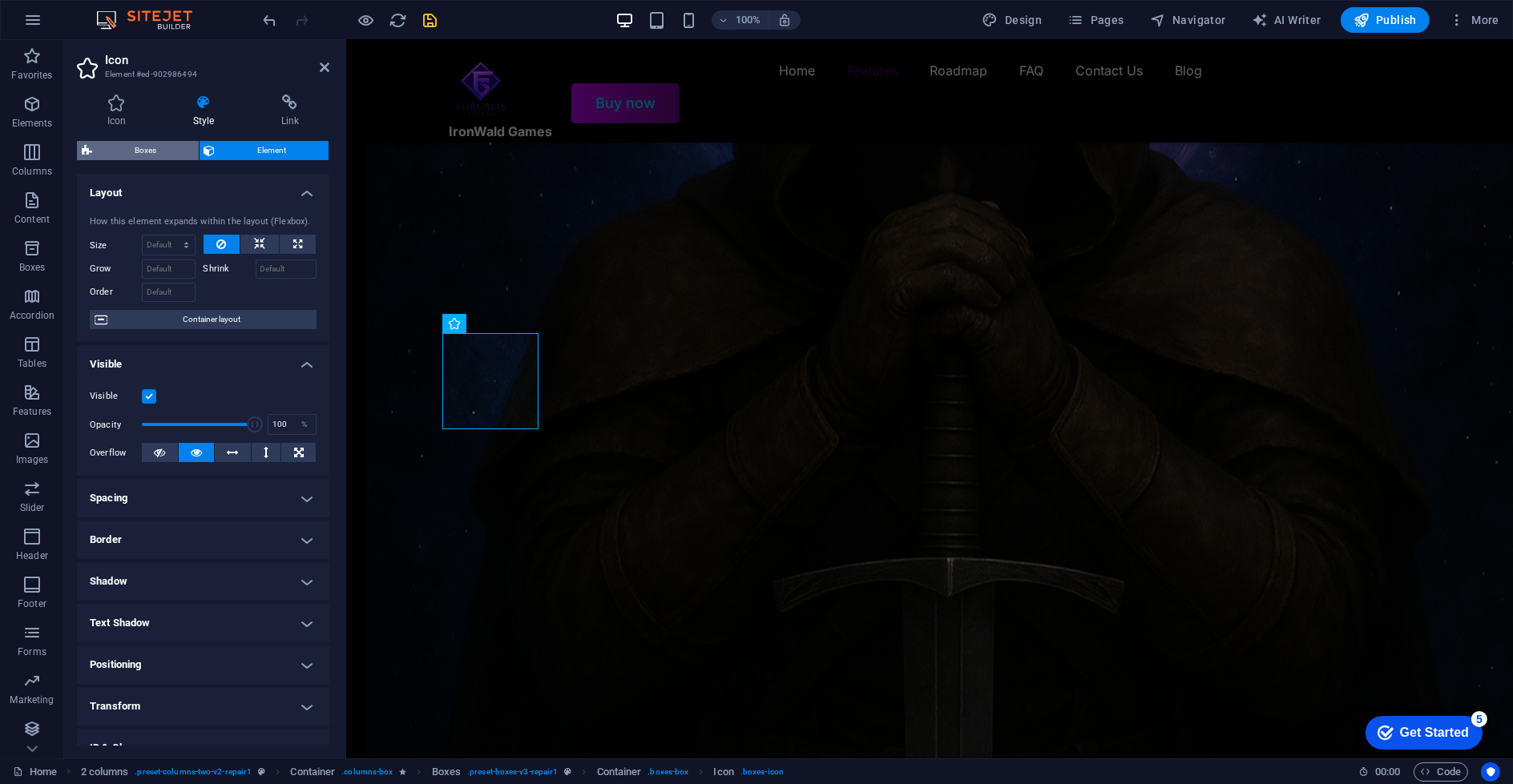
select select "rem"
select select "px"
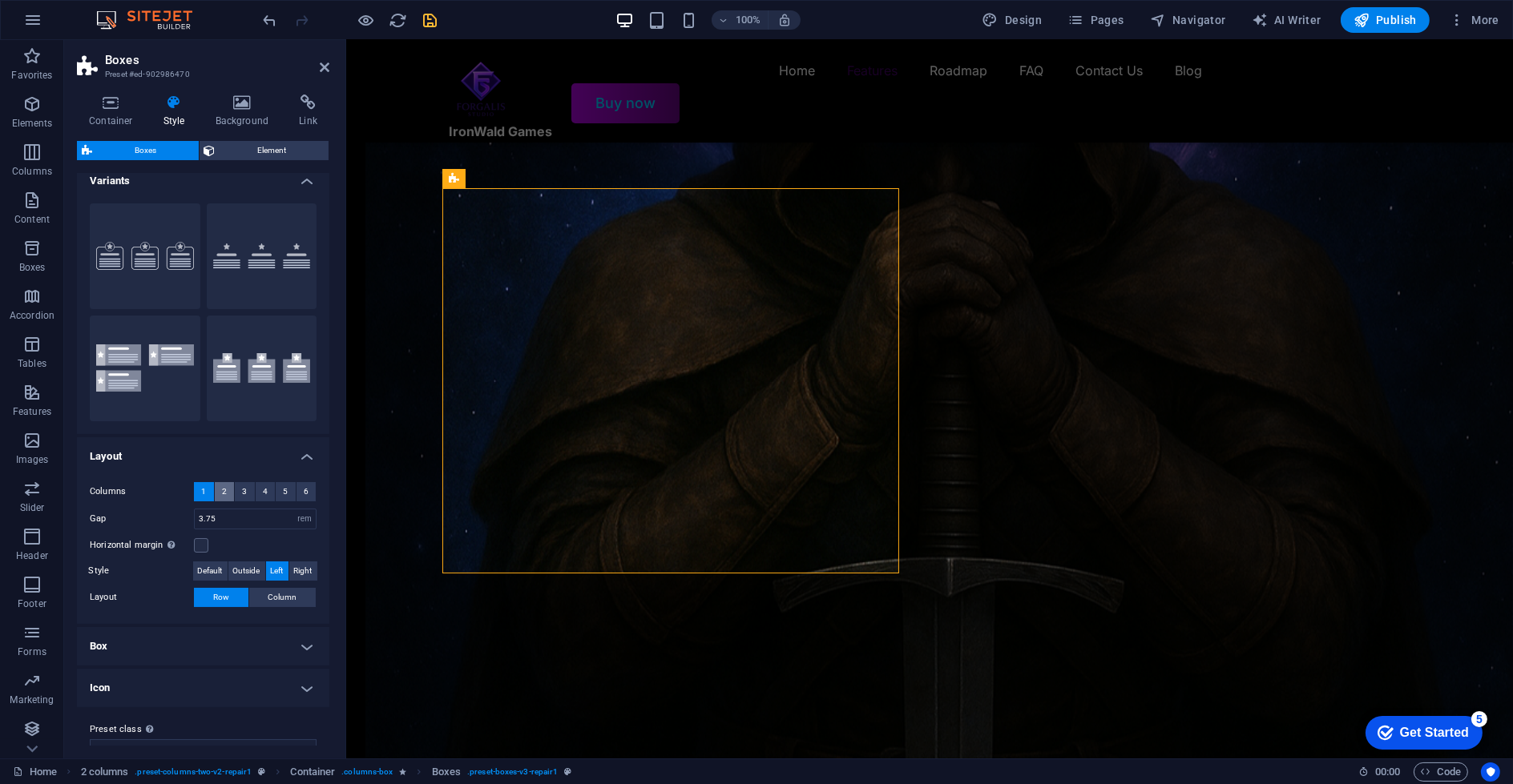
scroll to position [36, 0]
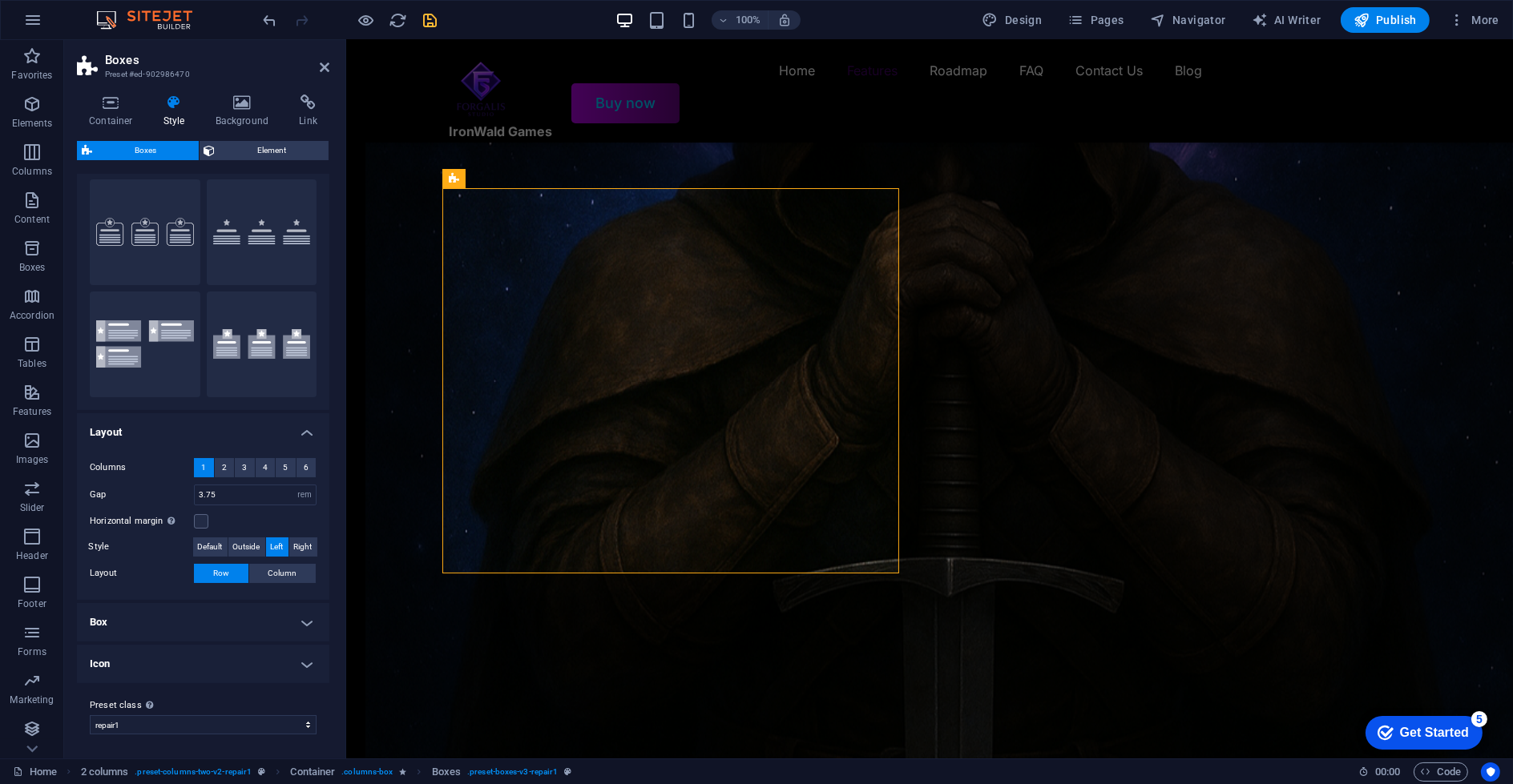
click at [244, 625] on h4 "Box" at bounding box center [203, 622] width 253 height 38
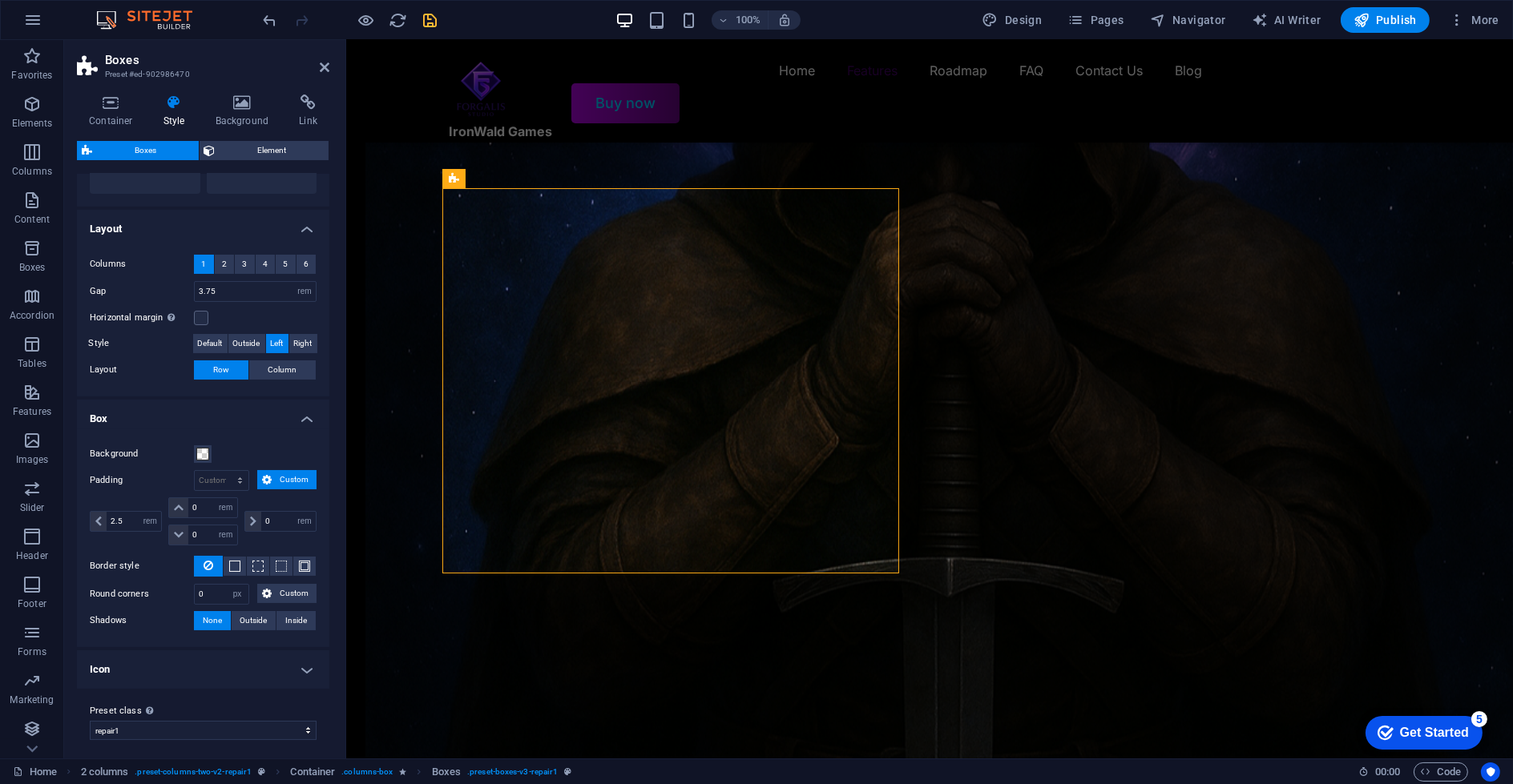
scroll to position [242, 0]
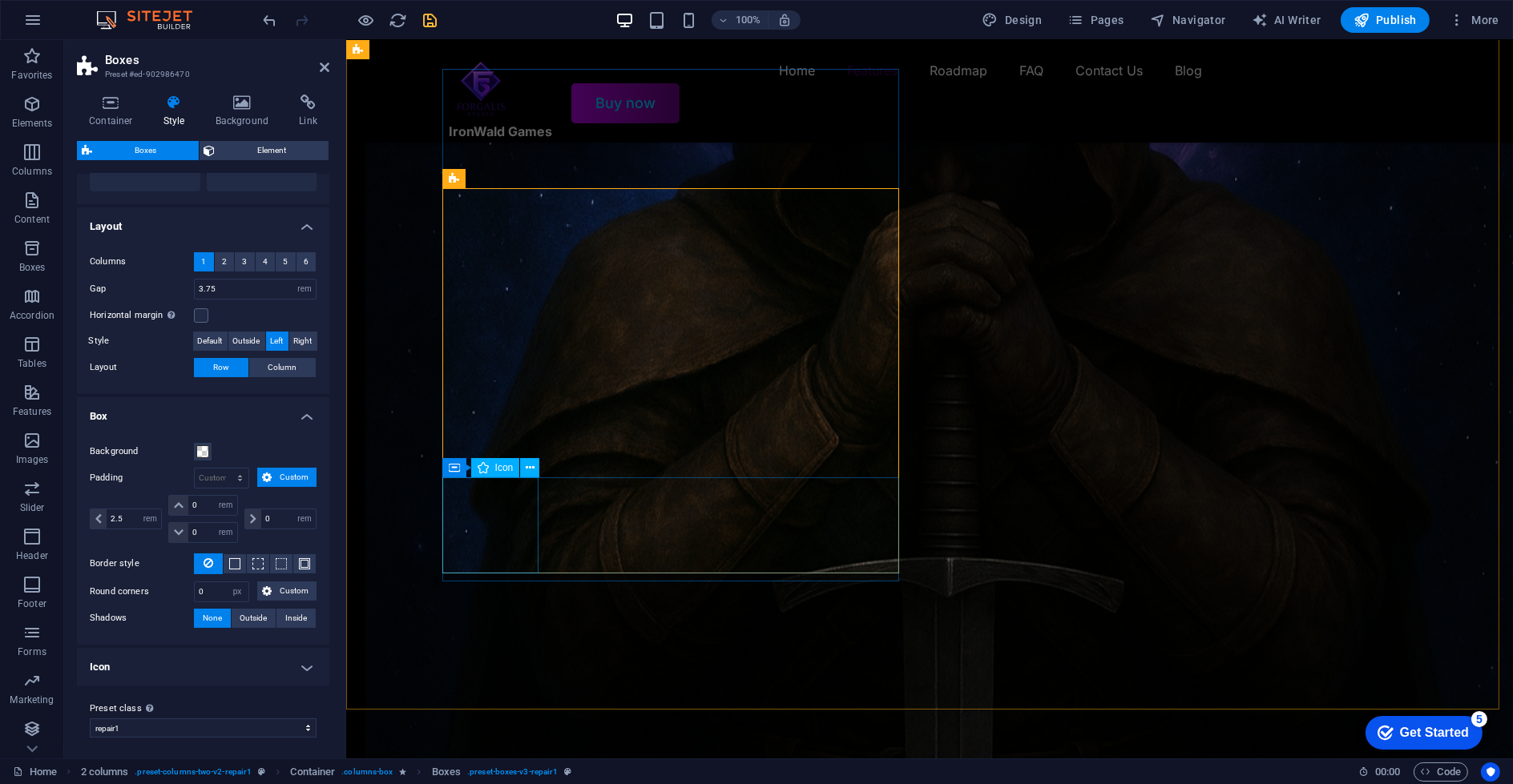
click at [456, 469] on icon at bounding box center [454, 468] width 11 height 19
click at [526, 468] on icon at bounding box center [525, 468] width 9 height 17
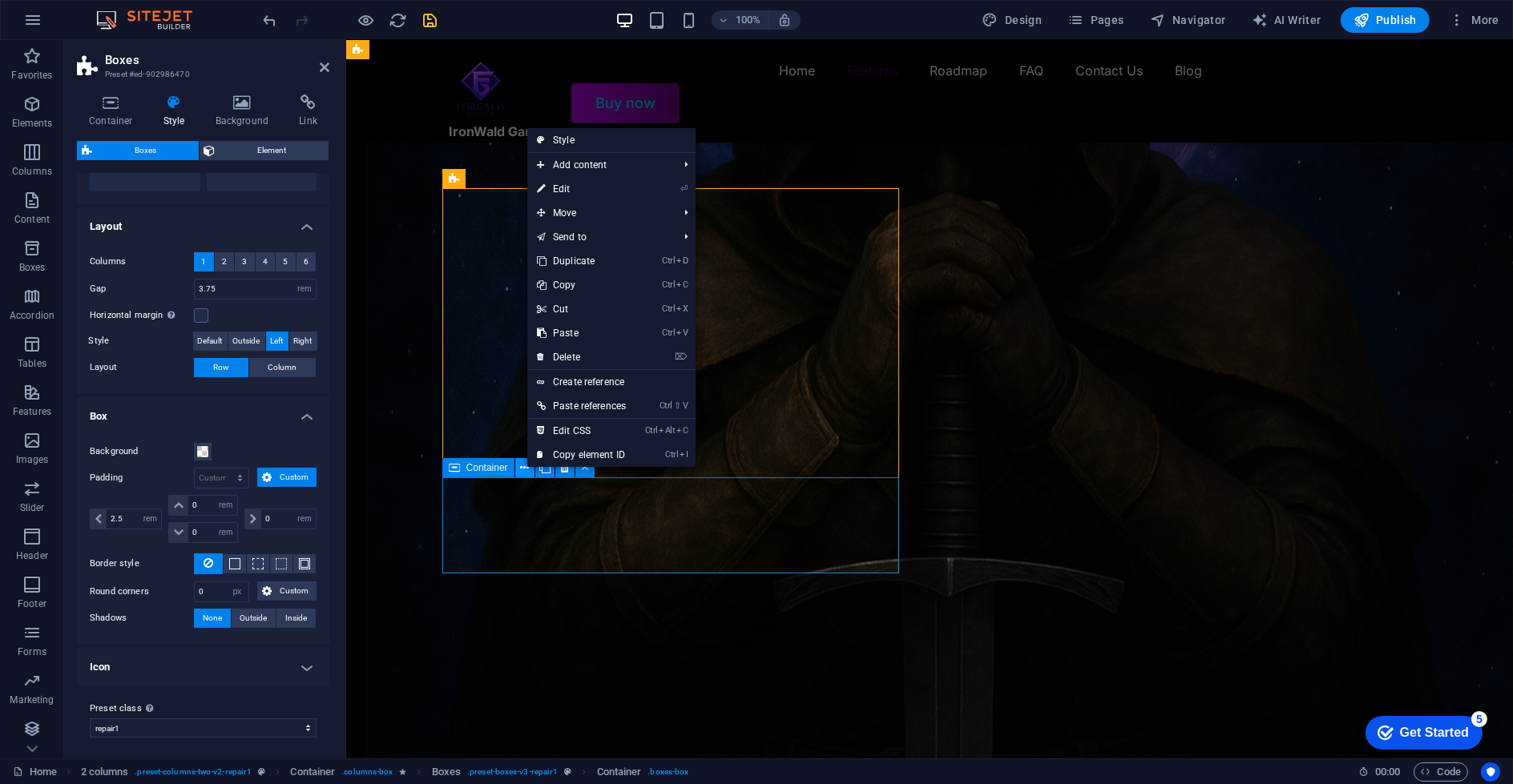
click at [526, 468] on icon at bounding box center [525, 468] width 9 height 17
click at [487, 464] on span "Container" at bounding box center [487, 468] width 42 height 10
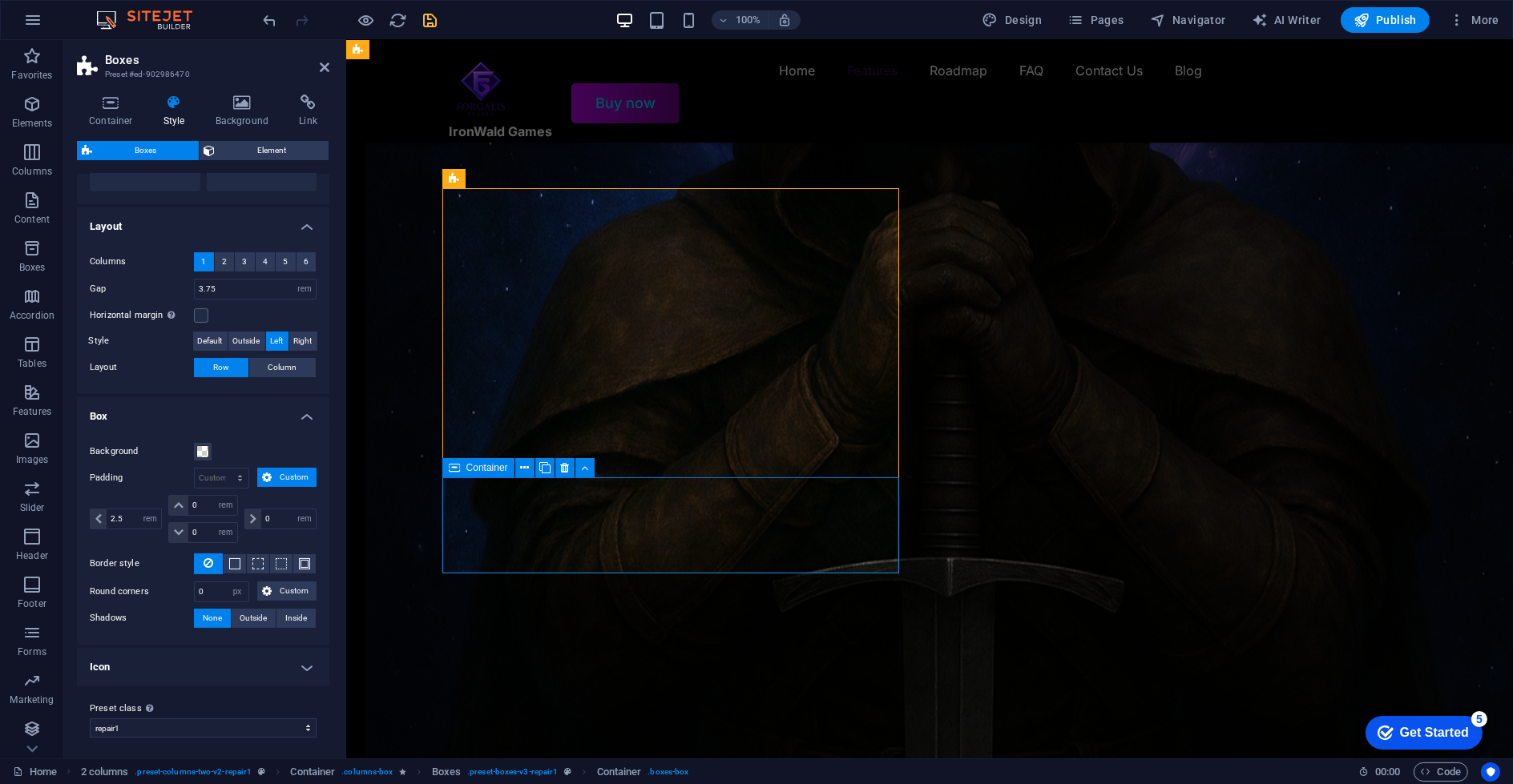
click at [487, 464] on span "Container" at bounding box center [487, 468] width 42 height 10
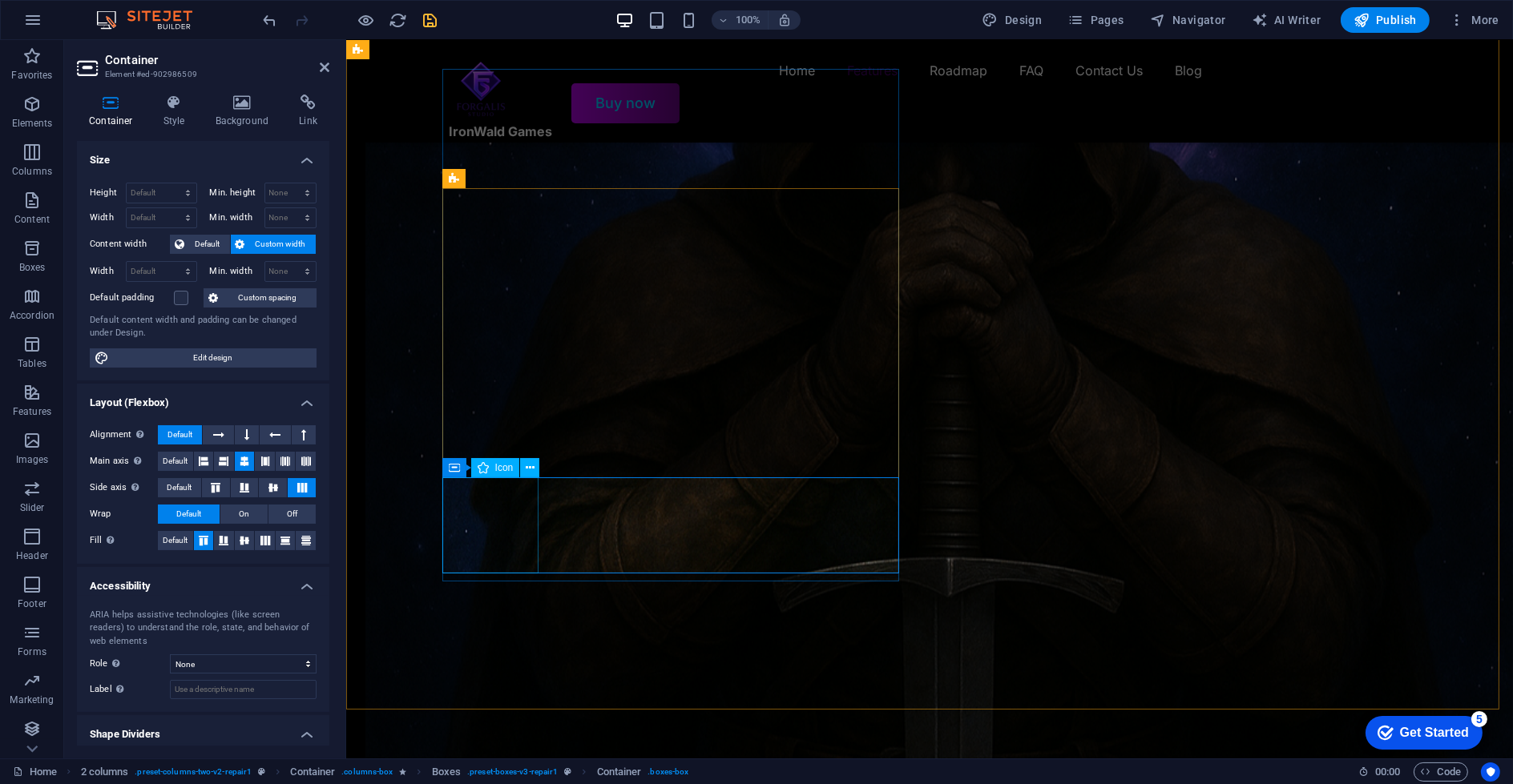
click at [485, 467] on icon at bounding box center [483, 468] width 11 height 19
select select "xMidYMid"
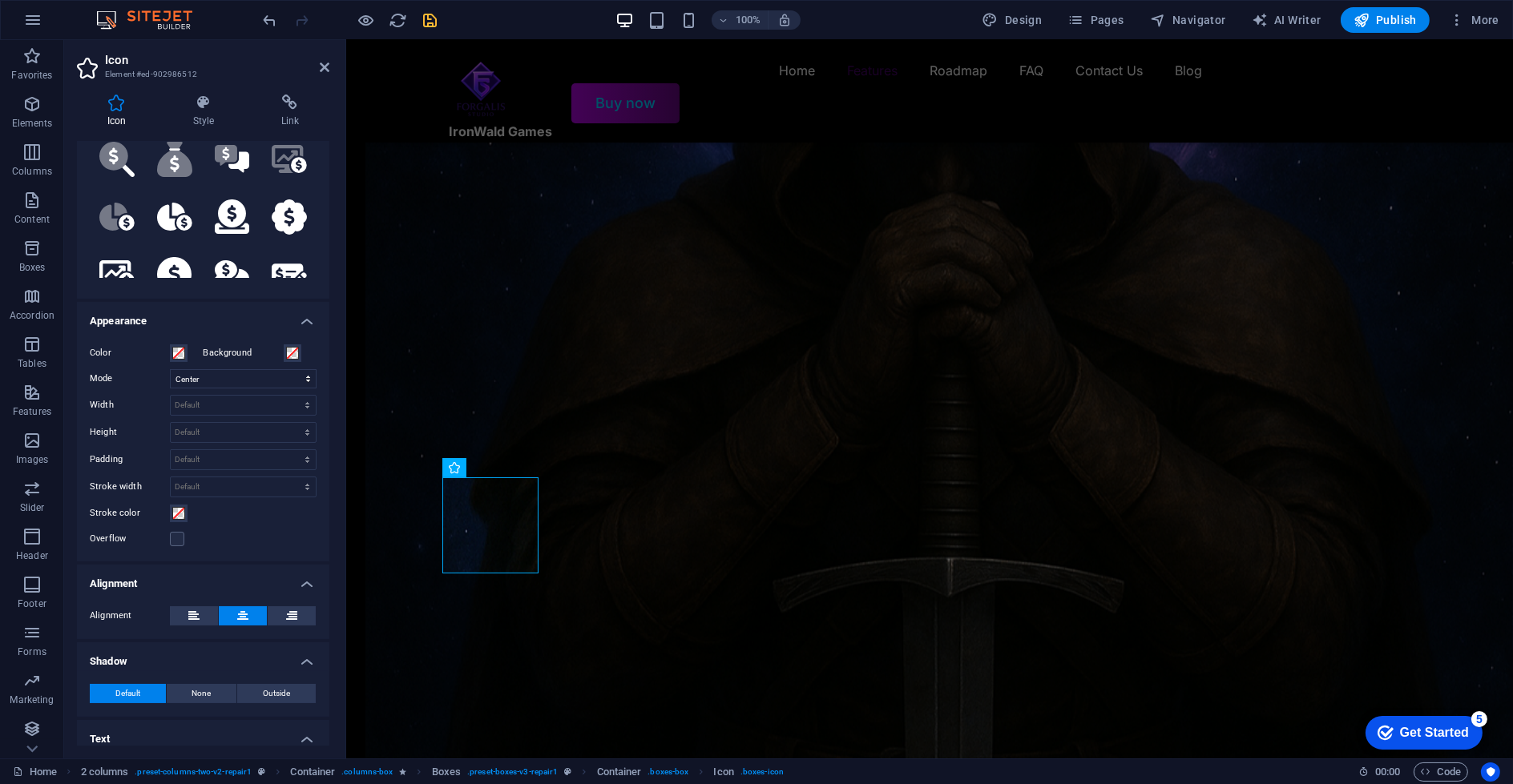
scroll to position [0, 0]
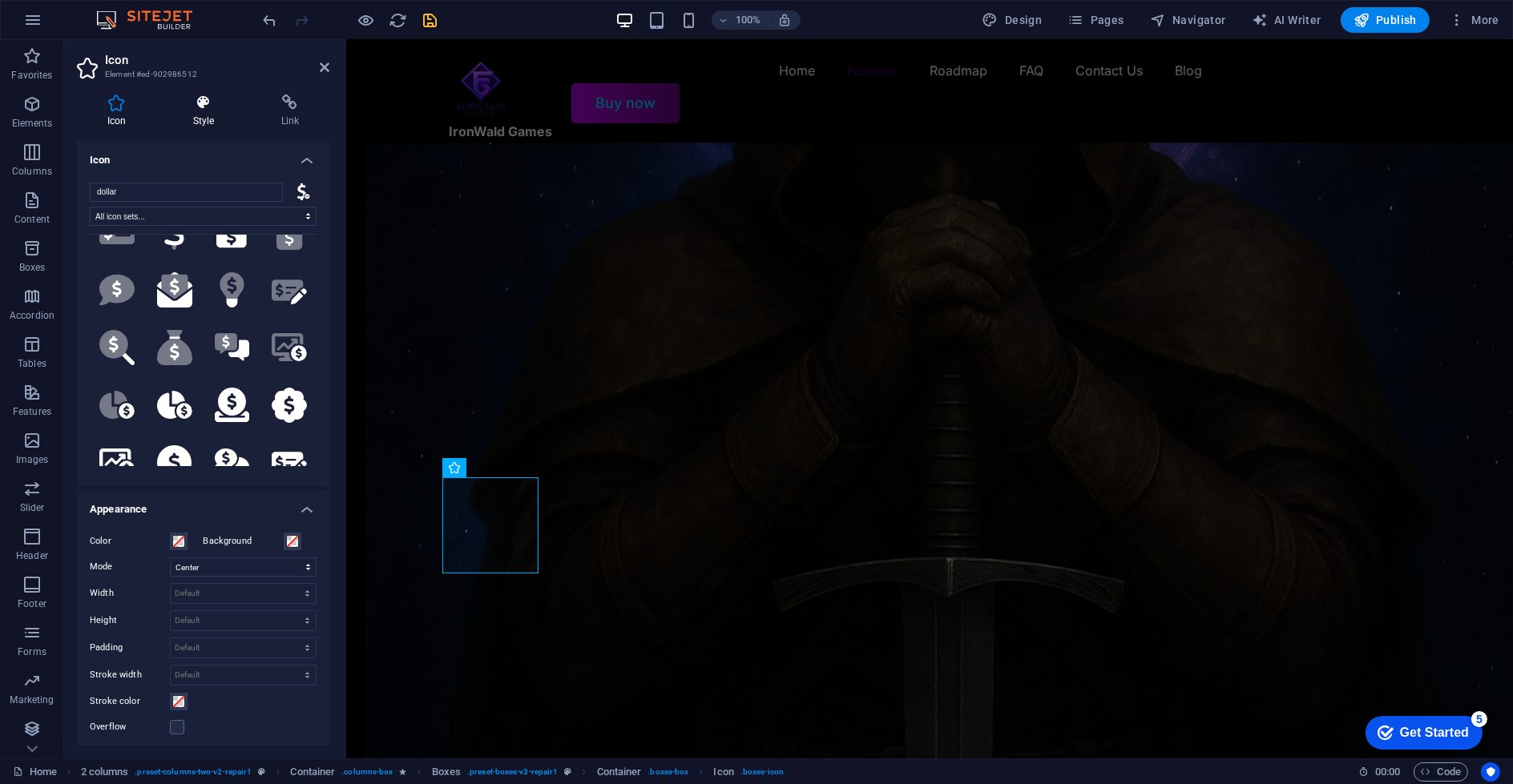
click at [210, 101] on icon at bounding box center [203, 102] width 81 height 16
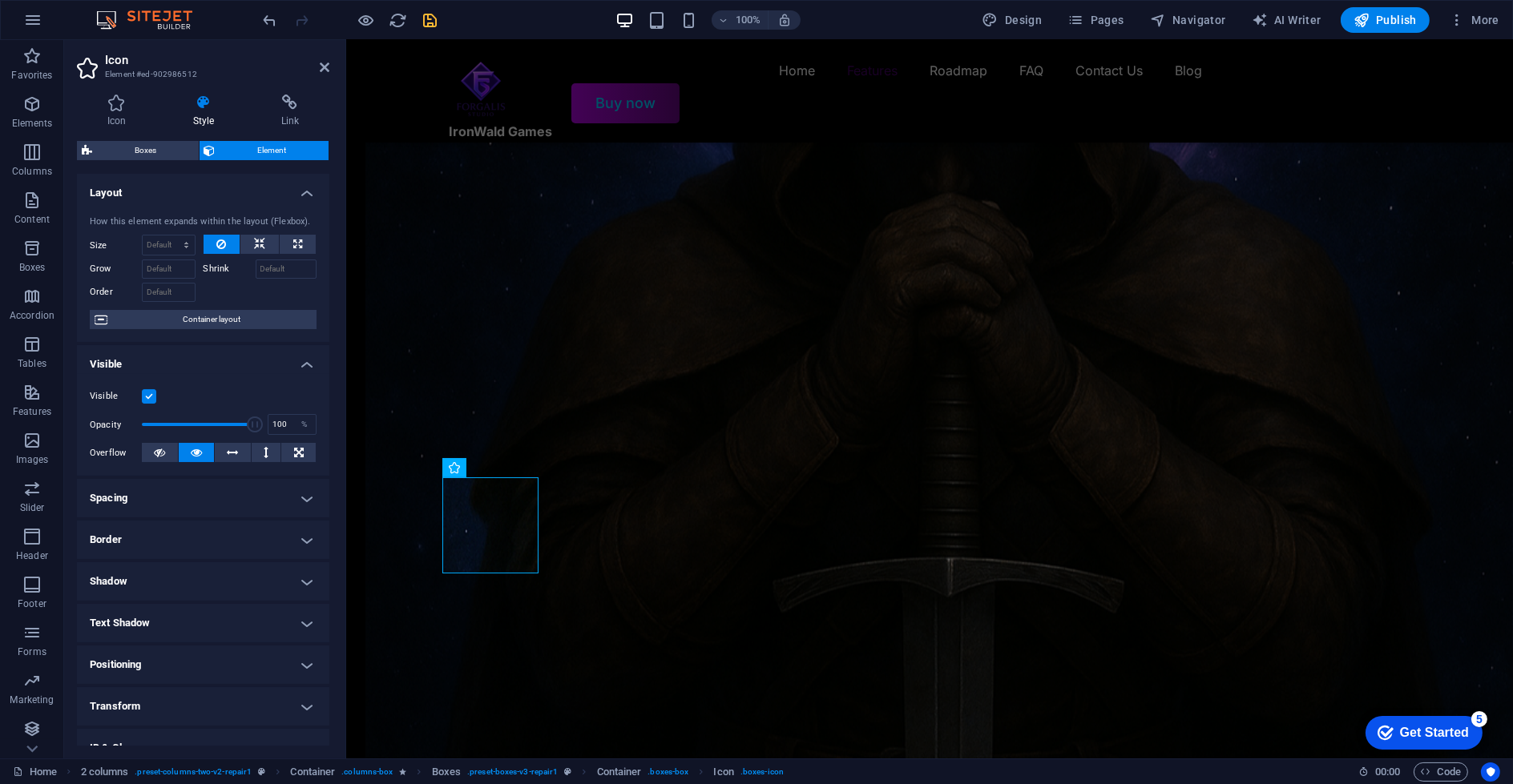
scroll to position [103, 0]
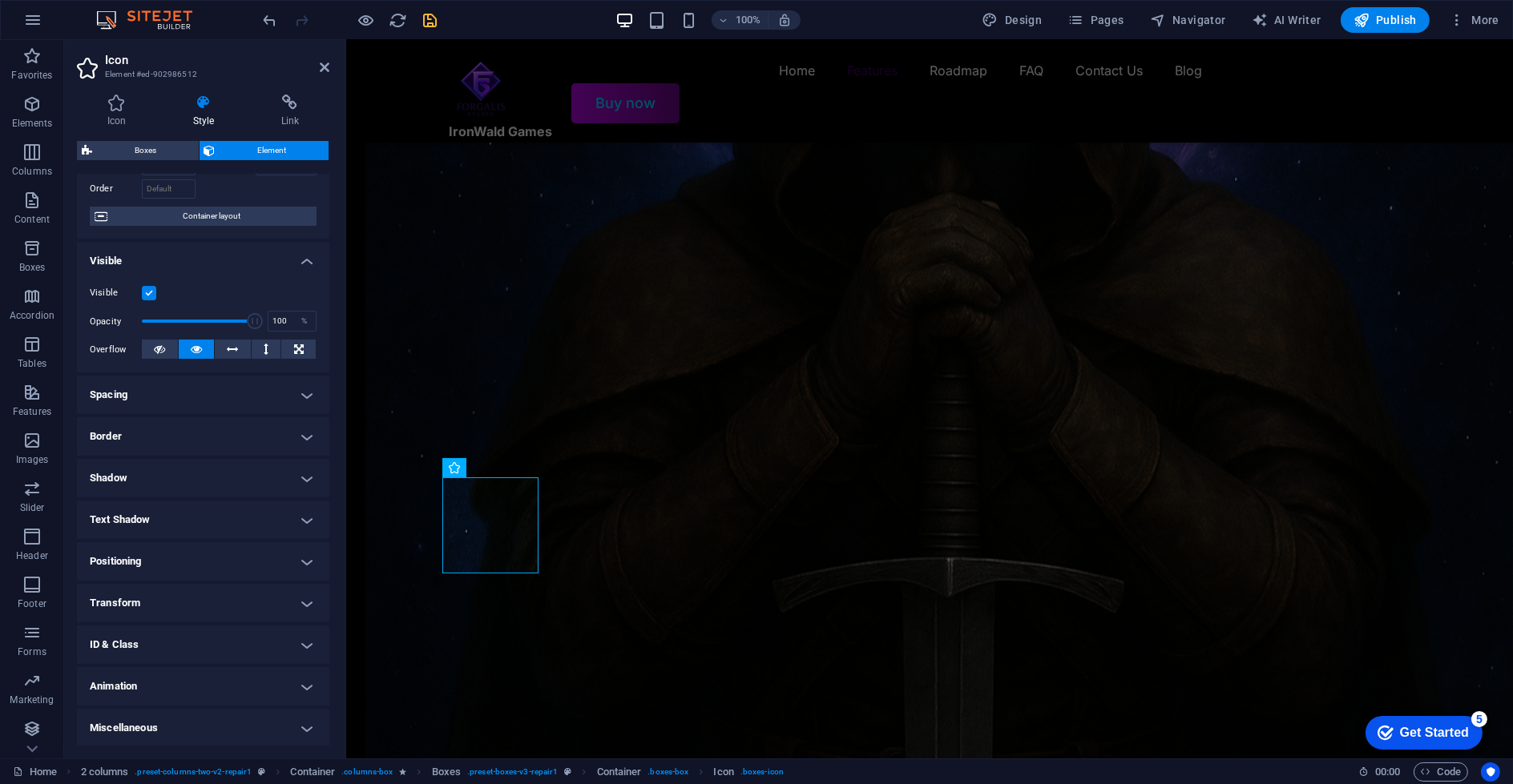
click at [160, 600] on h4 "Transform" at bounding box center [203, 603] width 253 height 38
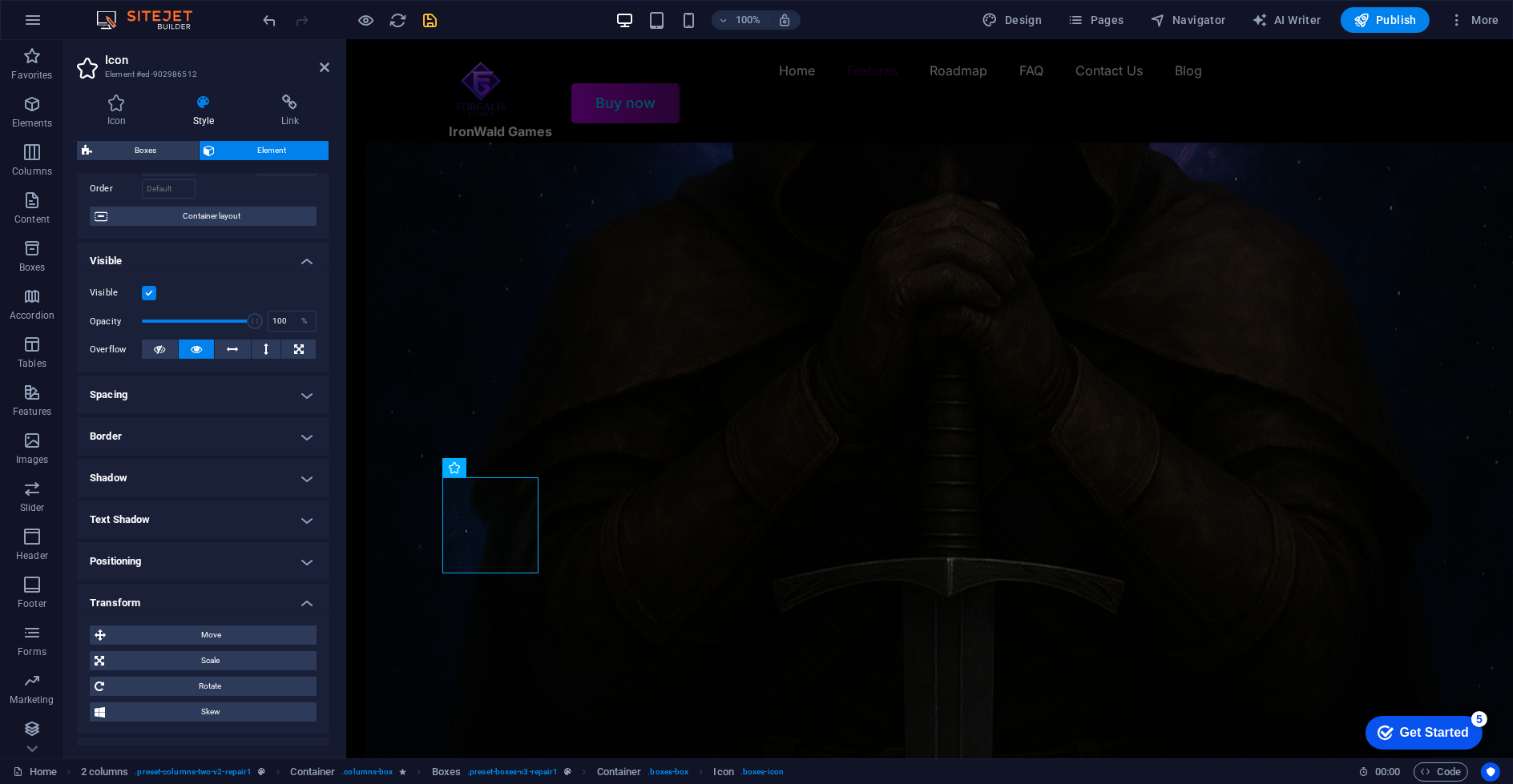
click at [160, 600] on h4 "Transform" at bounding box center [203, 598] width 253 height 29
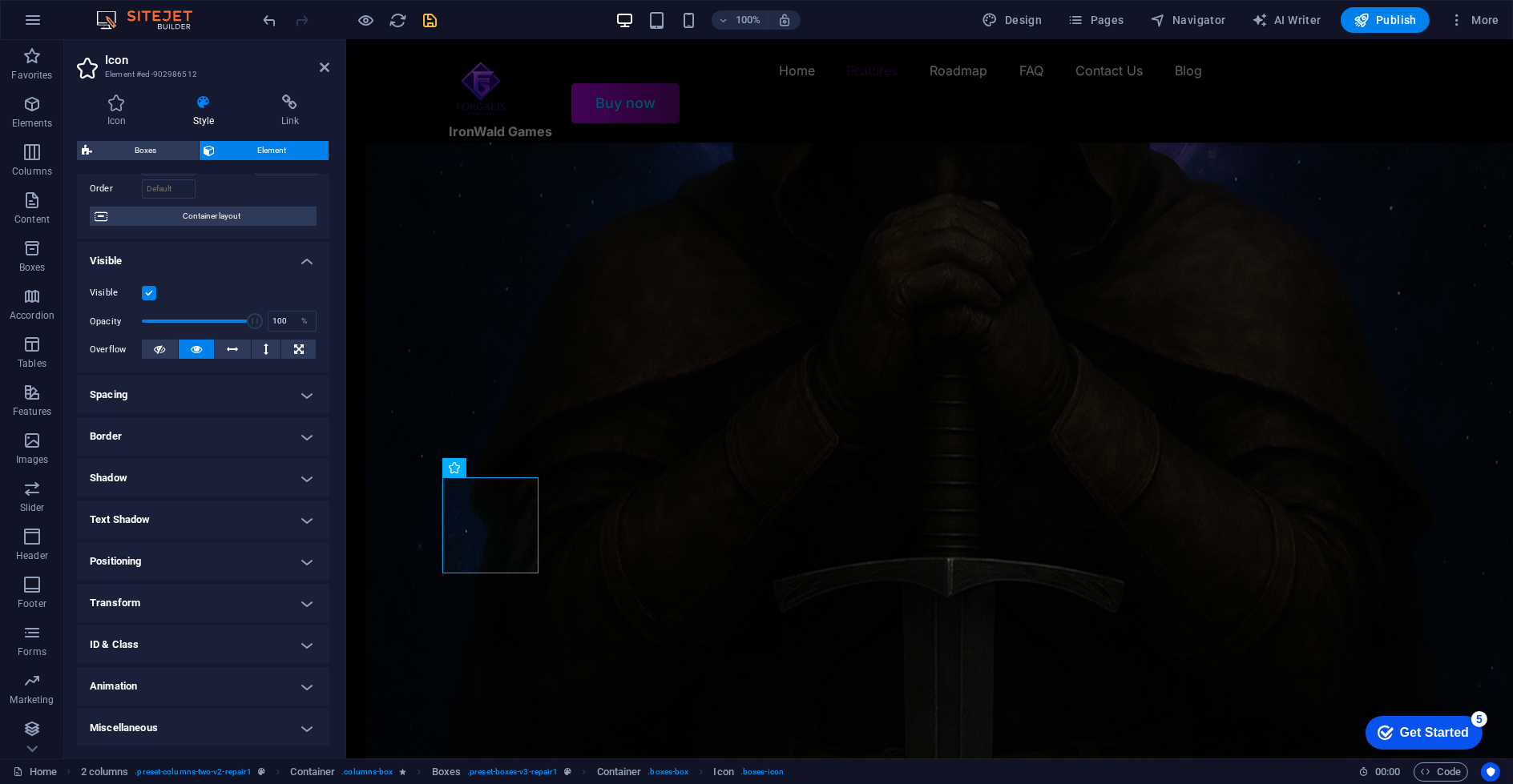
click at [159, 567] on h4 "Positioning" at bounding box center [203, 561] width 253 height 38
click at [159, 567] on h4 "Positioning" at bounding box center [203, 556] width 253 height 29
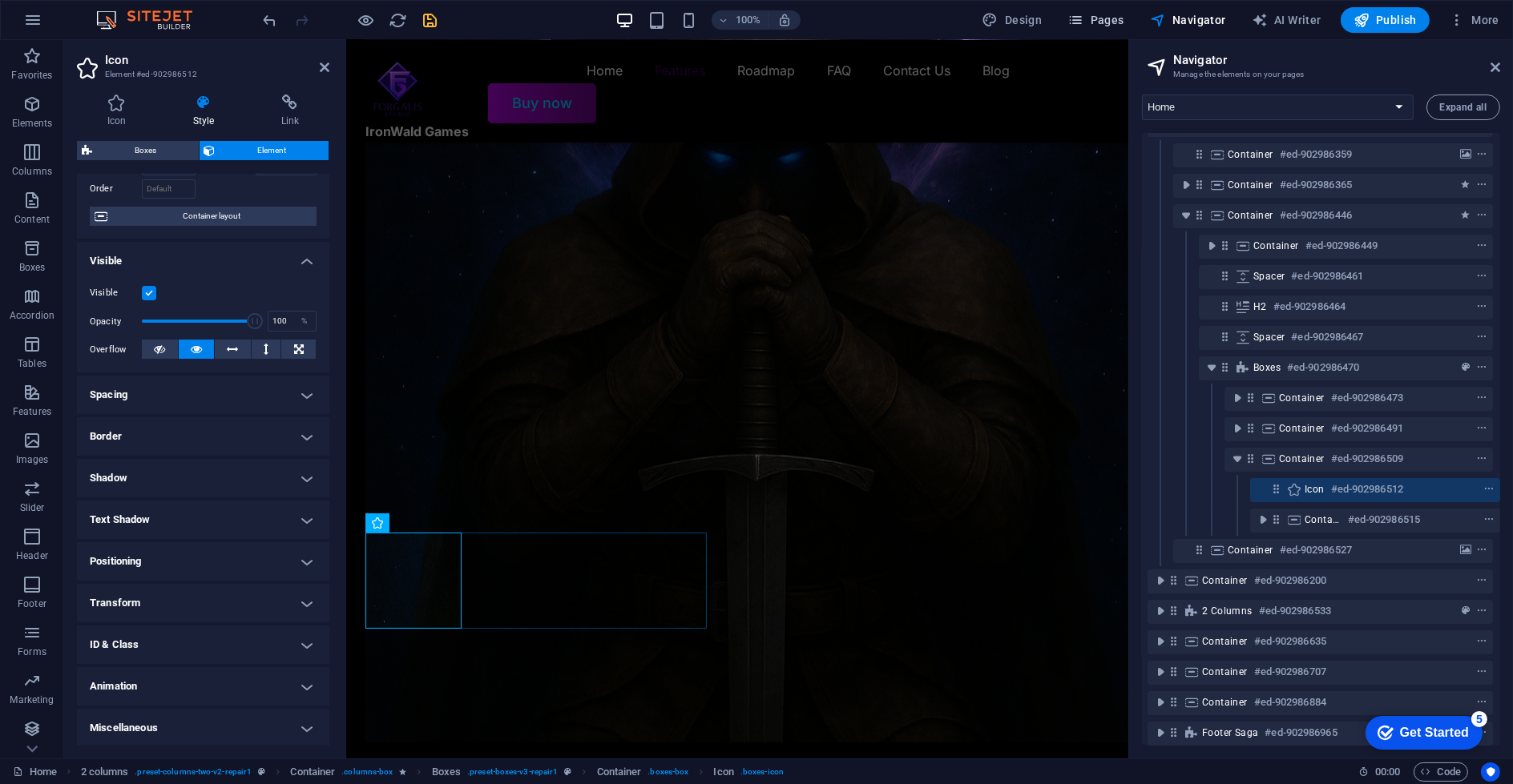
scroll to position [107, 3]
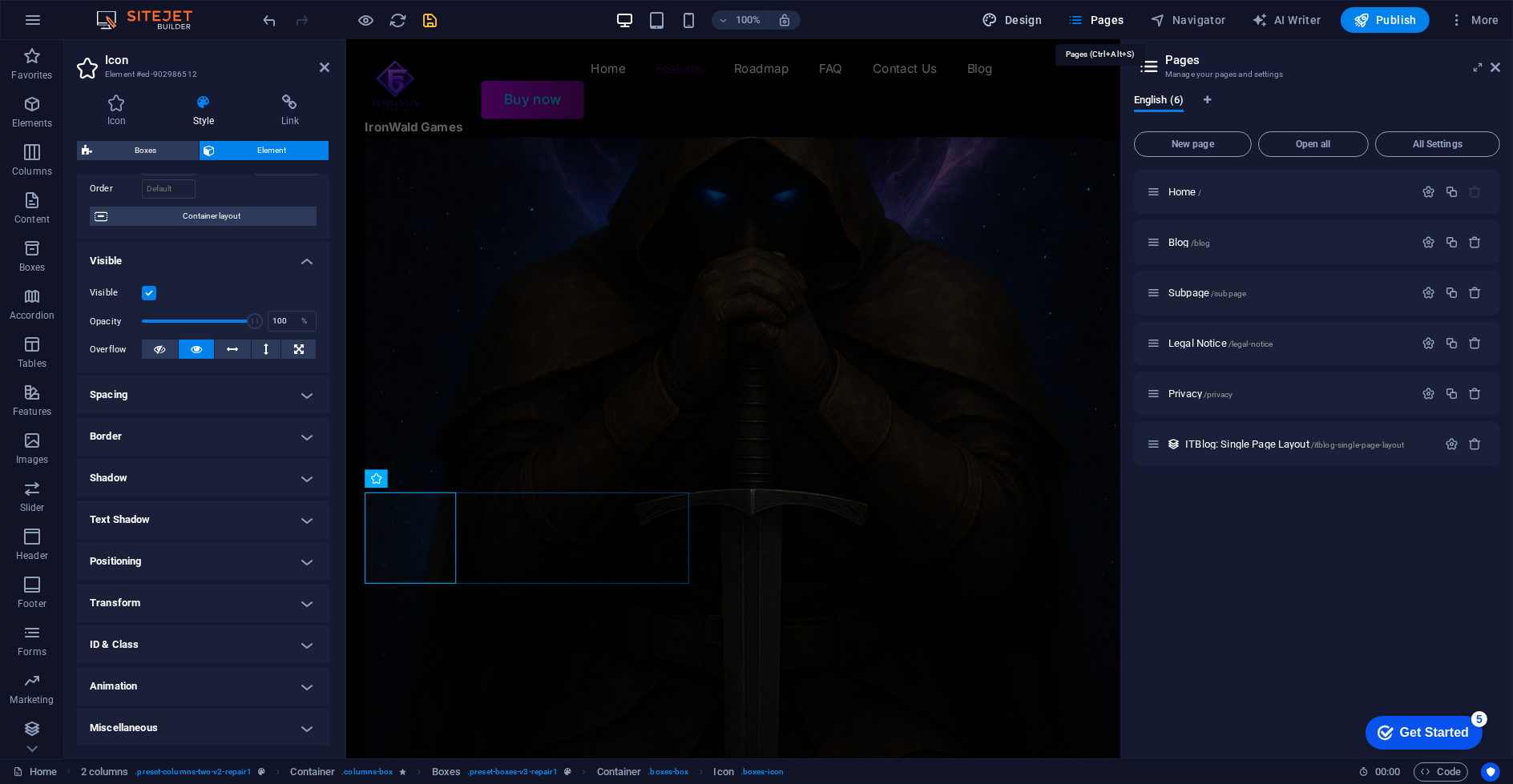
scroll to position [1422, 0]
click at [1020, 22] on span "Design" at bounding box center [1012, 20] width 60 height 16
select select "px"
select select "400"
select select "px"
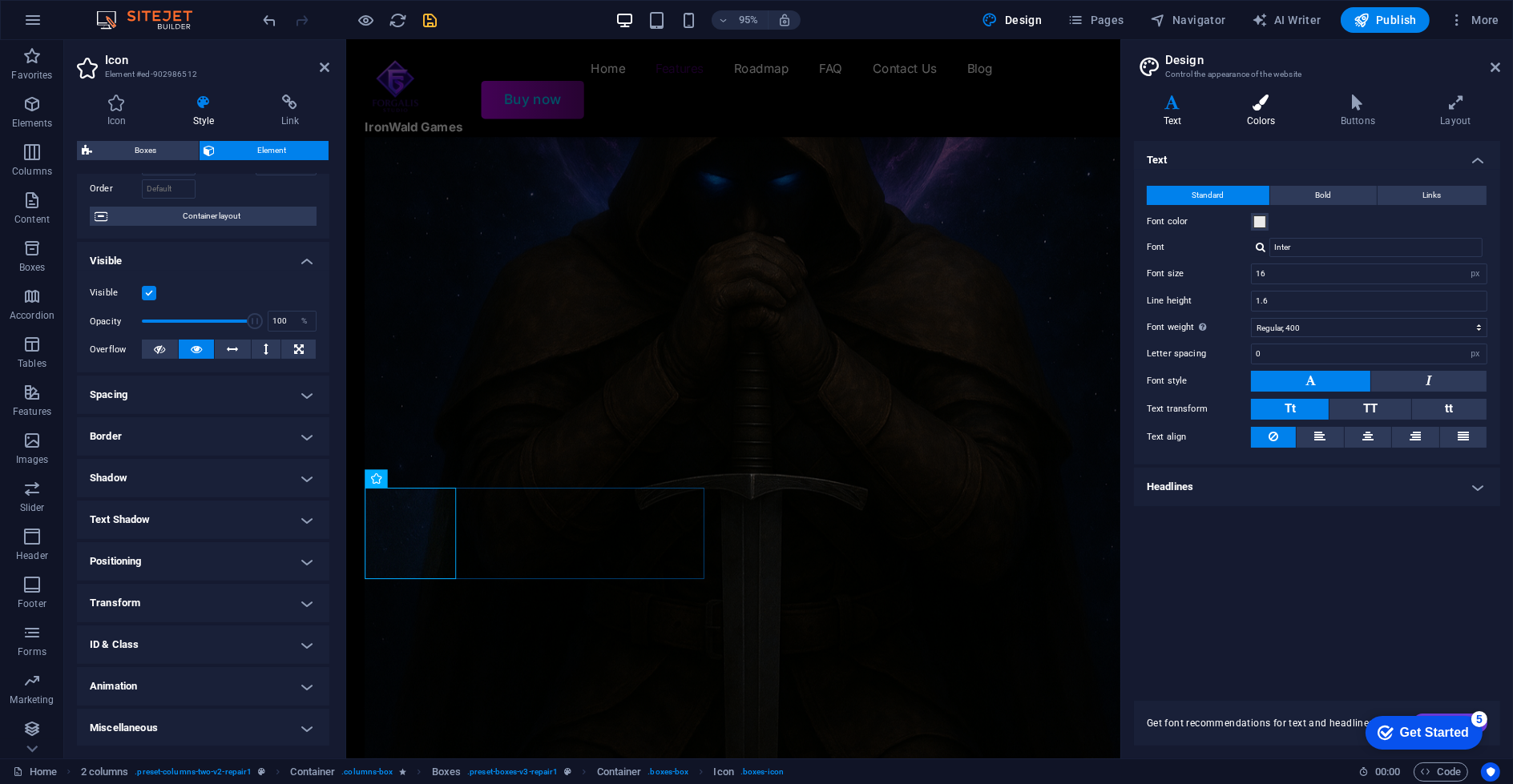
click at [1266, 110] on icon at bounding box center [1261, 102] width 87 height 16
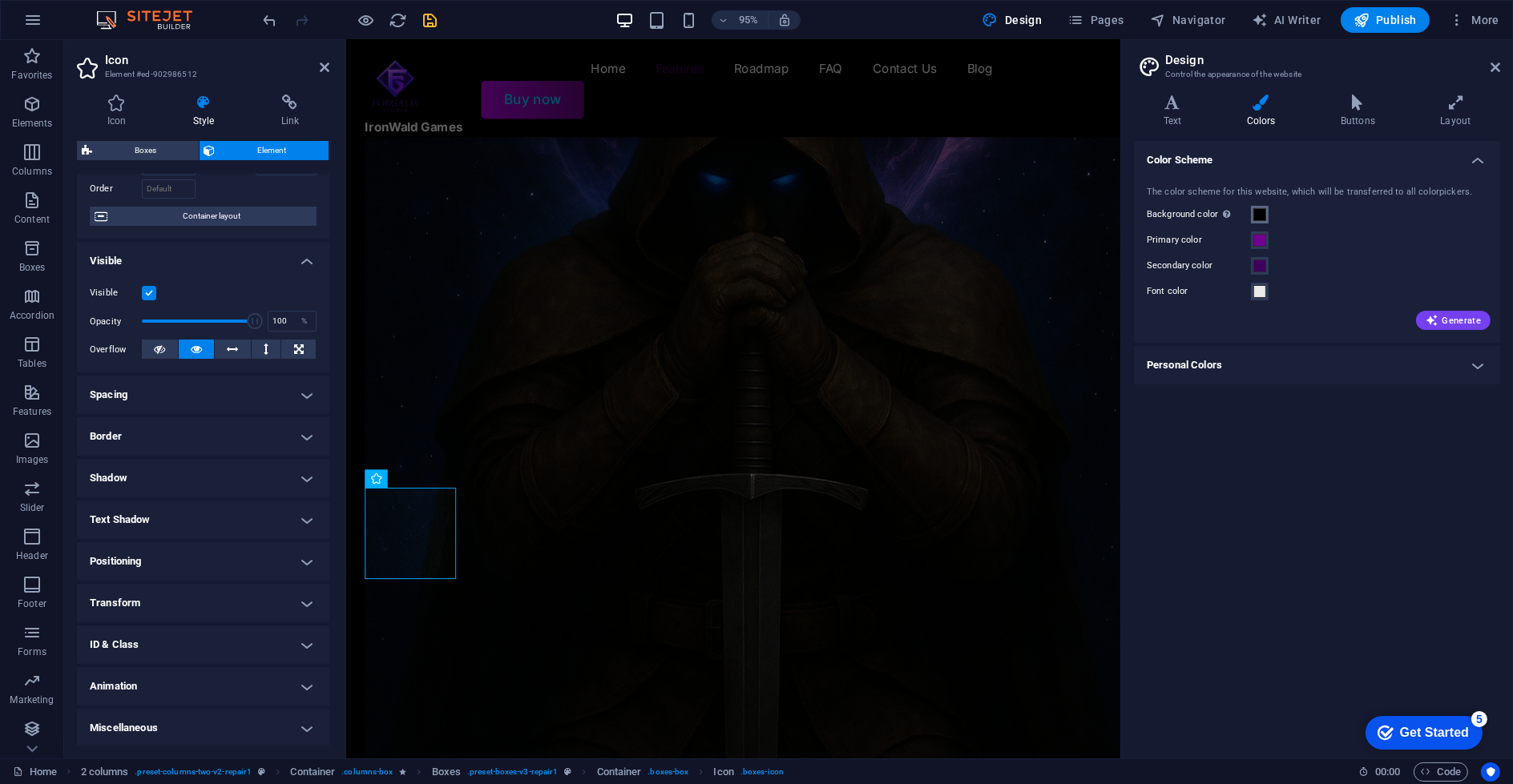
click at [1256, 210] on span at bounding box center [1259, 214] width 13 height 13
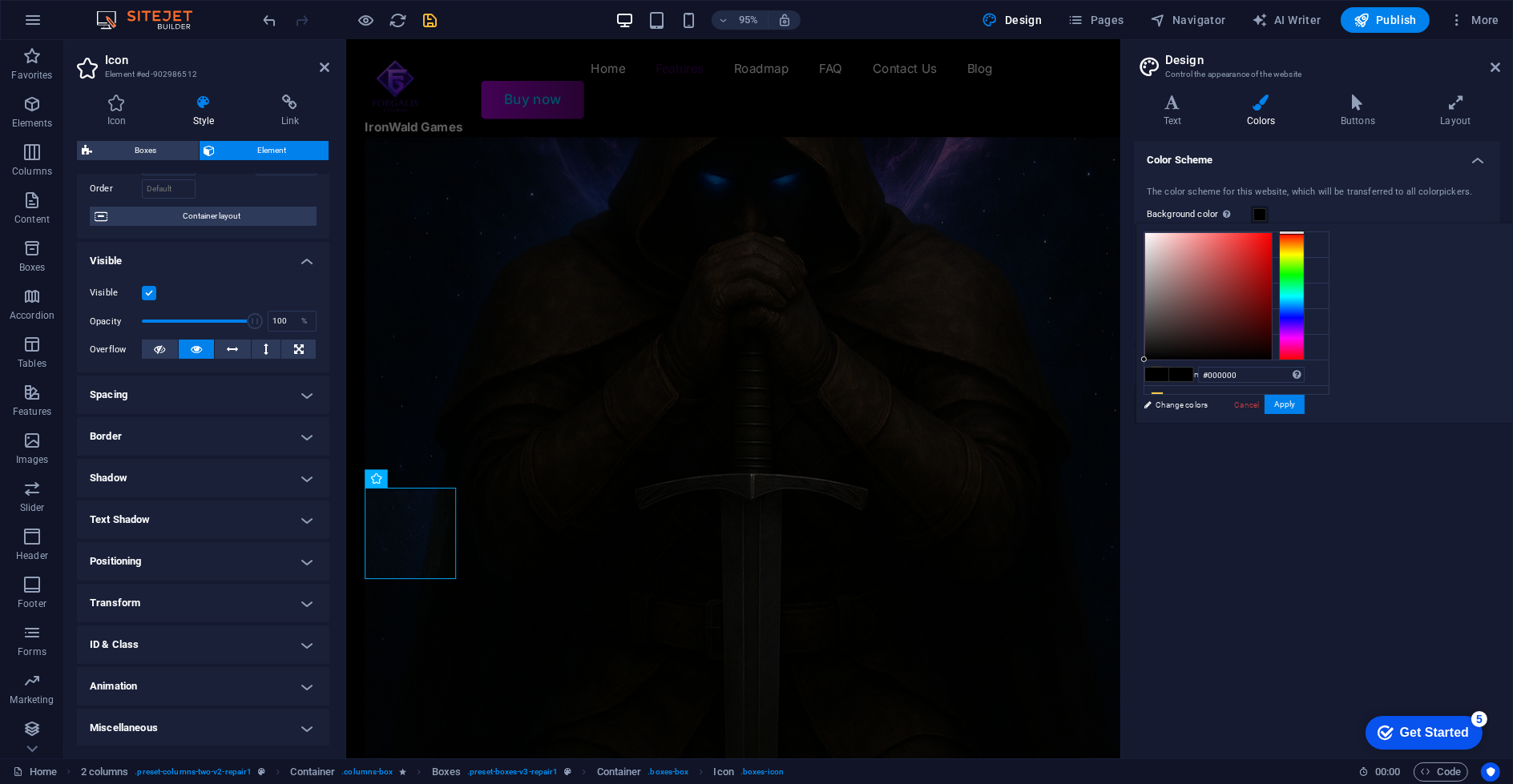
click at [1221, 531] on div "Color Scheme The color scheme for this website, which will be transferred to al…" at bounding box center [1317, 443] width 366 height 605
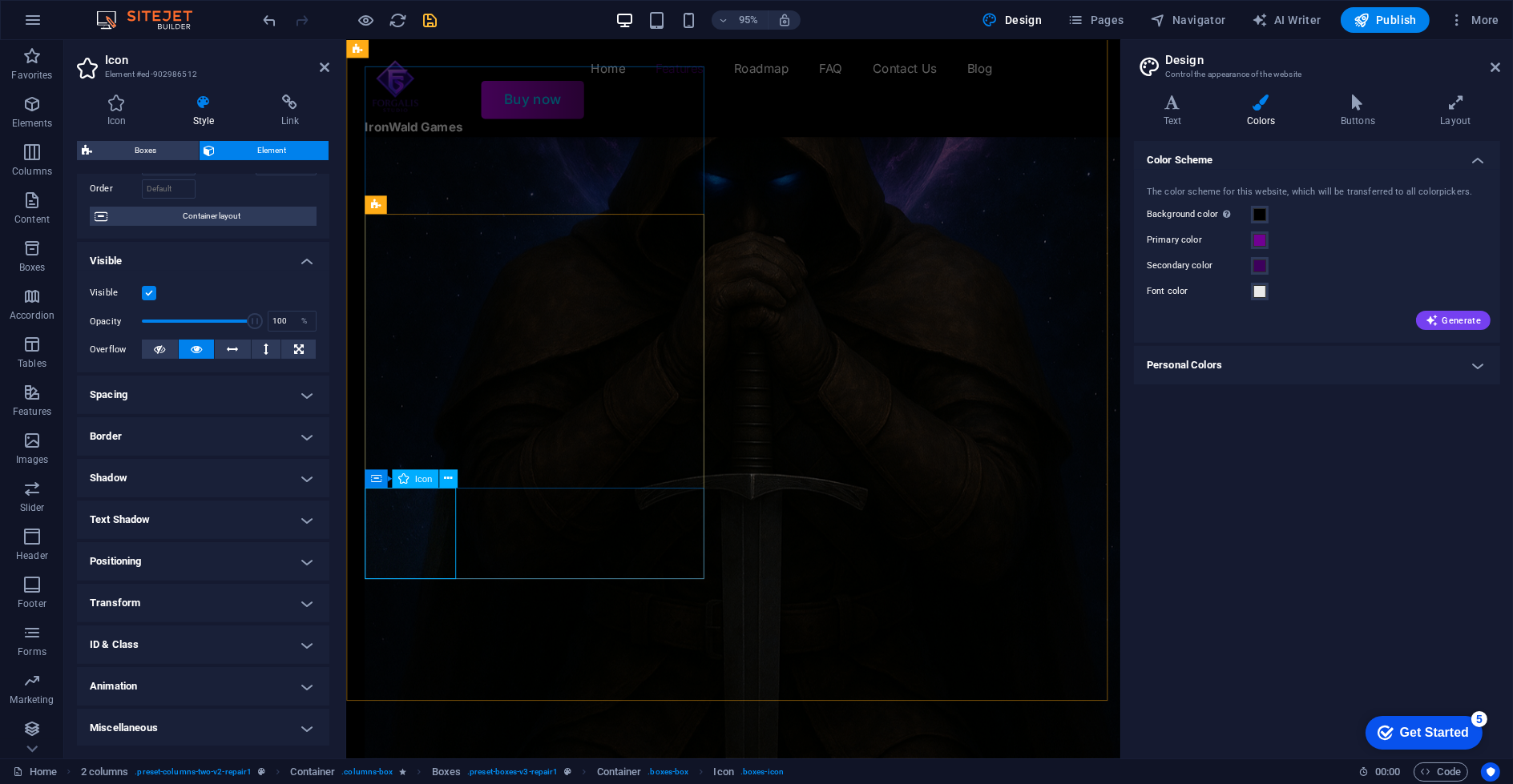
click at [238, 111] on h4 "Style" at bounding box center [206, 111] width 88 height 33
click at [287, 116] on h4 "Link" at bounding box center [290, 111] width 79 height 33
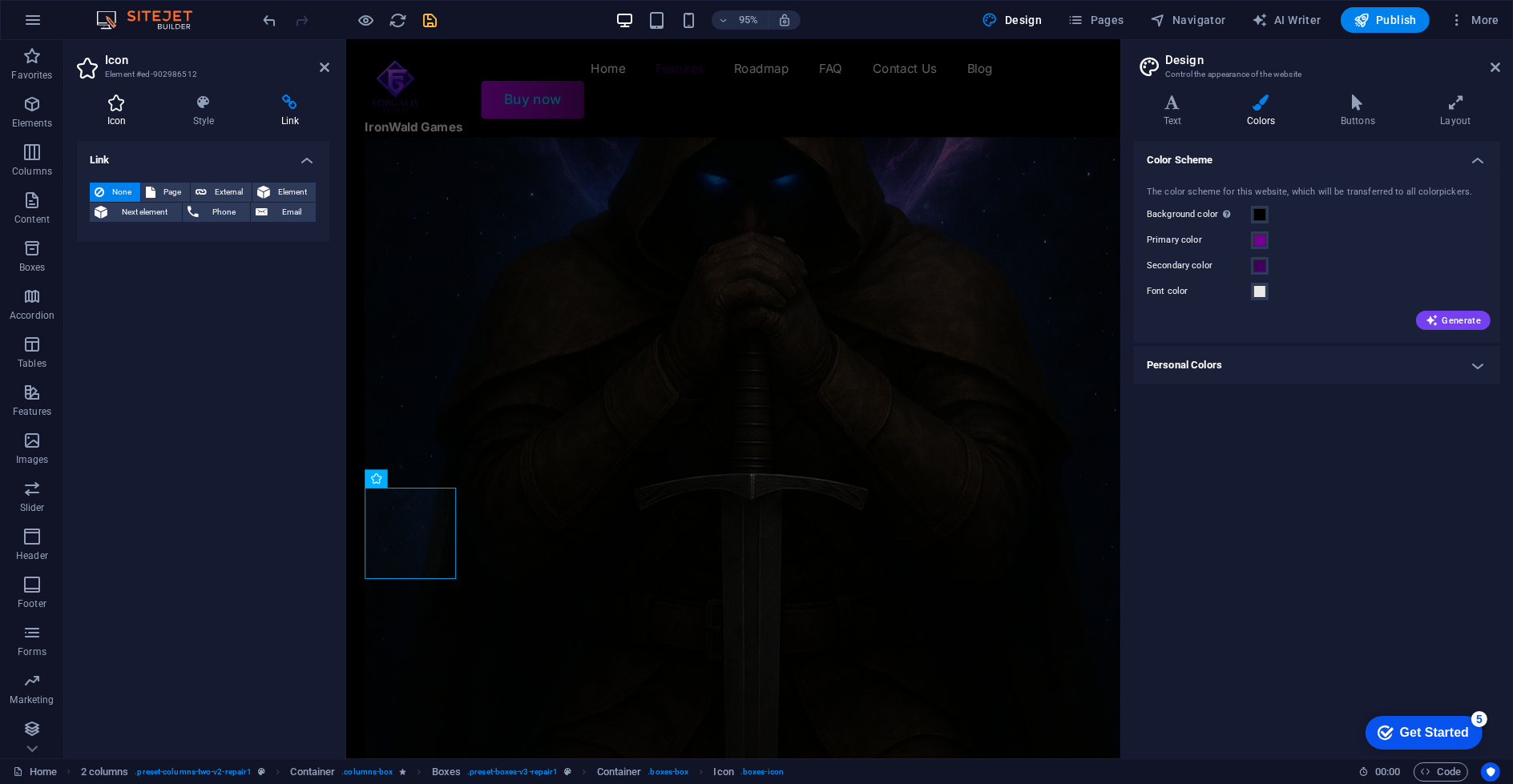
click at [107, 110] on icon at bounding box center [116, 102] width 80 height 16
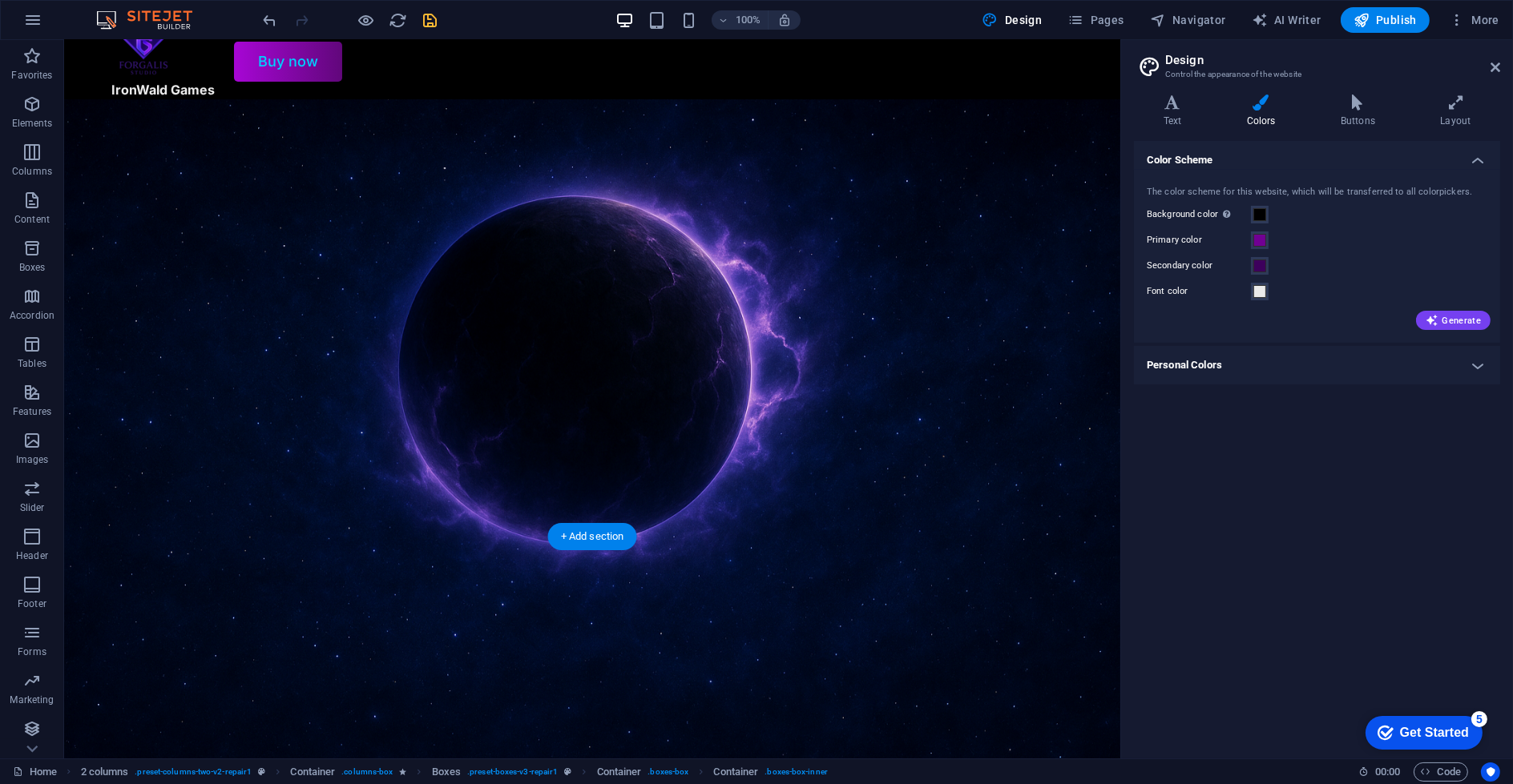
scroll to position [0, 0]
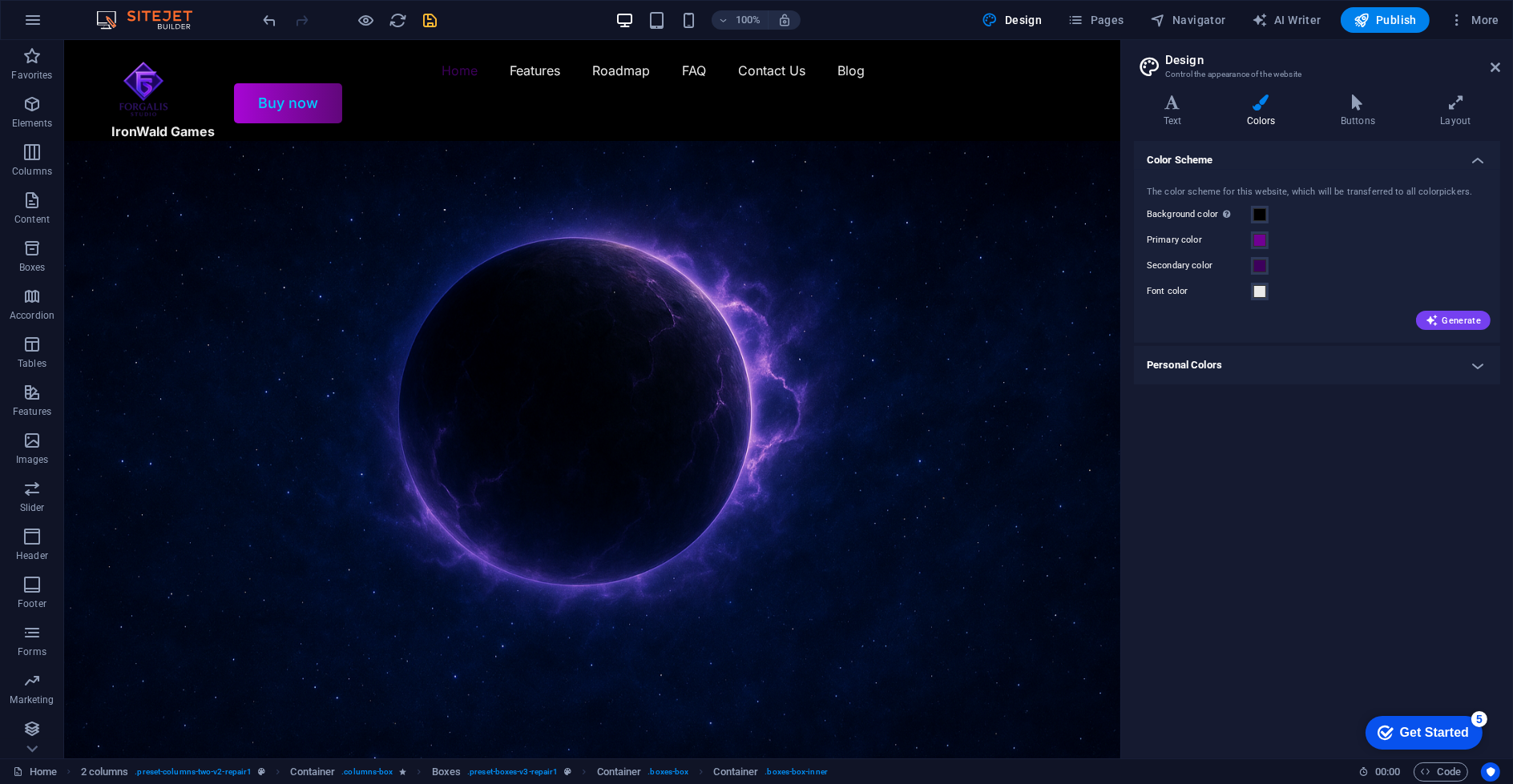
click at [1256, 361] on h4 "Personal Colors" at bounding box center [1317, 365] width 366 height 38
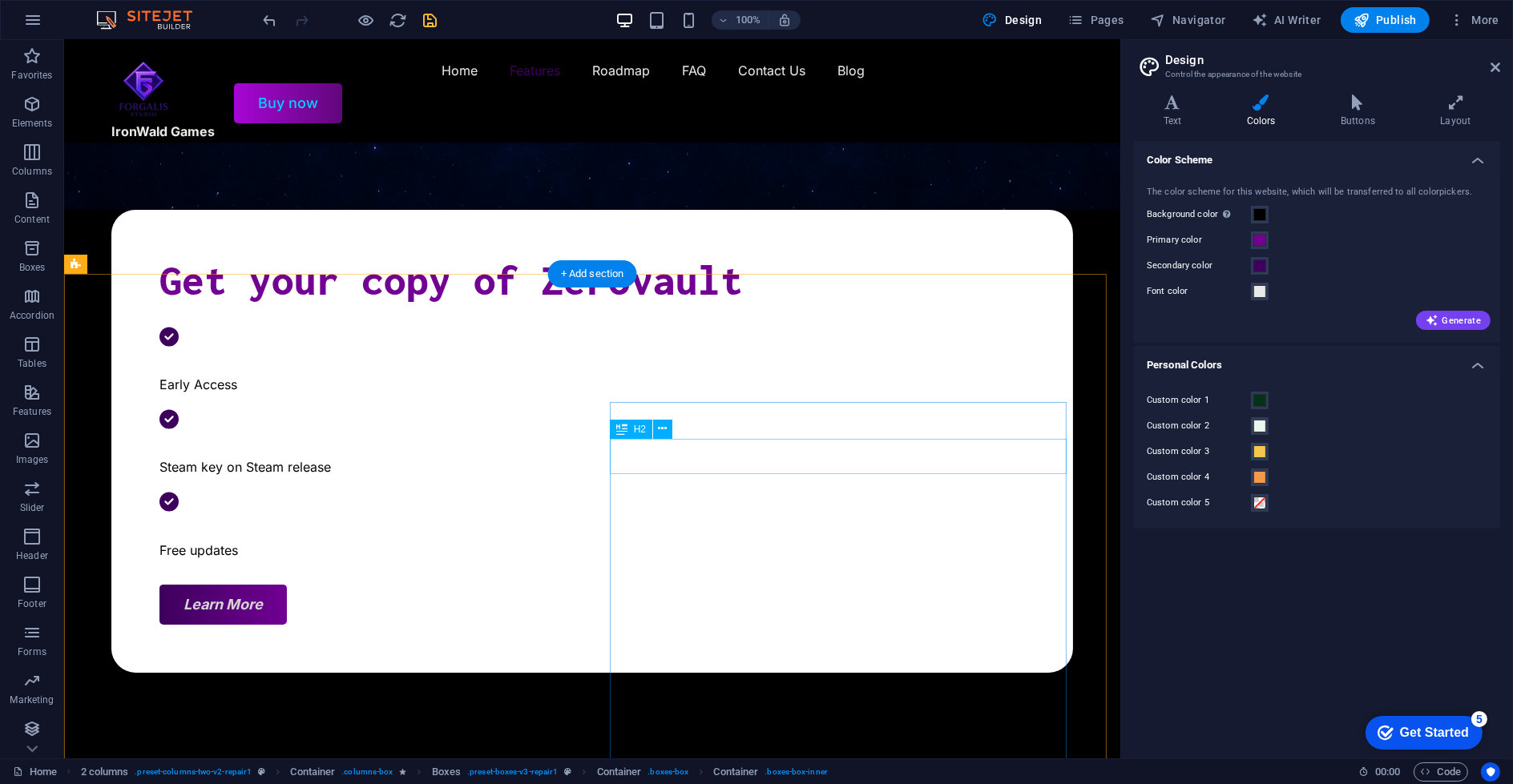
scroll to position [890, 0]
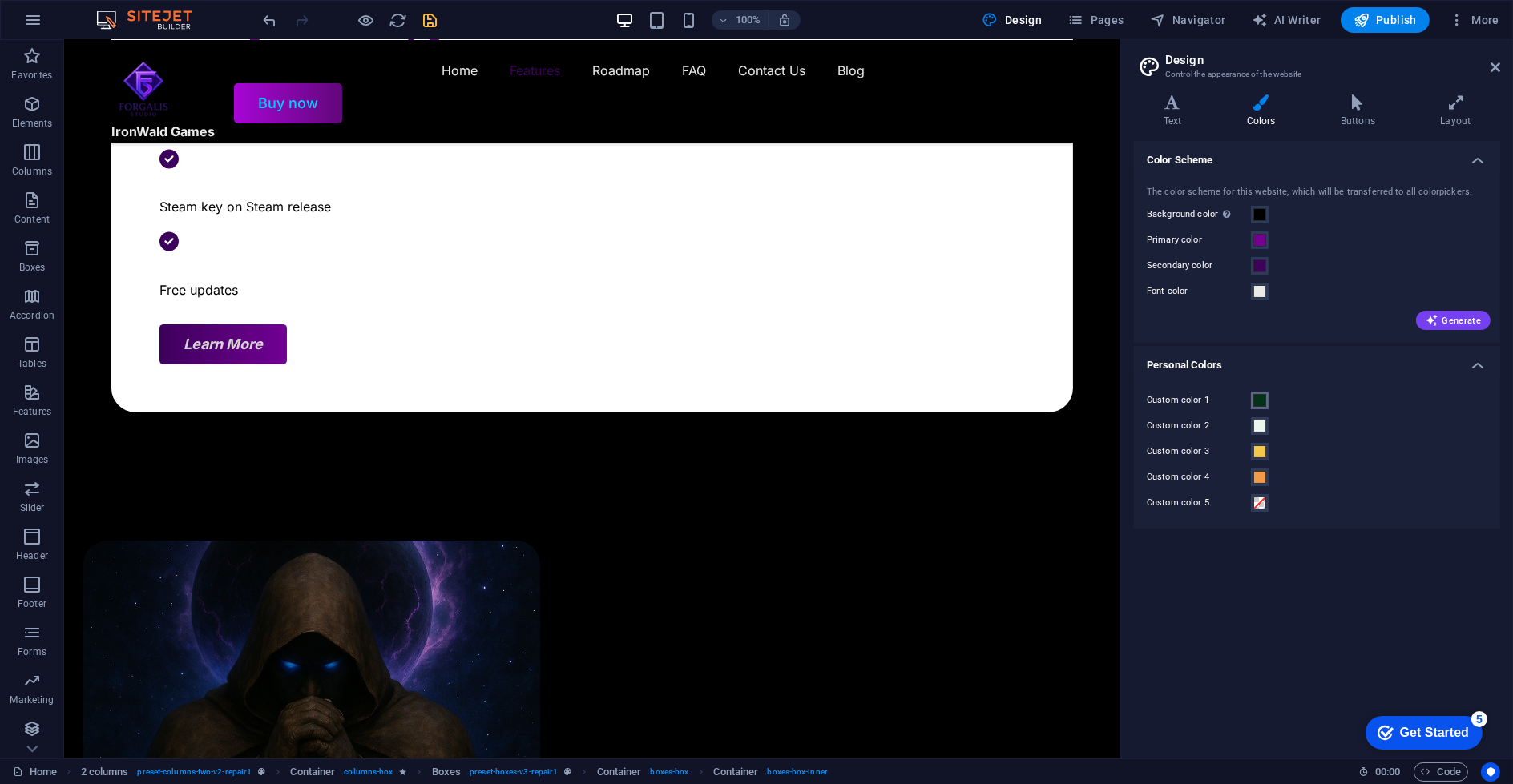
click at [1266, 392] on button "Custom color 1" at bounding box center [1259, 400] width 17 height 17
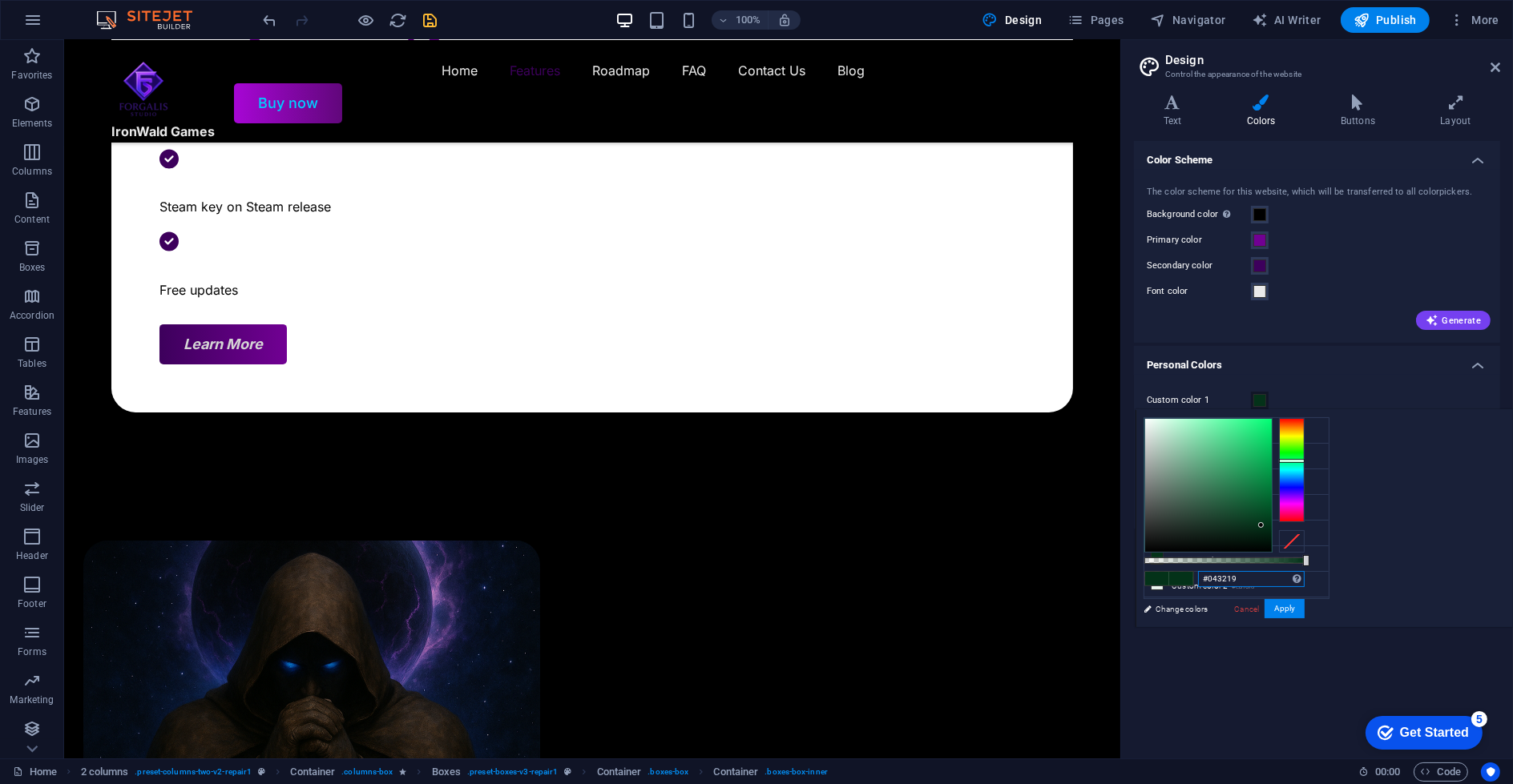
click at [1305, 579] on input "#043219" at bounding box center [1252, 579] width 107 height 16
paste input "0170a"
type input "#00170a"
click at [1305, 609] on button "Apply" at bounding box center [1285, 608] width 40 height 19
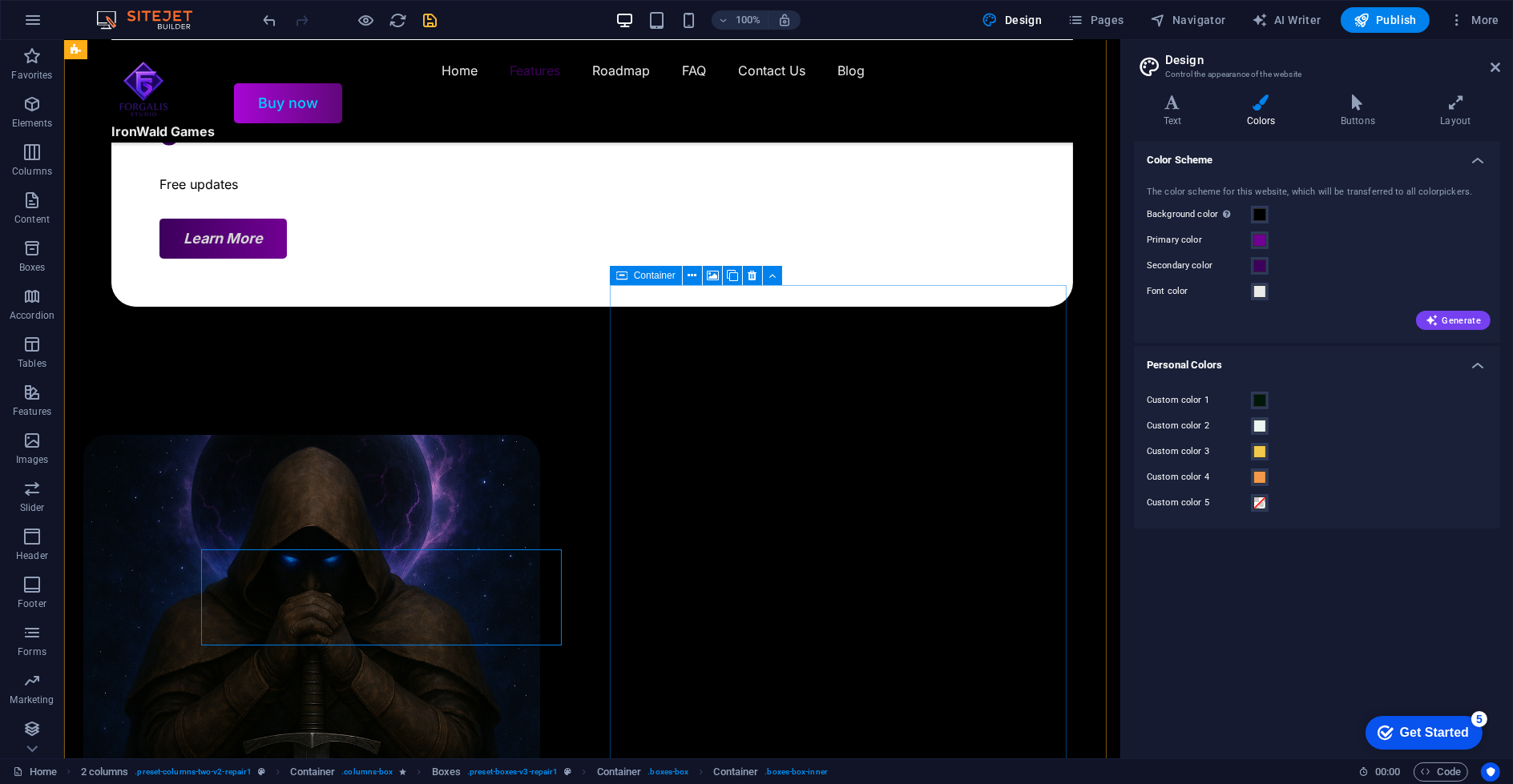
scroll to position [979, 0]
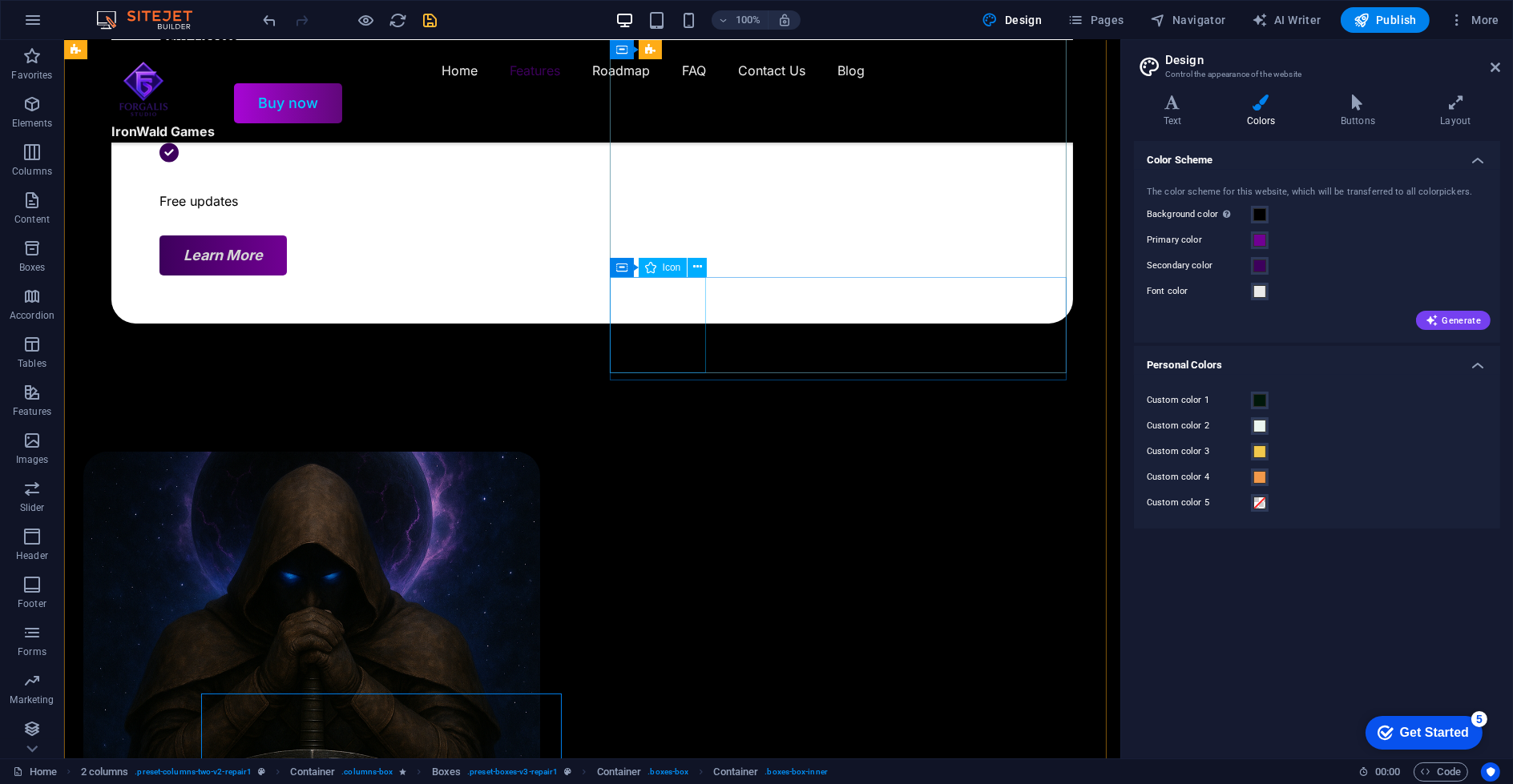
select select "xMidYMid"
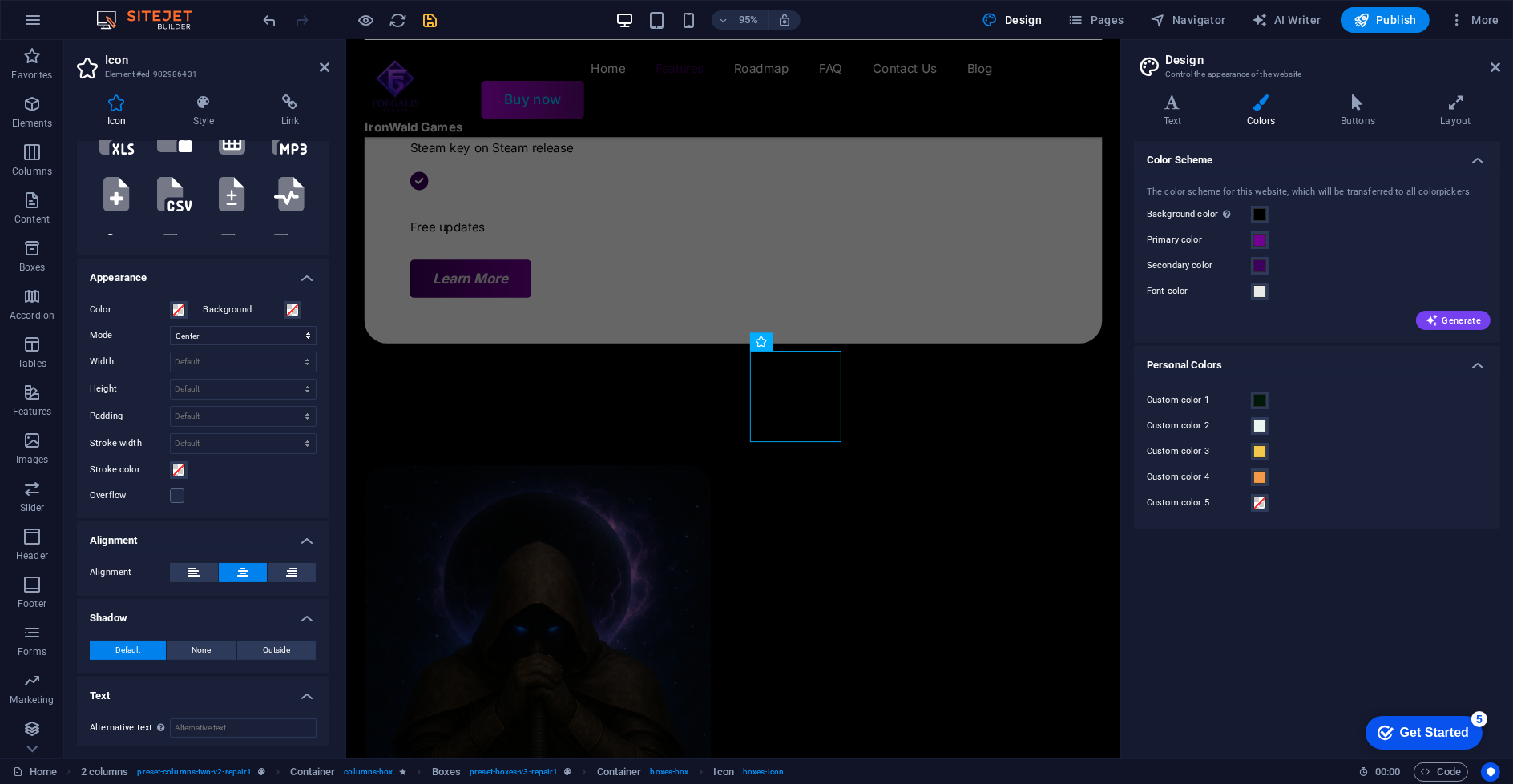
scroll to position [233, 0]
click at [183, 302] on span at bounding box center [178, 308] width 13 height 13
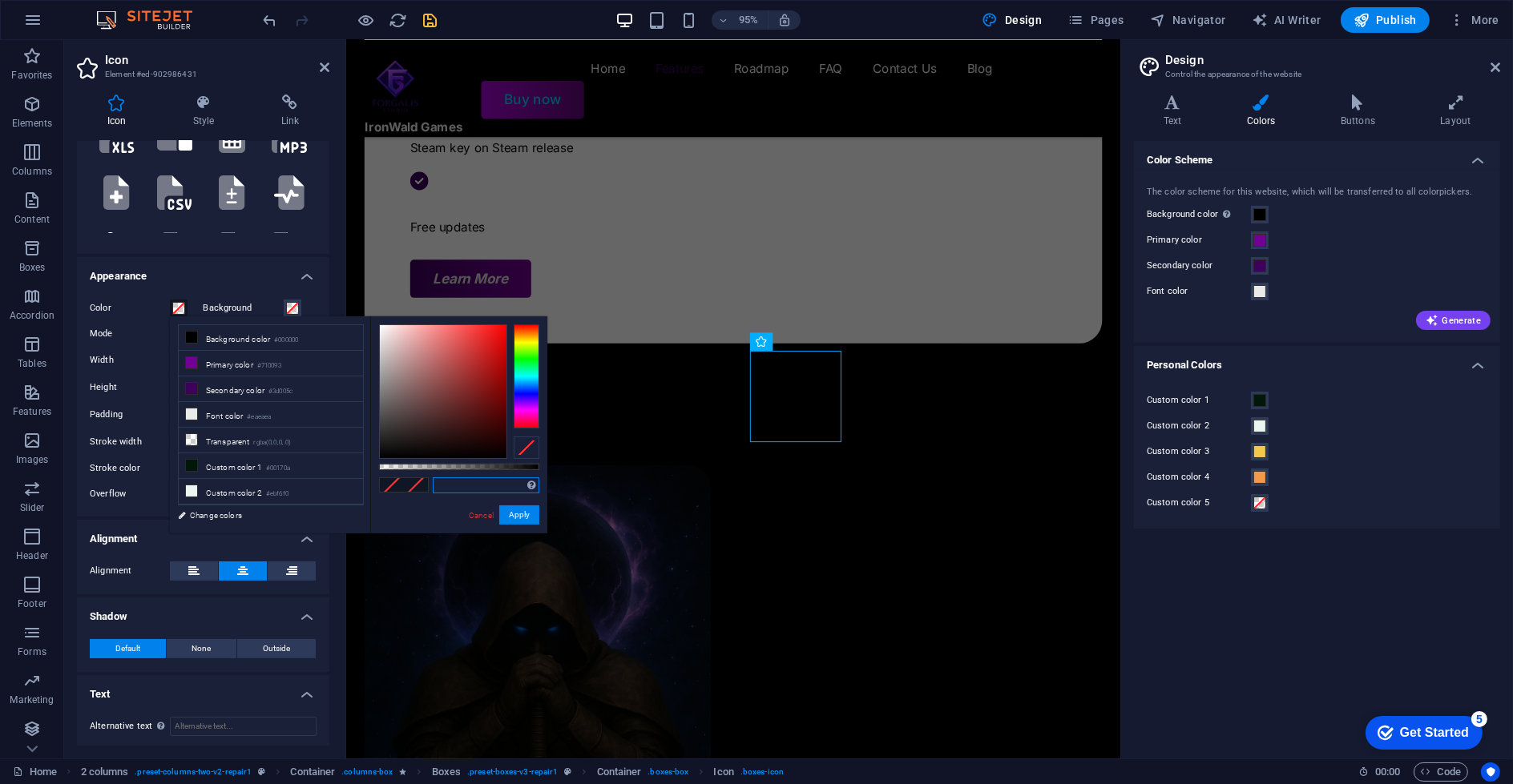
click at [444, 491] on input "text" at bounding box center [486, 485] width 107 height 16
paste input "#00170a"
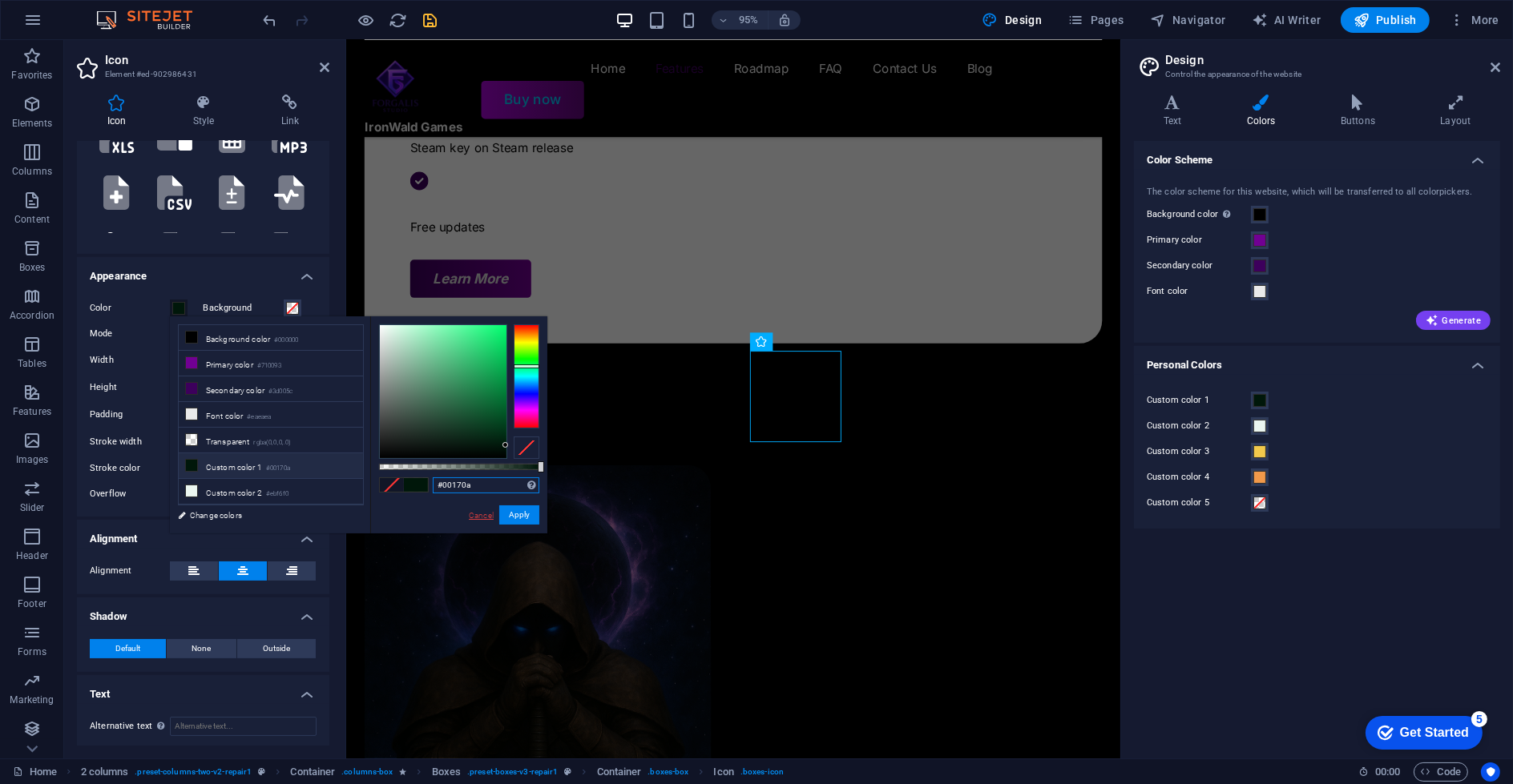
type input "#00170a"
drag, startPoint x: 490, startPoint y: 515, endPoint x: 139, endPoint y: 494, distance: 351.6
click at [490, 515] on link "Cancel" at bounding box center [481, 516] width 28 height 12
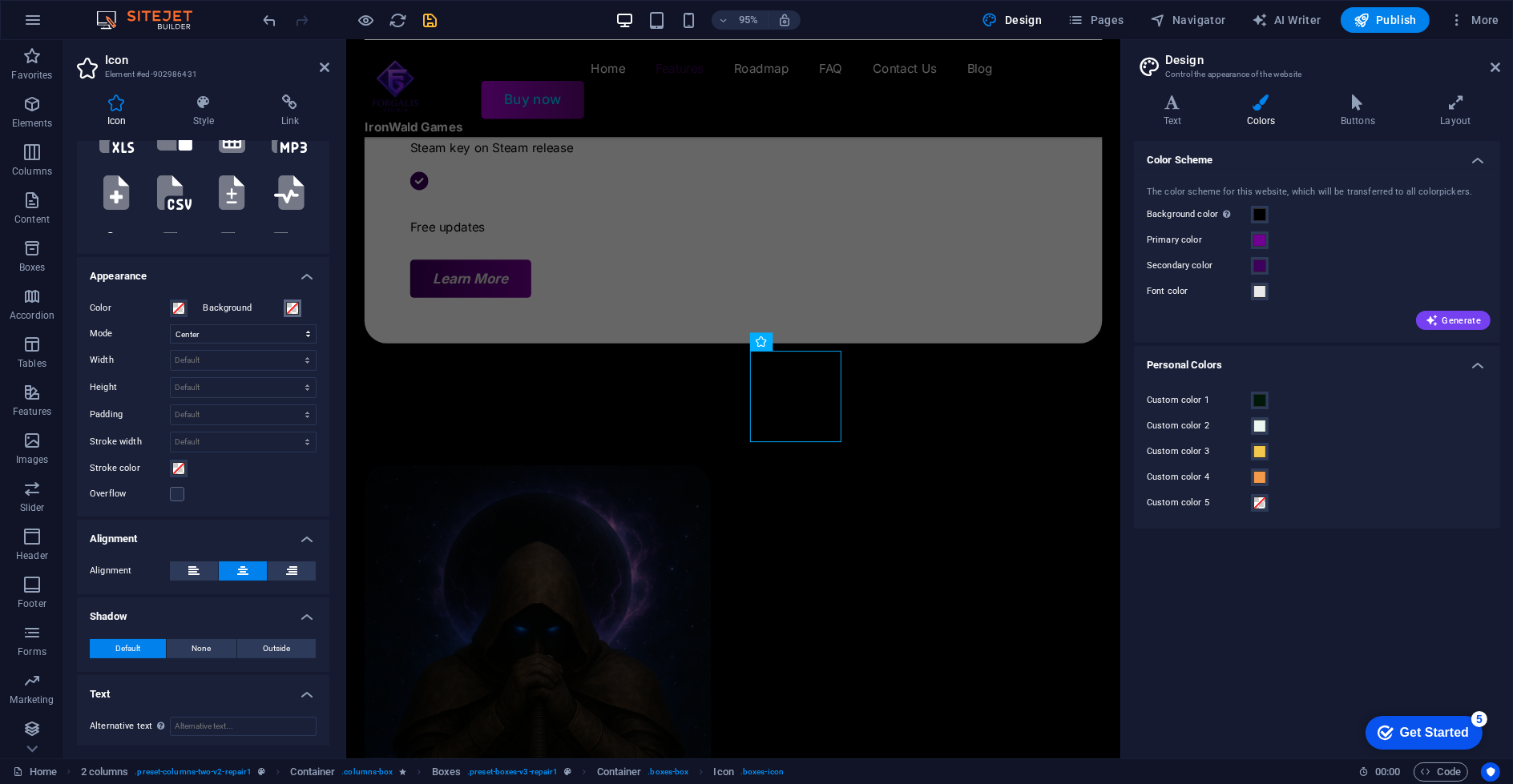
click at [289, 302] on span at bounding box center [292, 308] width 13 height 13
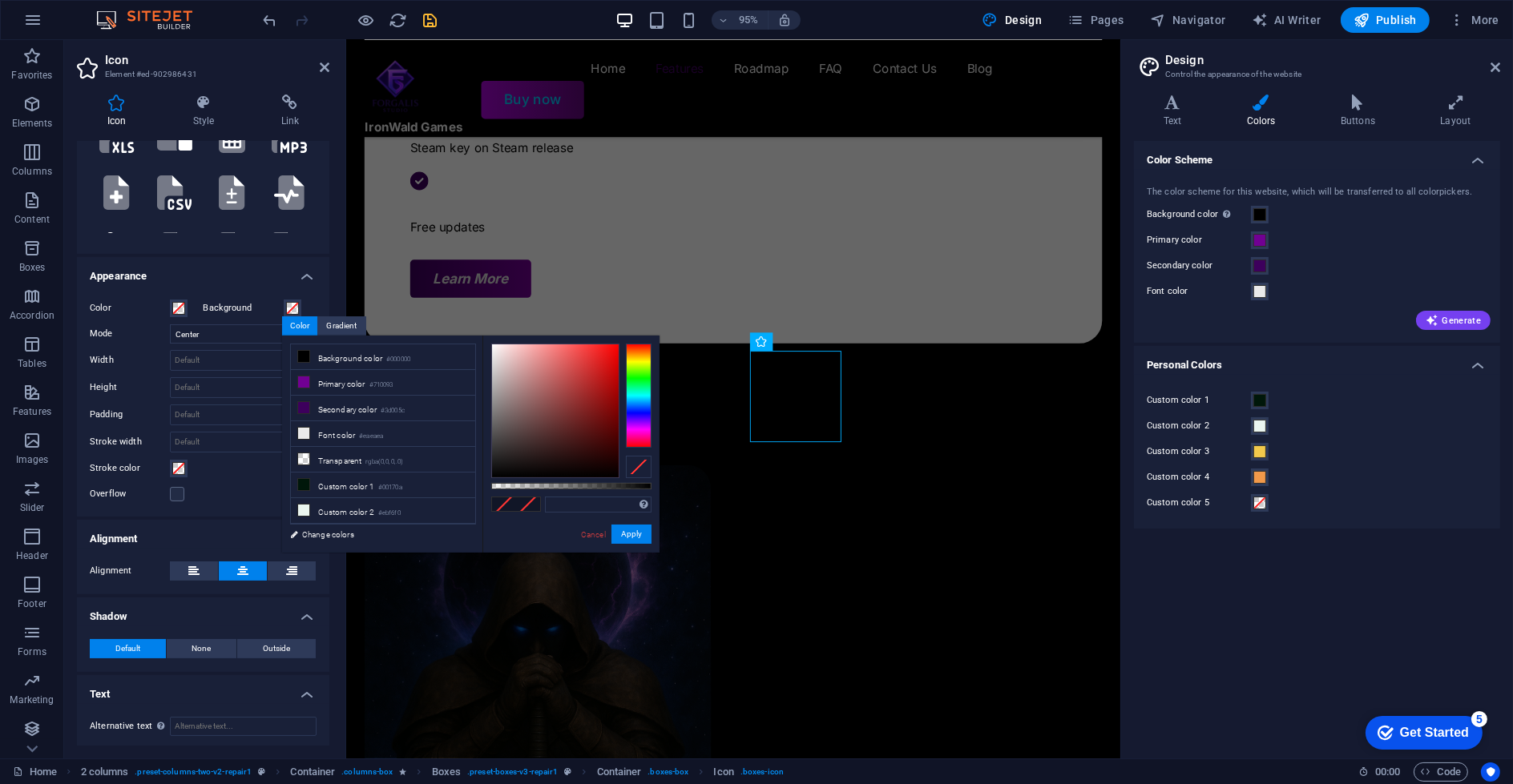
click at [575, 514] on div "Supported formats #0852ed rgb(8, 82, 237) rgba(8, 82, 237, 90%) hsv(221,97,93) …" at bounding box center [571, 560] width 178 height 449
click at [573, 508] on input "text" at bounding box center [598, 504] width 107 height 16
paste input "#00170a"
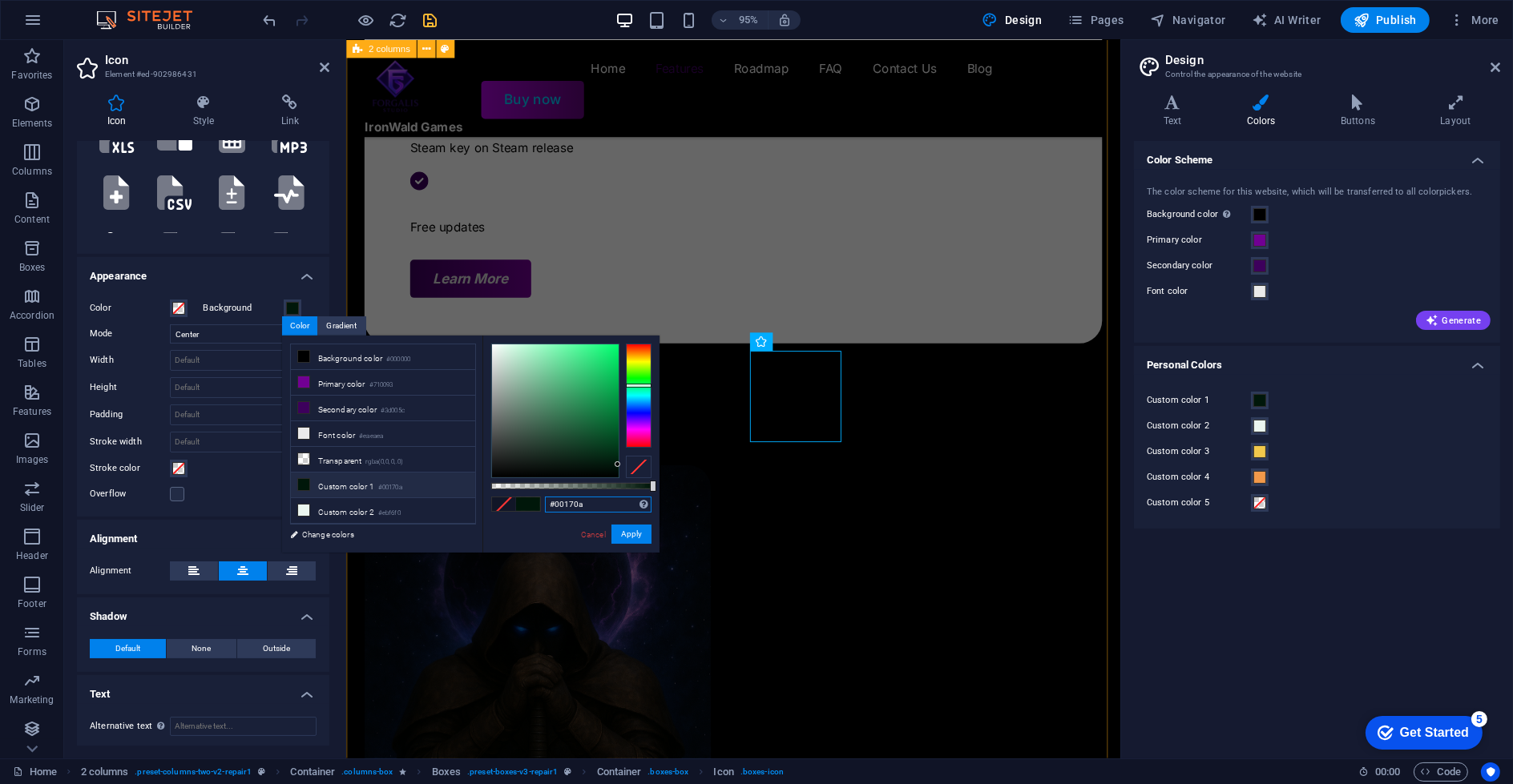
type input "#00170a"
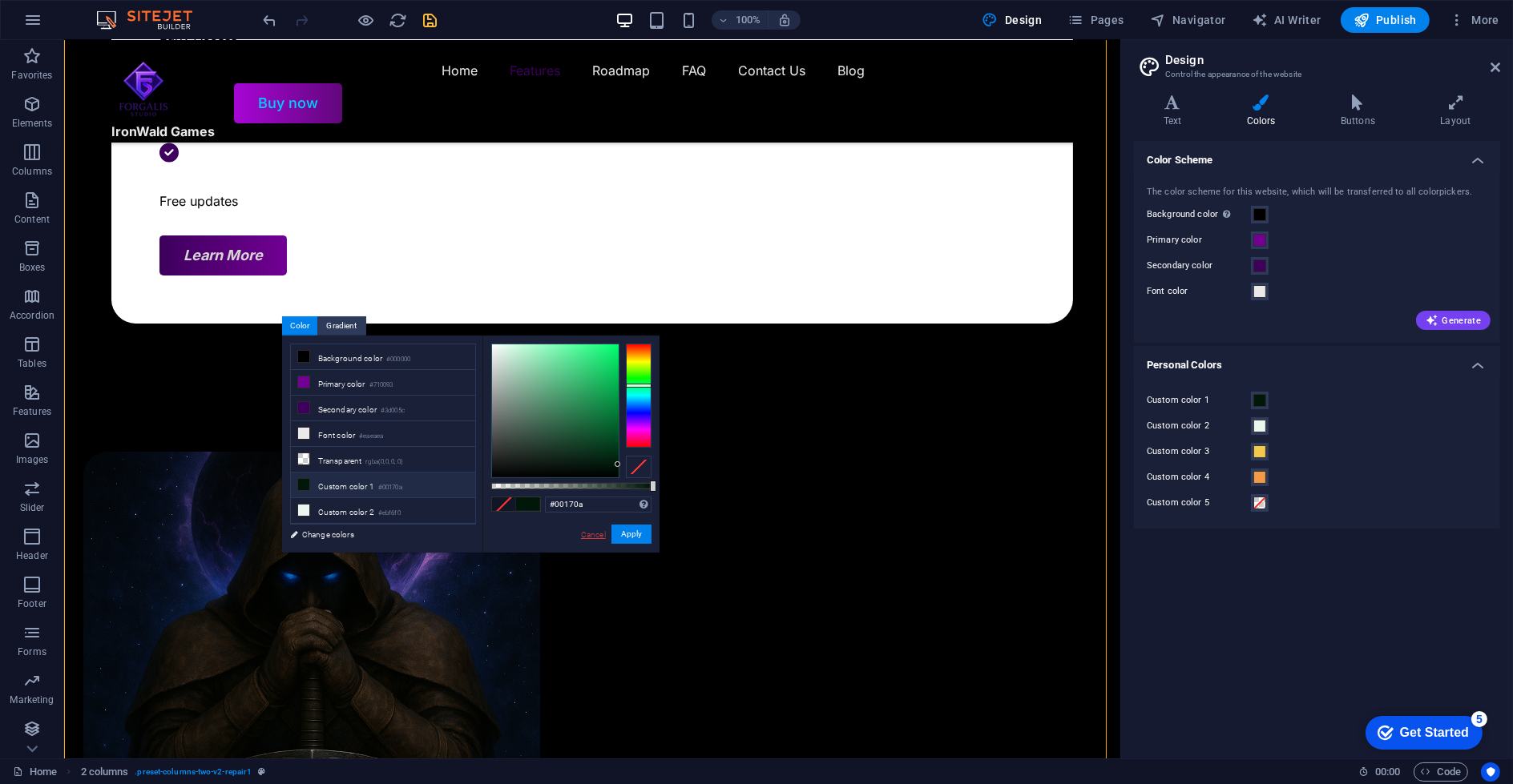
click at [588, 535] on link "Cancel" at bounding box center [593, 535] width 28 height 12
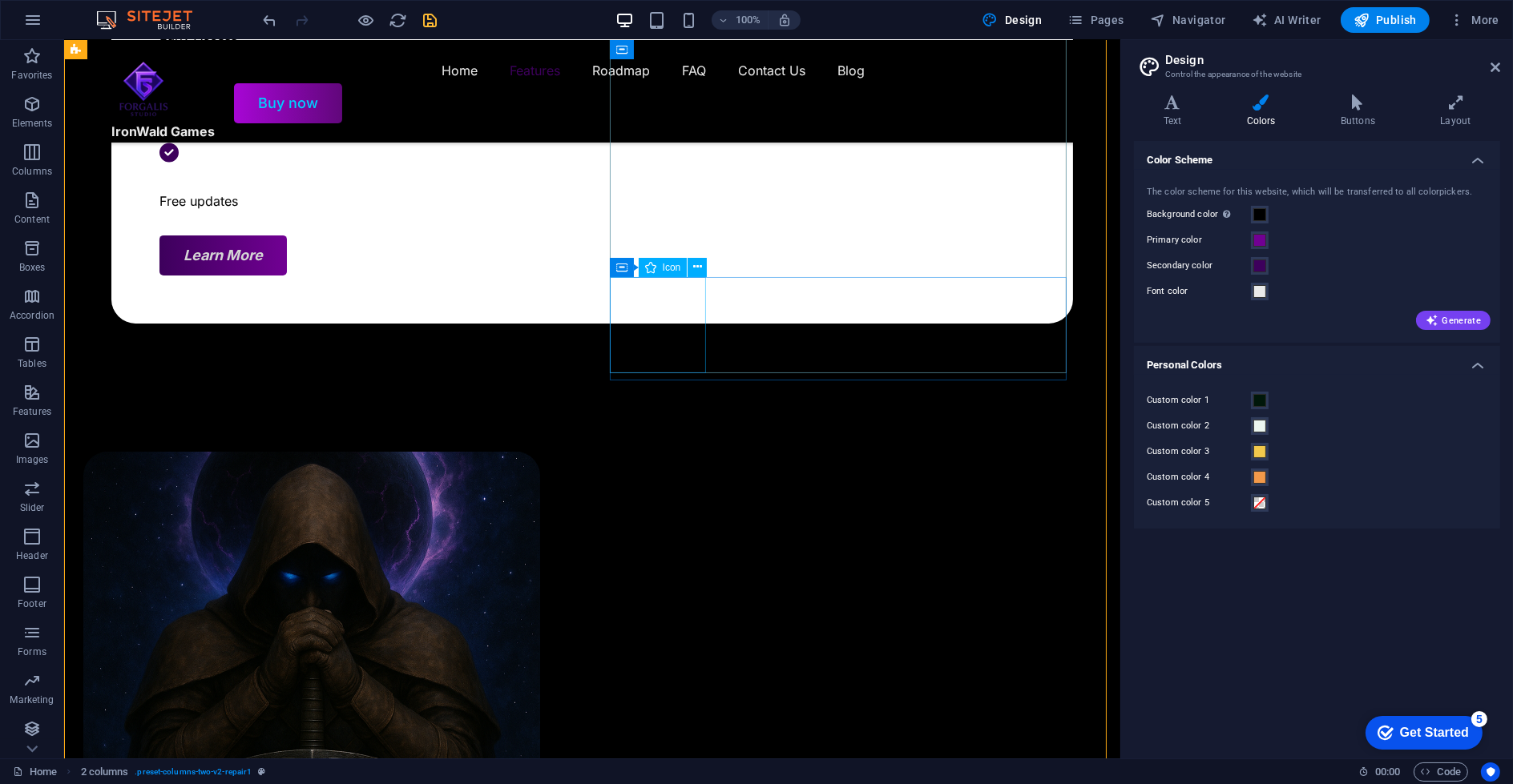
select select "xMidYMid"
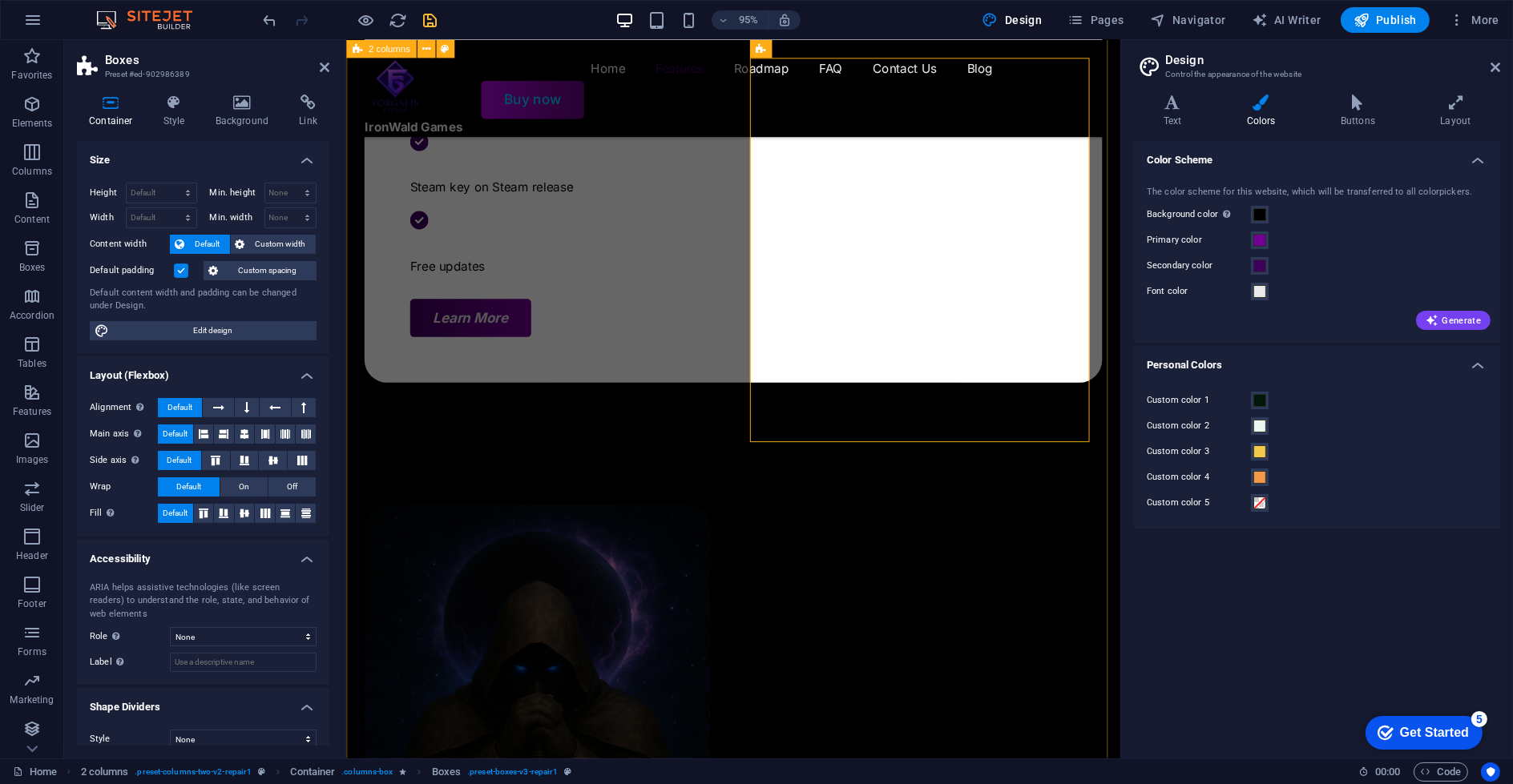
scroll to position [711, 0]
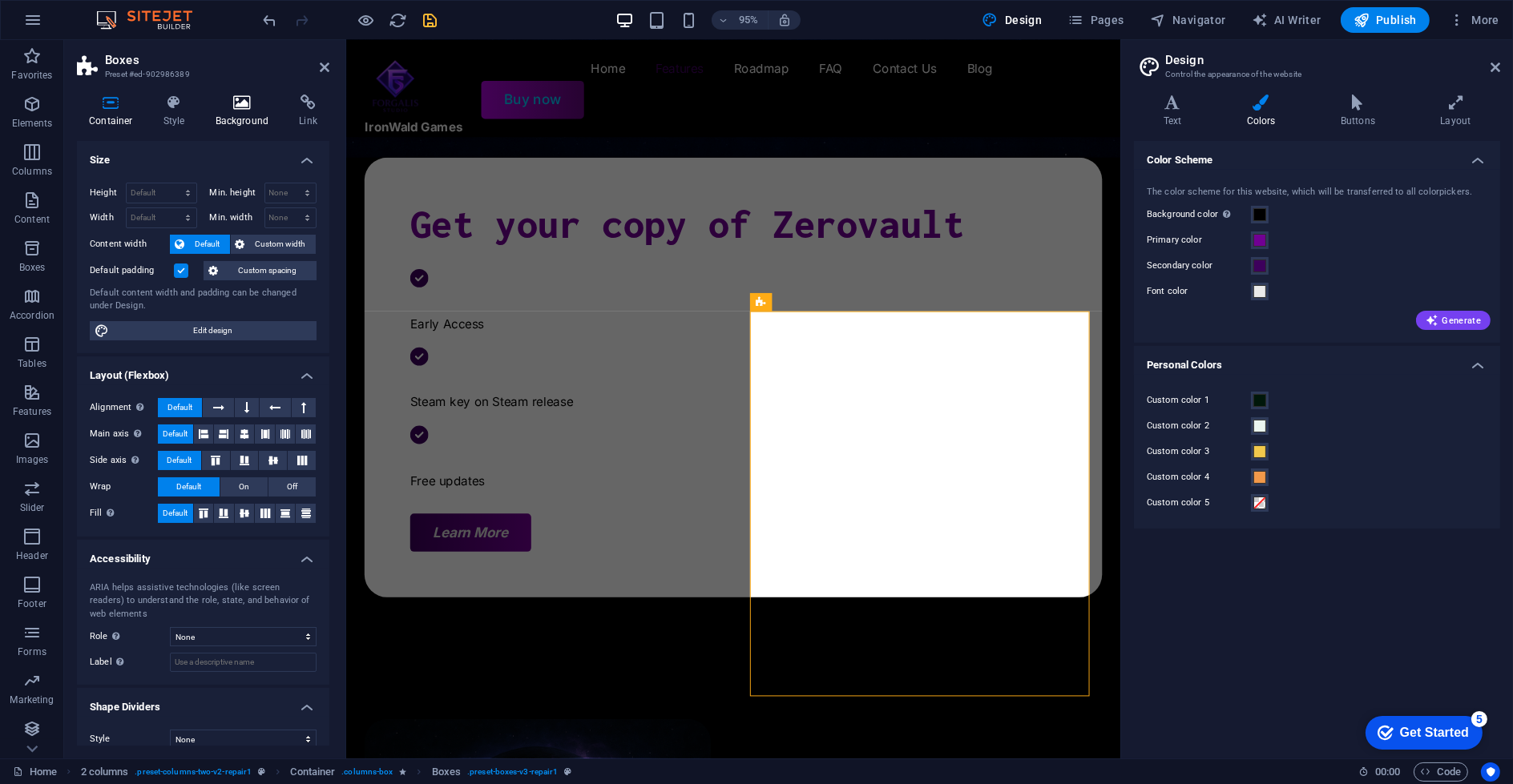
click at [211, 114] on h4 "Background" at bounding box center [246, 111] width 84 height 33
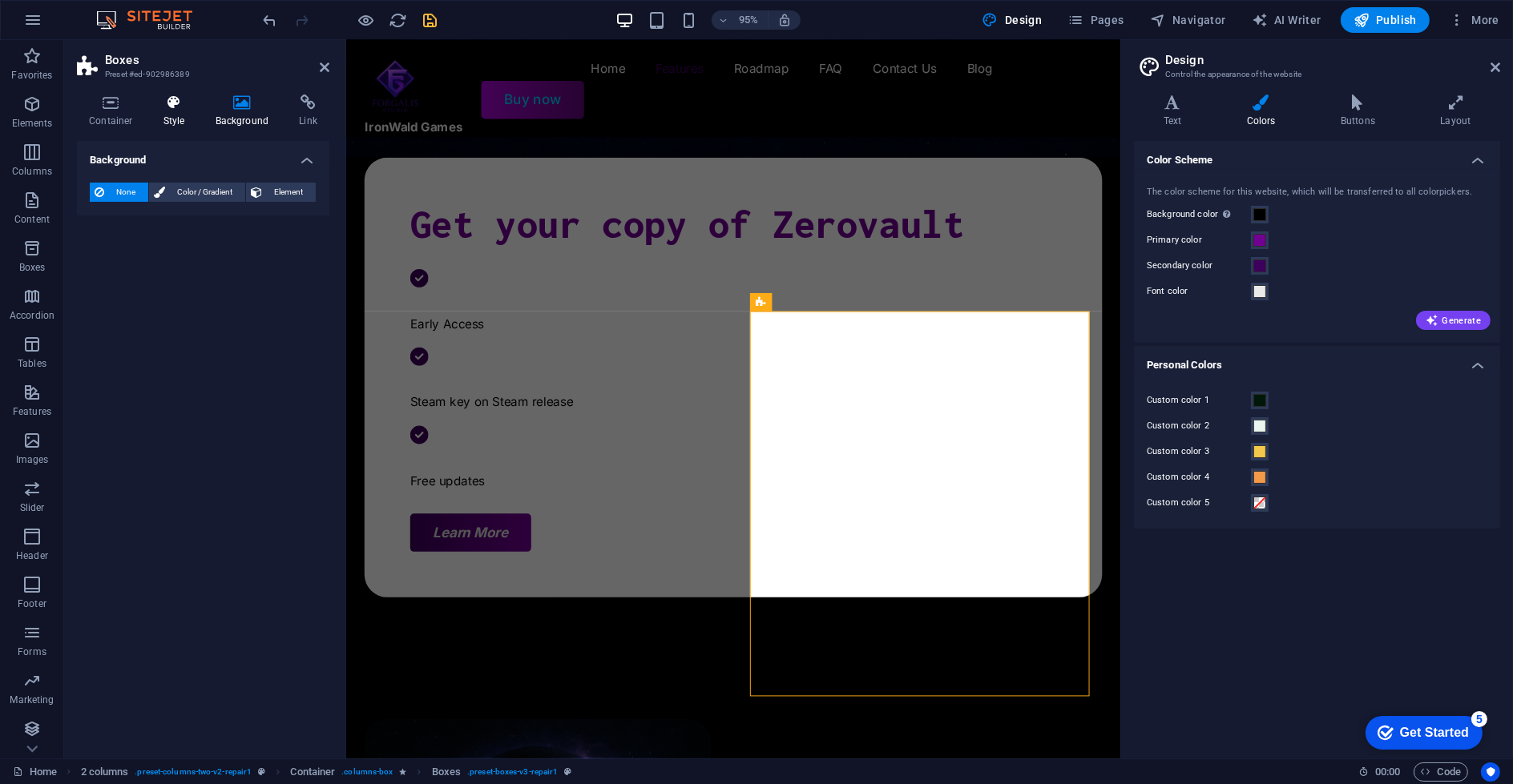
click at [169, 112] on h4 "Style" at bounding box center [178, 111] width 52 height 33
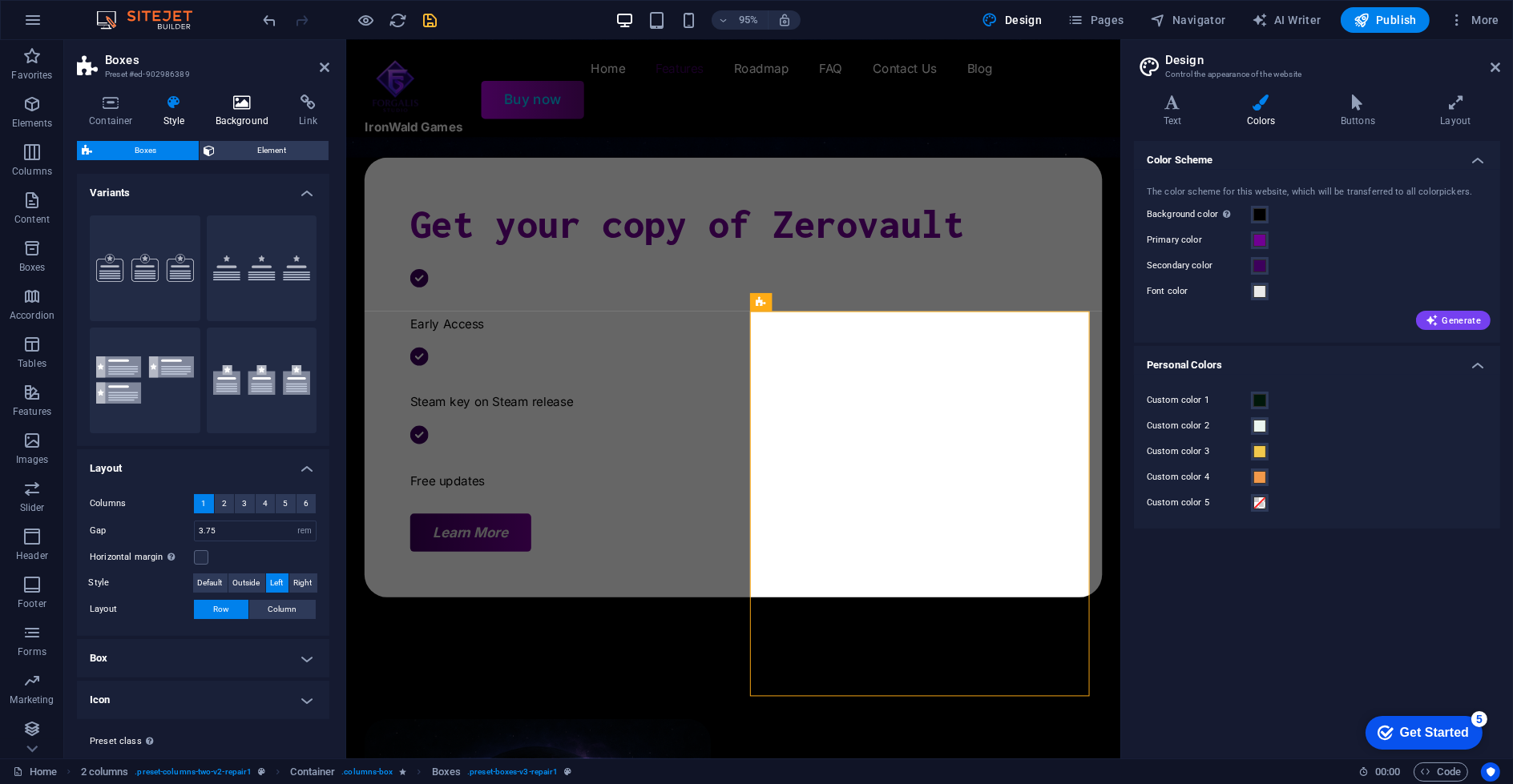
click at [211, 116] on h4 "Background" at bounding box center [246, 111] width 84 height 33
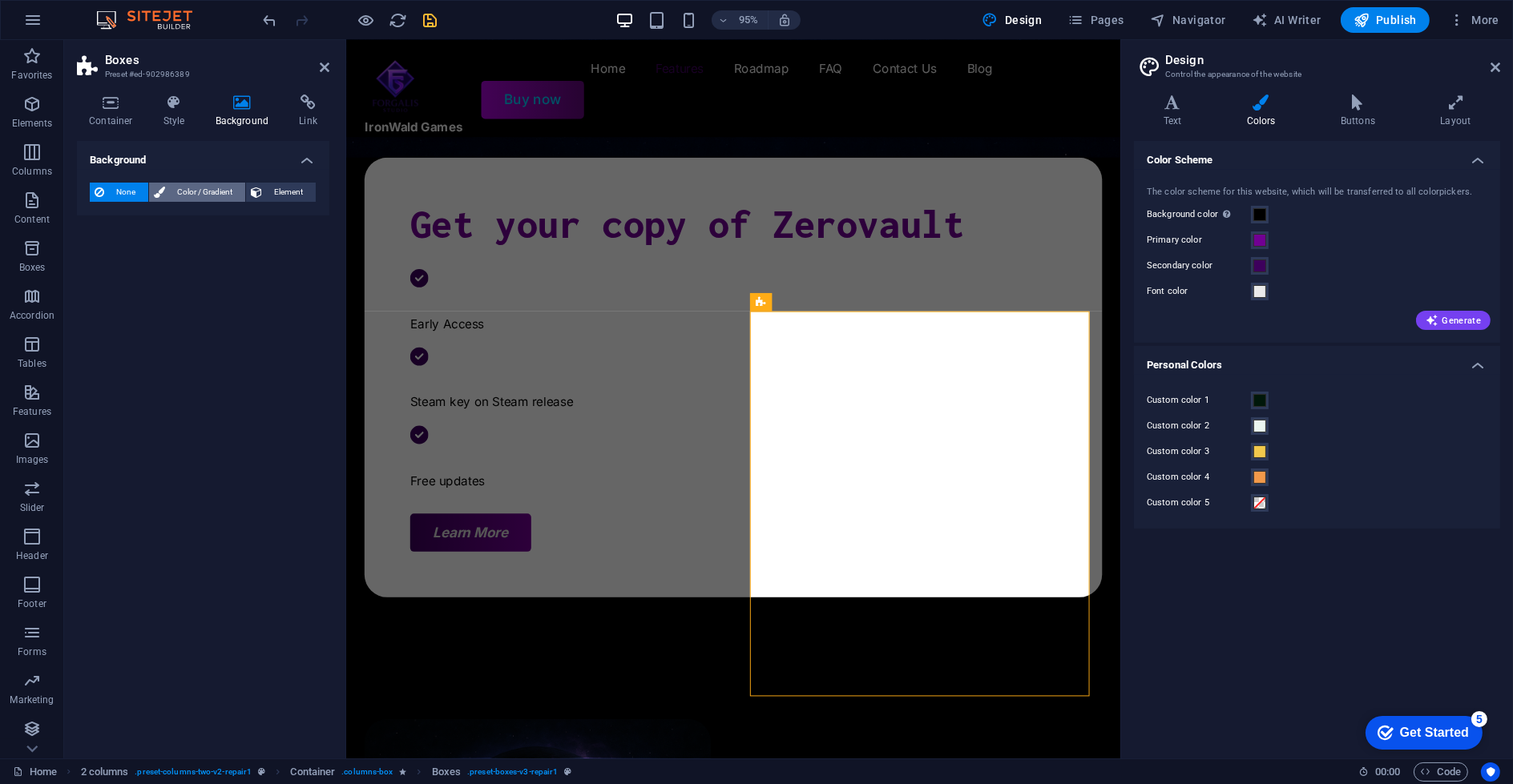
click at [225, 187] on span "Color / Gradient" at bounding box center [205, 192] width 71 height 19
click at [114, 186] on span "None" at bounding box center [126, 192] width 34 height 19
click at [151, 112] on h4 "Style" at bounding box center [178, 111] width 52 height 33
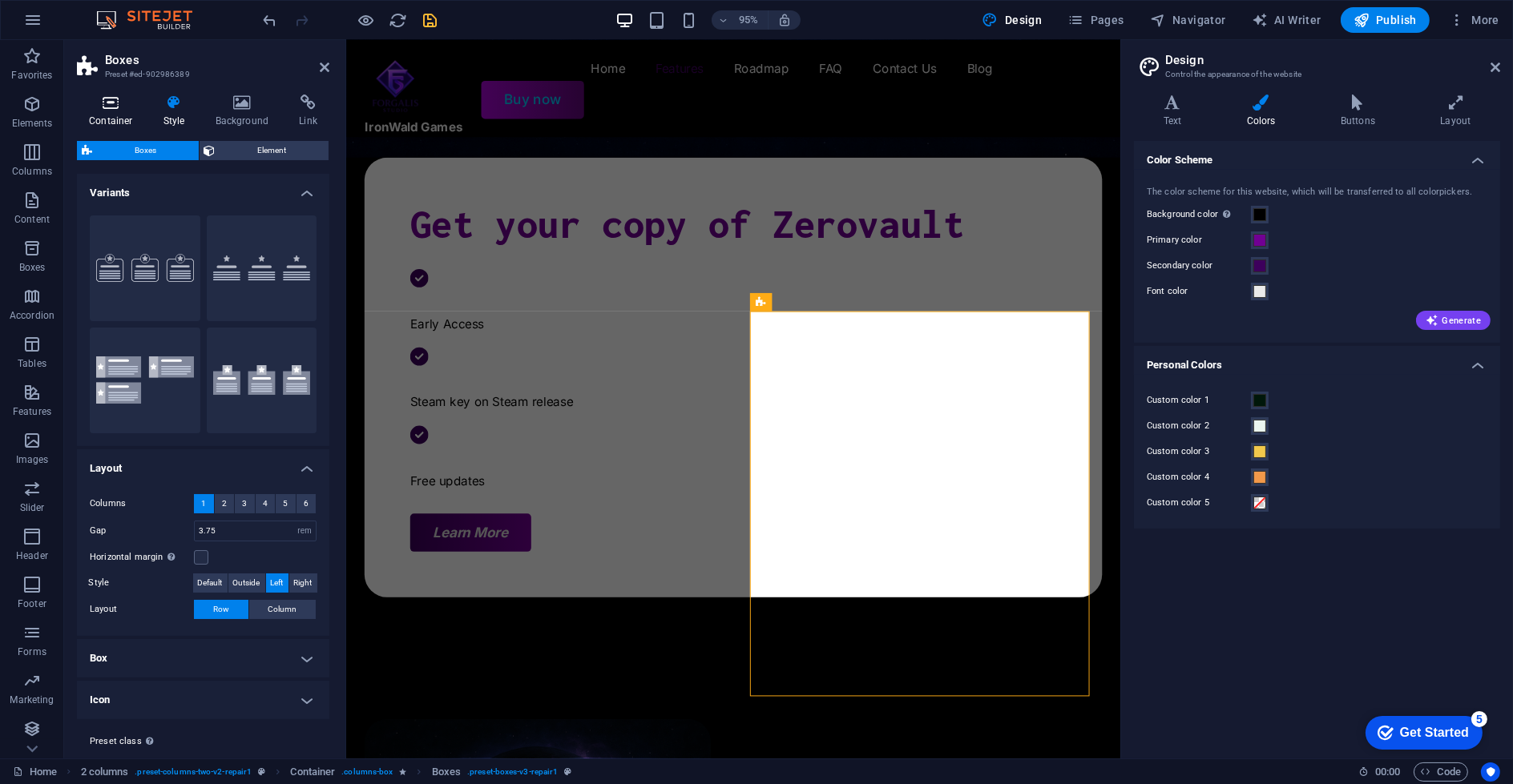
click at [102, 110] on h4 "Container" at bounding box center [114, 111] width 74 height 33
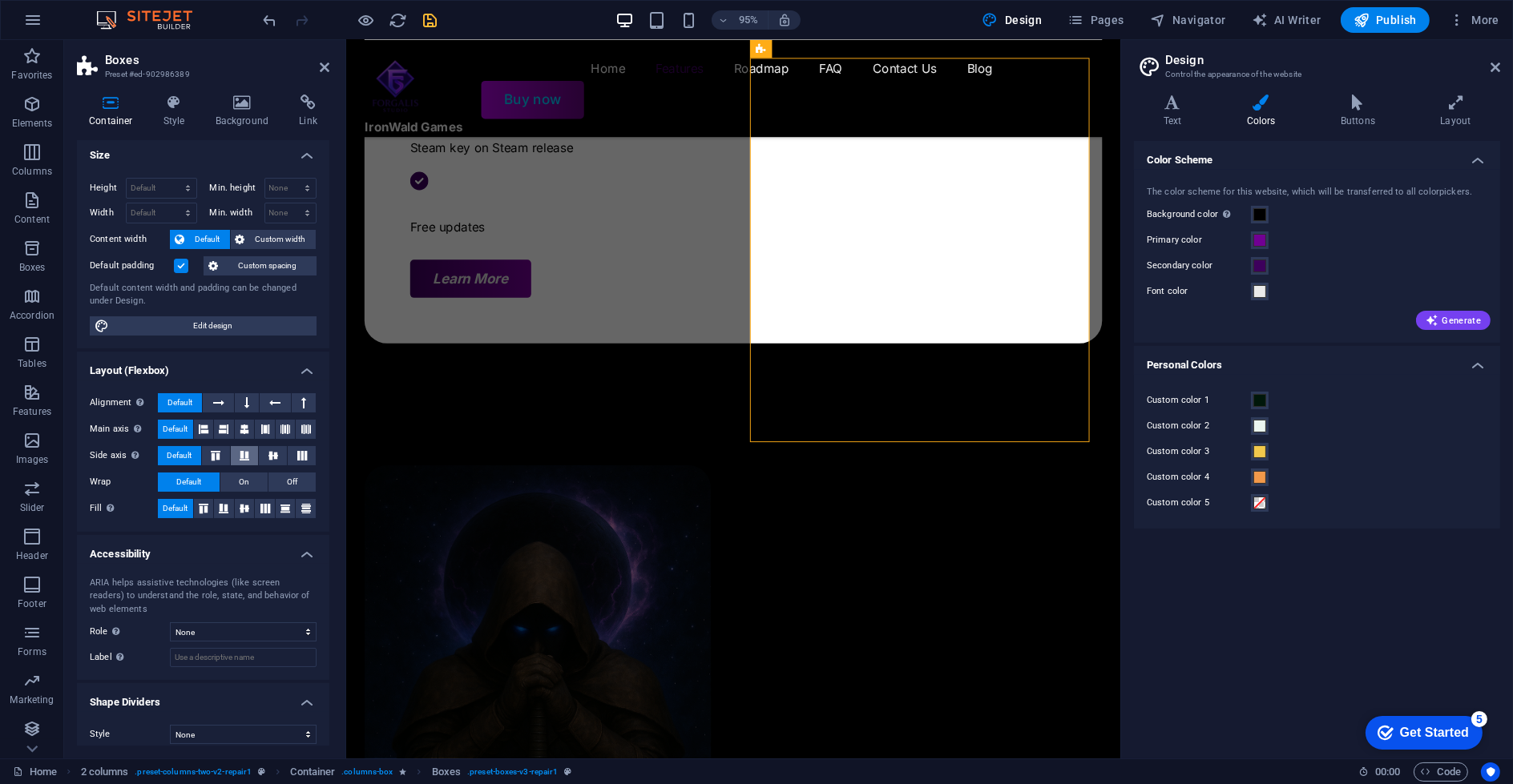
scroll to position [14, 0]
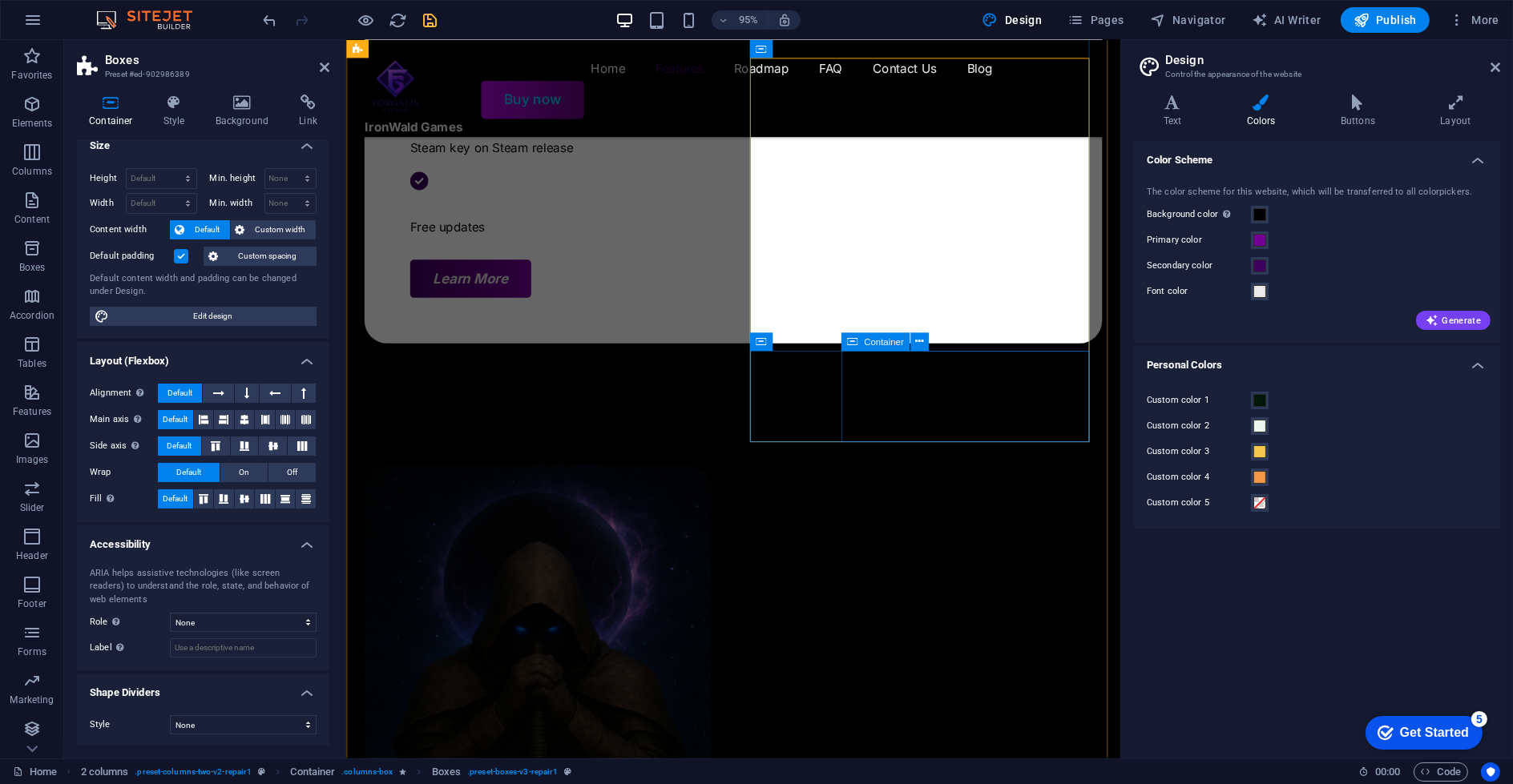
click at [831, 340] on icon at bounding box center [827, 342] width 8 height 16
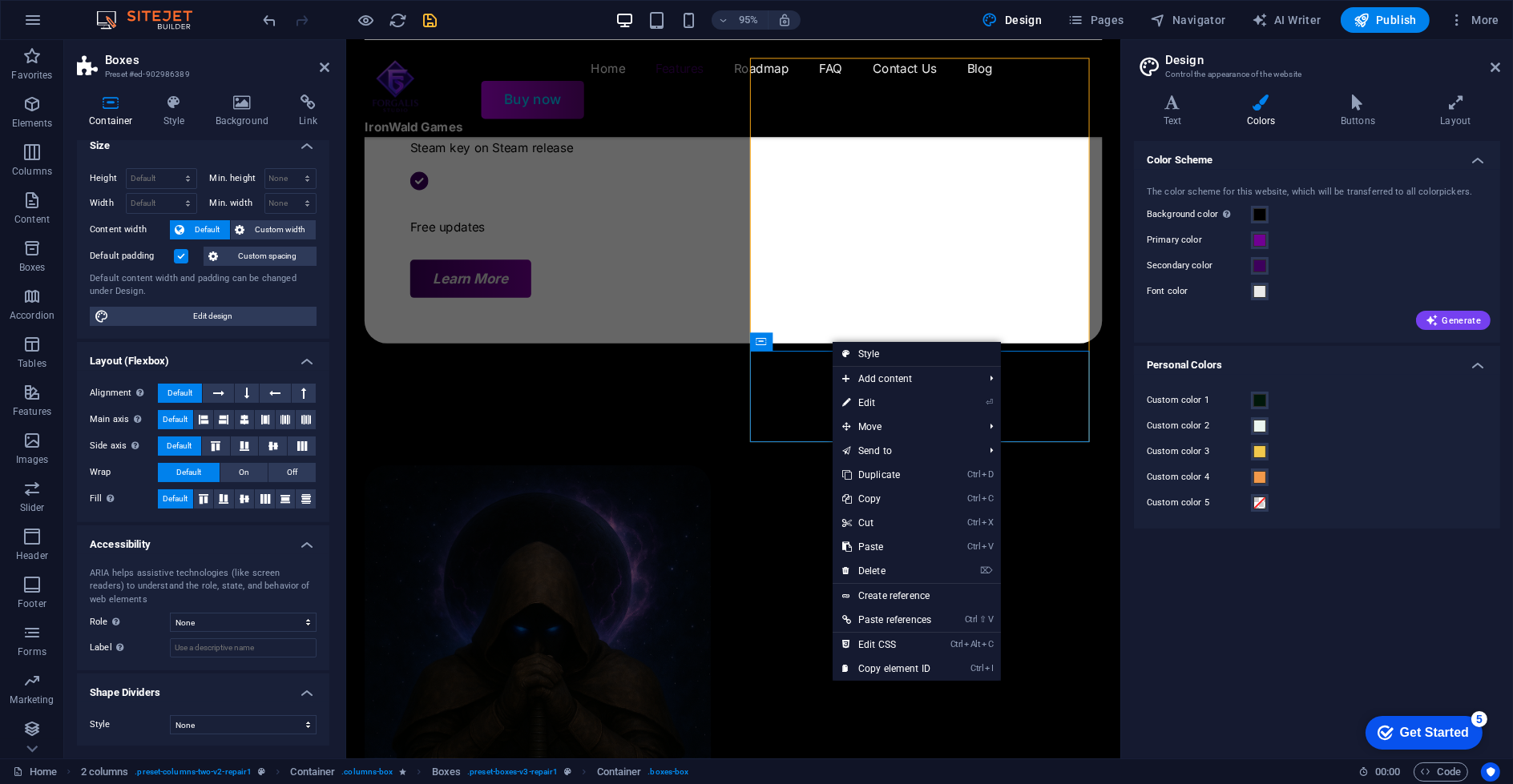
click at [862, 357] on link "Style" at bounding box center [917, 353] width 168 height 24
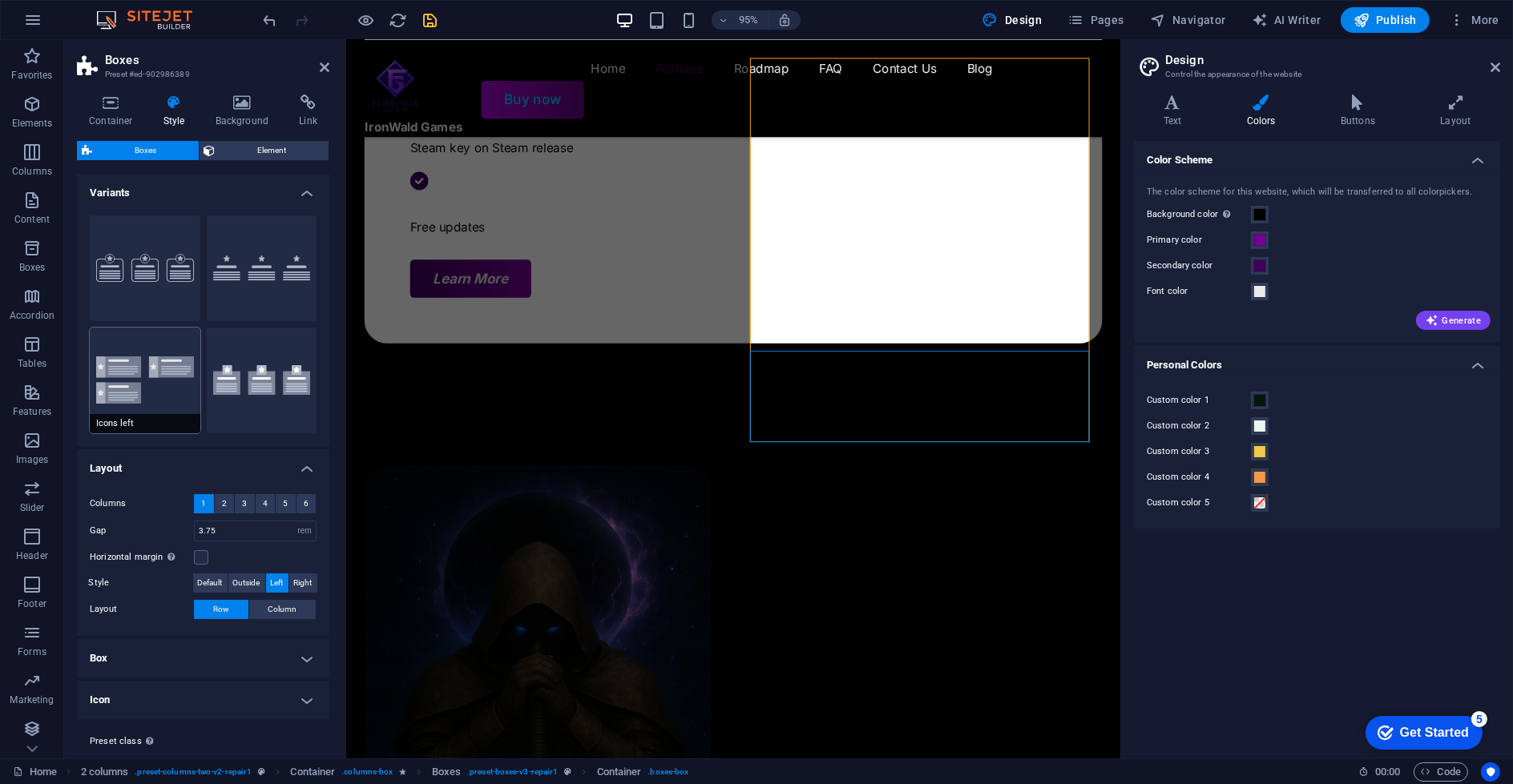
scroll to position [36, 0]
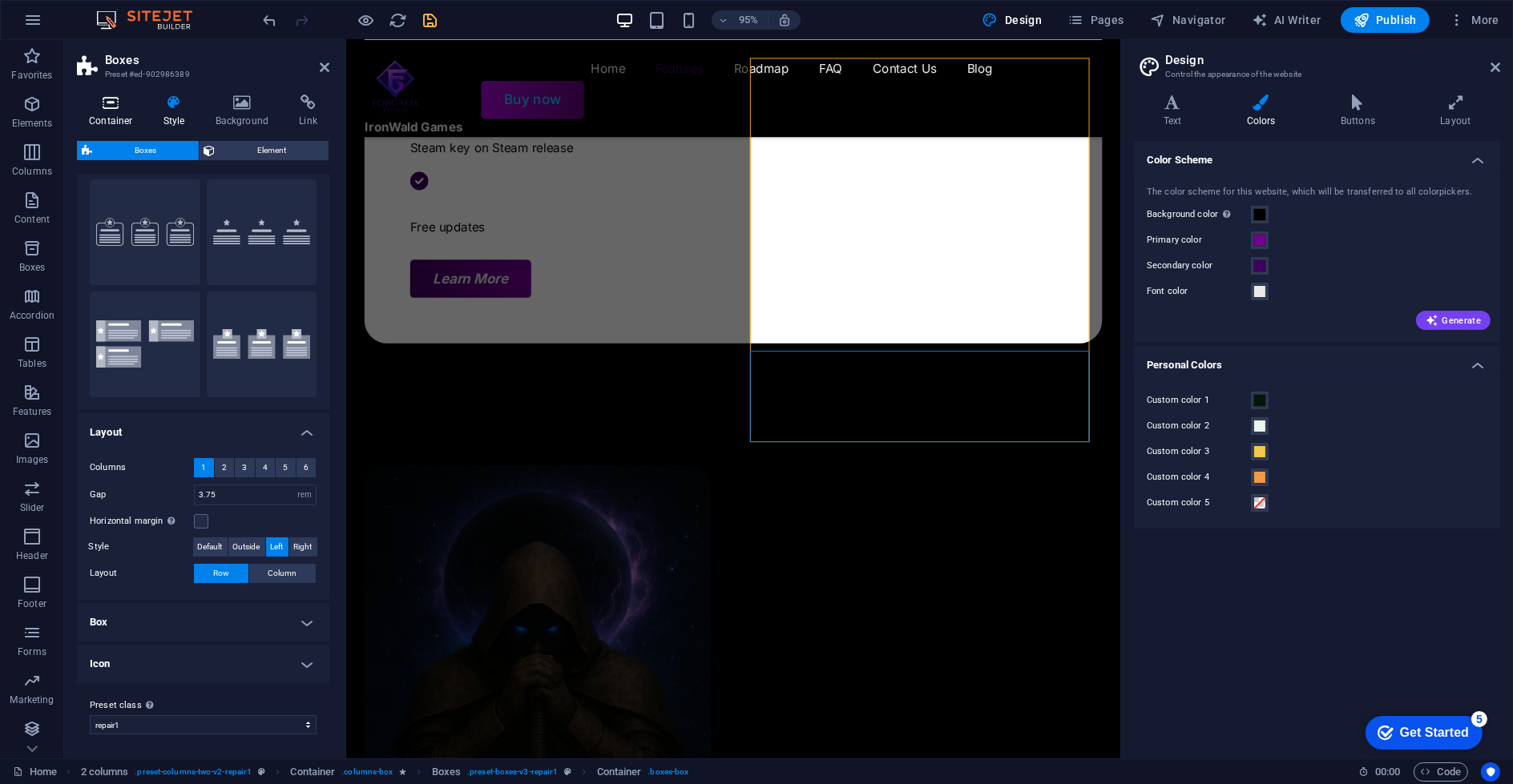
click at [119, 114] on h4 "Container" at bounding box center [114, 111] width 74 height 33
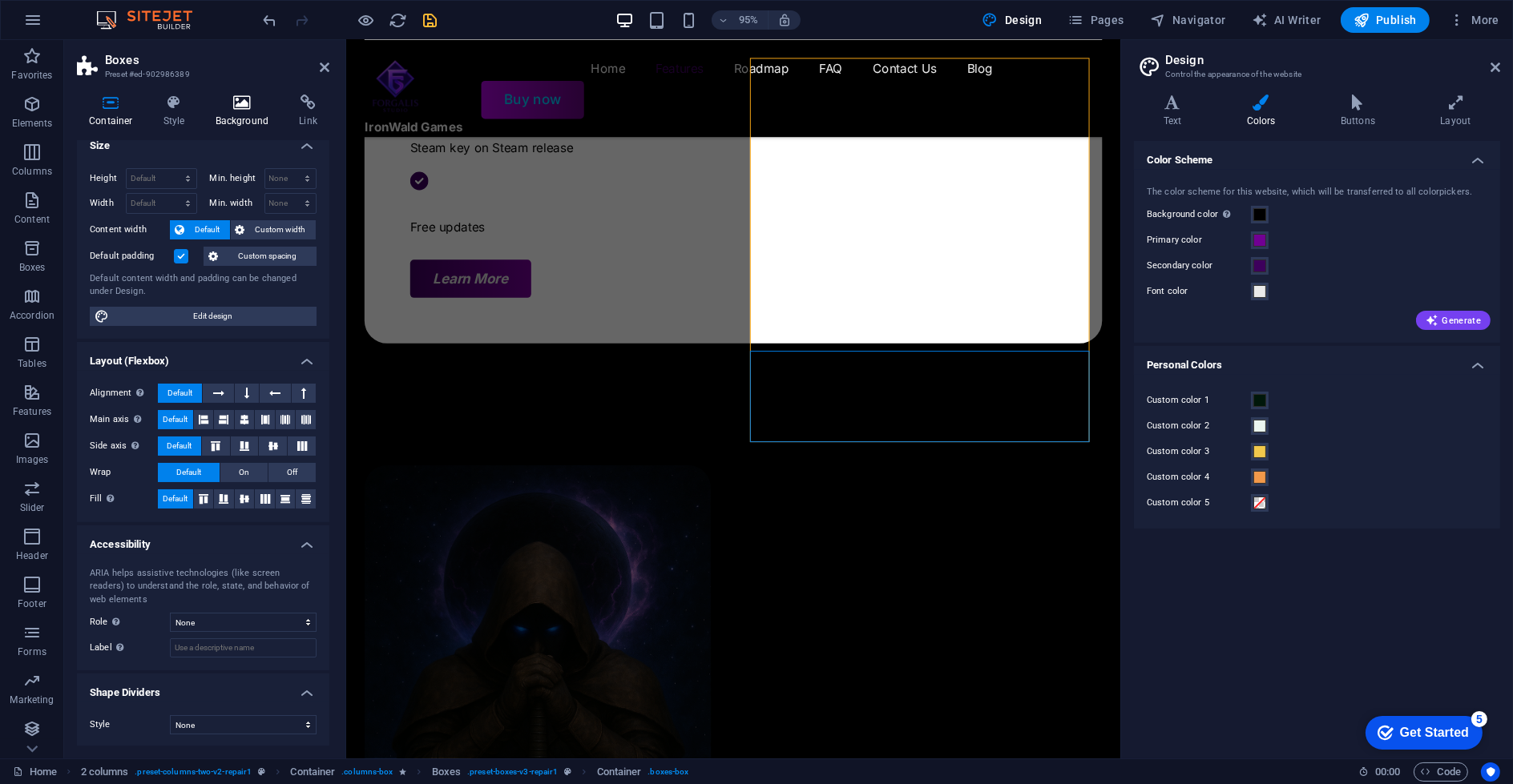
click at [214, 108] on icon at bounding box center [242, 102] width 78 height 16
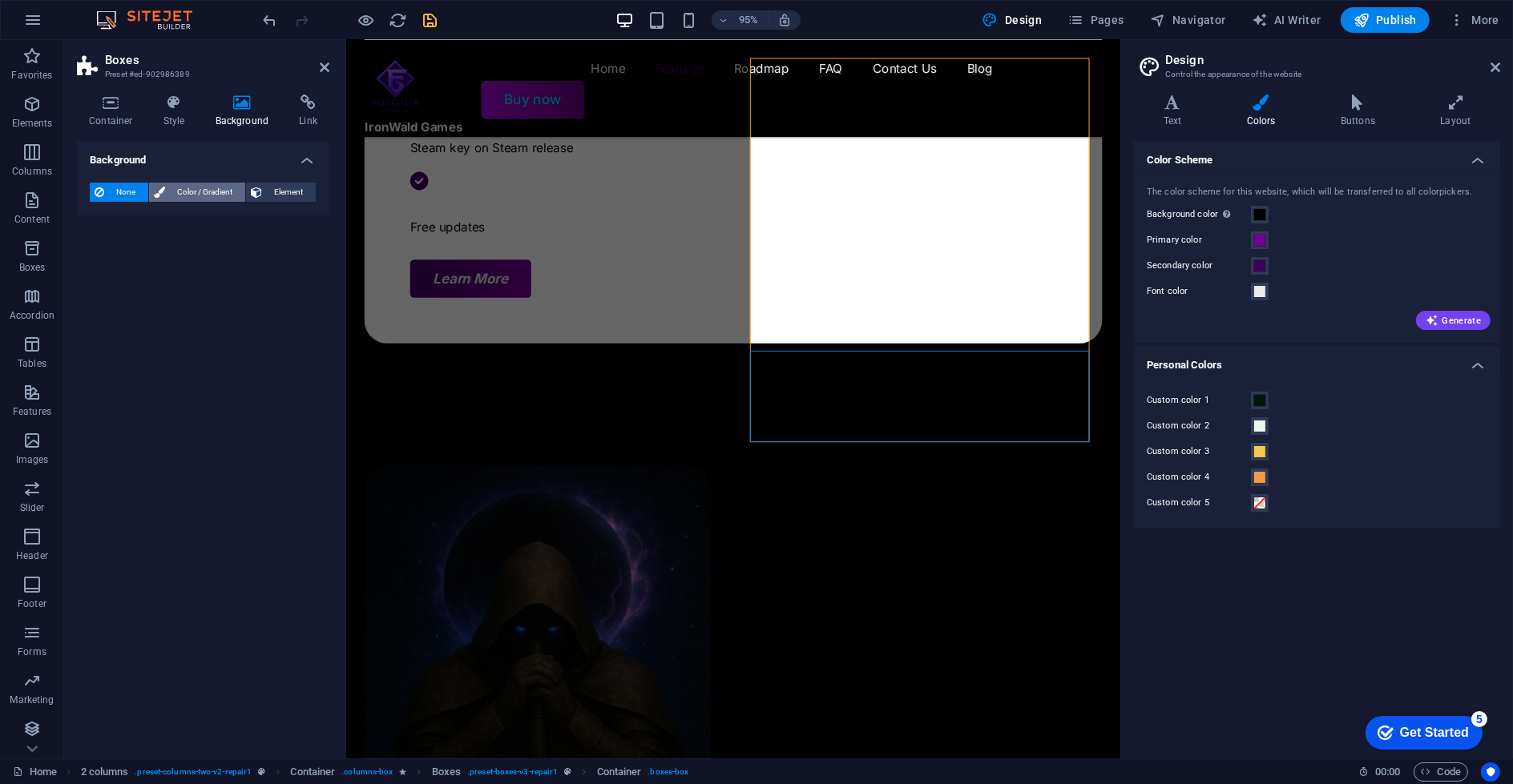
click at [221, 191] on span "Color / Gradient" at bounding box center [205, 192] width 71 height 19
click at [132, 187] on span "None" at bounding box center [126, 192] width 34 height 19
click at [171, 100] on icon at bounding box center [174, 102] width 45 height 16
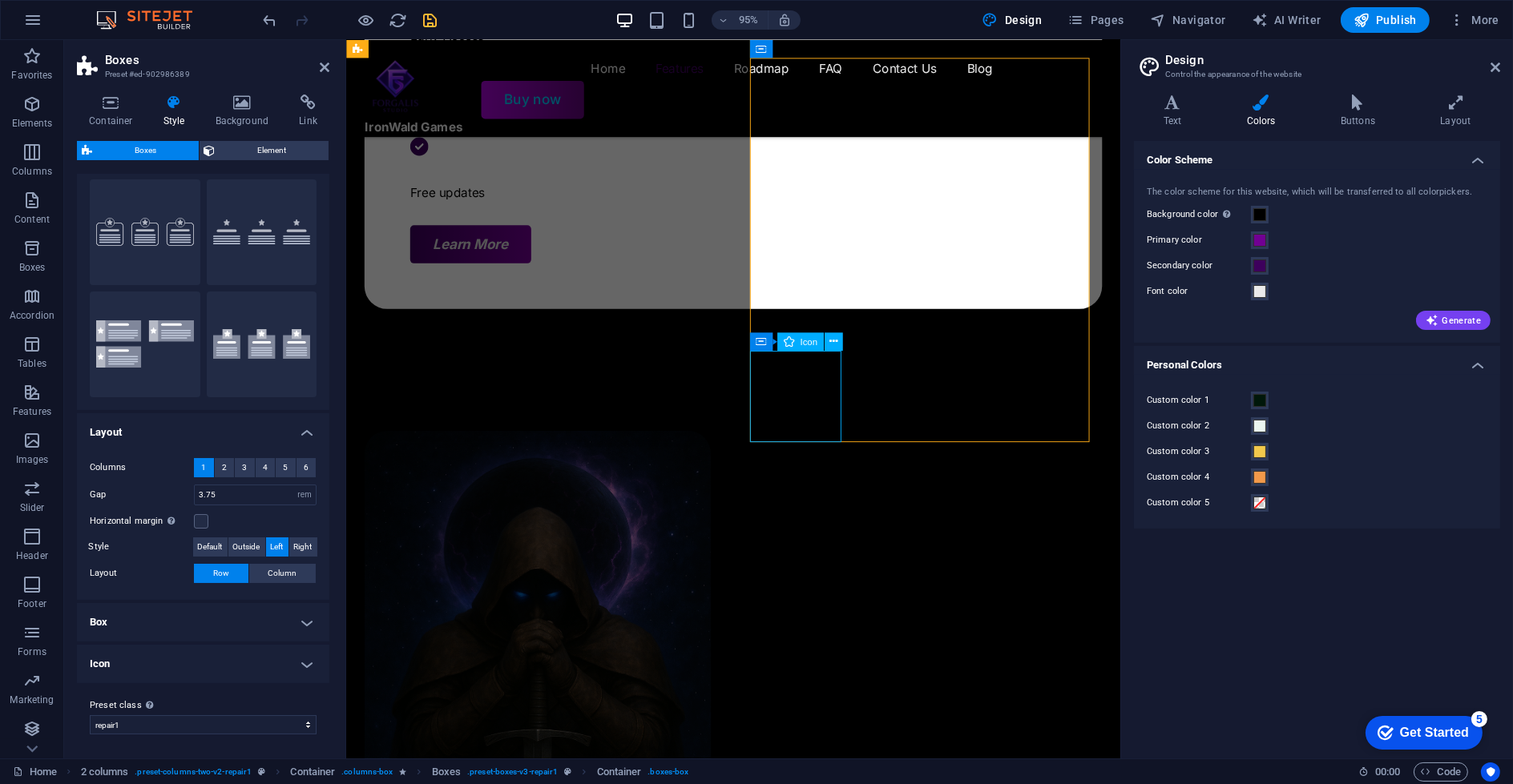
select select "xMidYMid"
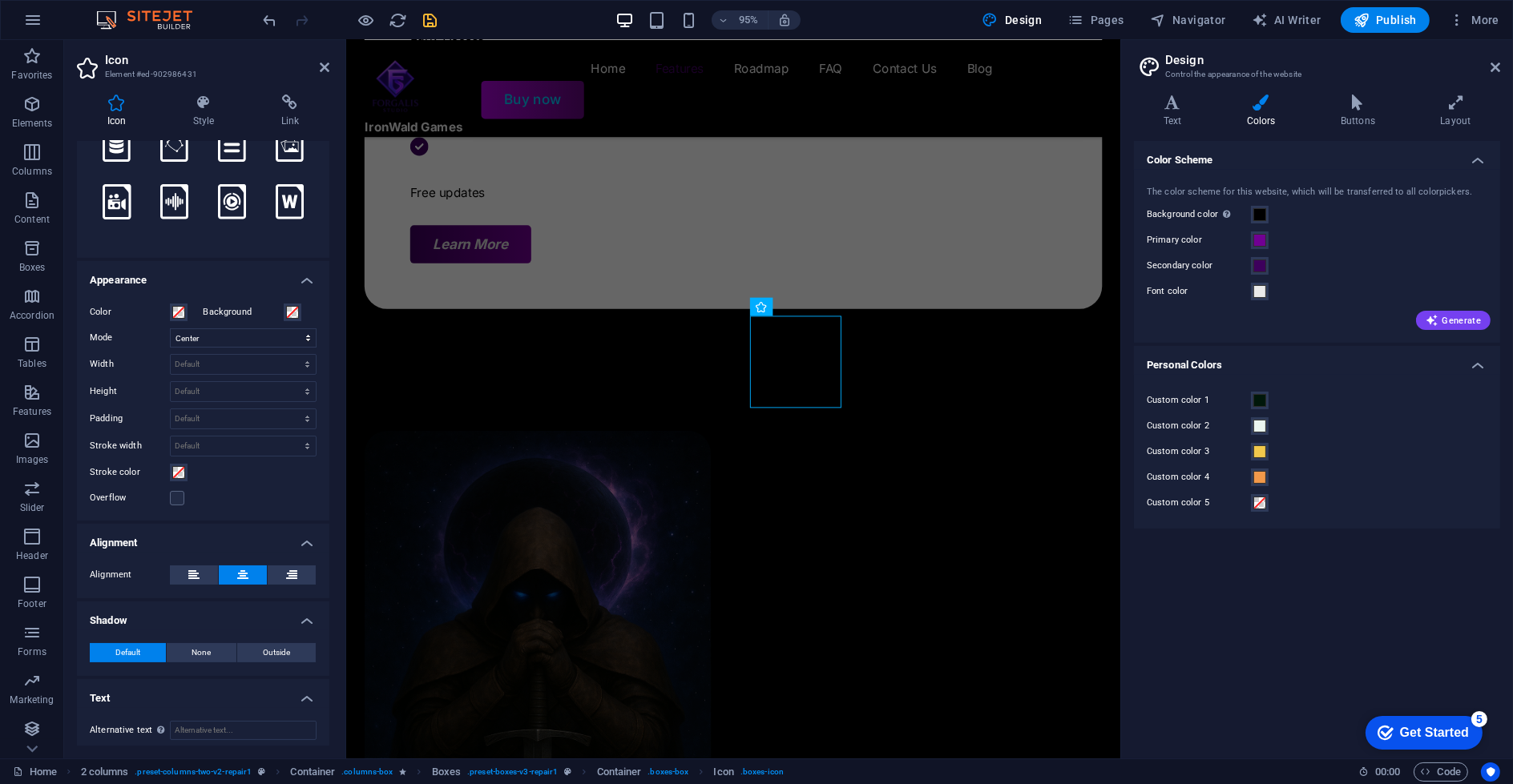
scroll to position [233, 0]
click at [178, 495] on label at bounding box center [177, 494] width 14 height 14
click at [0, 0] on input "Overflow" at bounding box center [0, 0] width 0 height 0
click at [178, 495] on label at bounding box center [177, 494] width 14 height 14
click at [0, 0] on input "Overflow" at bounding box center [0, 0] width 0 height 0
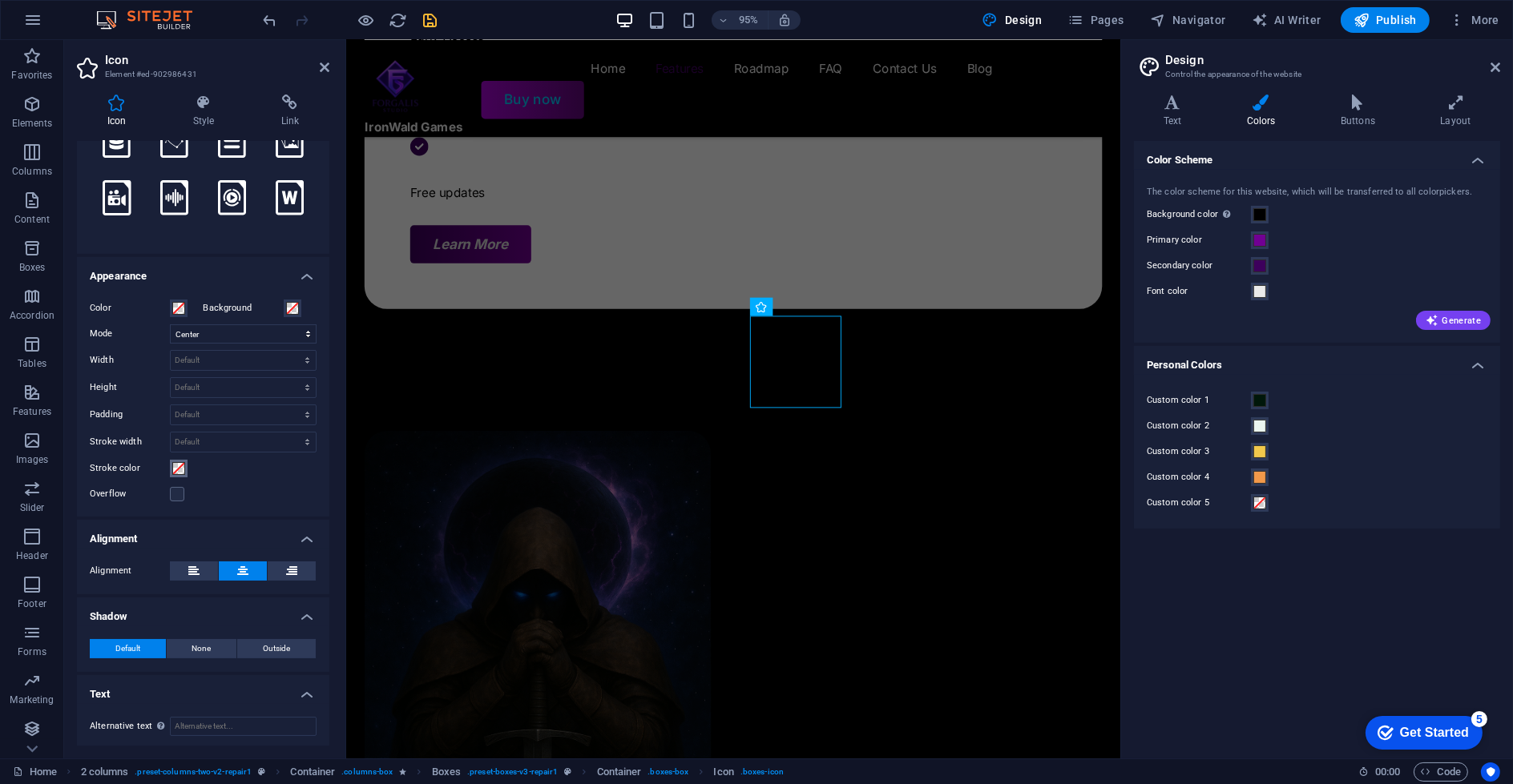
click at [174, 472] on button "Stroke color" at bounding box center [178, 468] width 17 height 17
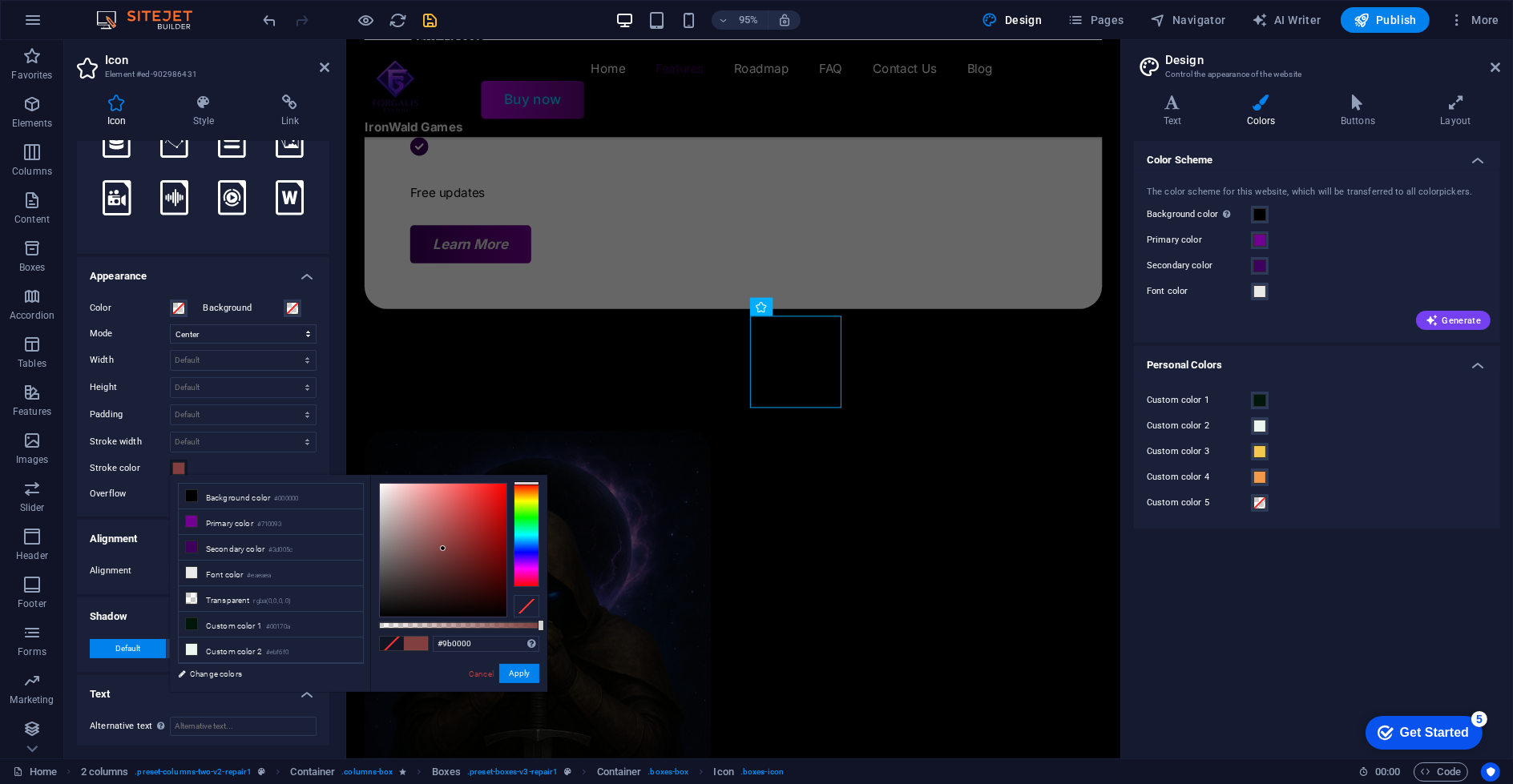
drag, startPoint x: 443, startPoint y: 549, endPoint x: 521, endPoint y: 528, distance: 80.8
click at [514, 531] on div at bounding box center [458, 551] width 160 height 135
type input "#a40000"
click at [490, 676] on link "Cancel" at bounding box center [481, 674] width 28 height 12
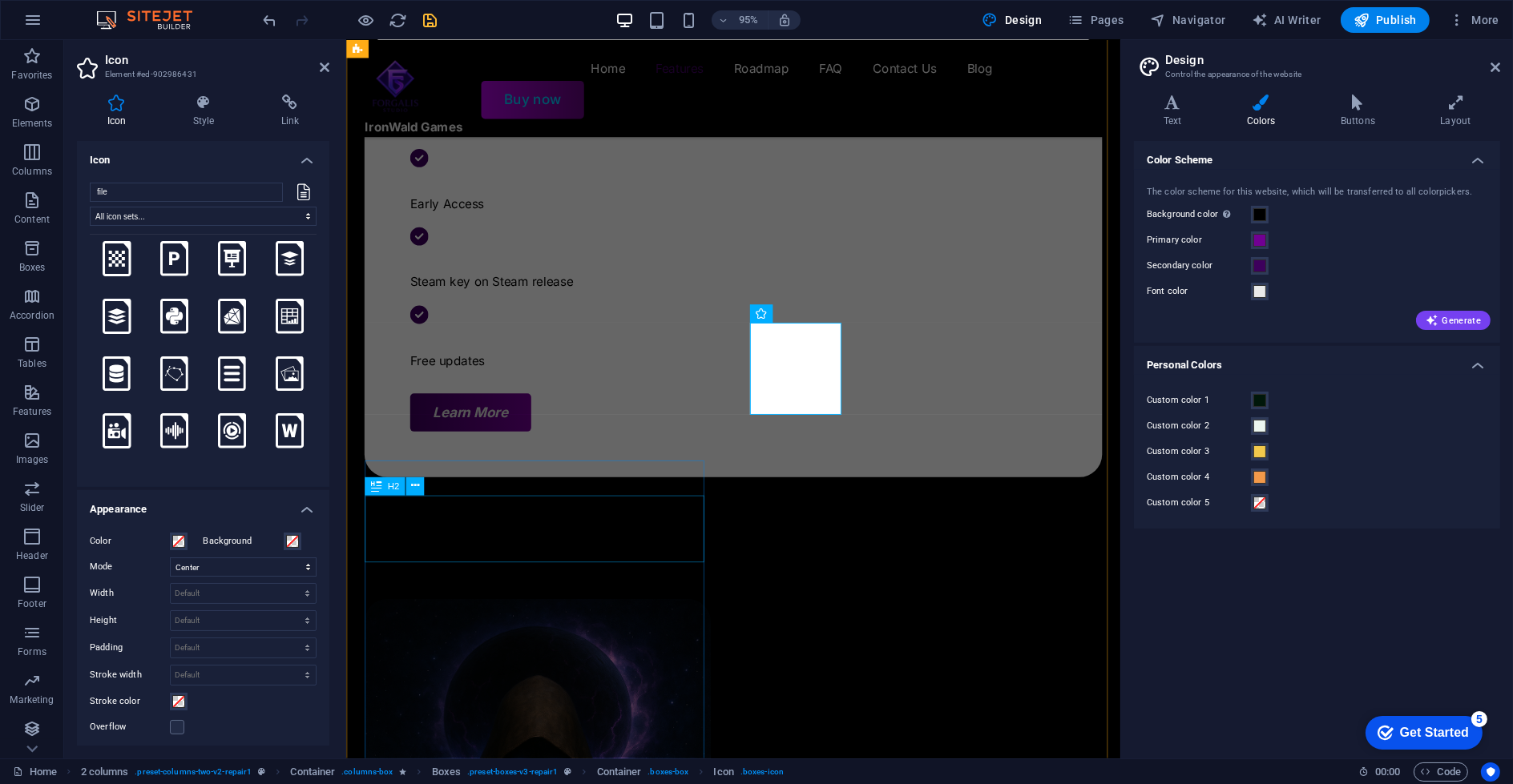
scroll to position [837, 0]
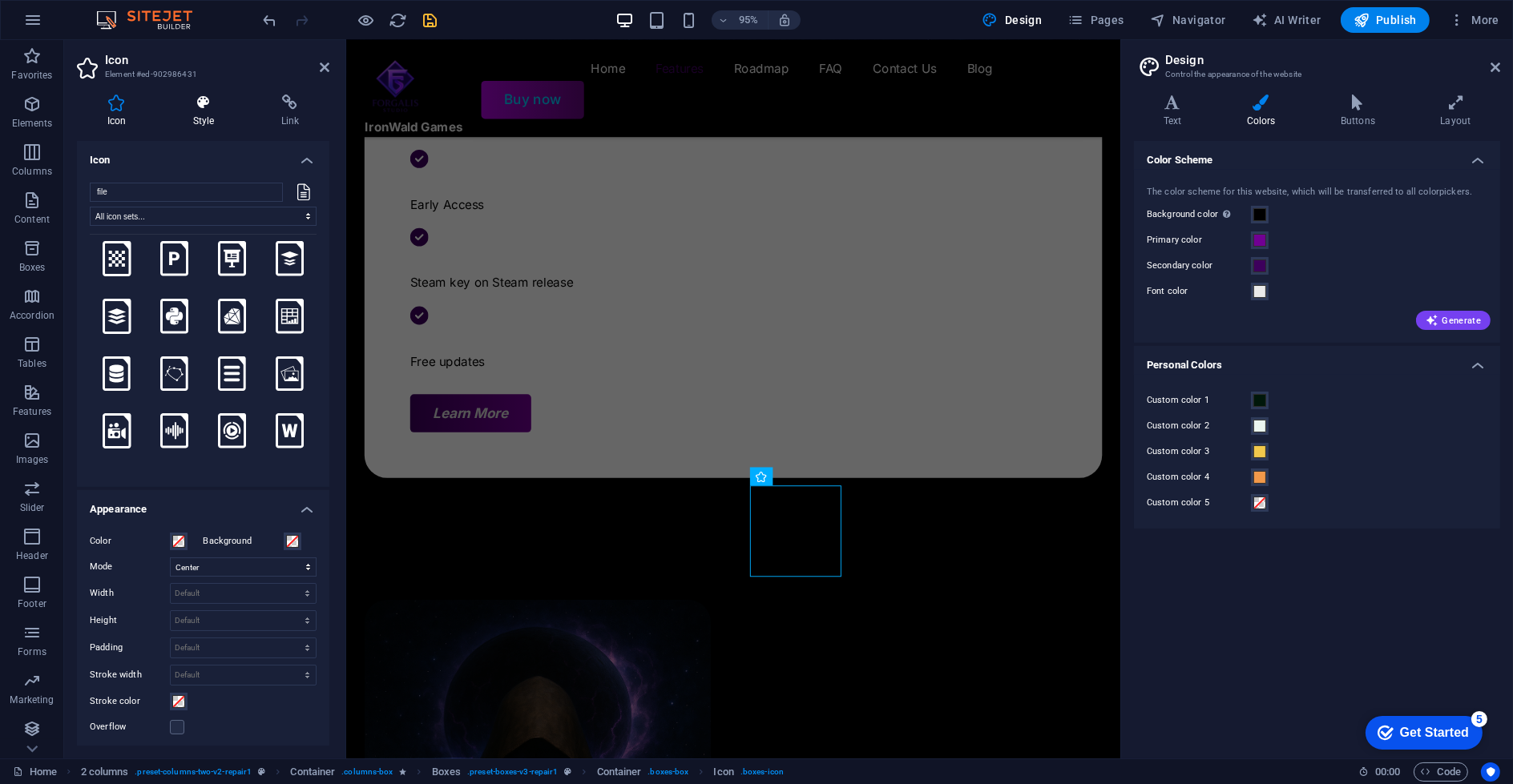
click at [164, 123] on h4 "Style" at bounding box center [206, 111] width 88 height 33
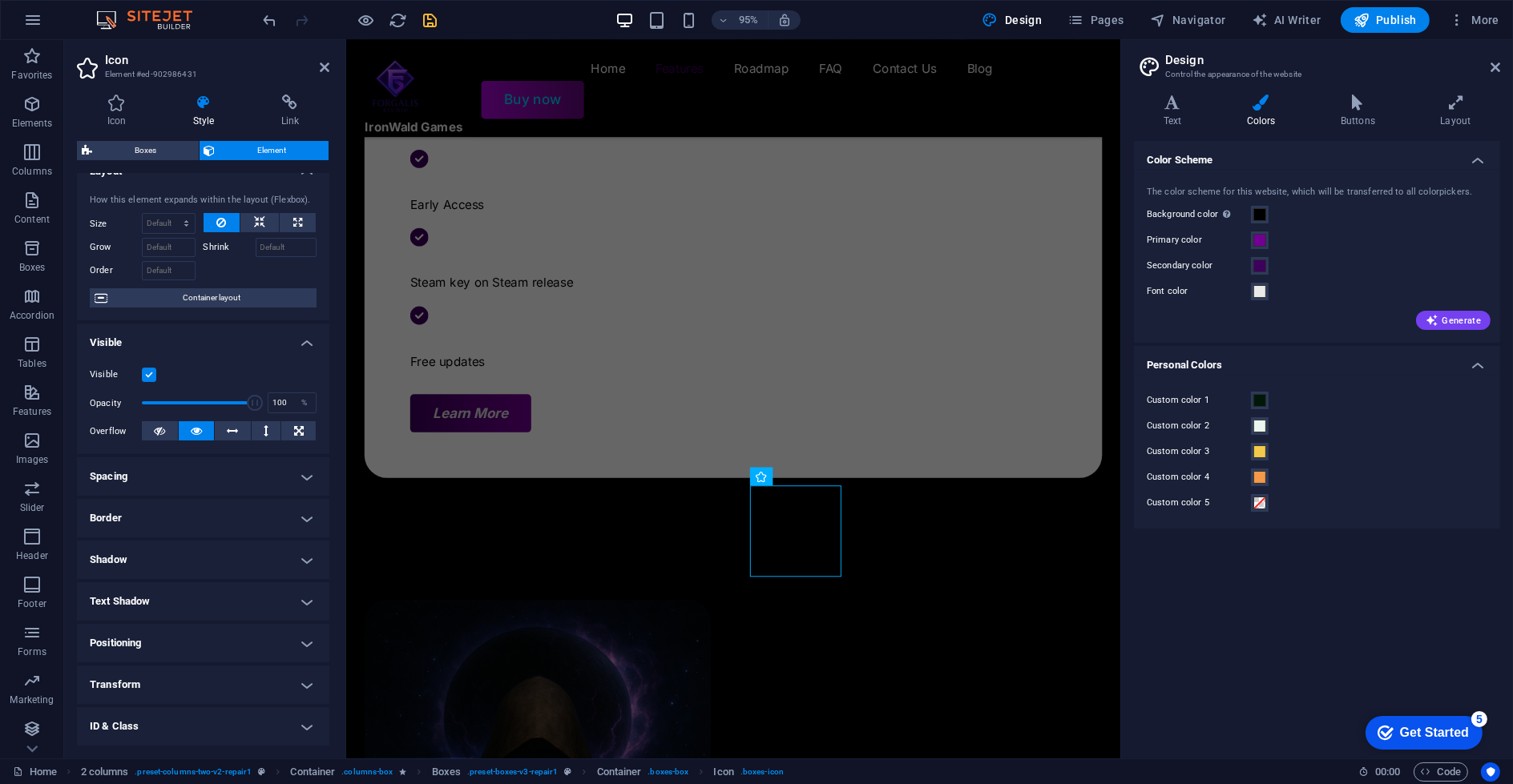
scroll to position [103, 0]
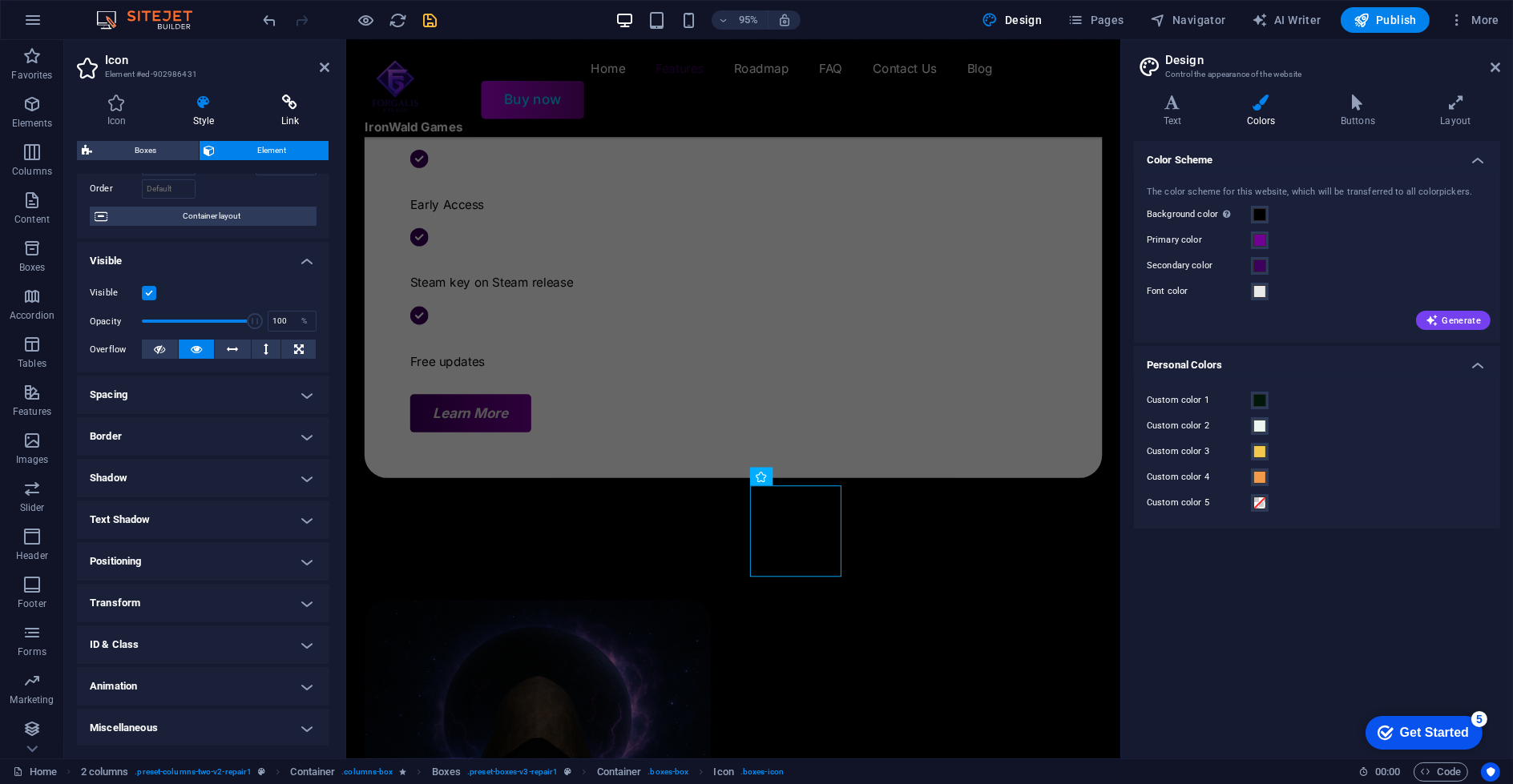
click at [282, 114] on h4 "Link" at bounding box center [290, 111] width 79 height 33
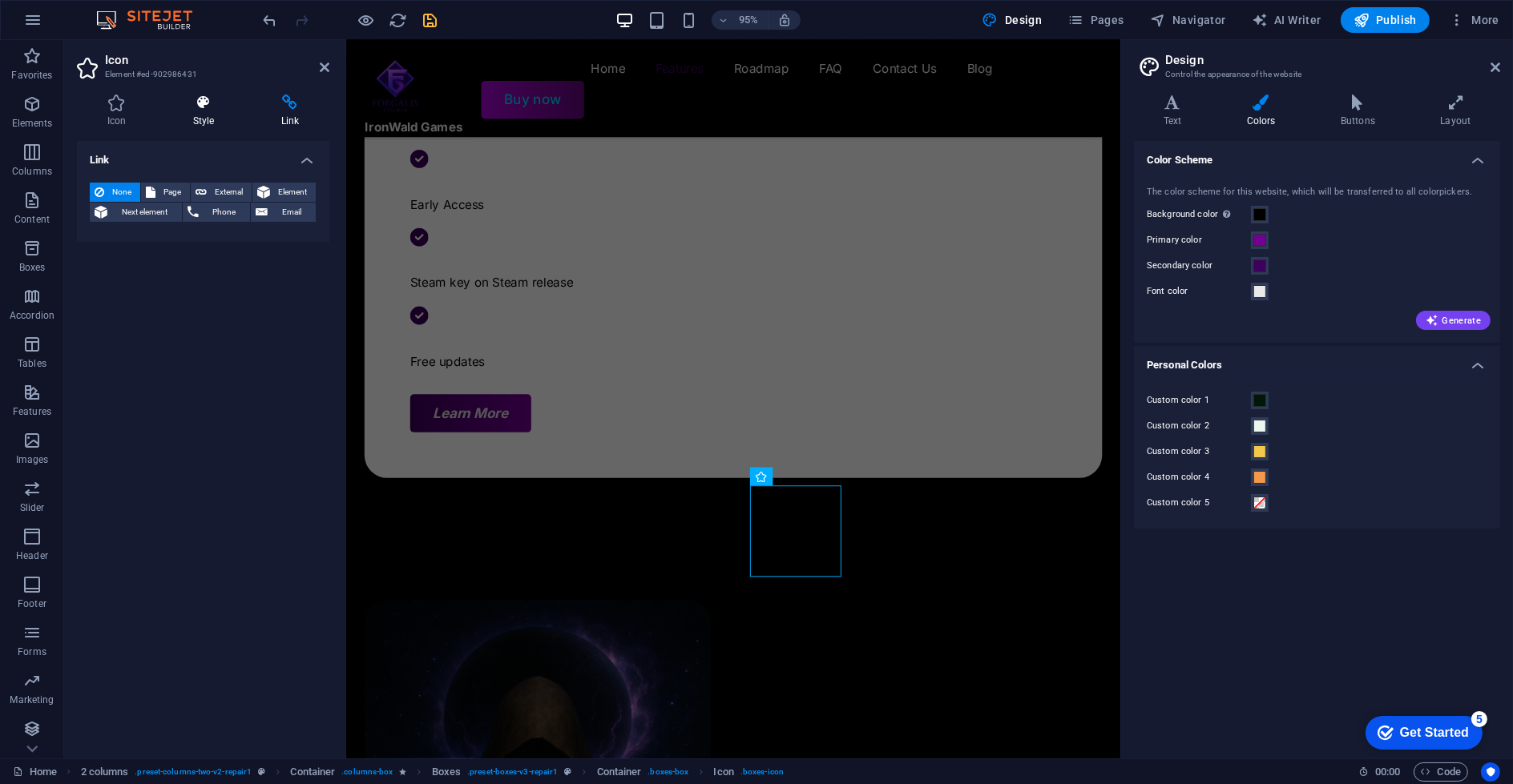
click at [196, 105] on icon at bounding box center [203, 102] width 81 height 16
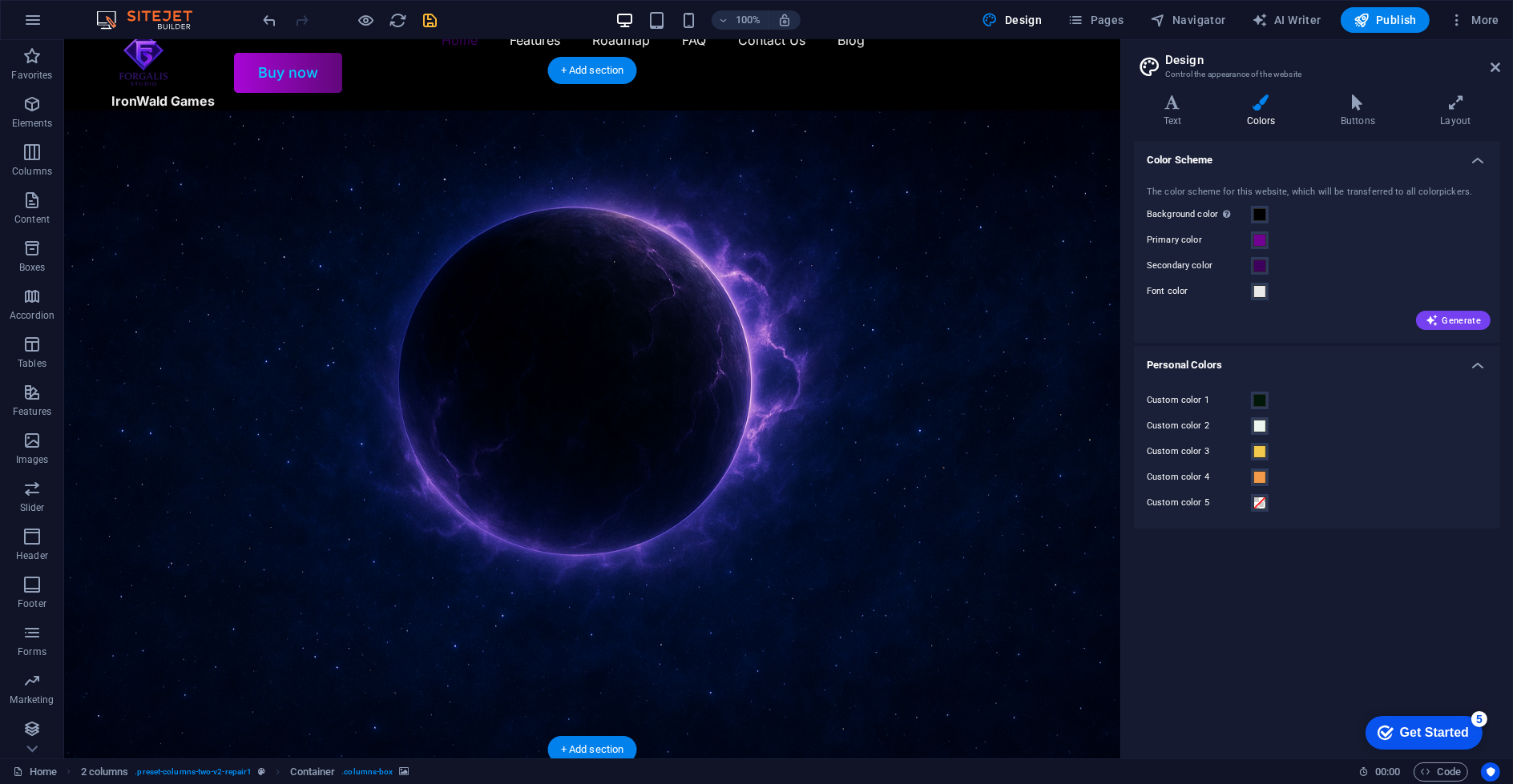
scroll to position [0, 0]
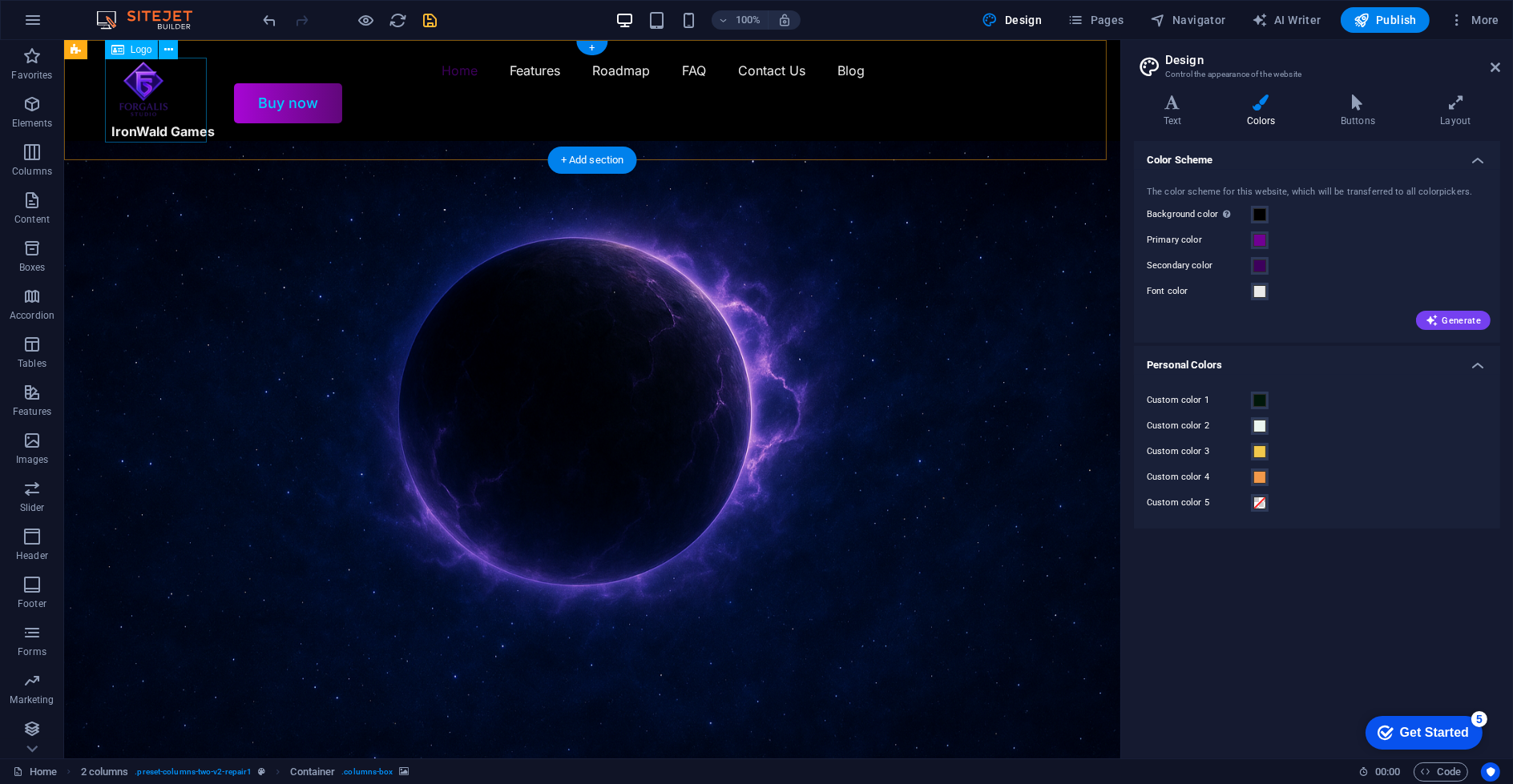
click at [184, 129] on div "IronWald Games" at bounding box center [163, 100] width 103 height 85
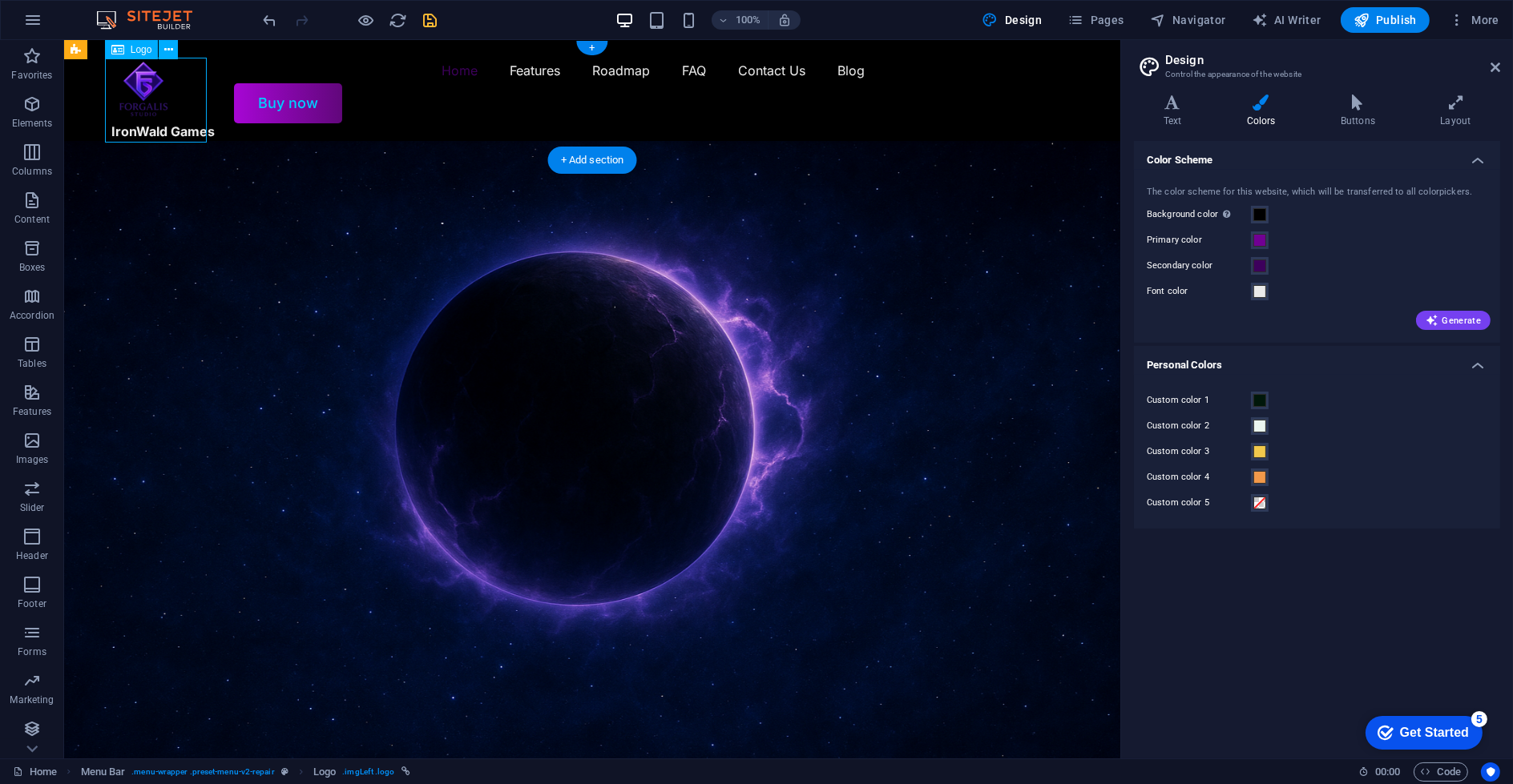
select select "px"
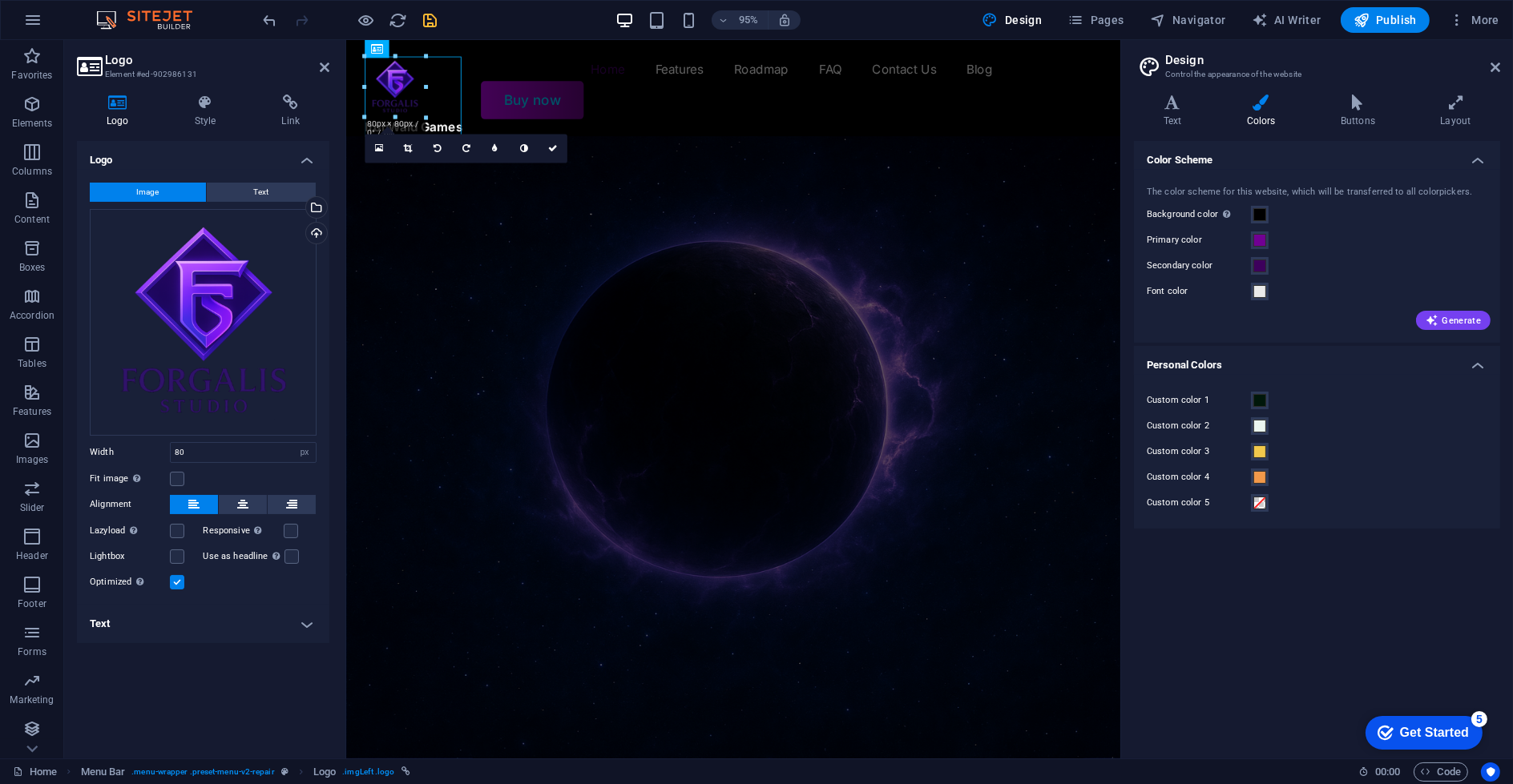
click at [1221, 114] on h4 "Colors" at bounding box center [1264, 111] width 94 height 33
click at [1192, 108] on icon at bounding box center [1173, 102] width 77 height 16
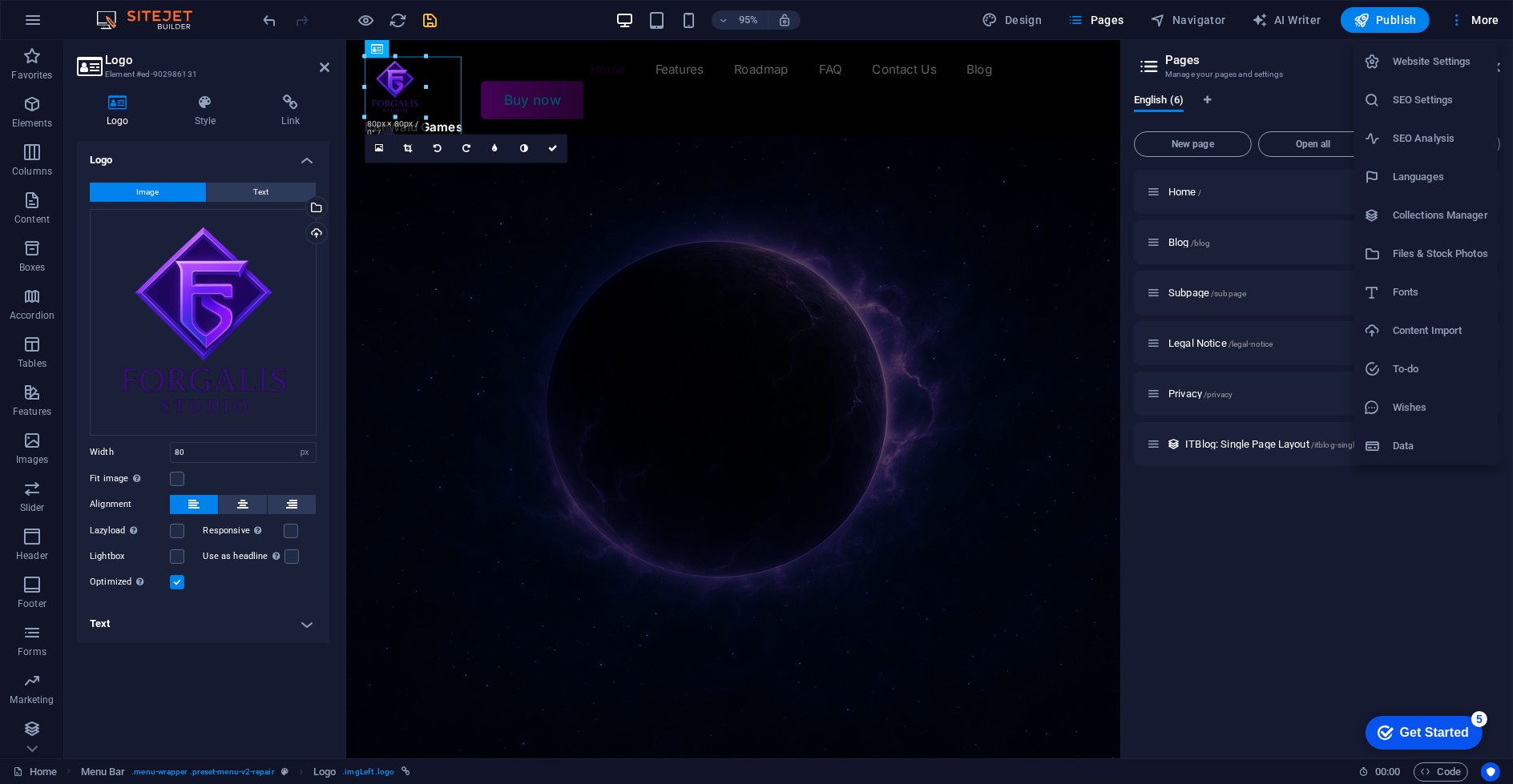
click at [1436, 62] on h6 "Website Settings" at bounding box center [1440, 62] width 95 height 19
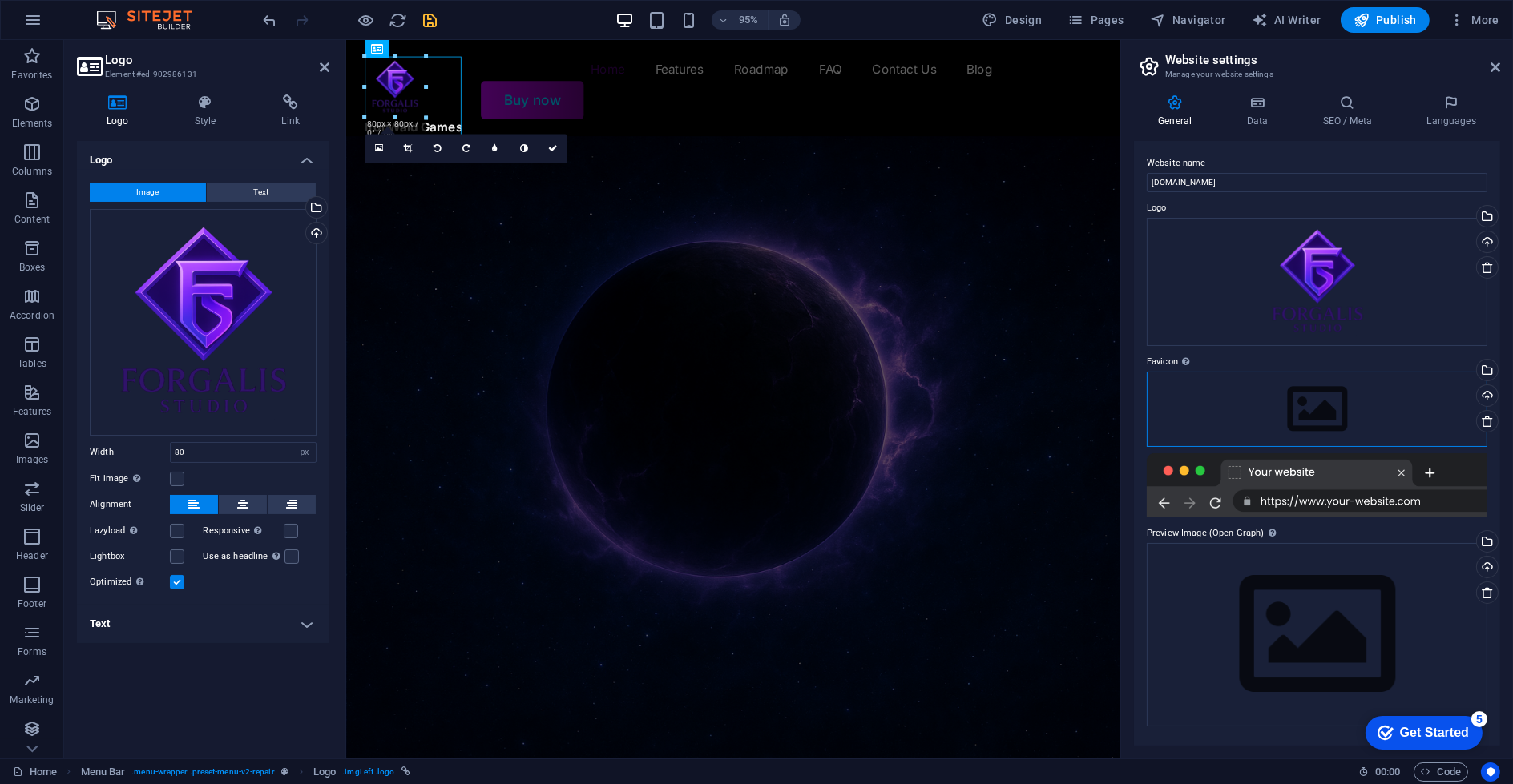
click at [1269, 405] on div "Drag files here, click to choose files or select files from Files or our free s…" at bounding box center [1316, 409] width 340 height 75
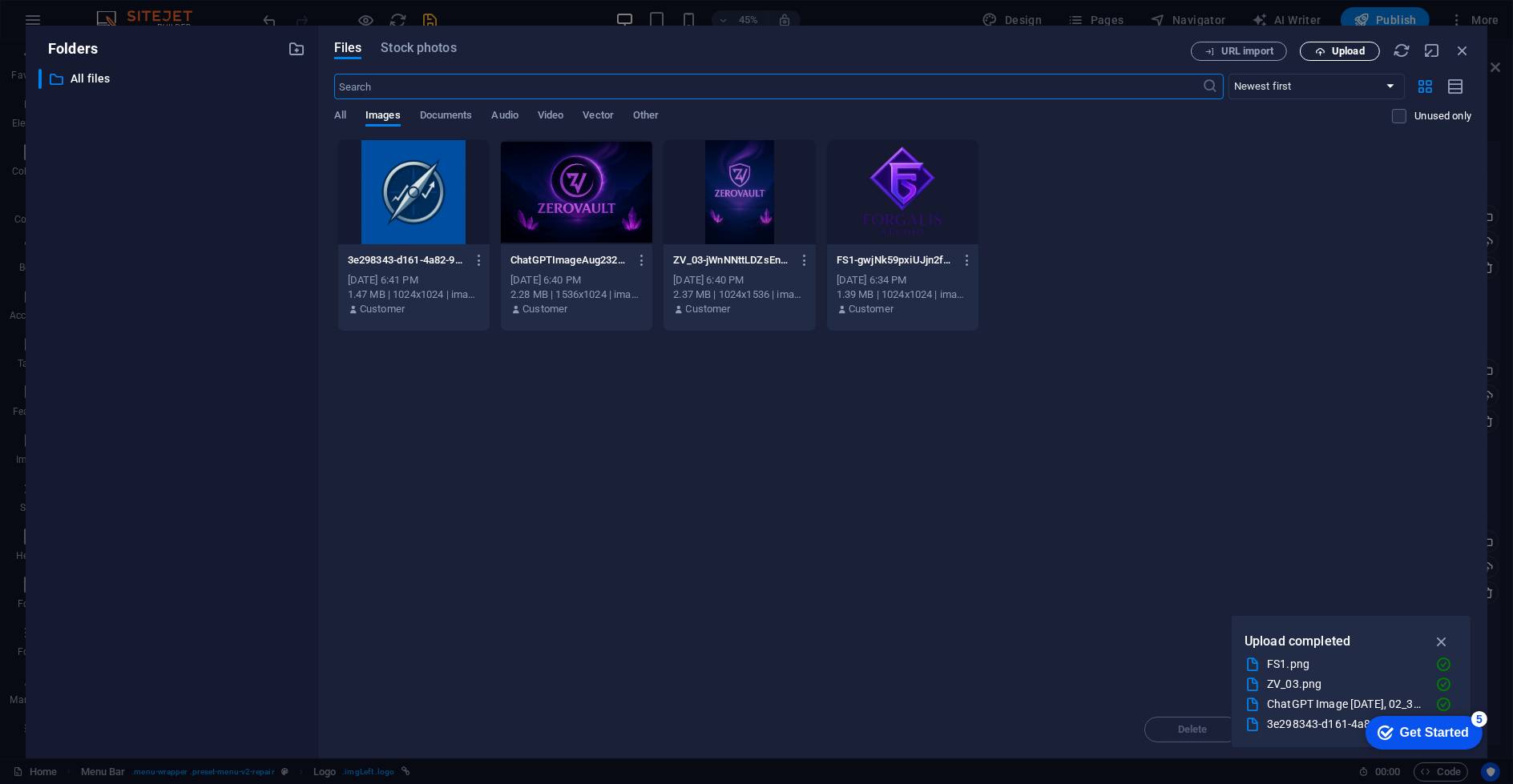
click at [1356, 49] on span "Upload" at bounding box center [1349, 51] width 33 height 10
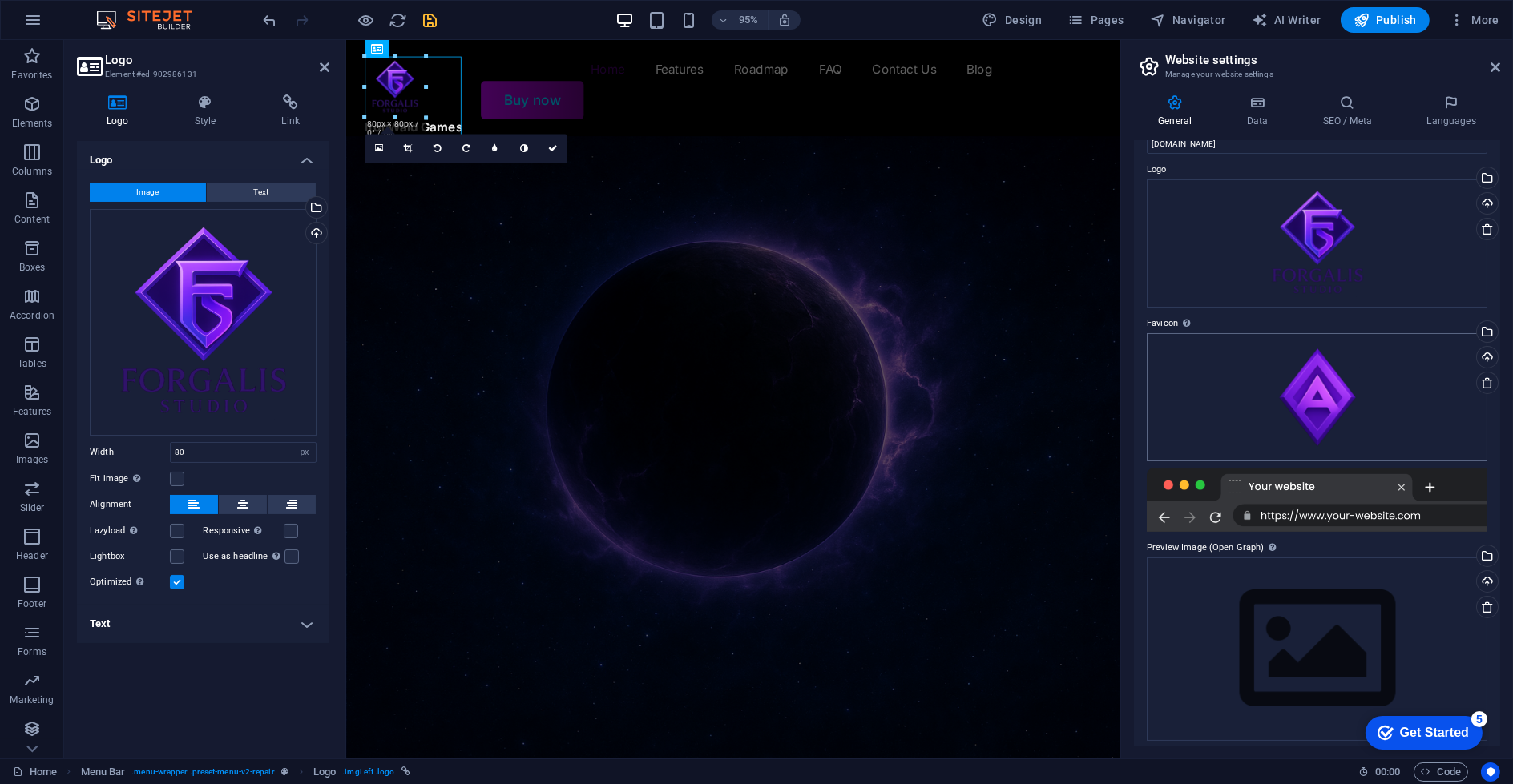
scroll to position [45, 0]
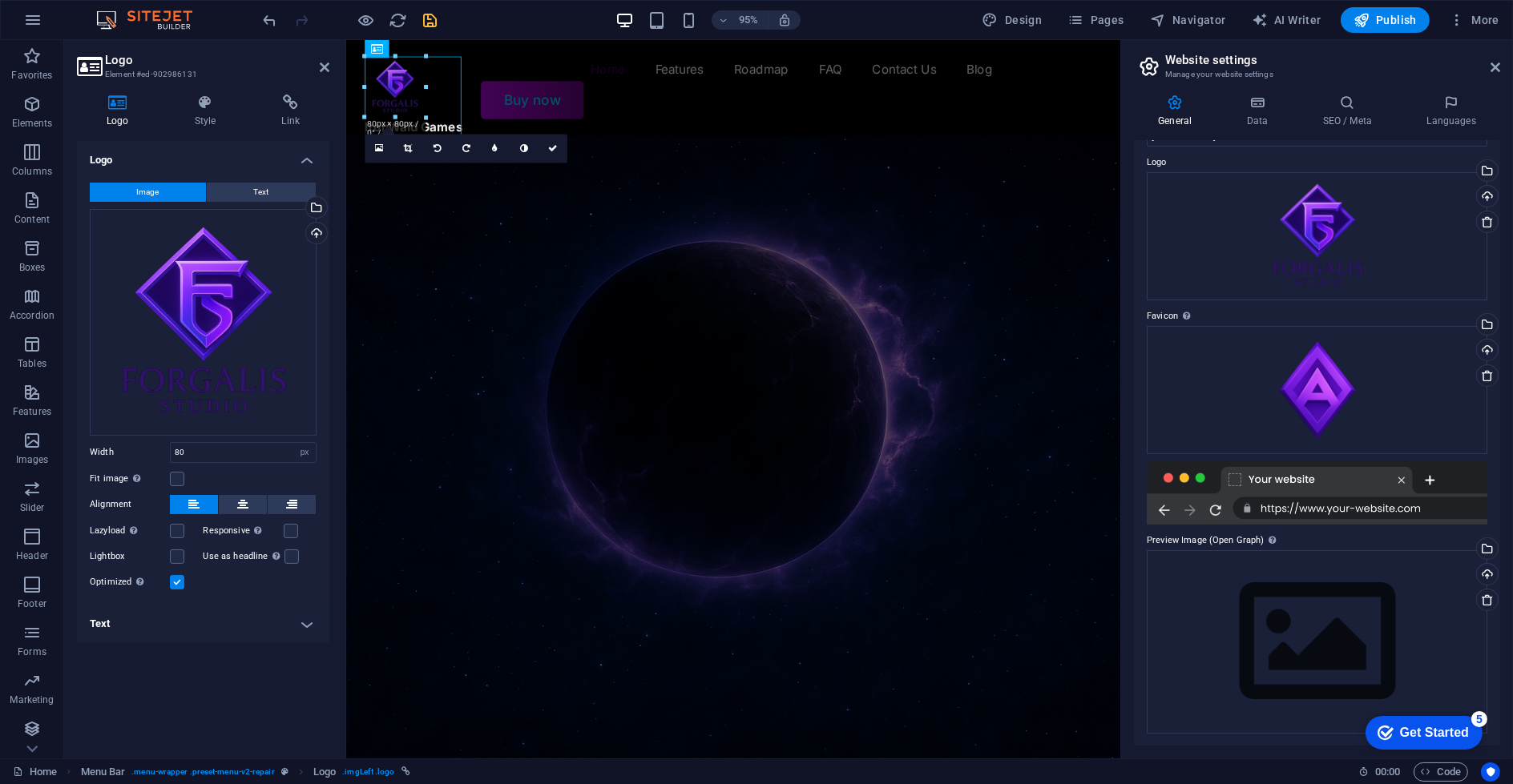
click at [1237, 484] on div at bounding box center [1316, 492] width 340 height 64
click at [1277, 618] on div "Drag files here, click to choose files or select files from Files or our free s…" at bounding box center [1316, 642] width 340 height 184
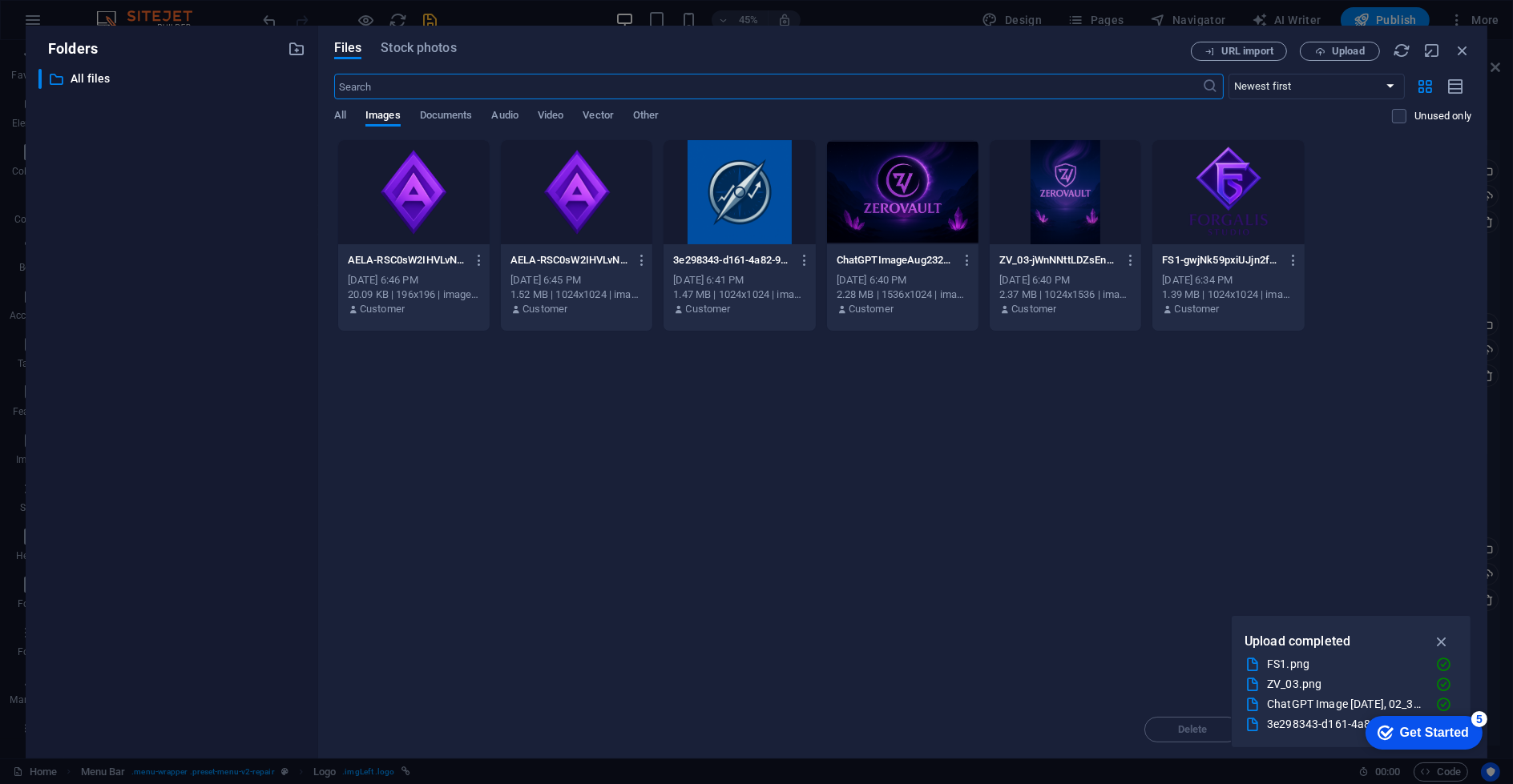
click at [596, 236] on div at bounding box center [576, 191] width 151 height 104
click at [553, 223] on div "1" at bounding box center [576, 191] width 151 height 104
click at [553, 223] on div at bounding box center [576, 191] width 151 height 104
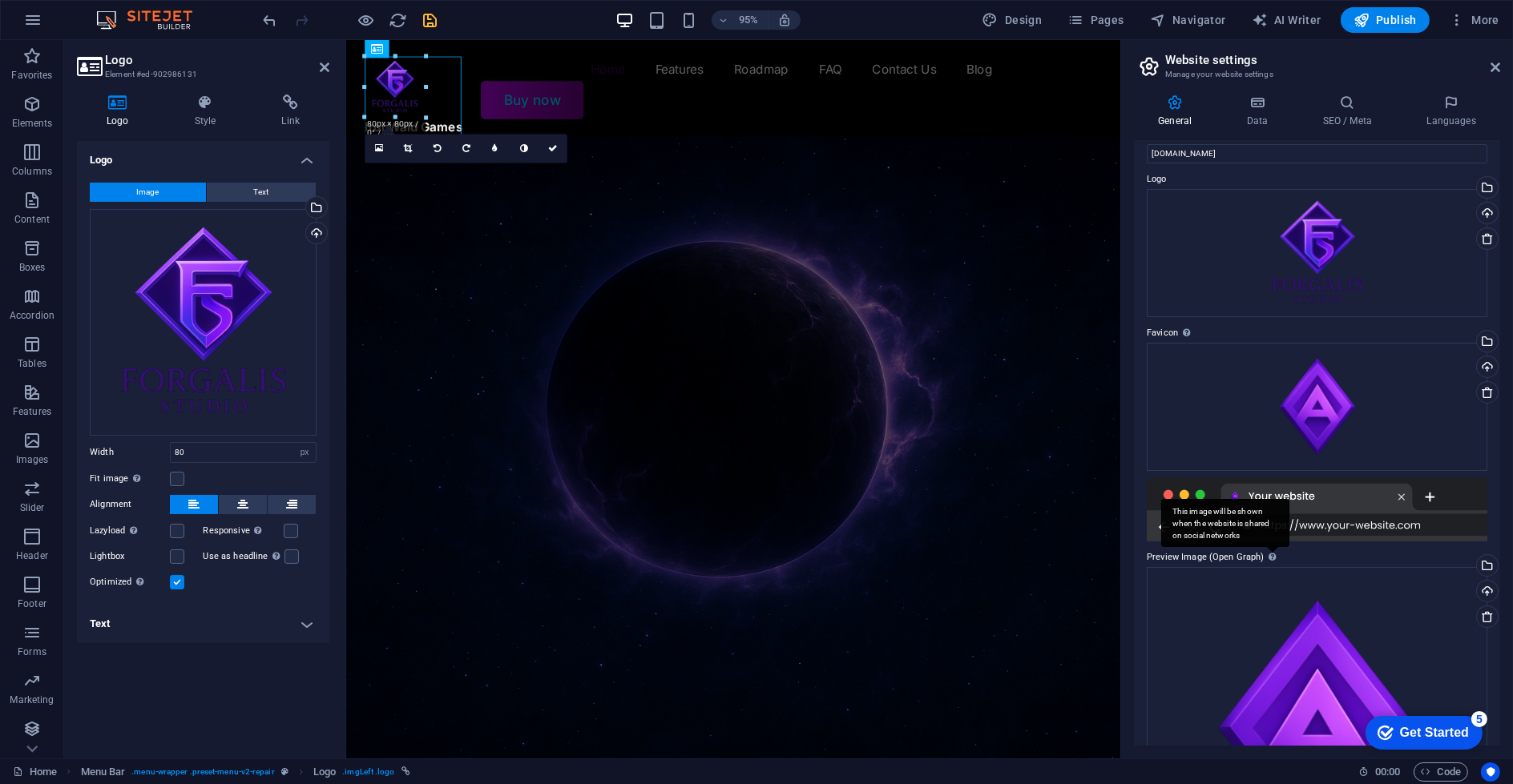
scroll to position [177, 0]
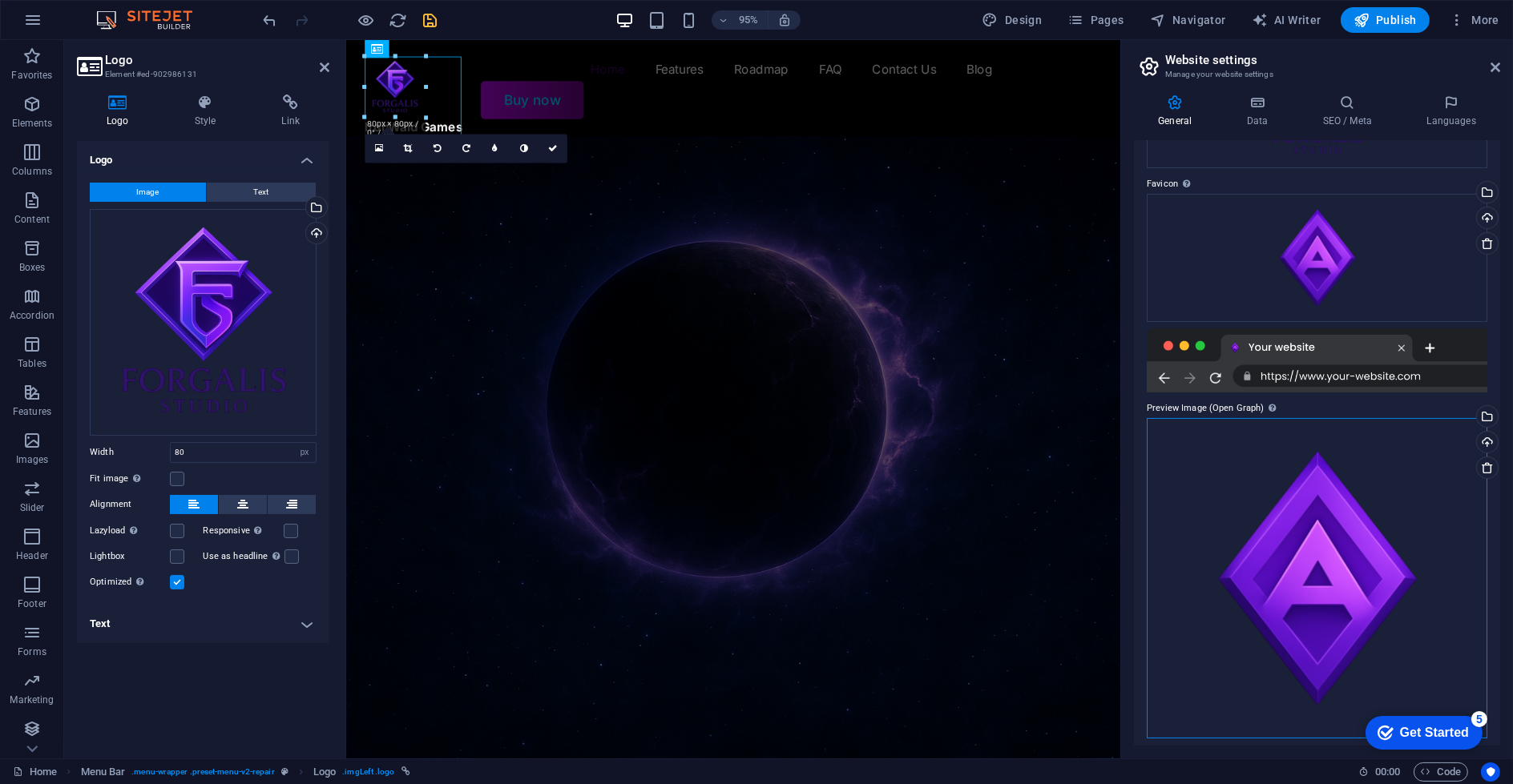
click at [1264, 579] on div "Drag files here, click to choose files or select files from Files or our free s…" at bounding box center [1316, 578] width 340 height 321
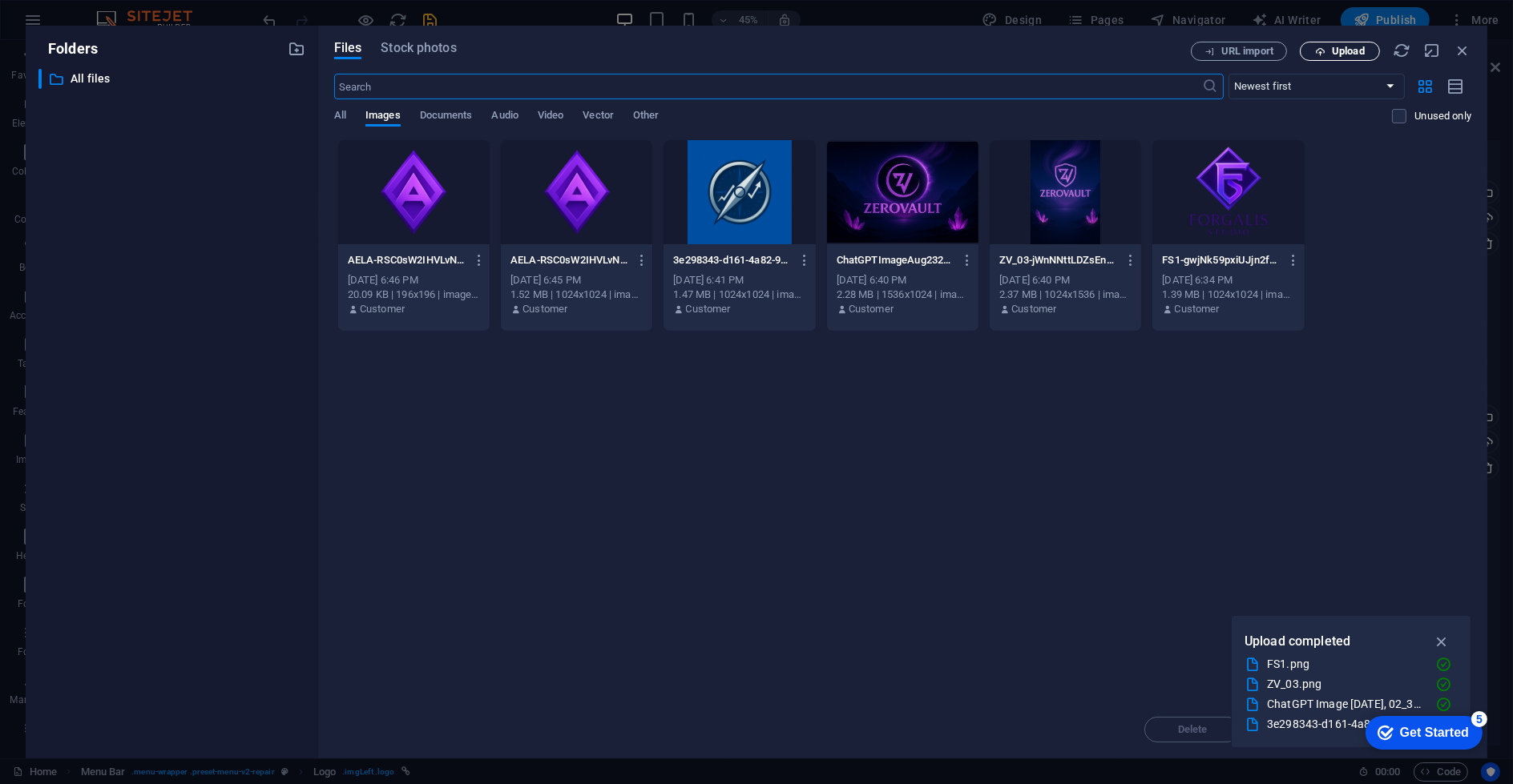
click at [1322, 54] on icon "button" at bounding box center [1321, 52] width 10 height 10
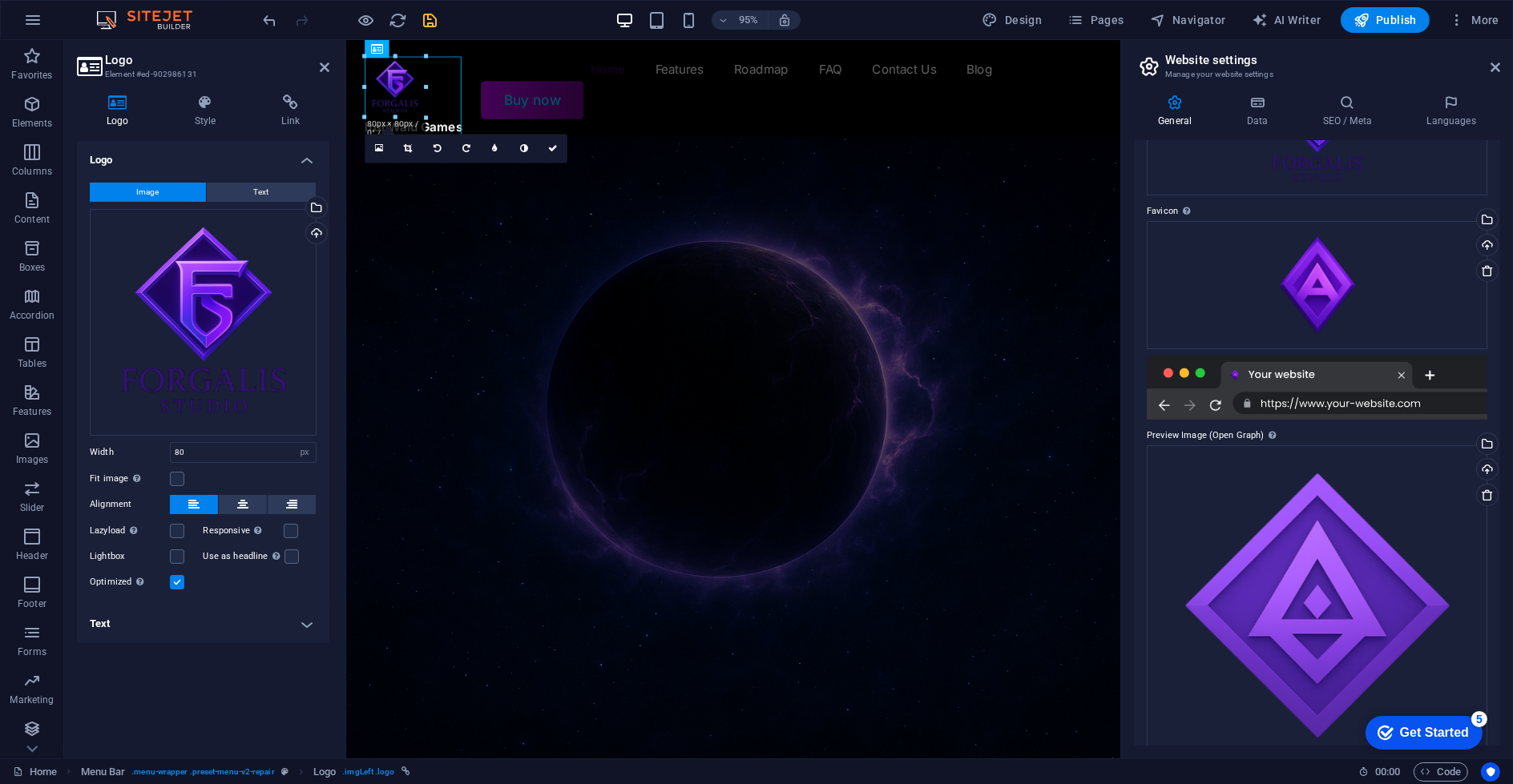
scroll to position [89, 0]
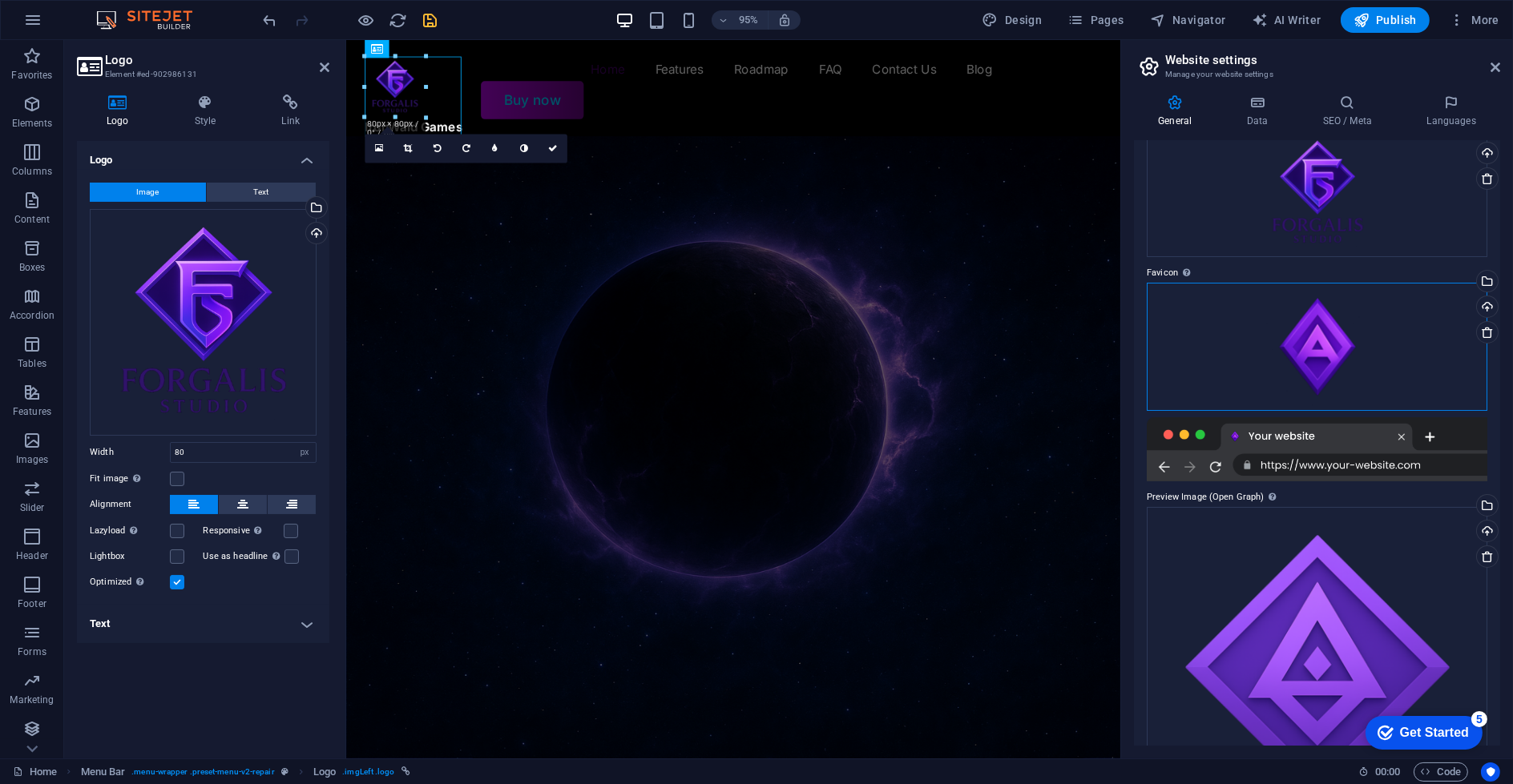
click at [1299, 325] on div "Drag files here, click to choose files or select files from Files or our free s…" at bounding box center [1316, 346] width 340 height 128
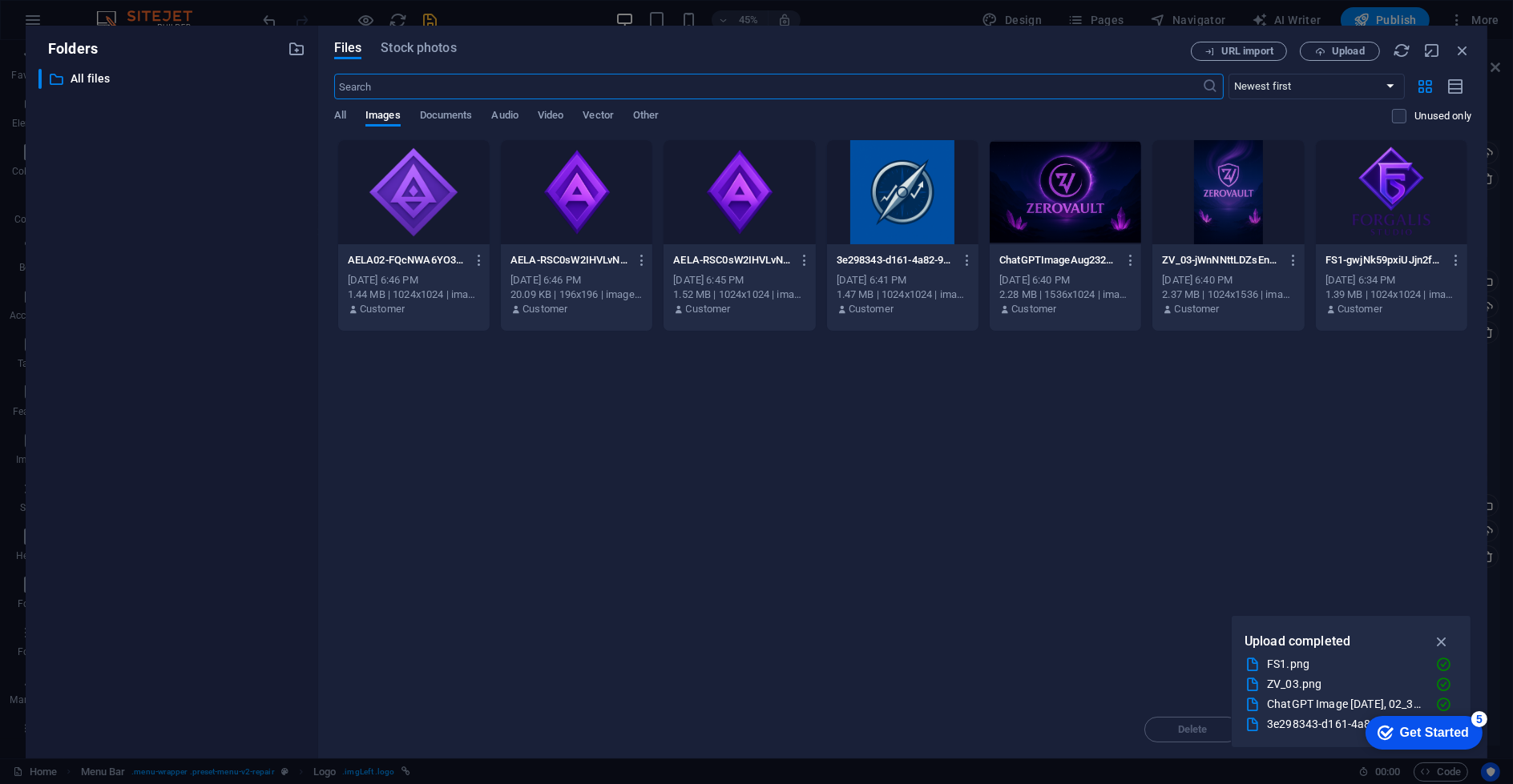
click at [481, 199] on div at bounding box center [414, 191] width 151 height 104
click at [394, 200] on div "1" at bounding box center [414, 191] width 151 height 104
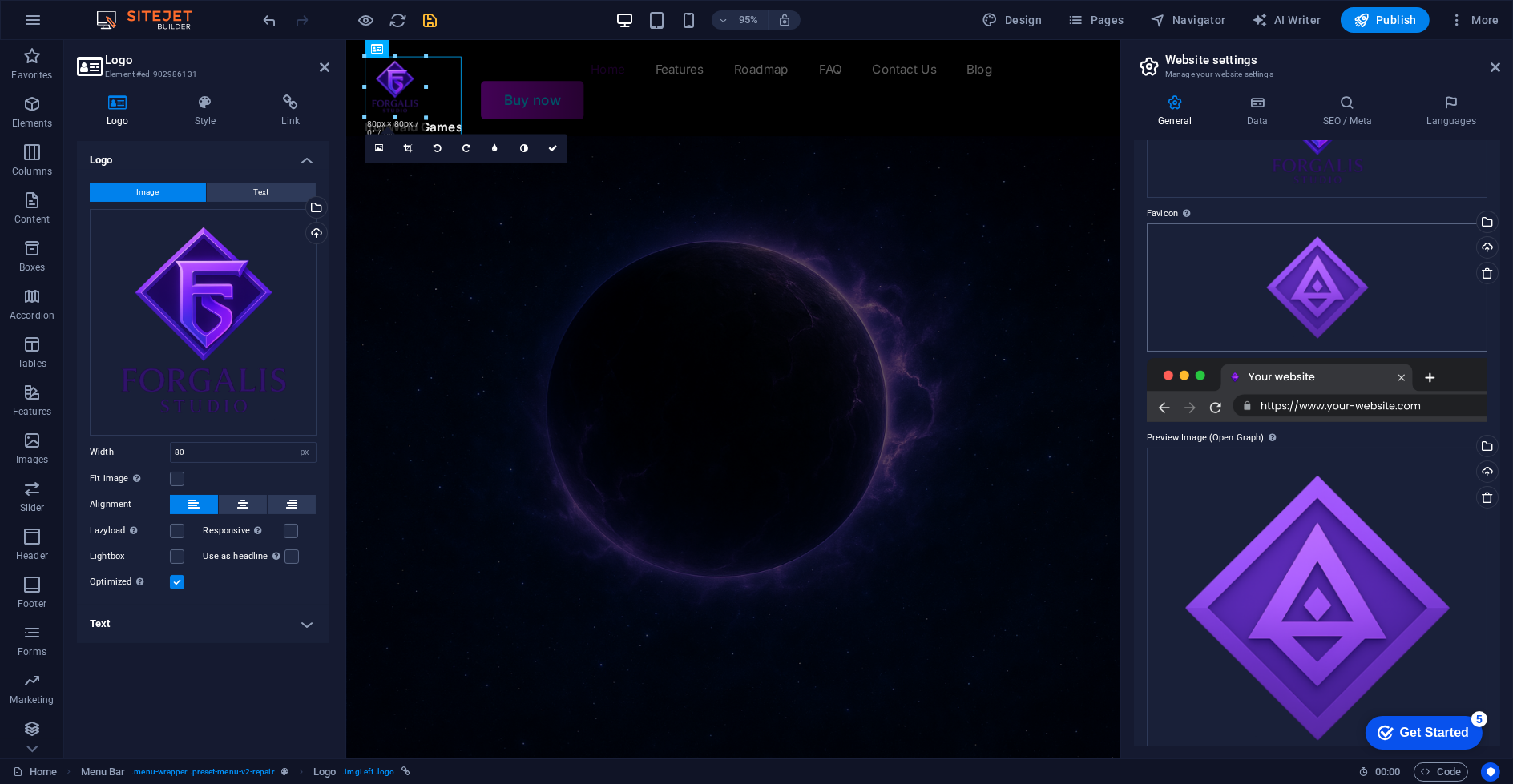
scroll to position [183, 0]
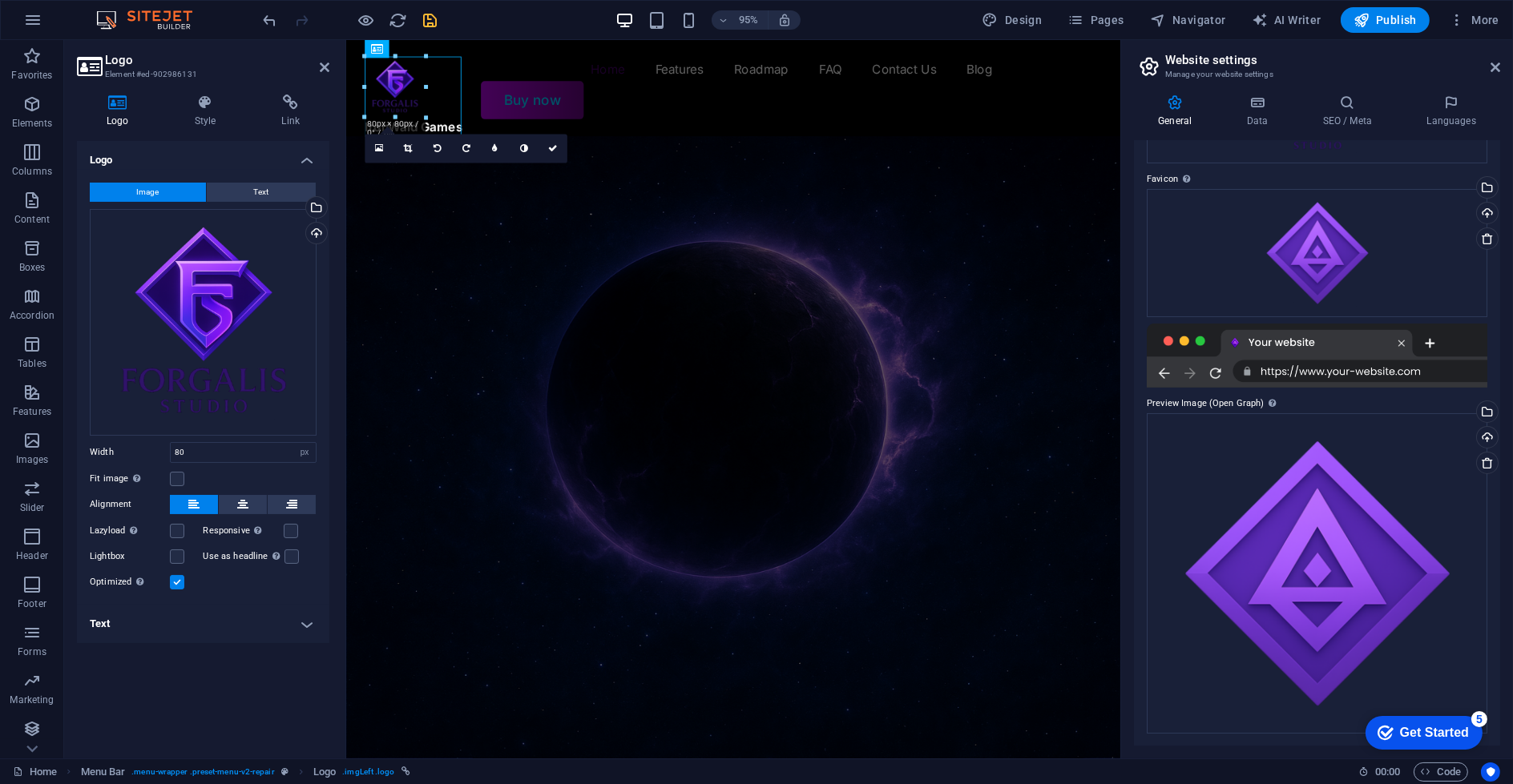
click at [1252, 343] on div at bounding box center [1316, 355] width 340 height 64
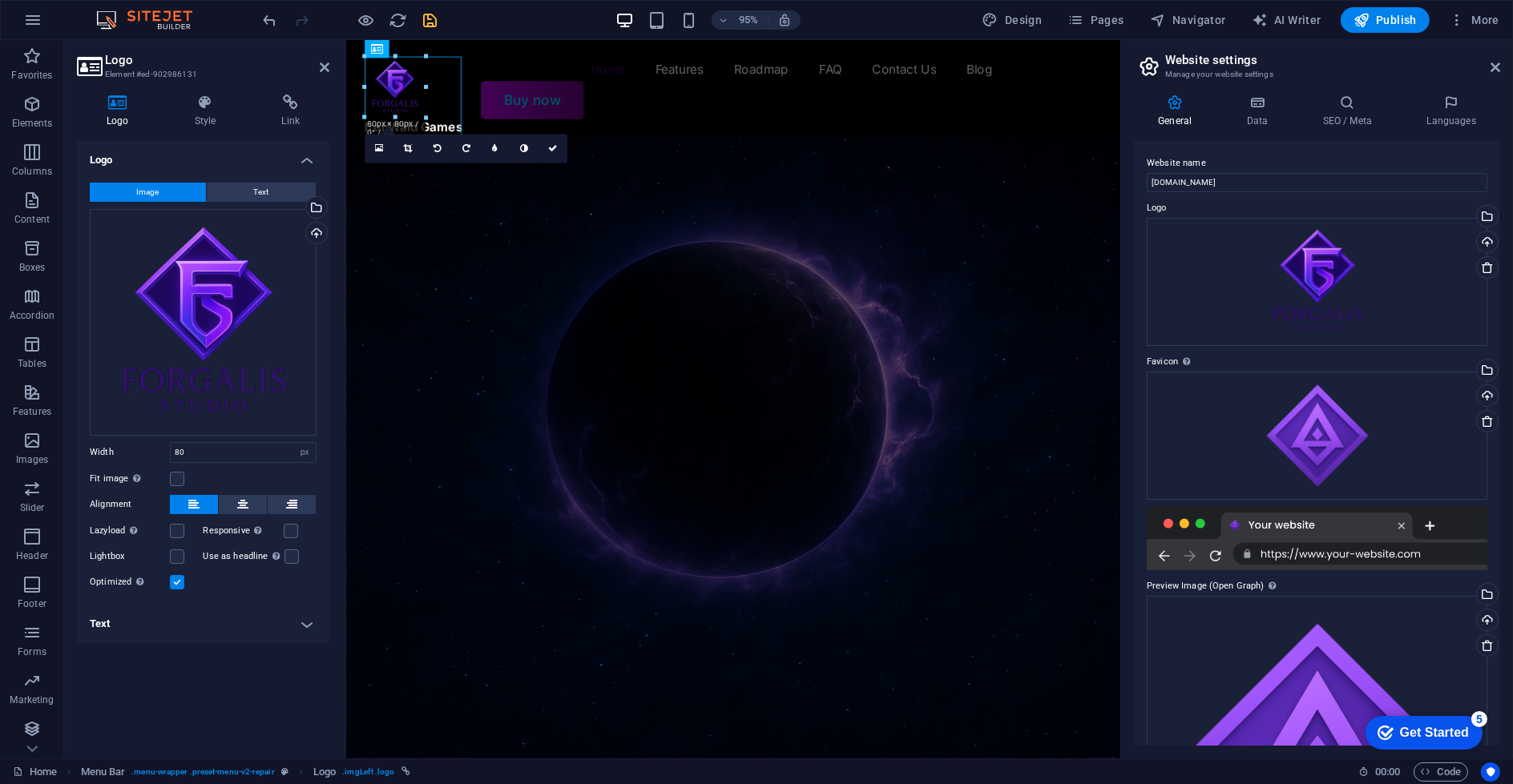
scroll to position [0, 0]
click at [1287, 116] on h4 "Data" at bounding box center [1259, 111] width 76 height 33
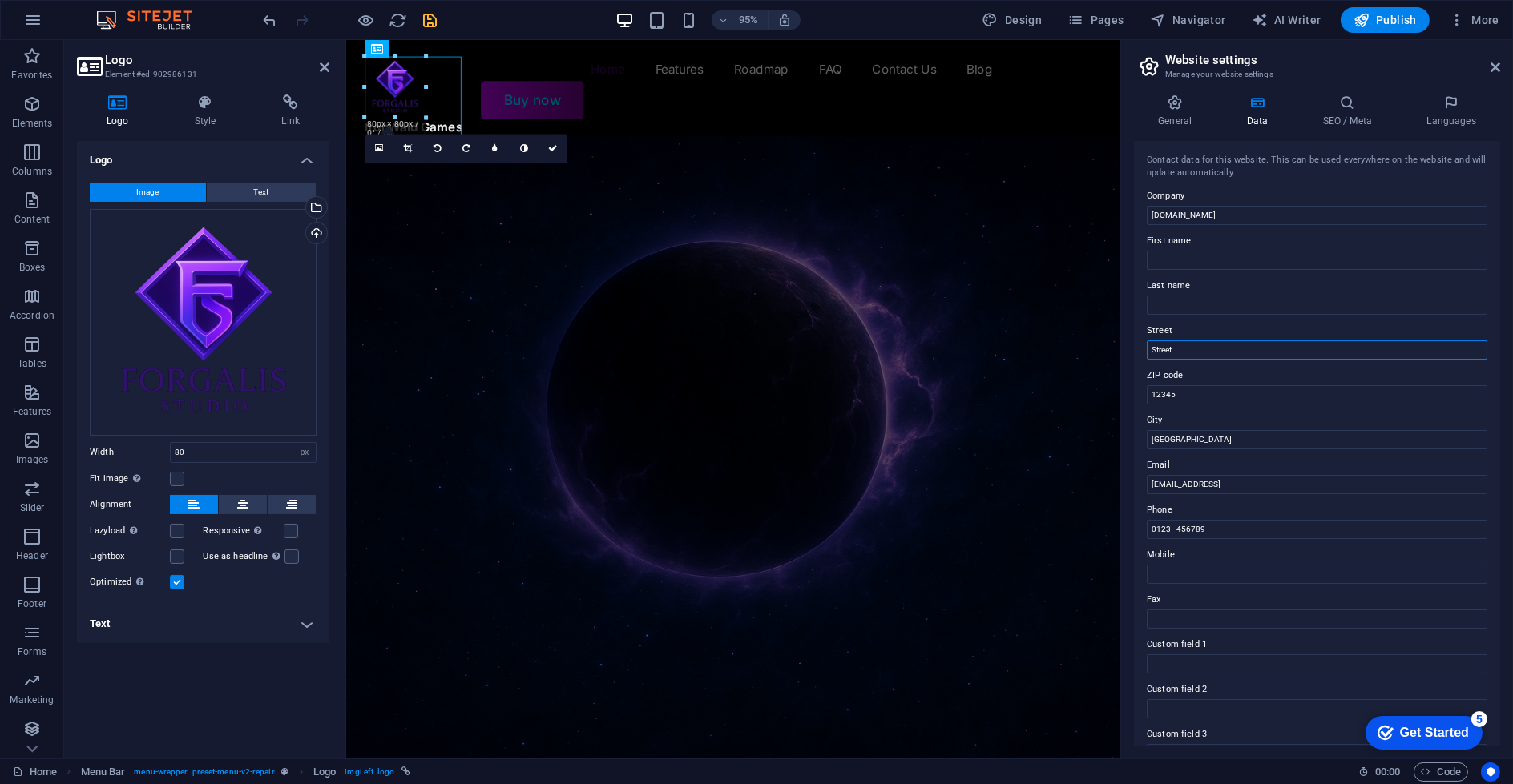
drag, startPoint x: 1216, startPoint y: 345, endPoint x: 1120, endPoint y: 343, distance: 96.0
click at [1137, 345] on div "Contact data for this website. This can be used everywhere on the website and w…" at bounding box center [1317, 443] width 366 height 605
drag, startPoint x: 1546, startPoint y: 427, endPoint x: 1102, endPoint y: 424, distance: 444.0
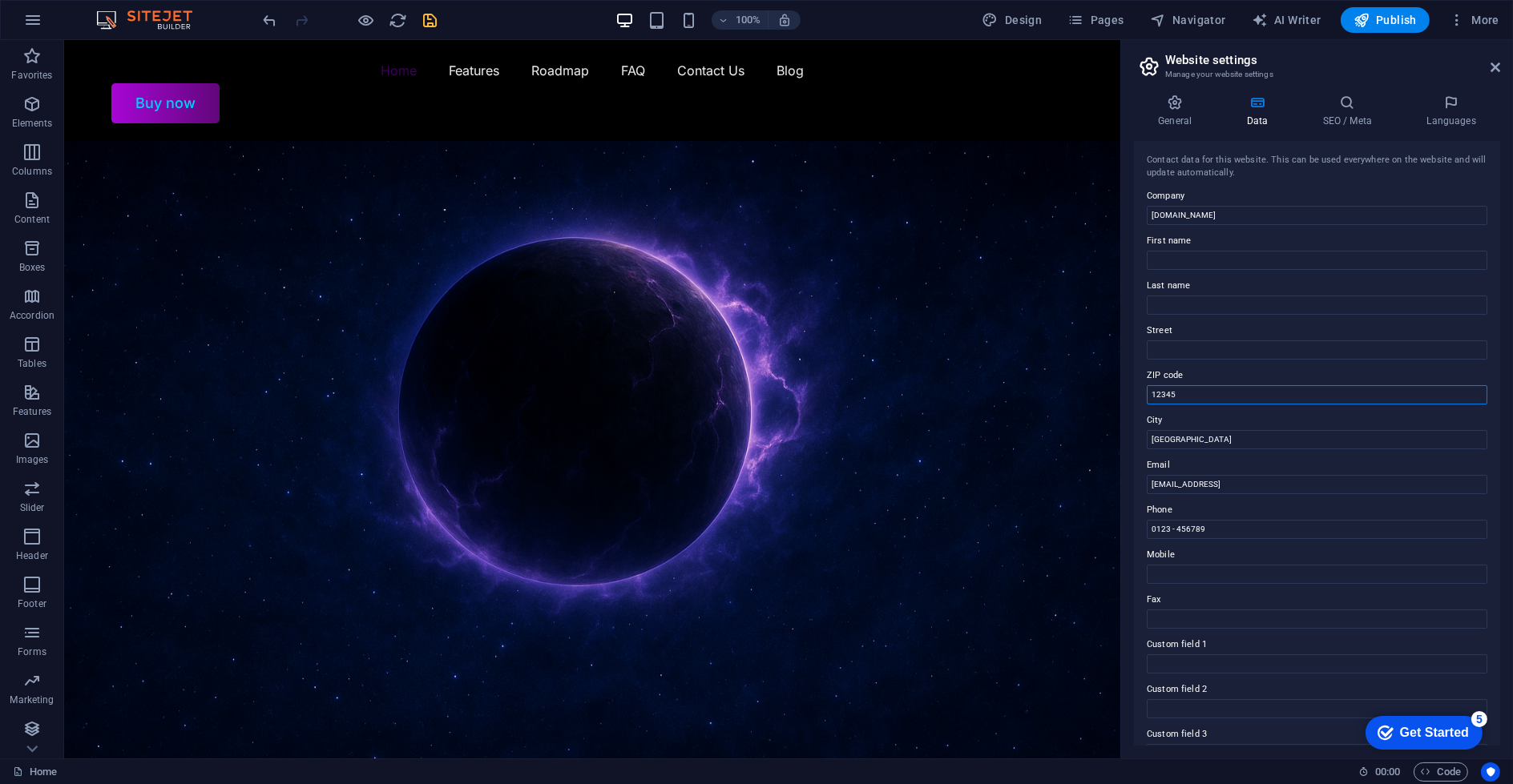
drag, startPoint x: 1268, startPoint y: 431, endPoint x: 1118, endPoint y: 396, distance: 154.0
drag, startPoint x: 1287, startPoint y: 486, endPoint x: 1089, endPoint y: 452, distance: 200.9
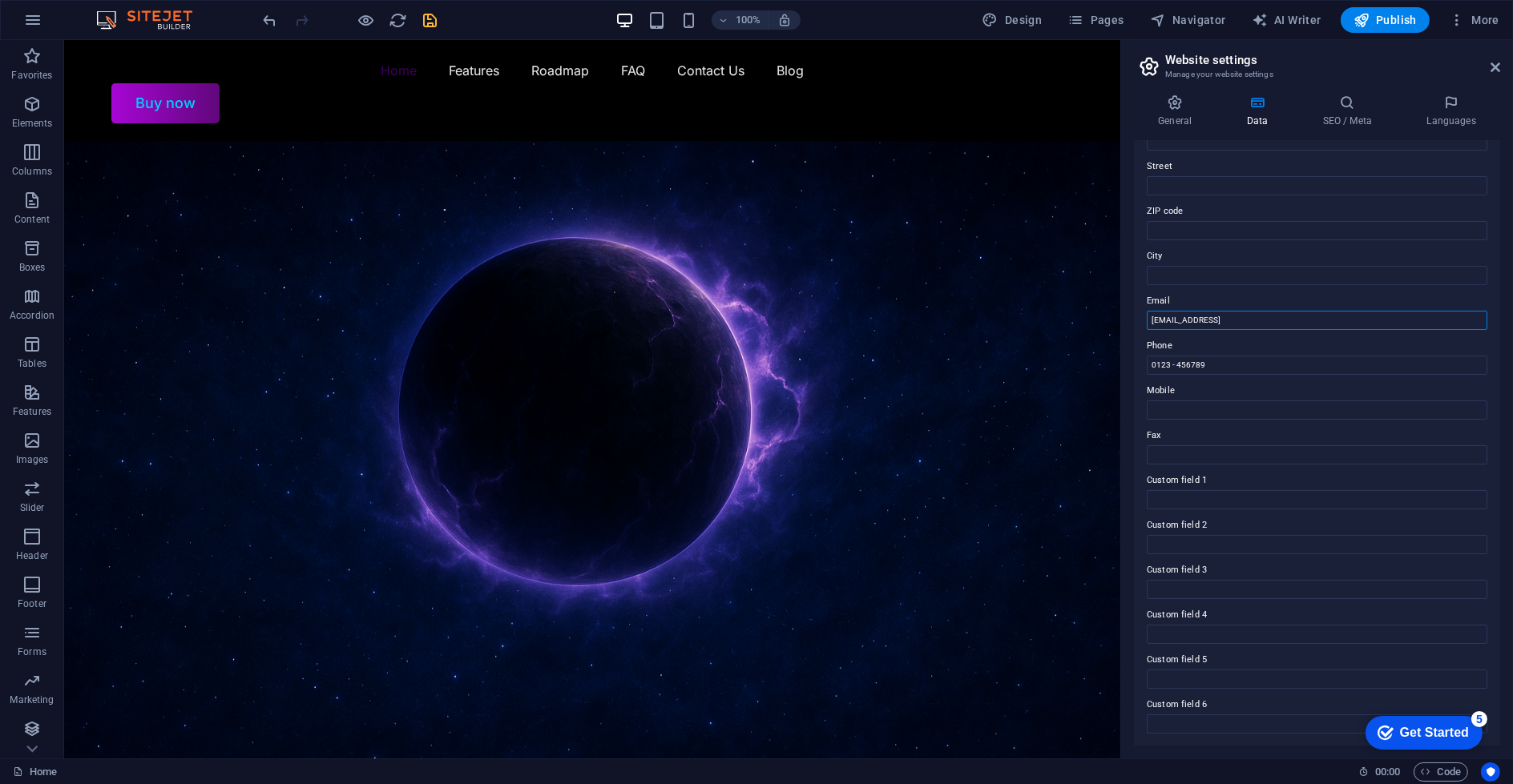
drag, startPoint x: 1432, startPoint y: 362, endPoint x: 1098, endPoint y: 330, distance: 335.5
type input "studio@forgalis.com"
click at [1275, 428] on label "Fax" at bounding box center [1316, 435] width 340 height 19
click at [1275, 445] on input "Fax" at bounding box center [1316, 454] width 340 height 19
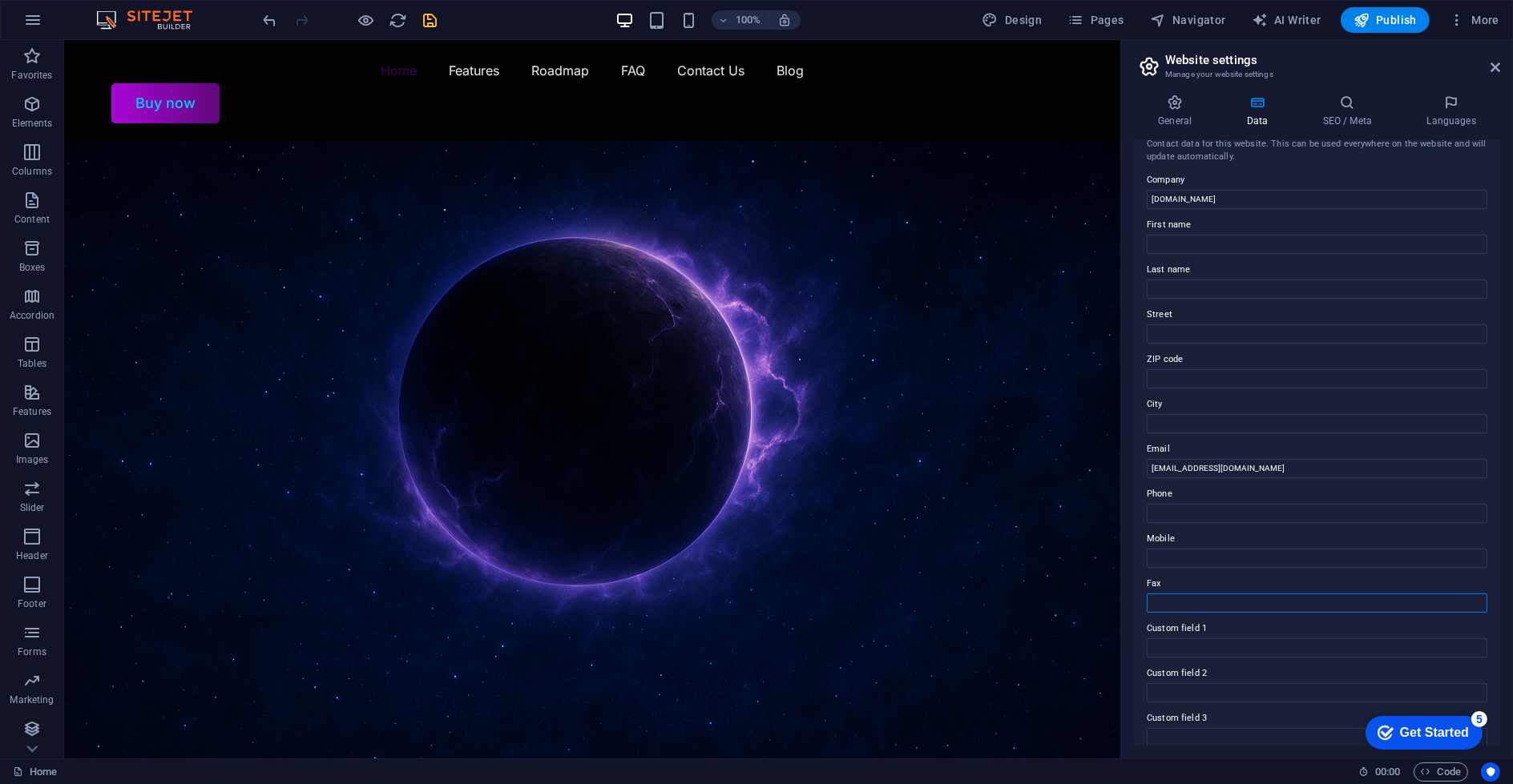
scroll to position [0, 0]
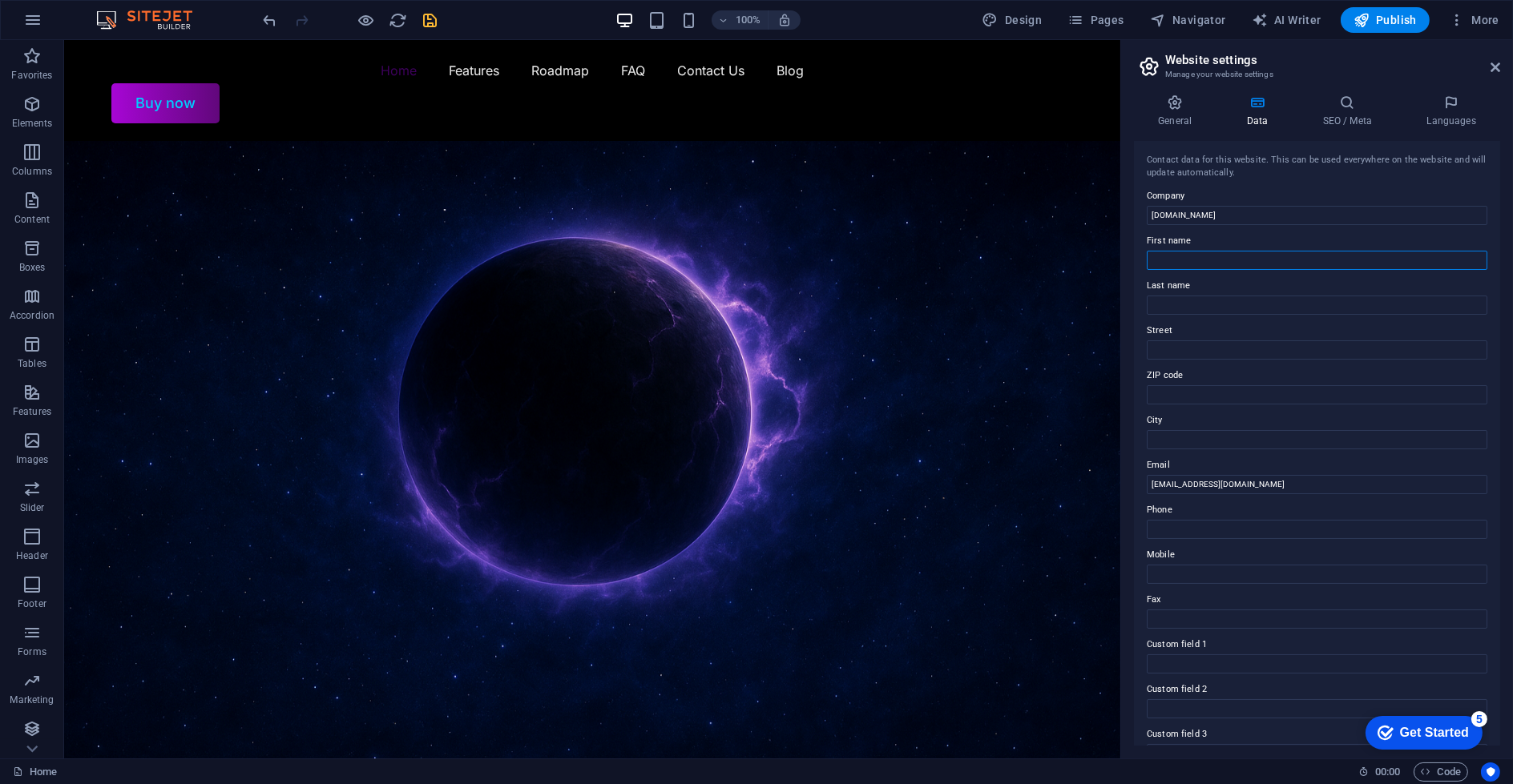
click at [1279, 253] on input "First name" at bounding box center [1316, 260] width 340 height 19
click at [1296, 235] on label "First name" at bounding box center [1316, 241] width 340 height 19
click at [1296, 251] on input "First name" at bounding box center [1316, 260] width 340 height 19
click at [1296, 232] on label "First name" at bounding box center [1316, 241] width 340 height 19
click at [1296, 251] on input "First name" at bounding box center [1316, 260] width 340 height 19
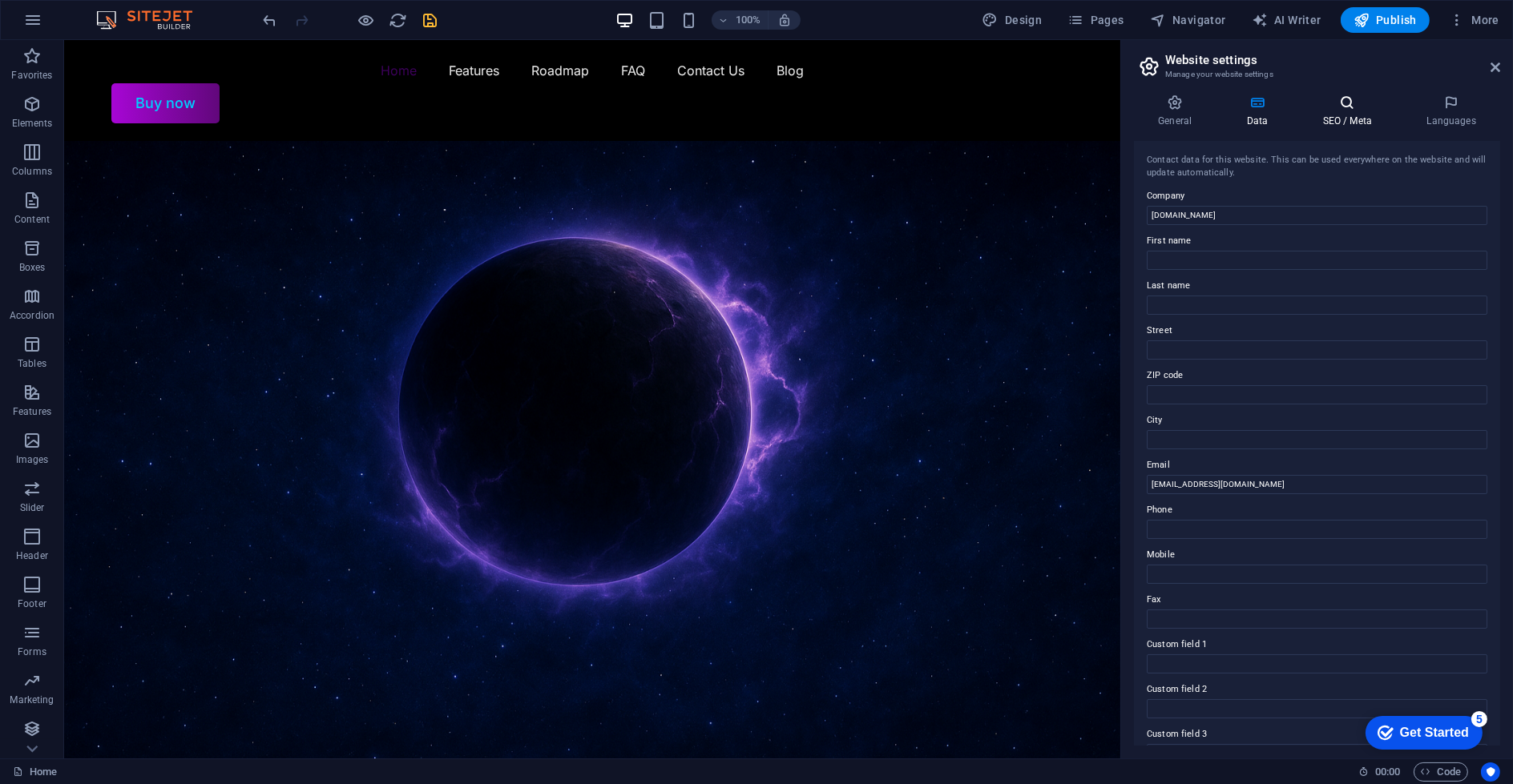
click at [1350, 105] on icon at bounding box center [1347, 102] width 98 height 16
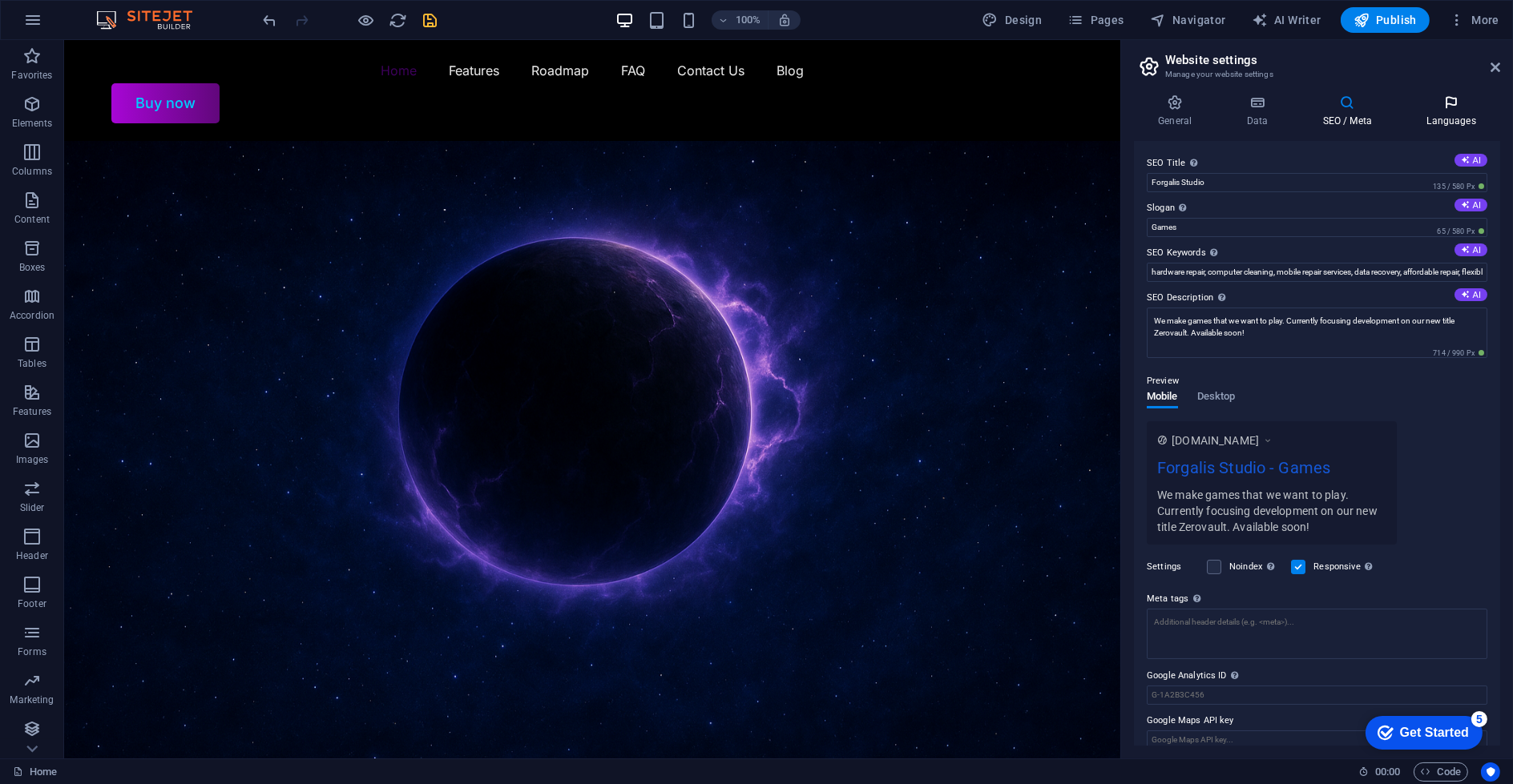
click at [1444, 103] on icon at bounding box center [1452, 102] width 98 height 16
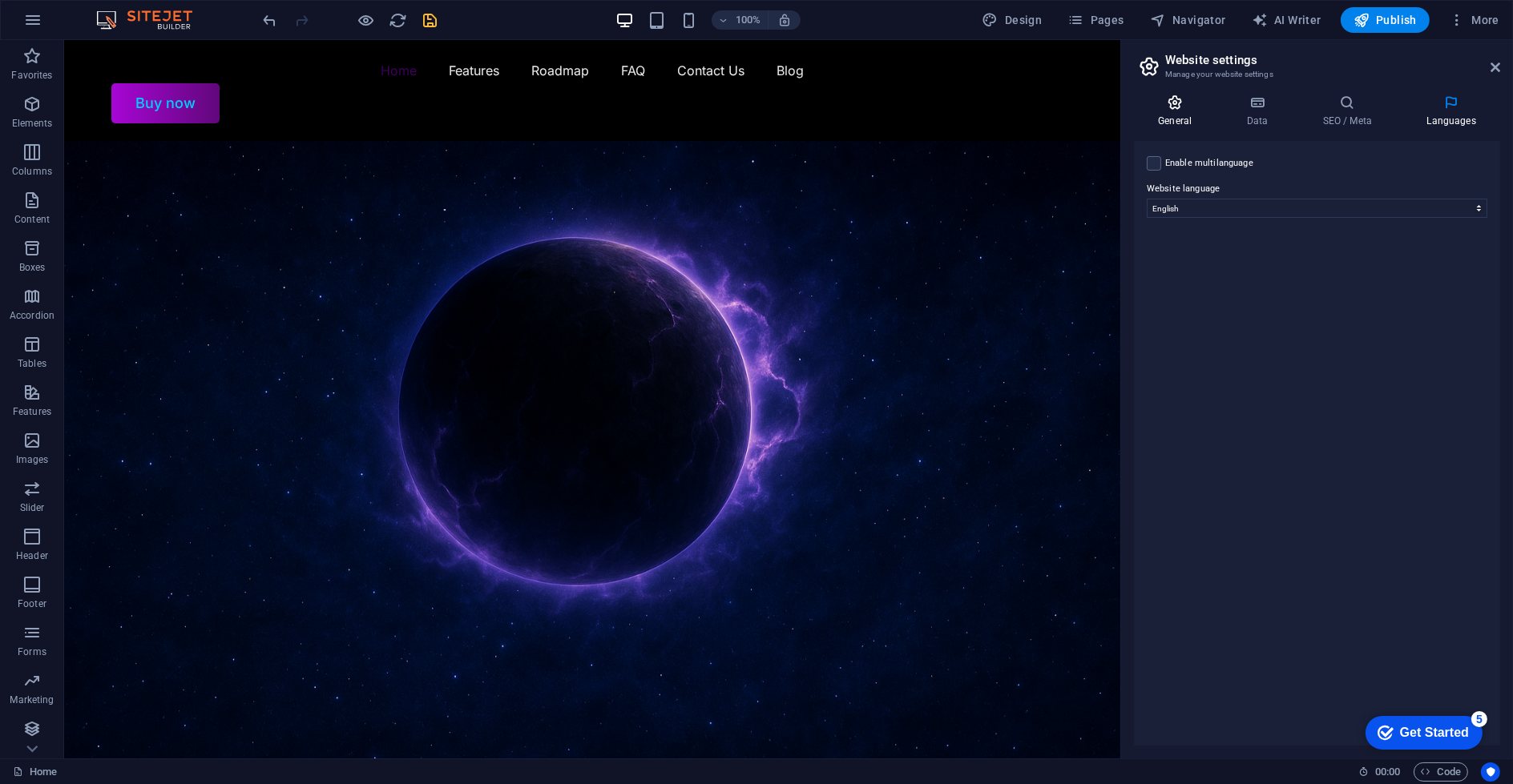
click at [1188, 119] on h4 "General" at bounding box center [1178, 111] width 88 height 33
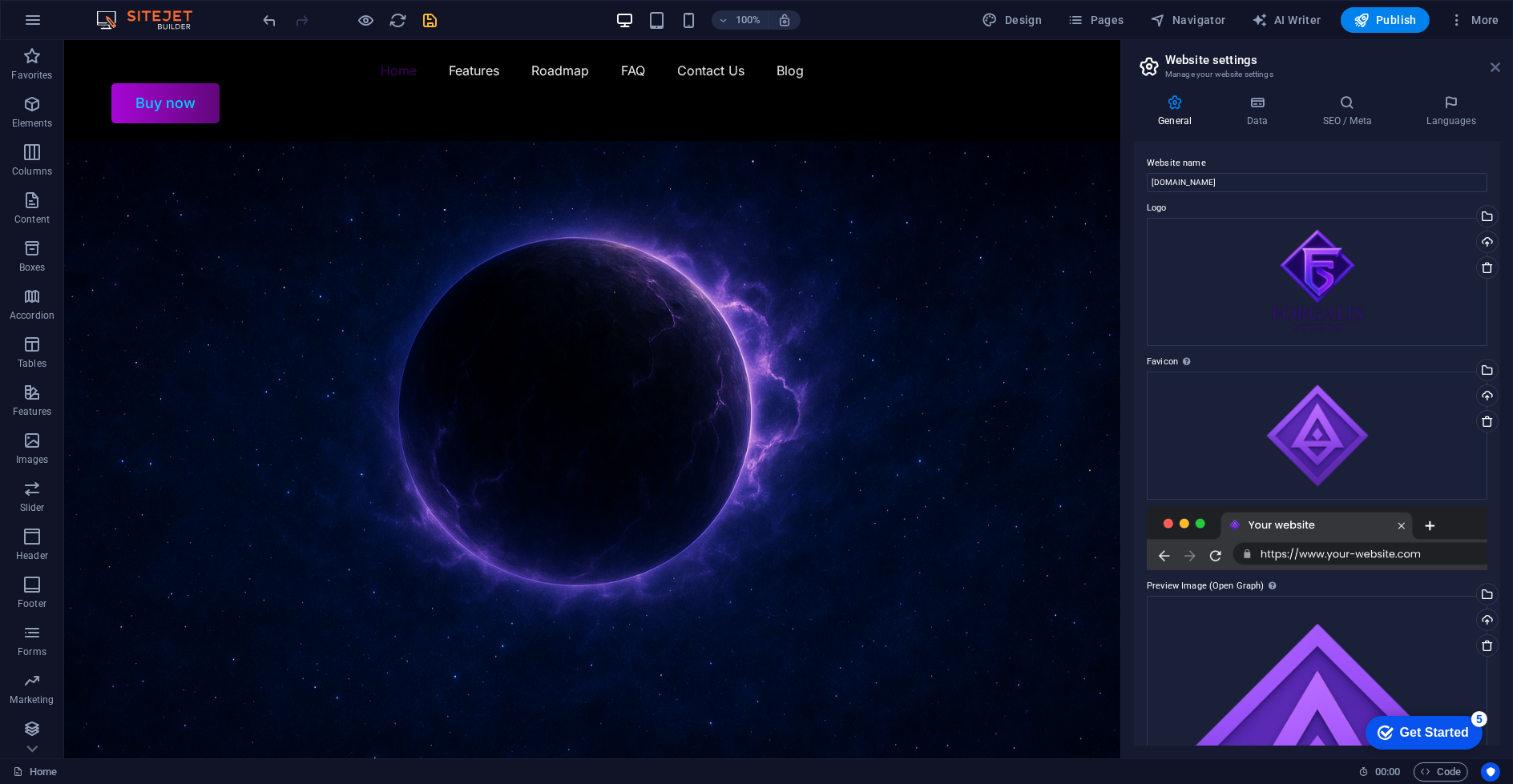
click at [1496, 65] on icon at bounding box center [1495, 67] width 10 height 13
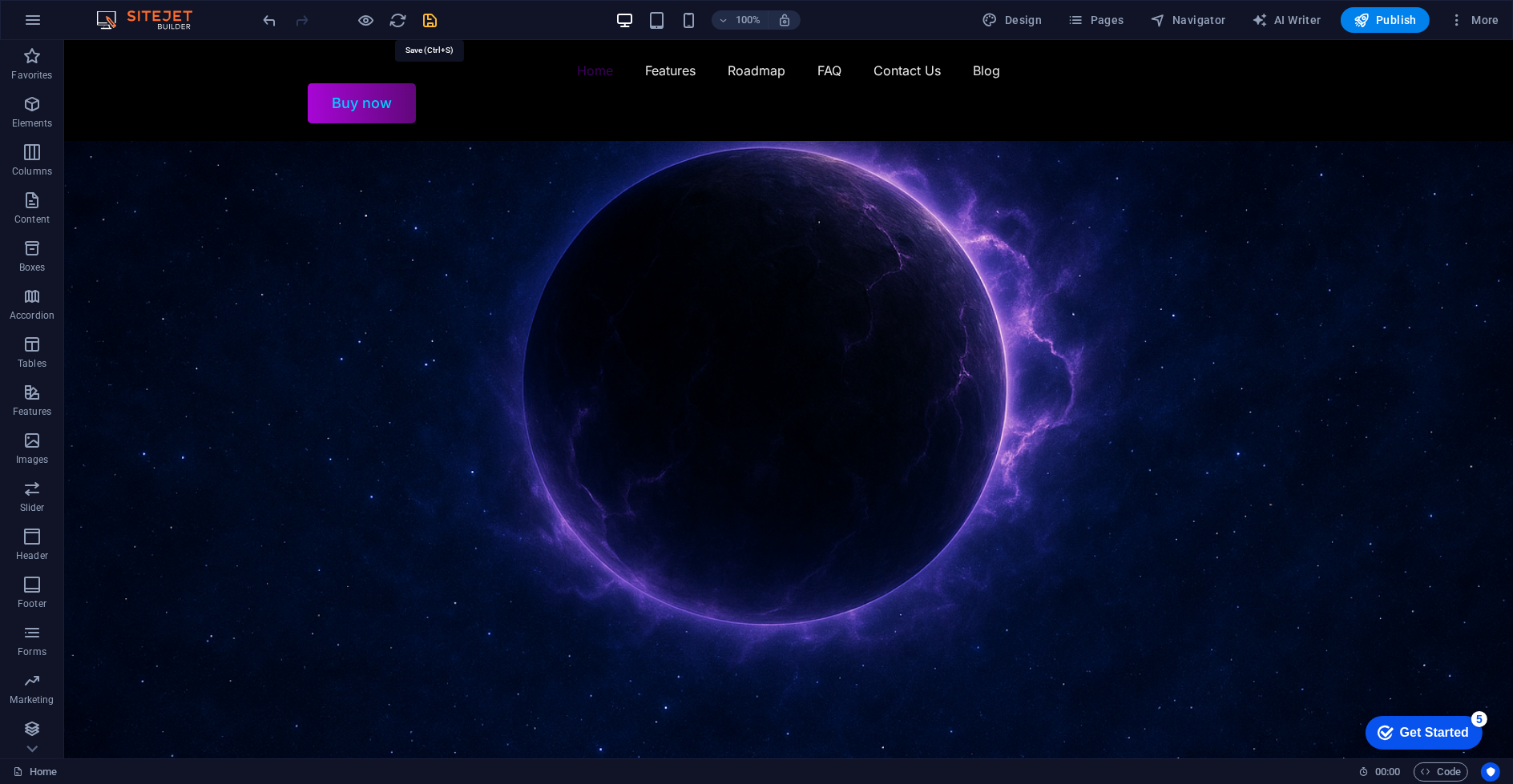
click at [432, 24] on icon "save" at bounding box center [430, 20] width 18 height 18
click at [389, 16] on icon "reload" at bounding box center [398, 20] width 18 height 18
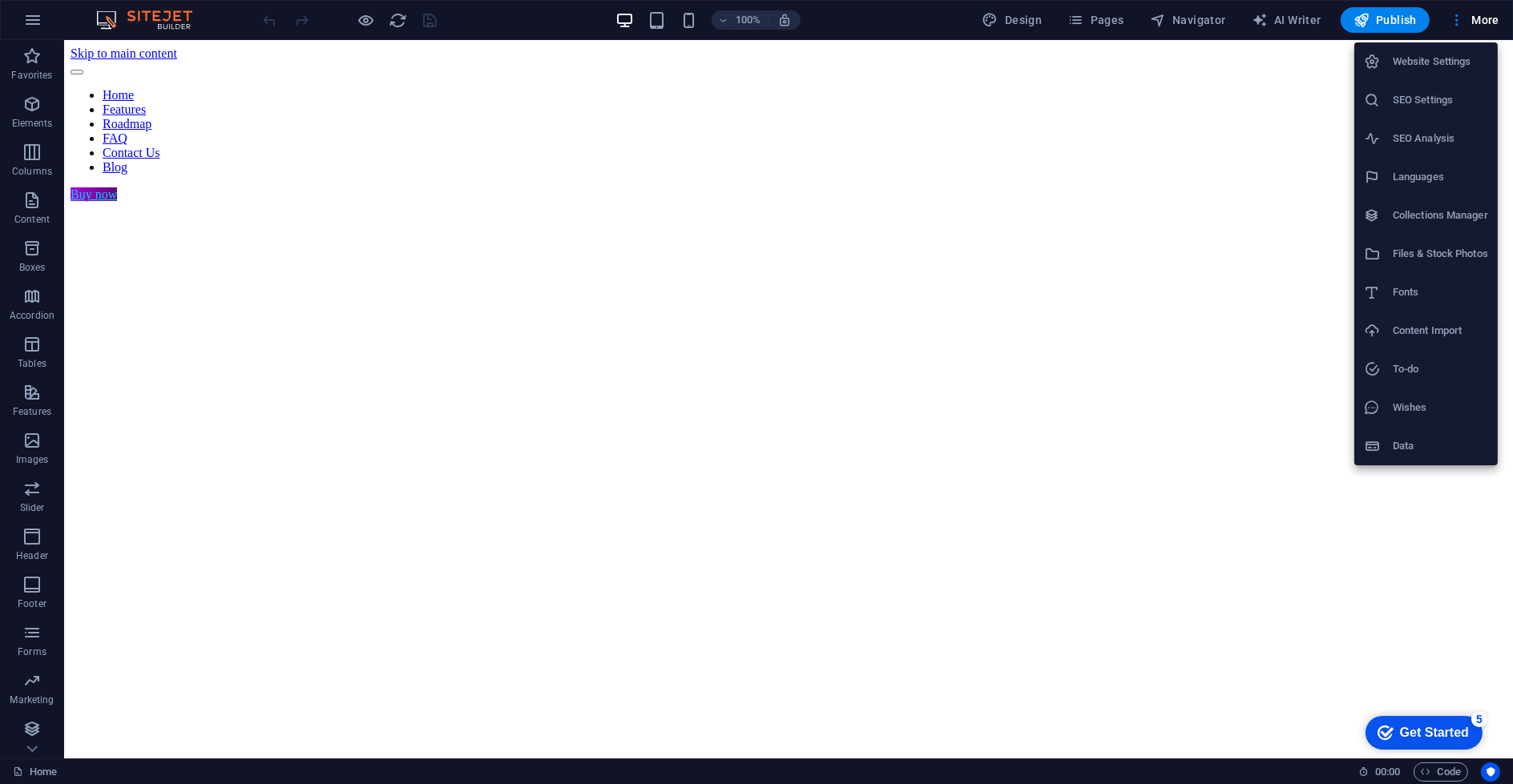
click at [254, 215] on div at bounding box center [756, 392] width 1513 height 784
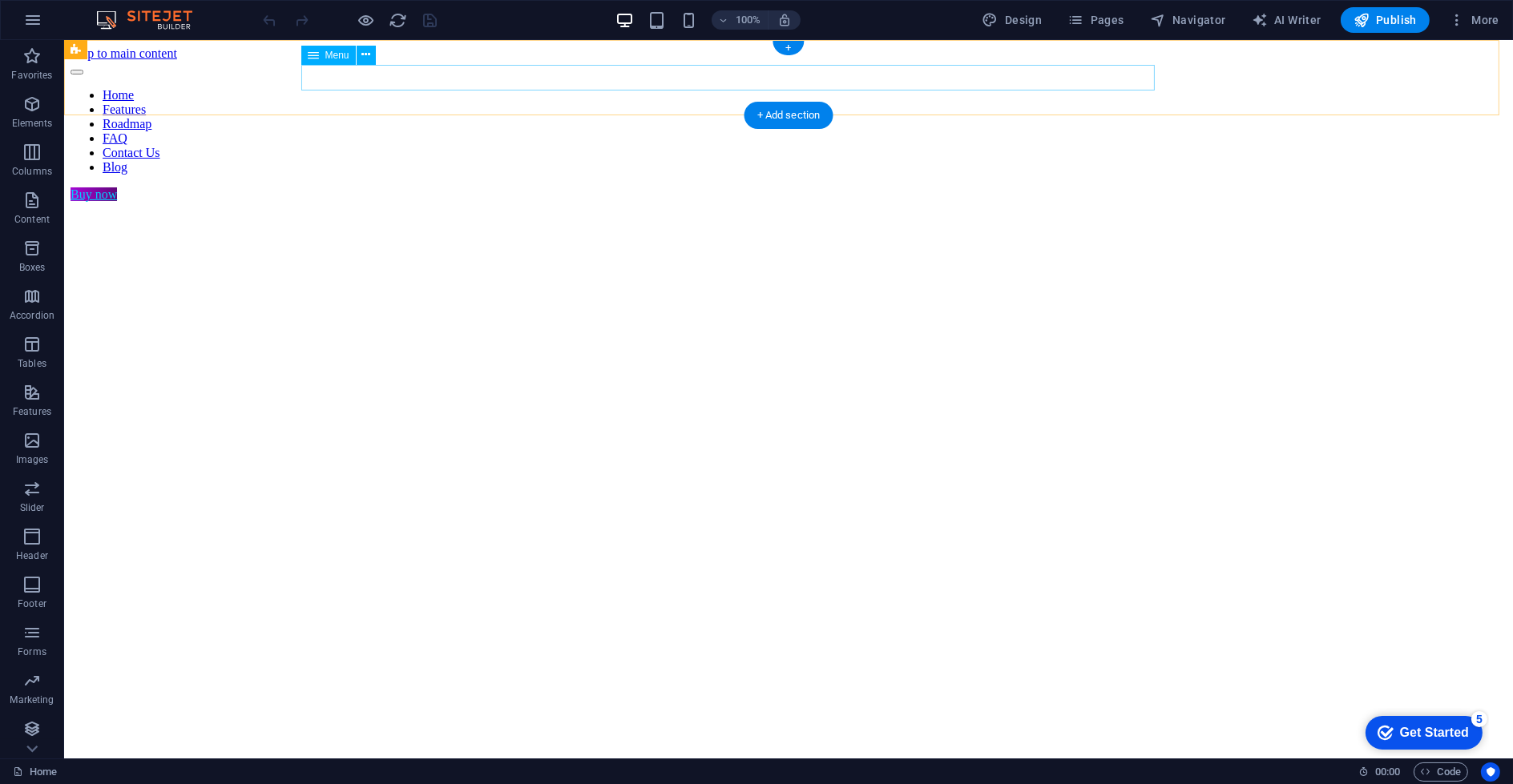
click at [366, 88] on nav "Home Features Roadmap FAQ Contact Us Blog" at bounding box center [789, 131] width 1436 height 87
click at [1247, 187] on div "Buy now" at bounding box center [789, 194] width 1436 height 14
click at [1106, 88] on nav "Home Features Roadmap FAQ Contact Us Blog" at bounding box center [789, 131] width 1436 height 87
select select
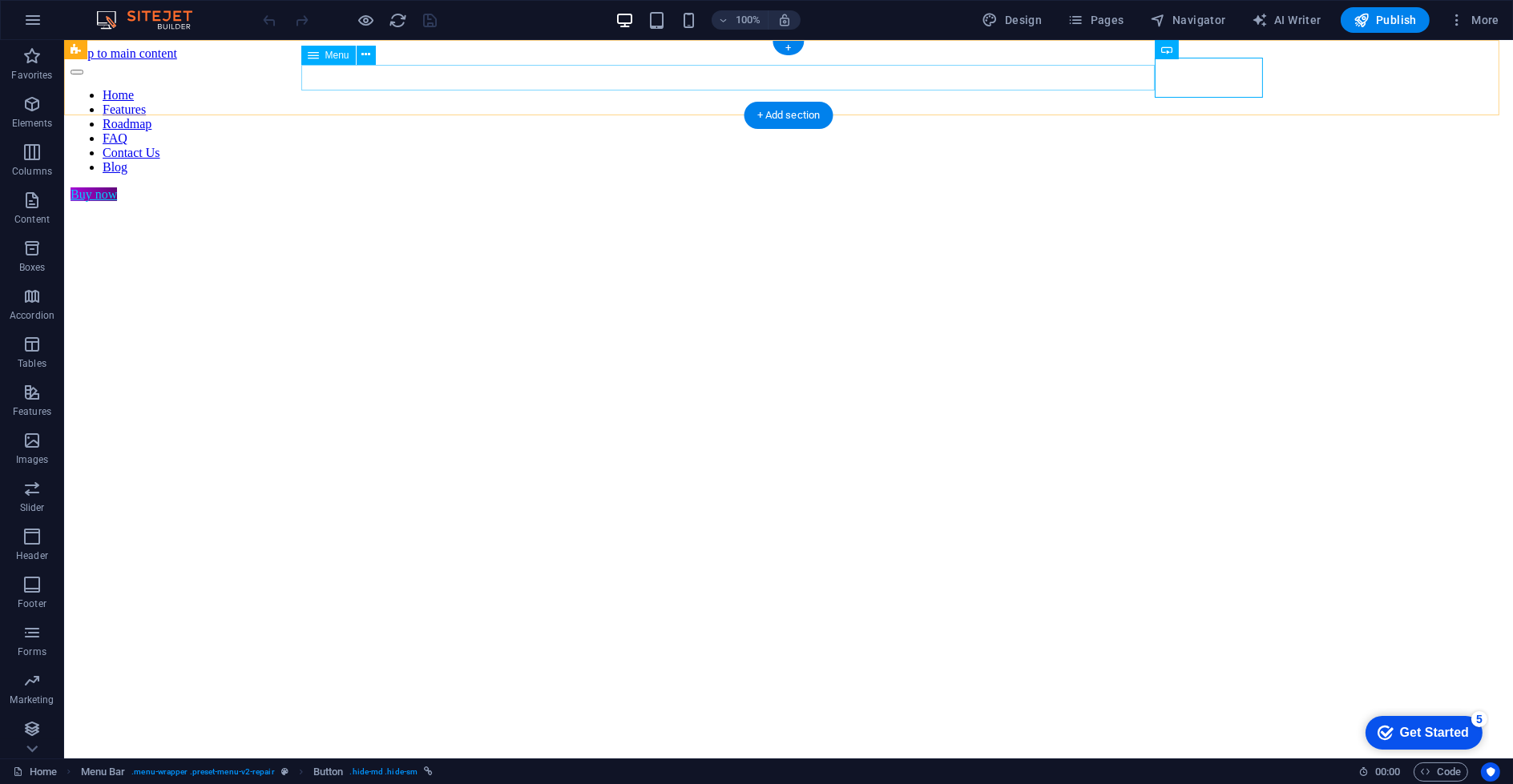
select select "1"
select select
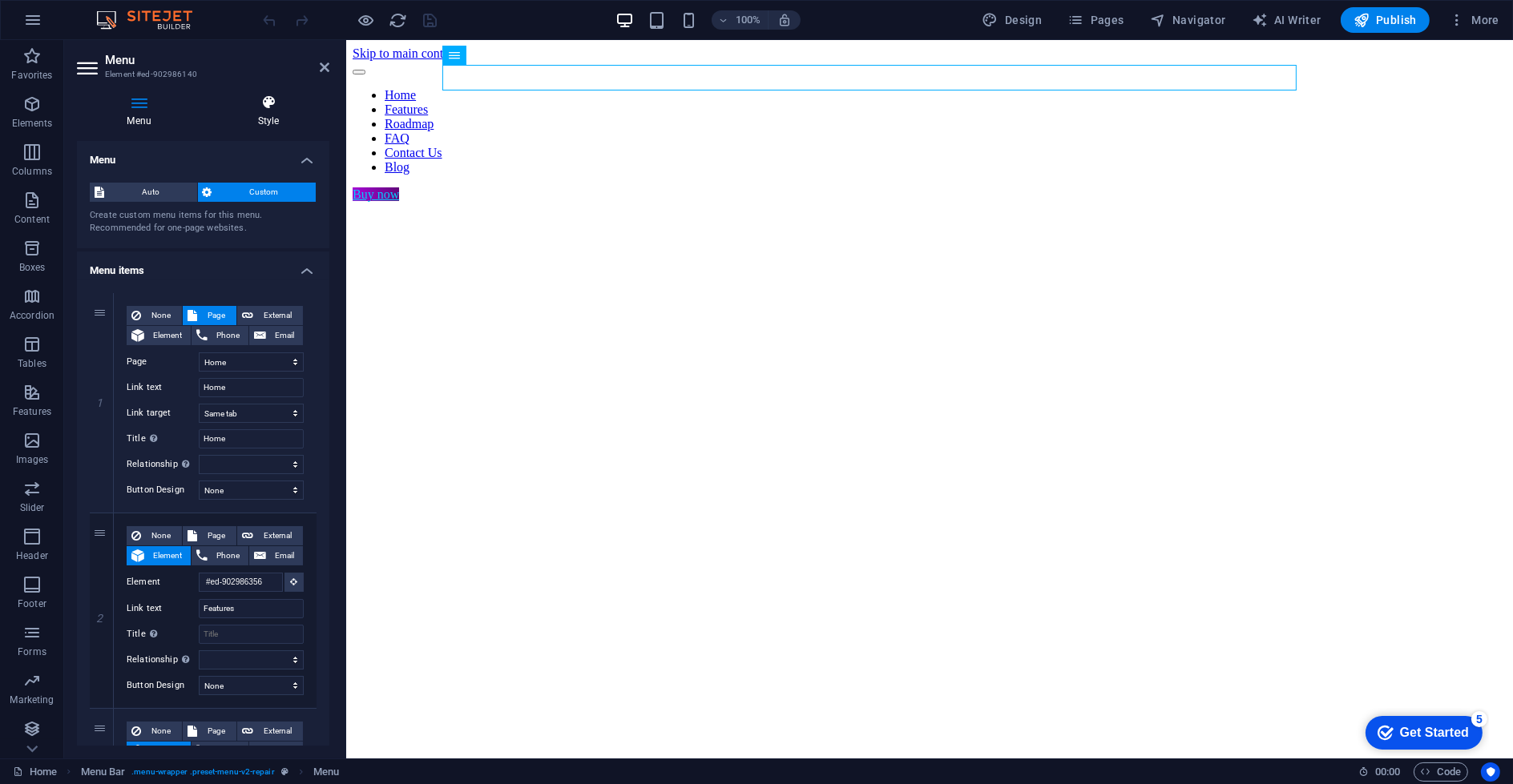
click at [239, 123] on h4 "Style" at bounding box center [268, 111] width 122 height 33
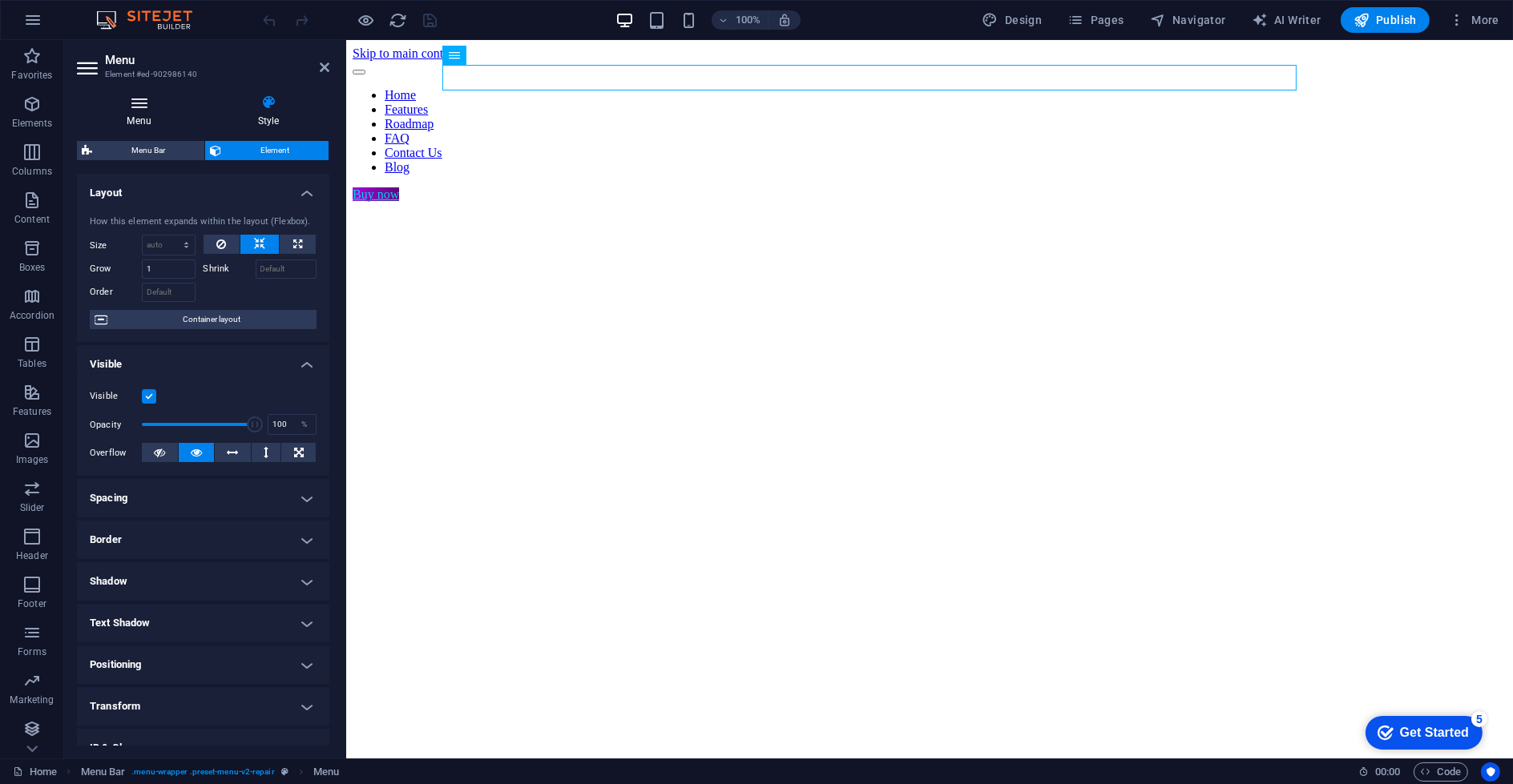
click at [192, 110] on h4 "Menu" at bounding box center [142, 111] width 130 height 33
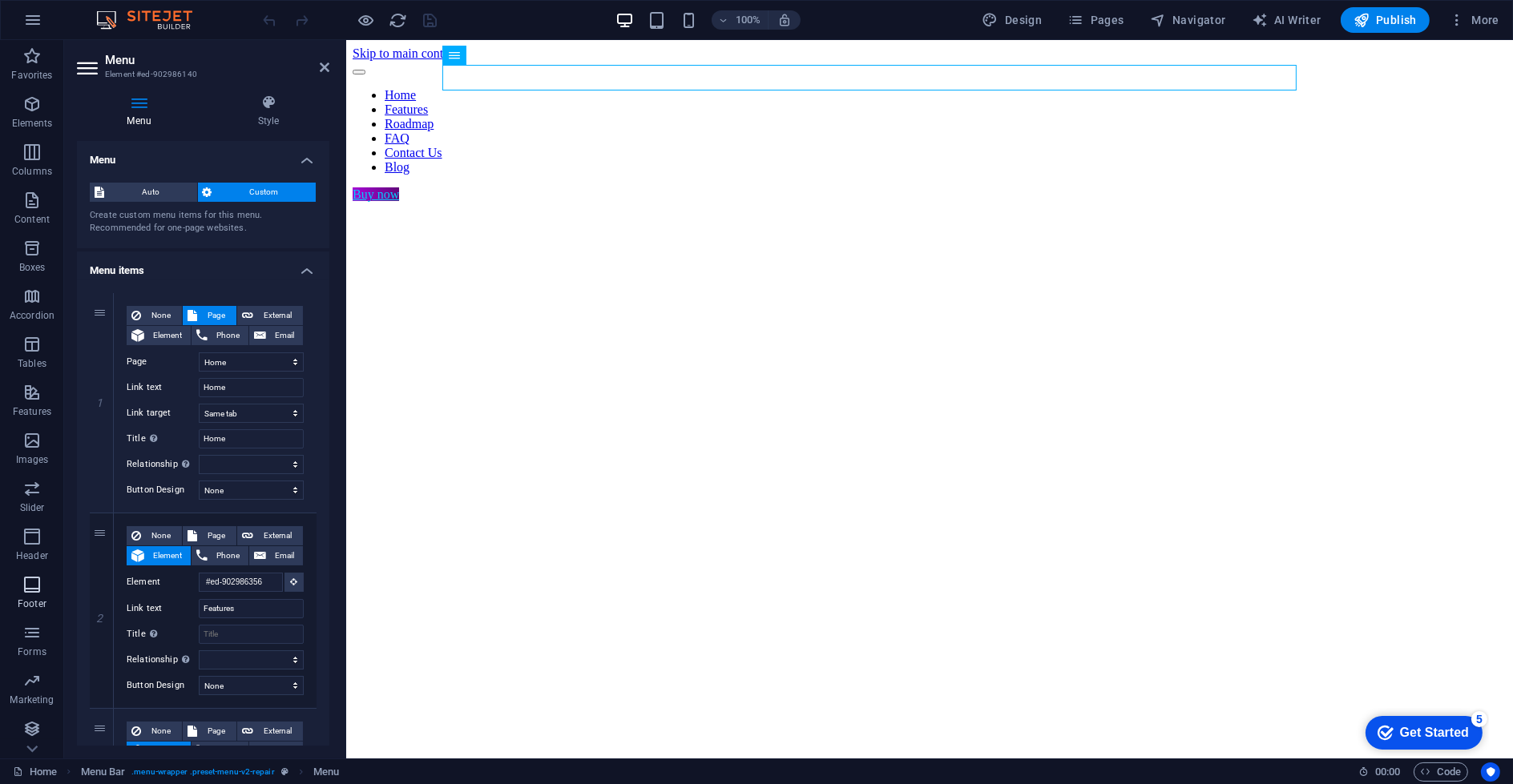
click at [37, 594] on span "Footer" at bounding box center [31, 594] width 64 height 38
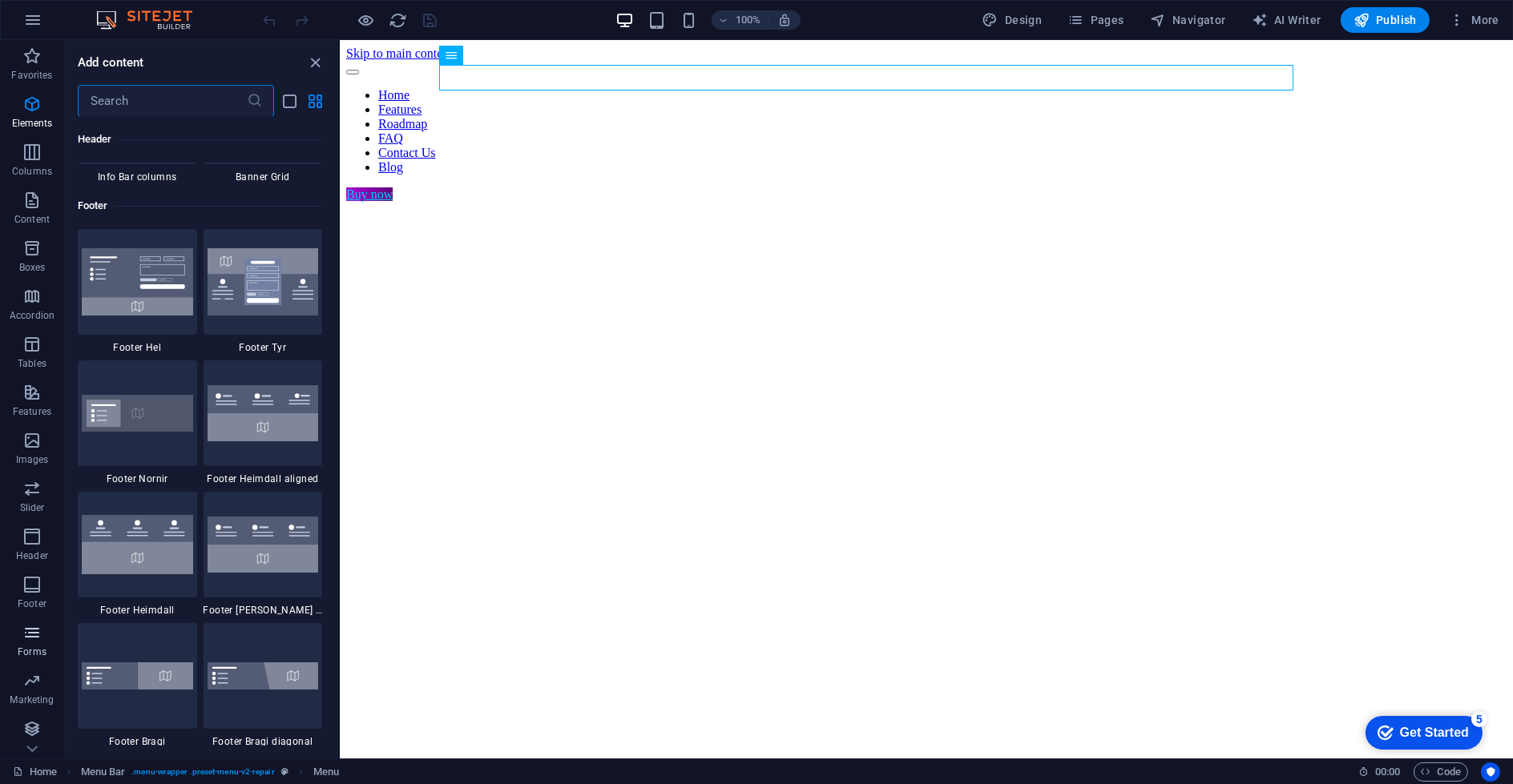
scroll to position [10601, 0]
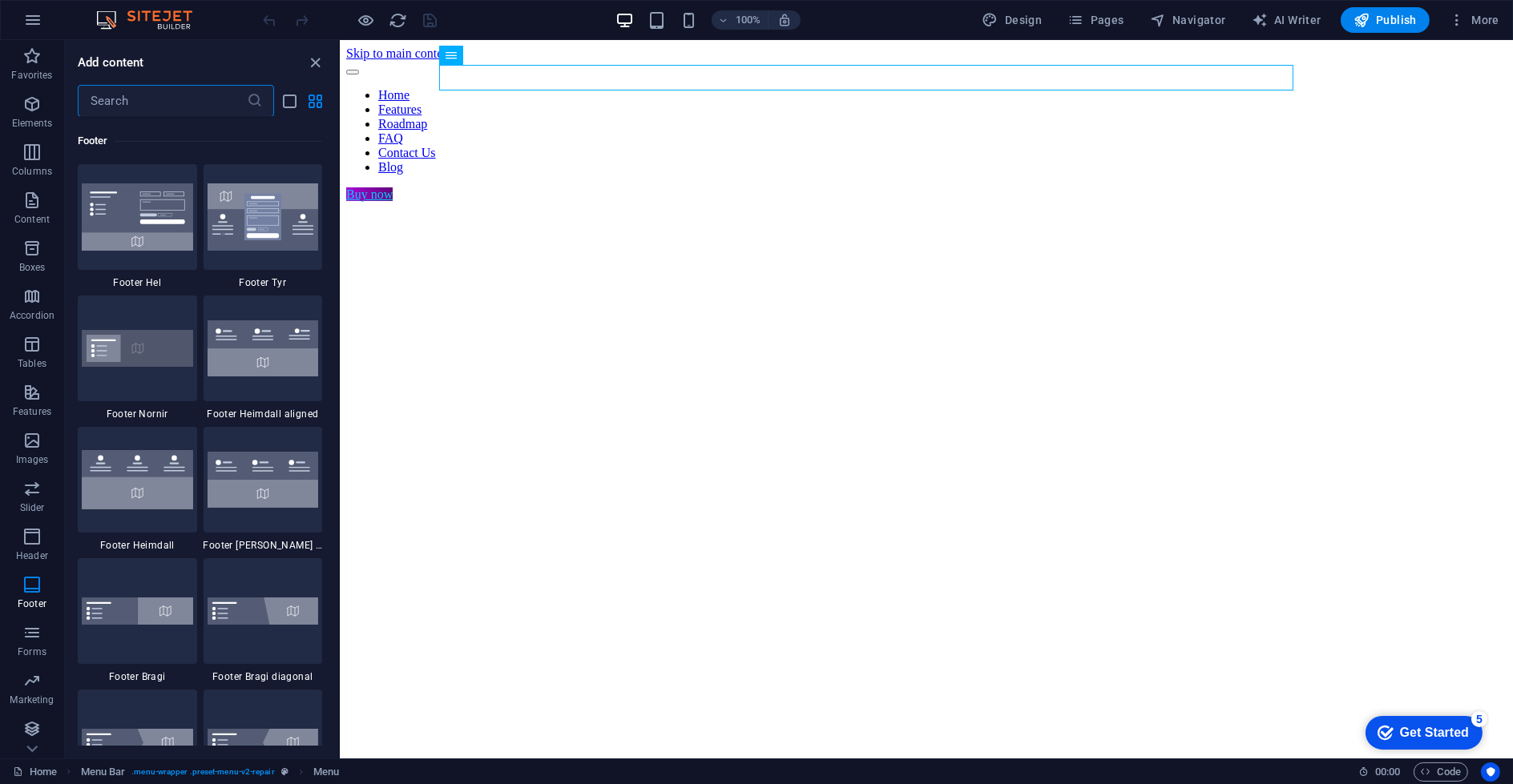
click at [197, 89] on input "text" at bounding box center [162, 101] width 169 height 32
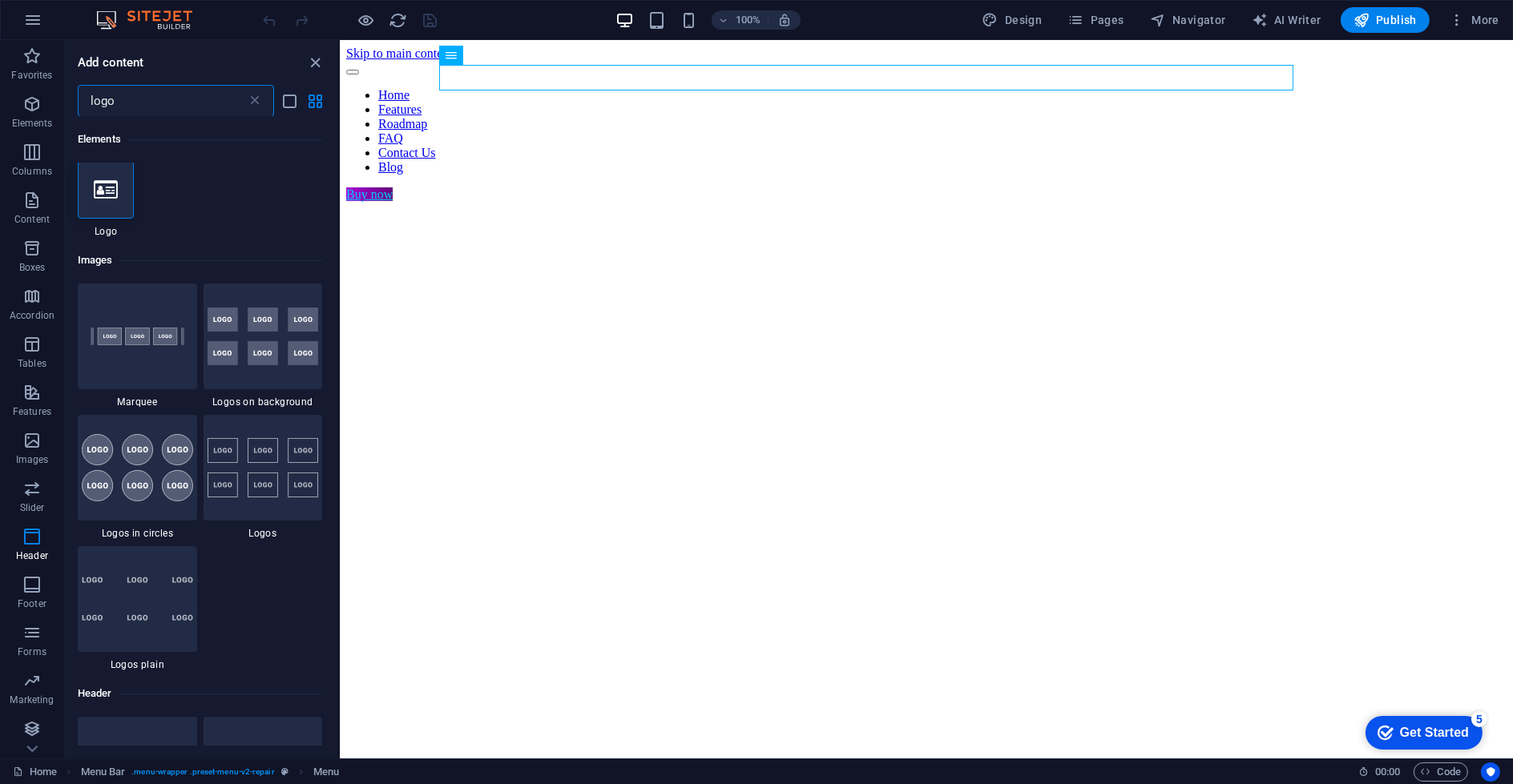
scroll to position [0, 0]
type input "logo"
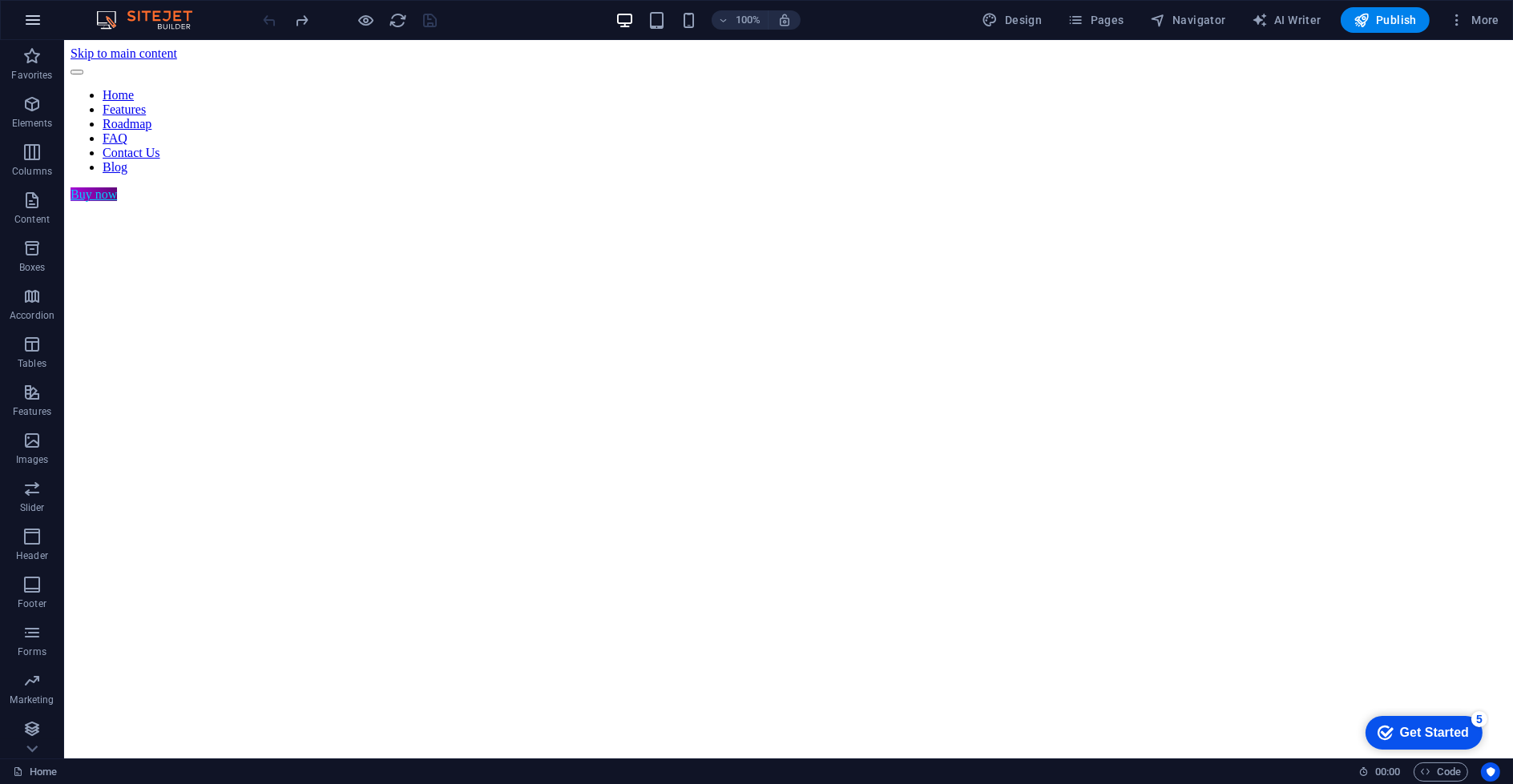
click at [24, 17] on icon "button" at bounding box center [33, 20] width 19 height 19
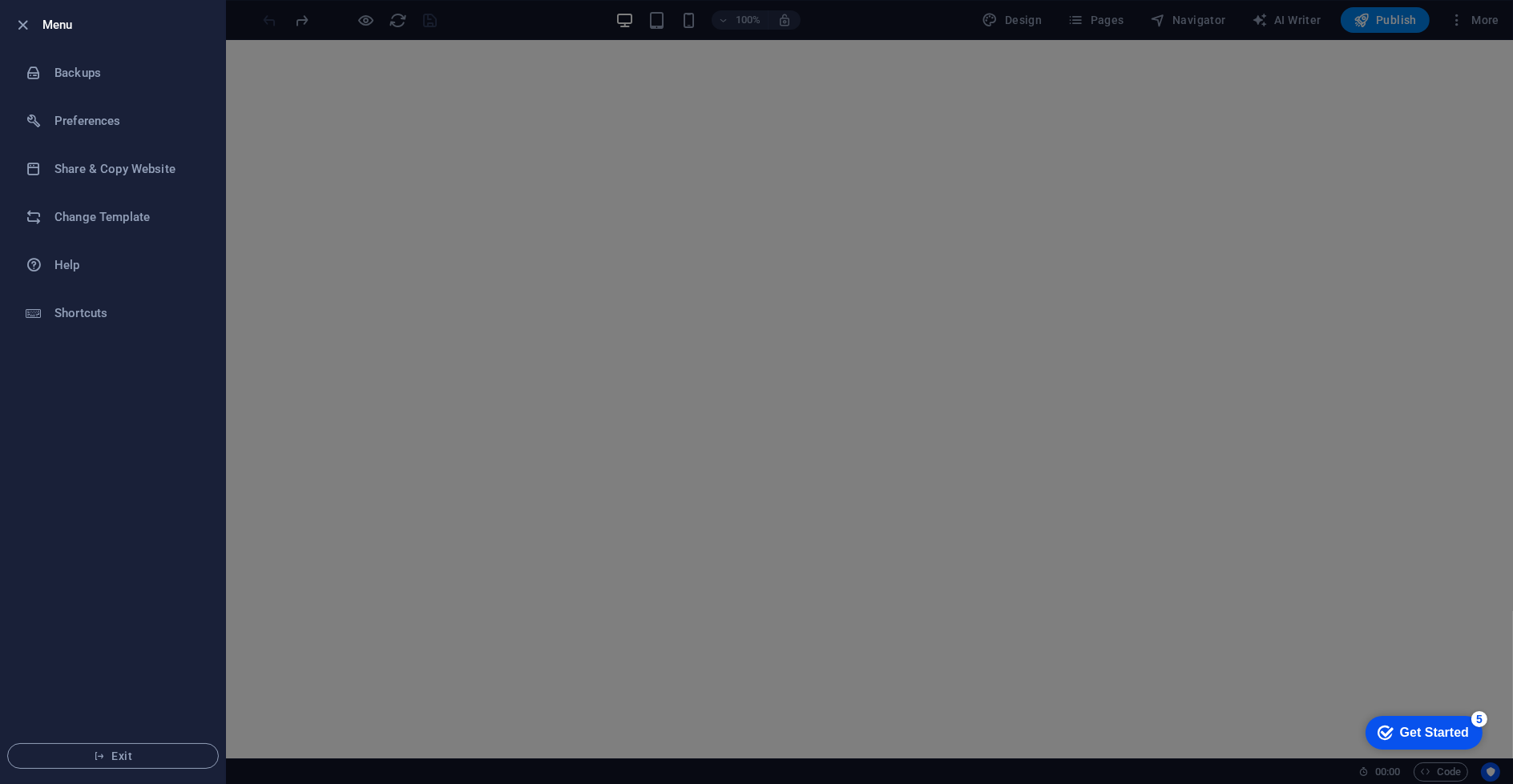
click at [302, 237] on div at bounding box center [756, 392] width 1513 height 784
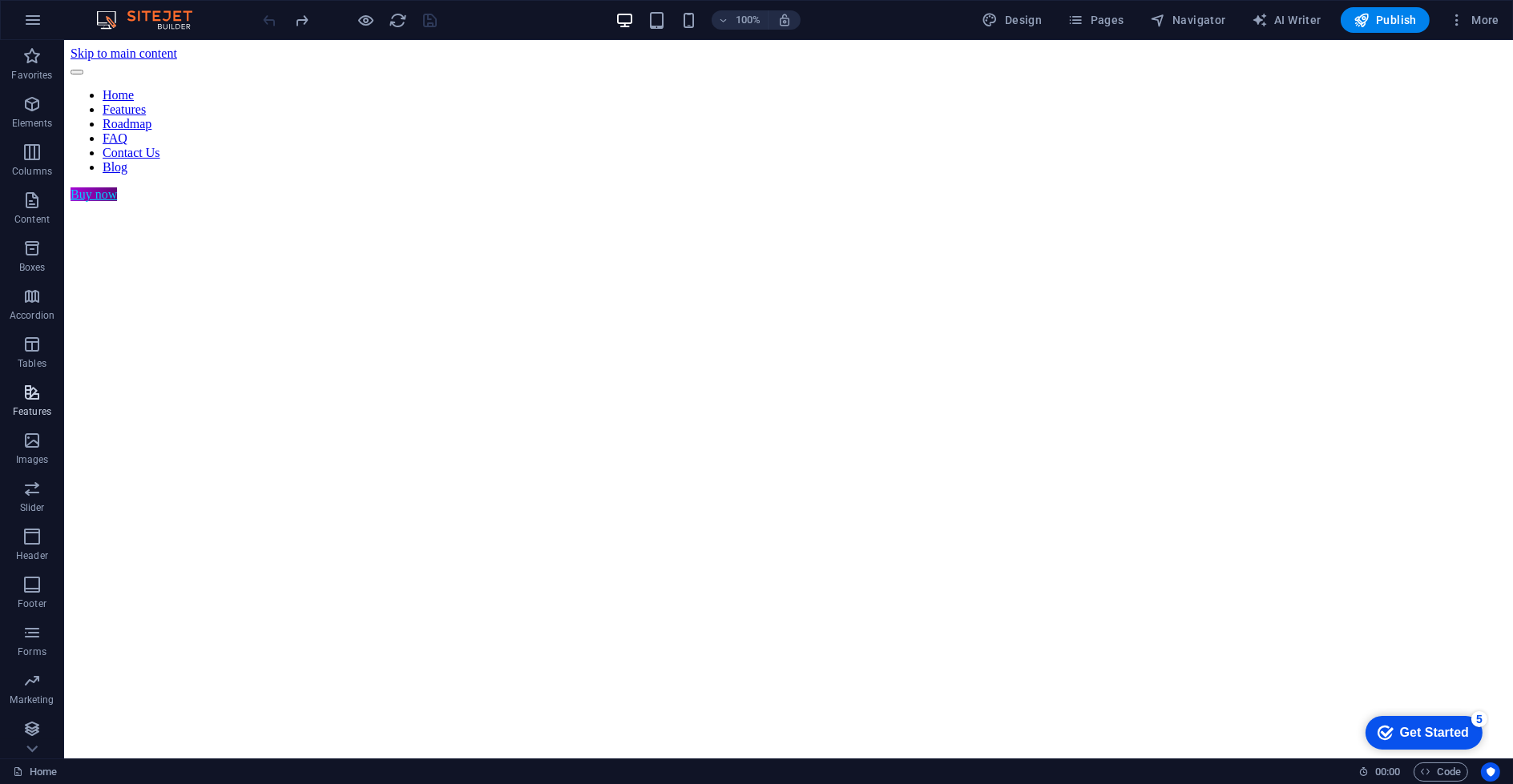
click at [44, 387] on span "Features" at bounding box center [31, 402] width 64 height 38
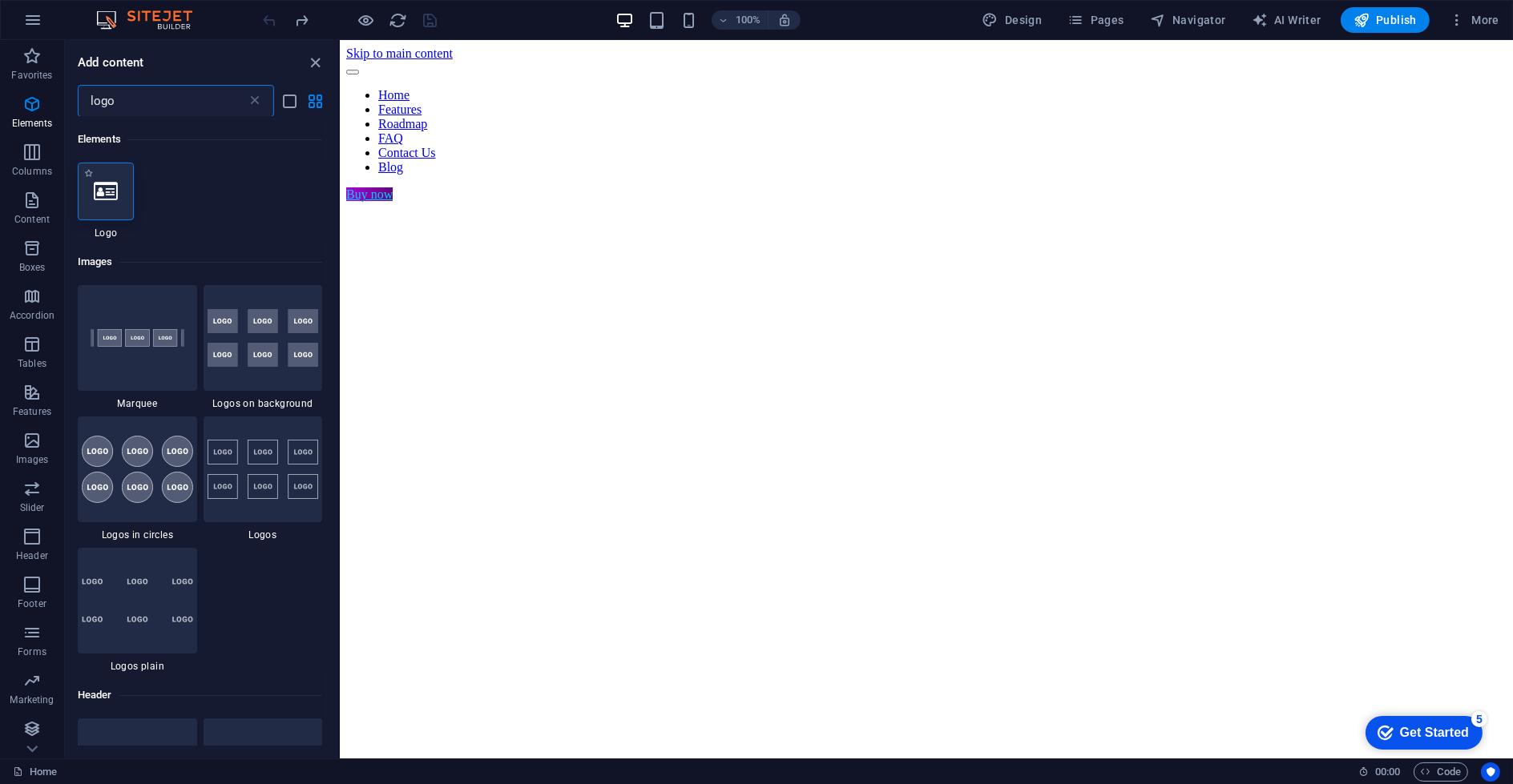
type input "logo"
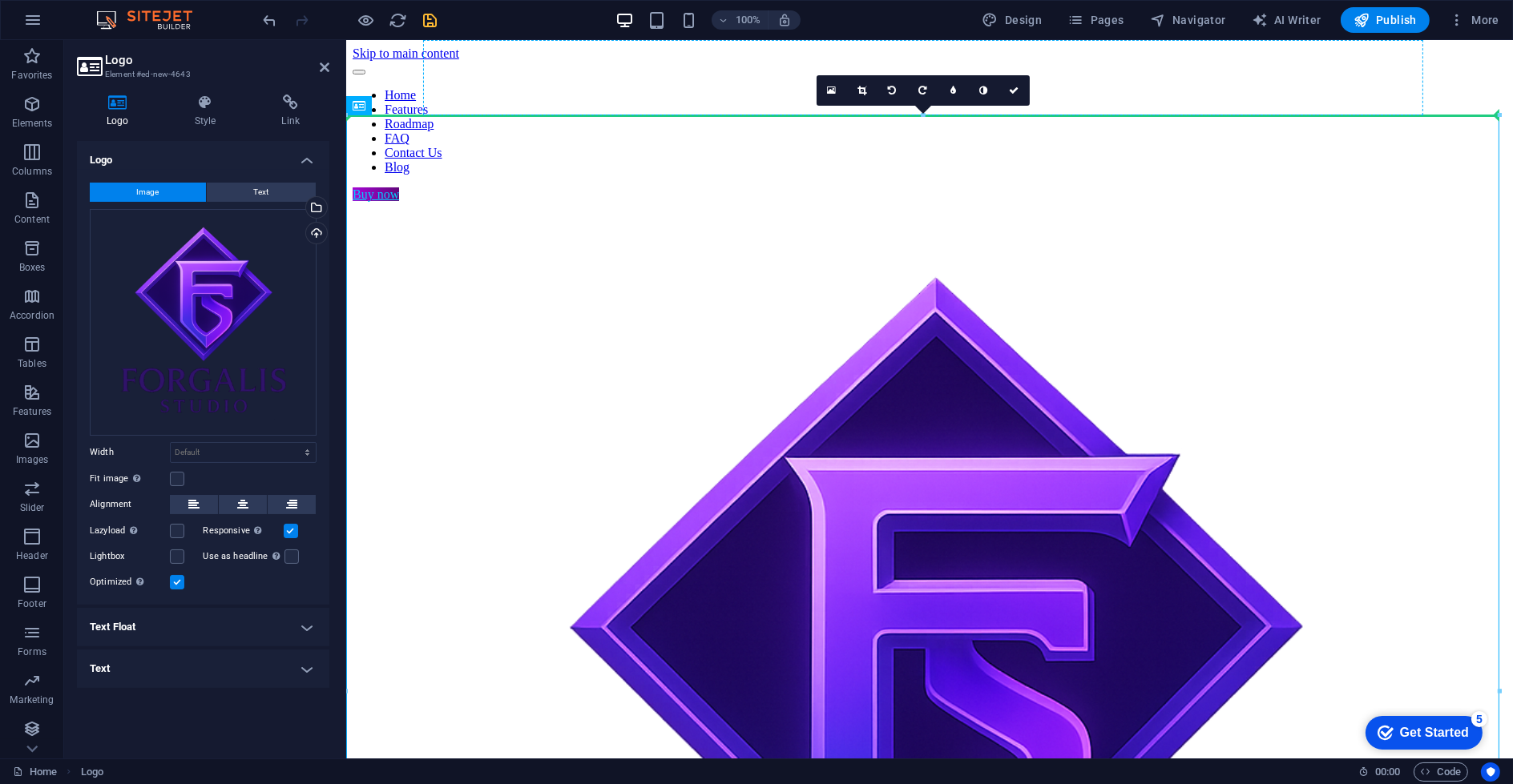
drag, startPoint x: 603, startPoint y: 133, endPoint x: 601, endPoint y: 80, distance: 53.0
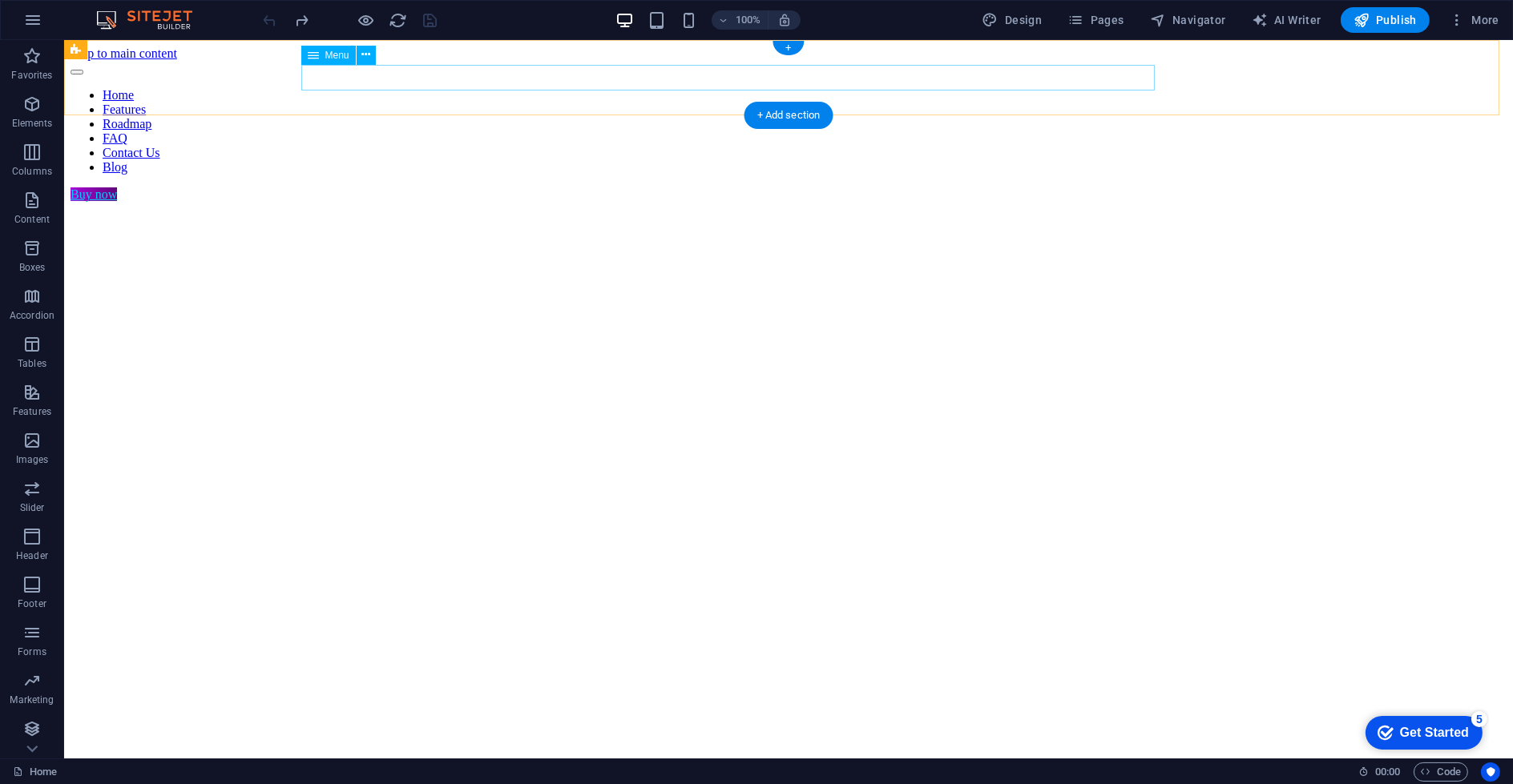
click at [439, 88] on nav "Home Features Roadmap FAQ Contact Us Blog" at bounding box center [789, 131] width 1436 height 87
click at [362, 52] on icon at bounding box center [366, 54] width 9 height 17
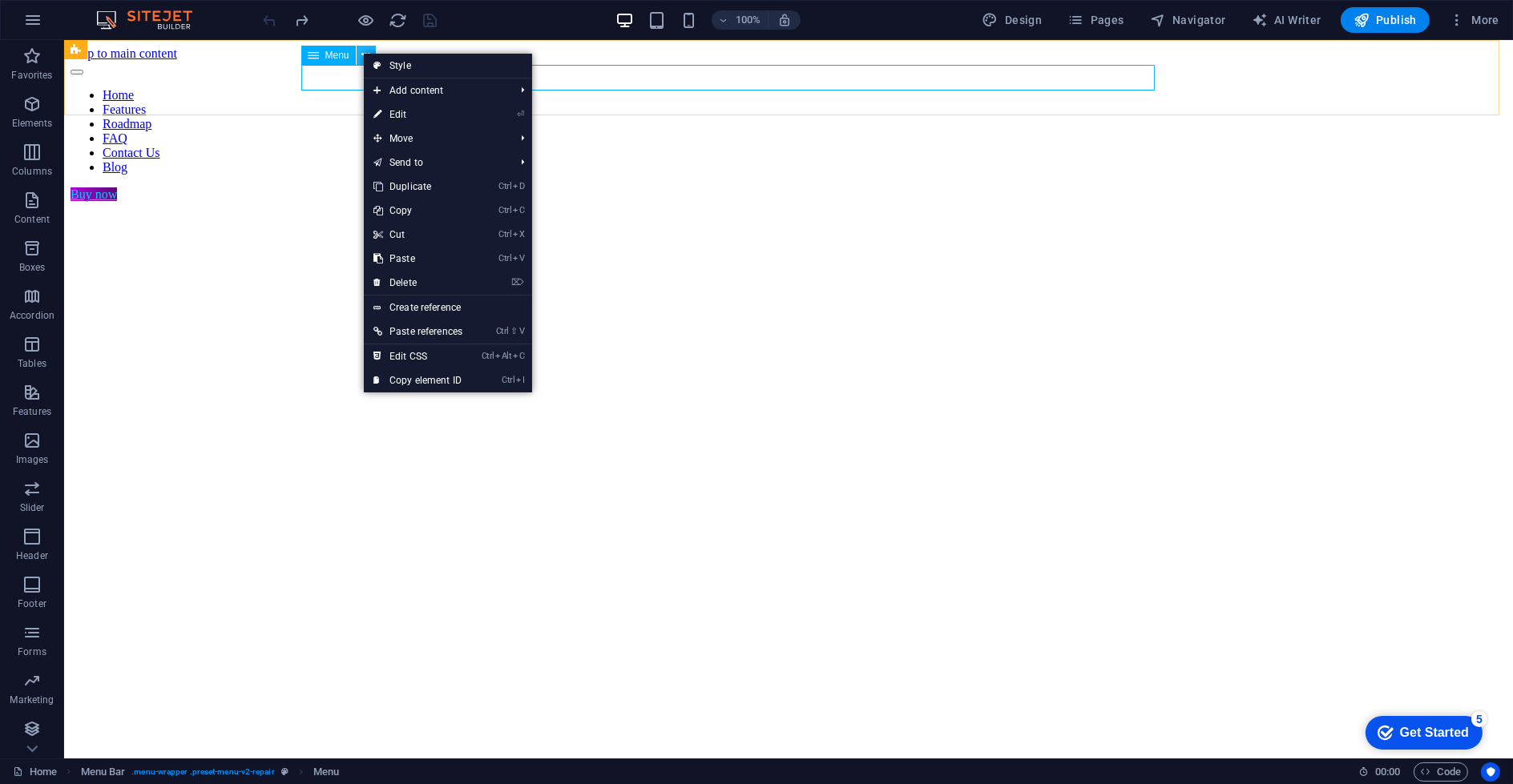
click at [362, 52] on icon at bounding box center [366, 54] width 9 height 17
click at [230, 86] on div "Home Features Roadmap FAQ Contact Us Blog Buy now" at bounding box center [789, 131] width 1436 height 141
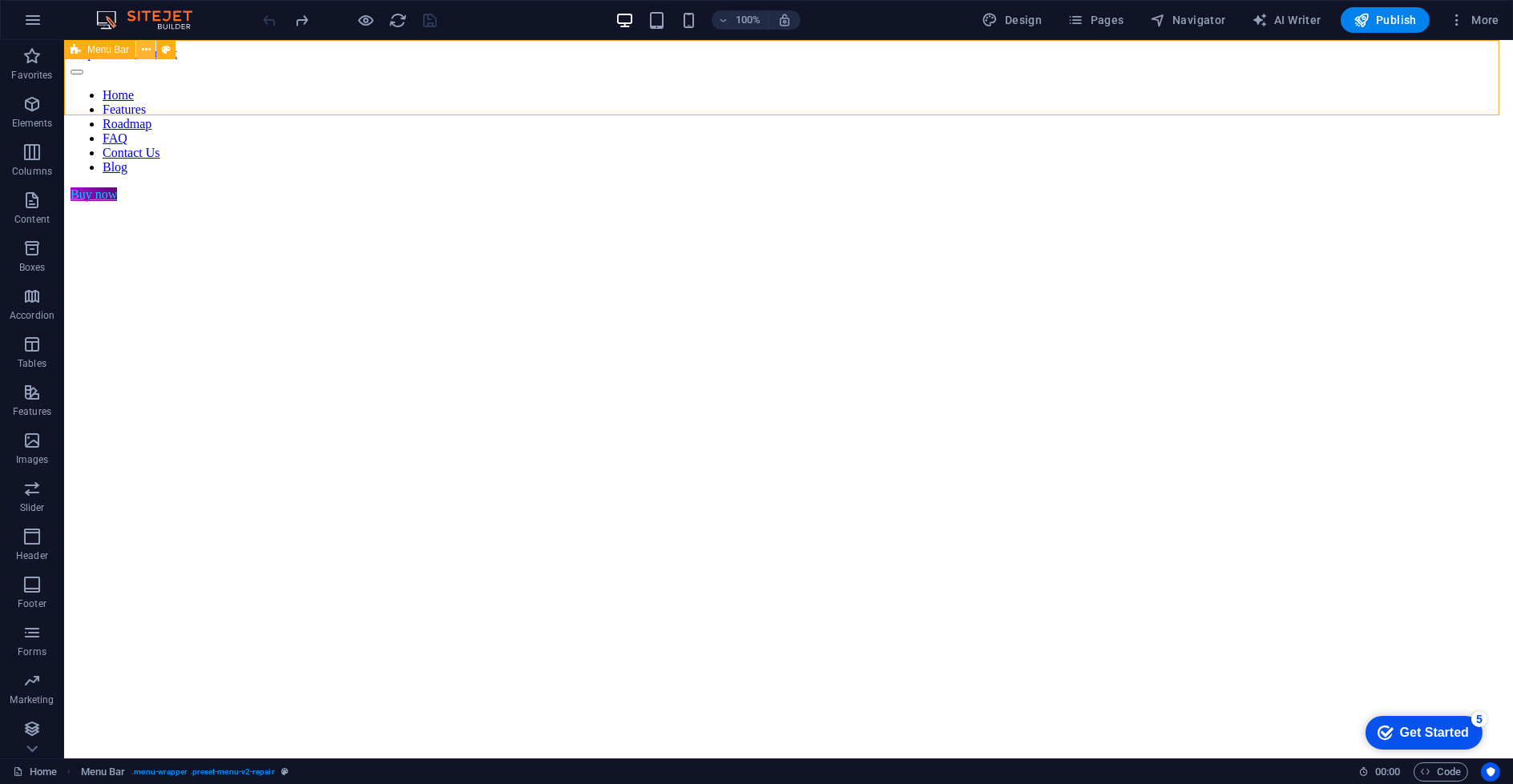
click at [144, 50] on icon at bounding box center [146, 50] width 9 height 17
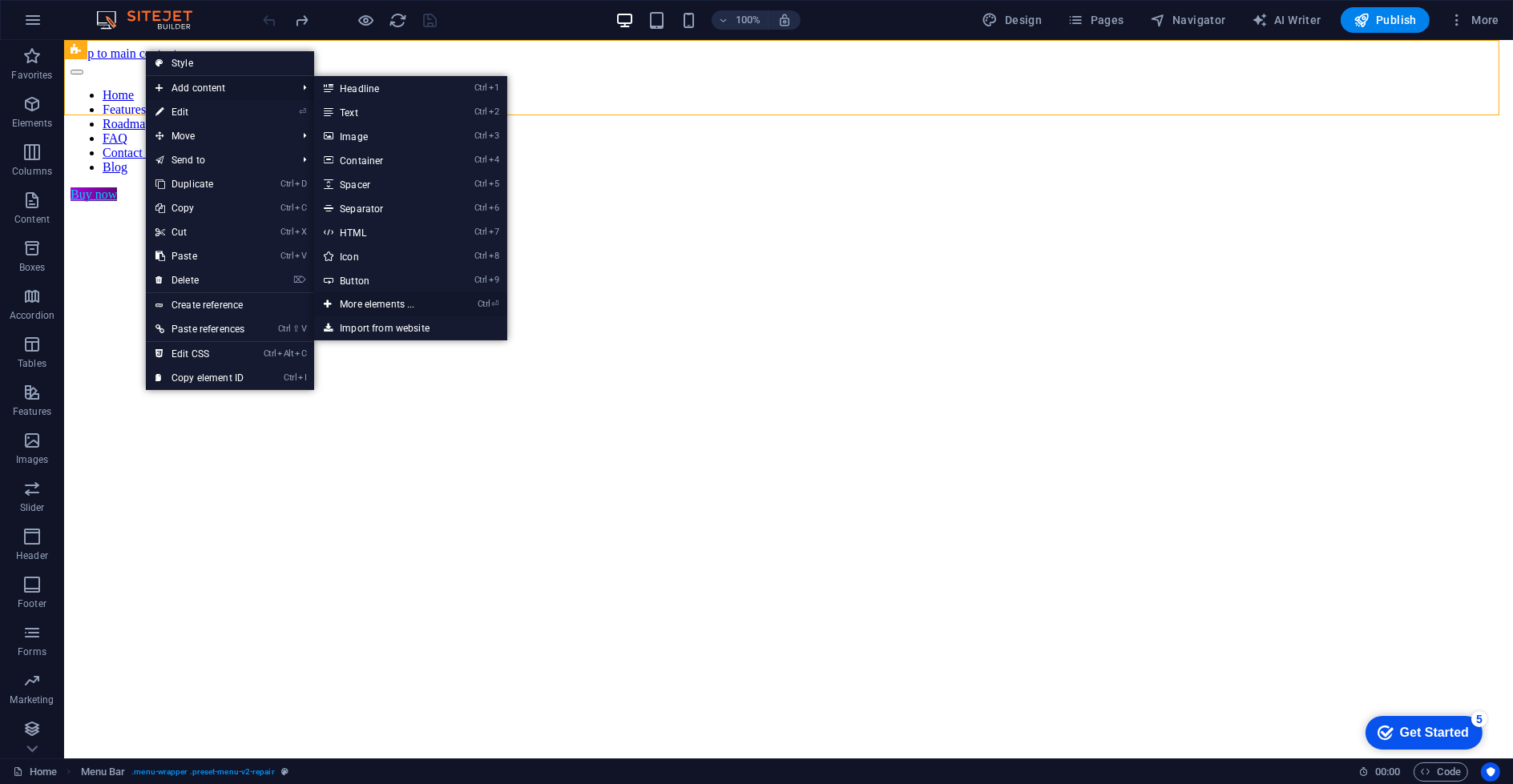
click at [421, 303] on link "Ctrl ⏎ More elements ..." at bounding box center [380, 303] width 132 height 24
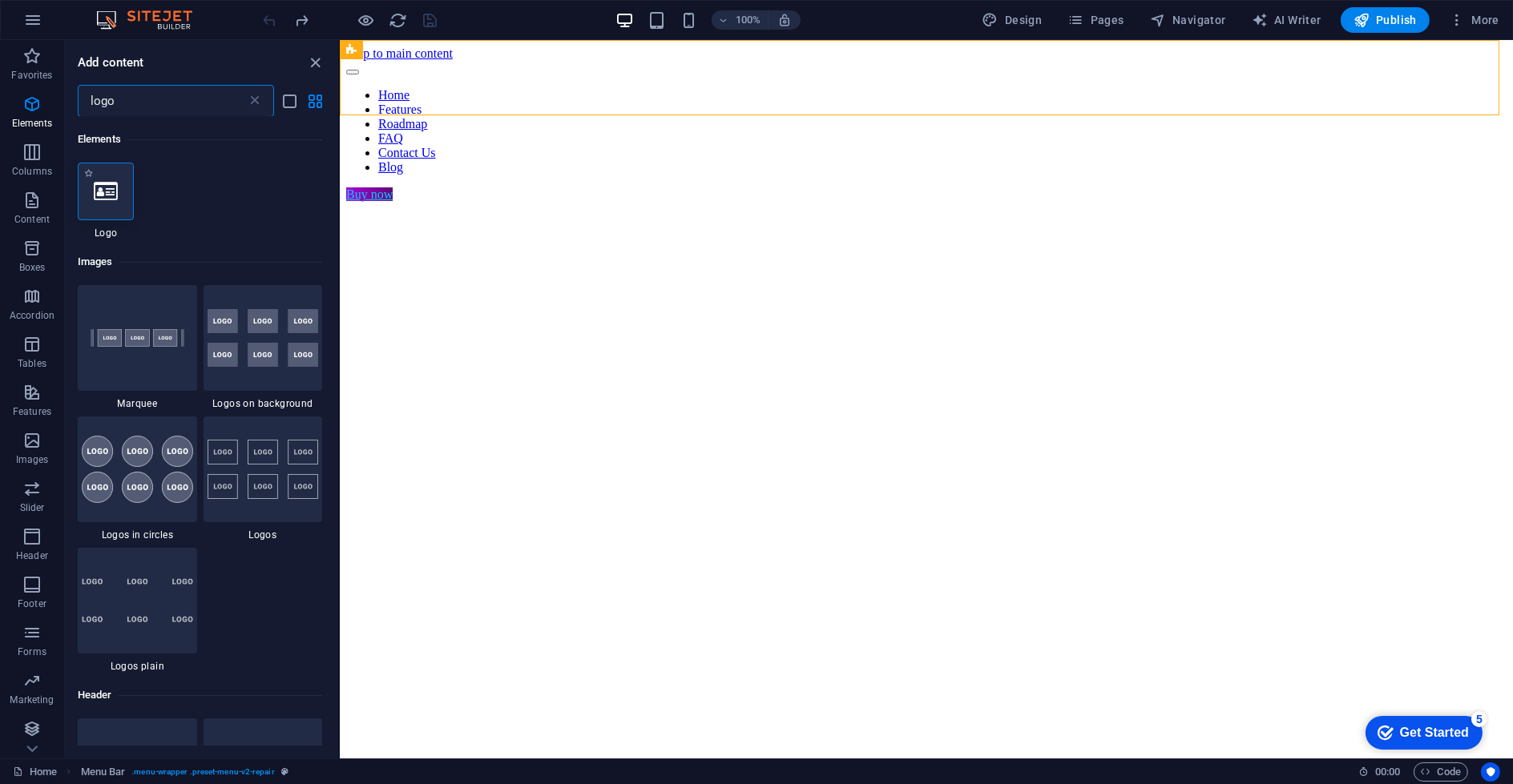
click at [124, 204] on div at bounding box center [106, 191] width 56 height 58
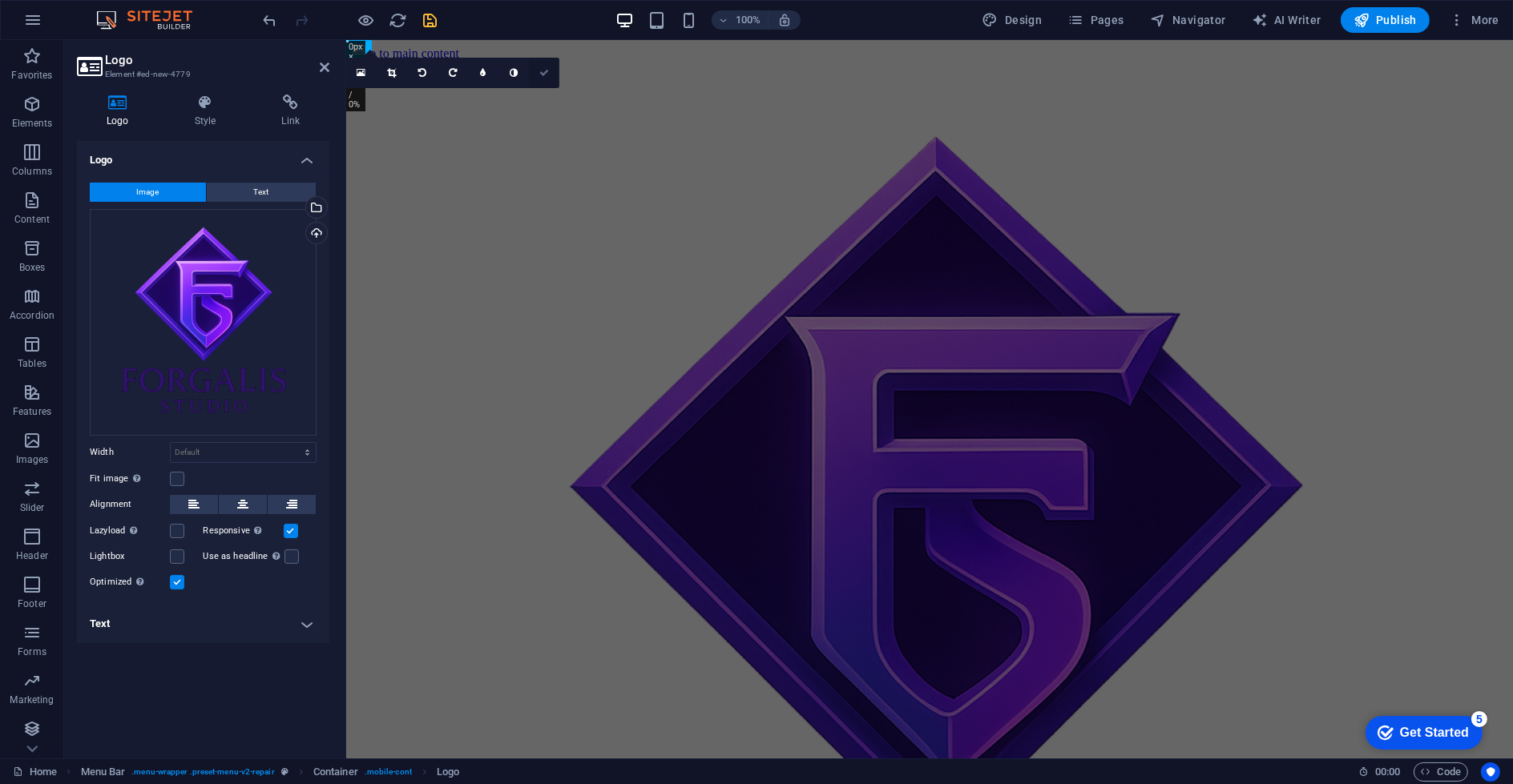
click at [547, 77] on icon at bounding box center [544, 73] width 10 height 10
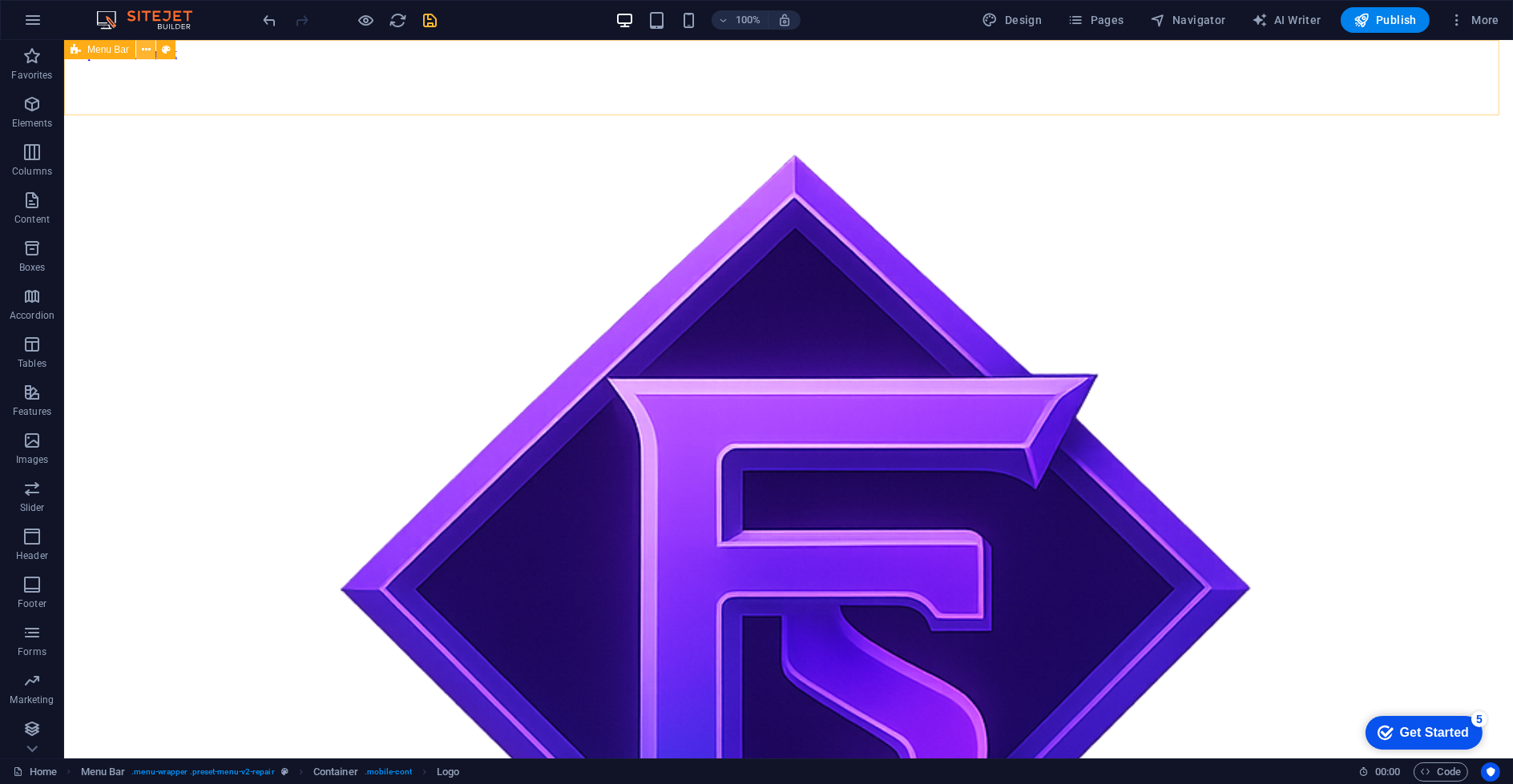
click at [142, 50] on icon at bounding box center [146, 50] width 9 height 17
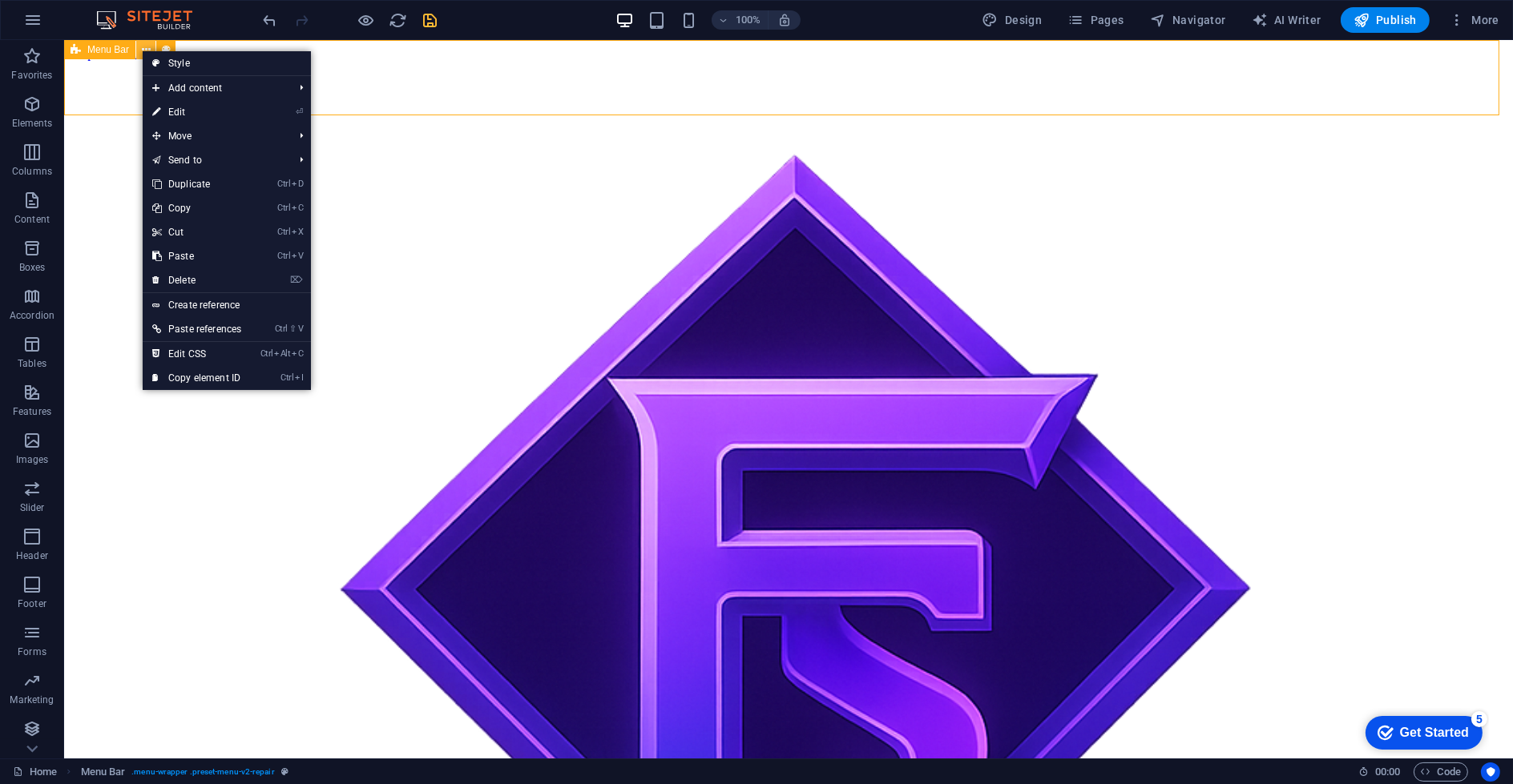
click at [142, 50] on icon at bounding box center [146, 50] width 9 height 17
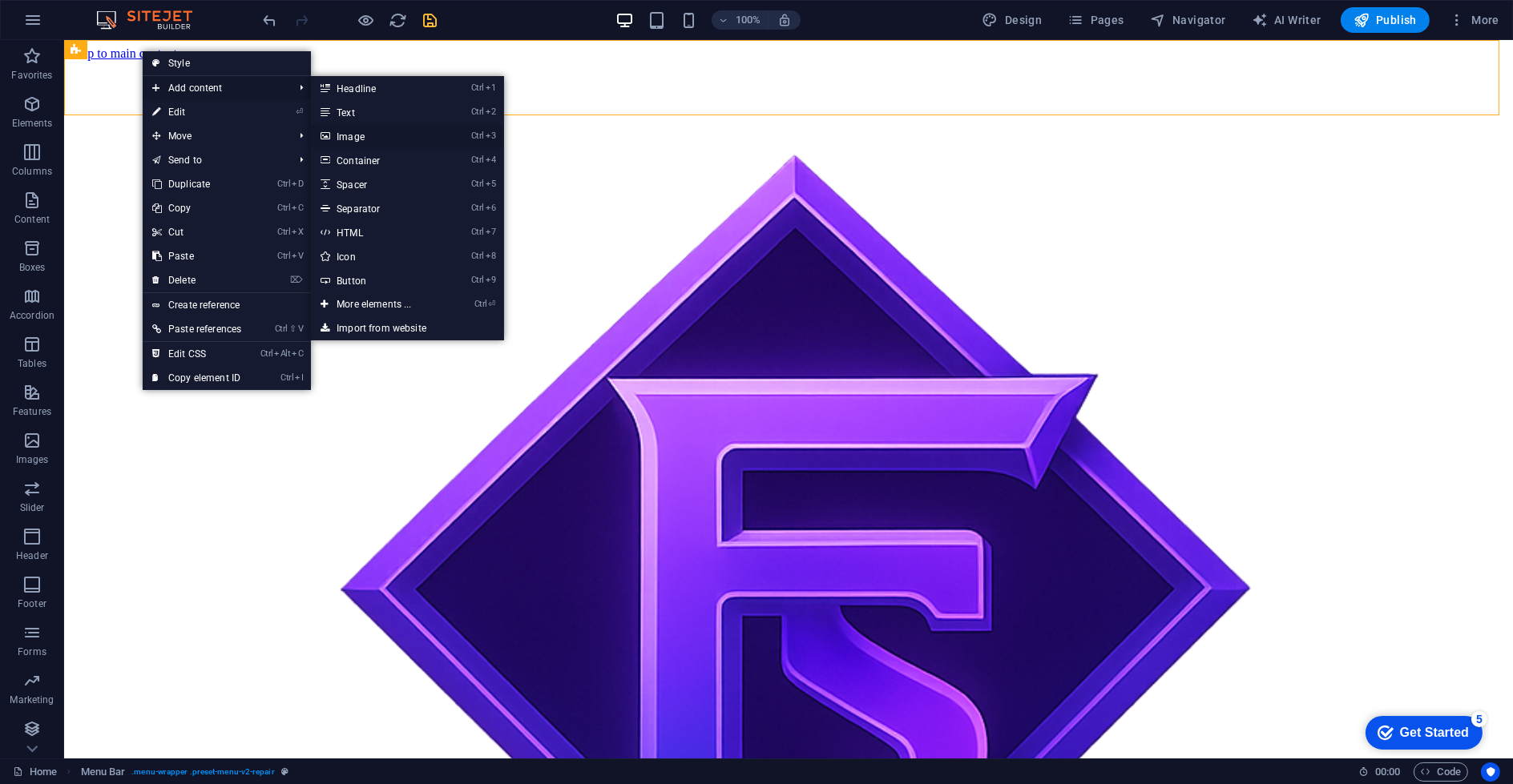
click at [475, 146] on li "Ctrl 3 Image" at bounding box center [408, 135] width 192 height 24
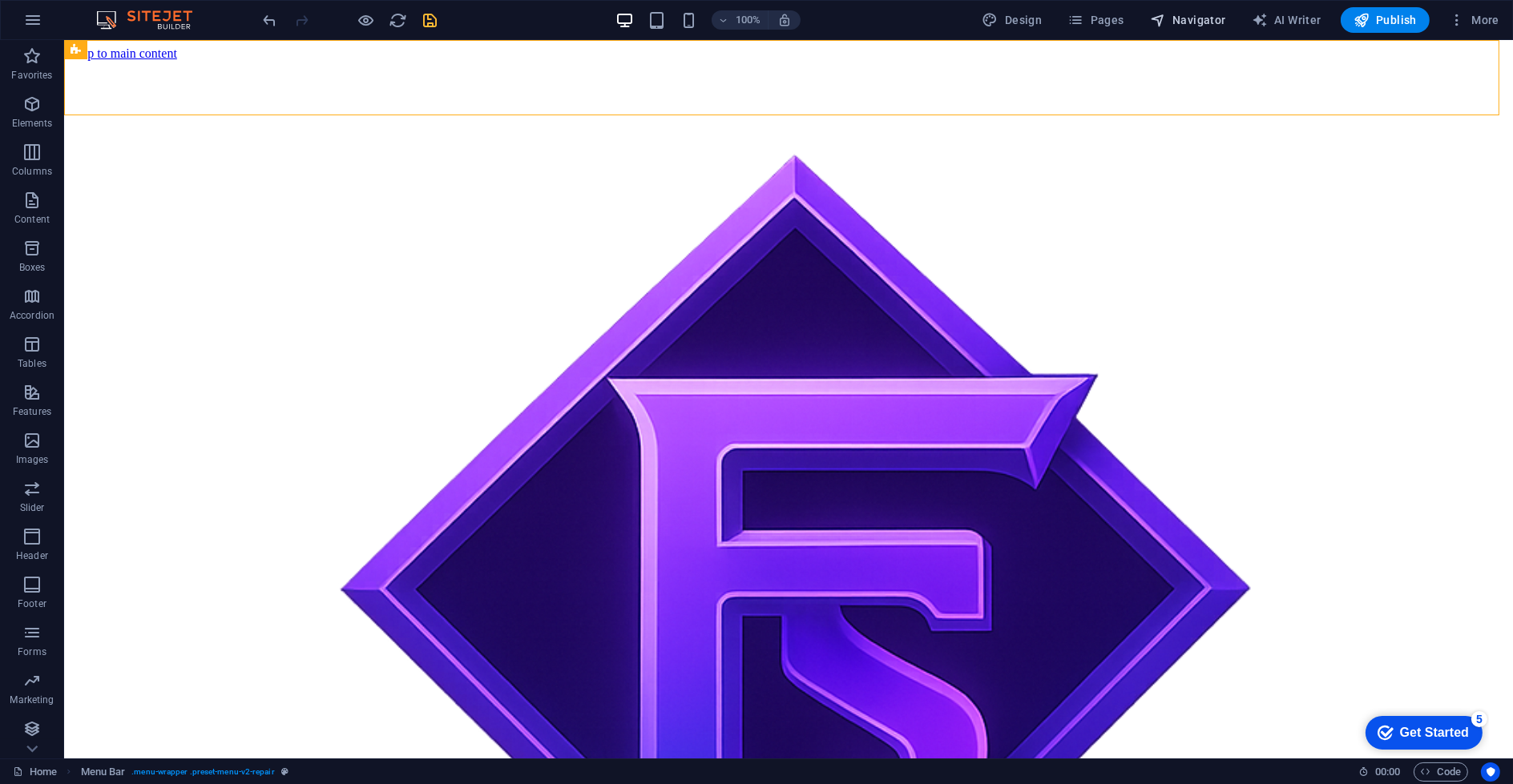
click at [1228, 13] on button "Navigator" at bounding box center [1189, 19] width 89 height 25
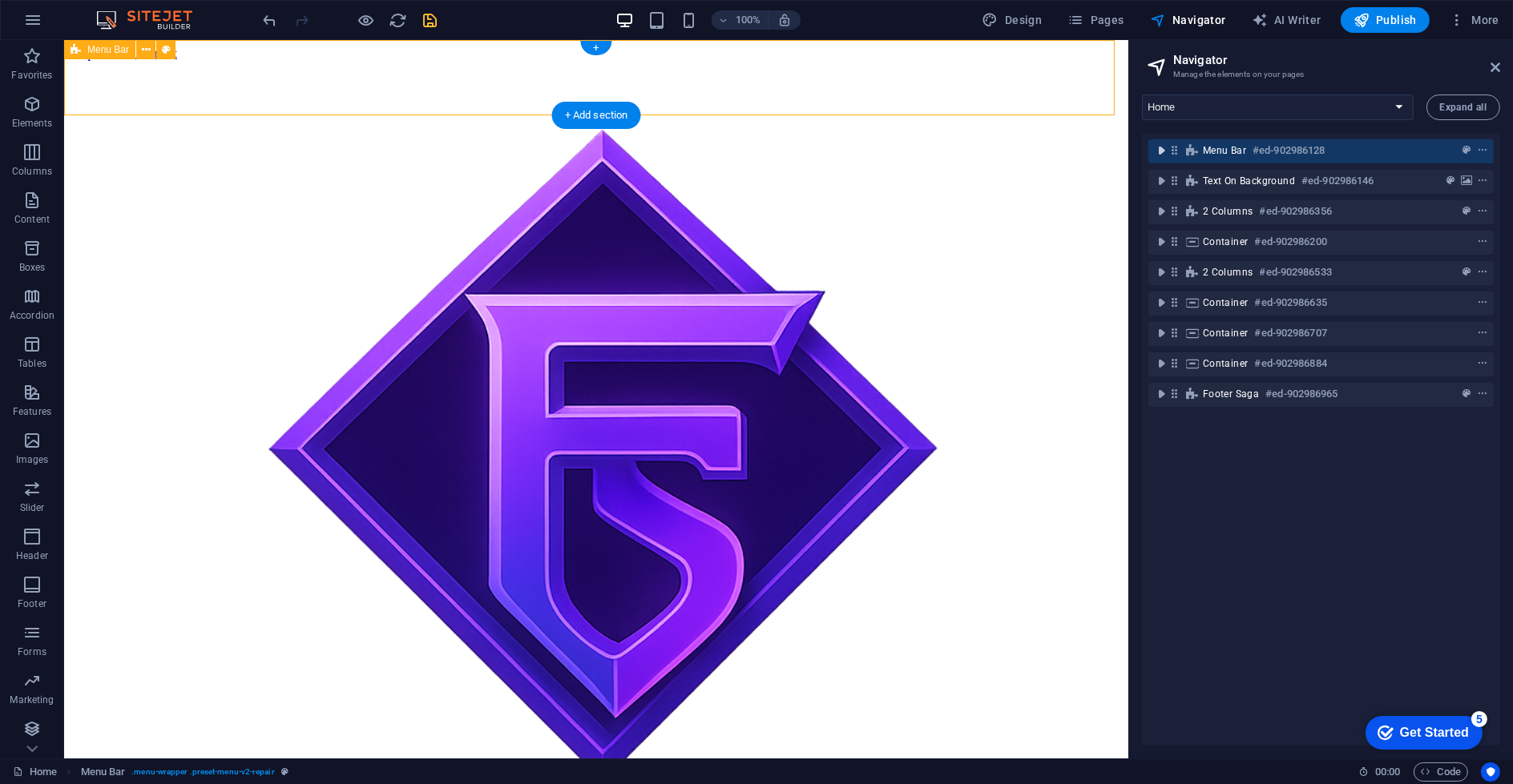
click at [1165, 147] on icon "toggle-expand" at bounding box center [1161, 150] width 16 height 16
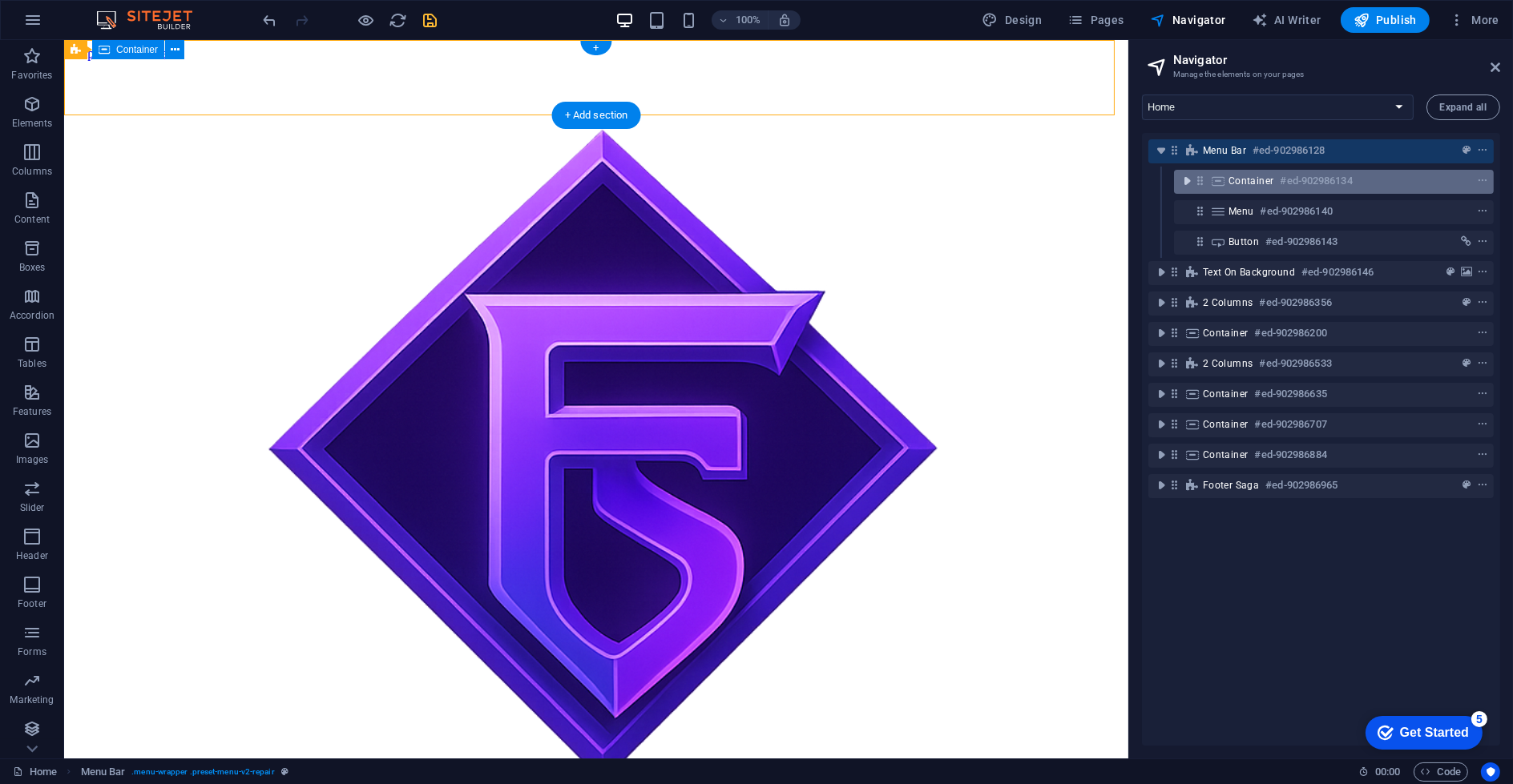
click at [1183, 177] on icon "toggle-expand" at bounding box center [1187, 181] width 16 height 16
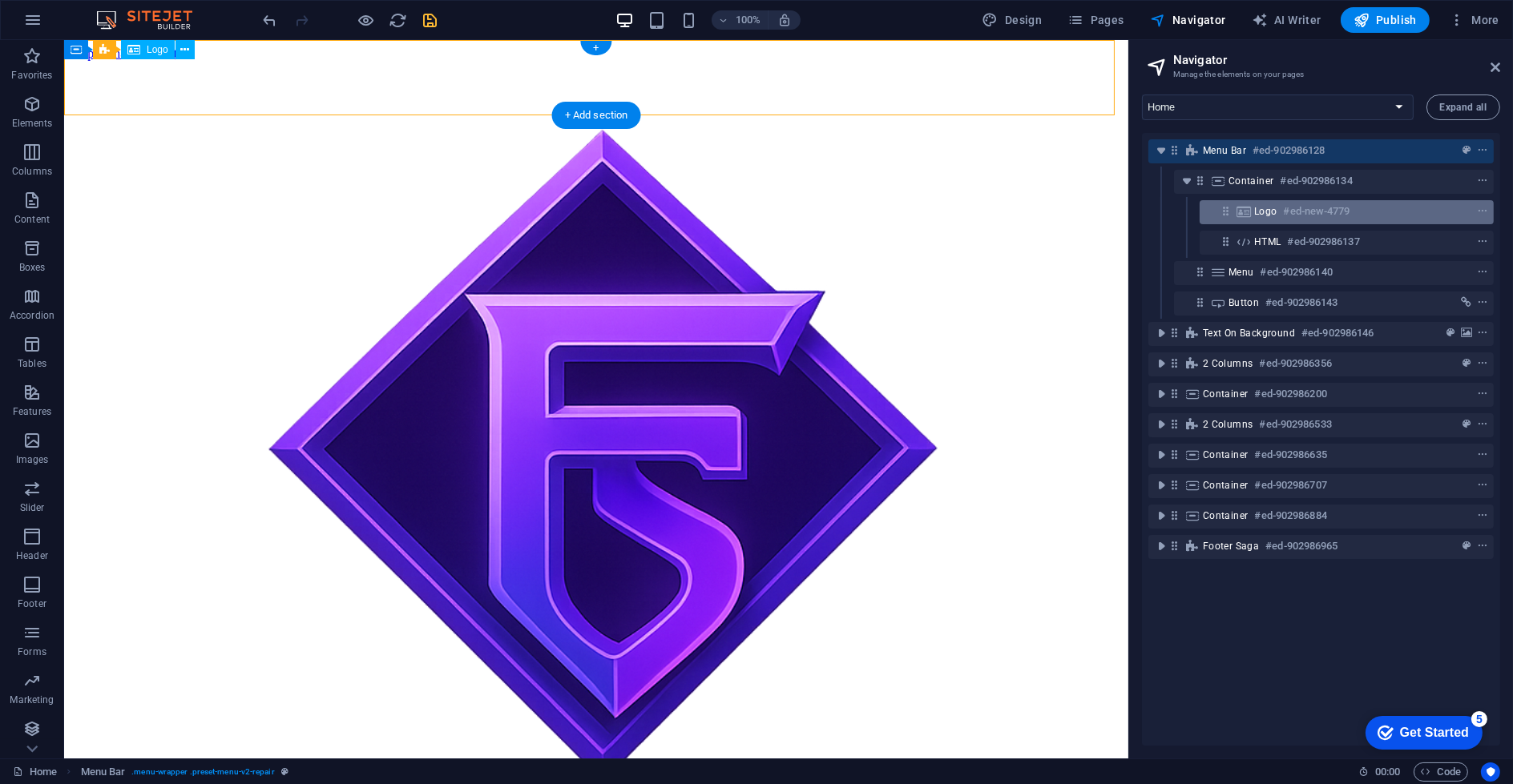
click at [1268, 210] on span "Logo" at bounding box center [1265, 212] width 24 height 13
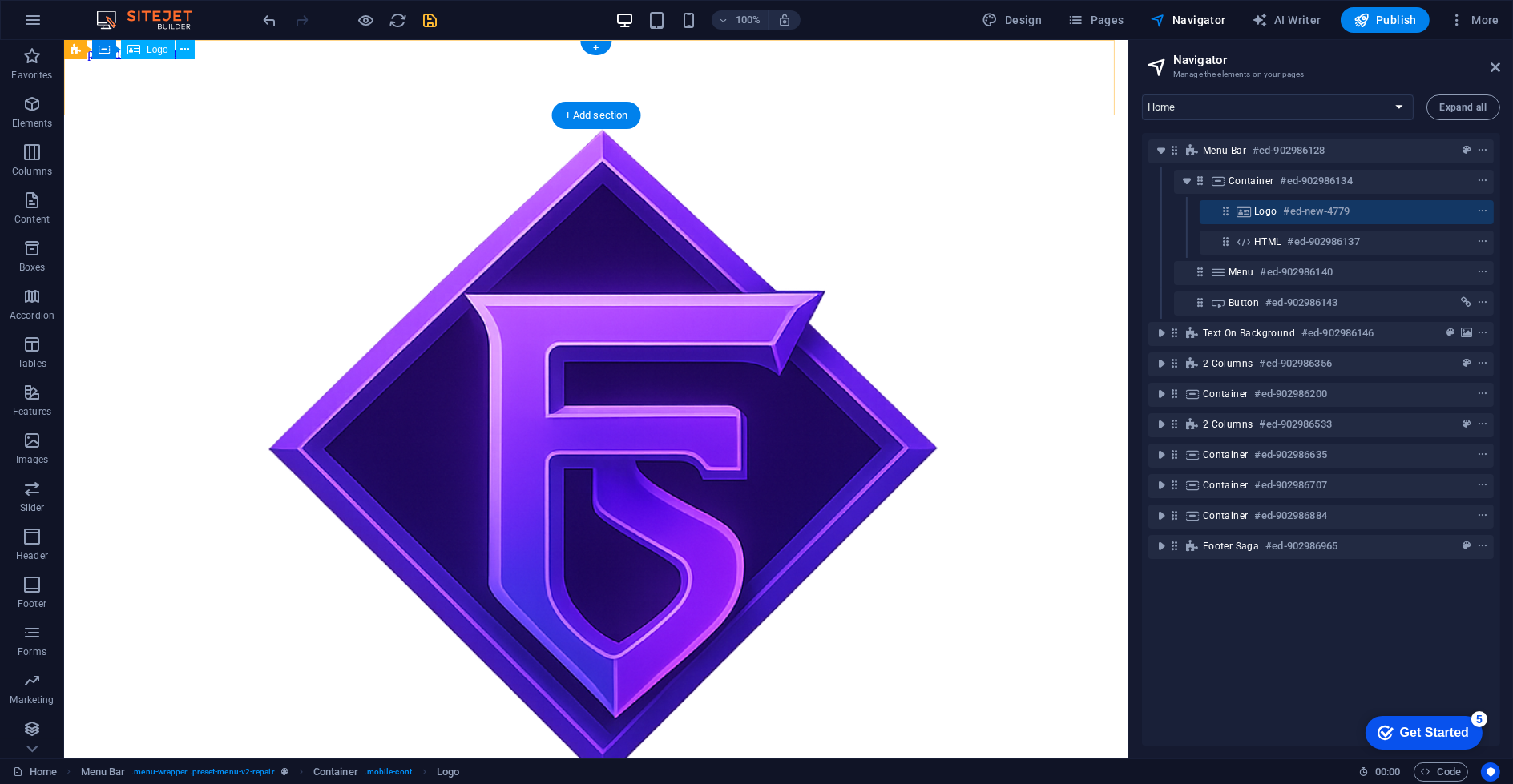
click at [1309, 212] on h6 "#ed-new-4779" at bounding box center [1317, 212] width 66 height 19
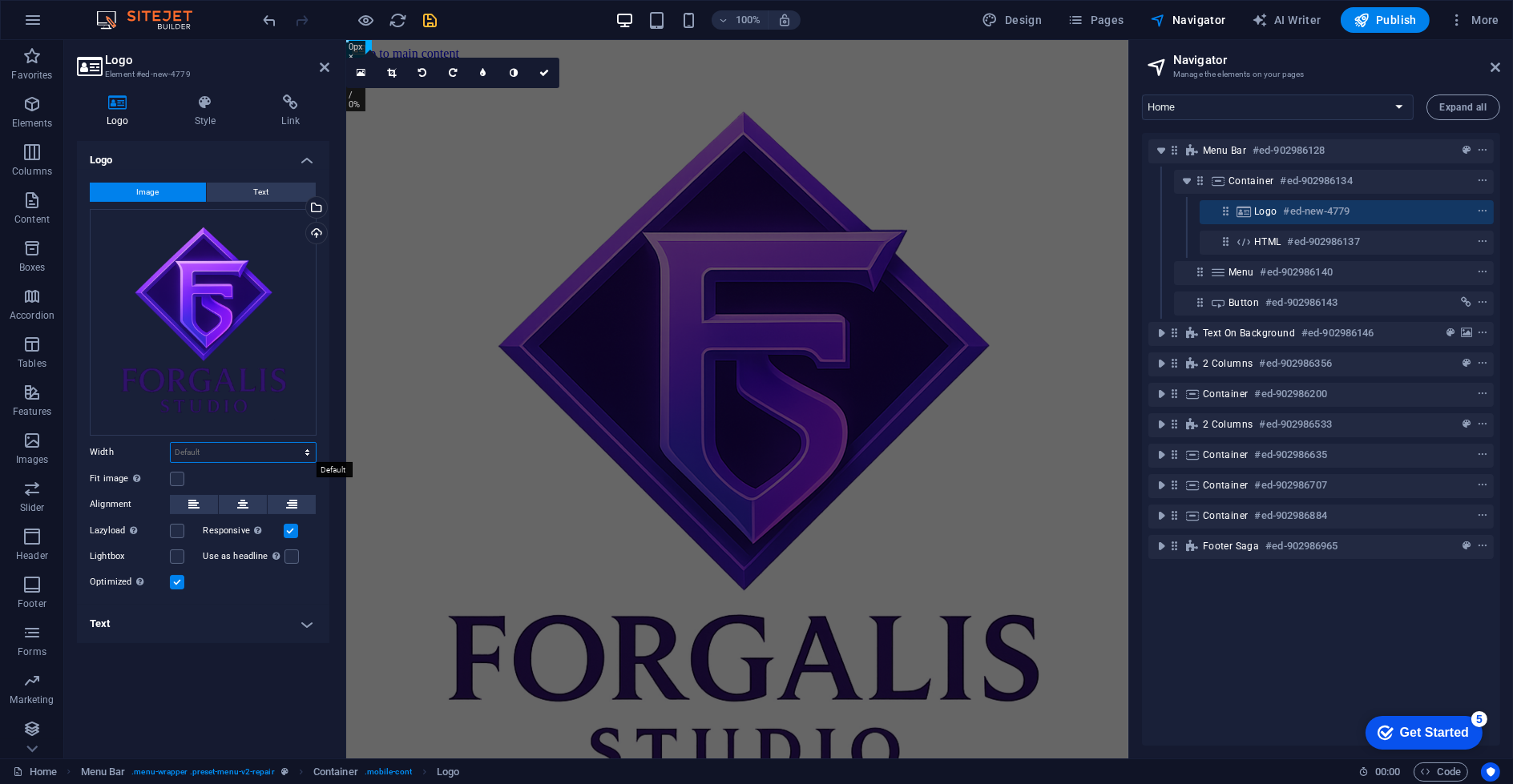
click at [236, 453] on select "Default auto px rem % em vh vw" at bounding box center [243, 453] width 145 height 19
select select "px"
click at [293, 443] on select "Default auto px rem % em vh vw" at bounding box center [243, 453] width 145 height 19
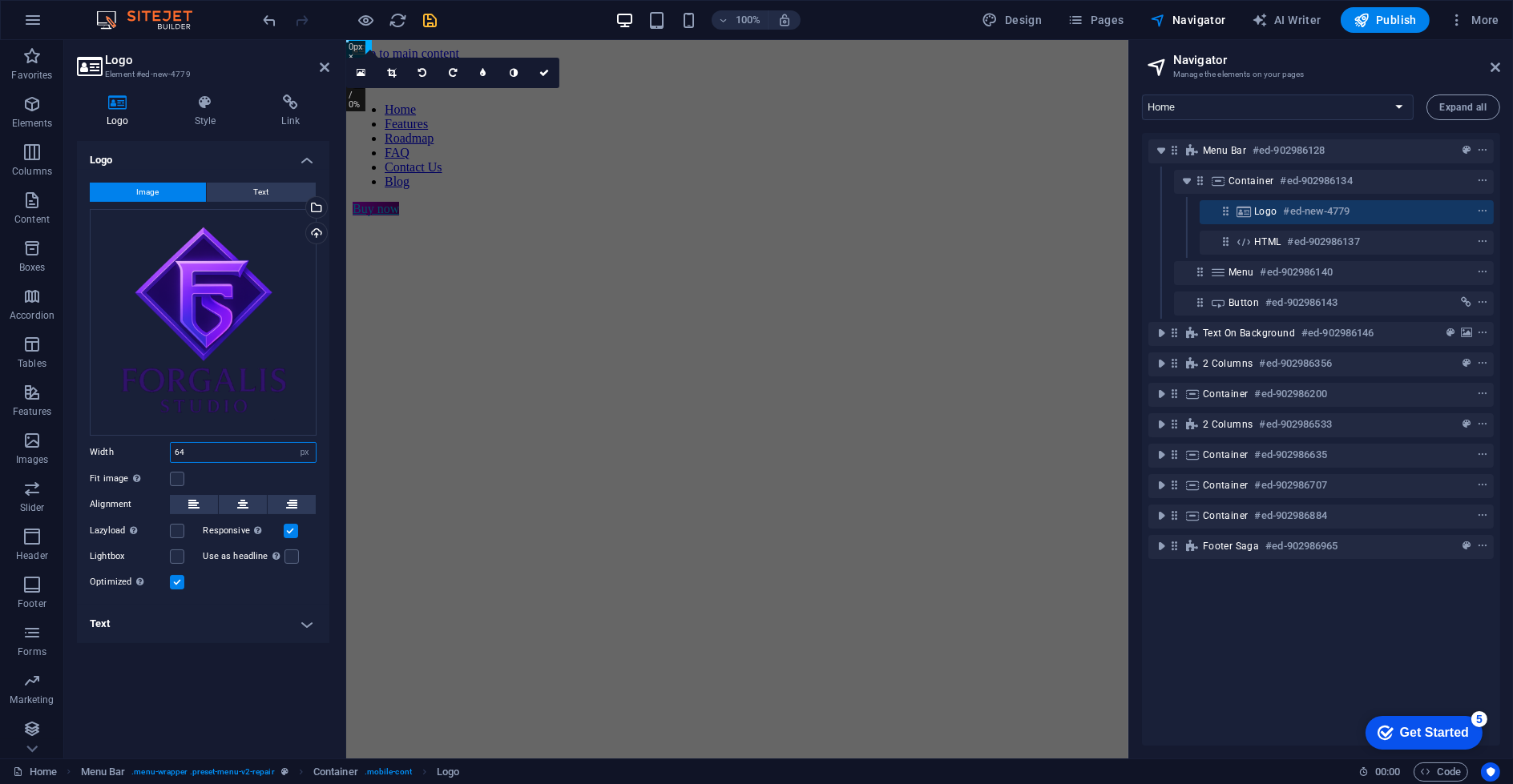
type input "64"
click at [282, 497] on button at bounding box center [291, 504] width 48 height 19
click at [206, 501] on button at bounding box center [193, 504] width 48 height 19
click at [401, 256] on figure at bounding box center [736, 256] width 770 height 0
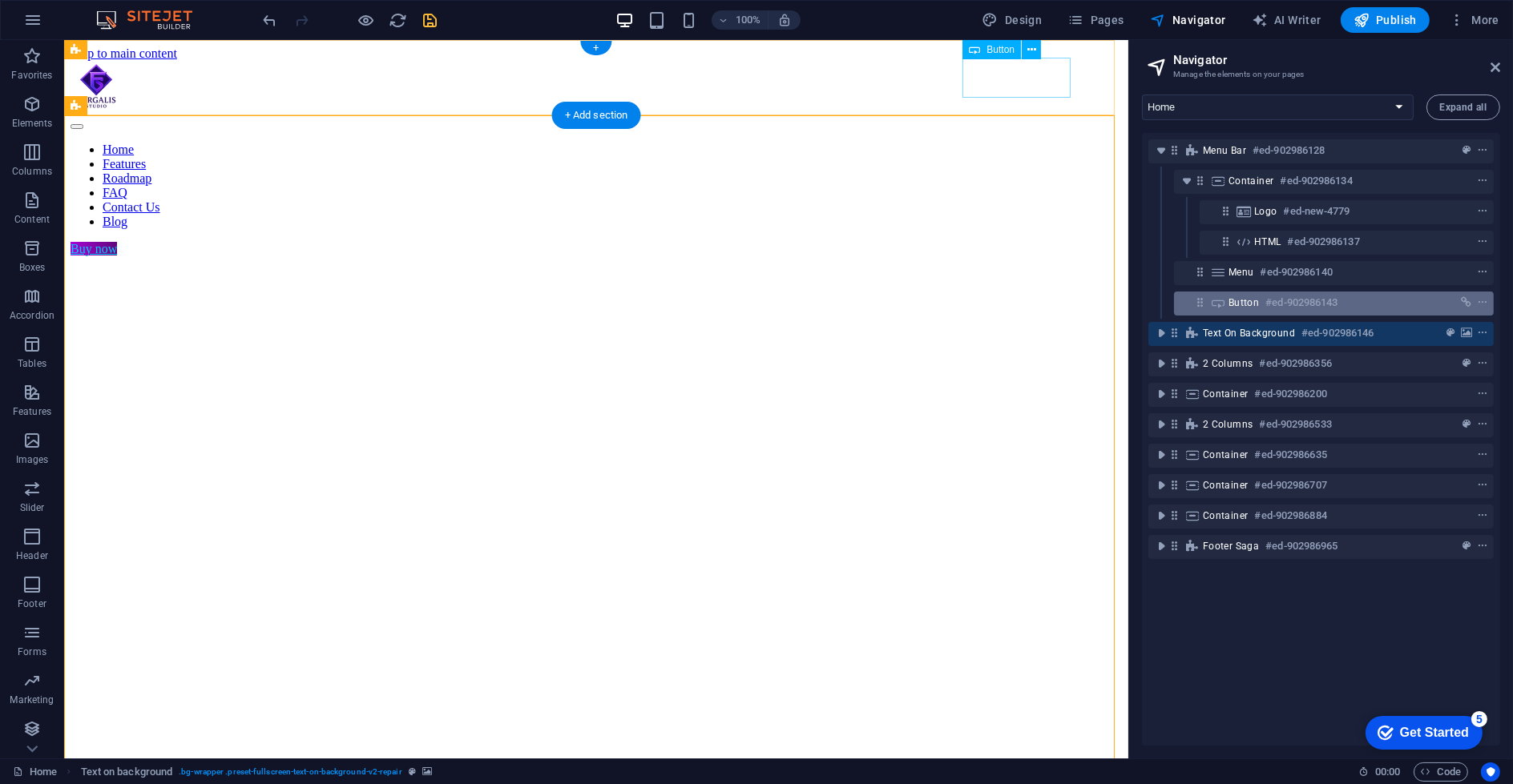
click at [1337, 309] on h6 "#ed-902986143" at bounding box center [1301, 302] width 72 height 19
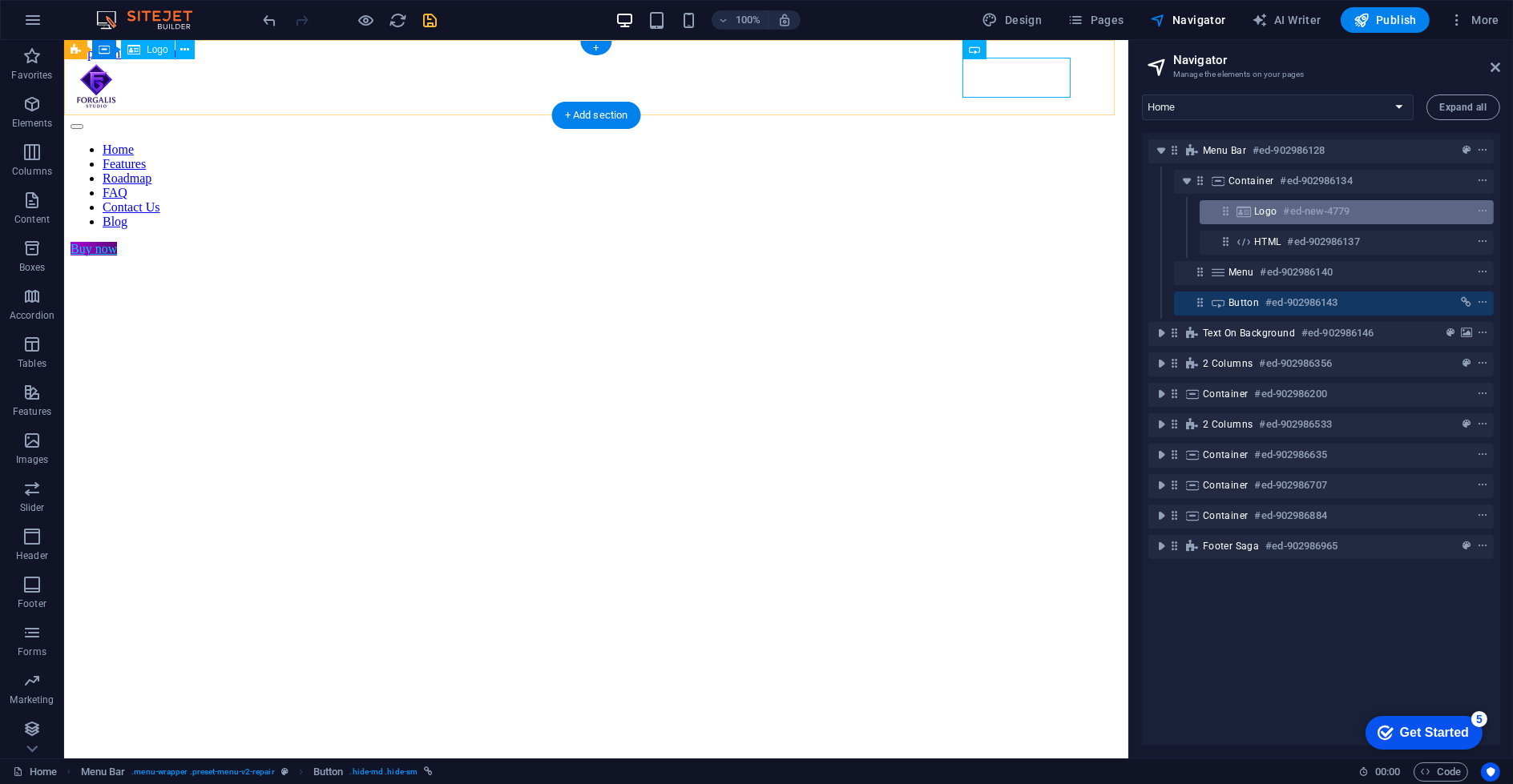
click at [1345, 212] on h6 "#ed-new-4779" at bounding box center [1317, 212] width 66 height 19
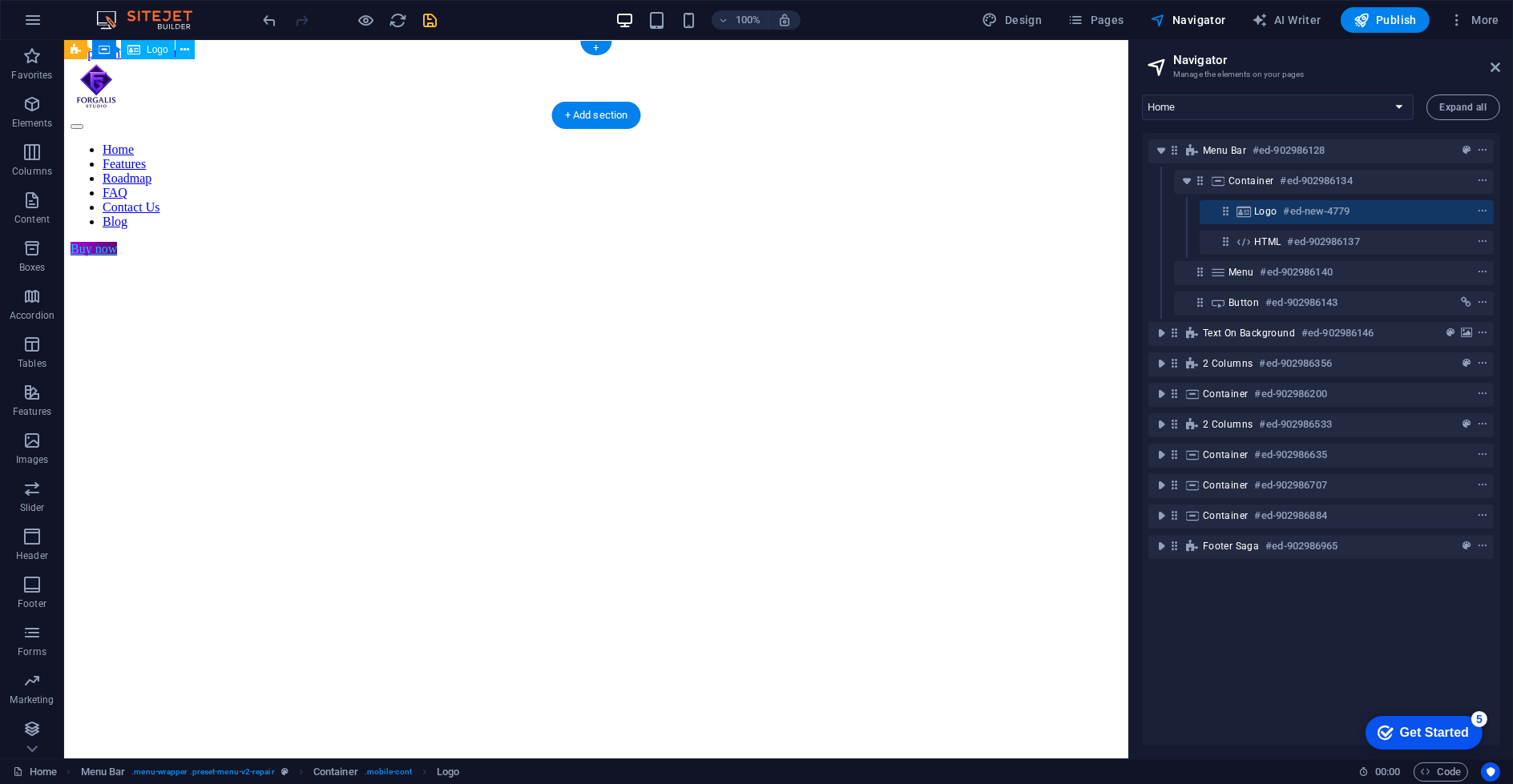
click at [1345, 212] on h6 "#ed-new-4779" at bounding box center [1317, 212] width 66 height 19
select select "px"
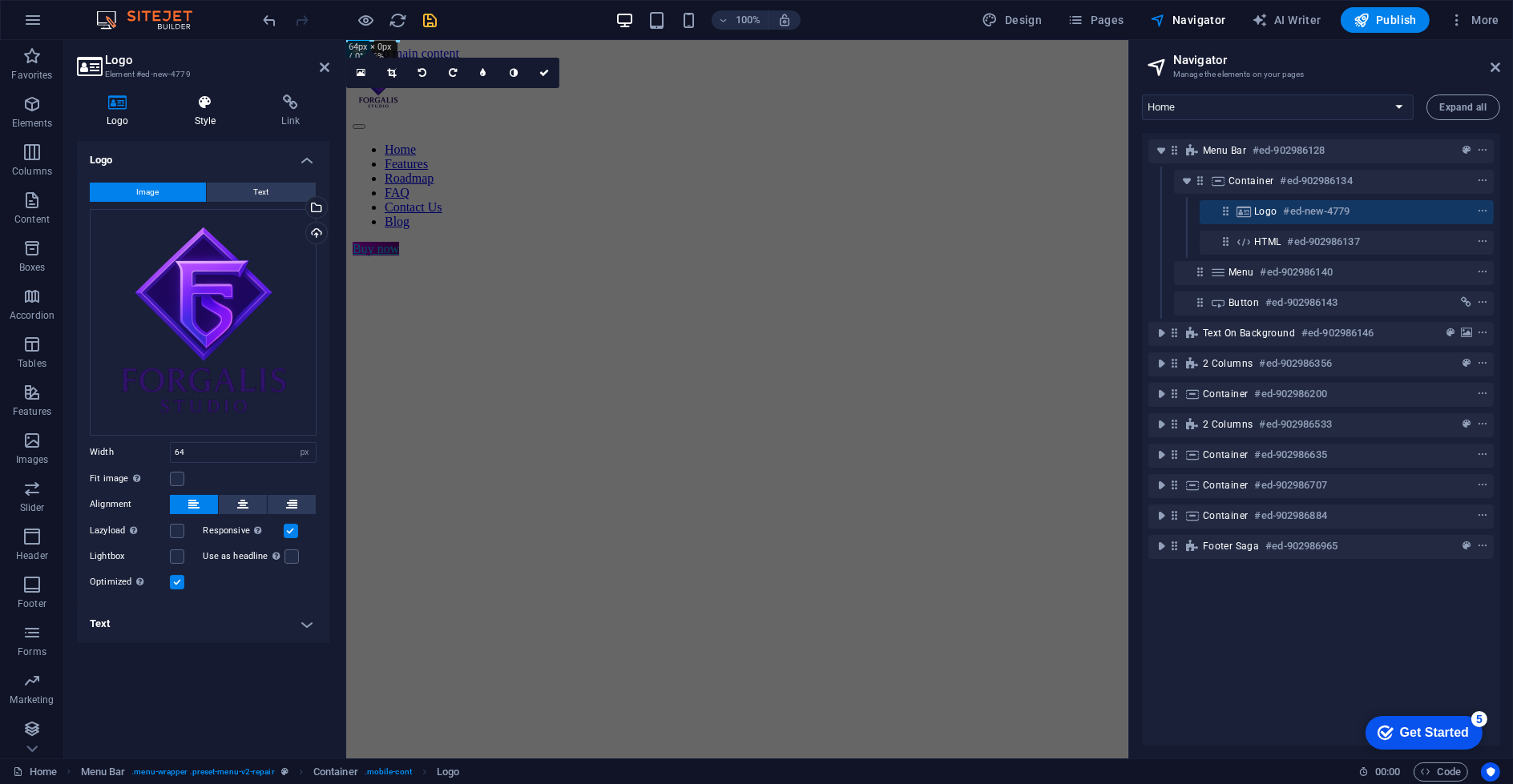
click at [206, 101] on icon at bounding box center [206, 102] width 81 height 16
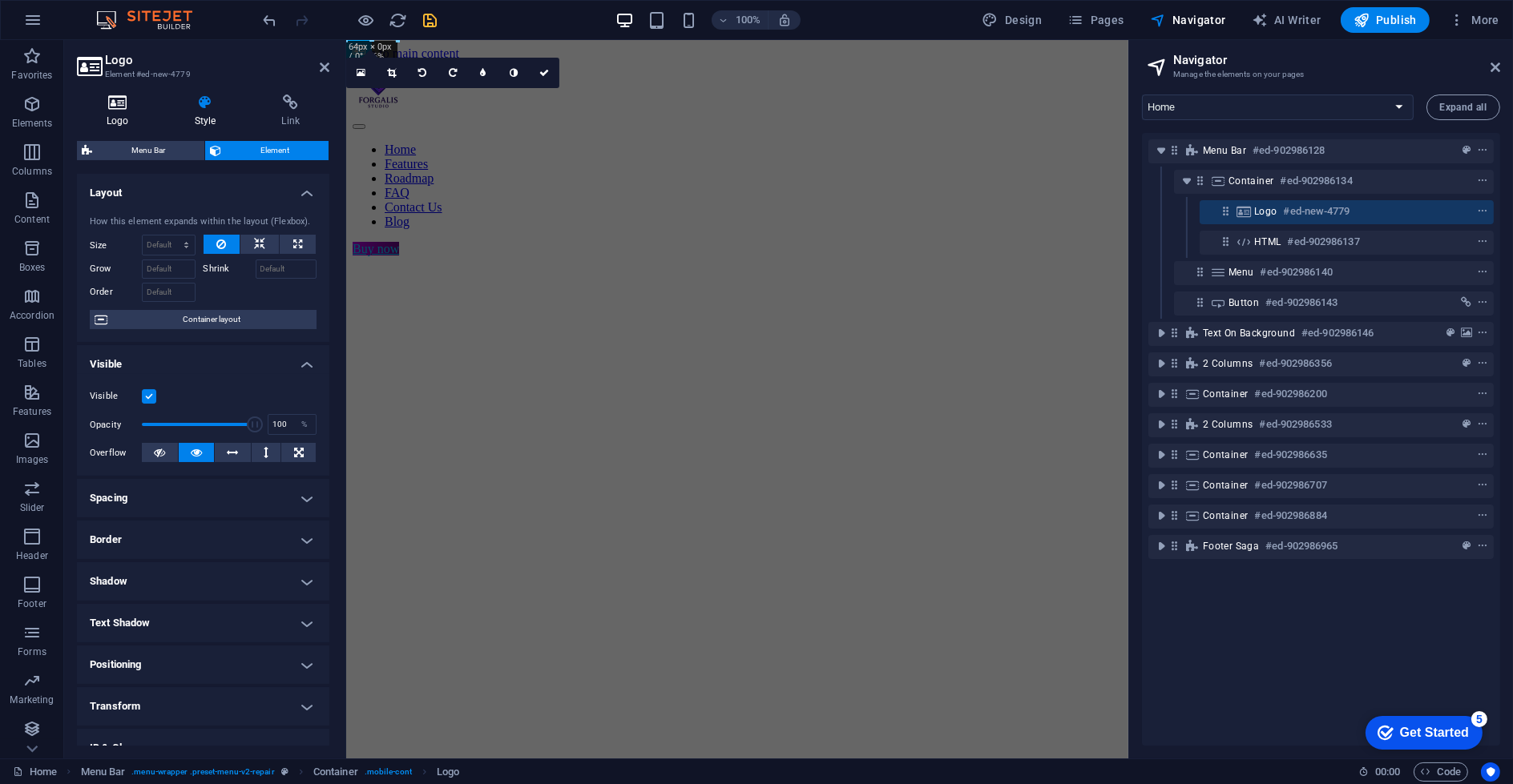
click at [119, 110] on icon at bounding box center [117, 102] width 81 height 16
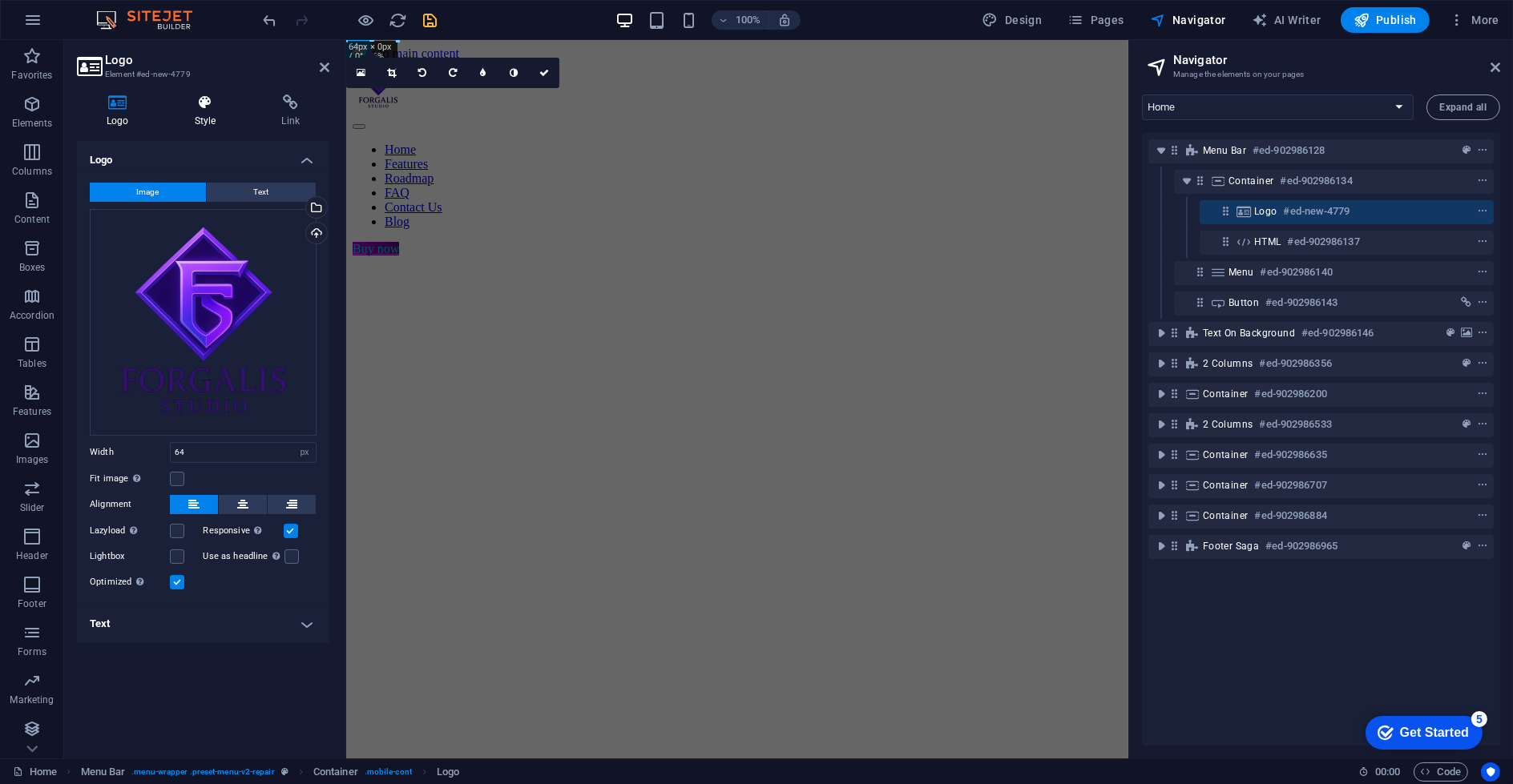
click at [190, 110] on icon at bounding box center [206, 102] width 81 height 16
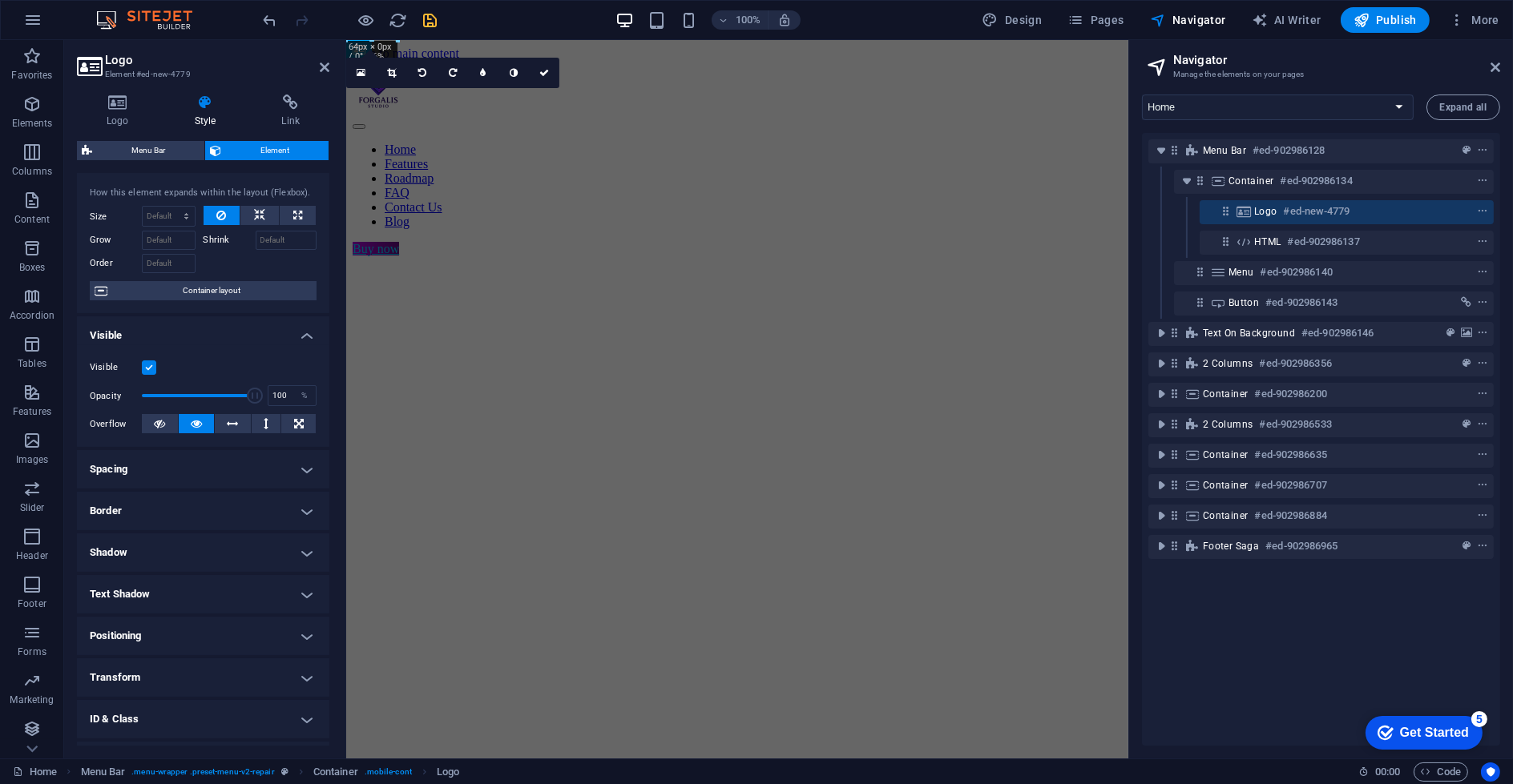
scroll to position [103, 0]
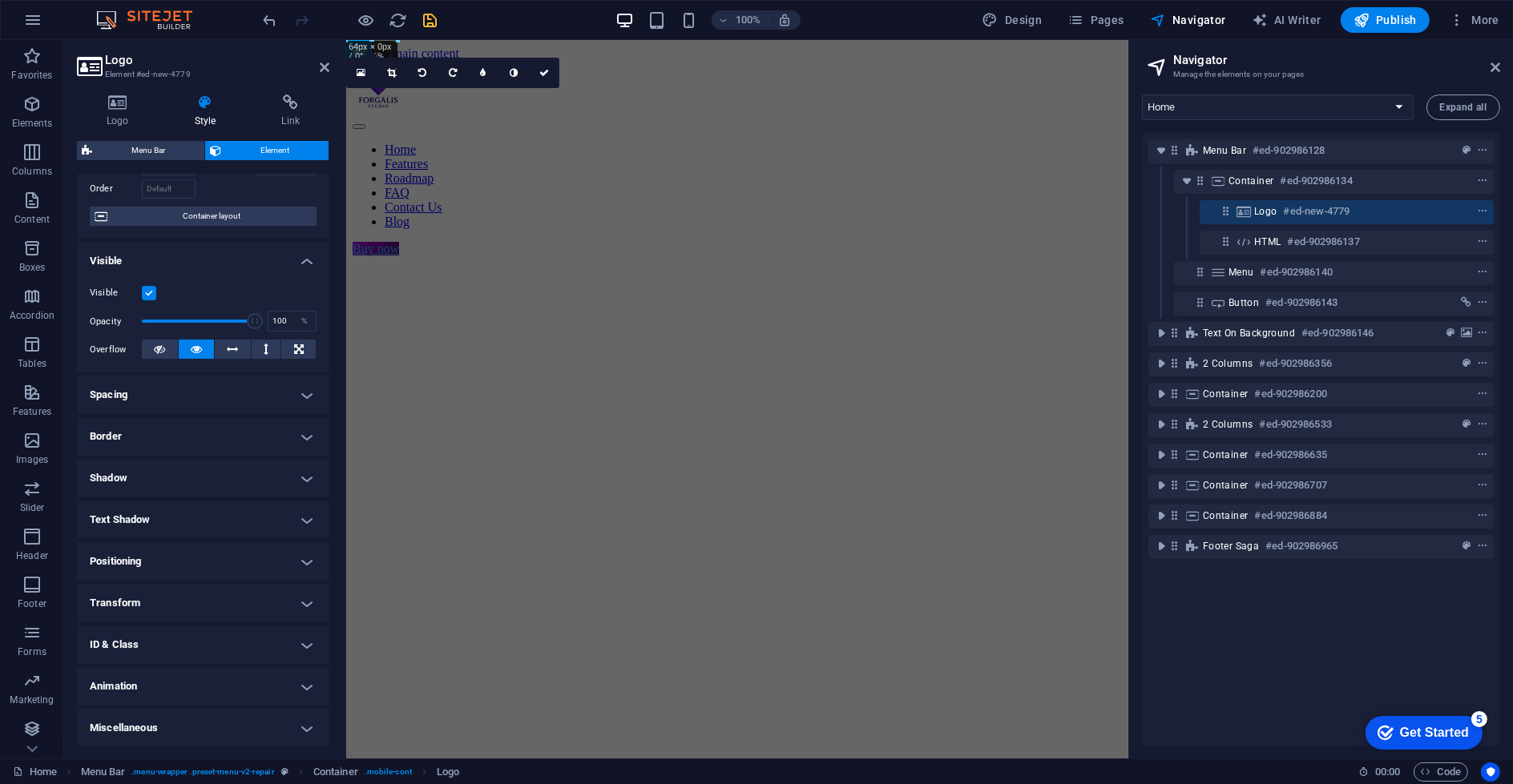
click at [238, 562] on h4 "Positioning" at bounding box center [203, 561] width 253 height 38
click at [236, 556] on h4 "Positioning" at bounding box center [203, 556] width 253 height 29
click at [235, 602] on h4 "Transform" at bounding box center [203, 603] width 253 height 38
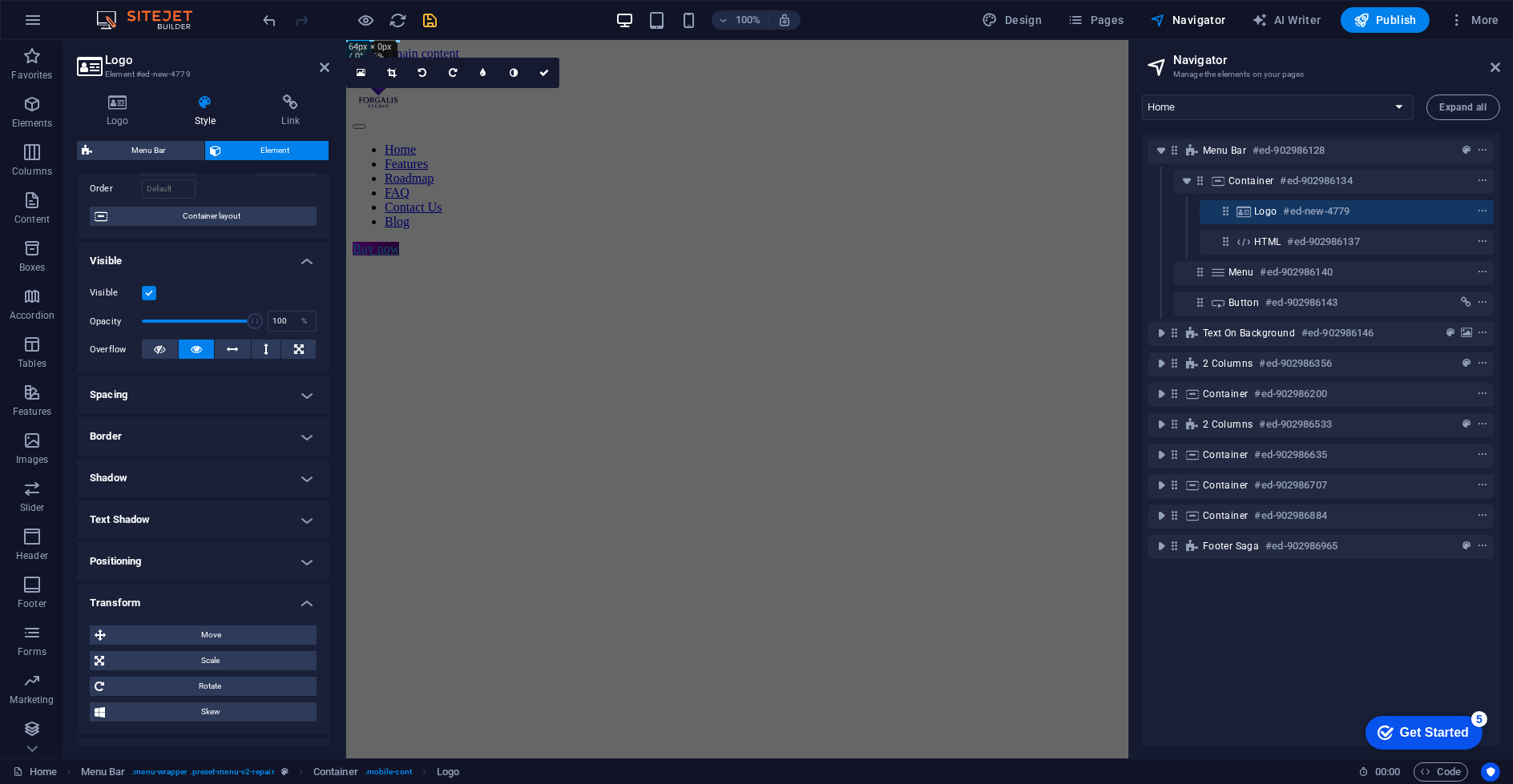
click at [235, 602] on h4 "Transform" at bounding box center [203, 598] width 253 height 29
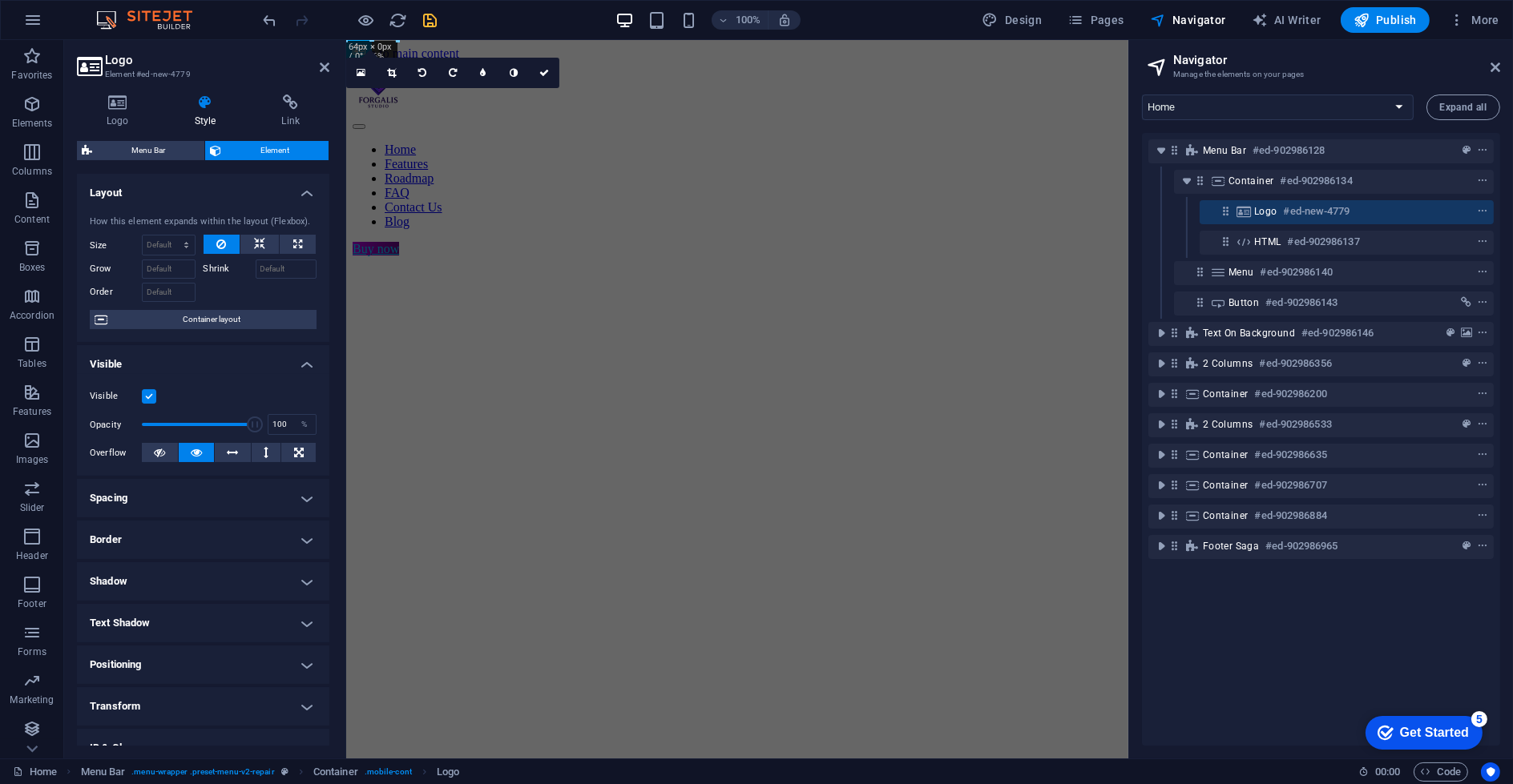
scroll to position [0, 0]
click at [274, 108] on icon at bounding box center [290, 102] width 78 height 16
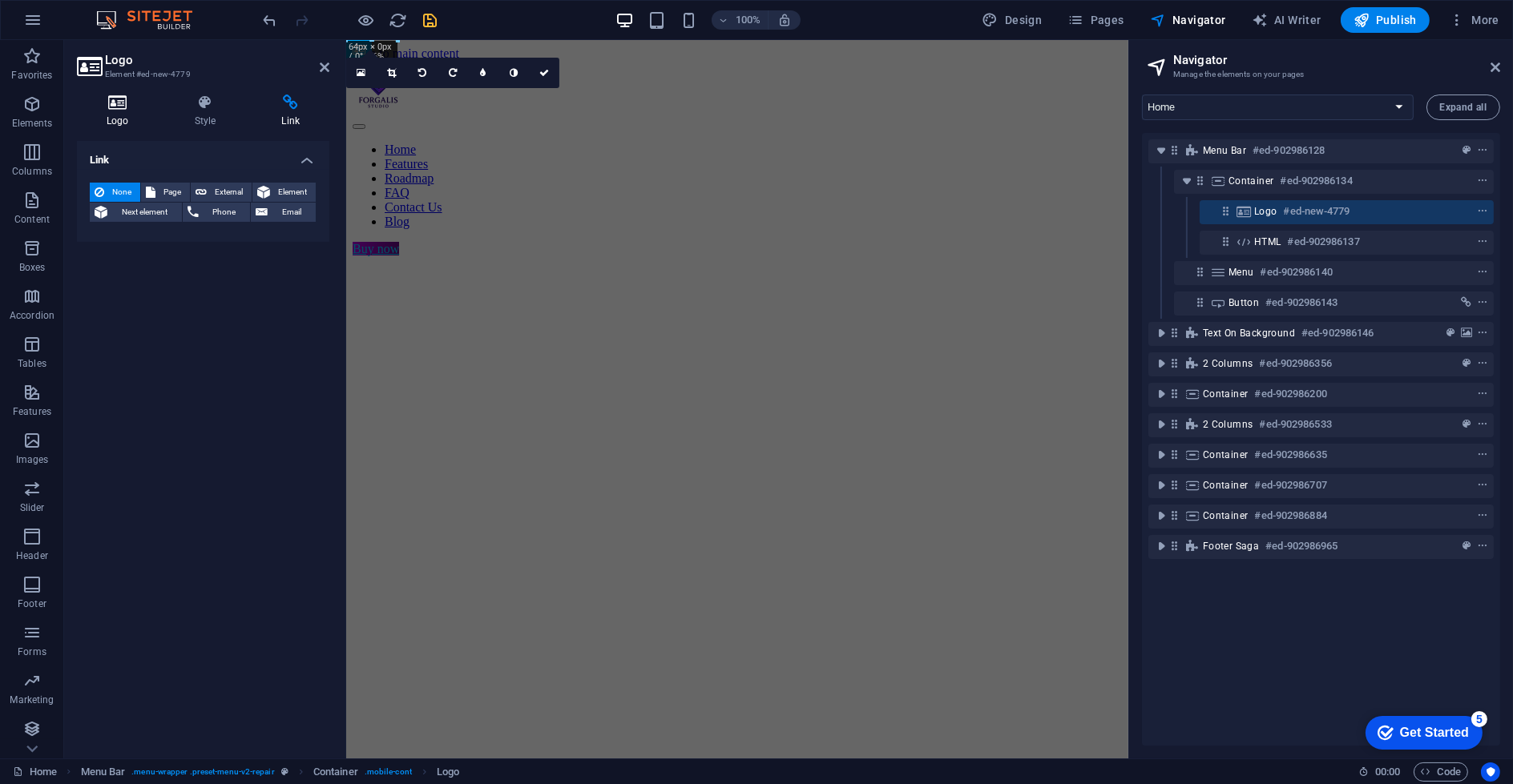
click at [114, 105] on icon at bounding box center [117, 102] width 81 height 16
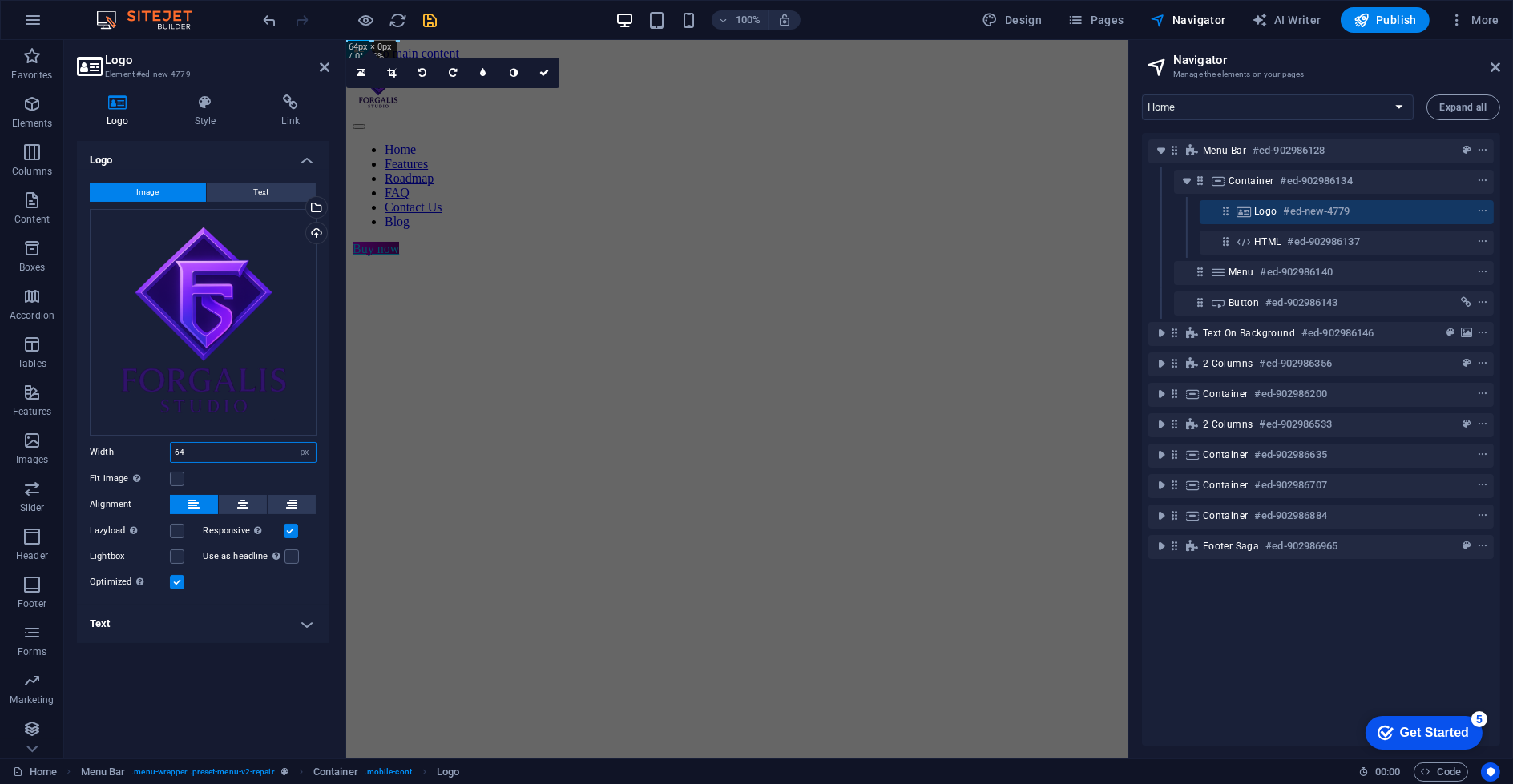
drag, startPoint x: 217, startPoint y: 460, endPoint x: 115, endPoint y: 453, distance: 102.2
click at [115, 453] on div "Width 64 Default auto px rem % em vh vw" at bounding box center [203, 453] width 227 height 21
type input "122"
click at [238, 467] on div "Image Text Drag files here, click to choose files or select files from Files or…" at bounding box center [203, 387] width 253 height 435
click at [434, 302] on figure at bounding box center [736, 302] width 770 height 0
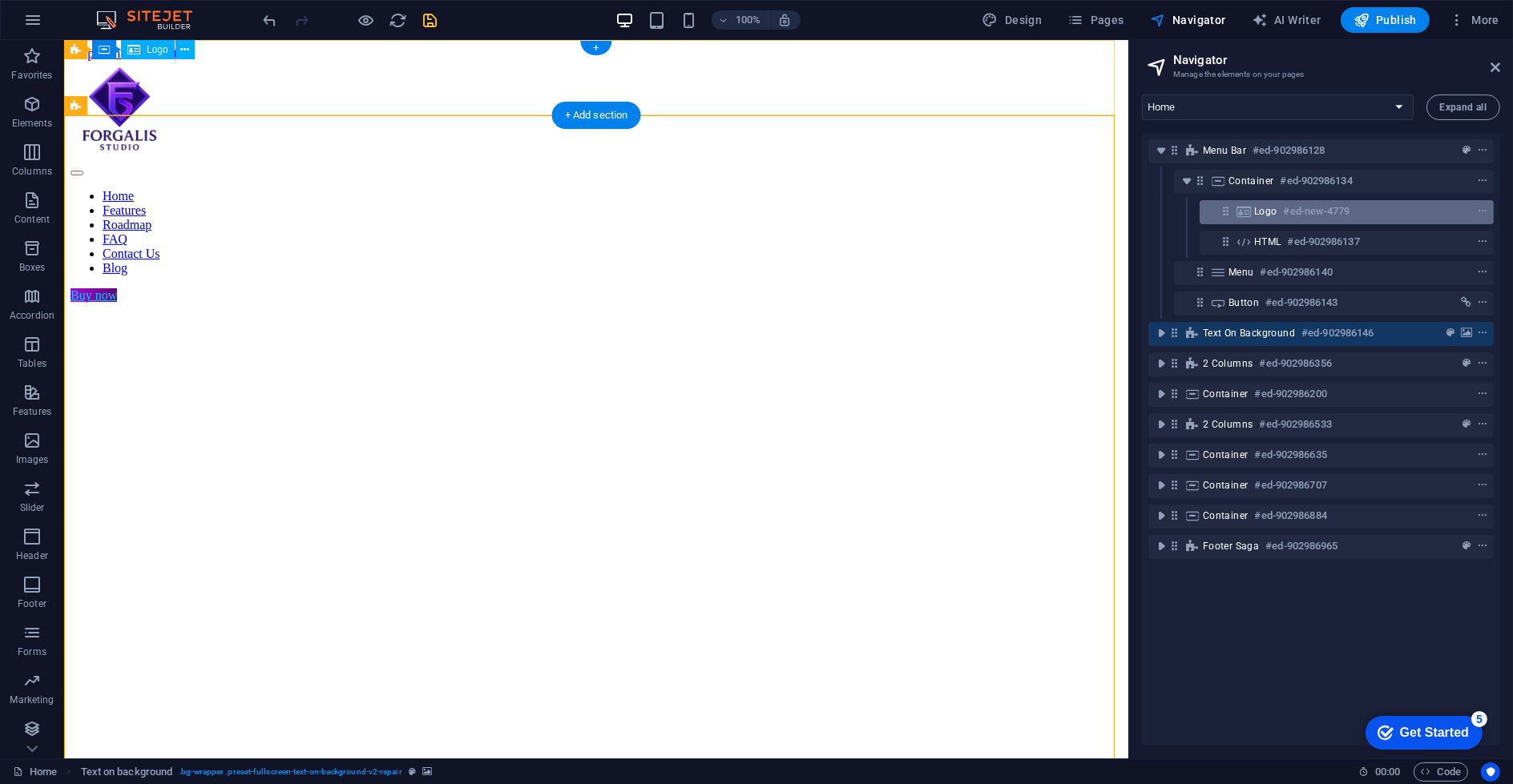
click at [1272, 212] on span "Logo" at bounding box center [1265, 212] width 24 height 13
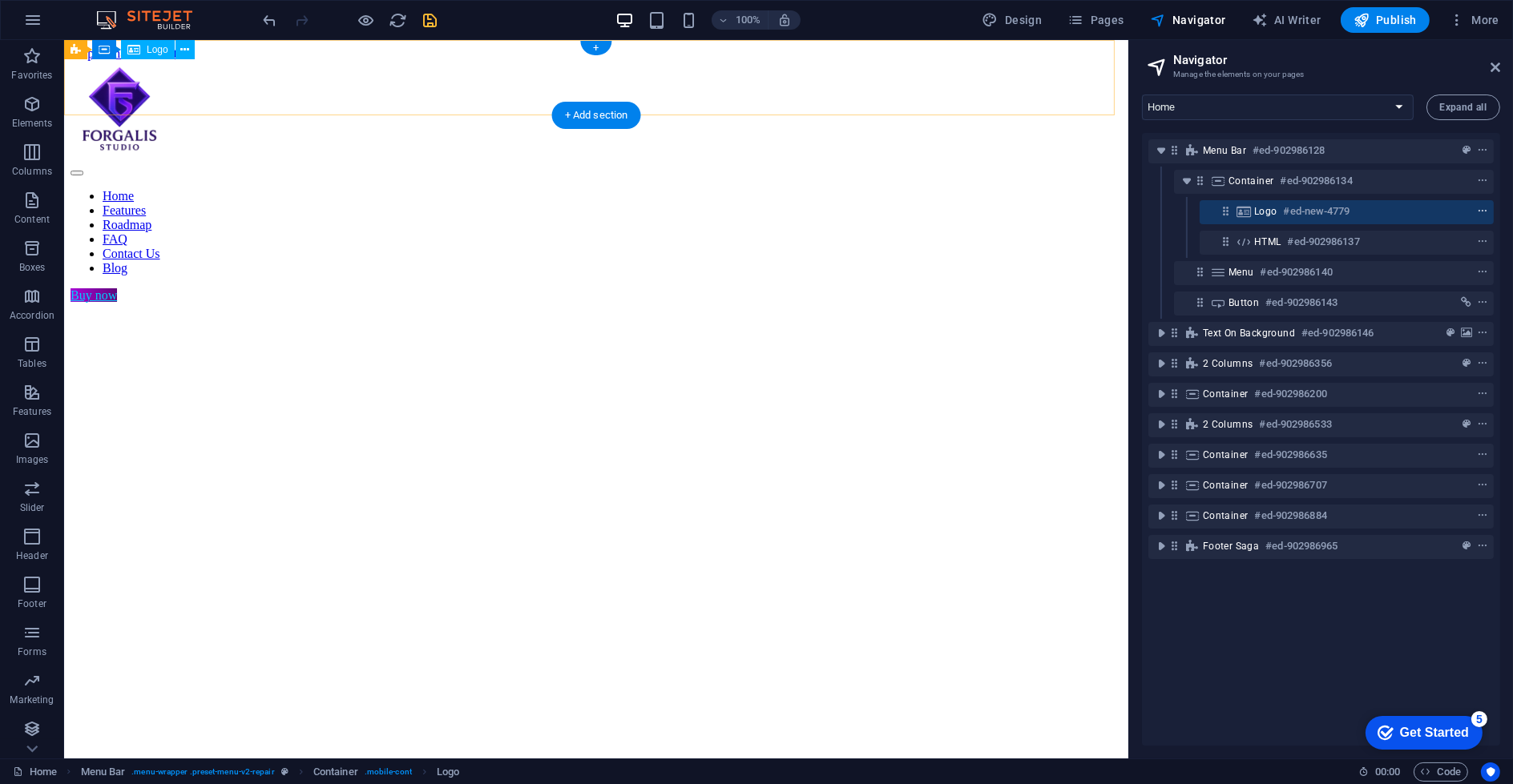
click at [1484, 212] on icon "context-menu" at bounding box center [1482, 211] width 11 height 11
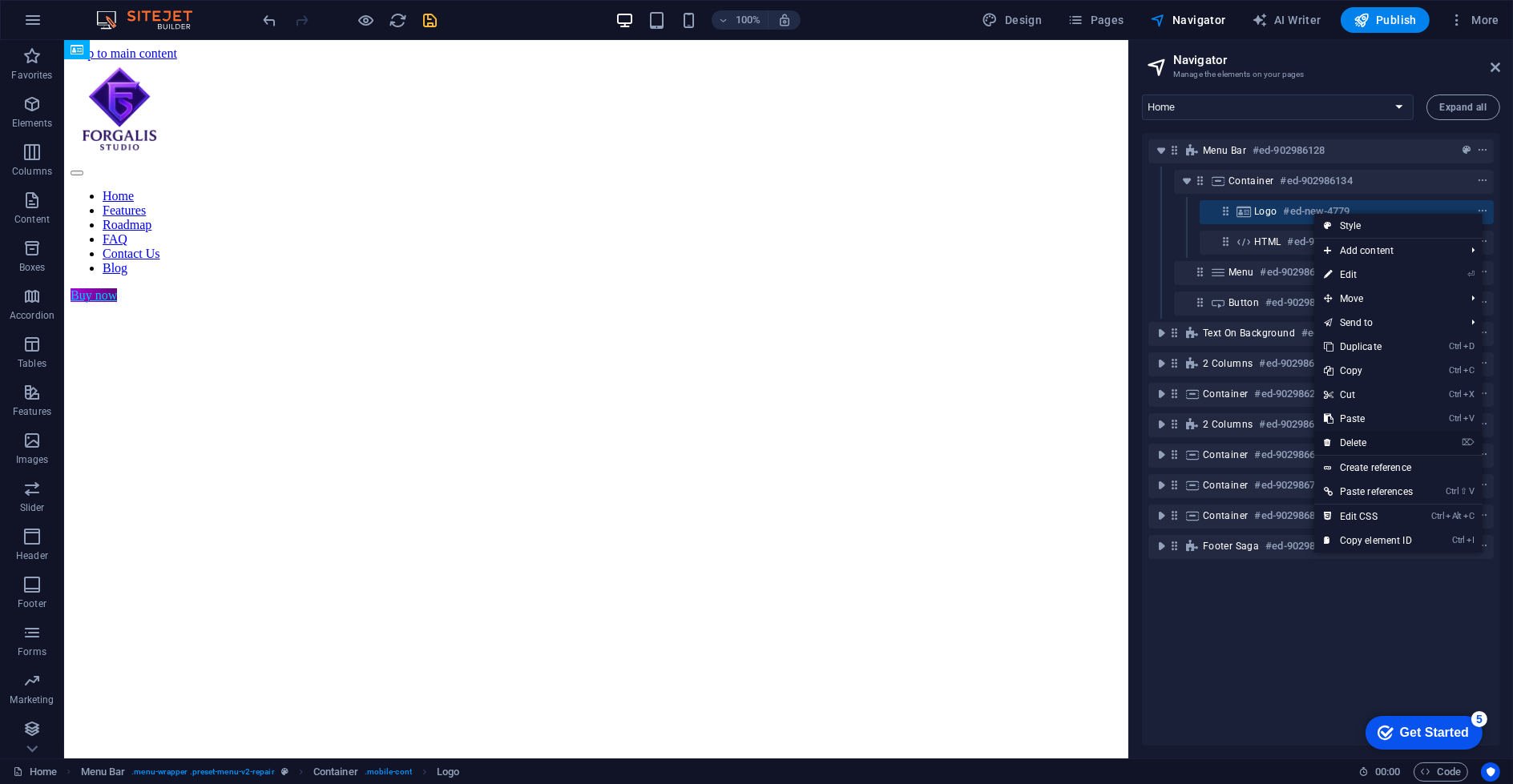
click at [1391, 439] on link "⌦ Delete" at bounding box center [1369, 442] width 108 height 24
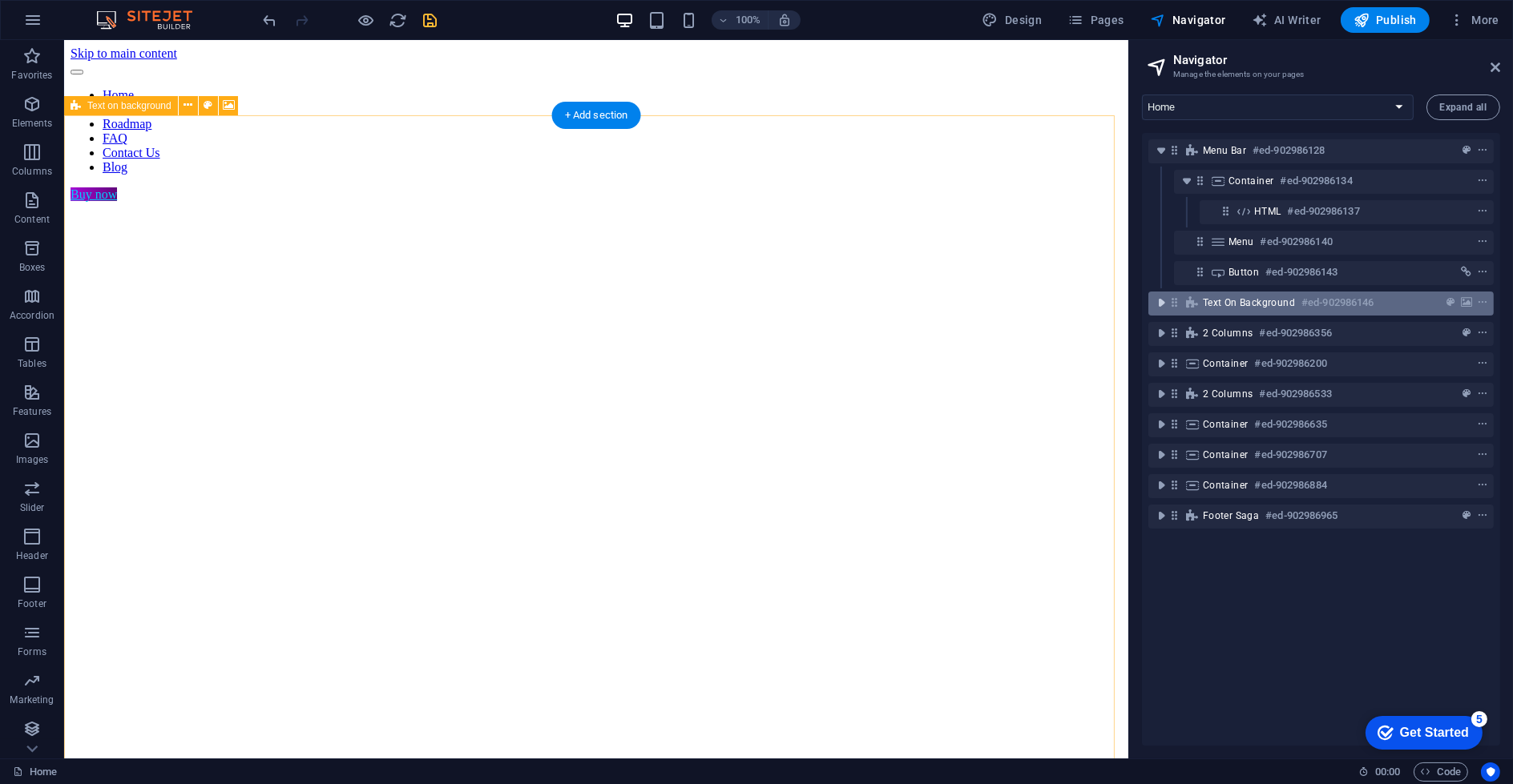
click at [1165, 303] on icon "toggle-expand" at bounding box center [1161, 302] width 16 height 16
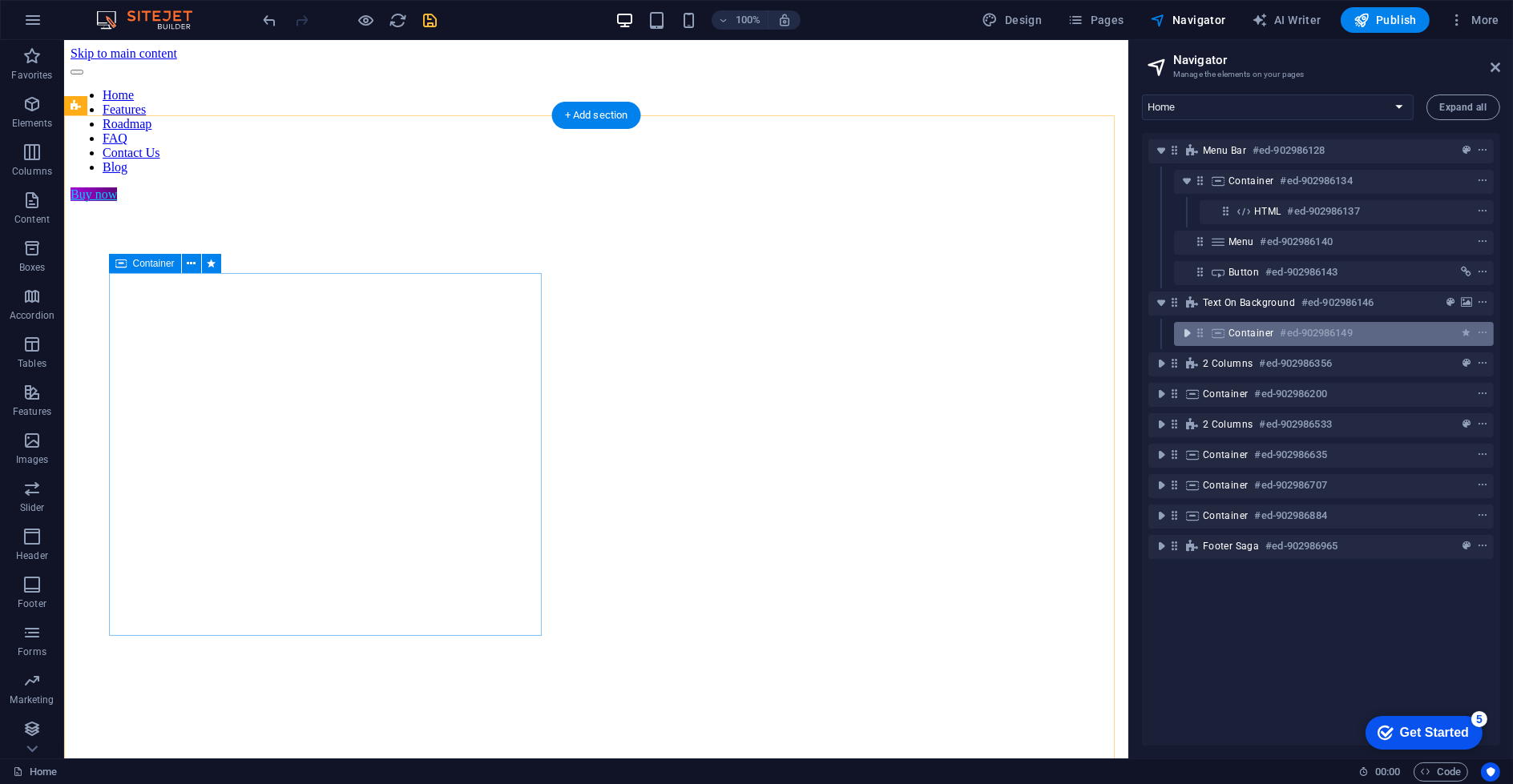
click at [1179, 326] on icon "toggle-expand" at bounding box center [1187, 333] width 16 height 16
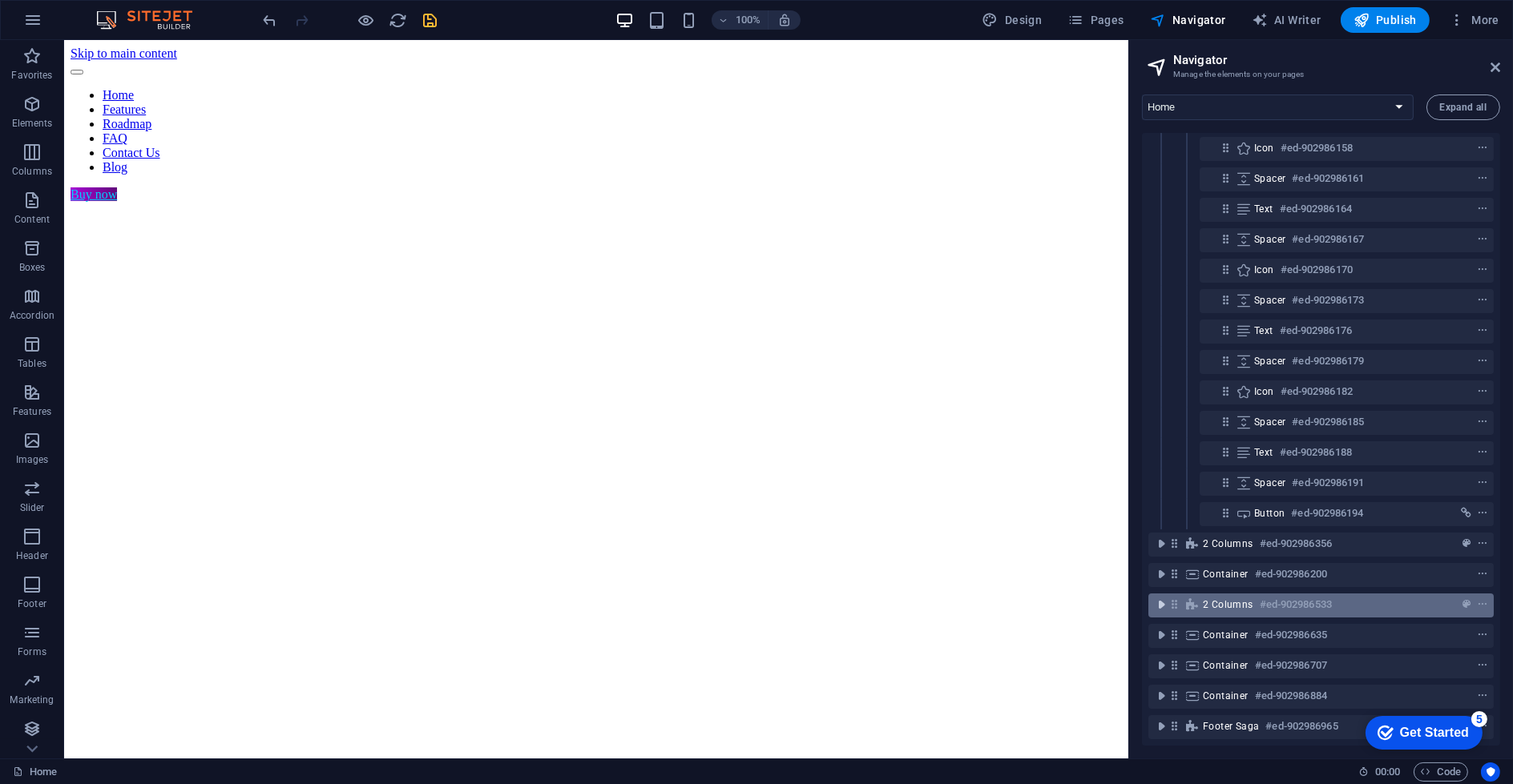
scroll to position [288, 0]
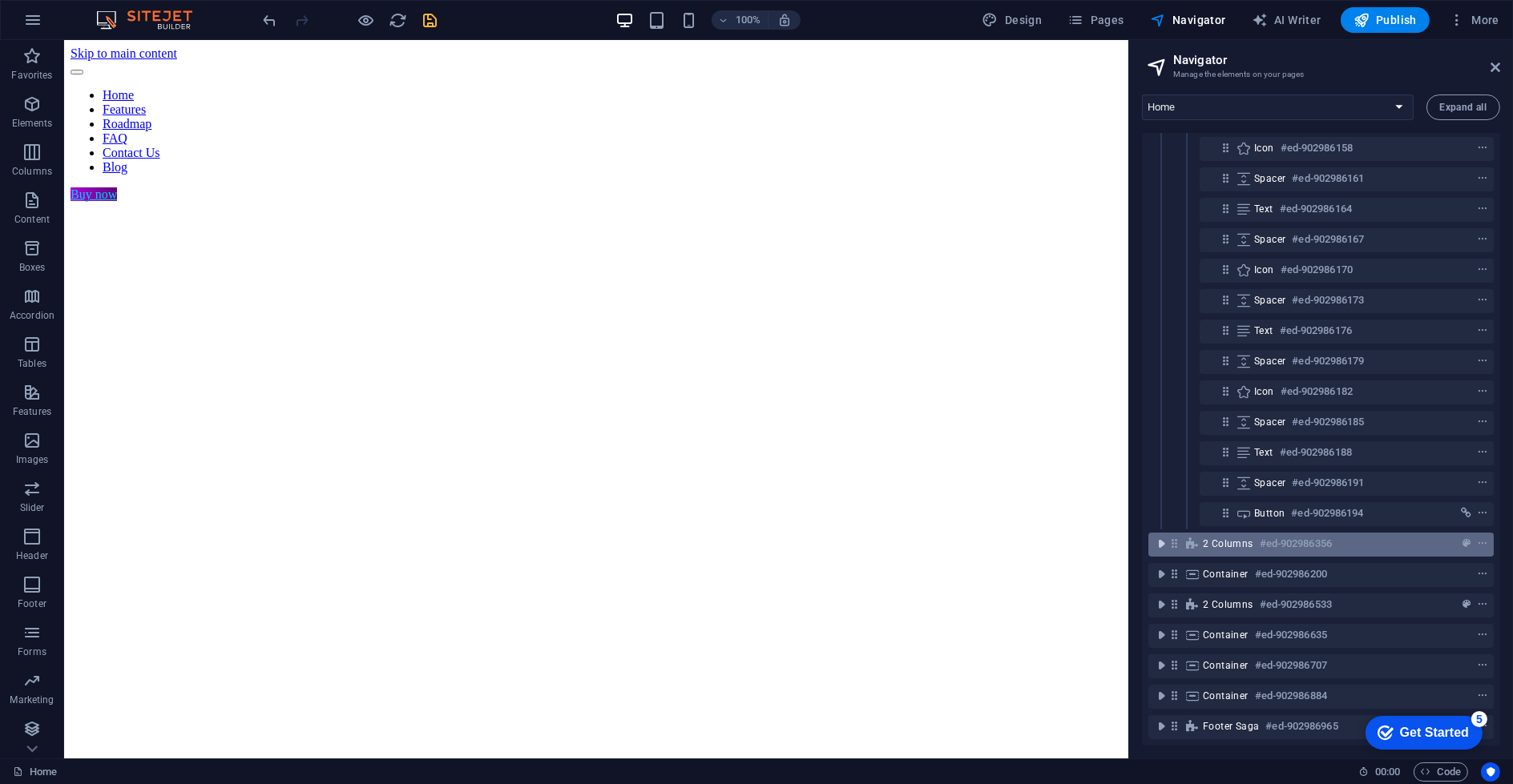
click at [1156, 536] on icon "toggle-expand" at bounding box center [1161, 544] width 16 height 16
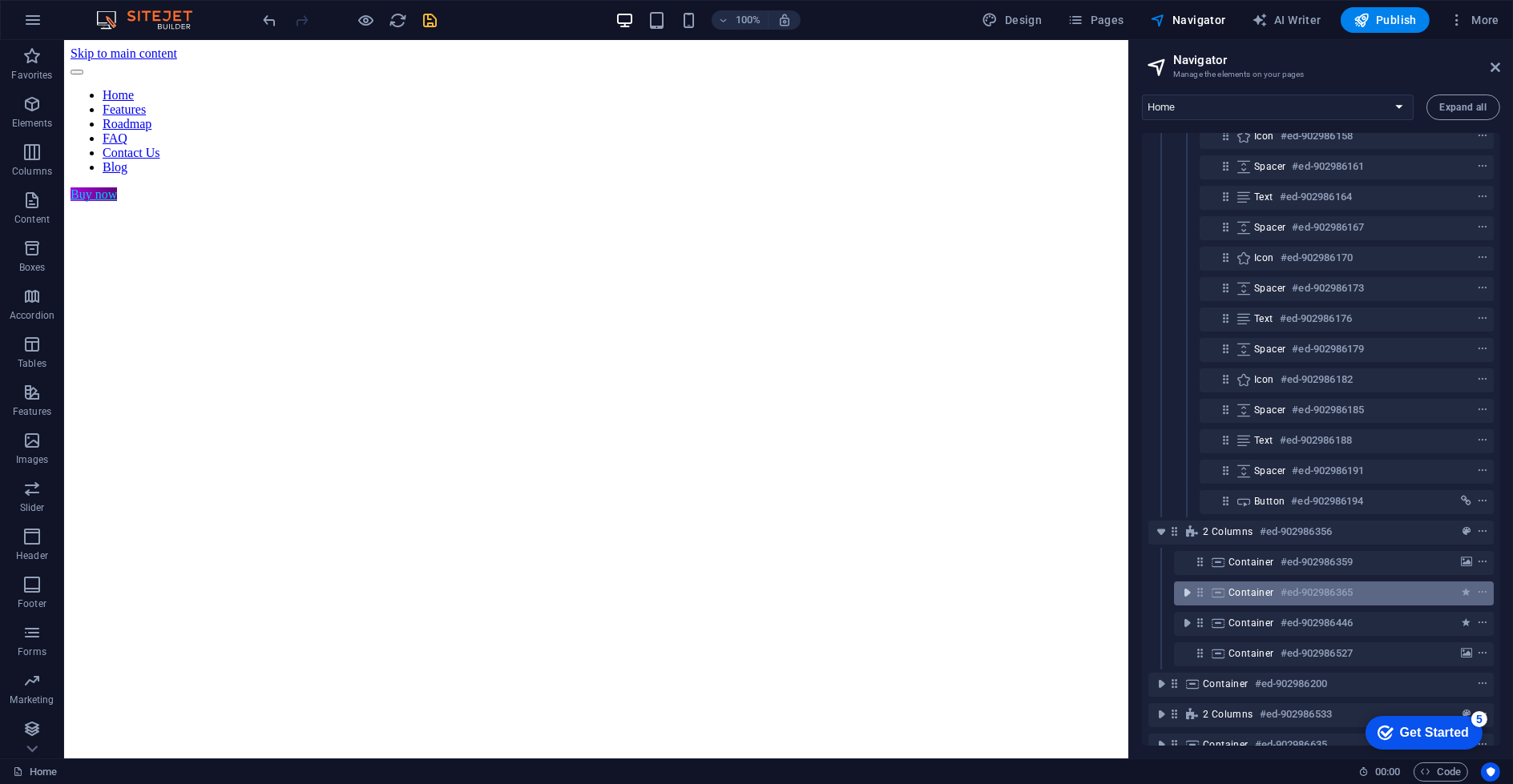
click at [1183, 585] on icon "toggle-expand" at bounding box center [1187, 593] width 16 height 16
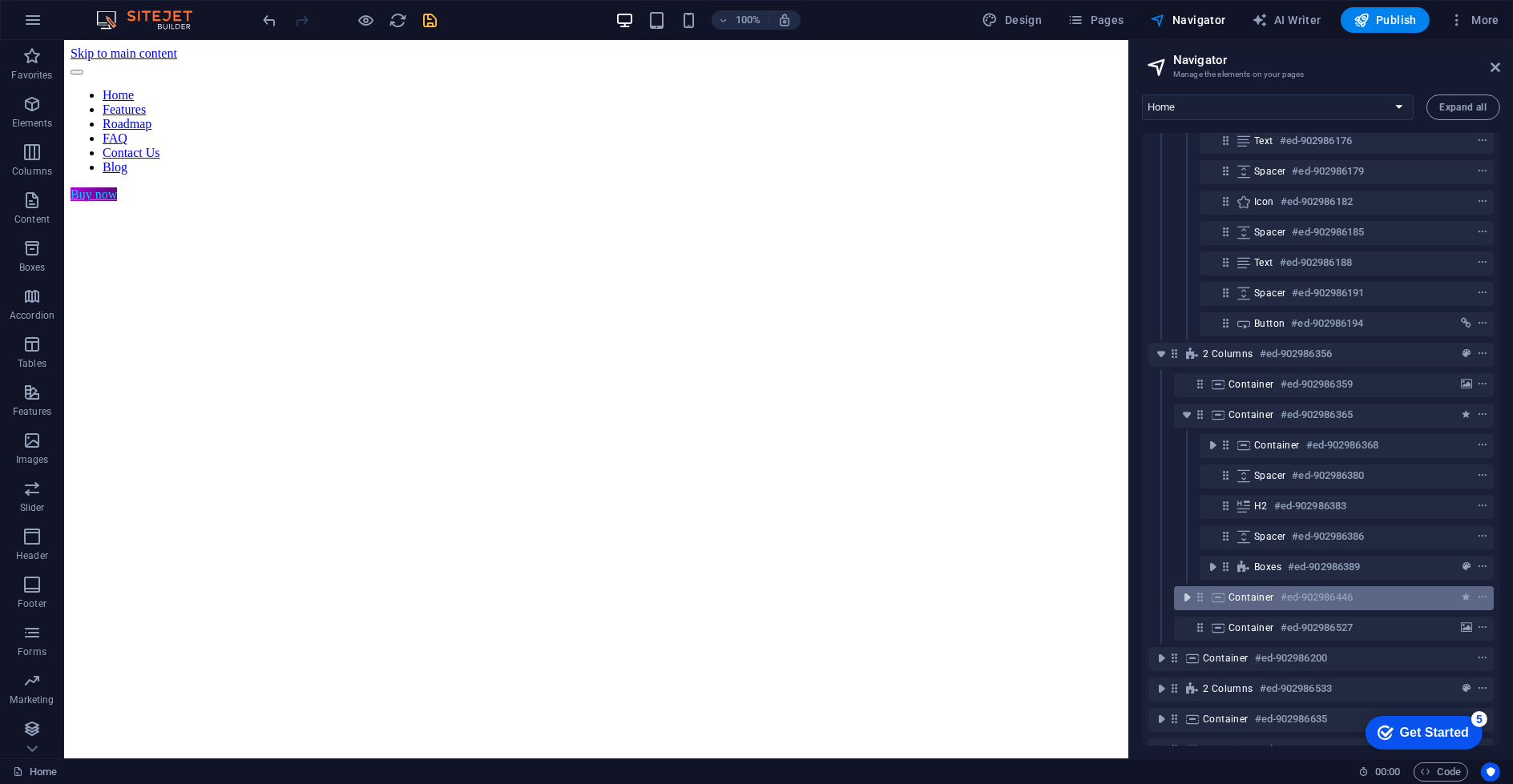
click at [1189, 600] on icon "toggle-expand" at bounding box center [1187, 597] width 16 height 16
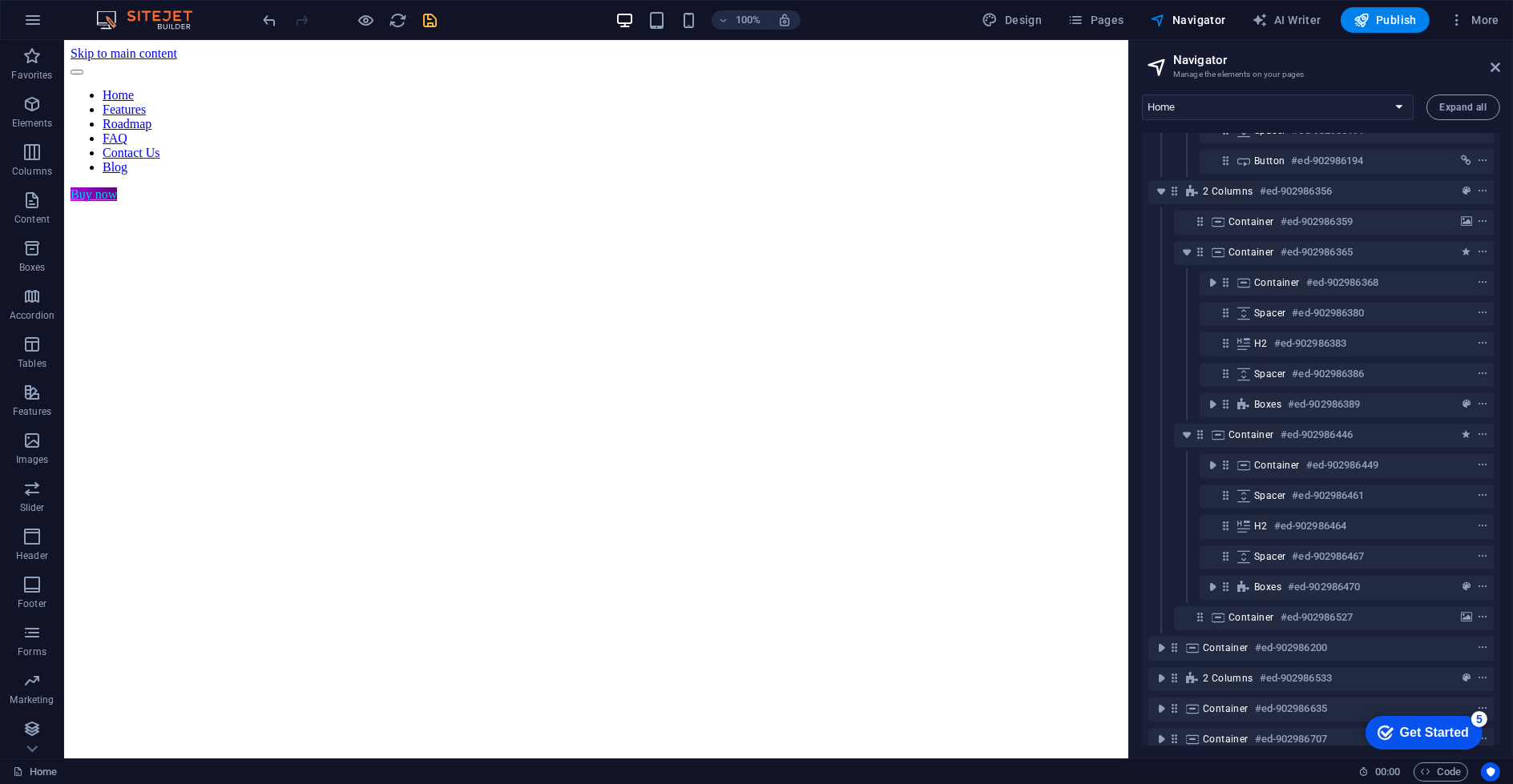
scroll to position [645, 0]
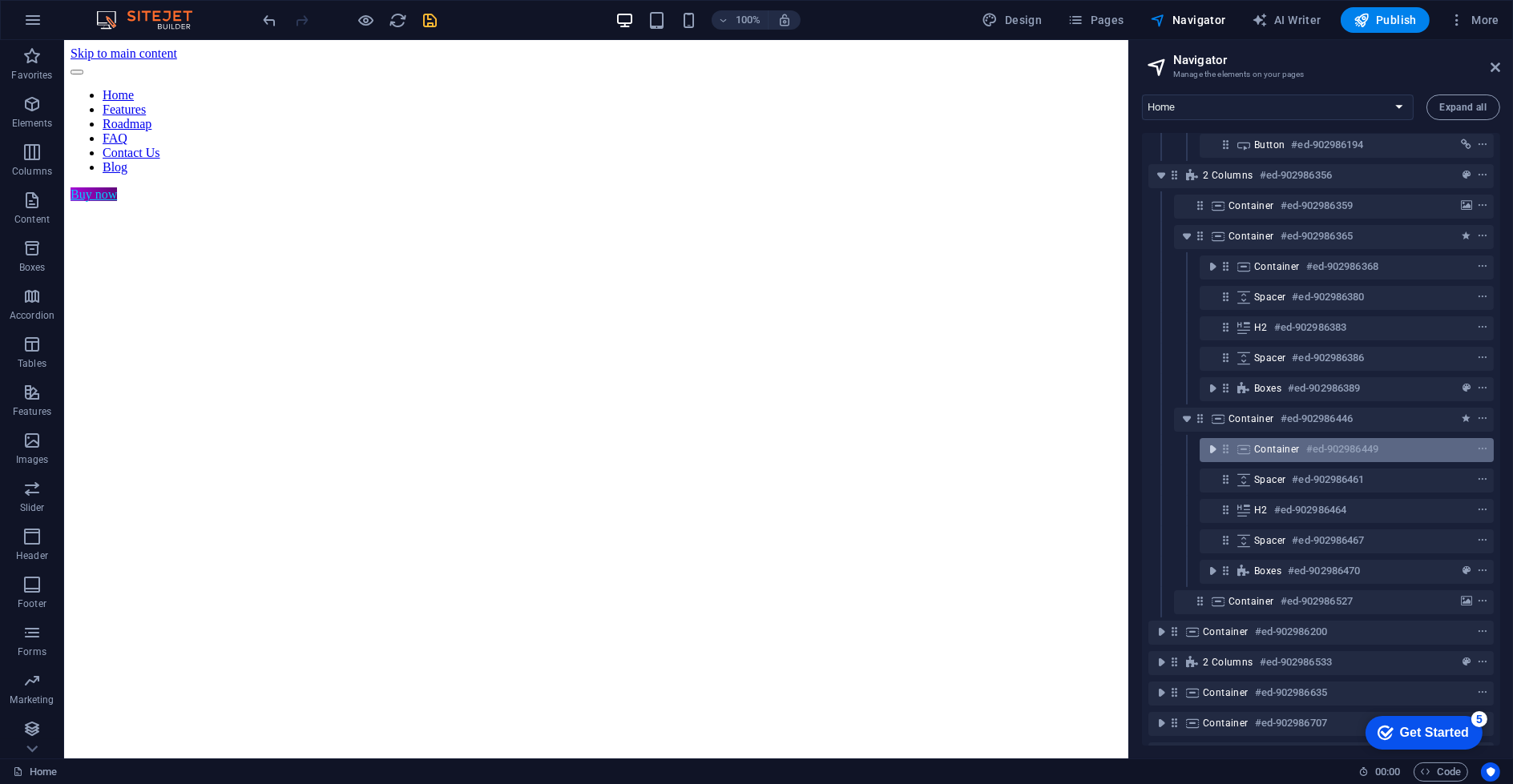
click at [1209, 445] on icon "toggle-expand" at bounding box center [1212, 449] width 16 height 16
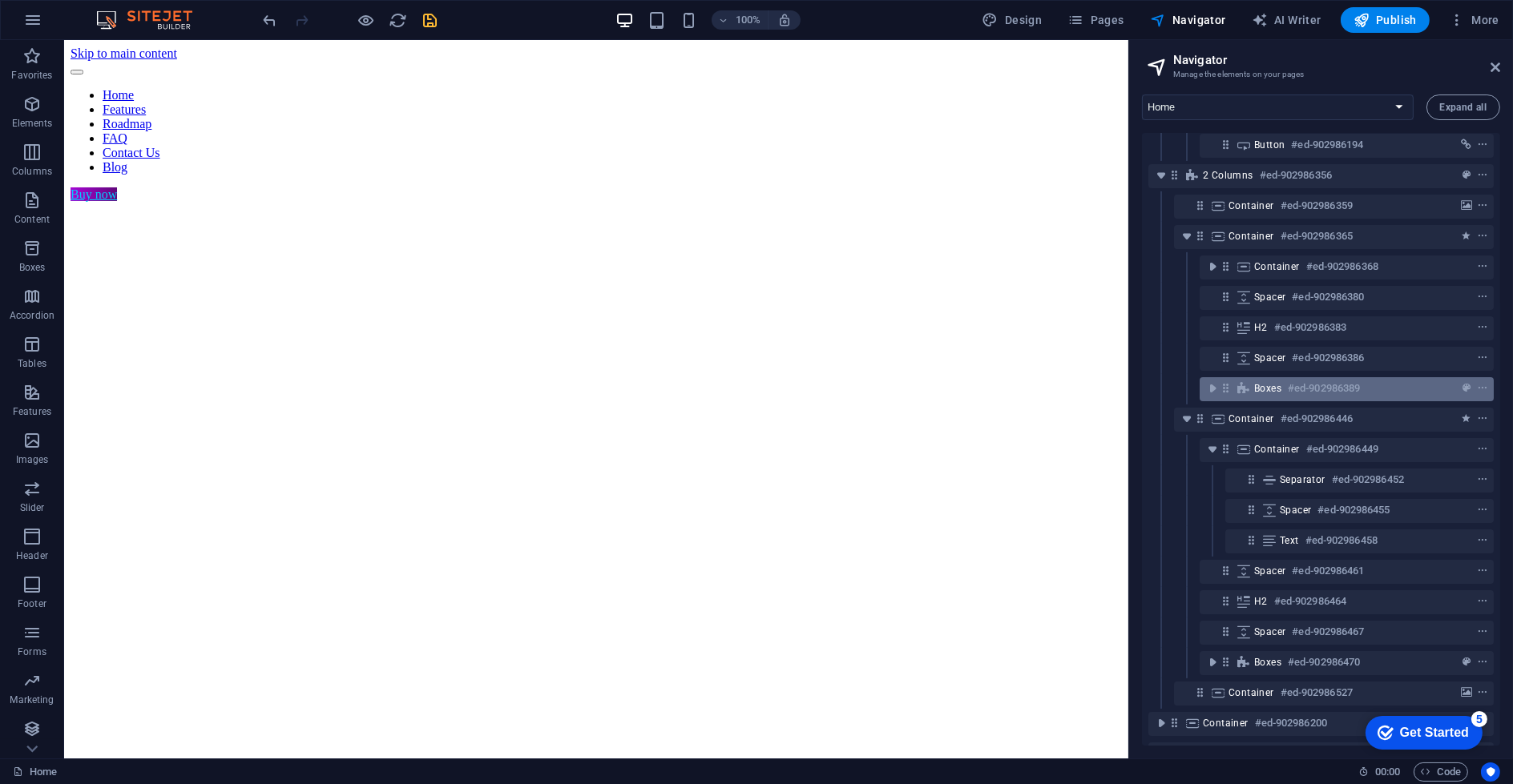
click at [1213, 397] on div "Boxes #ed-902986389" at bounding box center [1347, 389] width 294 height 24
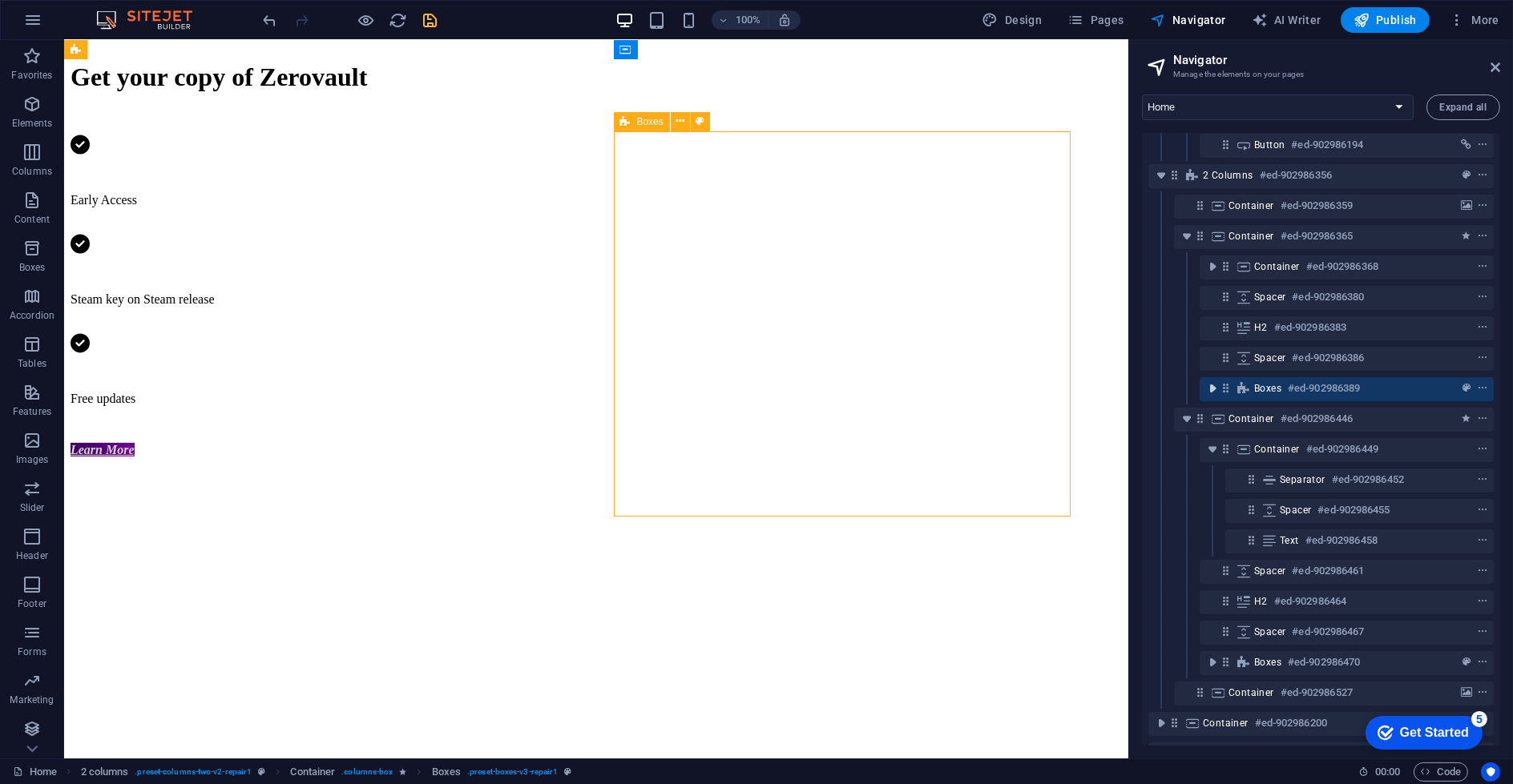
click at [1212, 389] on icon "toggle-expand" at bounding box center [1212, 388] width 16 height 16
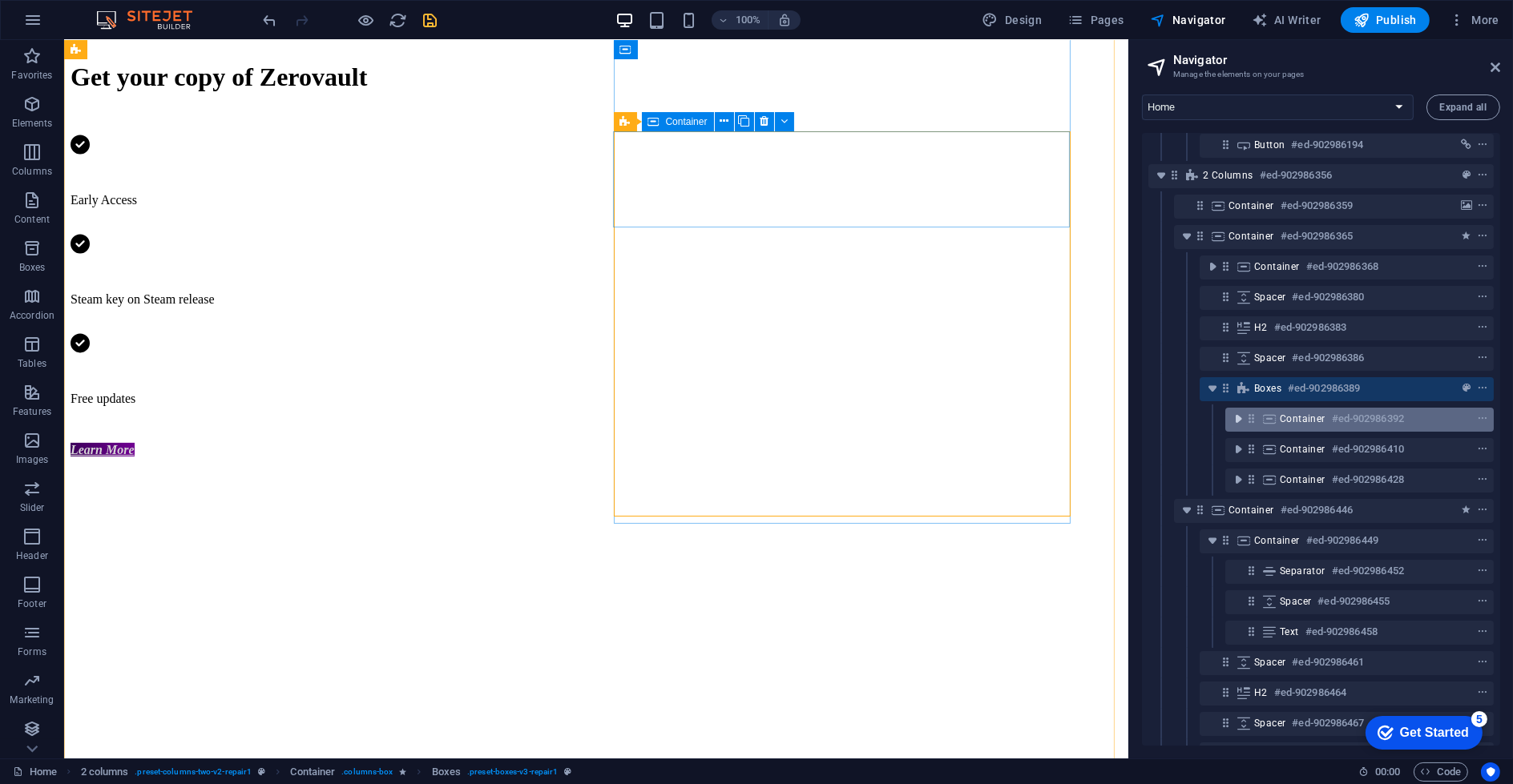
click at [1238, 420] on icon "toggle-expand" at bounding box center [1238, 419] width 16 height 16
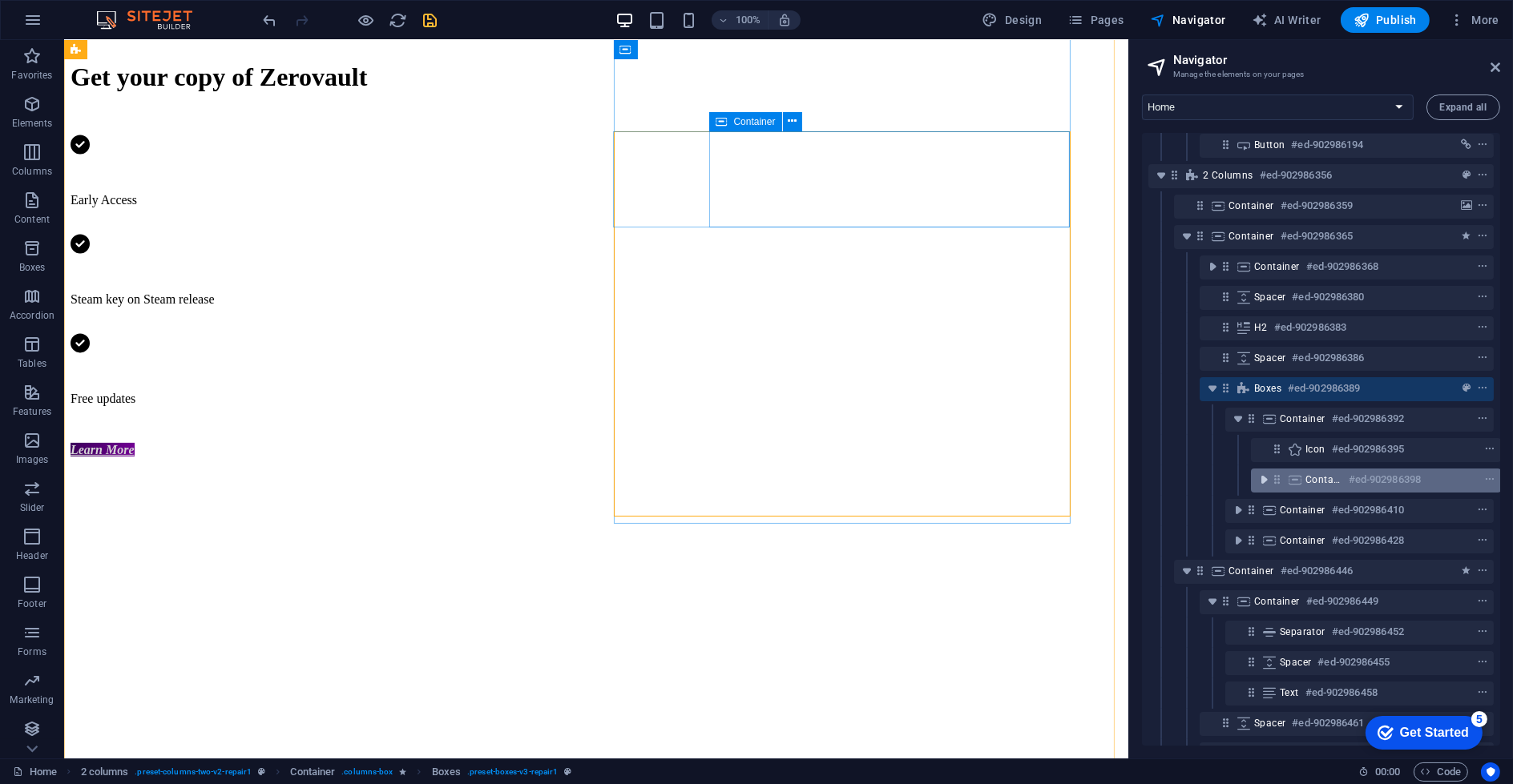
click at [1267, 479] on icon "toggle-expand" at bounding box center [1264, 480] width 16 height 16
click at [1266, 485] on icon "toggle-expand" at bounding box center [1264, 480] width 16 height 16
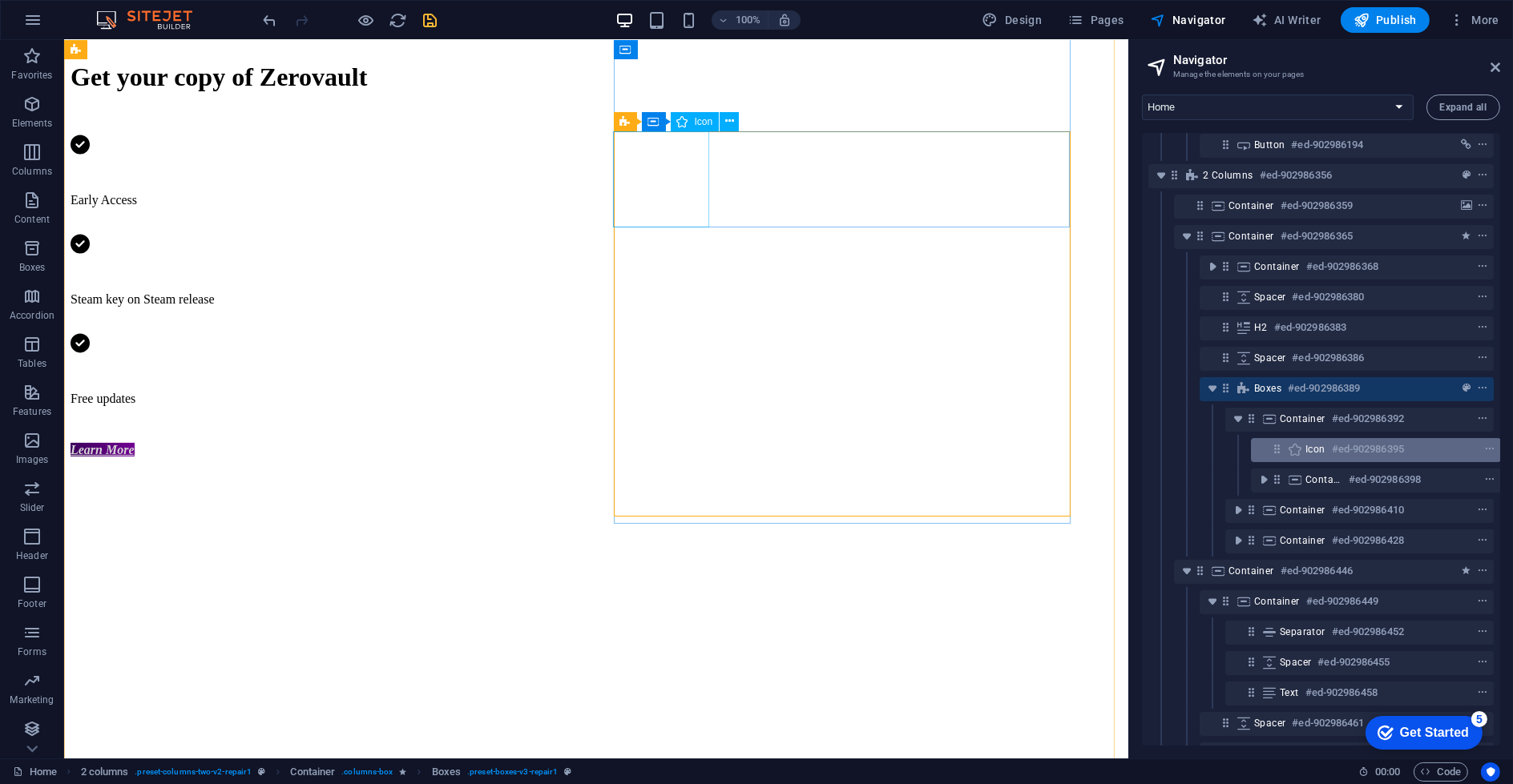
click at [1323, 454] on span "Icon" at bounding box center [1315, 449] width 20 height 13
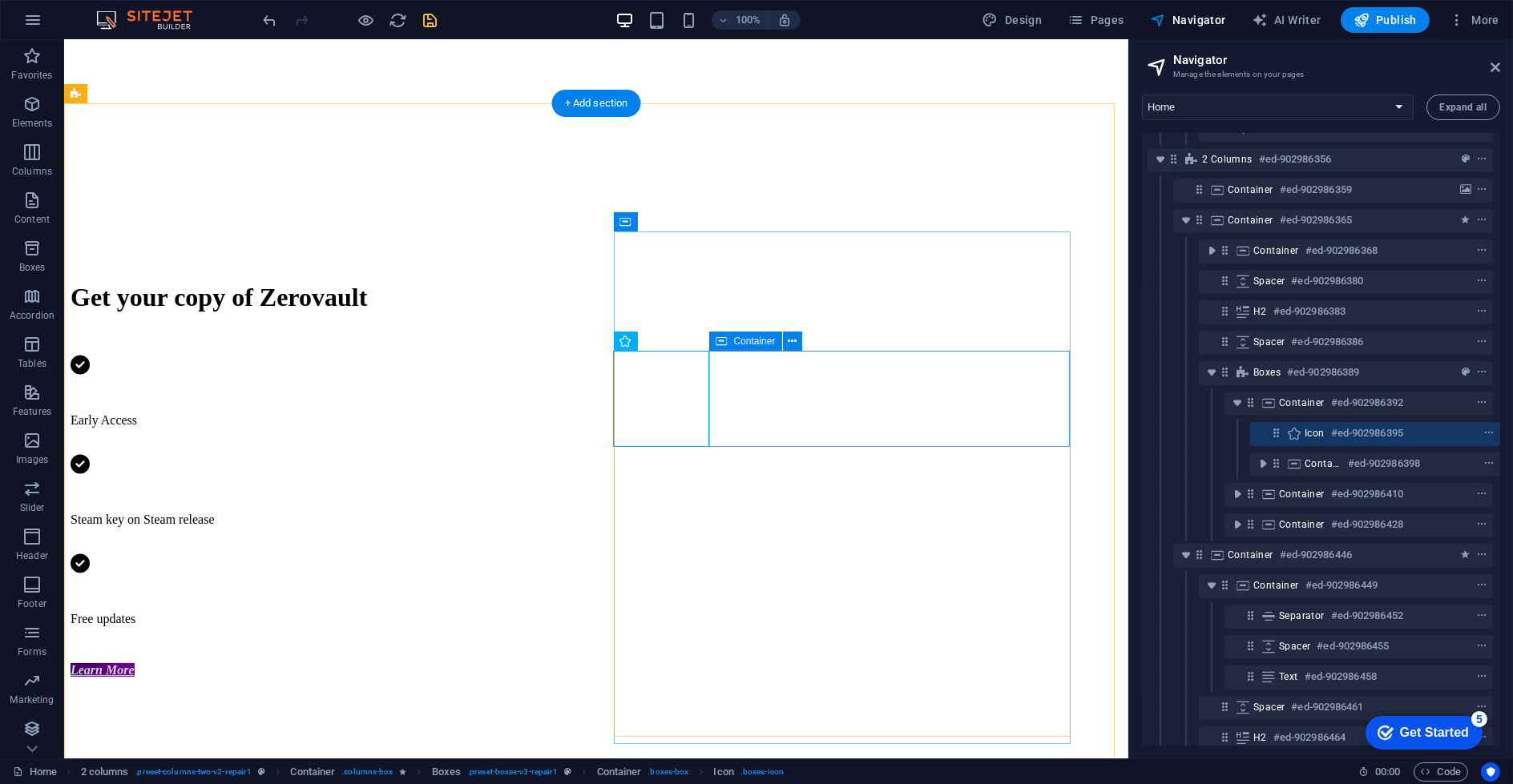
scroll to position [661, 3]
click at [1417, 434] on div "Icon #ed-902986395" at bounding box center [1375, 434] width 250 height 24
select select "xMidYMid"
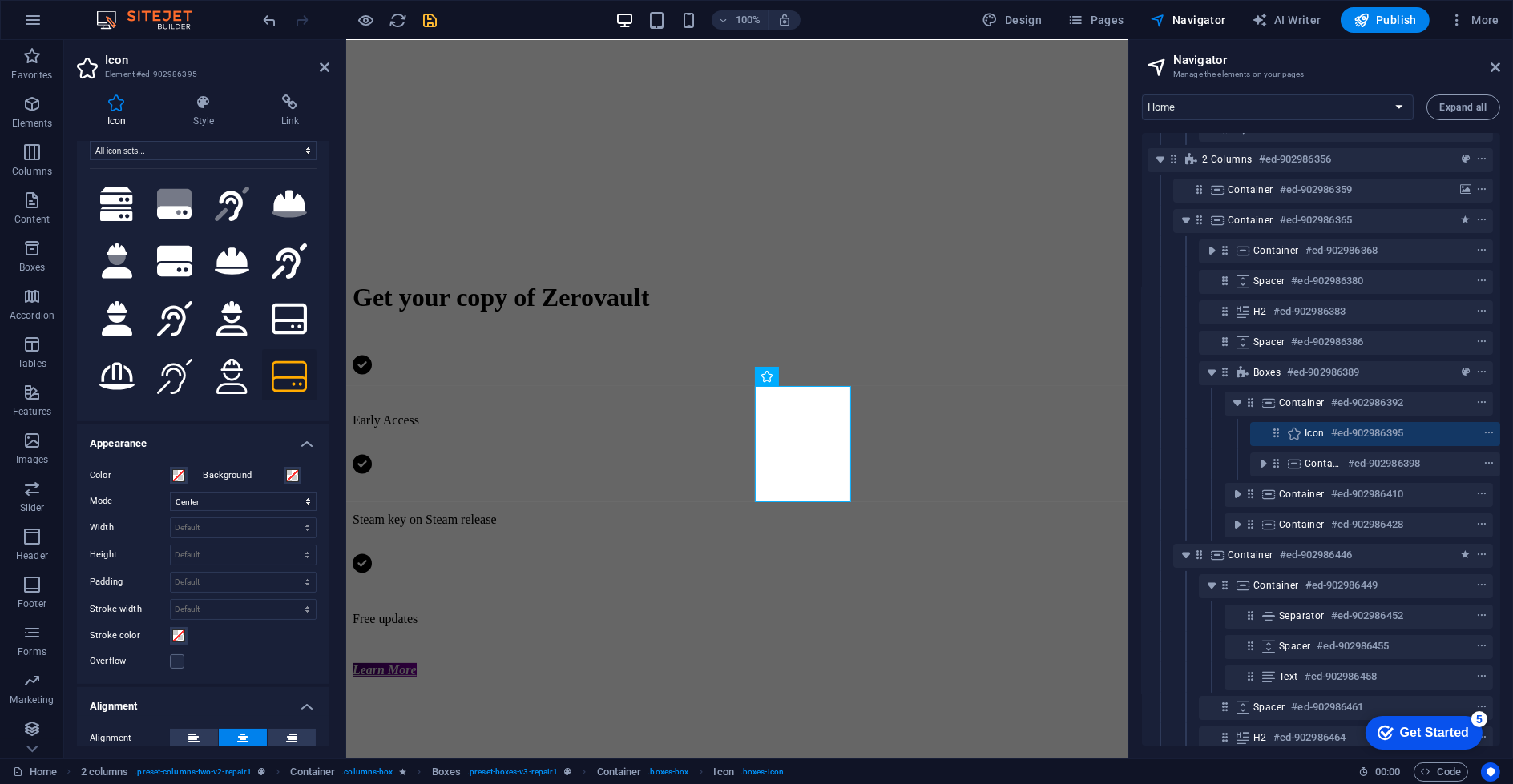
scroll to position [0, 0]
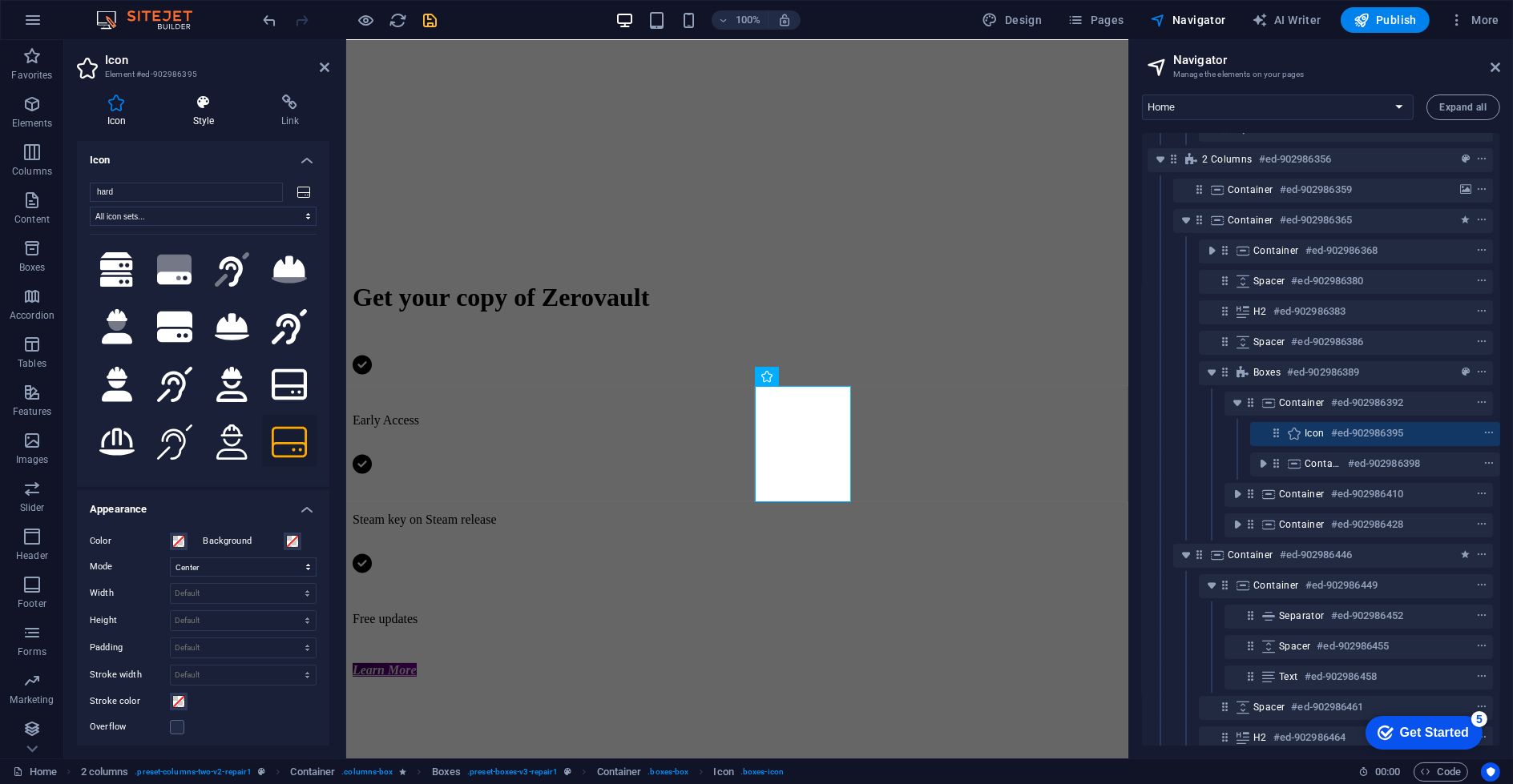
click at [198, 108] on icon at bounding box center [203, 102] width 81 height 16
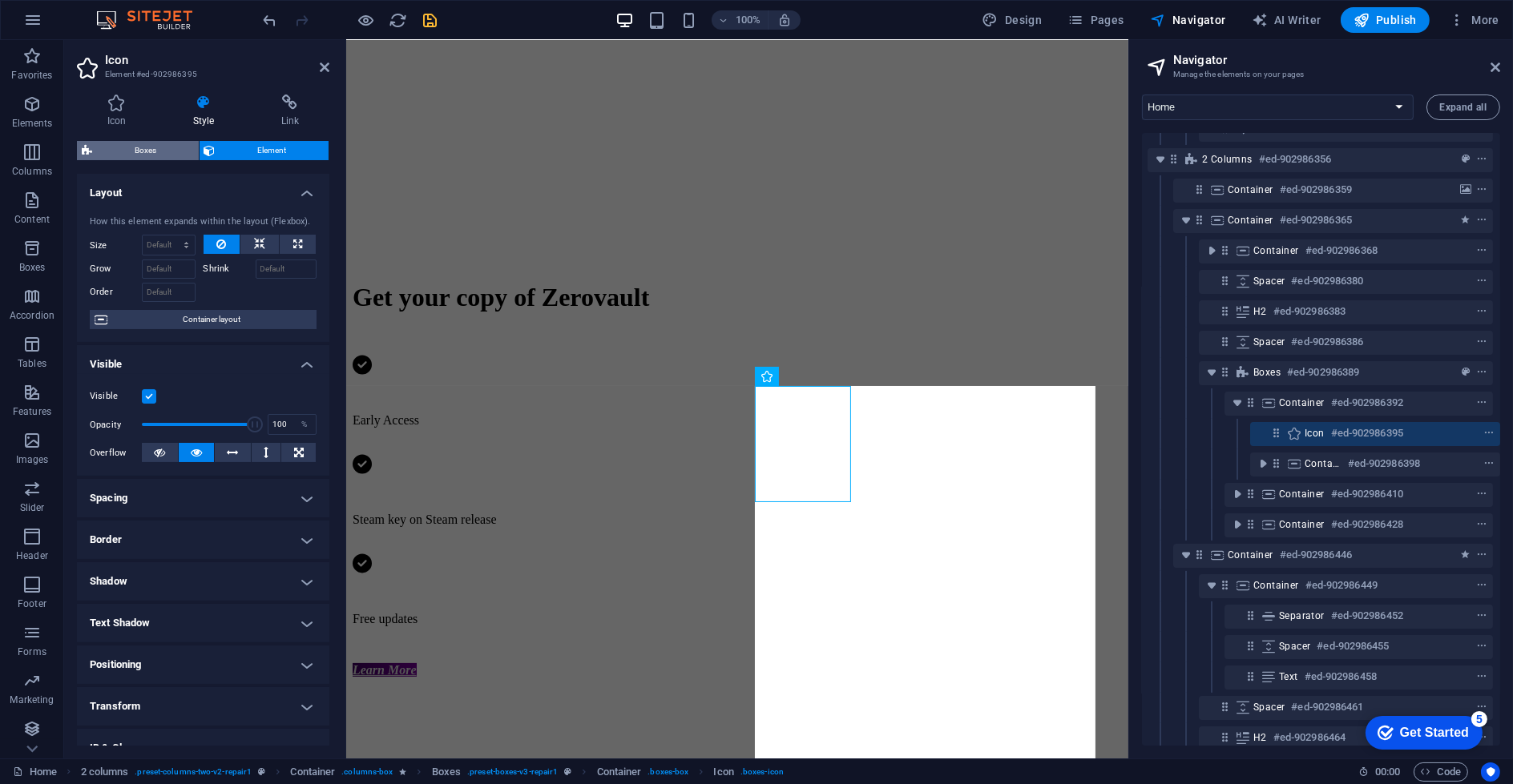
click at [153, 145] on span "Boxes" at bounding box center [145, 150] width 97 height 19
select select "rem"
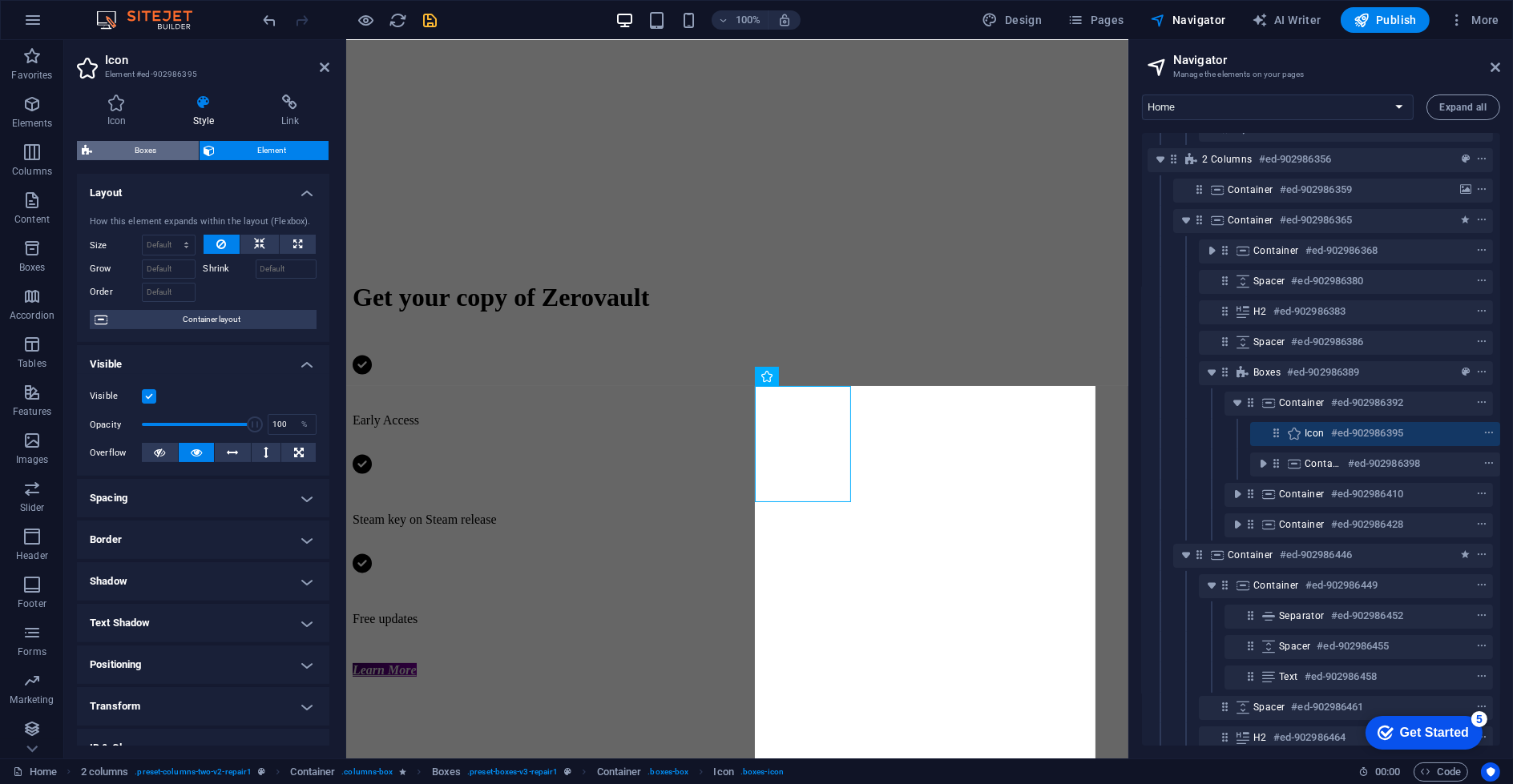
select select "rem"
select select "px"
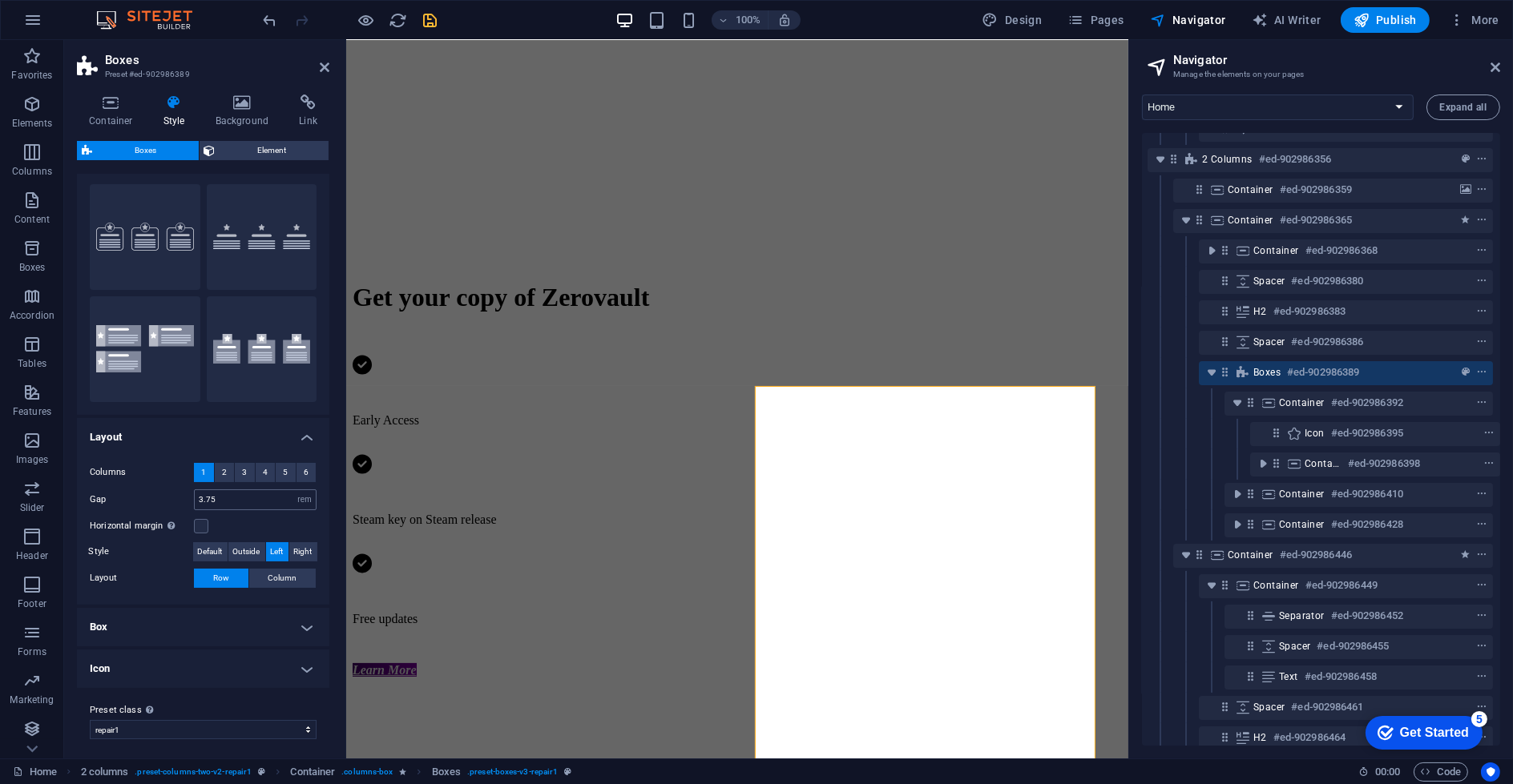
scroll to position [36, 0]
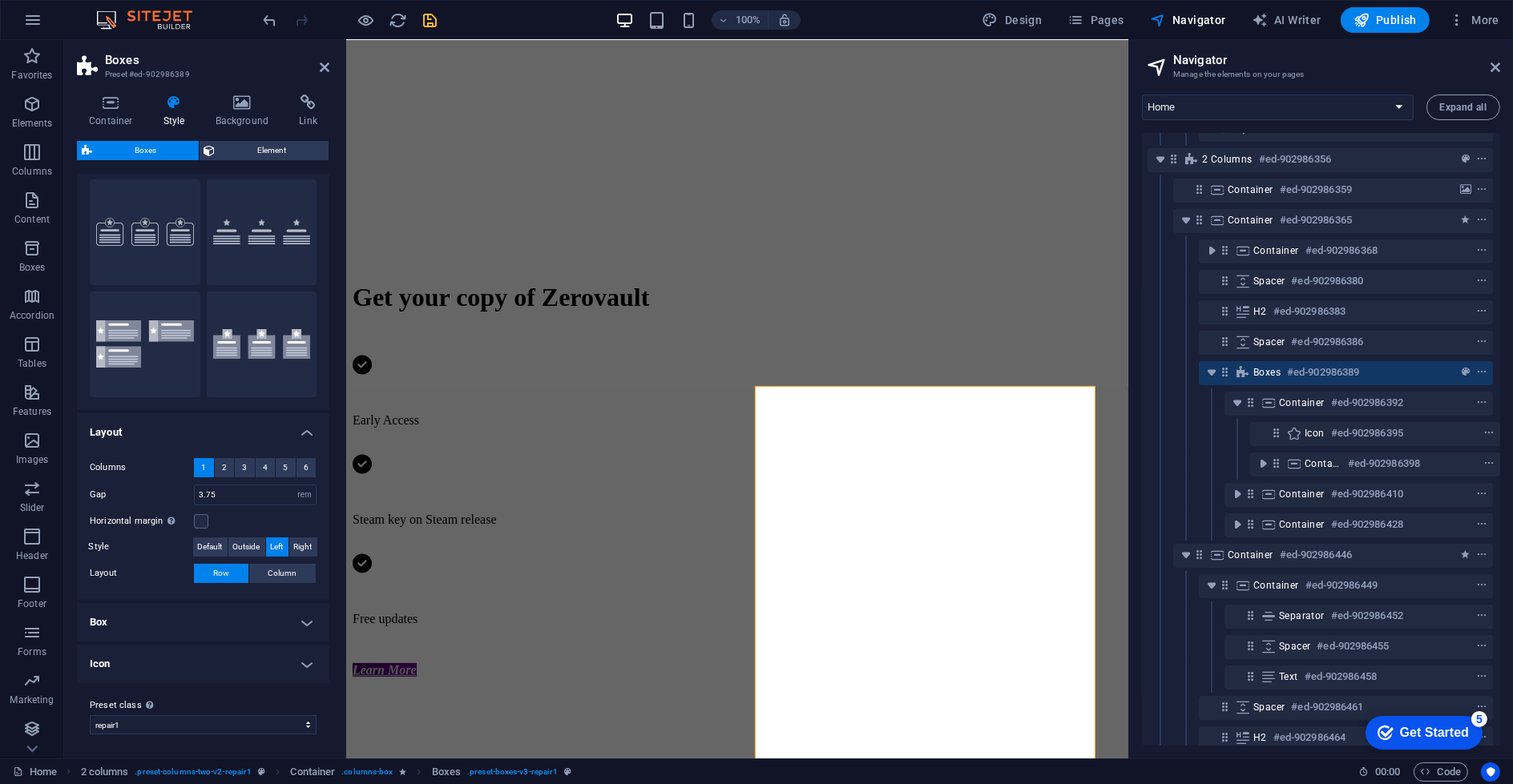
click at [188, 621] on h4 "Box" at bounding box center [203, 622] width 253 height 38
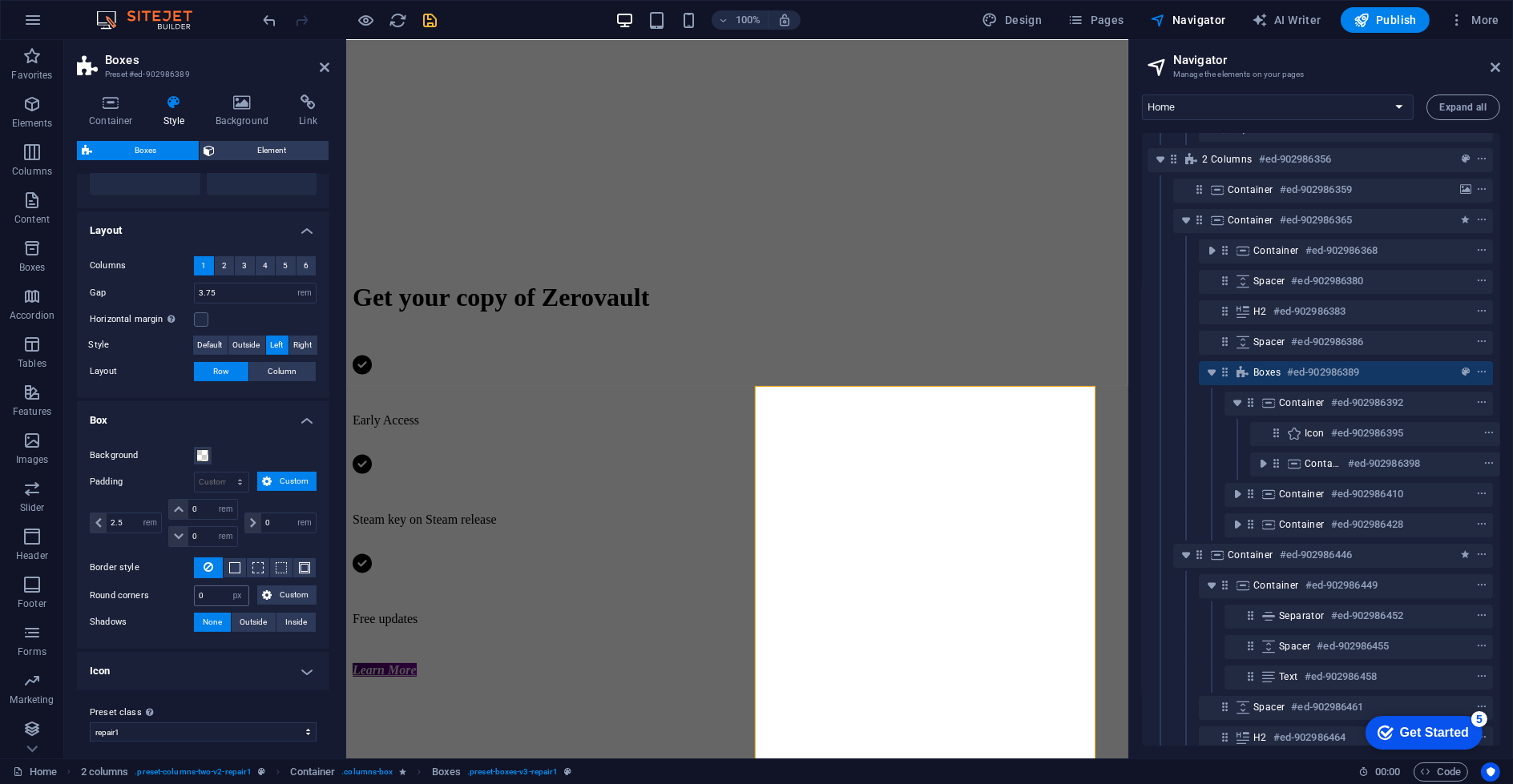
scroll to position [242, 0]
click at [196, 445] on span at bounding box center [202, 451] width 13 height 13
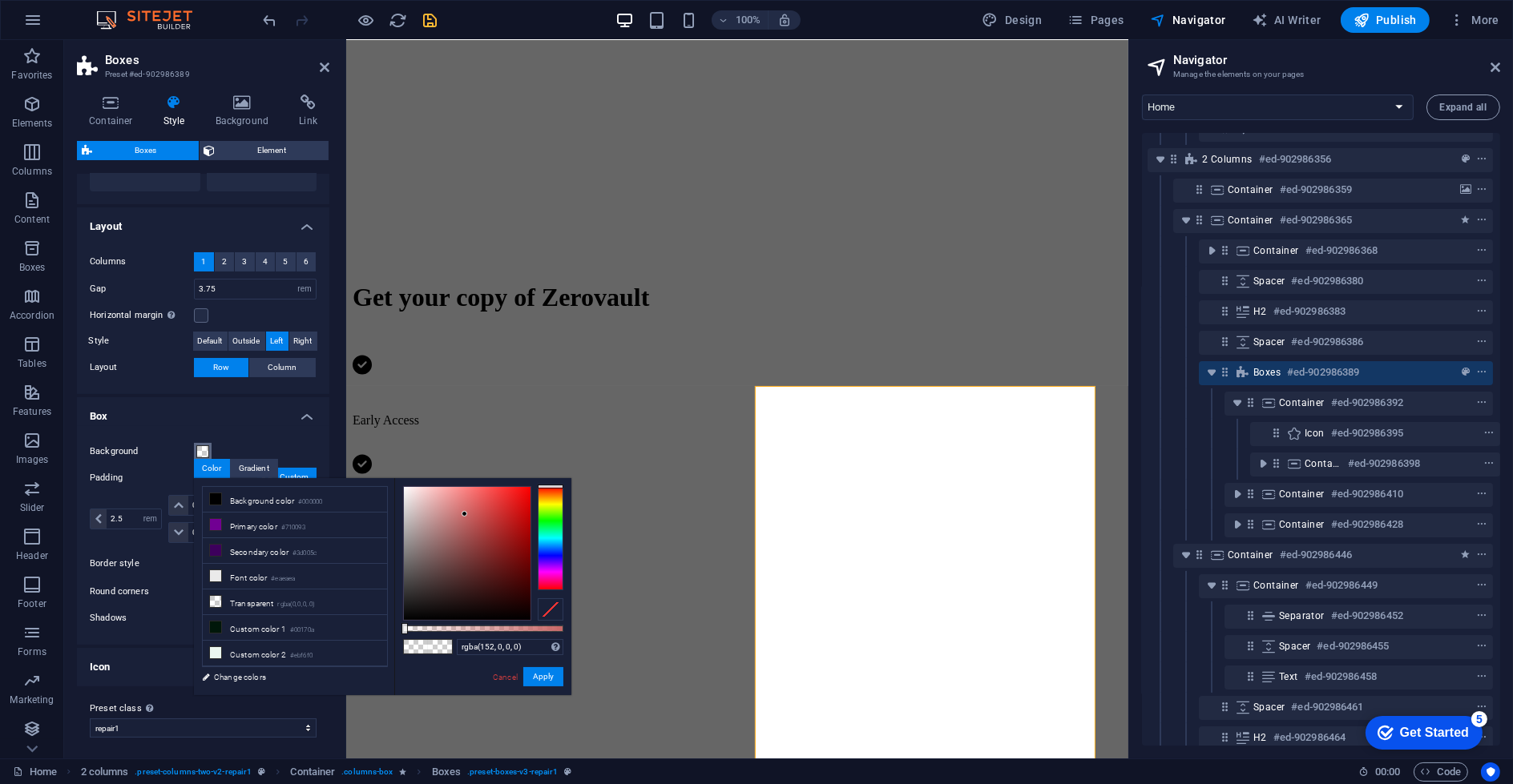
drag, startPoint x: 469, startPoint y: 559, endPoint x: 535, endPoint y: 542, distance: 68.2
click at [534, 540] on div at bounding box center [483, 553] width 160 height 135
drag, startPoint x: 517, startPoint y: 631, endPoint x: 533, endPoint y: 629, distance: 16.1
click at [533, 629] on div "rgba(152, 0, 0, 0) Supported formats #0852ed rgb(8, 82, 237) rgba(8, 82, 237, 9…" at bounding box center [483, 703] width 178 height 449
click at [541, 622] on div "rgba(152, 0, 0, 0) Supported formats #0852ed rgb(8, 82, 237) rgba(8, 82, 237, 9…" at bounding box center [483, 703] width 178 height 449
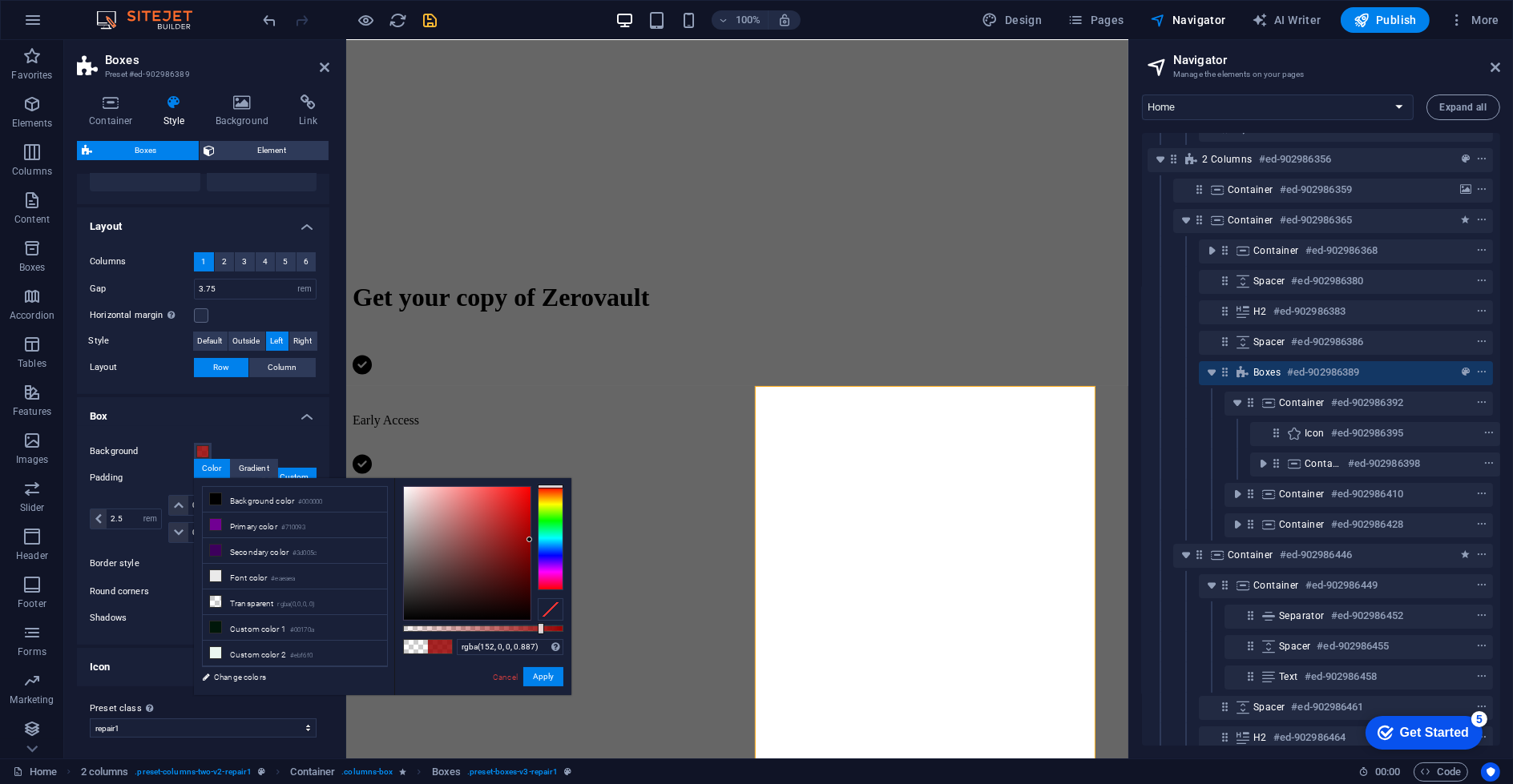
type input "rgba(152, 0, 0, 0.897)"
drag, startPoint x: 539, startPoint y: 628, endPoint x: 550, endPoint y: 631, distance: 11.4
click at [547, 630] on div at bounding box center [483, 628] width 160 height 6
click at [549, 672] on button "Apply" at bounding box center [543, 676] width 40 height 19
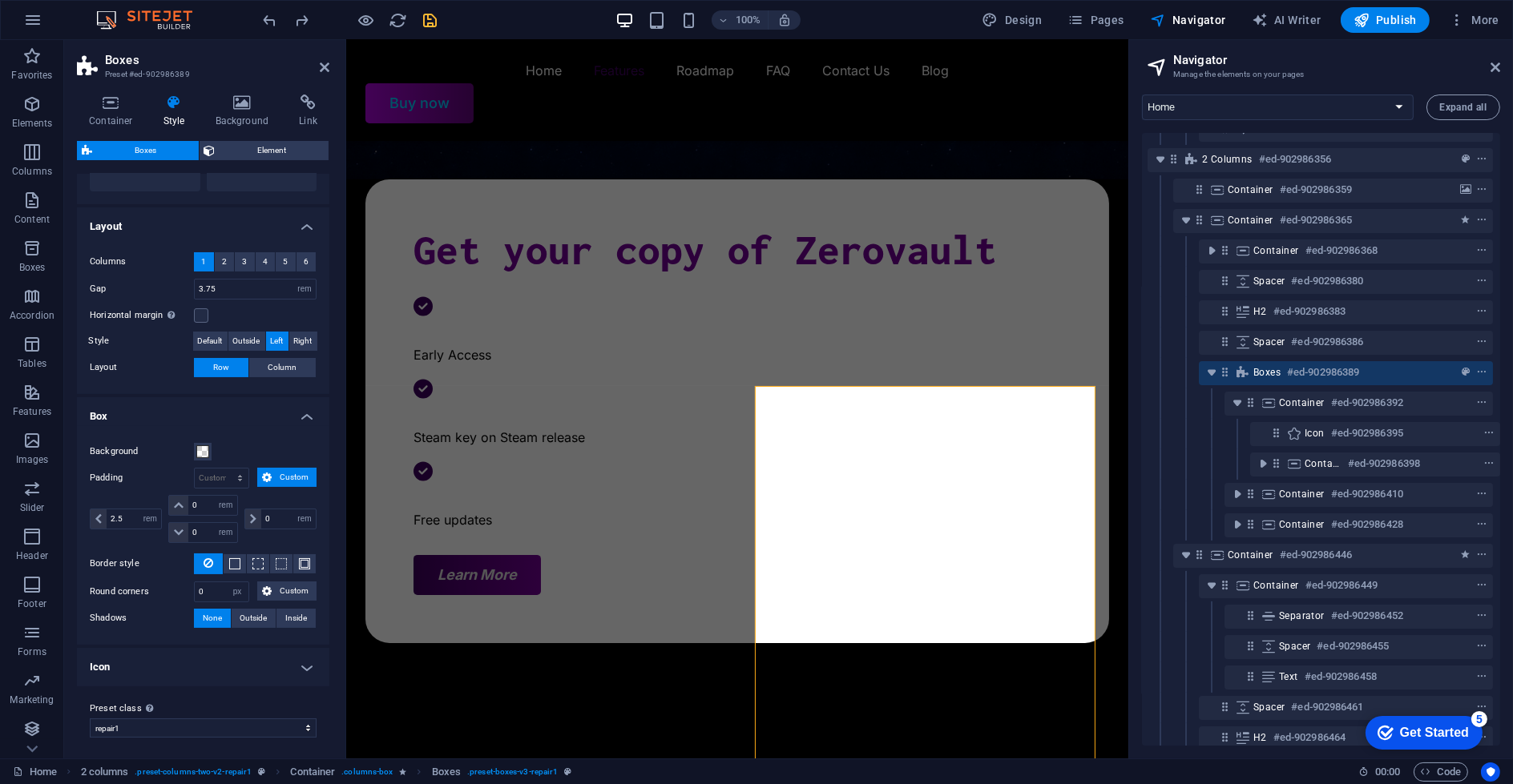
click at [261, 666] on h4 "Icon" at bounding box center [203, 667] width 253 height 38
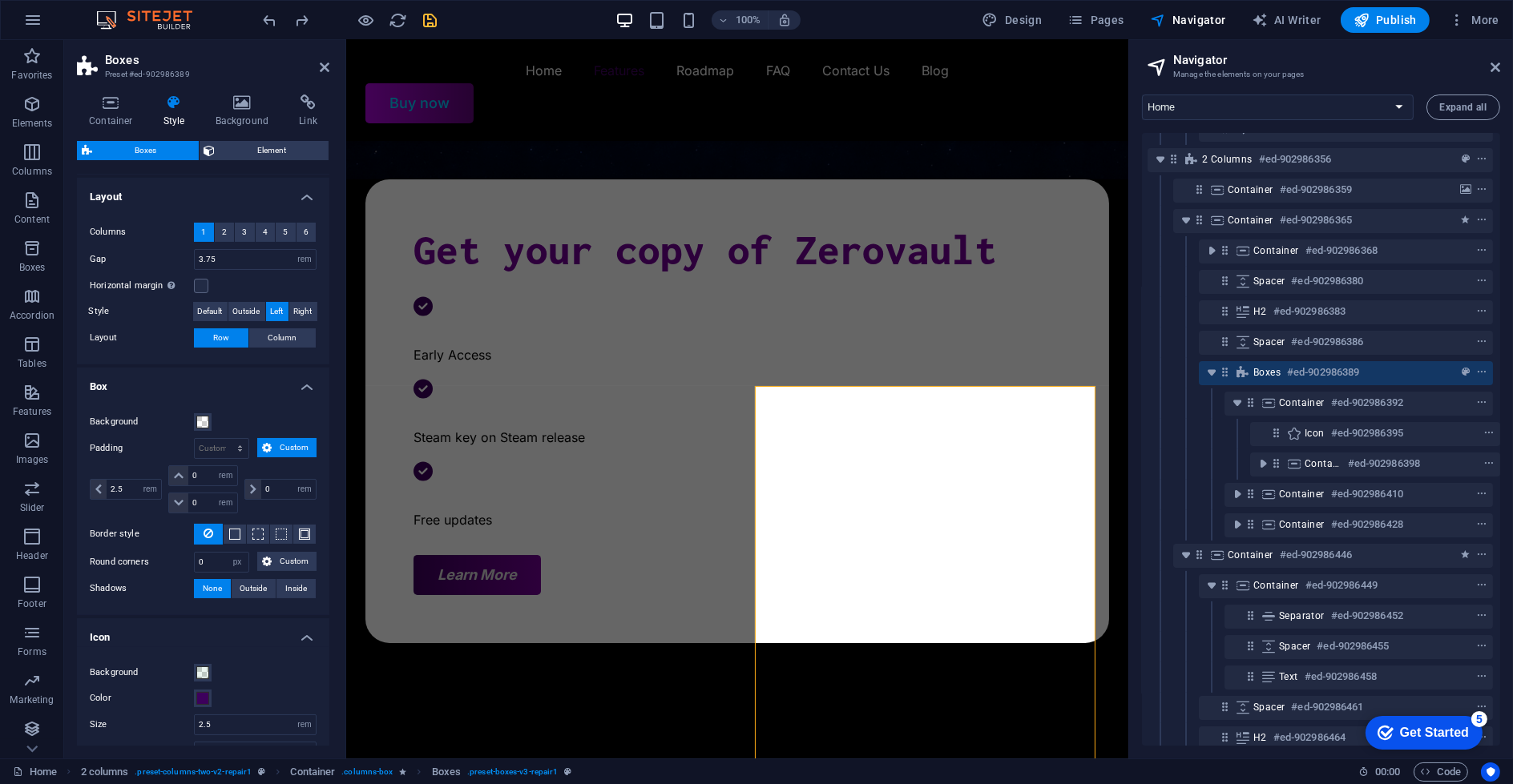
scroll to position [331, 0]
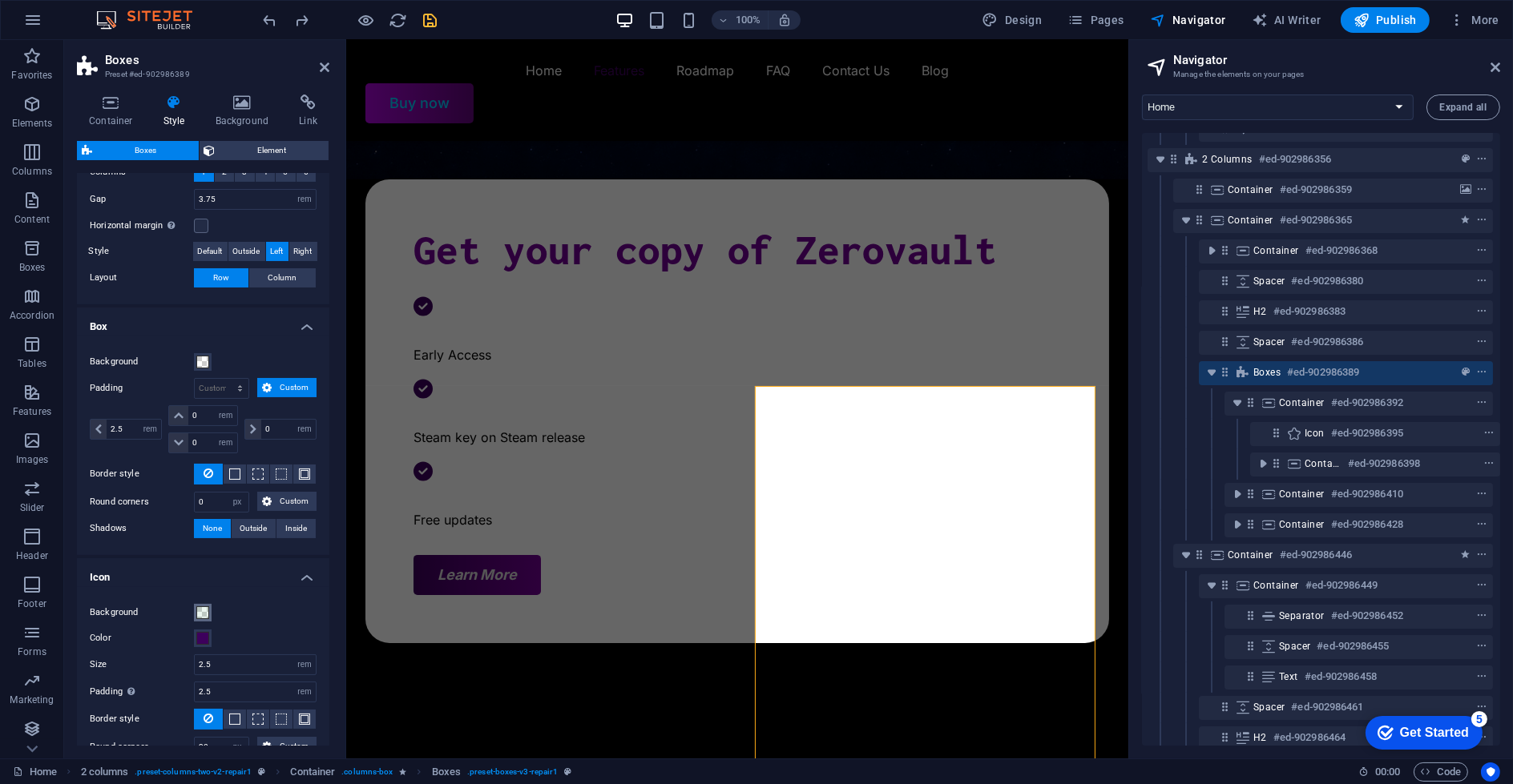
click at [207, 613] on span at bounding box center [202, 613] width 13 height 13
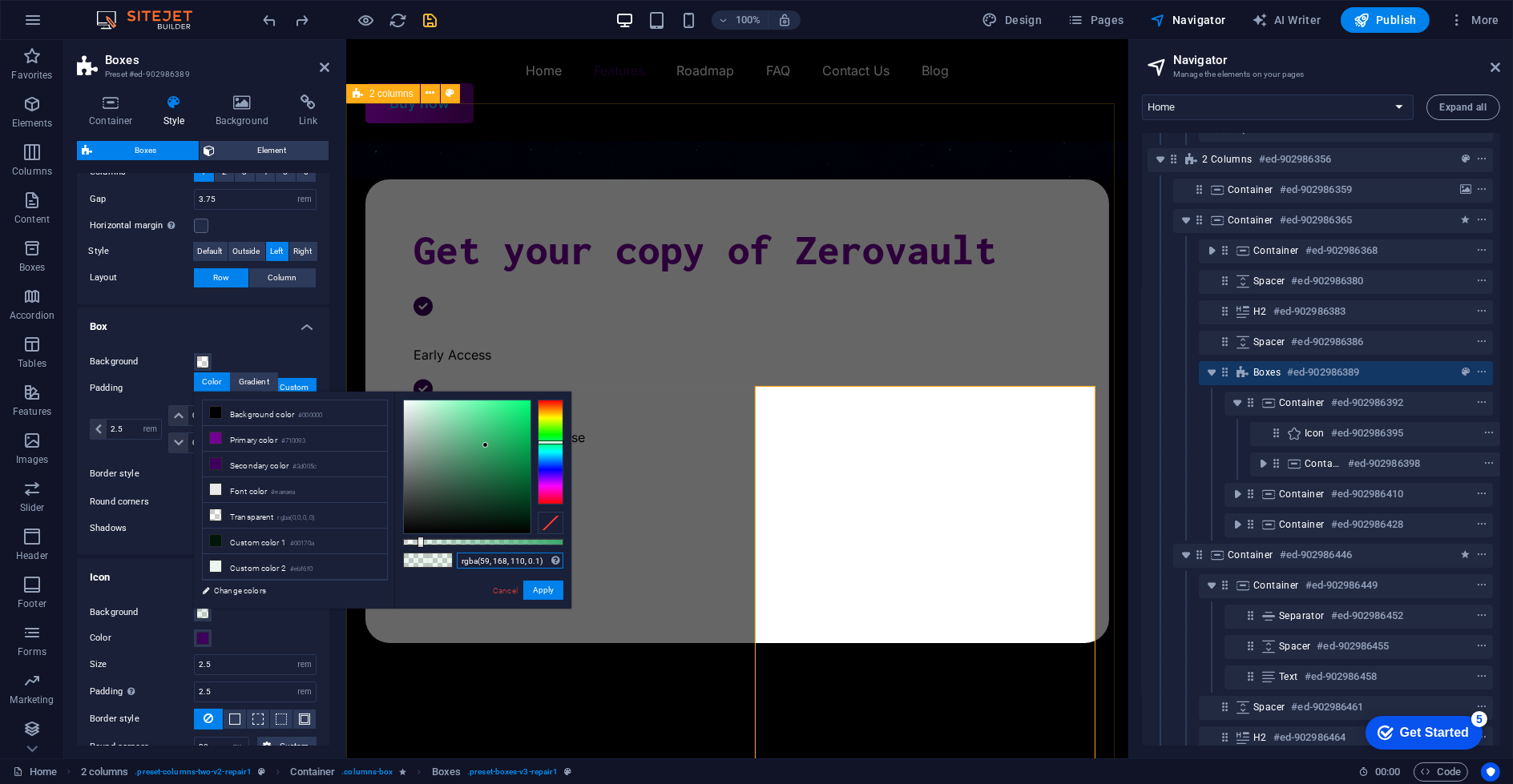
click at [512, 559] on input "rgba(59, 168, 110, 0.1)" at bounding box center [510, 560] width 107 height 16
paste input "#00170a"
click at [541, 585] on button "Apply" at bounding box center [543, 590] width 40 height 19
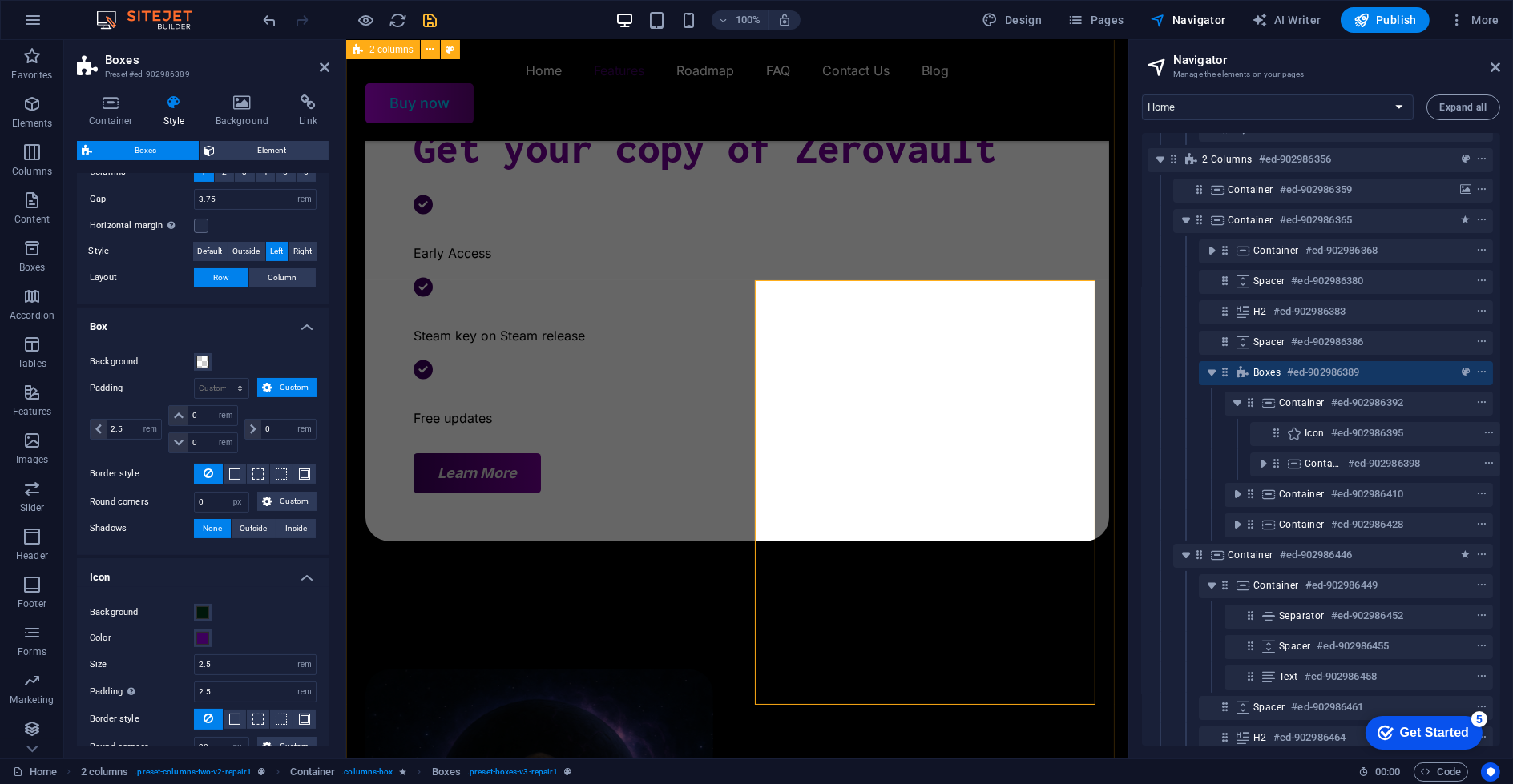
scroll to position [704, 0]
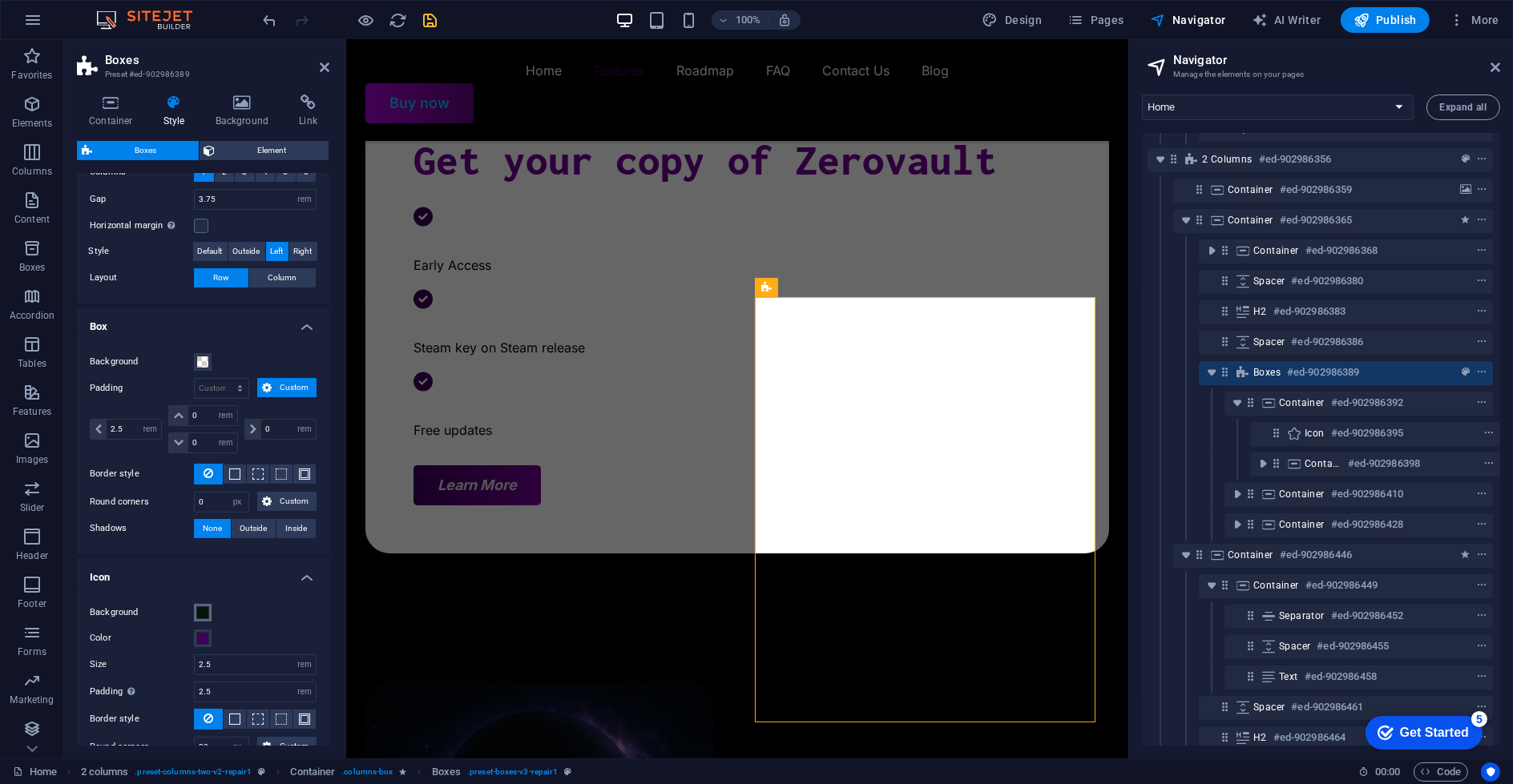
click at [207, 610] on span at bounding box center [202, 613] width 13 height 13
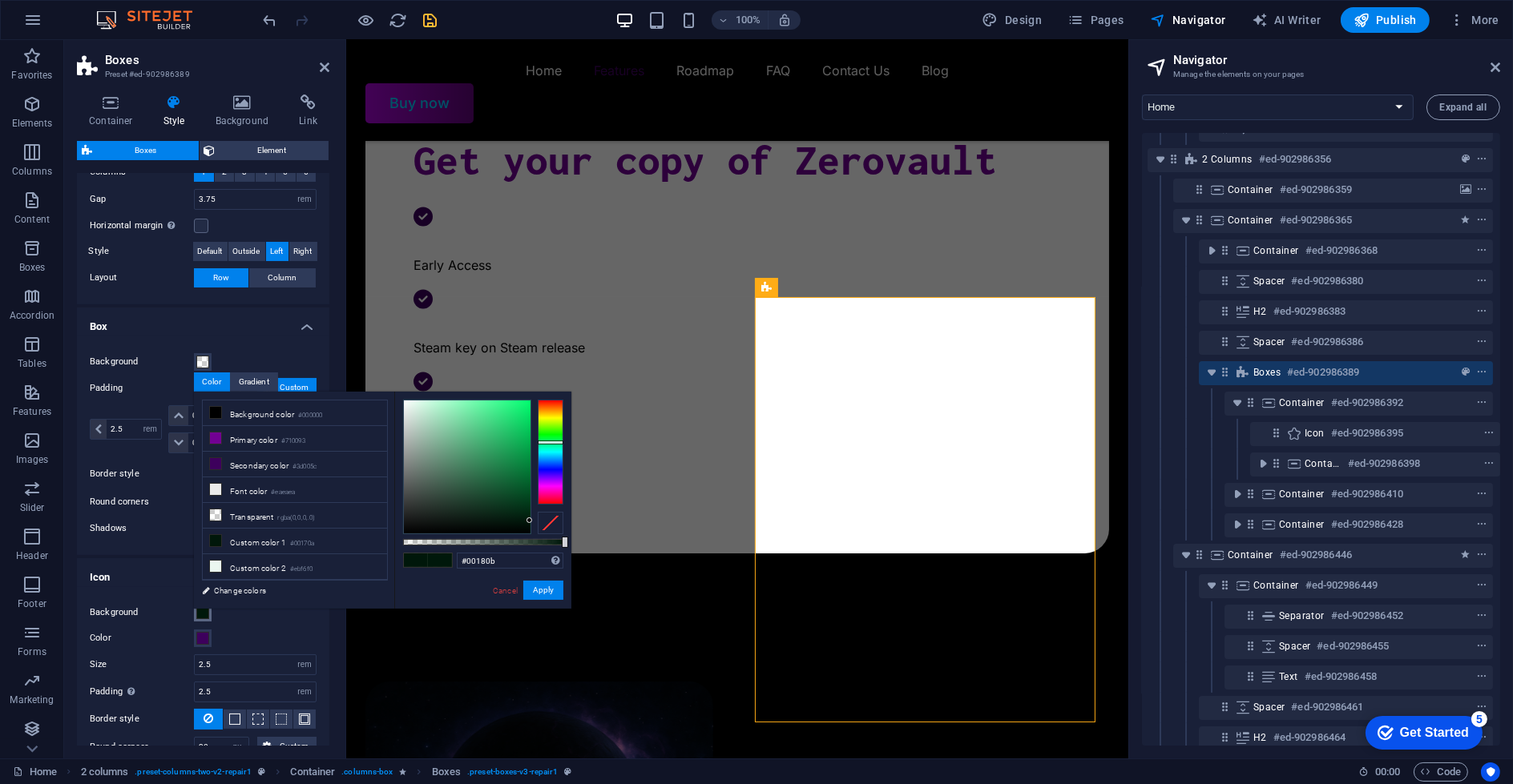
click at [532, 521] on div at bounding box center [483, 467] width 160 height 135
click at [510, 563] on input "#00180b" at bounding box center [510, 560] width 107 height 16
click at [533, 523] on div at bounding box center [483, 467] width 160 height 135
click at [521, 559] on input "#001409" at bounding box center [510, 560] width 107 height 16
drag, startPoint x: 524, startPoint y: 549, endPoint x: 515, endPoint y: 544, distance: 10.3
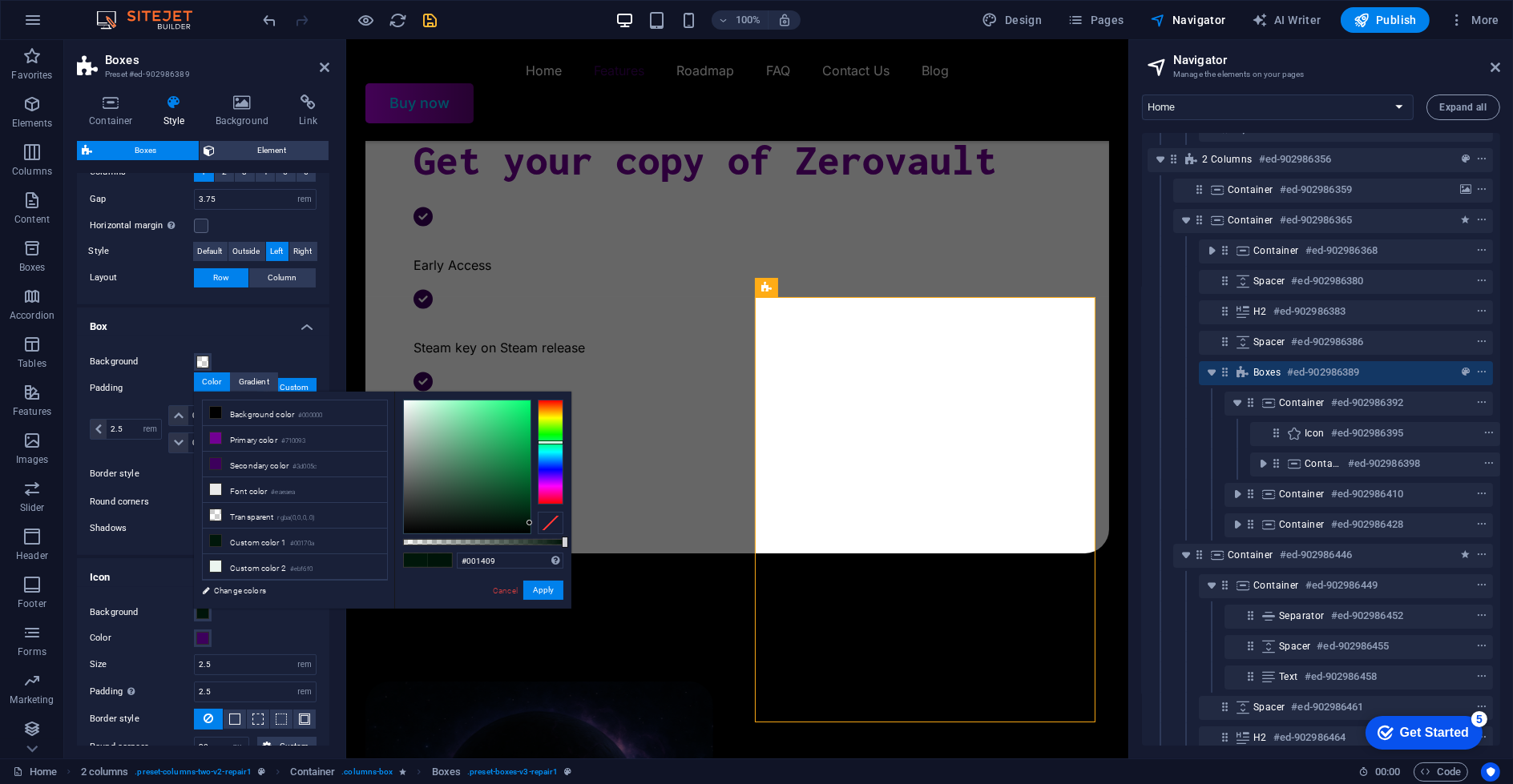
click at [516, 546] on div "#001409 Supported formats #0852ed rgb(8, 82, 237) rgba(8, 82, 237, 90%) hsv(221…" at bounding box center [483, 616] width 178 height 449
click at [514, 542] on div at bounding box center [483, 542] width 160 height 6
click at [512, 555] on input "rgba(0, 20, 9, 0.697)" at bounding box center [510, 560] width 107 height 16
click at [545, 590] on button "Apply" at bounding box center [543, 590] width 40 height 19
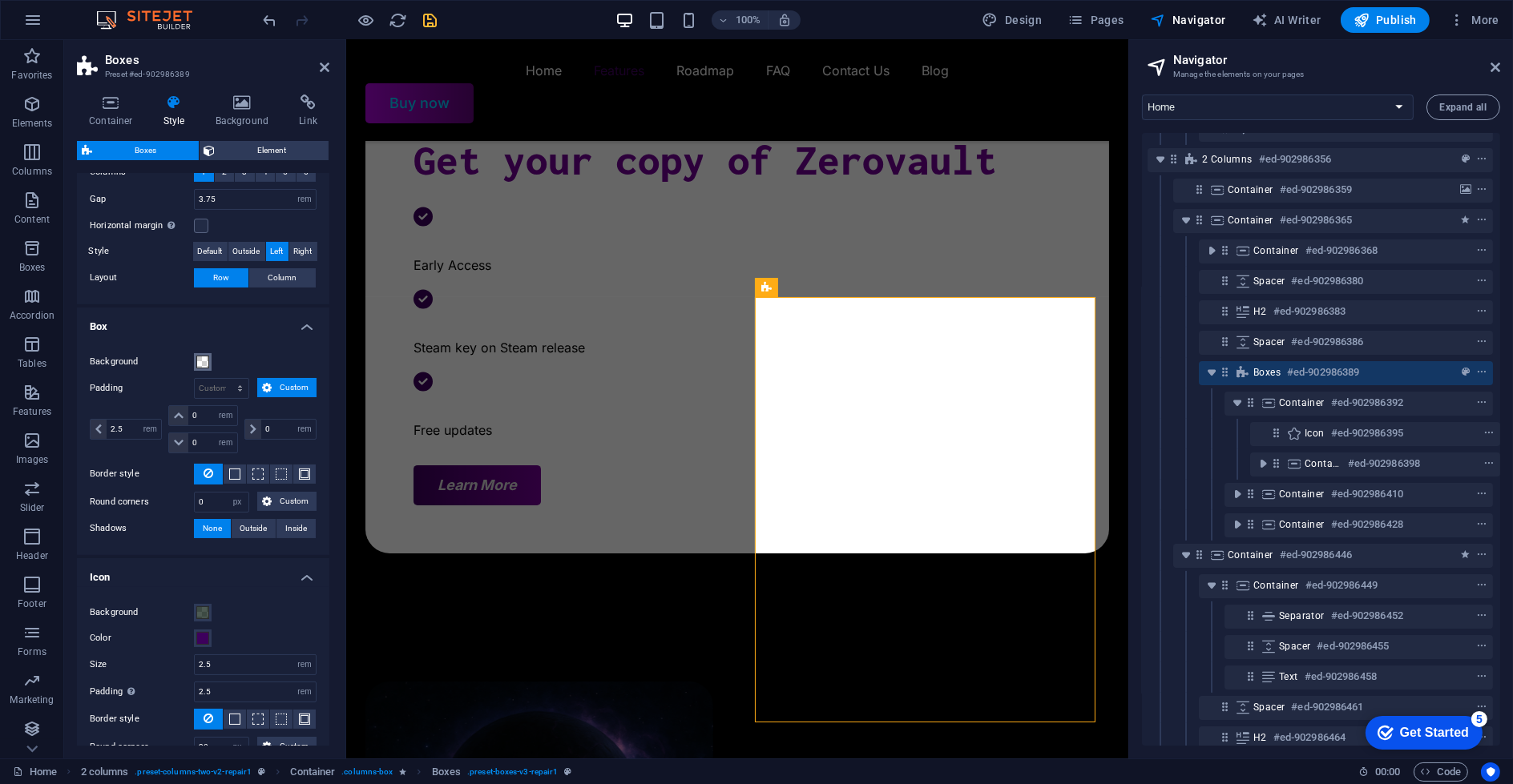
click at [205, 360] on span at bounding box center [202, 362] width 13 height 13
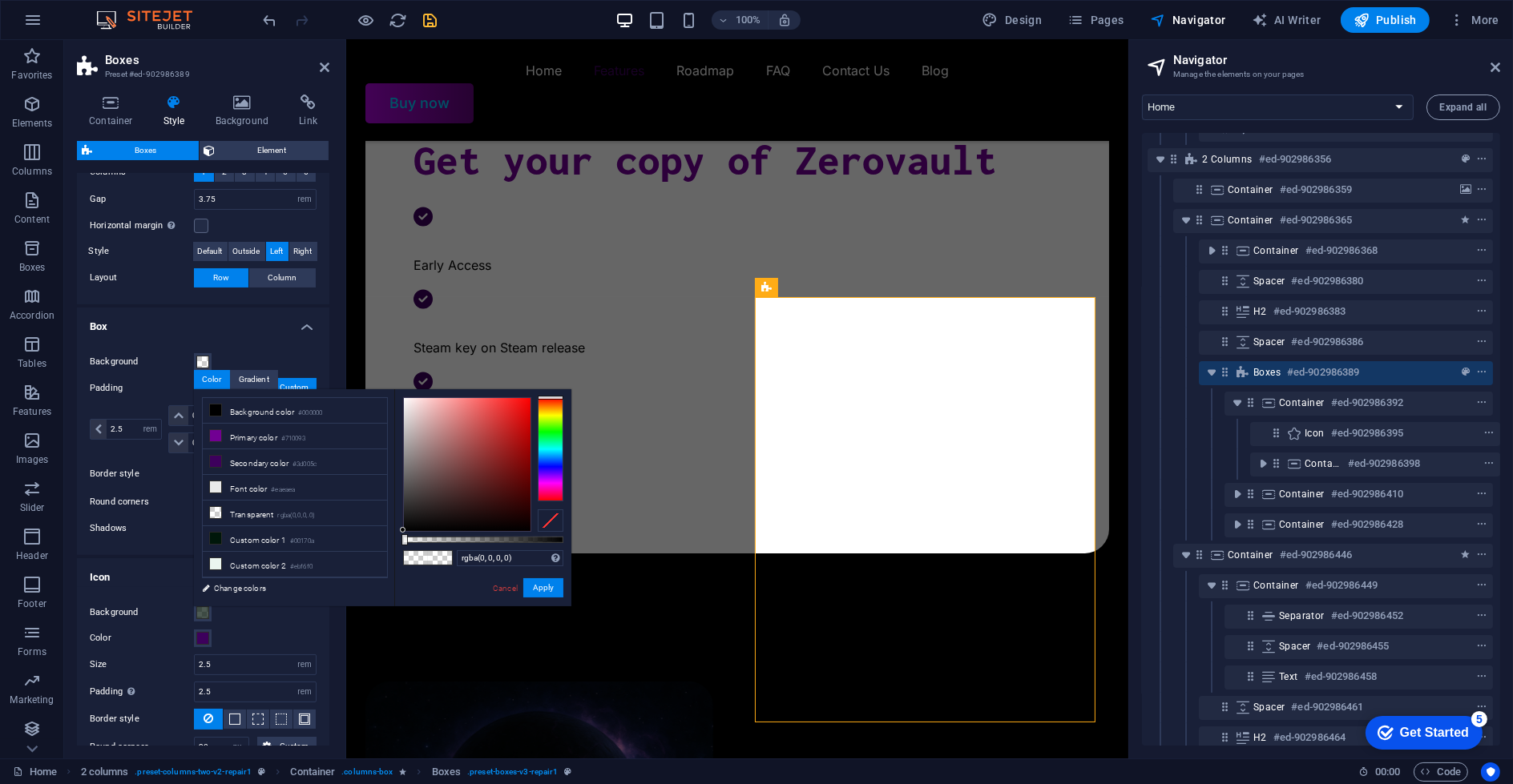
click at [204, 618] on div "Background Color Size 2.5 px rem % vh vw Padding Only if icon background is act…" at bounding box center [203, 694] width 259 height 213
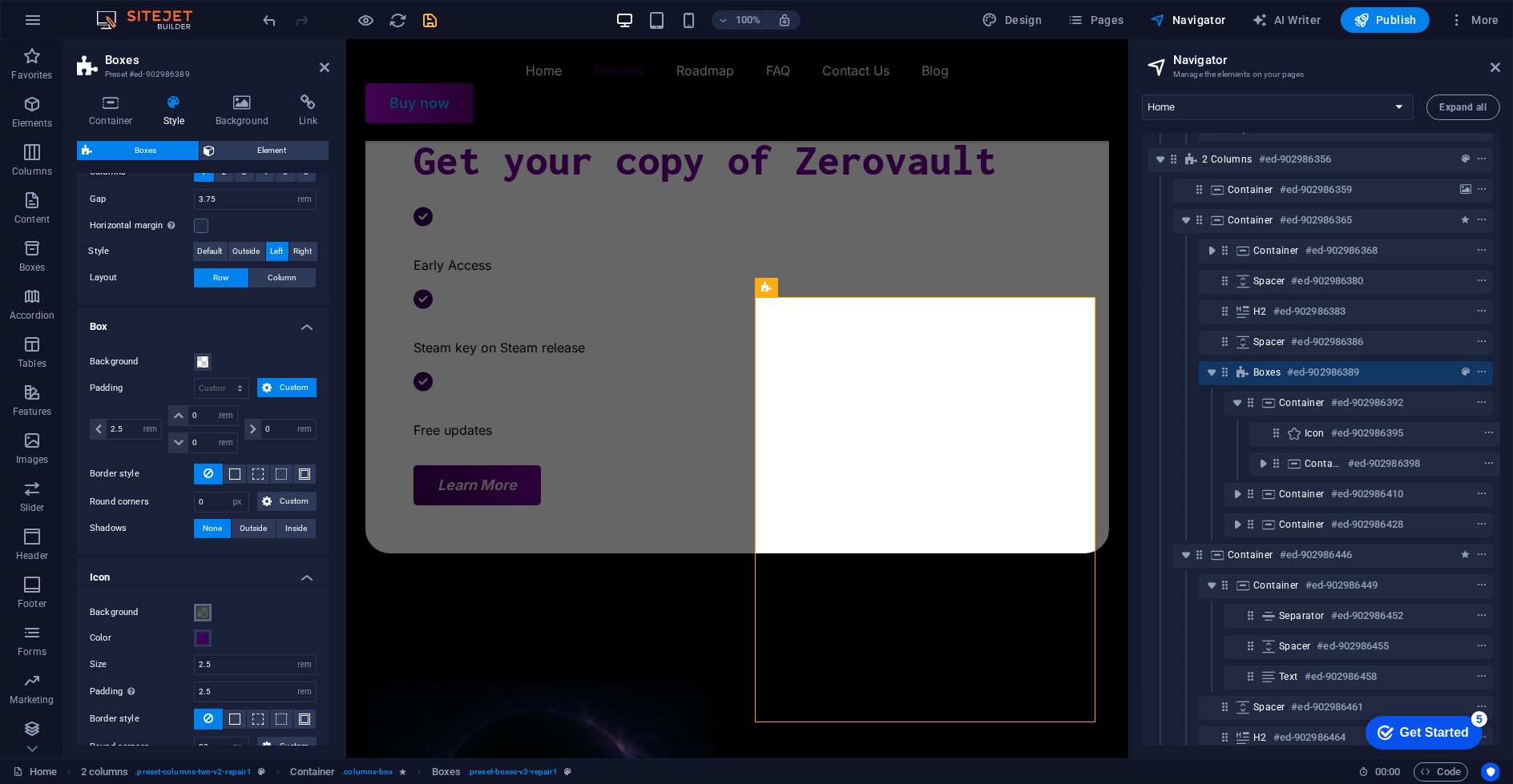
click at [201, 608] on span at bounding box center [202, 613] width 13 height 13
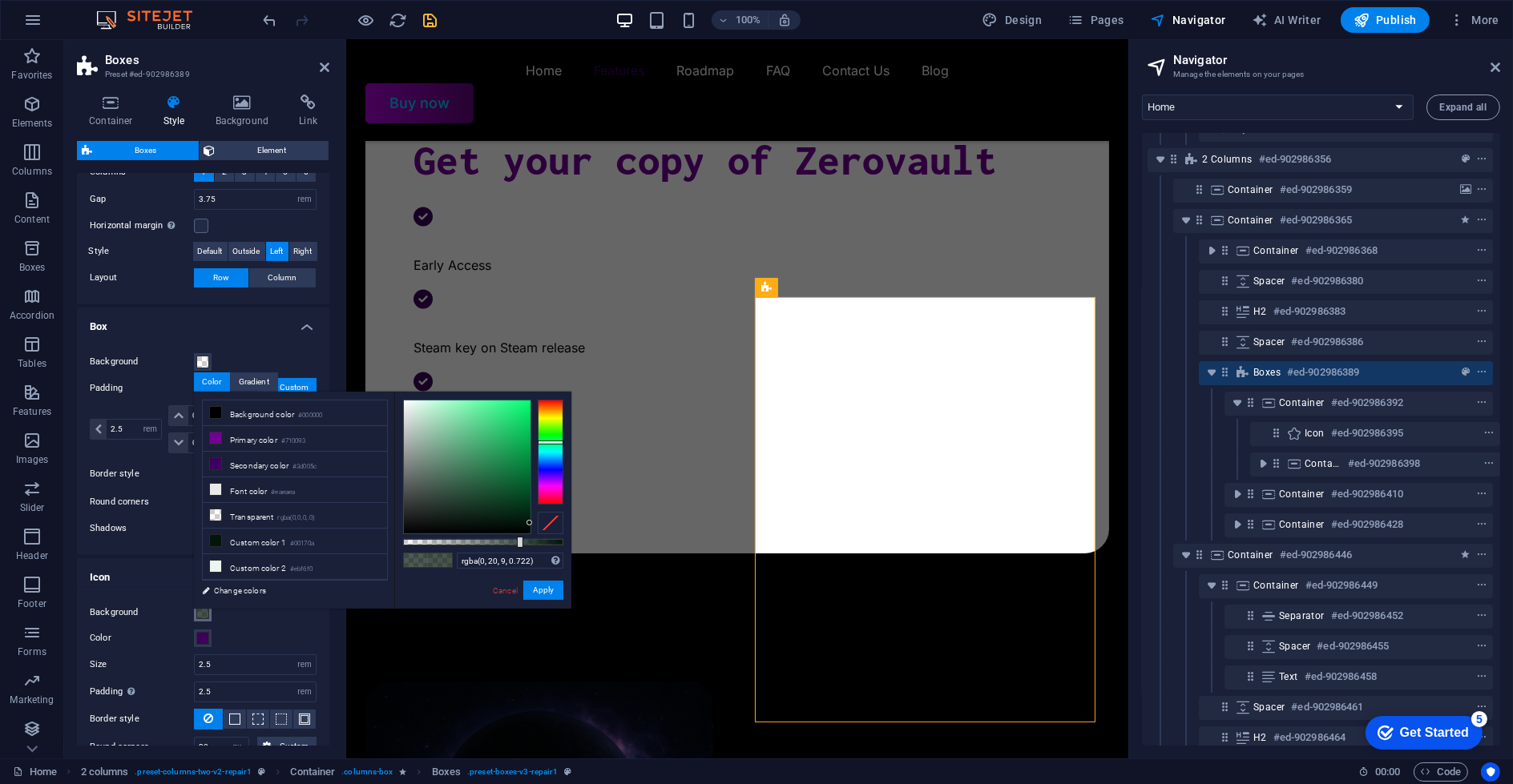
click at [519, 544] on div at bounding box center [483, 542] width 160 height 6
type input "rgba(0, 29, 13, 0.722)"
click at [533, 518] on div at bounding box center [483, 467] width 160 height 135
click at [540, 562] on input "rgba(0, 29, 13, 0.722)" at bounding box center [510, 560] width 107 height 16
click at [548, 587] on button "Apply" at bounding box center [543, 590] width 40 height 19
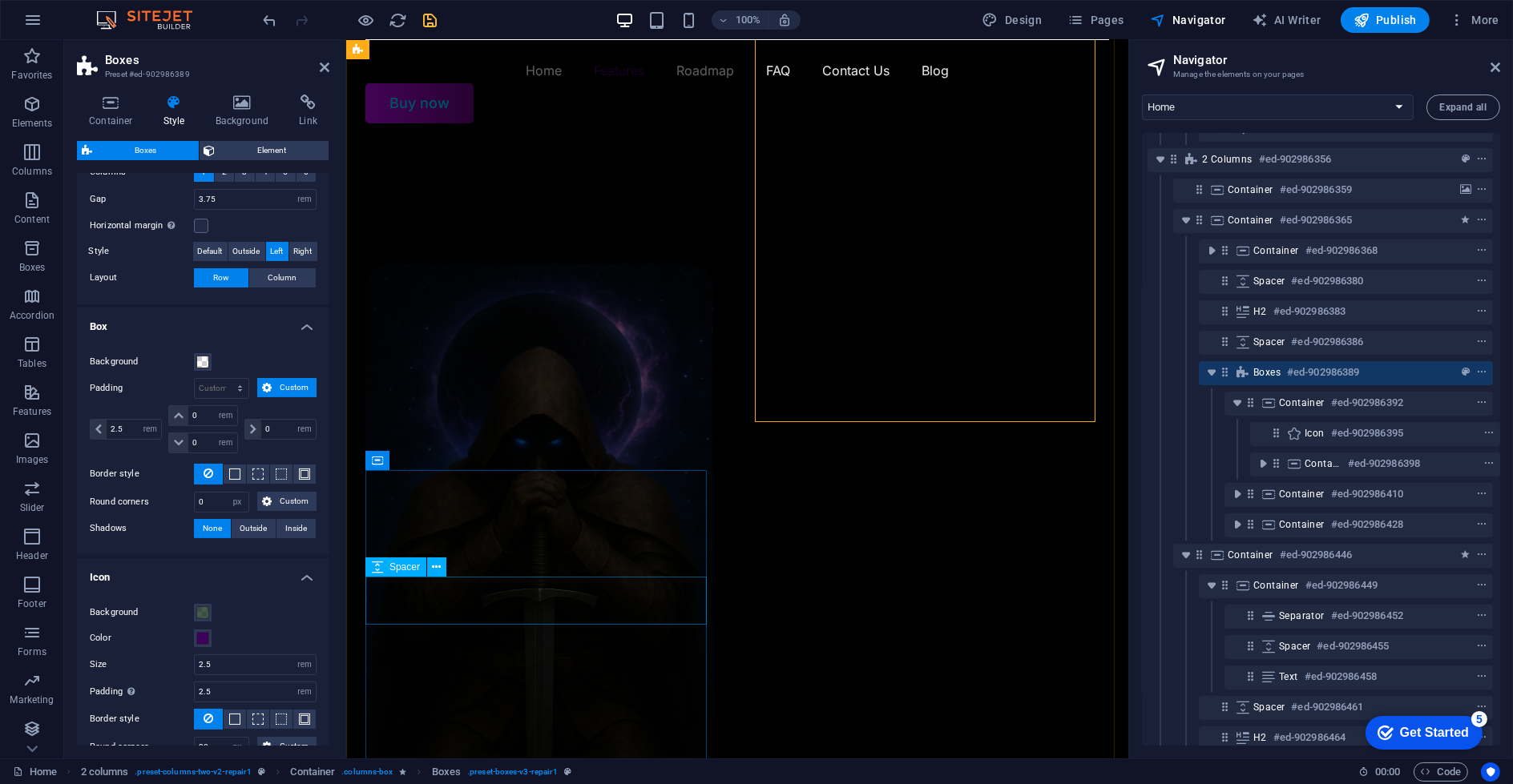
scroll to position [1149, 0]
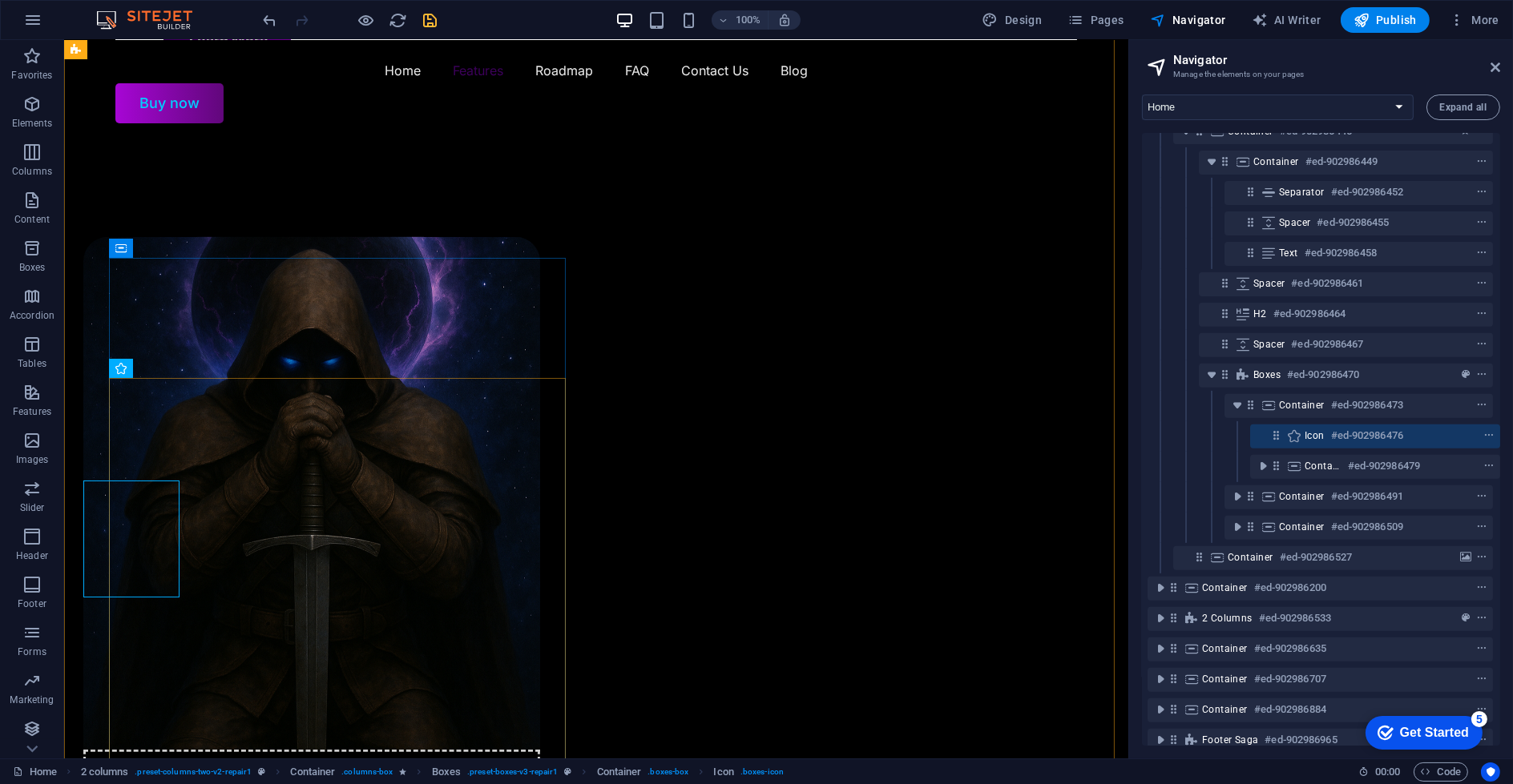
scroll to position [1086, 3]
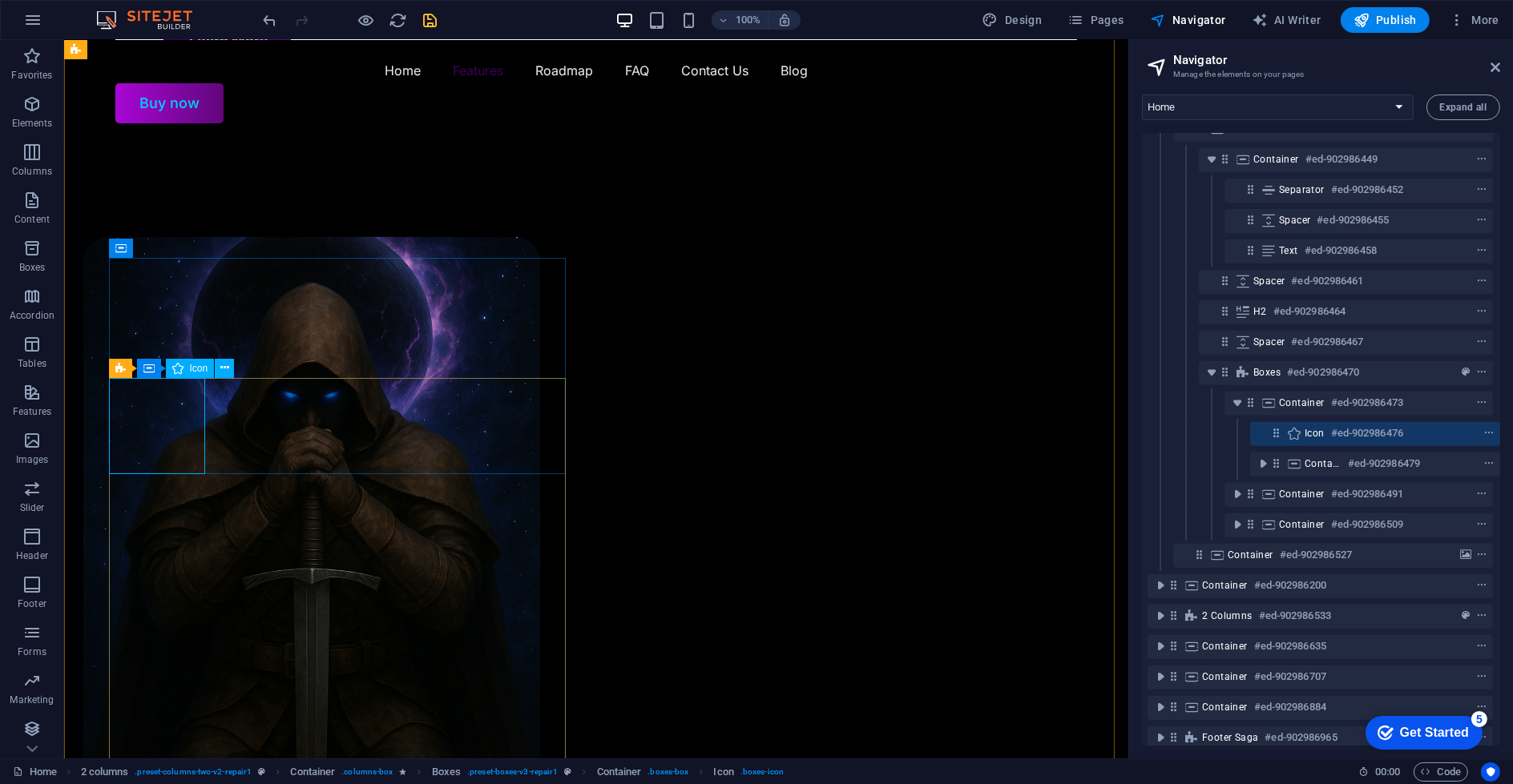
select select "xMidYMid"
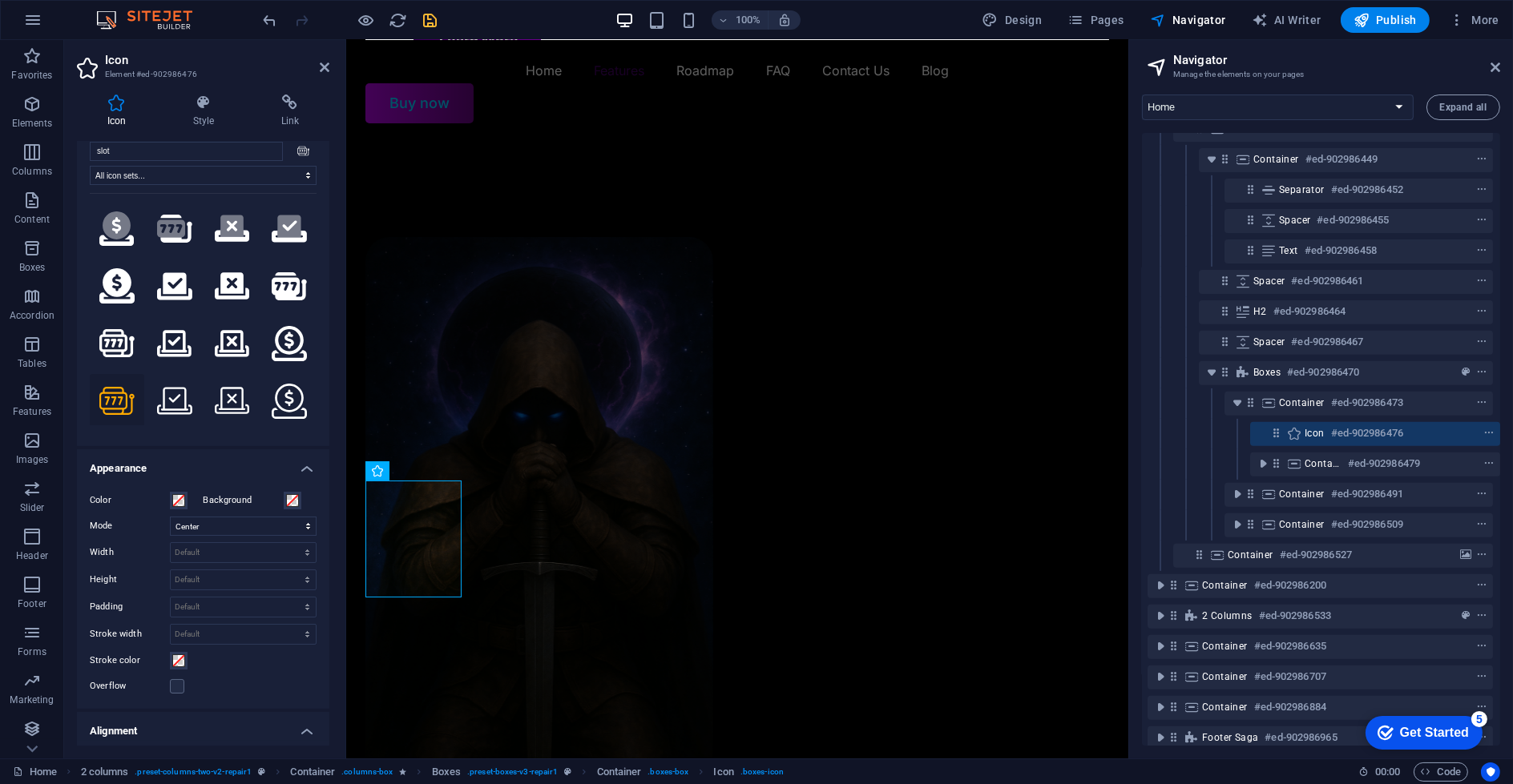
scroll to position [233, 0]
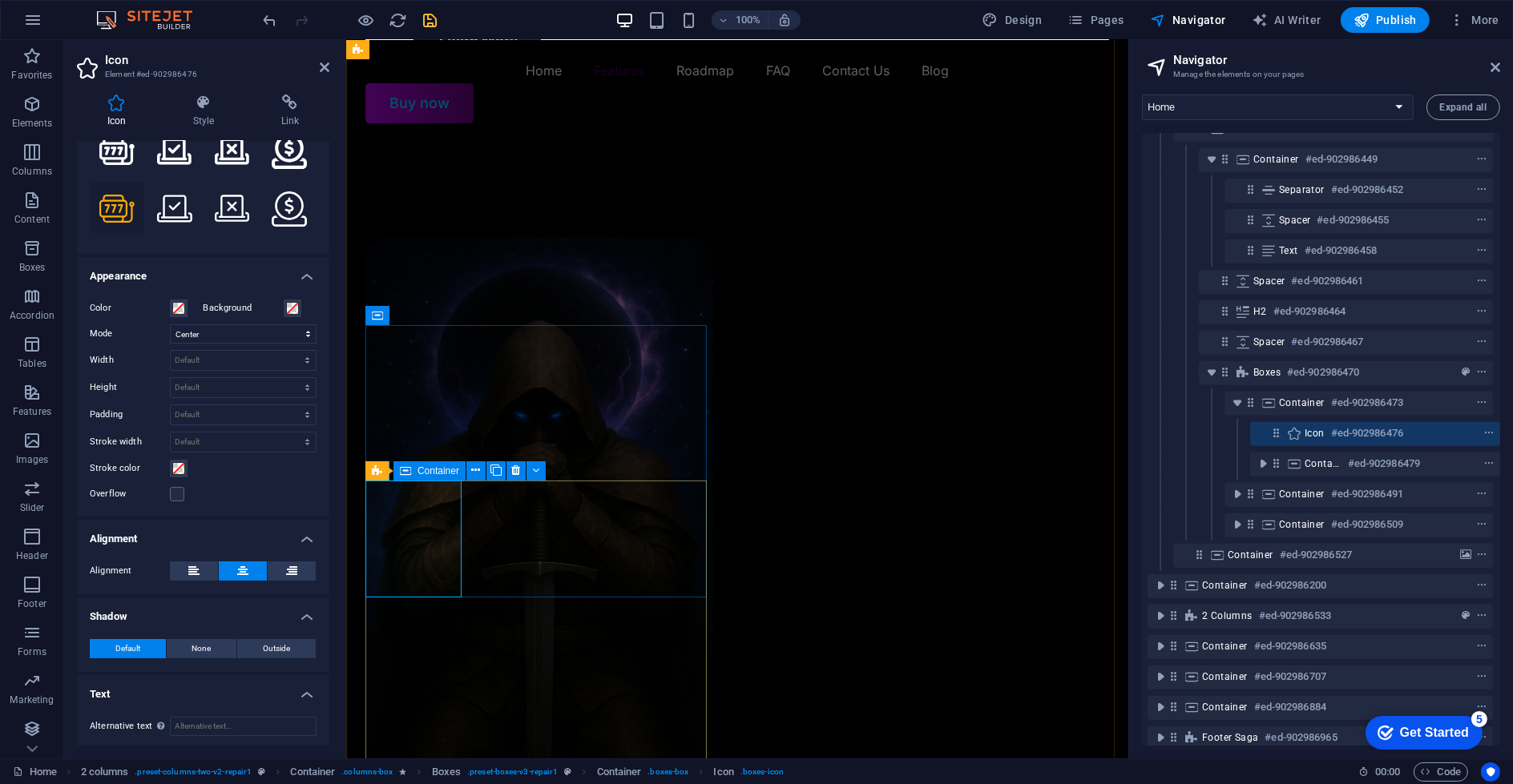
click at [426, 462] on div "Container" at bounding box center [429, 471] width 72 height 19
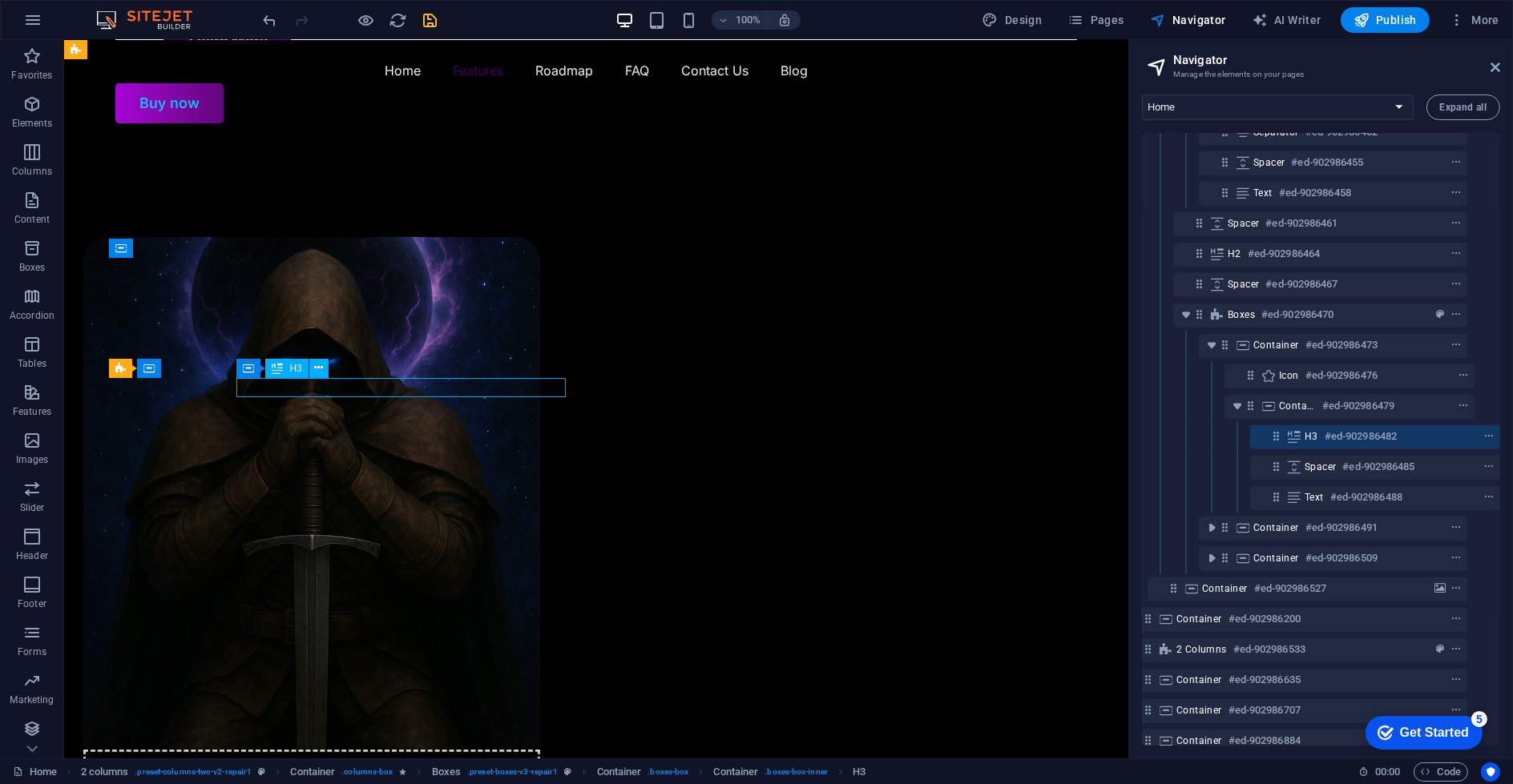
scroll to position [1148, 29]
click at [122, 371] on icon at bounding box center [121, 369] width 10 height 19
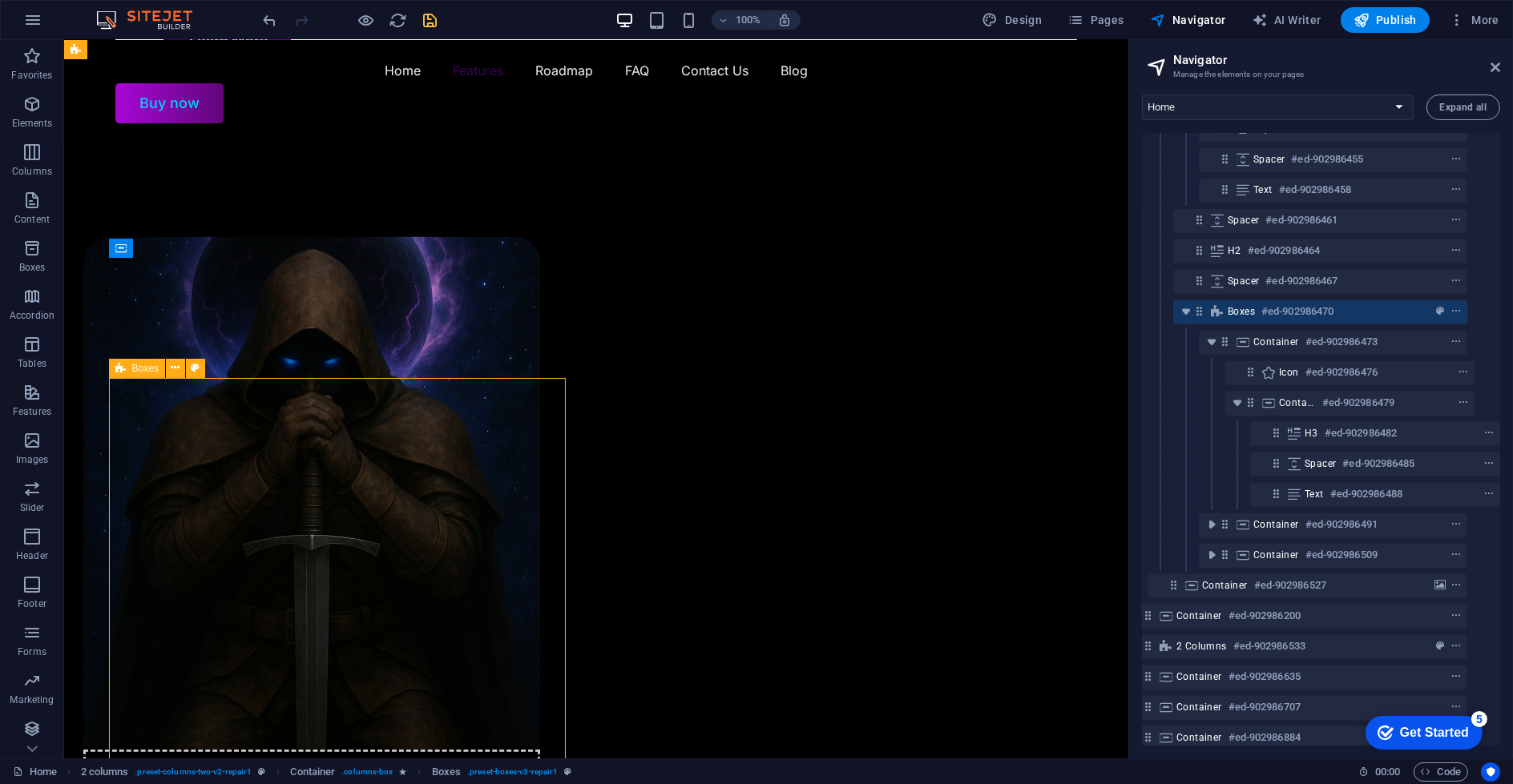
click at [122, 371] on icon at bounding box center [121, 369] width 10 height 19
select select "rem"
select select "px"
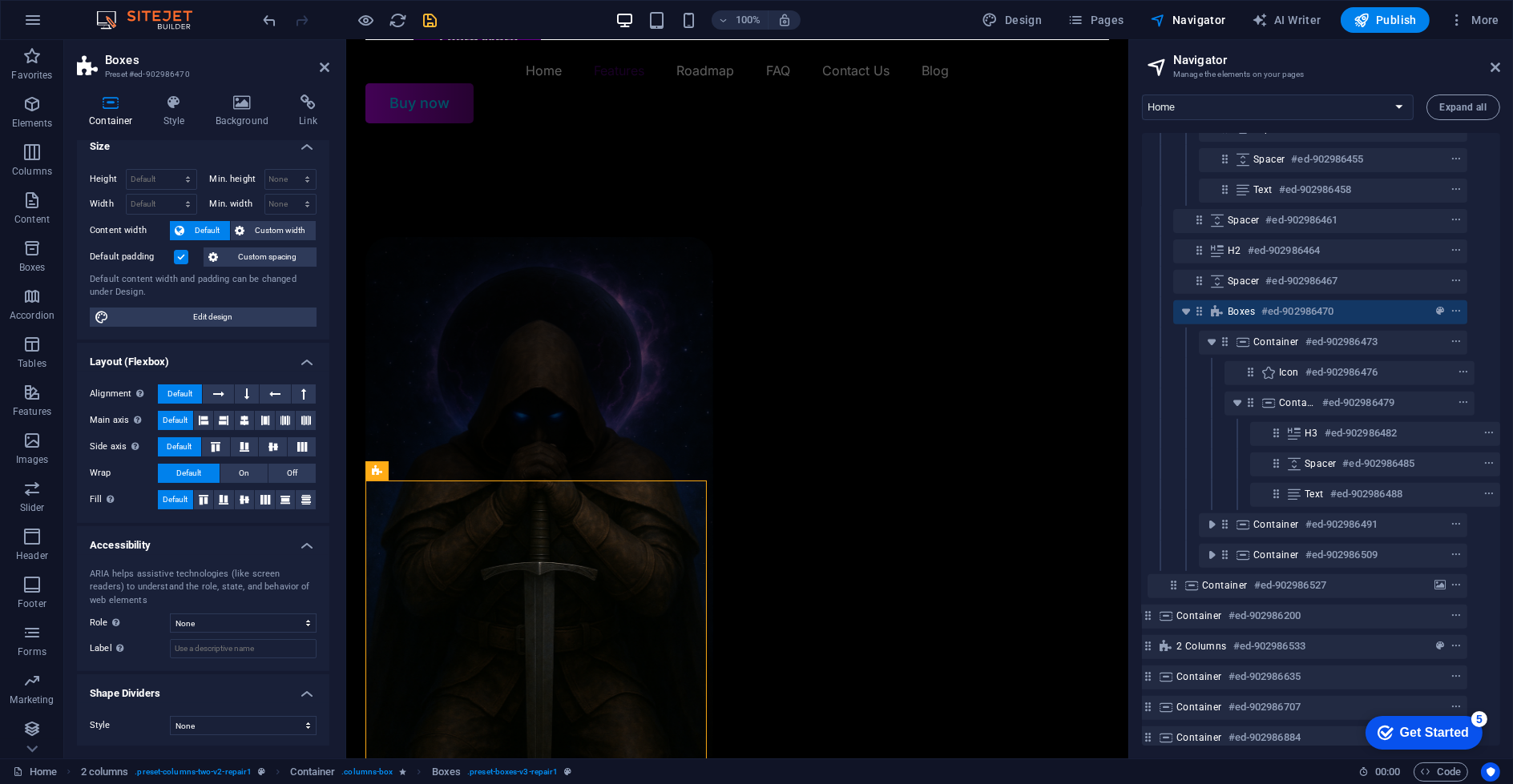
scroll to position [14, 0]
click at [217, 112] on h4 "Background" at bounding box center [246, 111] width 84 height 33
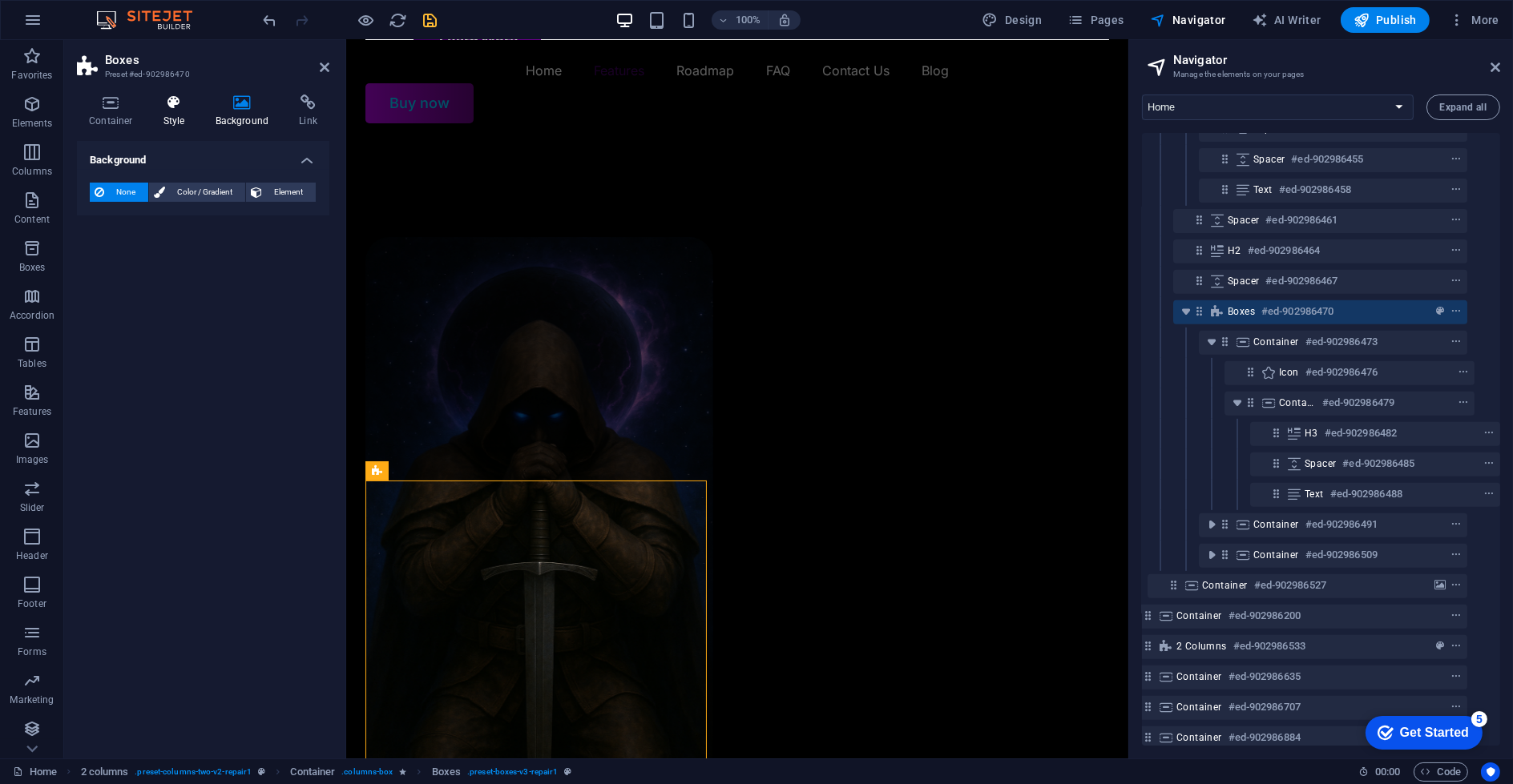
click at [185, 108] on icon at bounding box center [174, 102] width 45 height 16
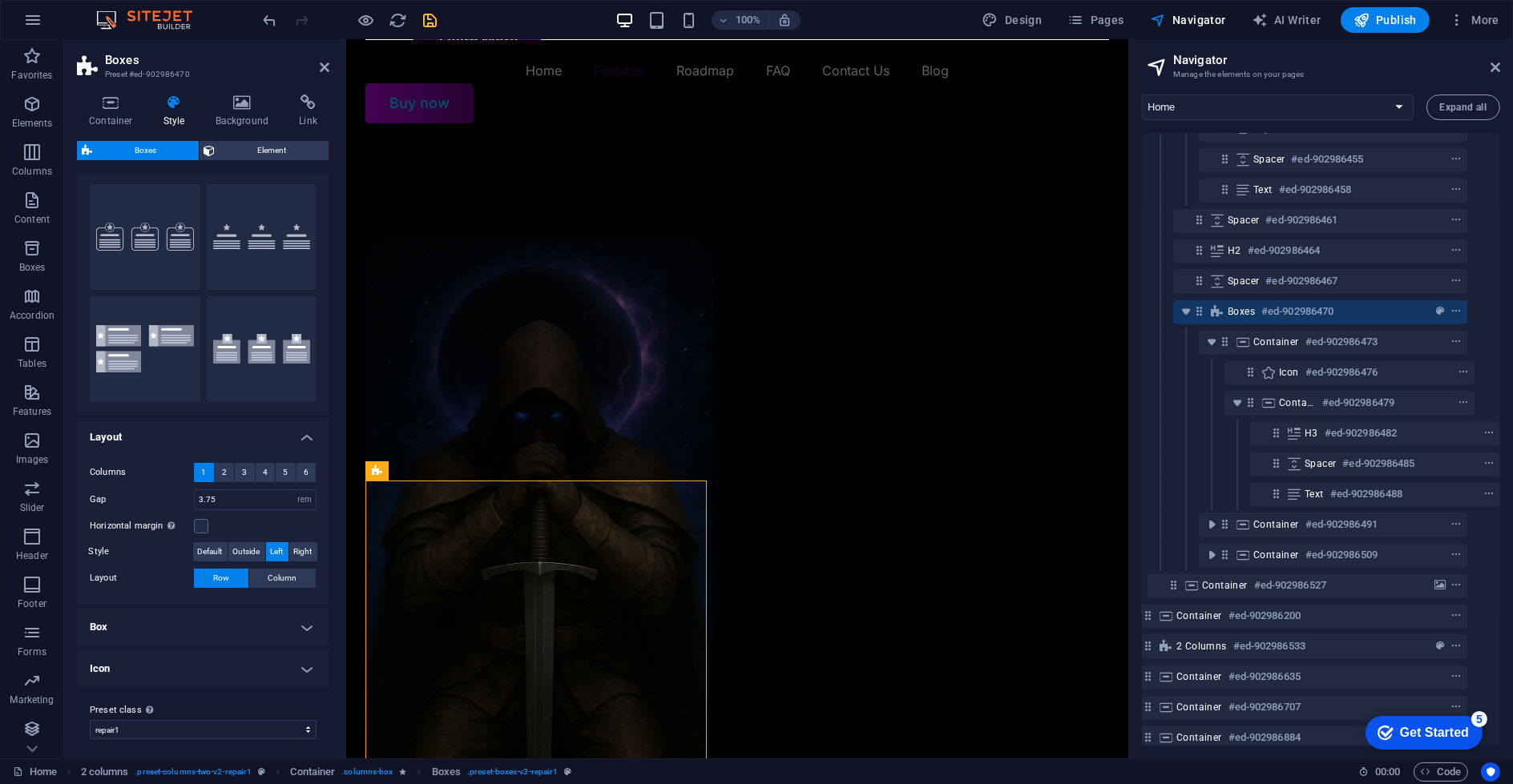
scroll to position [36, 0]
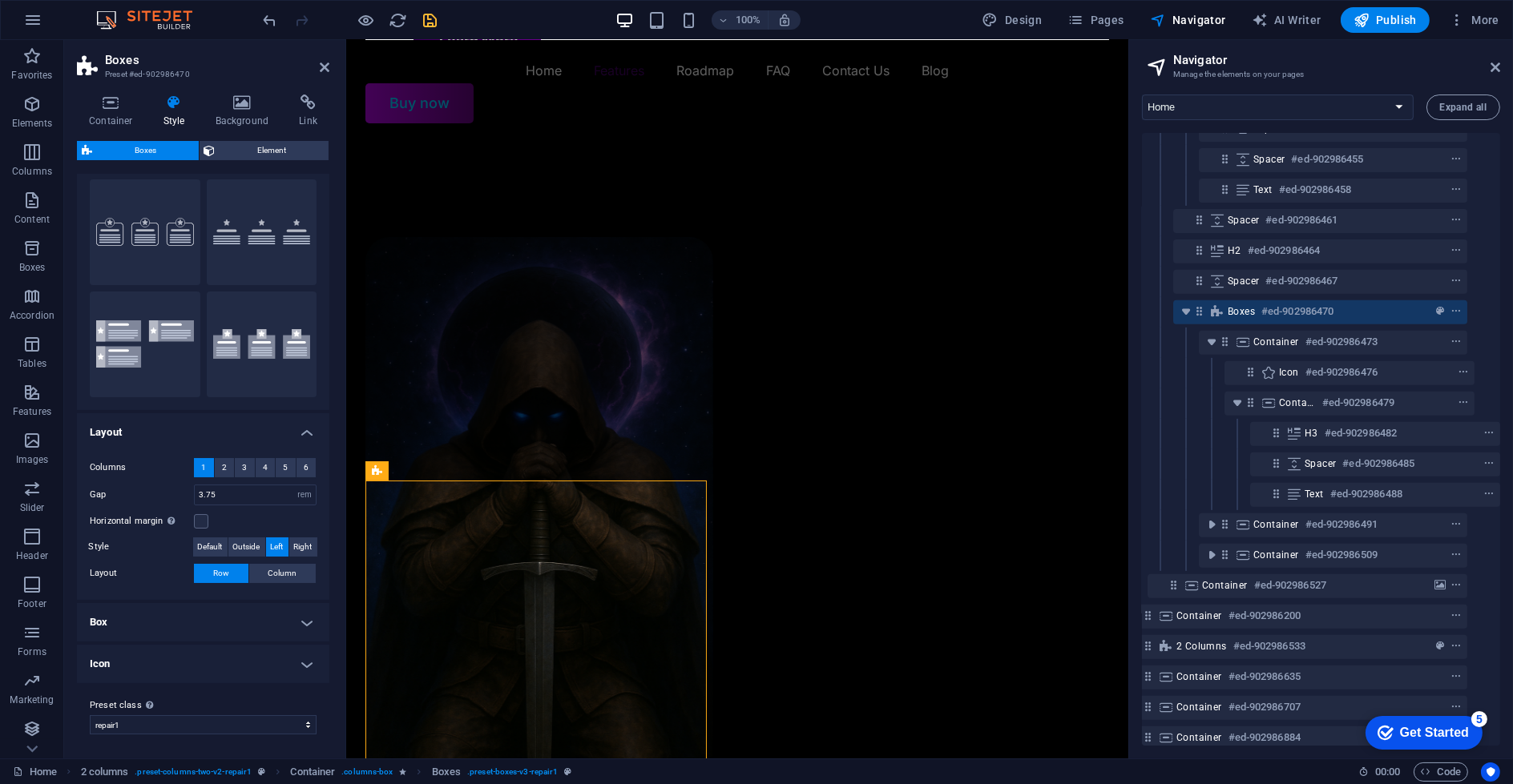
click at [193, 665] on h4 "Icon" at bounding box center [203, 664] width 253 height 38
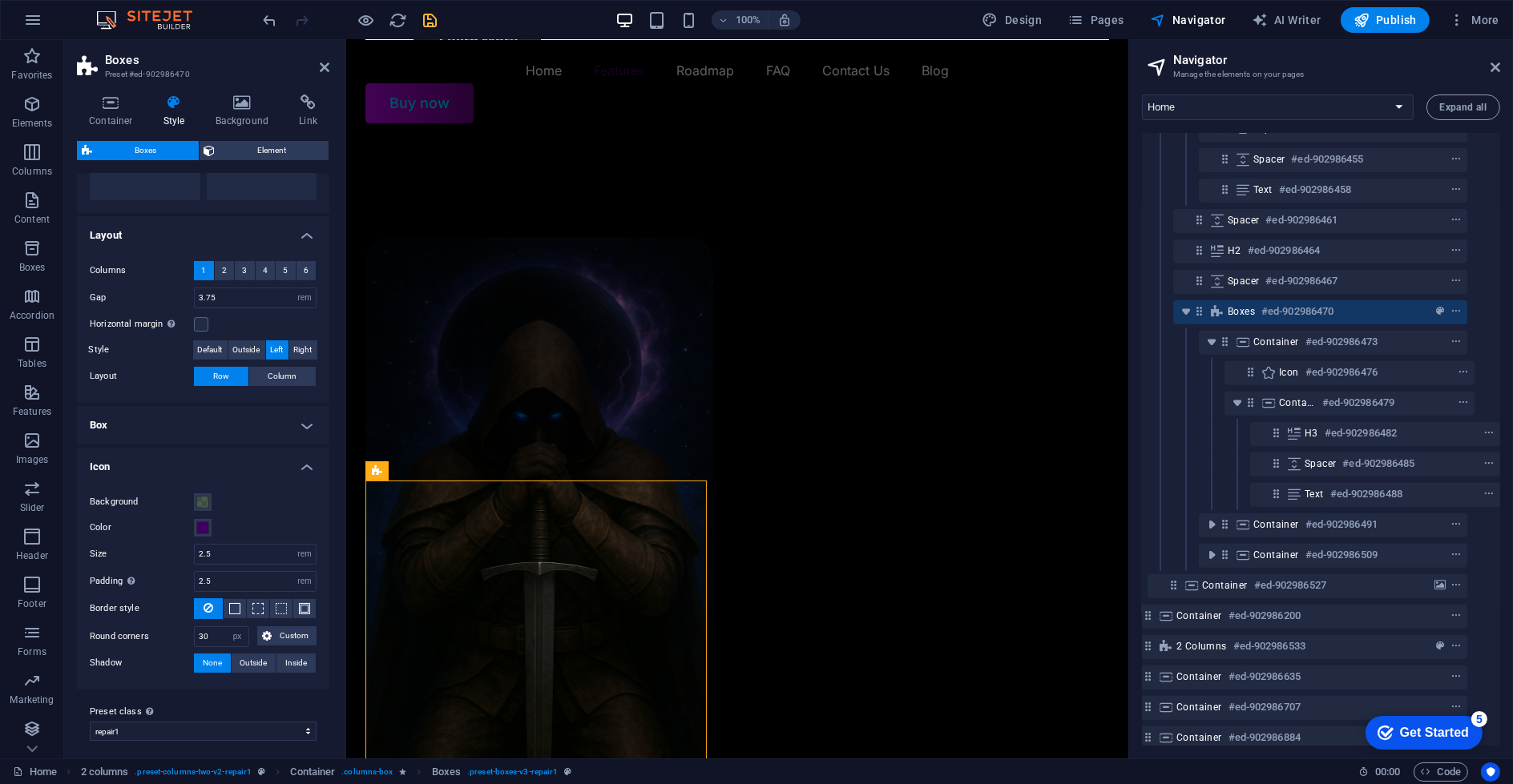
scroll to position [237, 0]
click at [201, 499] on span at bounding box center [202, 498] width 13 height 13
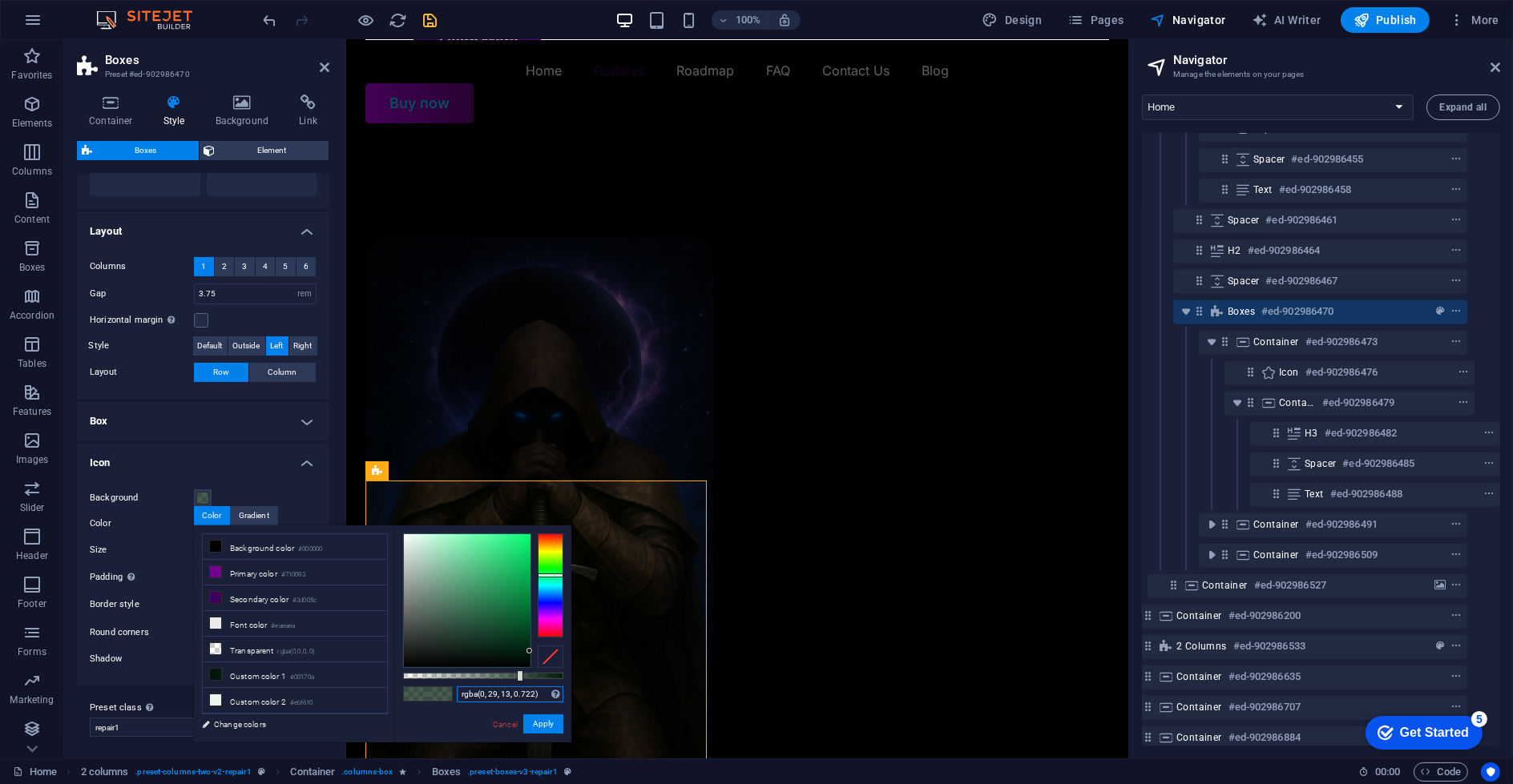
click at [533, 695] on input "rgba(0, 29, 13, 0.722)" at bounding box center [510, 694] width 107 height 16
click at [553, 719] on button "Apply" at bounding box center [543, 724] width 40 height 19
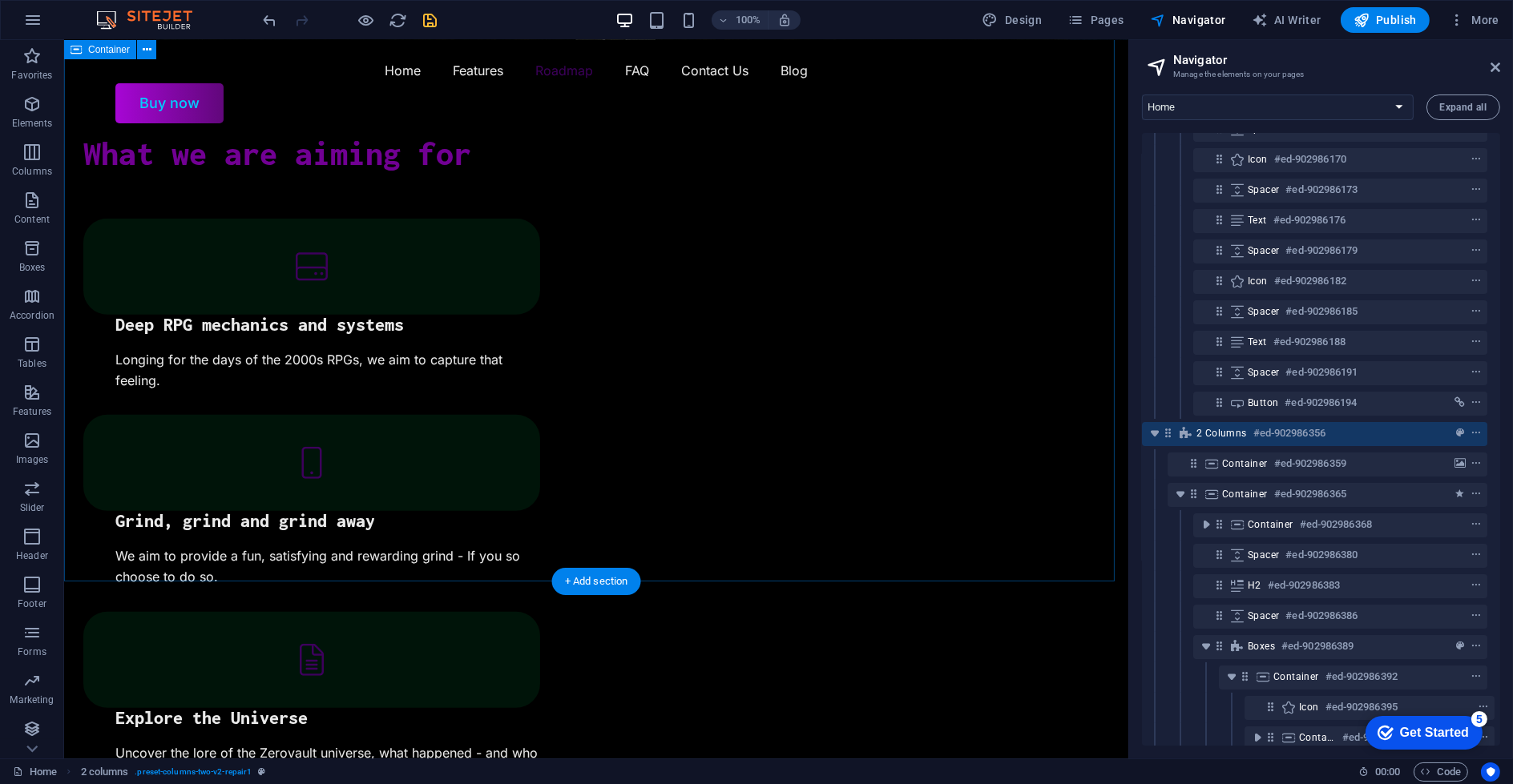
scroll to position [1950, 0]
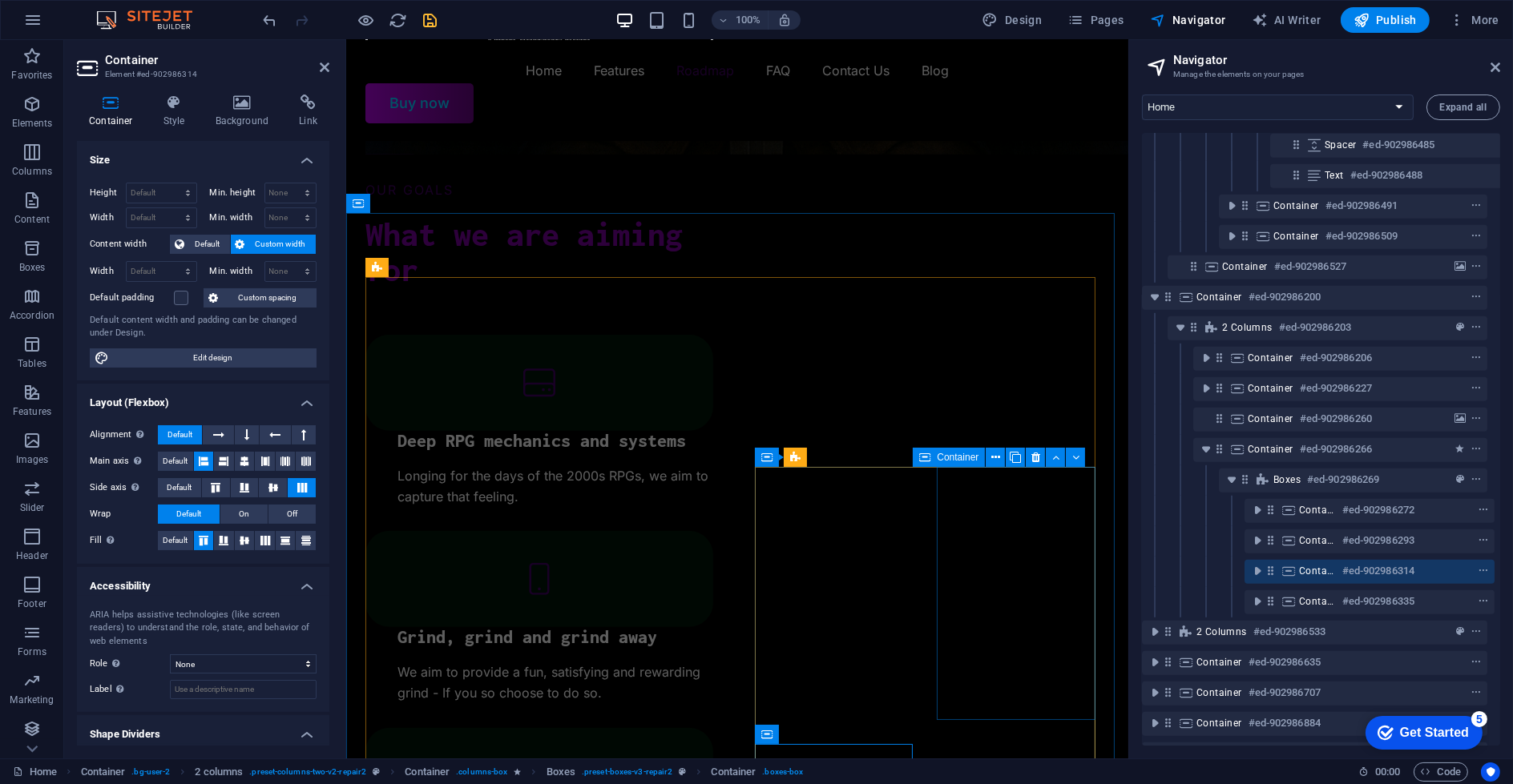
scroll to position [1505, 6]
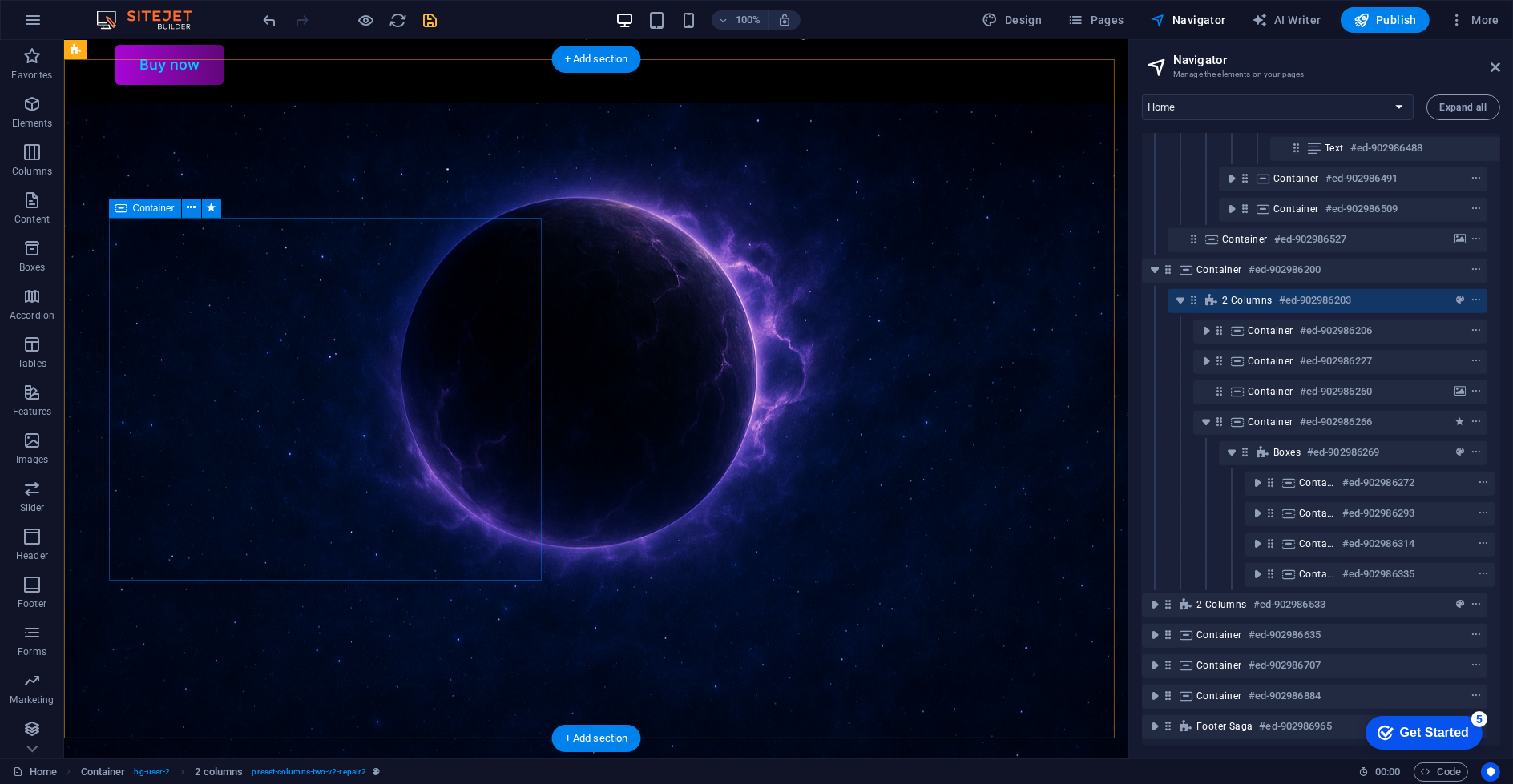
scroll to position [0, 0]
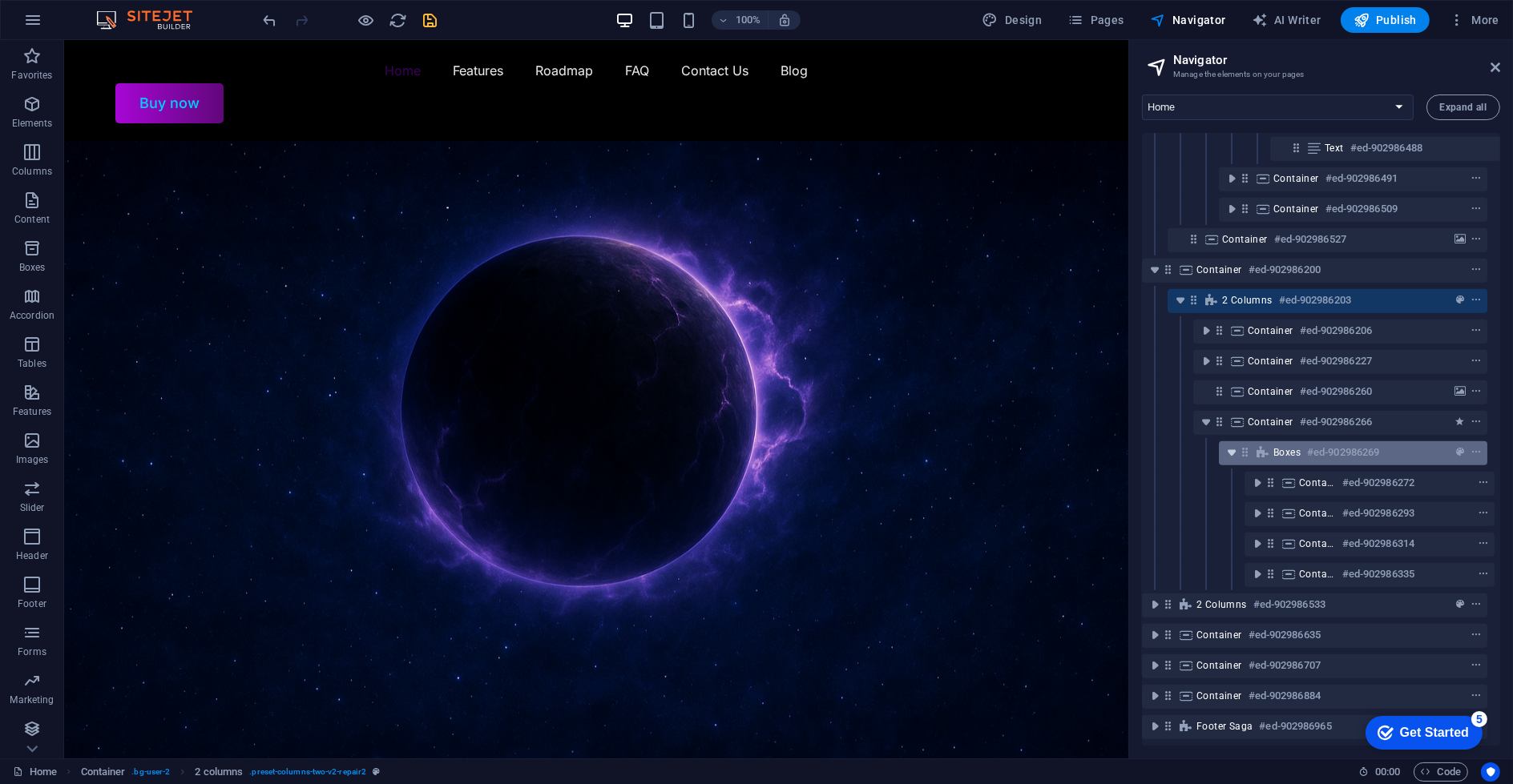
click at [1231, 445] on icon "toggle-expand" at bounding box center [1231, 453] width 16 height 16
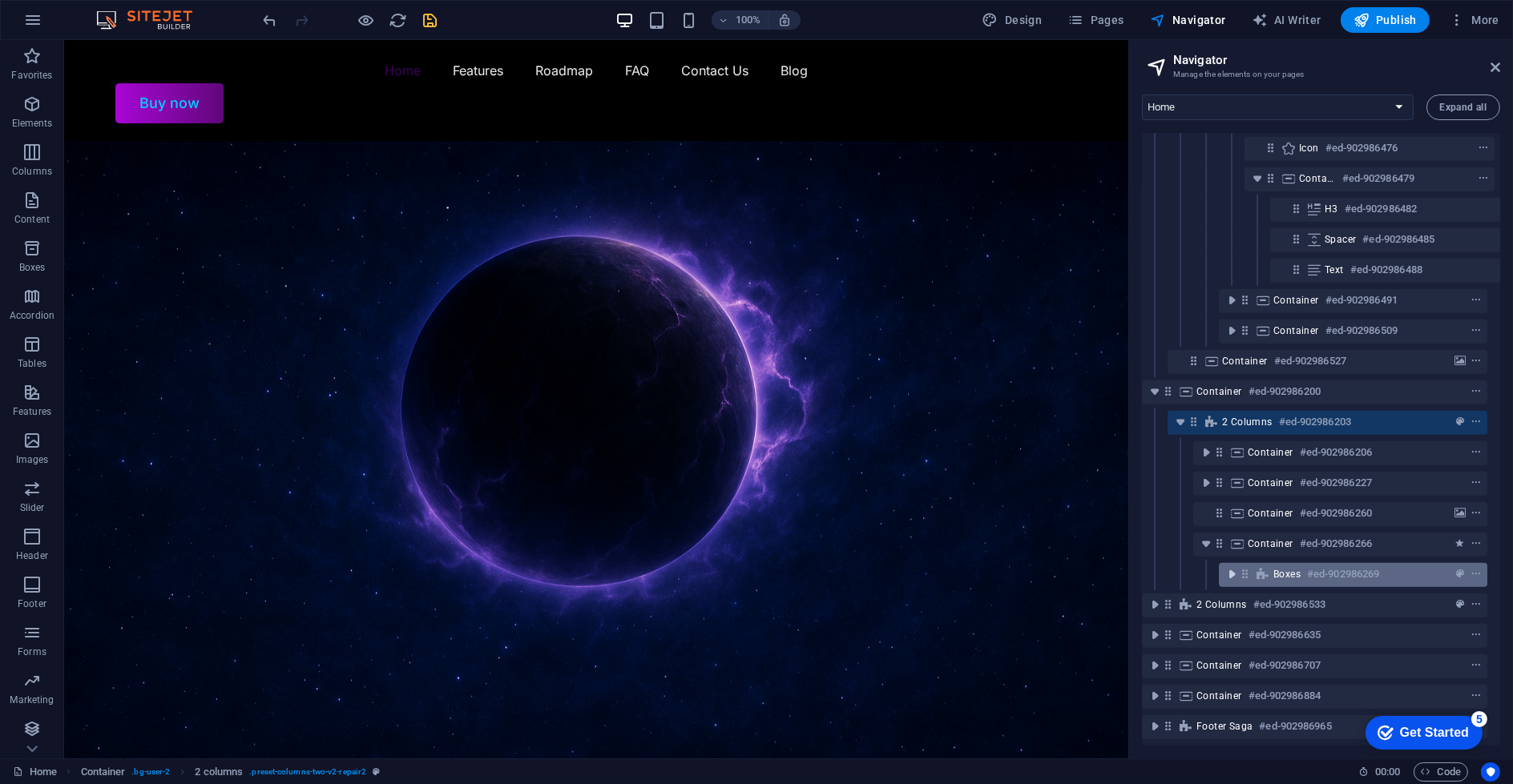
scroll to position [1383, 6]
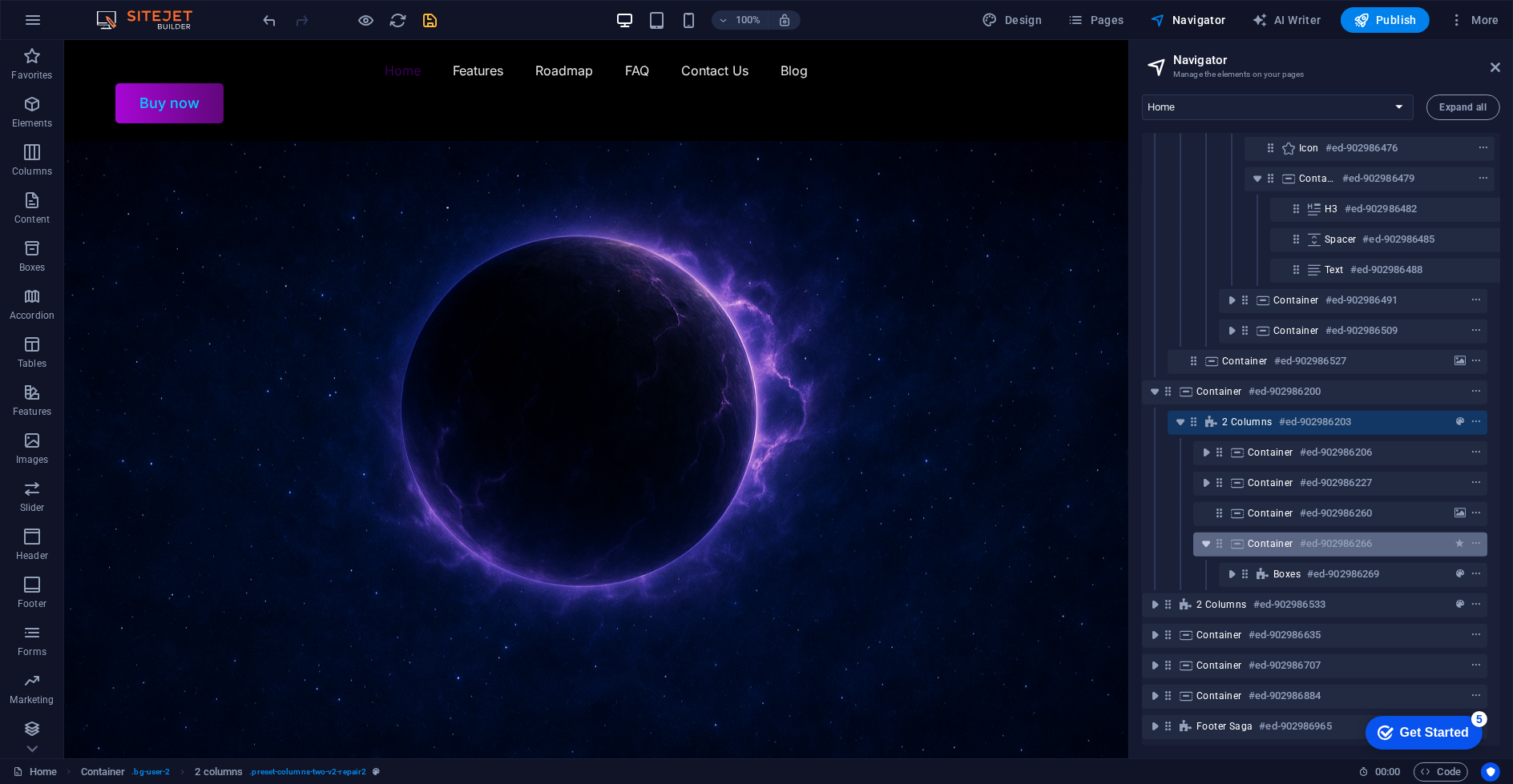
click at [1202, 537] on icon "toggle-expand" at bounding box center [1206, 544] width 16 height 16
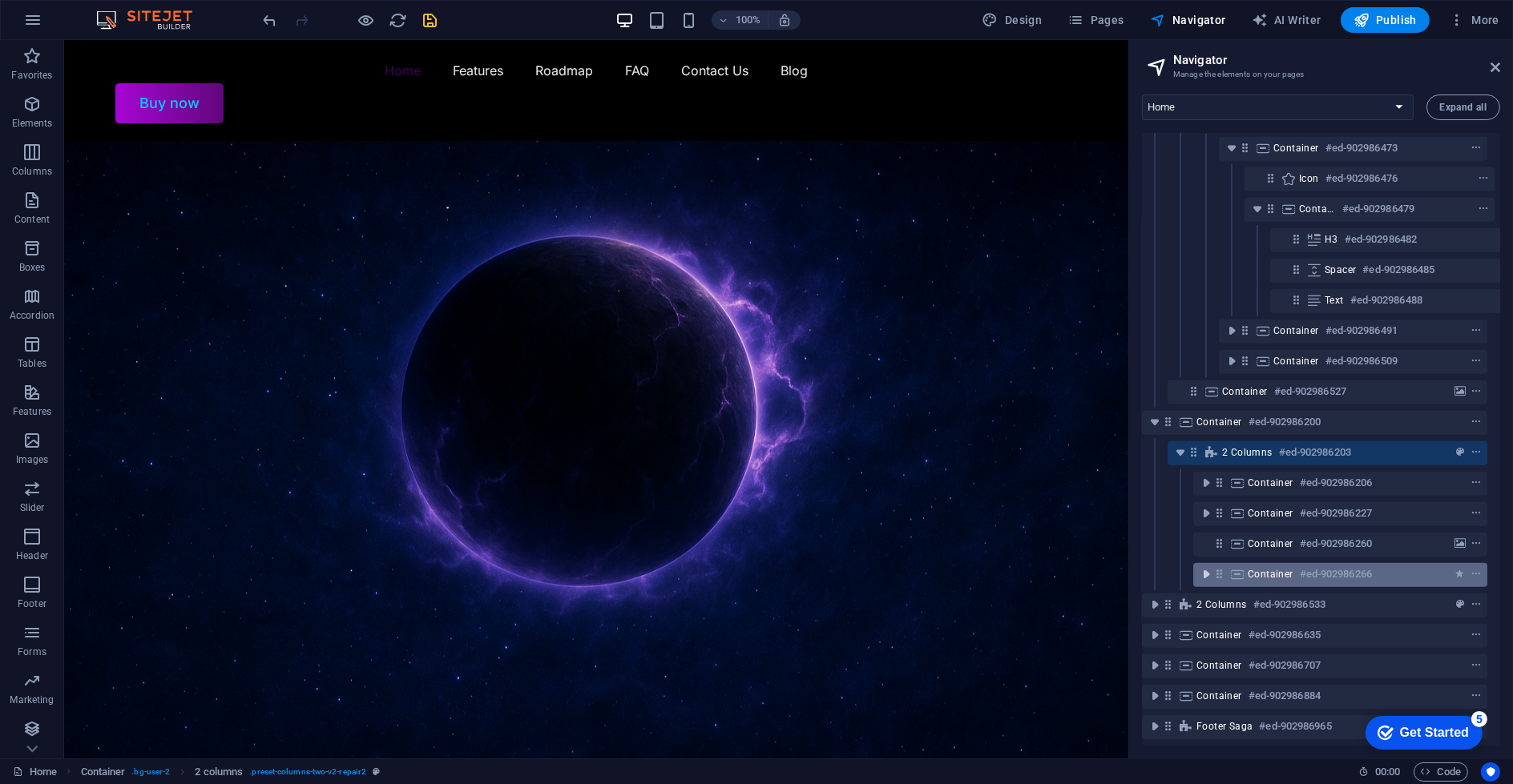
scroll to position [1353, 6]
click at [422, 24] on icon "save" at bounding box center [430, 20] width 18 height 18
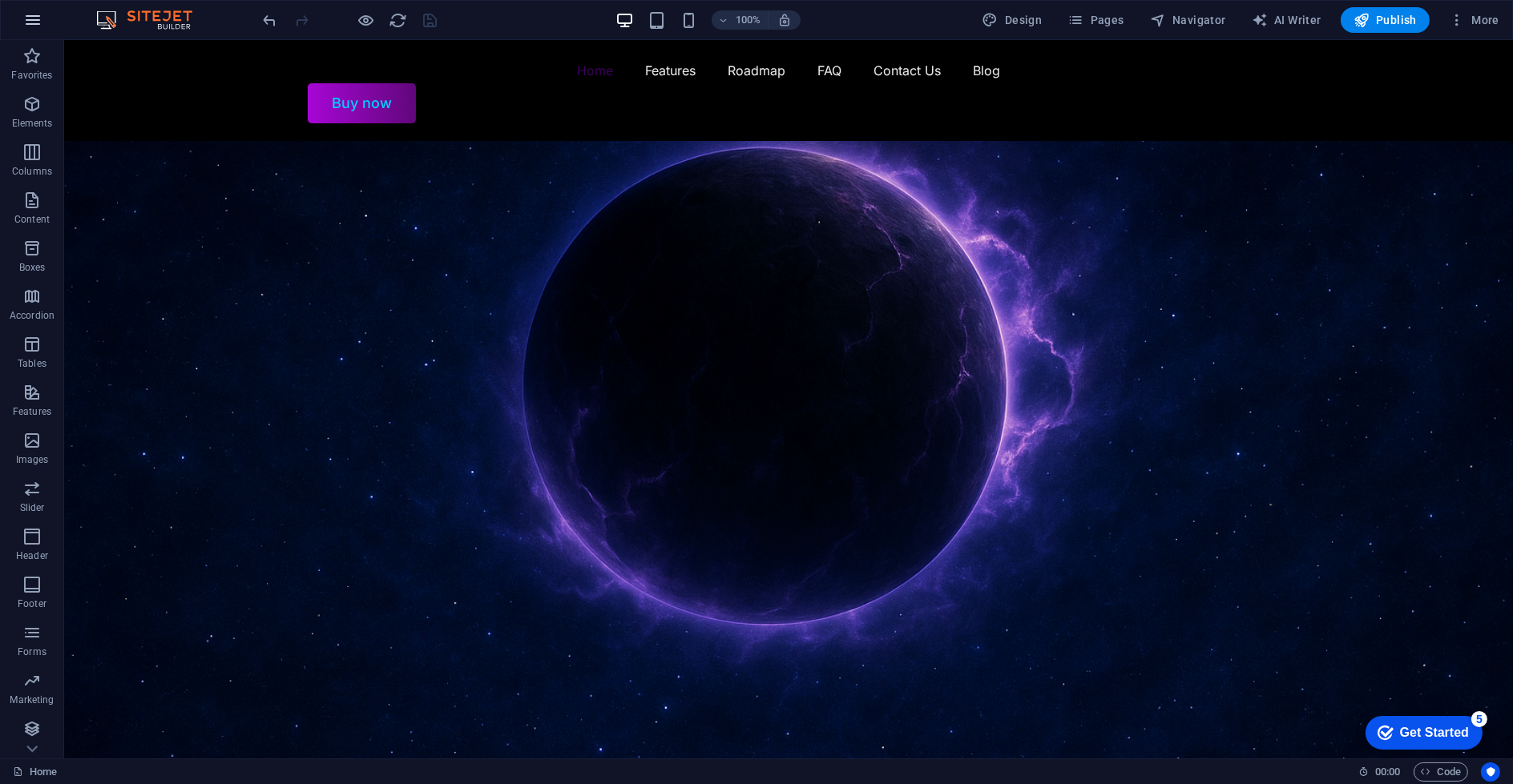
click at [32, 22] on icon "button" at bounding box center [33, 20] width 19 height 19
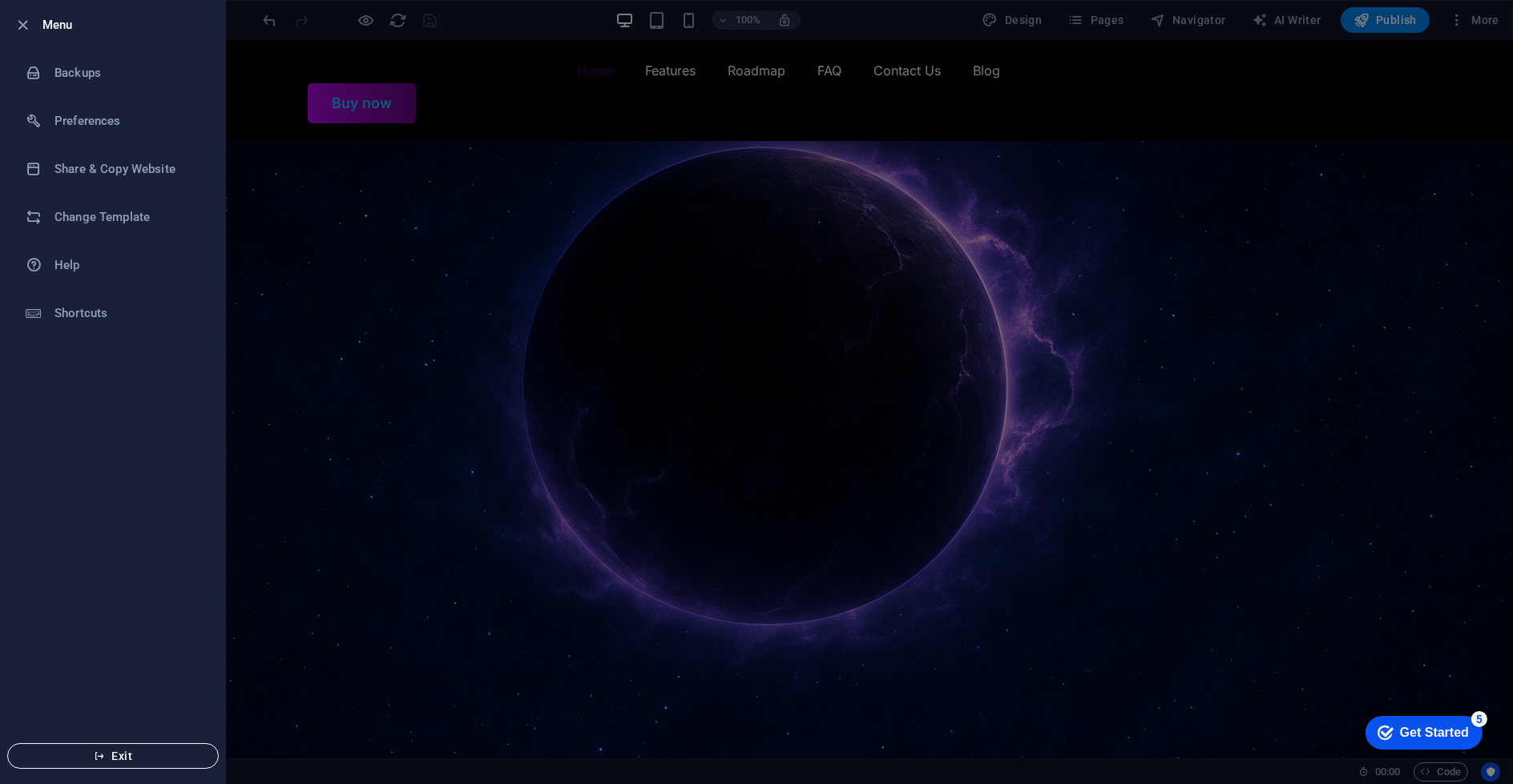
click at [136, 749] on button "Exit" at bounding box center [113, 755] width 212 height 25
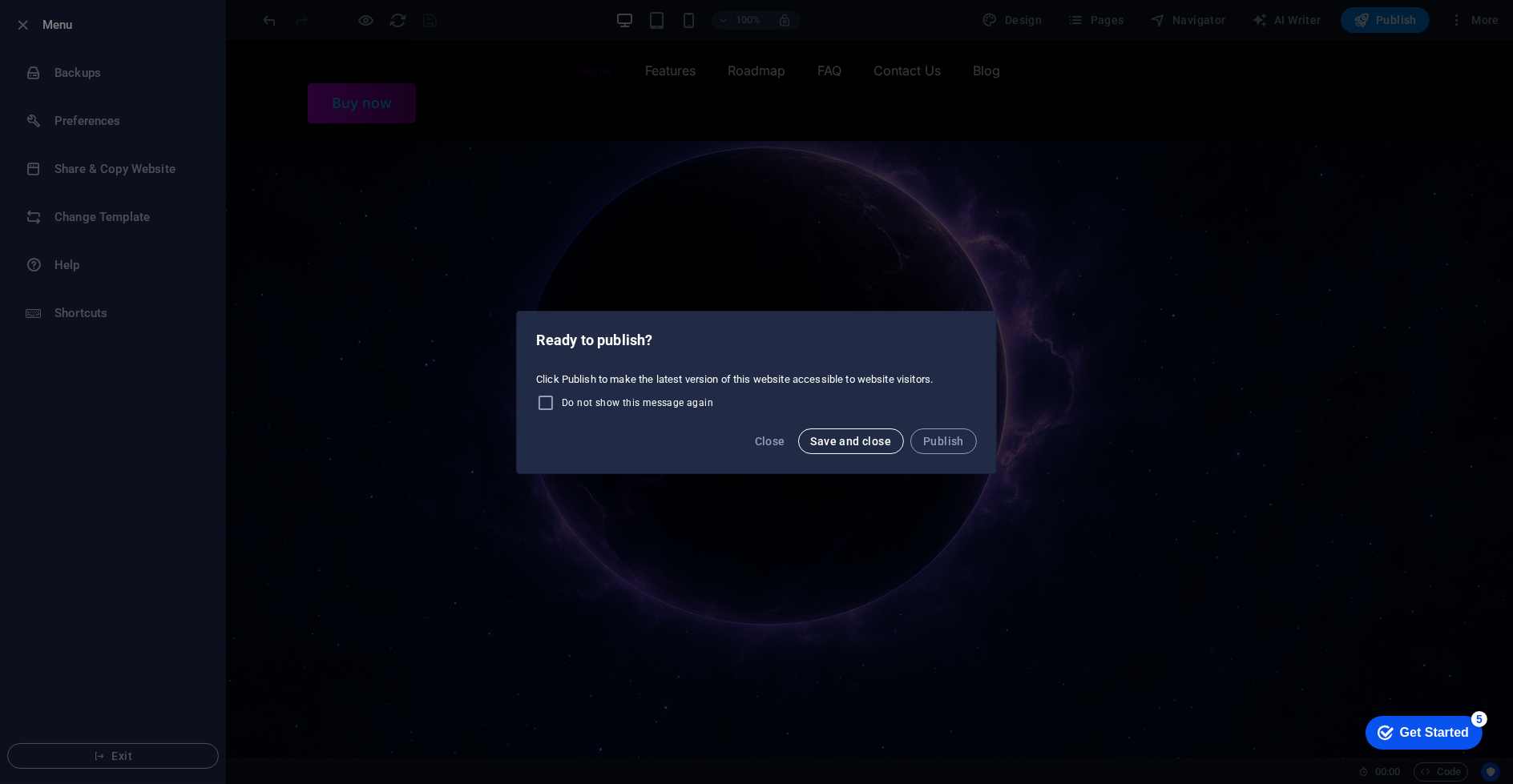
click at [831, 443] on span "Save and close" at bounding box center [851, 441] width 81 height 13
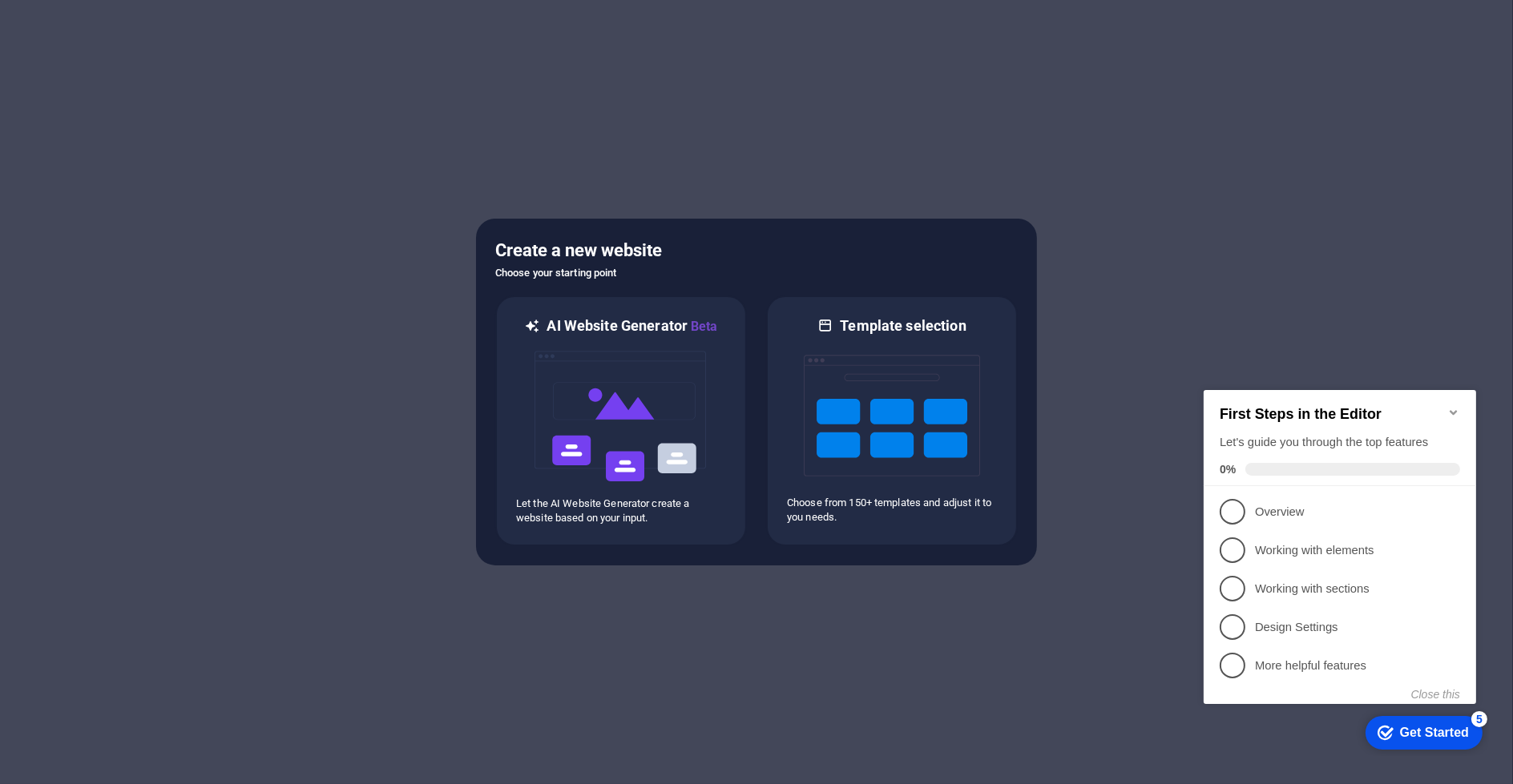
drag, startPoint x: 393, startPoint y: 205, endPoint x: 385, endPoint y: 196, distance: 12.0
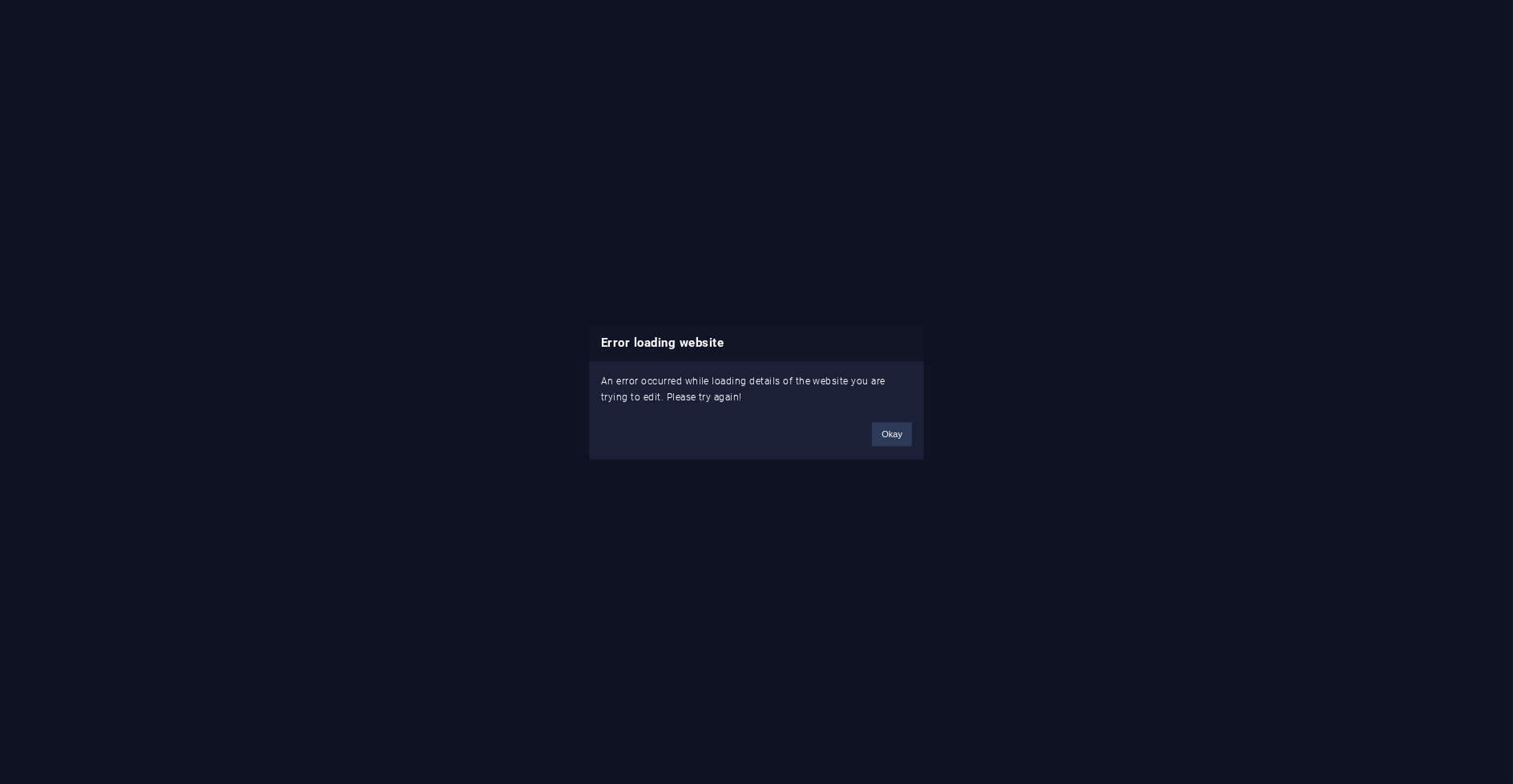
drag, startPoint x: 519, startPoint y: 320, endPoint x: 495, endPoint y: 313, distance: 25.0
drag, startPoint x: 532, startPoint y: 397, endPoint x: 885, endPoint y: 441, distance: 355.7
click at [889, 441] on button "Okay" at bounding box center [892, 434] width 40 height 24
